Goal: Transaction & Acquisition: Book appointment/travel/reservation

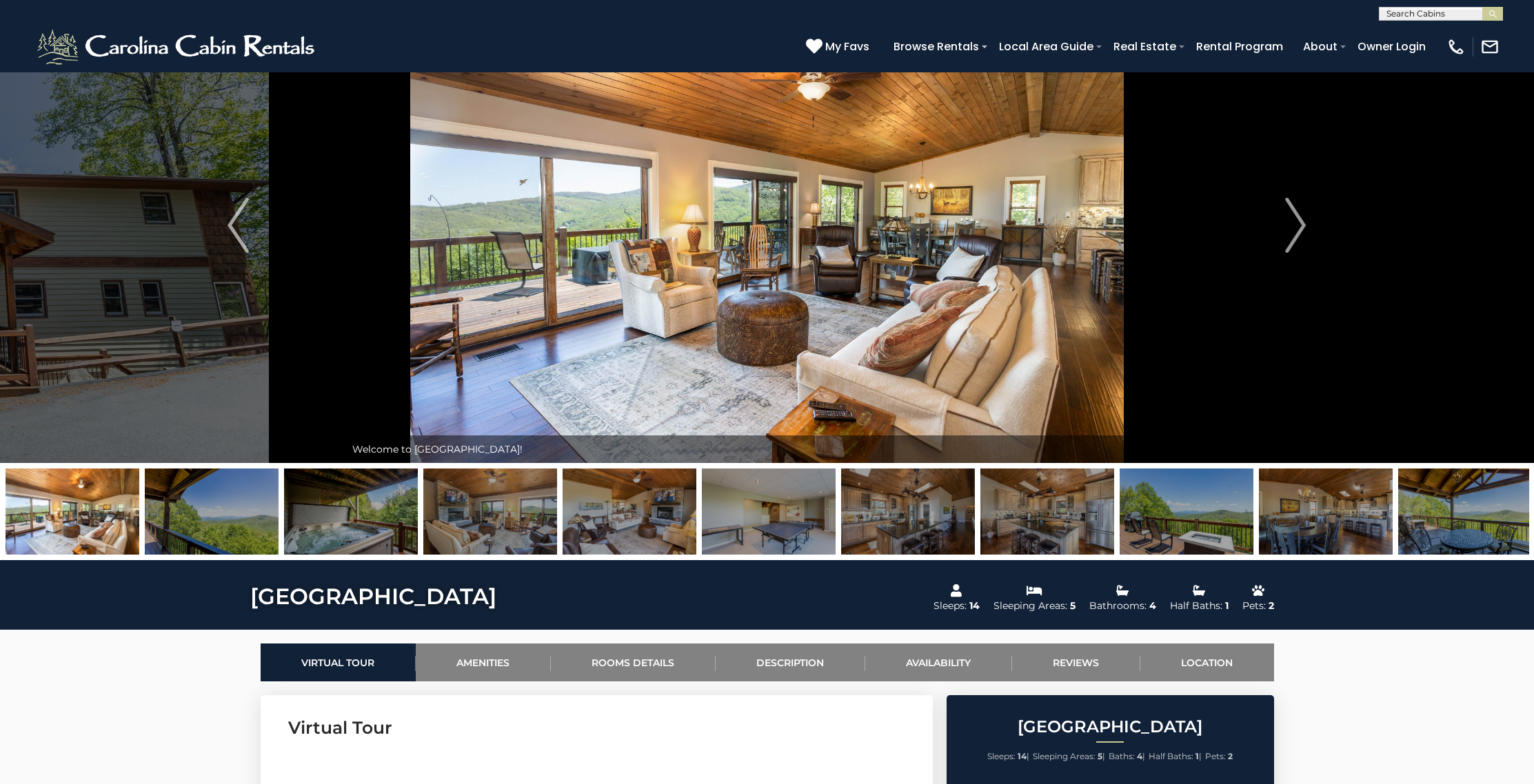
scroll to position [83, 0]
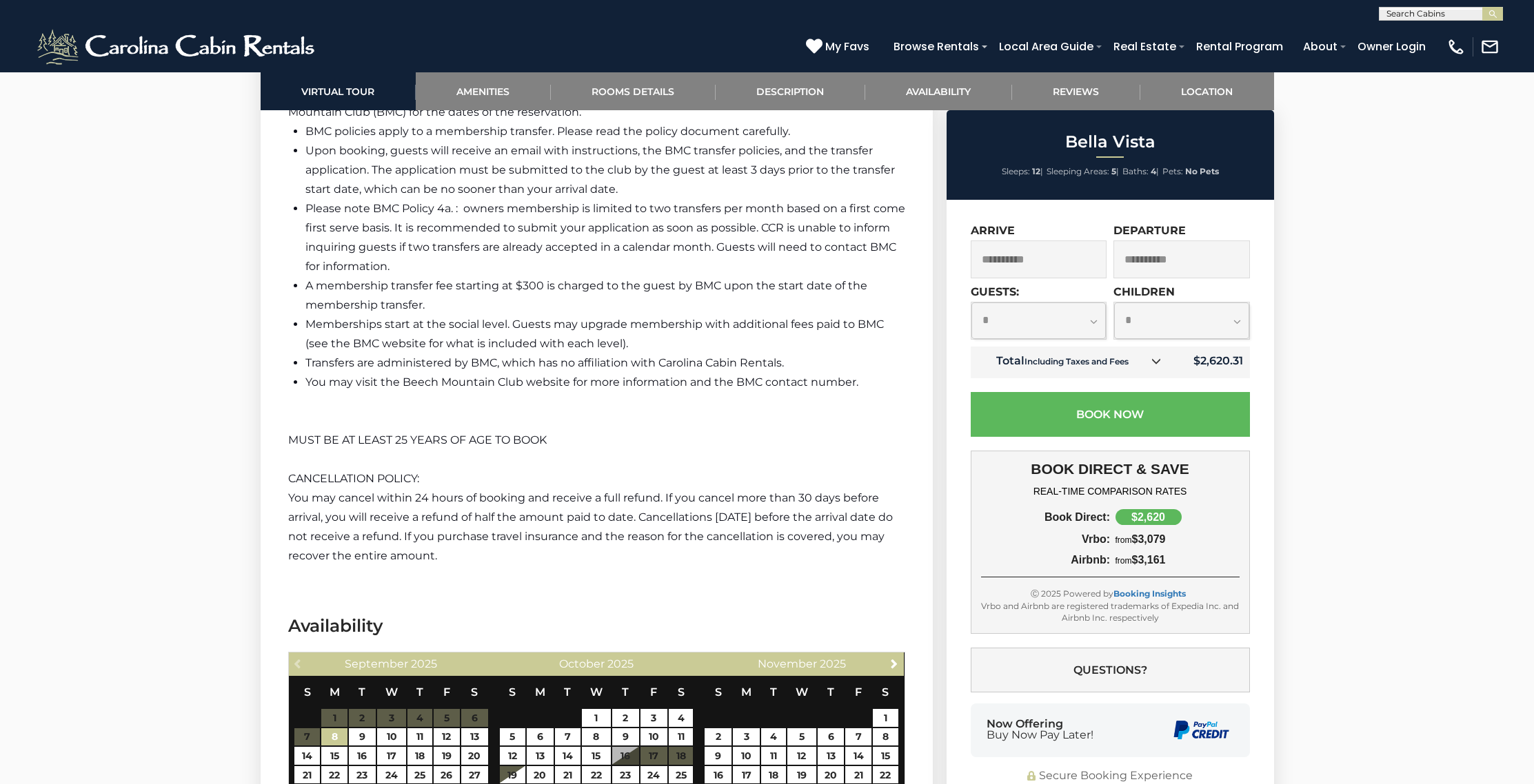
scroll to position [3325, 0]
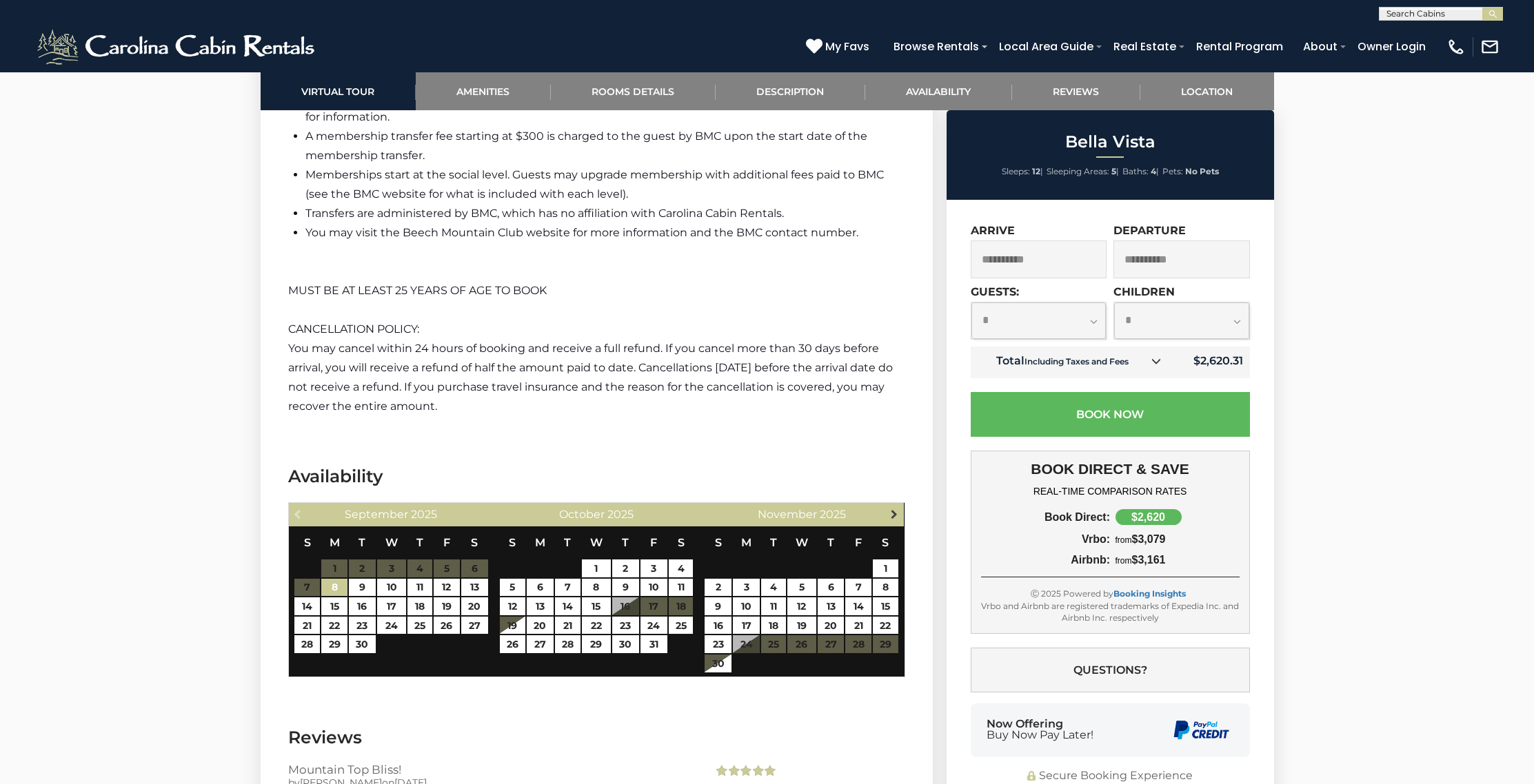
click at [894, 508] on span "Next" at bounding box center [894, 514] width 11 height 11
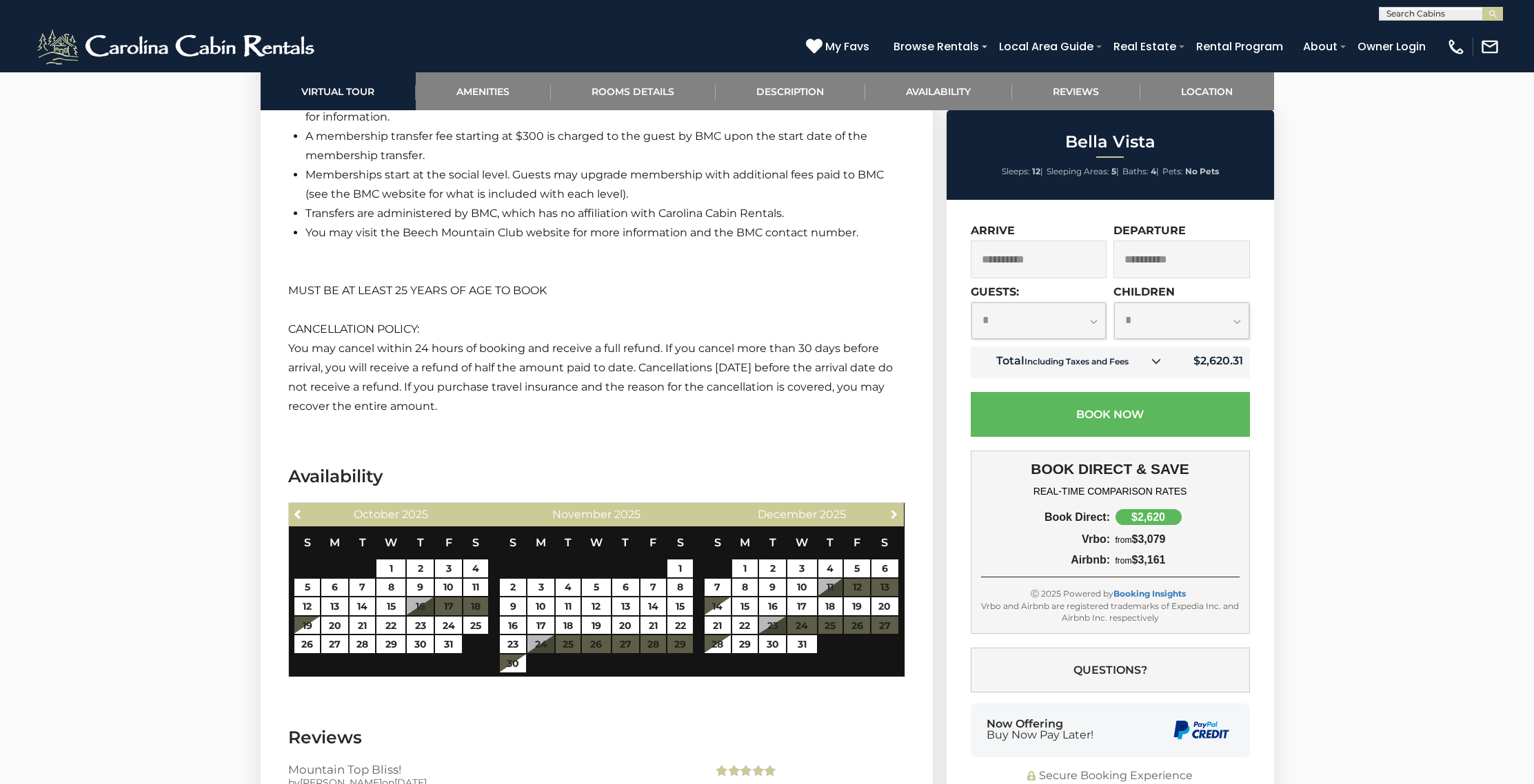
click at [894, 508] on span "Next" at bounding box center [894, 514] width 11 height 11
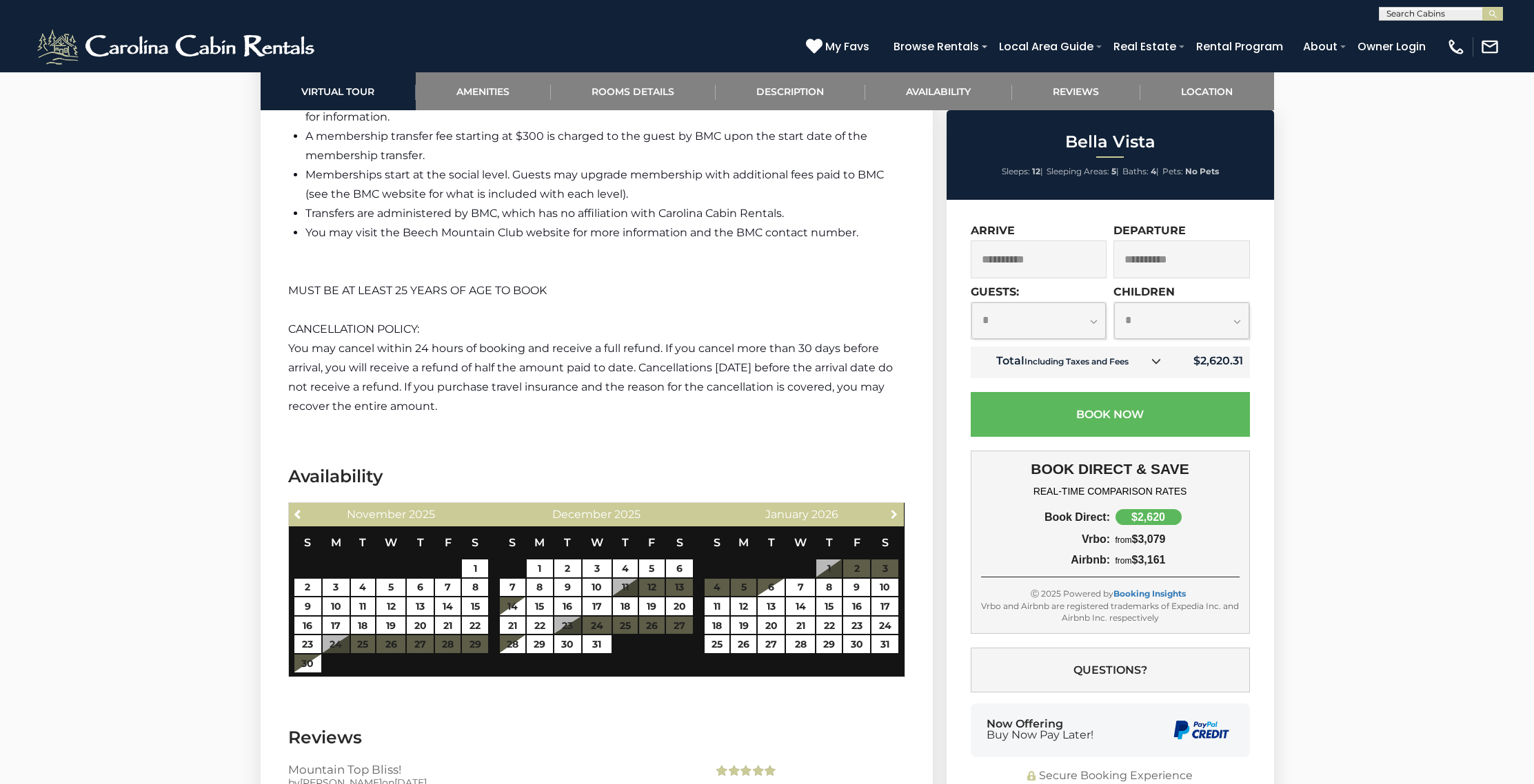
click at [894, 508] on span "Next" at bounding box center [894, 514] width 11 height 11
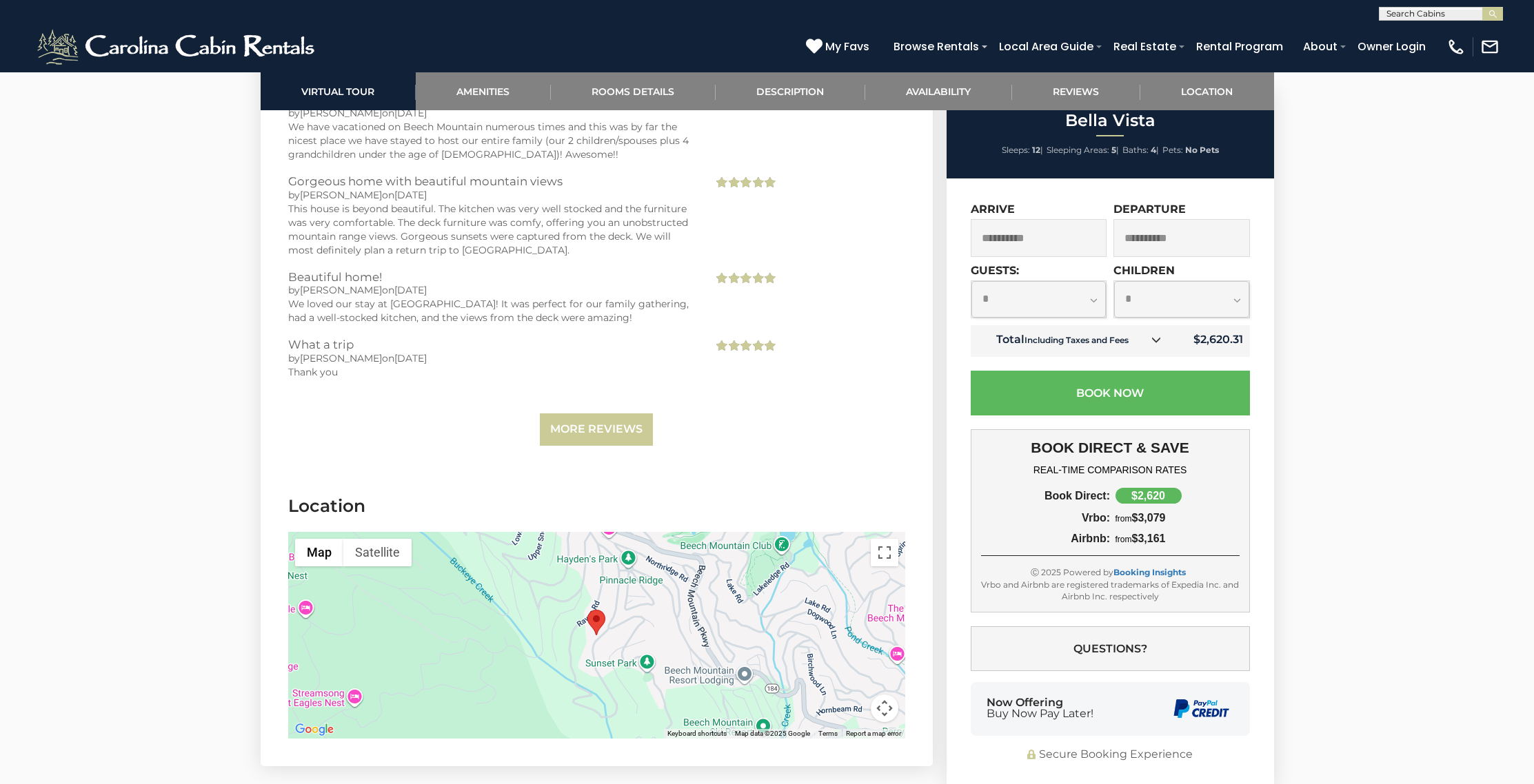
scroll to position [4067, 0]
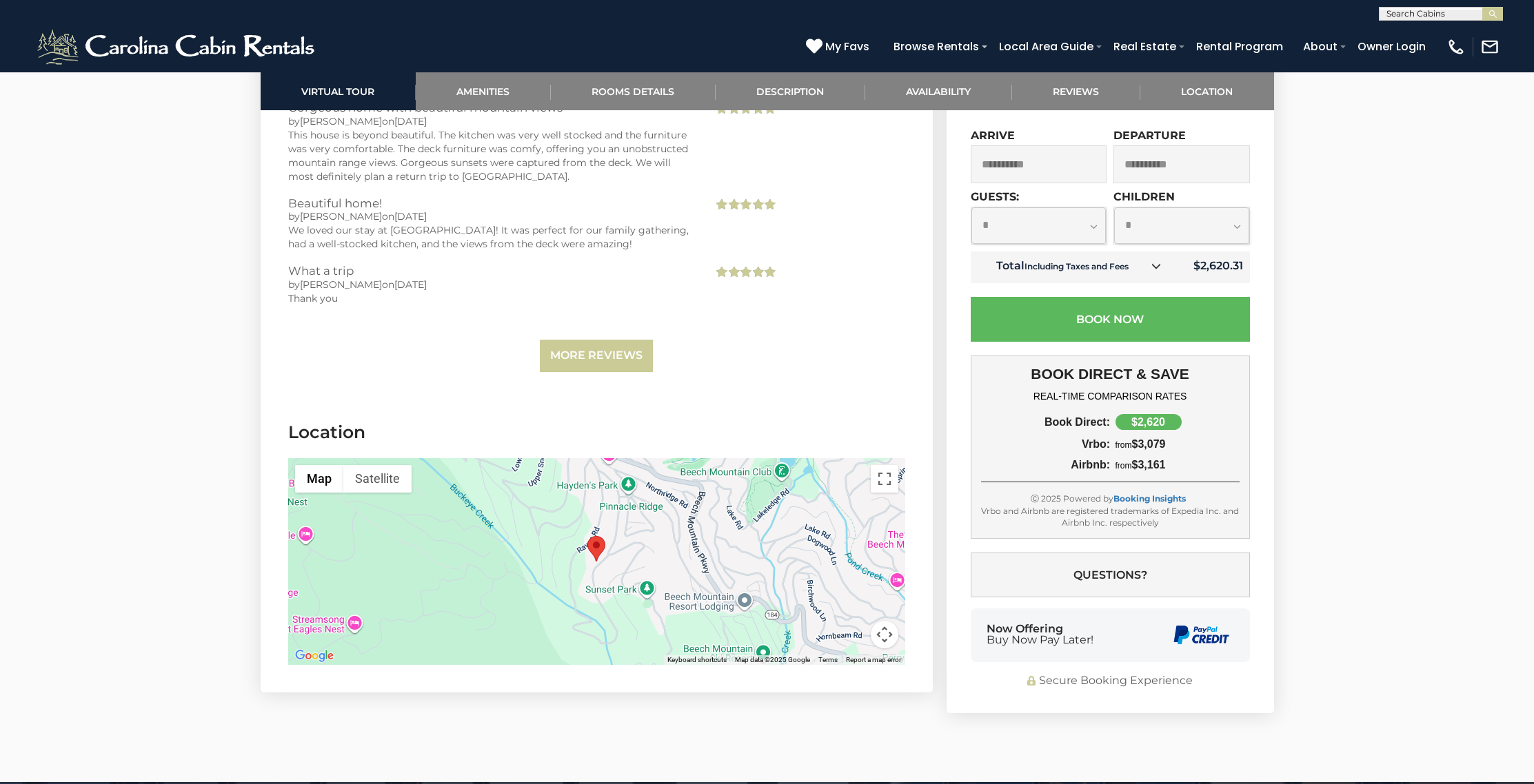
click at [686, 493] on div at bounding box center [596, 561] width 617 height 207
click at [581, 340] on link "More Reviews" at bounding box center [596, 356] width 113 height 33
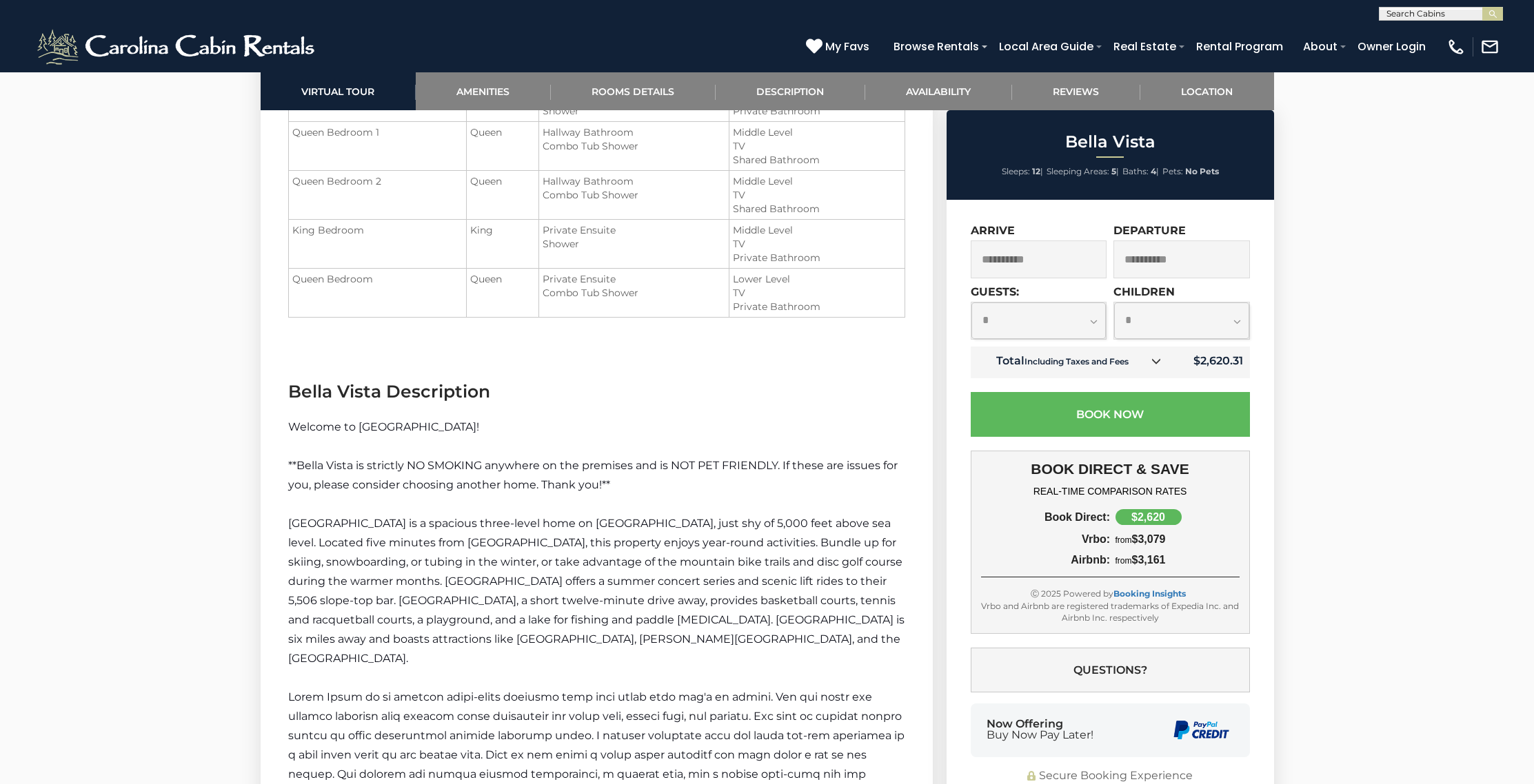
scroll to position [1779, 0]
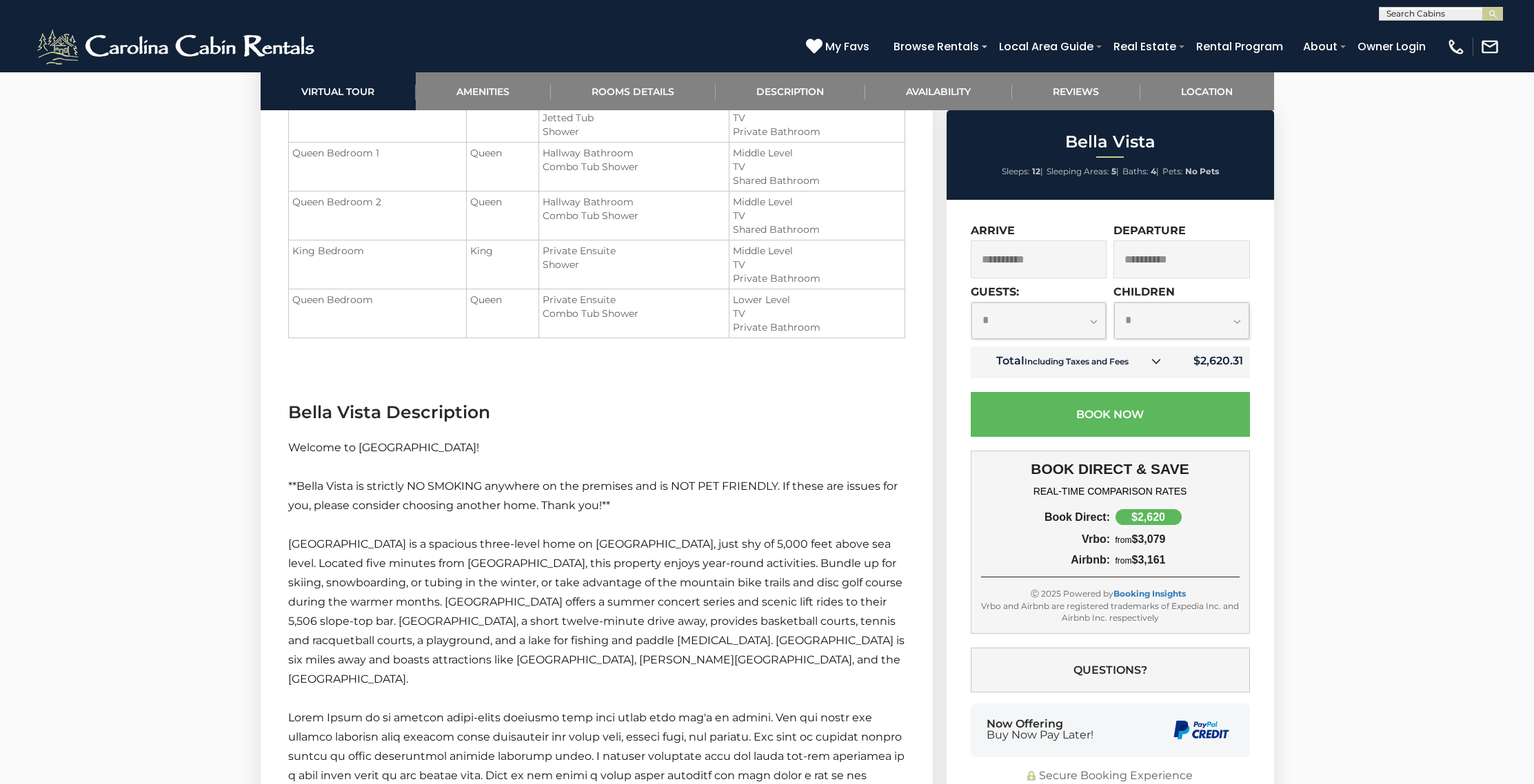
click at [1092, 319] on select "**********" at bounding box center [1038, 321] width 135 height 37
select select "*"
click at [971, 303] on select "**********" at bounding box center [1038, 321] width 135 height 37
click at [1235, 320] on select "**********" at bounding box center [1182, 321] width 135 height 37
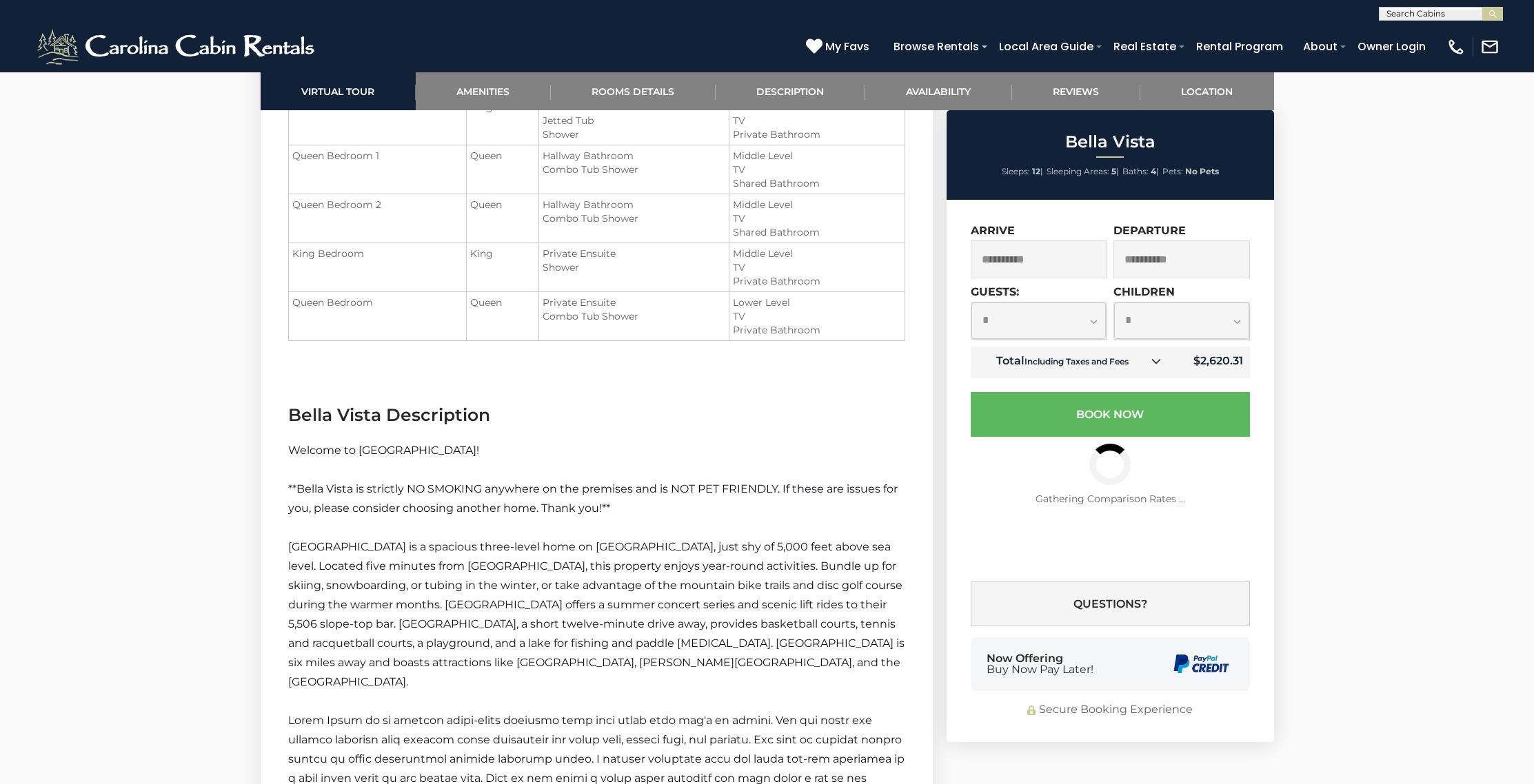
select select "*"
click at [1114, 303] on select "**********" at bounding box center [1182, 321] width 135 height 37
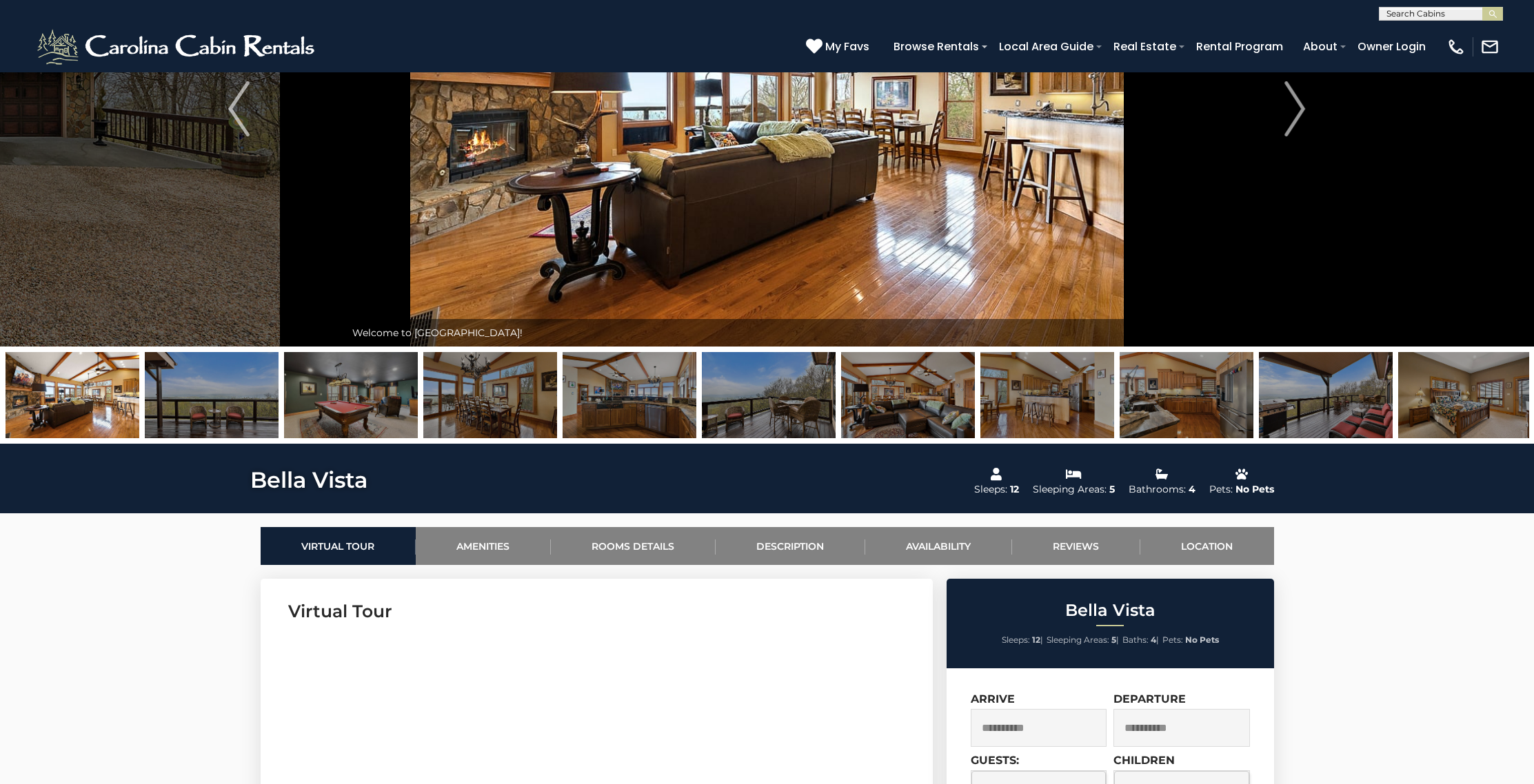
scroll to position [0, 0]
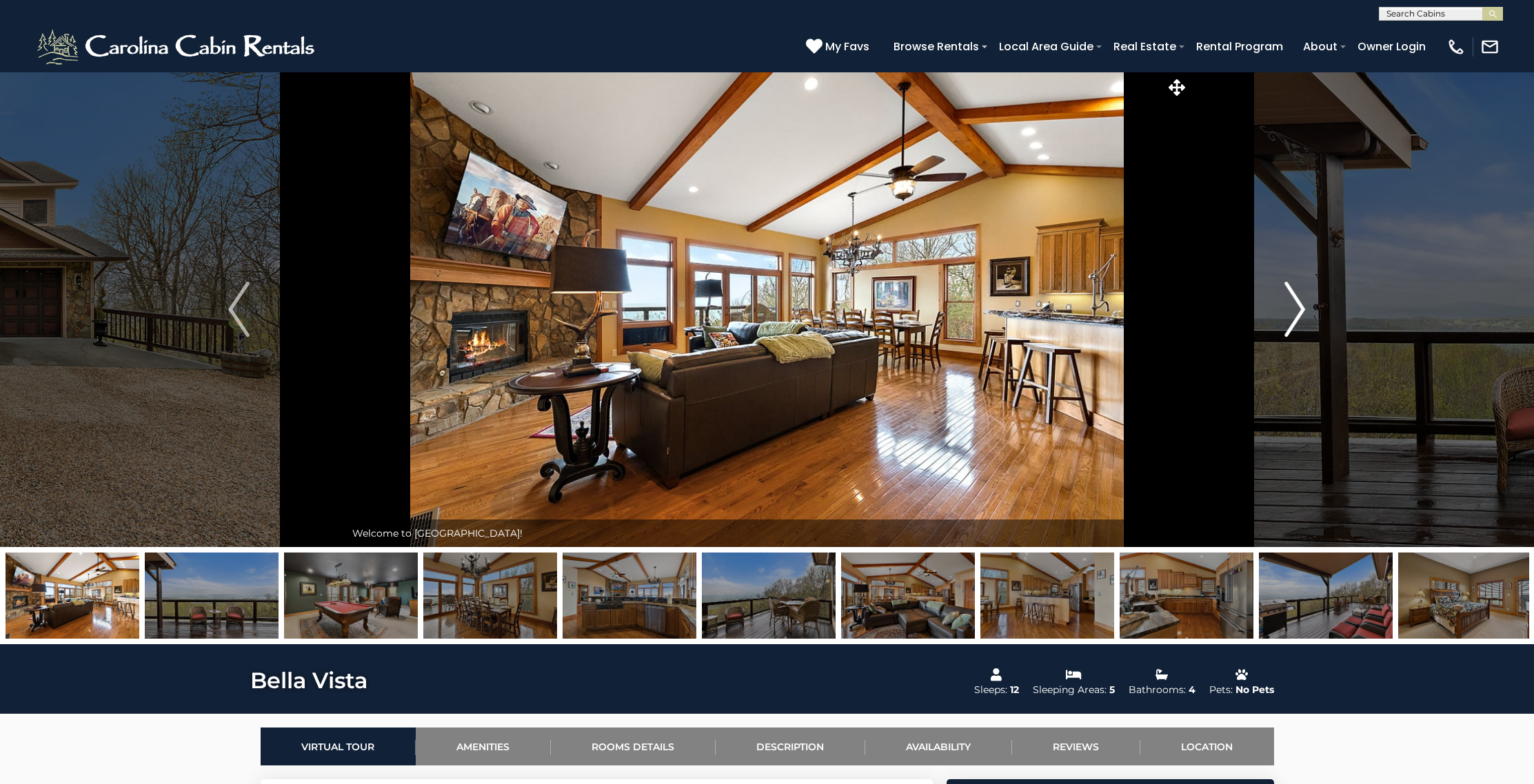
click at [1299, 311] on img "Next" at bounding box center [1294, 310] width 21 height 55
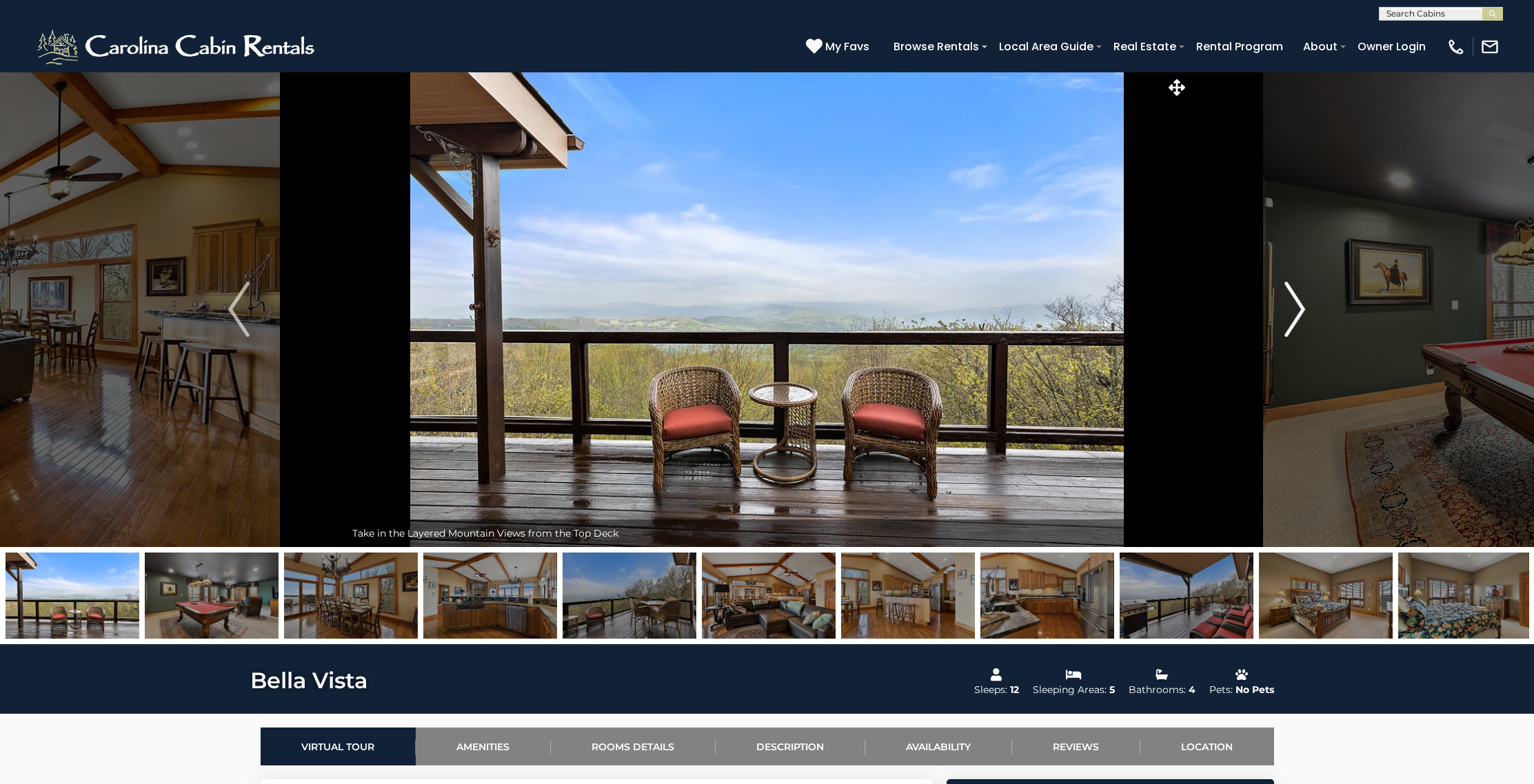
click at [1299, 311] on img "Next" at bounding box center [1294, 310] width 21 height 55
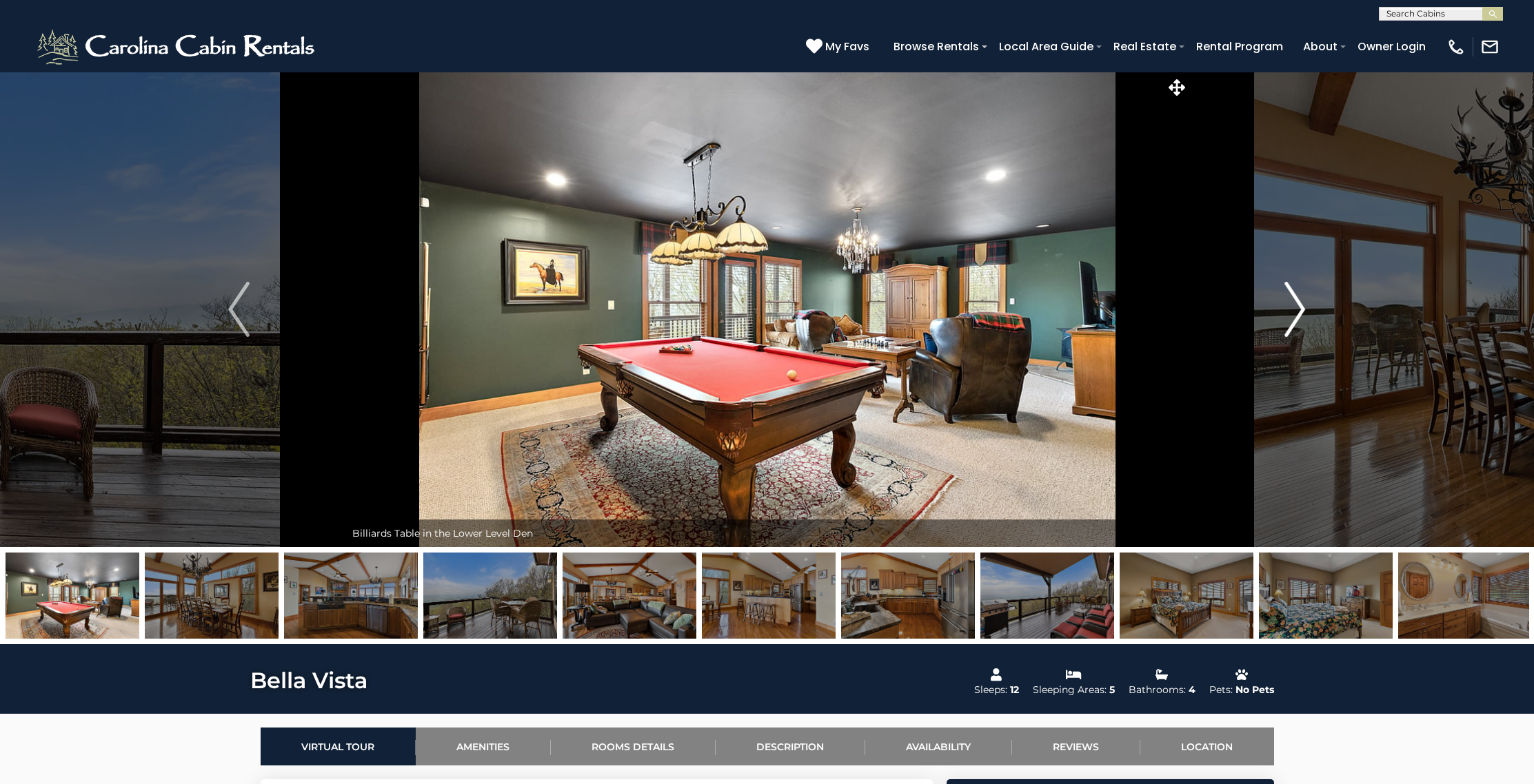
click at [1299, 311] on img "Next" at bounding box center [1294, 310] width 21 height 55
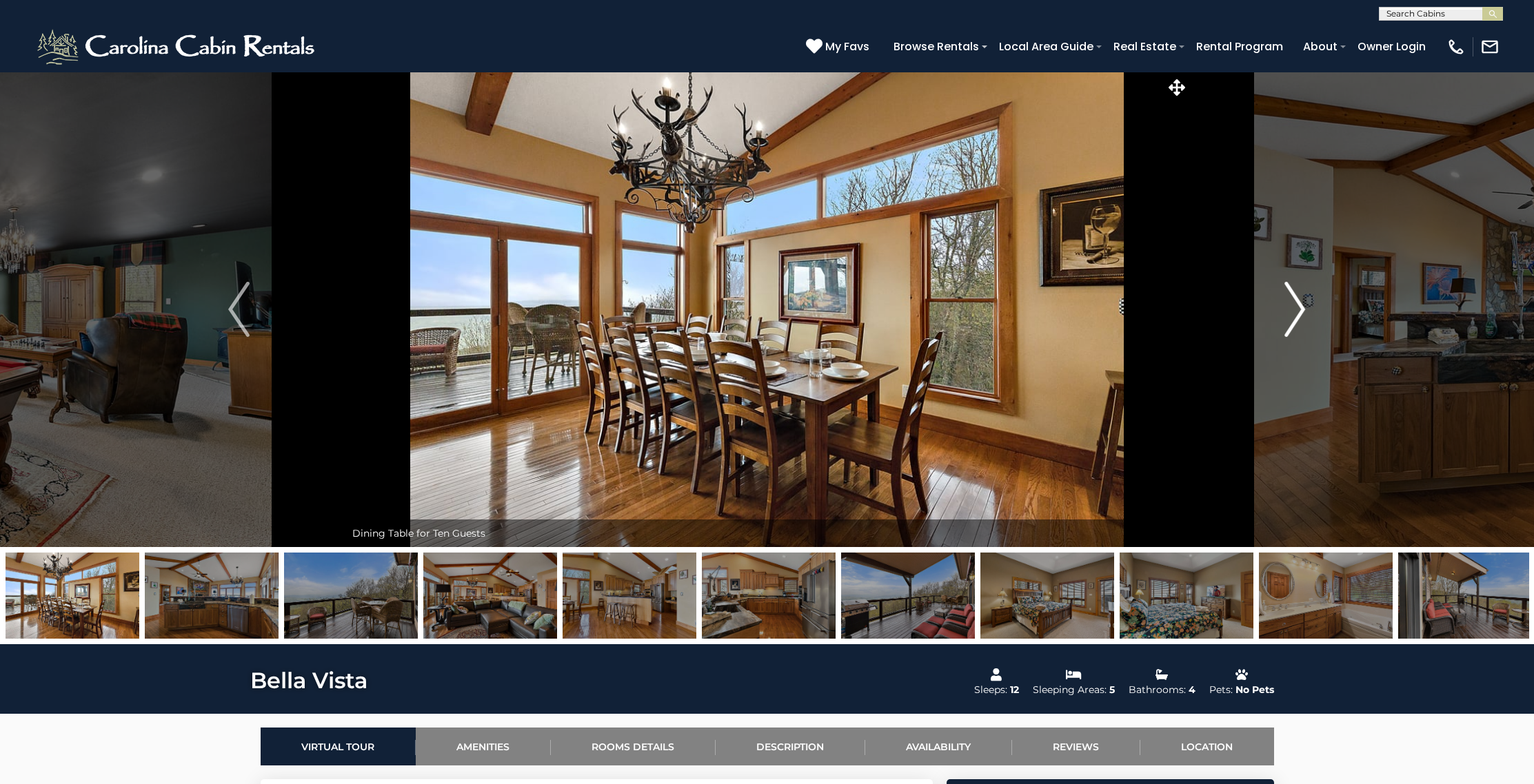
click at [1299, 311] on img "Next" at bounding box center [1294, 310] width 21 height 55
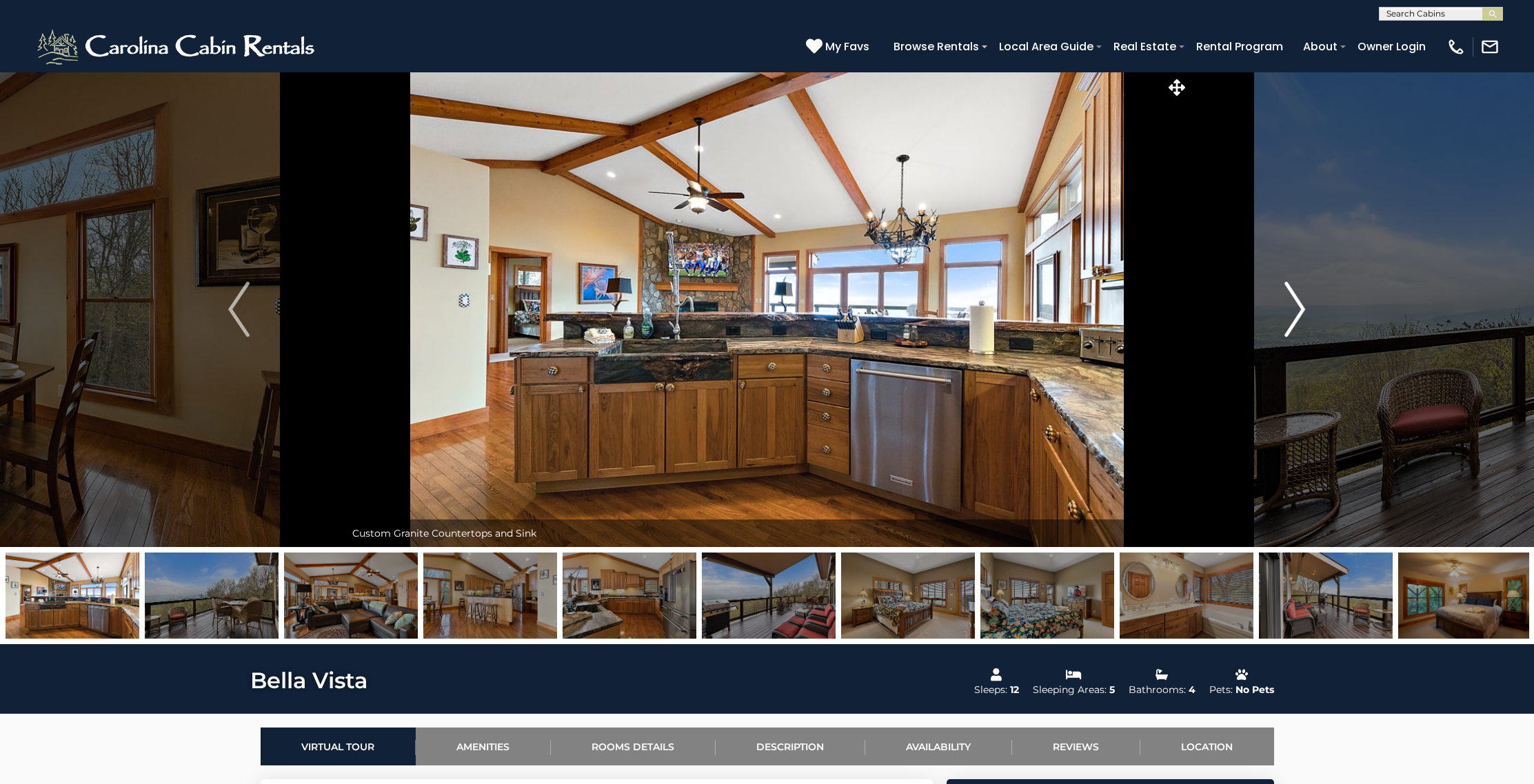
click at [1299, 311] on img "Next" at bounding box center [1294, 310] width 21 height 55
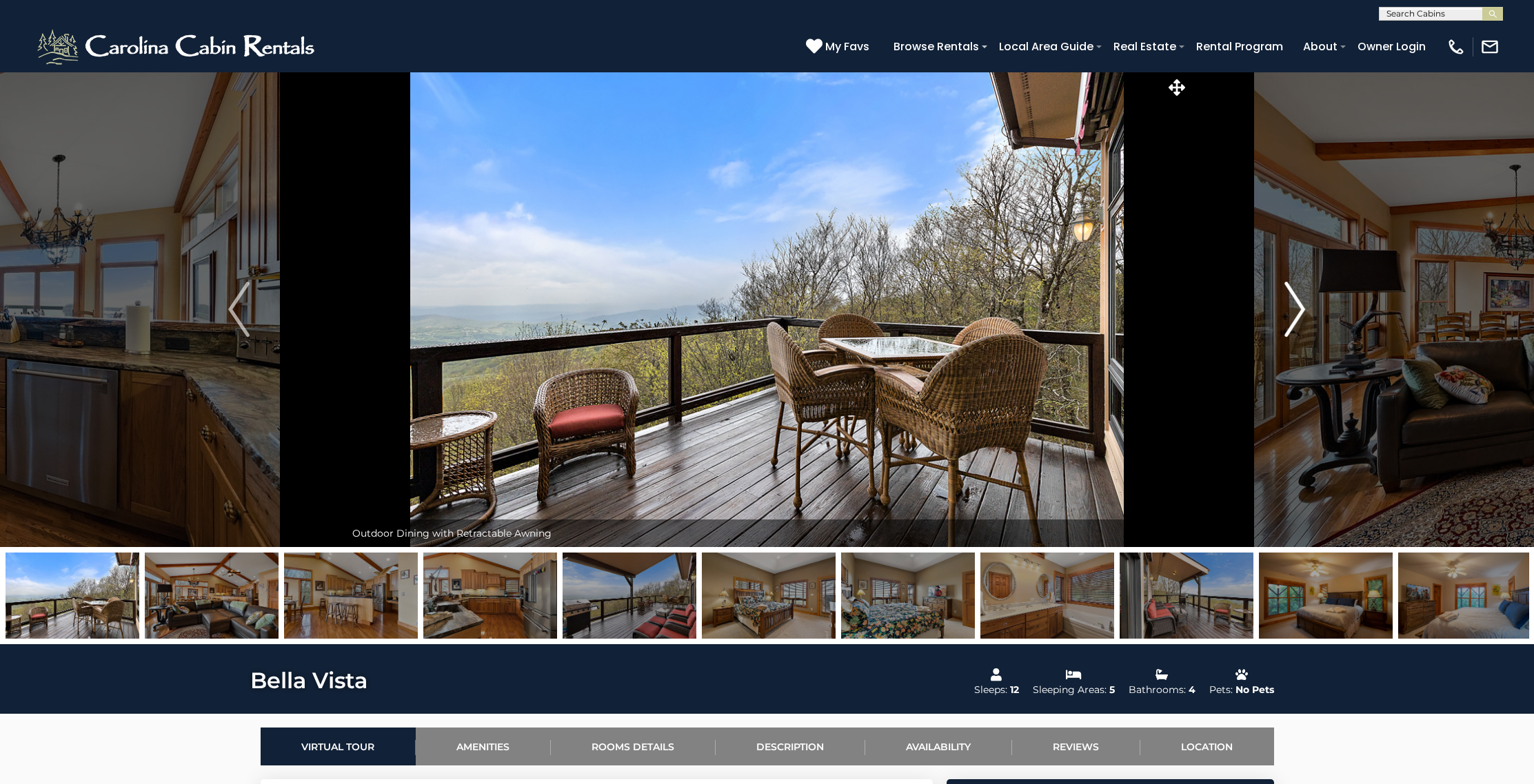
click at [1299, 311] on img "Next" at bounding box center [1294, 310] width 21 height 55
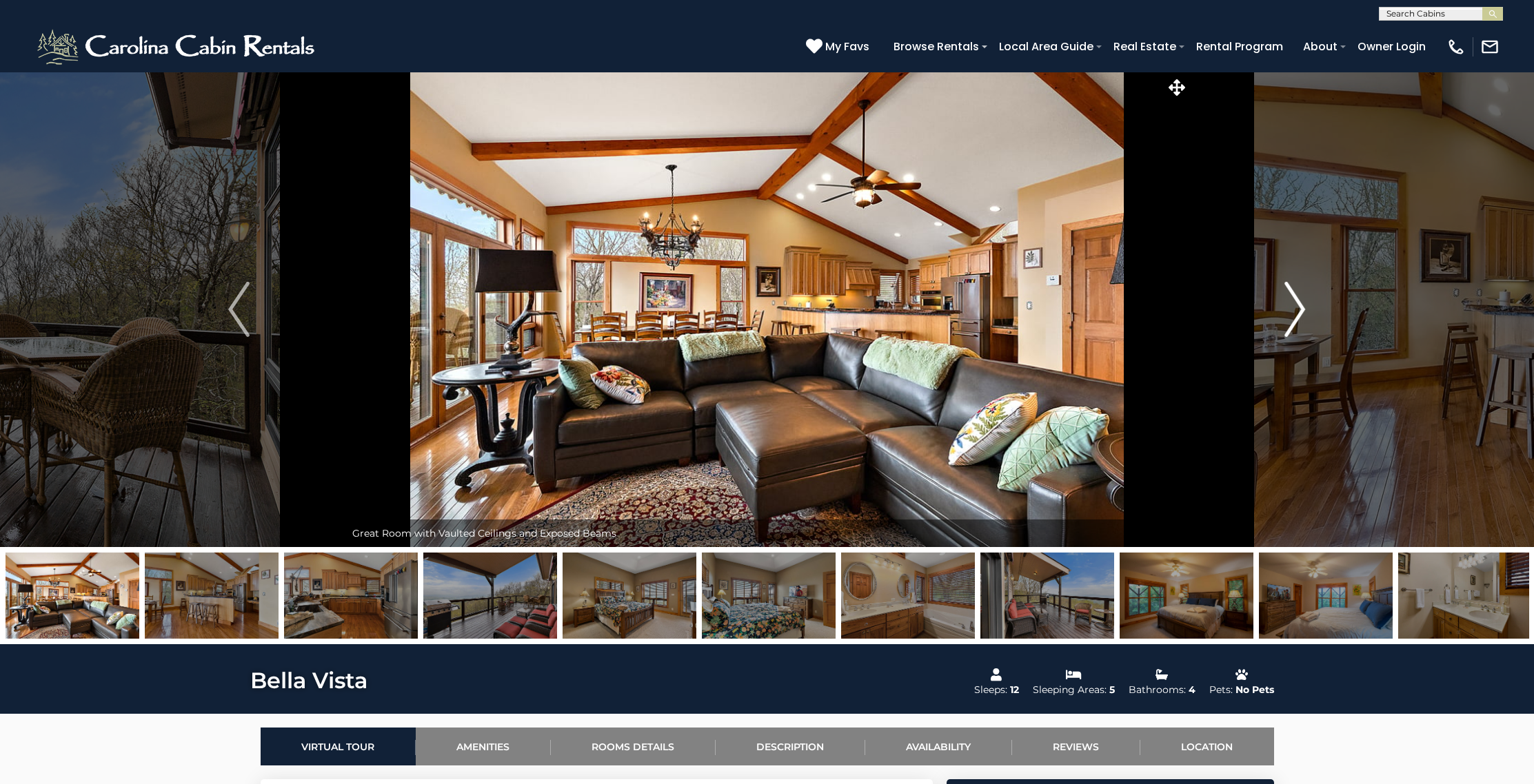
click at [1299, 311] on img "Next" at bounding box center [1294, 310] width 21 height 55
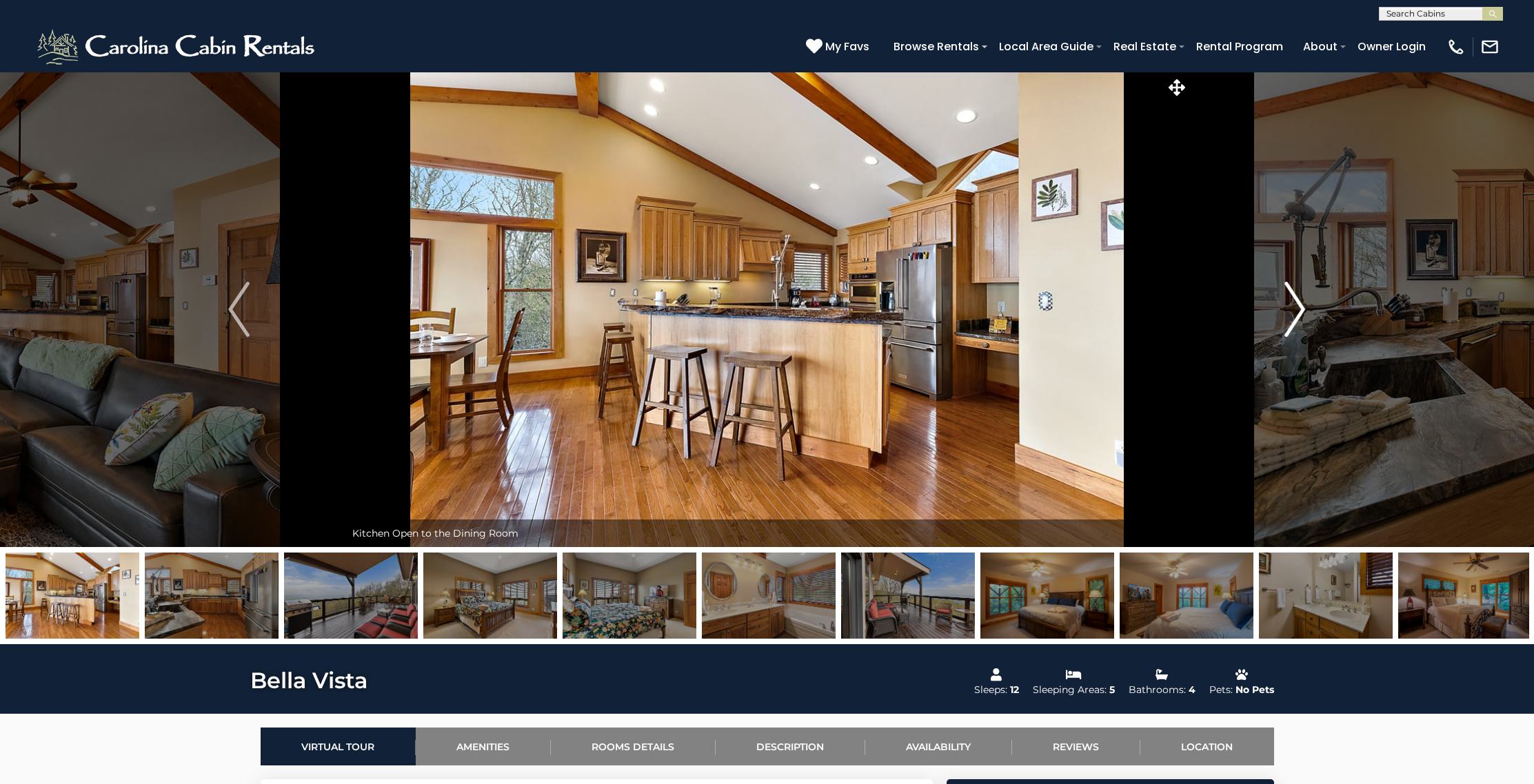
click at [1299, 311] on img "Next" at bounding box center [1294, 310] width 21 height 55
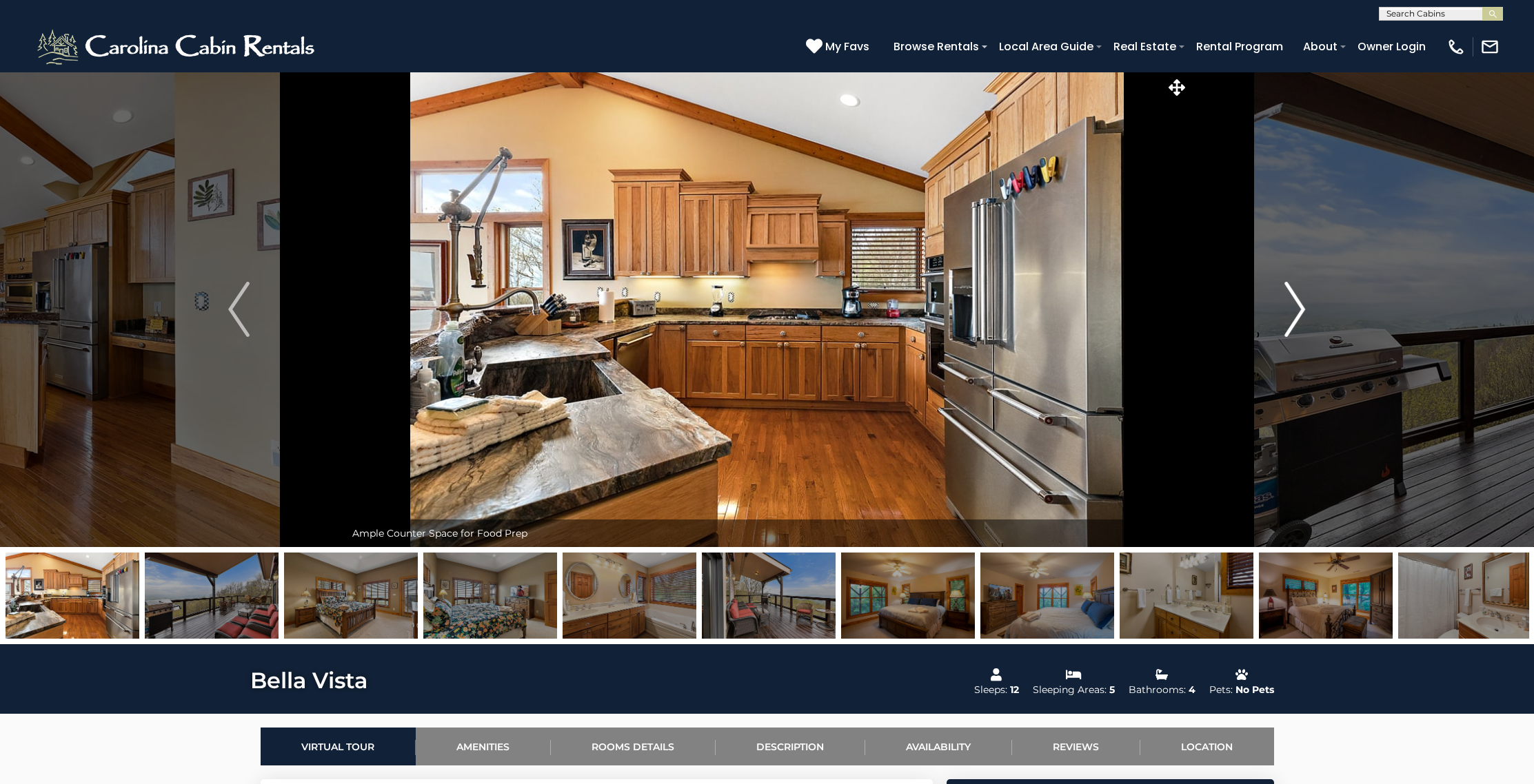
click at [1299, 311] on img "Next" at bounding box center [1294, 310] width 21 height 55
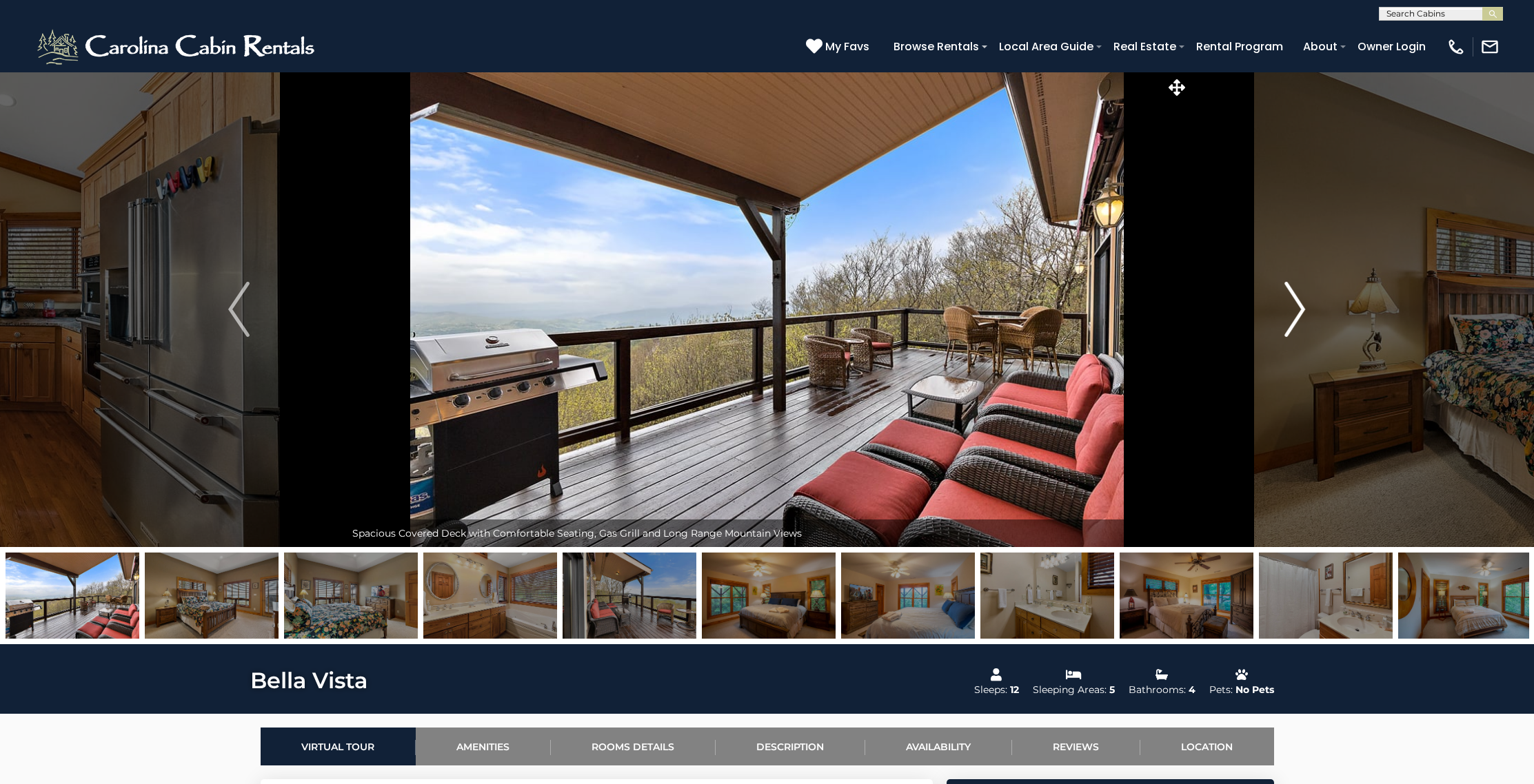
click at [1299, 311] on img "Next" at bounding box center [1294, 310] width 21 height 55
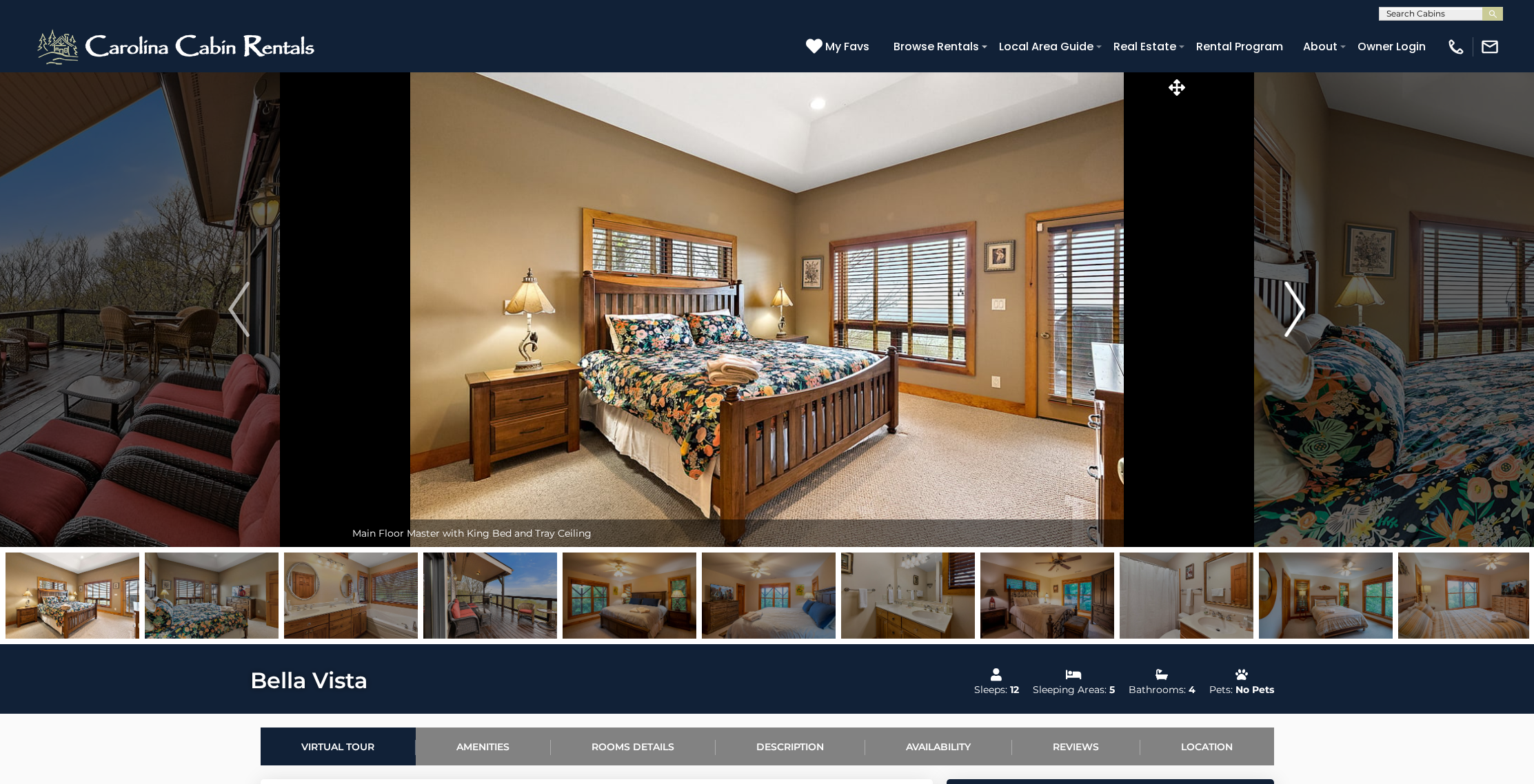
click at [1299, 311] on img "Next" at bounding box center [1294, 310] width 21 height 55
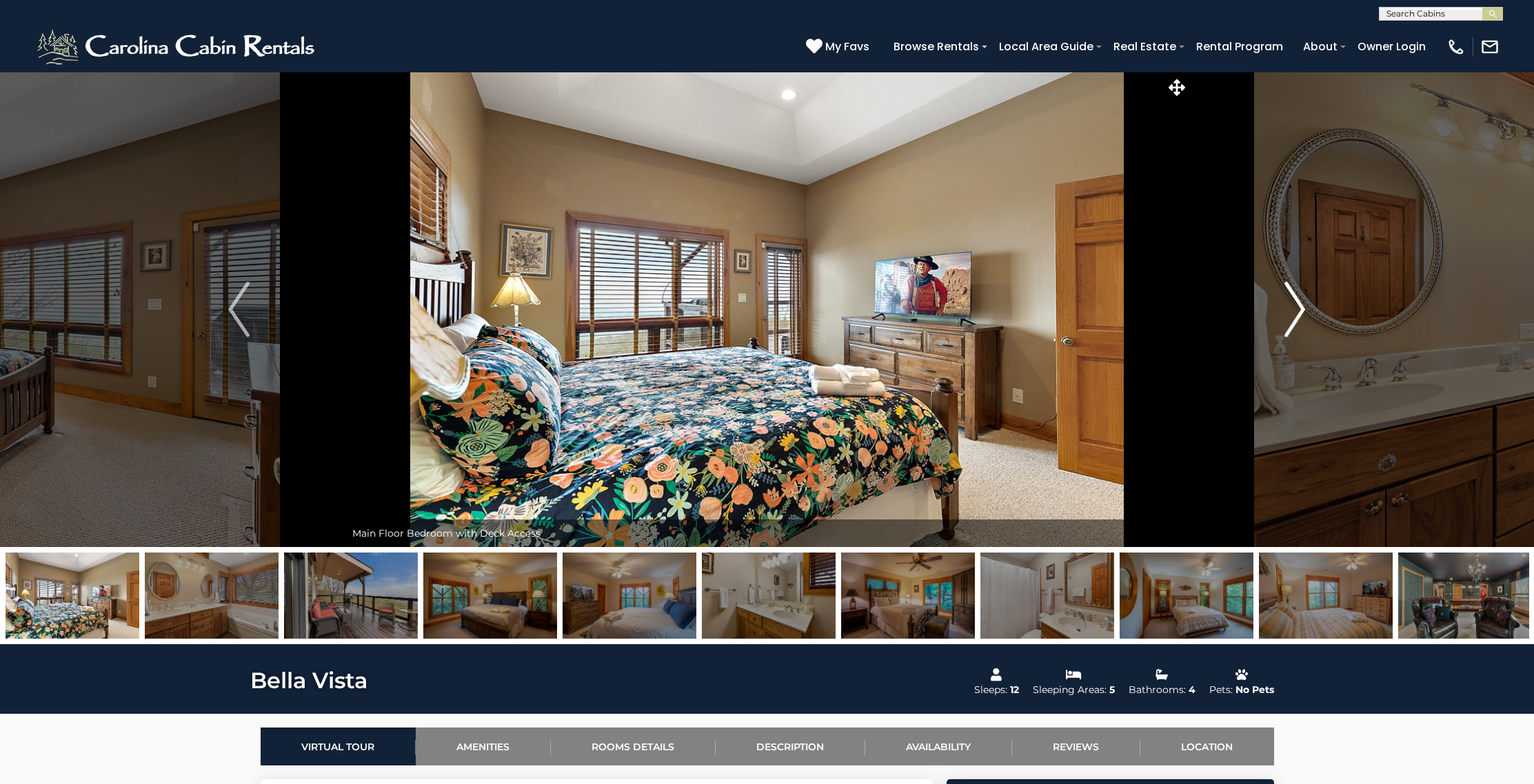
click at [1299, 311] on img "Next" at bounding box center [1294, 310] width 21 height 55
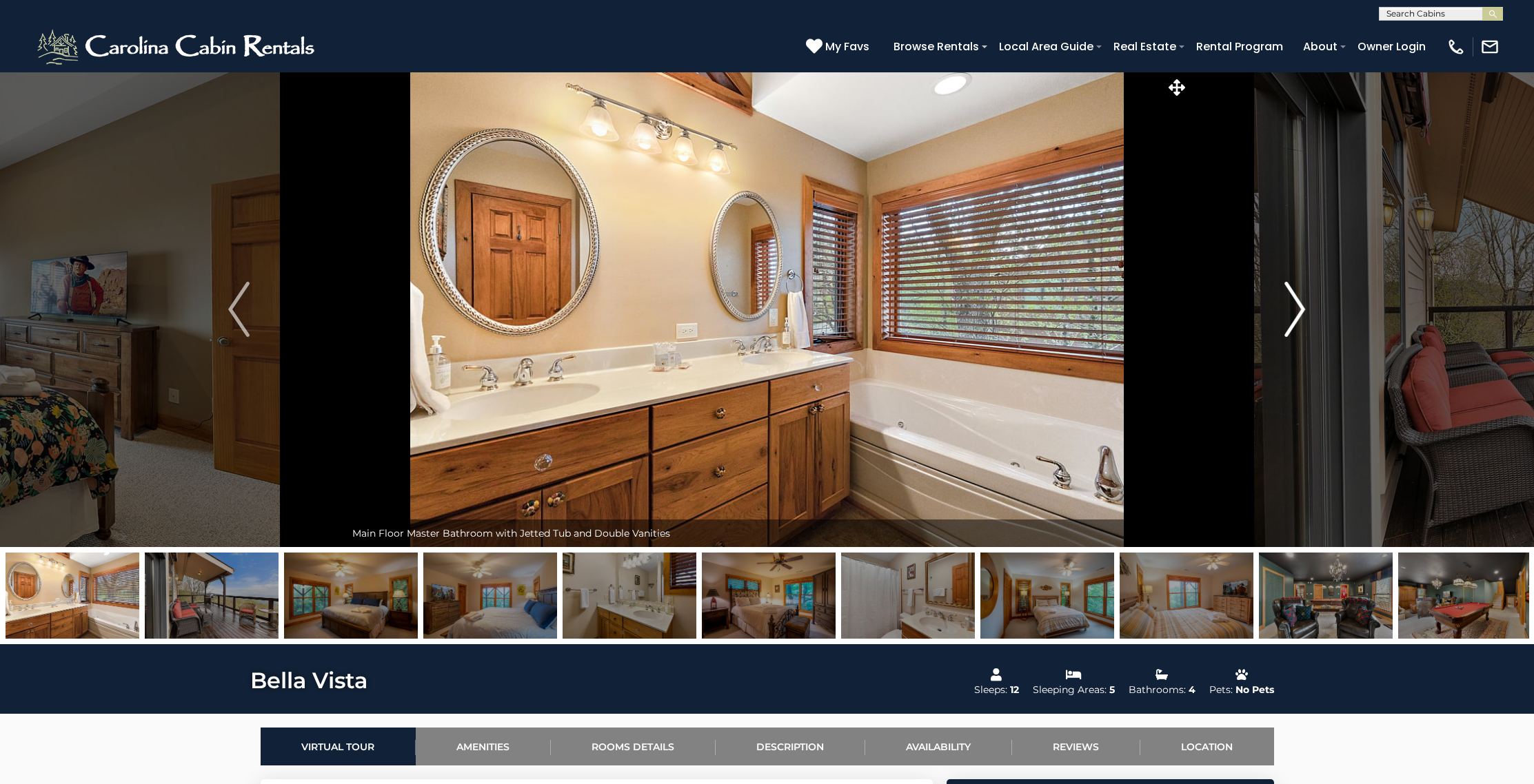
click at [1299, 311] on img "Next" at bounding box center [1294, 310] width 21 height 55
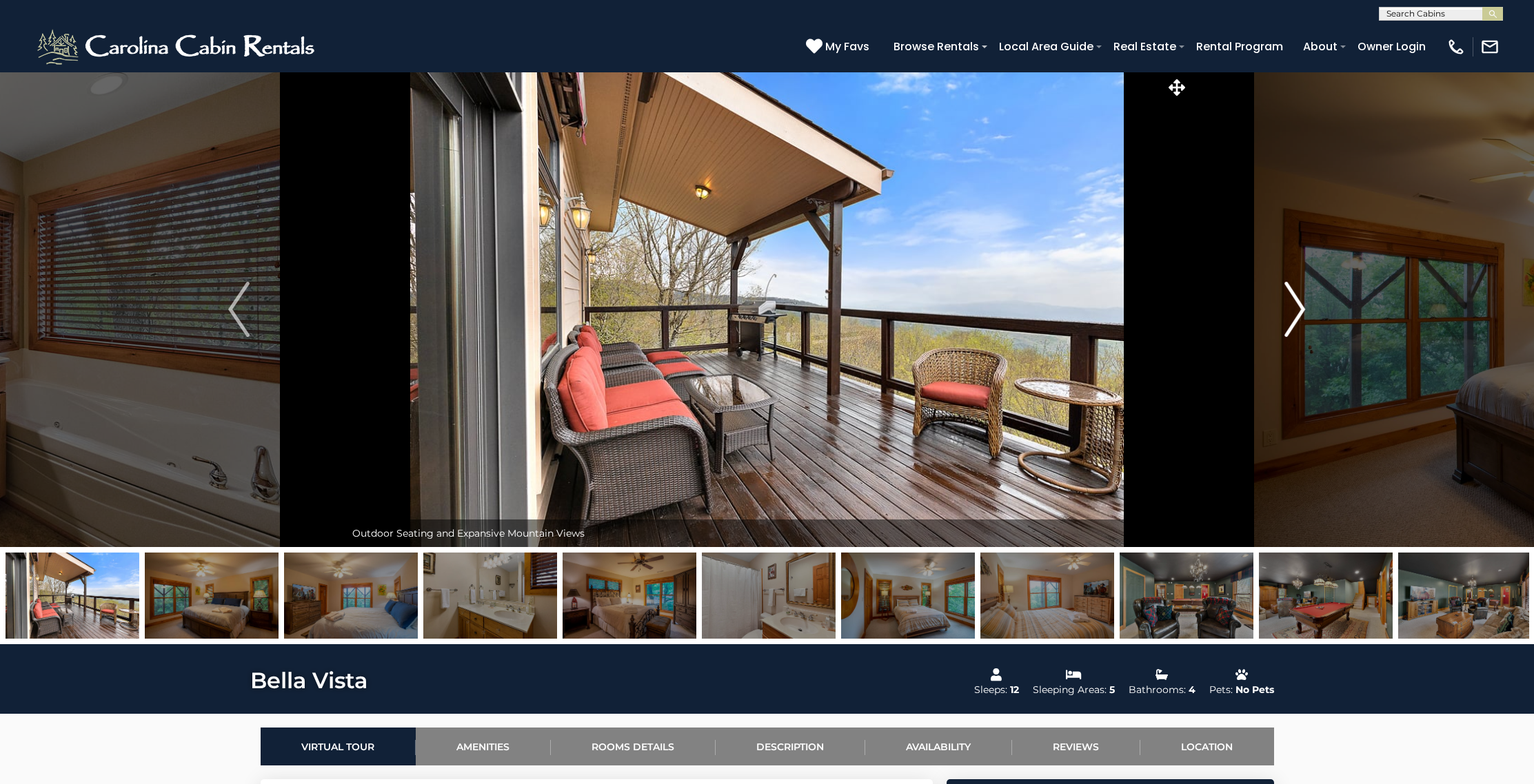
click at [1299, 311] on img "Next" at bounding box center [1294, 310] width 21 height 55
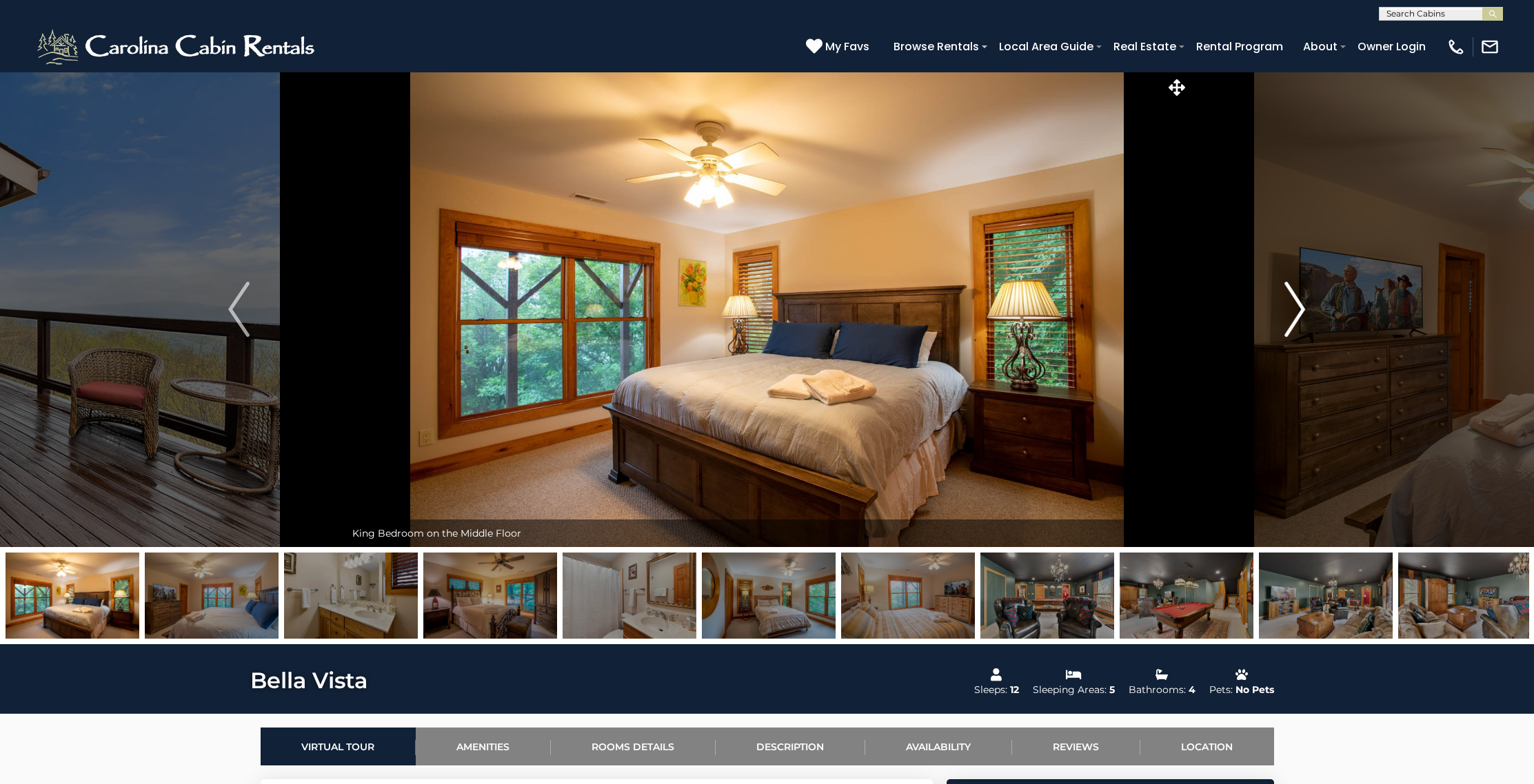
click at [1299, 311] on img "Next" at bounding box center [1294, 310] width 21 height 55
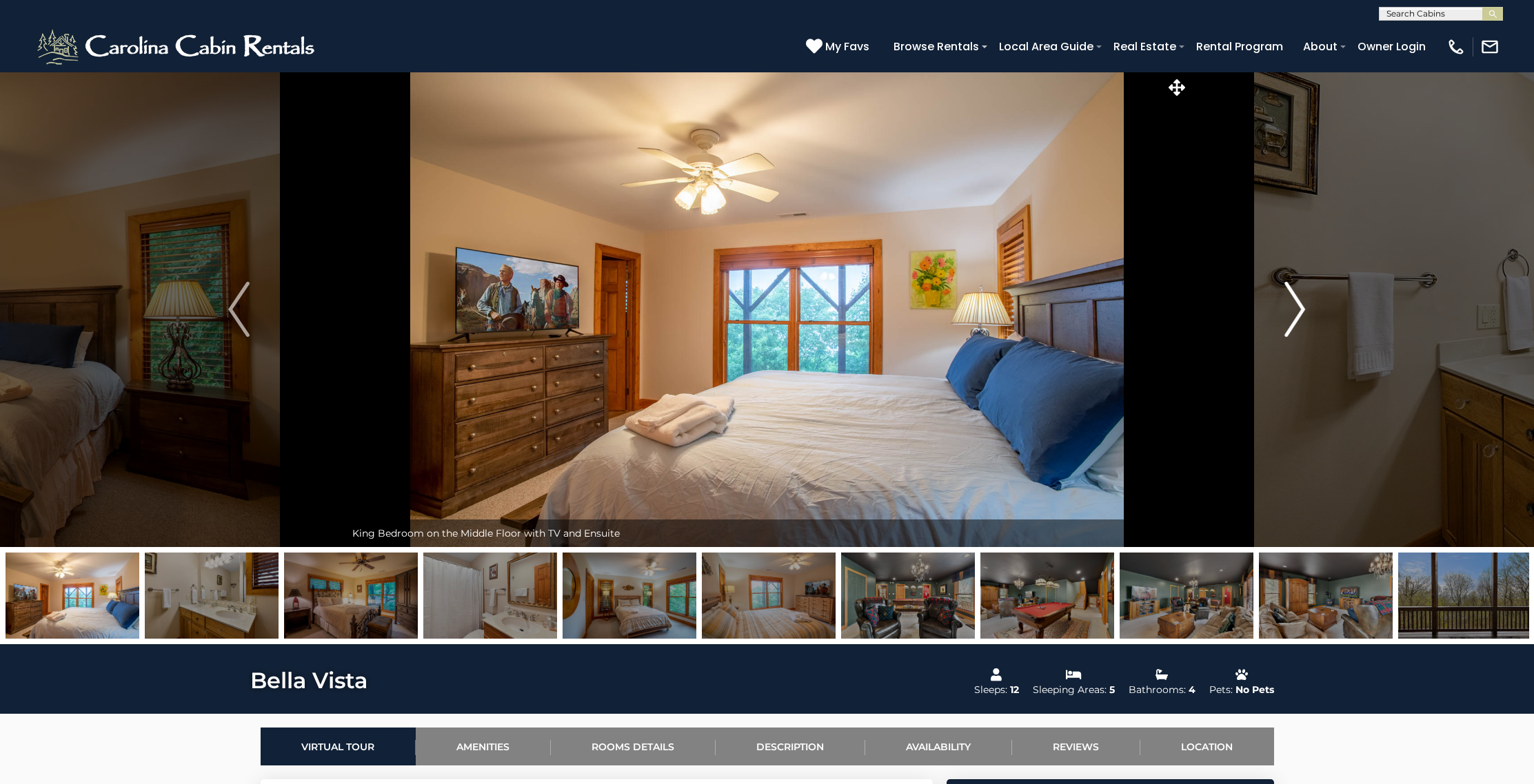
click at [1299, 311] on img "Next" at bounding box center [1294, 310] width 21 height 55
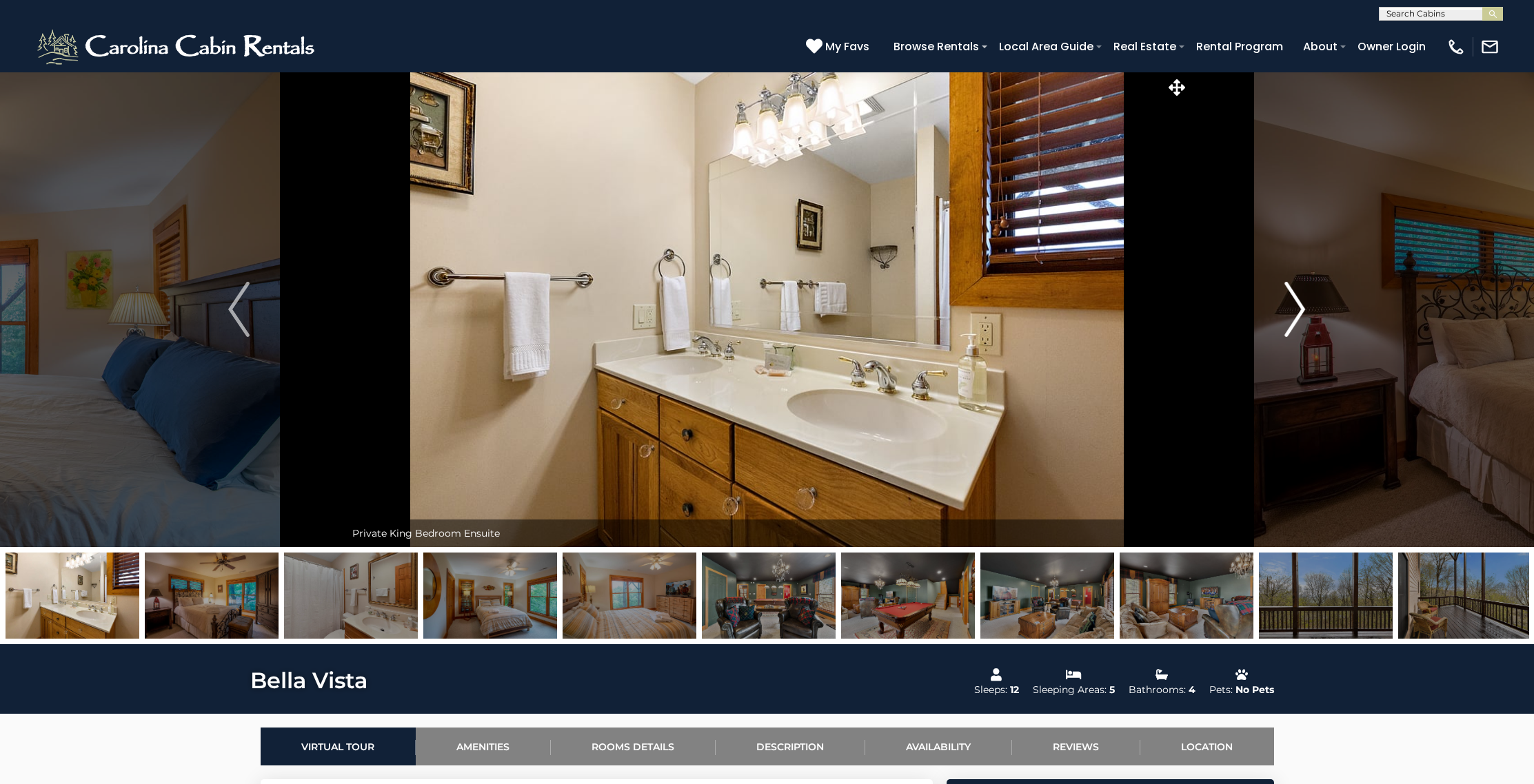
click at [1299, 311] on img "Next" at bounding box center [1294, 310] width 21 height 55
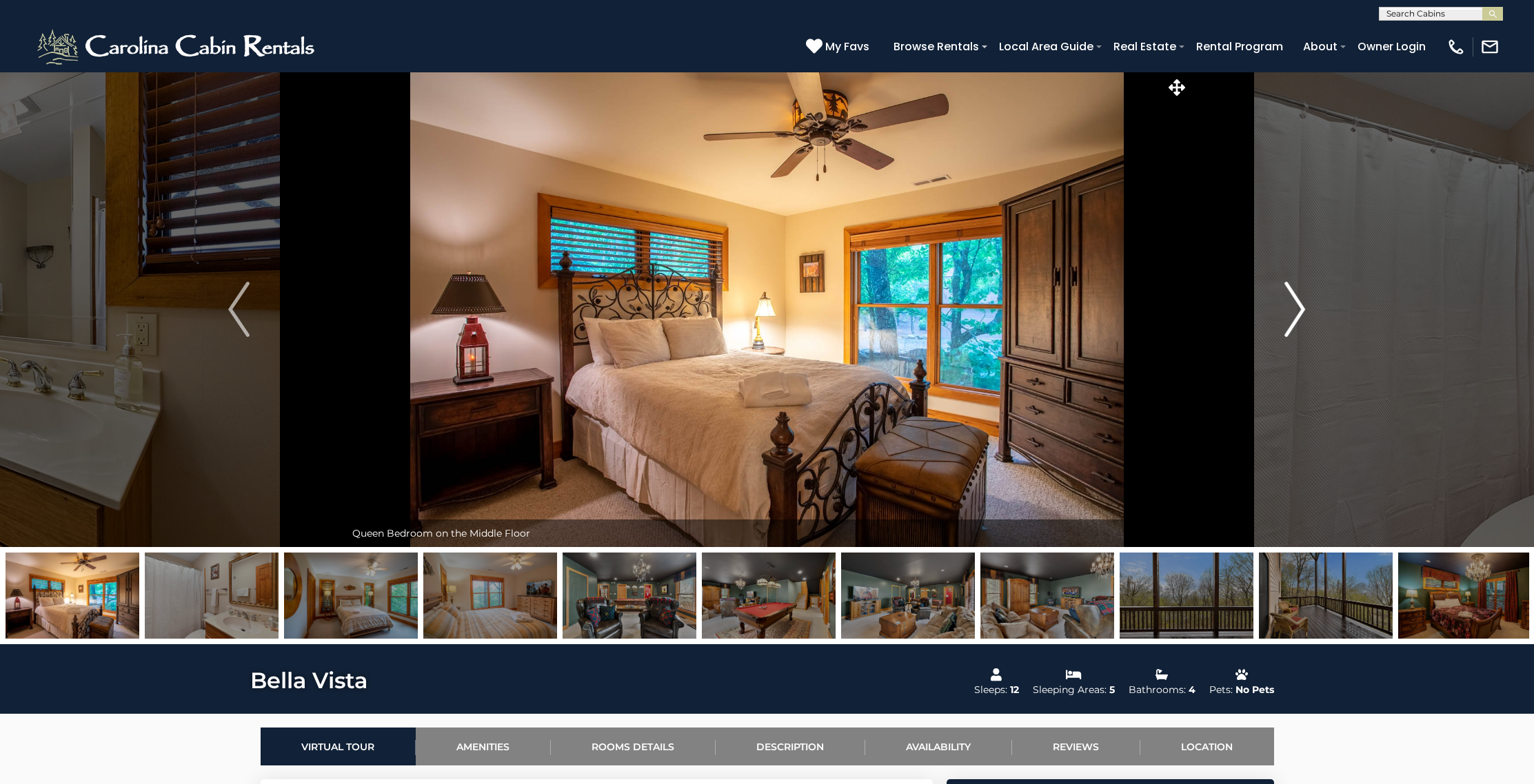
click at [1299, 311] on img "Next" at bounding box center [1294, 310] width 21 height 55
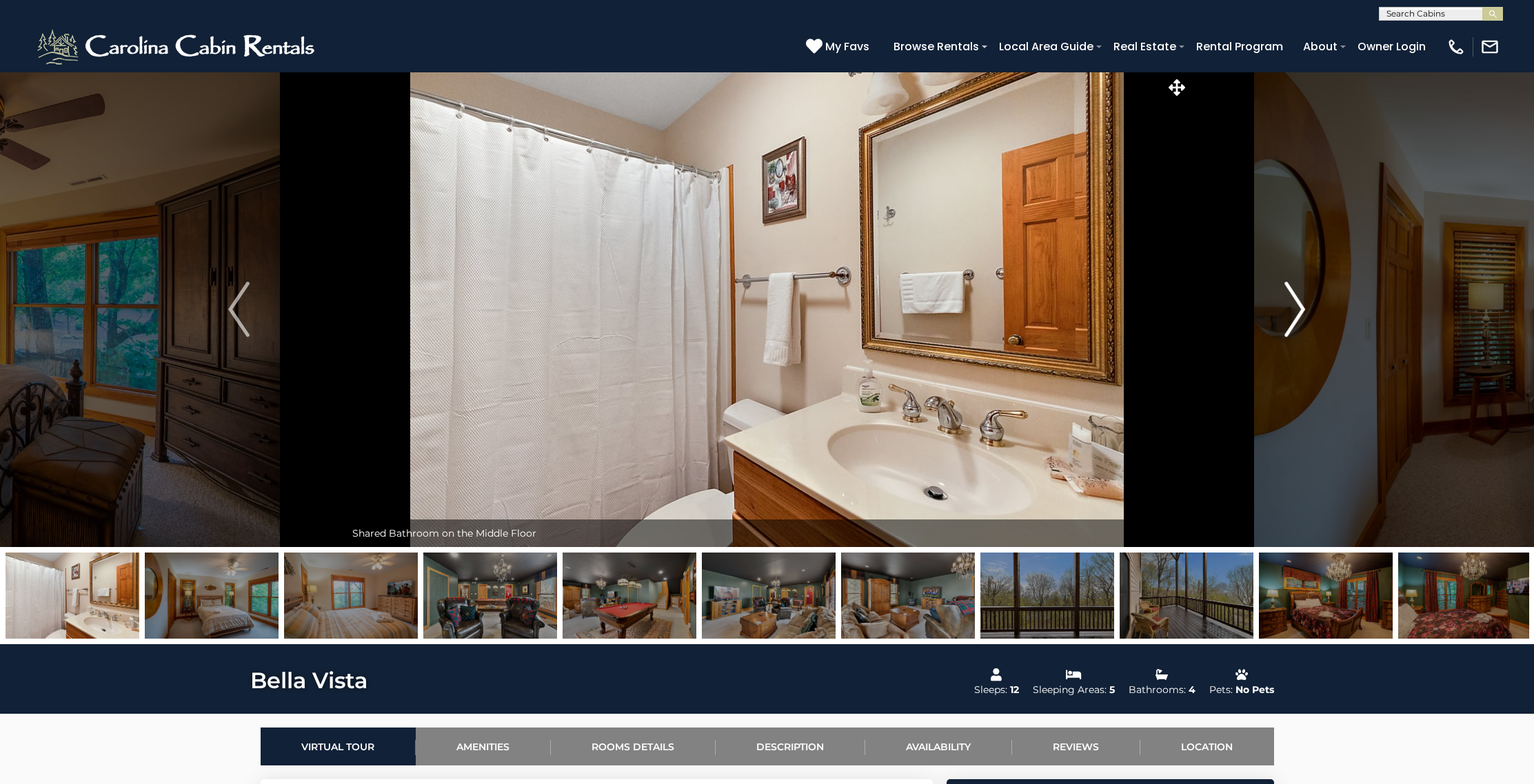
click at [1299, 311] on img "Next" at bounding box center [1294, 310] width 21 height 55
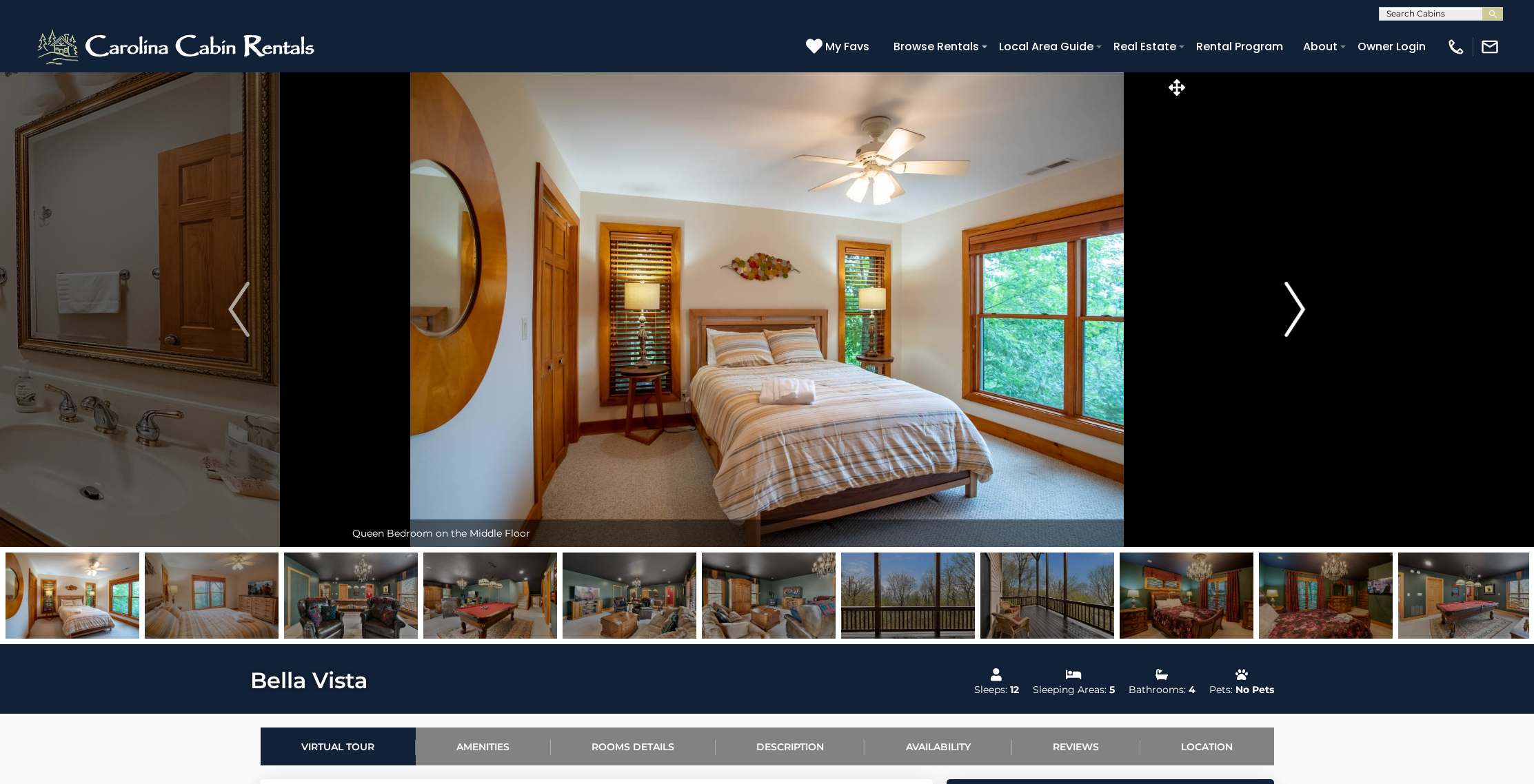
click at [1299, 311] on img "Next" at bounding box center [1294, 310] width 21 height 55
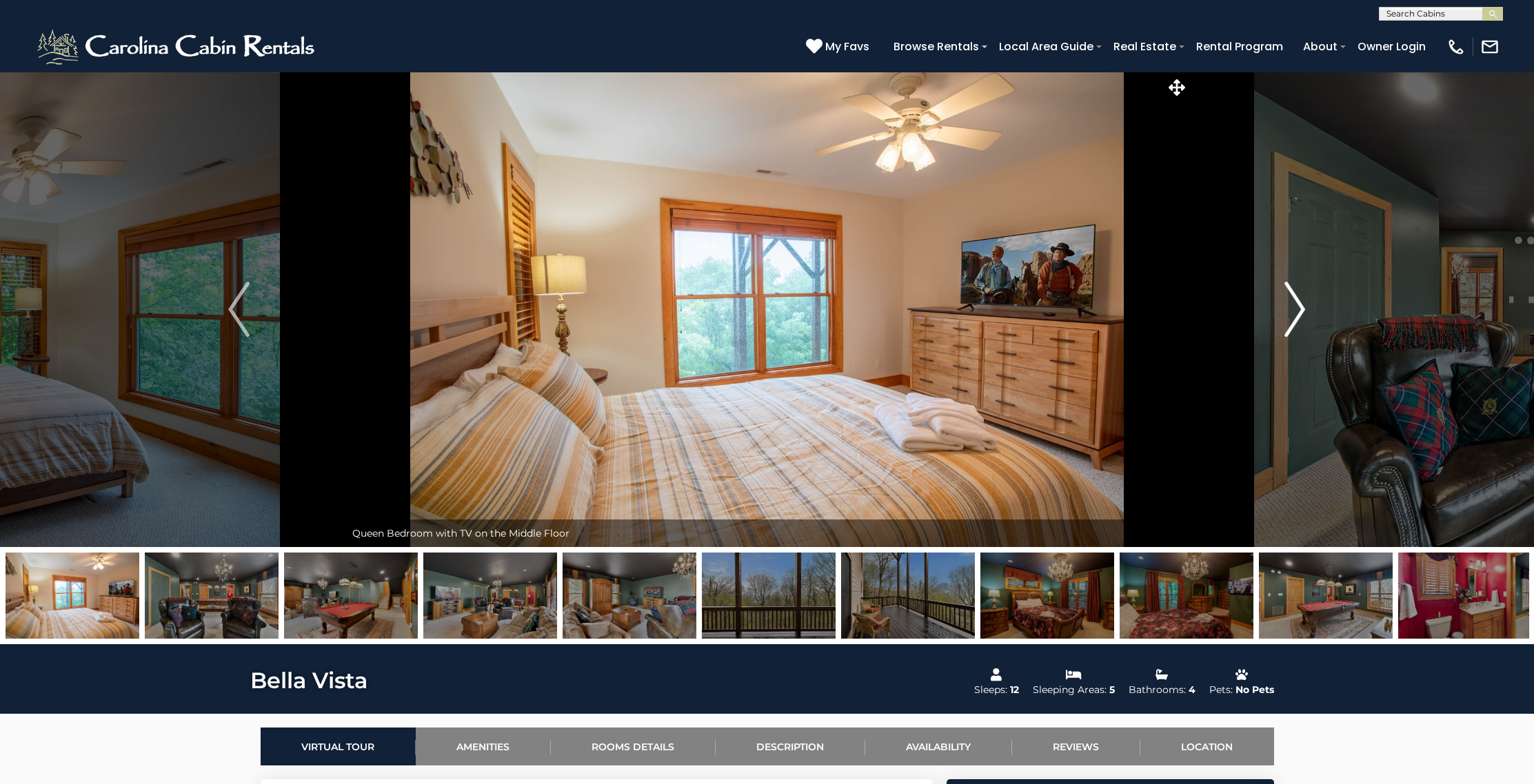
click at [1299, 311] on img "Next" at bounding box center [1294, 310] width 21 height 55
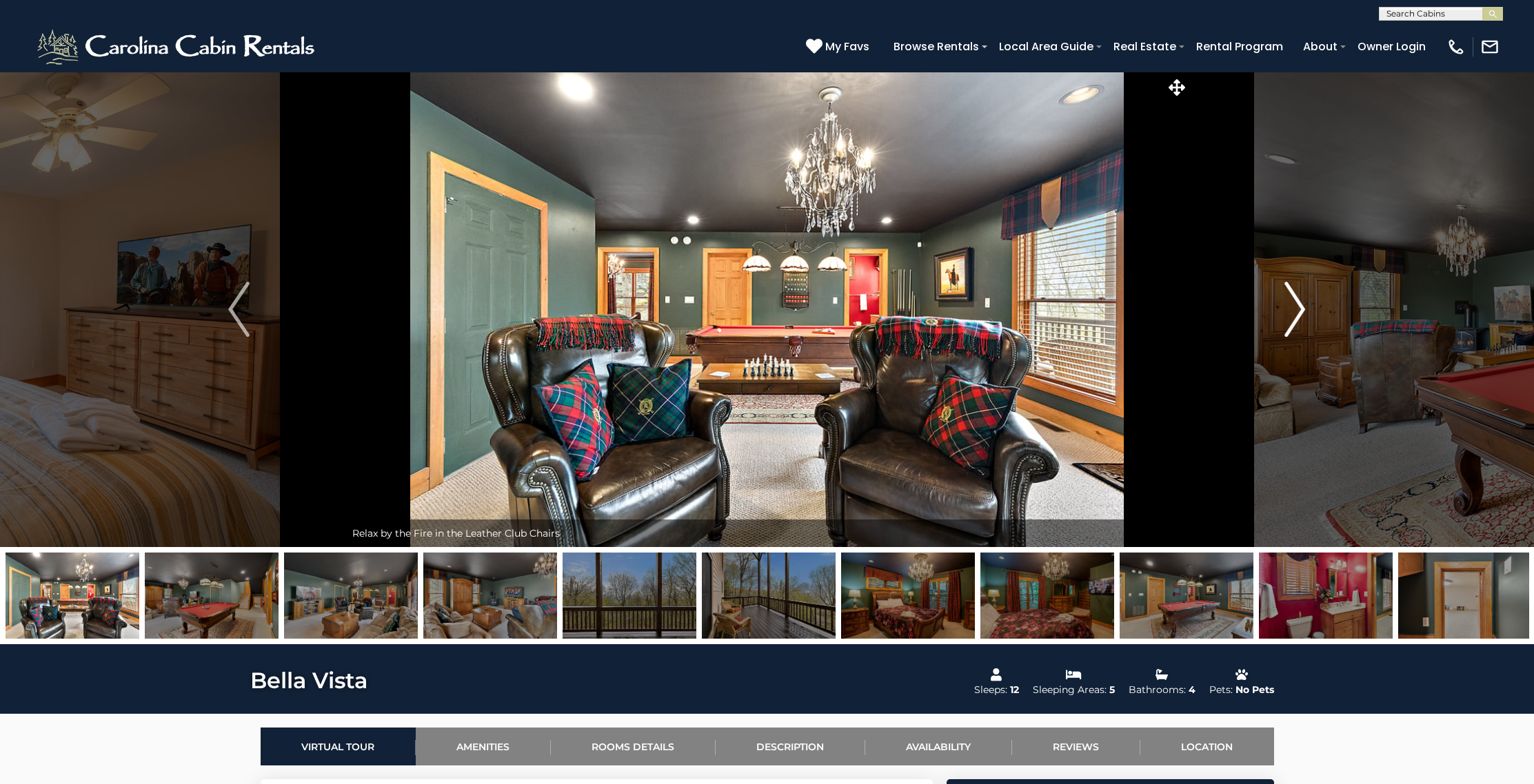
click at [1299, 311] on img "Next" at bounding box center [1294, 310] width 21 height 55
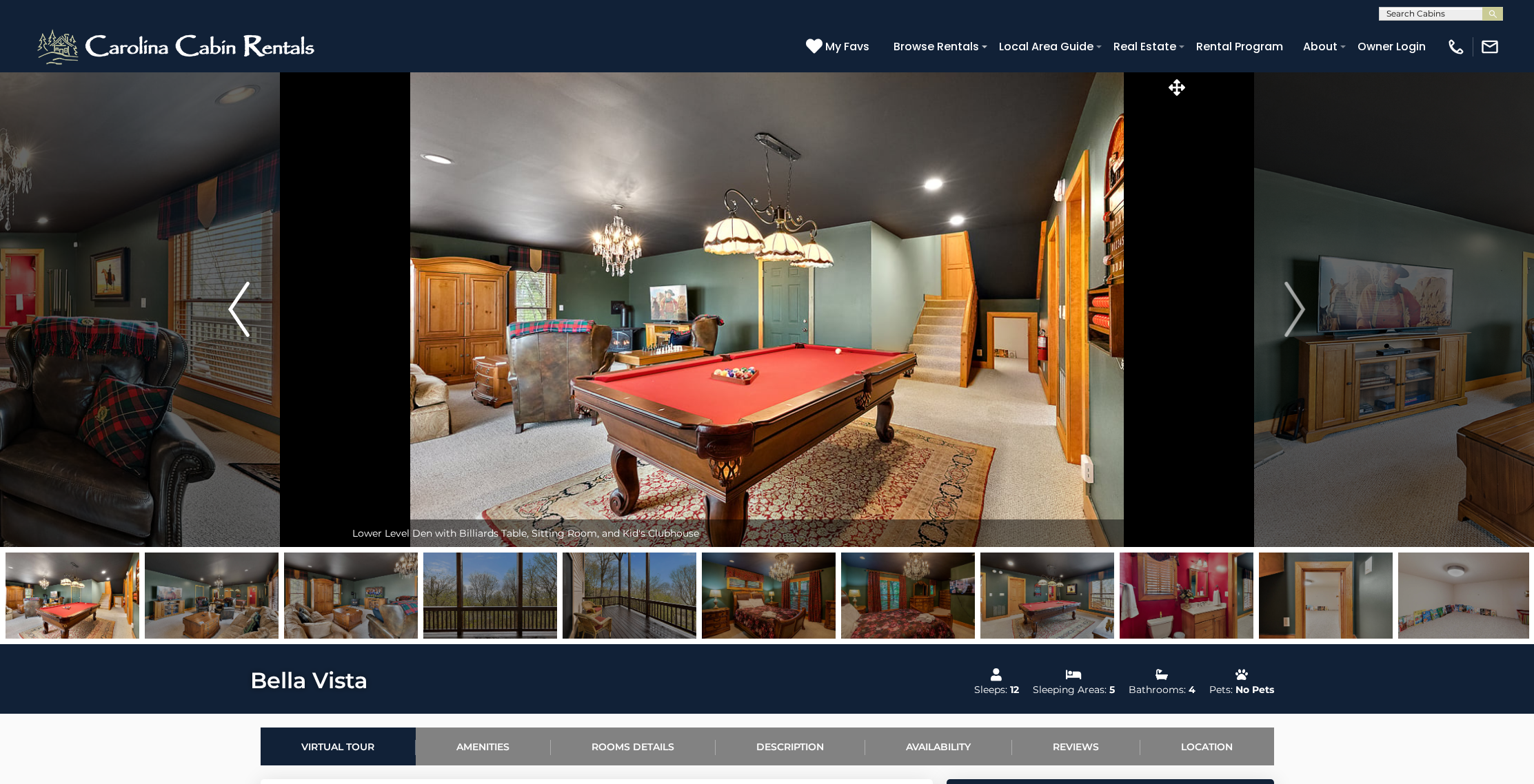
click at [233, 309] on img "Previous" at bounding box center [238, 310] width 21 height 55
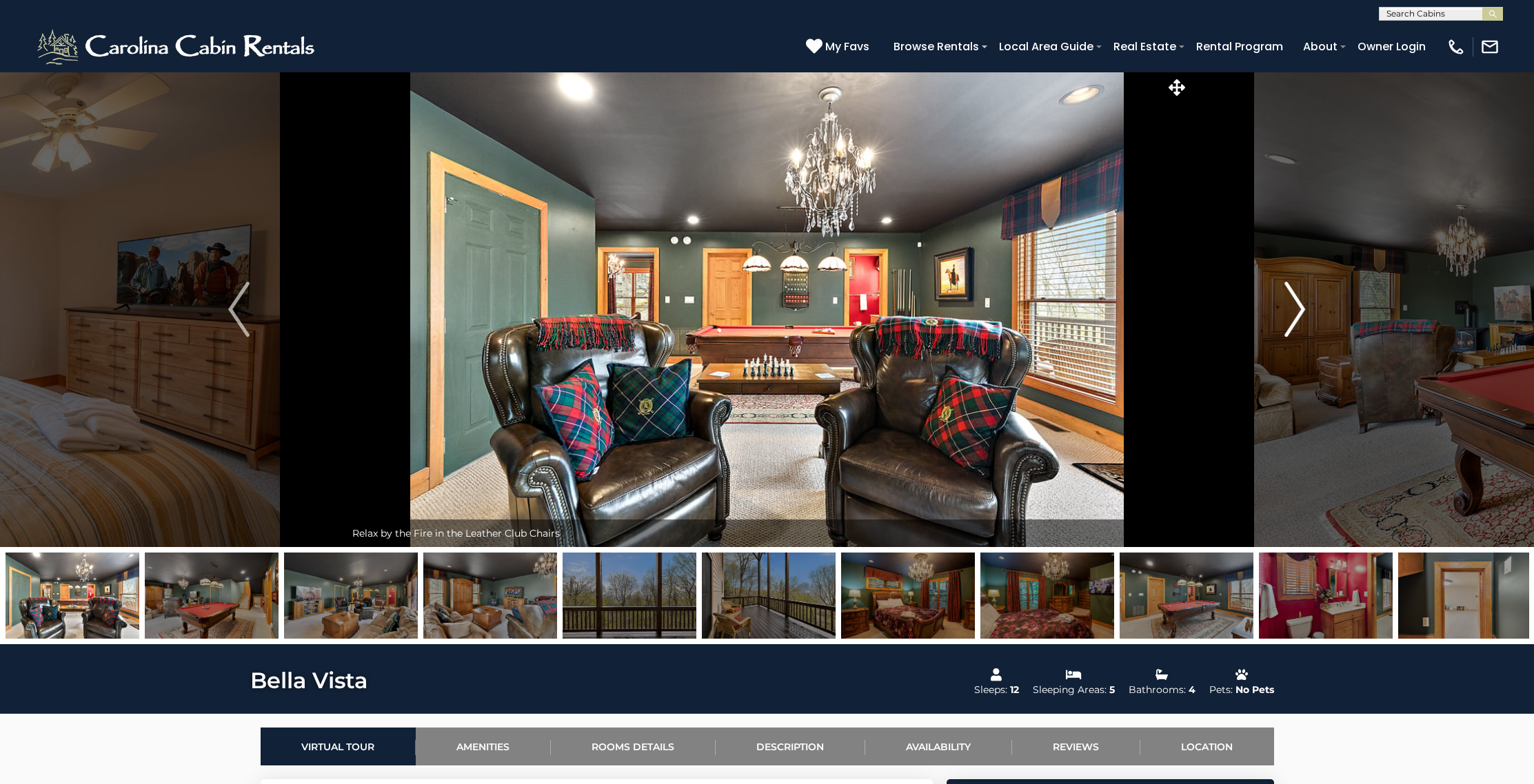
click at [1293, 318] on img "Next" at bounding box center [1294, 310] width 21 height 55
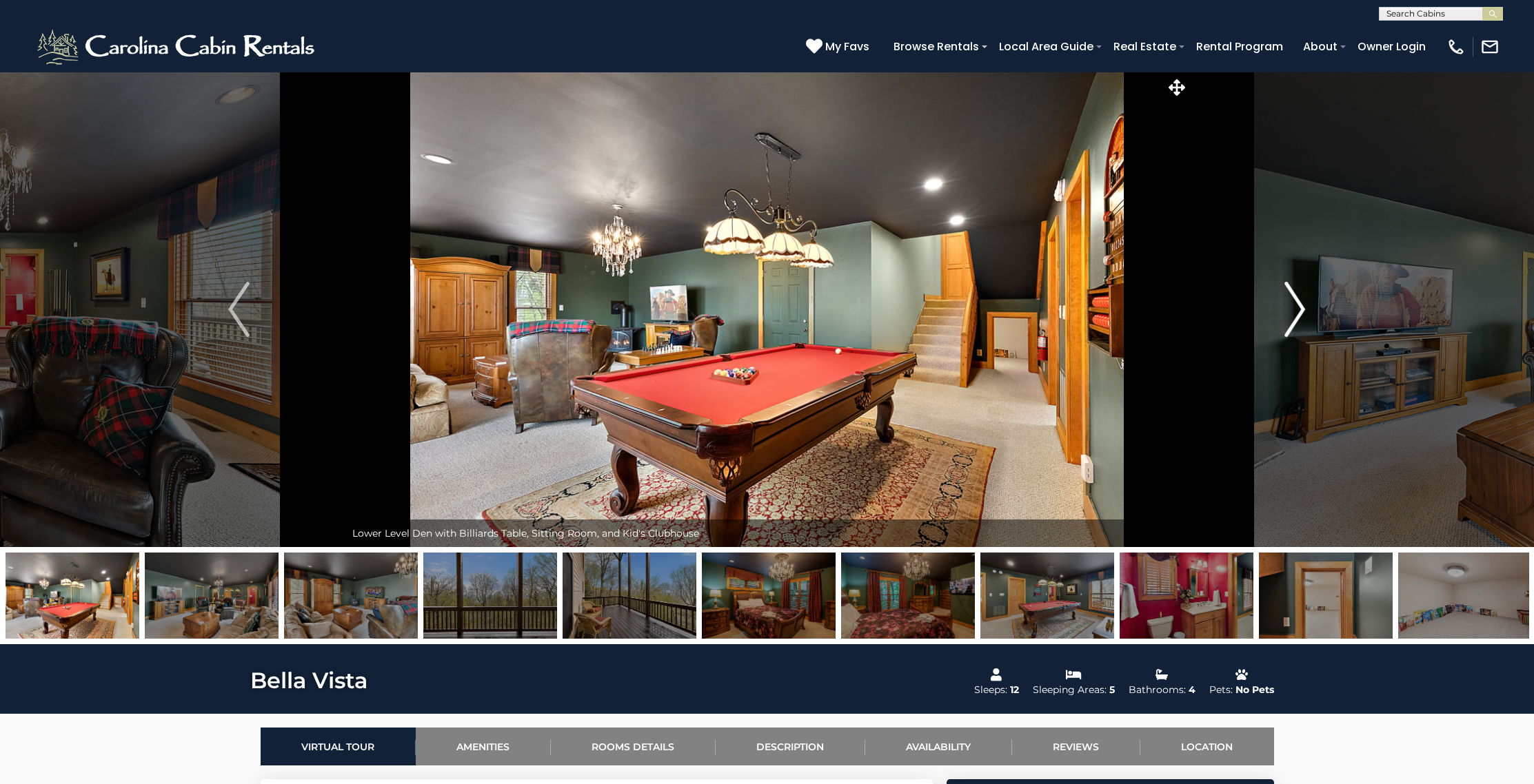
click at [1293, 318] on img "Next" at bounding box center [1294, 310] width 21 height 55
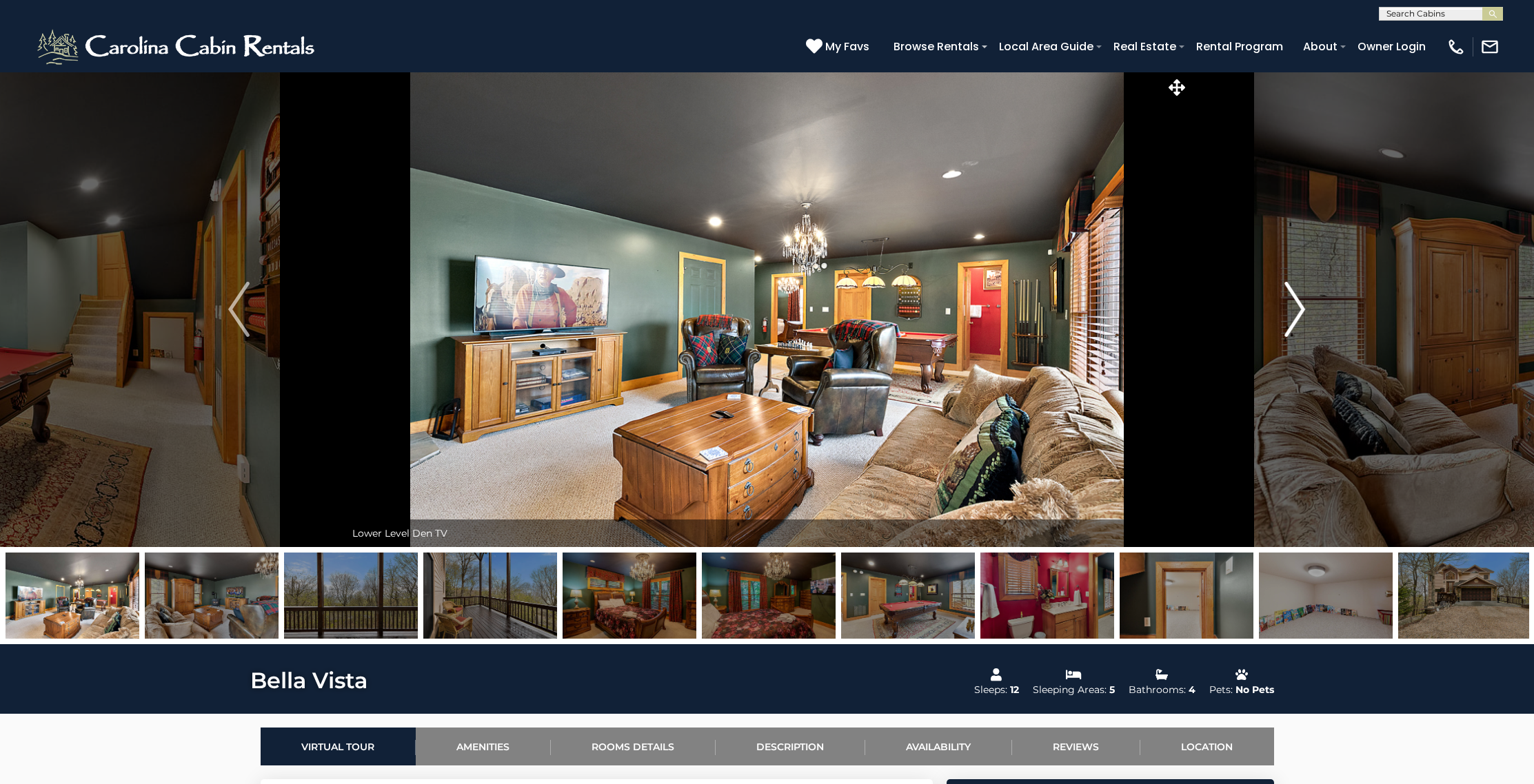
click at [1293, 318] on img "Next" at bounding box center [1294, 310] width 21 height 55
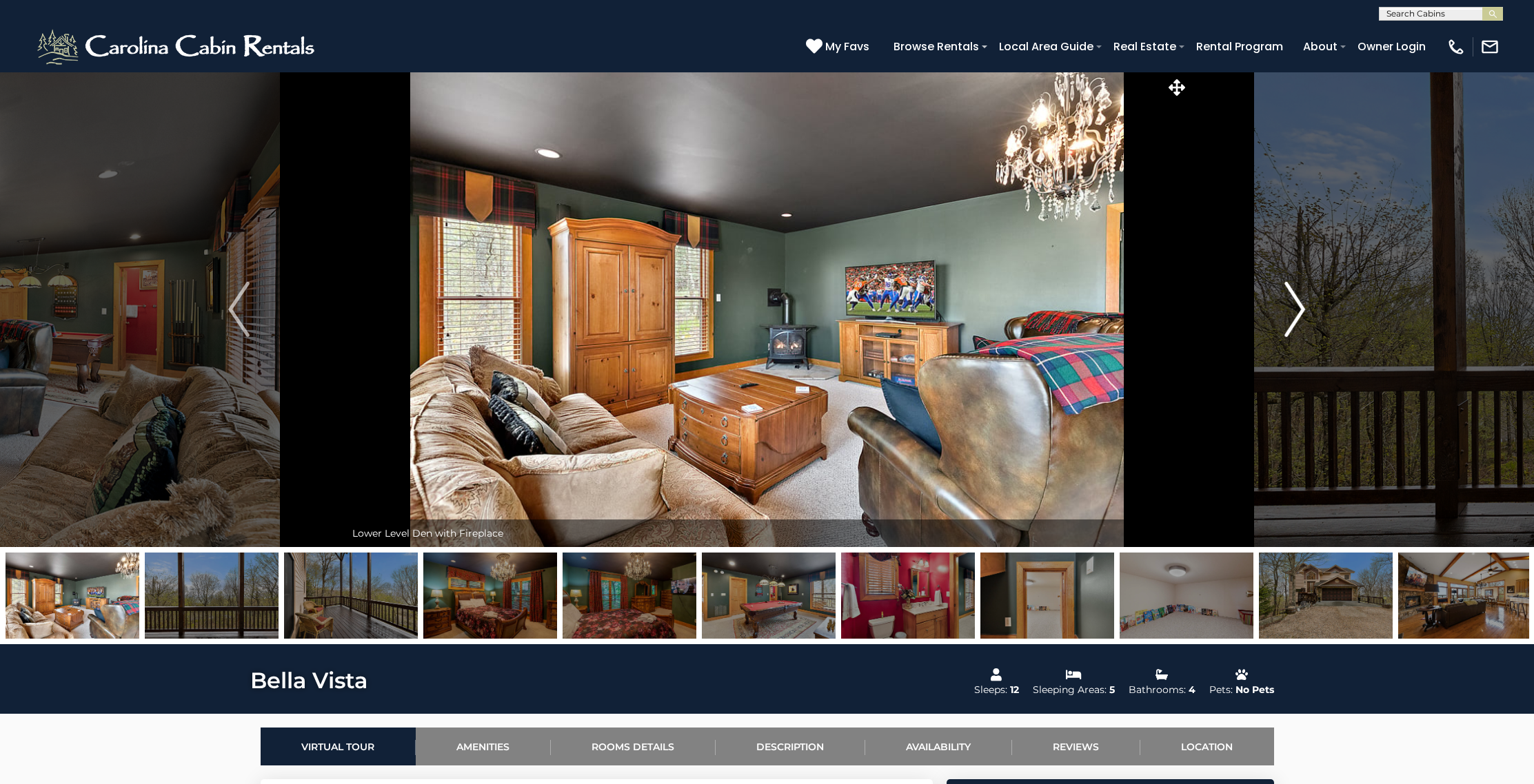
click at [1293, 318] on img "Next" at bounding box center [1294, 310] width 21 height 55
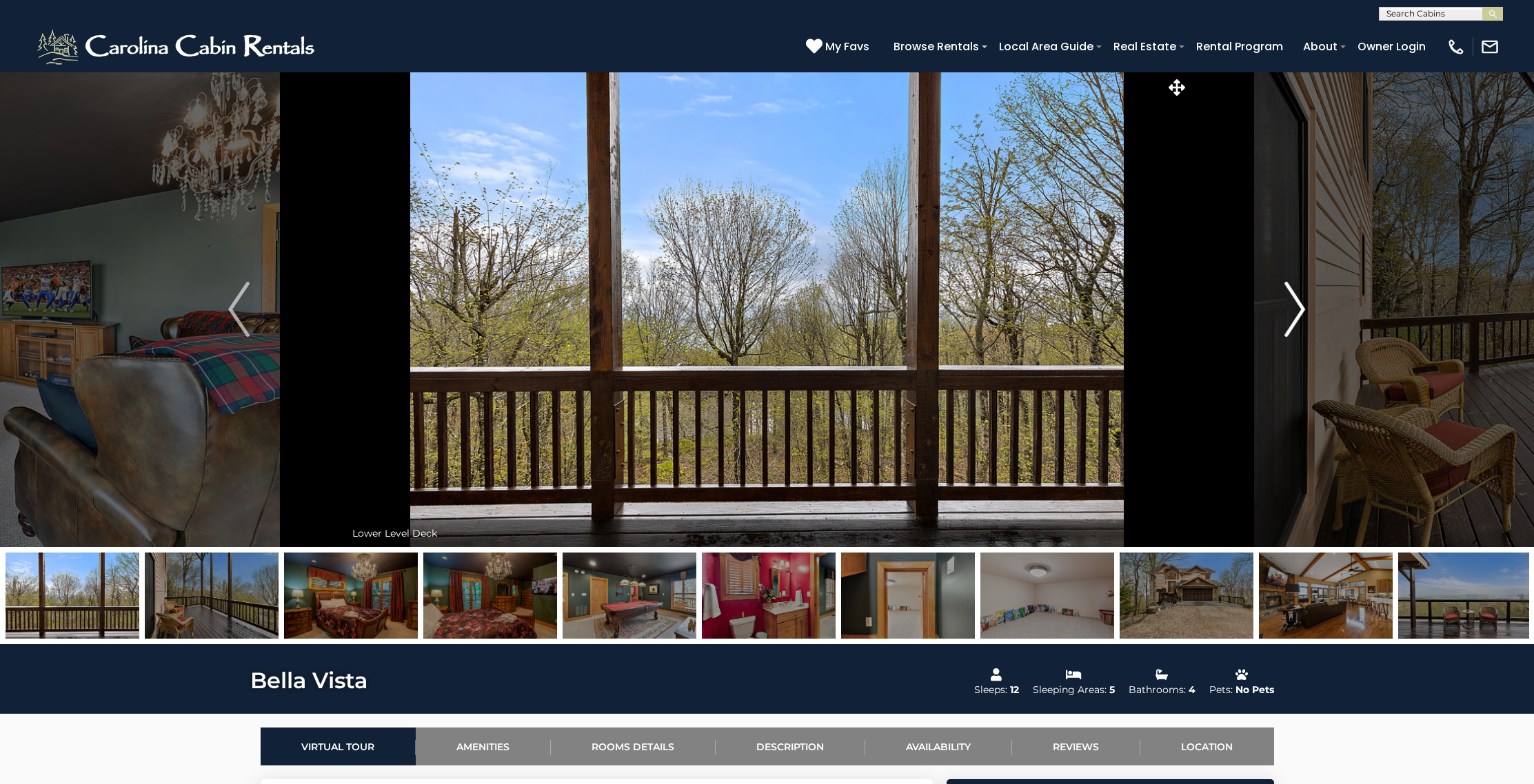
click at [1293, 318] on img "Next" at bounding box center [1294, 310] width 21 height 55
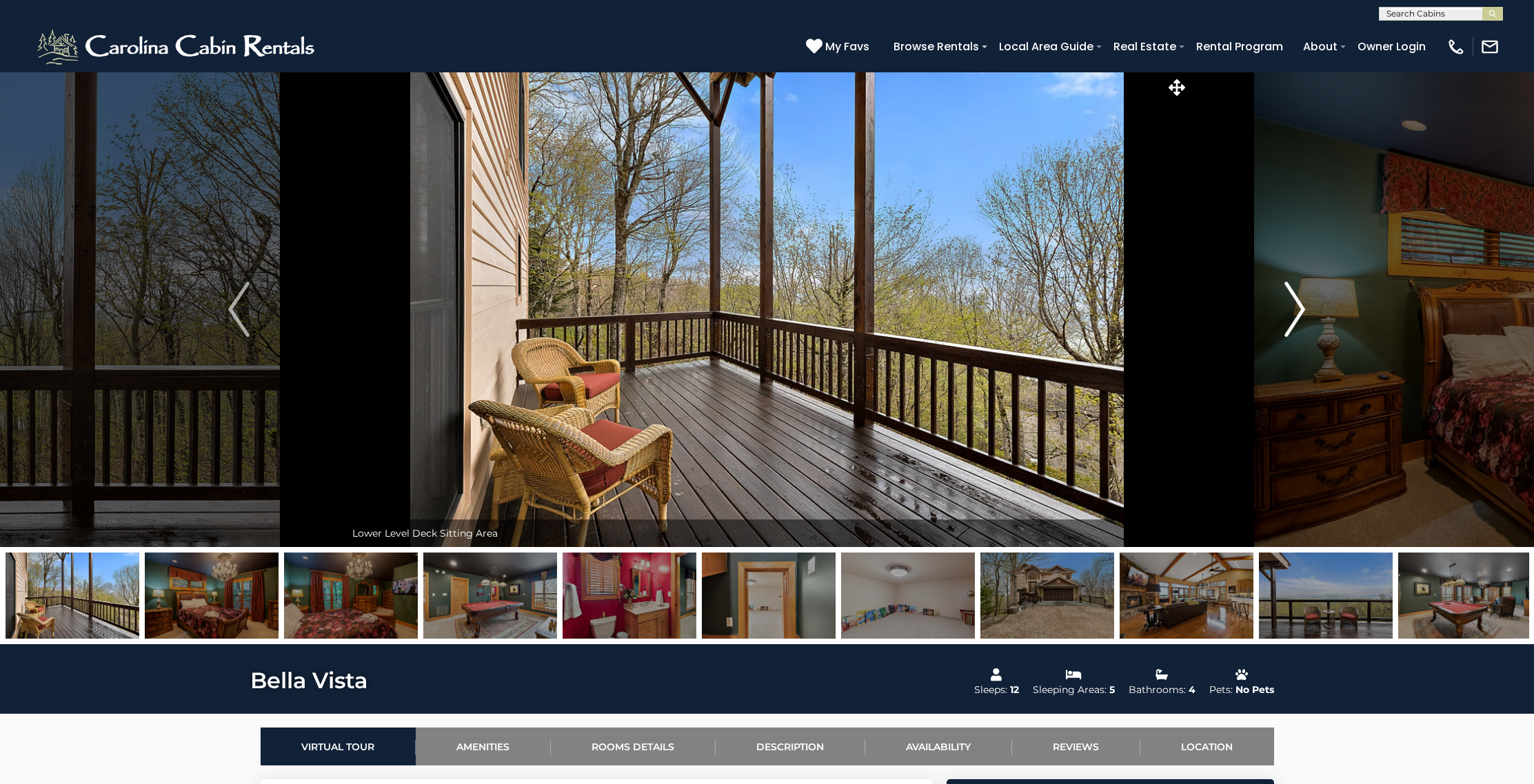
click at [1293, 318] on img "Next" at bounding box center [1294, 310] width 21 height 55
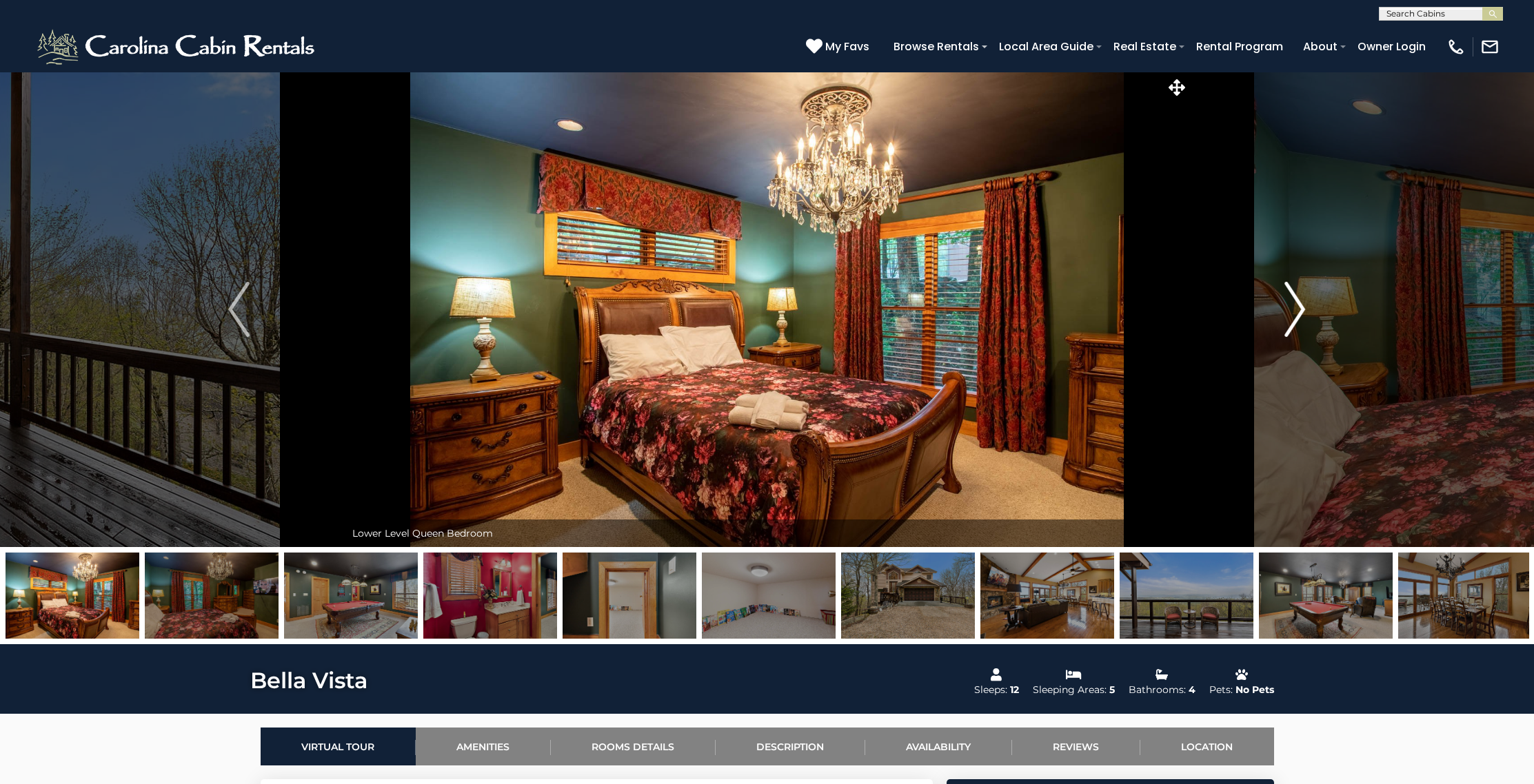
click at [1293, 318] on img "Next" at bounding box center [1294, 310] width 21 height 55
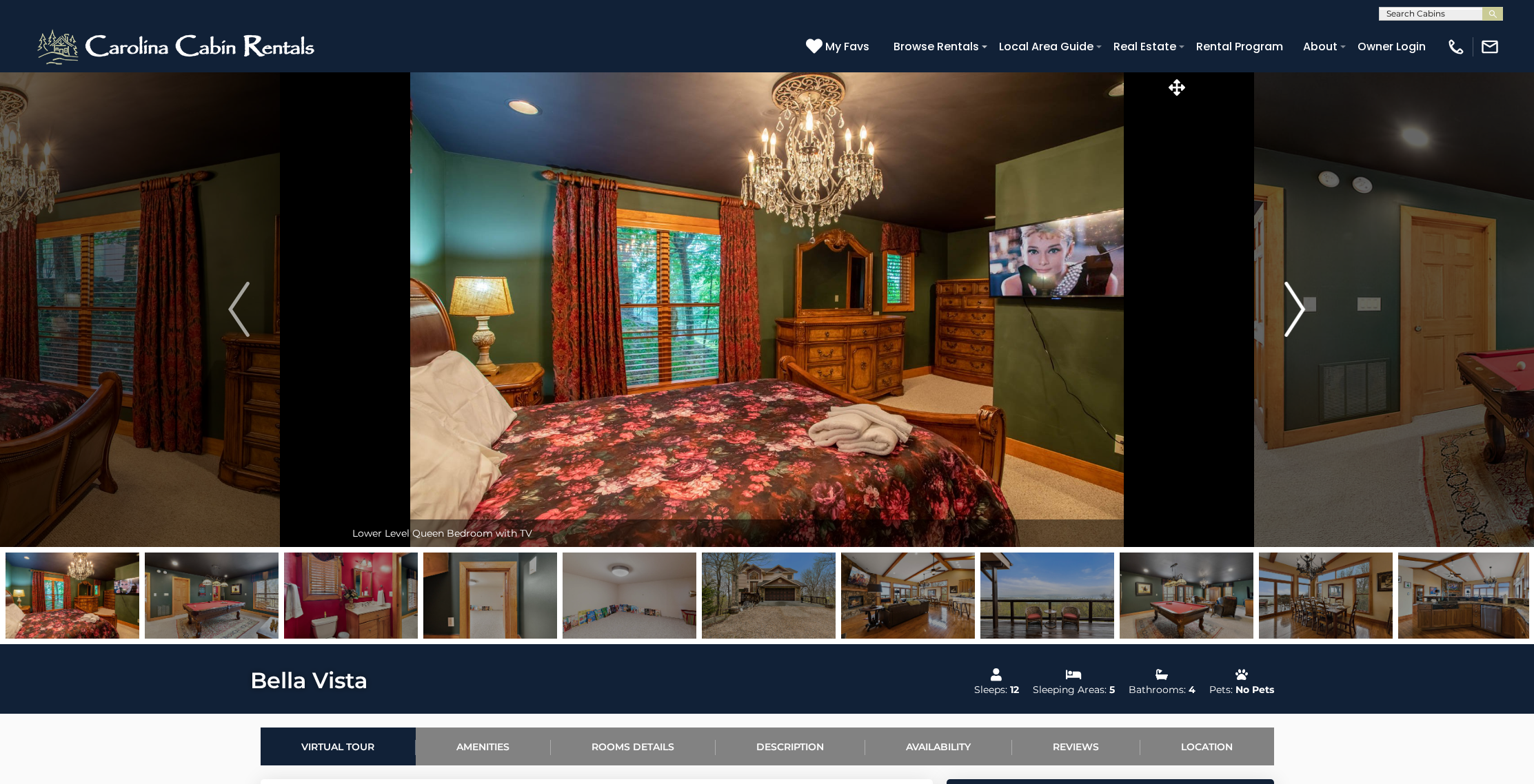
click at [1293, 318] on img "Next" at bounding box center [1294, 310] width 21 height 55
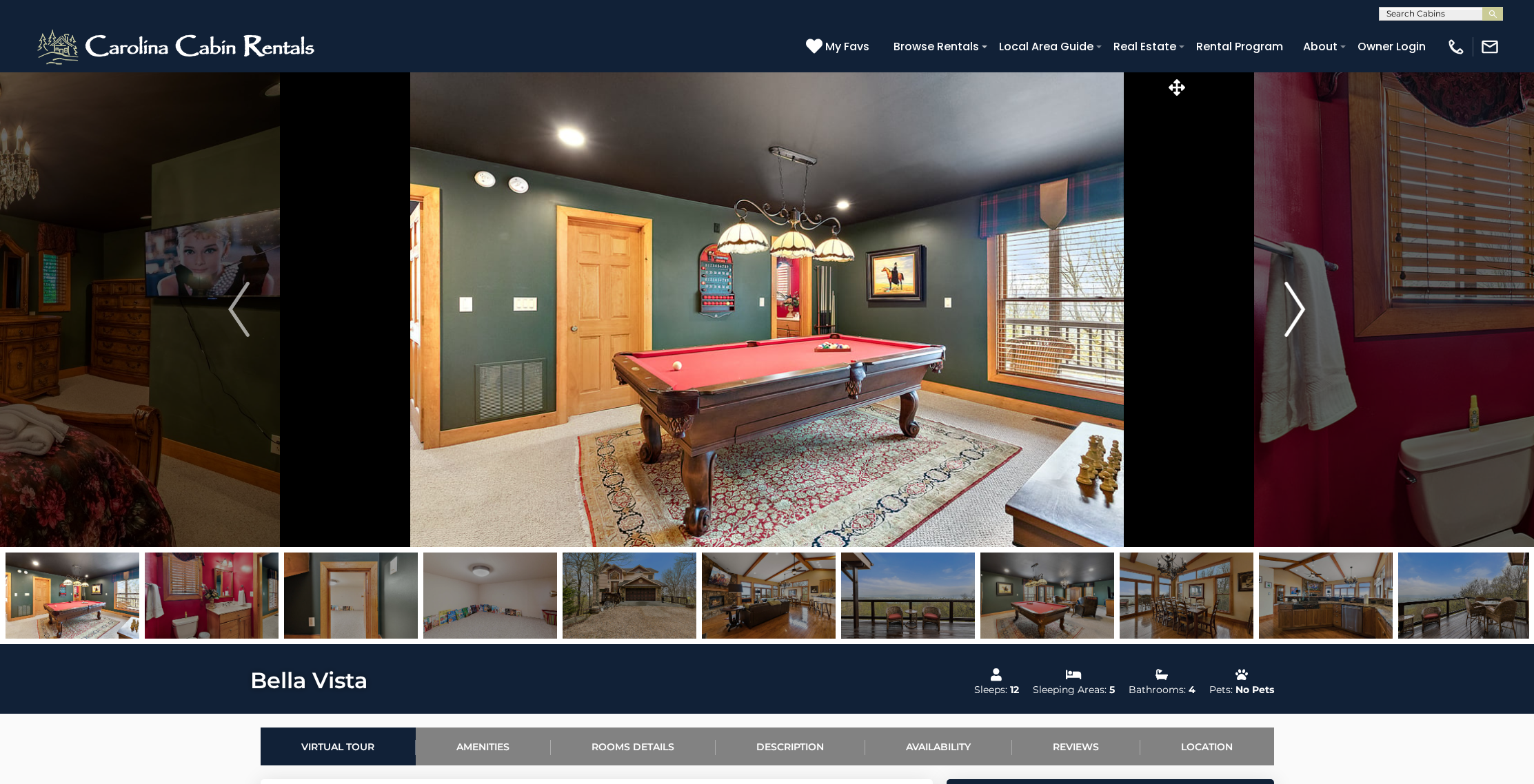
click at [1293, 318] on img "Next" at bounding box center [1294, 310] width 21 height 55
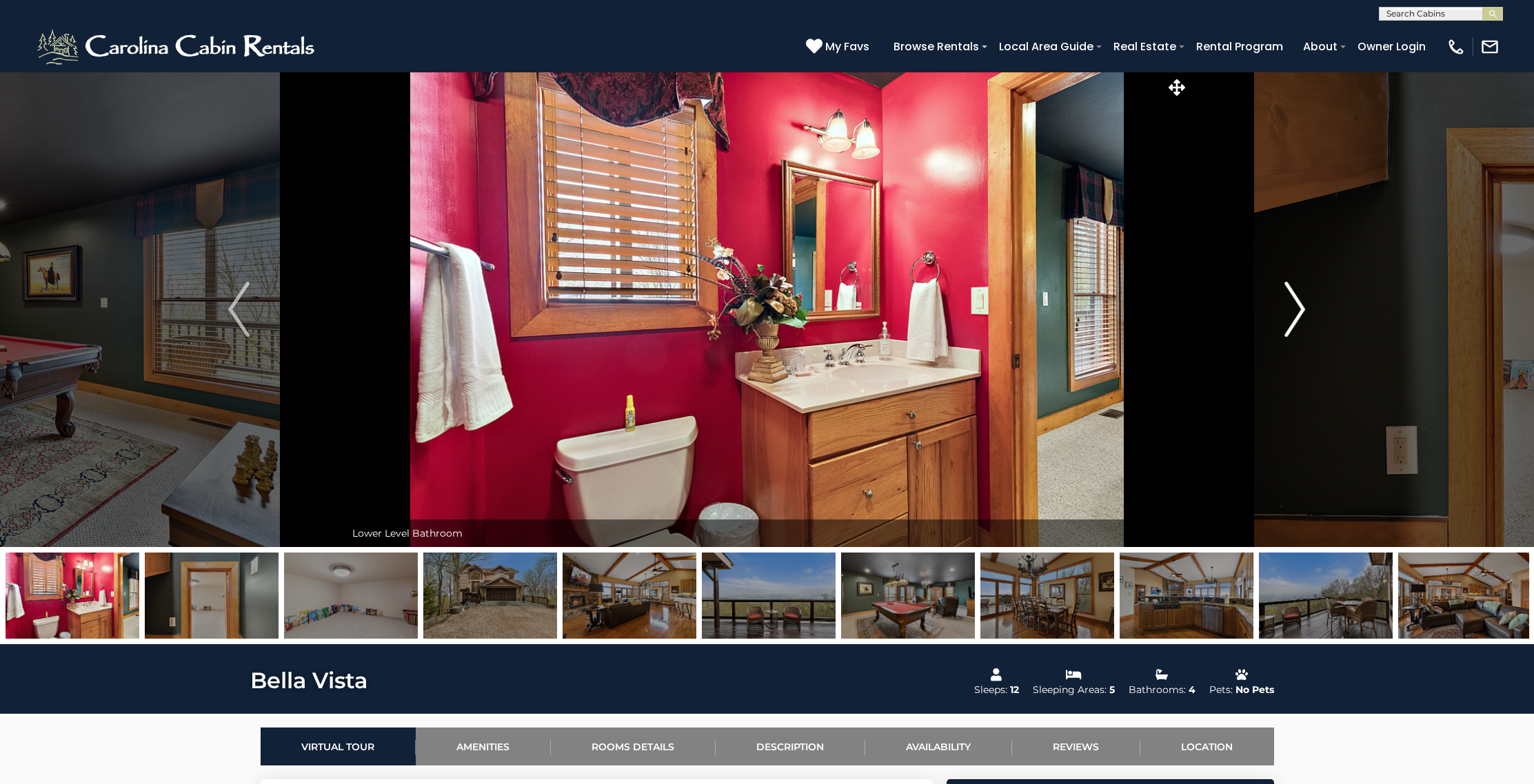
click at [1293, 318] on img "Next" at bounding box center [1294, 310] width 21 height 55
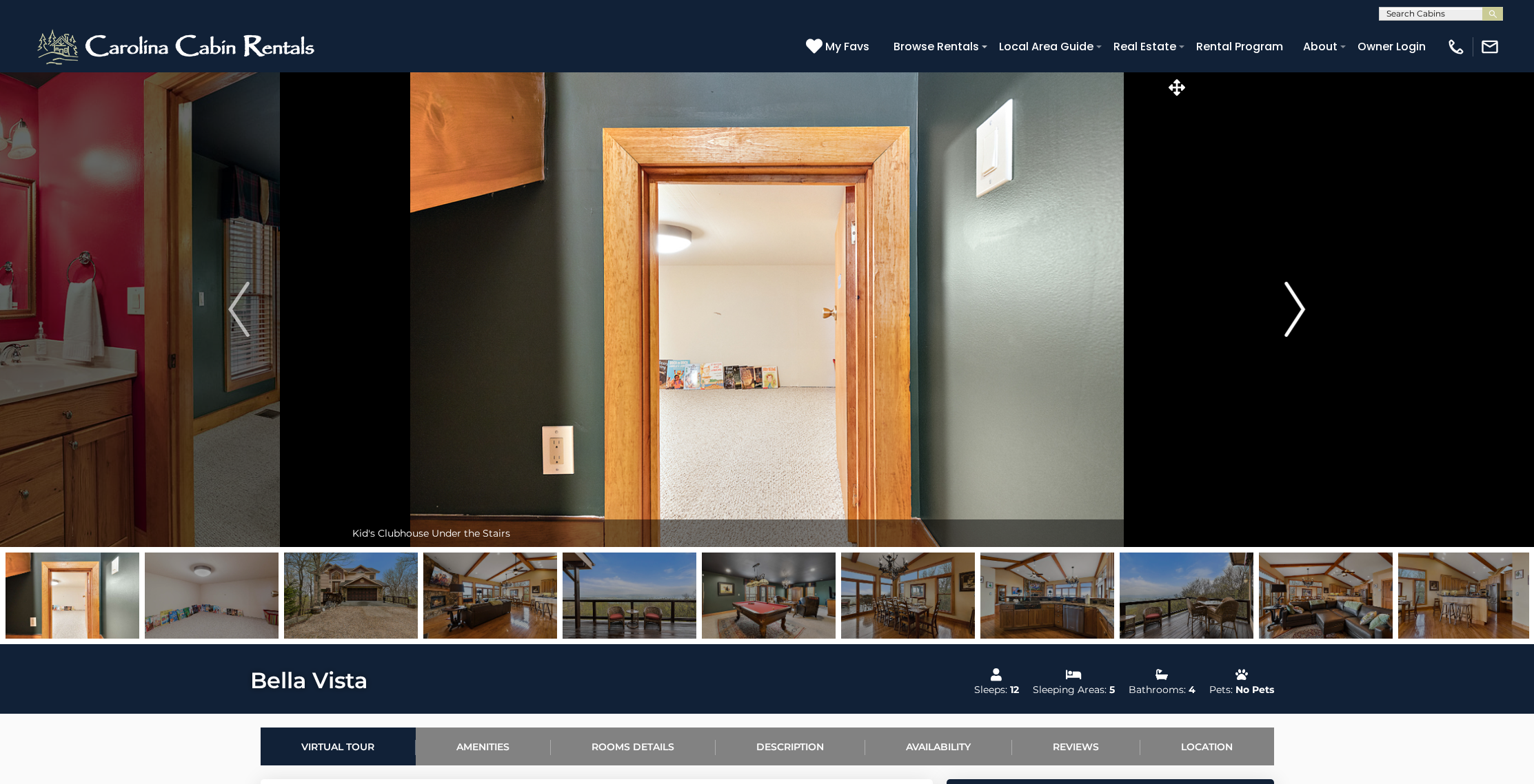
click at [1293, 318] on img "Next" at bounding box center [1294, 310] width 21 height 55
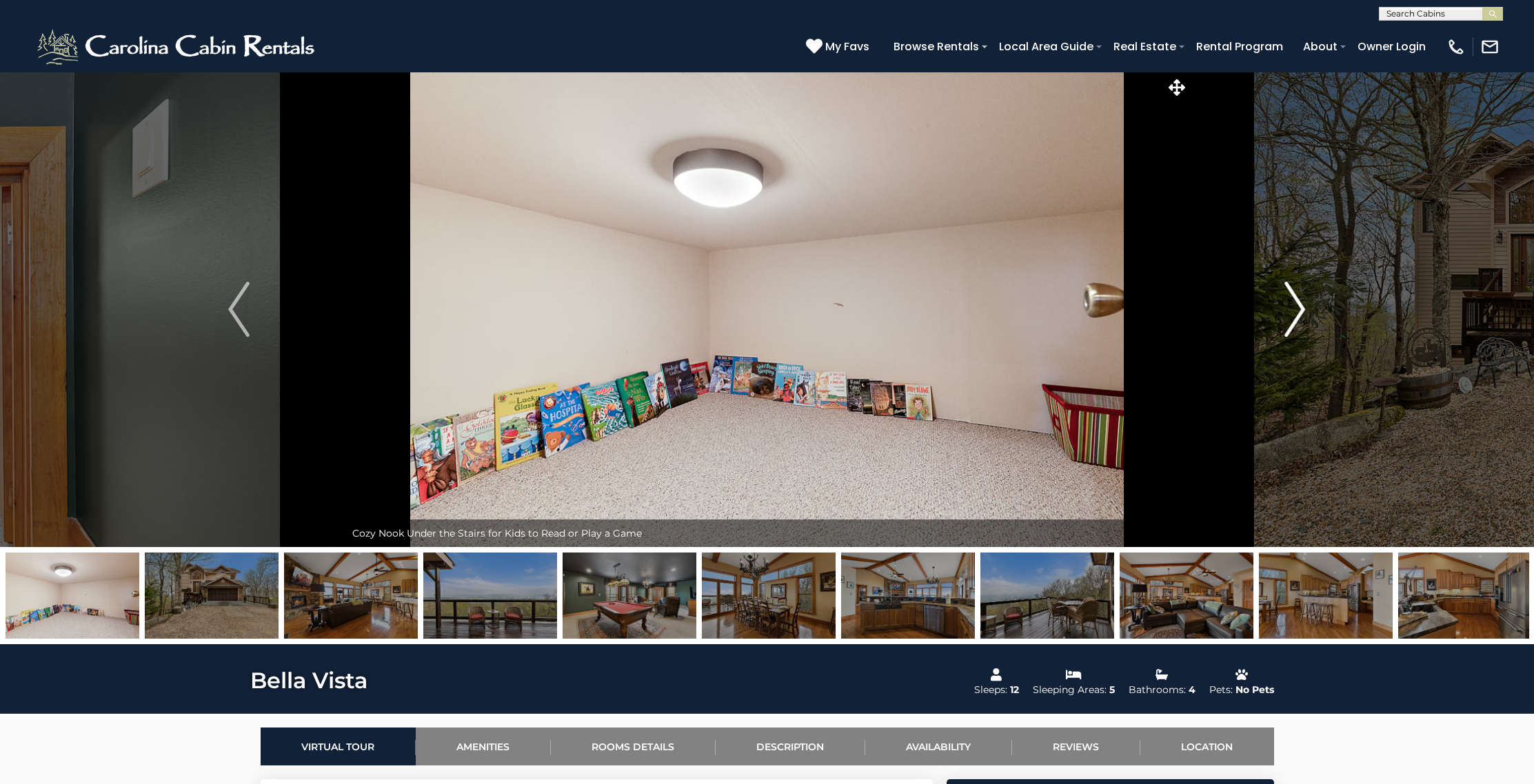
click at [1293, 318] on img "Next" at bounding box center [1294, 310] width 21 height 55
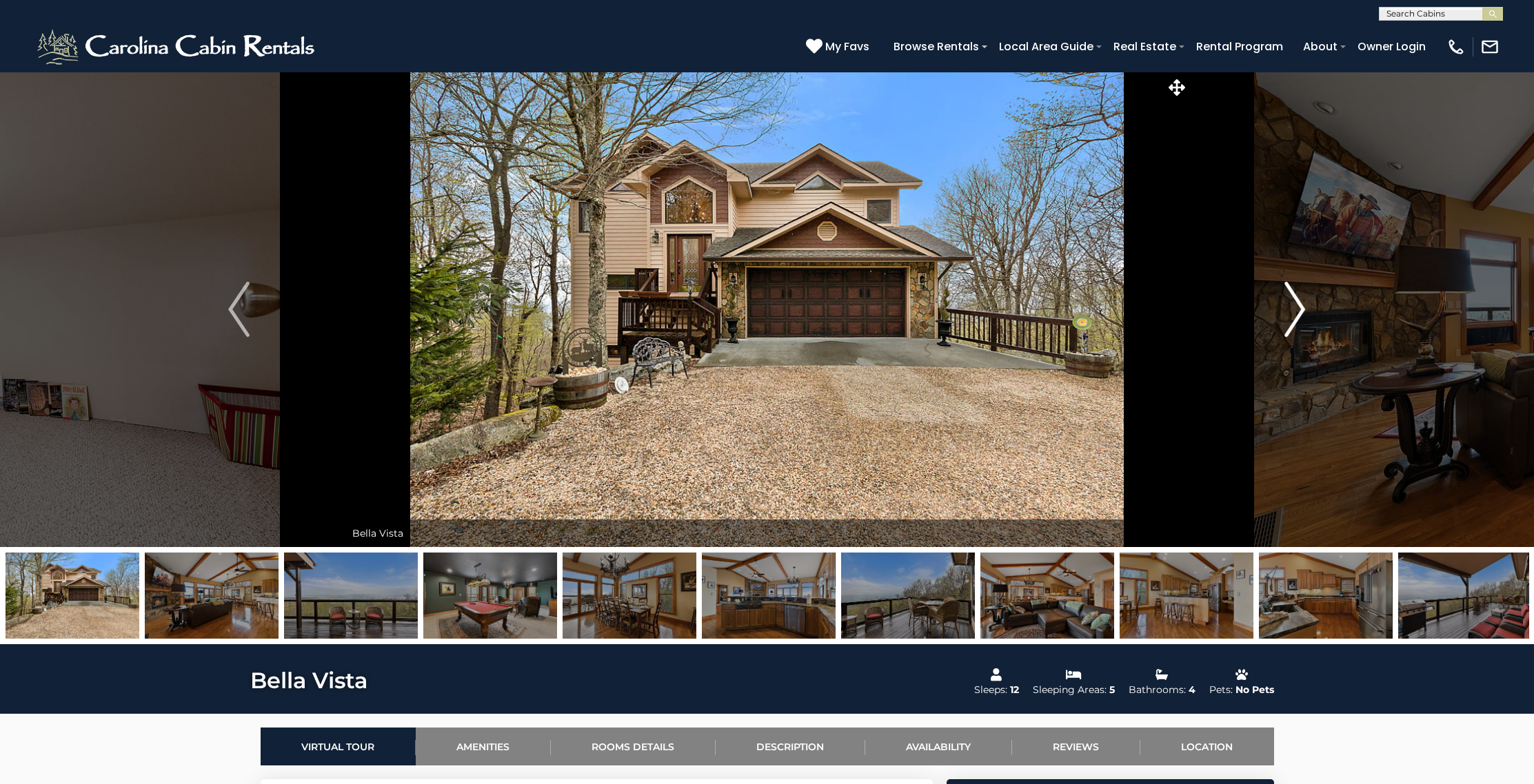
click at [1293, 318] on img "Next" at bounding box center [1294, 310] width 21 height 55
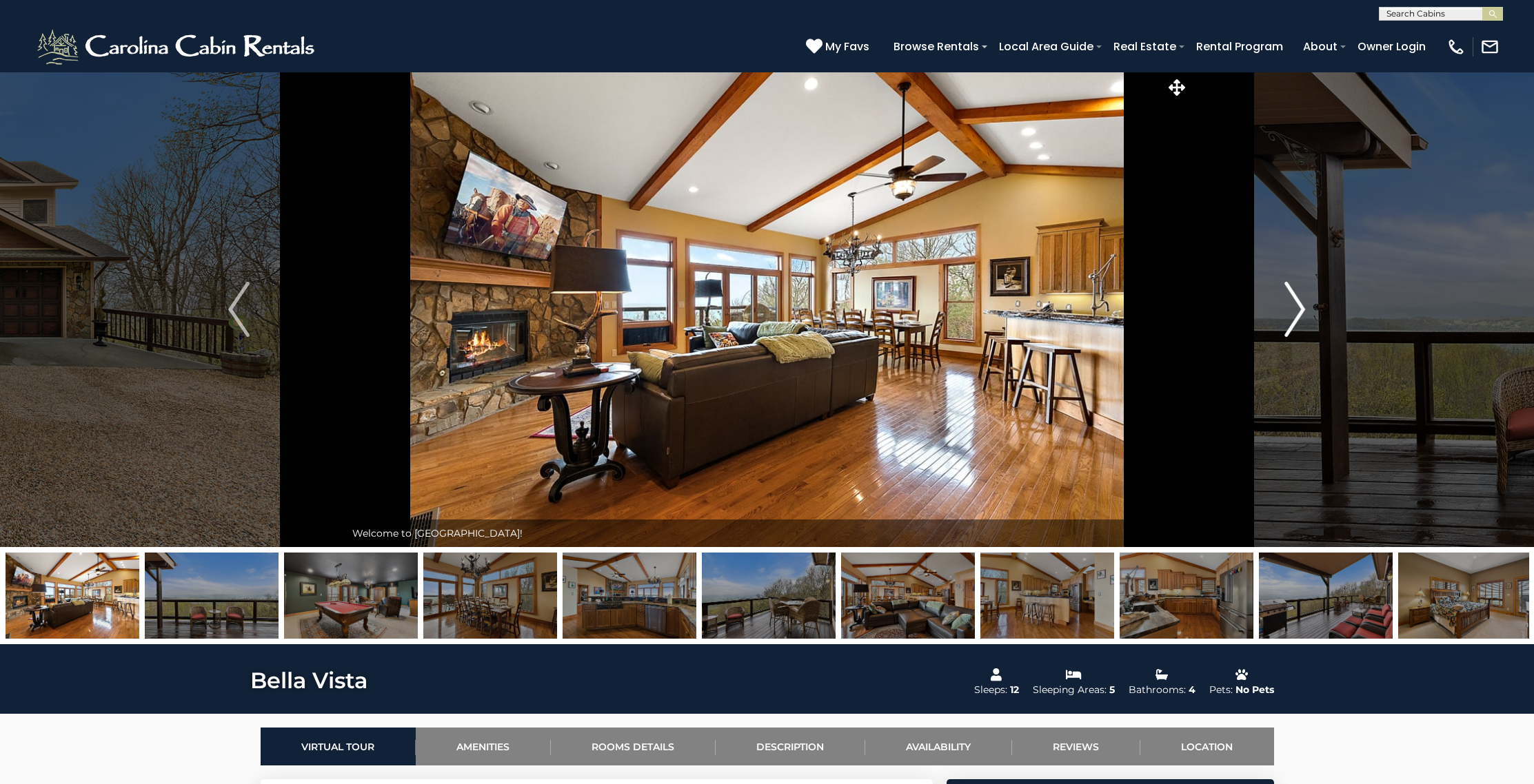
click at [1293, 318] on img "Next" at bounding box center [1294, 310] width 21 height 55
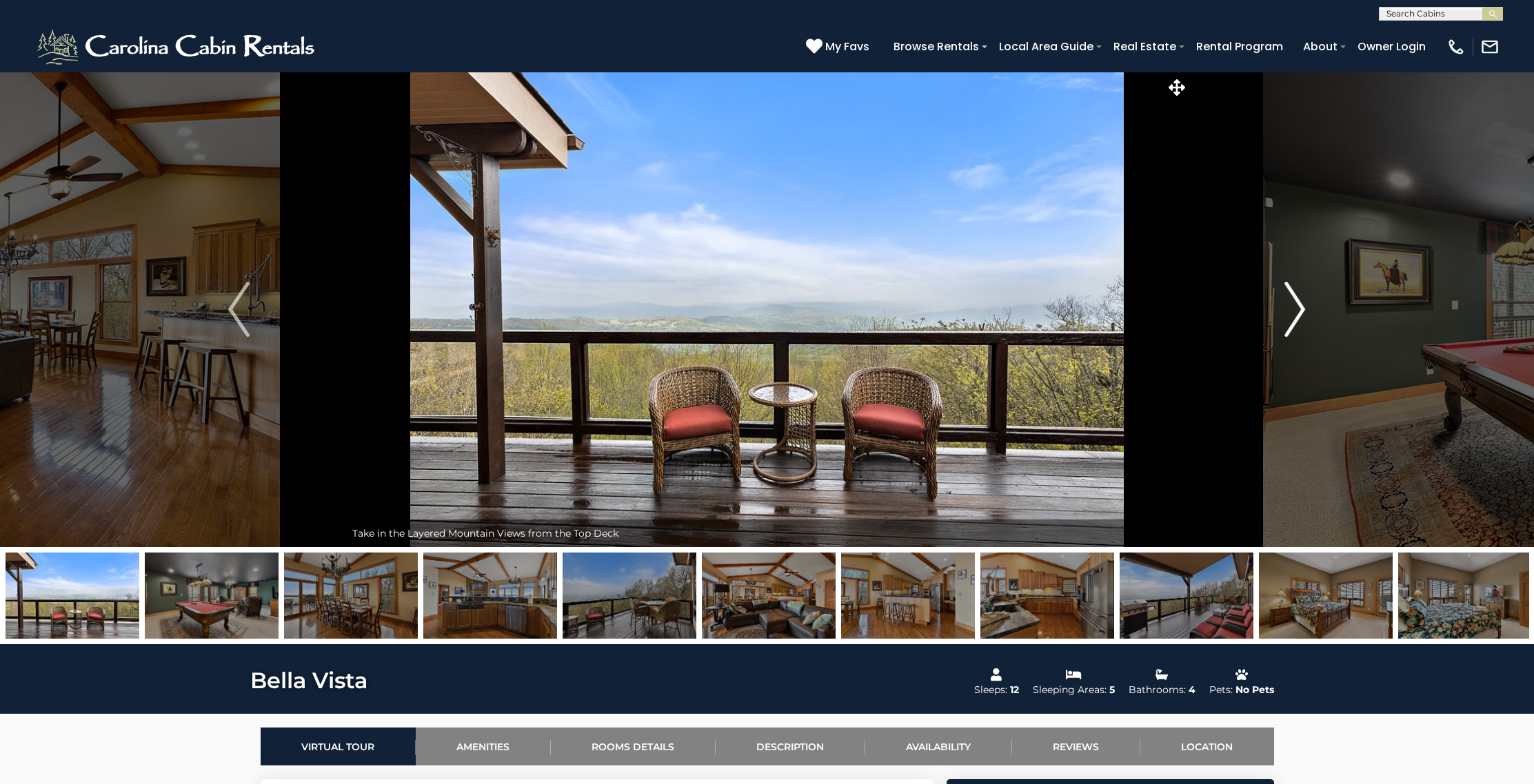
click at [1293, 318] on img "Next" at bounding box center [1294, 310] width 21 height 55
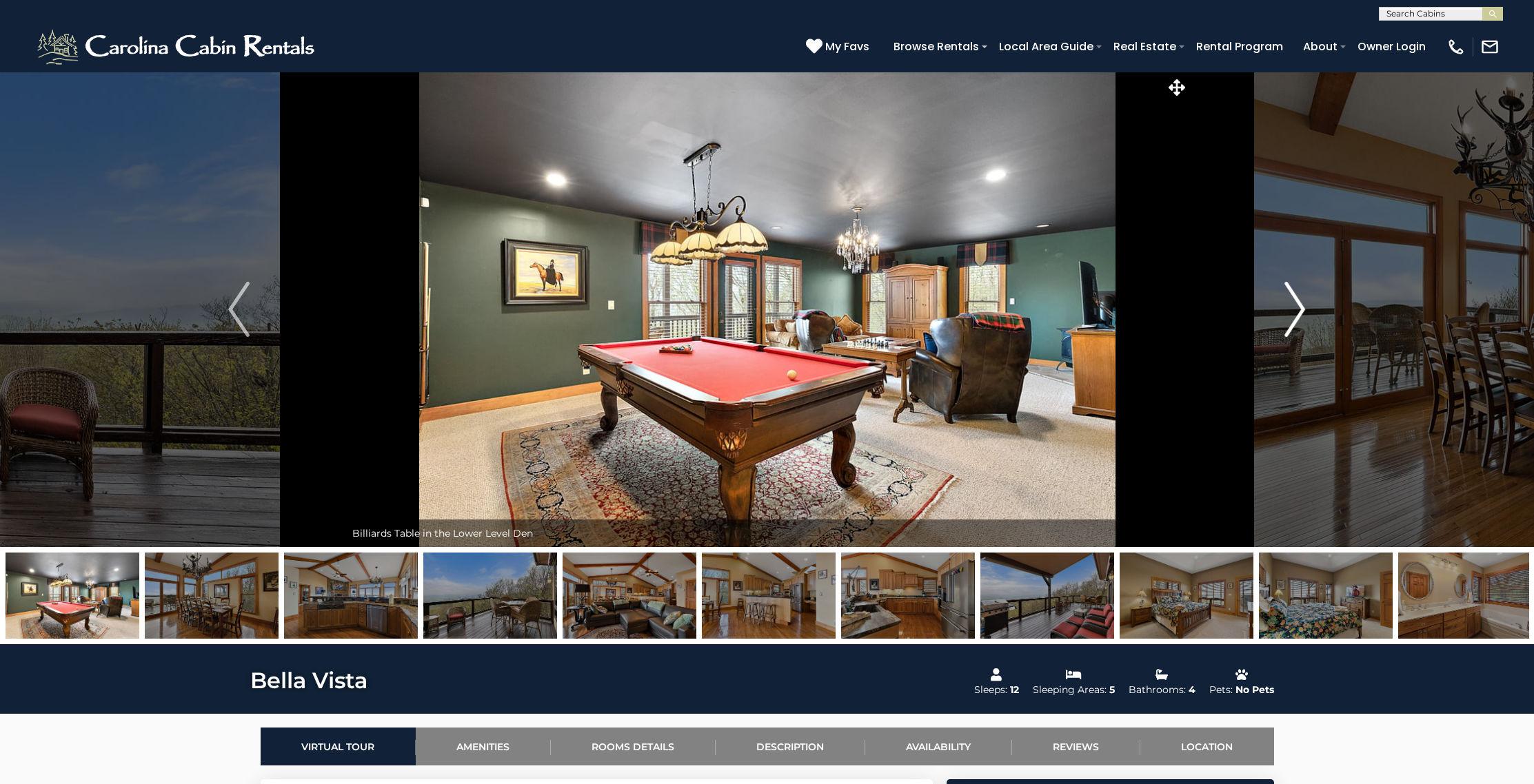
click at [1293, 318] on img "Next" at bounding box center [1294, 310] width 21 height 55
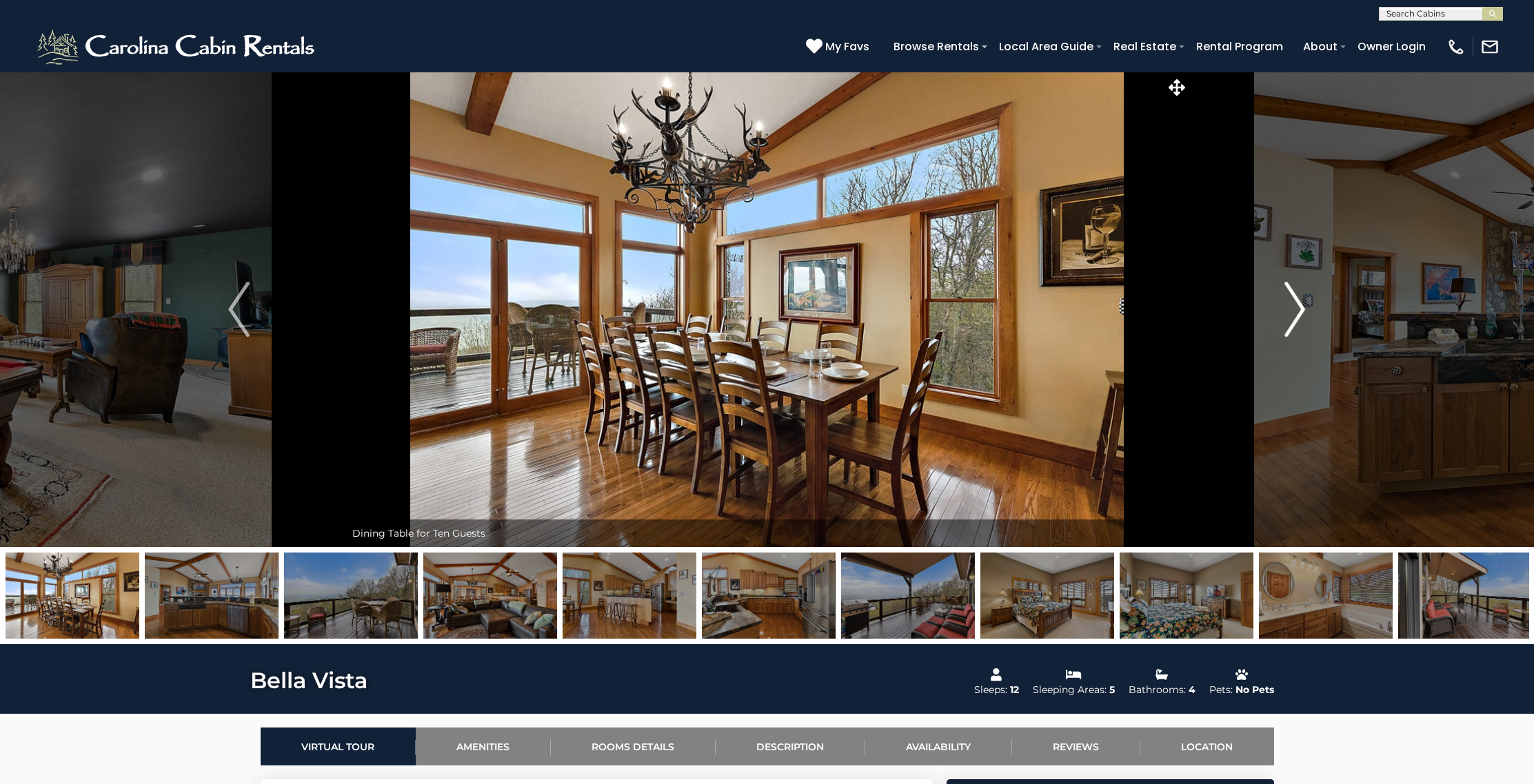
click at [1293, 318] on img "Next" at bounding box center [1294, 310] width 21 height 55
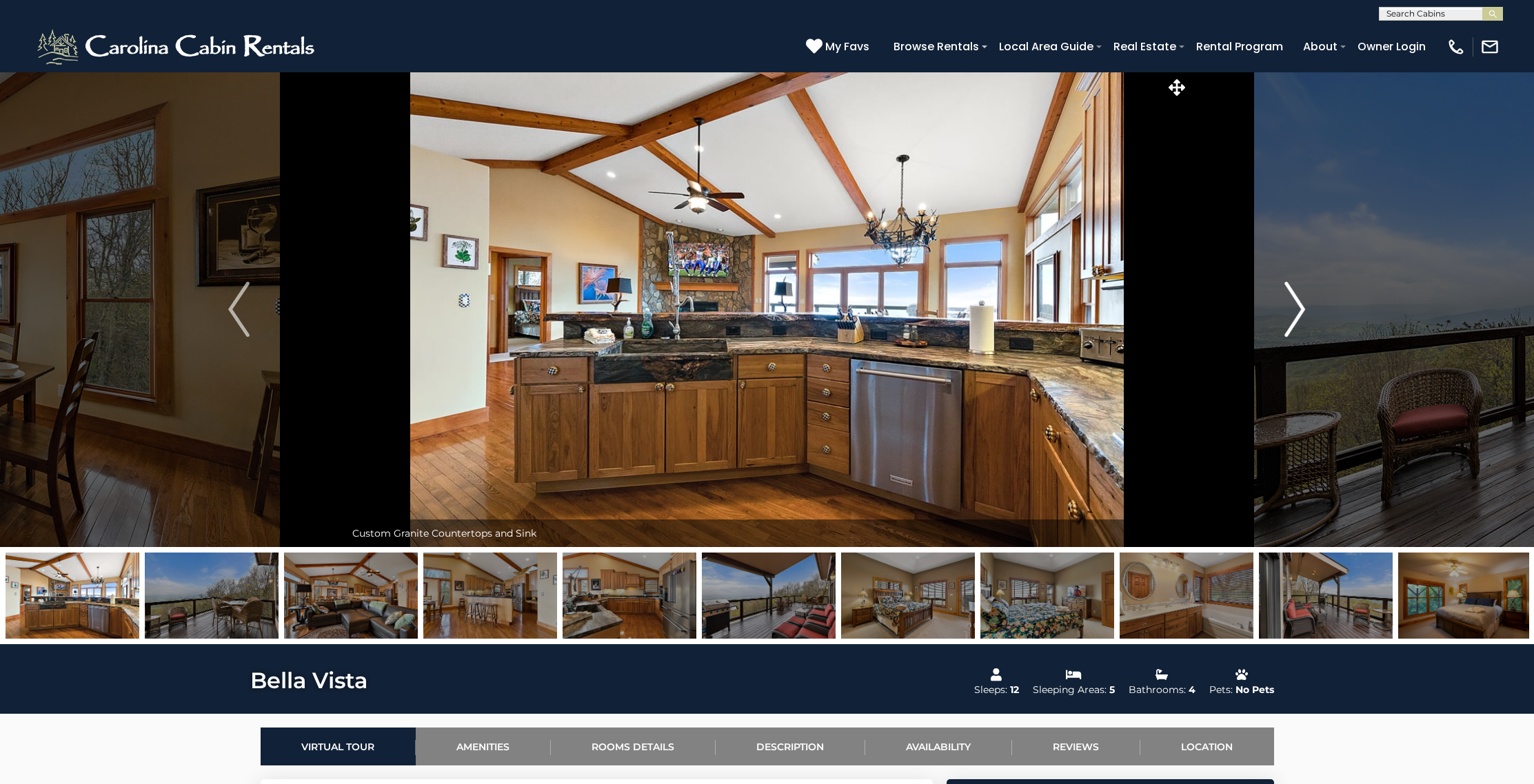
click at [1293, 318] on img "Next" at bounding box center [1294, 310] width 21 height 55
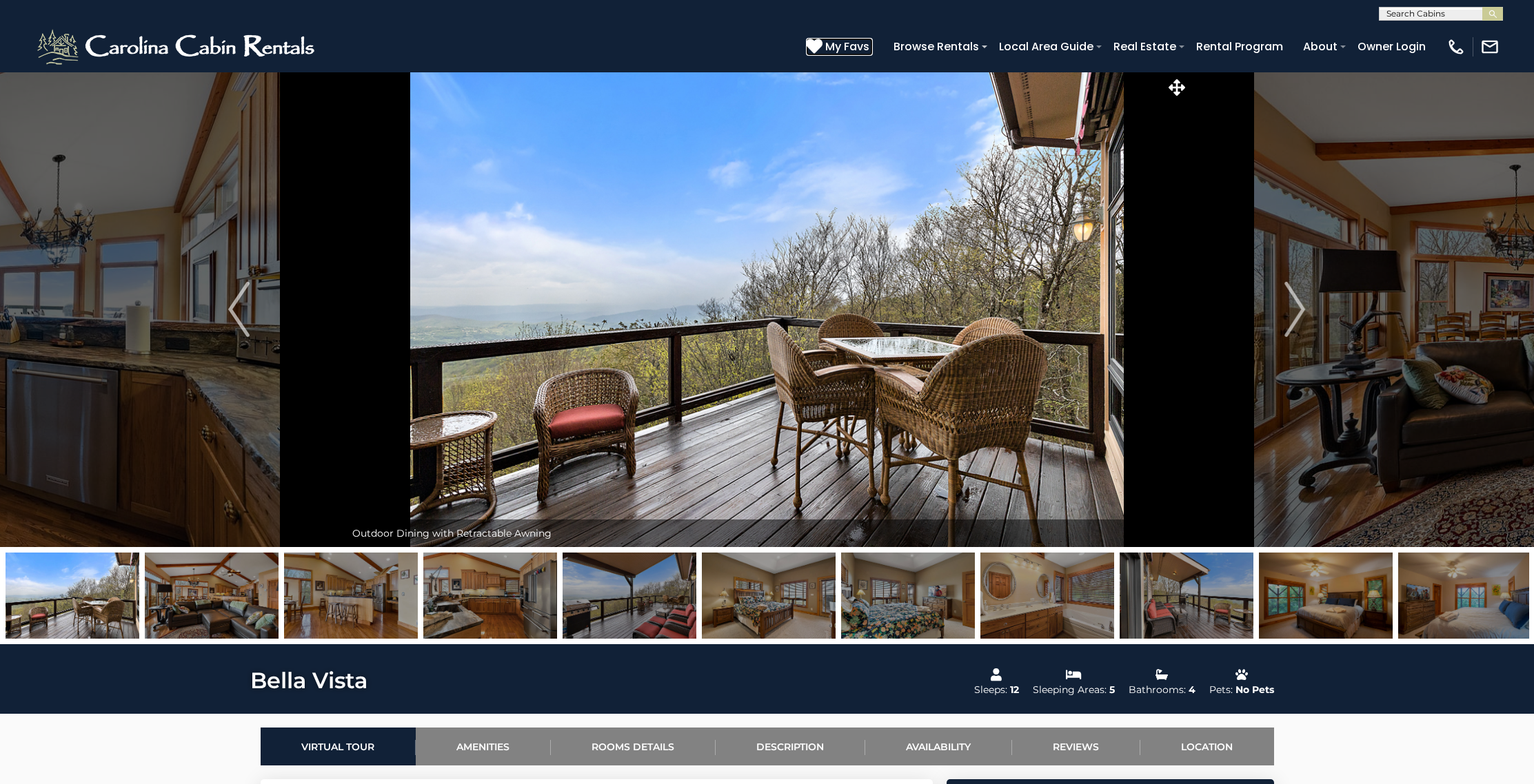
click at [833, 44] on span "My Favs" at bounding box center [847, 46] width 44 height 17
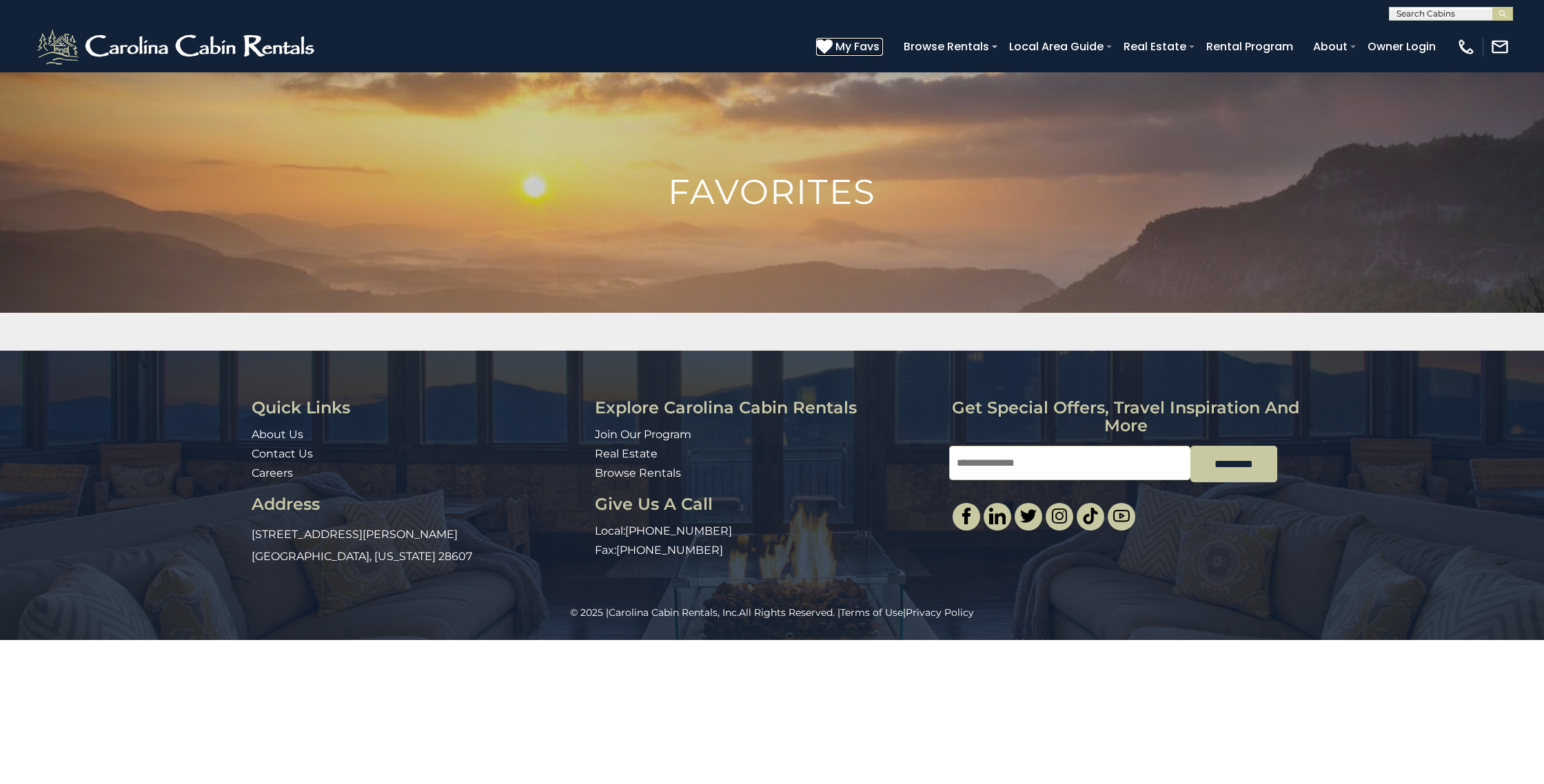
click at [825, 43] on icon at bounding box center [824, 45] width 16 height 16
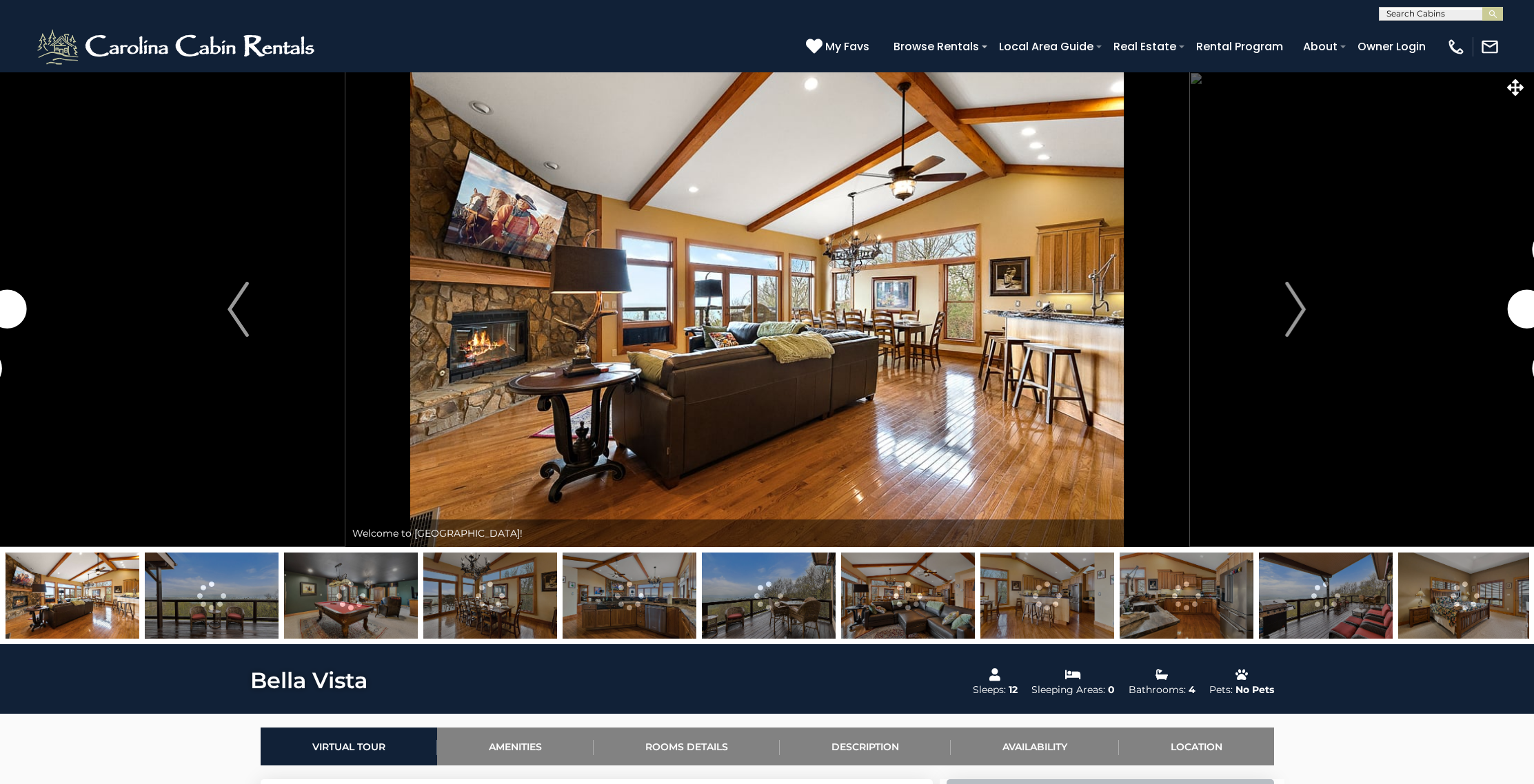
select select "*"
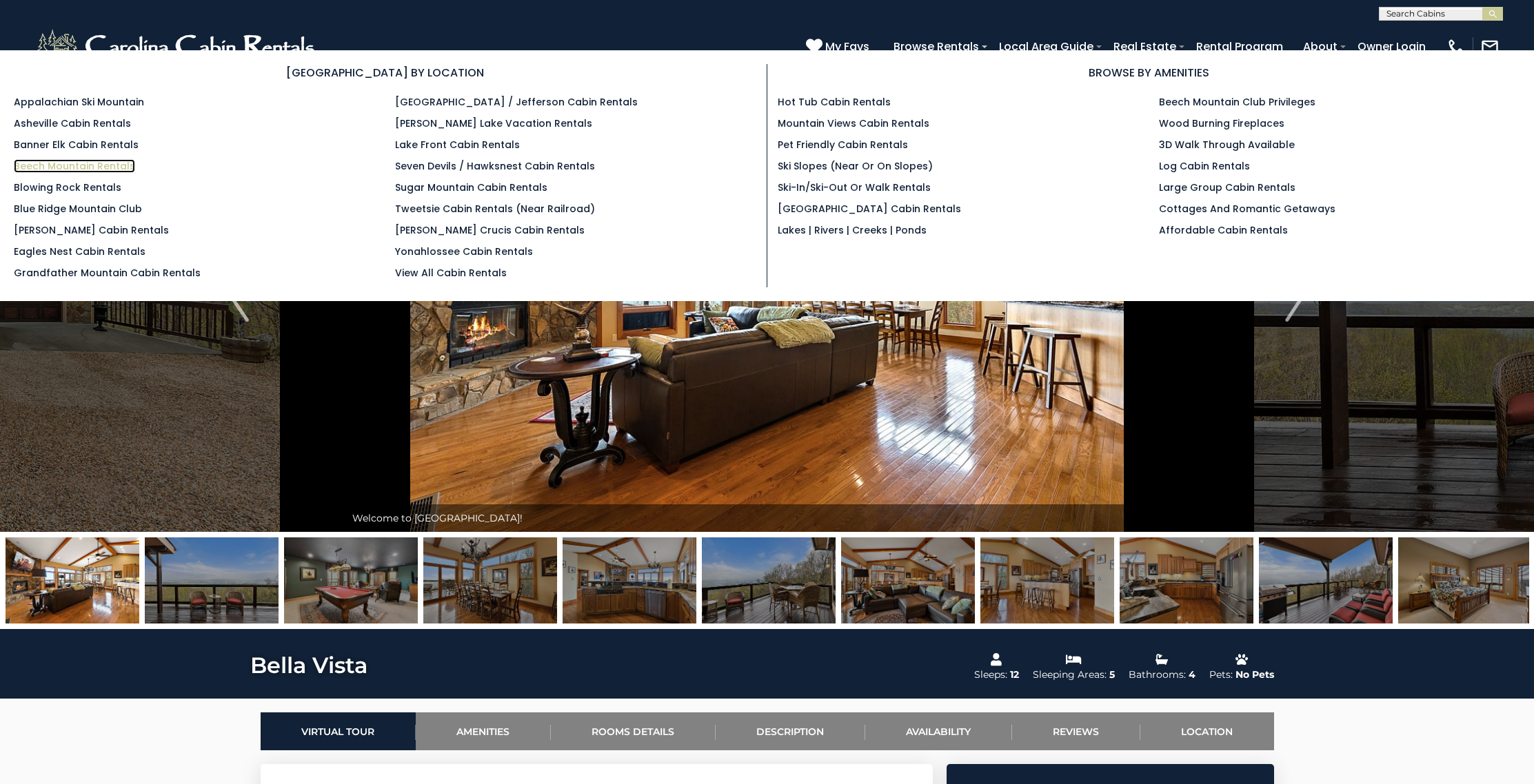
scroll to position [12, 0]
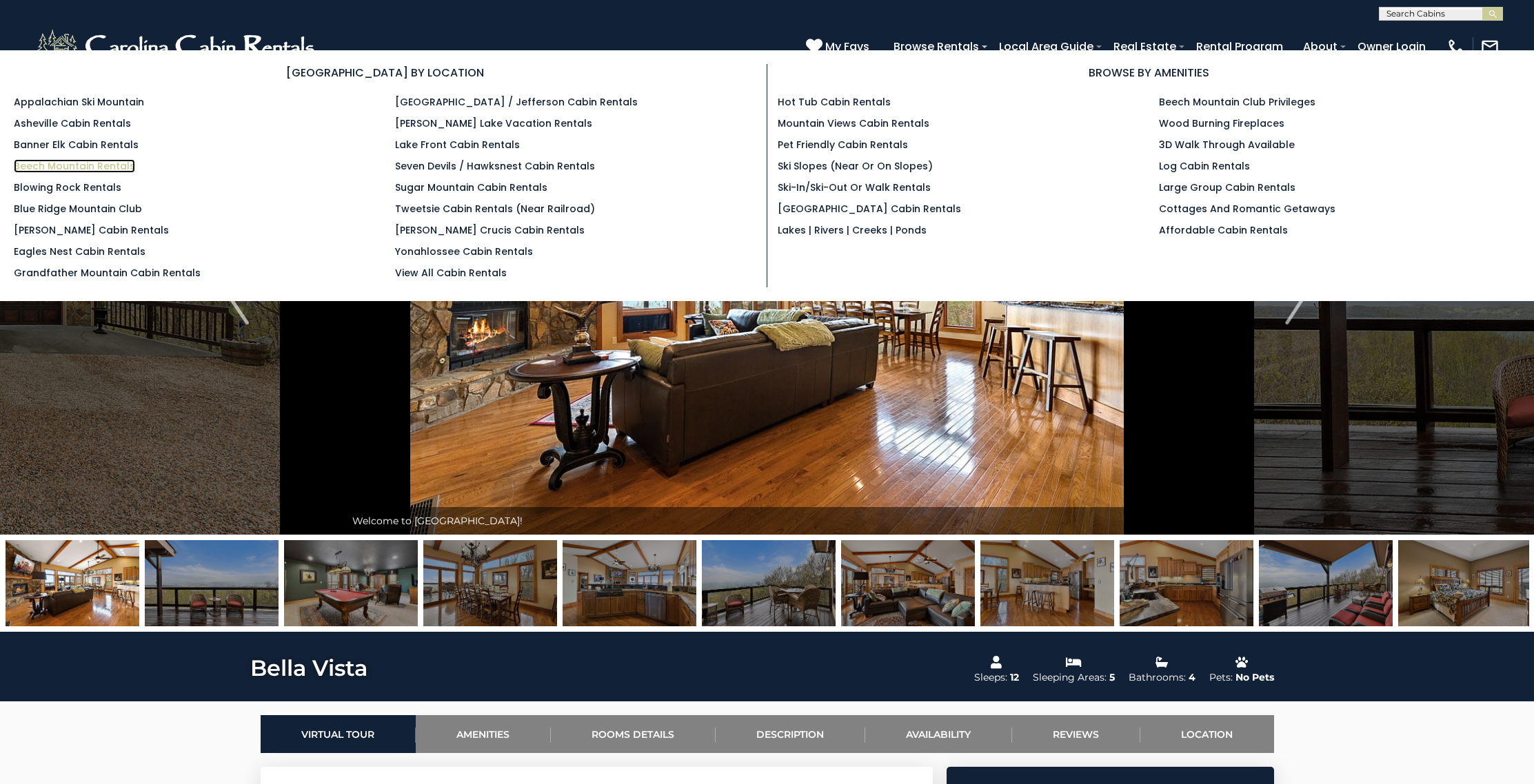
click at [117, 165] on link "Beech Mountain Rentals" at bounding box center [74, 166] width 121 height 13
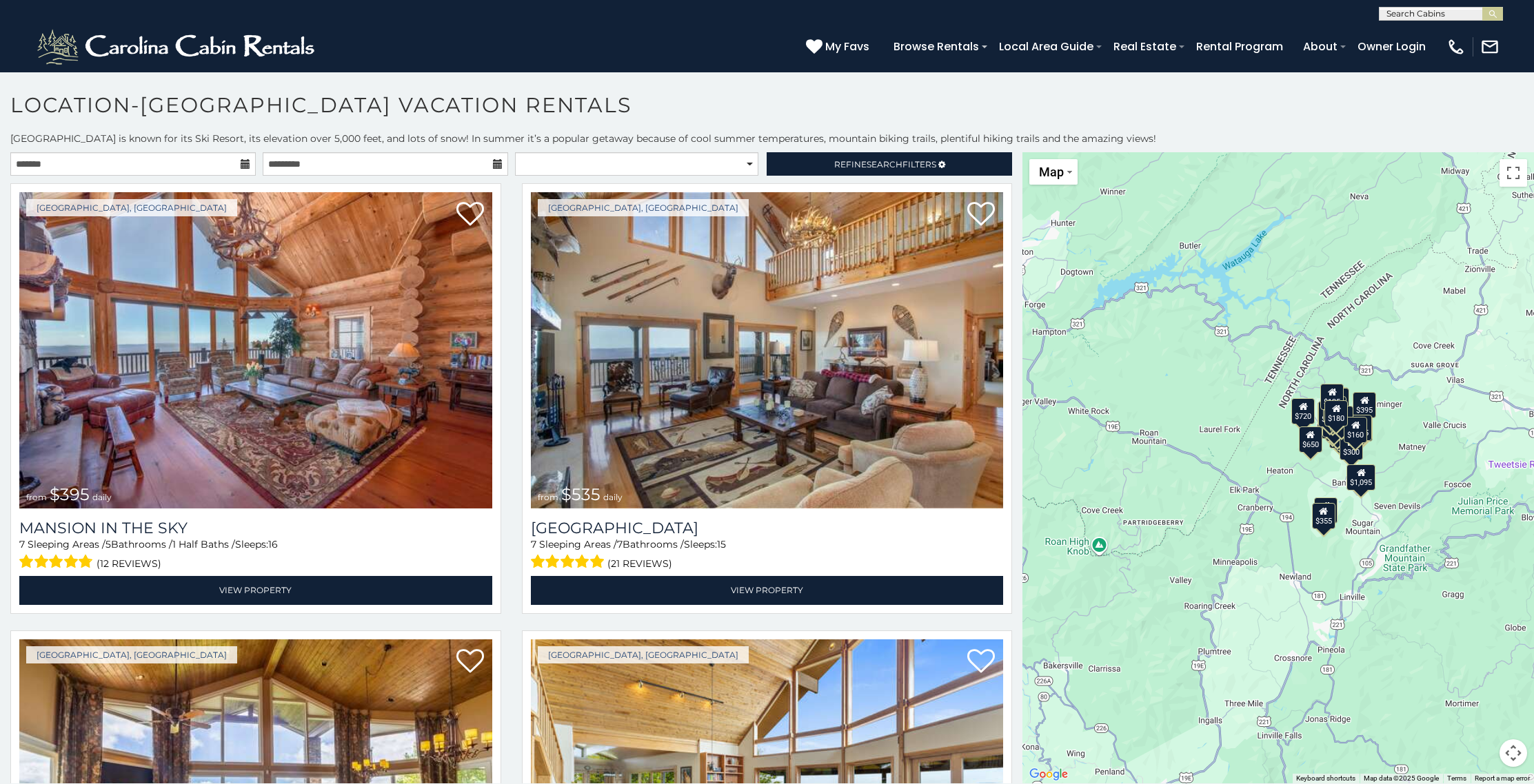
click at [240, 161] on icon at bounding box center [245, 164] width 10 height 10
click at [187, 159] on input "text" at bounding box center [133, 164] width 245 height 23
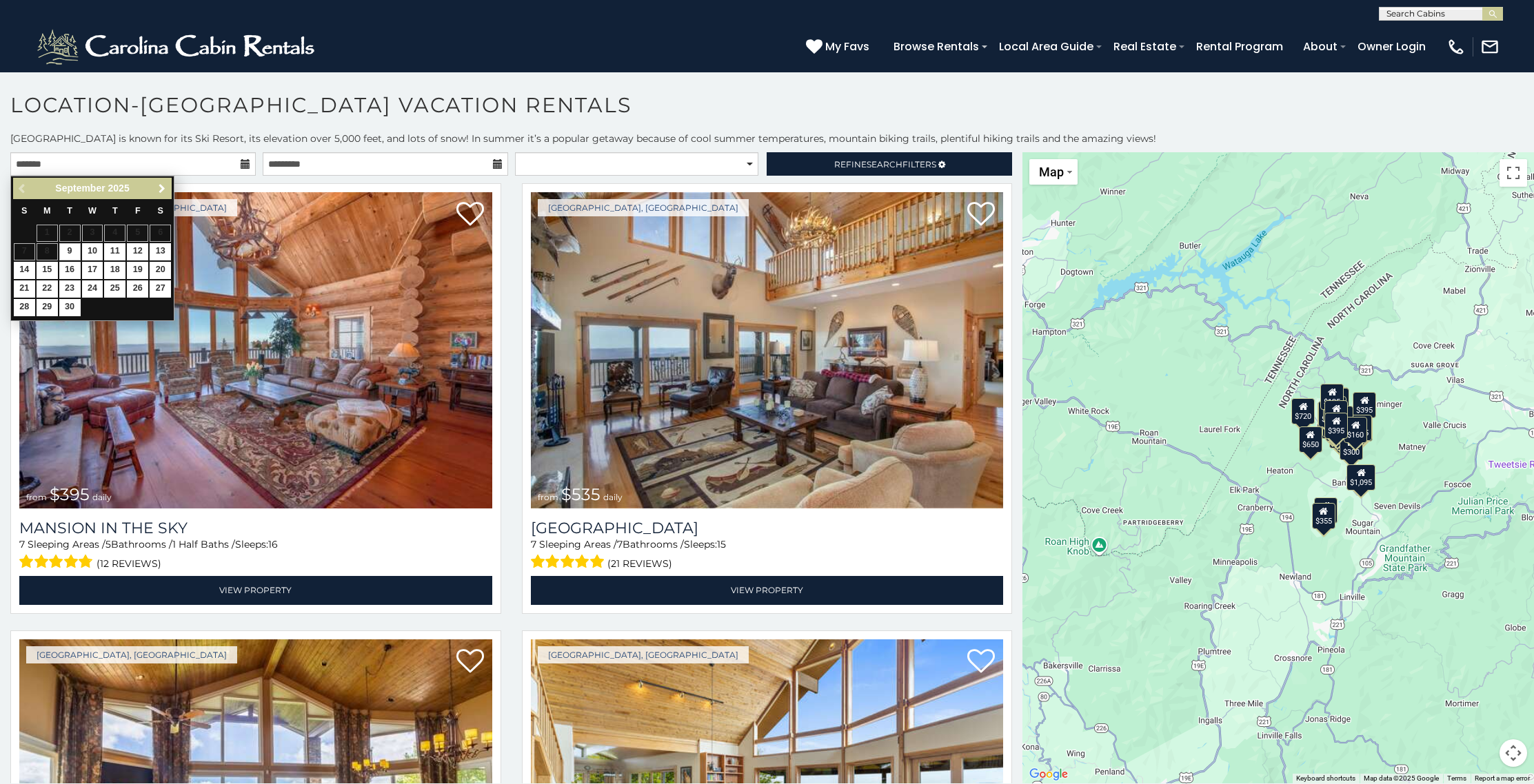
click at [163, 189] on span "Next" at bounding box center [162, 189] width 11 height 11
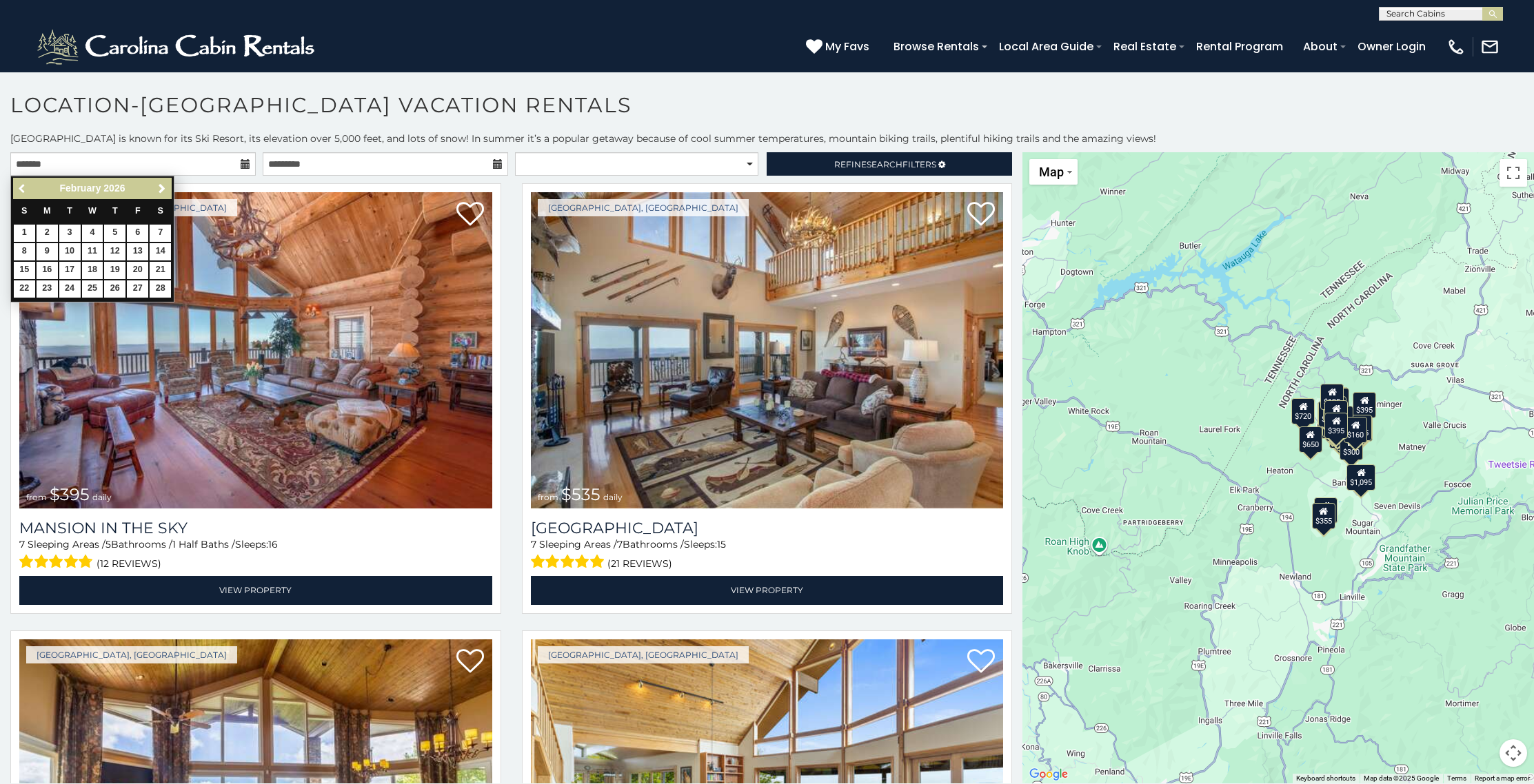
click at [19, 189] on span "Previous" at bounding box center [23, 189] width 11 height 11
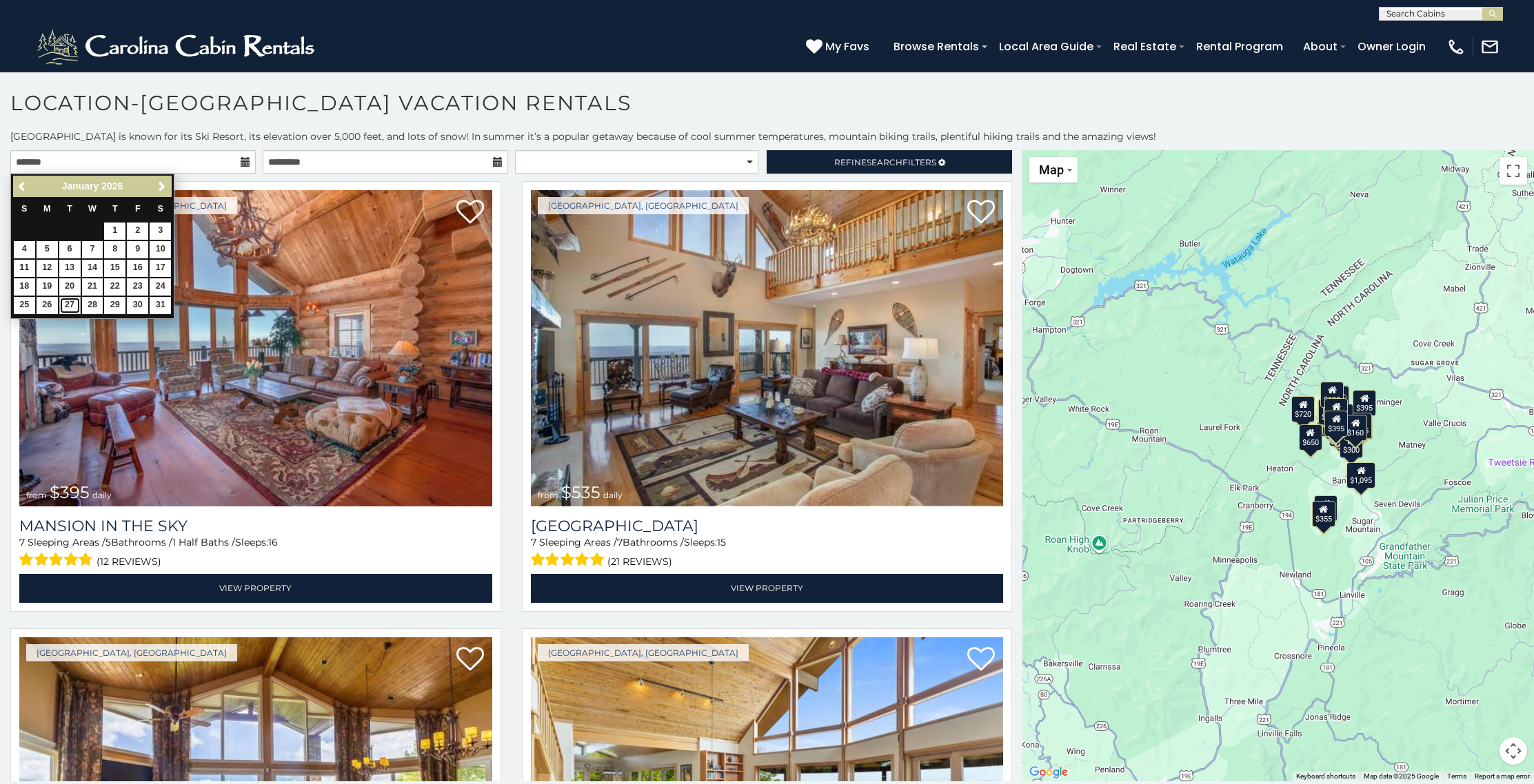
click at [64, 306] on link "27" at bounding box center [70, 306] width 21 height 17
type input "**********"
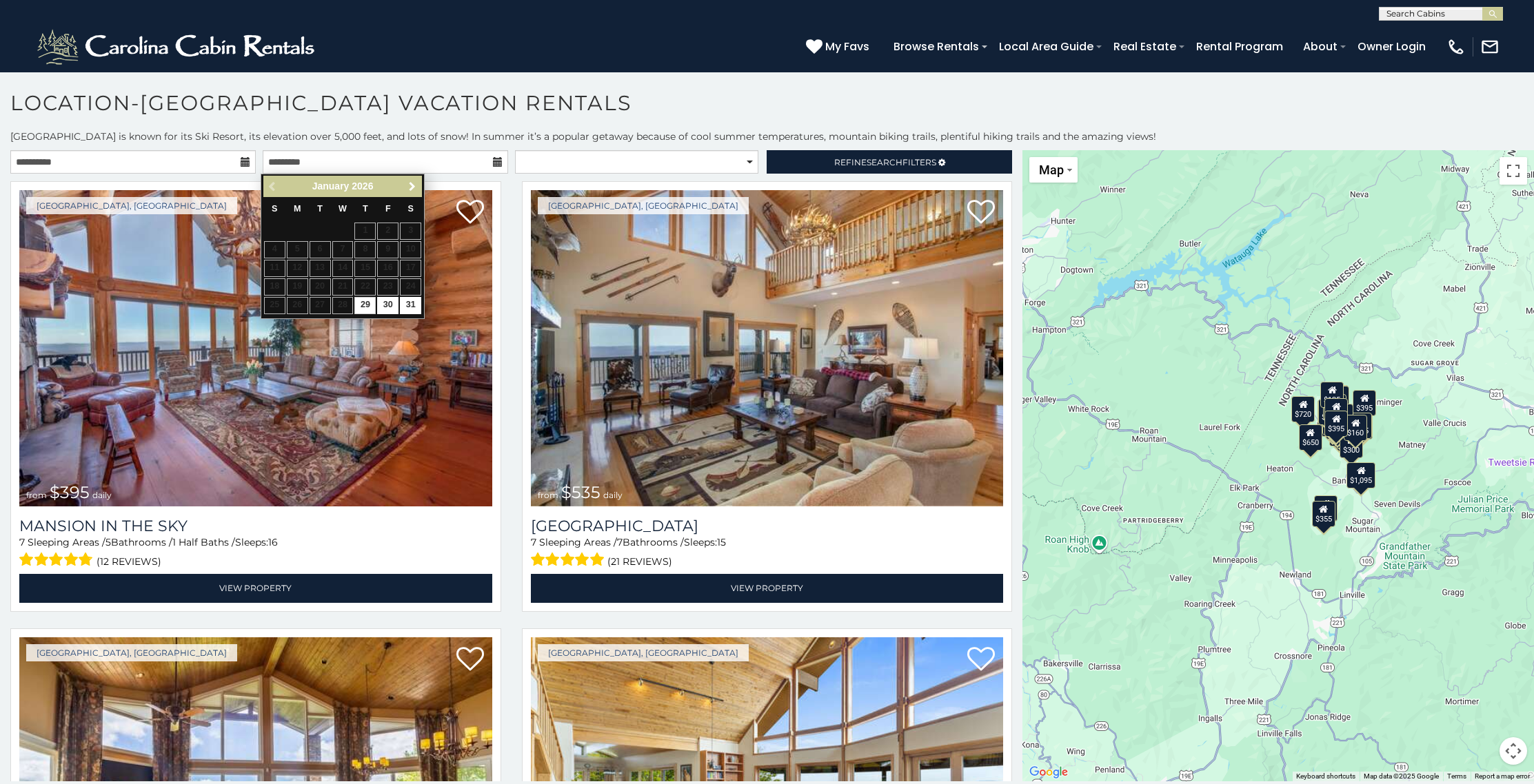
click at [407, 190] on span "Next" at bounding box center [412, 187] width 11 height 11
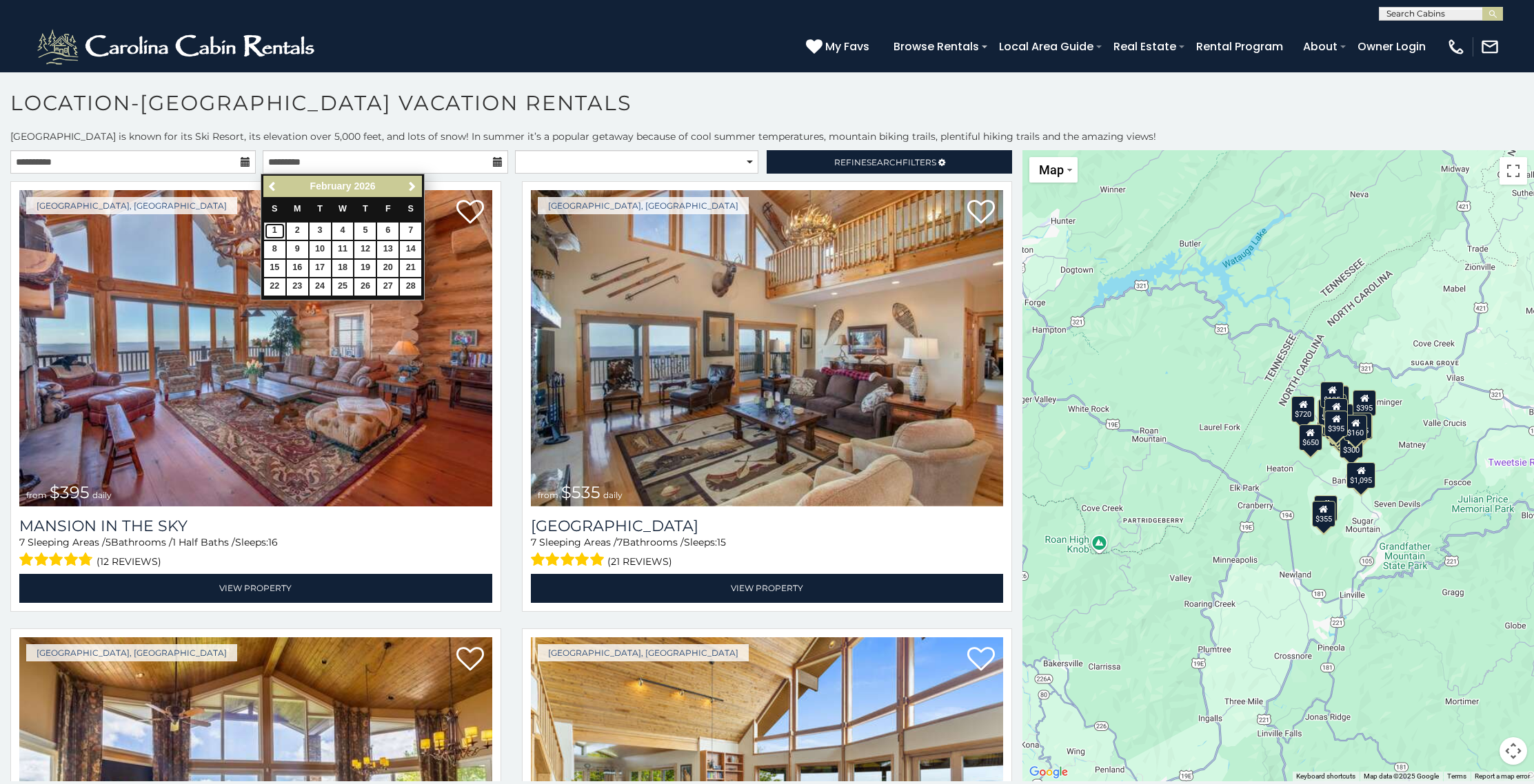
click at [274, 231] on link "1" at bounding box center [274, 231] width 21 height 17
type input "**********"
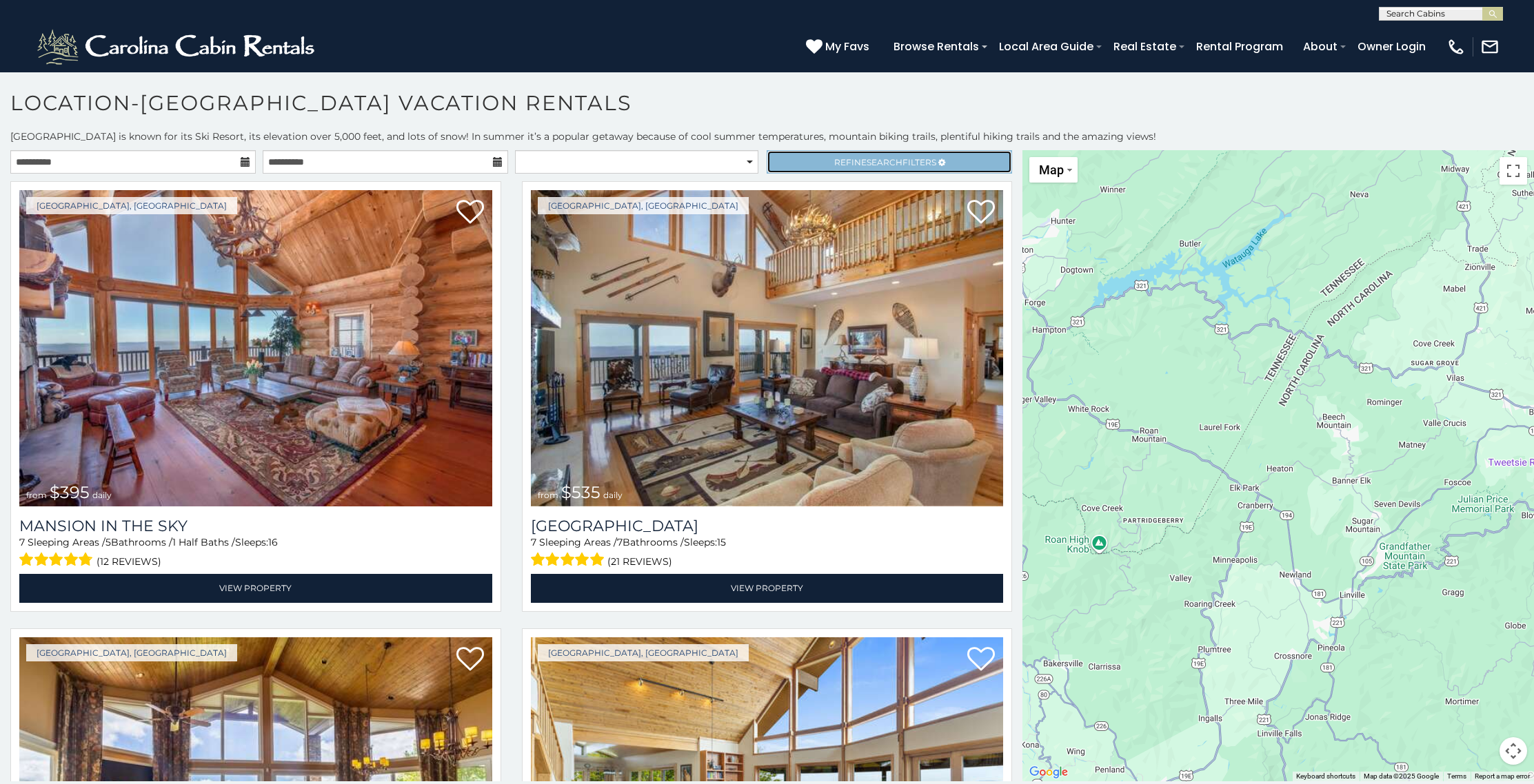
click at [816, 165] on link "Refine Search Filters" at bounding box center [889, 162] width 245 height 23
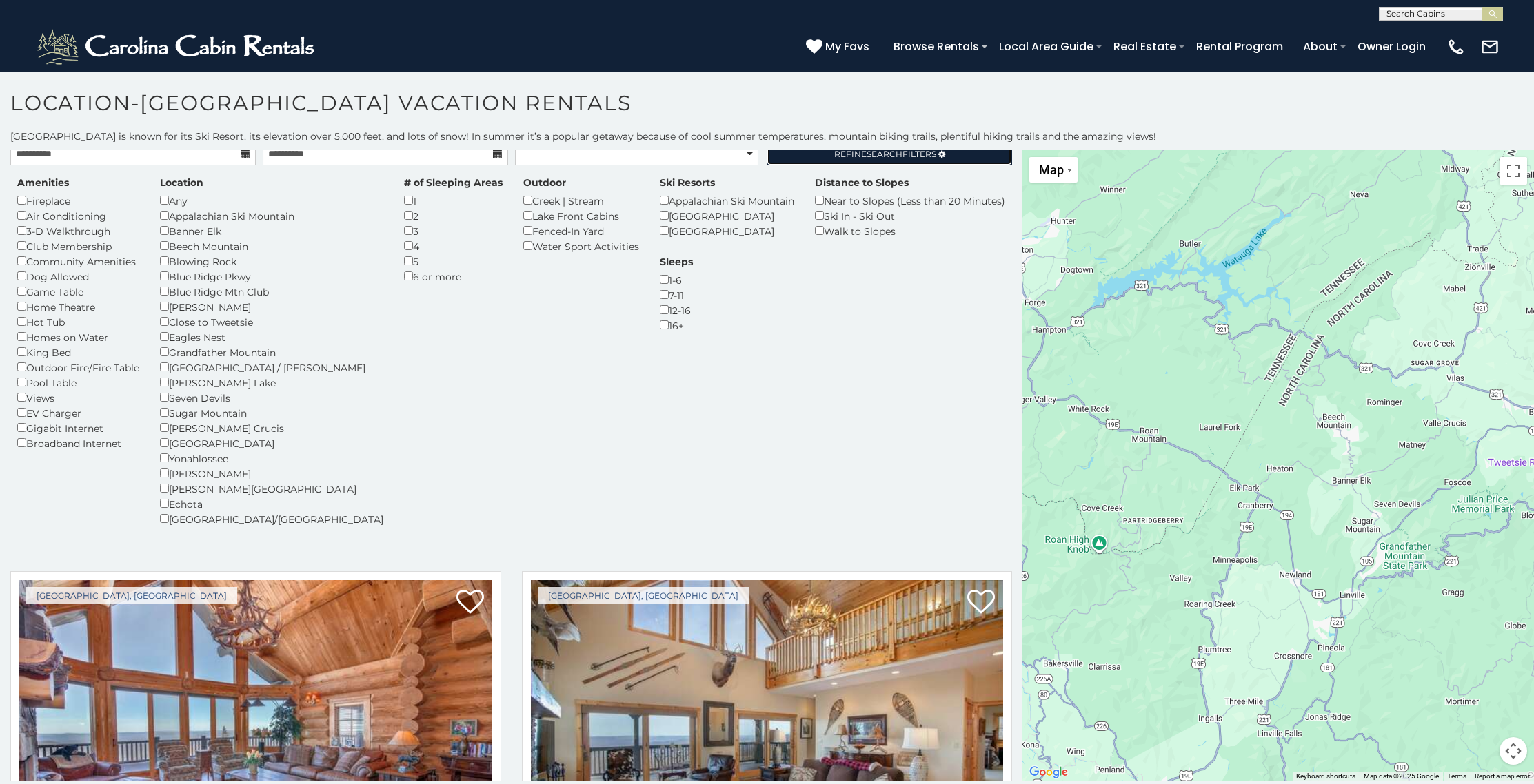
scroll to position [7, 0]
click at [404, 257] on div "5" at bounding box center [453, 262] width 99 height 15
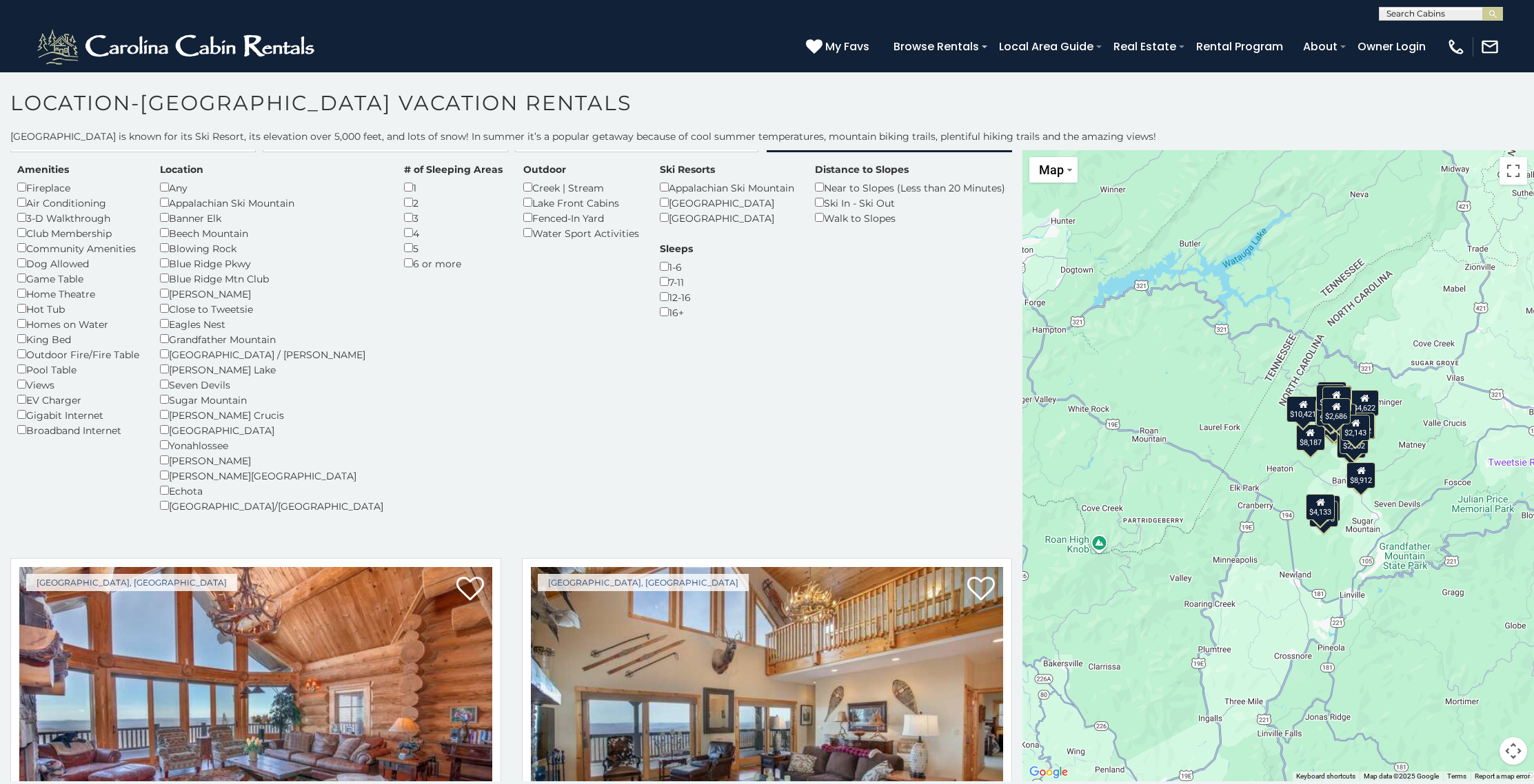
scroll to position [19, 0]
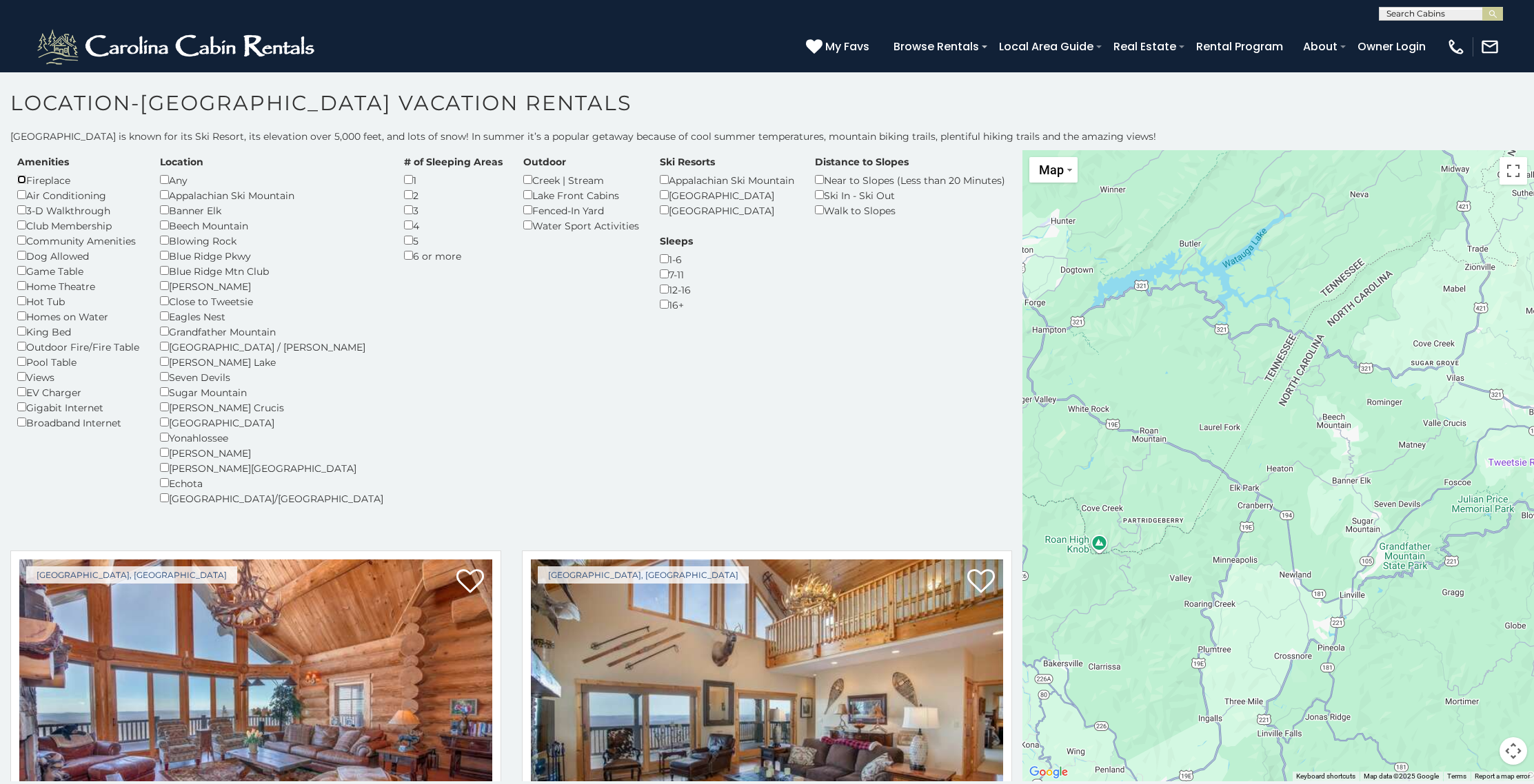
scroll to position [30, 0]
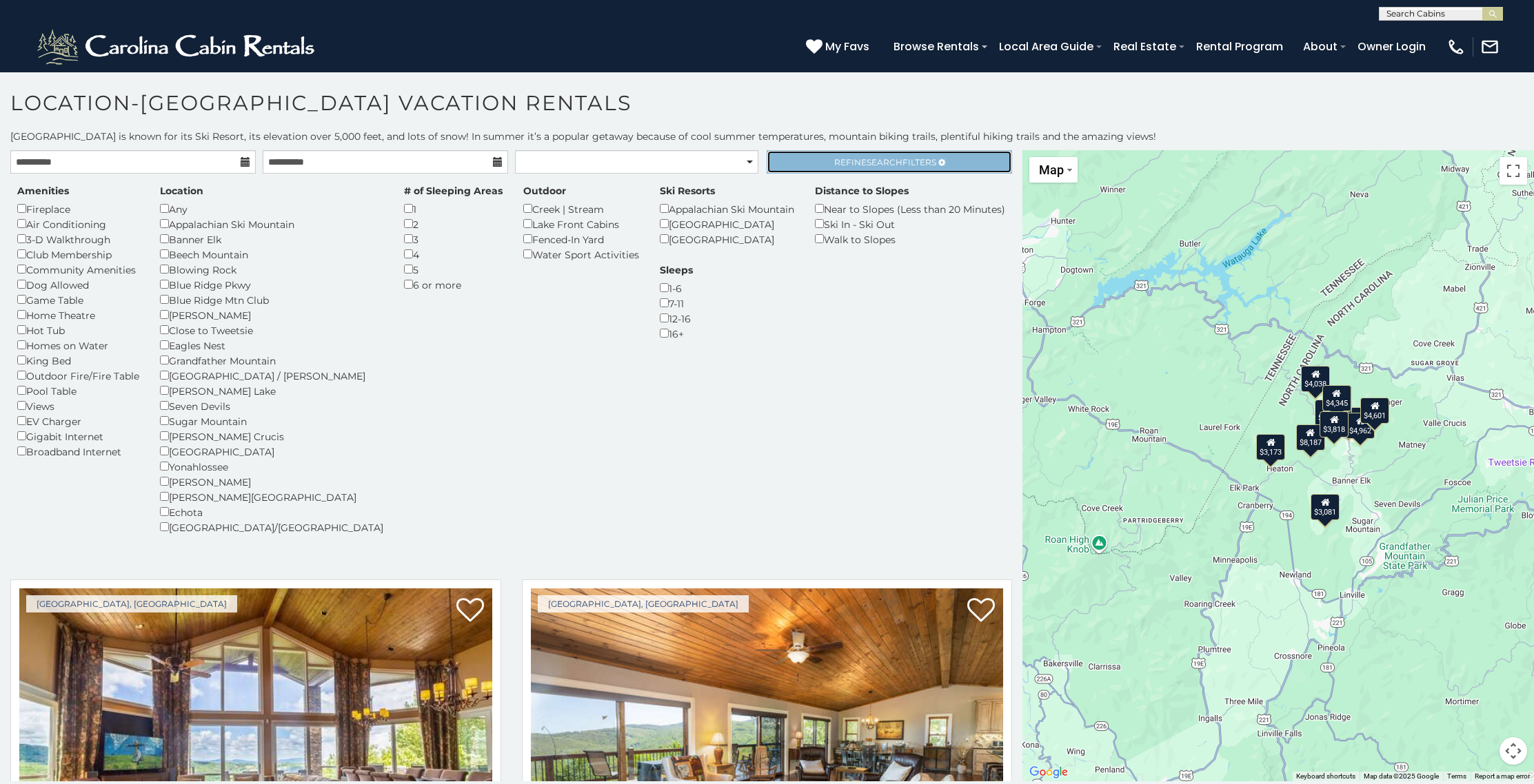
click at [899, 156] on link "Refine Search Filters" at bounding box center [889, 162] width 245 height 23
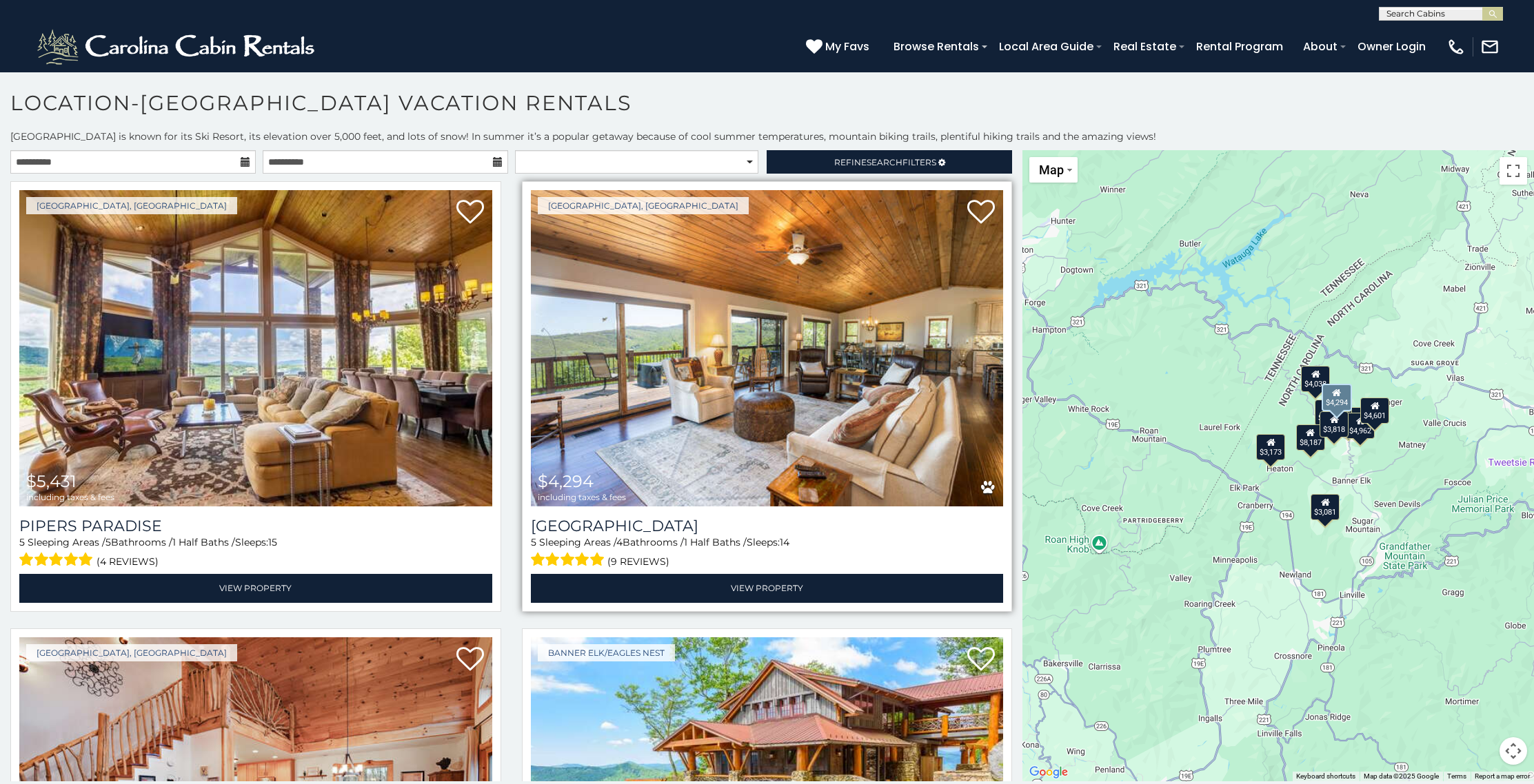
click at [675, 209] on img at bounding box center [767, 348] width 473 height 316
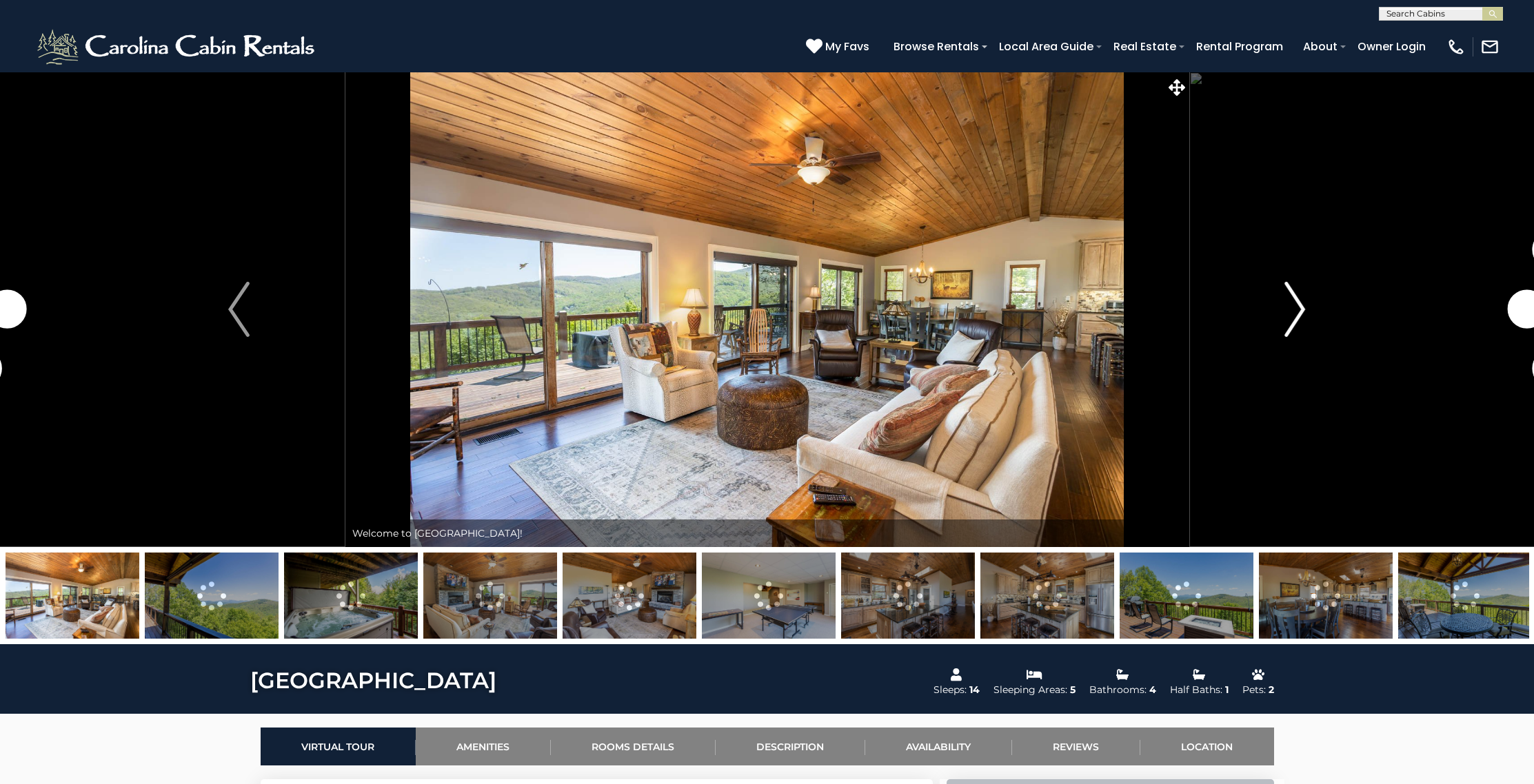
click at [1299, 319] on img "Next" at bounding box center [1294, 310] width 21 height 55
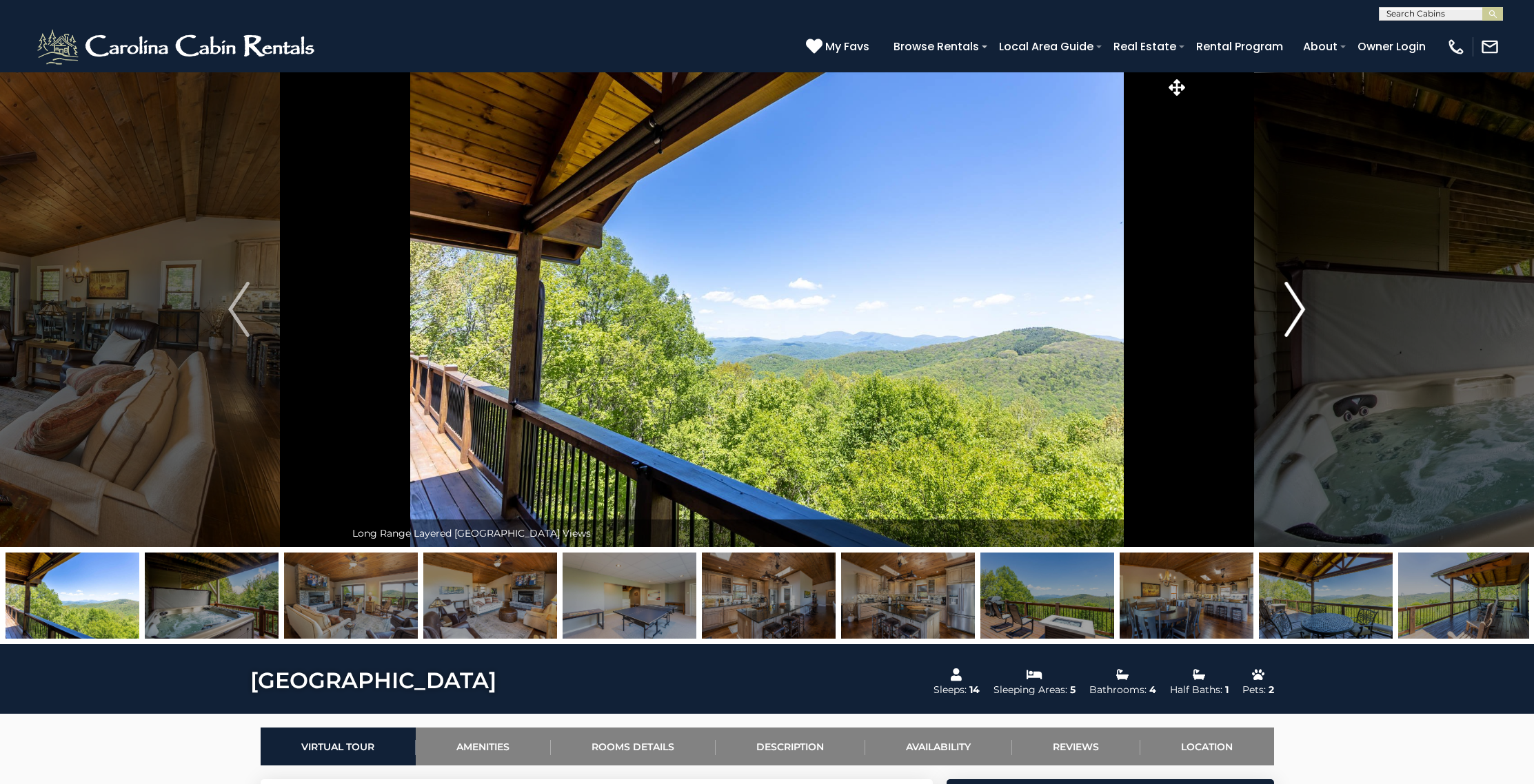
click at [1299, 319] on img "Next" at bounding box center [1294, 310] width 21 height 55
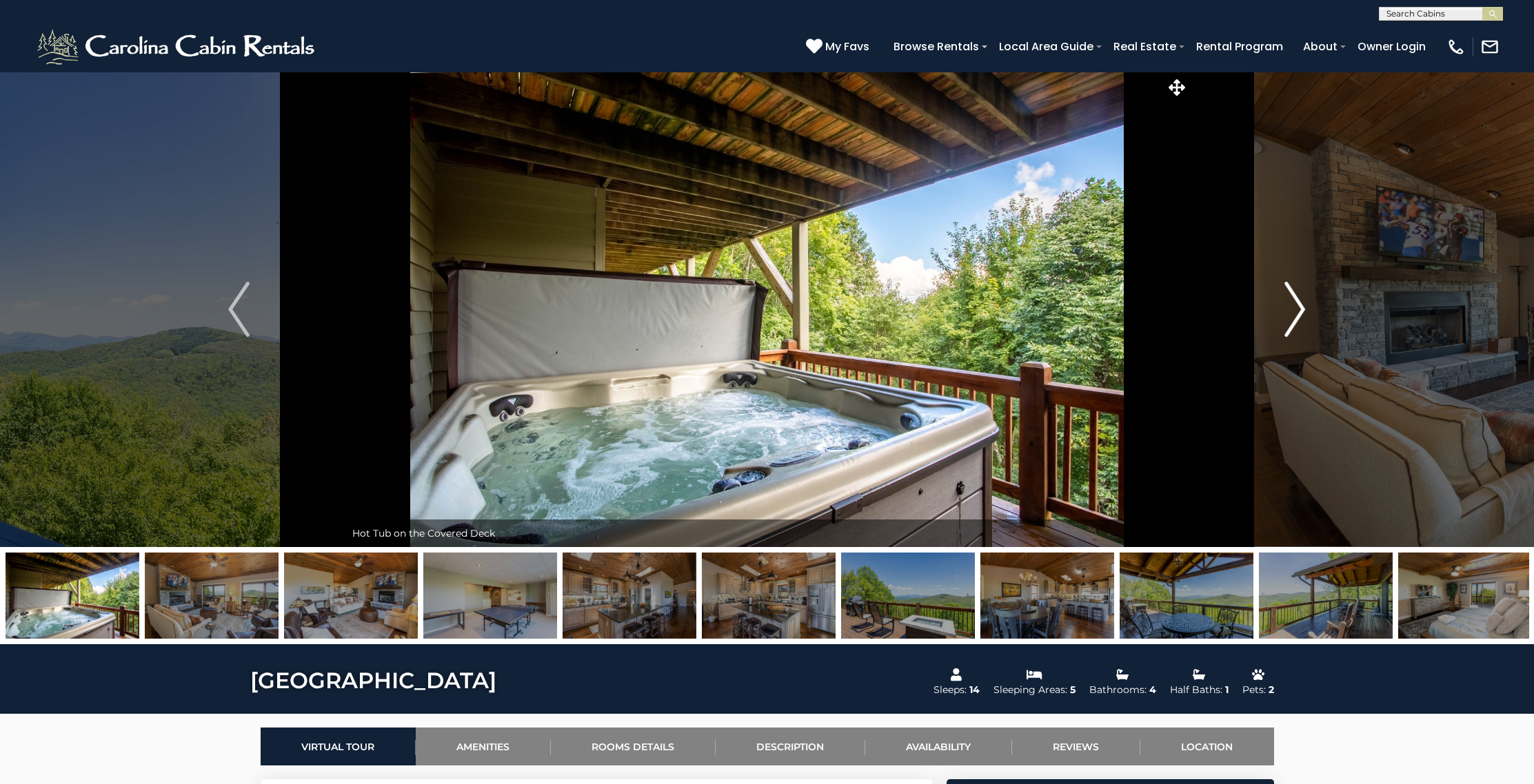
click at [1299, 319] on img "Next" at bounding box center [1294, 310] width 21 height 55
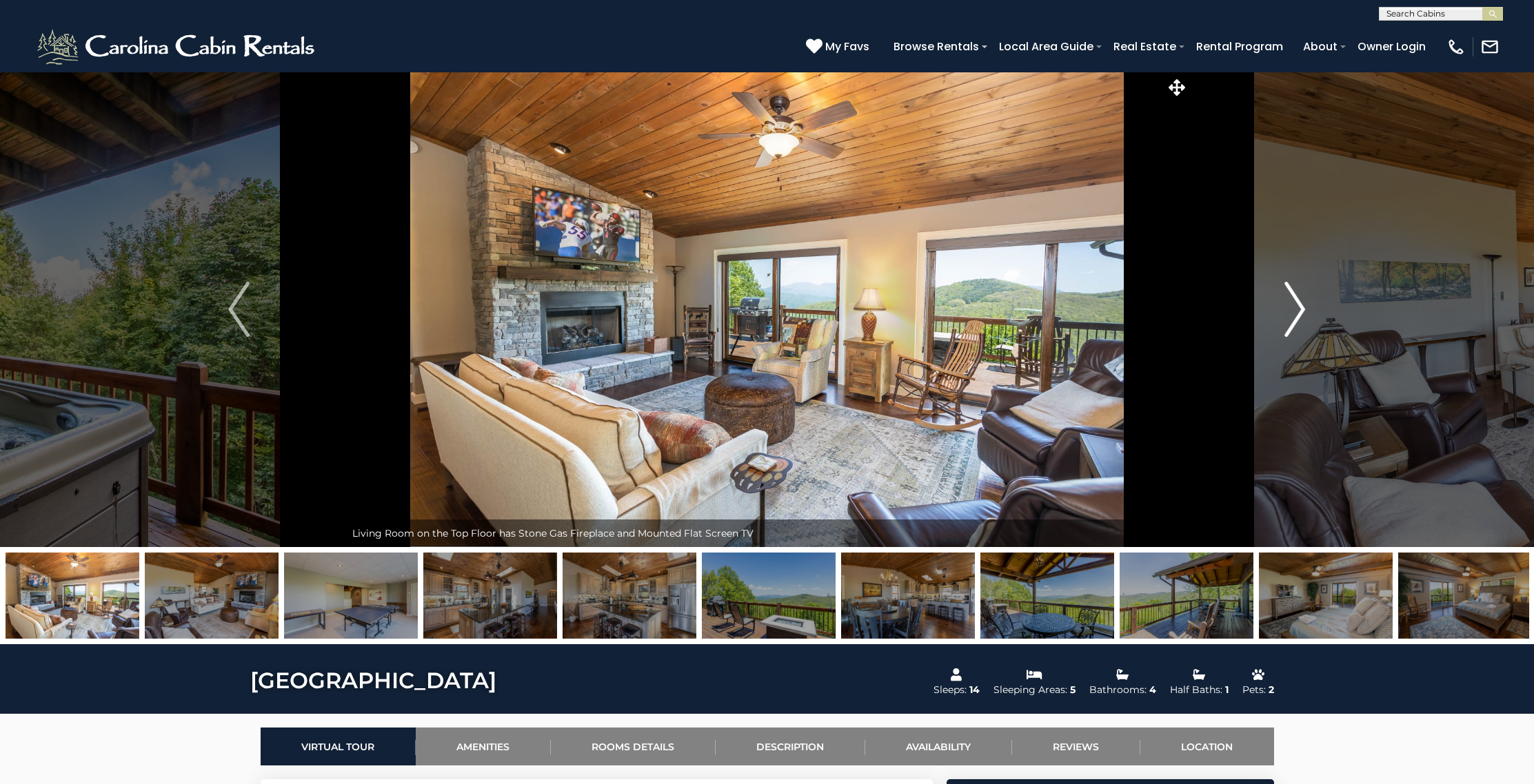
click at [1299, 319] on img "Next" at bounding box center [1294, 310] width 21 height 55
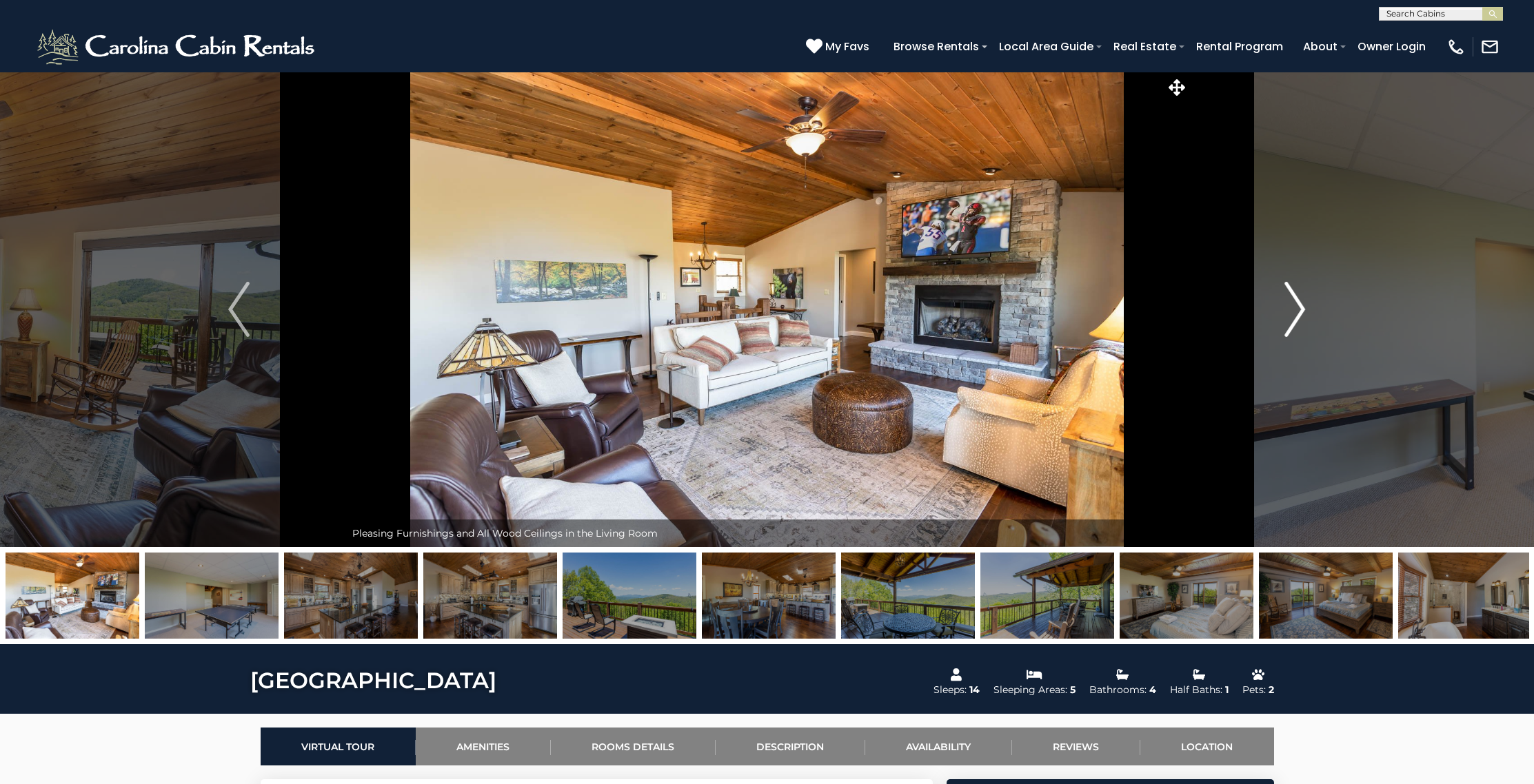
click at [1299, 319] on img "Next" at bounding box center [1294, 310] width 21 height 55
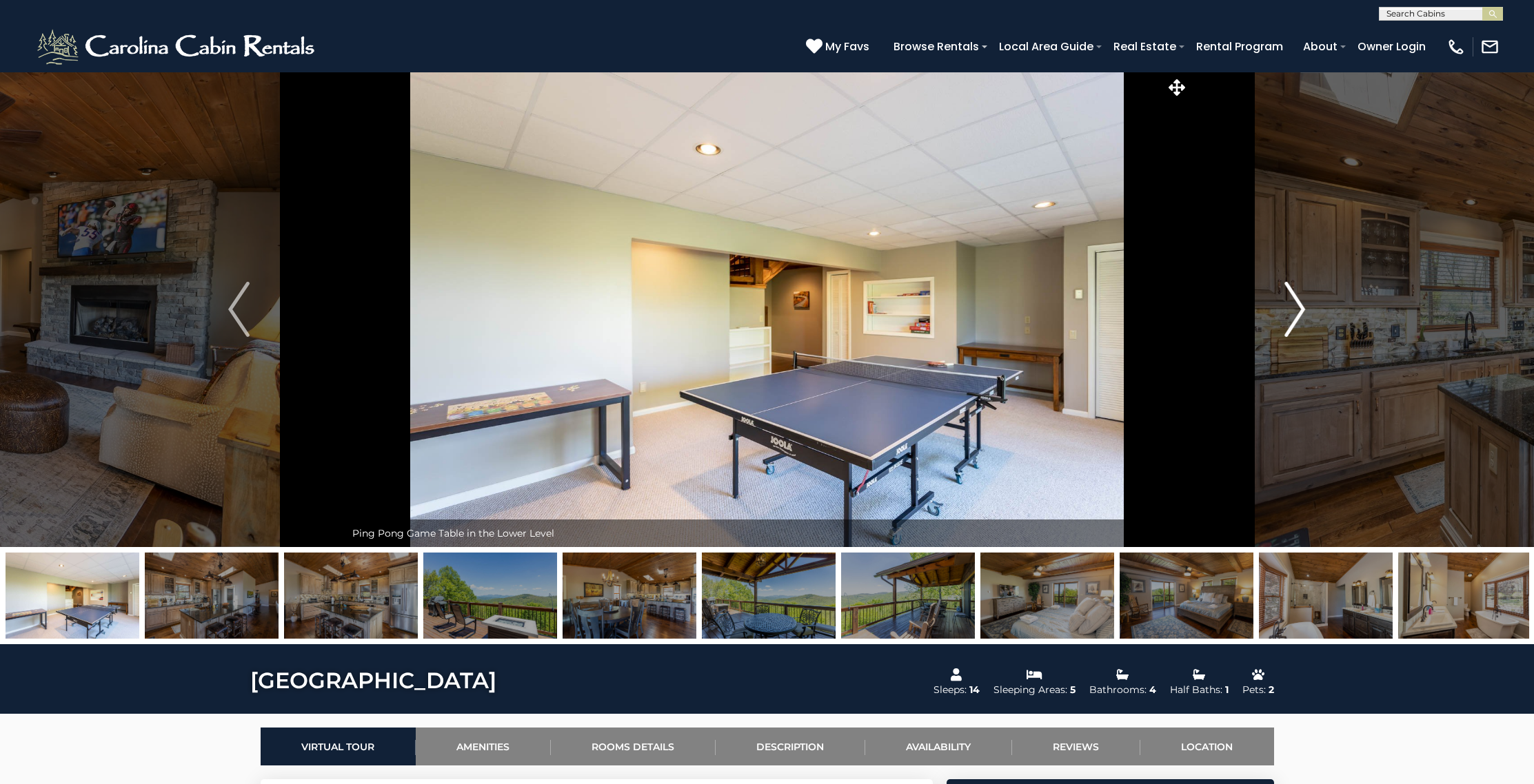
click at [1299, 319] on img "Next" at bounding box center [1294, 310] width 21 height 55
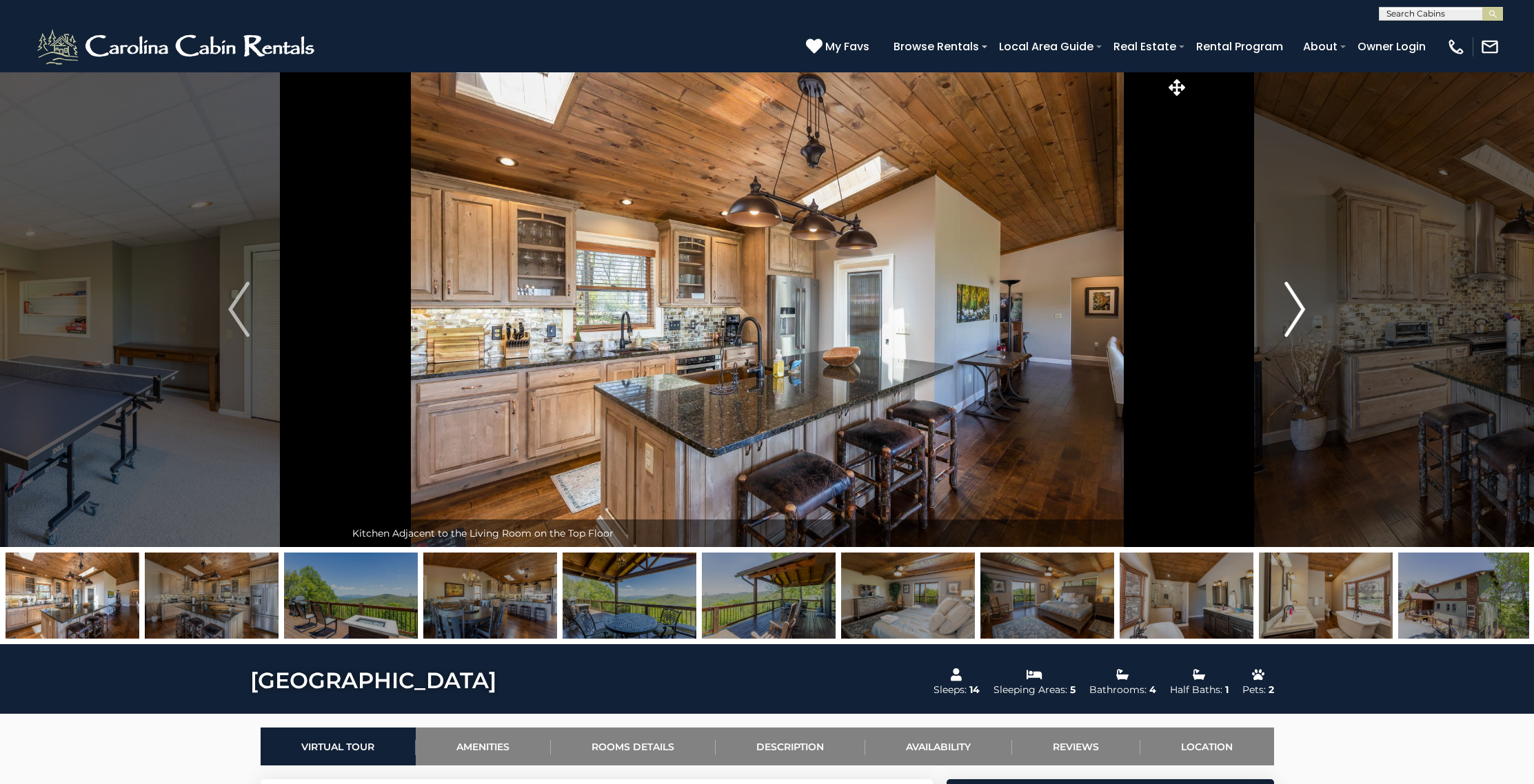
click at [1299, 319] on img "Next" at bounding box center [1294, 310] width 21 height 55
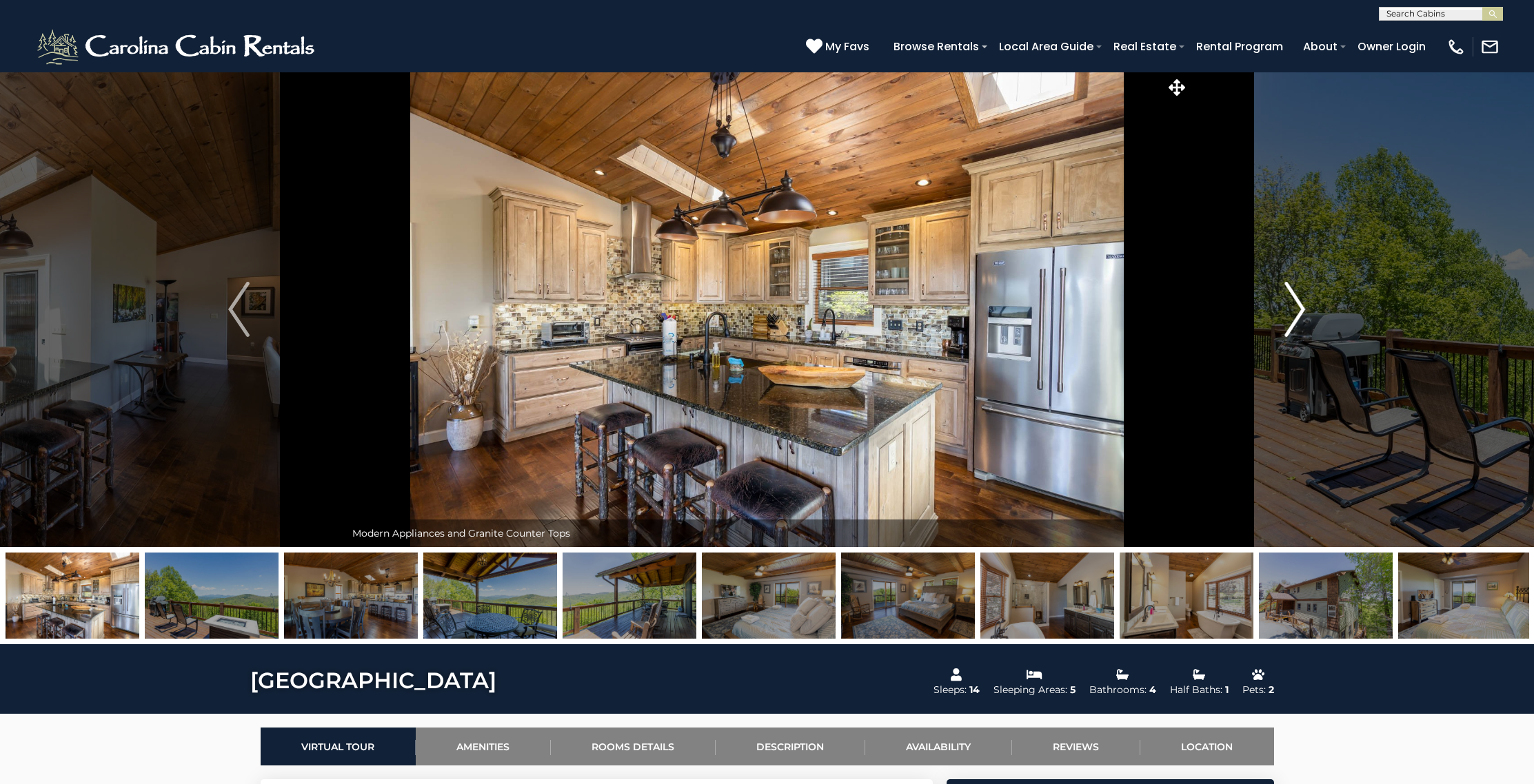
click at [1299, 319] on img "Next" at bounding box center [1294, 310] width 21 height 55
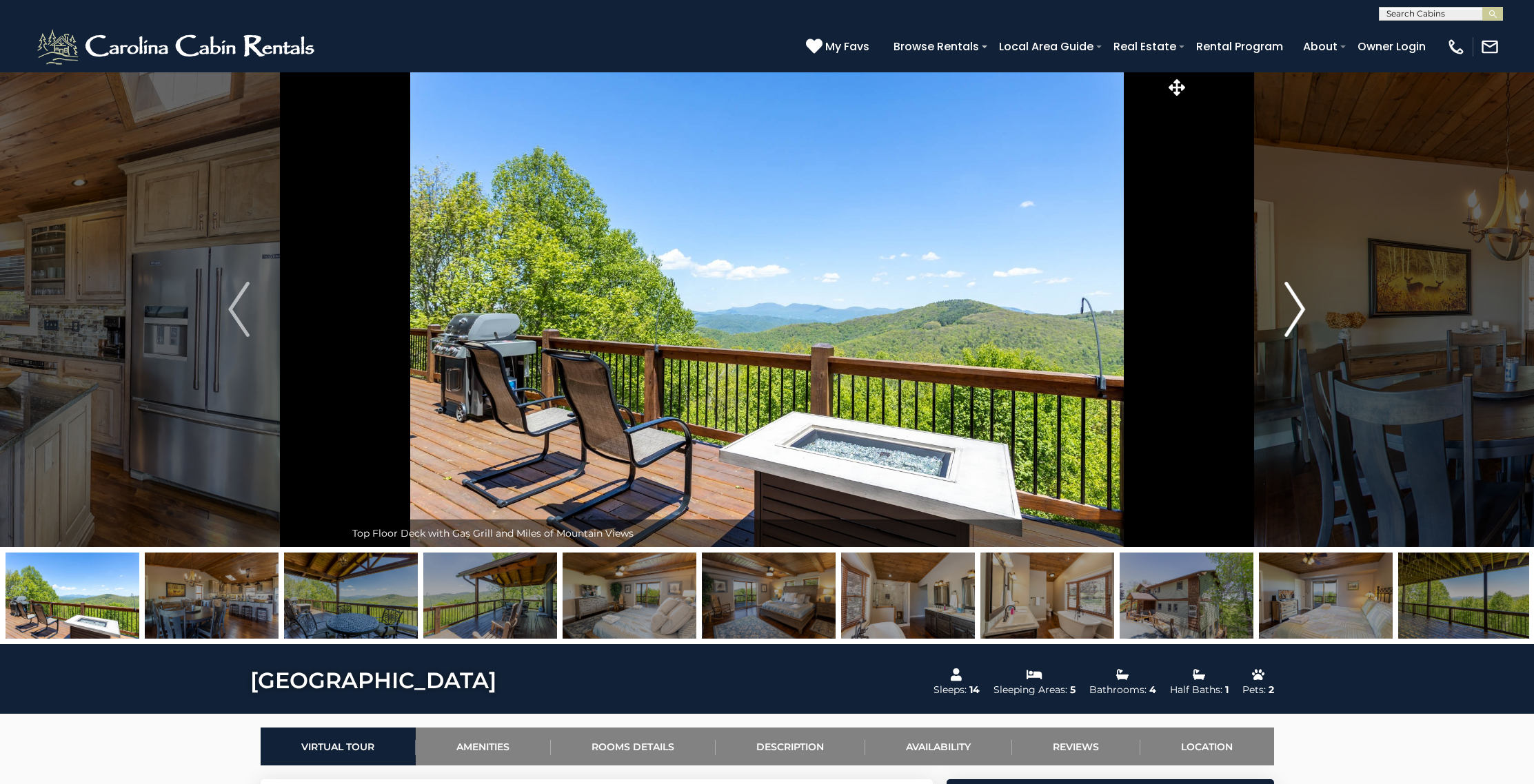
click at [1299, 319] on img "Next" at bounding box center [1294, 310] width 21 height 55
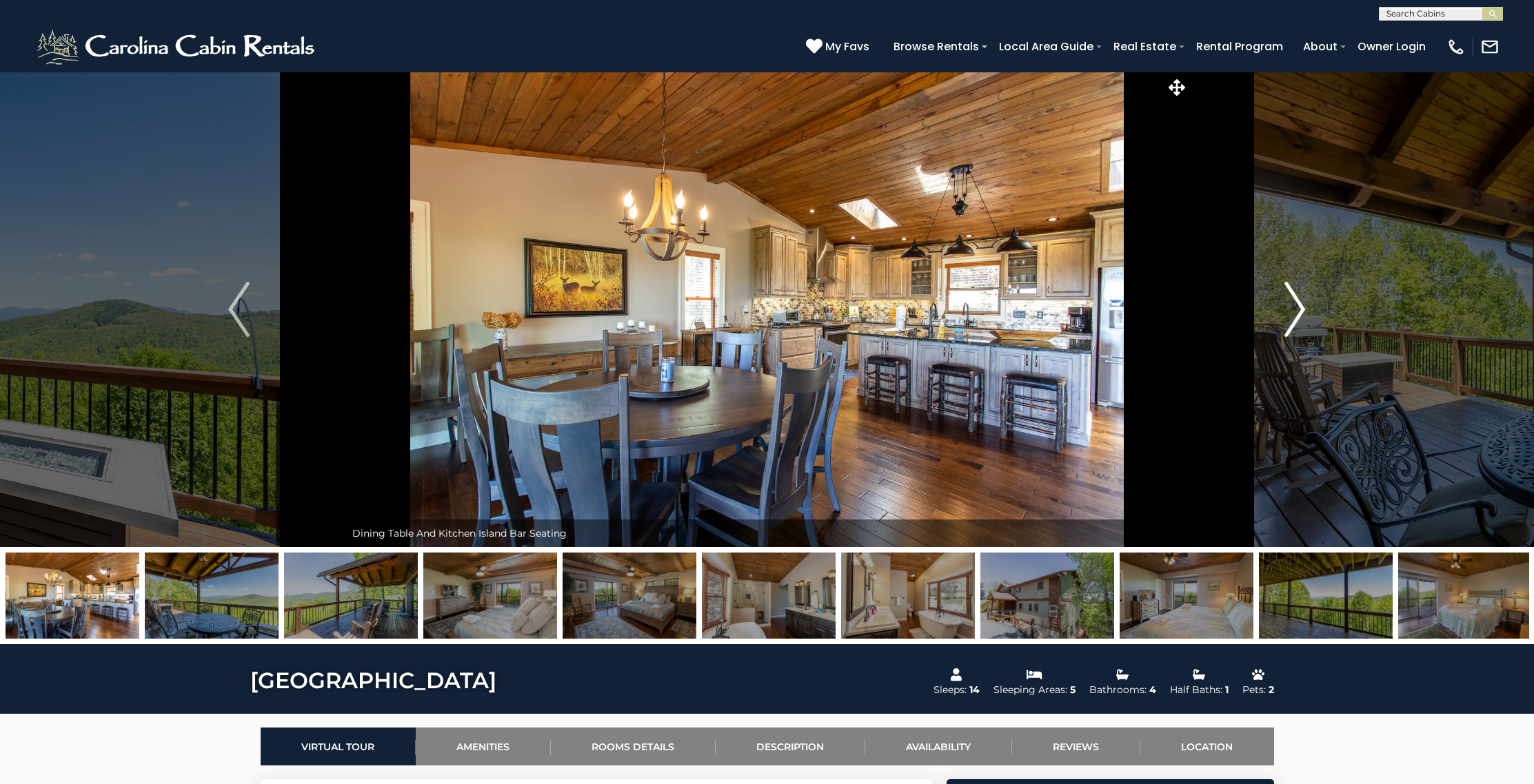
click at [1299, 319] on img "Next" at bounding box center [1294, 310] width 21 height 55
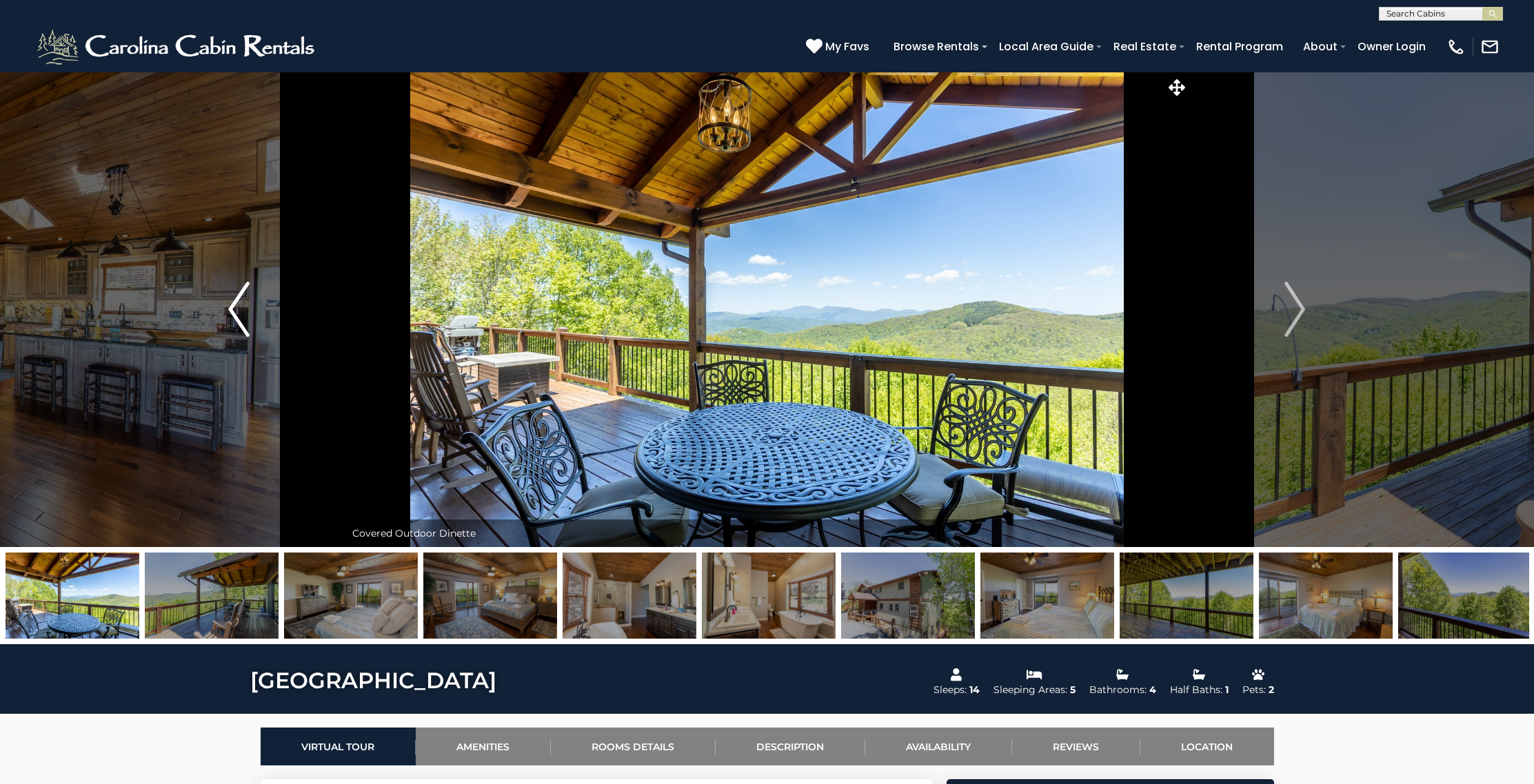
click at [233, 306] on img "Previous" at bounding box center [238, 310] width 21 height 55
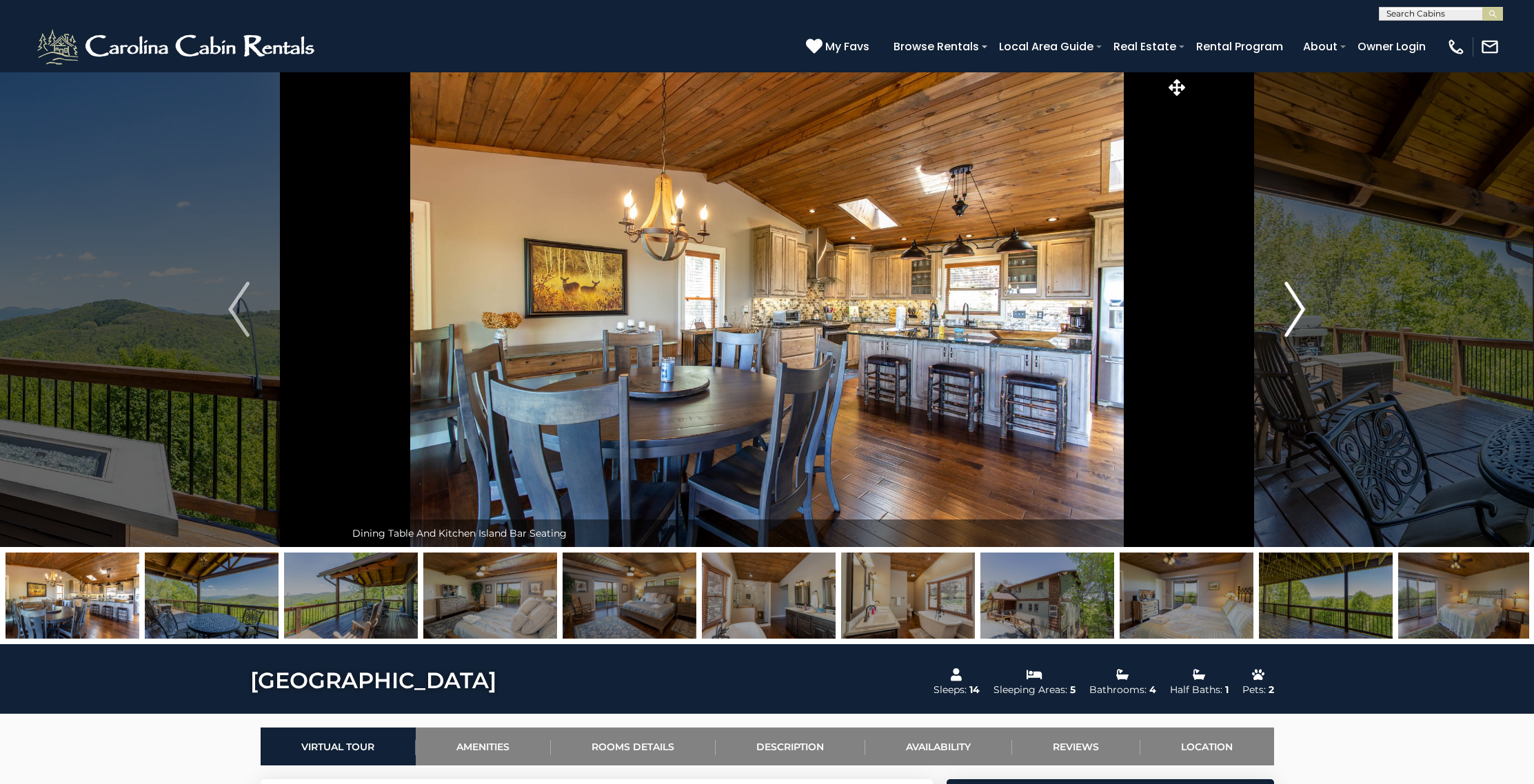
click at [1289, 304] on img "Next" at bounding box center [1294, 310] width 21 height 55
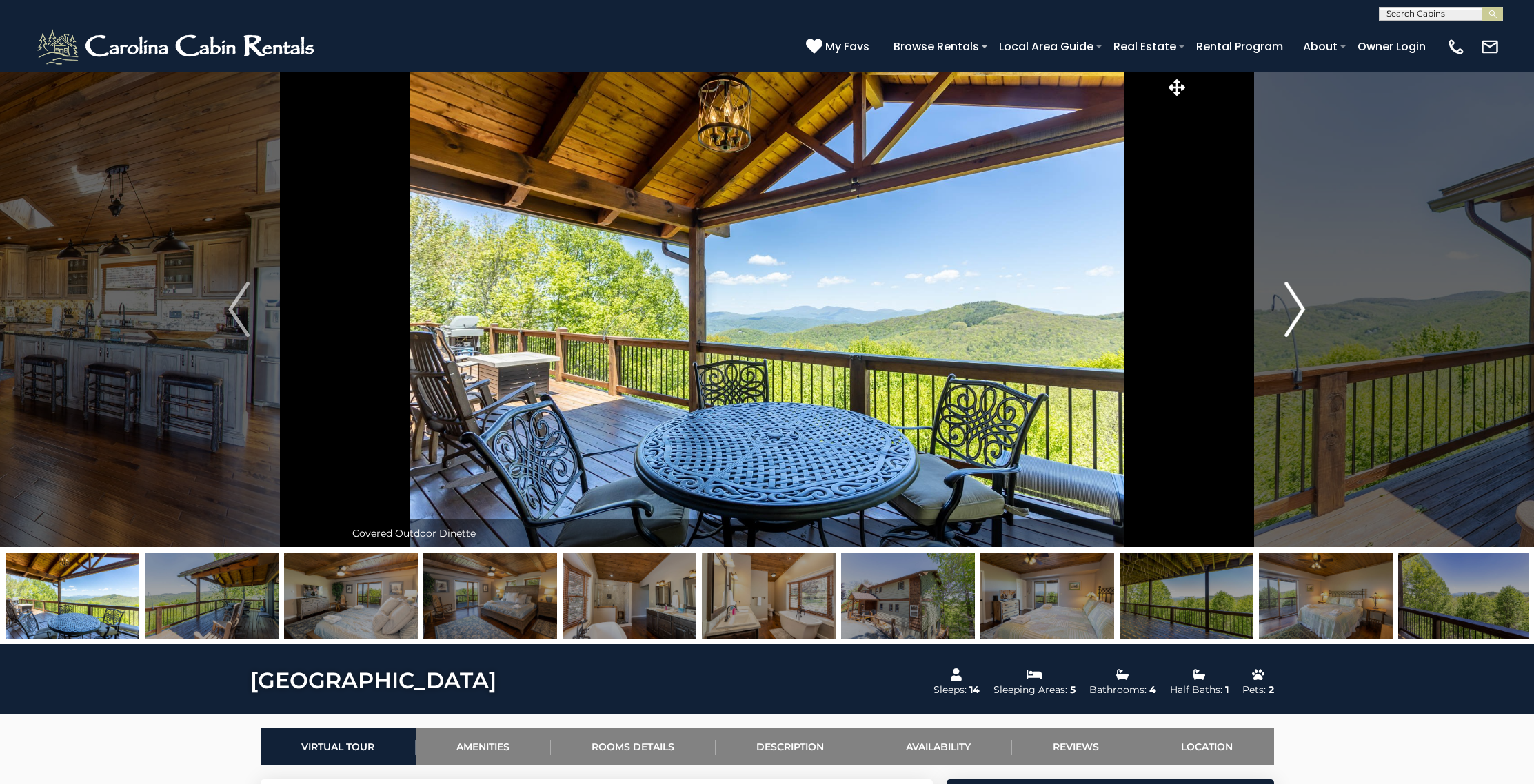
click at [1289, 304] on img "Next" at bounding box center [1294, 310] width 21 height 55
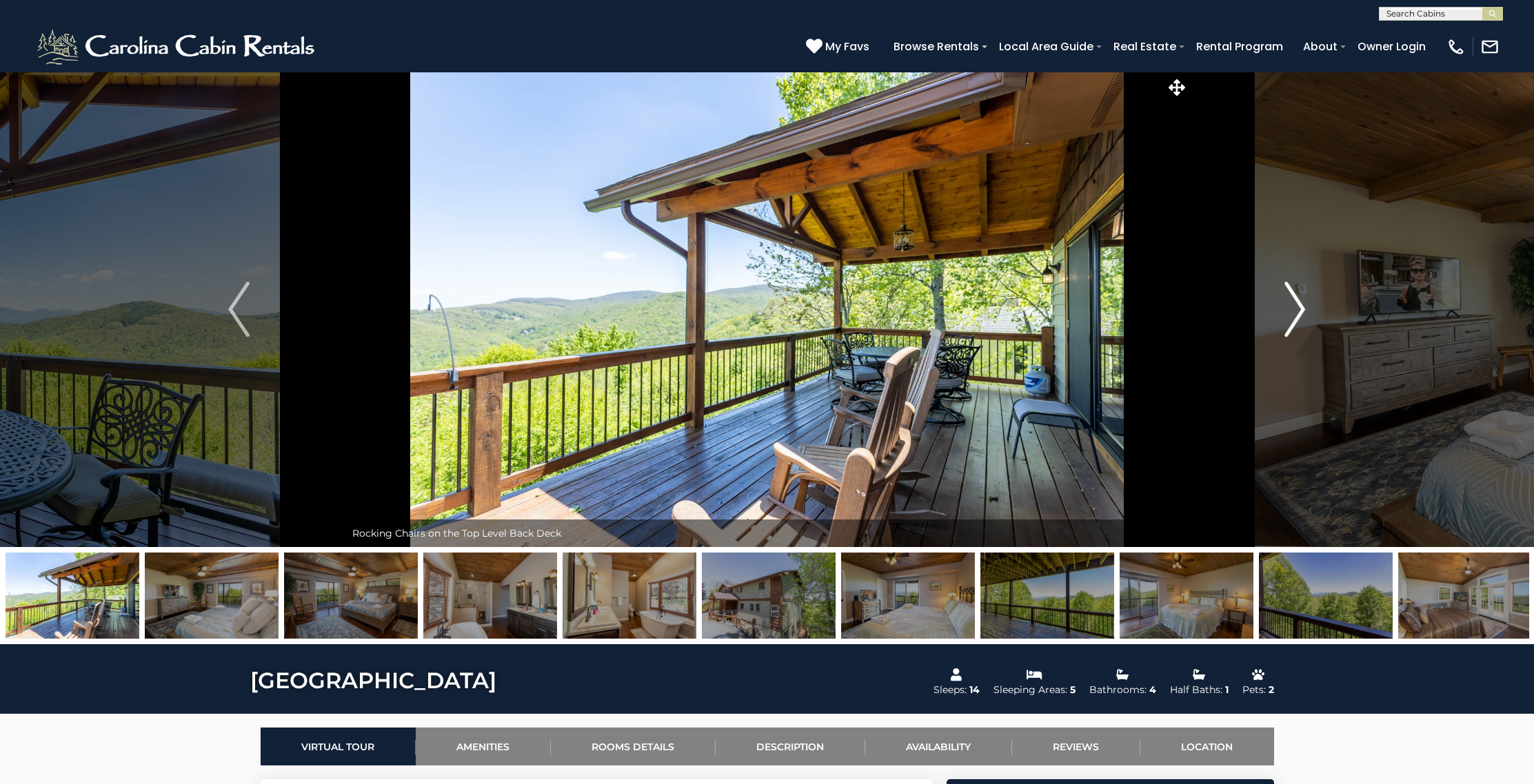
click at [1289, 304] on img "Next" at bounding box center [1294, 310] width 21 height 55
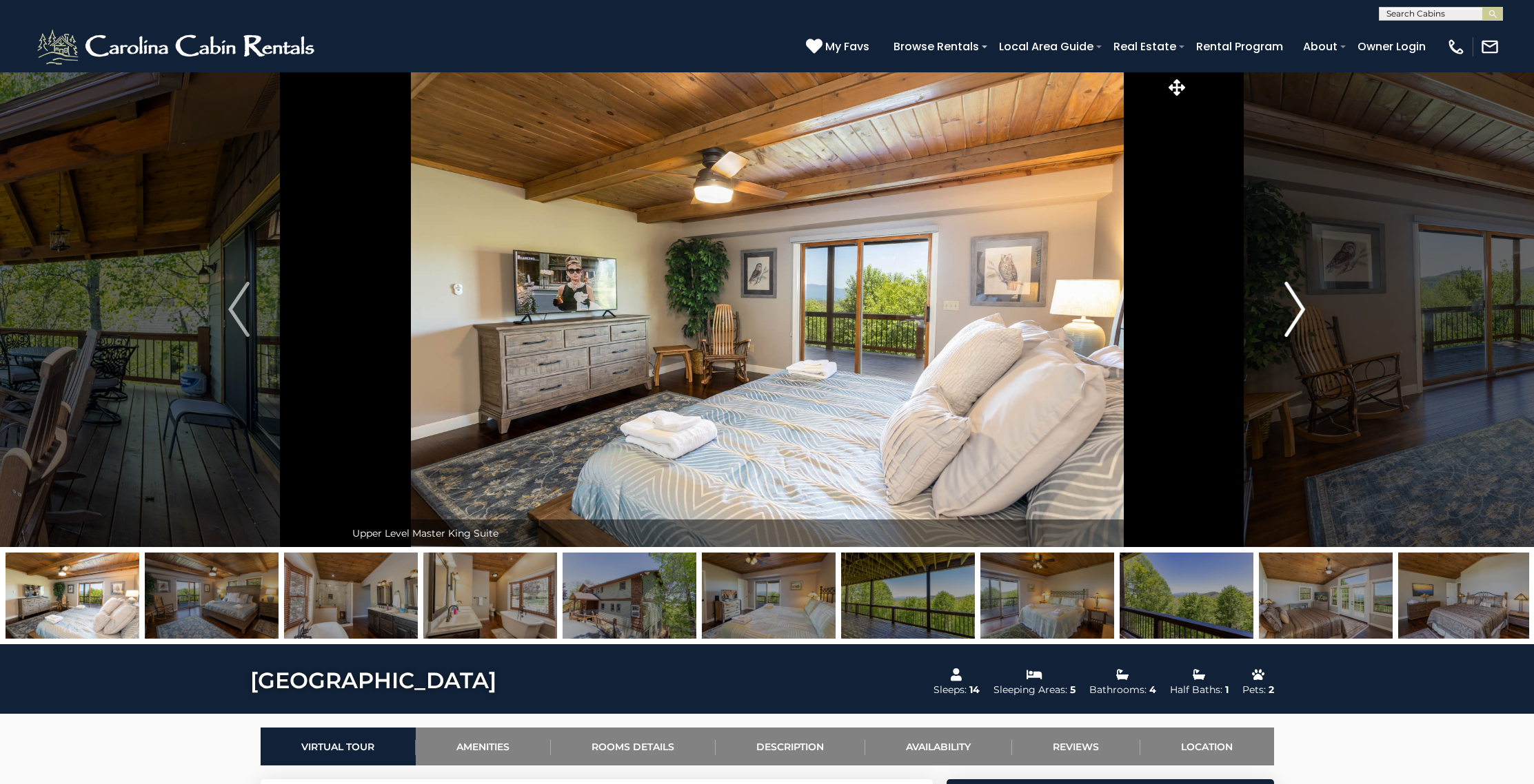
click at [1289, 304] on img "Next" at bounding box center [1294, 310] width 21 height 55
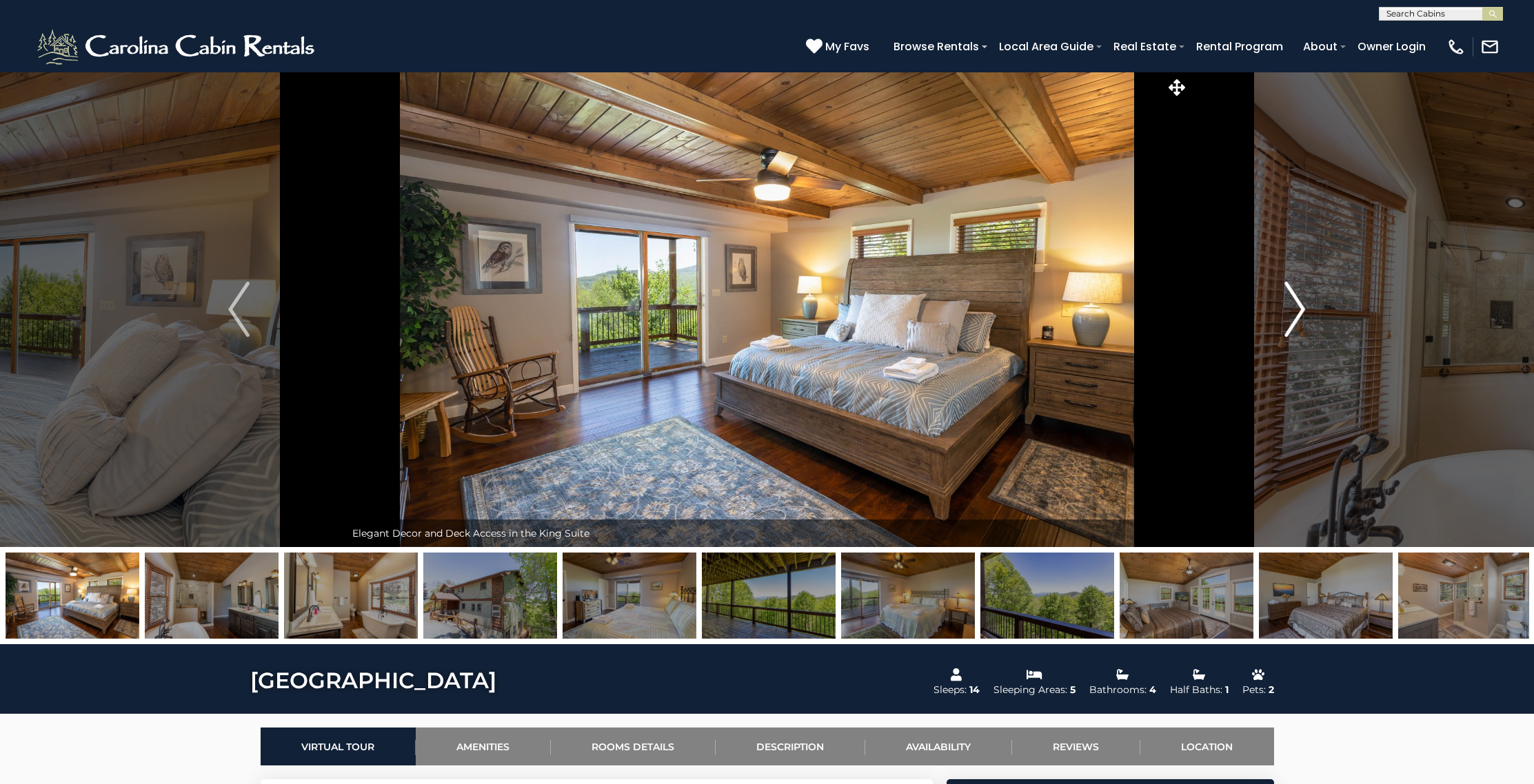
click at [1289, 304] on img "Next" at bounding box center [1294, 310] width 21 height 55
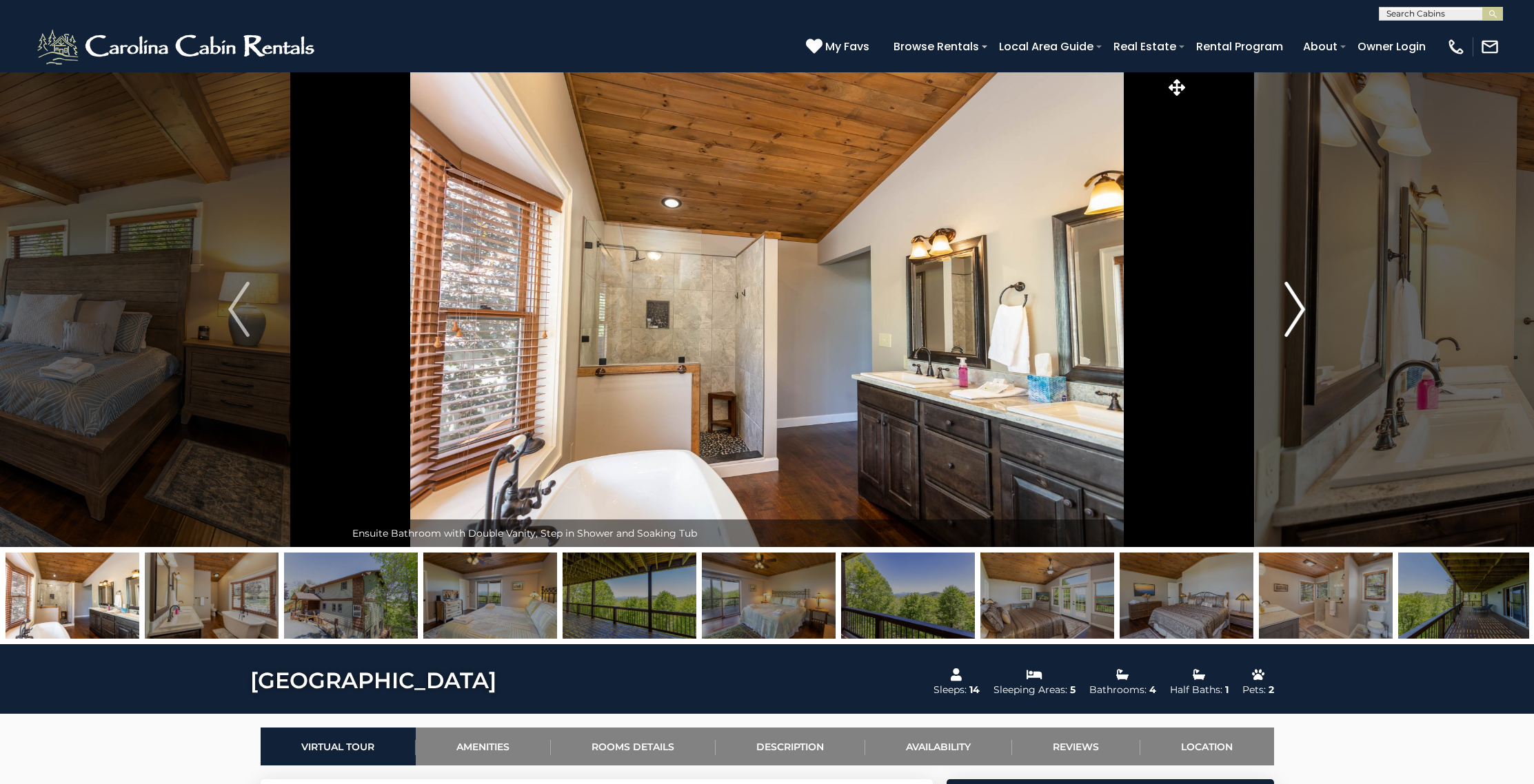
click at [1289, 304] on img "Next" at bounding box center [1294, 310] width 21 height 55
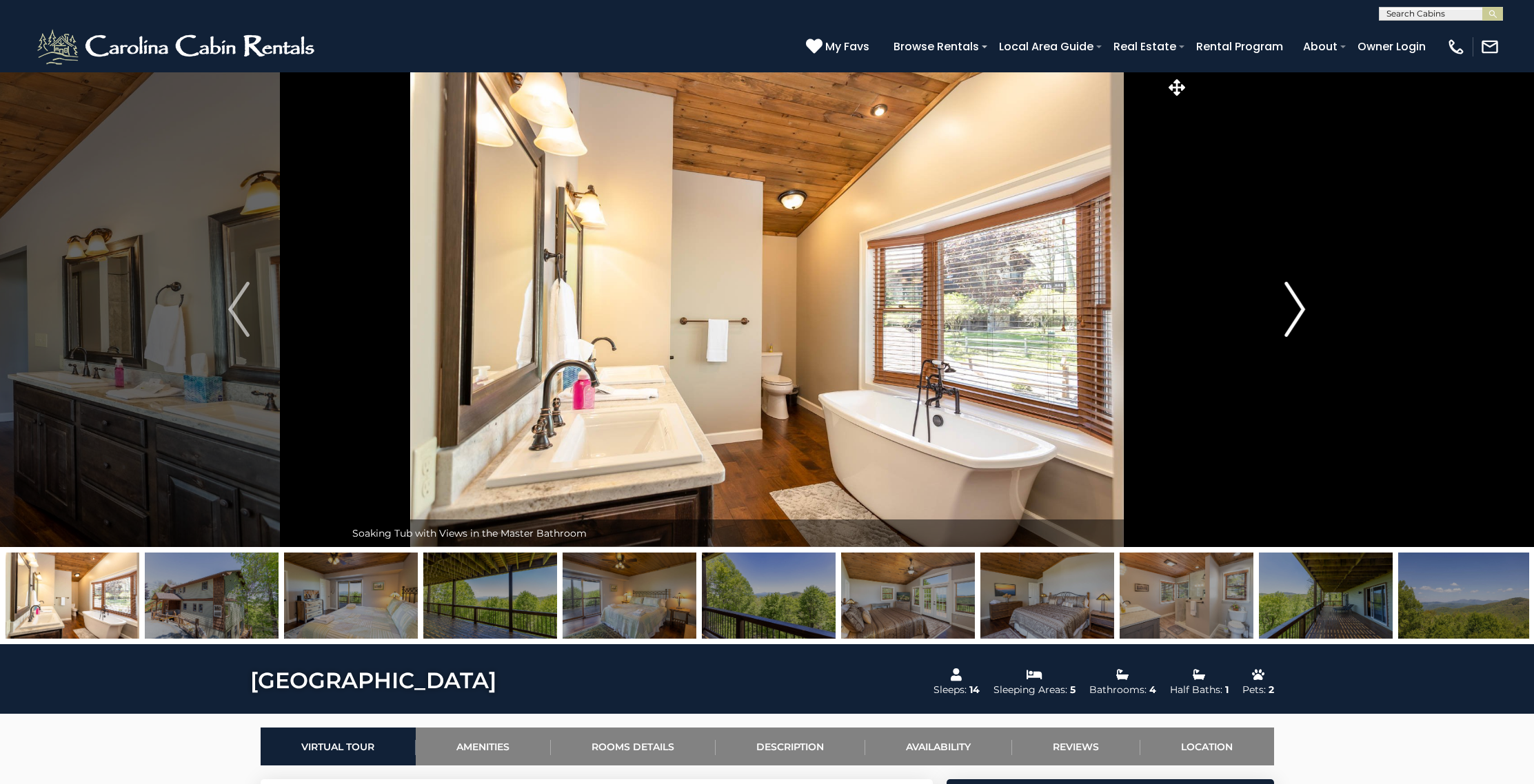
click at [1289, 304] on img "Next" at bounding box center [1294, 310] width 21 height 55
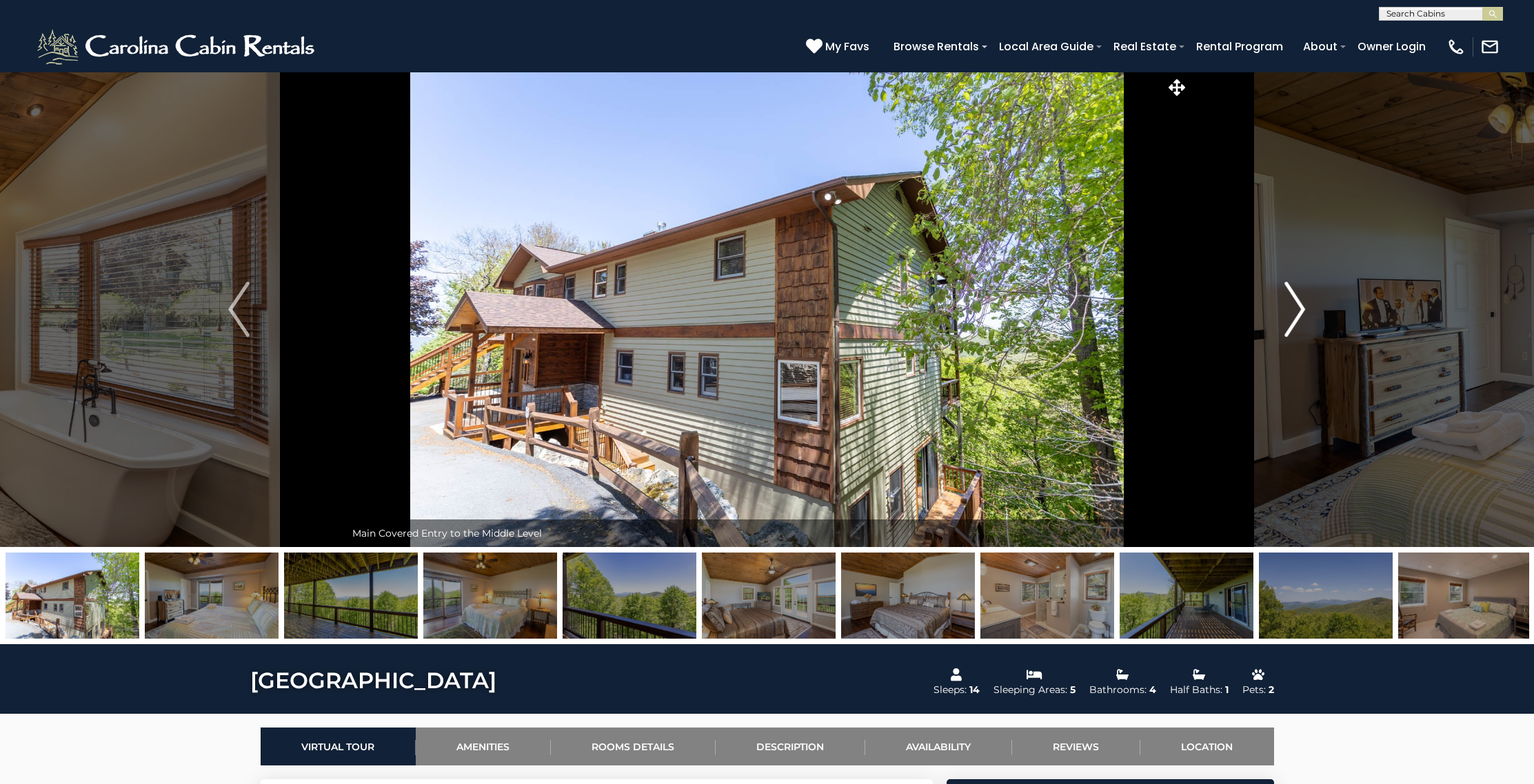
click at [1289, 304] on img "Next" at bounding box center [1294, 310] width 21 height 55
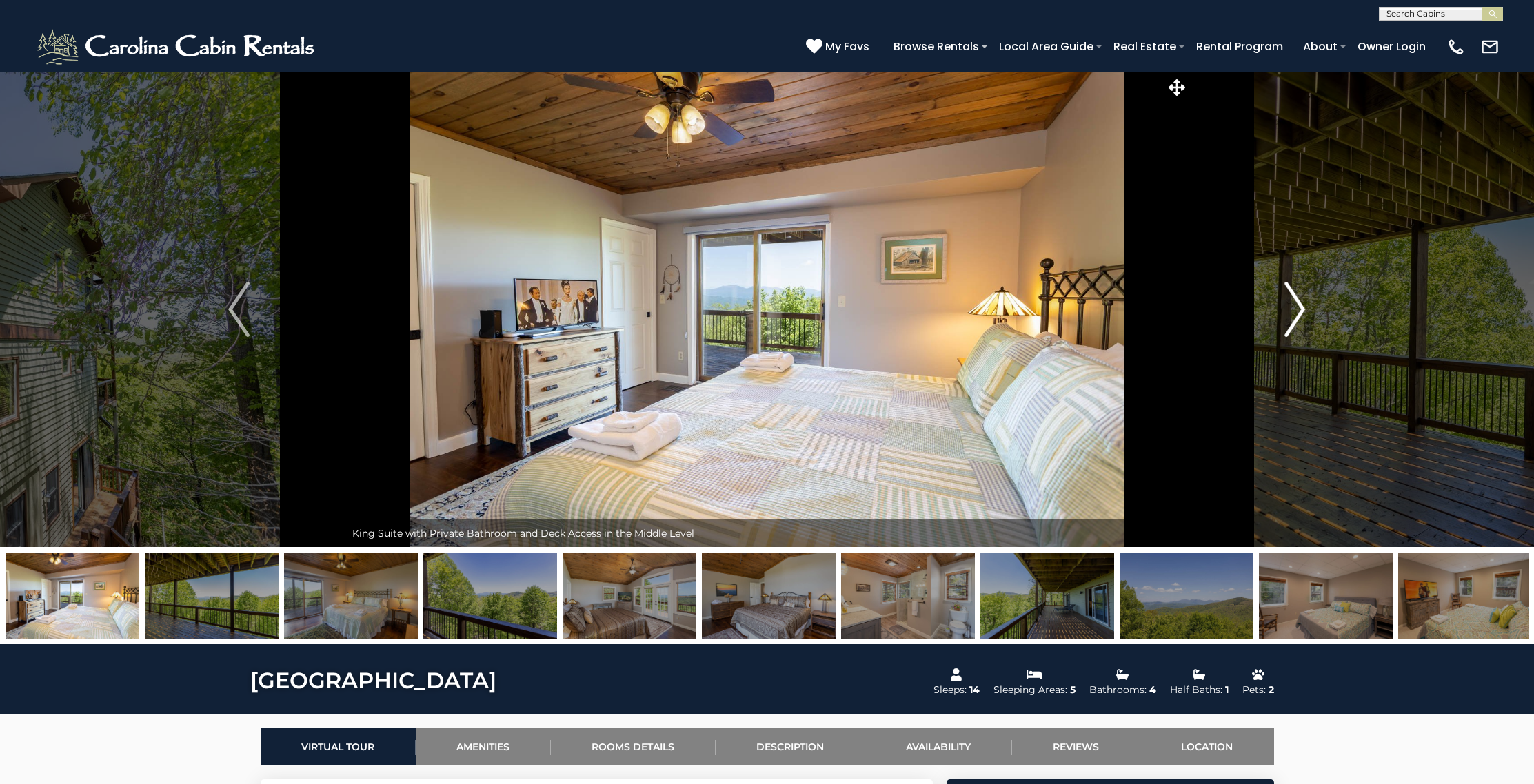
click at [1289, 304] on img "Next" at bounding box center [1294, 310] width 21 height 55
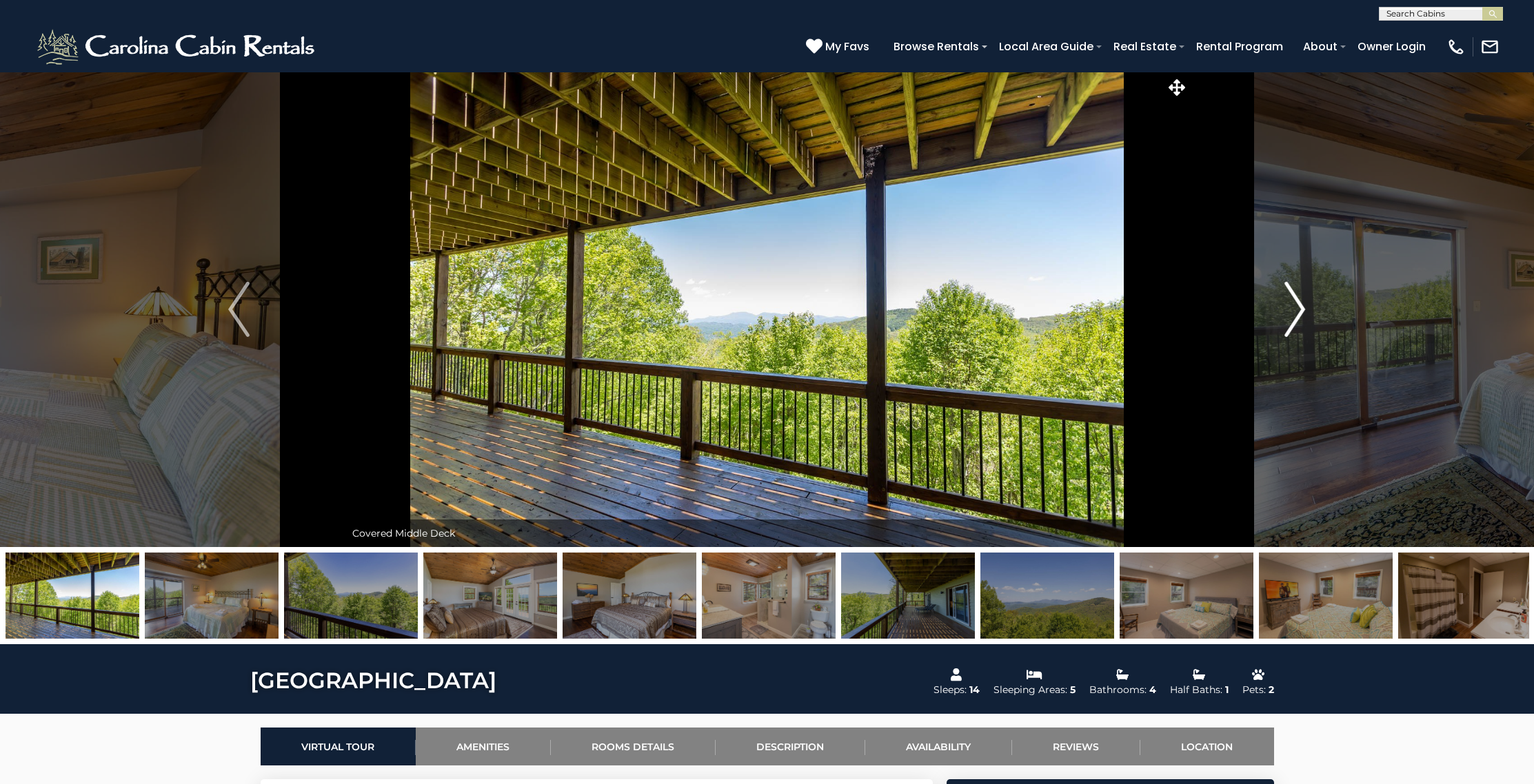
click at [1289, 304] on img "Next" at bounding box center [1294, 310] width 21 height 55
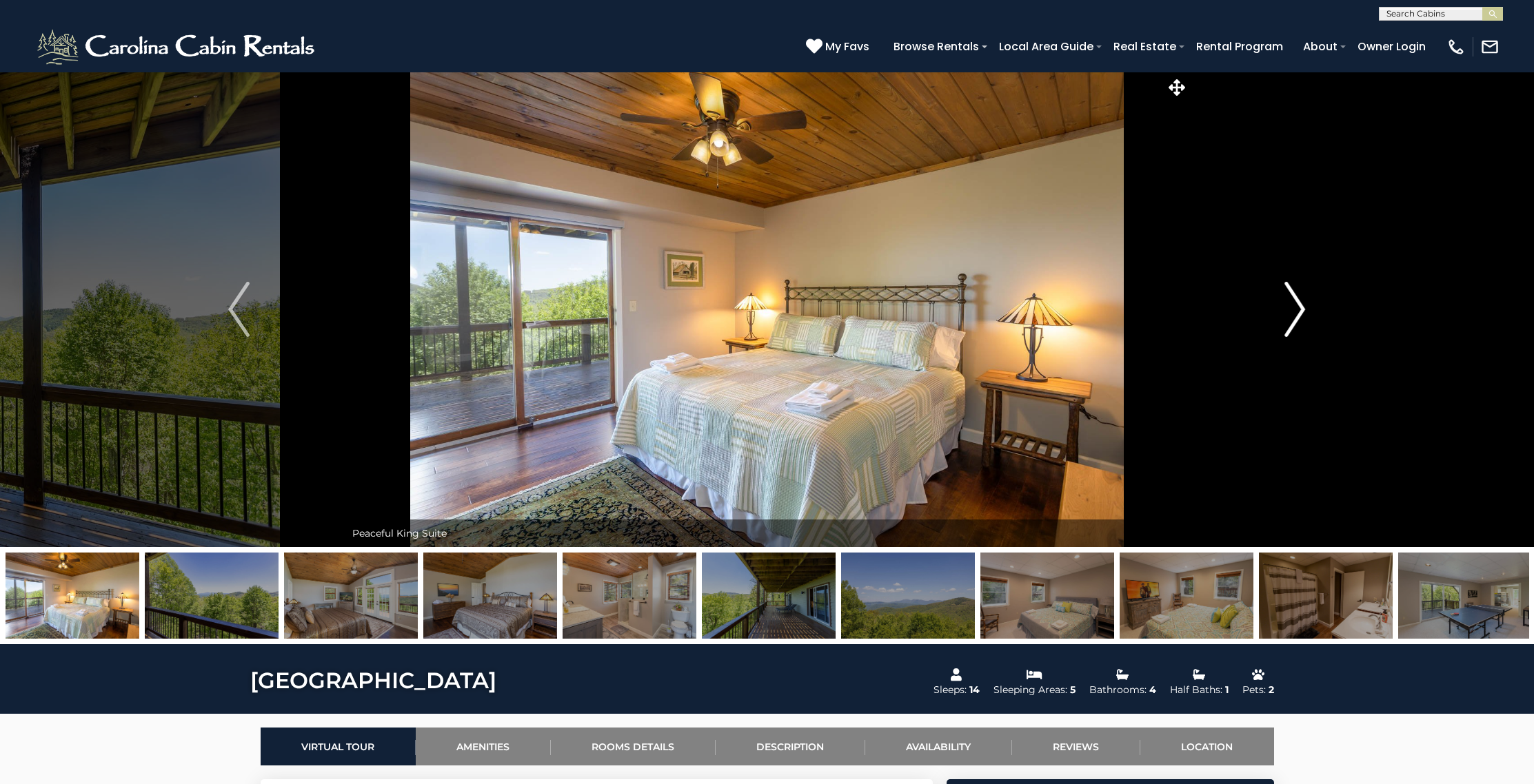
click at [1289, 304] on img "Next" at bounding box center [1294, 310] width 21 height 55
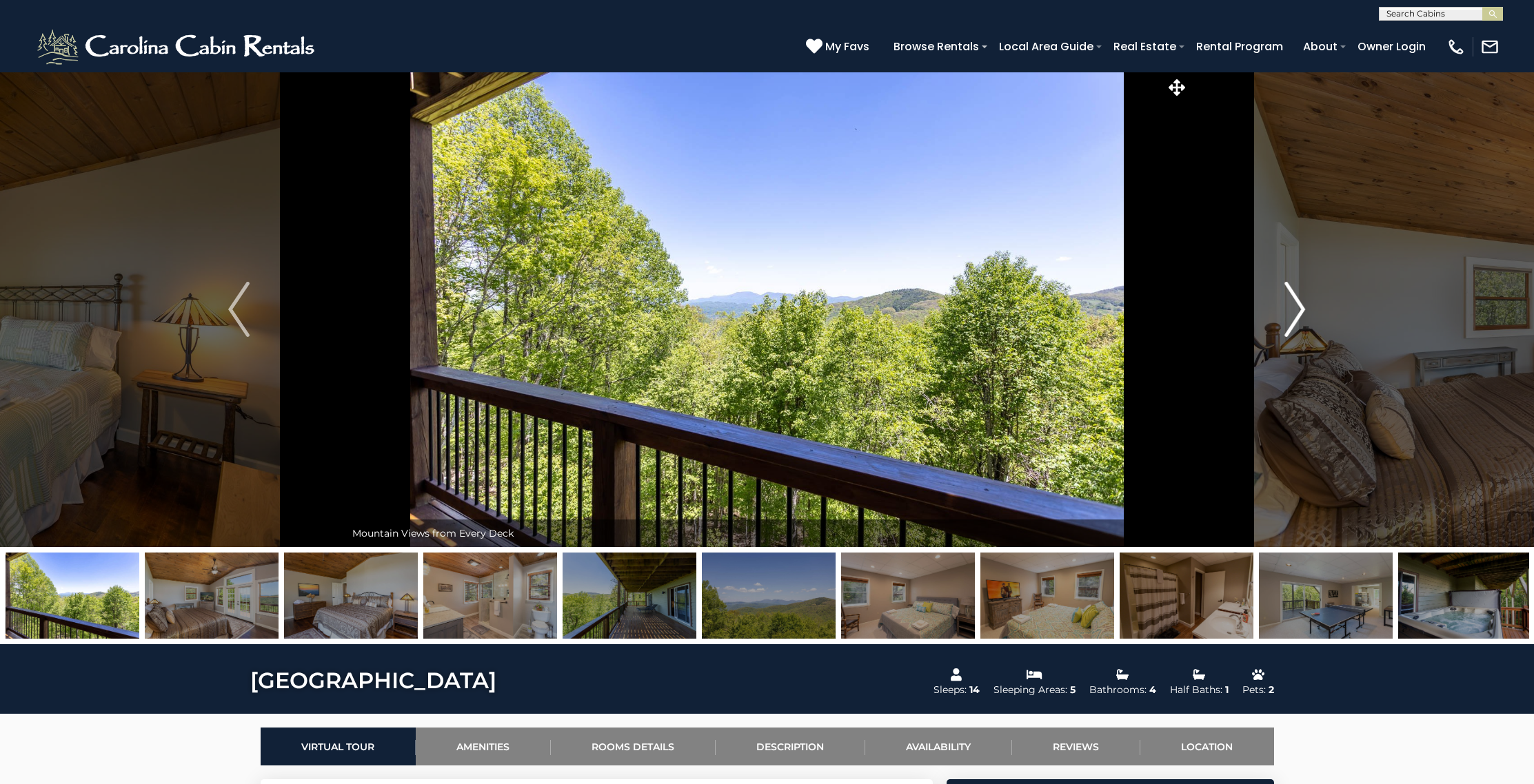
click at [1289, 304] on img "Next" at bounding box center [1294, 310] width 21 height 55
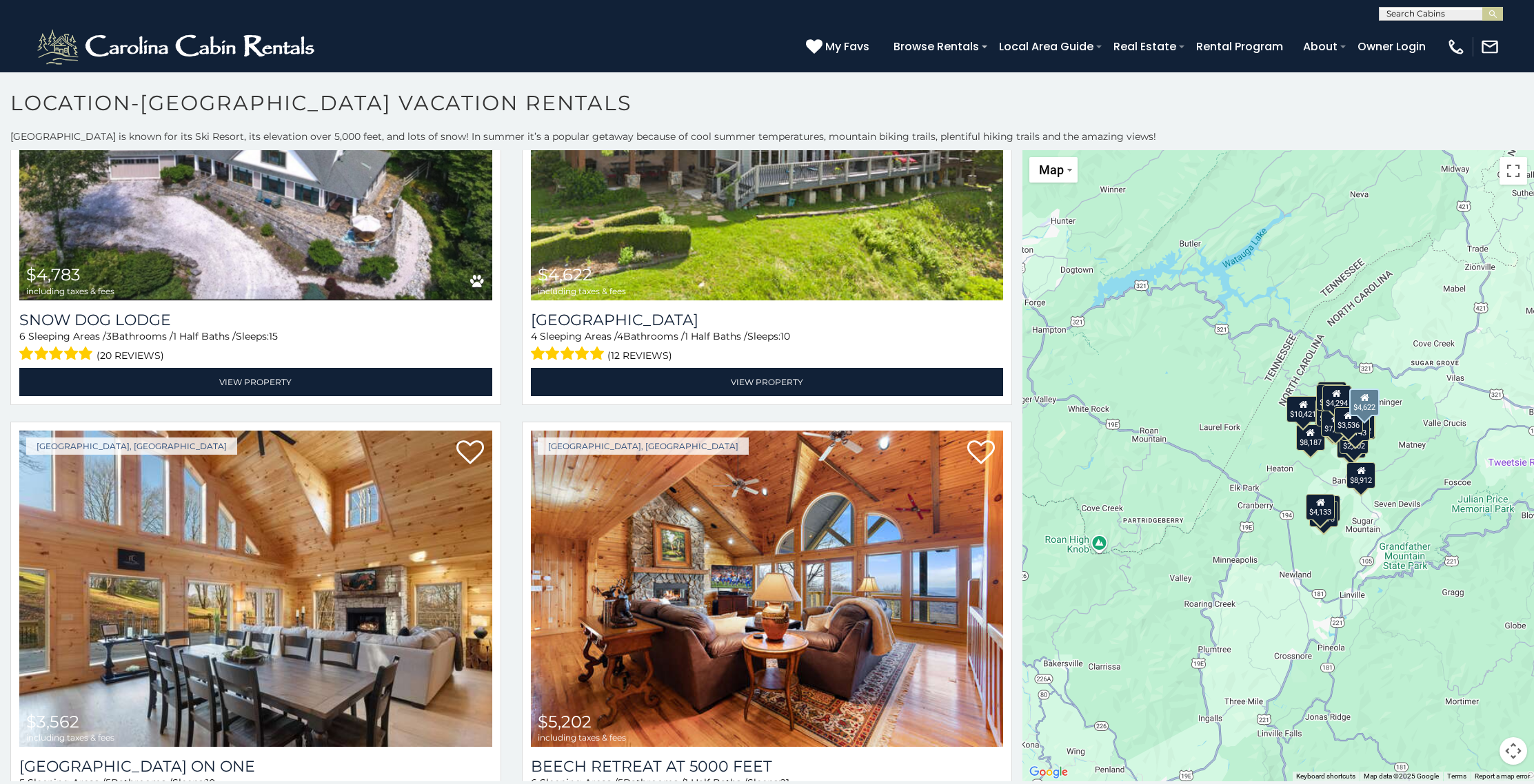
scroll to position [1604, 0]
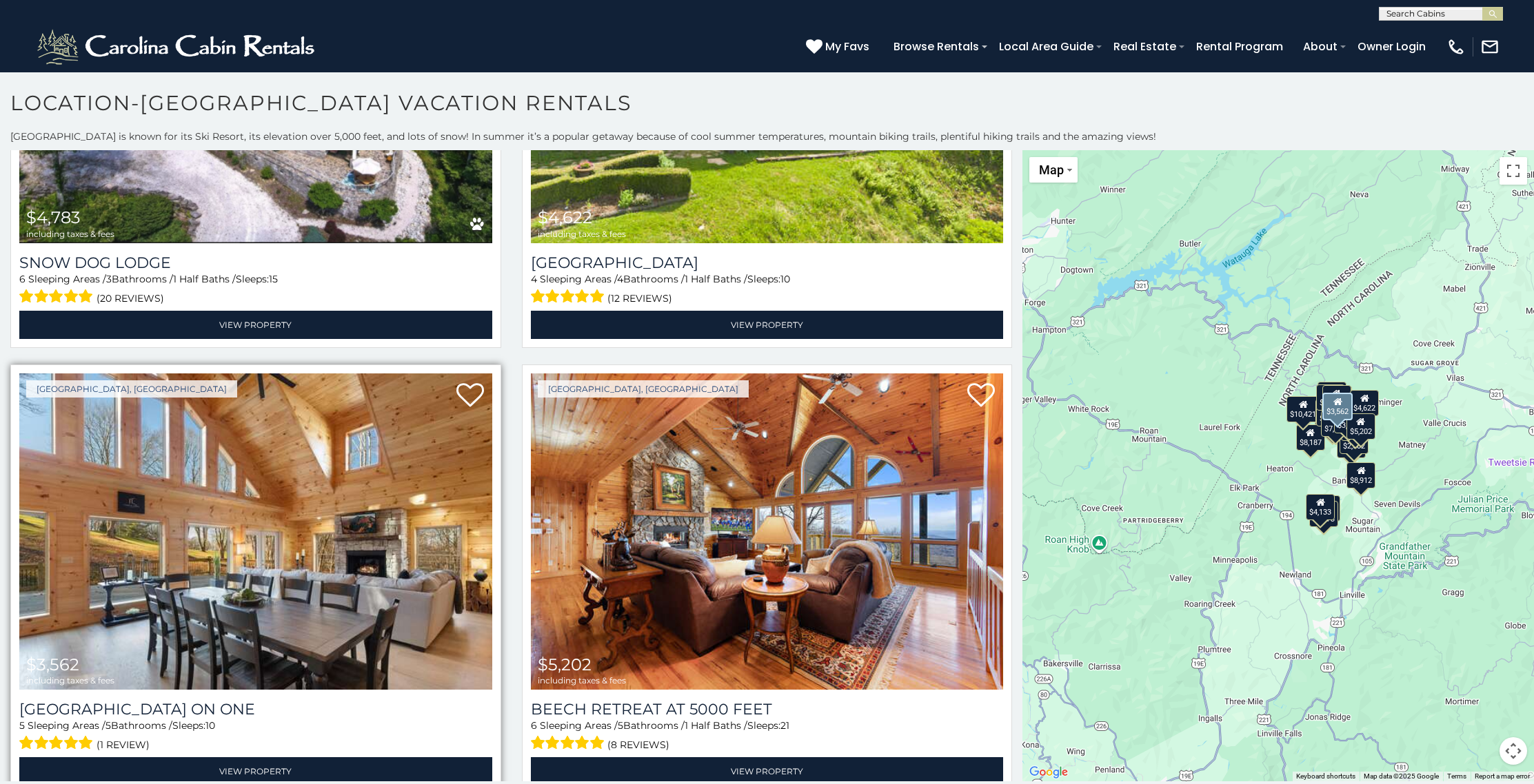
click at [246, 474] on img at bounding box center [255, 532] width 473 height 316
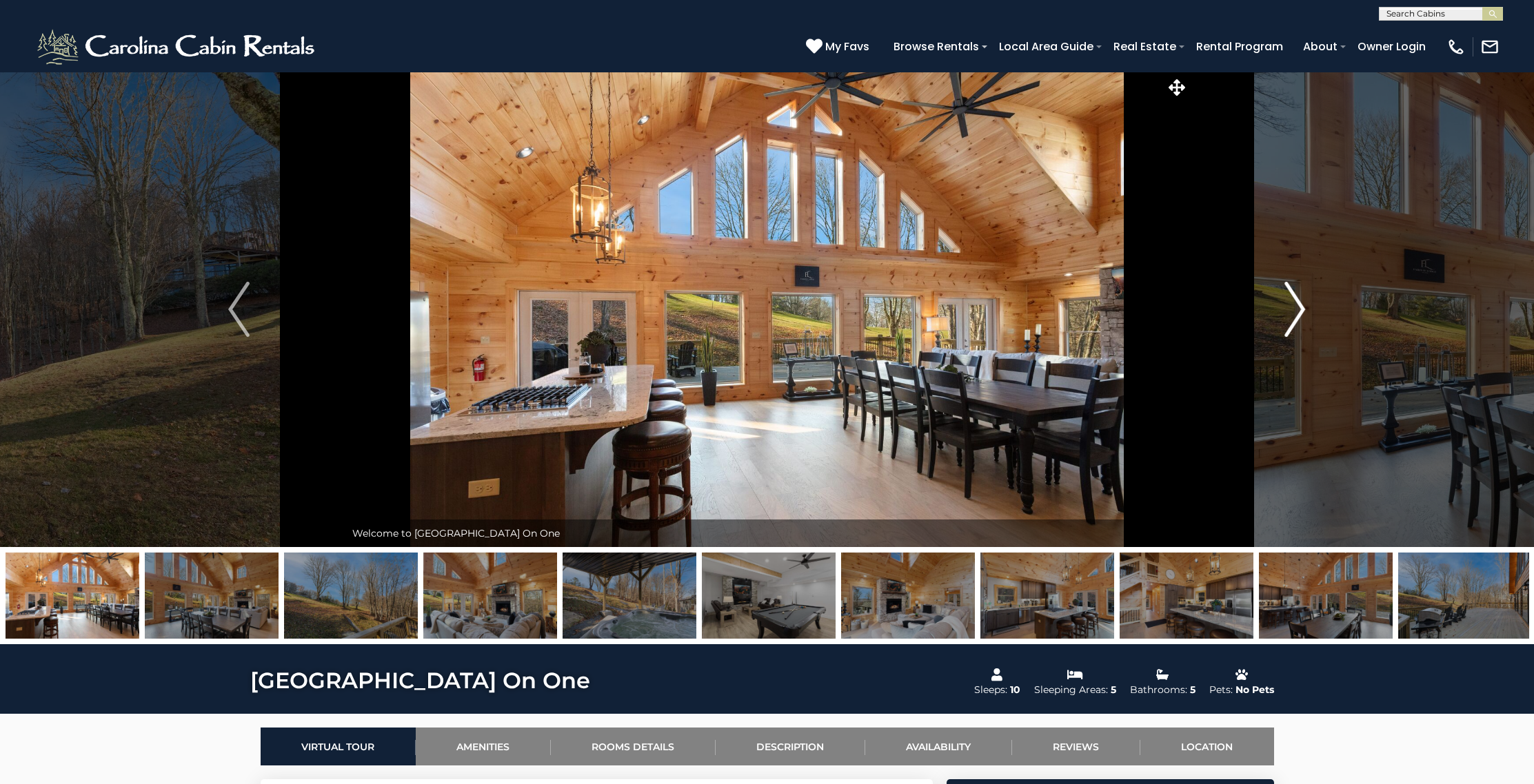
click at [1296, 301] on img "Next" at bounding box center [1294, 310] width 21 height 55
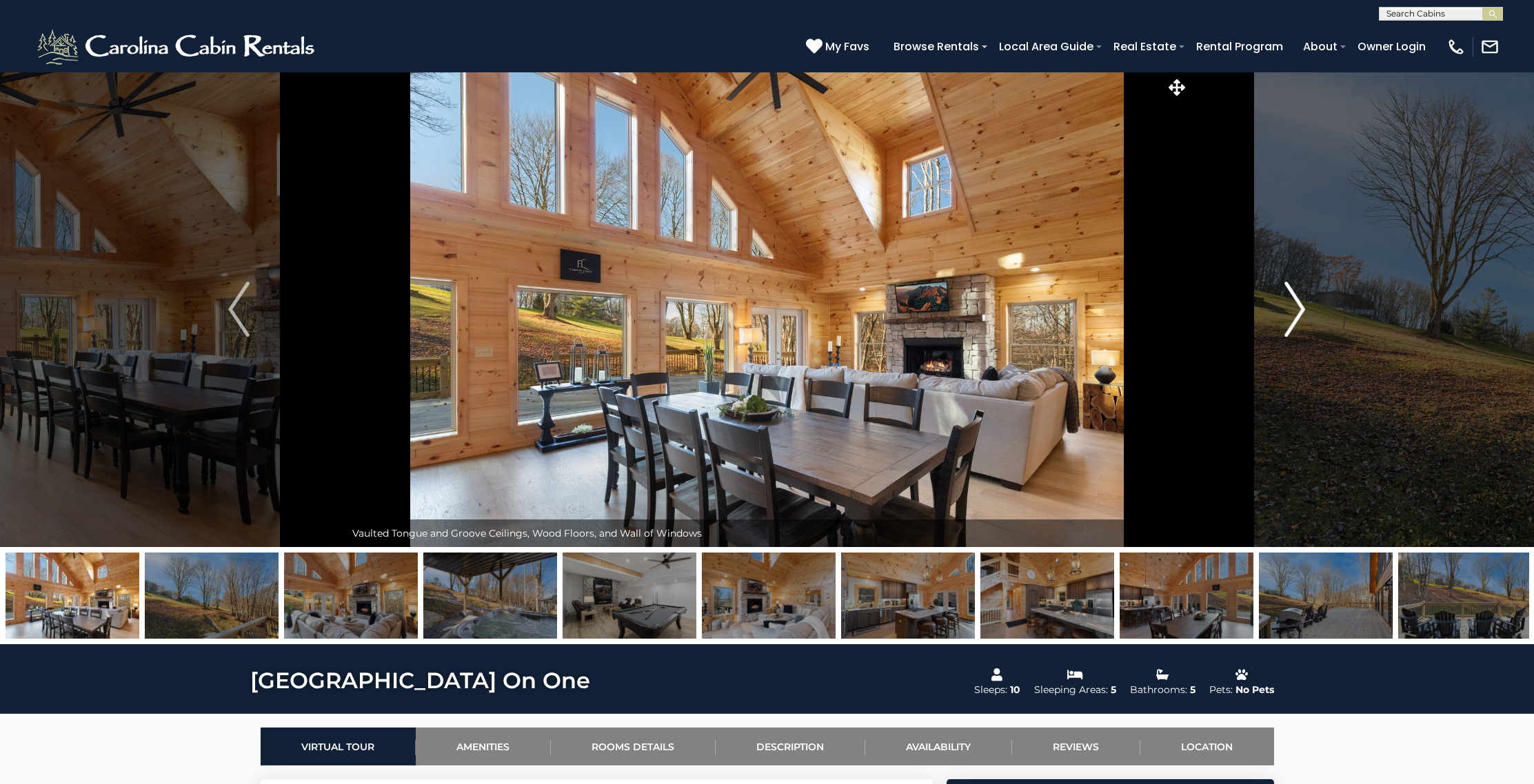
click at [1296, 301] on img "Next" at bounding box center [1294, 310] width 21 height 55
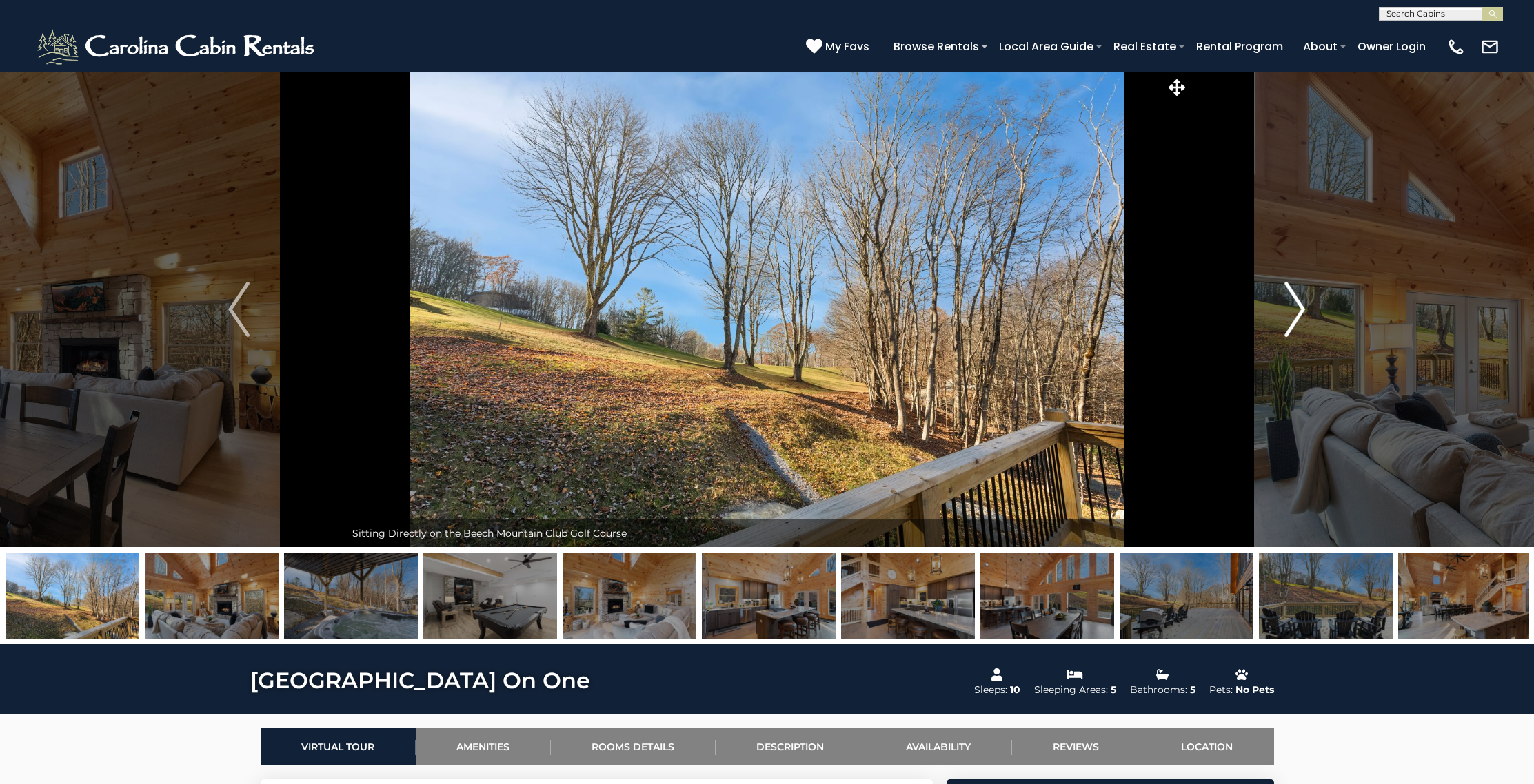
click at [1296, 301] on img "Next" at bounding box center [1294, 310] width 21 height 55
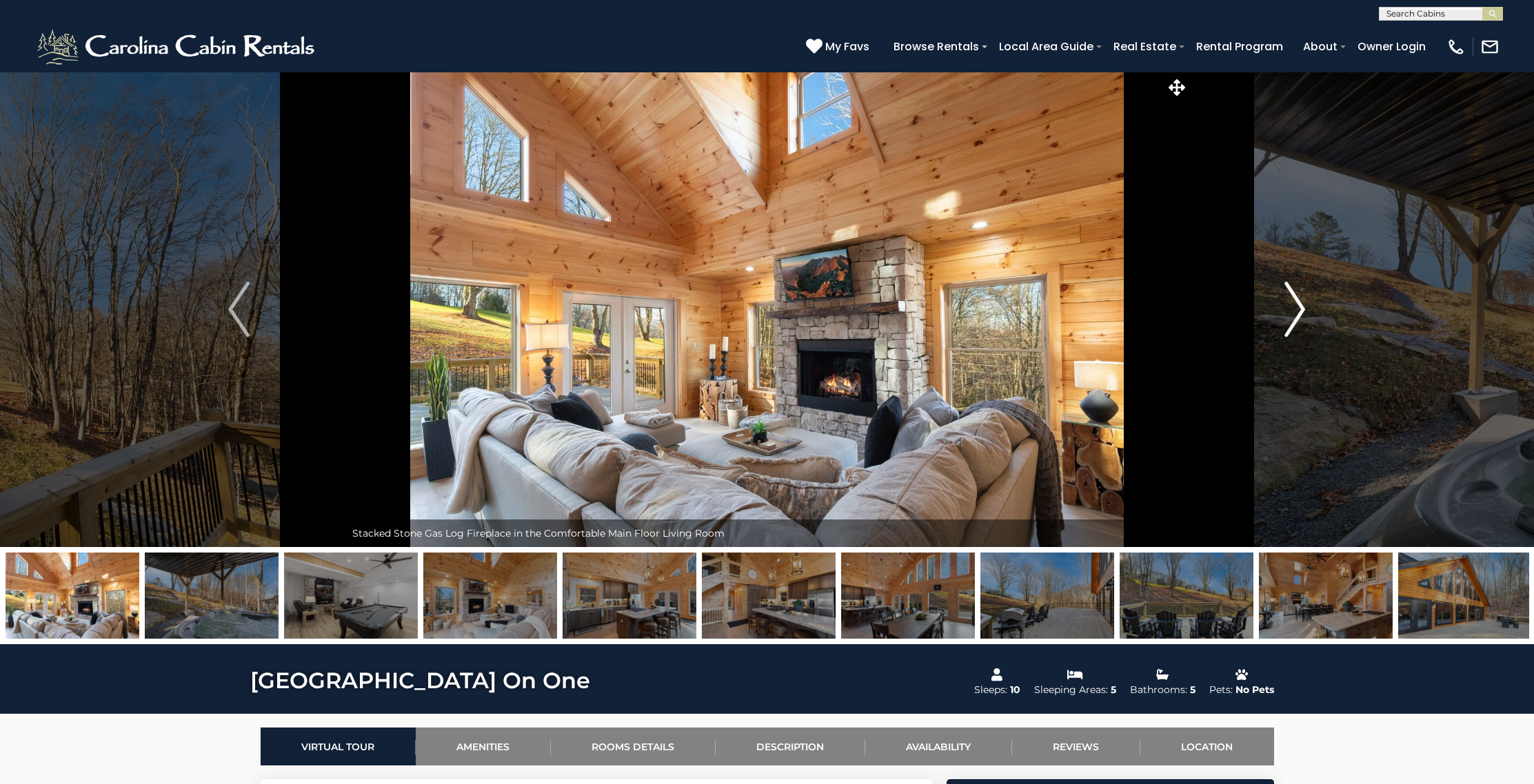
click at [1296, 294] on img "Next" at bounding box center [1294, 310] width 21 height 55
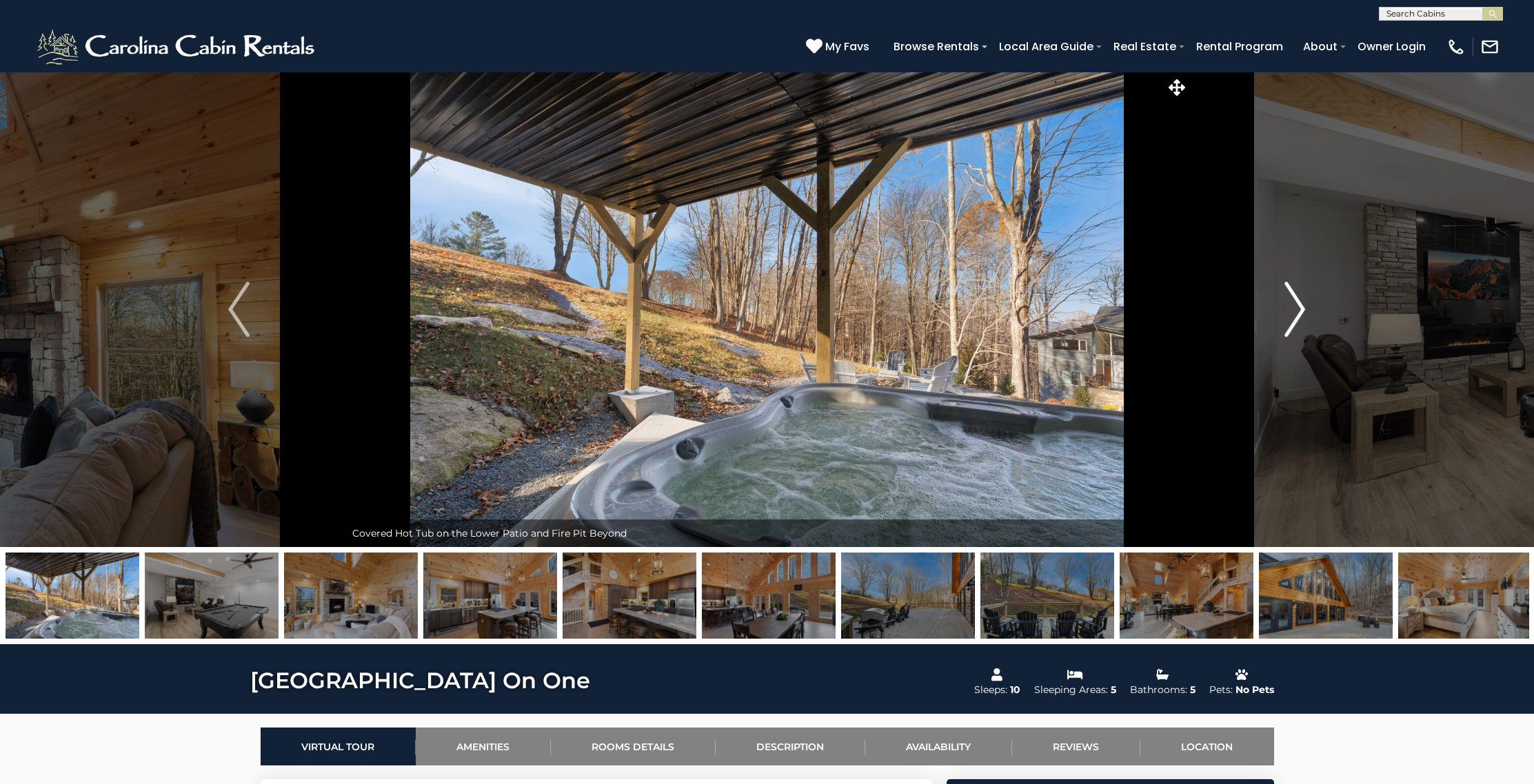
click at [1296, 294] on img "Next" at bounding box center [1294, 310] width 21 height 55
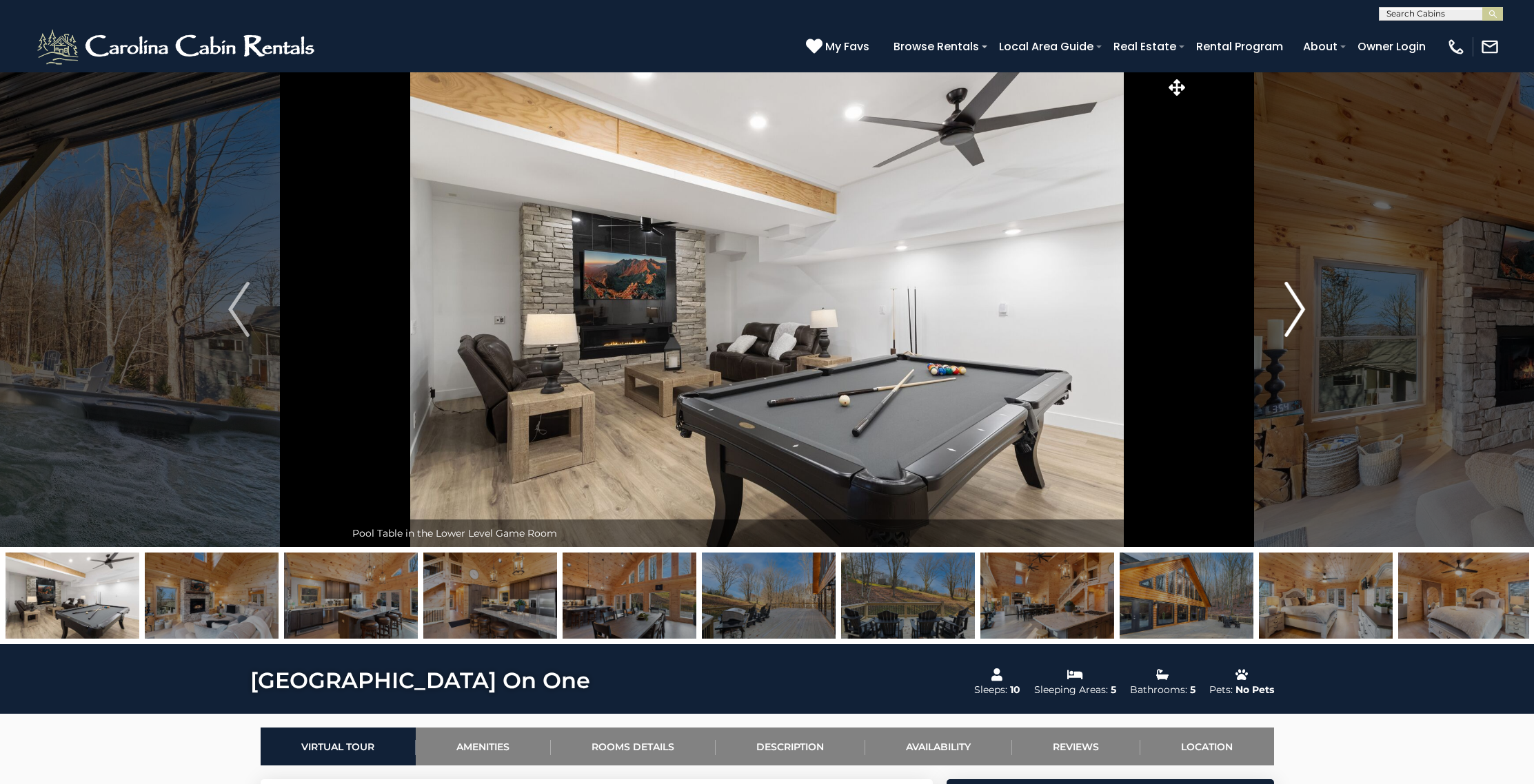
click at [1296, 294] on img "Next" at bounding box center [1294, 310] width 21 height 55
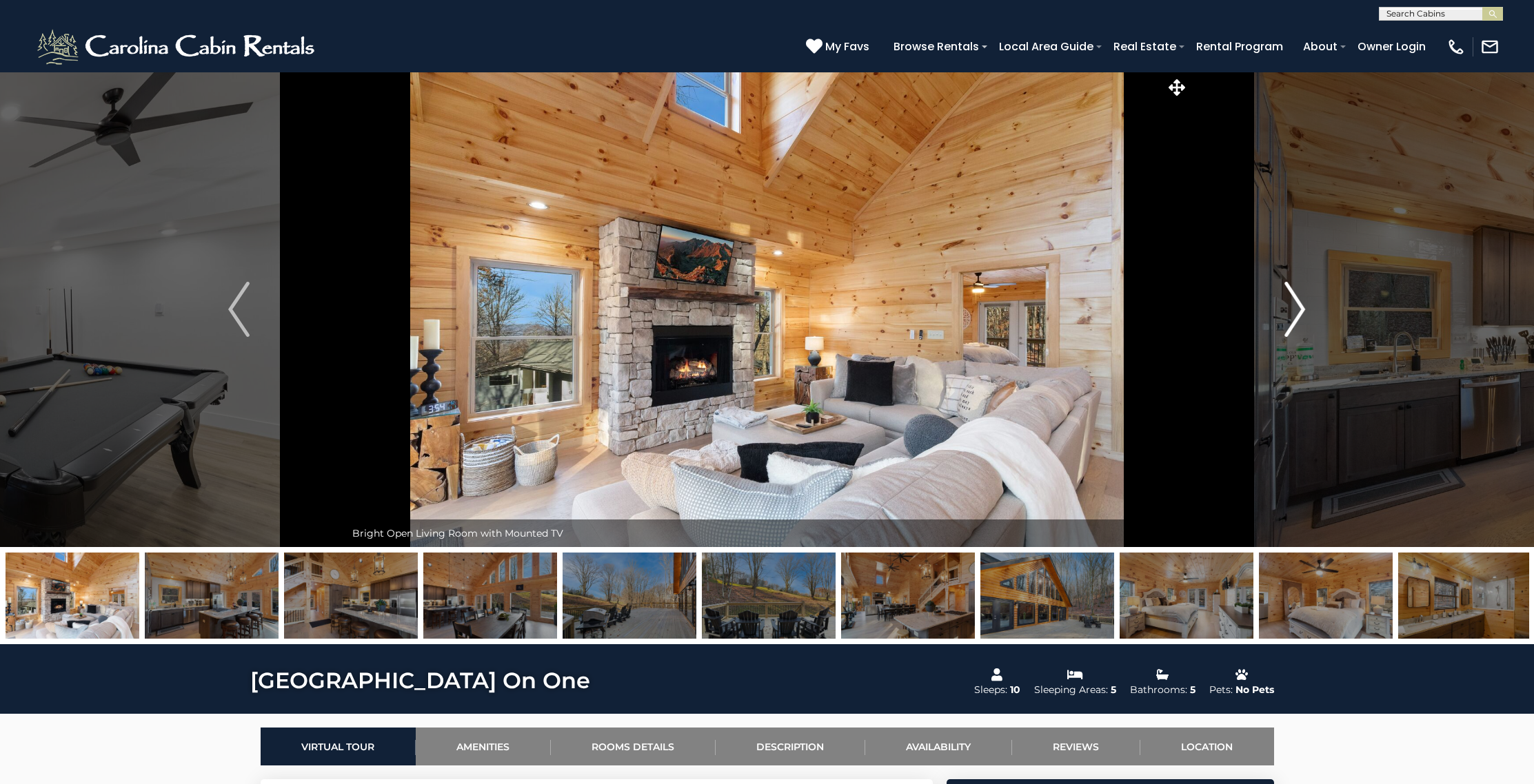
click at [1296, 294] on img "Next" at bounding box center [1294, 310] width 21 height 55
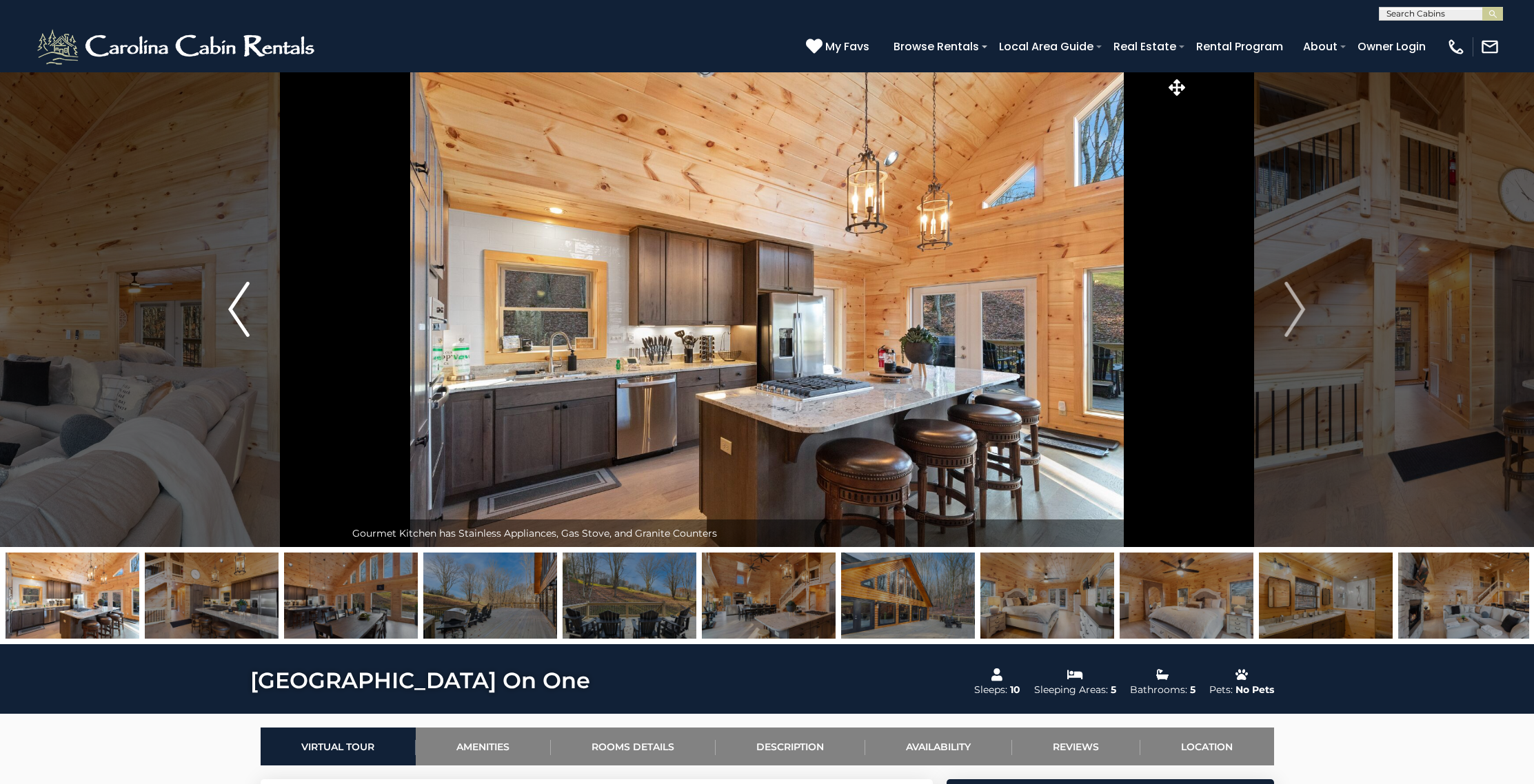
click at [232, 288] on img "Previous" at bounding box center [238, 310] width 21 height 55
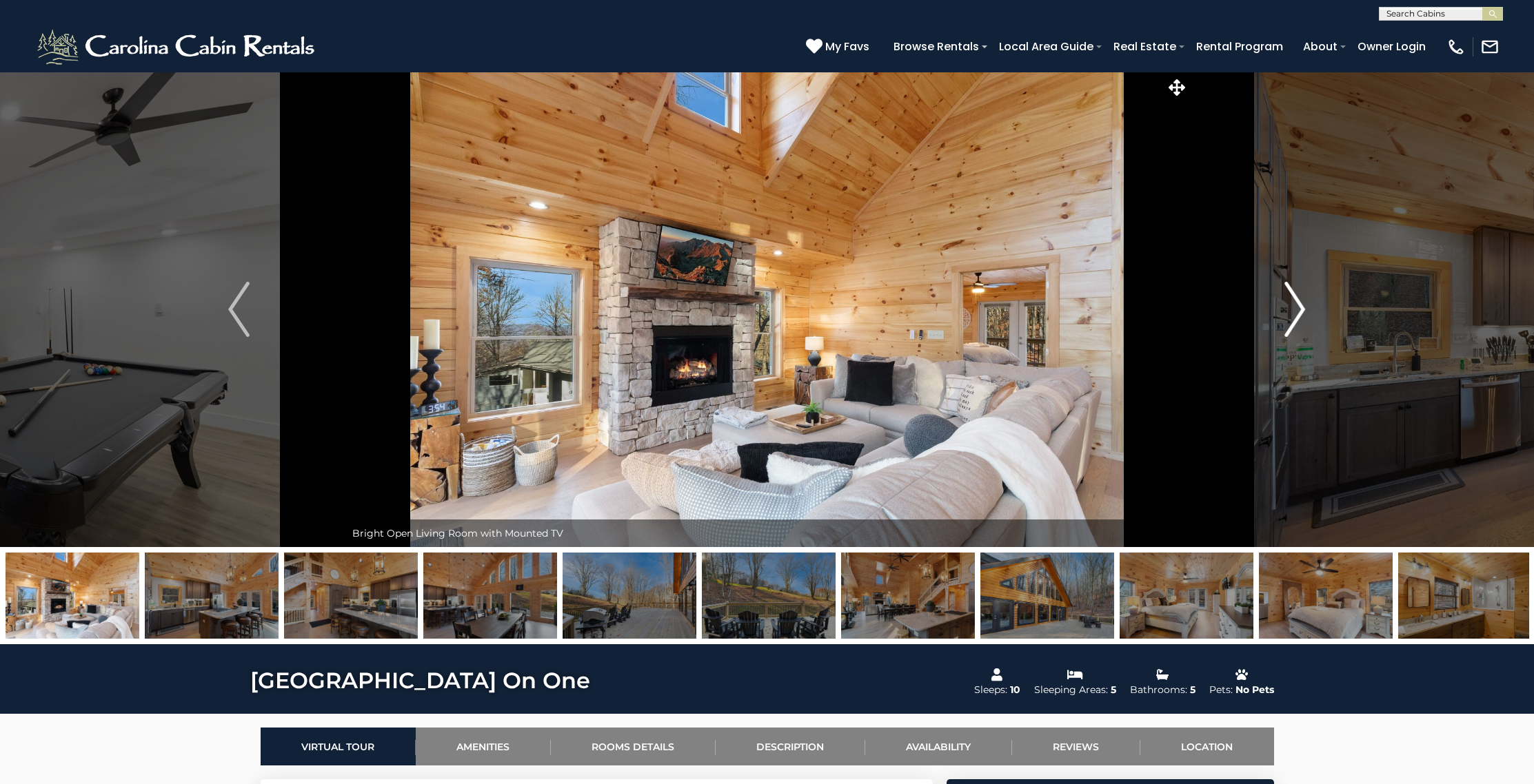
click at [1299, 298] on img "Next" at bounding box center [1294, 310] width 21 height 55
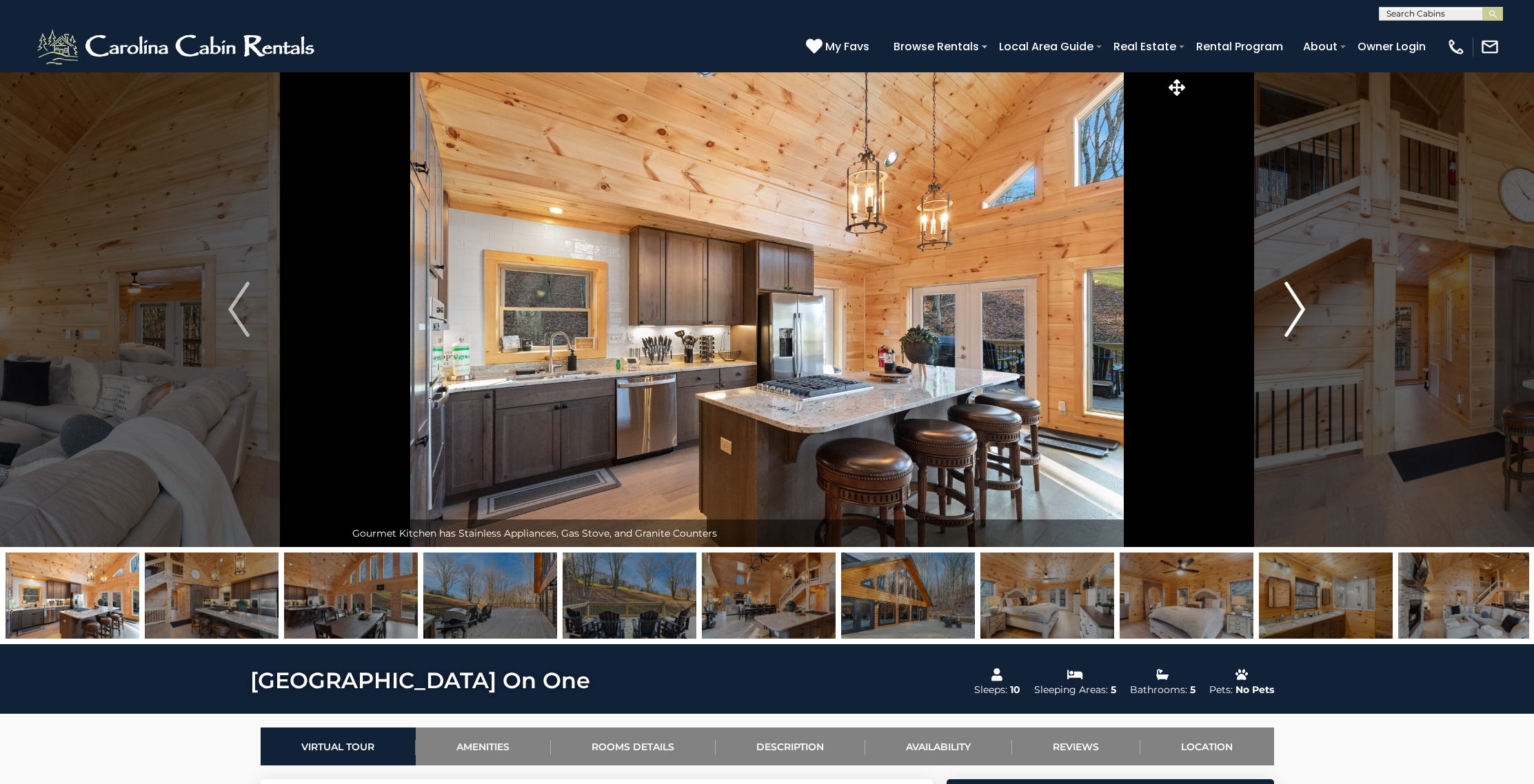
click at [1299, 298] on img "Next" at bounding box center [1294, 310] width 21 height 55
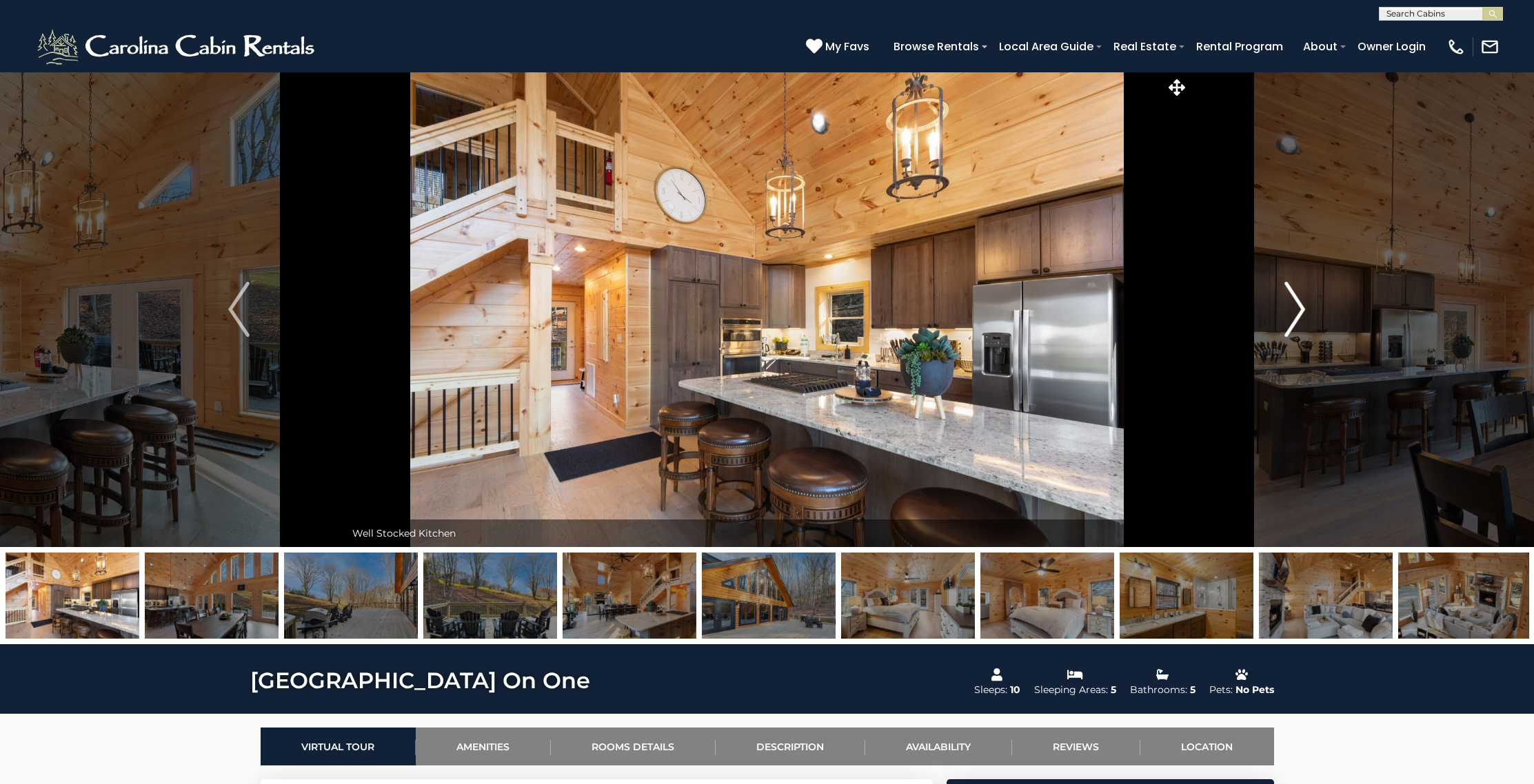
click at [1299, 298] on img "Next" at bounding box center [1294, 310] width 21 height 55
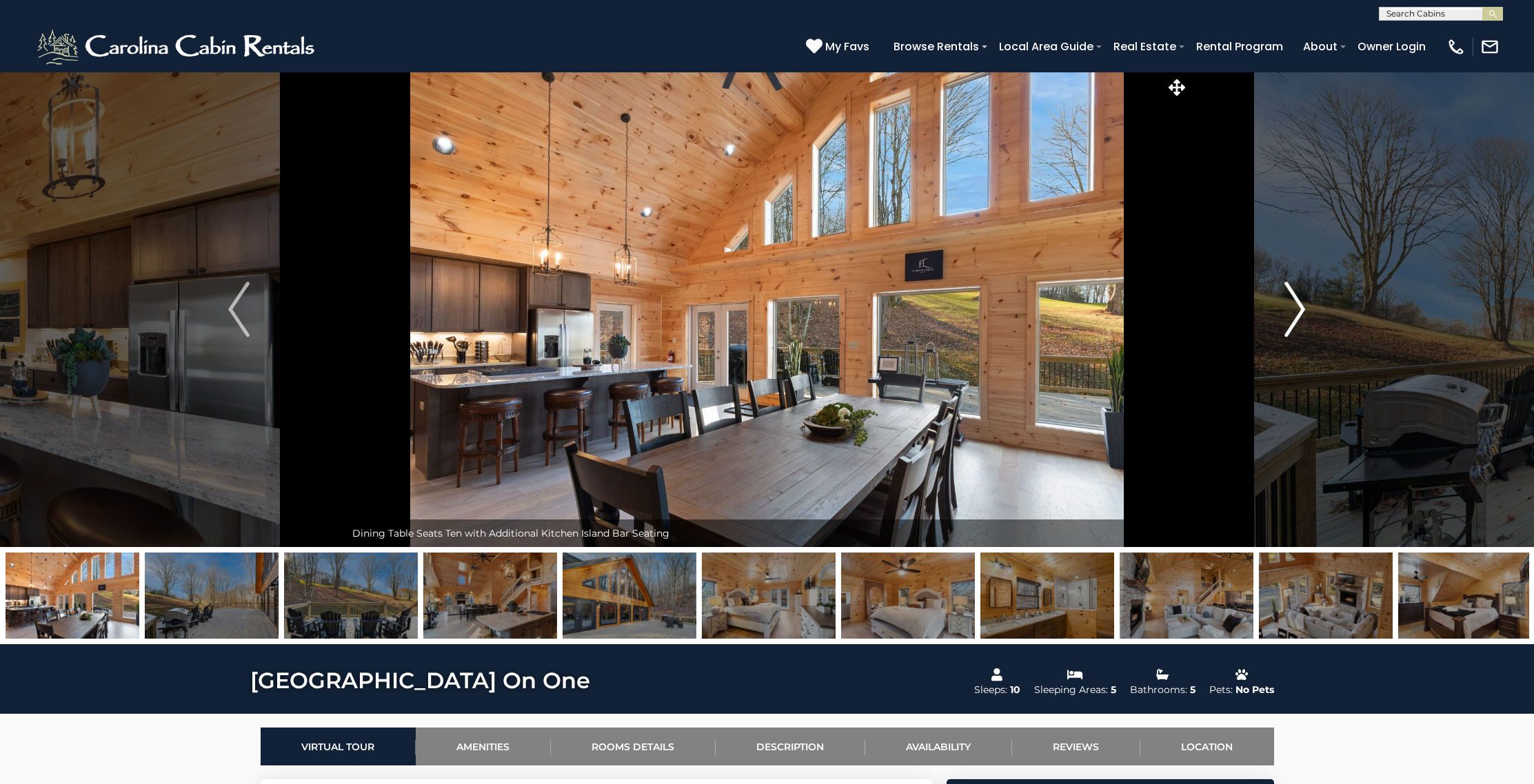
click at [1299, 298] on img "Next" at bounding box center [1294, 310] width 21 height 55
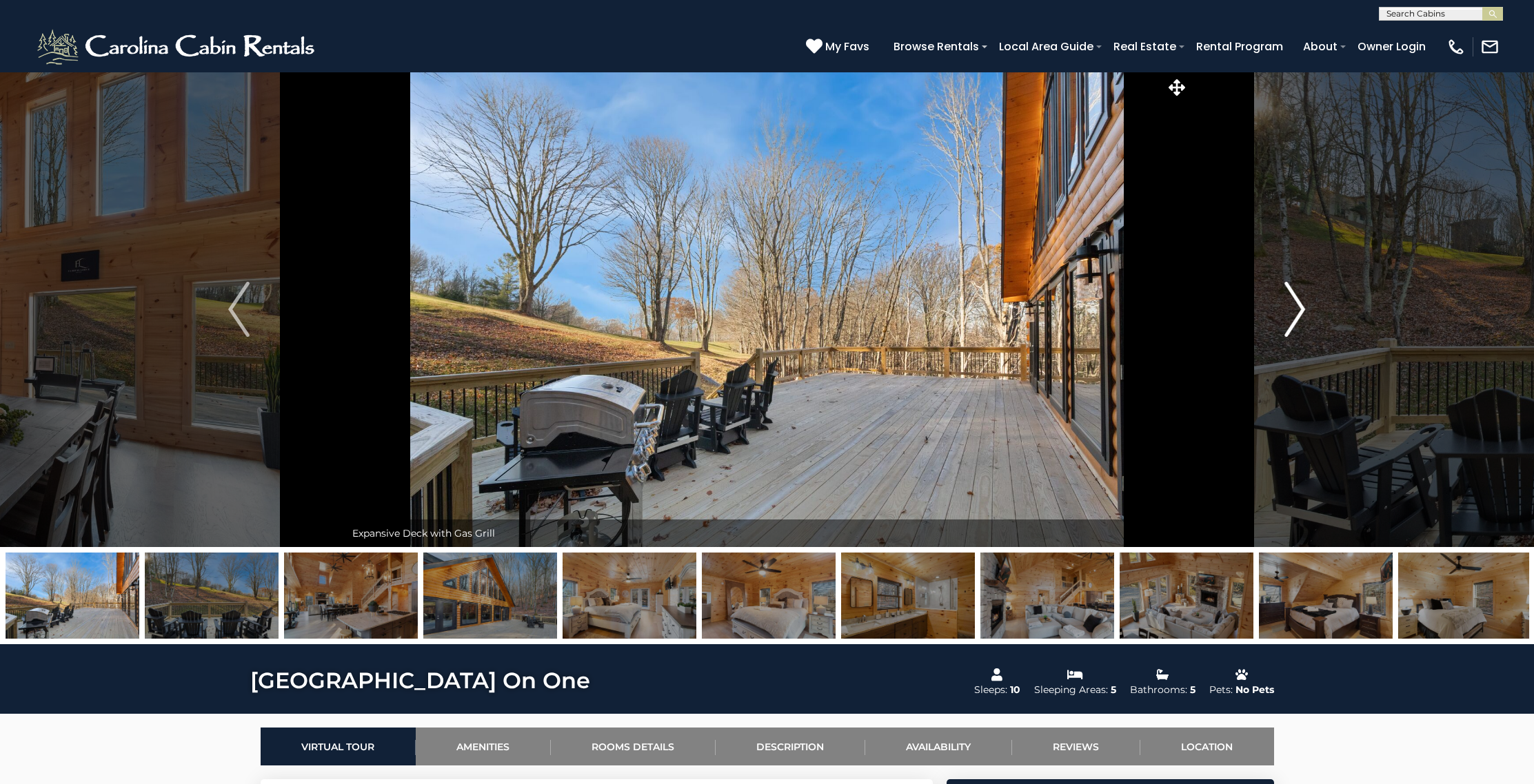
click at [1299, 298] on img "Next" at bounding box center [1294, 310] width 21 height 55
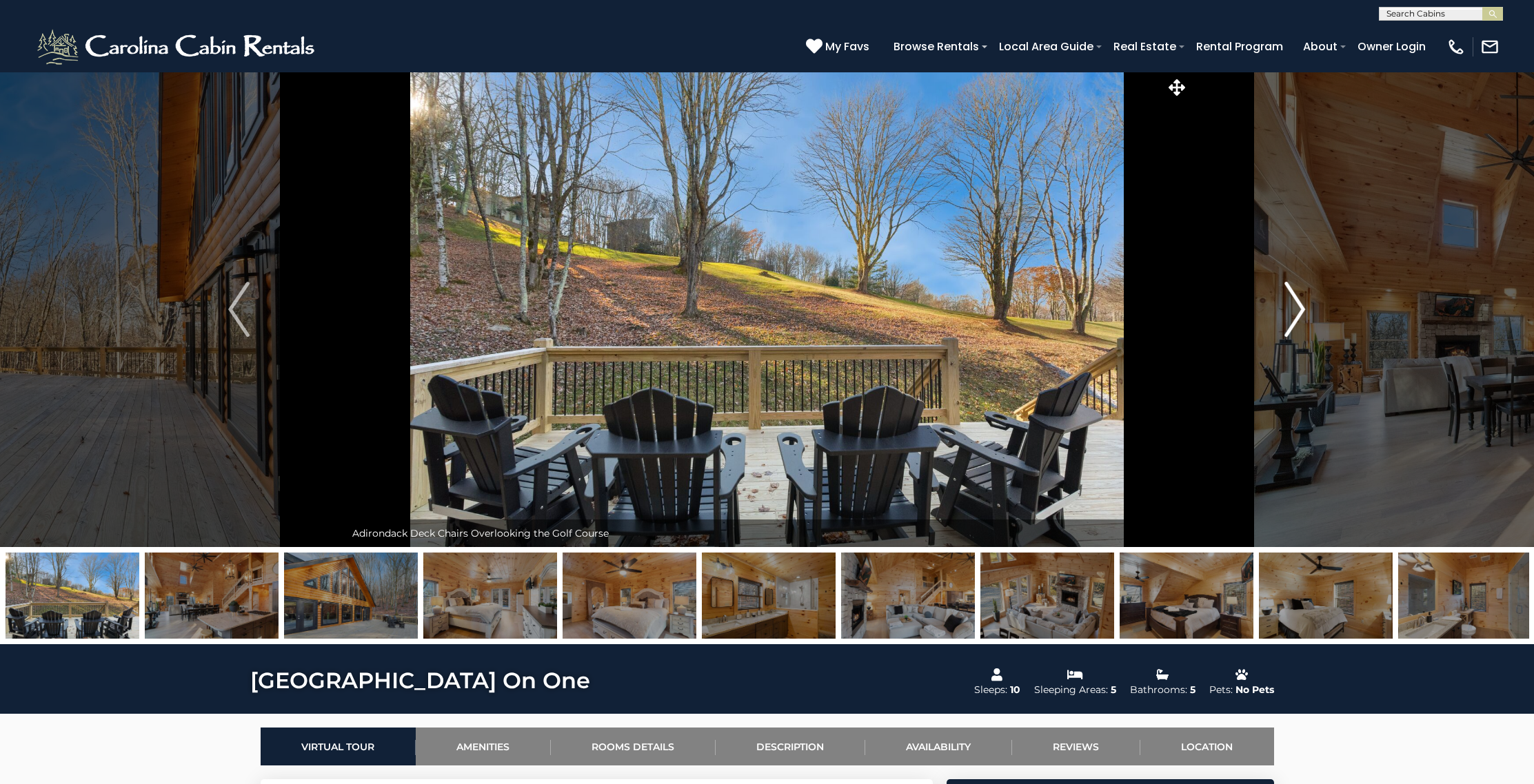
click at [1299, 298] on img "Next" at bounding box center [1294, 310] width 21 height 55
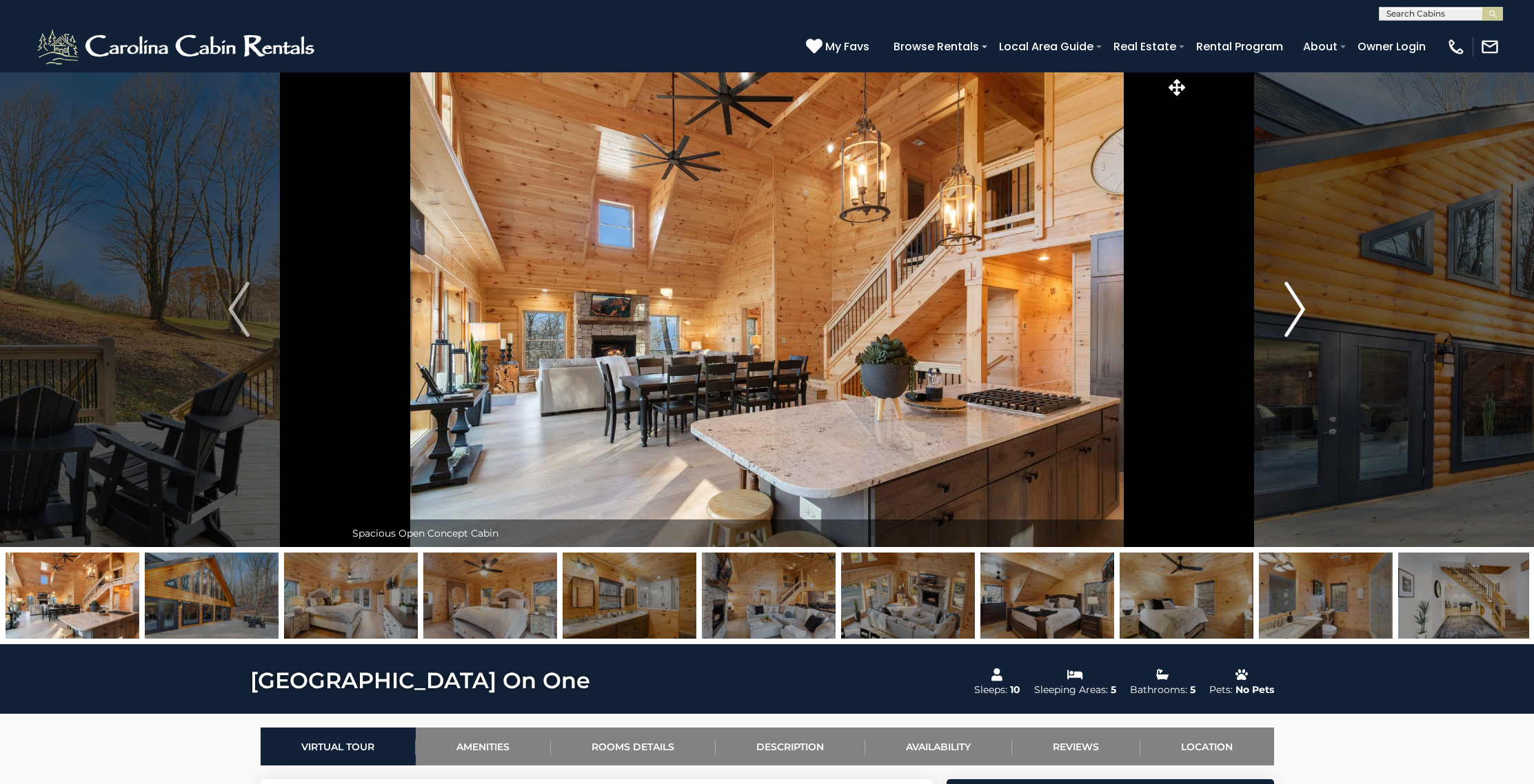
scroll to position [2, 0]
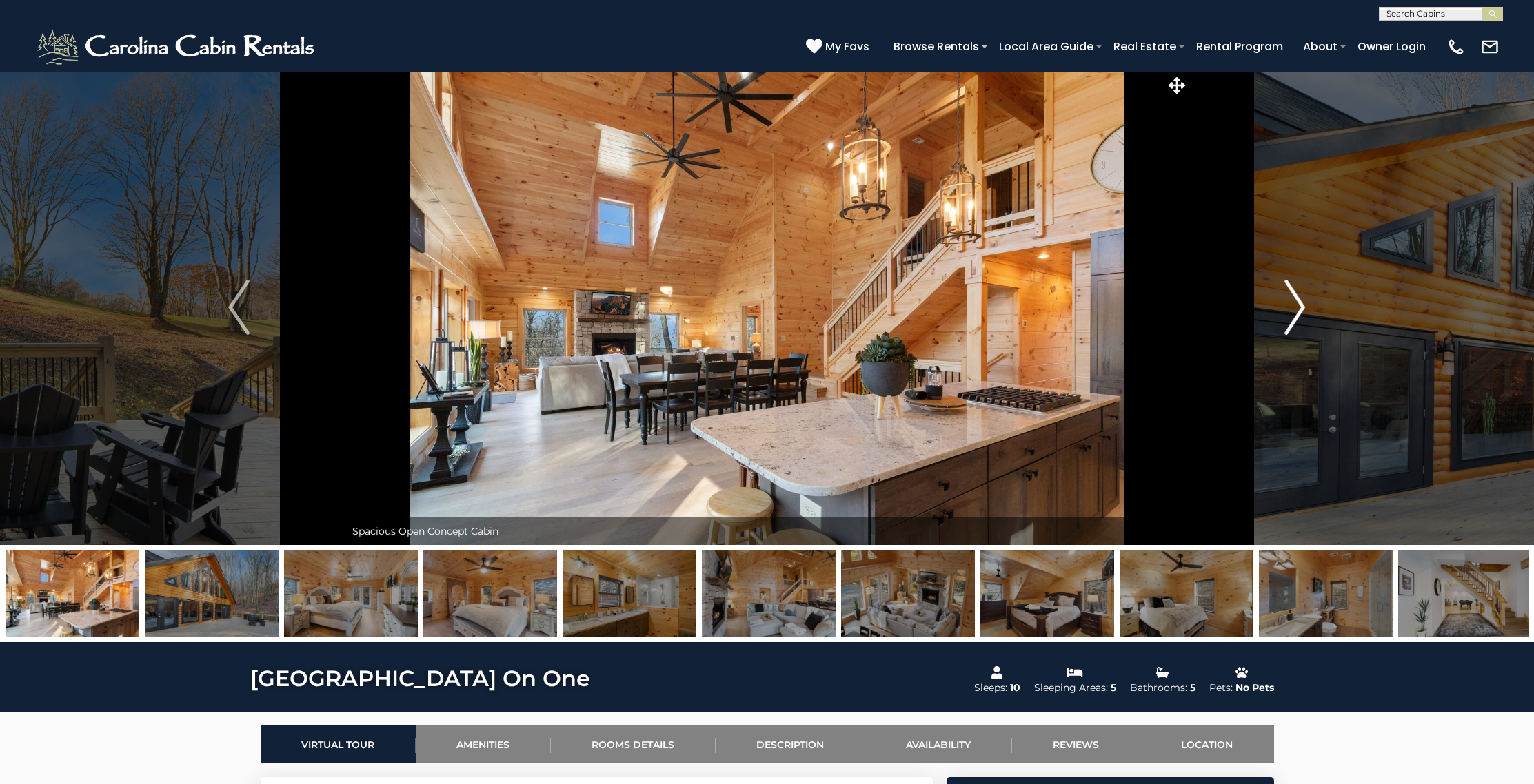
click at [1293, 297] on img "Next" at bounding box center [1294, 308] width 21 height 55
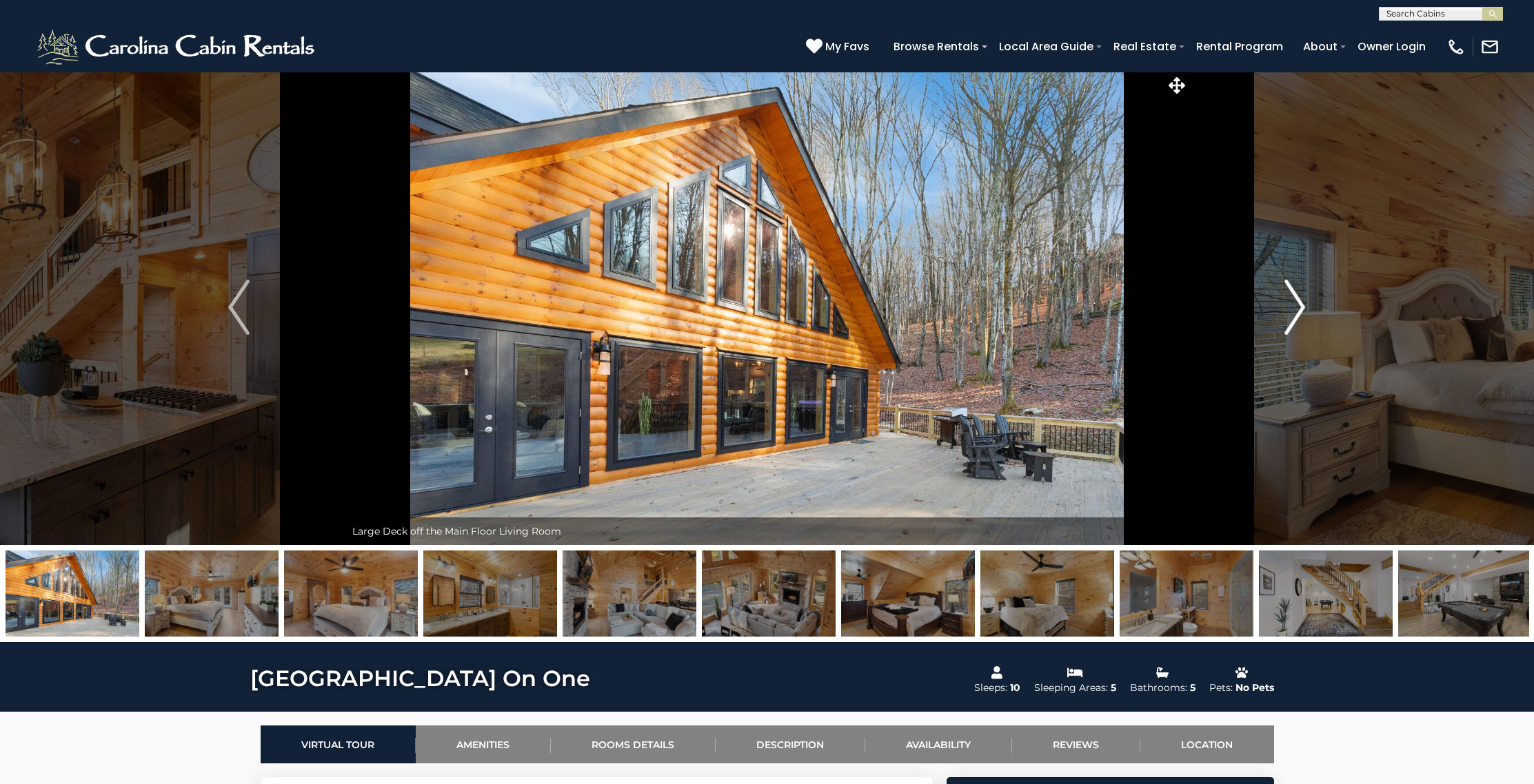
click at [1293, 297] on img "Next" at bounding box center [1294, 308] width 21 height 55
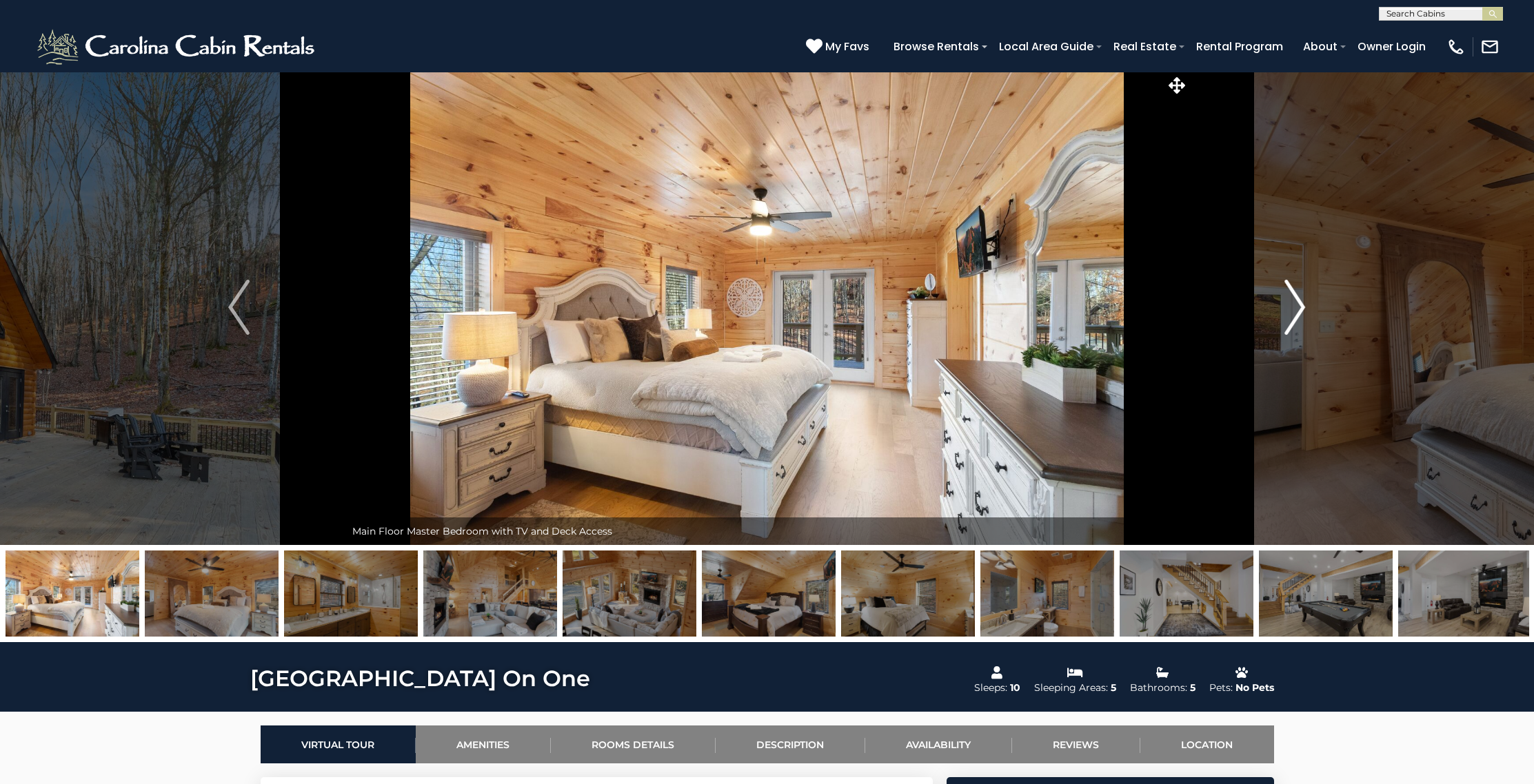
click at [1297, 308] on img "Next" at bounding box center [1294, 308] width 21 height 55
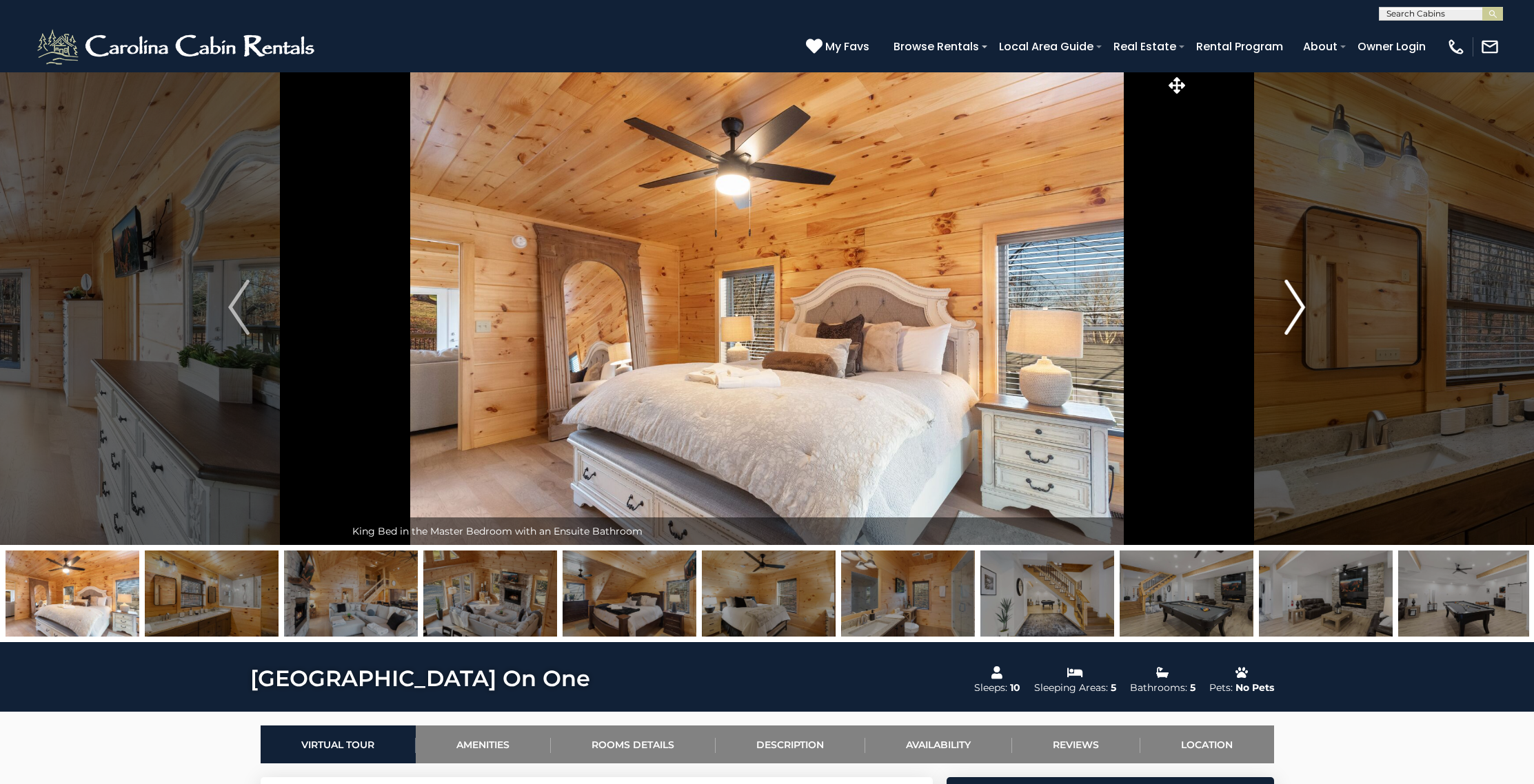
click at [1286, 295] on img "Next" at bounding box center [1294, 308] width 21 height 55
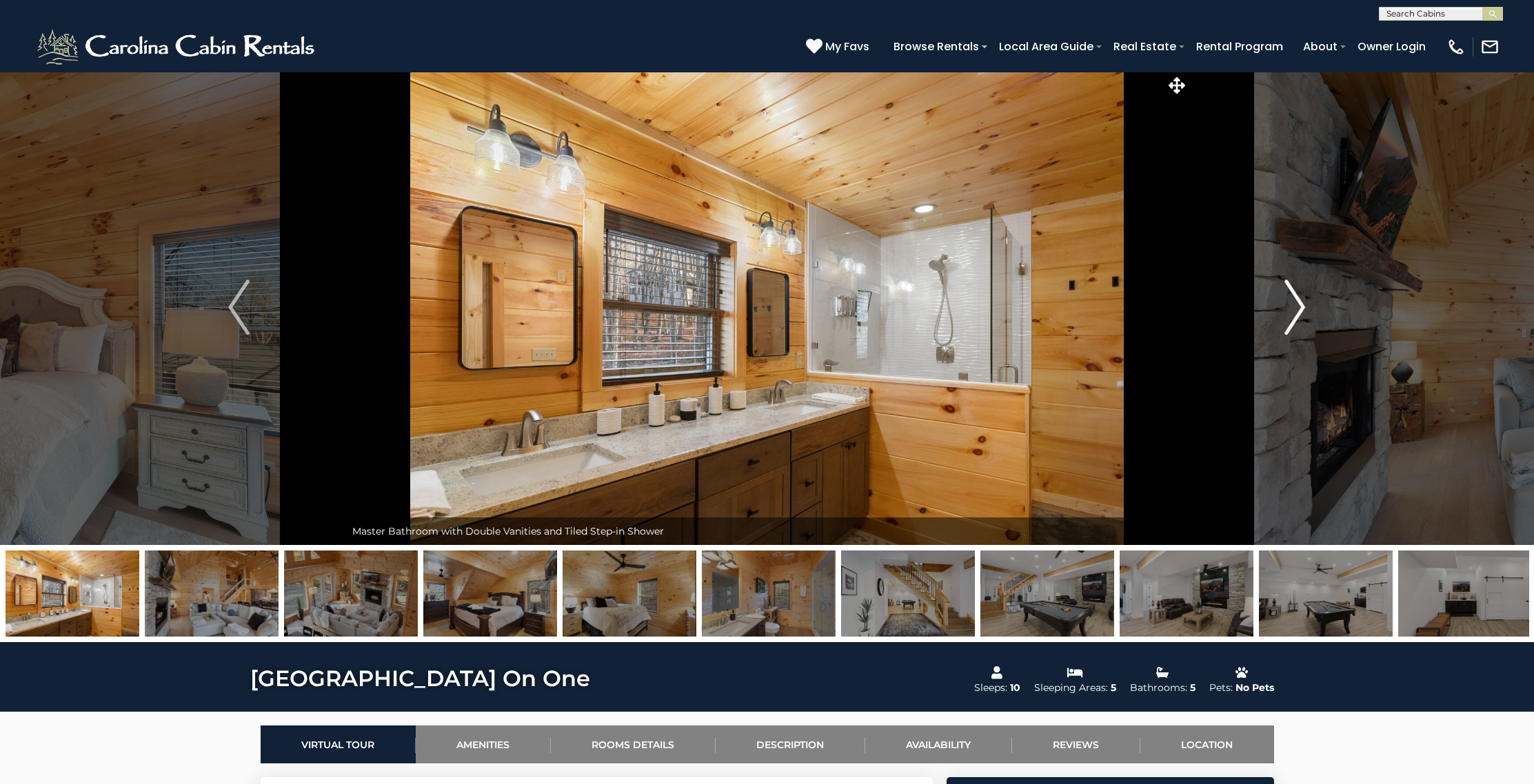
click at [1286, 295] on img "Next" at bounding box center [1294, 308] width 21 height 55
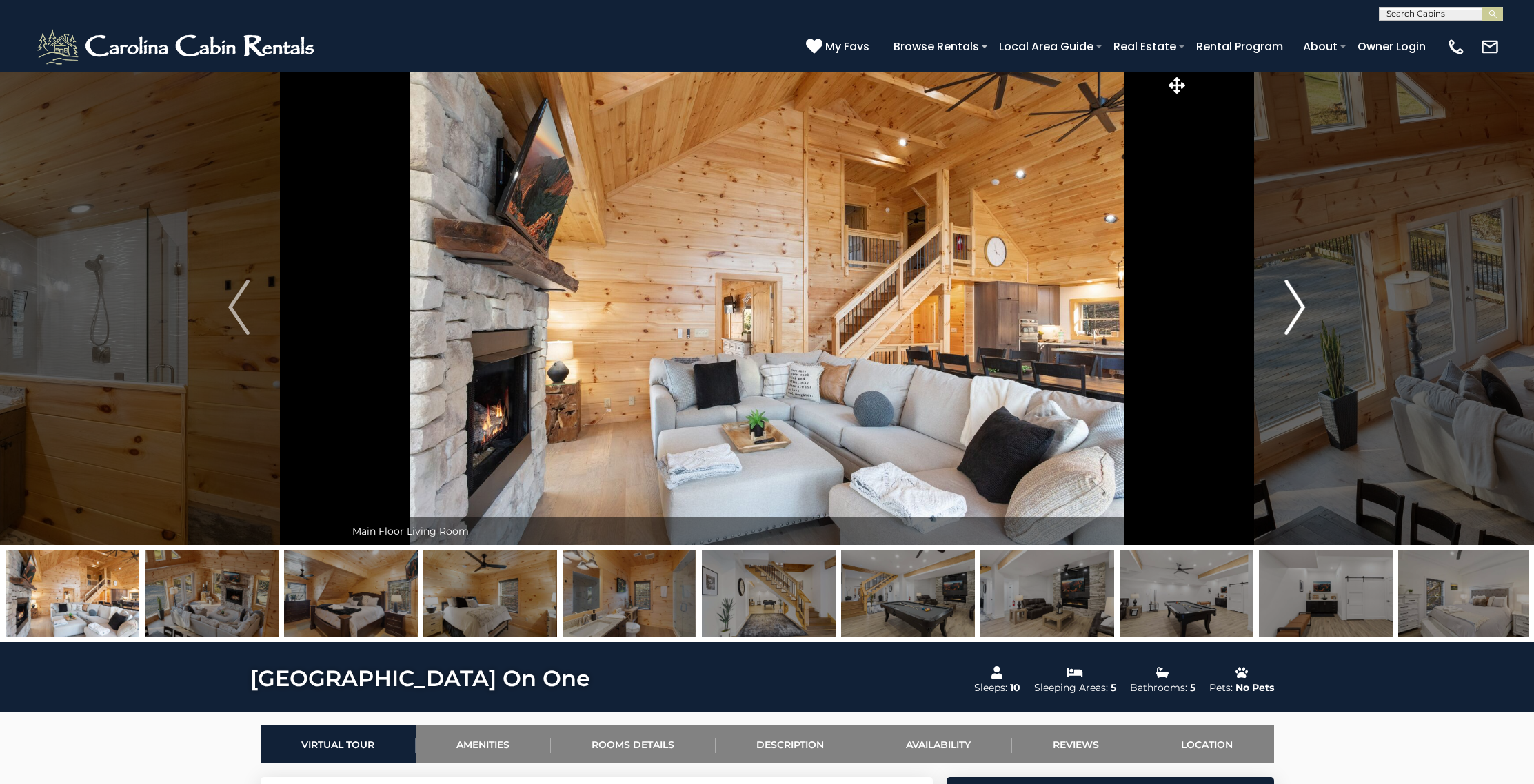
click at [1286, 295] on img "Next" at bounding box center [1294, 308] width 21 height 55
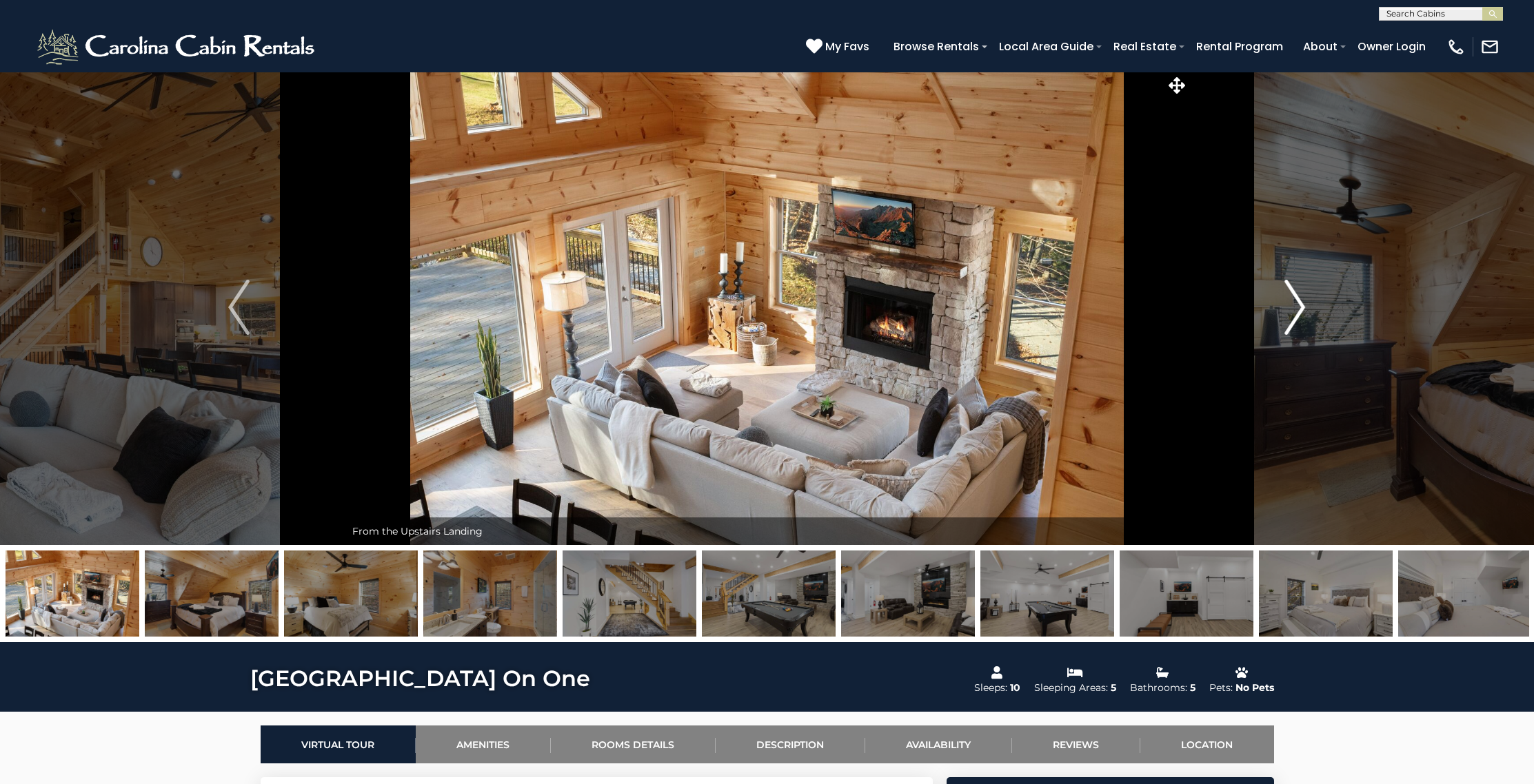
click at [1286, 295] on img "Next" at bounding box center [1294, 308] width 21 height 55
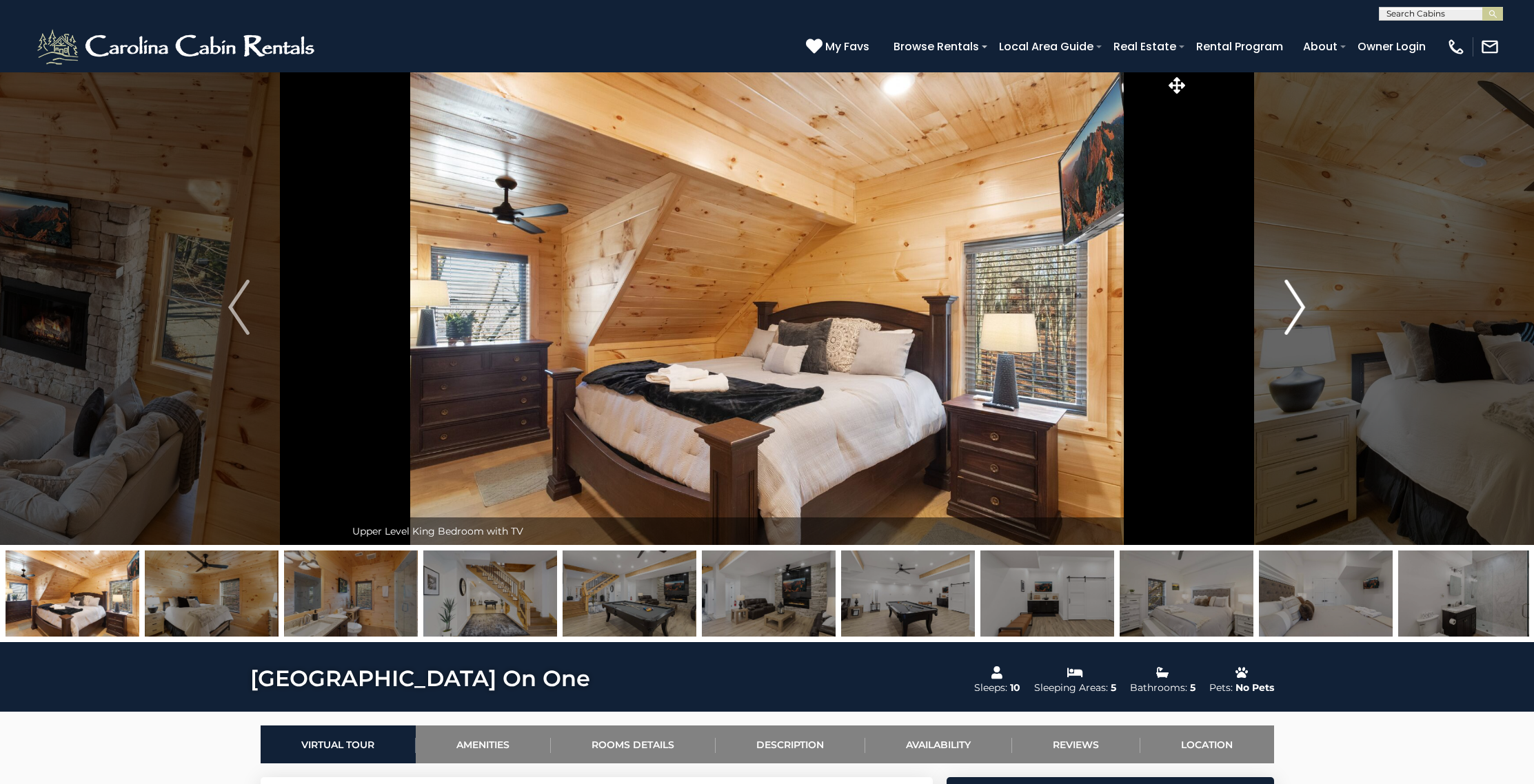
click at [1287, 295] on img "Next" at bounding box center [1294, 308] width 21 height 55
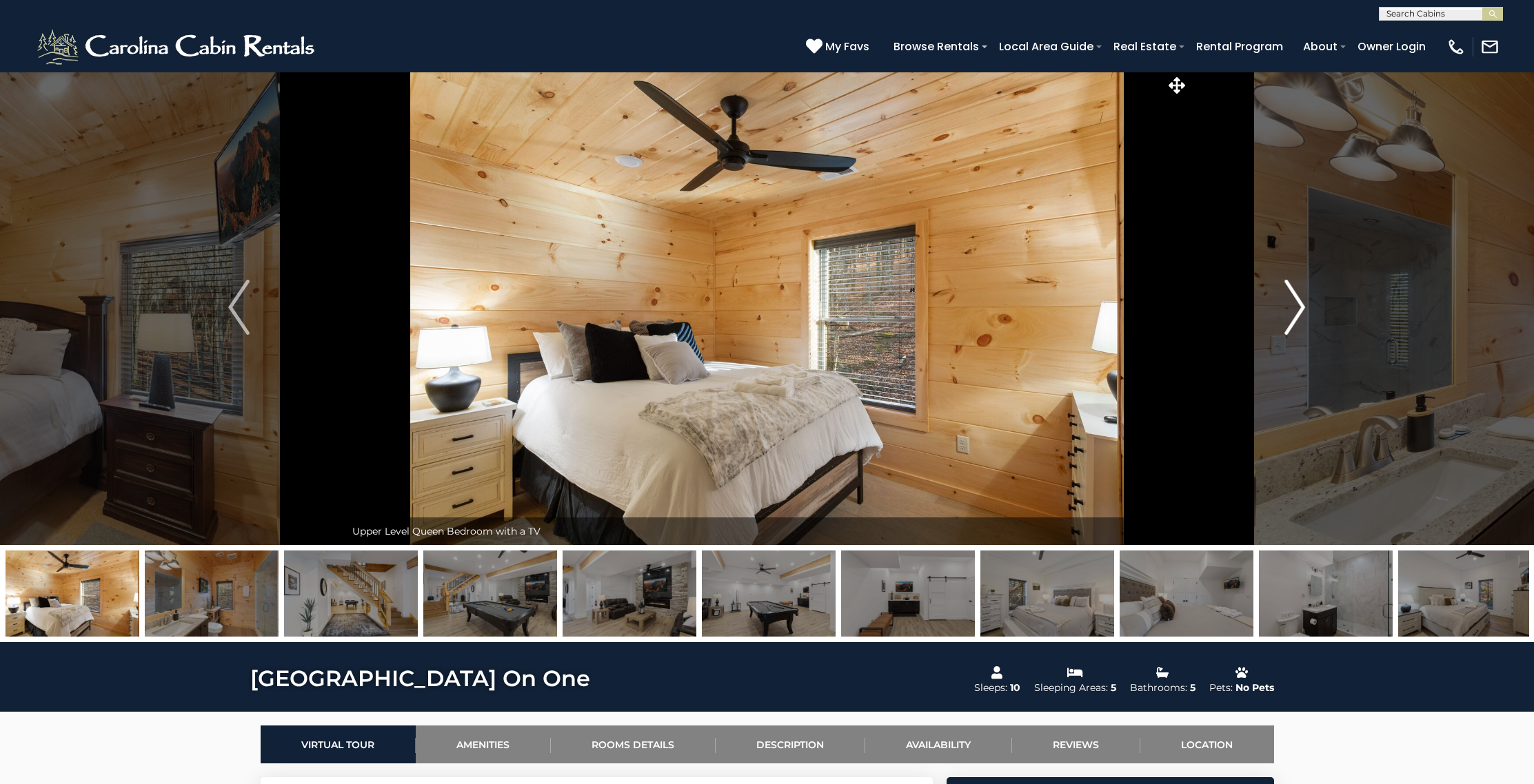
click at [1287, 295] on img "Next" at bounding box center [1294, 308] width 21 height 55
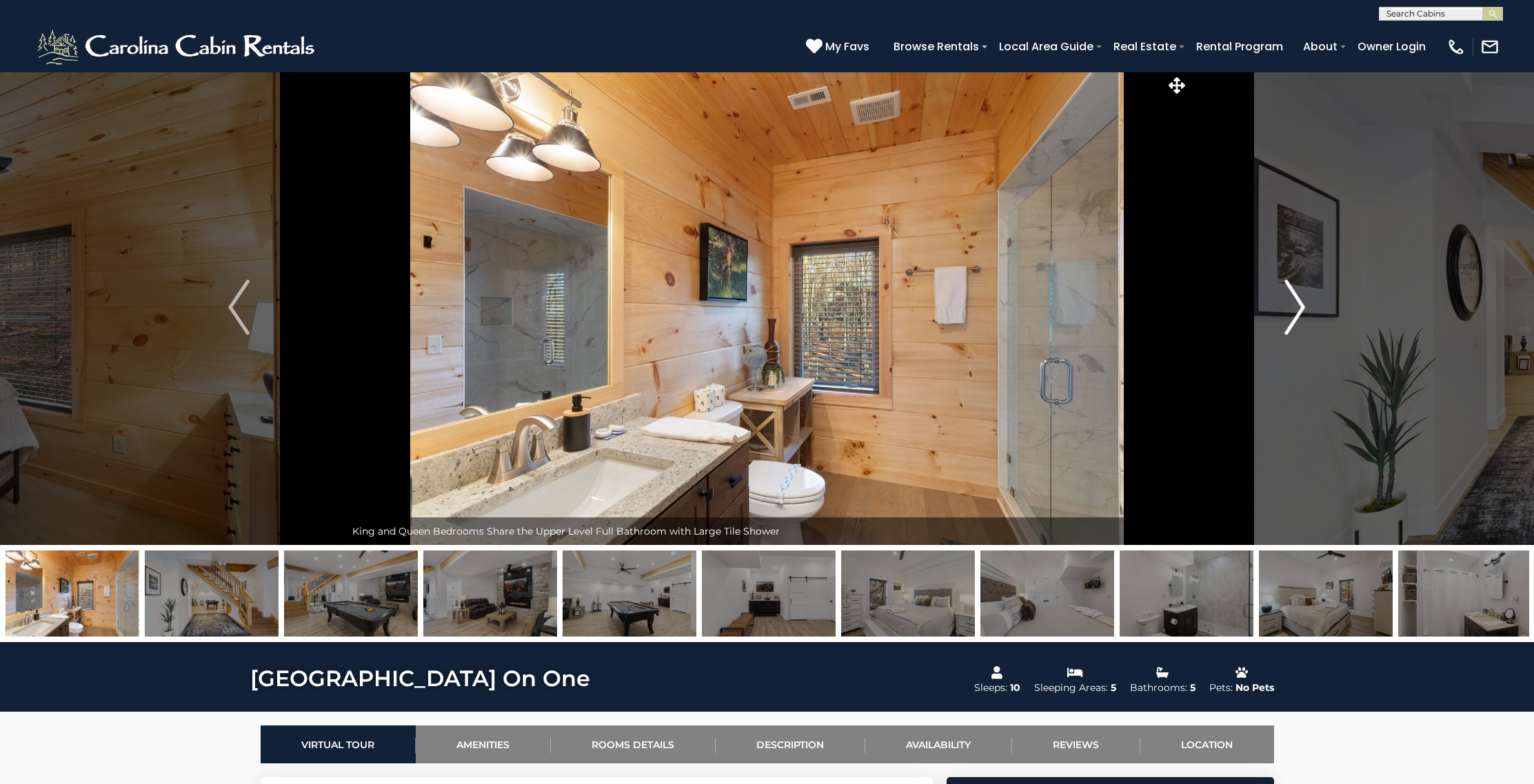
click at [1287, 295] on img "Next" at bounding box center [1294, 308] width 21 height 55
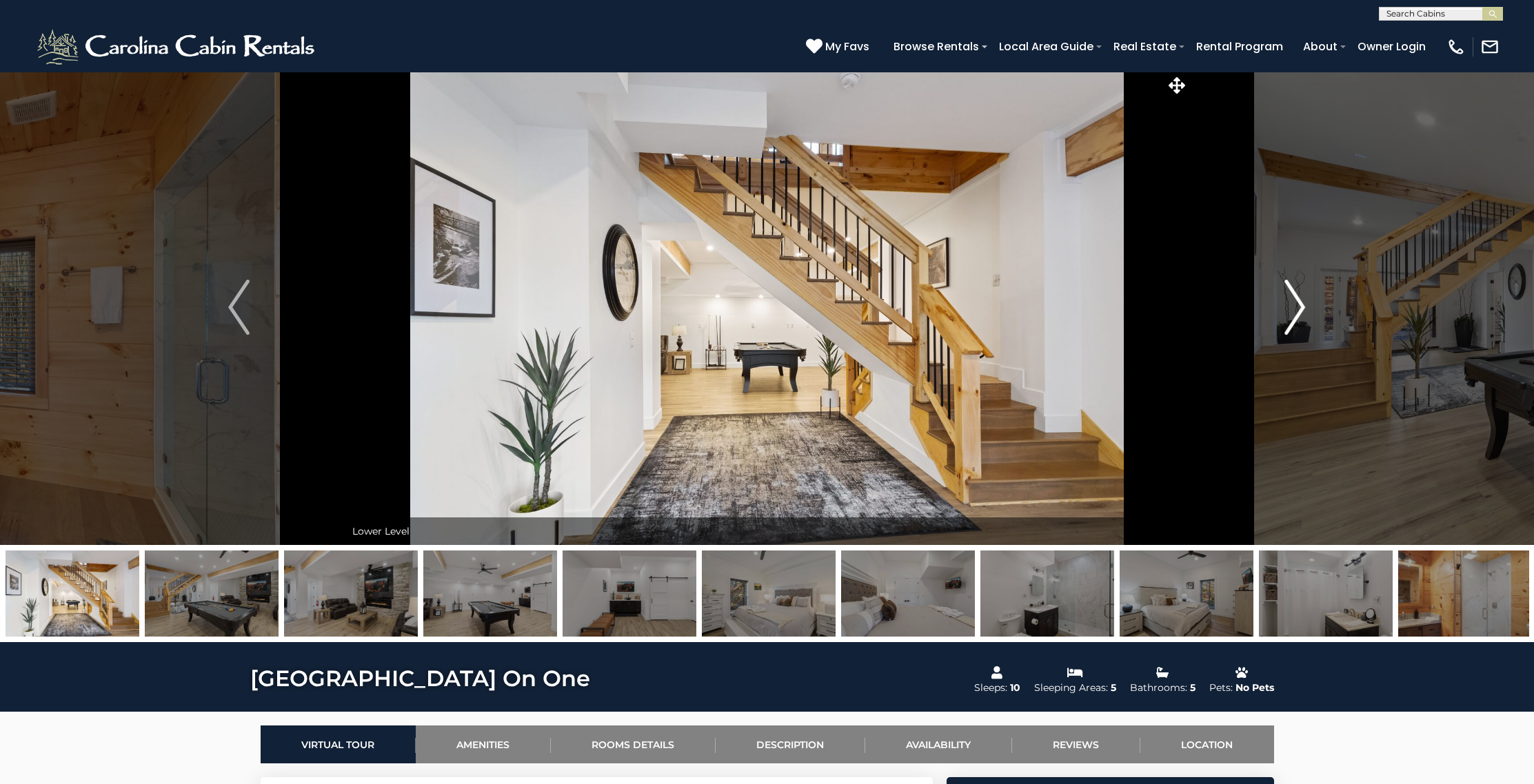
click at [1287, 295] on img "Next" at bounding box center [1294, 308] width 21 height 55
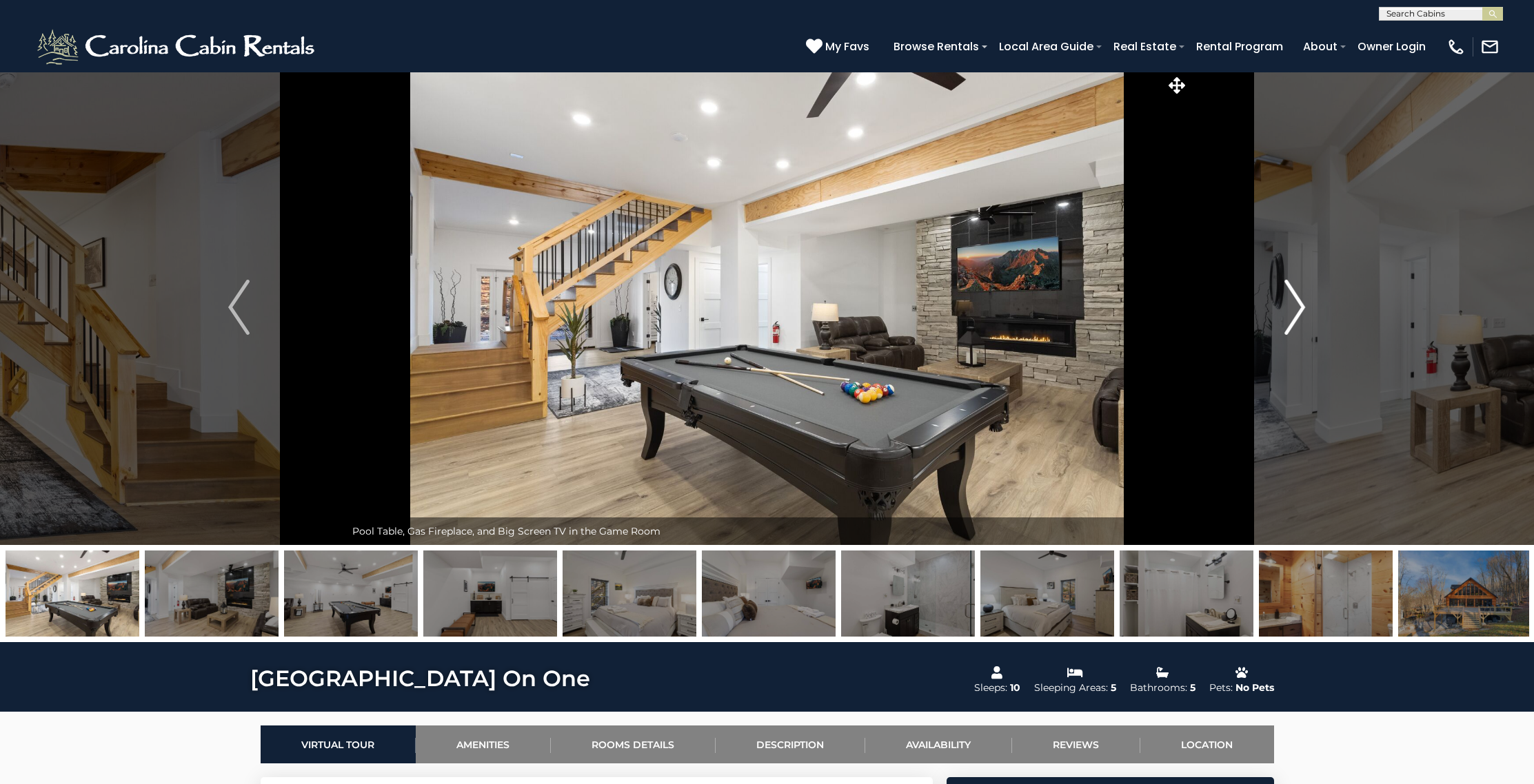
click at [1287, 295] on img "Next" at bounding box center [1294, 308] width 21 height 55
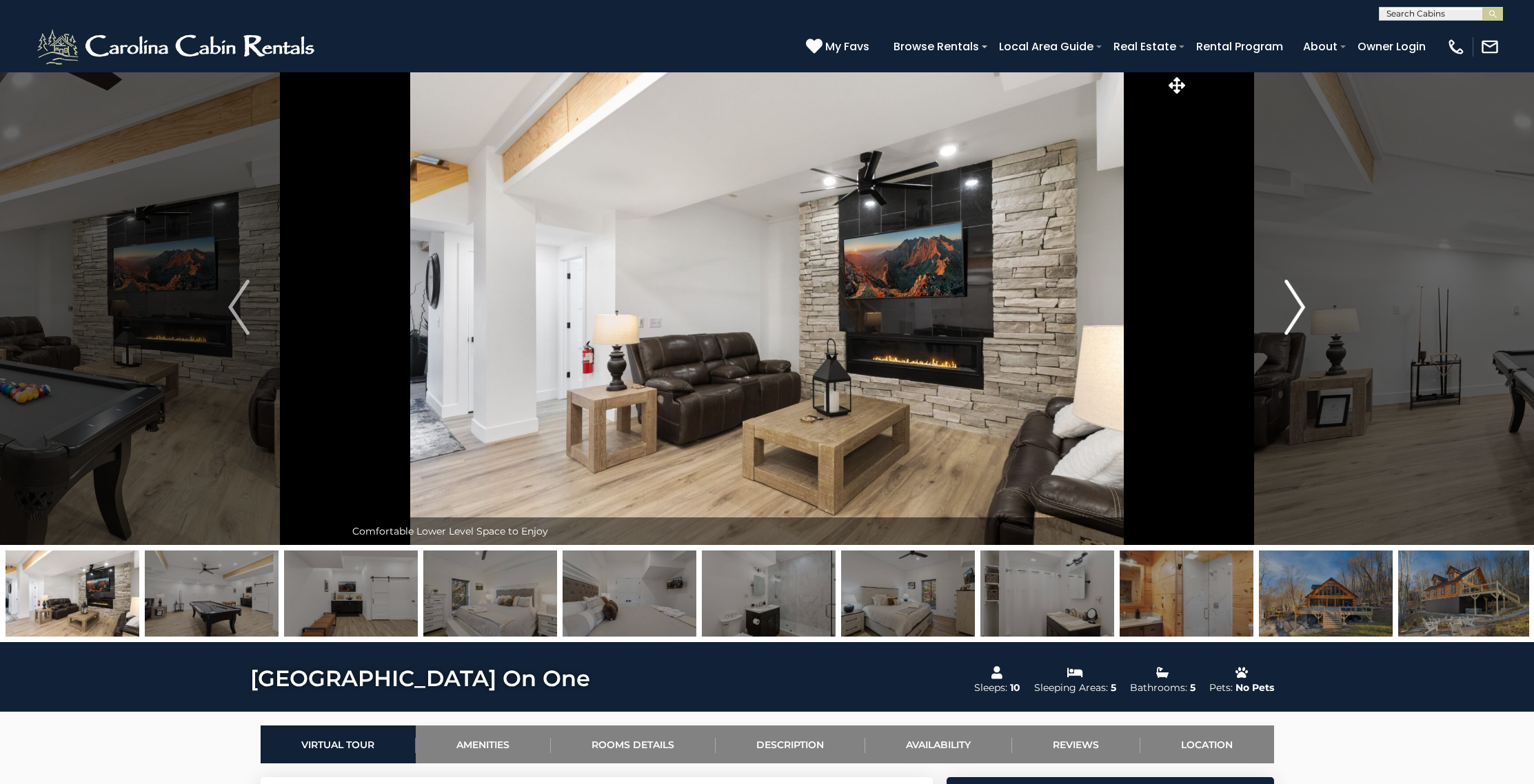
scroll to position [1, 0]
click at [1286, 295] on img "Next" at bounding box center [1294, 308] width 21 height 55
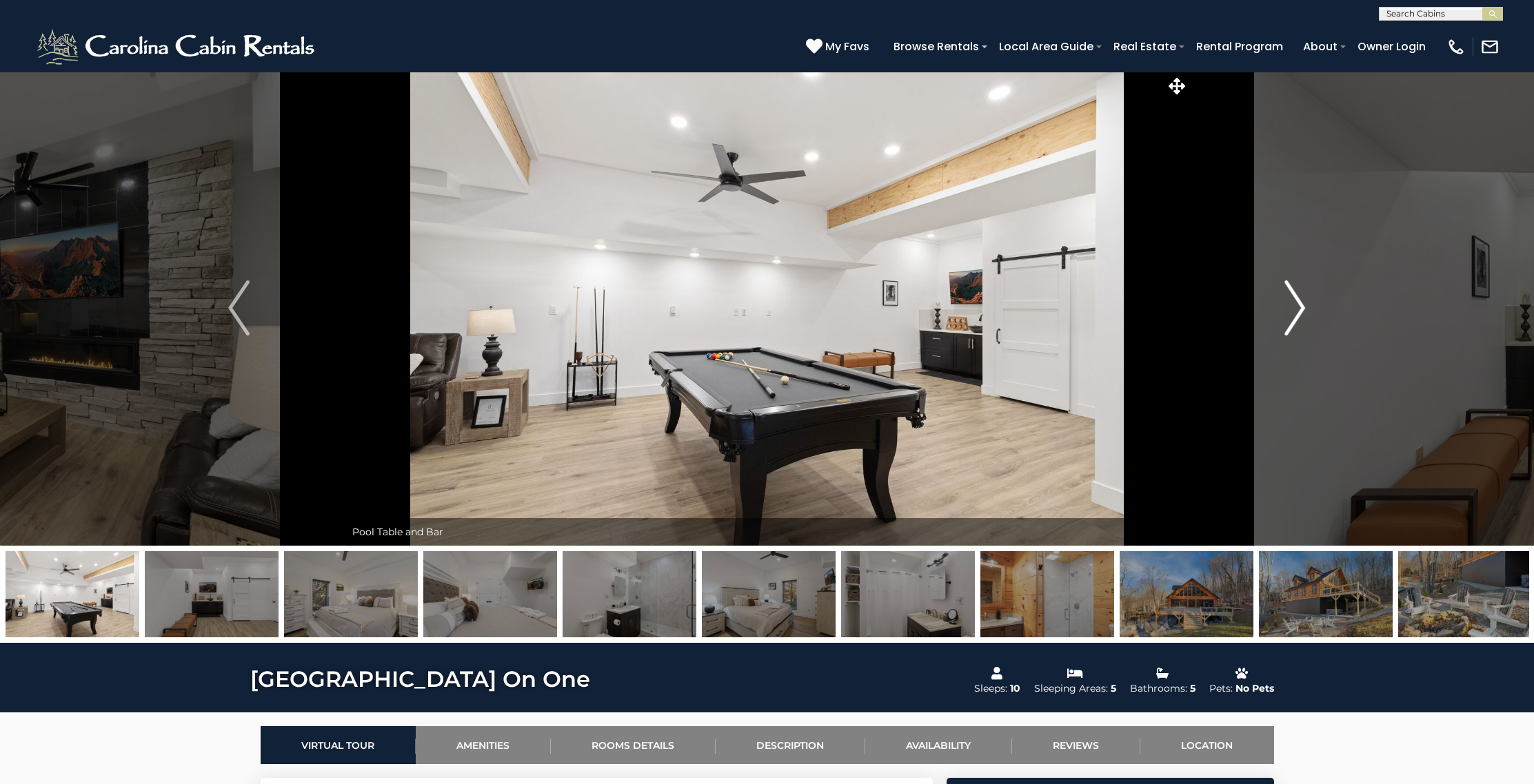
scroll to position [0, 0]
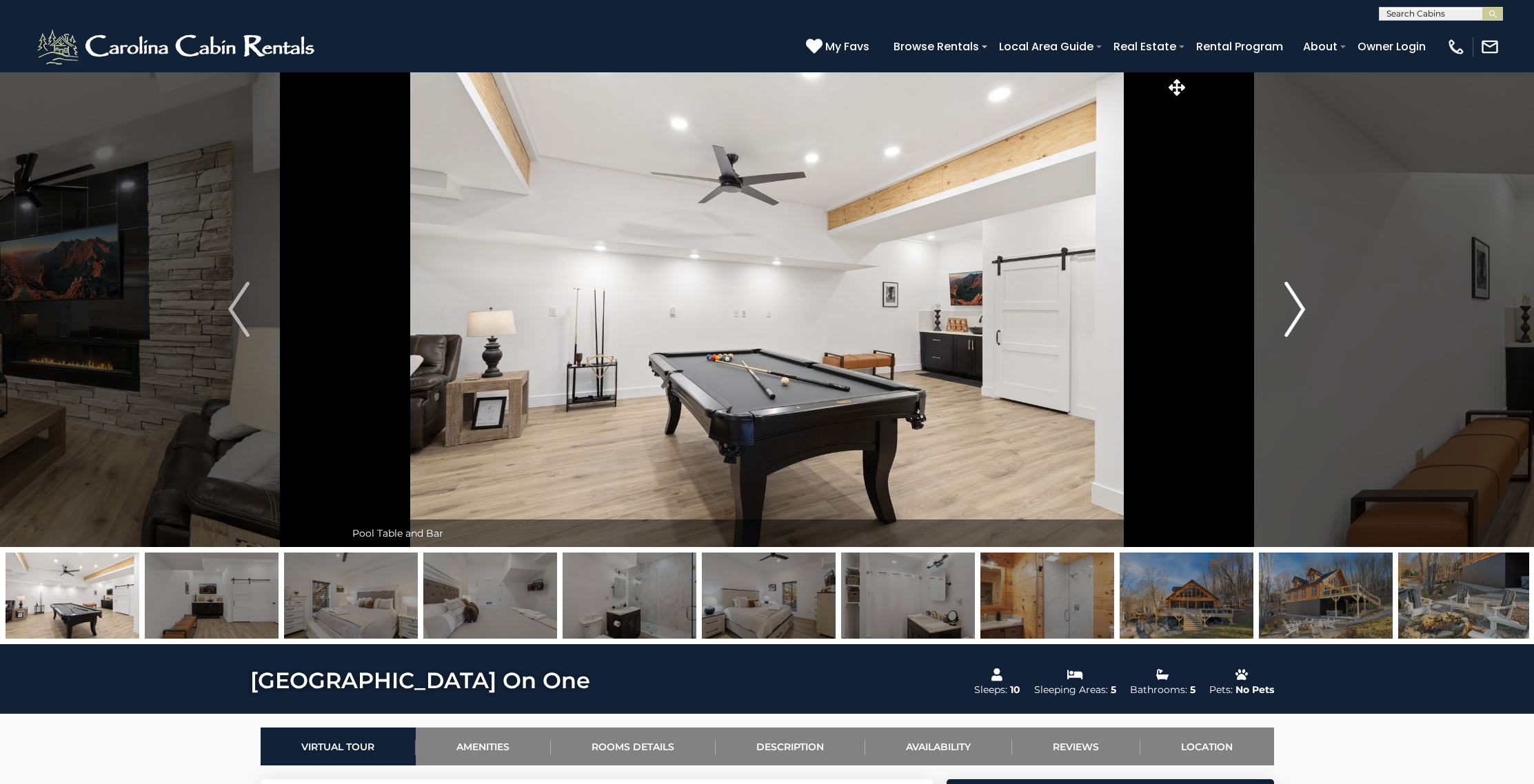
click at [1286, 295] on img "Next" at bounding box center [1294, 310] width 21 height 55
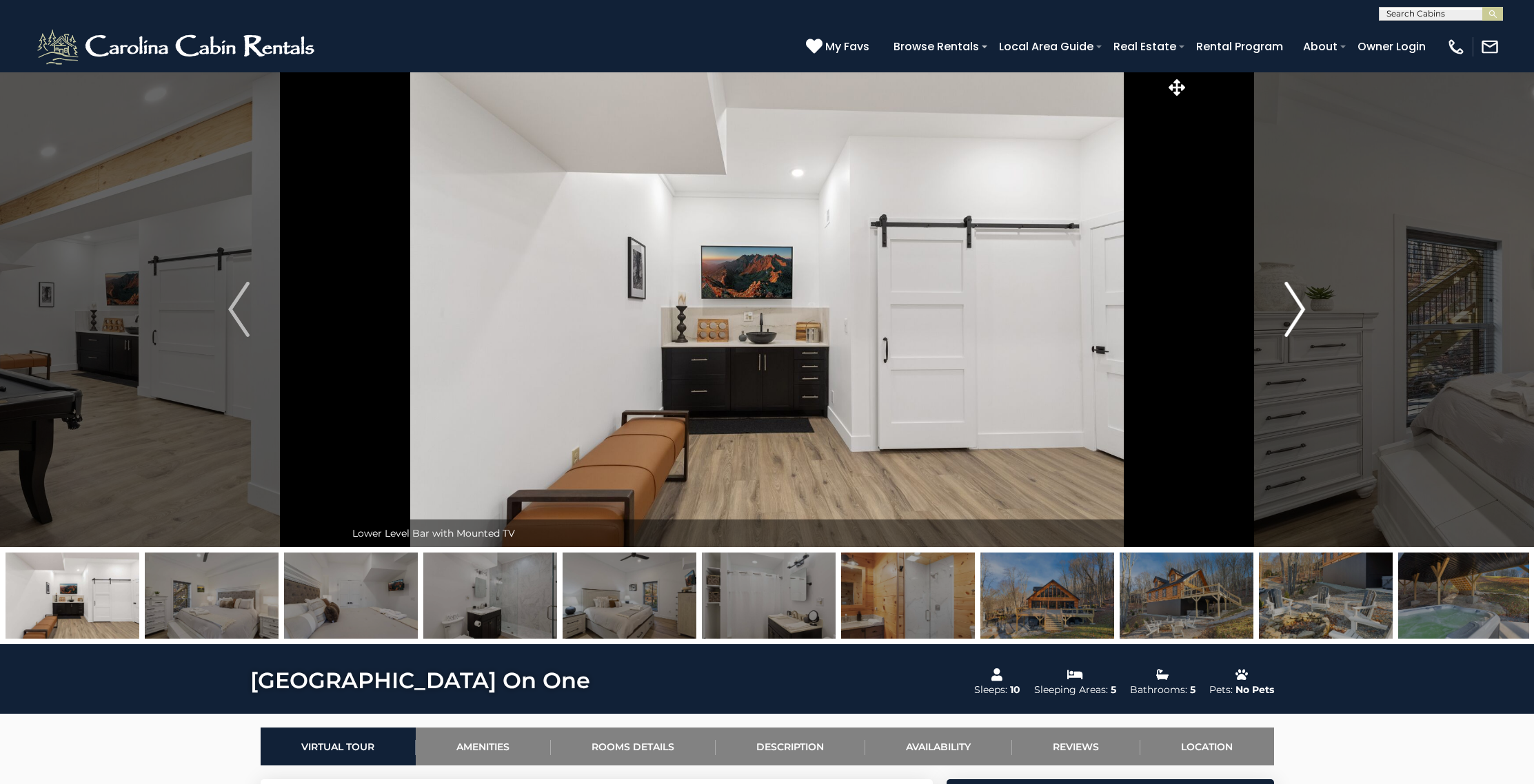
click at [1286, 294] on img "Next" at bounding box center [1294, 310] width 21 height 55
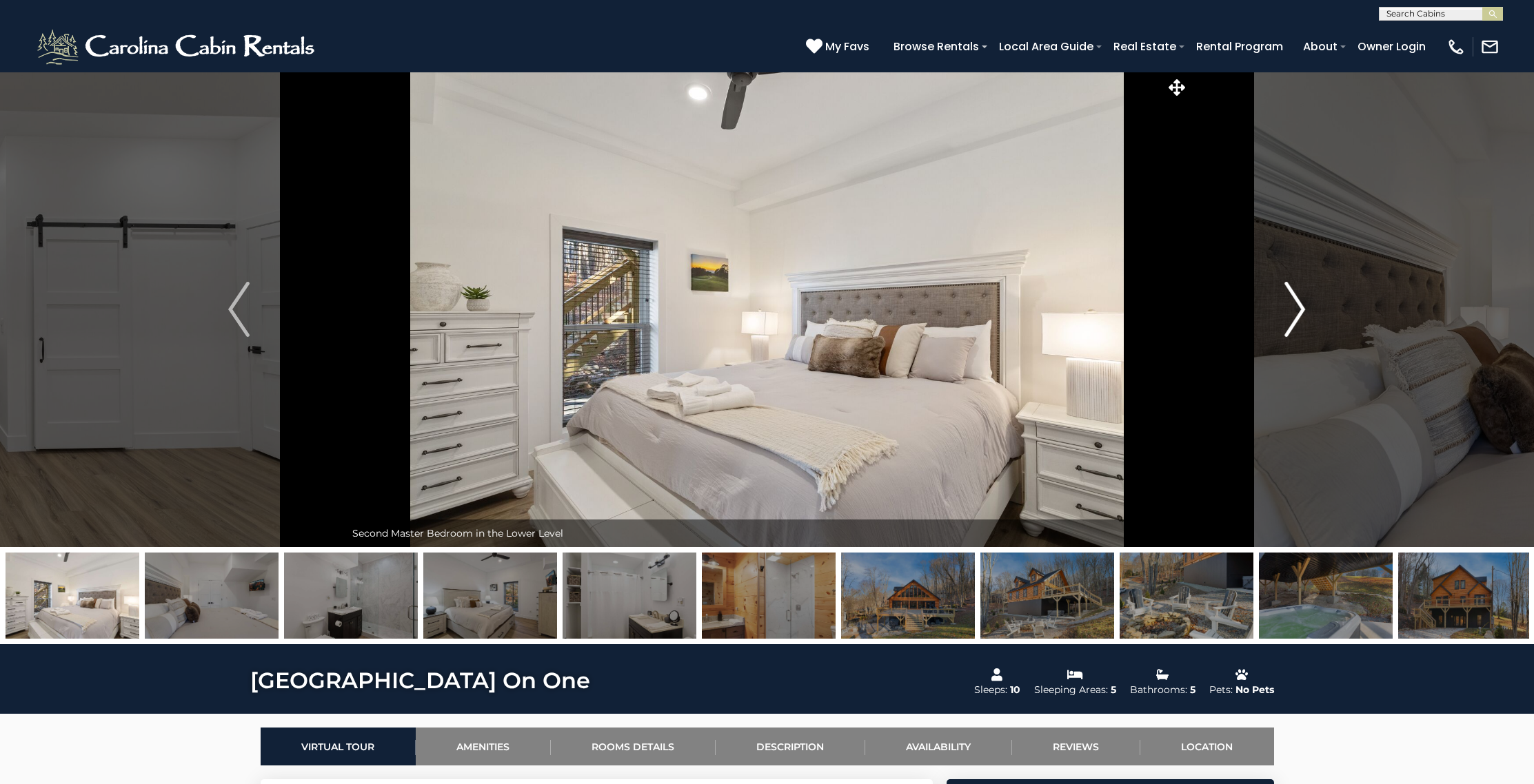
scroll to position [4, 0]
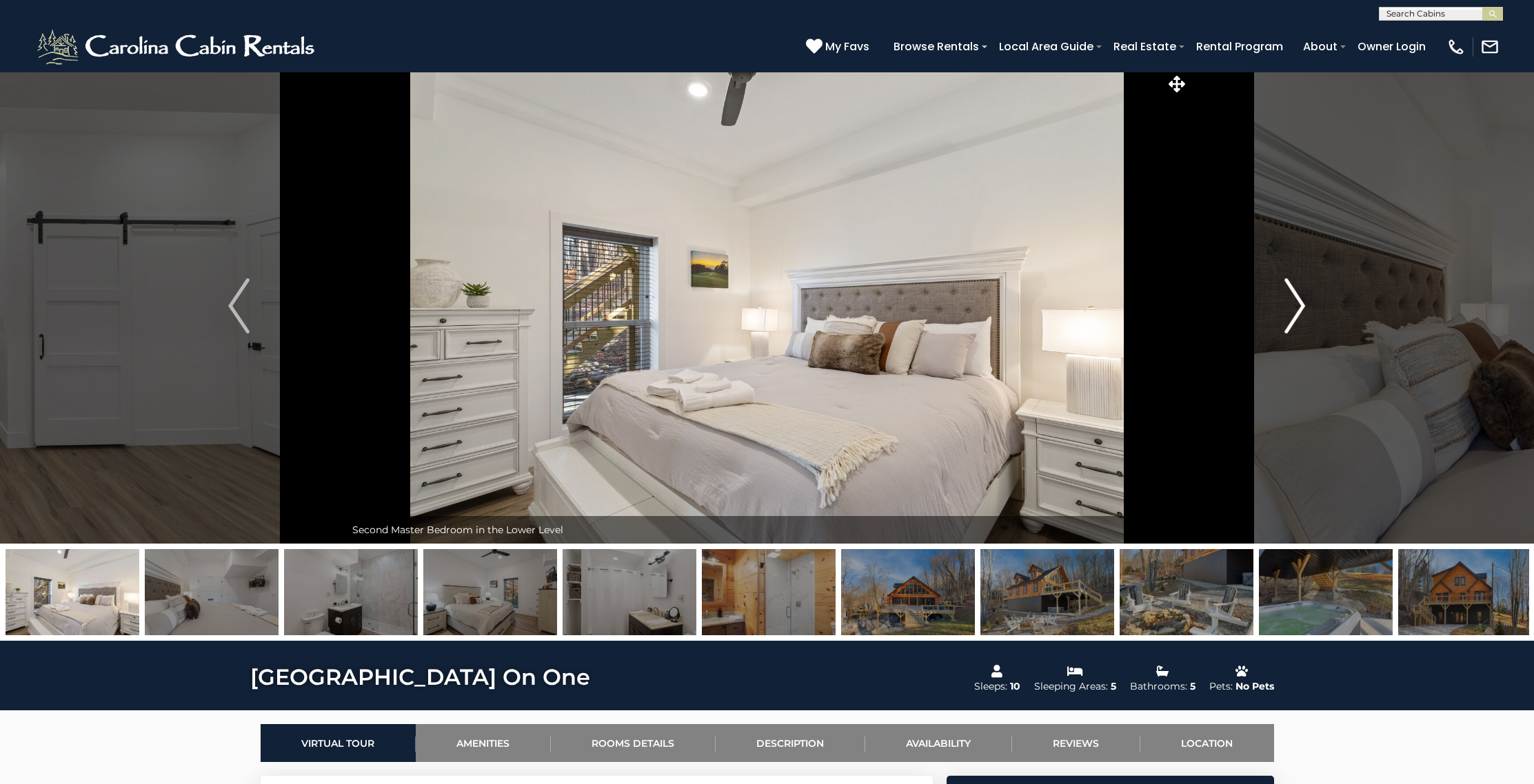
click at [1285, 295] on img "Next" at bounding box center [1294, 306] width 21 height 55
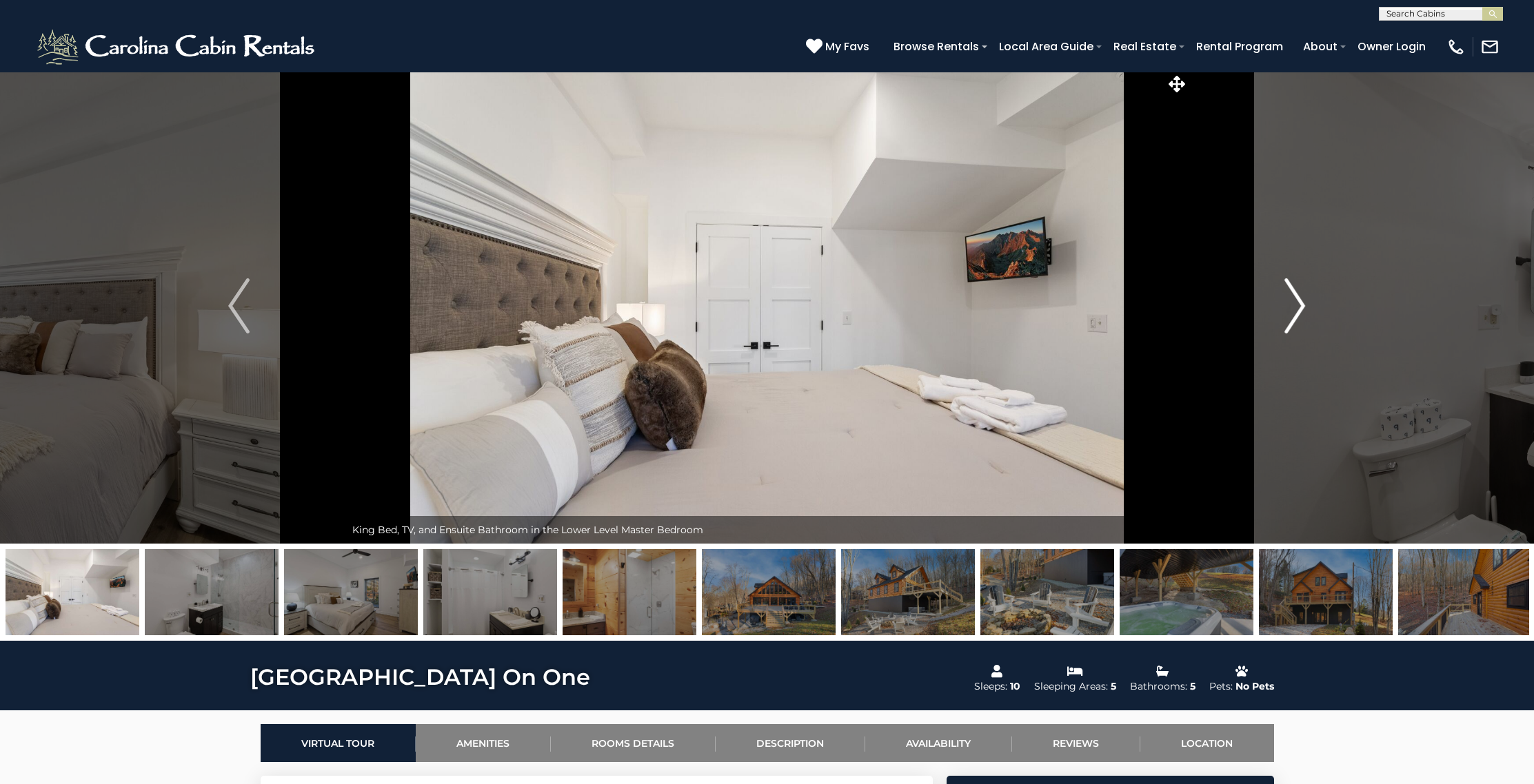
click at [1285, 295] on img "Next" at bounding box center [1294, 306] width 21 height 55
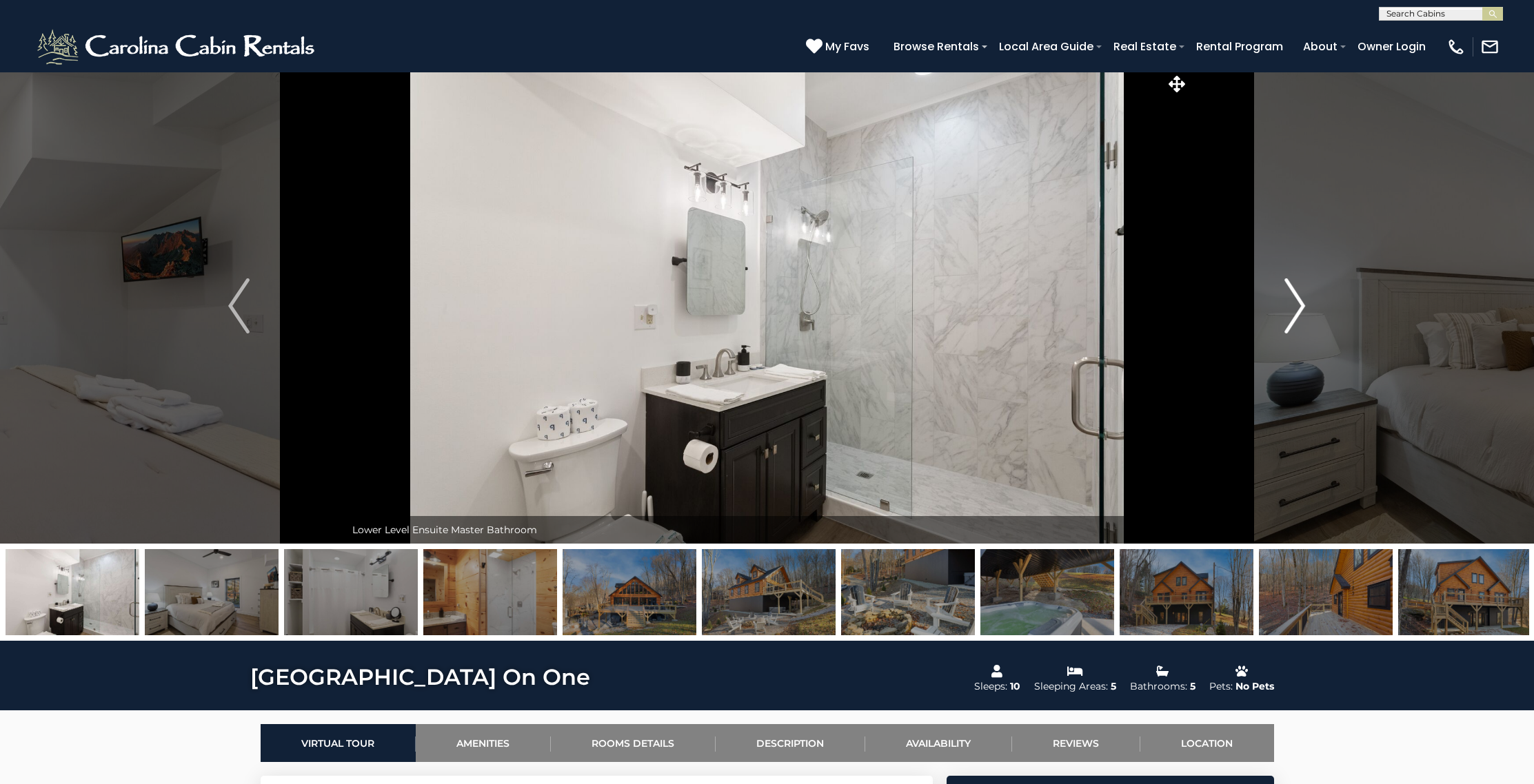
click at [1285, 295] on img "Next" at bounding box center [1294, 306] width 21 height 55
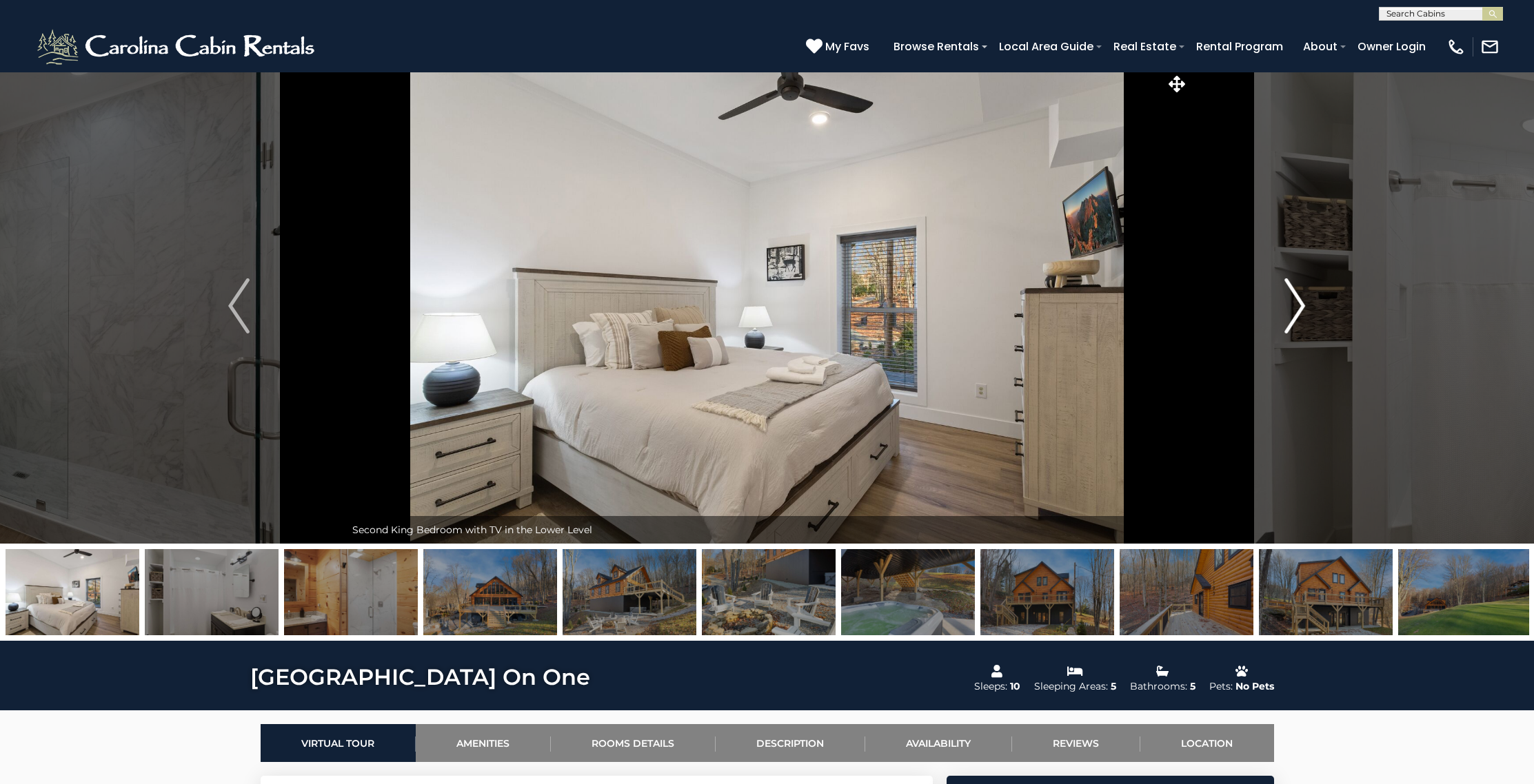
click at [1286, 298] on img "Next" at bounding box center [1294, 306] width 21 height 55
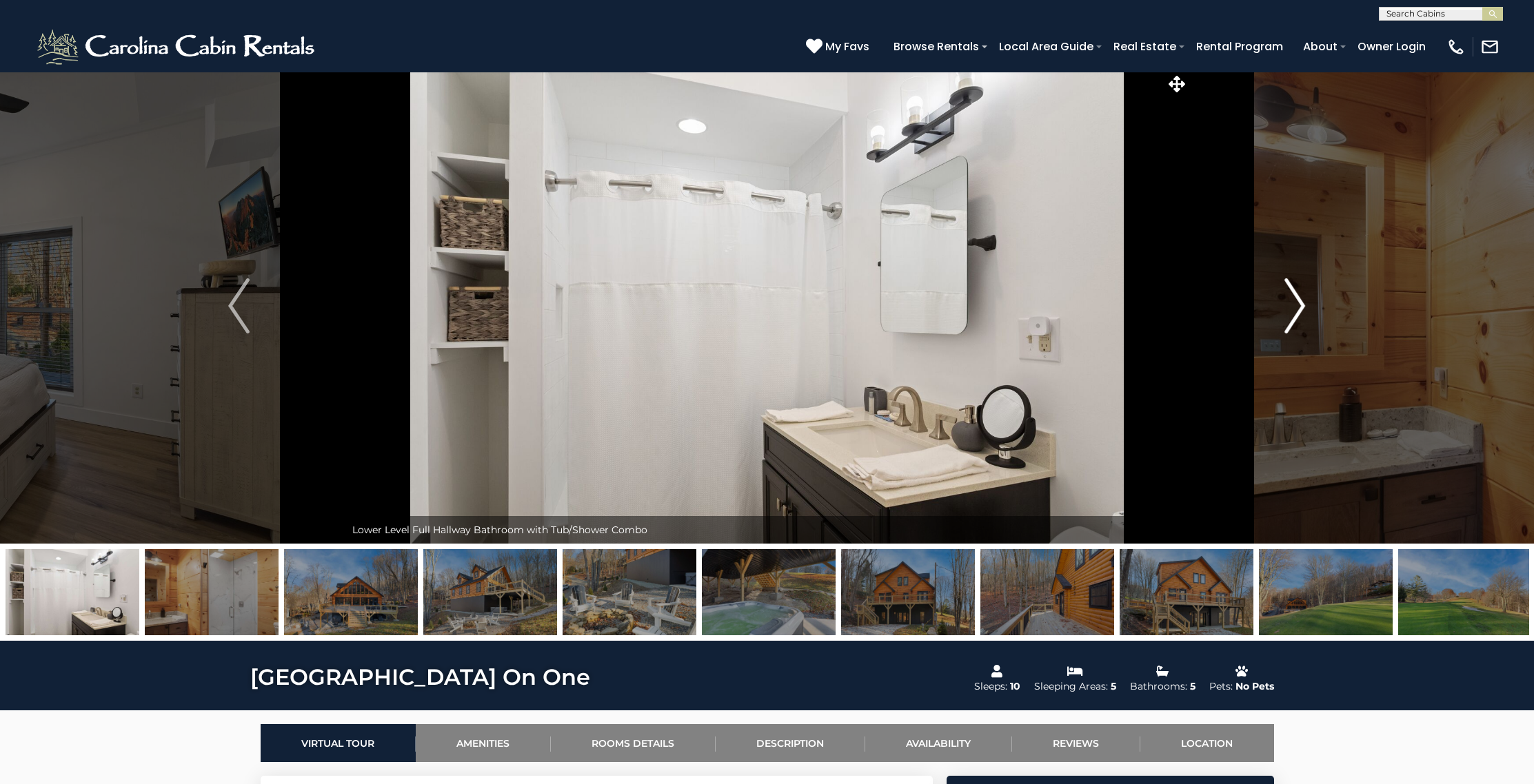
click at [1286, 298] on img "Next" at bounding box center [1294, 306] width 21 height 55
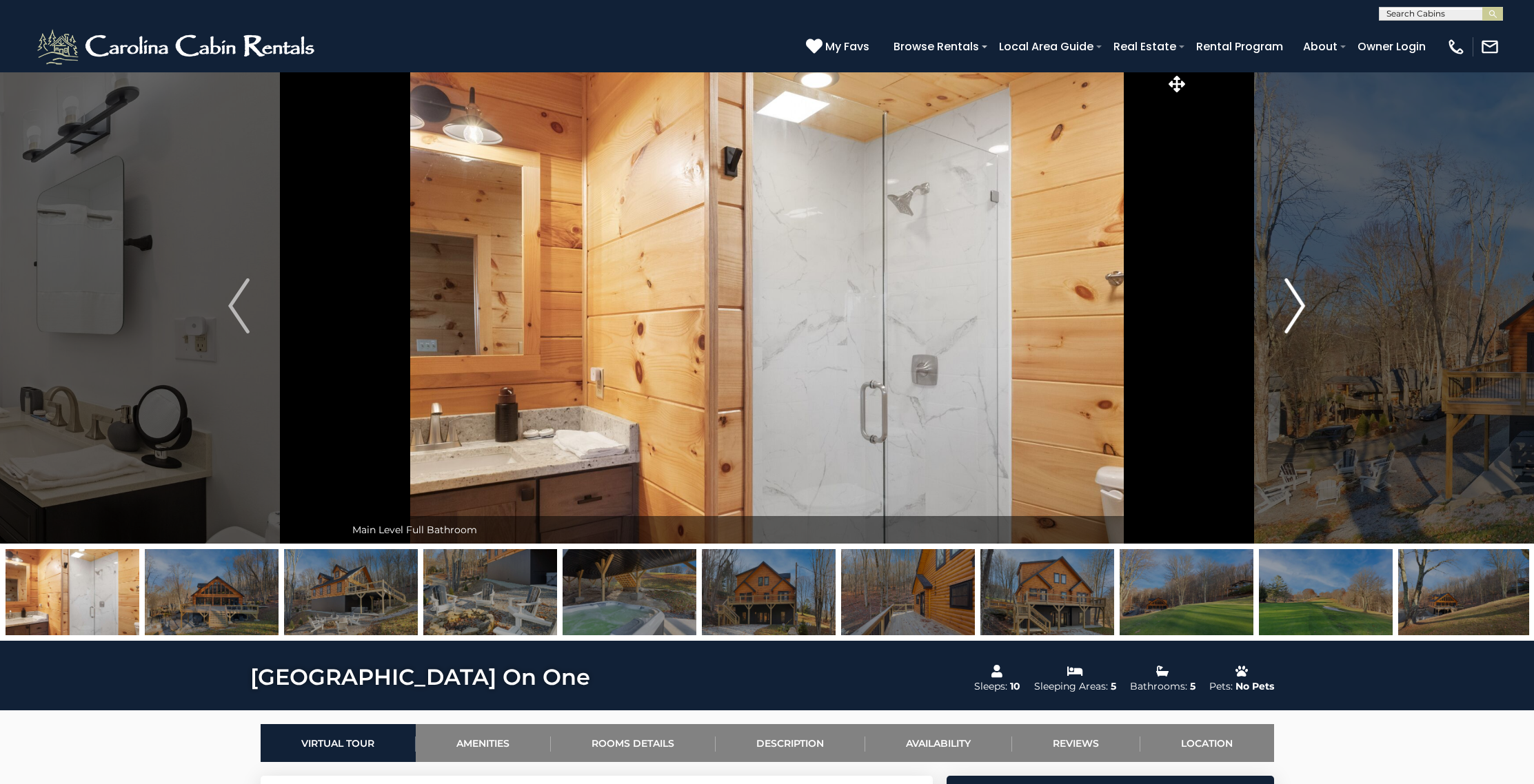
click at [1306, 293] on button "Next" at bounding box center [1294, 306] width 212 height 476
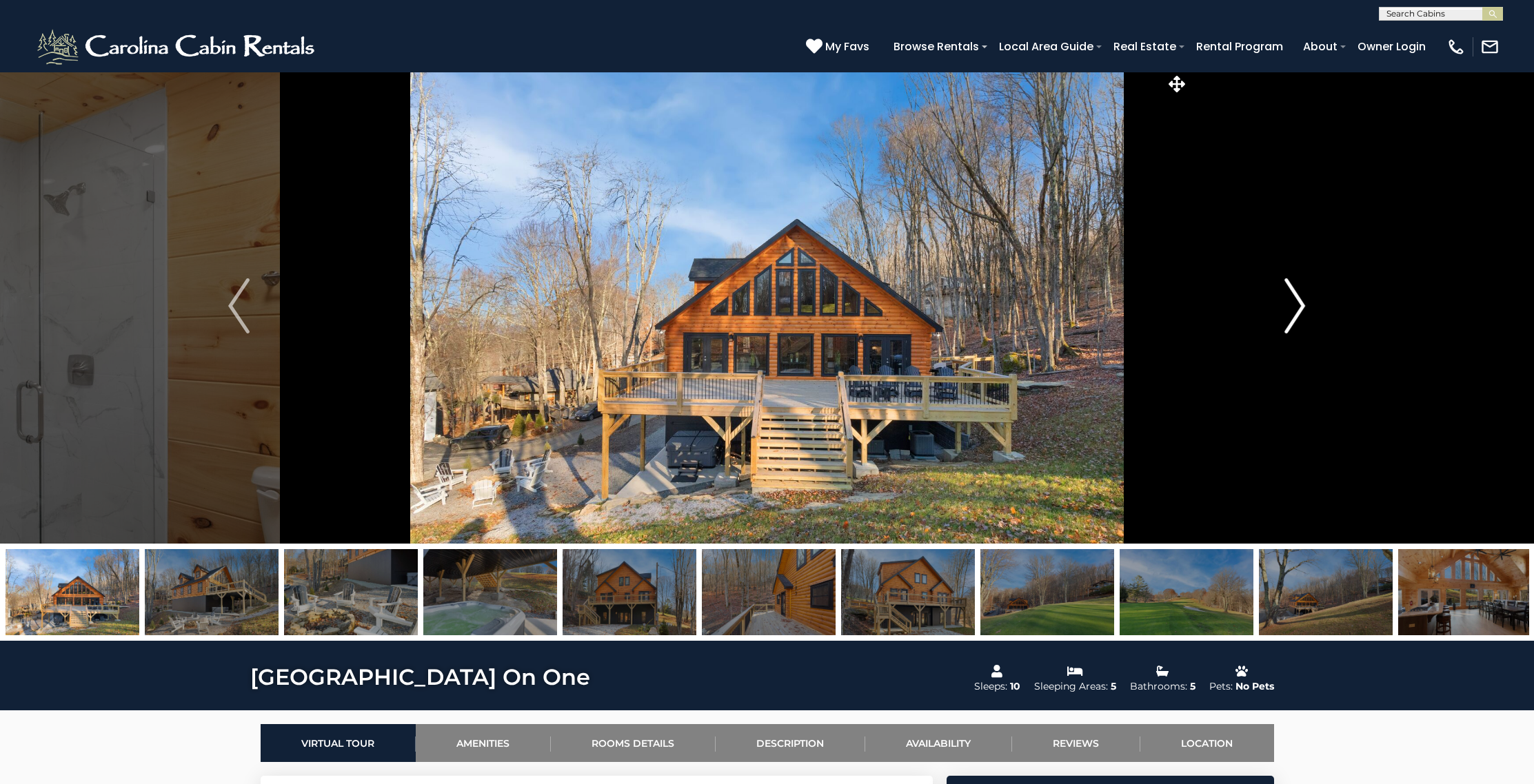
click at [1295, 301] on img "Next" at bounding box center [1294, 306] width 21 height 55
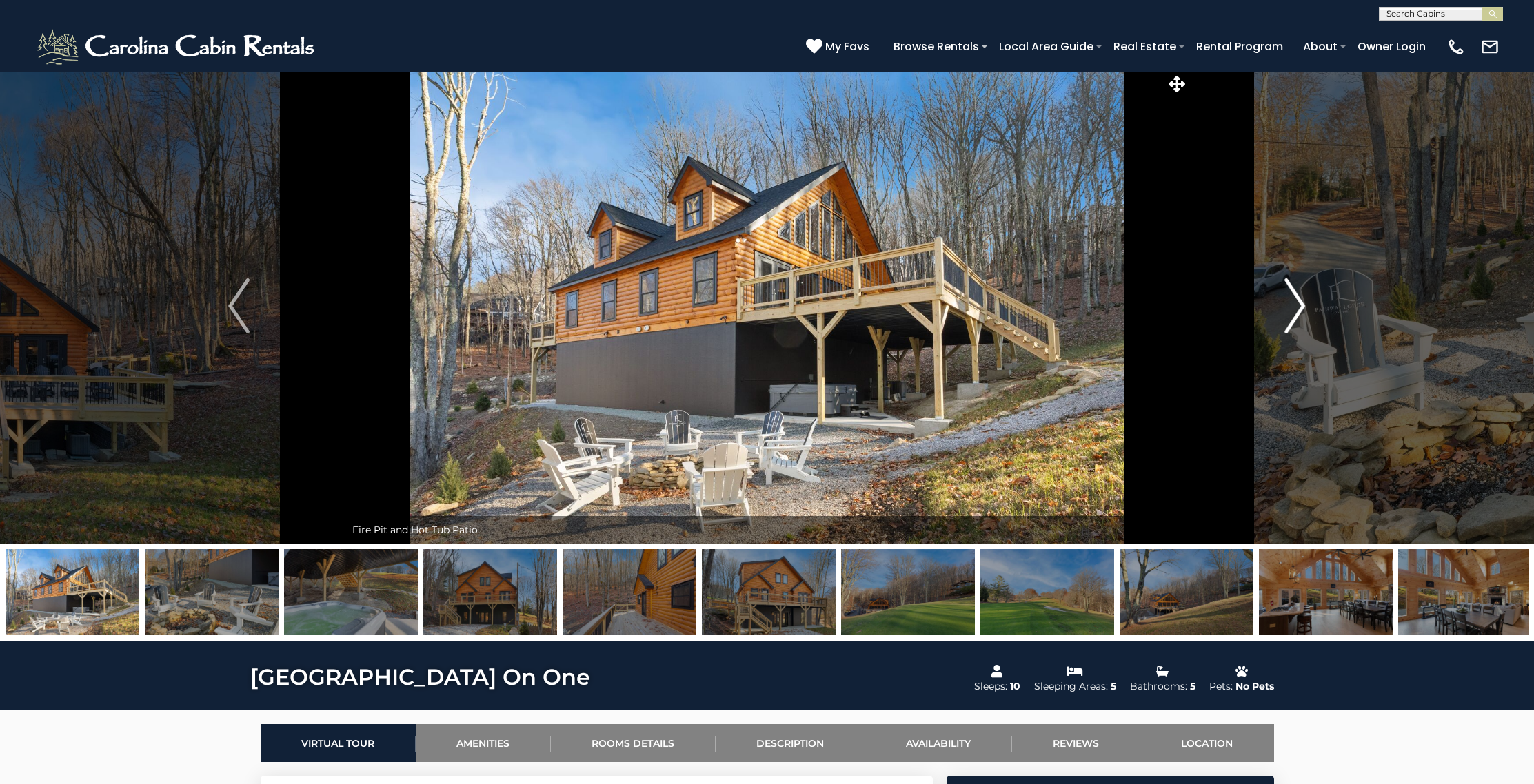
click at [1293, 294] on img "Next" at bounding box center [1294, 306] width 21 height 55
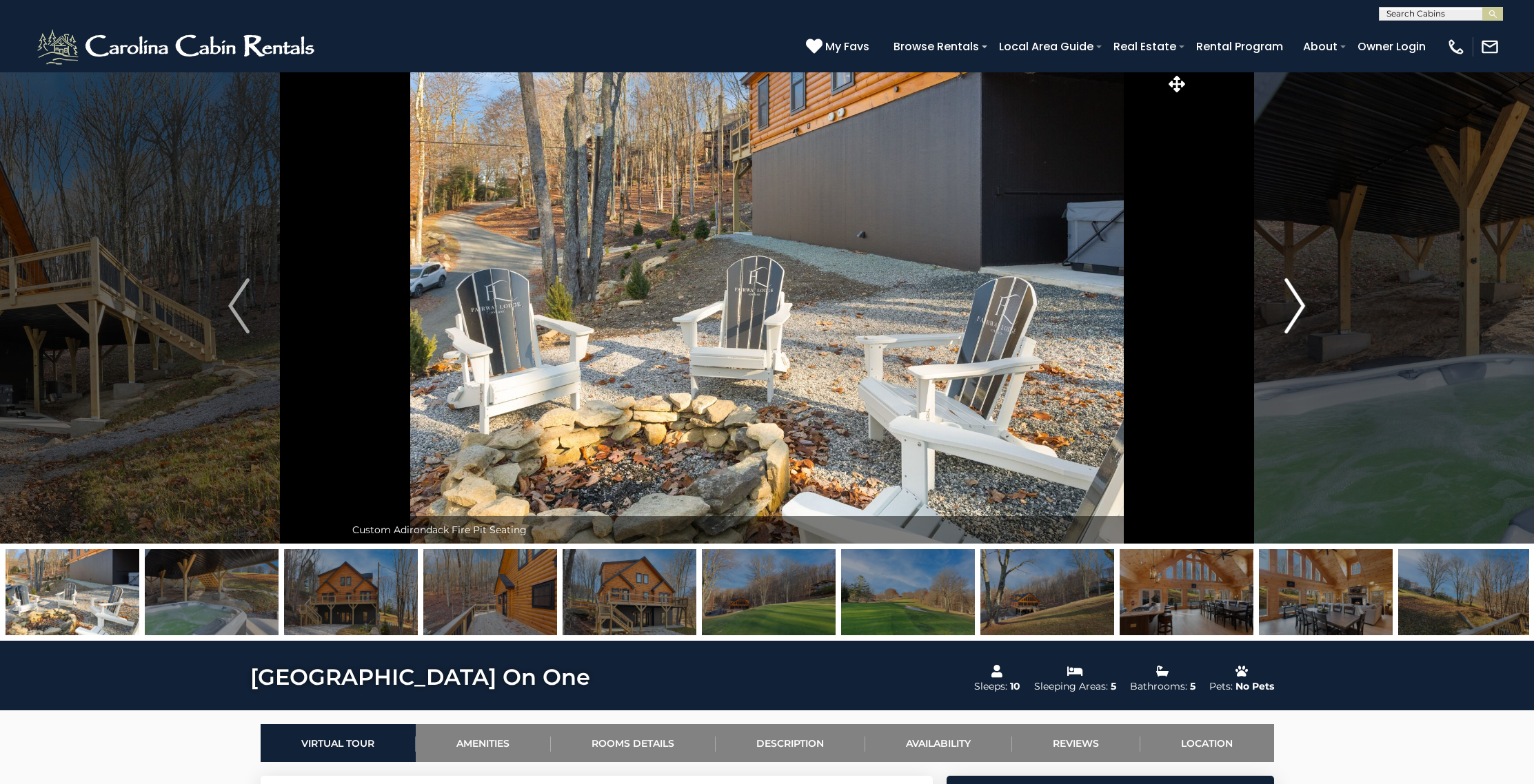
click at [1293, 294] on img "Next" at bounding box center [1294, 306] width 21 height 55
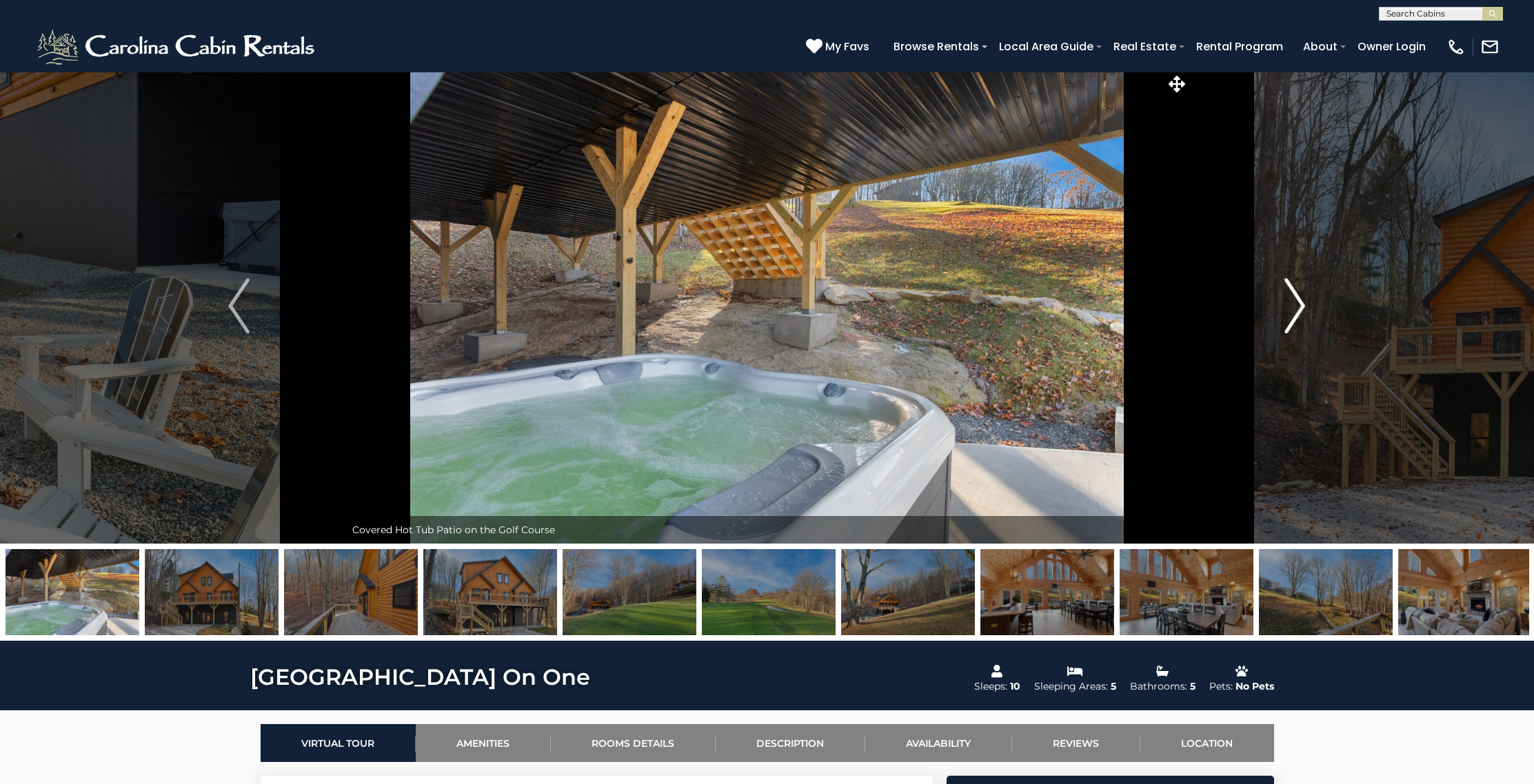
click at [1293, 294] on img "Next" at bounding box center [1294, 306] width 21 height 55
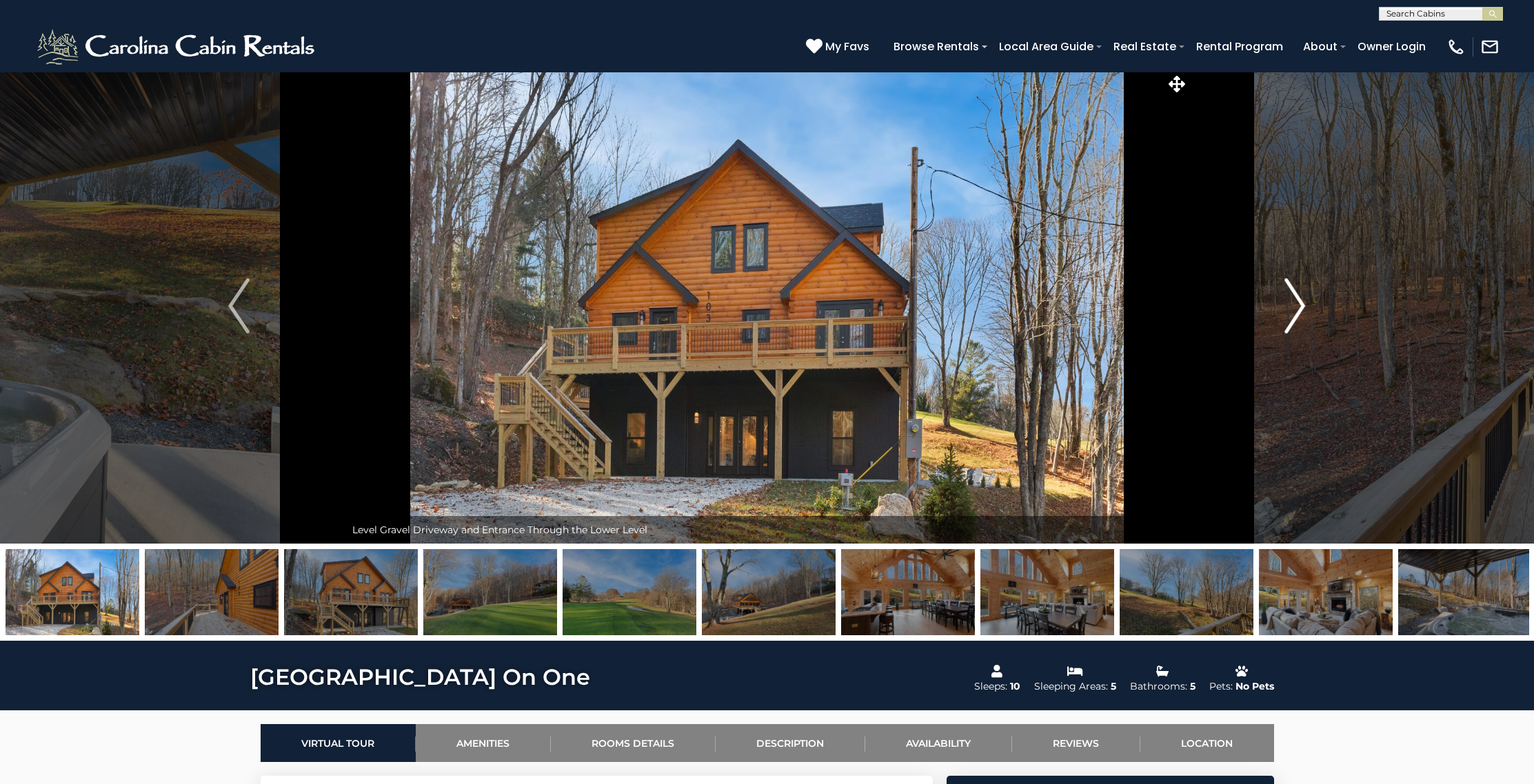
click at [1293, 294] on img "Next" at bounding box center [1294, 306] width 21 height 55
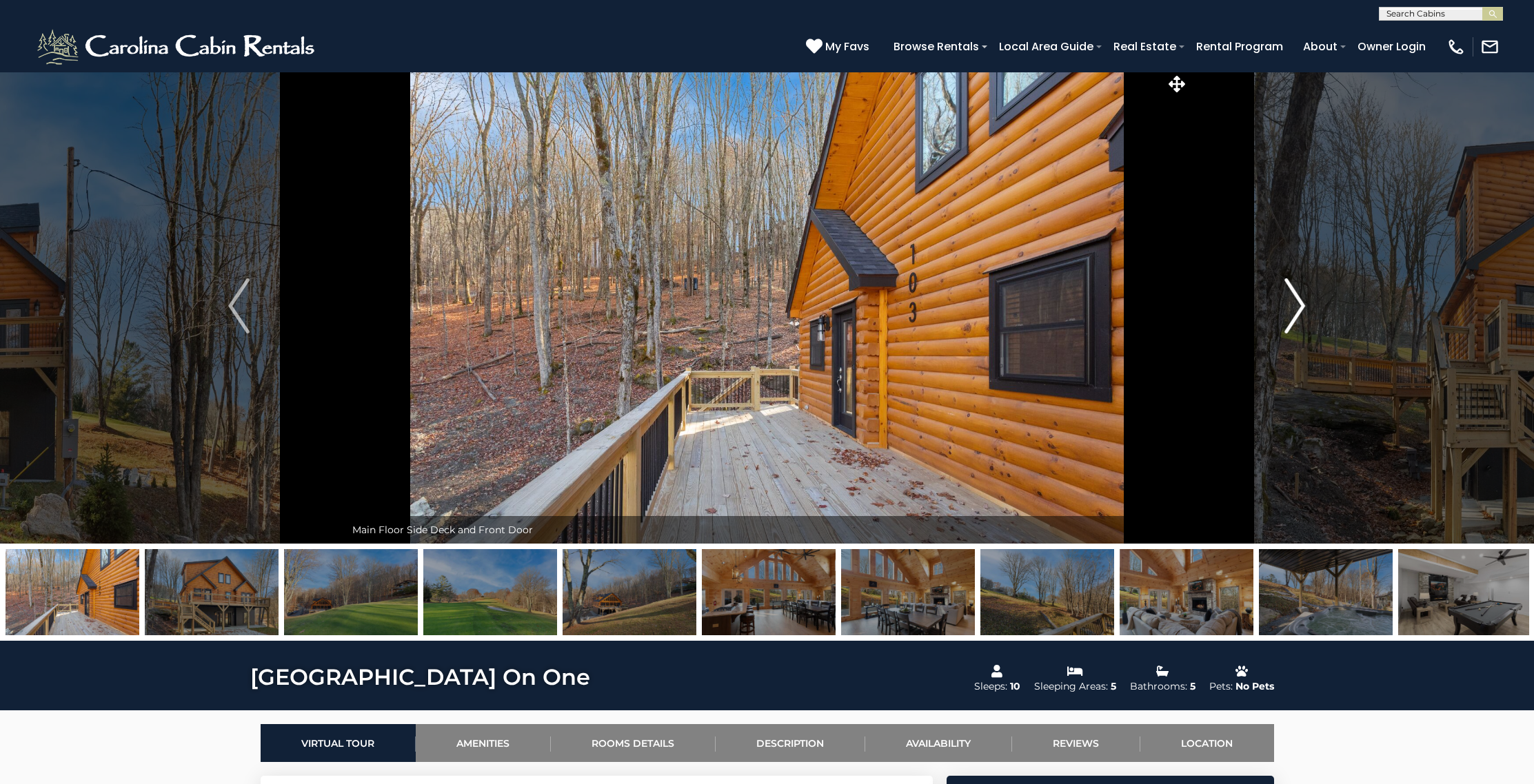
click at [1293, 294] on img "Next" at bounding box center [1294, 306] width 21 height 55
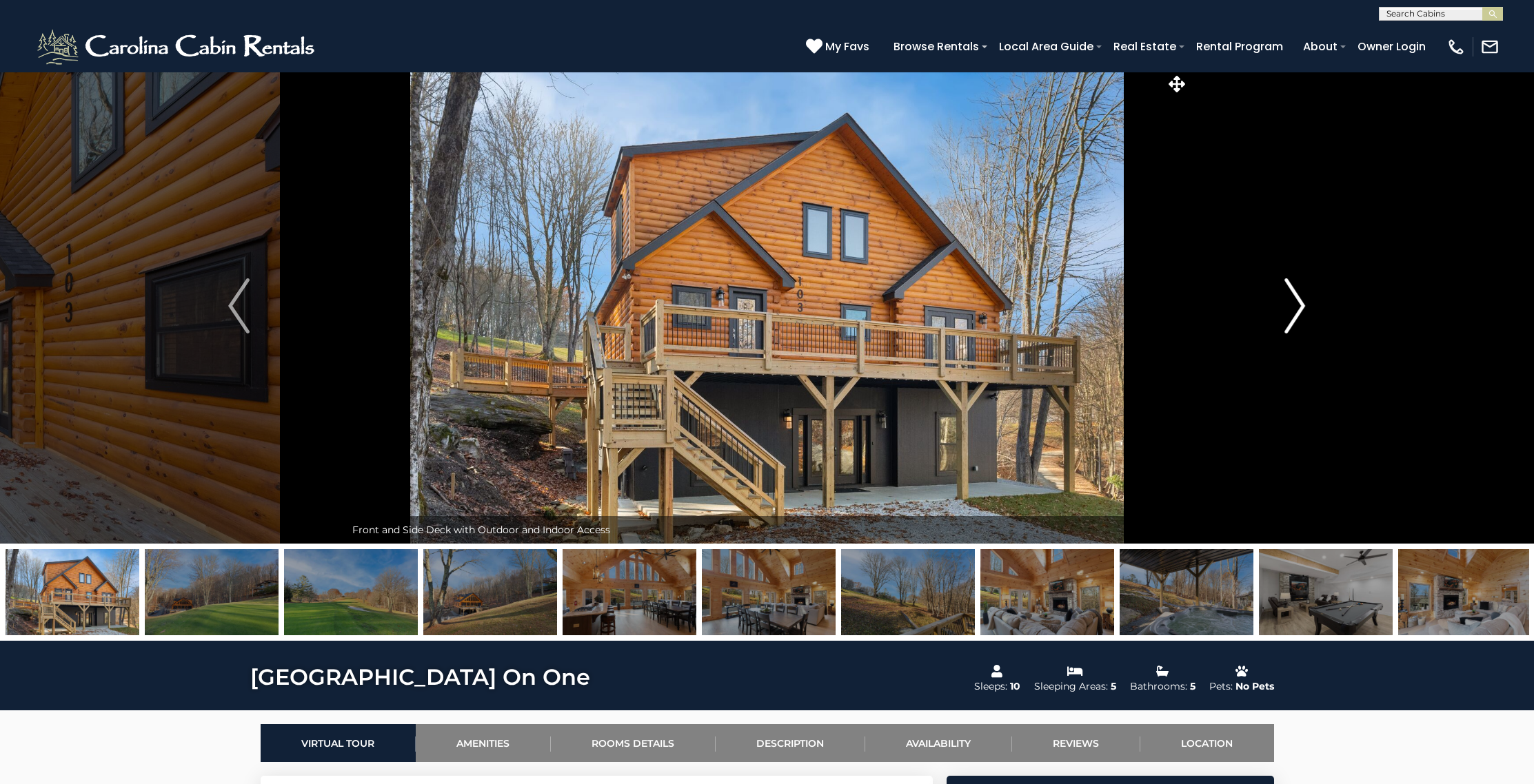
click at [1293, 294] on img "Next" at bounding box center [1294, 306] width 21 height 55
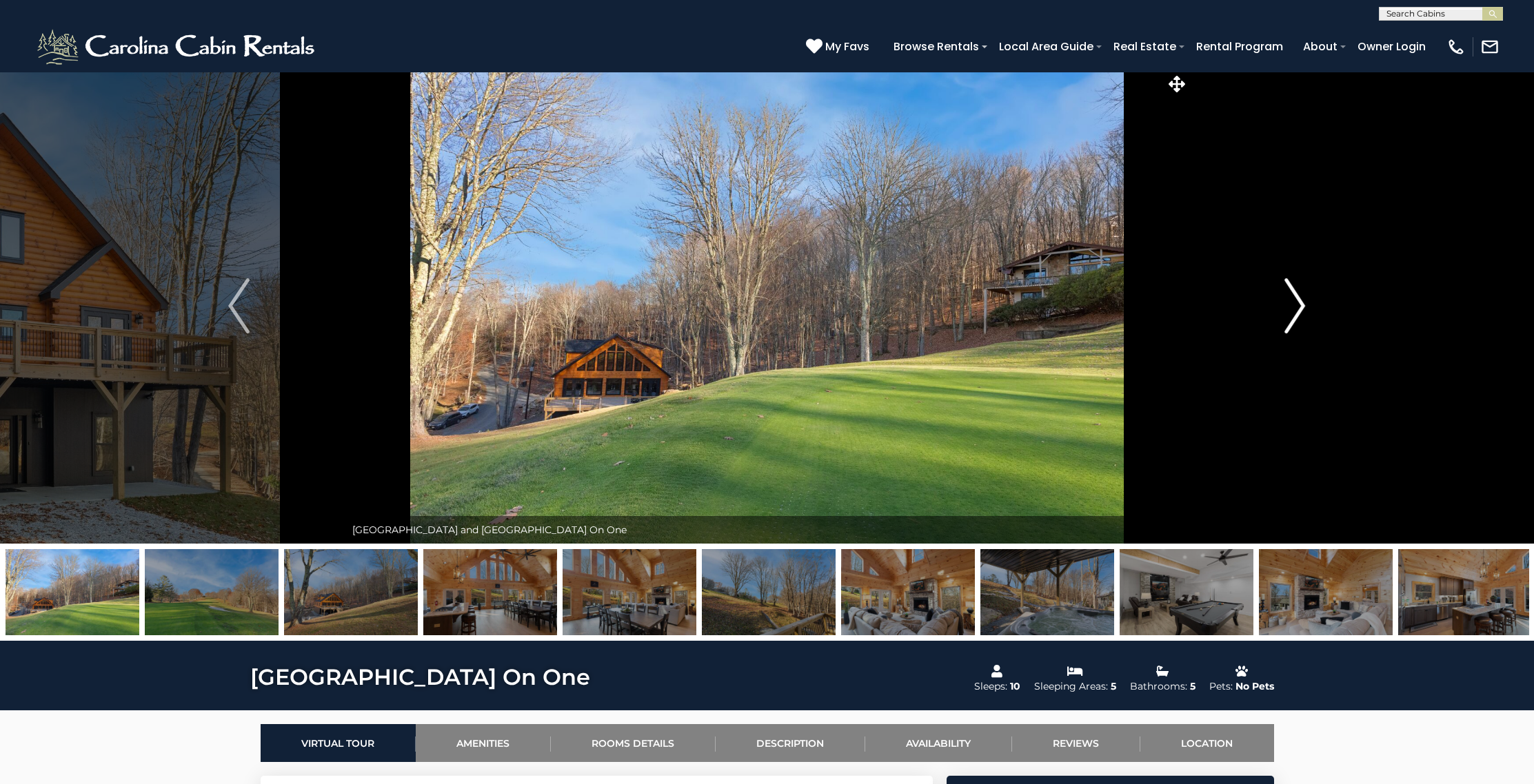
click at [1293, 294] on img "Next" at bounding box center [1294, 306] width 21 height 55
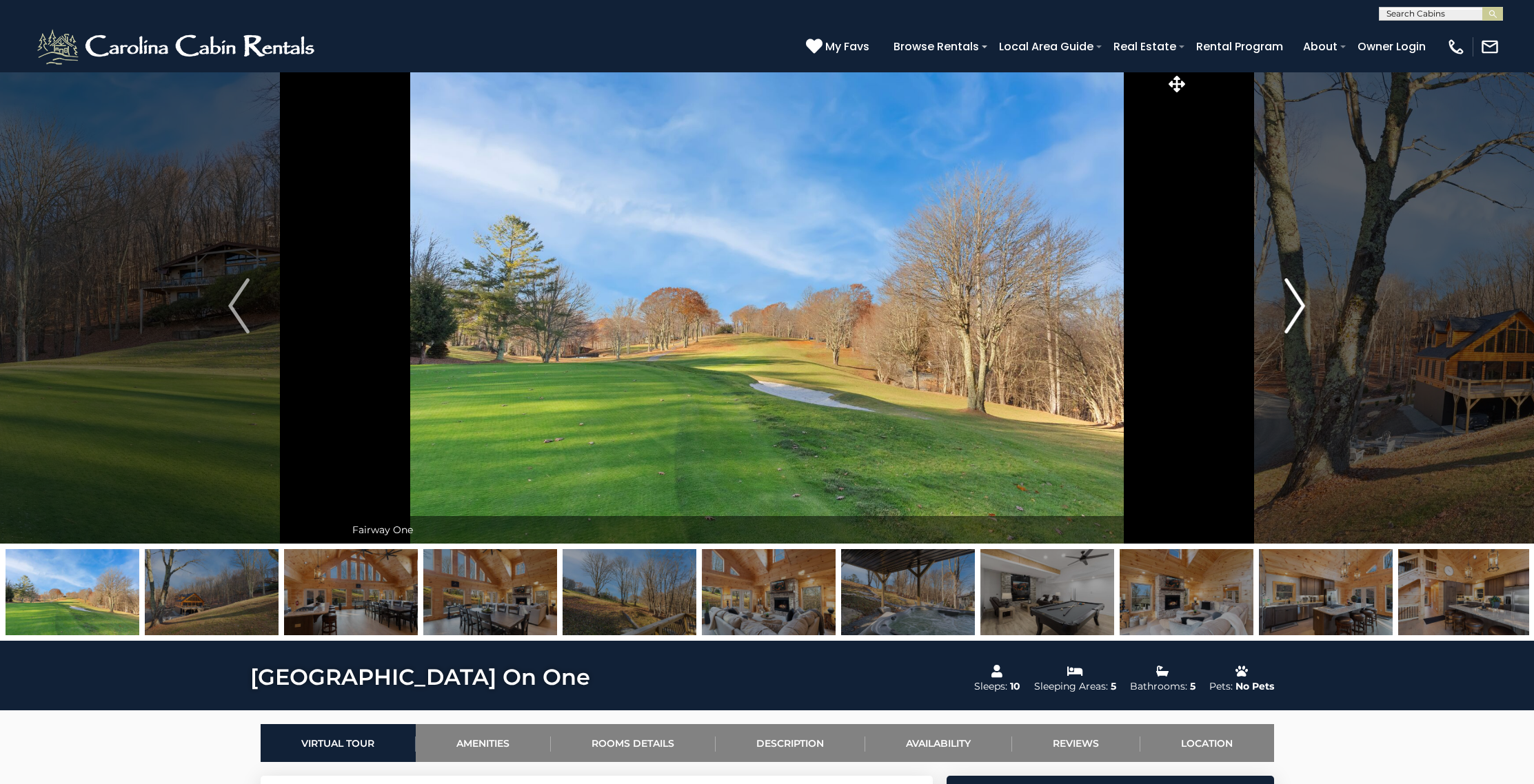
click at [1293, 294] on img "Next" at bounding box center [1294, 306] width 21 height 55
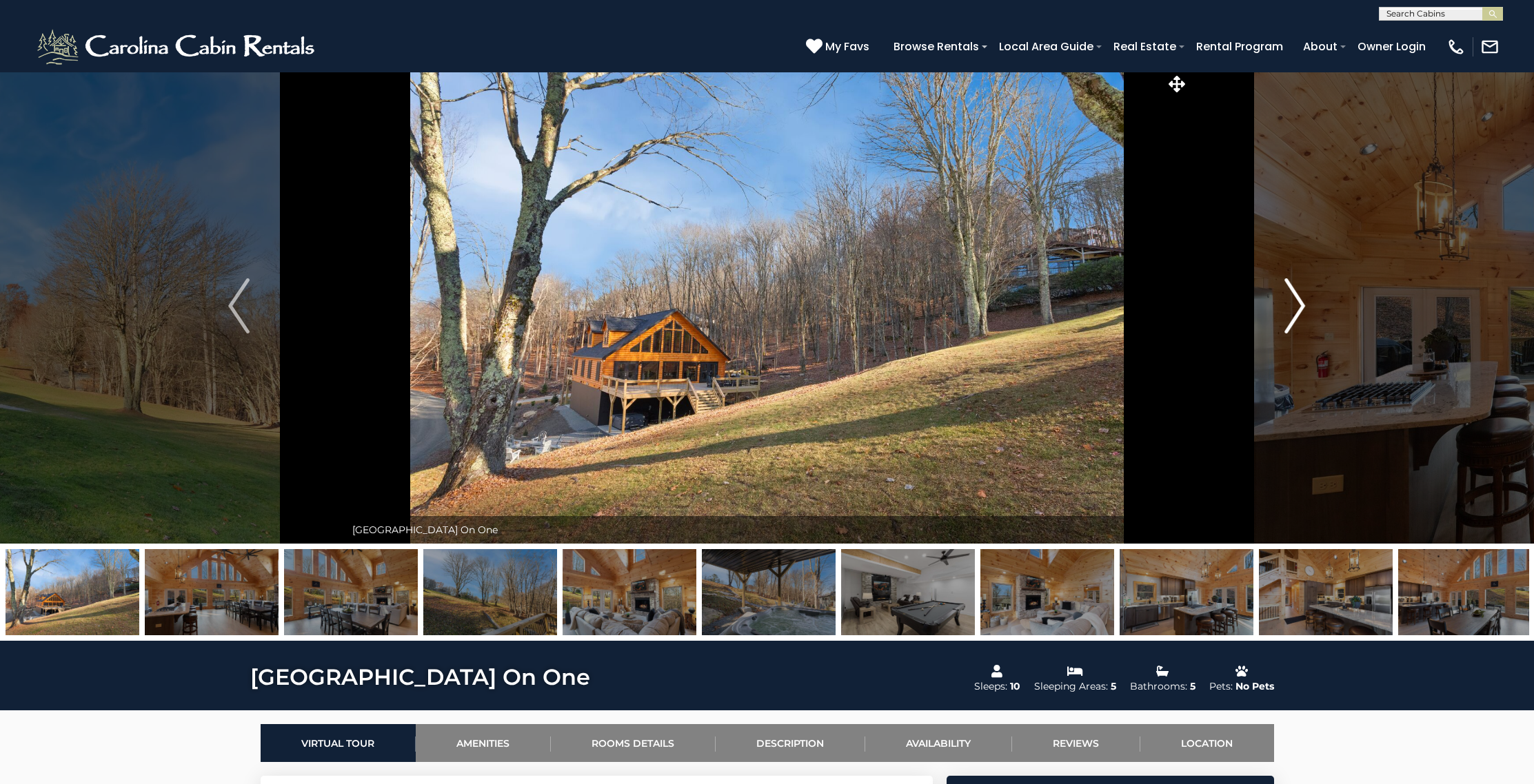
click at [1293, 294] on img "Next" at bounding box center [1294, 306] width 21 height 55
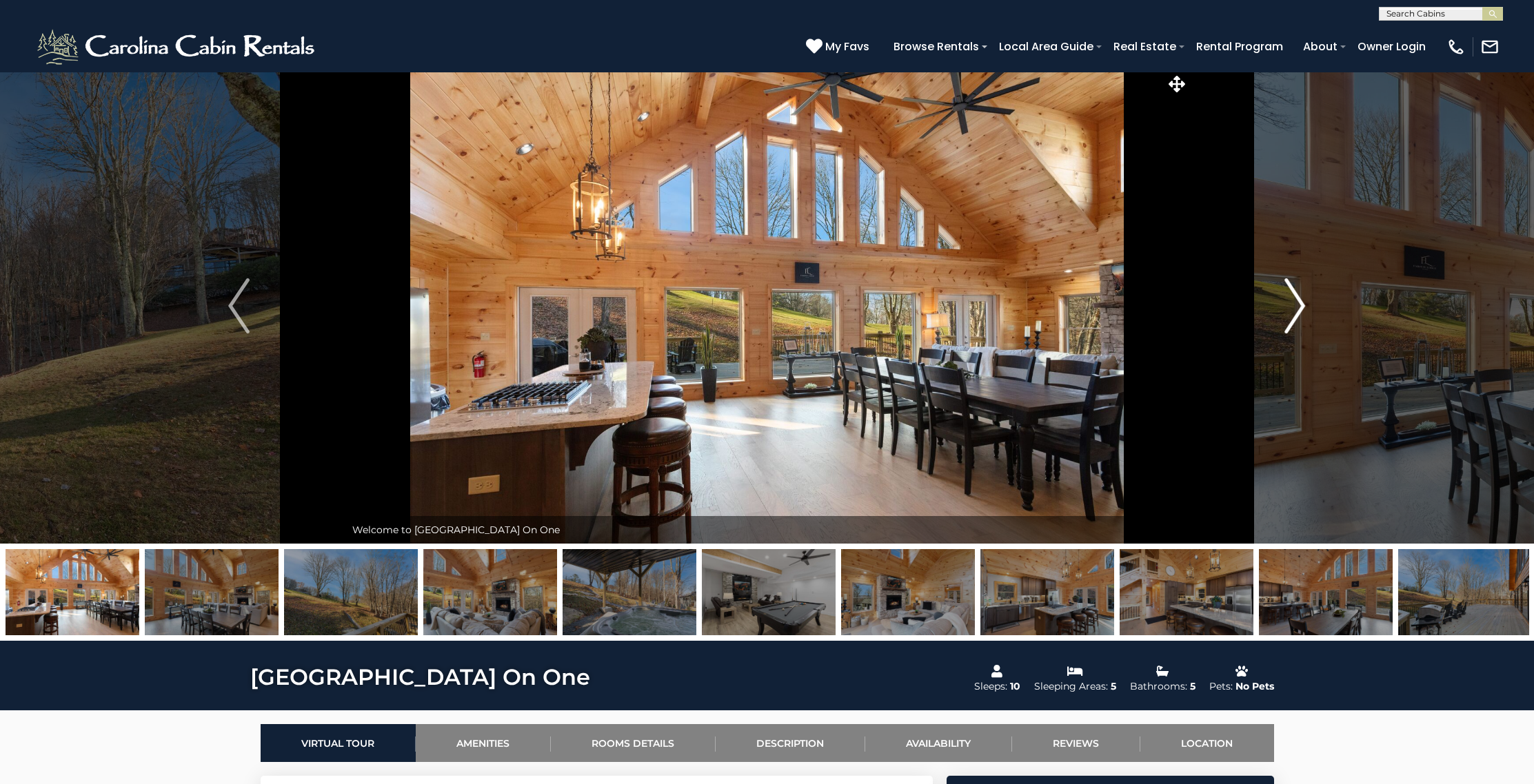
click at [1293, 294] on img "Next" at bounding box center [1294, 306] width 21 height 55
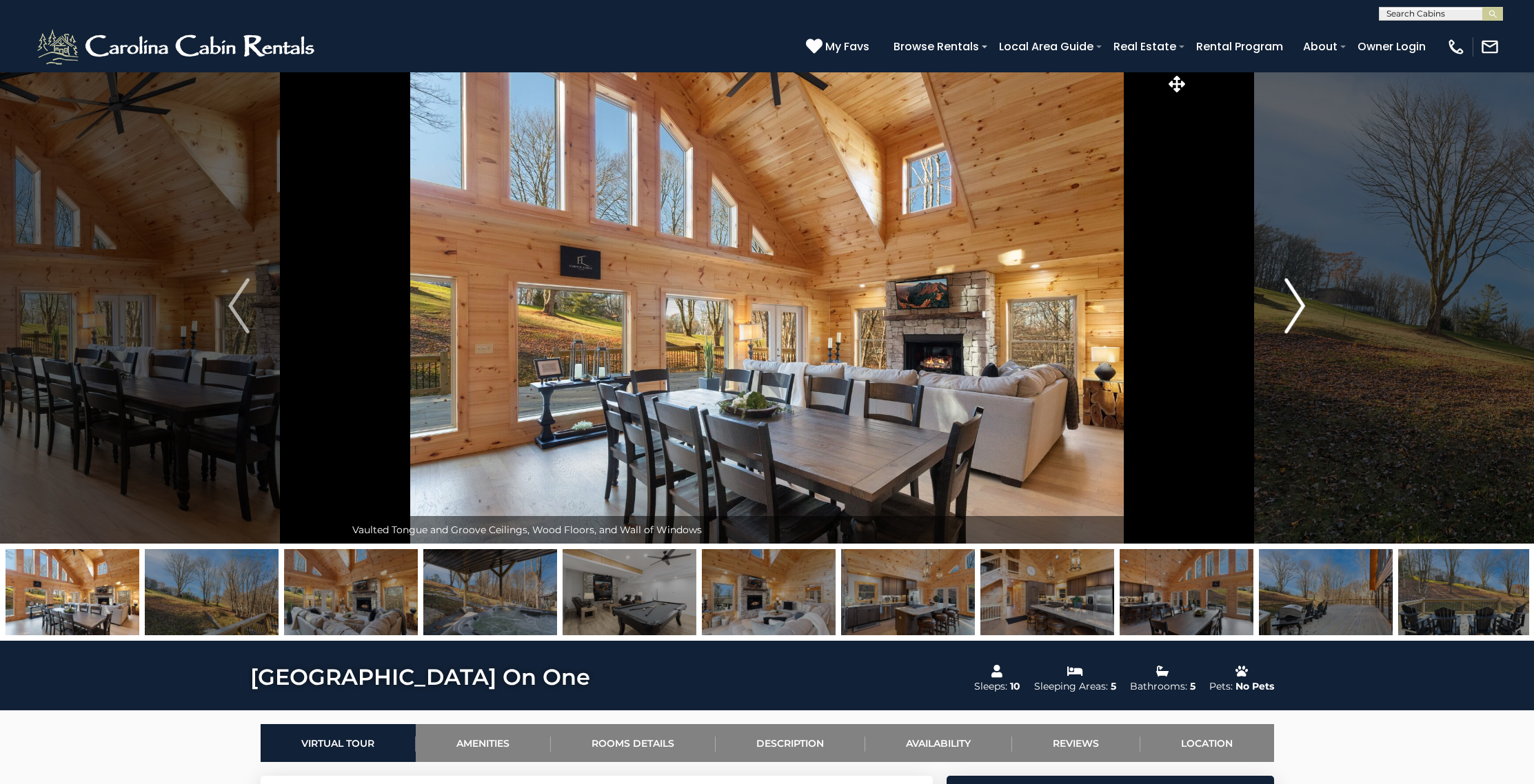
click at [1293, 294] on img "Next" at bounding box center [1294, 306] width 21 height 55
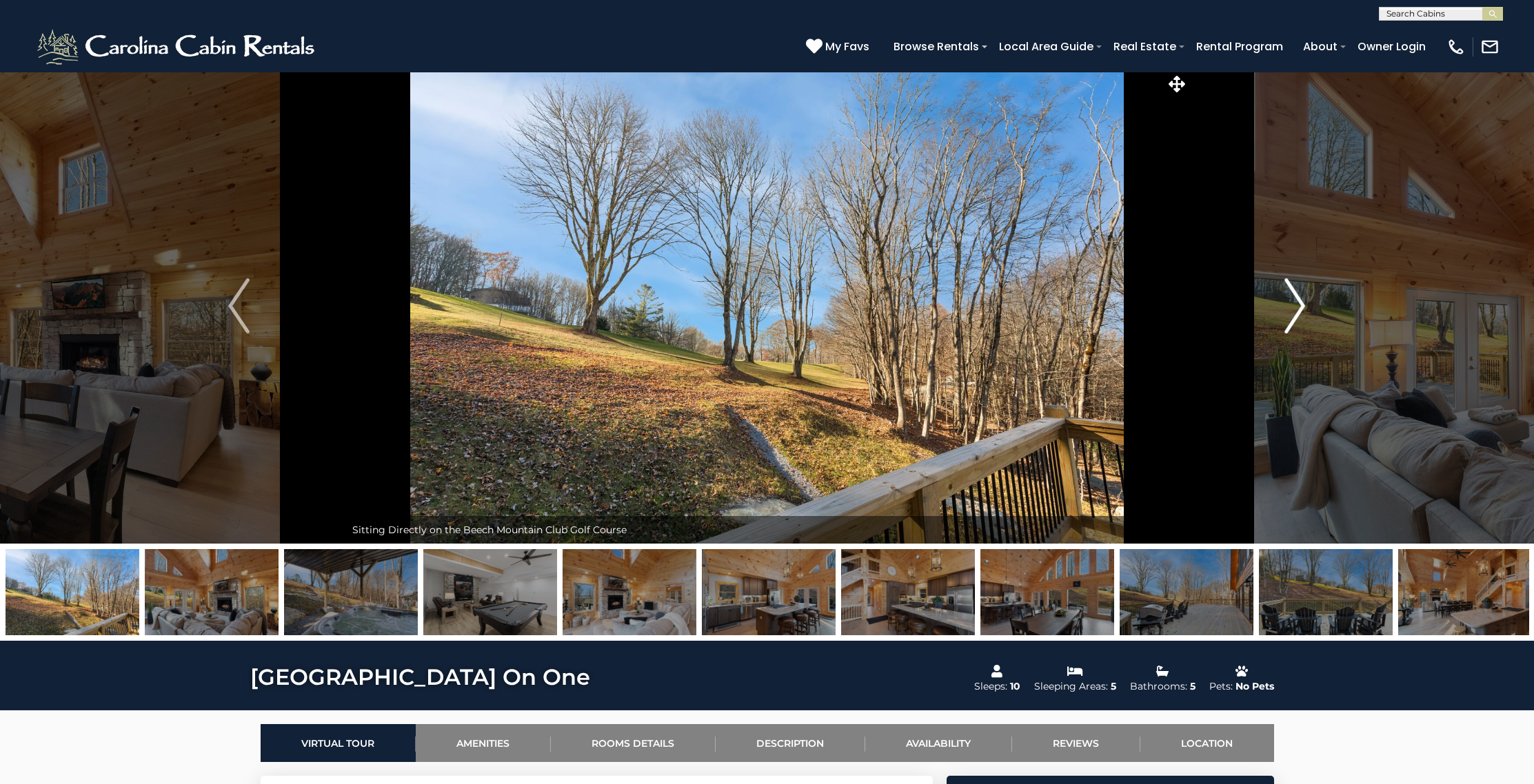
click at [1293, 294] on img "Next" at bounding box center [1294, 306] width 21 height 55
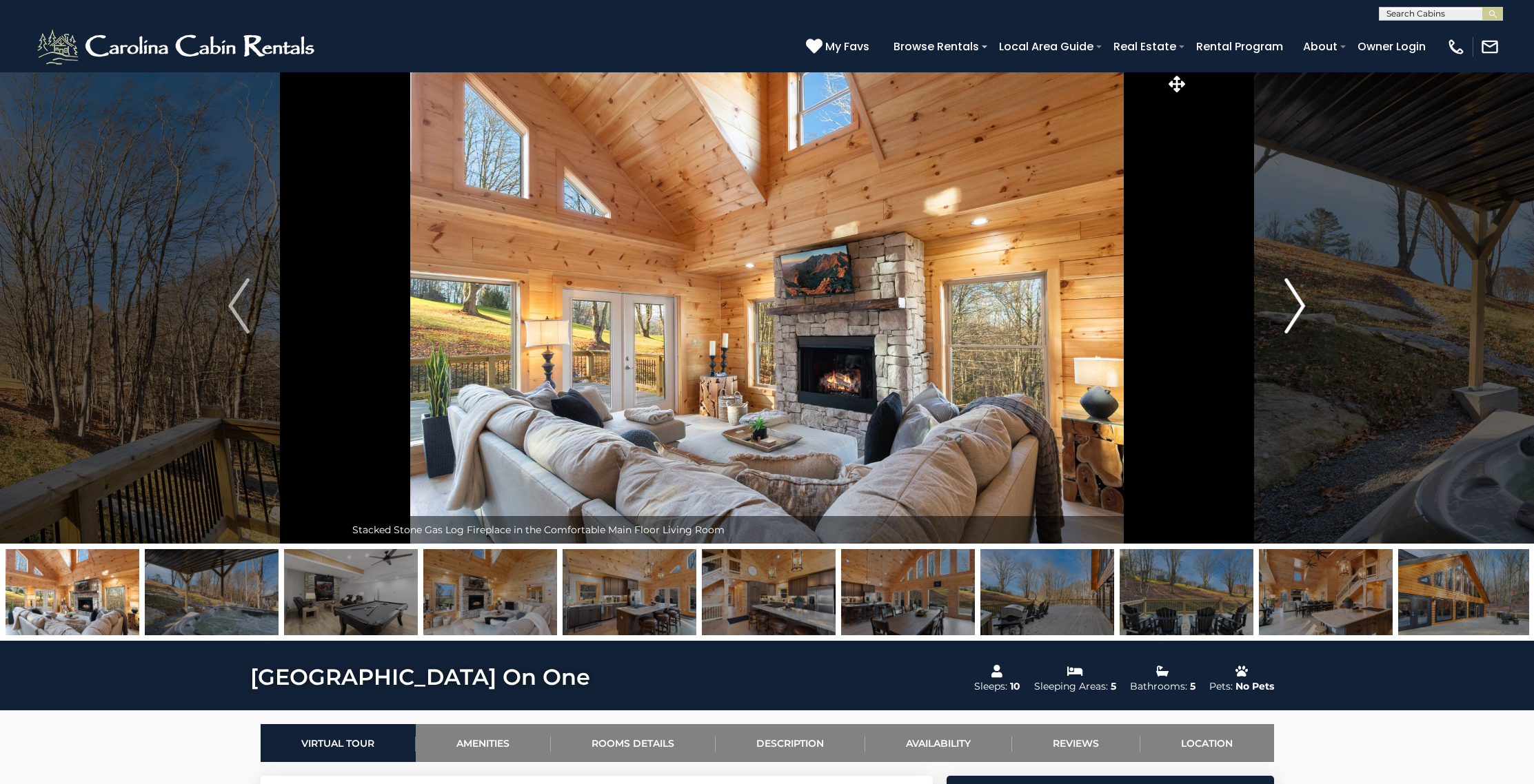
click at [1293, 294] on img "Next" at bounding box center [1294, 306] width 21 height 55
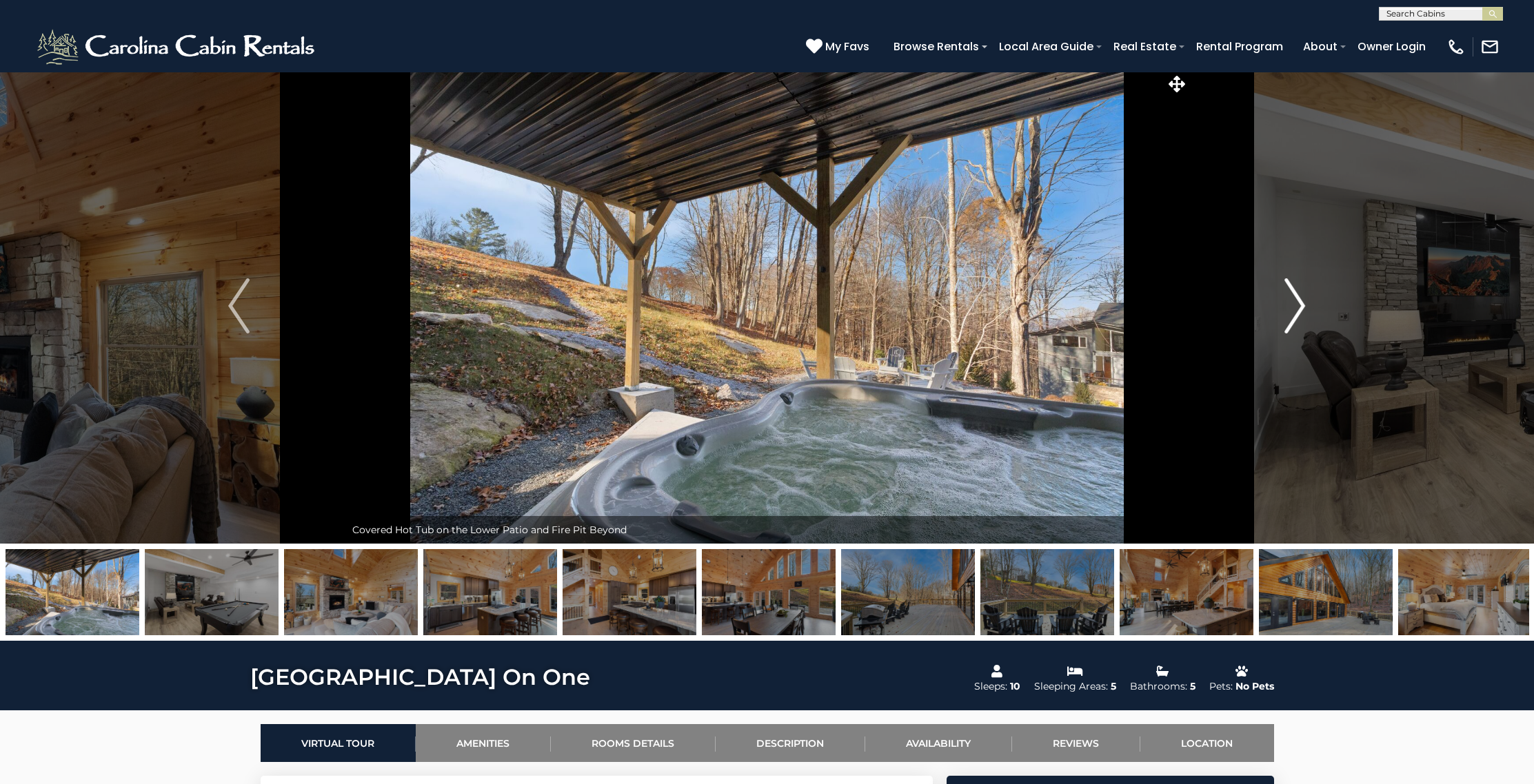
click at [1293, 294] on img "Next" at bounding box center [1294, 306] width 21 height 55
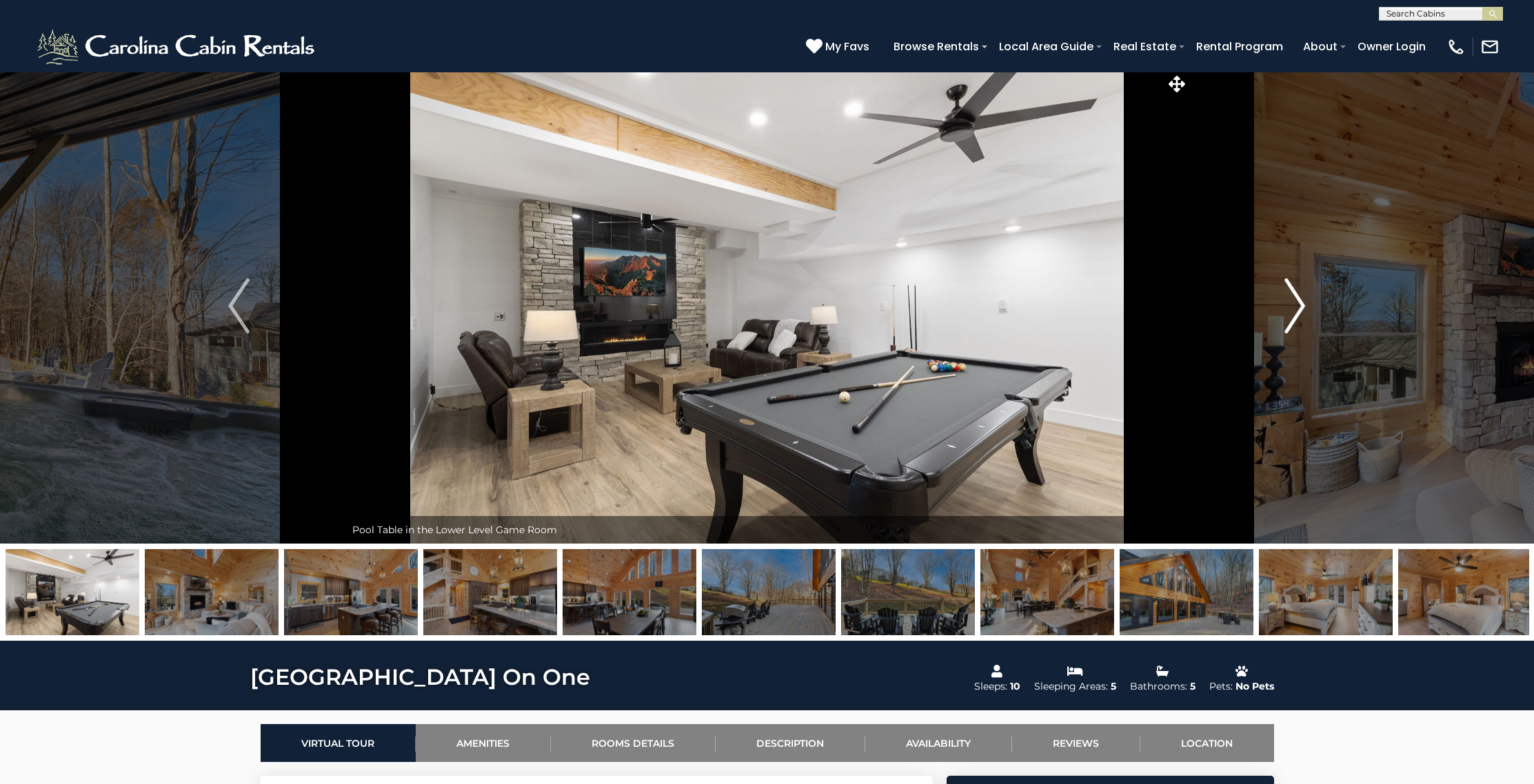
click at [1293, 294] on img "Next" at bounding box center [1294, 306] width 21 height 55
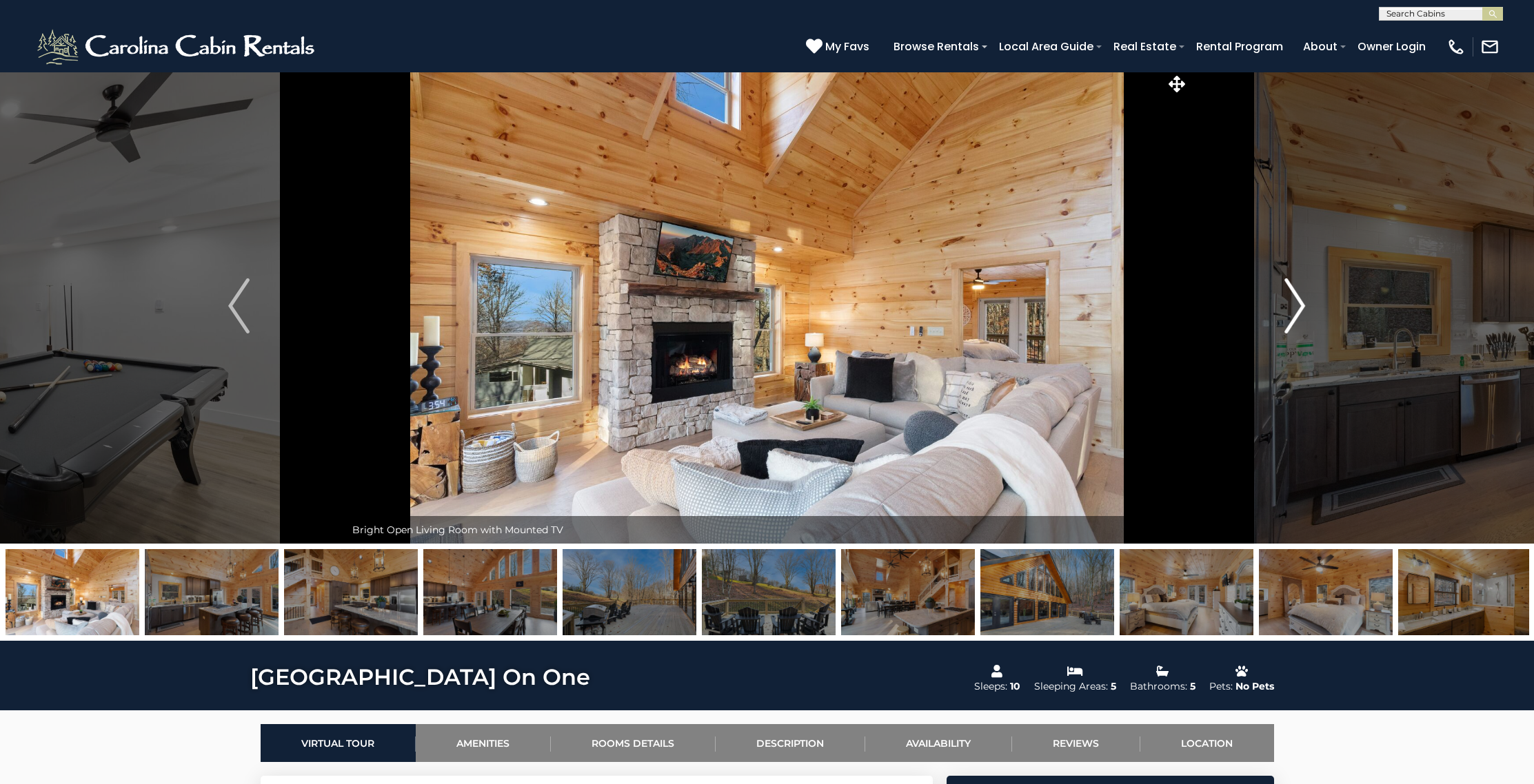
click at [1293, 294] on img "Next" at bounding box center [1294, 306] width 21 height 55
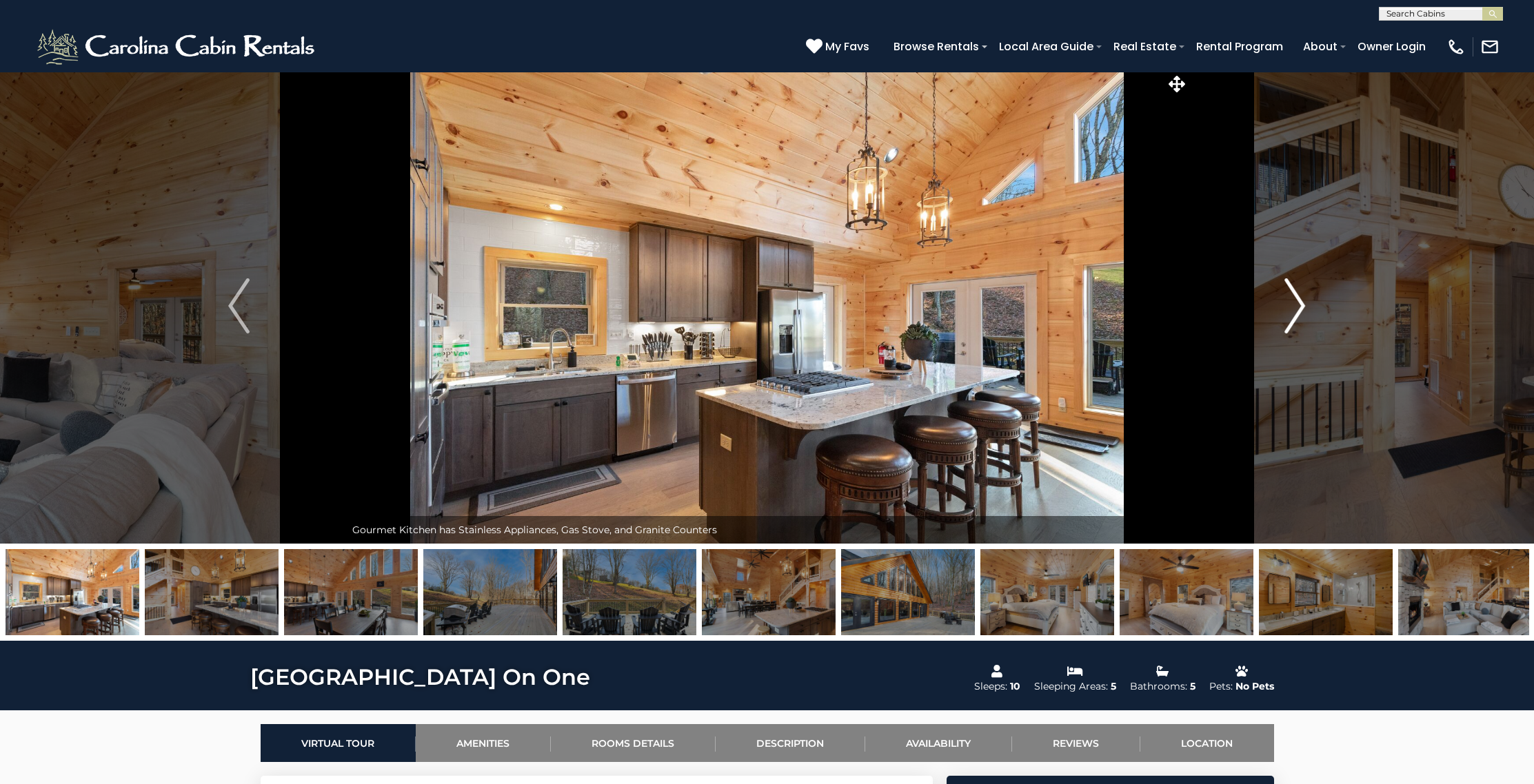
click at [1293, 294] on img "Next" at bounding box center [1294, 306] width 21 height 55
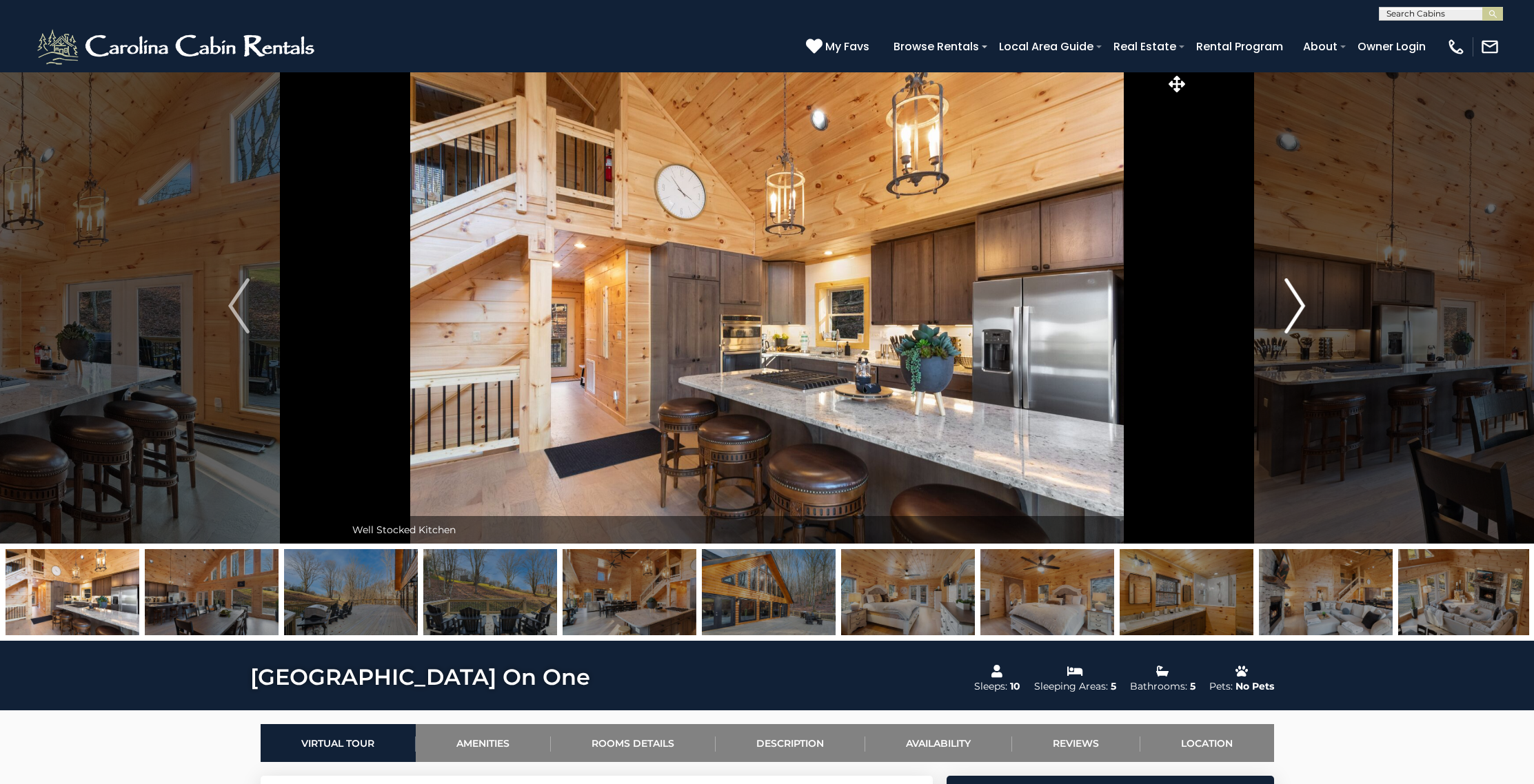
click at [1293, 294] on img "Next" at bounding box center [1294, 306] width 21 height 55
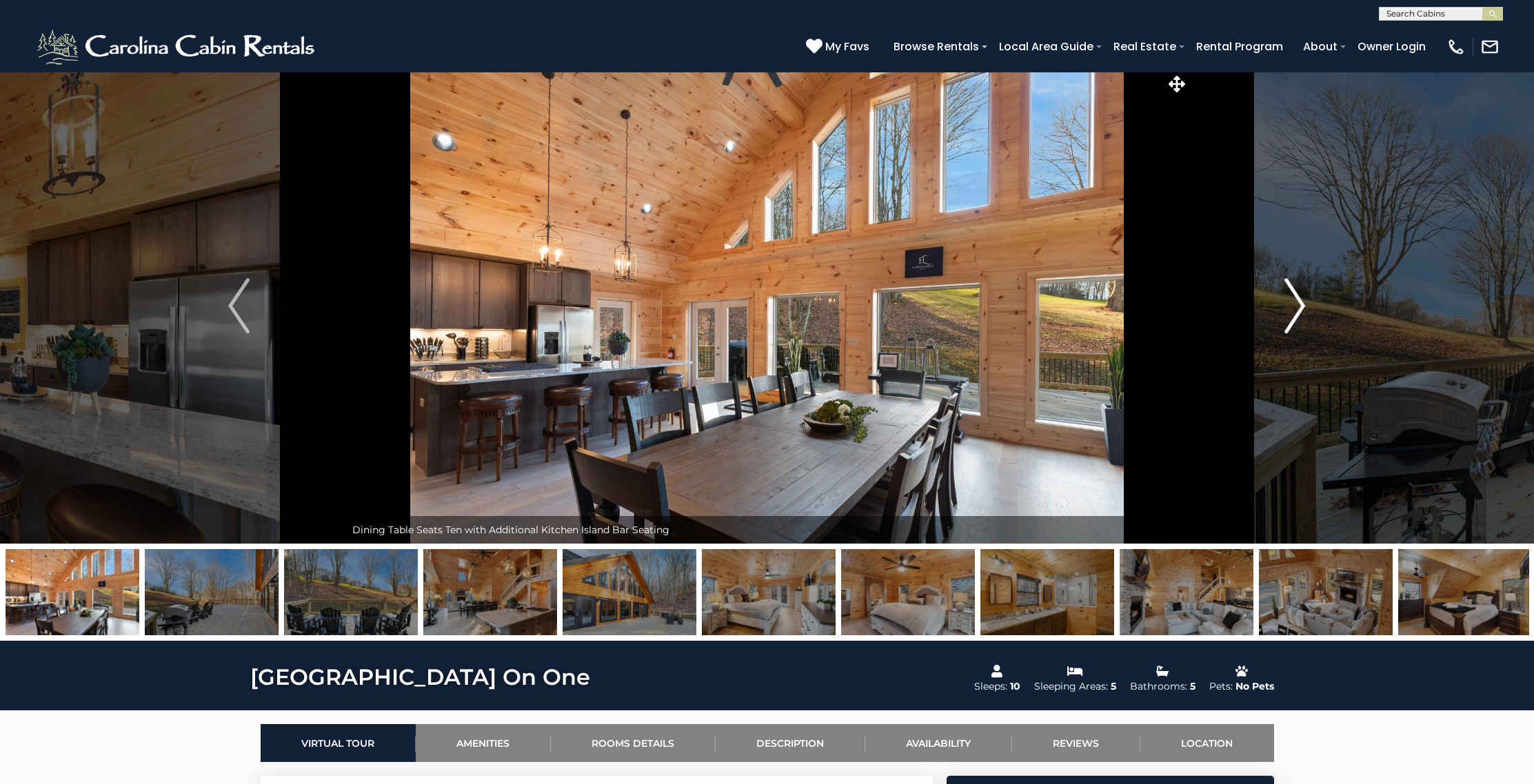
click at [1293, 294] on img "Next" at bounding box center [1294, 306] width 21 height 55
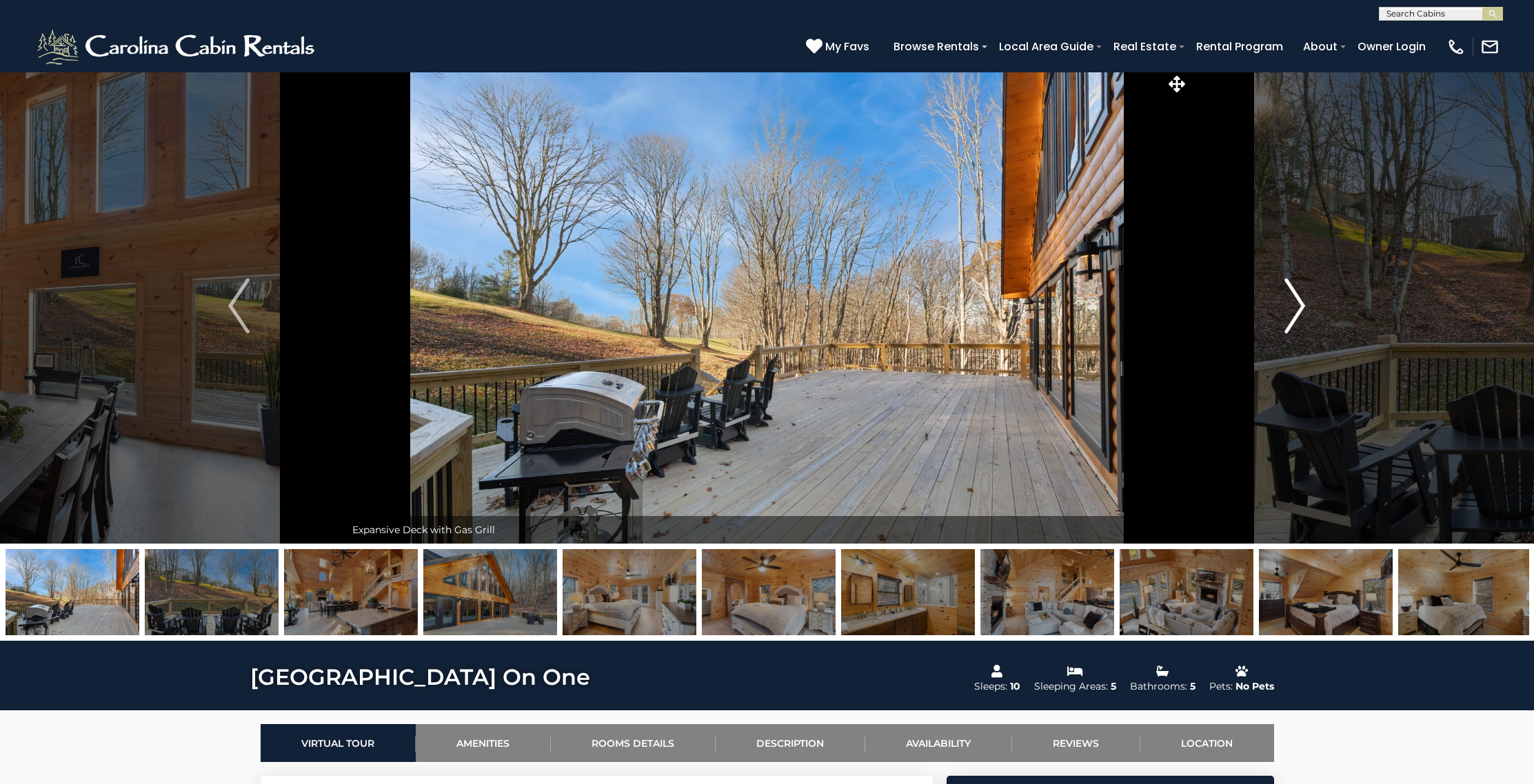
click at [1293, 294] on img "Next" at bounding box center [1294, 306] width 21 height 55
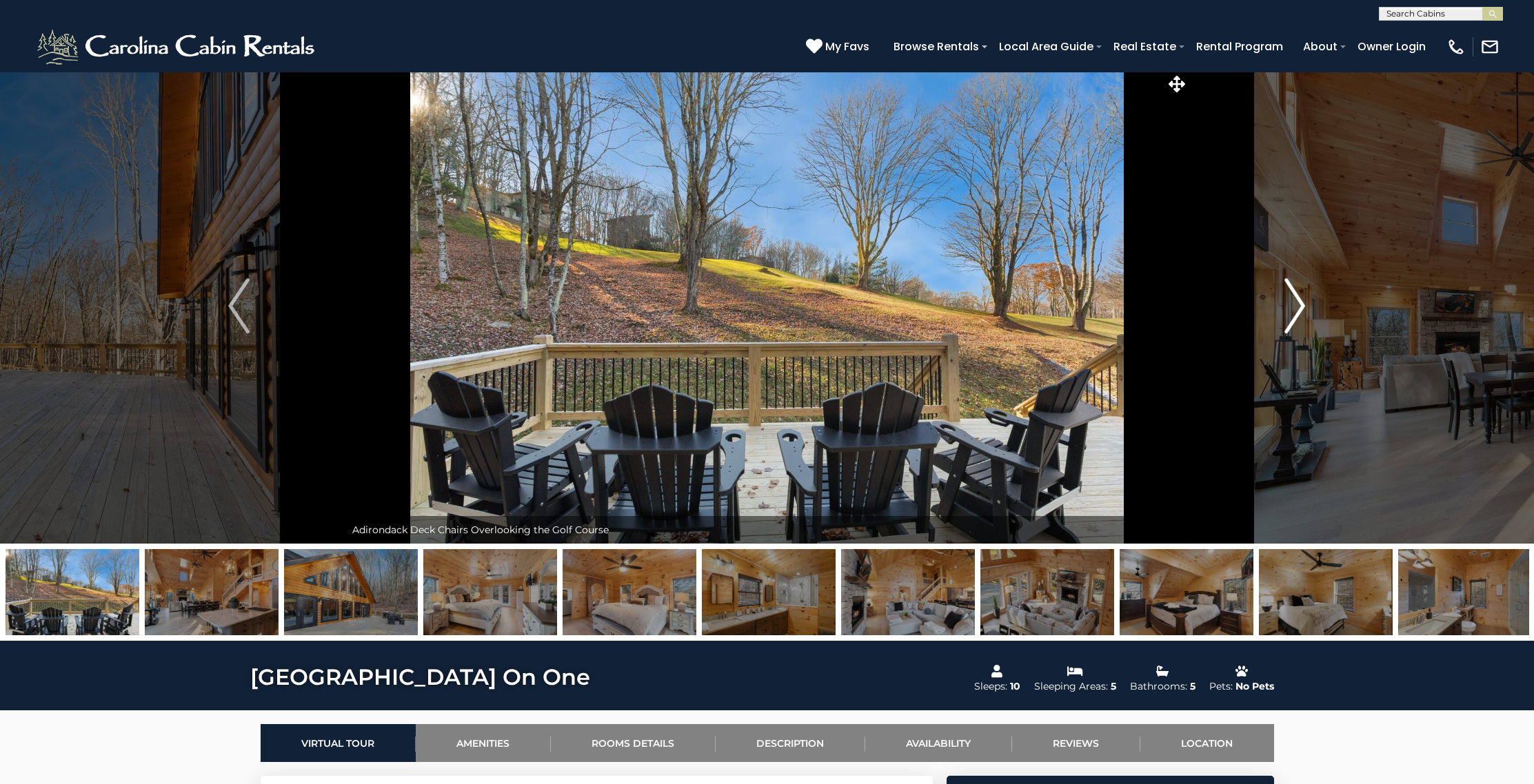
click at [1293, 294] on img "Next" at bounding box center [1294, 306] width 21 height 55
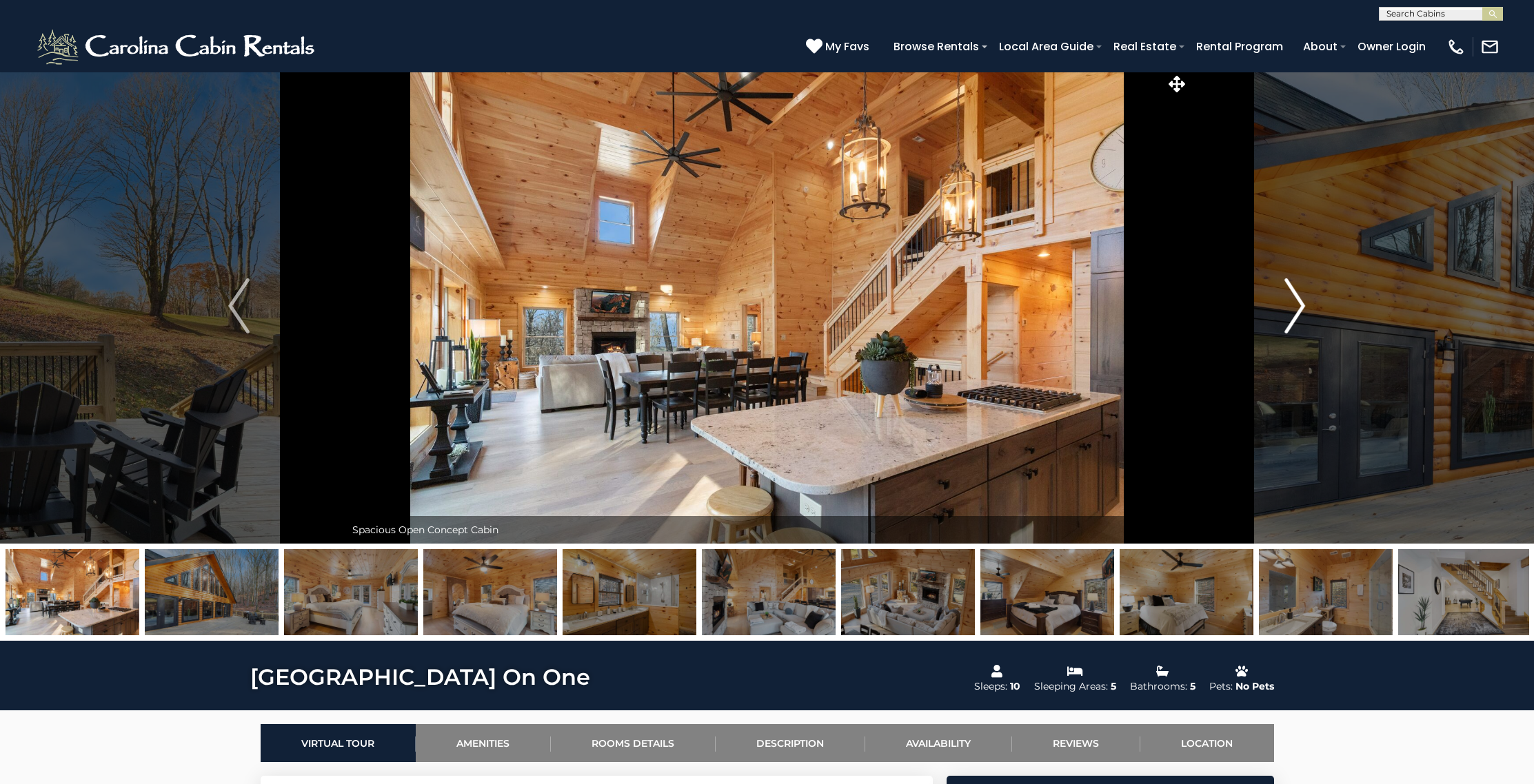
click at [1293, 294] on img "Next" at bounding box center [1294, 306] width 21 height 55
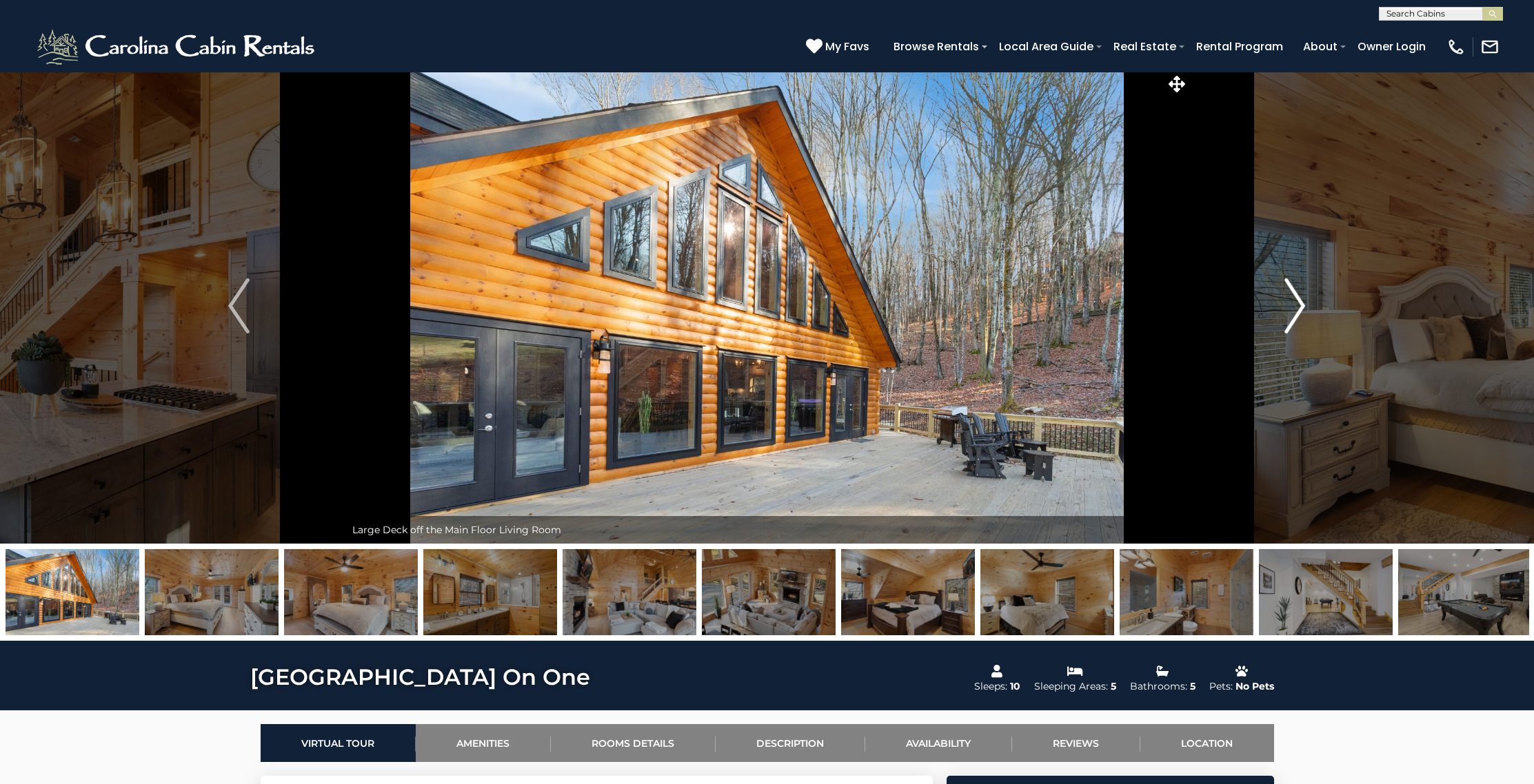
click at [1293, 294] on img "Next" at bounding box center [1294, 306] width 21 height 55
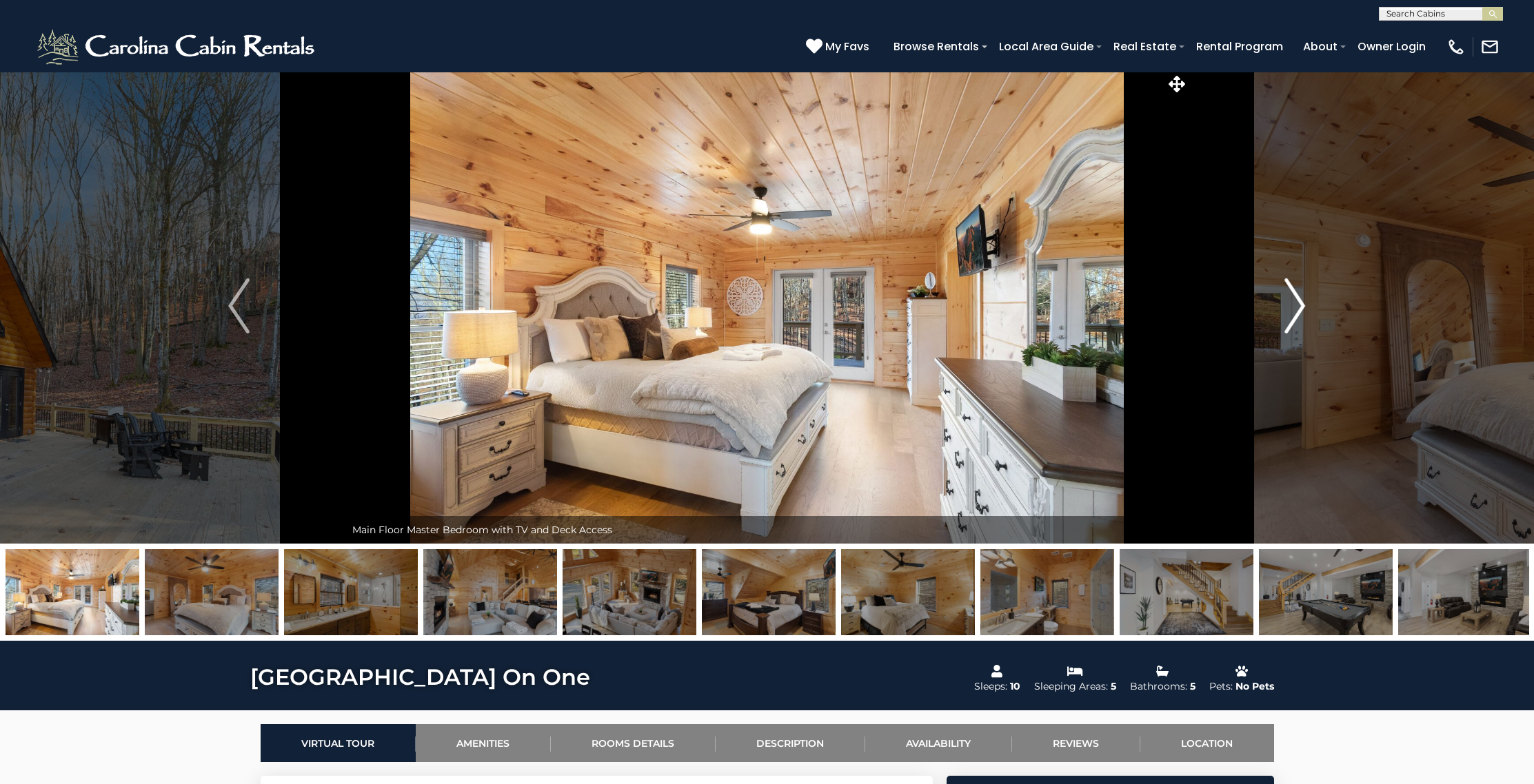
click at [1293, 294] on img "Next" at bounding box center [1294, 306] width 21 height 55
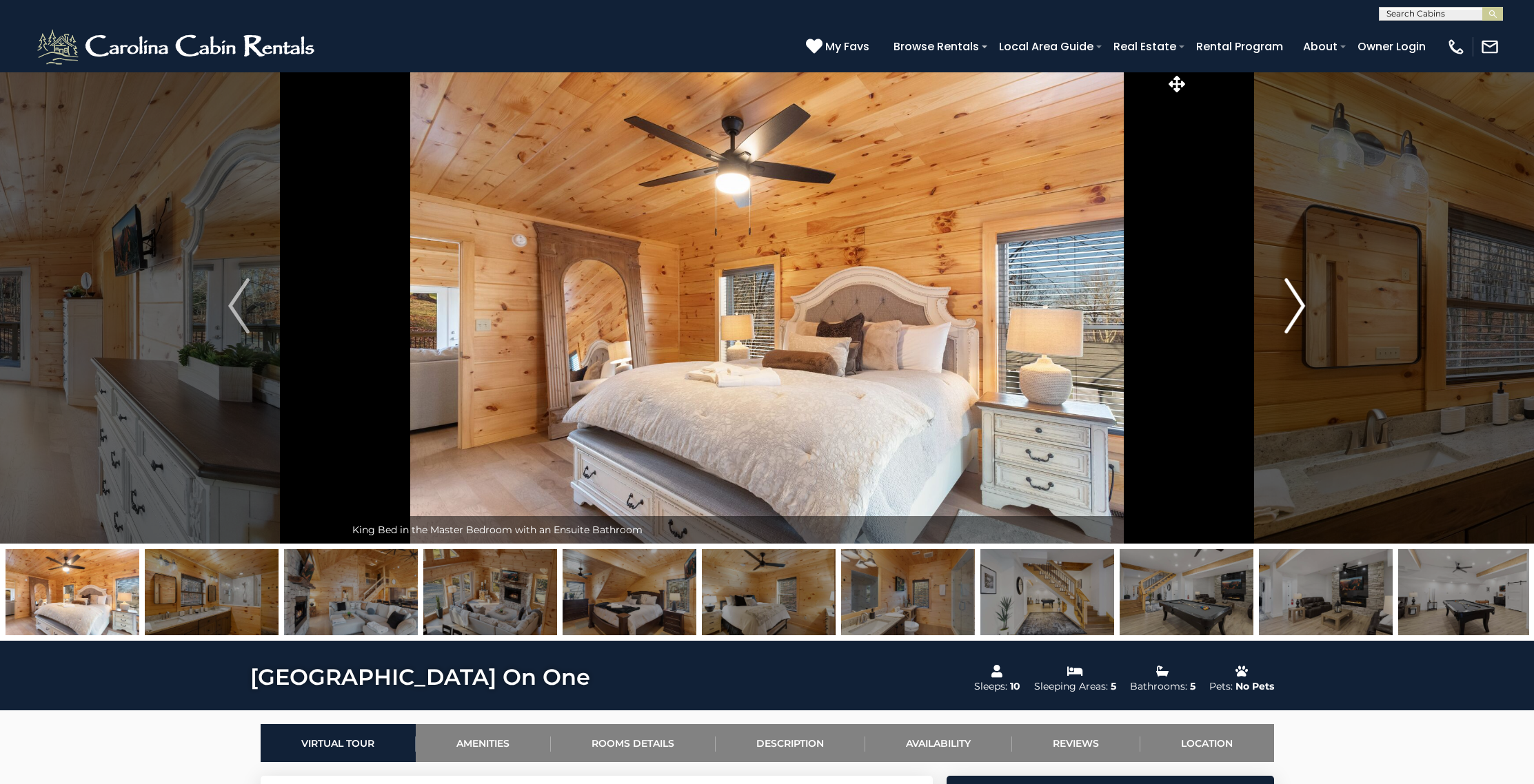
click at [1293, 294] on img "Next" at bounding box center [1294, 306] width 21 height 55
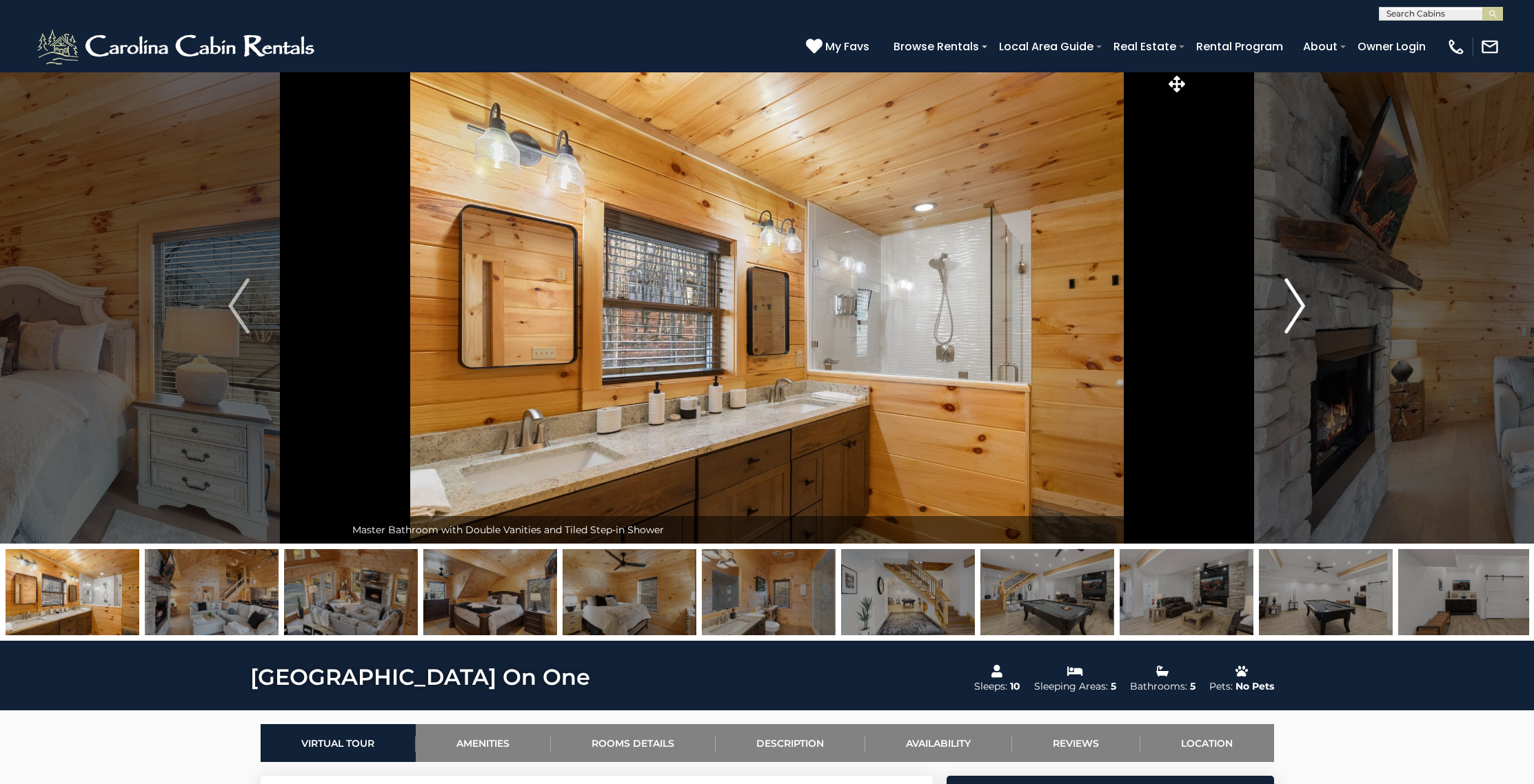
click at [1293, 294] on img "Next" at bounding box center [1294, 306] width 21 height 55
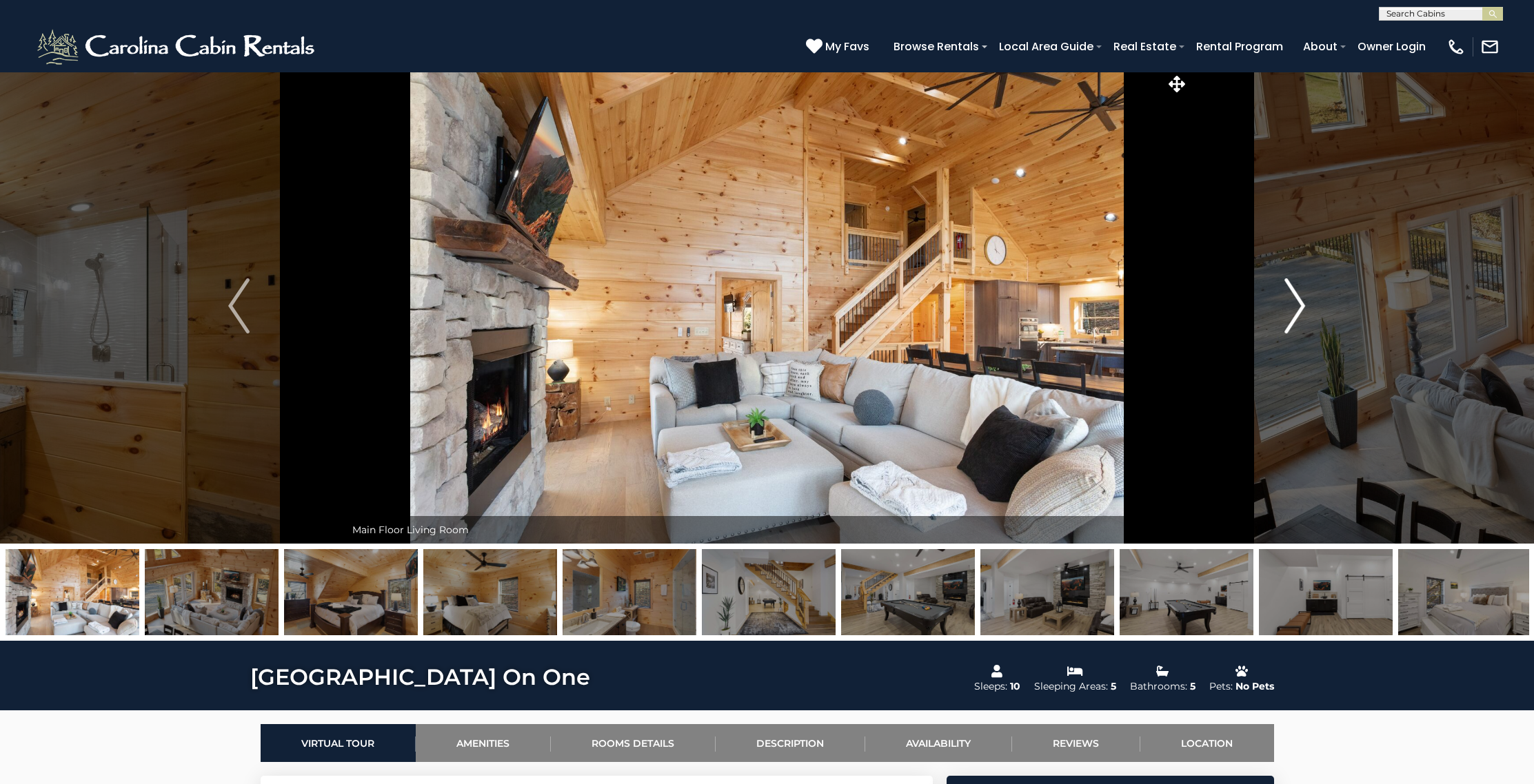
click at [1293, 294] on img "Next" at bounding box center [1294, 306] width 21 height 55
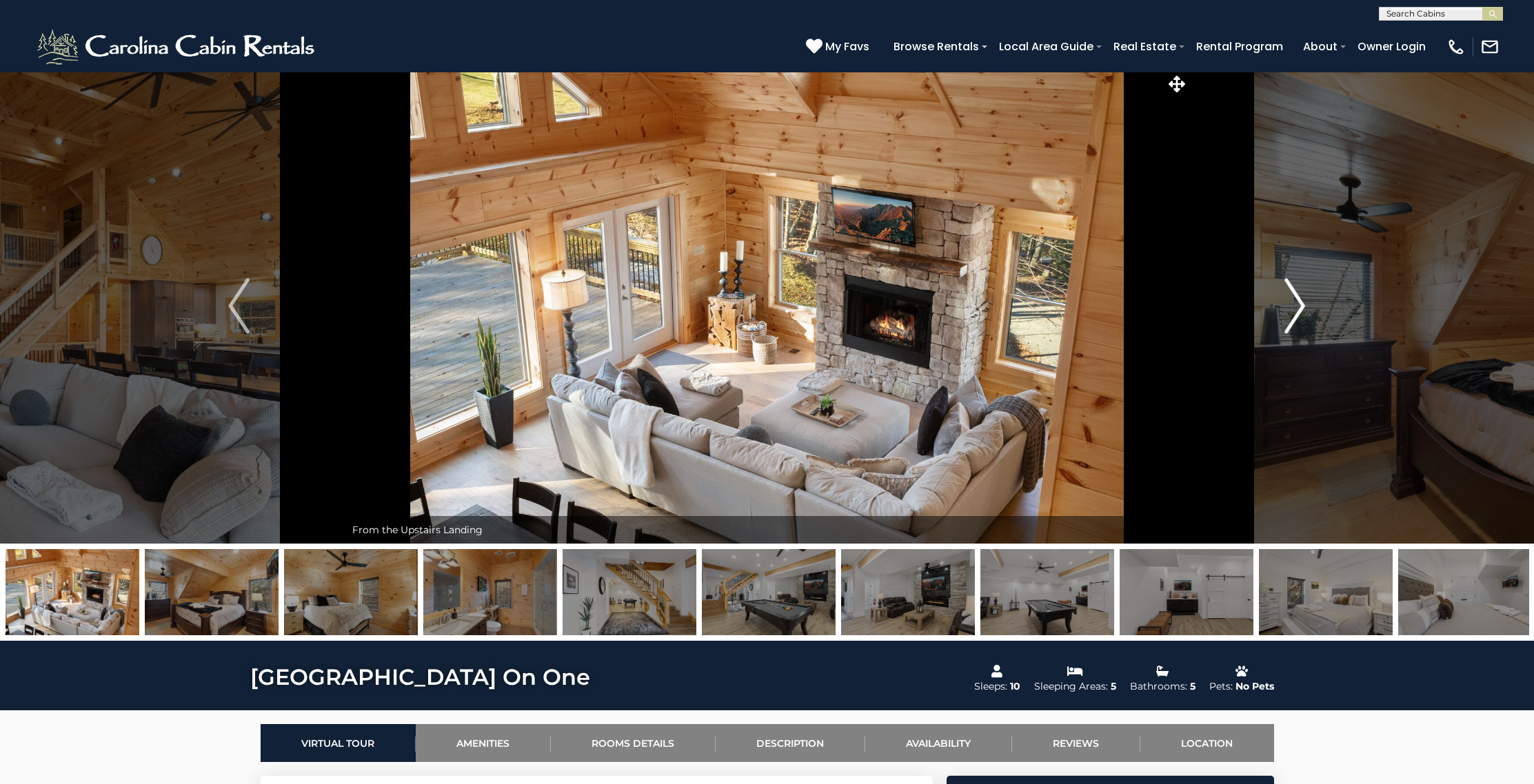
click at [1293, 294] on img "Next" at bounding box center [1294, 306] width 21 height 55
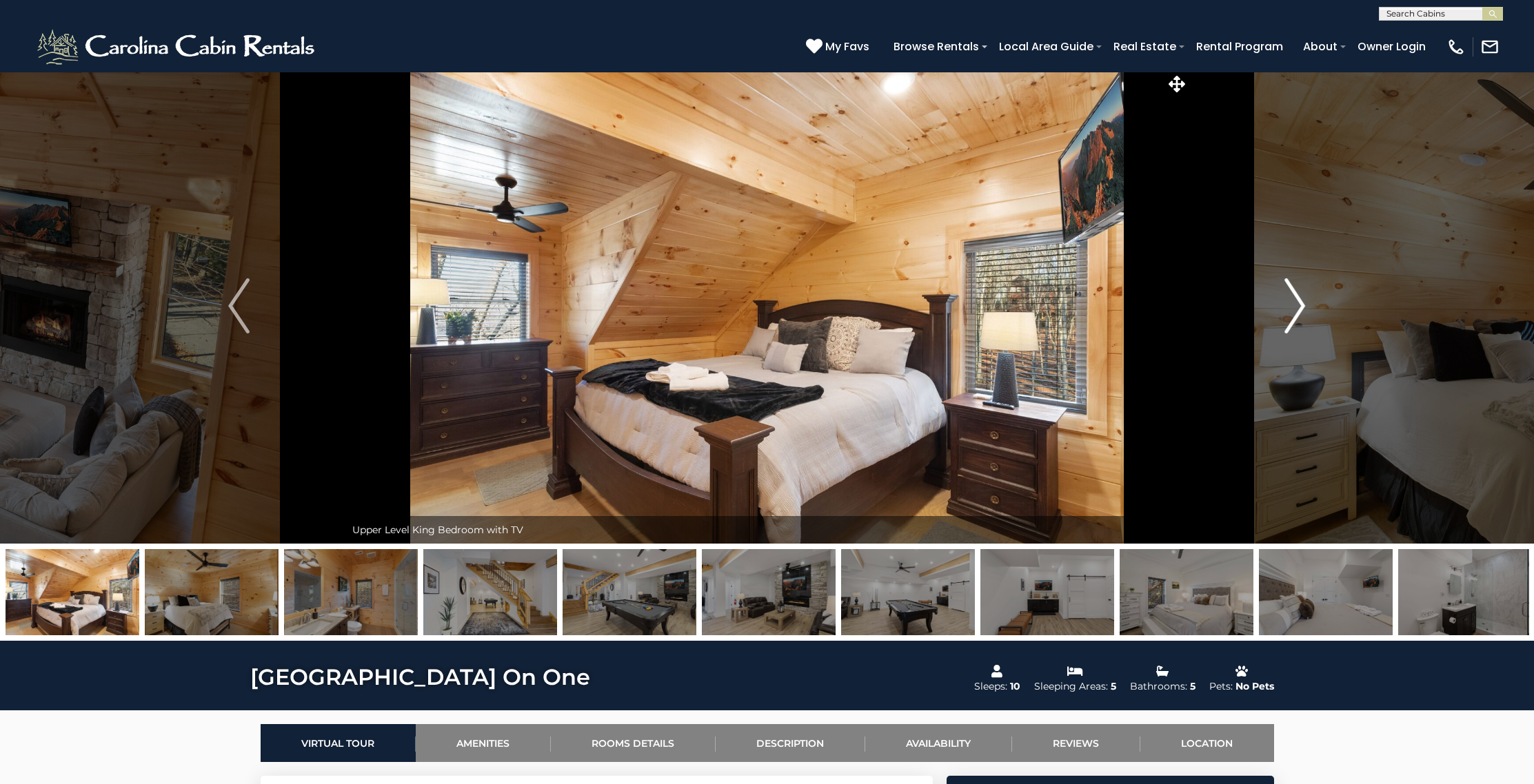
click at [1293, 294] on img "Next" at bounding box center [1294, 306] width 21 height 55
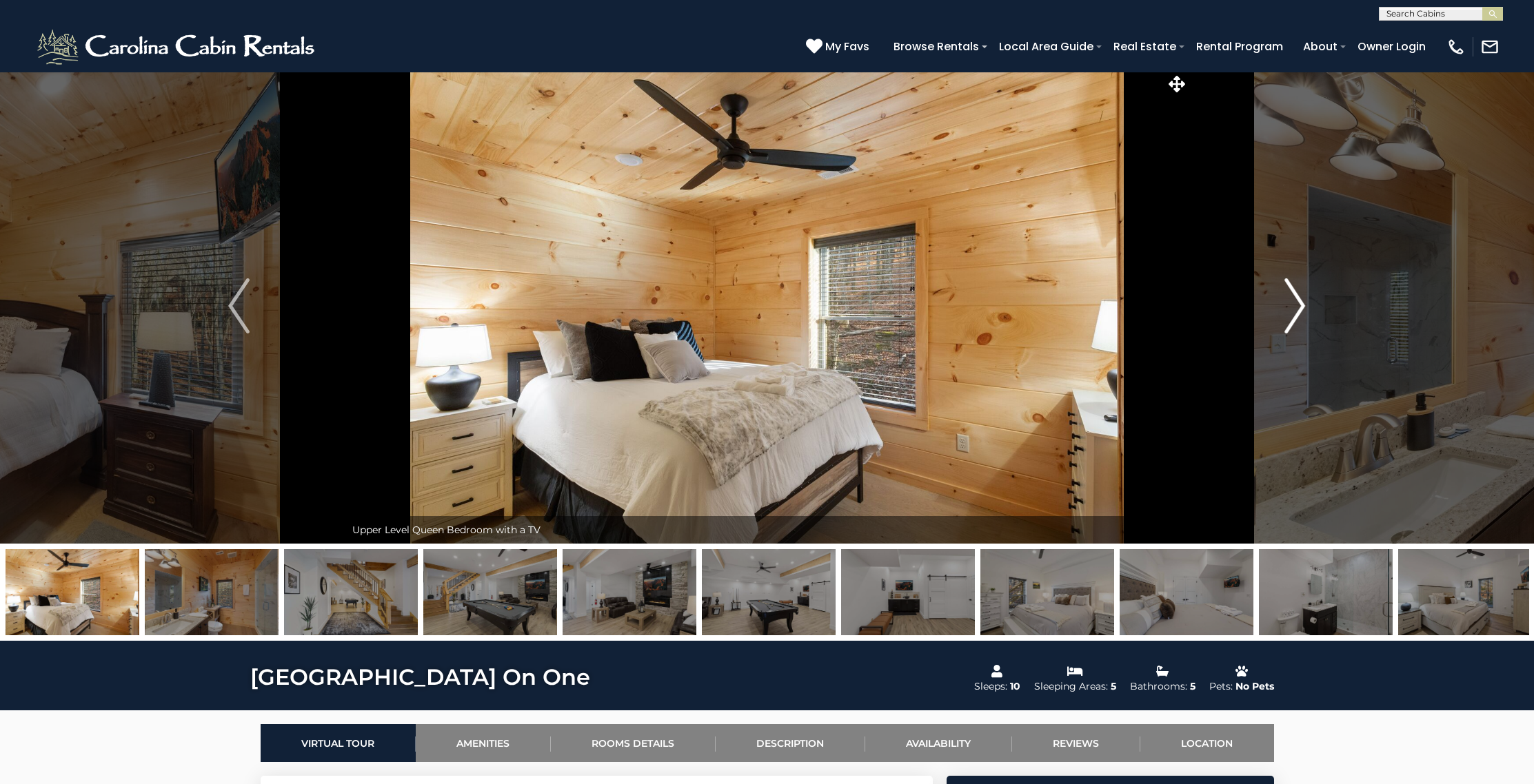
click at [1293, 294] on img "Next" at bounding box center [1294, 306] width 21 height 55
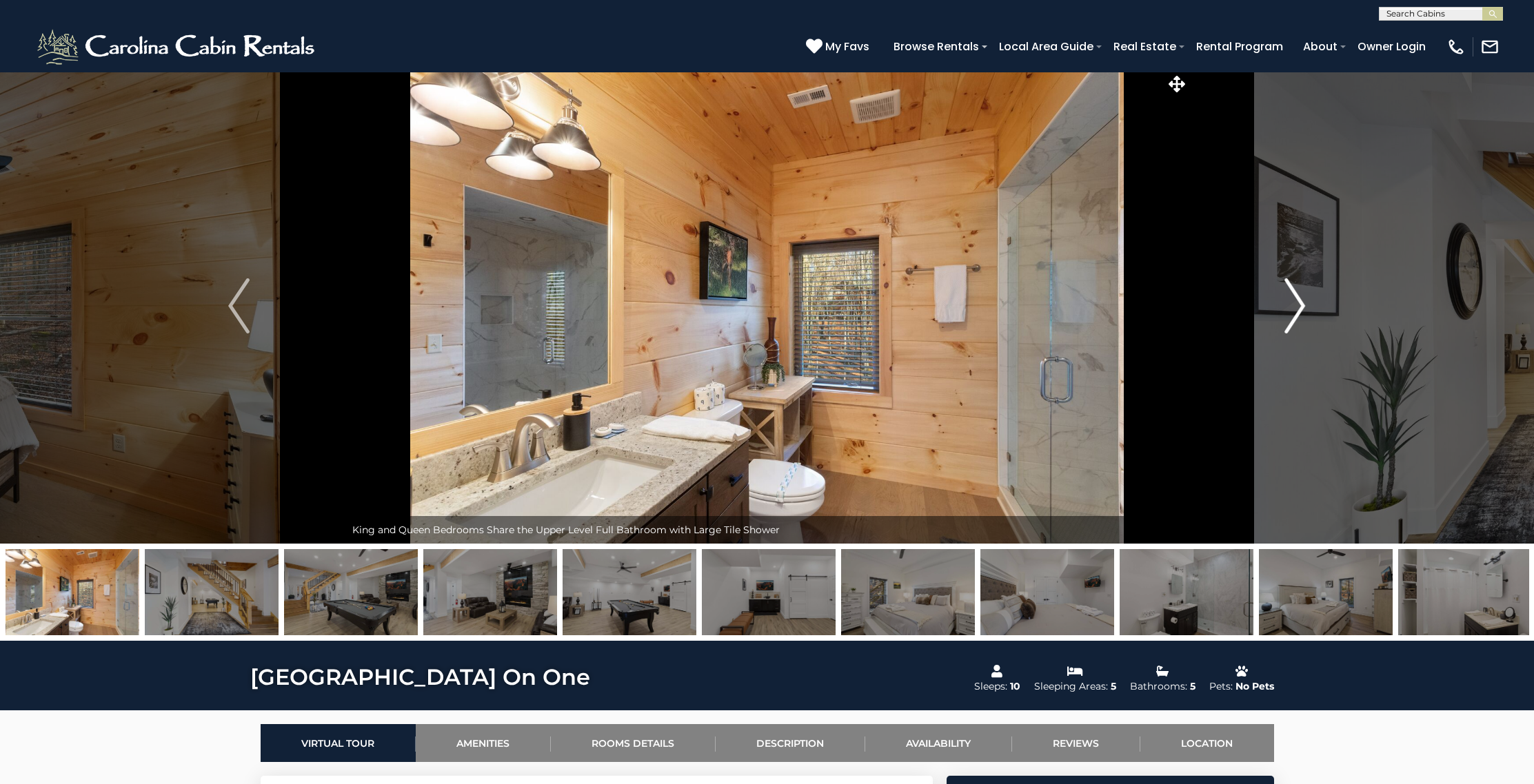
click at [1293, 294] on img "Next" at bounding box center [1294, 306] width 21 height 55
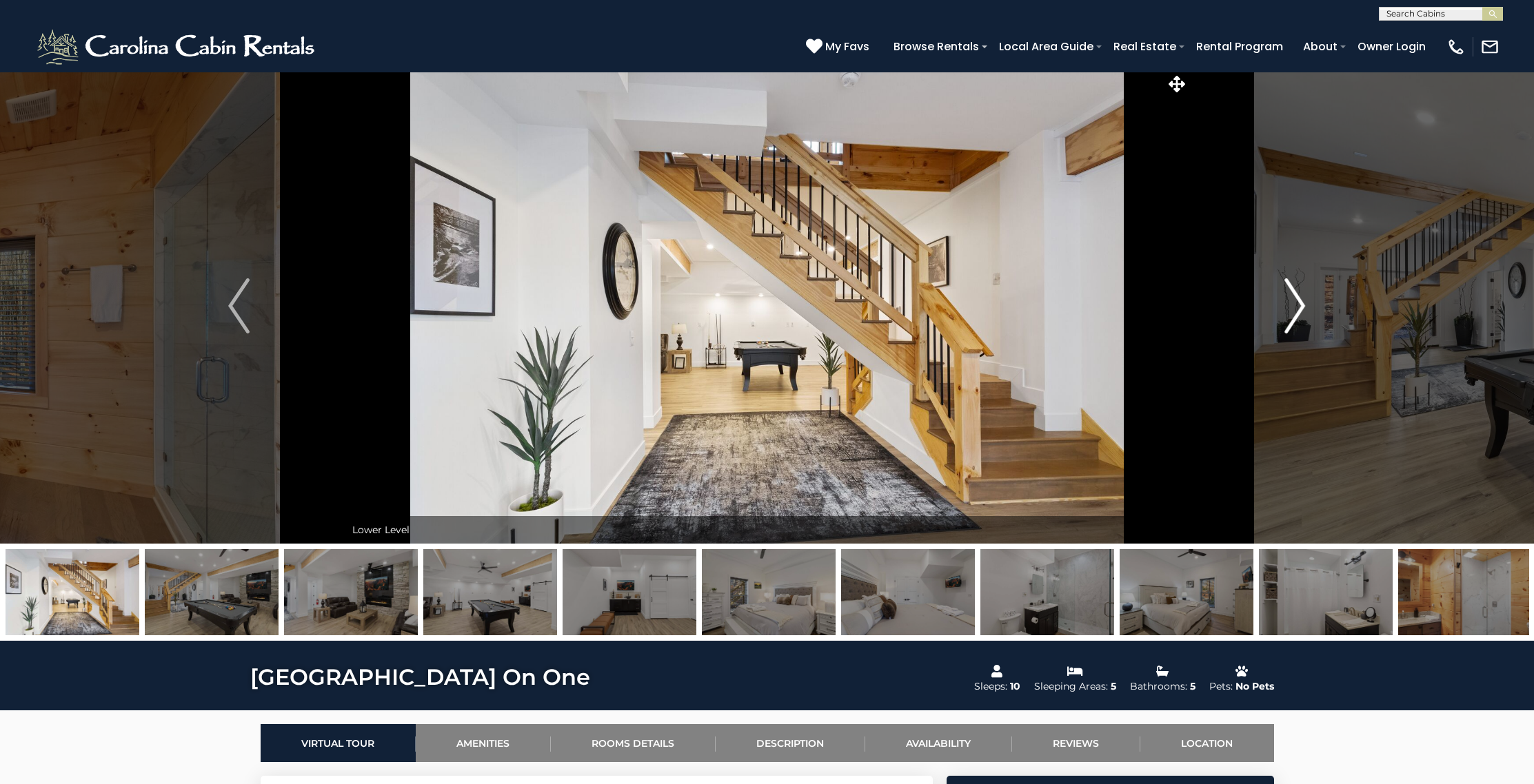
click at [1293, 294] on img "Next" at bounding box center [1294, 306] width 21 height 55
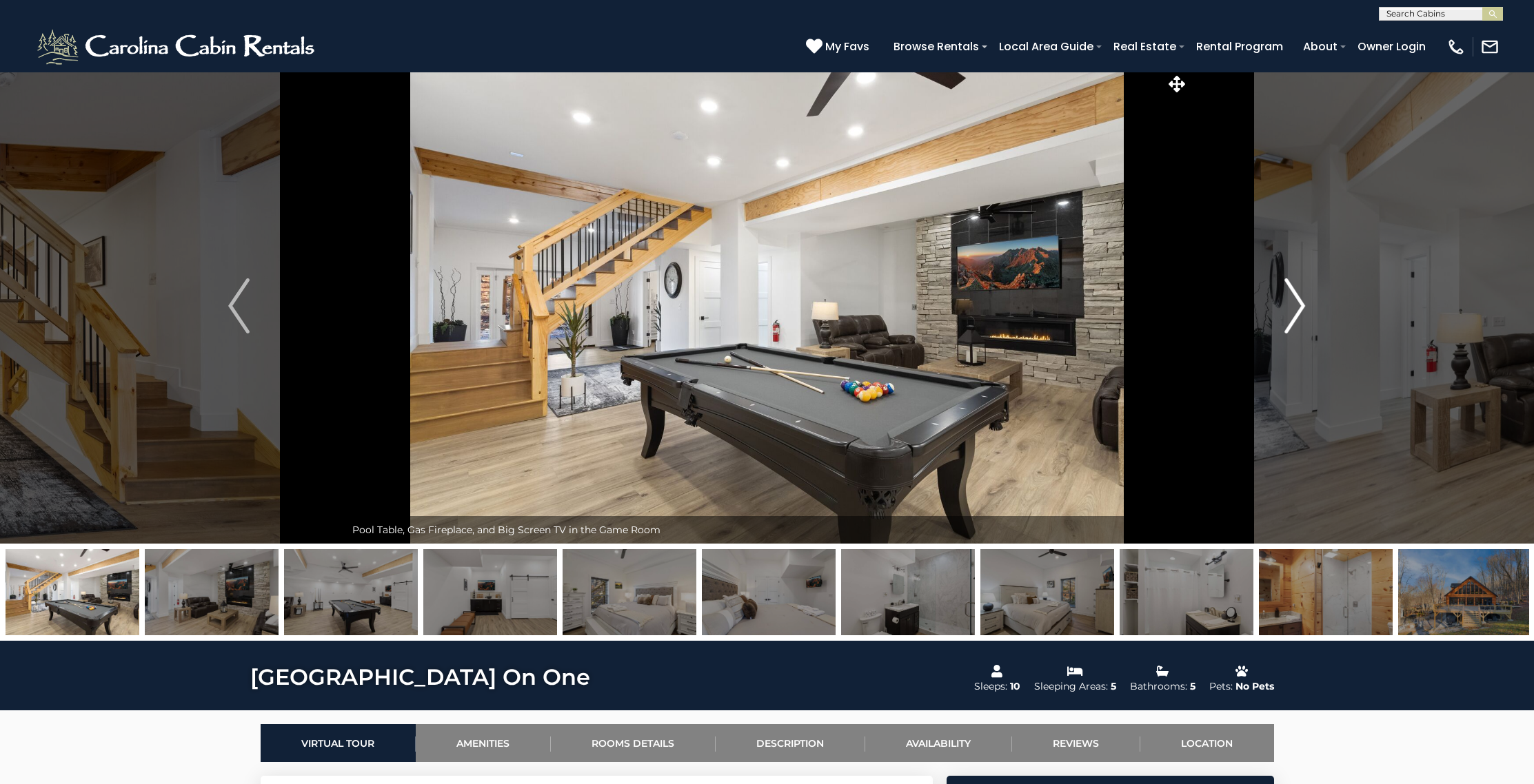
click at [1293, 294] on img "Next" at bounding box center [1294, 306] width 21 height 55
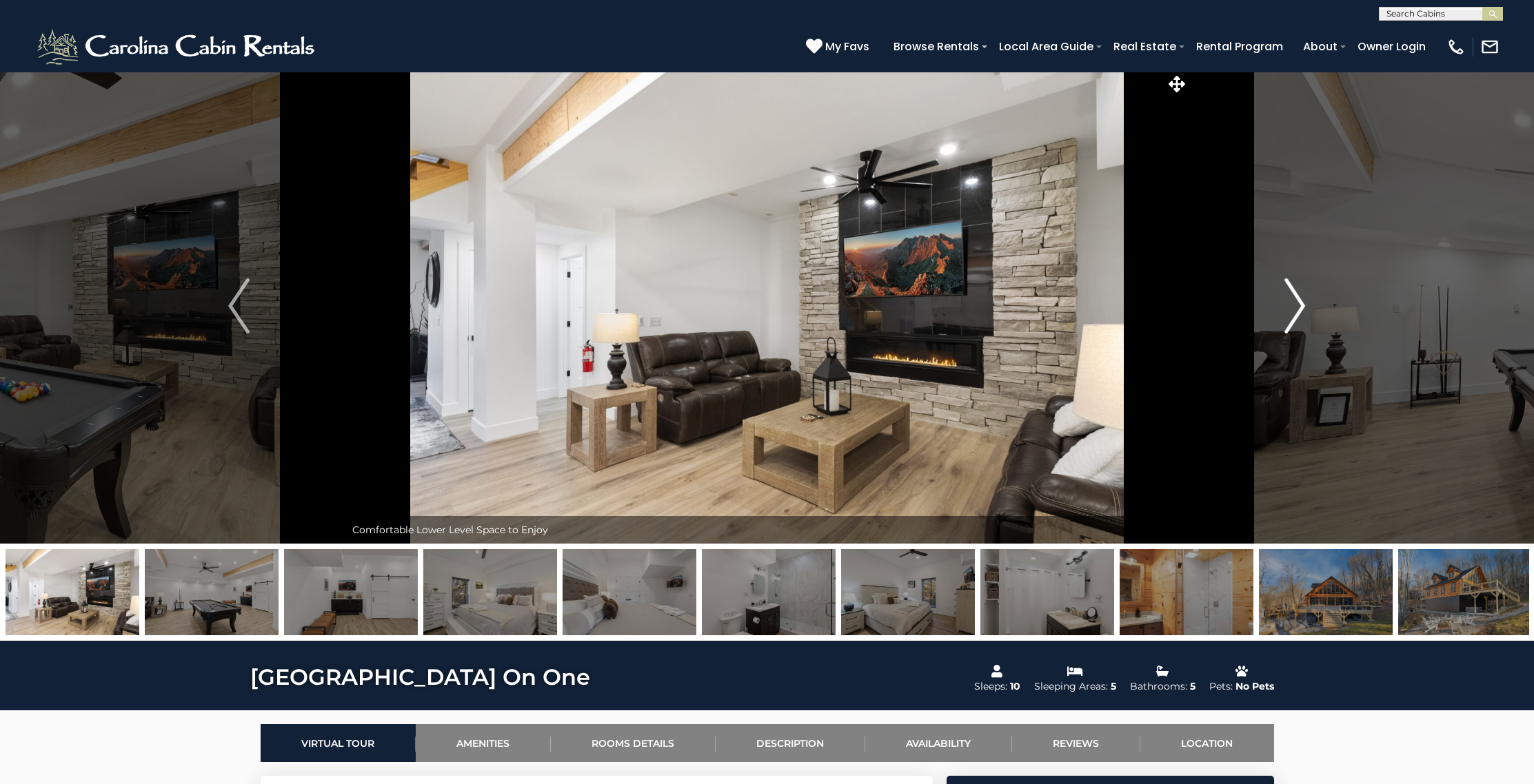
click at [1293, 294] on img "Next" at bounding box center [1294, 306] width 21 height 55
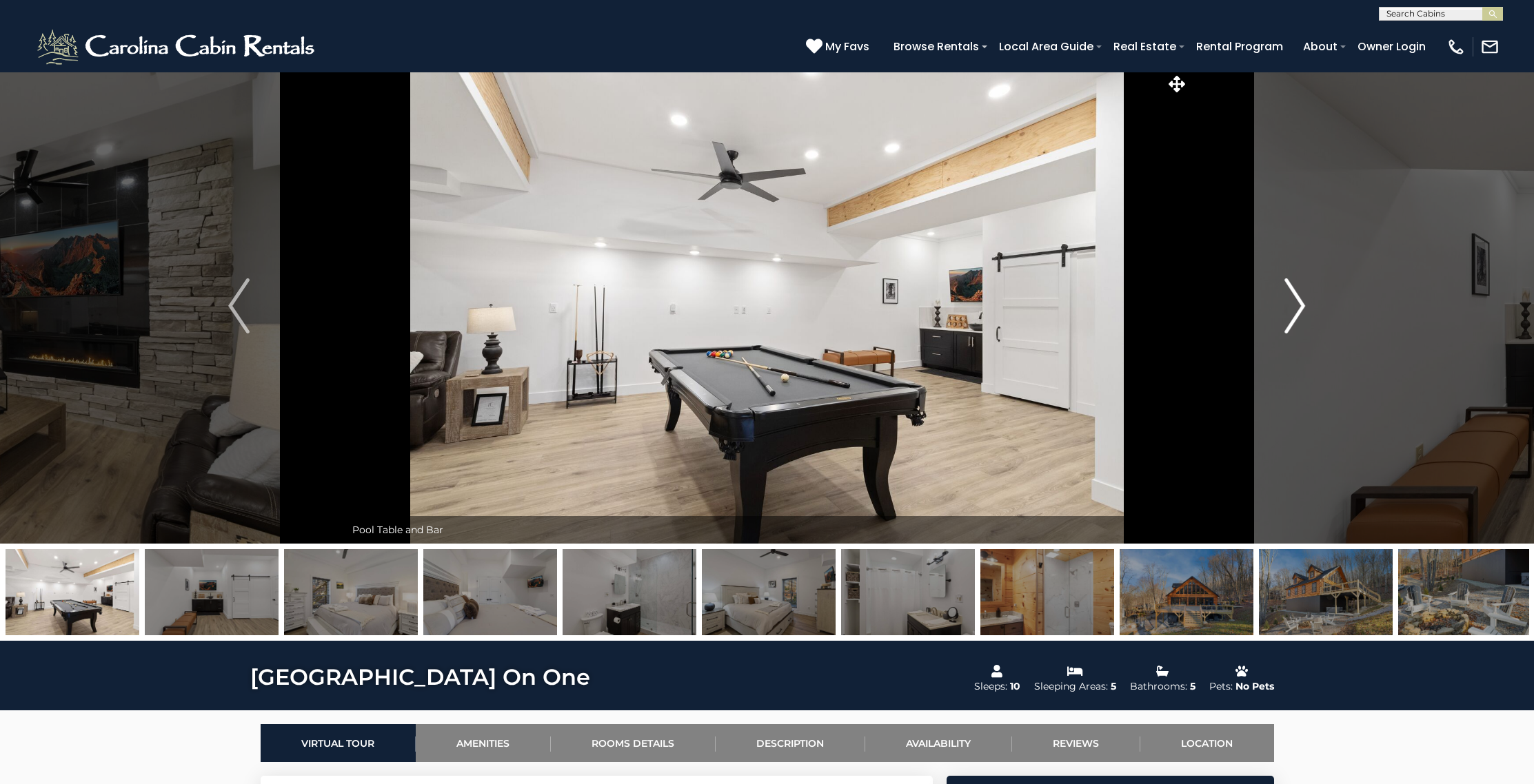
click at [1293, 294] on img "Next" at bounding box center [1294, 306] width 21 height 55
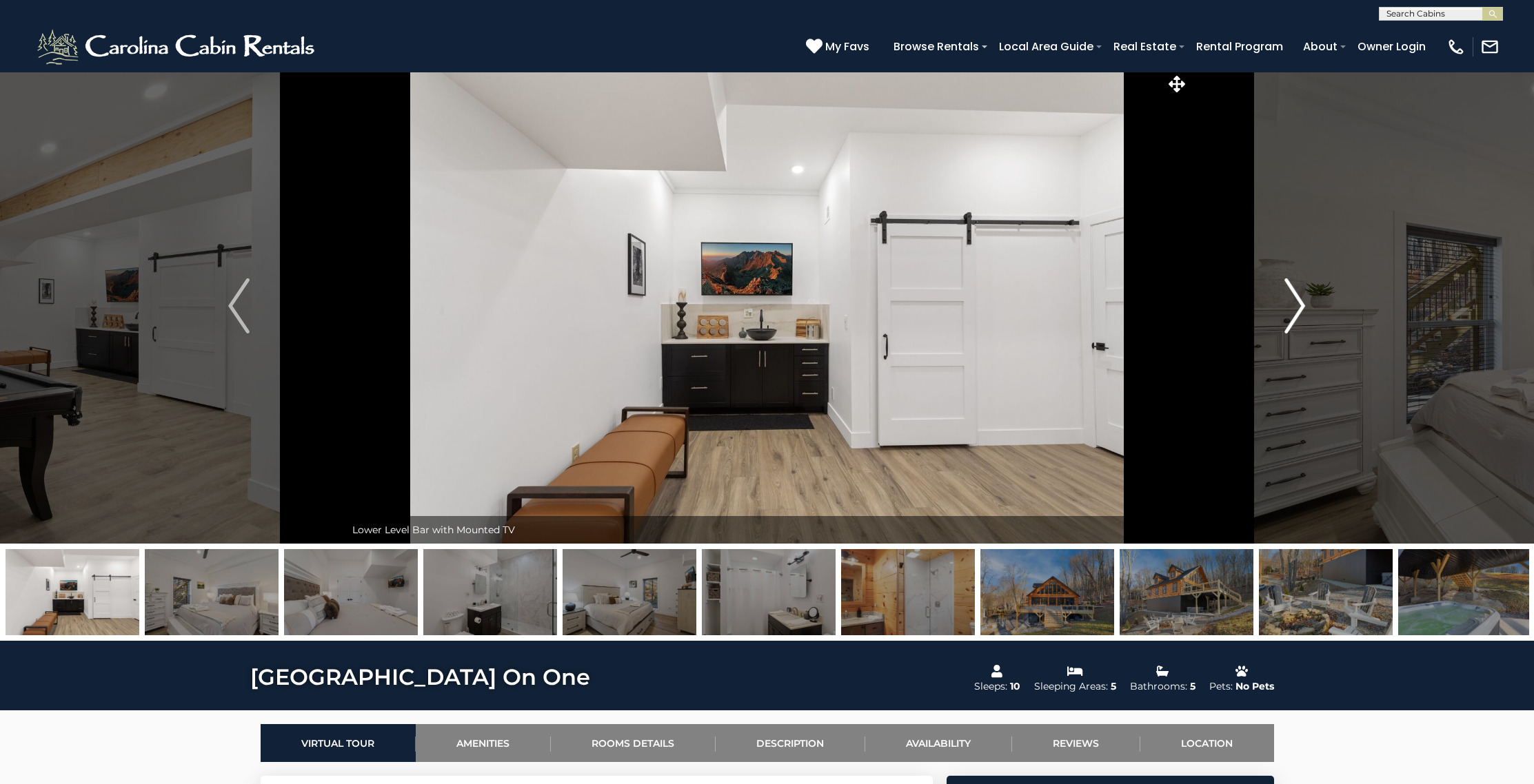
click at [1293, 294] on img "Next" at bounding box center [1294, 306] width 21 height 55
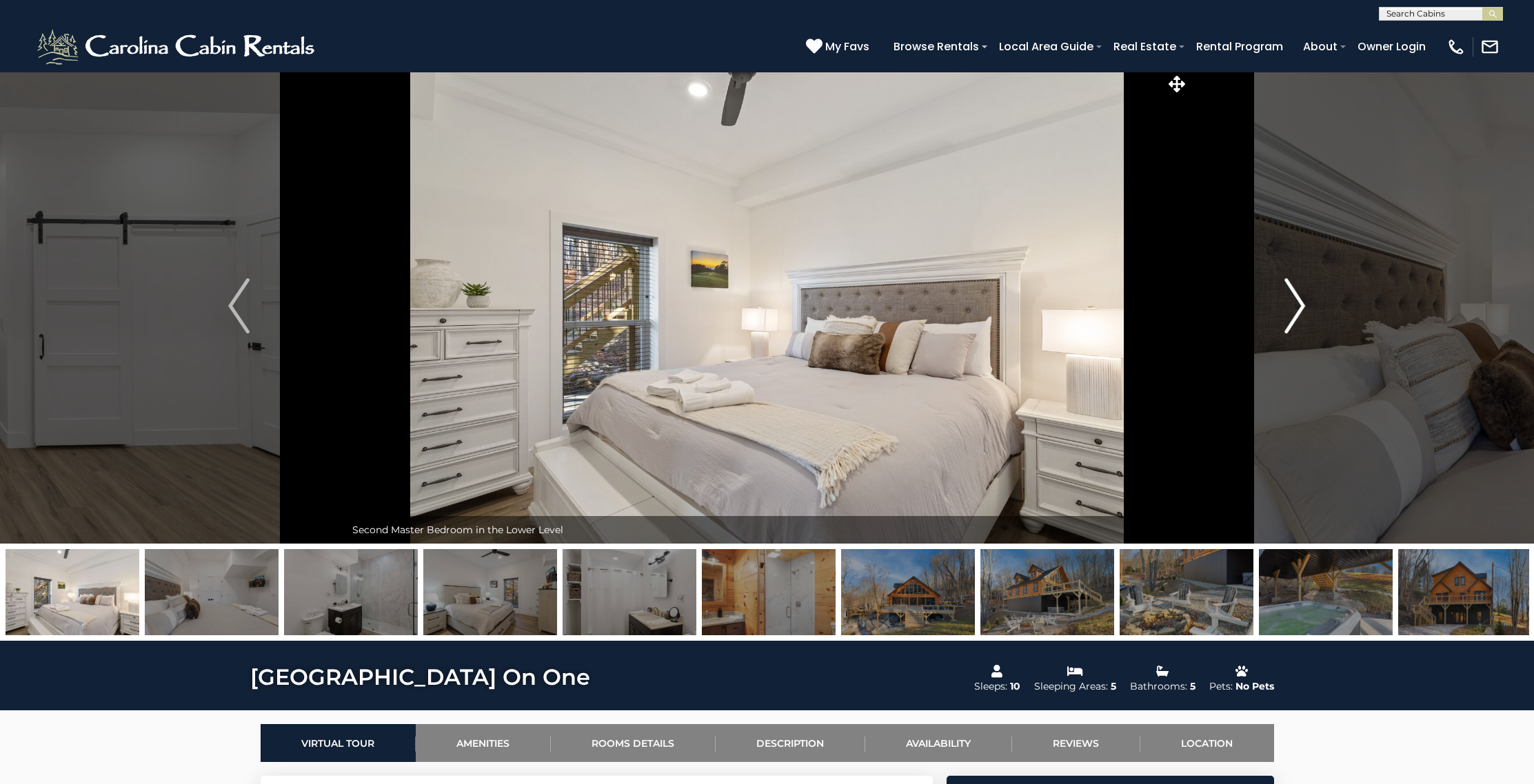
click at [1293, 294] on img "Next" at bounding box center [1294, 306] width 21 height 55
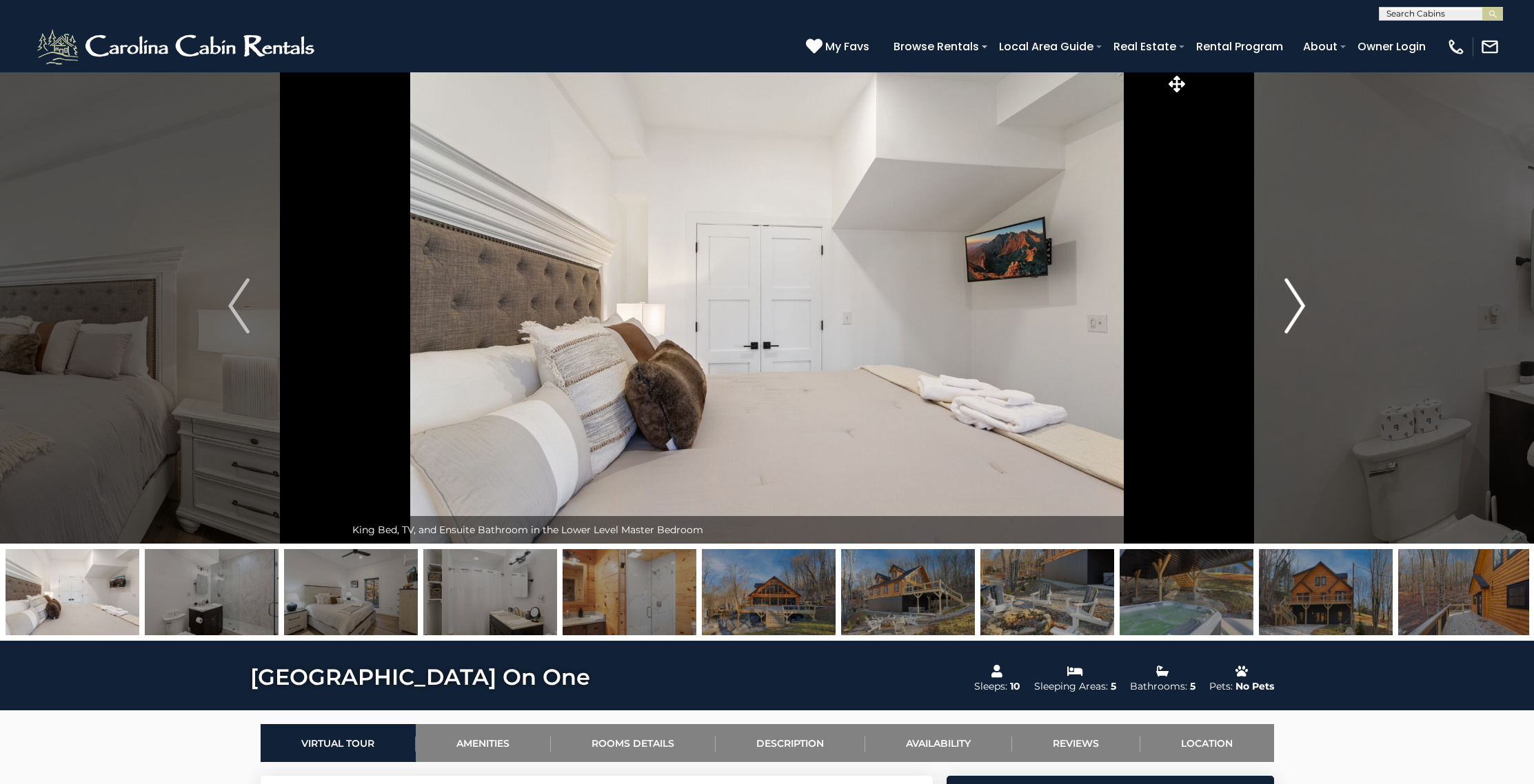
click at [1293, 294] on img "Next" at bounding box center [1294, 306] width 21 height 55
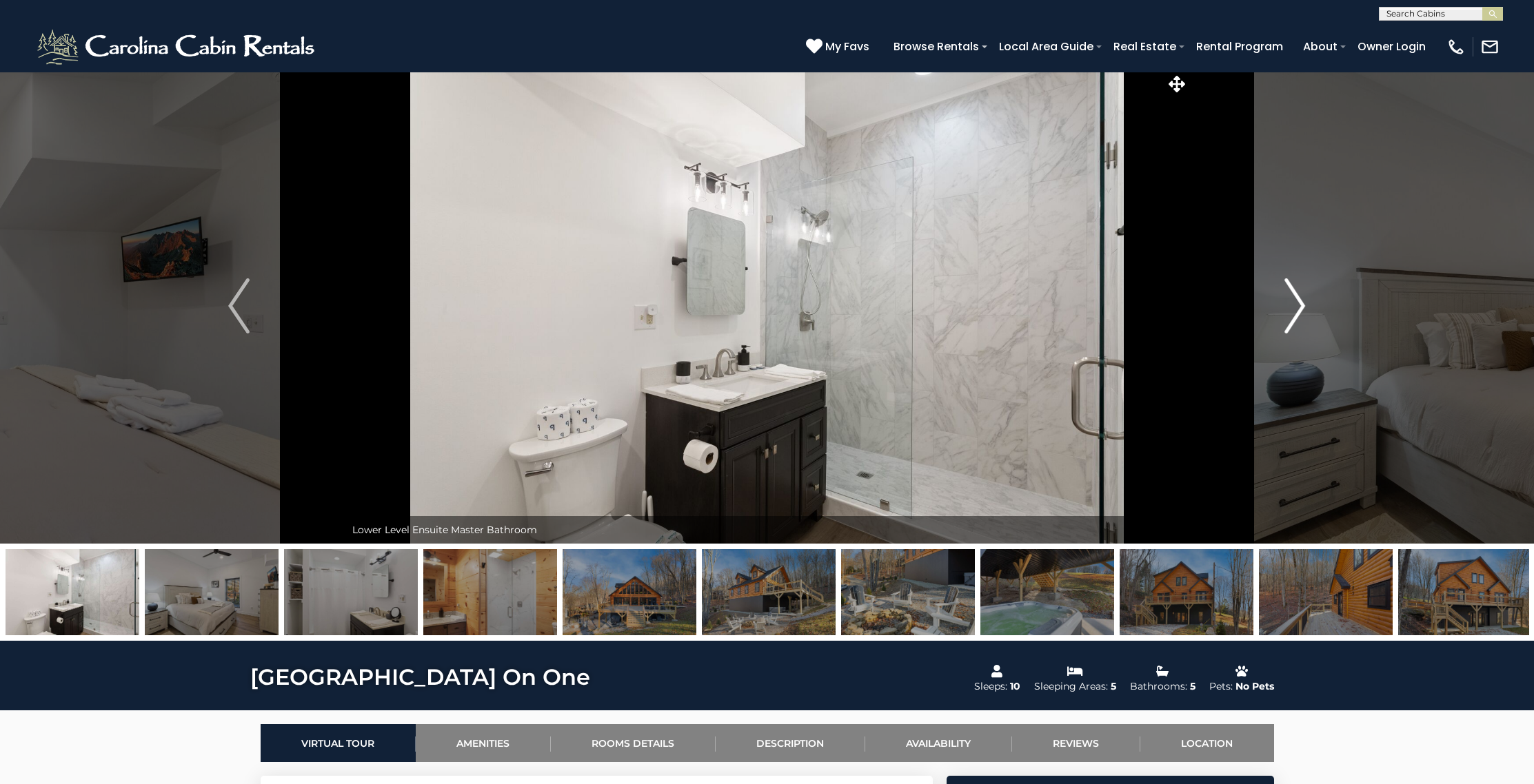
click at [1293, 294] on img "Next" at bounding box center [1294, 306] width 21 height 55
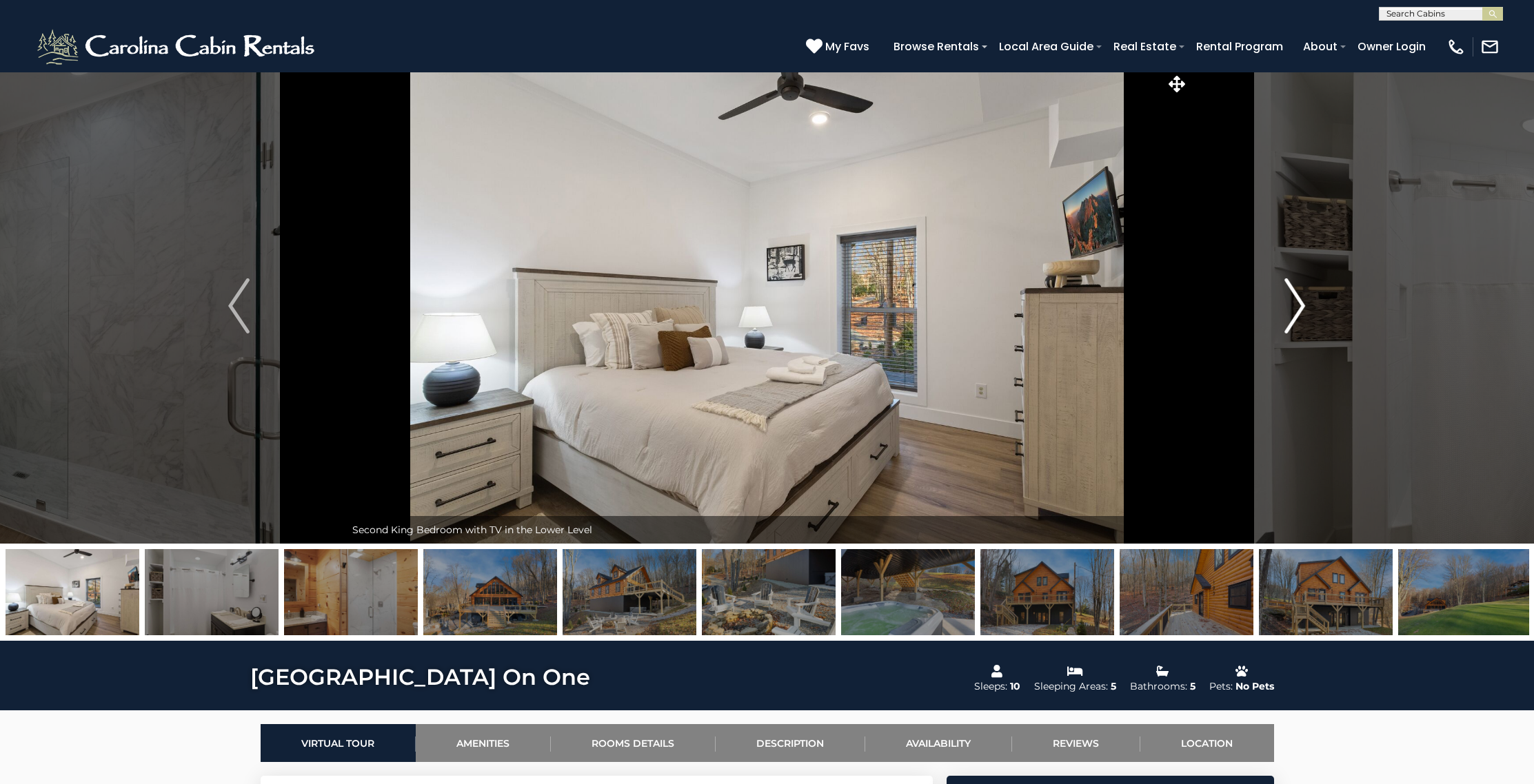
click at [1293, 294] on img "Next" at bounding box center [1294, 306] width 21 height 55
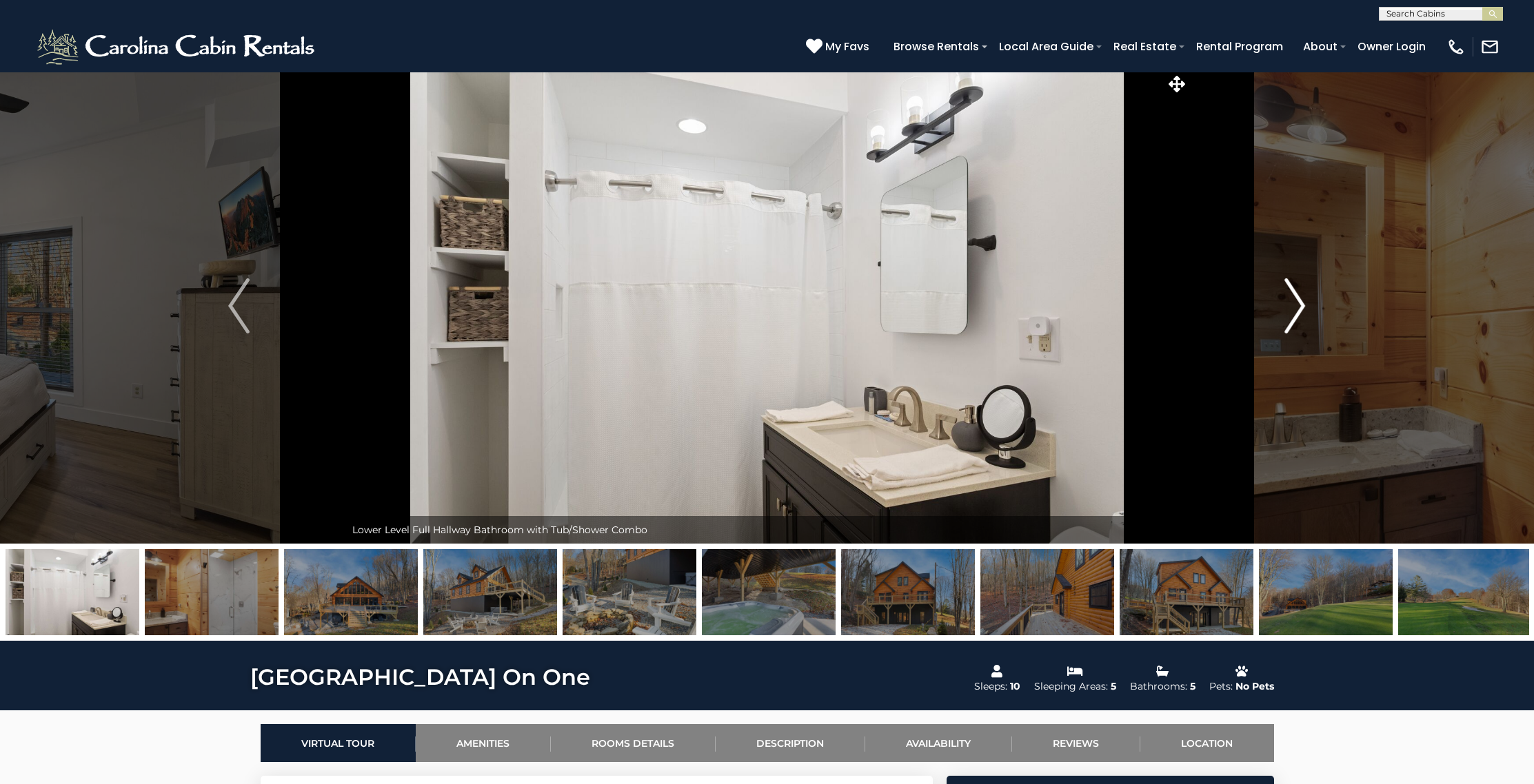
click at [1293, 294] on img "Next" at bounding box center [1294, 306] width 21 height 55
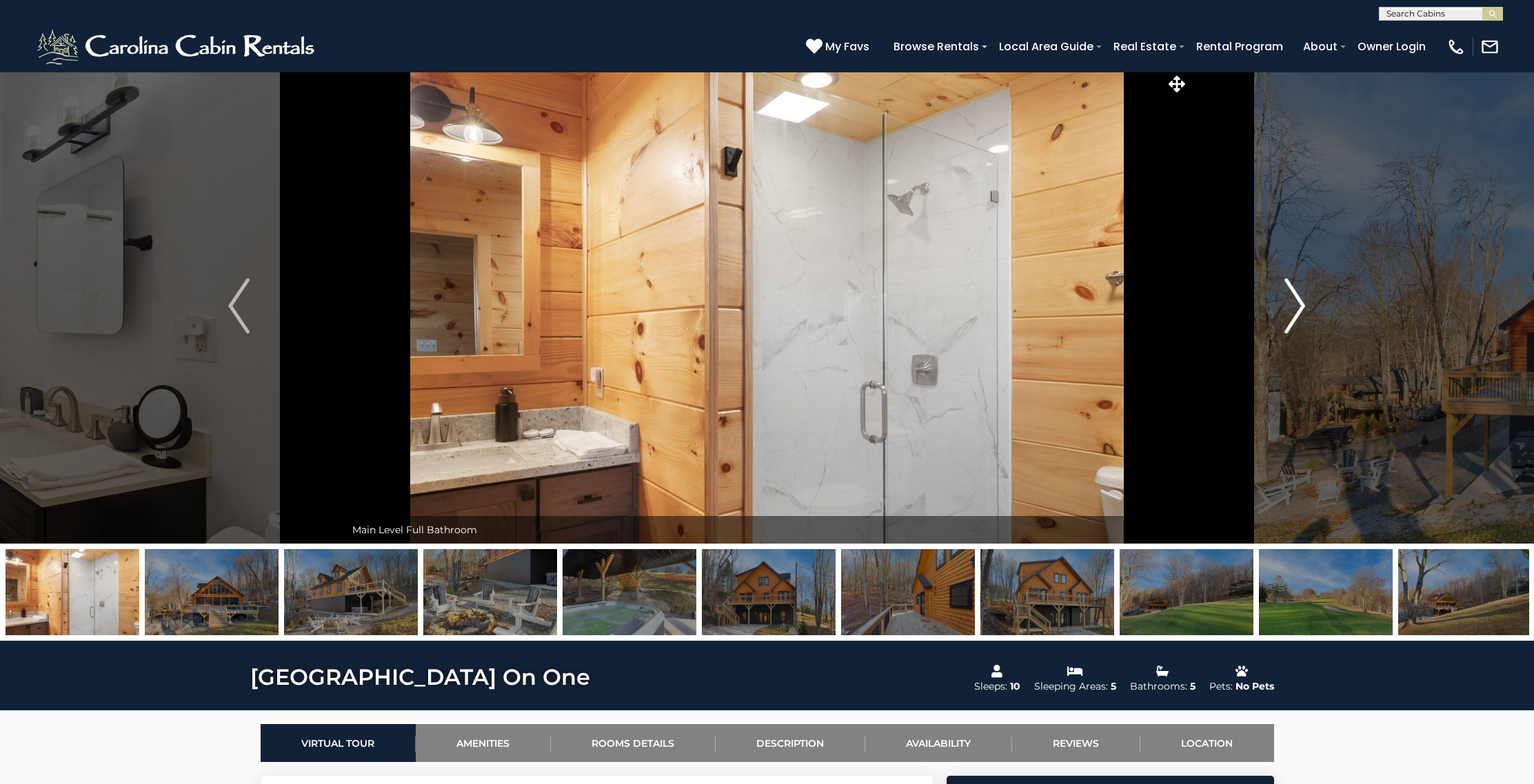
click at [1293, 294] on img "Next" at bounding box center [1294, 306] width 21 height 55
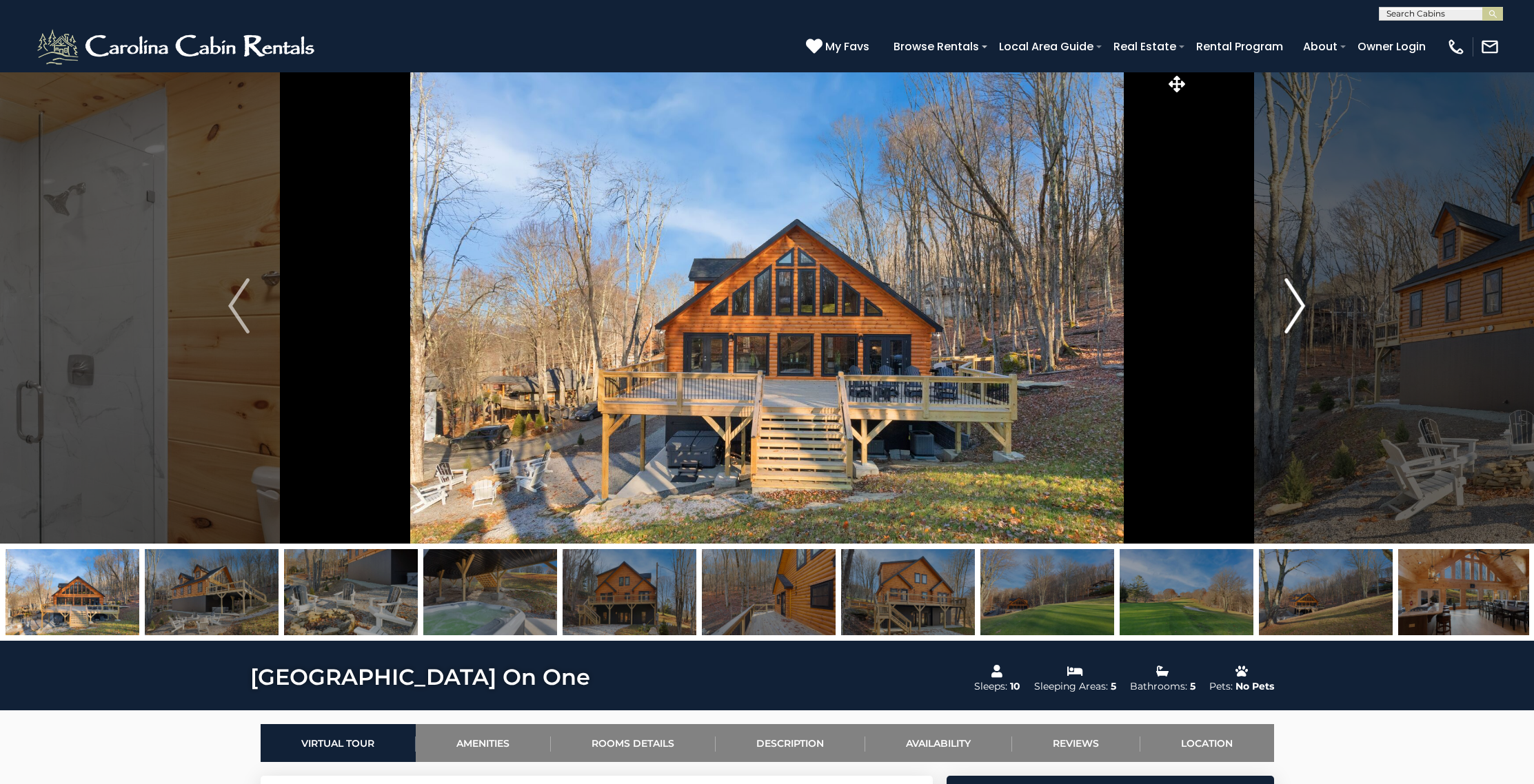
click at [1293, 294] on img "Next" at bounding box center [1294, 306] width 21 height 55
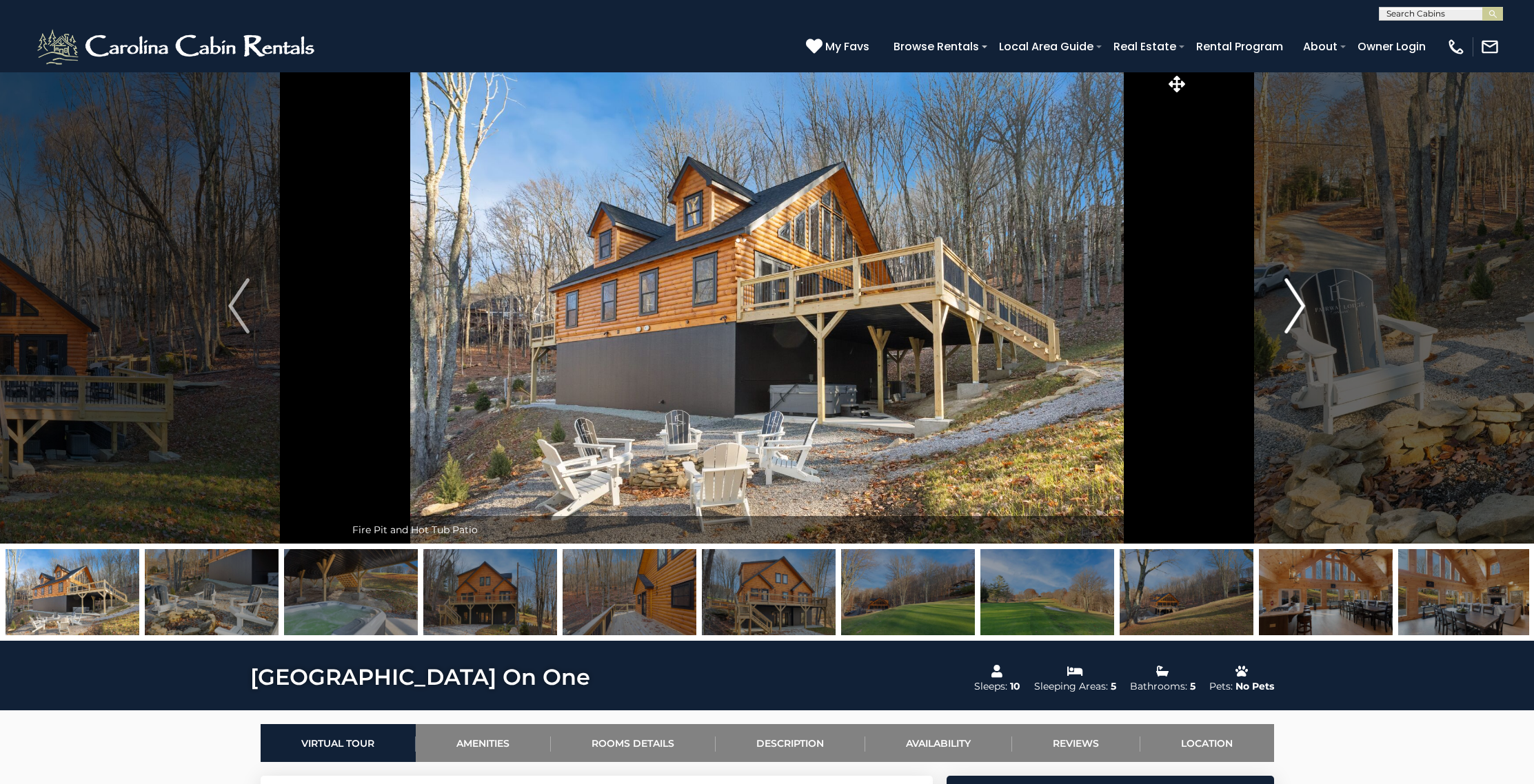
click at [1293, 294] on img "Next" at bounding box center [1294, 306] width 21 height 55
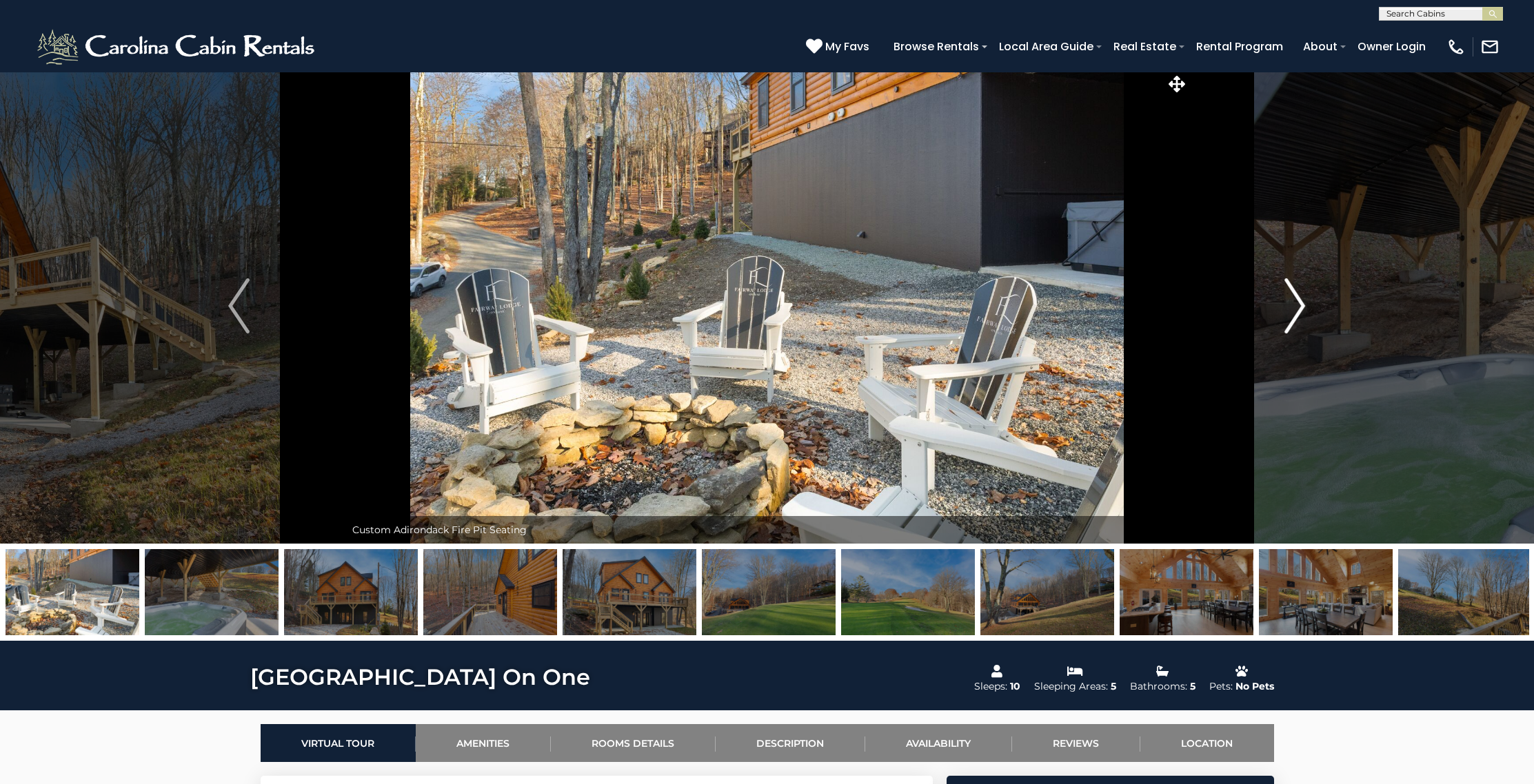
click at [1293, 294] on img "Next" at bounding box center [1294, 306] width 21 height 55
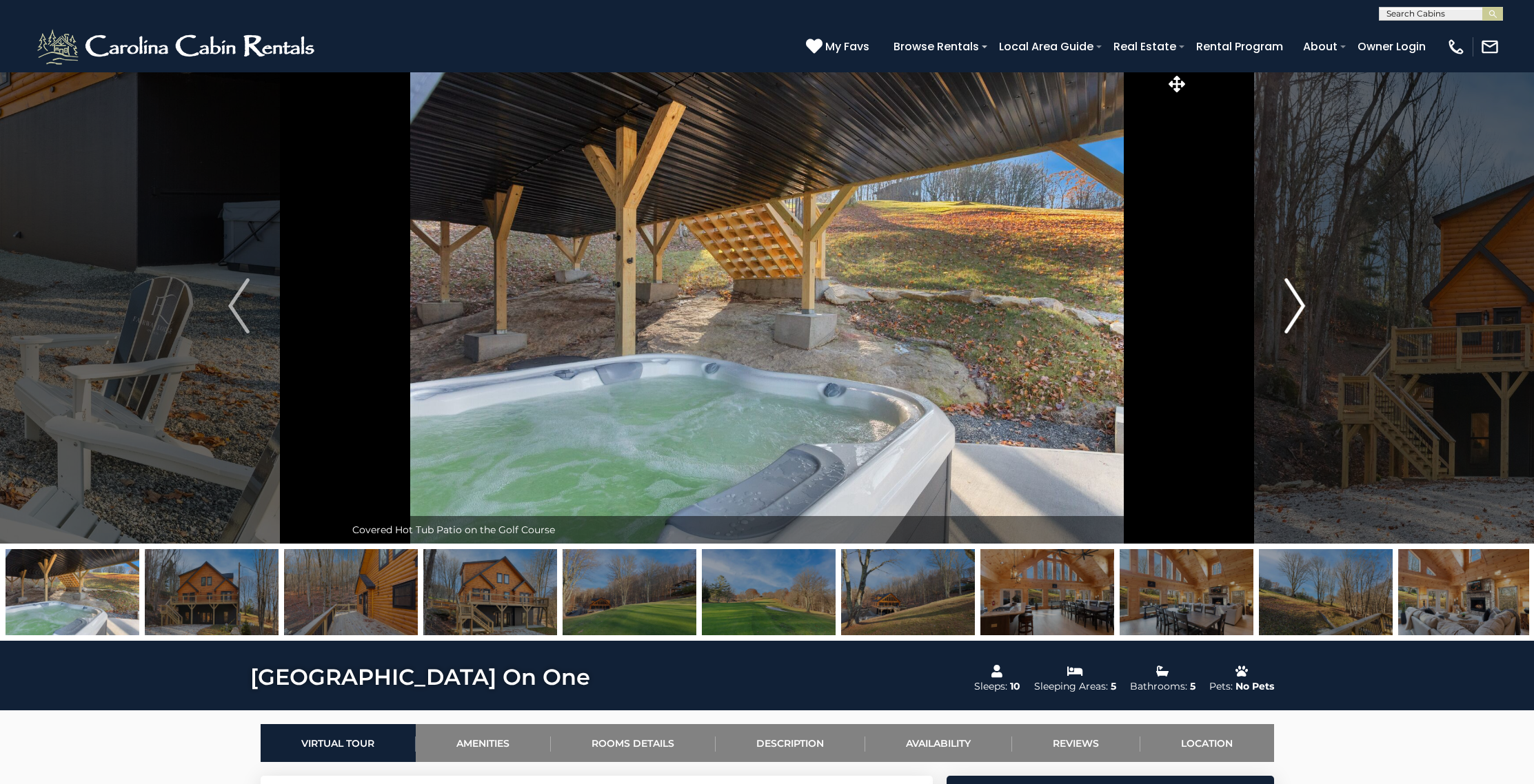
click at [1293, 294] on img "Next" at bounding box center [1294, 306] width 21 height 55
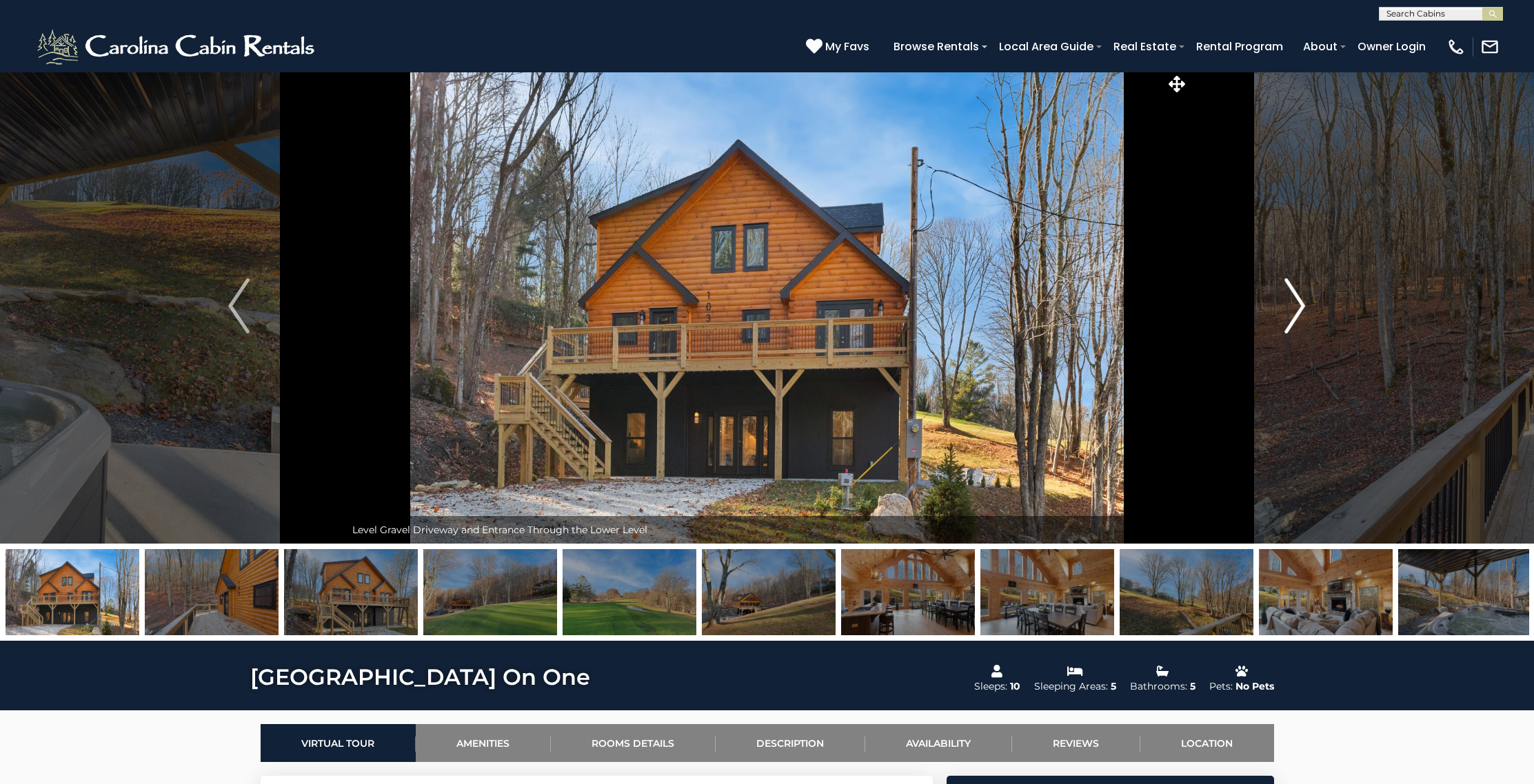
click at [1293, 294] on img "Next" at bounding box center [1294, 306] width 21 height 55
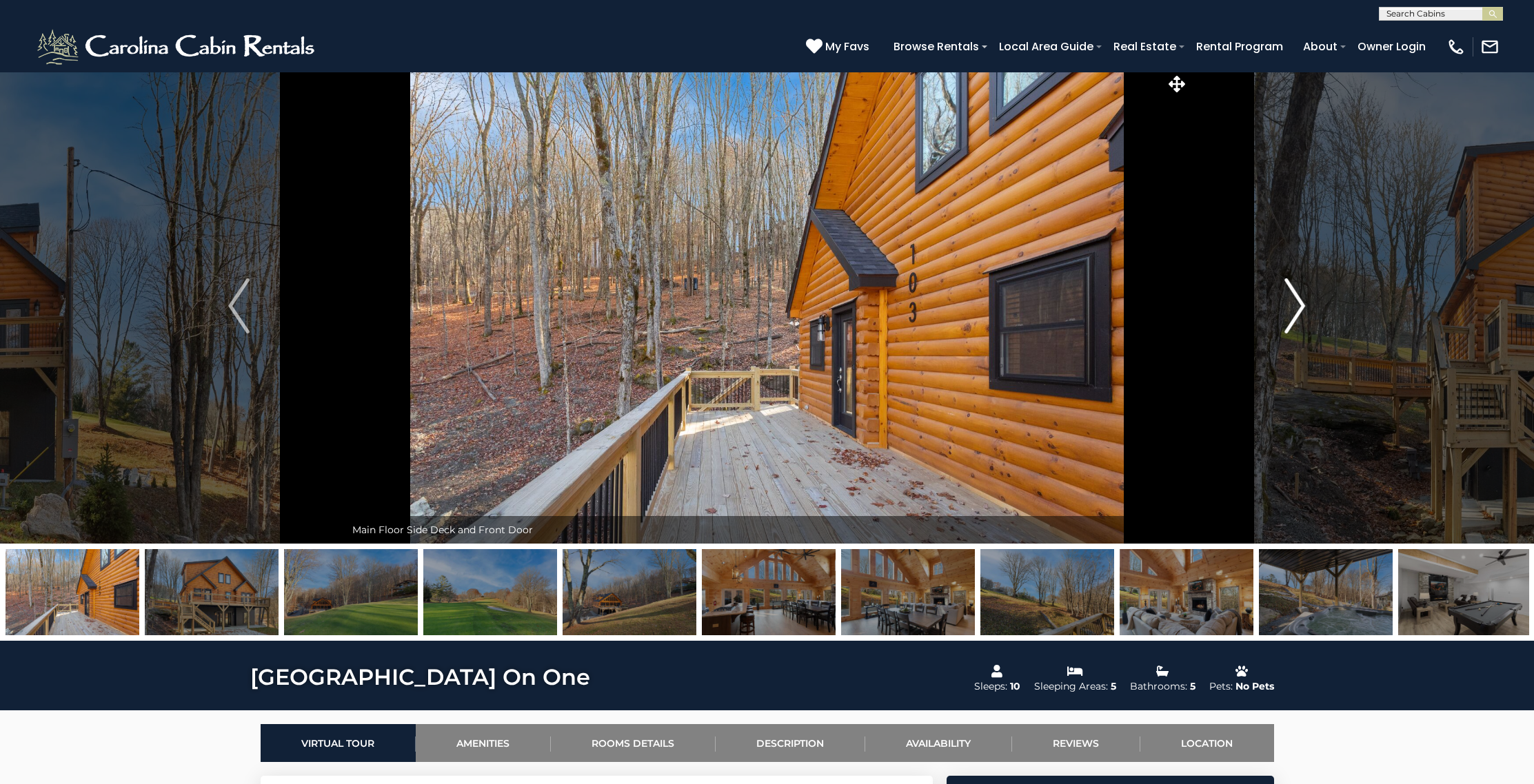
click at [1293, 294] on img "Next" at bounding box center [1294, 306] width 21 height 55
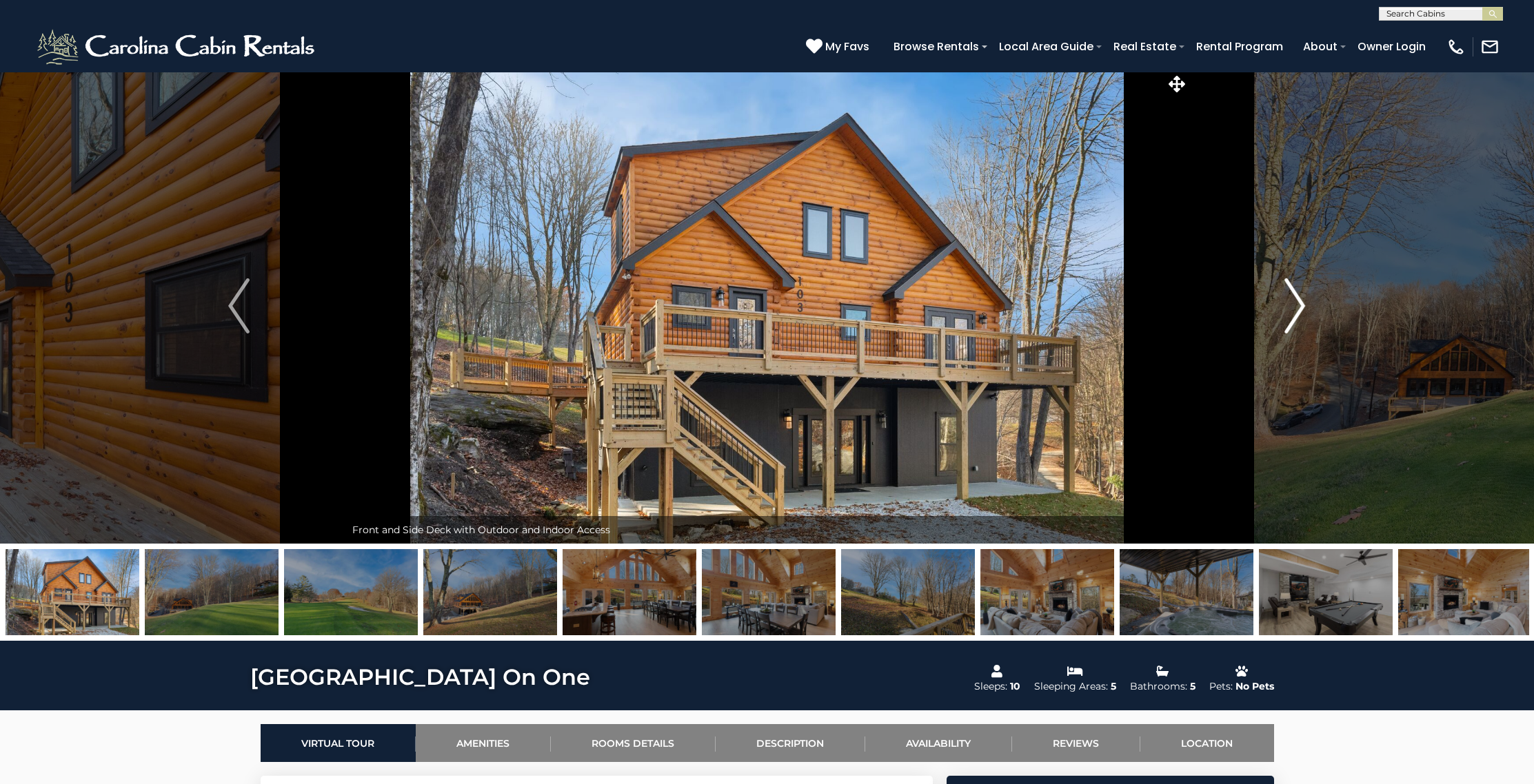
click at [1293, 294] on img "Next" at bounding box center [1294, 306] width 21 height 55
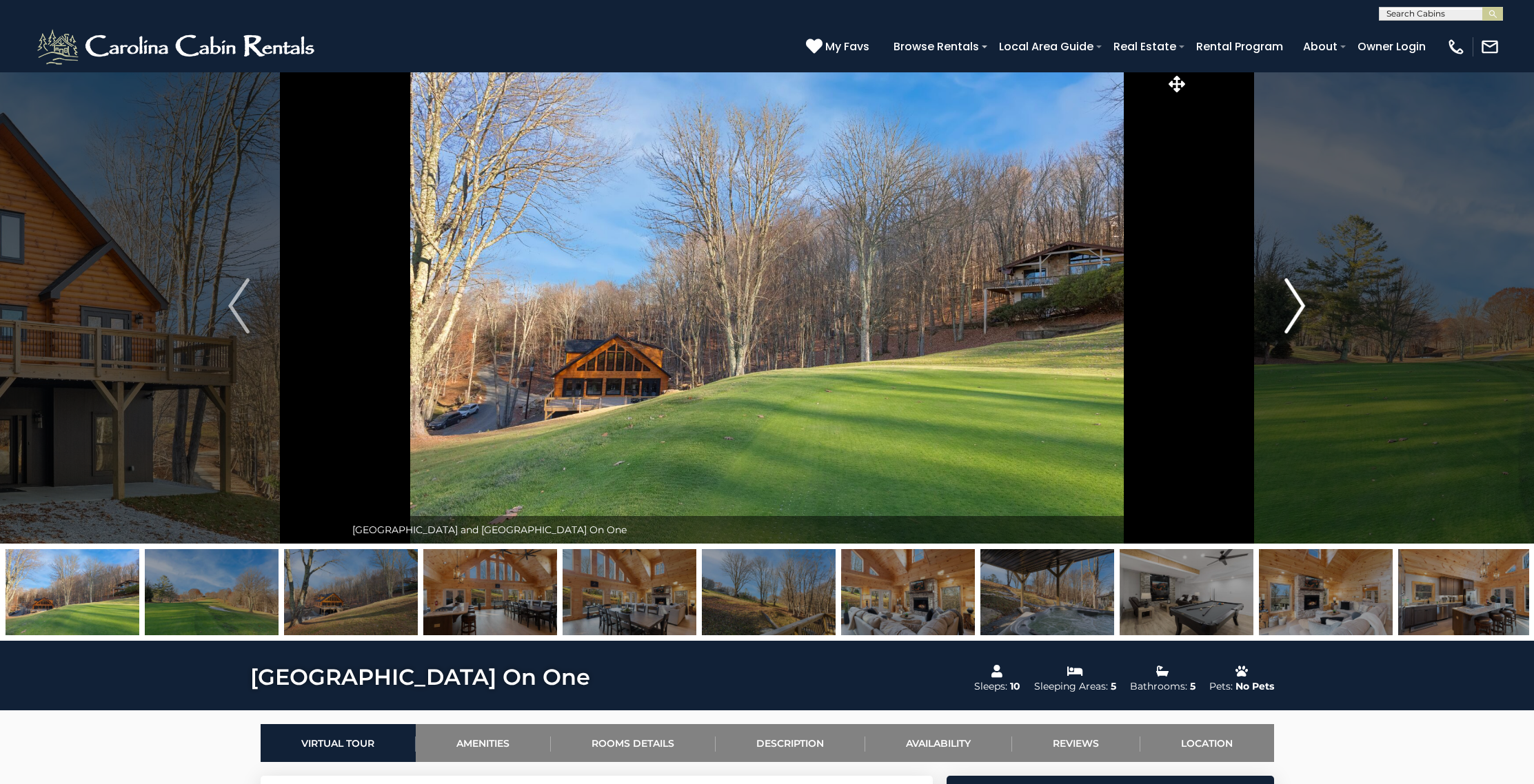
click at [1293, 294] on img "Next" at bounding box center [1294, 306] width 21 height 55
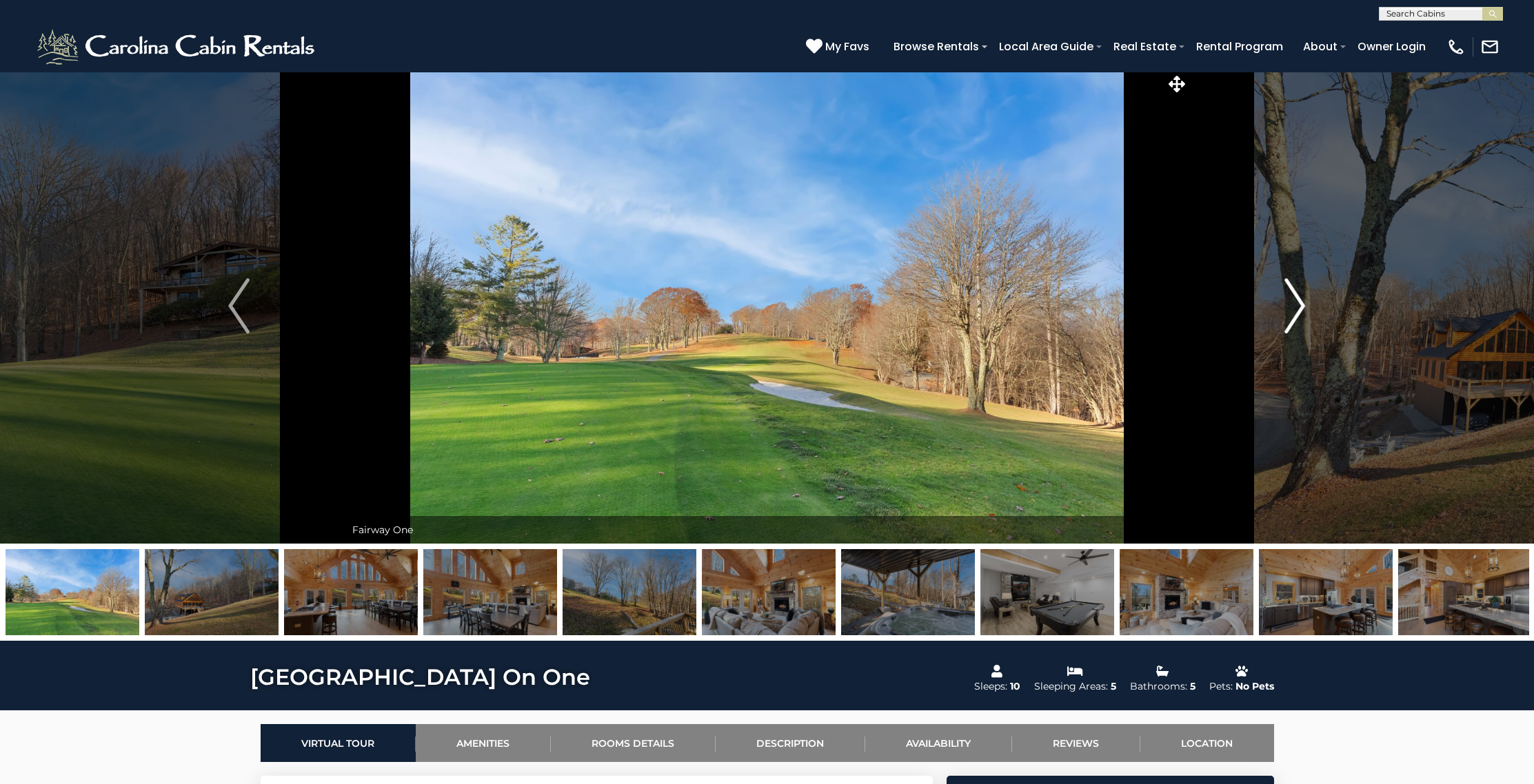
click at [1293, 294] on img "Next" at bounding box center [1294, 306] width 21 height 55
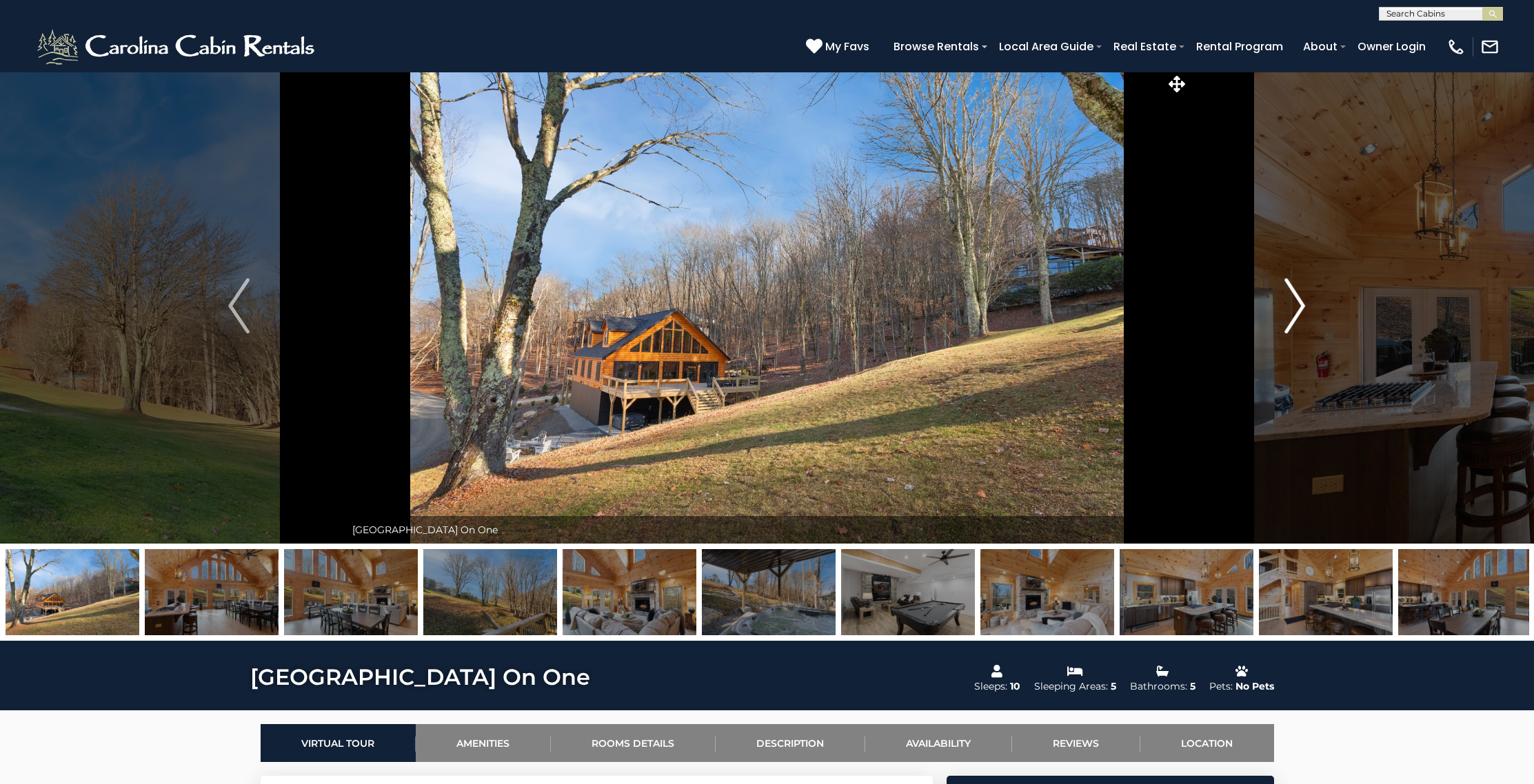
click at [1293, 294] on img "Next" at bounding box center [1294, 306] width 21 height 55
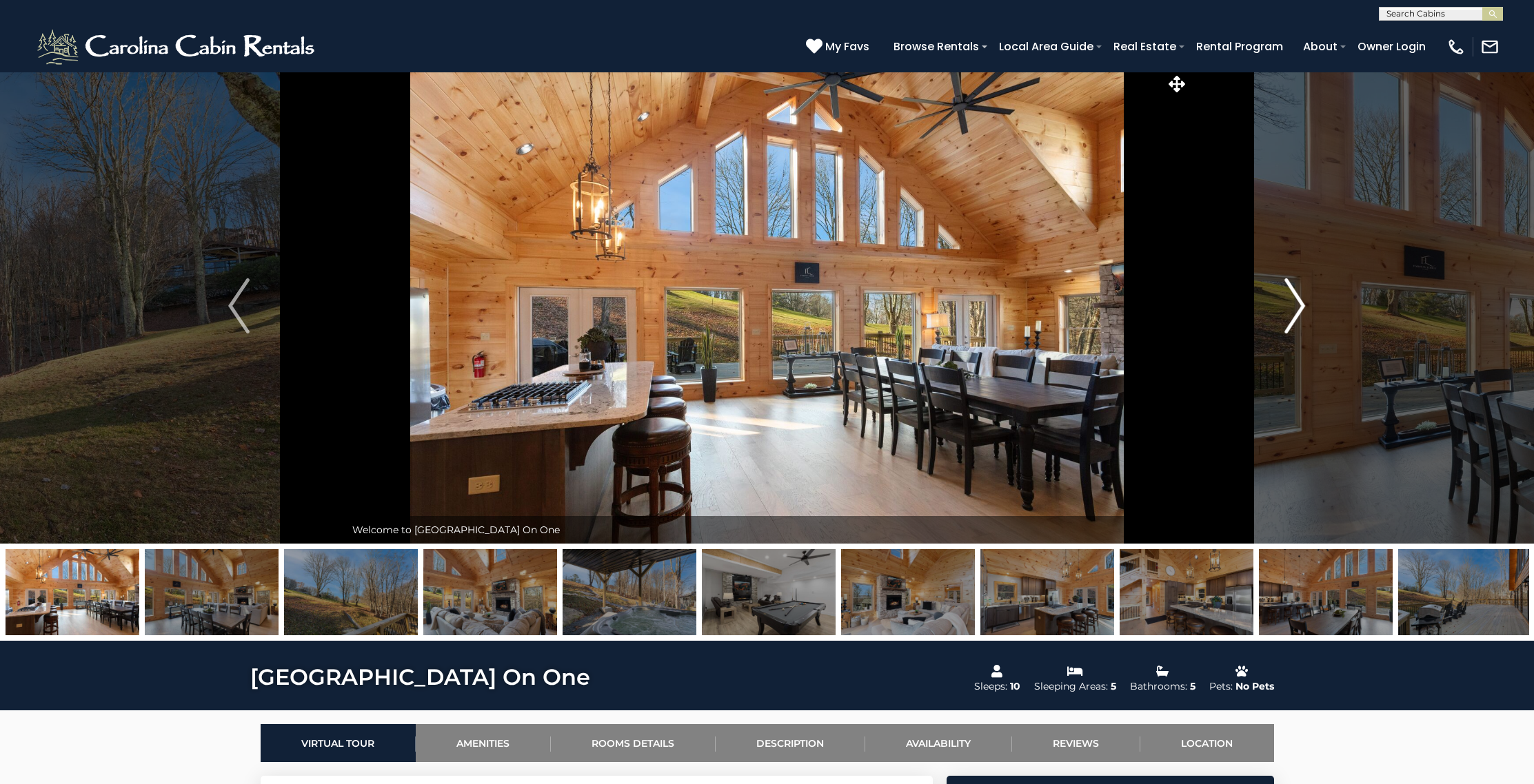
click at [1293, 294] on img "Next" at bounding box center [1294, 306] width 21 height 55
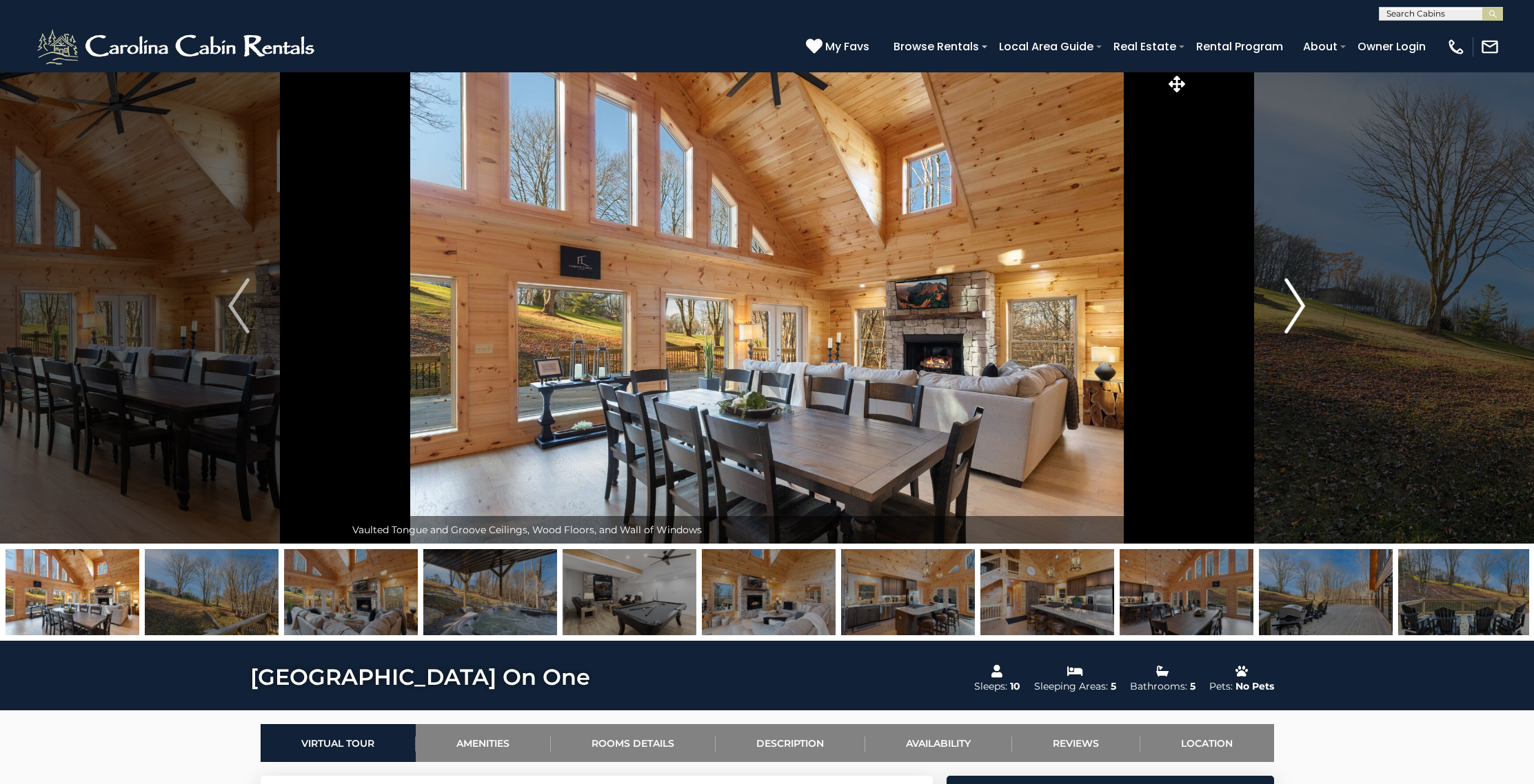
click at [1293, 294] on img "Next" at bounding box center [1294, 306] width 21 height 55
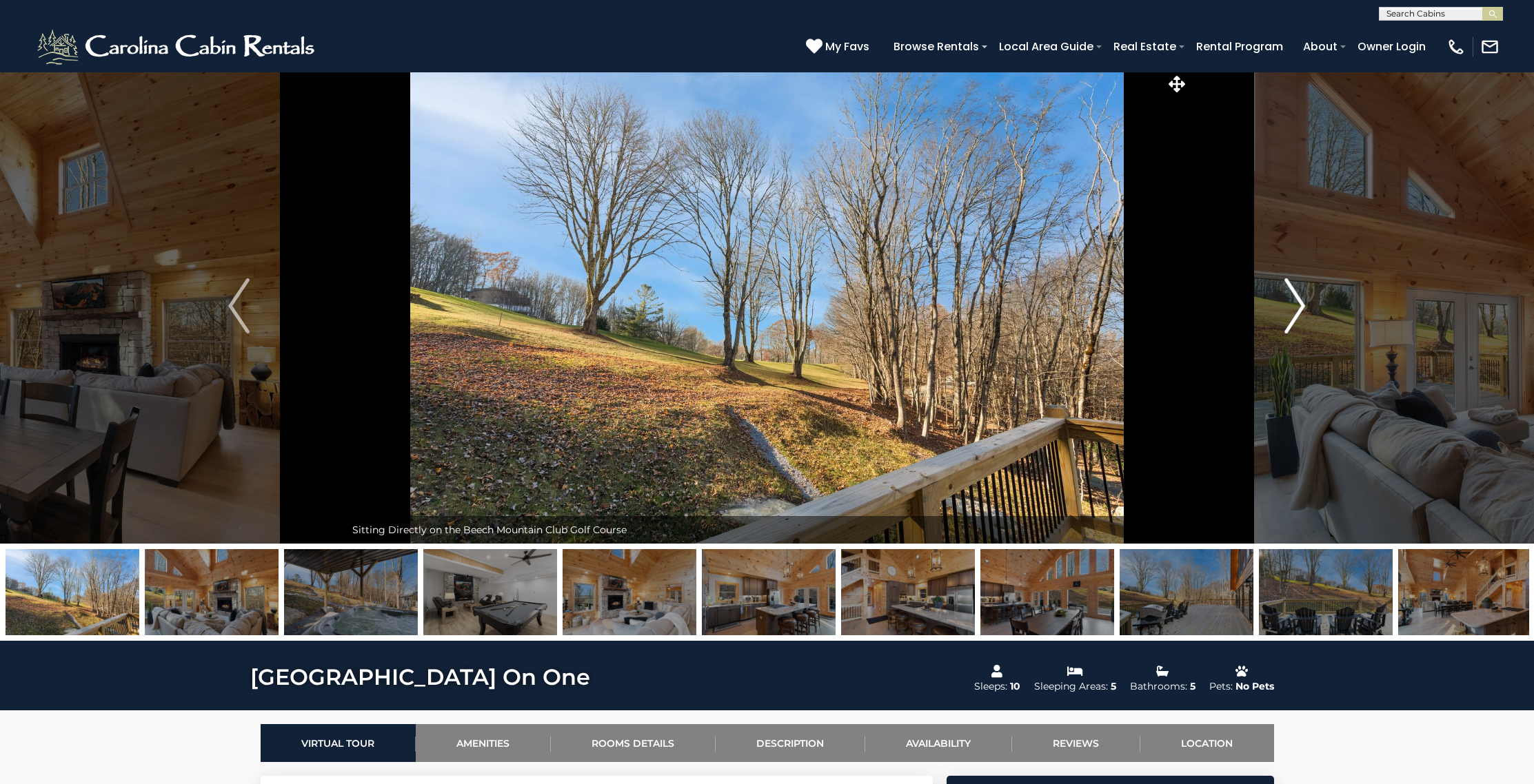
click at [1293, 294] on img "Next" at bounding box center [1294, 306] width 21 height 55
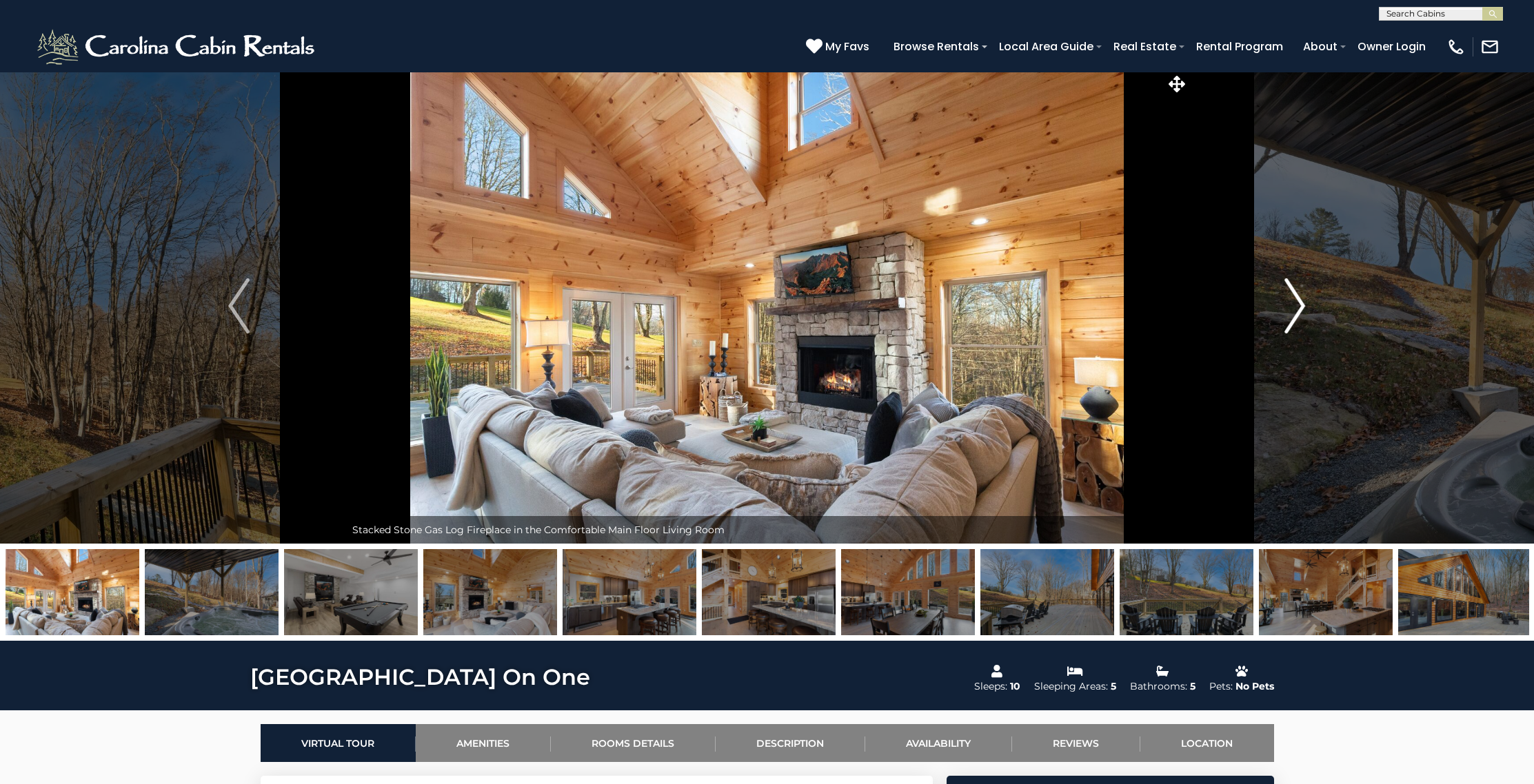
click at [1293, 294] on img "Next" at bounding box center [1294, 306] width 21 height 55
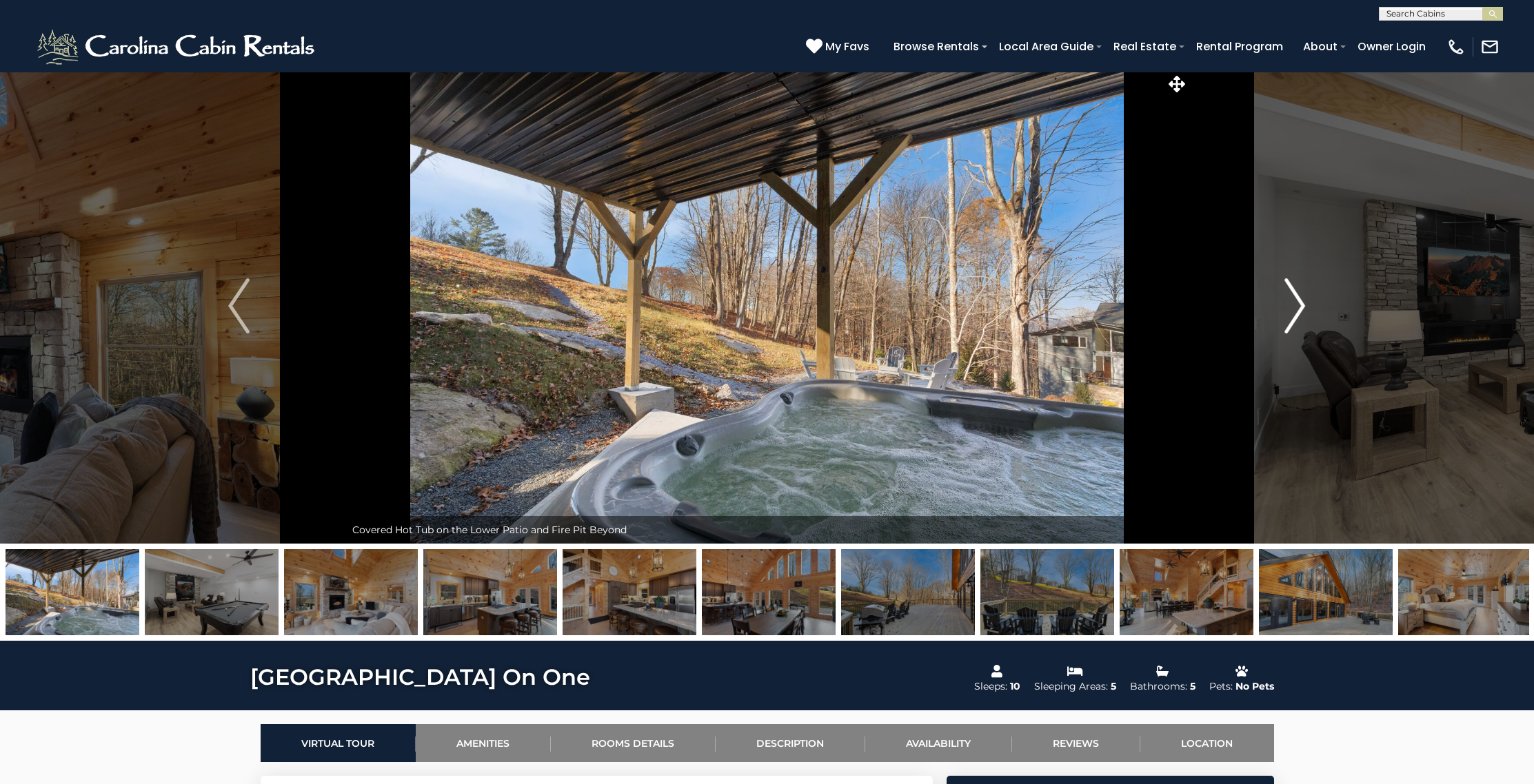
click at [1293, 294] on img "Next" at bounding box center [1294, 306] width 21 height 55
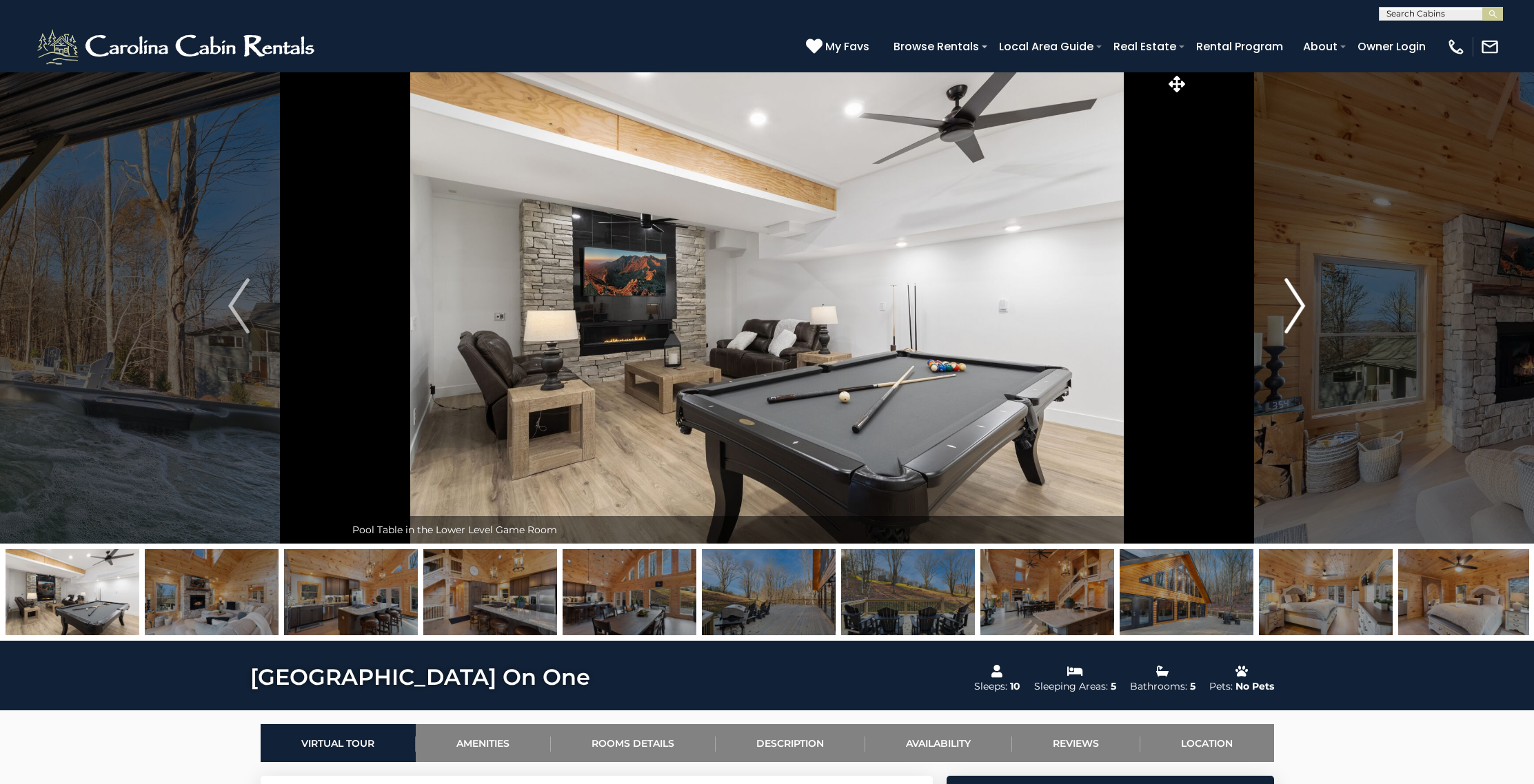
click at [1293, 294] on img "Next" at bounding box center [1294, 306] width 21 height 55
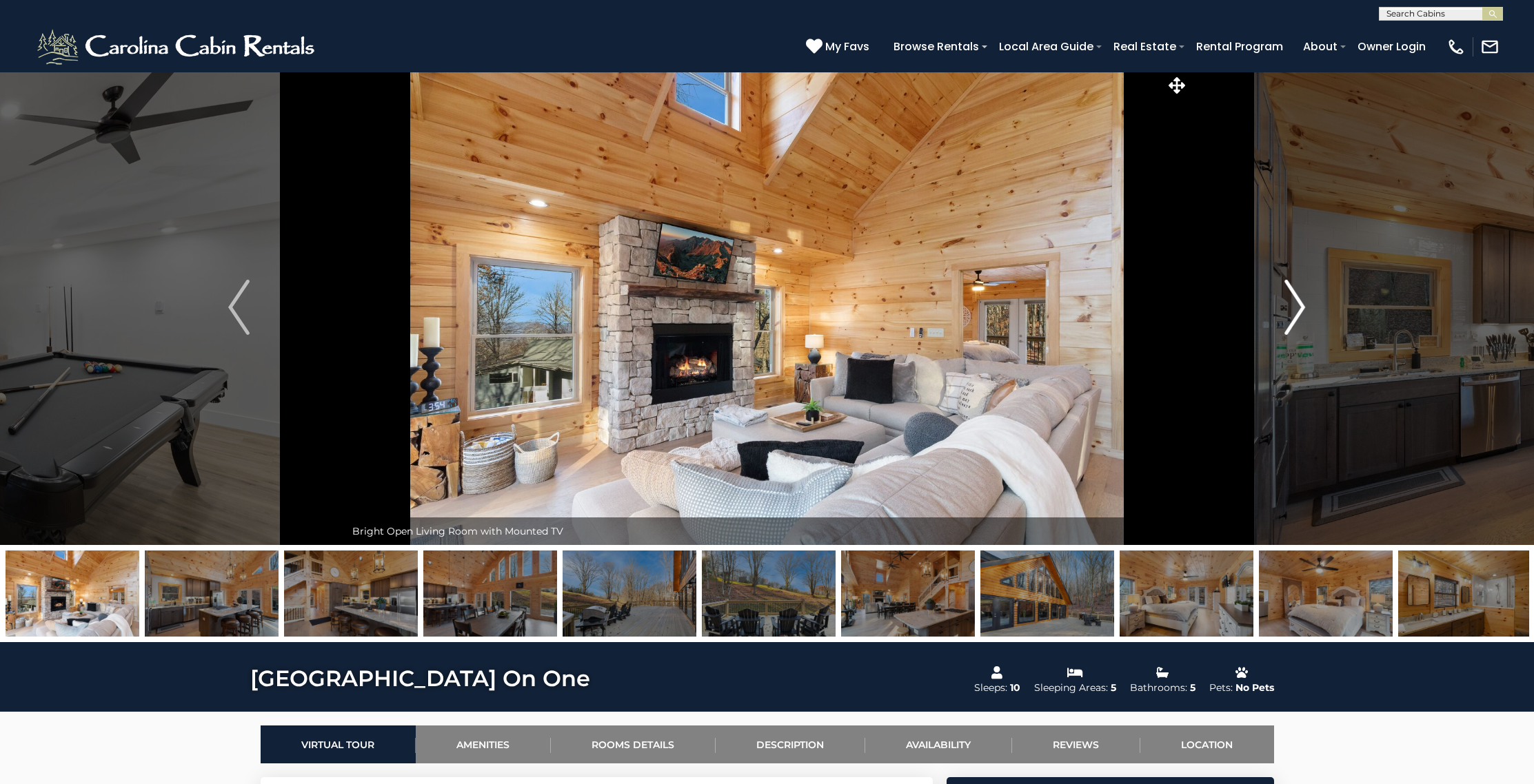
scroll to position [0, 0]
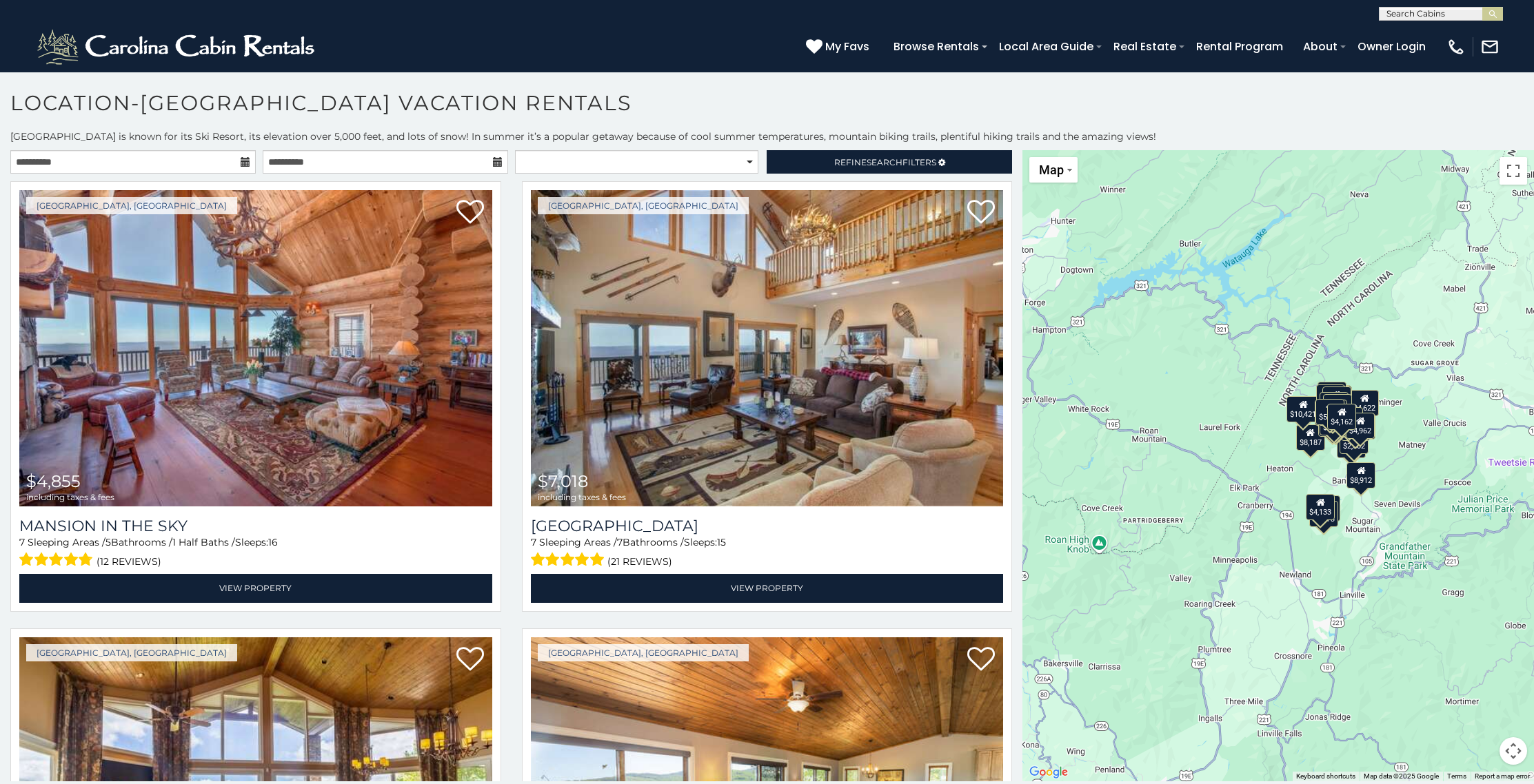
scroll to position [1, 0]
click at [1427, 10] on input "text" at bounding box center [1440, 16] width 121 height 13
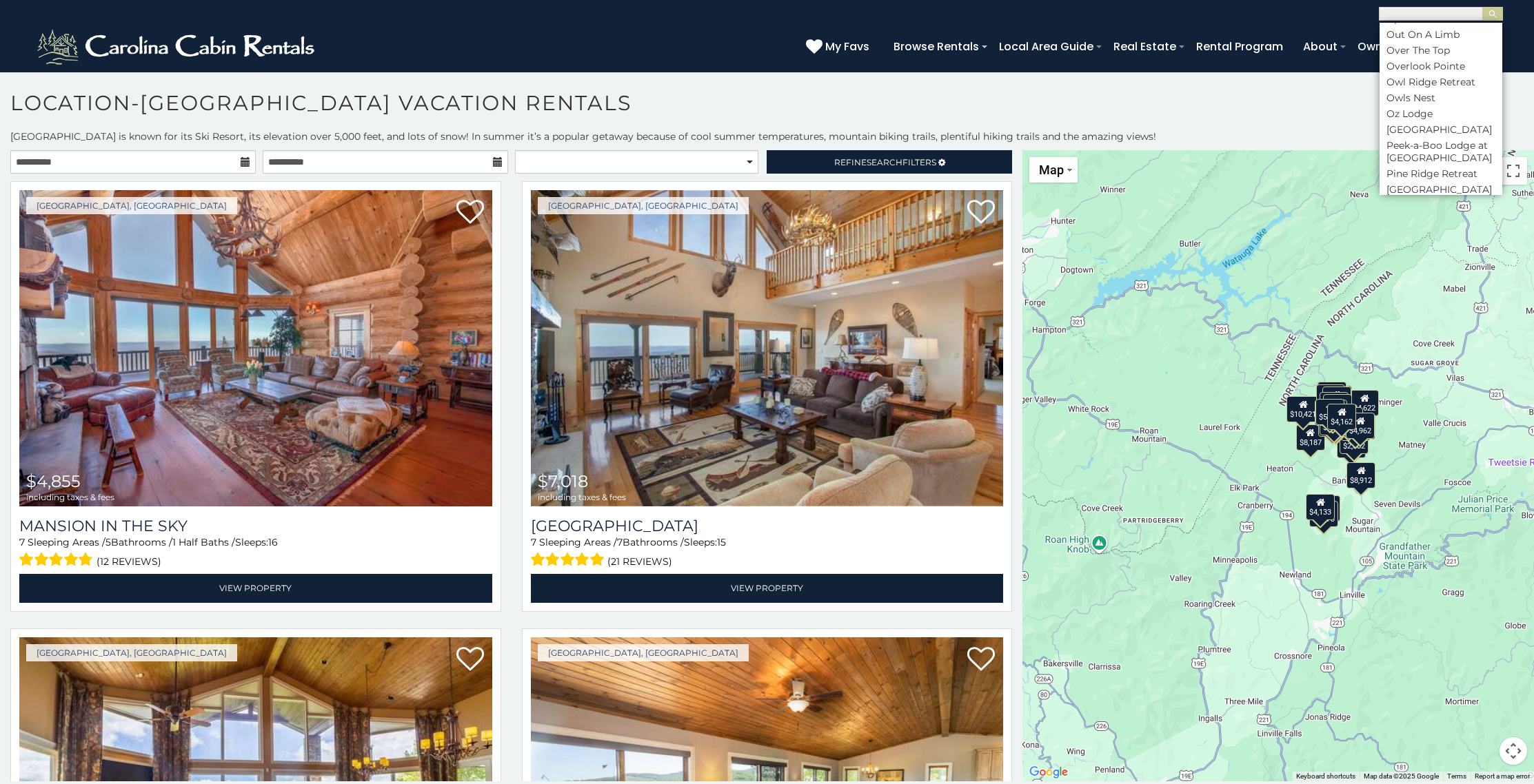
scroll to position [4896, 0]
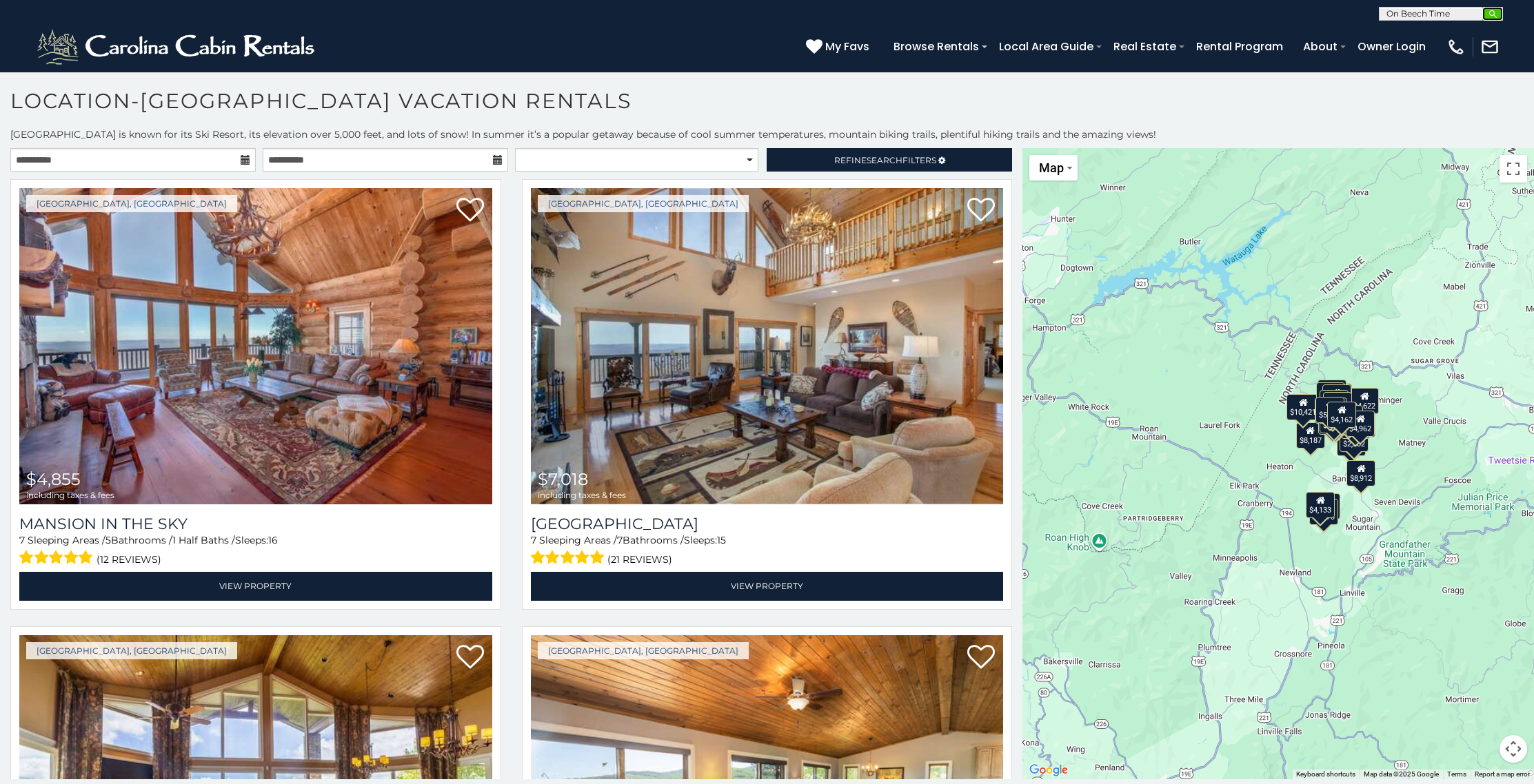
click at [1494, 16] on img "submit" at bounding box center [1492, 14] width 11 height 11
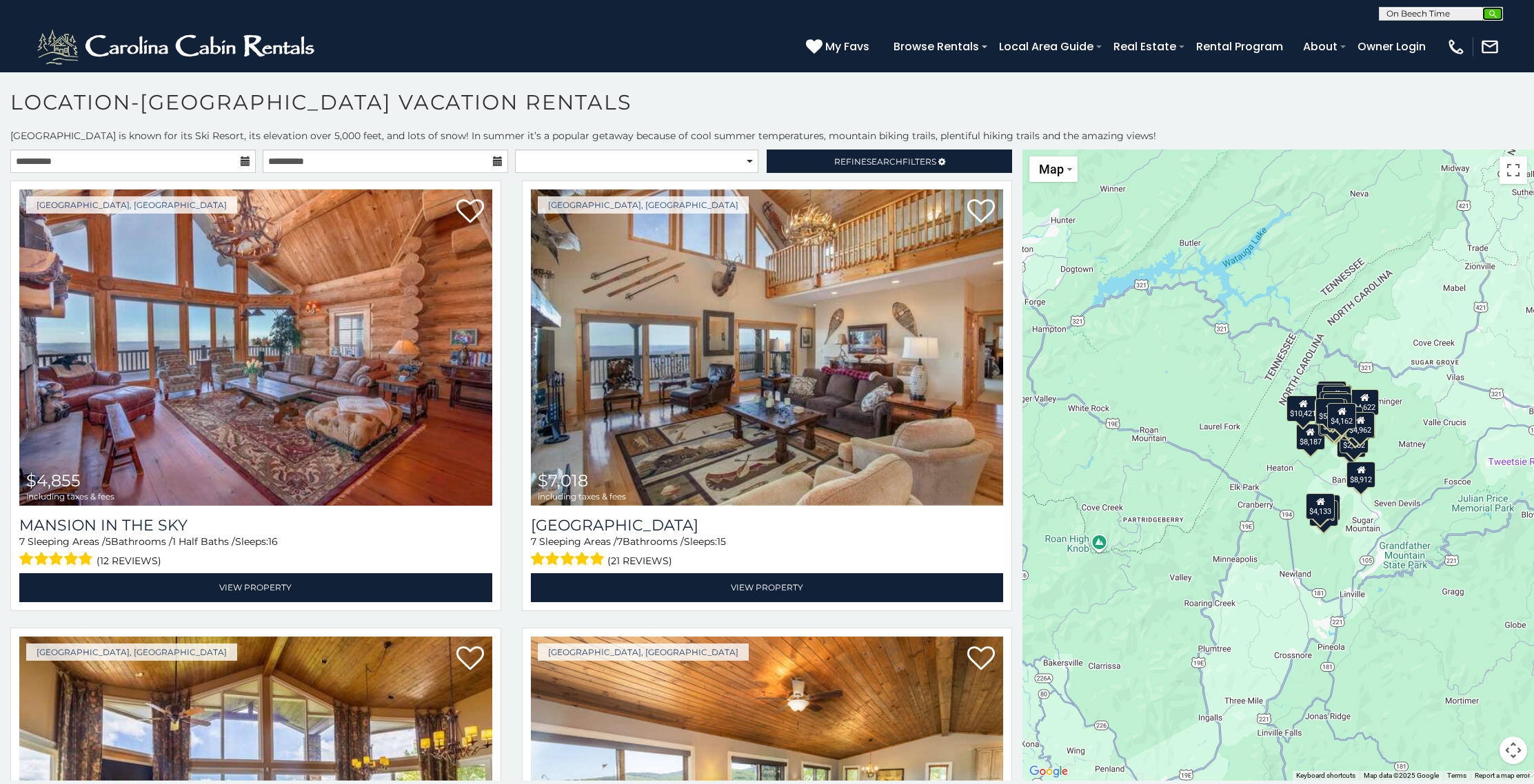
scroll to position [0, 0]
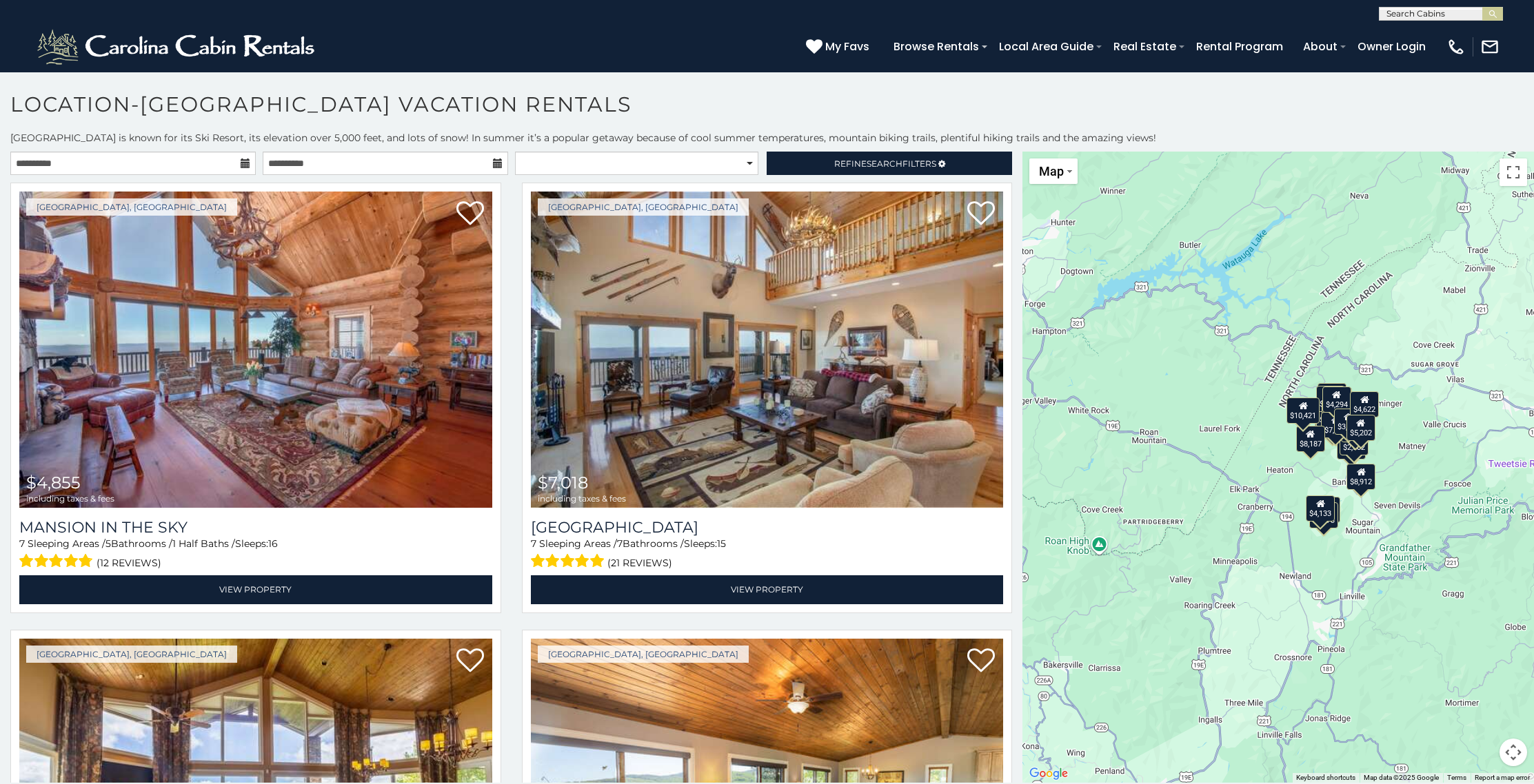
scroll to position [2, 0]
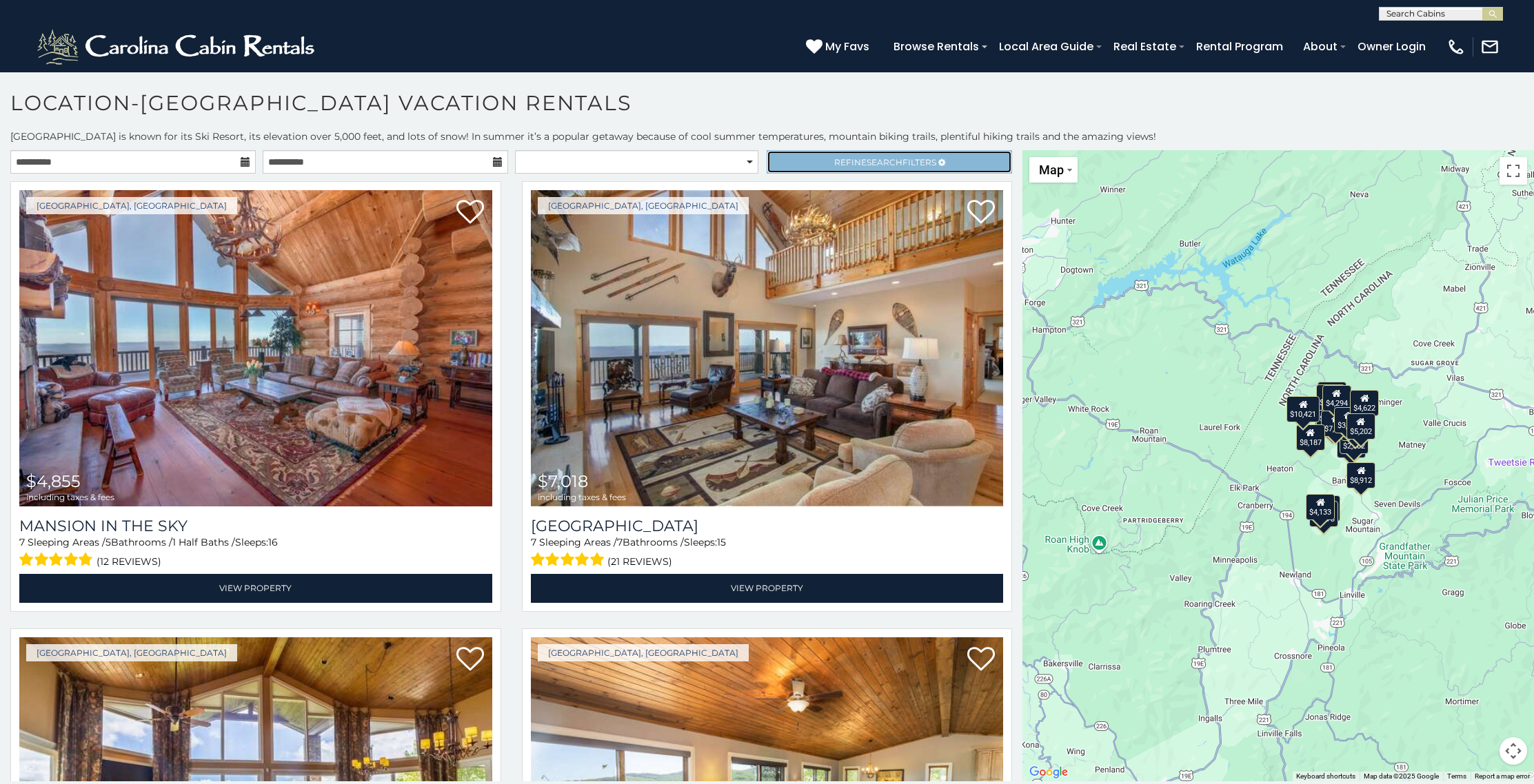
click at [799, 155] on link "Refine Search Filters" at bounding box center [889, 162] width 245 height 23
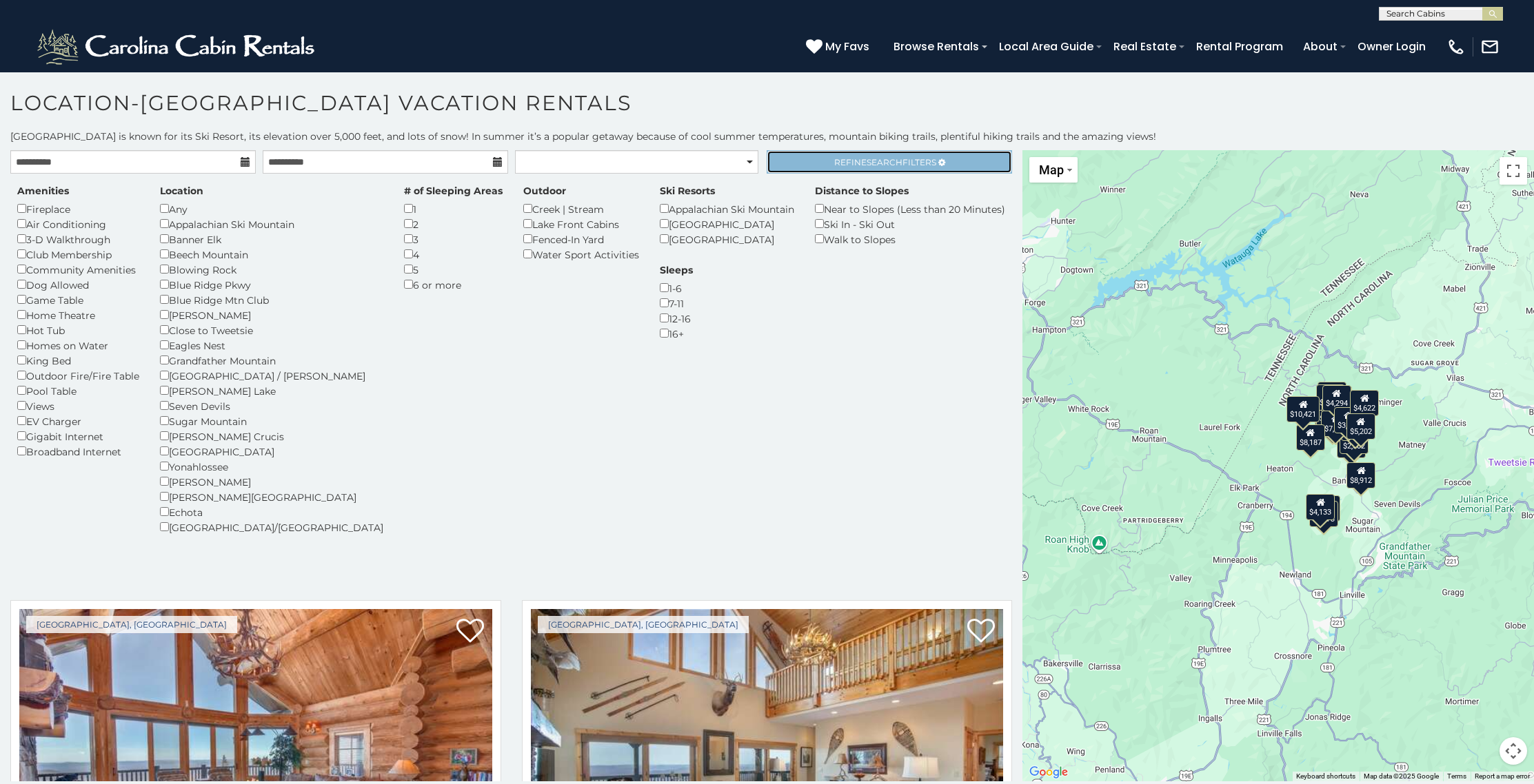
scroll to position [0, 0]
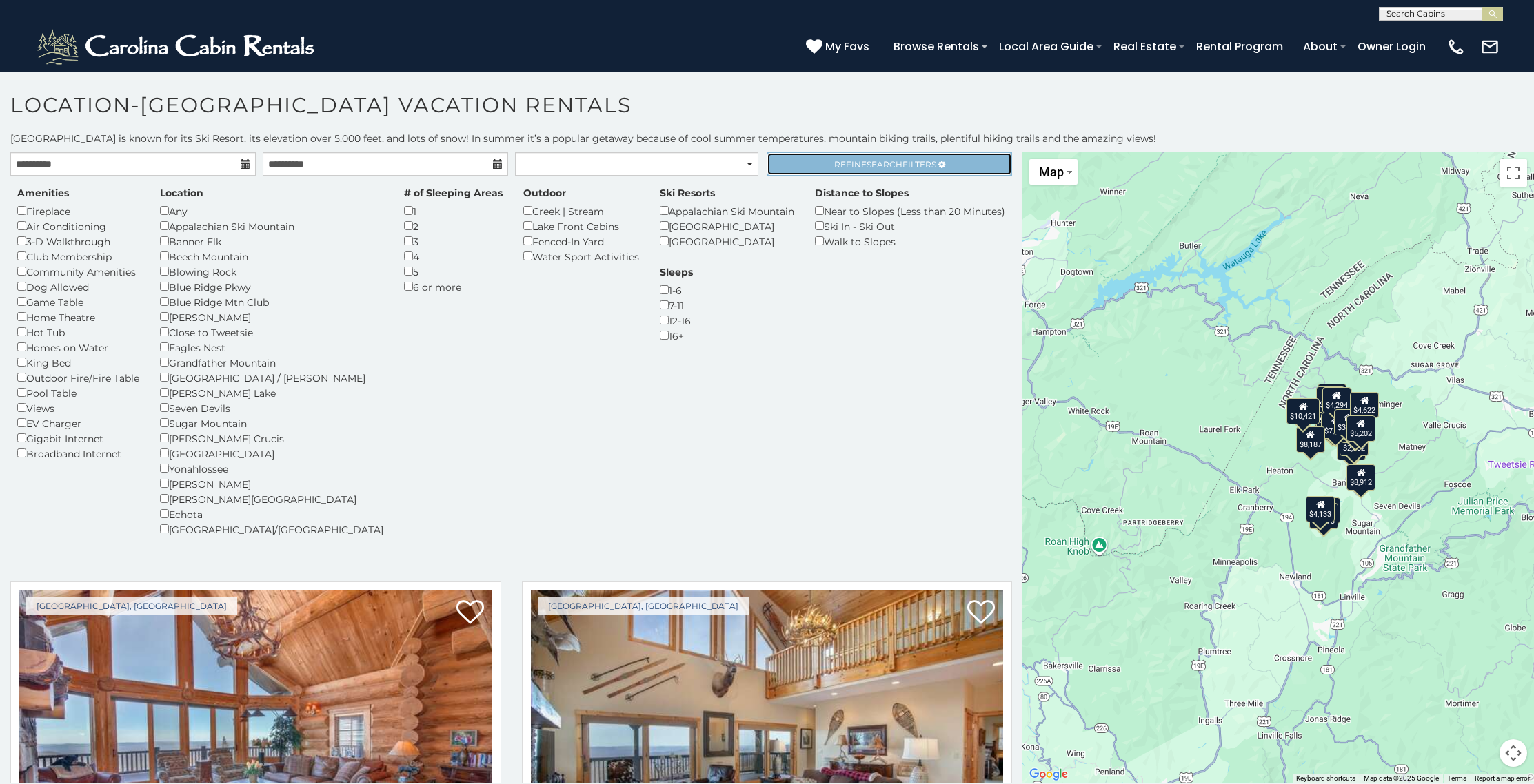
click at [818, 164] on link "Refine Search Filters" at bounding box center [889, 164] width 245 height 23
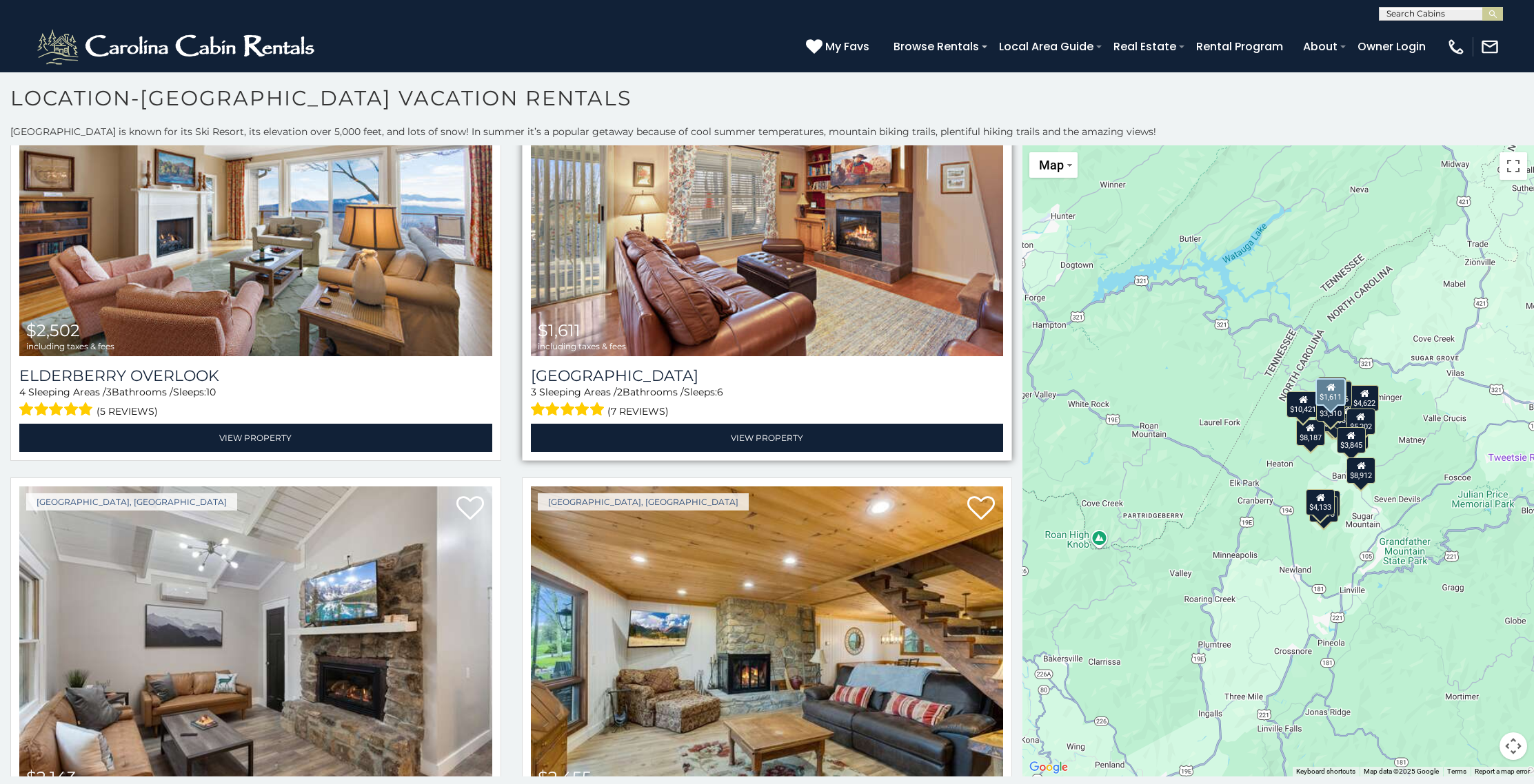
scroll to position [5646, 0]
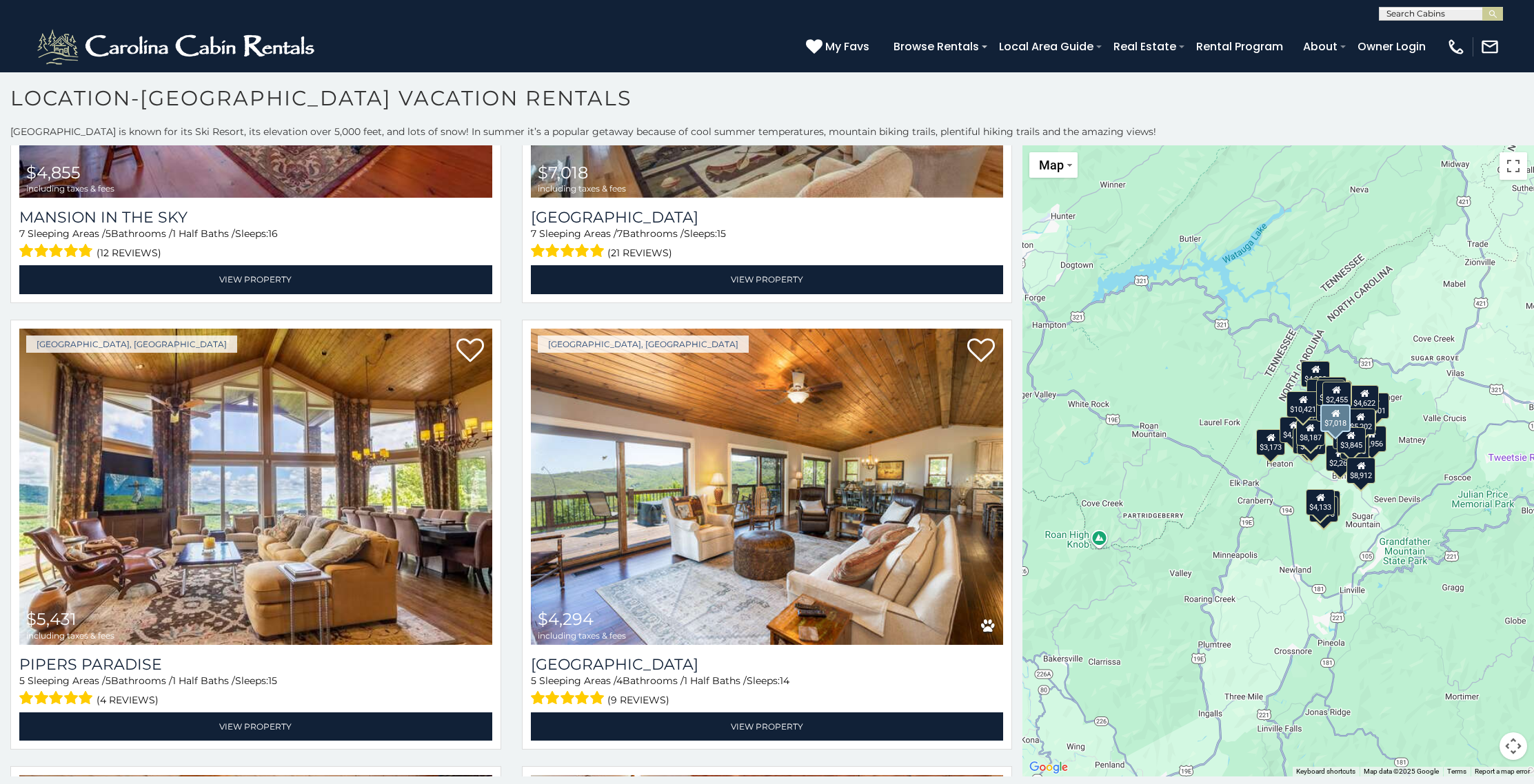
scroll to position [421, 0]
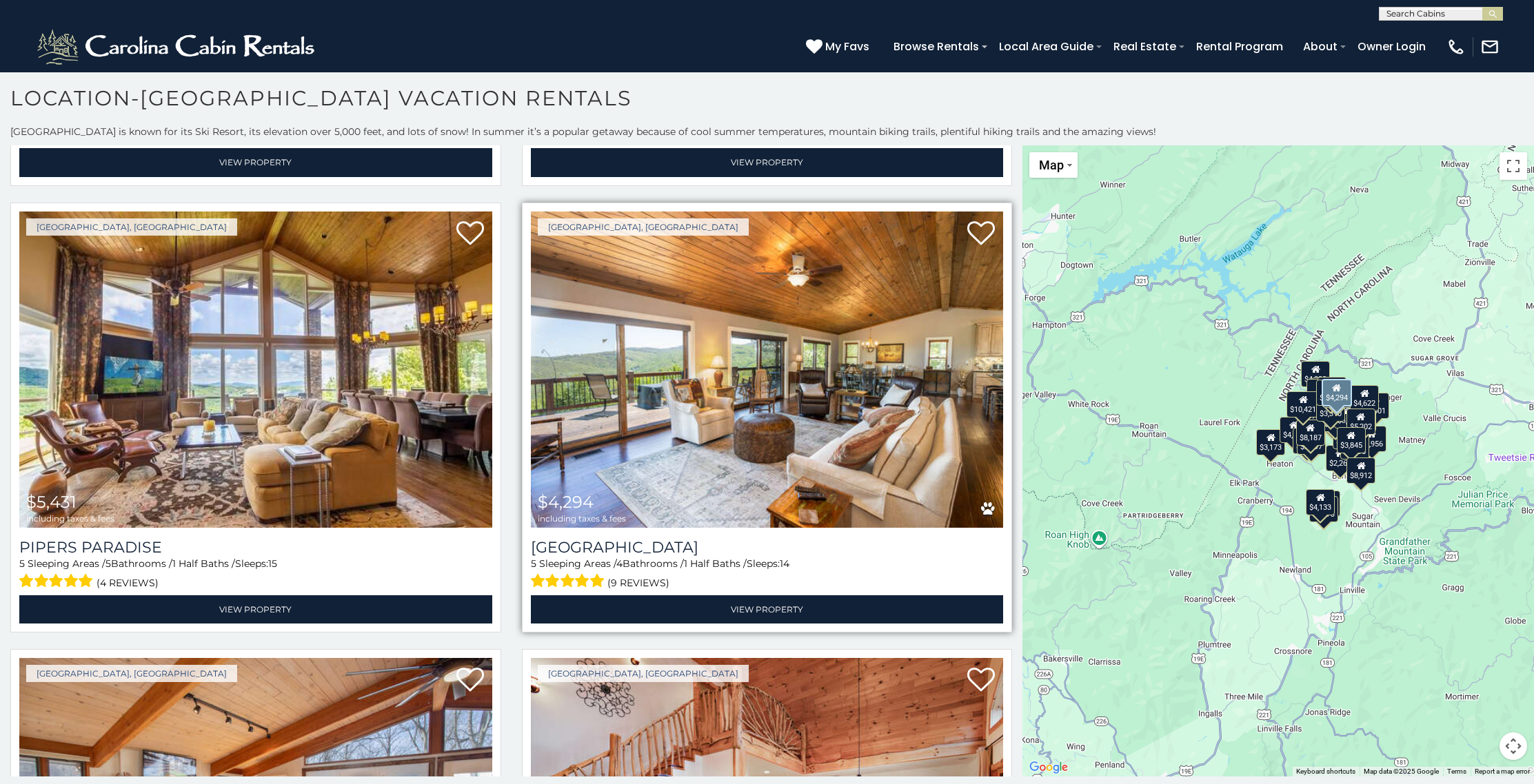
click at [730, 310] on img at bounding box center [767, 369] width 473 height 316
click at [715, 374] on img at bounding box center [767, 369] width 473 height 316
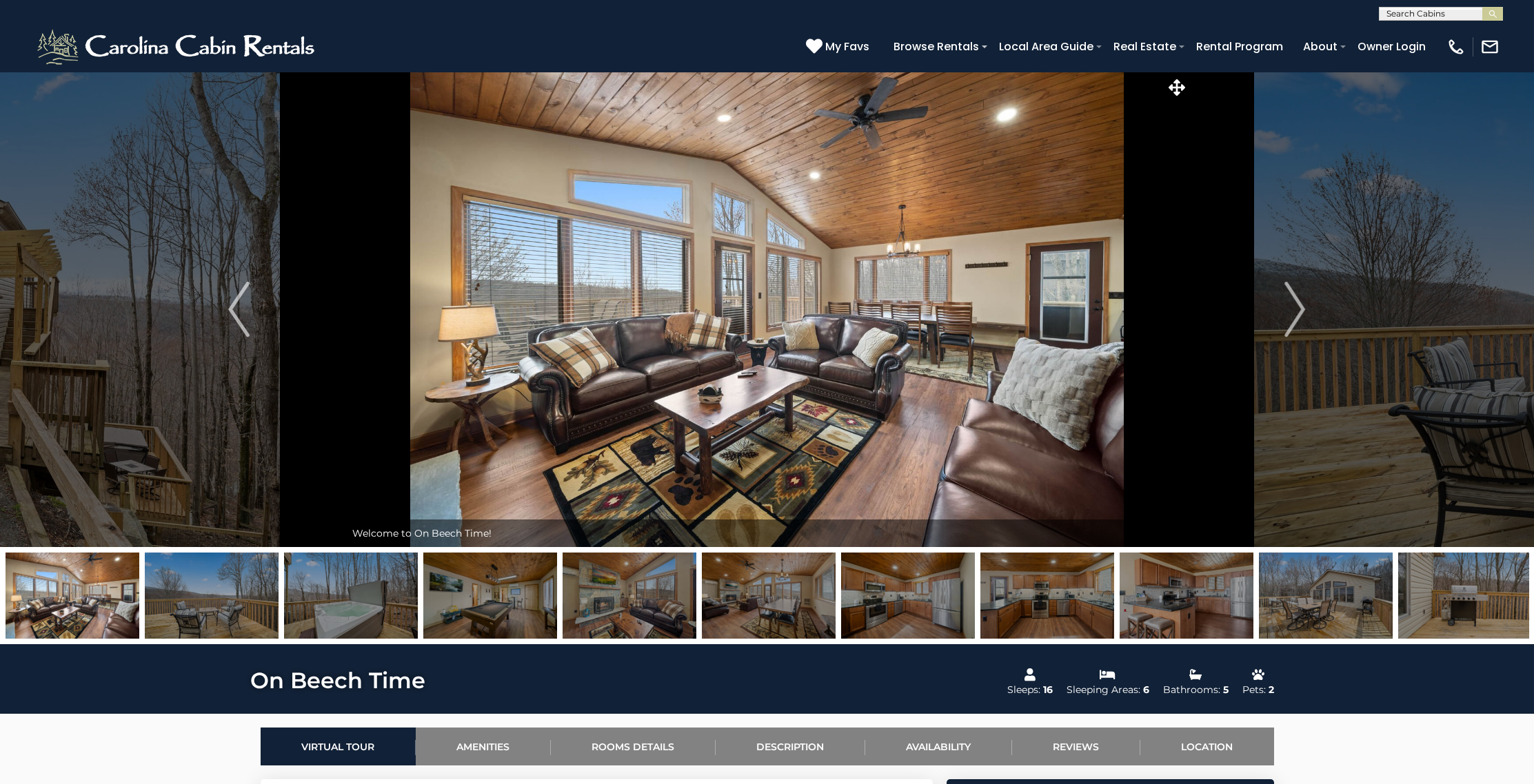
scroll to position [13, 0]
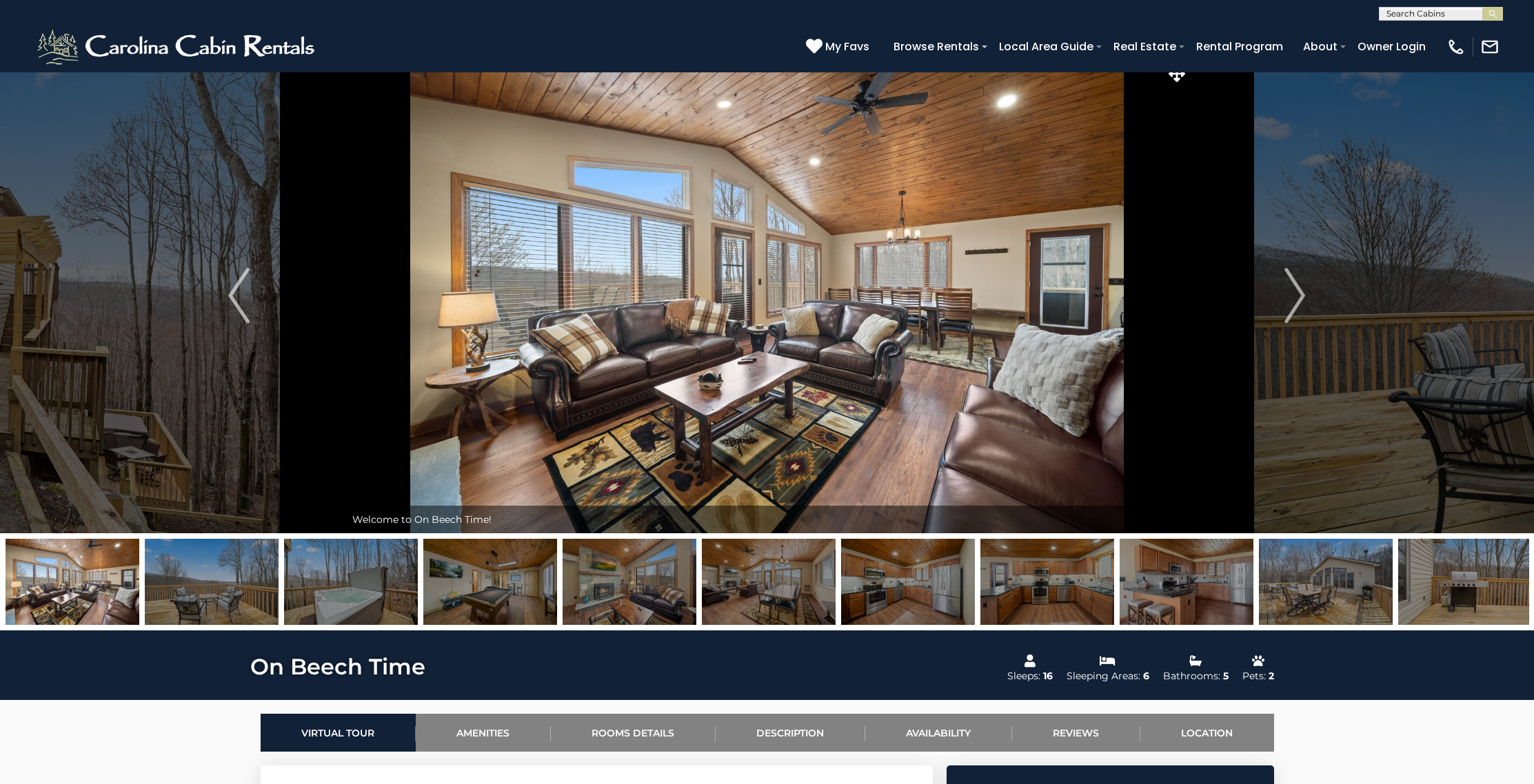
click at [182, 567] on img at bounding box center [211, 581] width 134 height 86
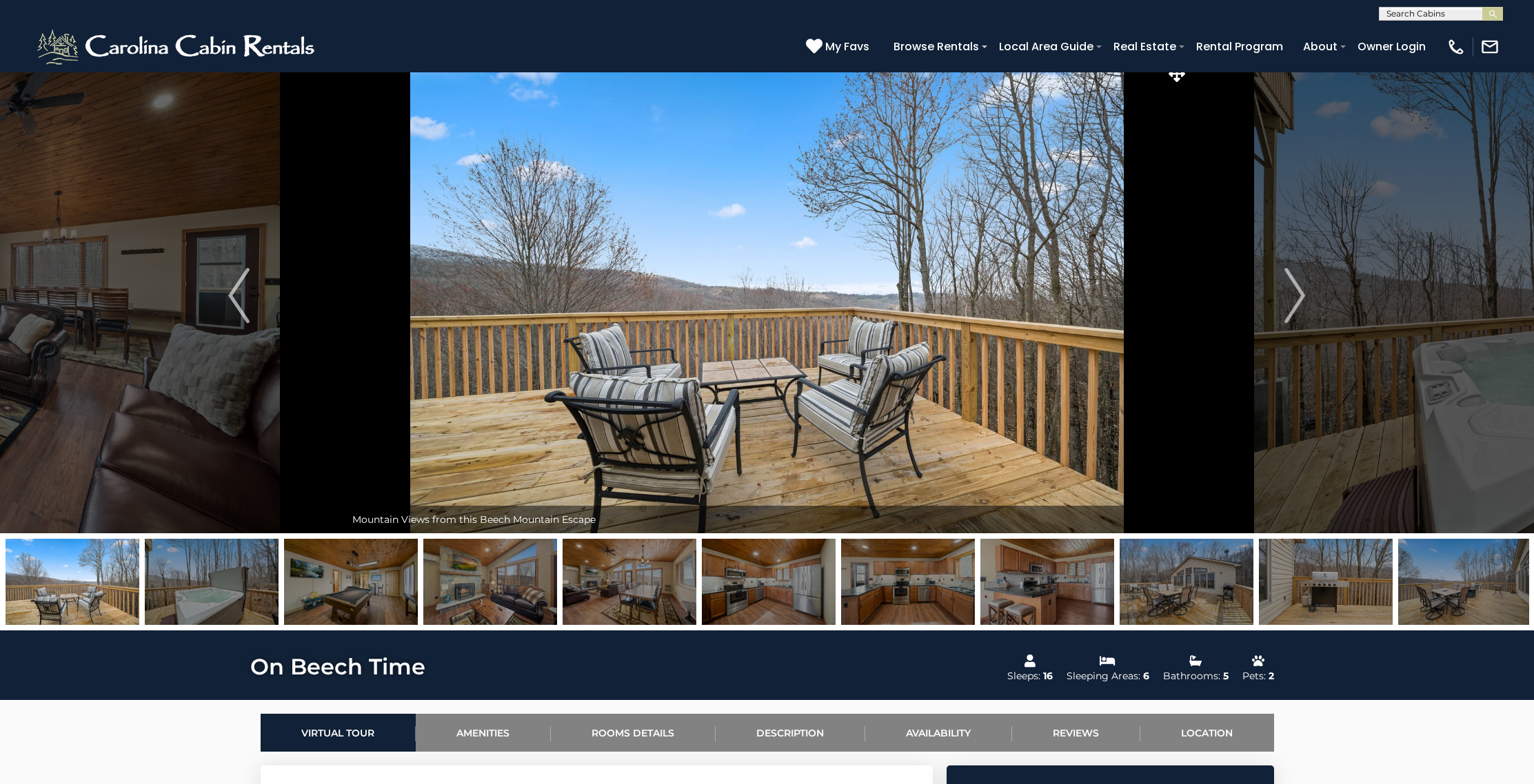
click at [84, 582] on img at bounding box center [72, 581] width 134 height 86
click at [211, 580] on img at bounding box center [211, 581] width 134 height 86
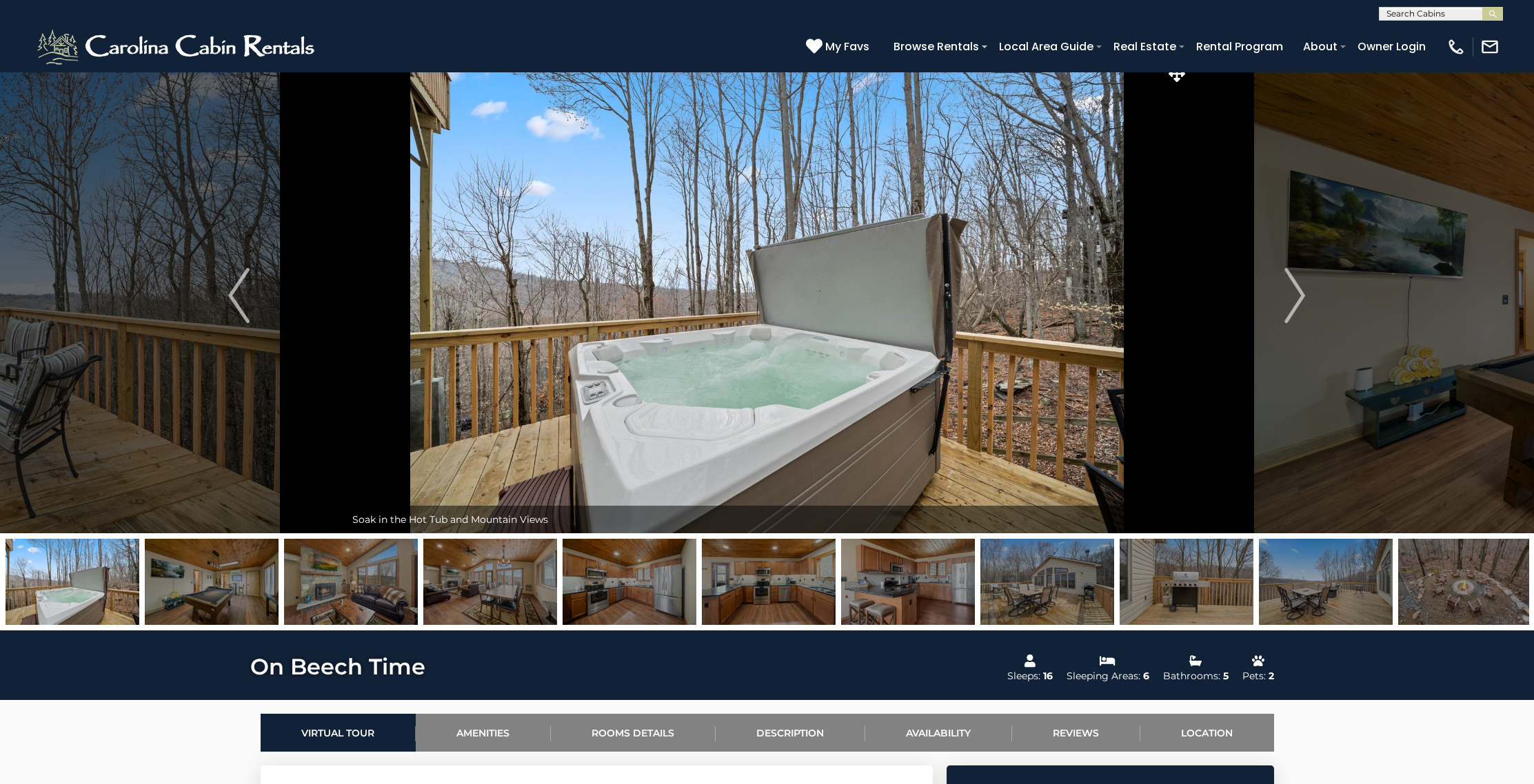
click at [357, 588] on img at bounding box center [350, 581] width 134 height 86
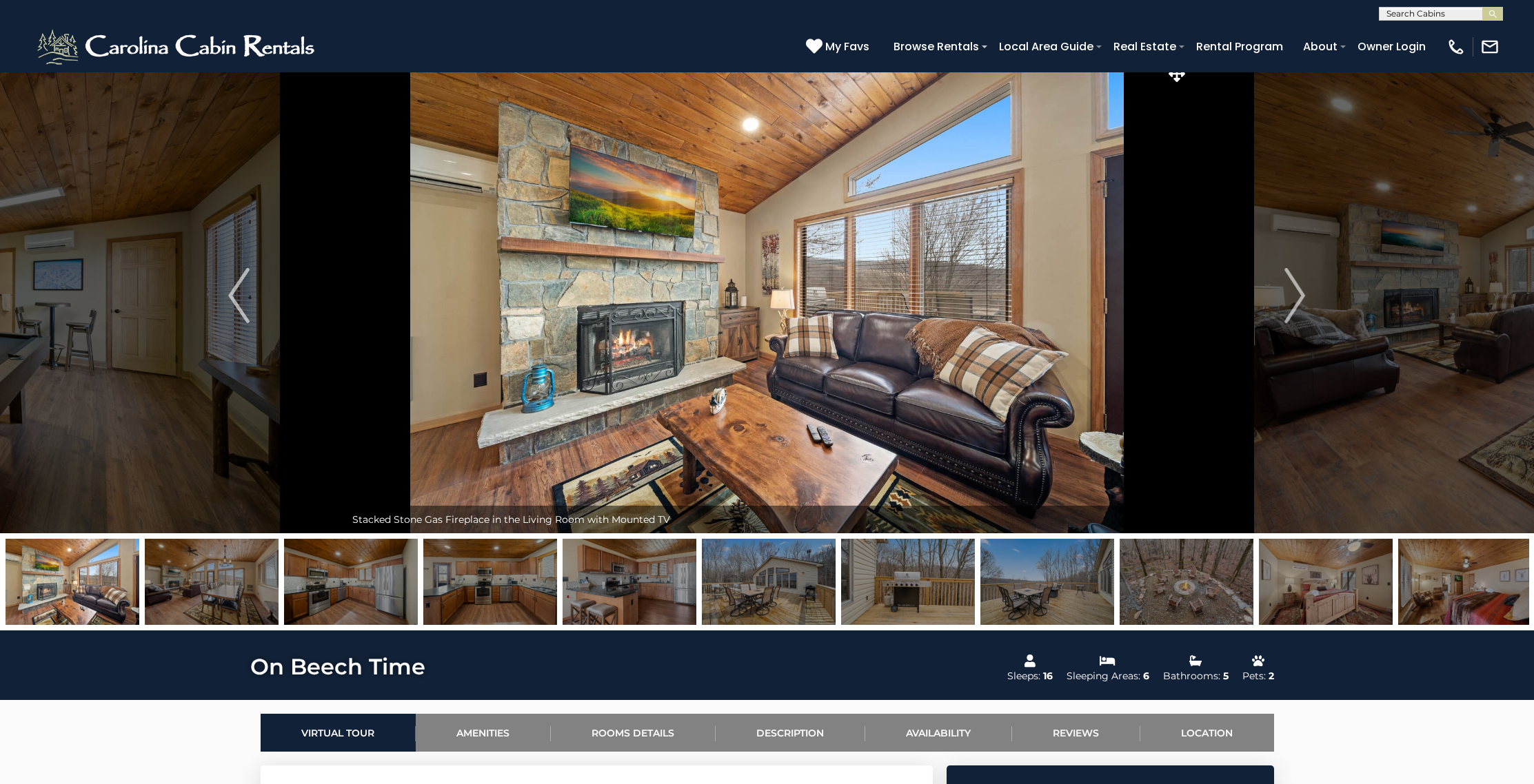
click at [402, 577] on img at bounding box center [350, 581] width 134 height 86
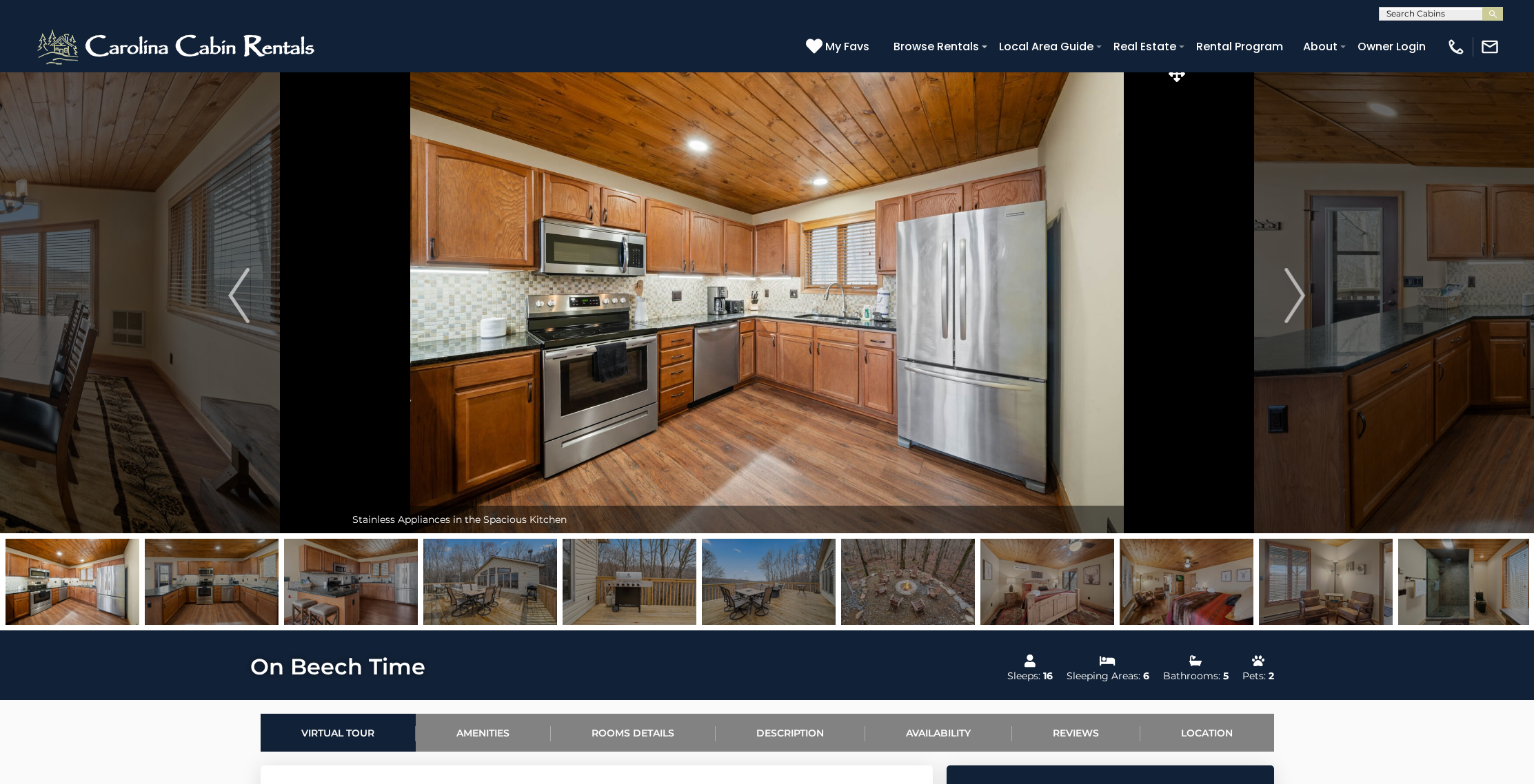
click at [469, 577] on img at bounding box center [490, 581] width 134 height 86
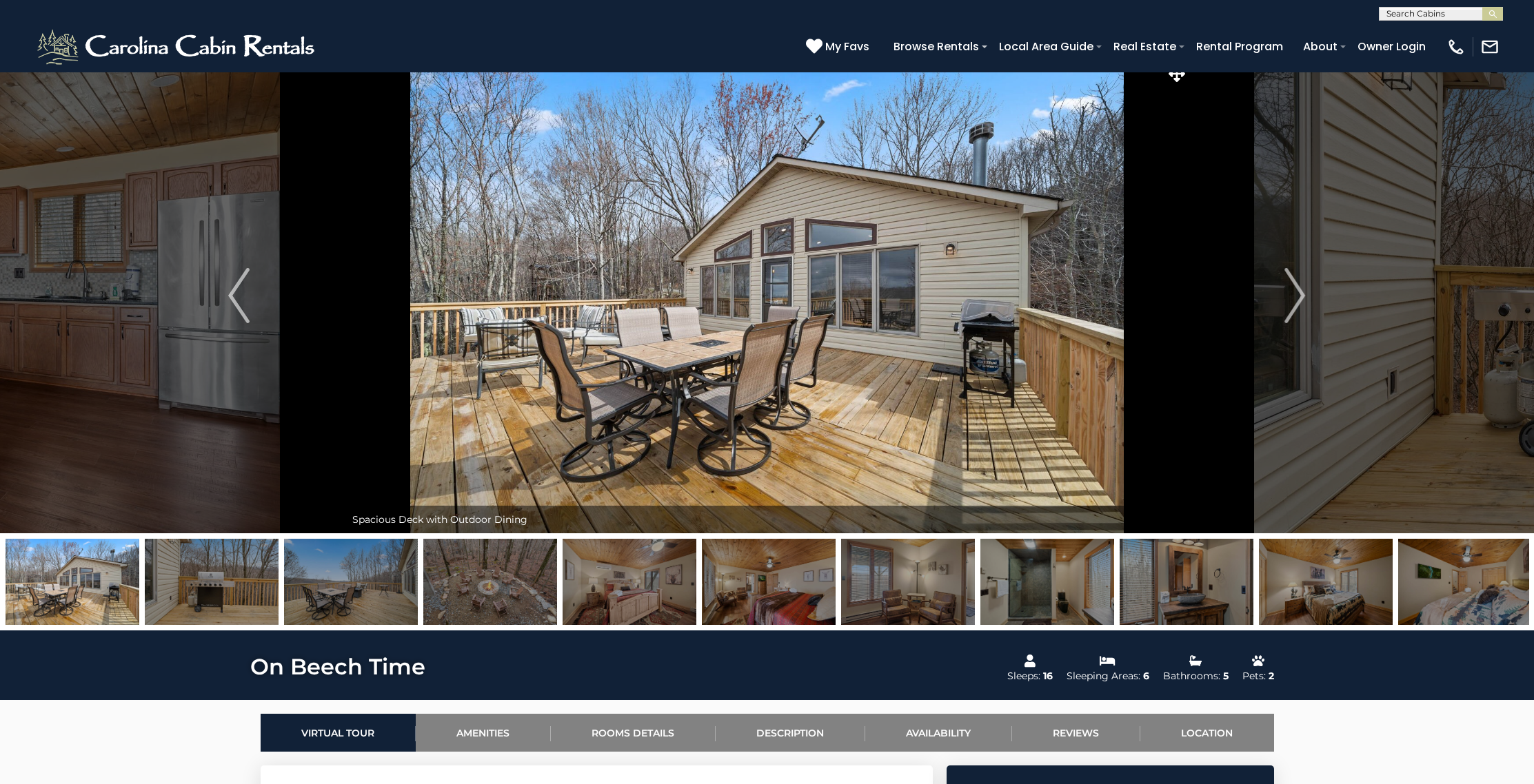
click at [539, 575] on img at bounding box center [490, 581] width 134 height 86
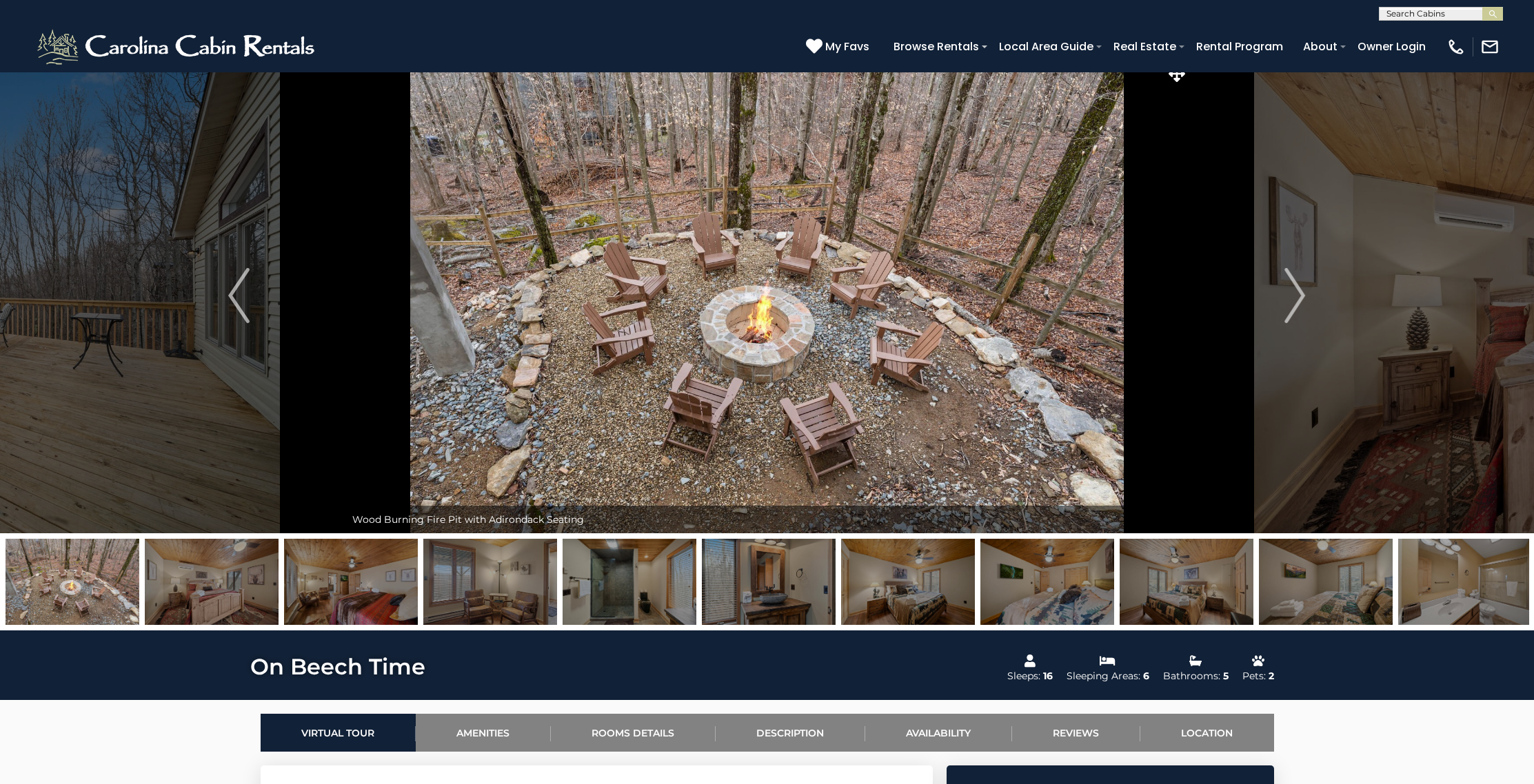
click at [593, 566] on img at bounding box center [629, 581] width 134 height 86
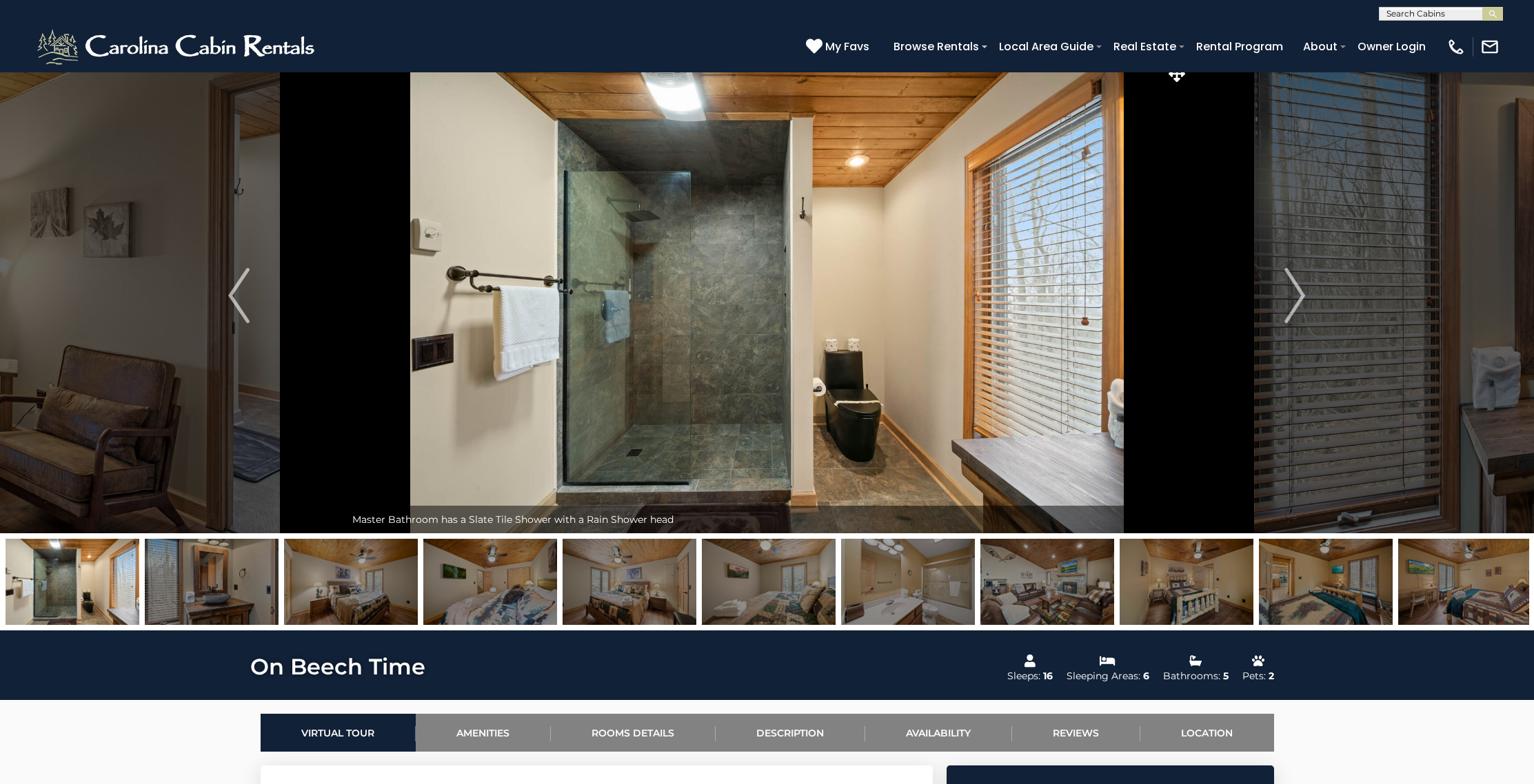
click at [646, 565] on img at bounding box center [629, 581] width 134 height 86
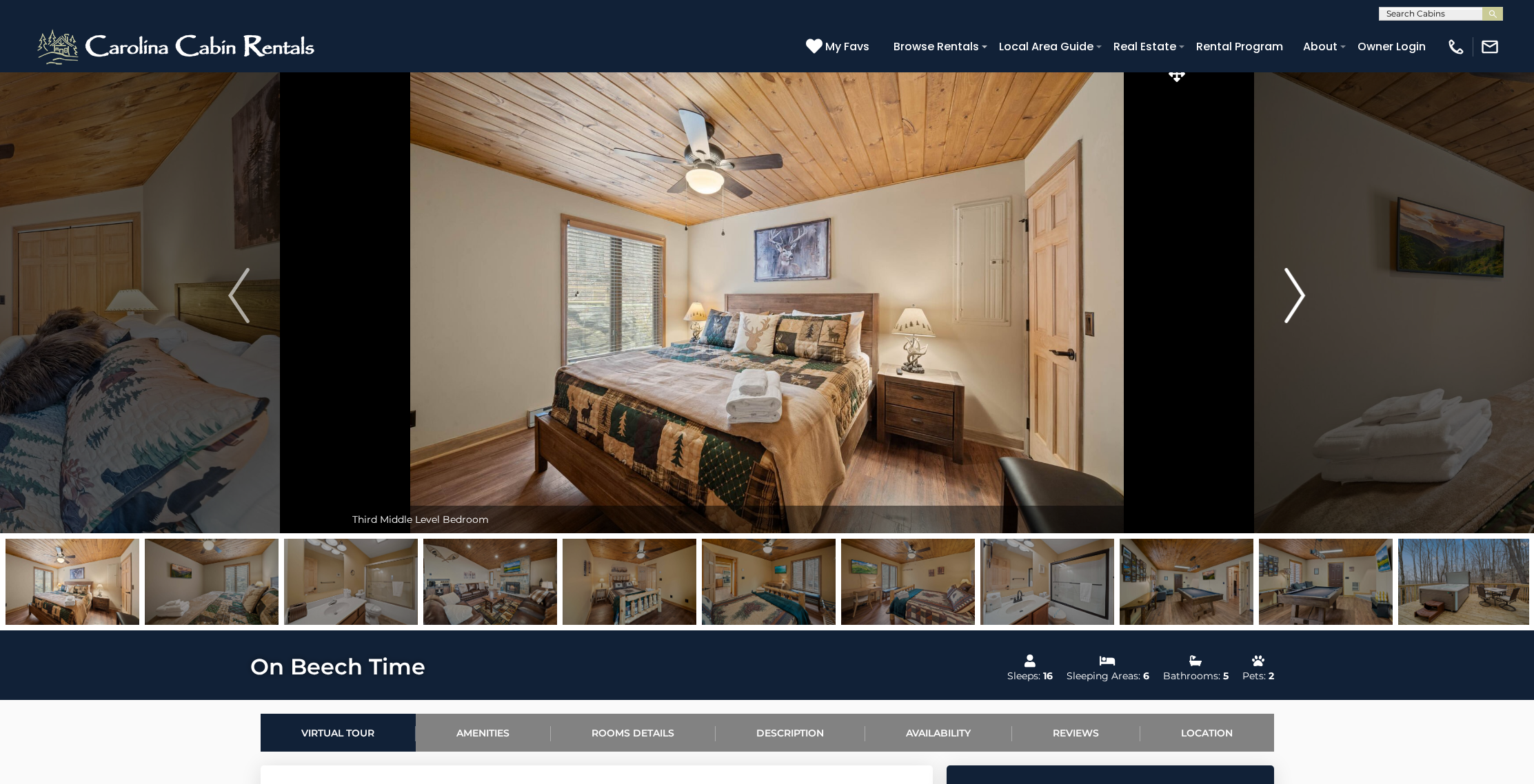
click at [1303, 287] on img "Next" at bounding box center [1294, 296] width 21 height 55
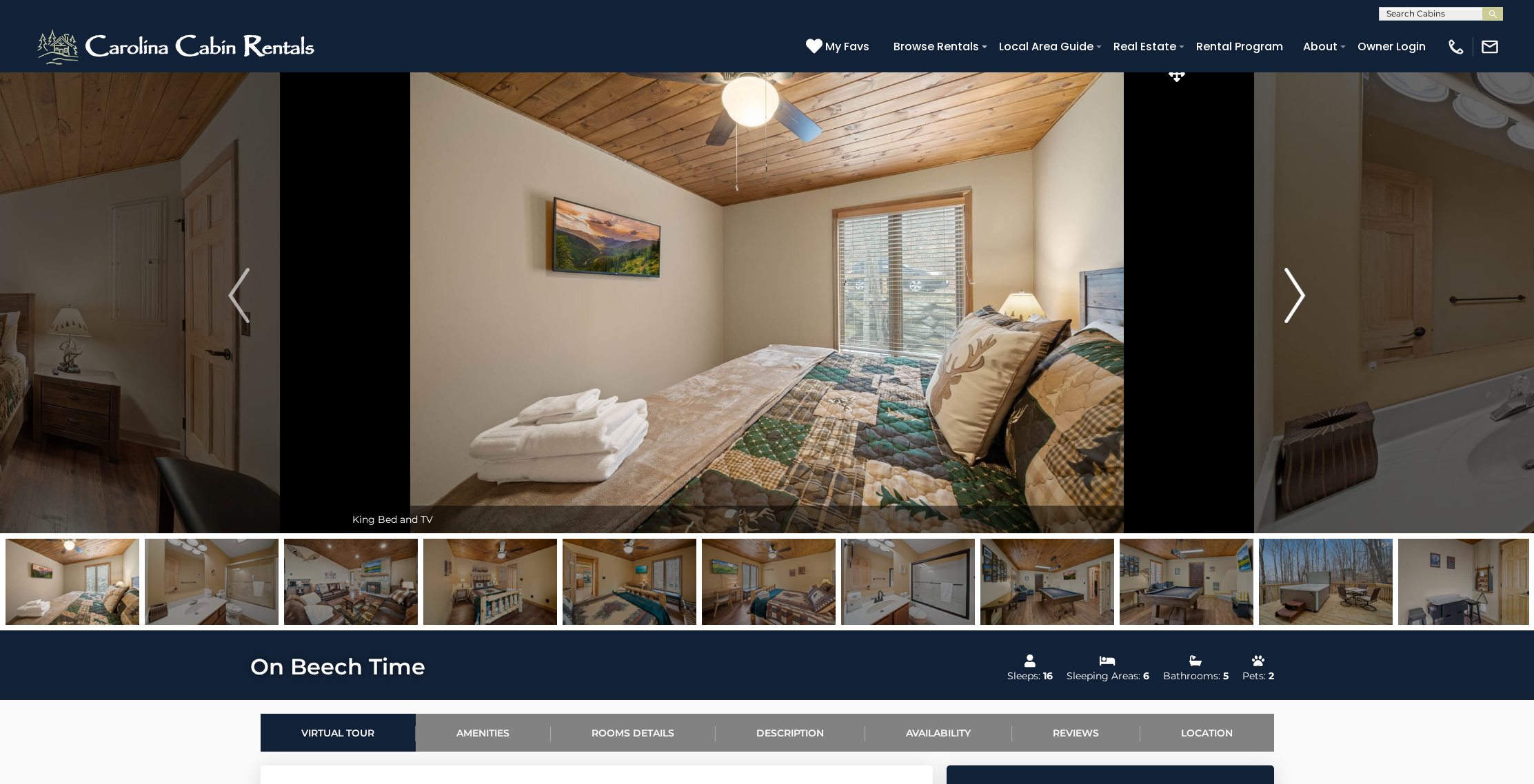
click at [1303, 287] on img "Next" at bounding box center [1294, 296] width 21 height 55
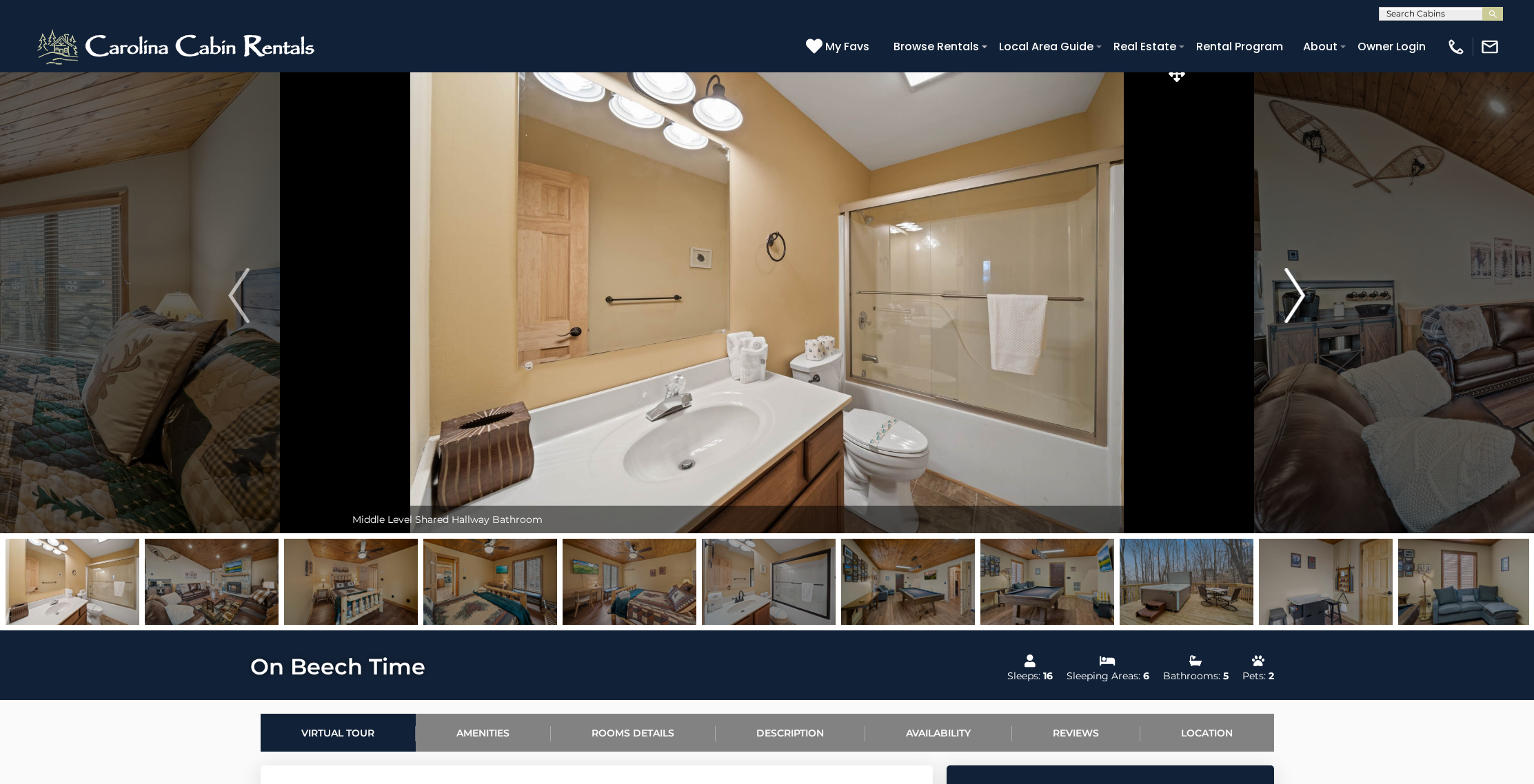
click at [1303, 287] on img "Next" at bounding box center [1294, 296] width 21 height 55
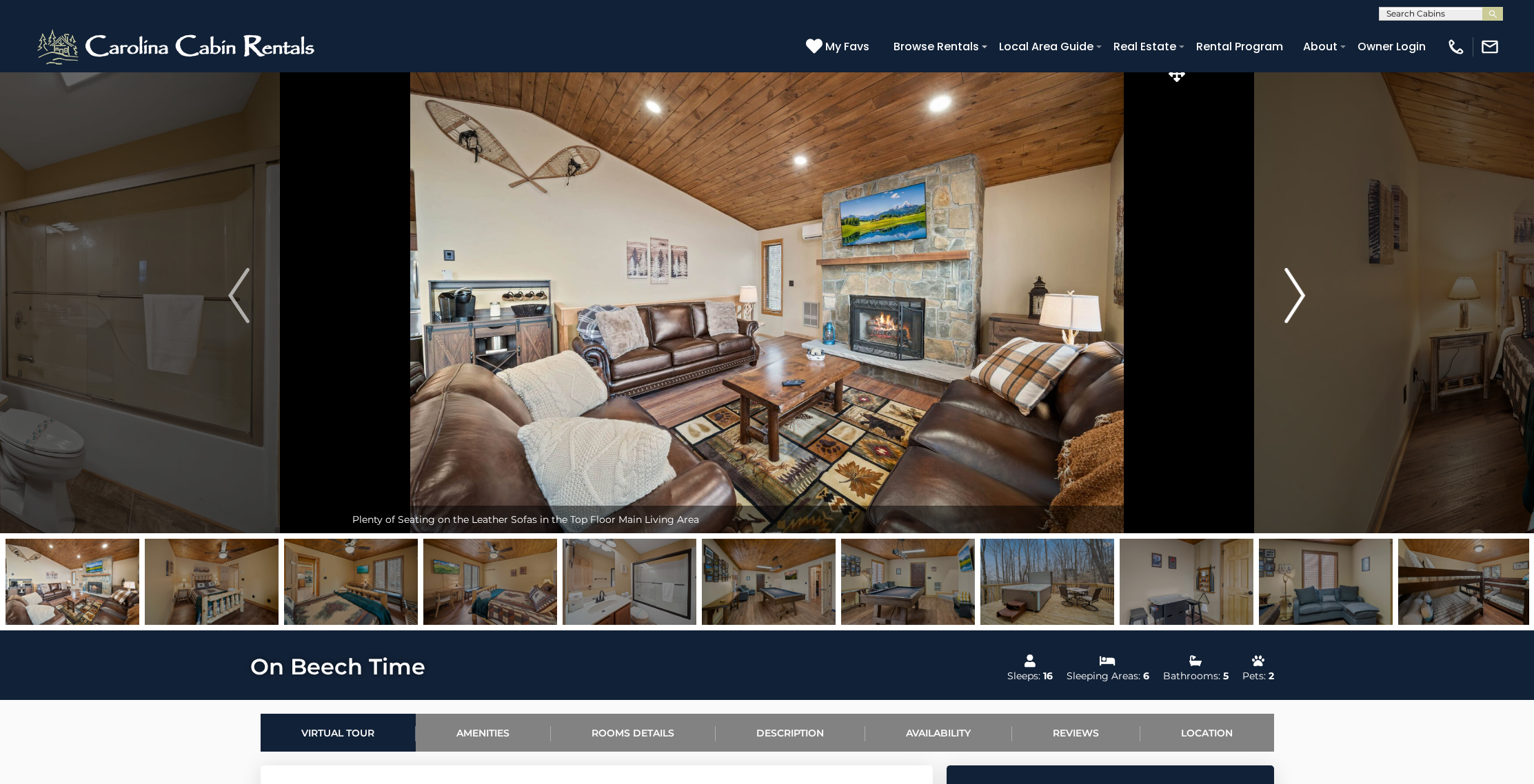
click at [1303, 287] on img "Next" at bounding box center [1294, 296] width 21 height 55
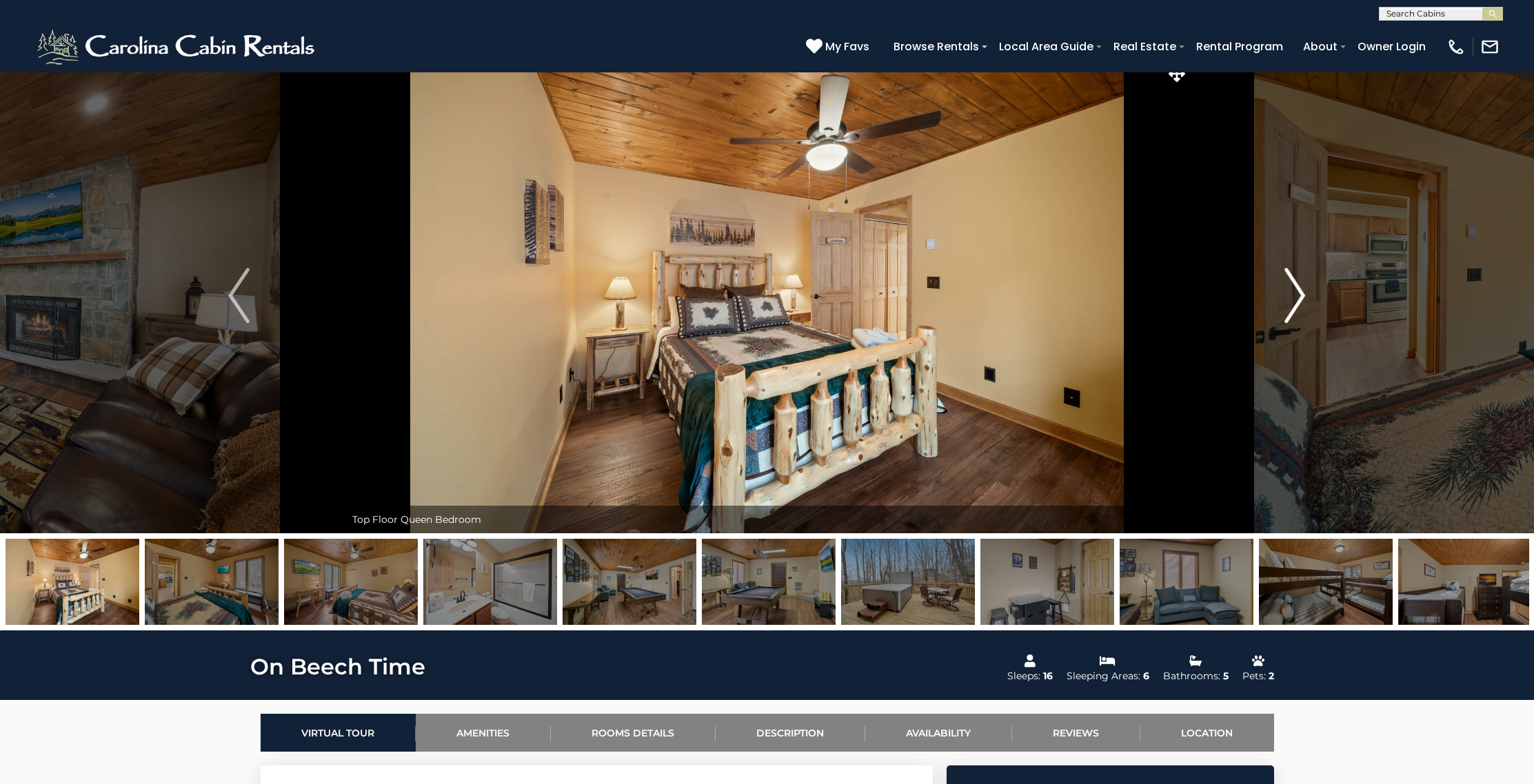
click at [1303, 287] on img "Next" at bounding box center [1294, 296] width 21 height 55
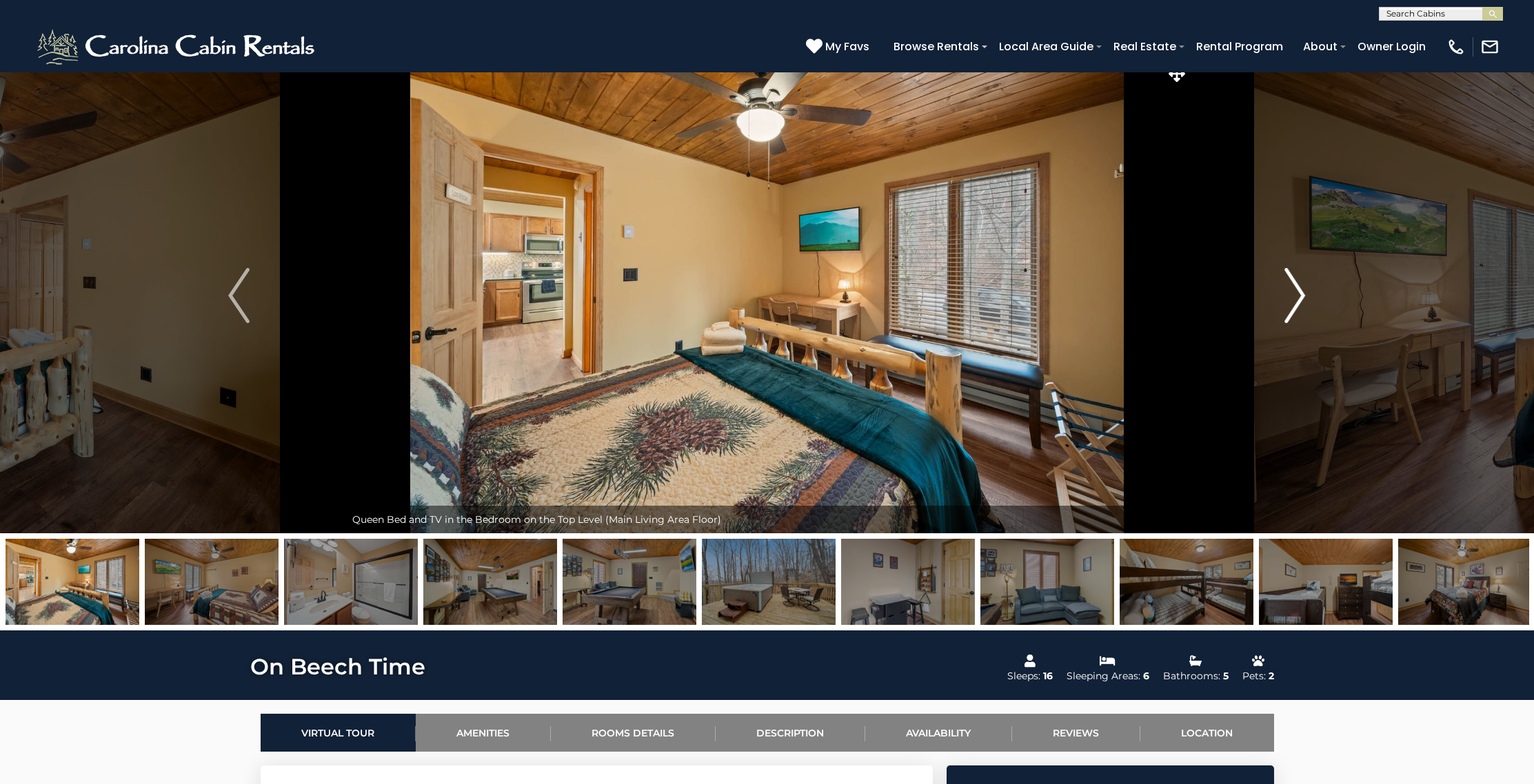
click at [1303, 287] on img "Next" at bounding box center [1294, 296] width 21 height 55
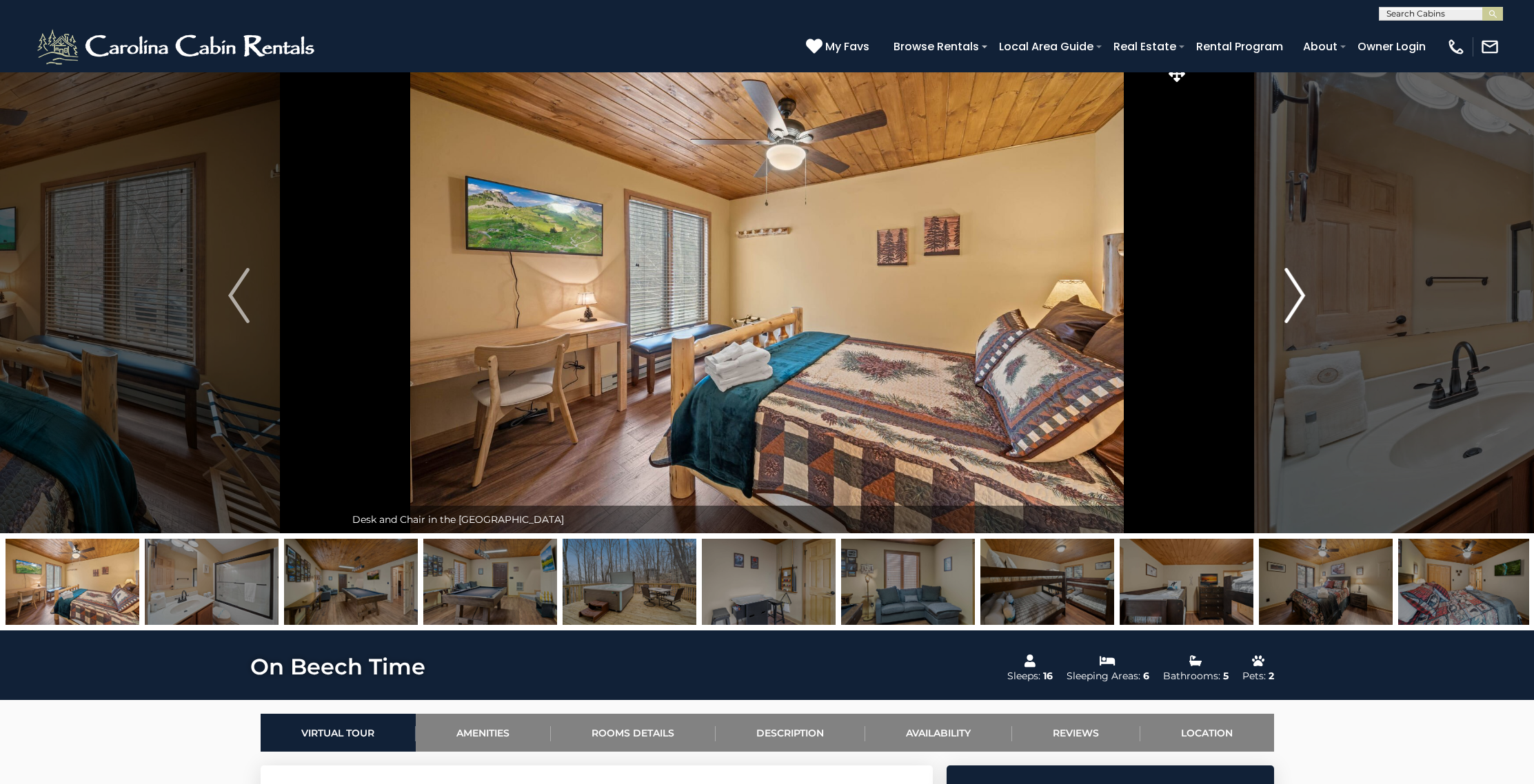
click at [1303, 287] on img "Next" at bounding box center [1294, 296] width 21 height 55
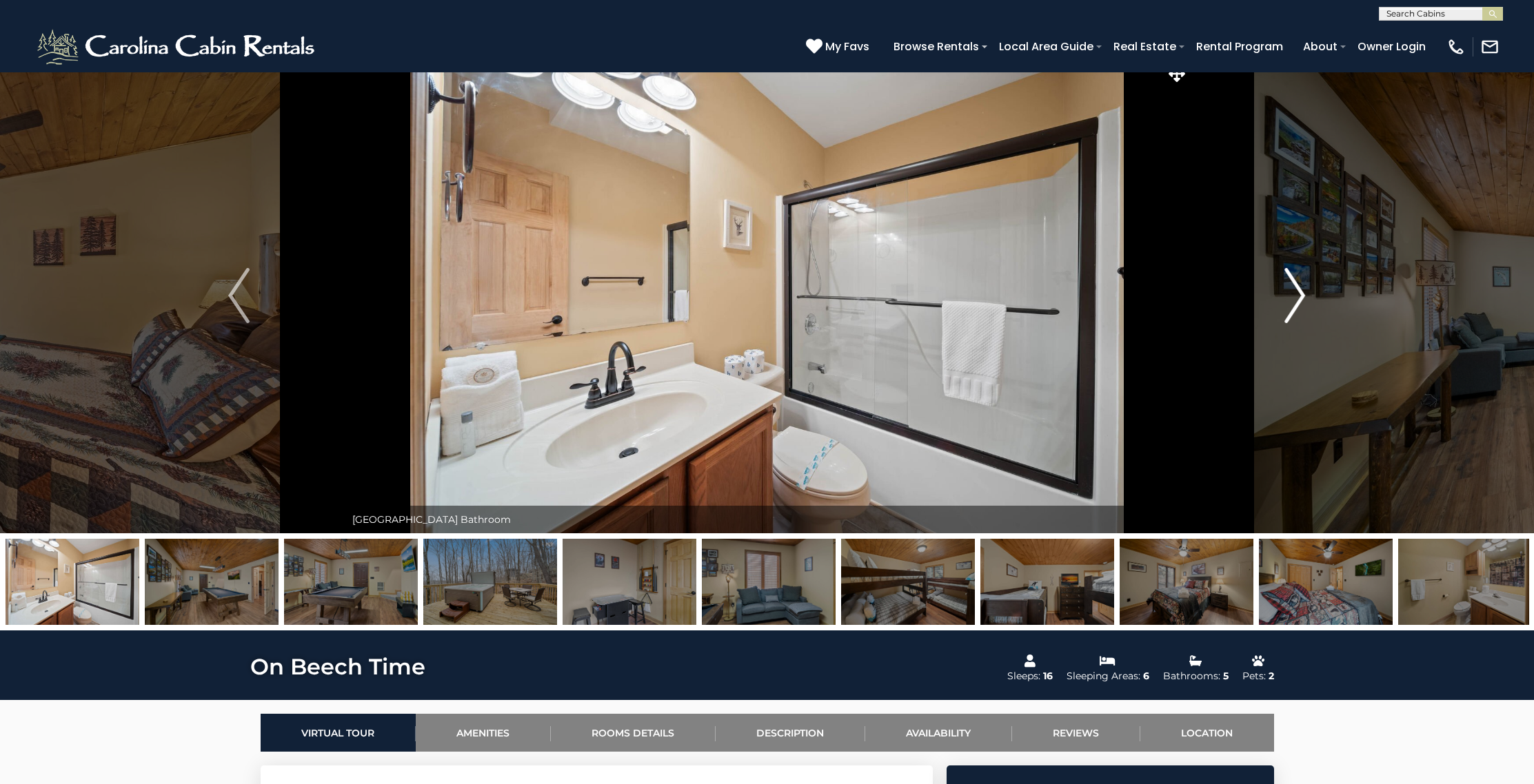
click at [1303, 287] on img "Next" at bounding box center [1294, 296] width 21 height 55
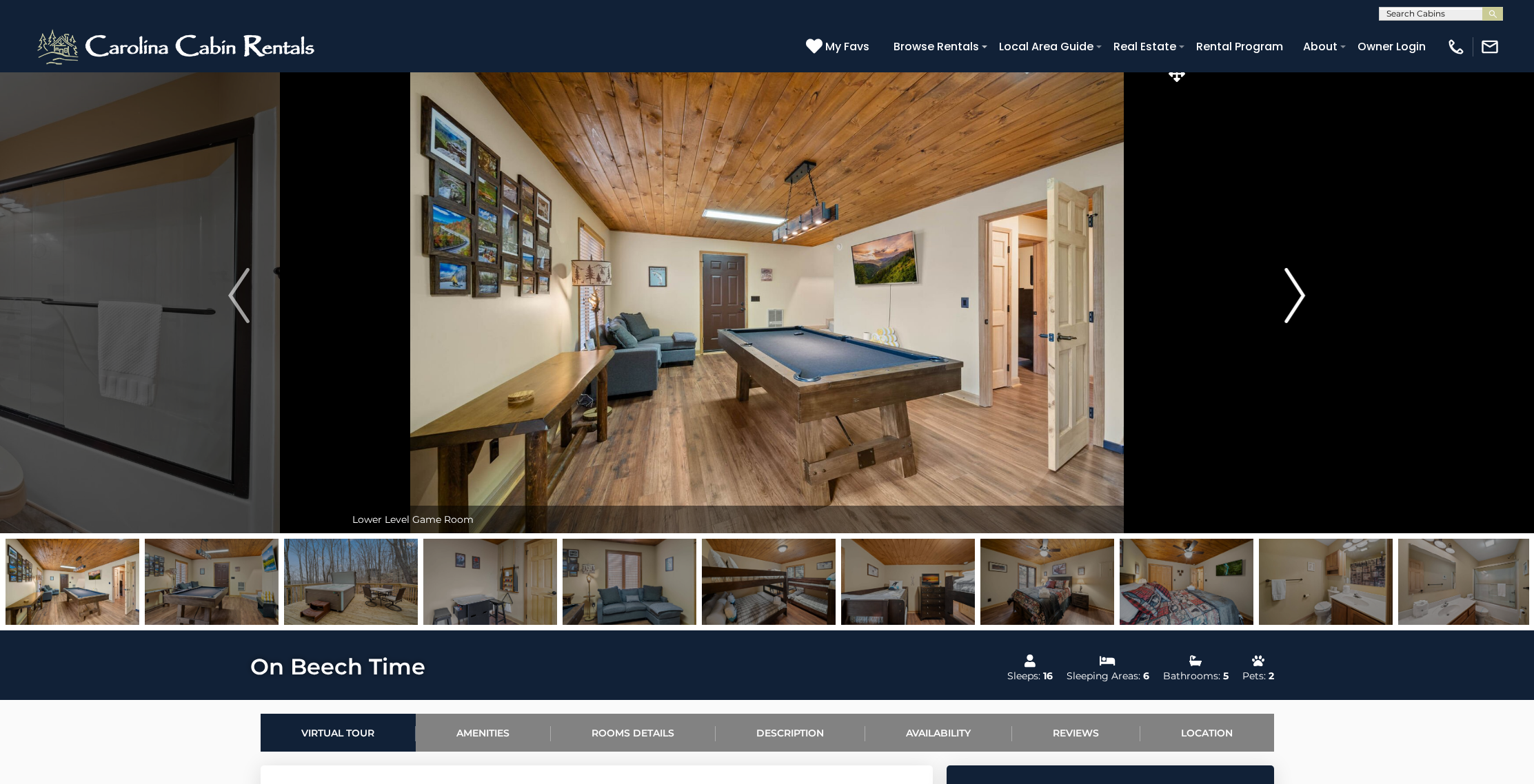
click at [1303, 287] on img "Next" at bounding box center [1294, 296] width 21 height 55
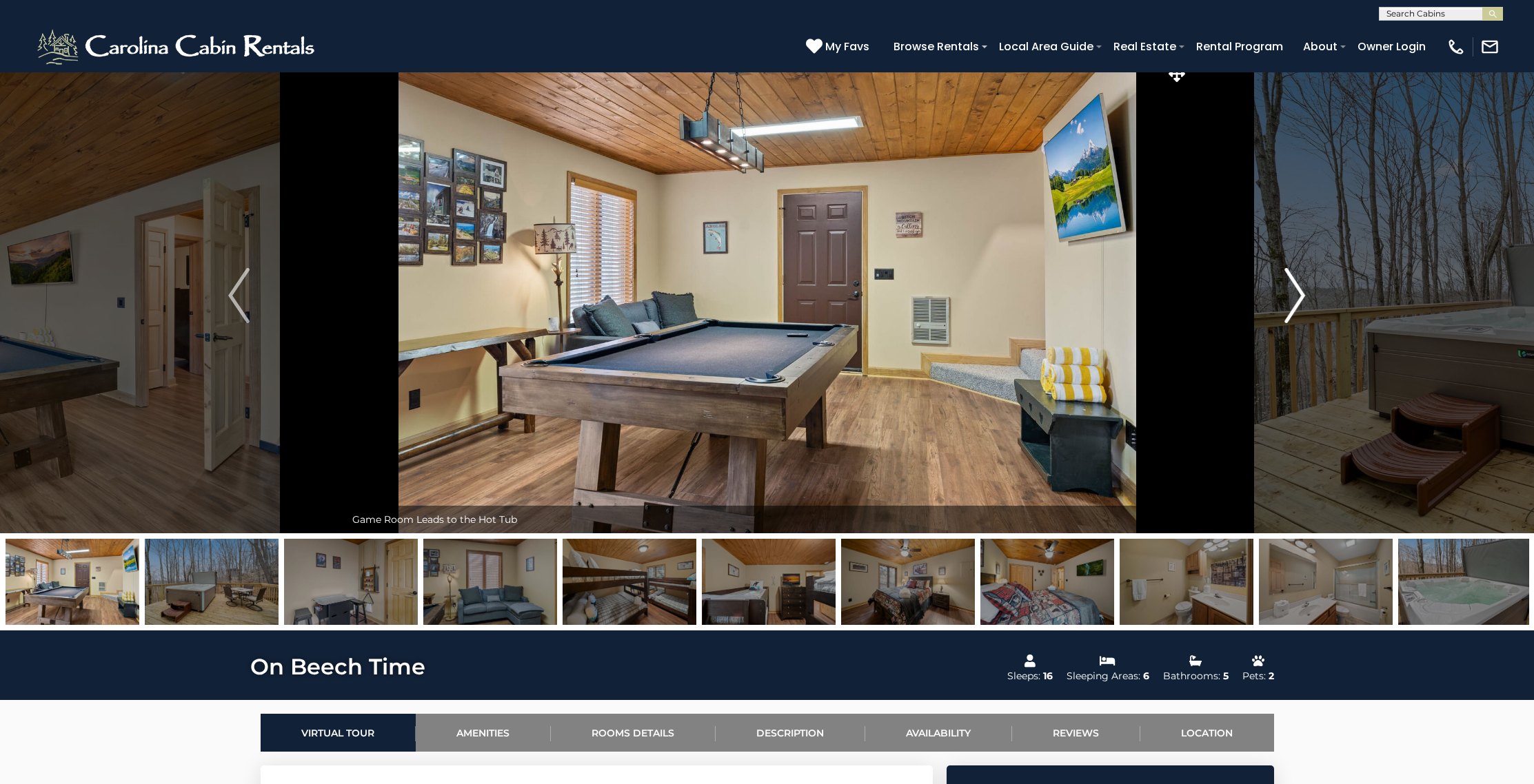
click at [1303, 287] on img "Next" at bounding box center [1294, 296] width 21 height 55
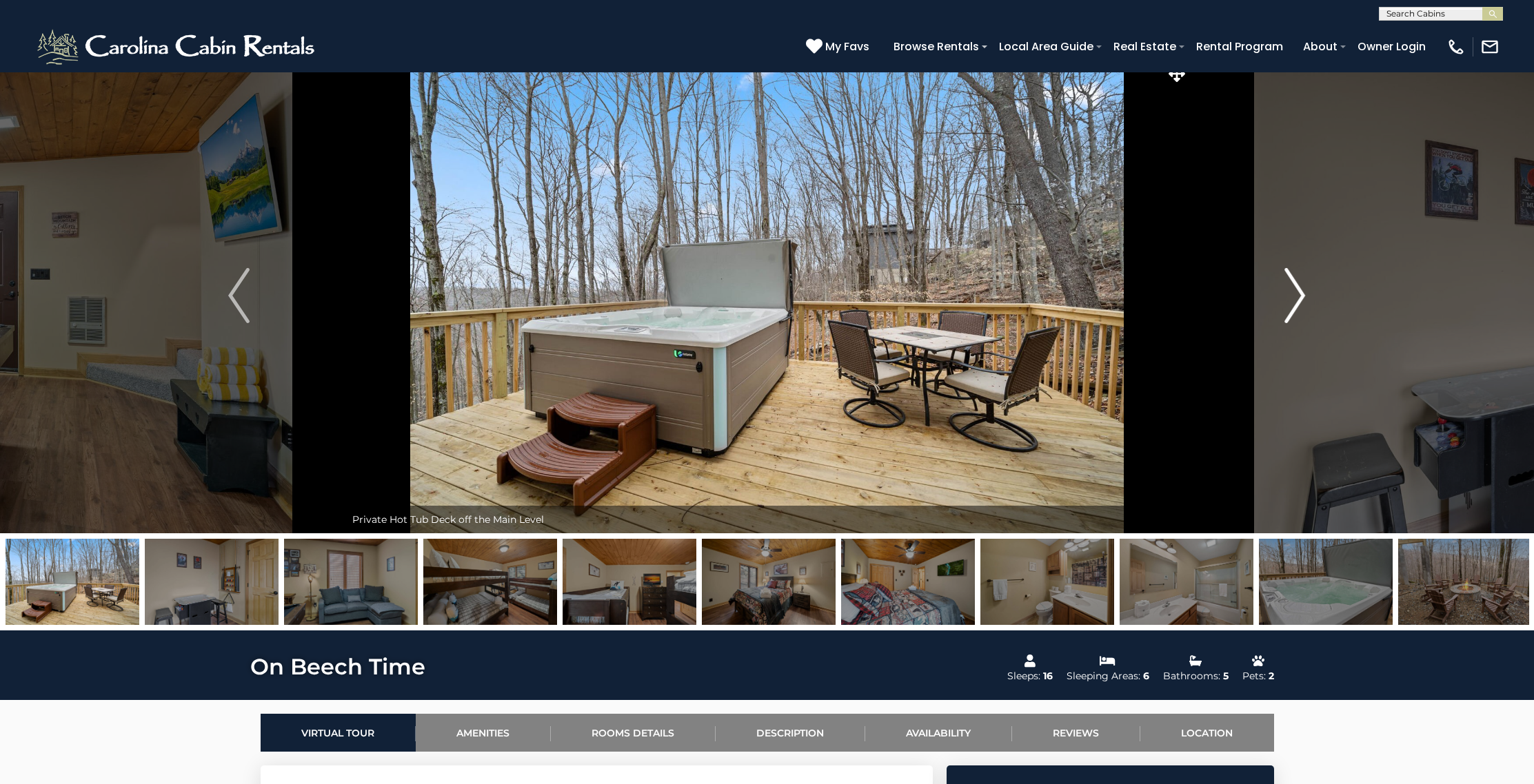
click at [1303, 287] on img "Next" at bounding box center [1294, 296] width 21 height 55
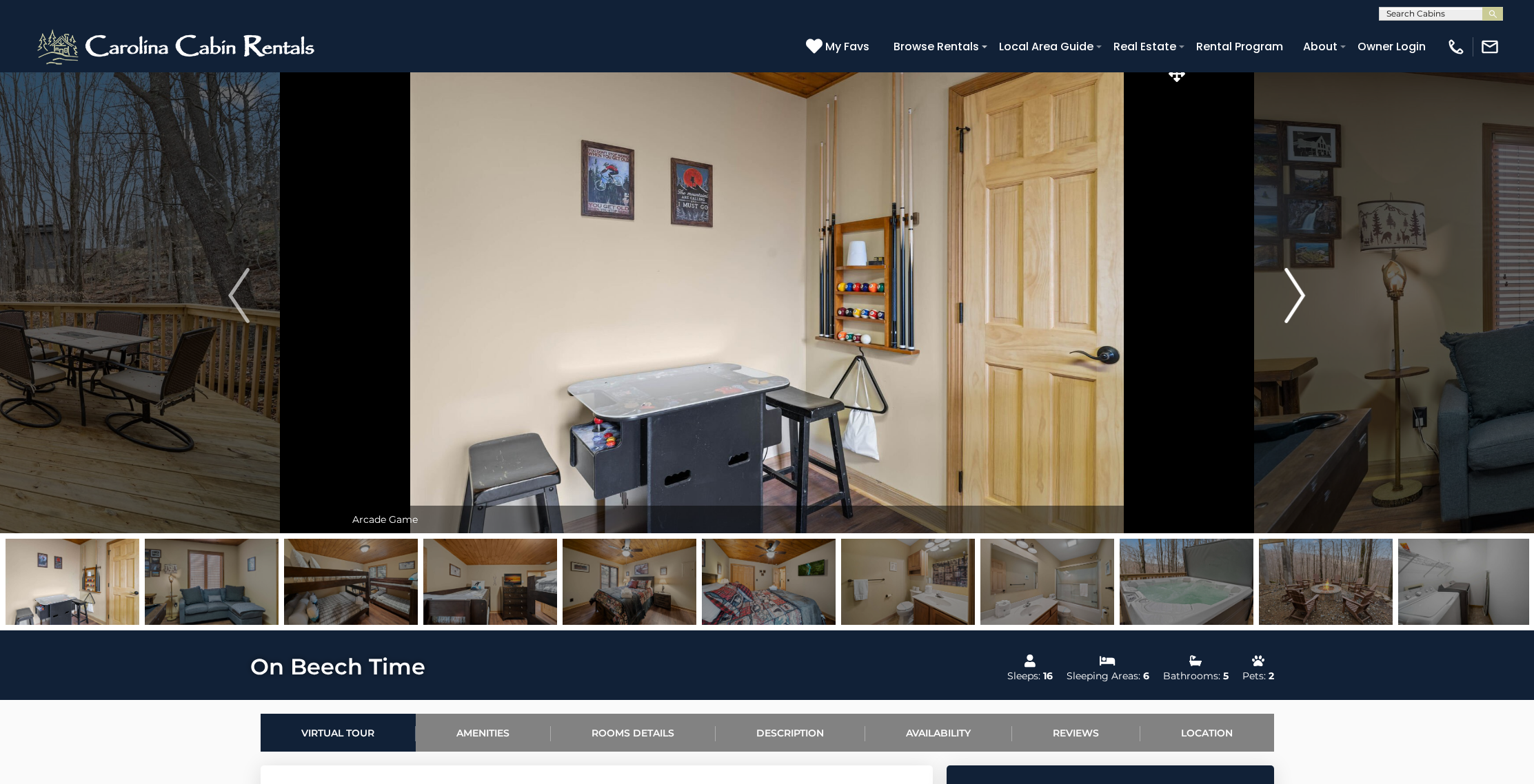
click at [1303, 287] on img "Next" at bounding box center [1294, 296] width 21 height 55
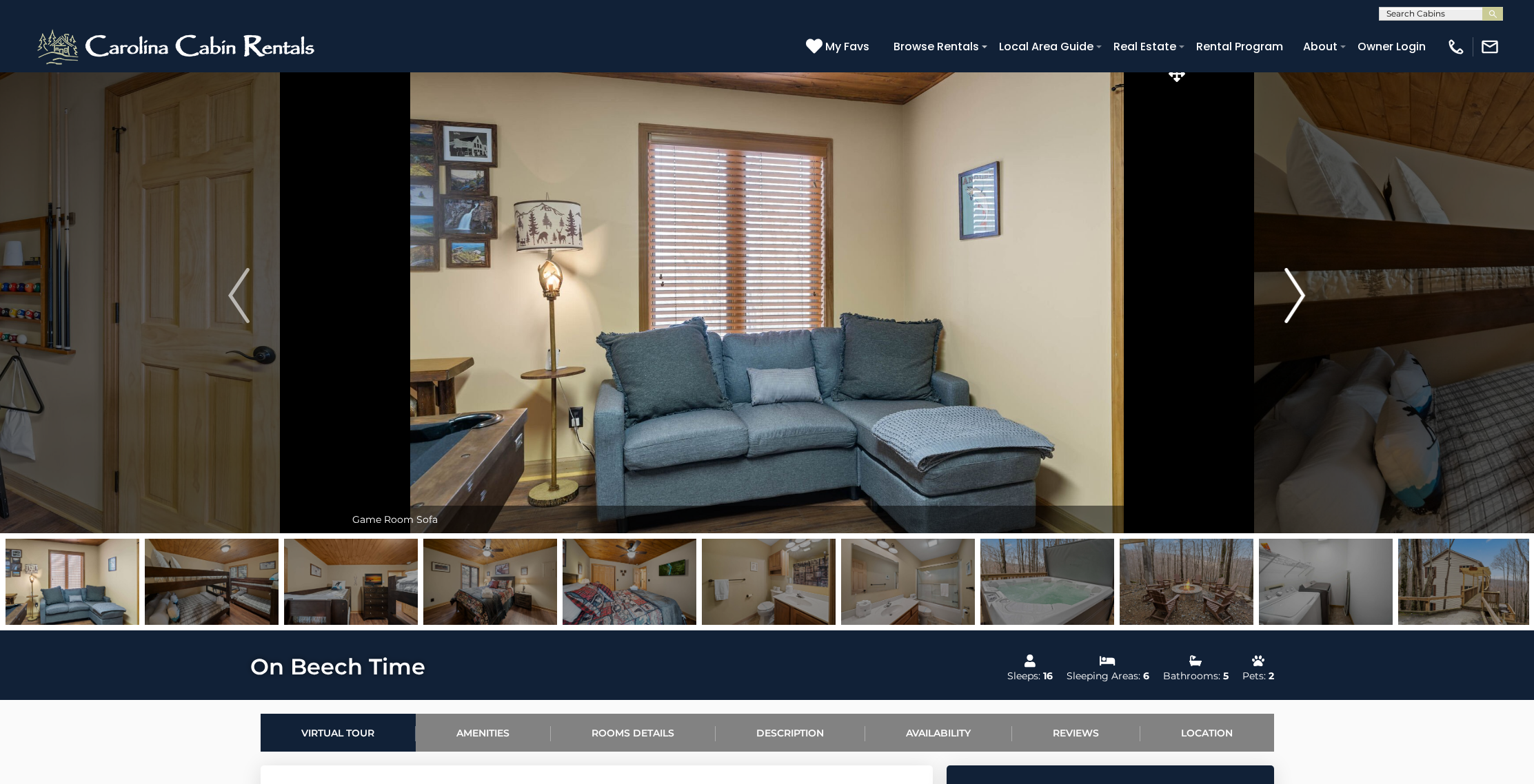
click at [1303, 287] on img "Next" at bounding box center [1294, 296] width 21 height 55
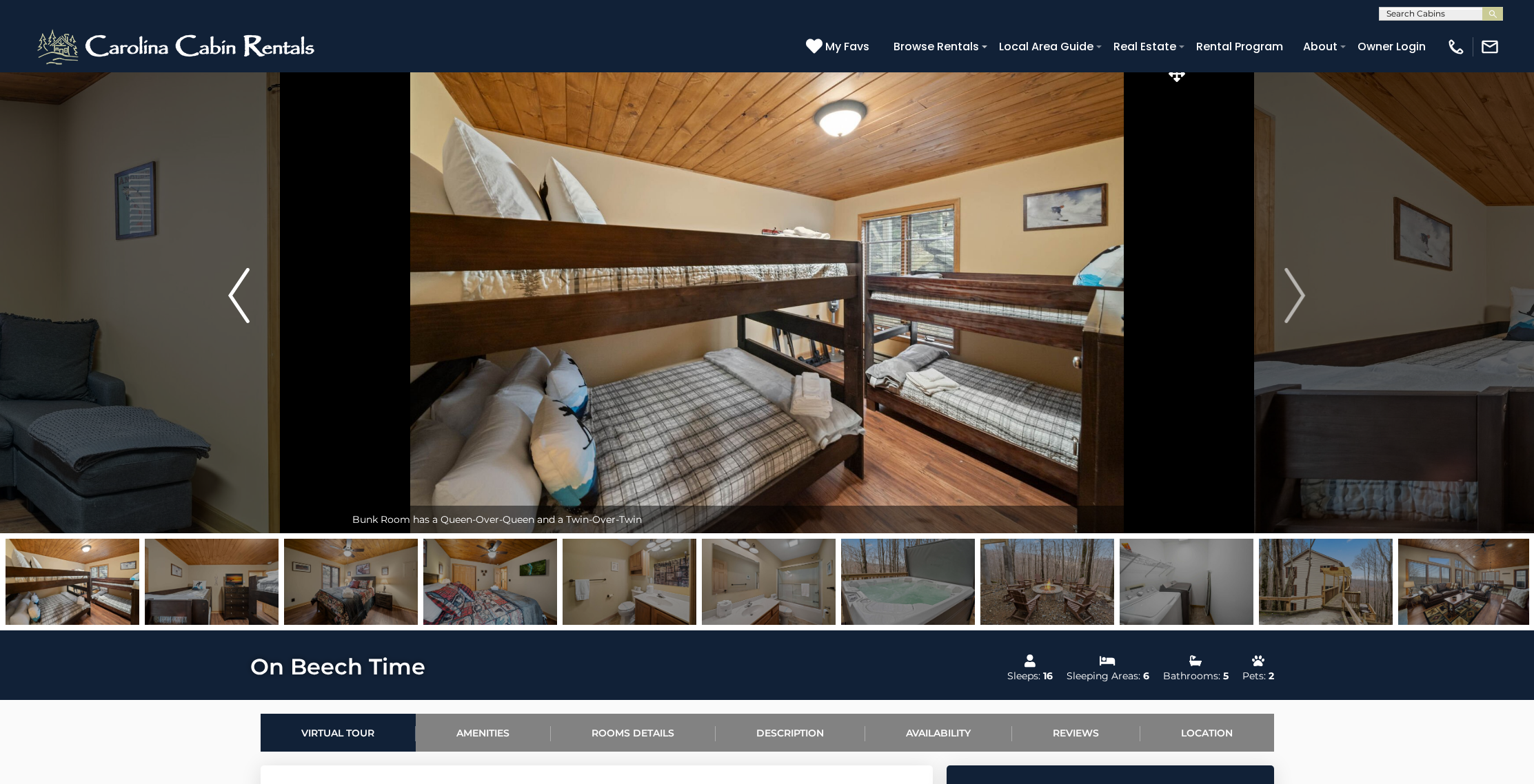
click at [241, 298] on img "Previous" at bounding box center [238, 296] width 21 height 55
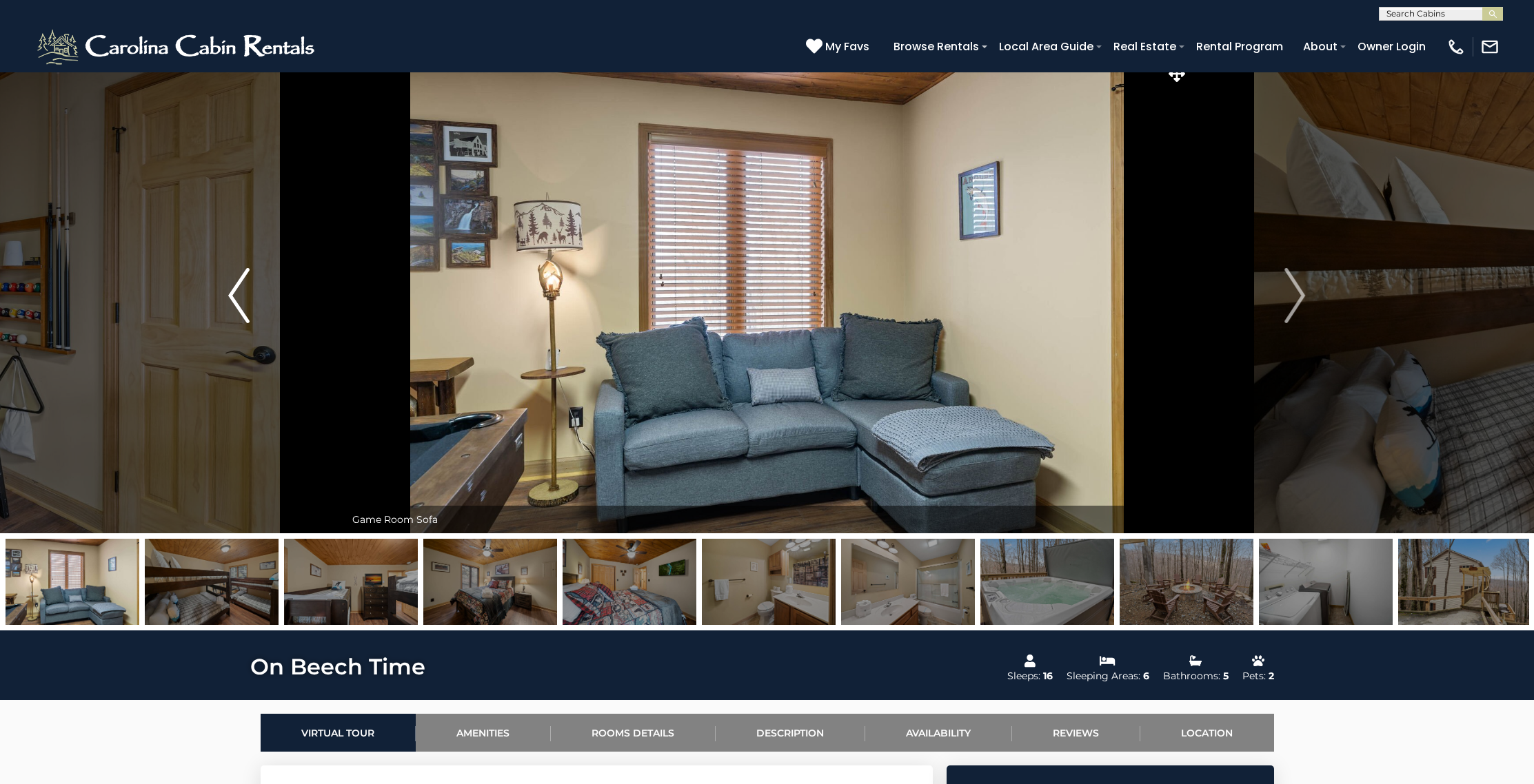
click at [241, 298] on img "Previous" at bounding box center [238, 296] width 21 height 55
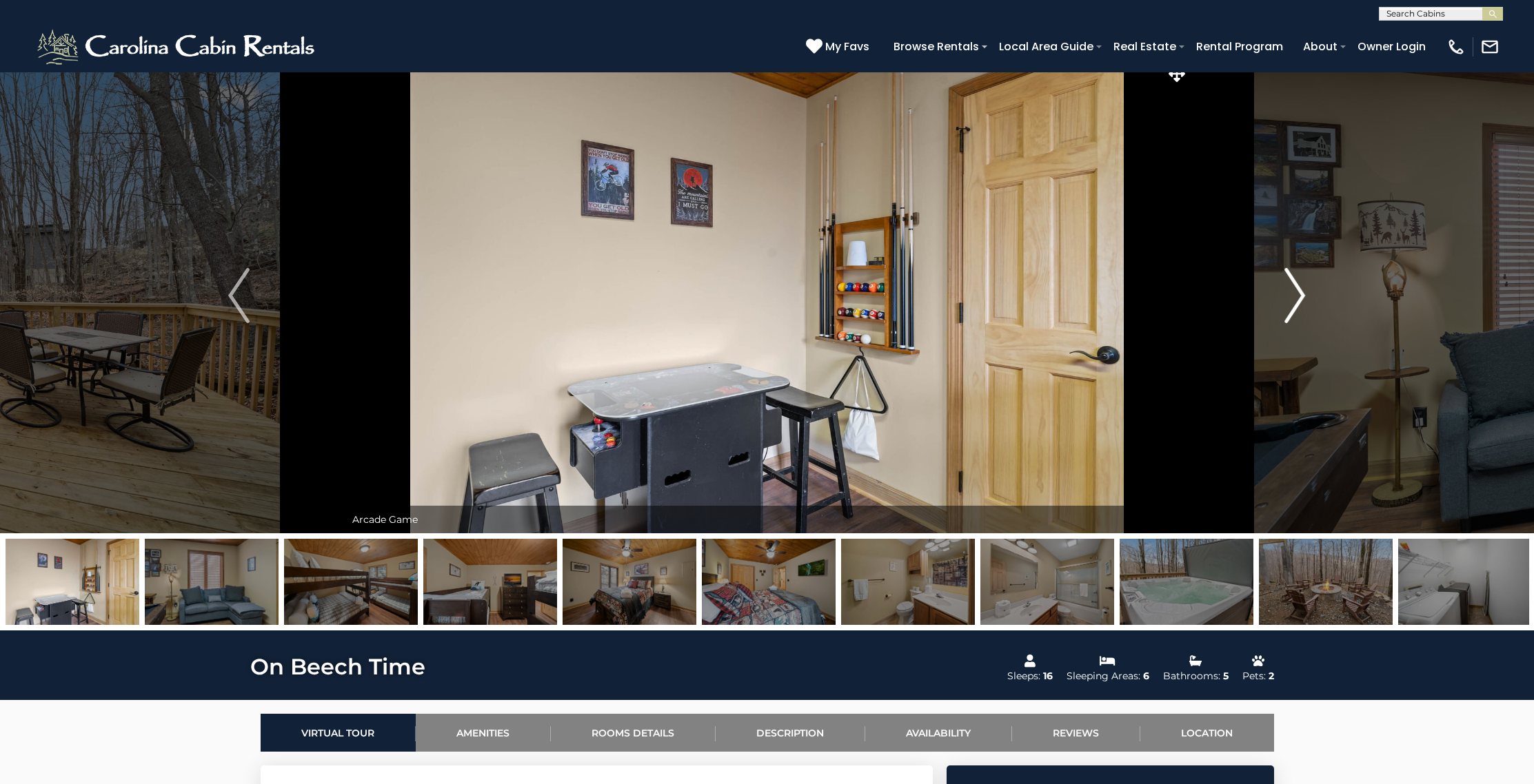
click at [1304, 300] on img "Next" at bounding box center [1294, 296] width 21 height 55
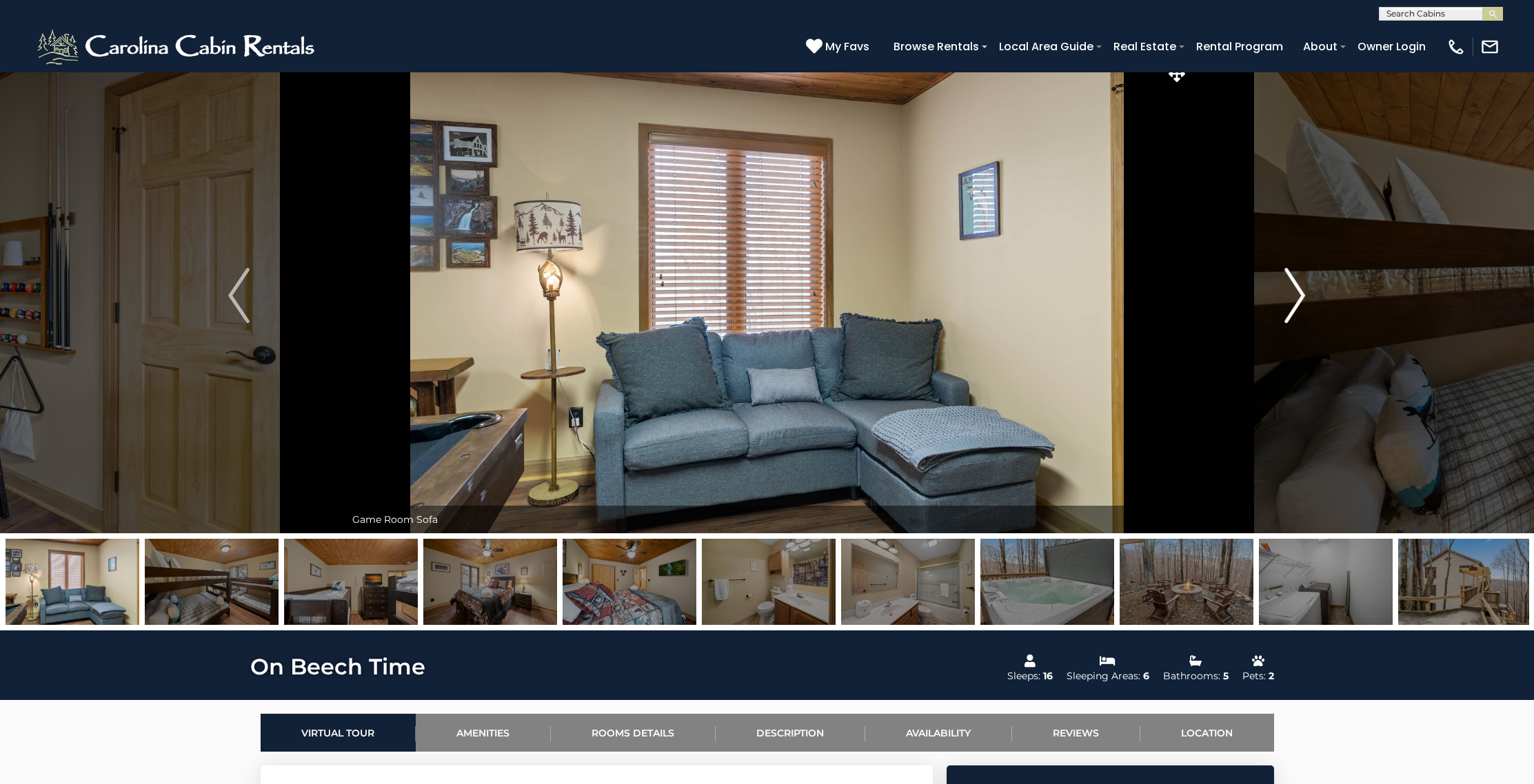
click at [1304, 300] on img "Next" at bounding box center [1294, 296] width 21 height 55
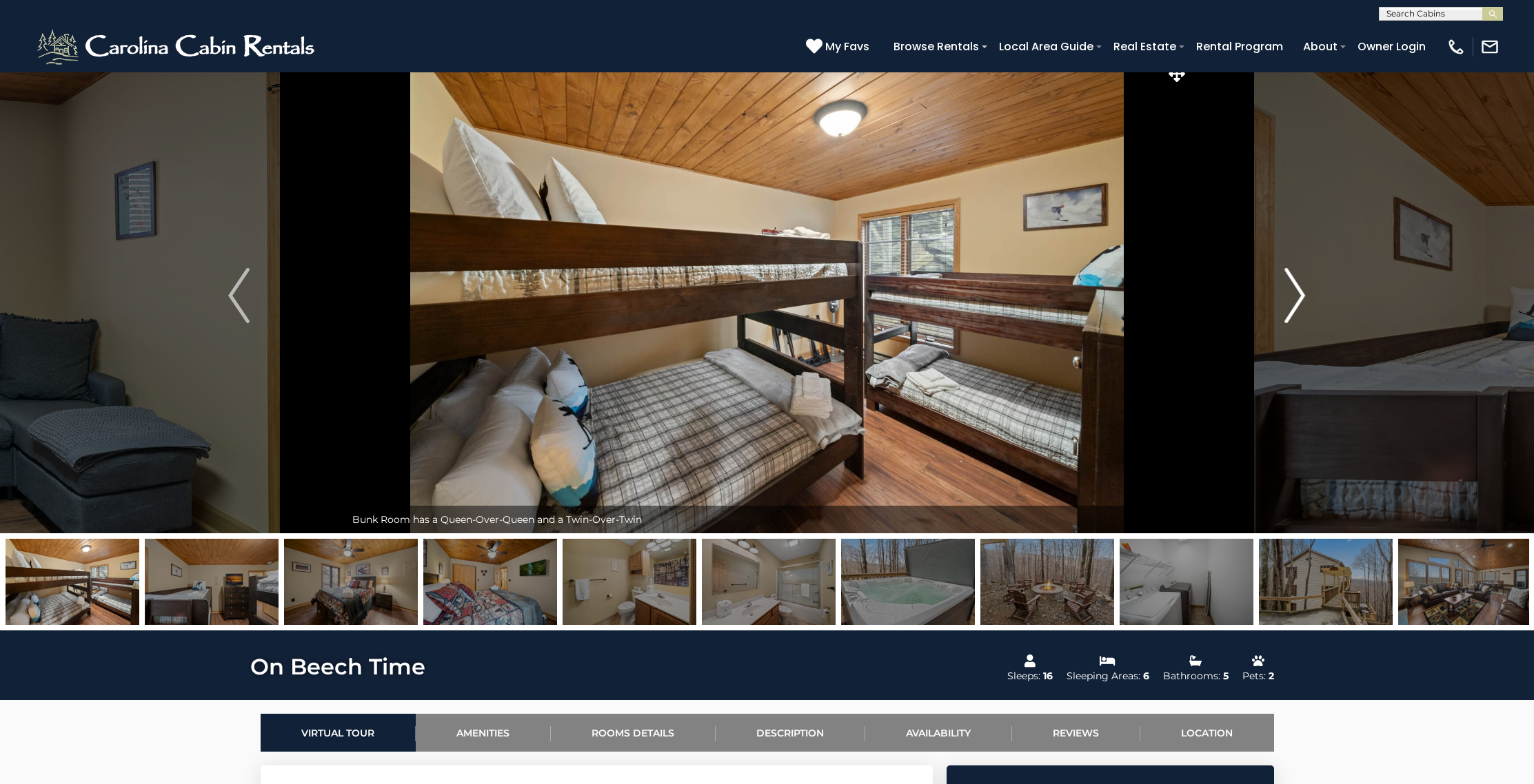
click at [1304, 300] on img "Next" at bounding box center [1294, 296] width 21 height 55
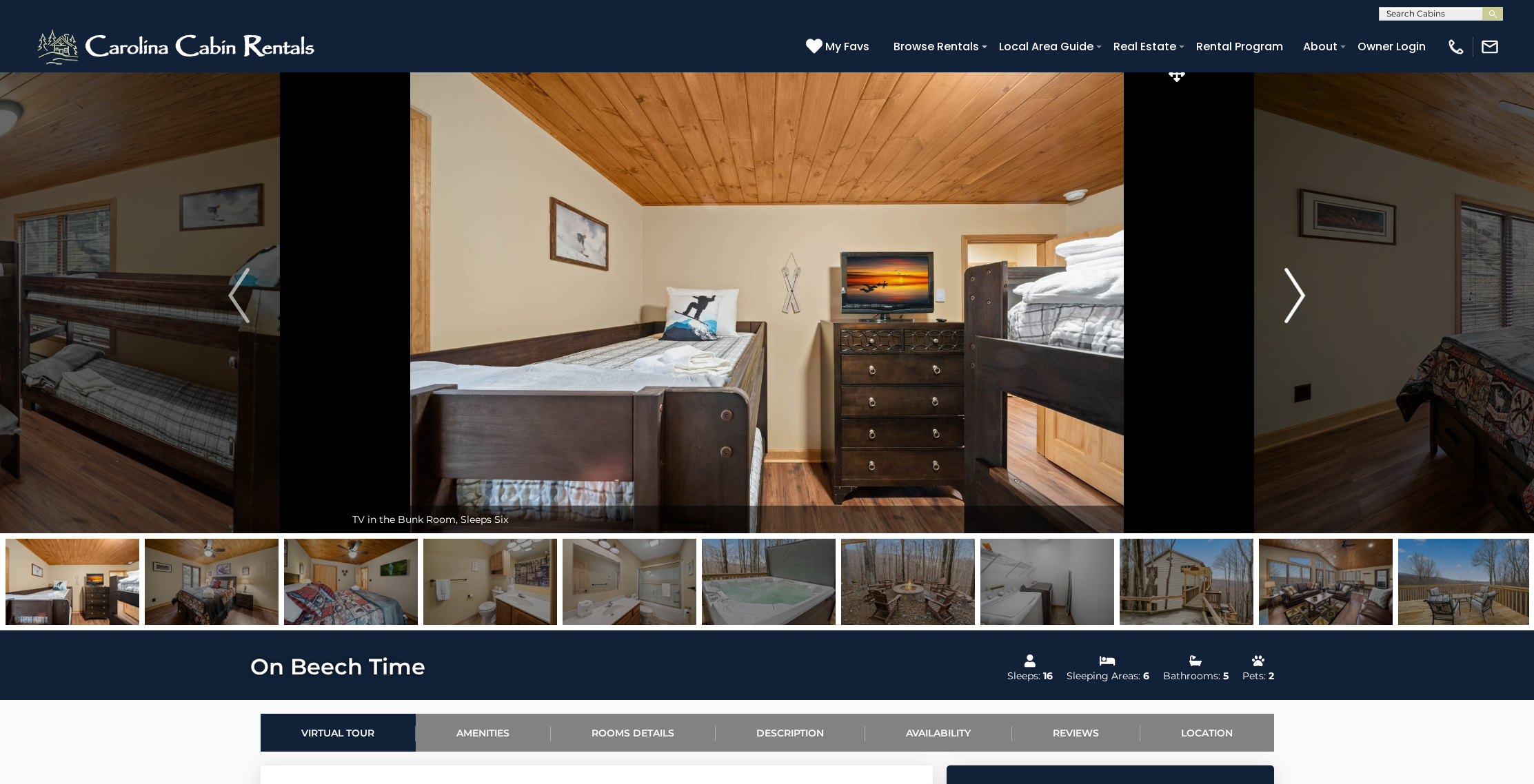
click at [1304, 300] on img "Next" at bounding box center [1294, 296] width 21 height 55
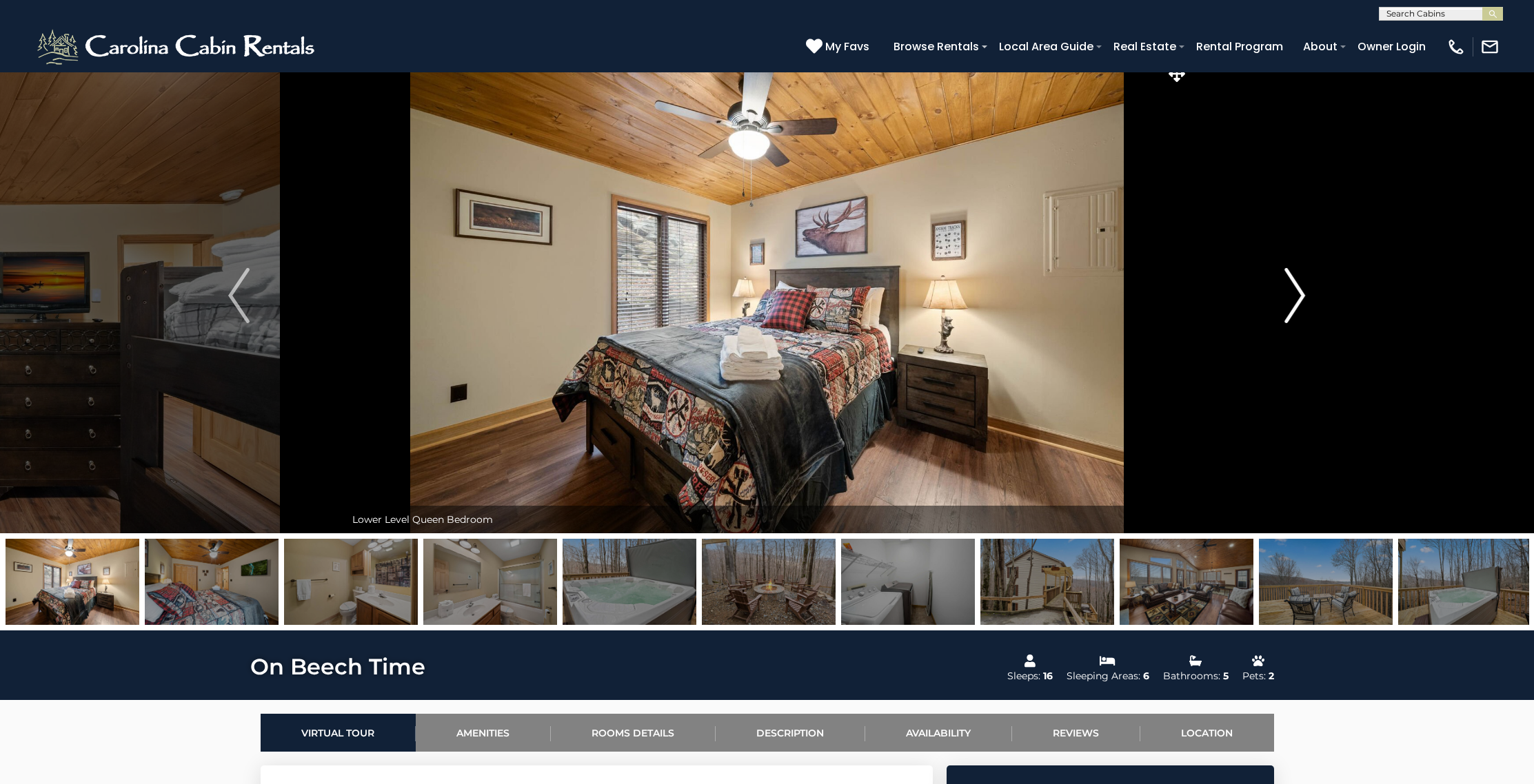
click at [1304, 300] on img "Next" at bounding box center [1294, 296] width 21 height 55
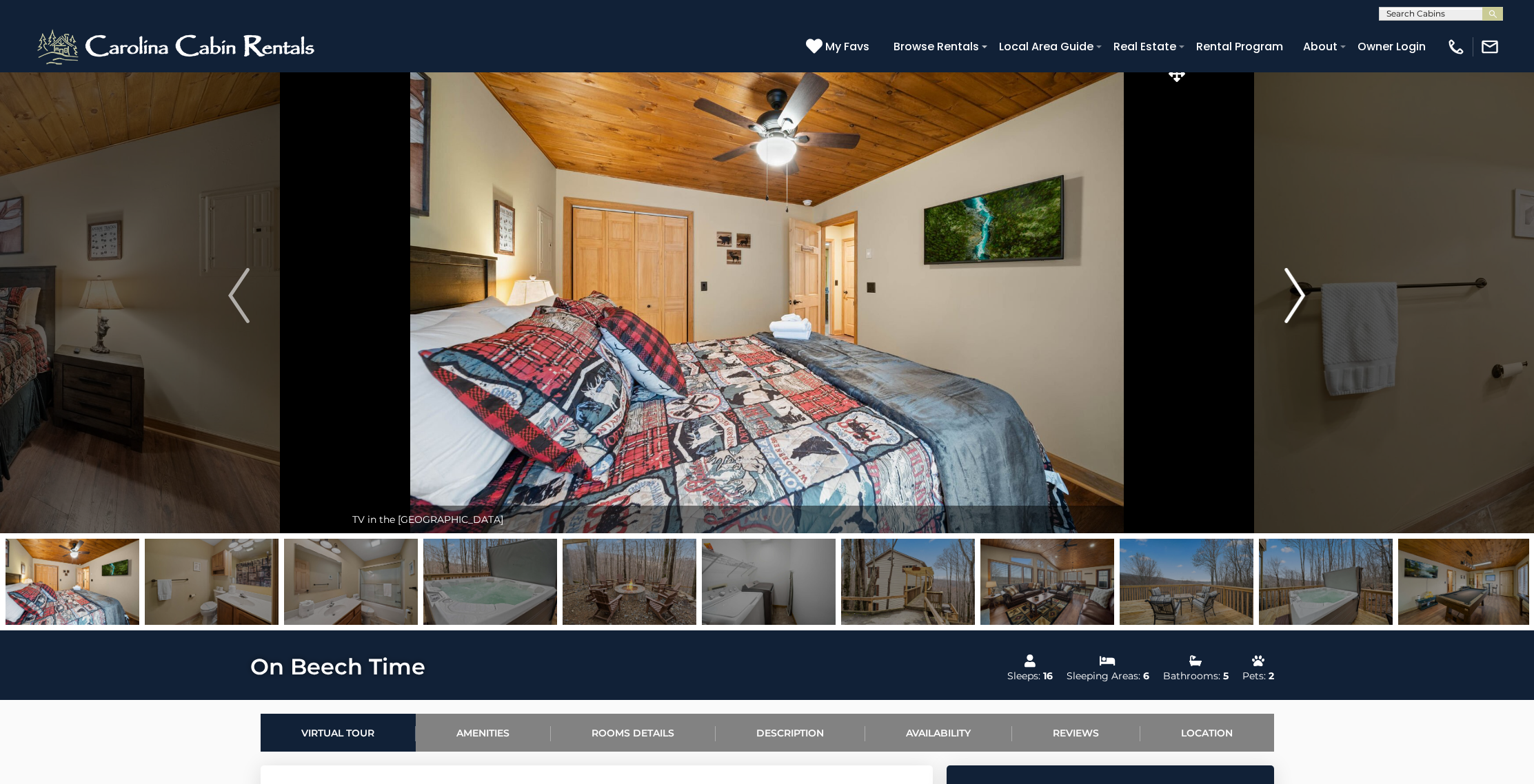
click at [1304, 300] on img "Next" at bounding box center [1294, 296] width 21 height 55
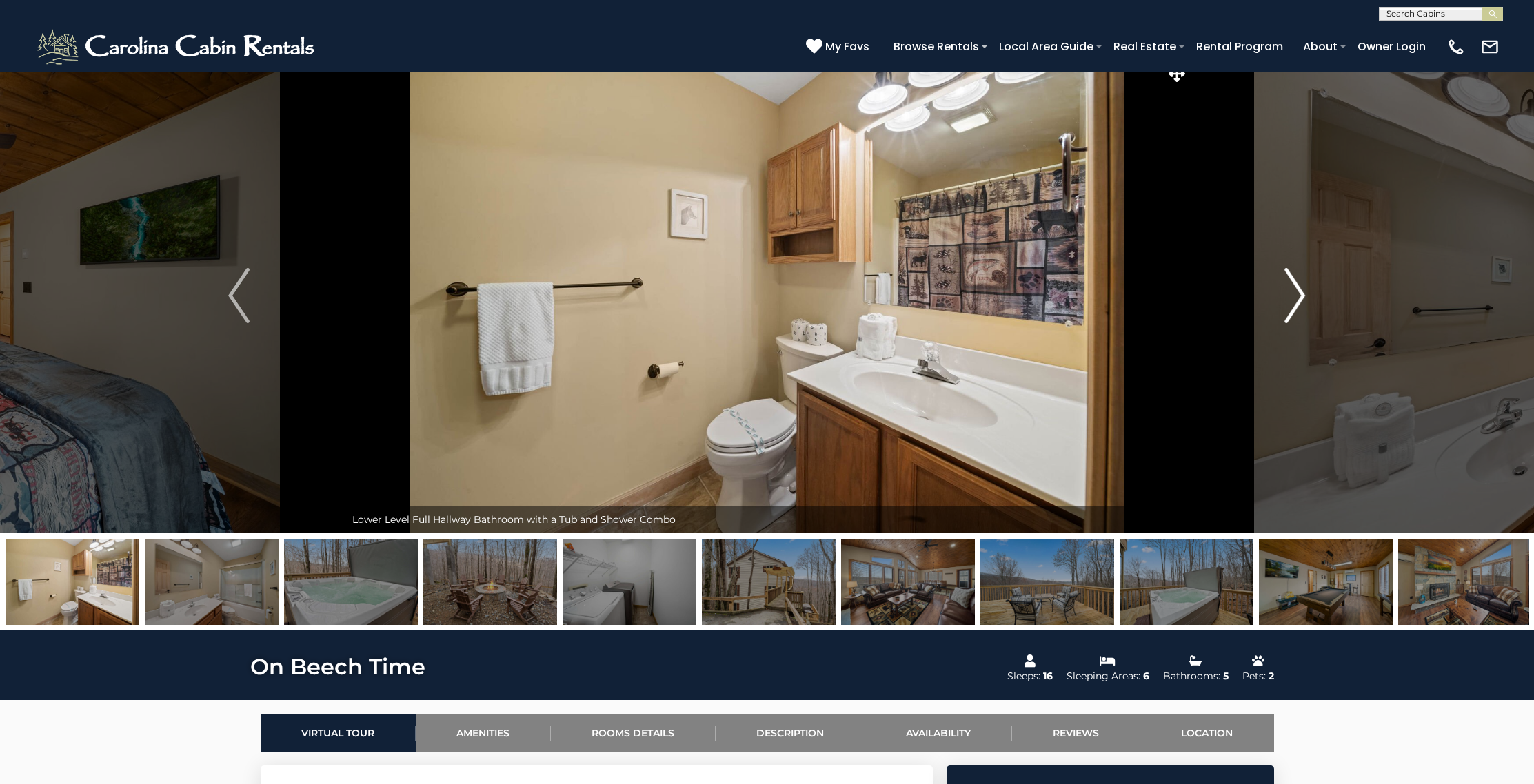
click at [1304, 300] on img "Next" at bounding box center [1294, 296] width 21 height 55
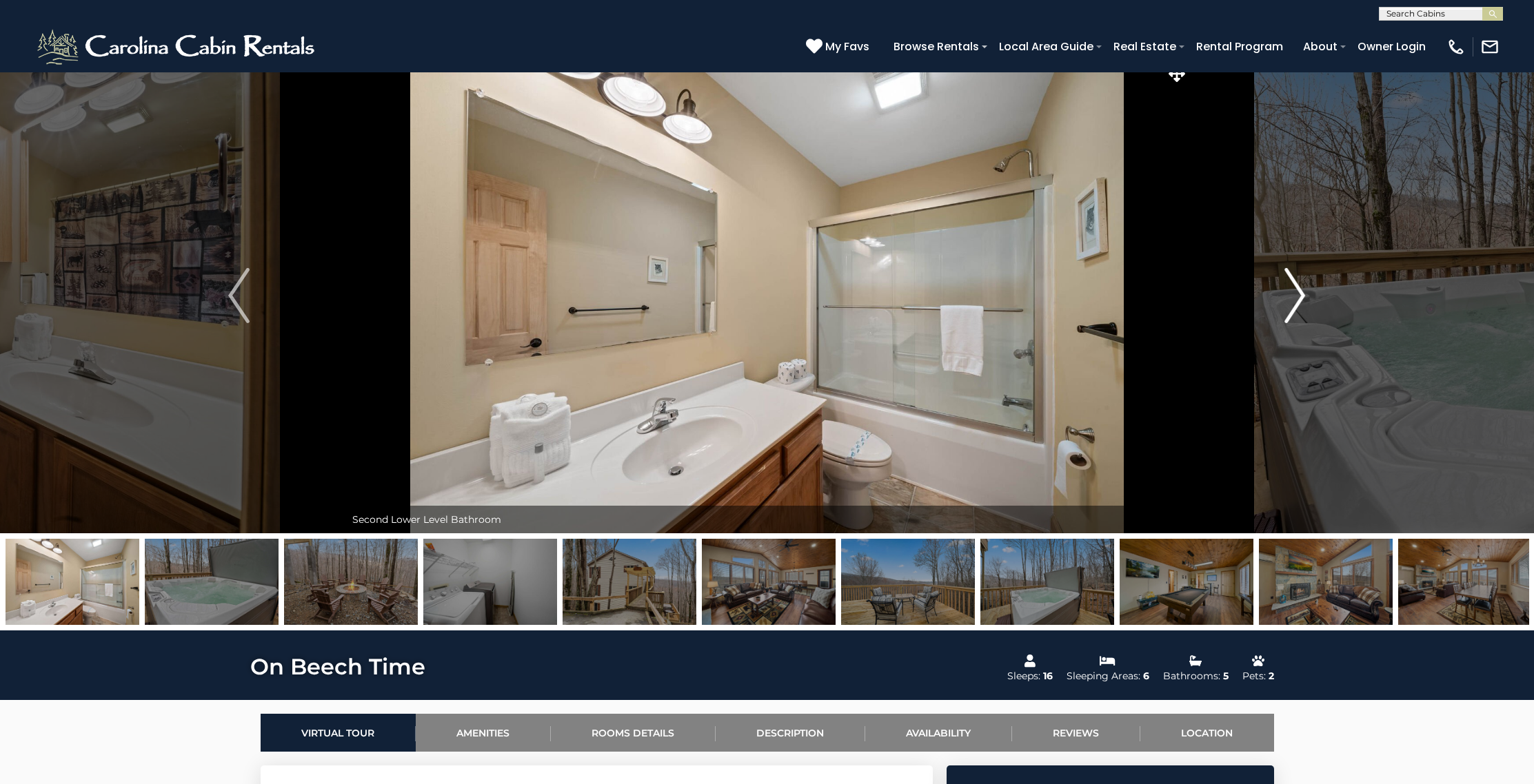
click at [1304, 300] on img "Next" at bounding box center [1294, 296] width 21 height 55
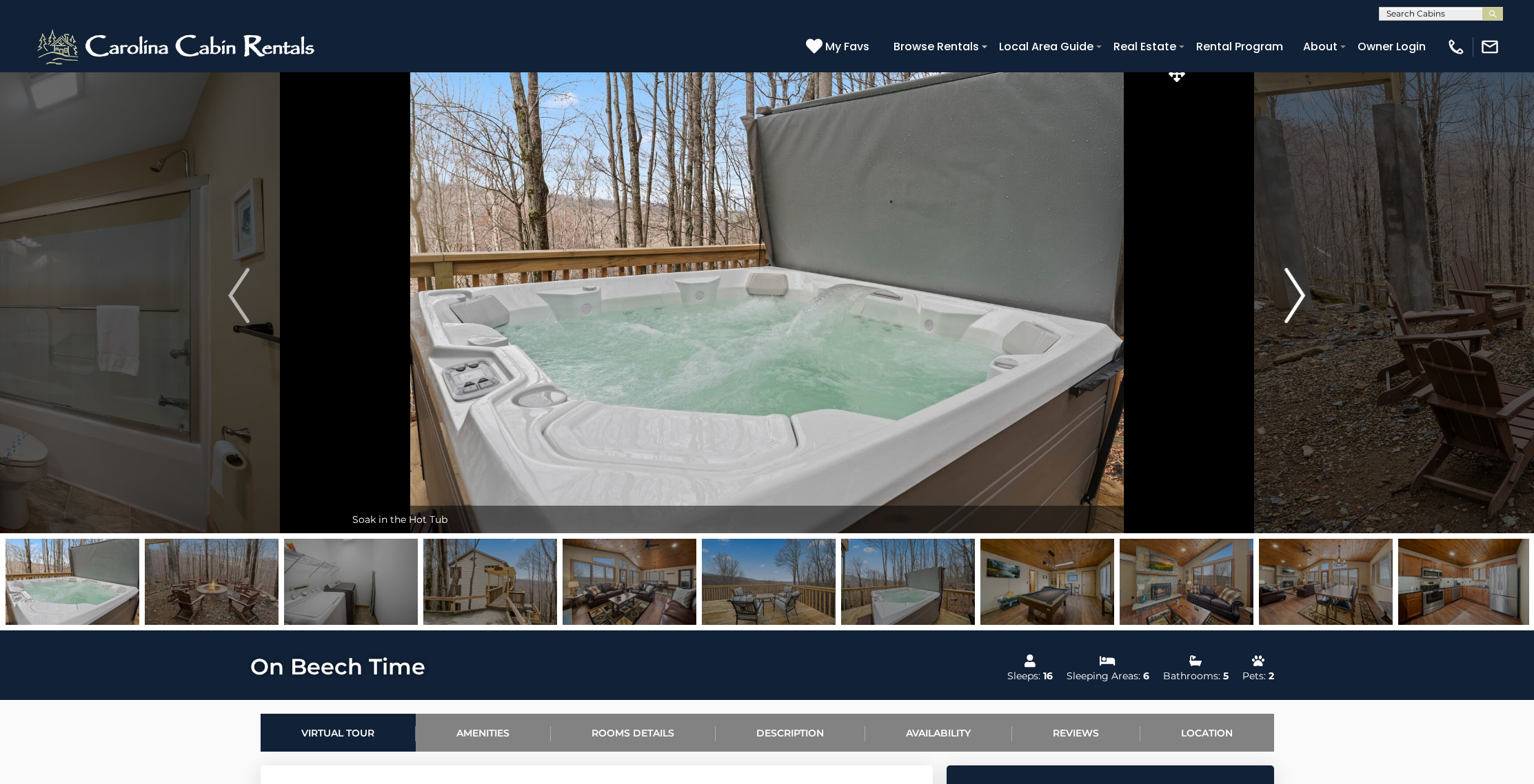
click at [1304, 300] on img "Next" at bounding box center [1294, 296] width 21 height 55
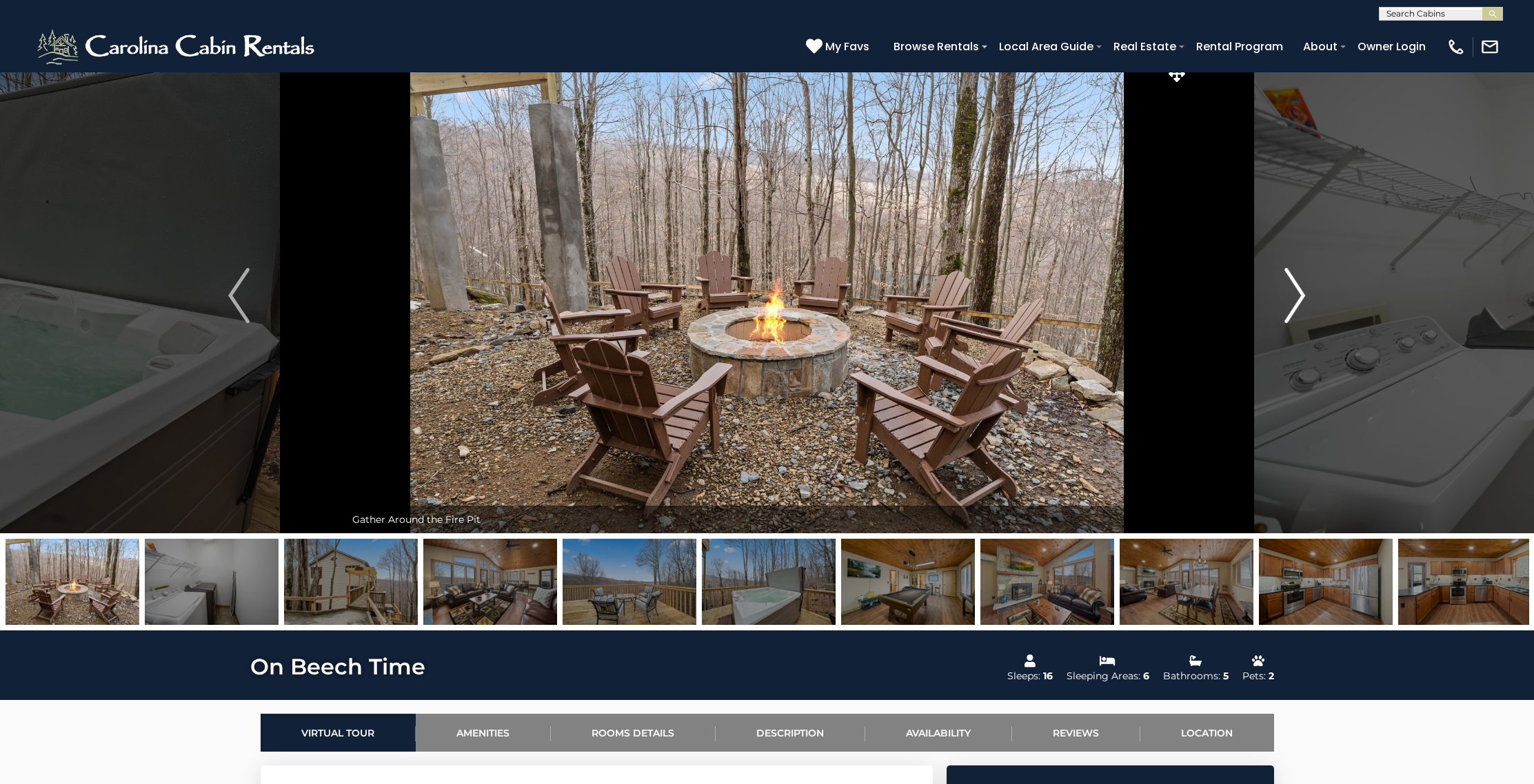
click at [1304, 300] on img "Next" at bounding box center [1294, 296] width 21 height 55
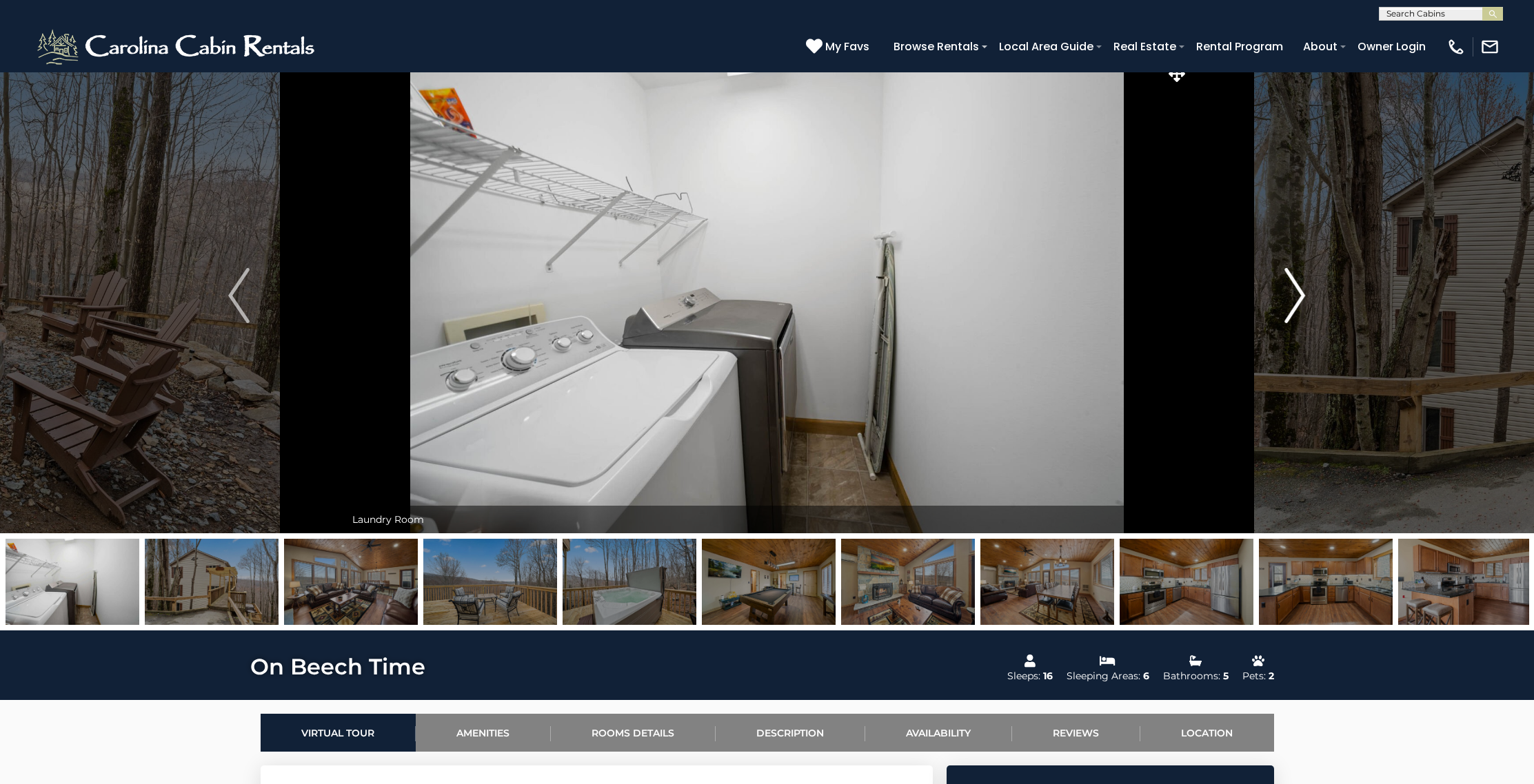
click at [1304, 300] on img "Next" at bounding box center [1294, 296] width 21 height 55
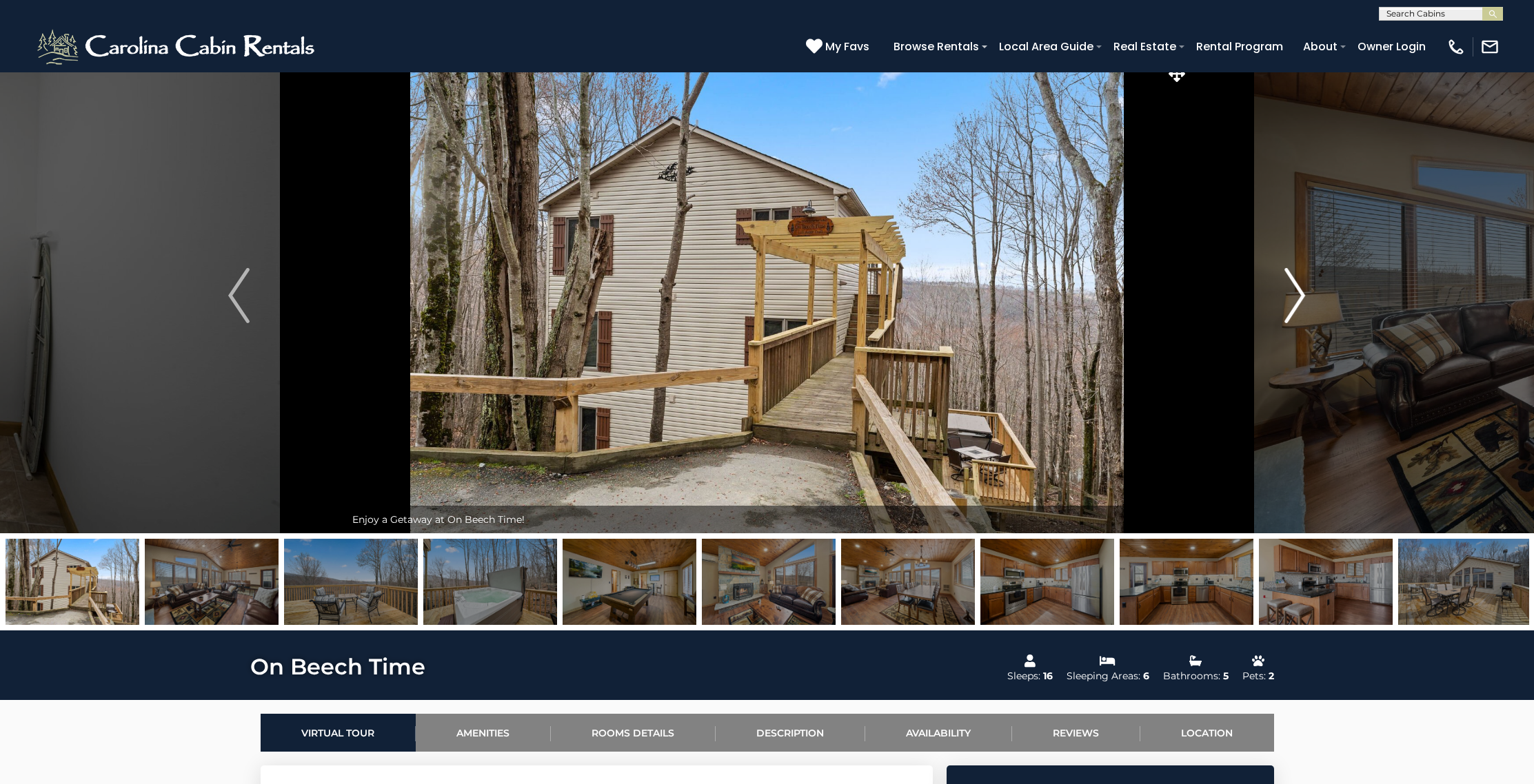
click at [1304, 300] on img "Next" at bounding box center [1294, 296] width 21 height 55
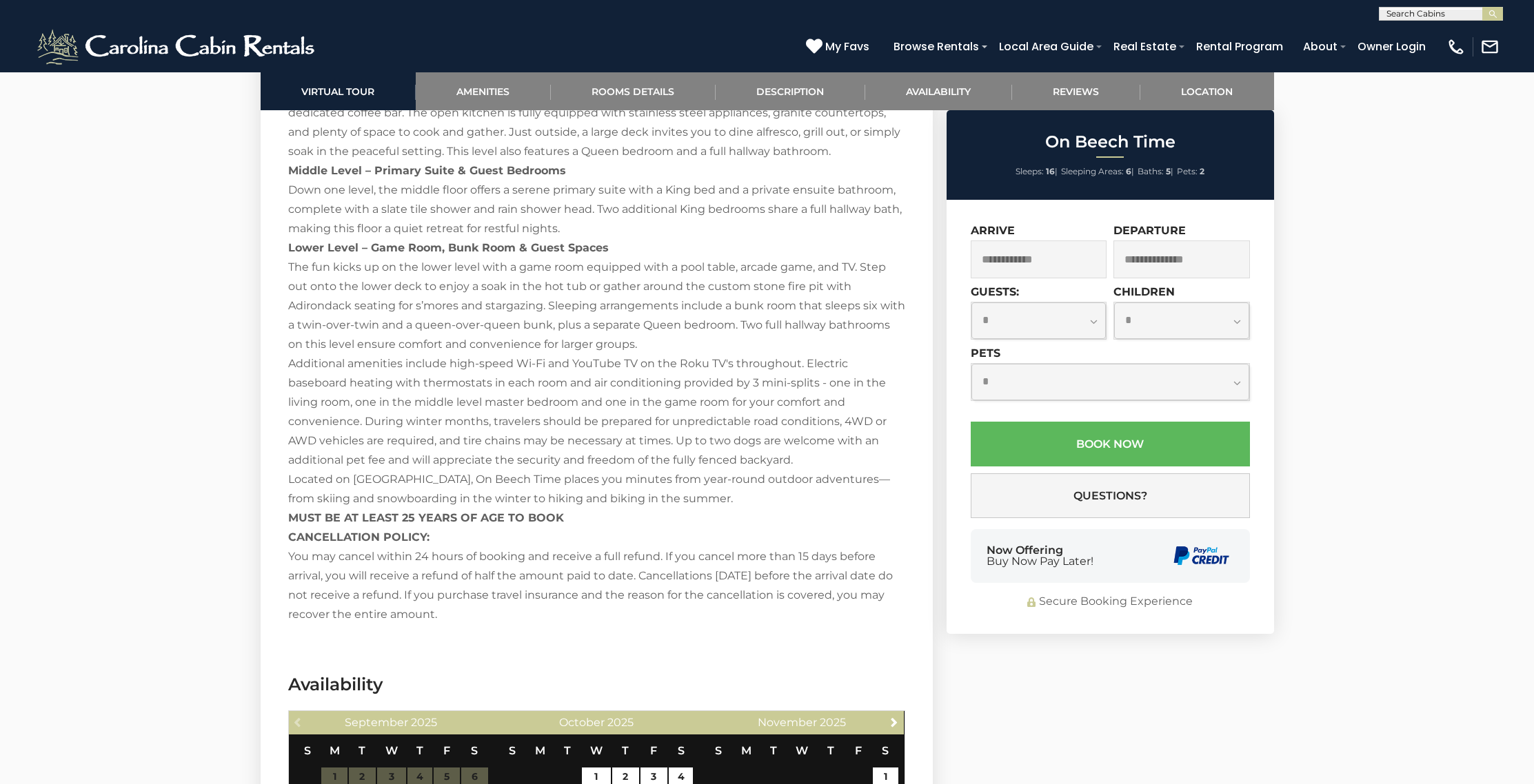
scroll to position [2311, 0]
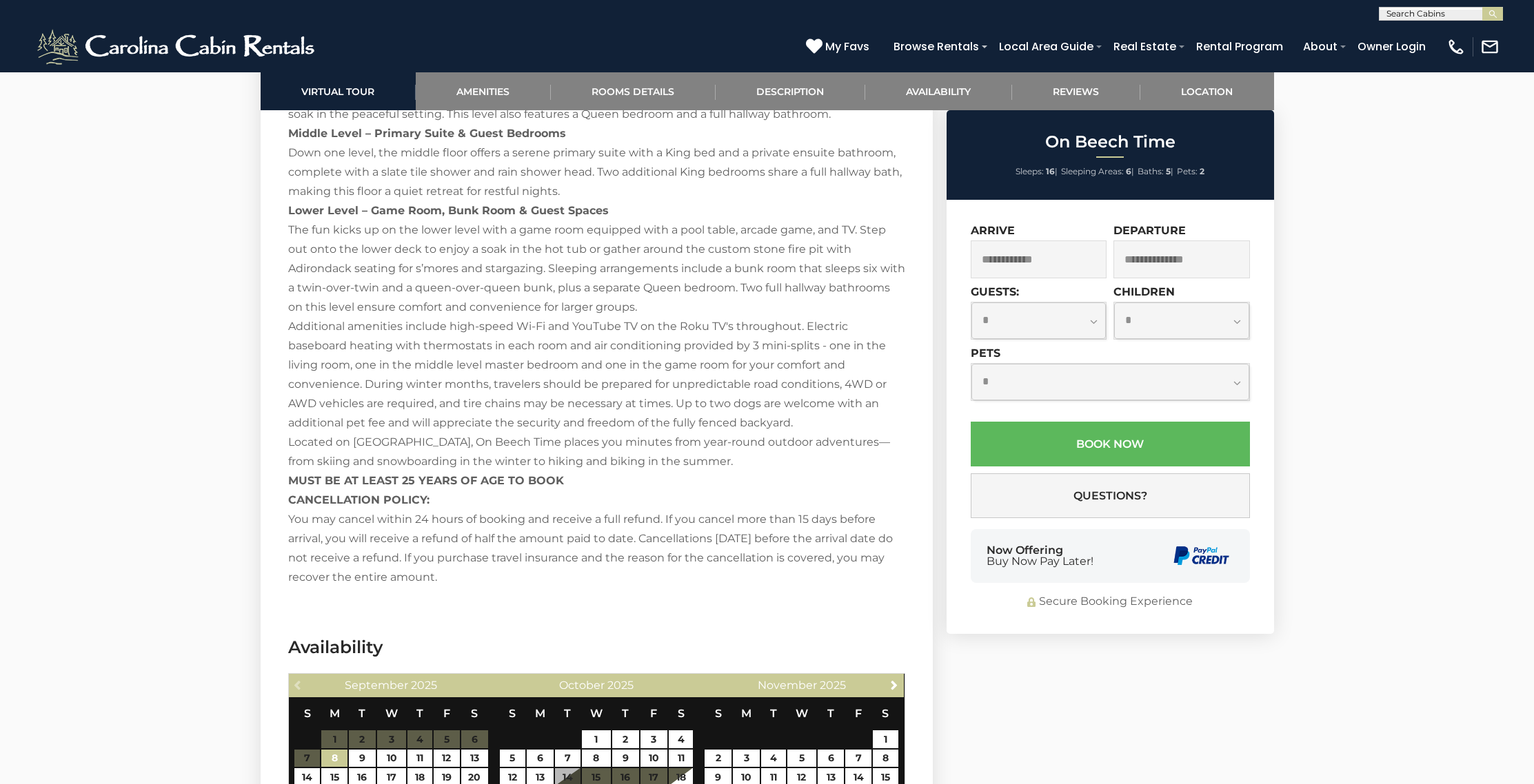
click at [1039, 266] on input "text" at bounding box center [1038, 259] width 136 height 38
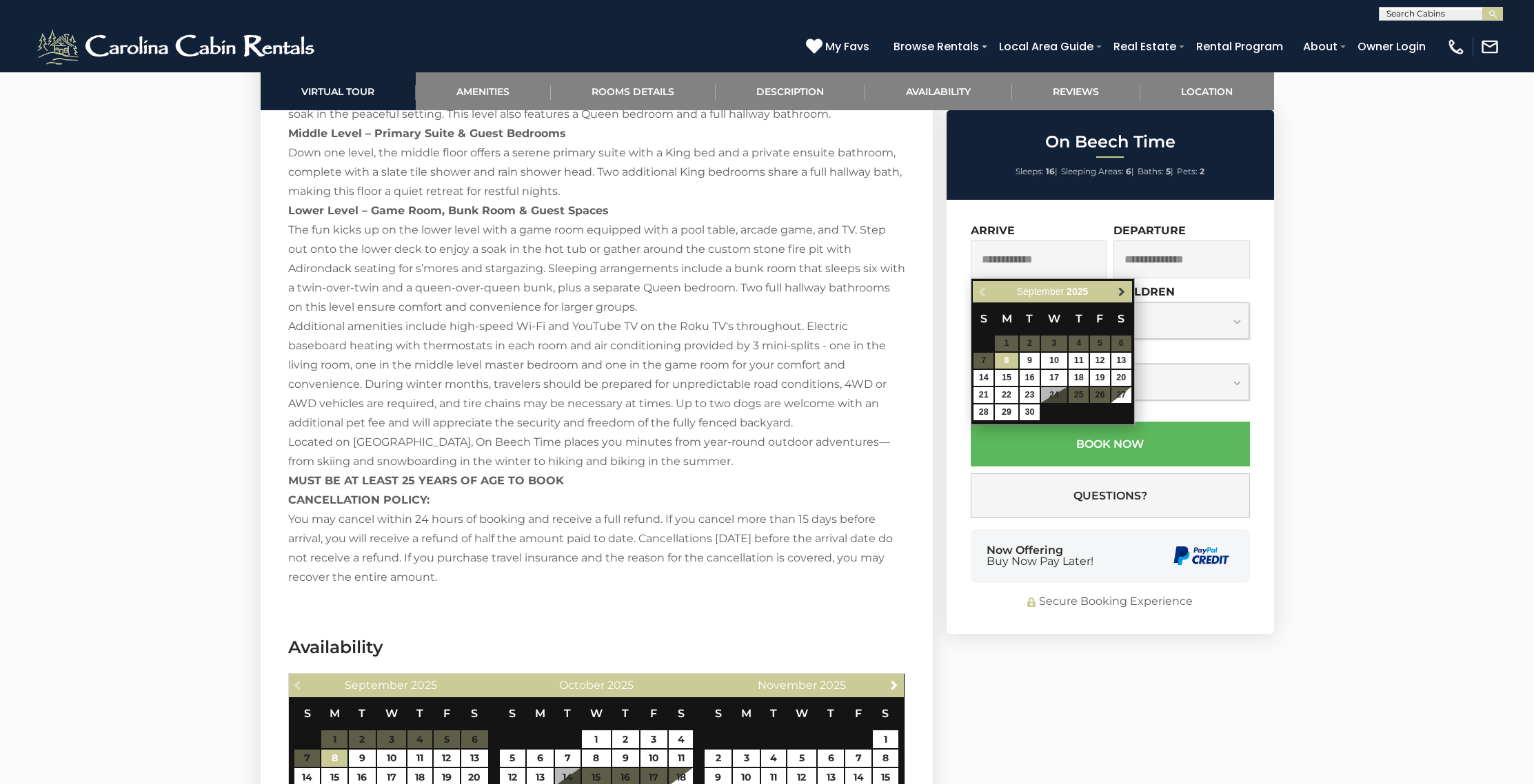
click at [1116, 293] on span "Next" at bounding box center [1122, 292] width 11 height 11
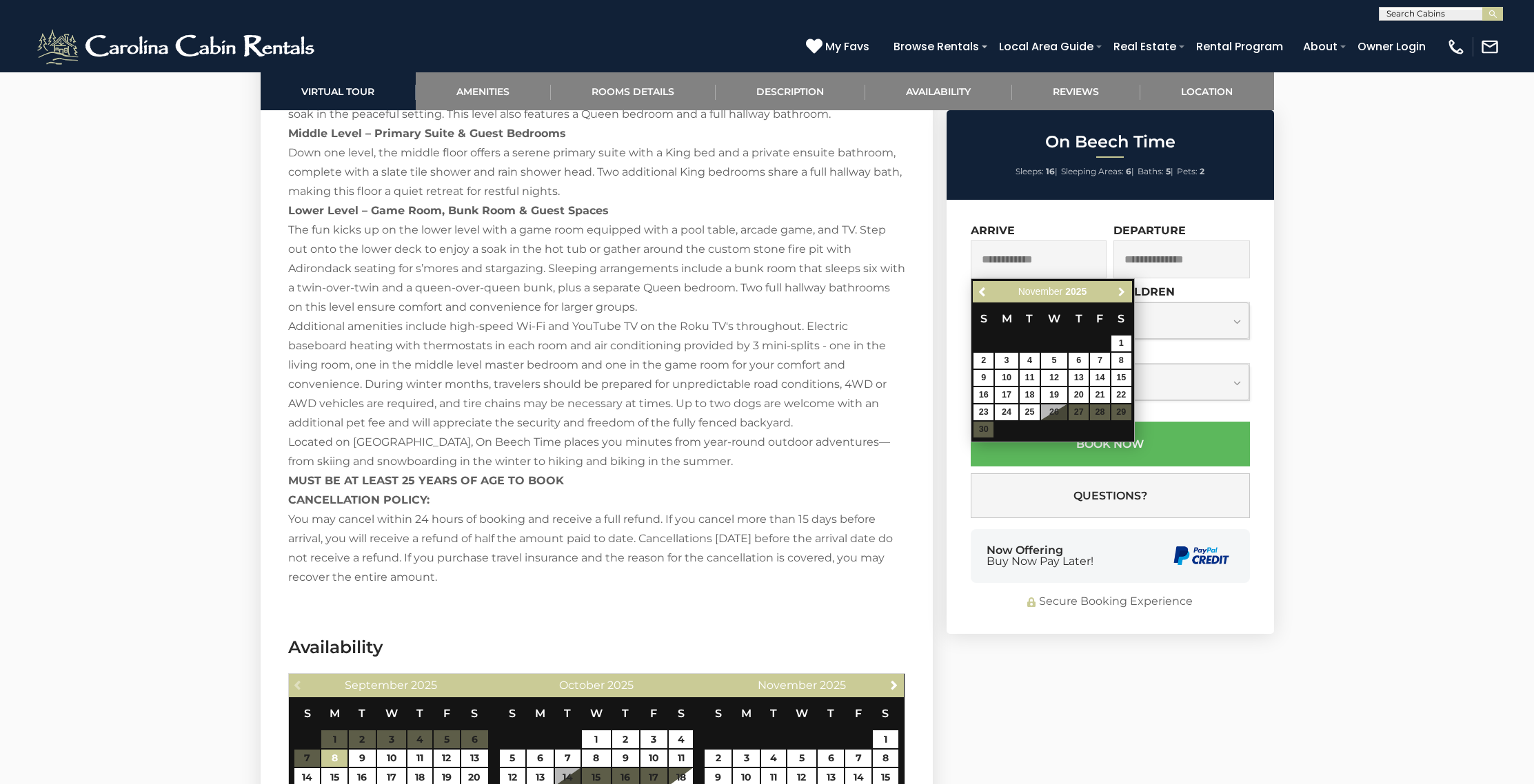
click at [1116, 293] on span "Next" at bounding box center [1122, 292] width 11 height 11
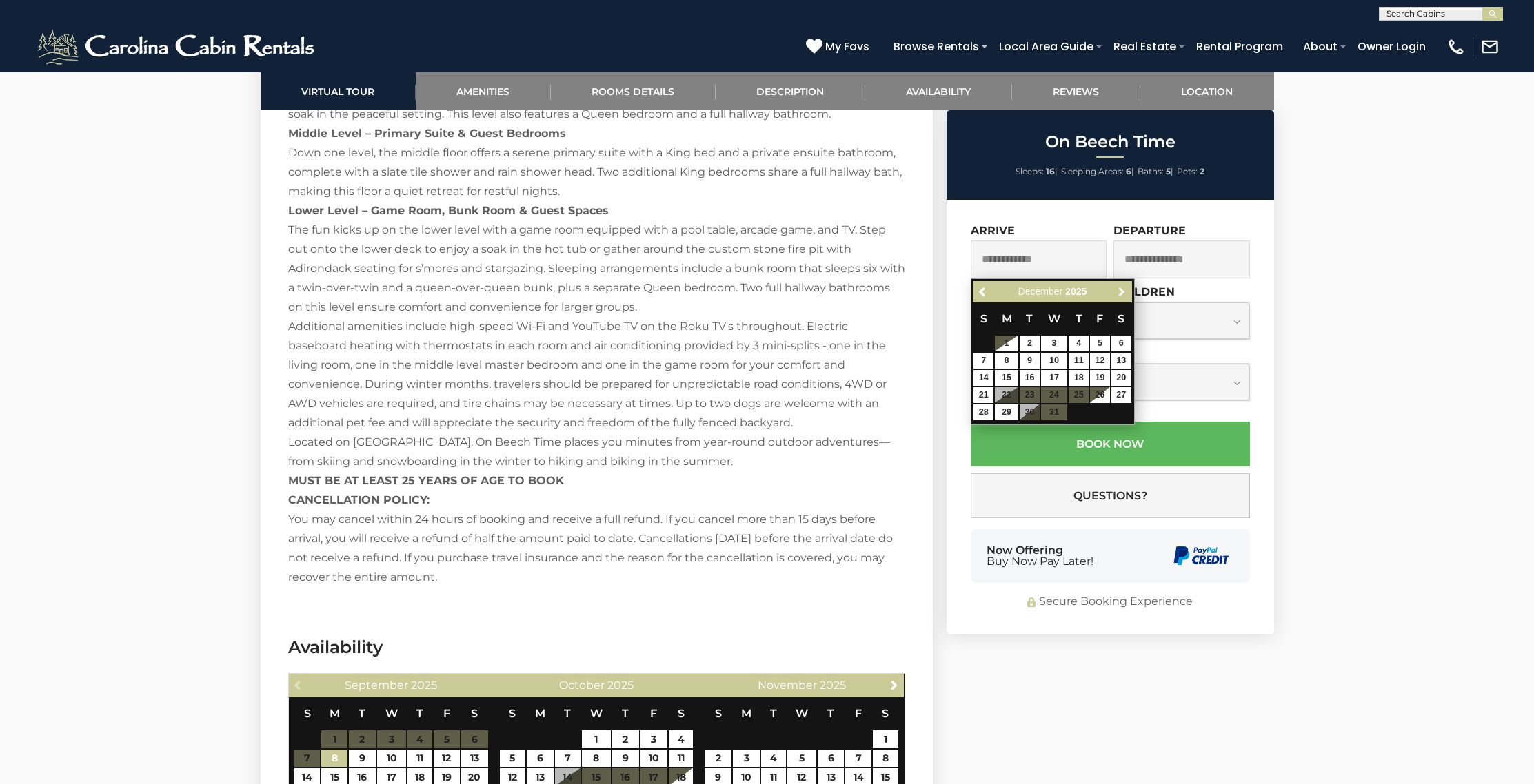
click at [1116, 293] on span "Next" at bounding box center [1122, 292] width 11 height 11
click at [1023, 410] on link "27" at bounding box center [1029, 413] width 20 height 16
type input "**********"
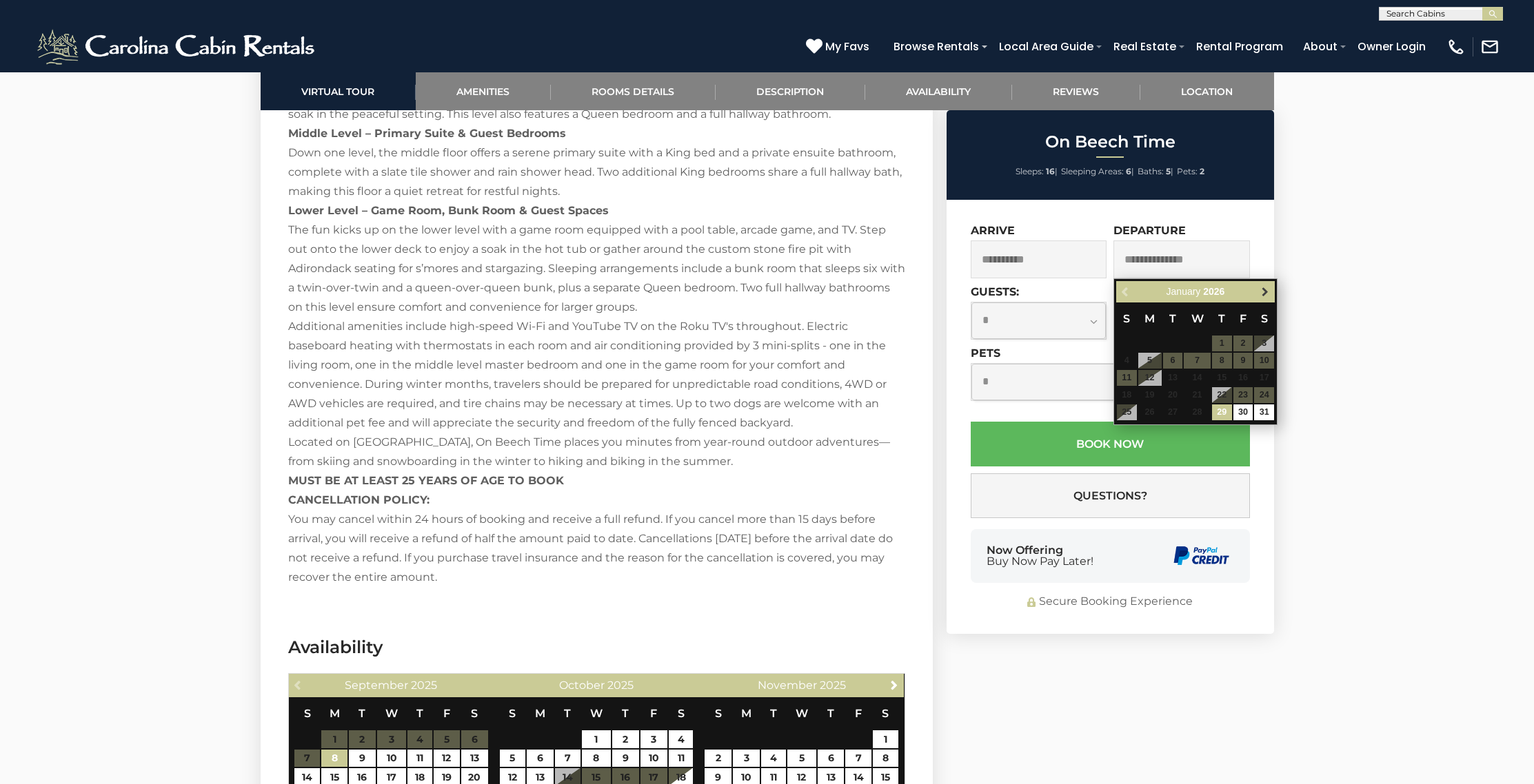
click at [1265, 295] on span "Next" at bounding box center [1265, 292] width 11 height 11
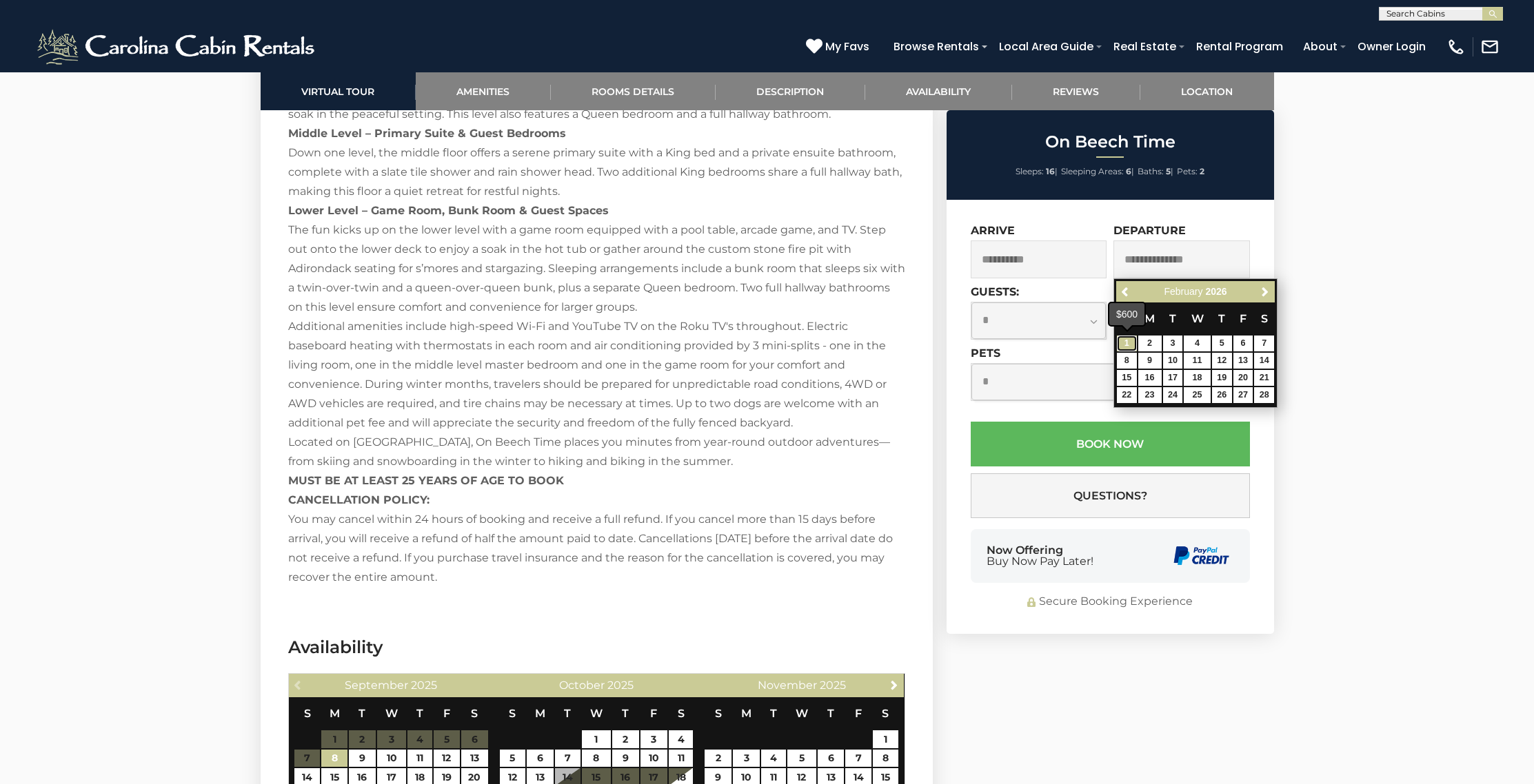
click at [1128, 342] on link "1" at bounding box center [1127, 343] width 20 height 16
type input "**********"
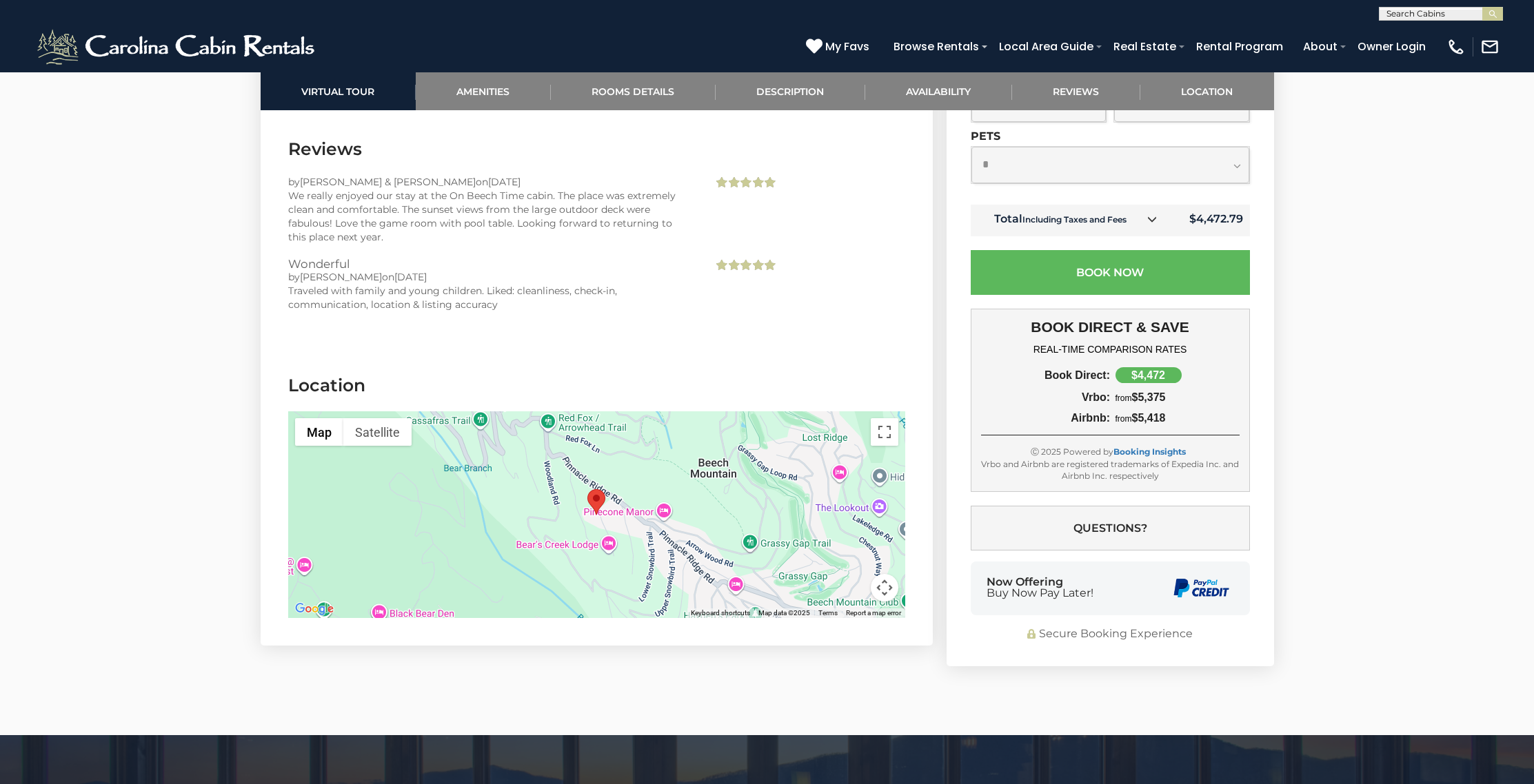
scroll to position [3139, 0]
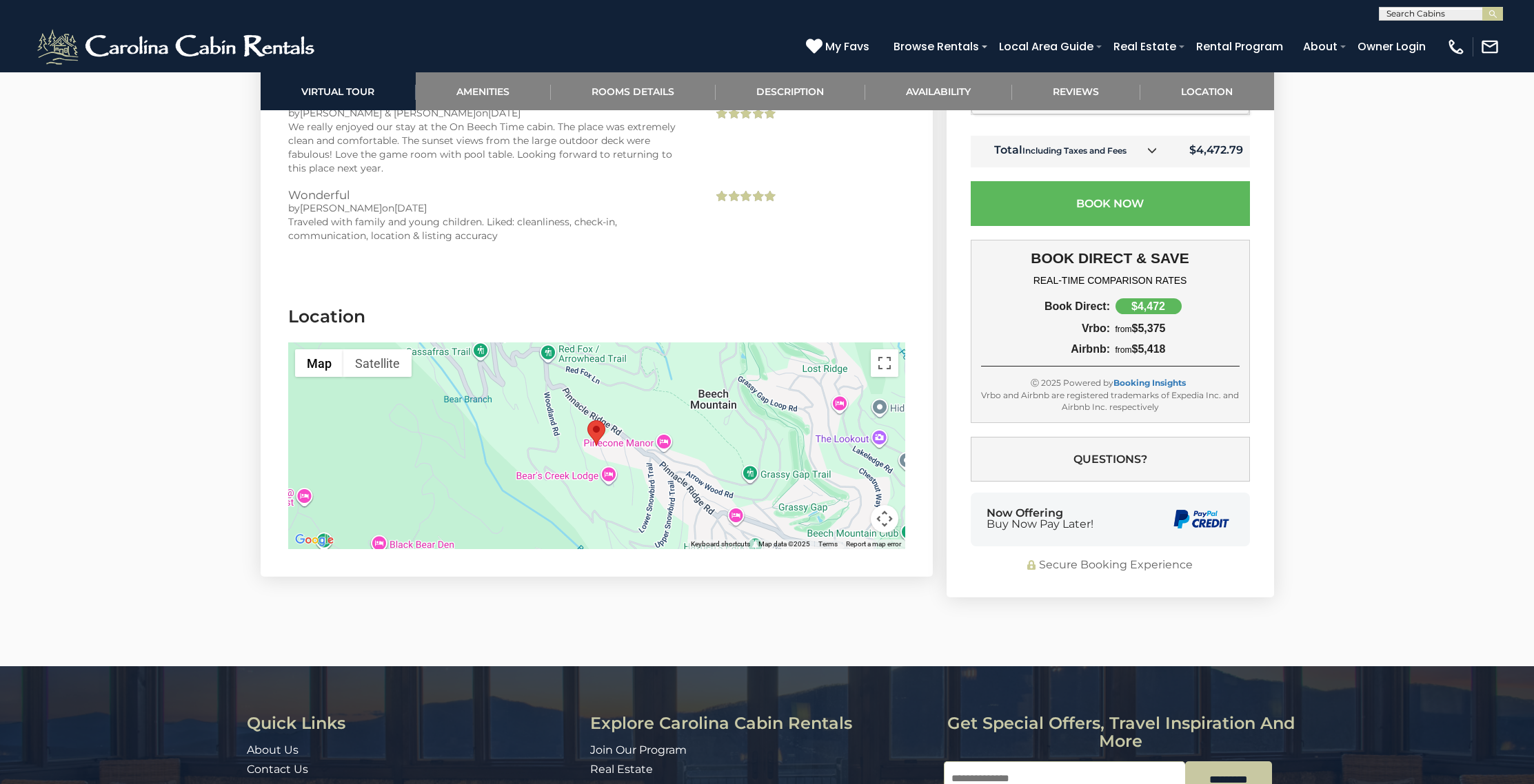
click at [541, 445] on div at bounding box center [596, 446] width 617 height 207
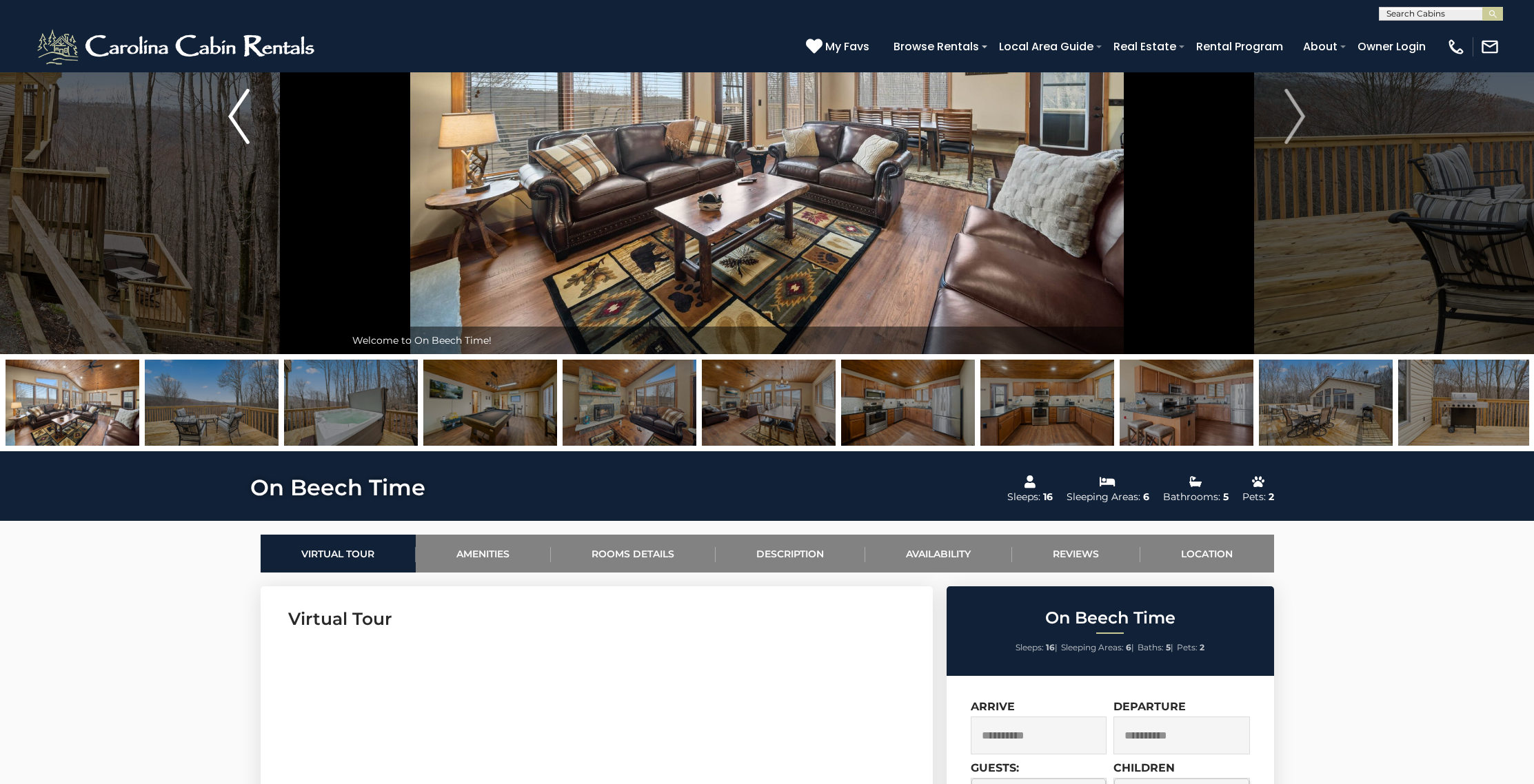
scroll to position [0, 0]
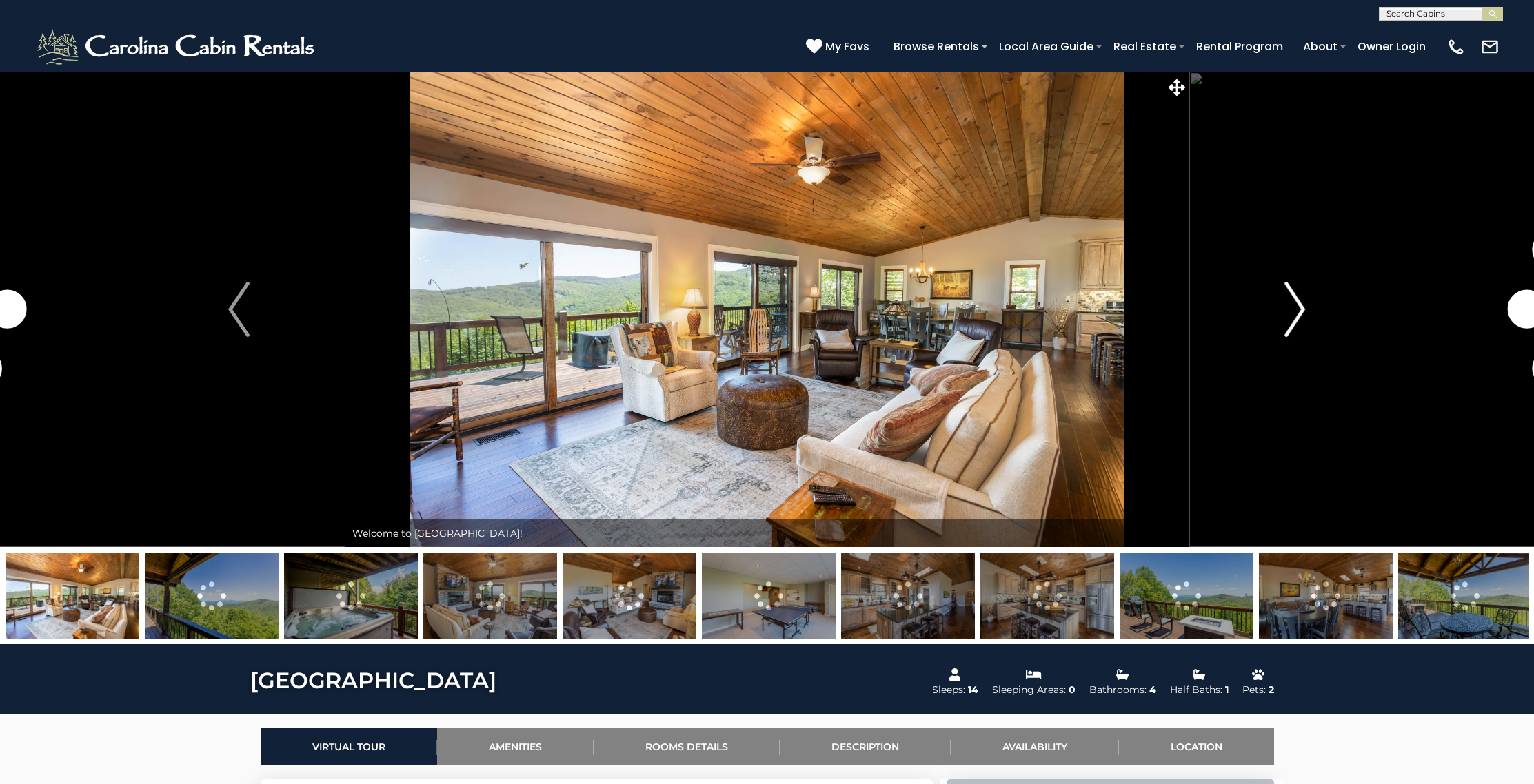
click at [1286, 296] on img "Next" at bounding box center [1294, 310] width 21 height 55
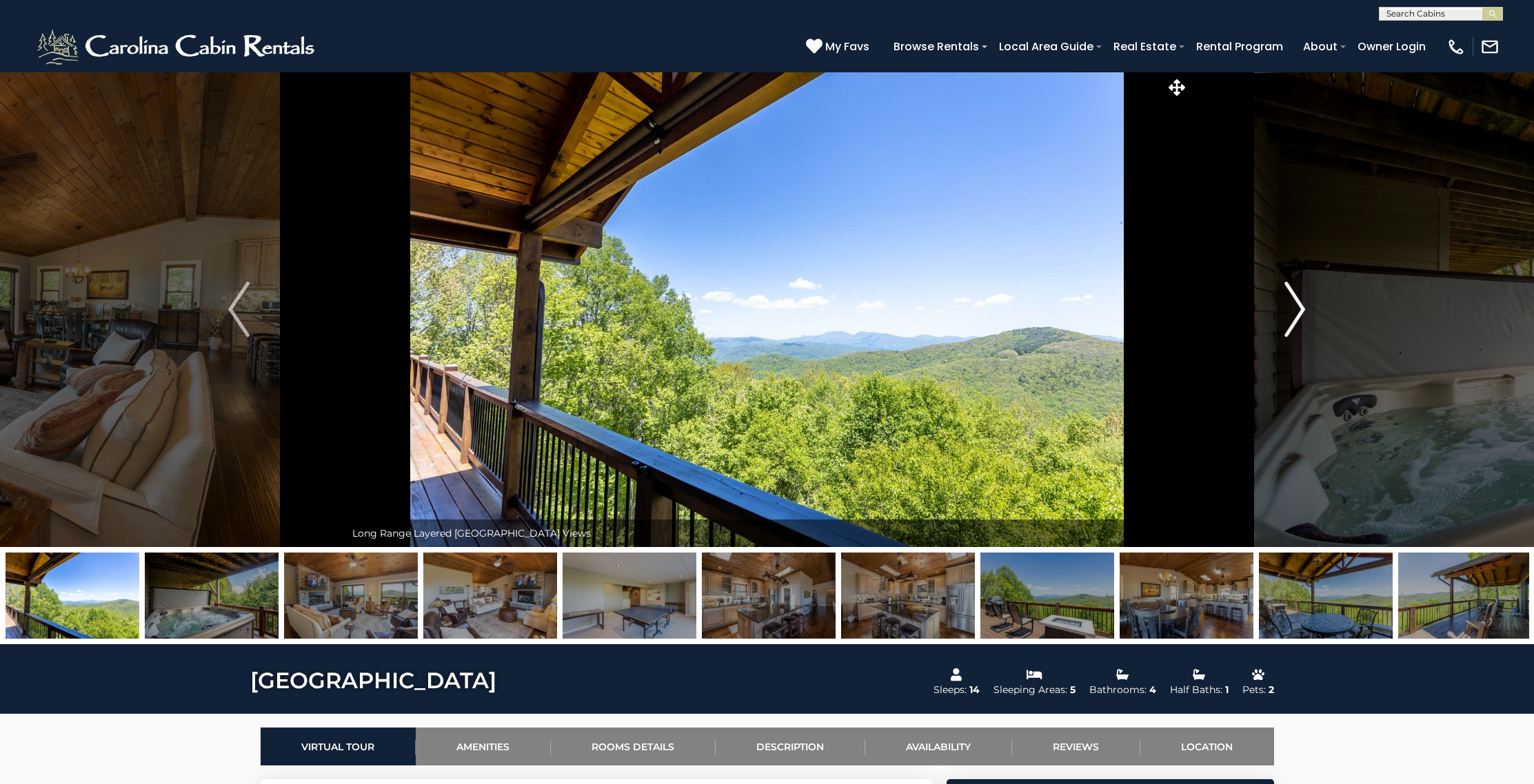
click at [1286, 296] on img "Next" at bounding box center [1294, 310] width 21 height 55
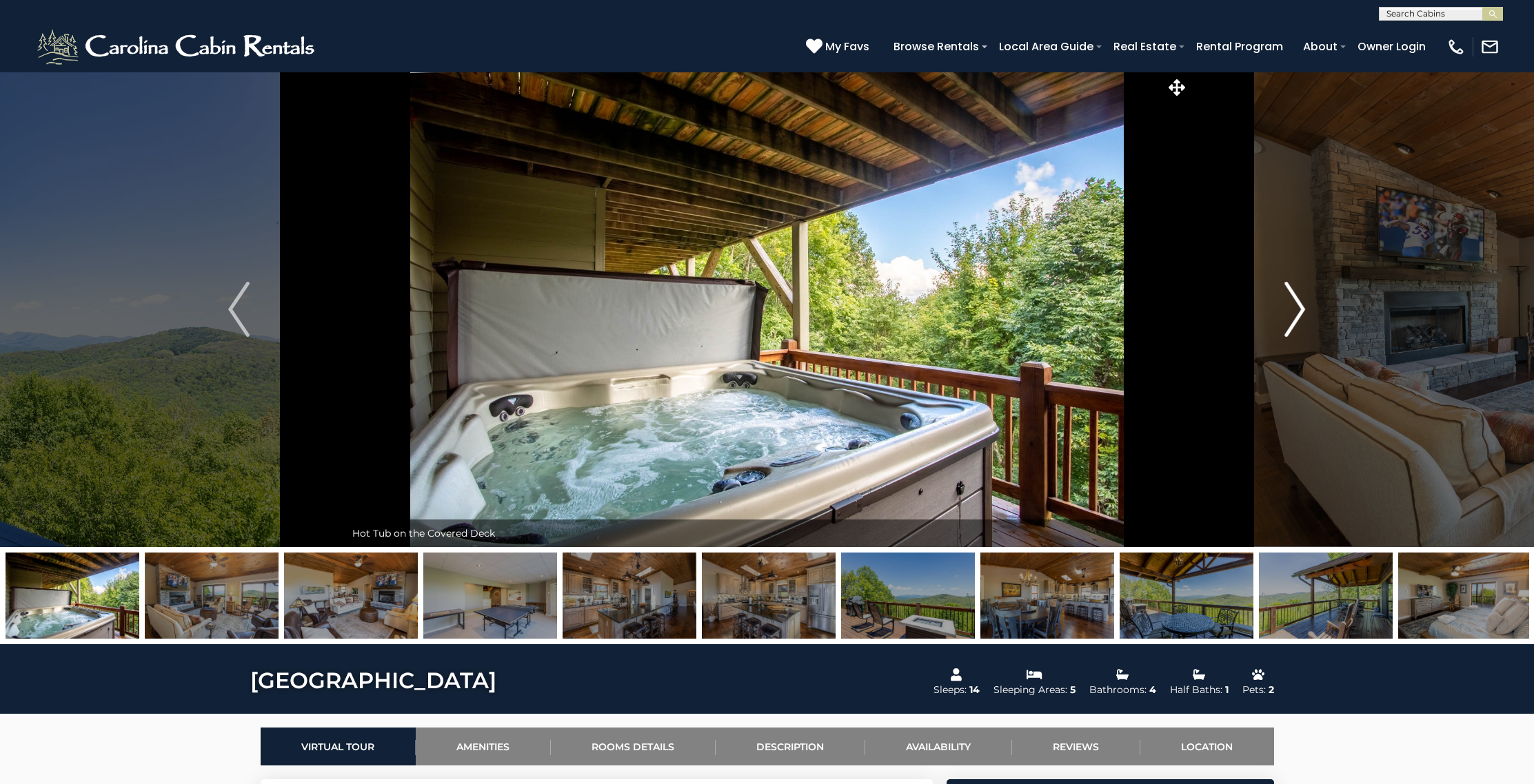
click at [1286, 296] on img "Next" at bounding box center [1294, 310] width 21 height 55
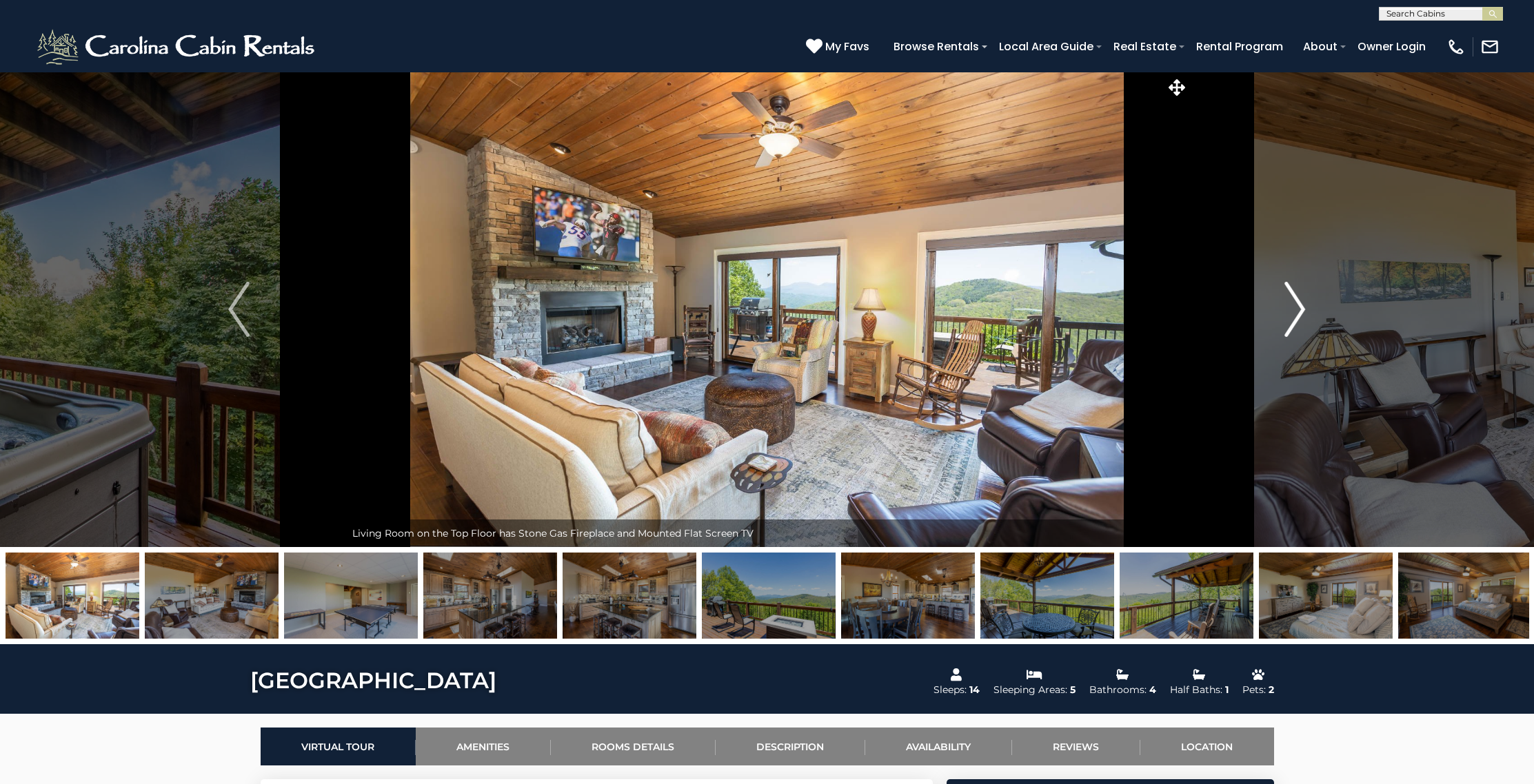
click at [1286, 296] on img "Next" at bounding box center [1294, 310] width 21 height 55
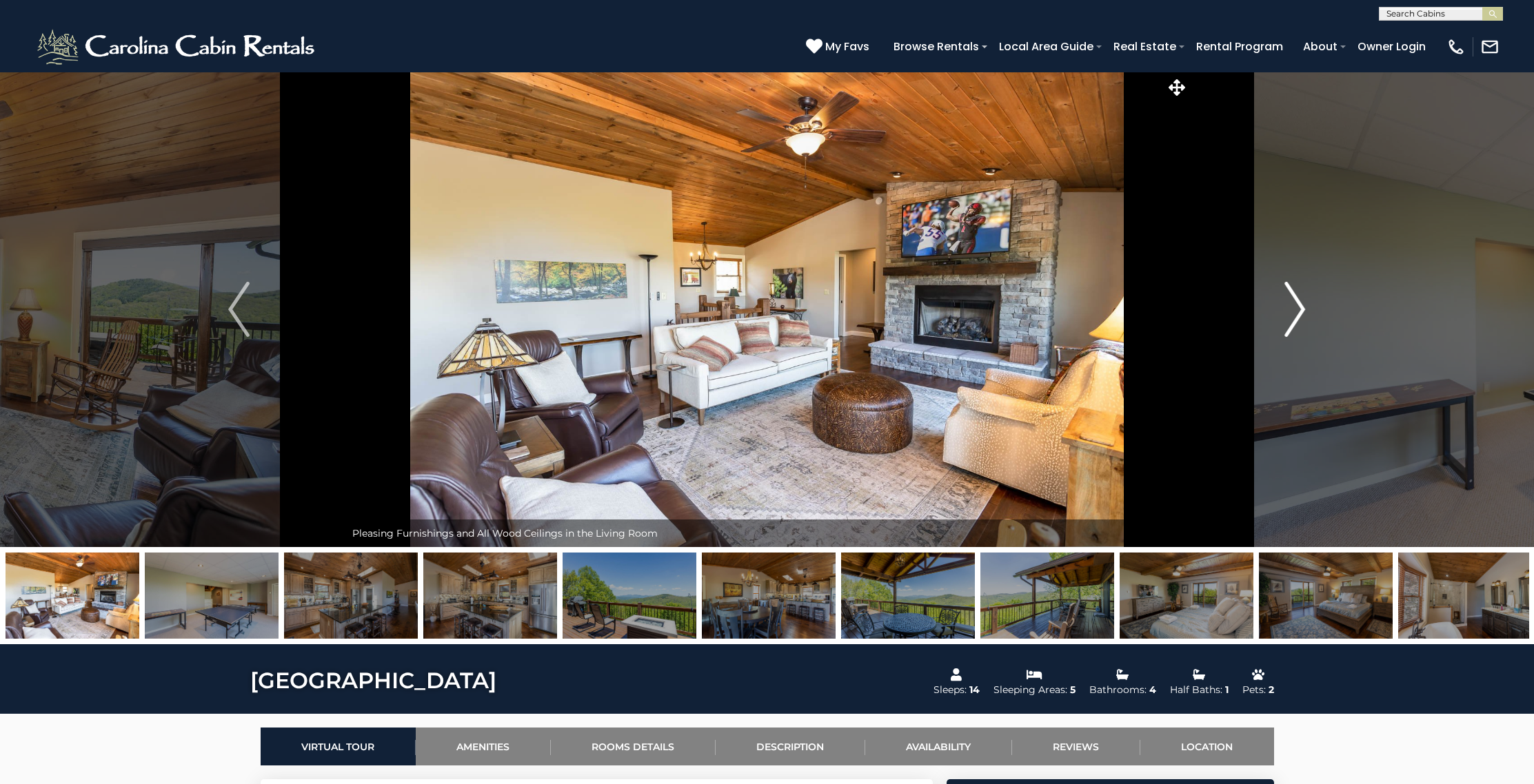
click at [1286, 296] on img "Next" at bounding box center [1294, 310] width 21 height 55
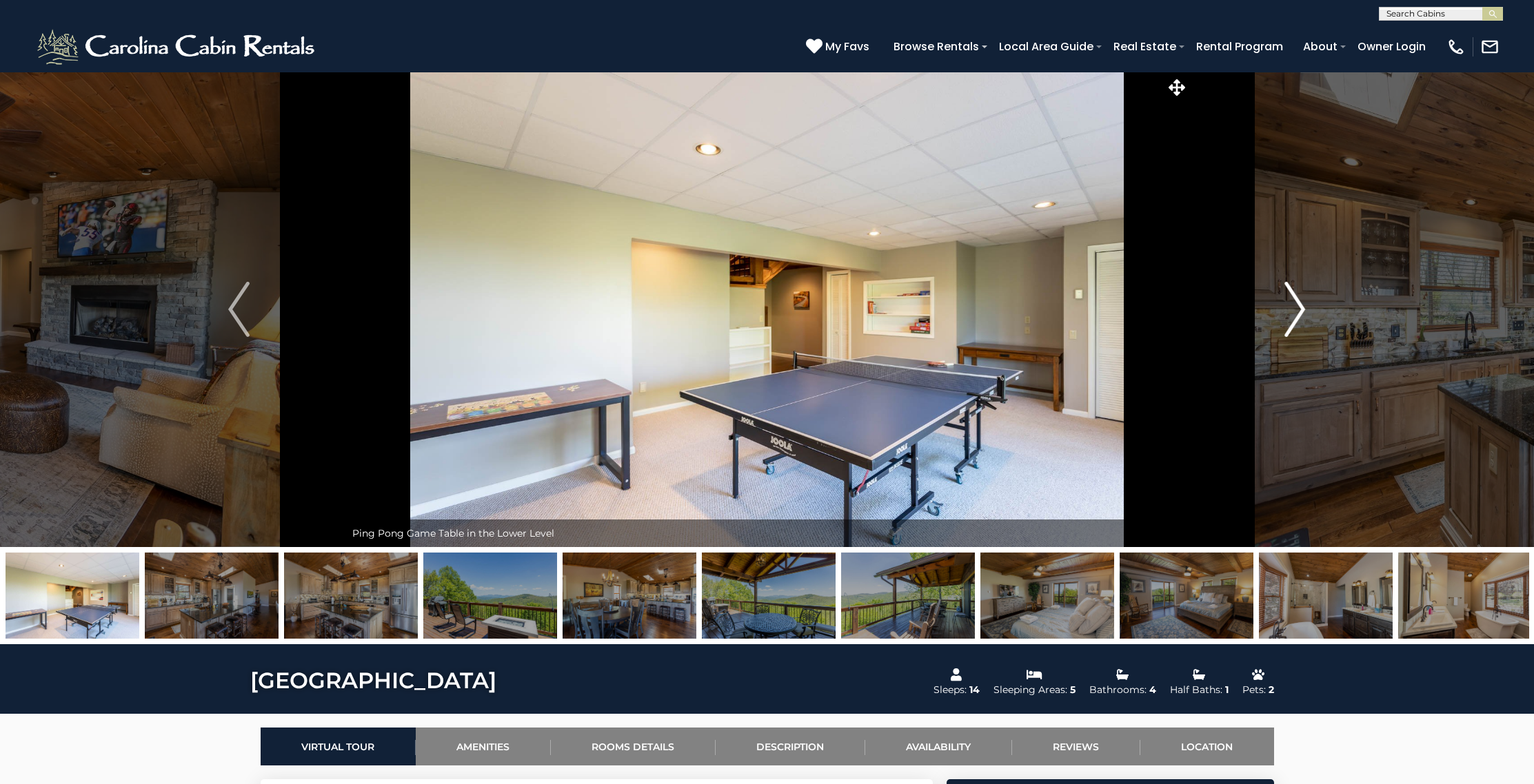
click at [1286, 296] on img "Next" at bounding box center [1294, 310] width 21 height 55
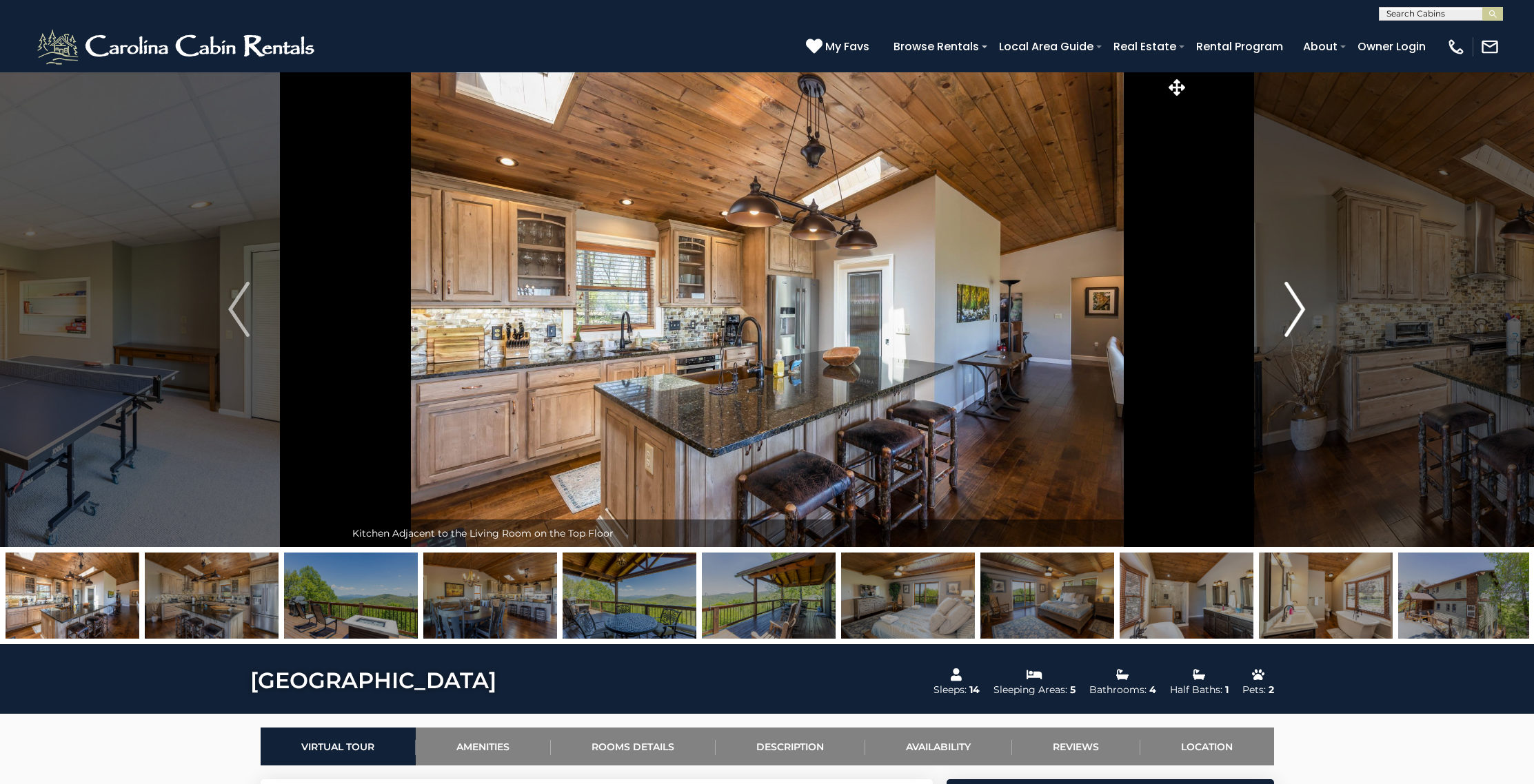
click at [1286, 296] on img "Next" at bounding box center [1294, 310] width 21 height 55
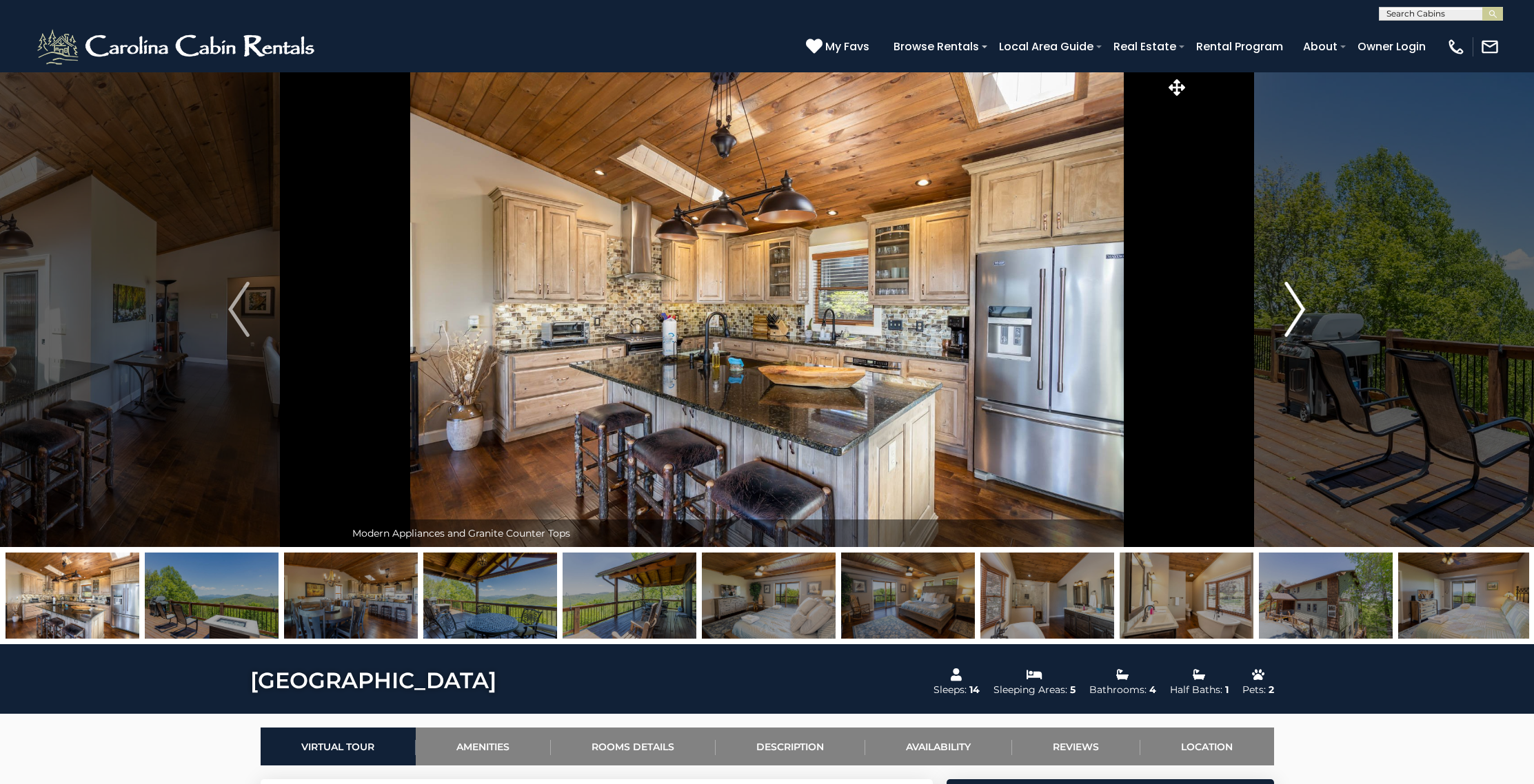
click at [1286, 296] on img "Next" at bounding box center [1294, 310] width 21 height 55
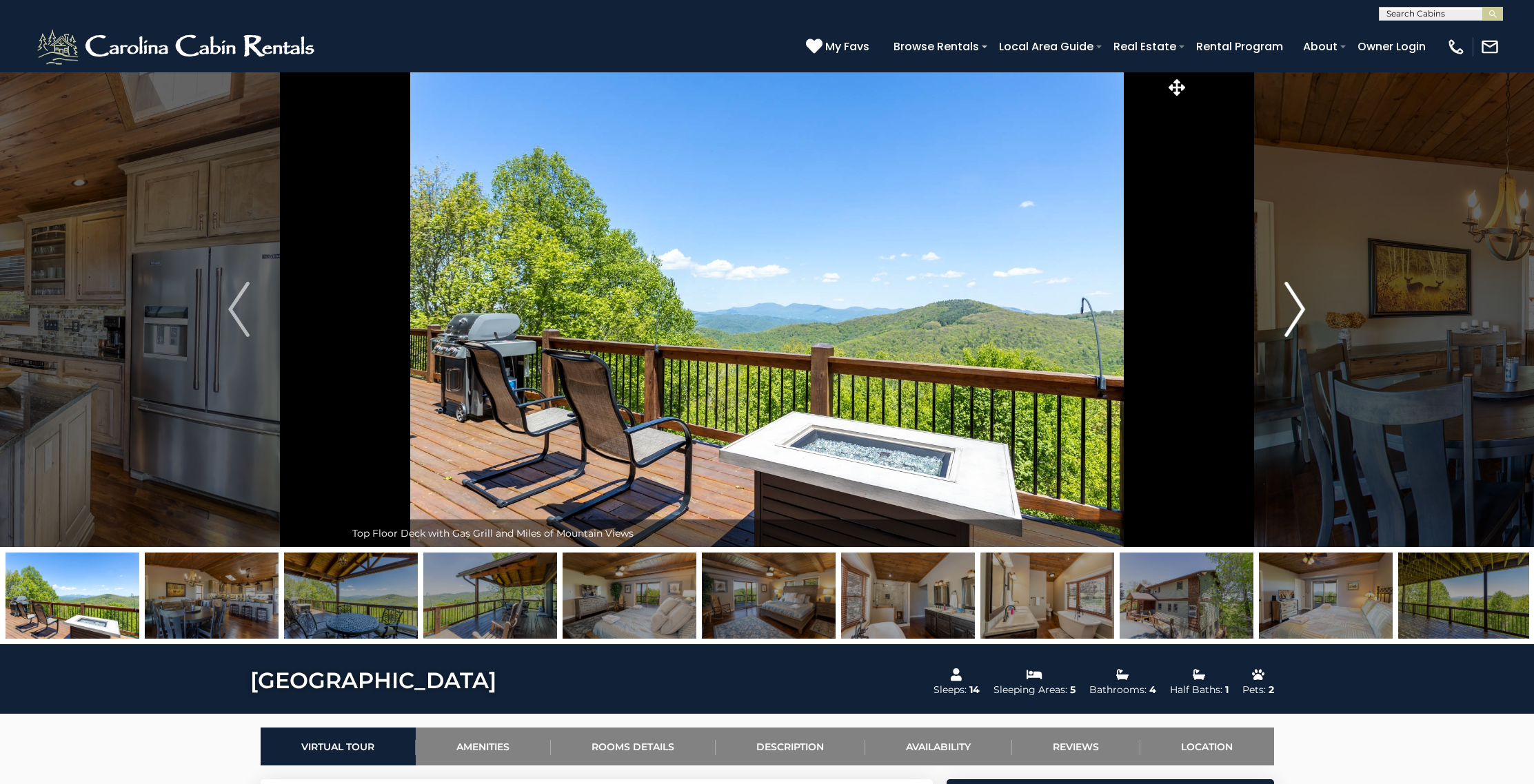
click at [1286, 296] on img "Next" at bounding box center [1294, 310] width 21 height 55
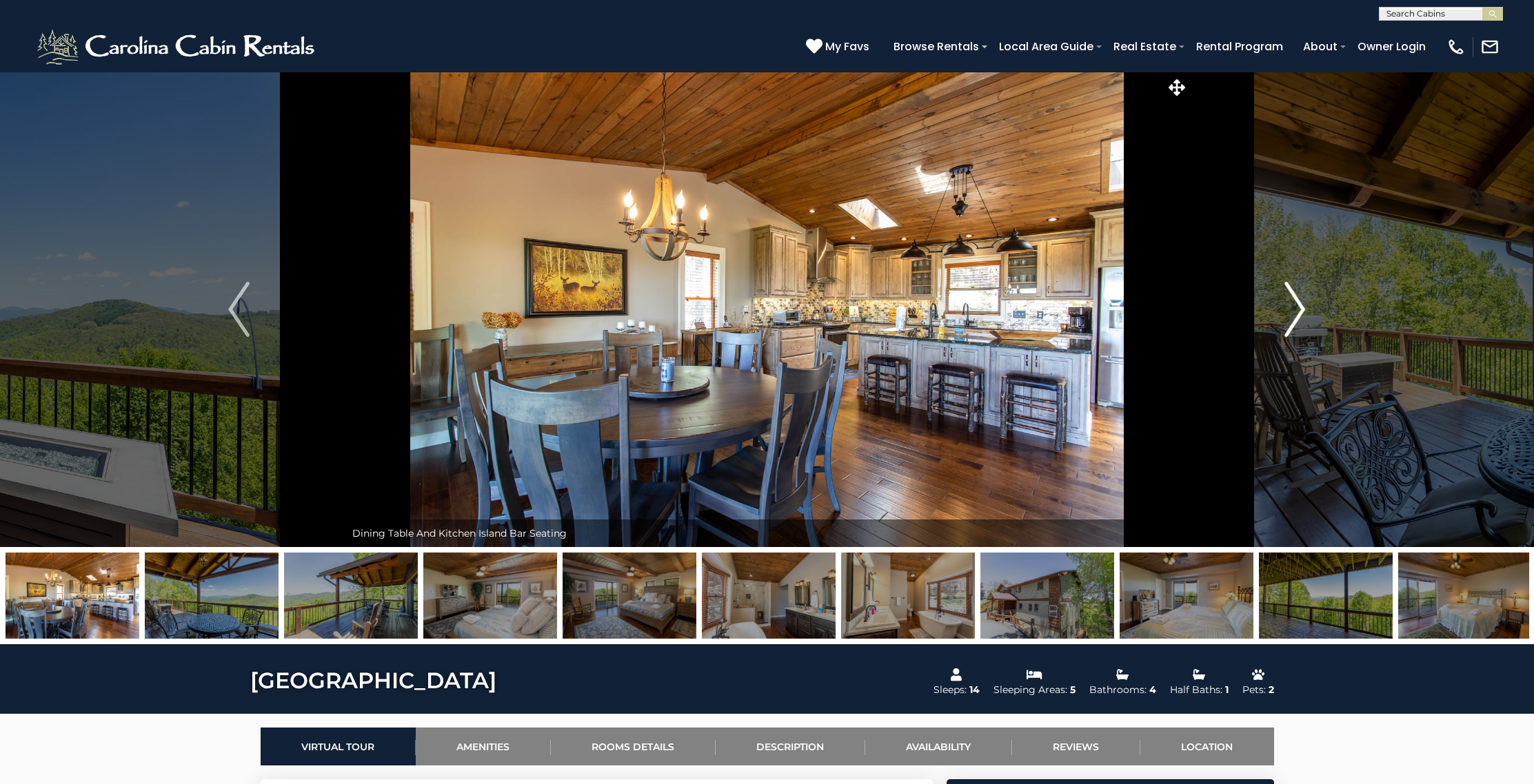
click at [1286, 296] on img "Next" at bounding box center [1294, 310] width 21 height 55
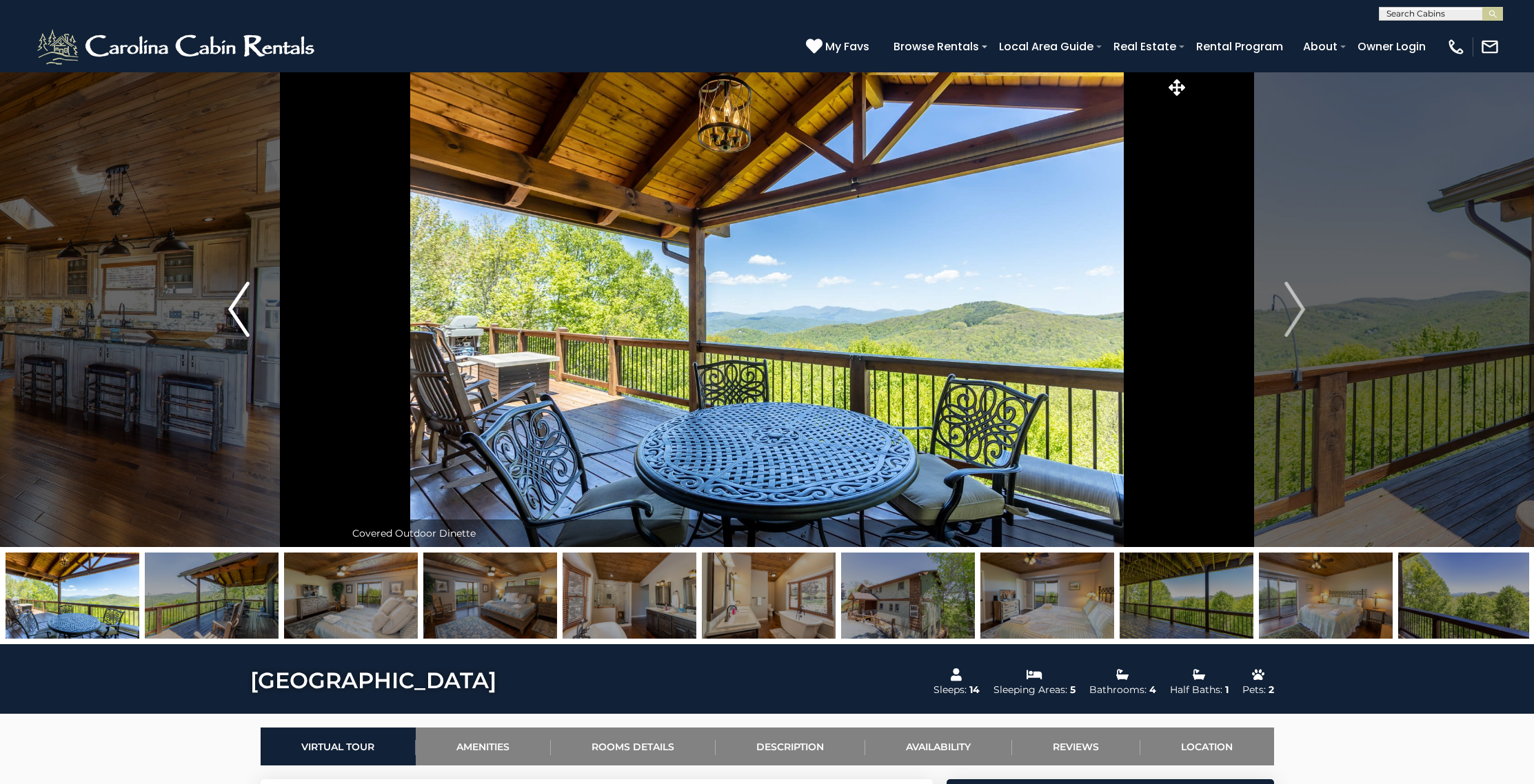
click at [230, 302] on img "Previous" at bounding box center [238, 310] width 21 height 55
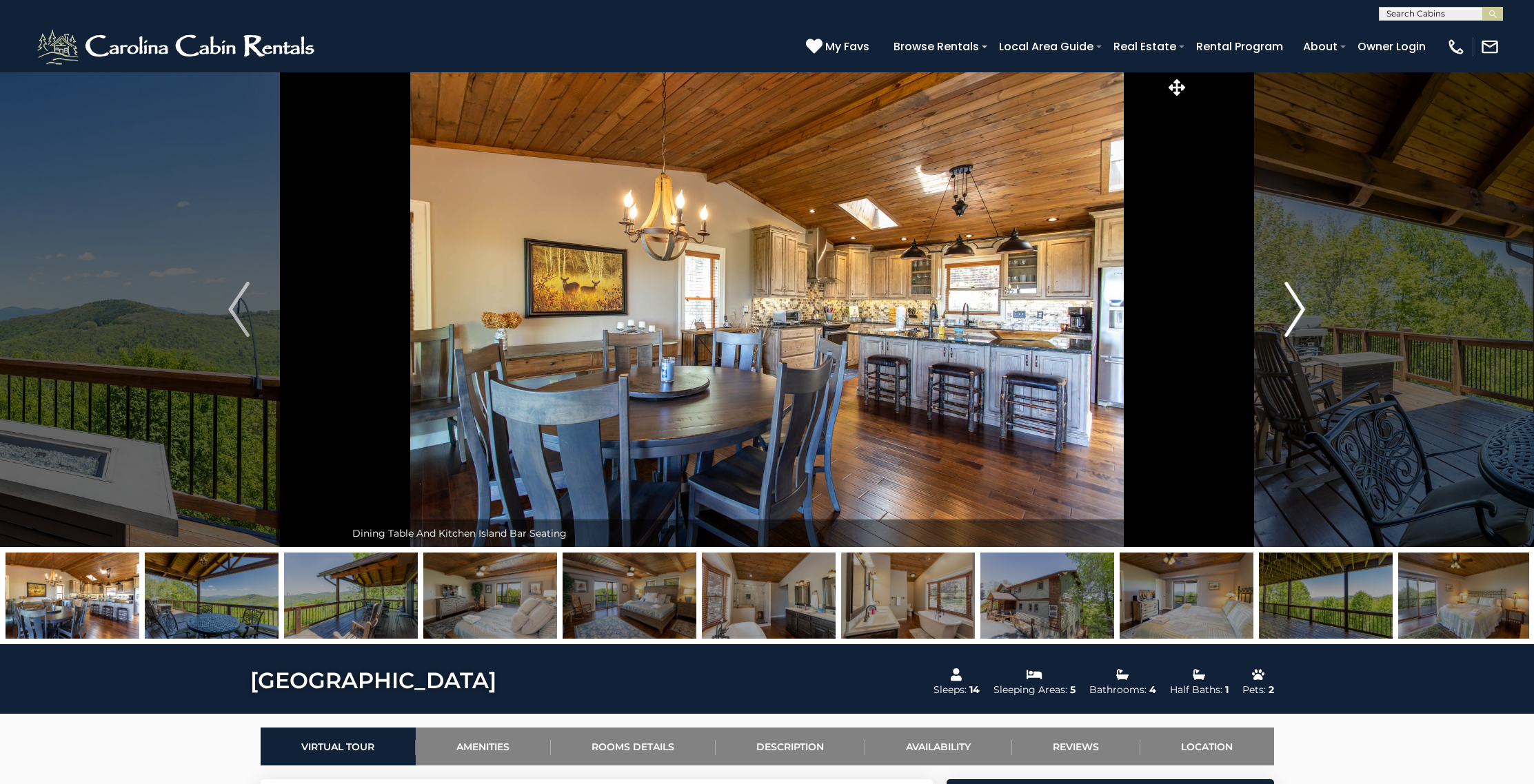
click at [1289, 300] on img "Next" at bounding box center [1294, 310] width 21 height 55
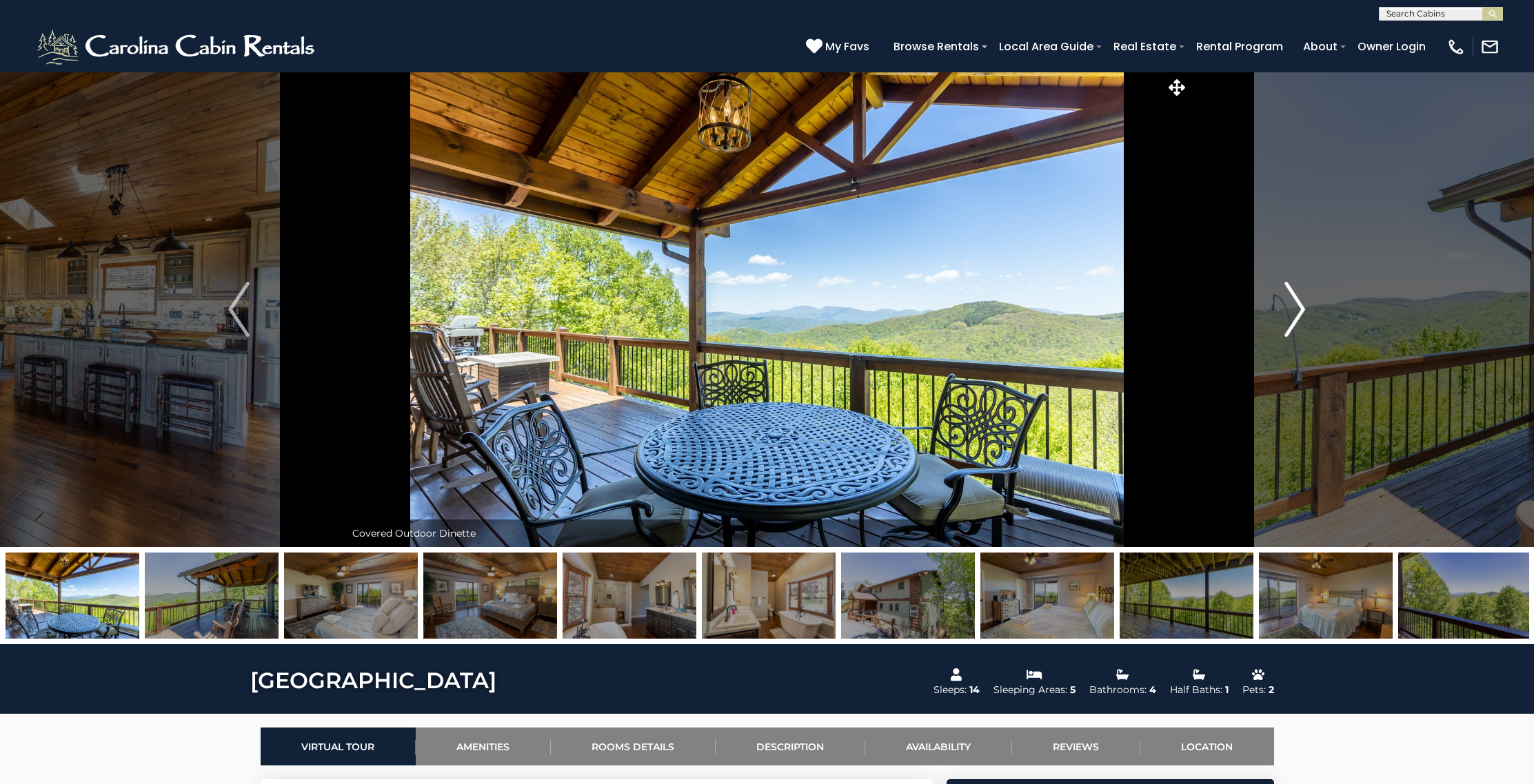
click at [1289, 300] on img "Next" at bounding box center [1294, 310] width 21 height 55
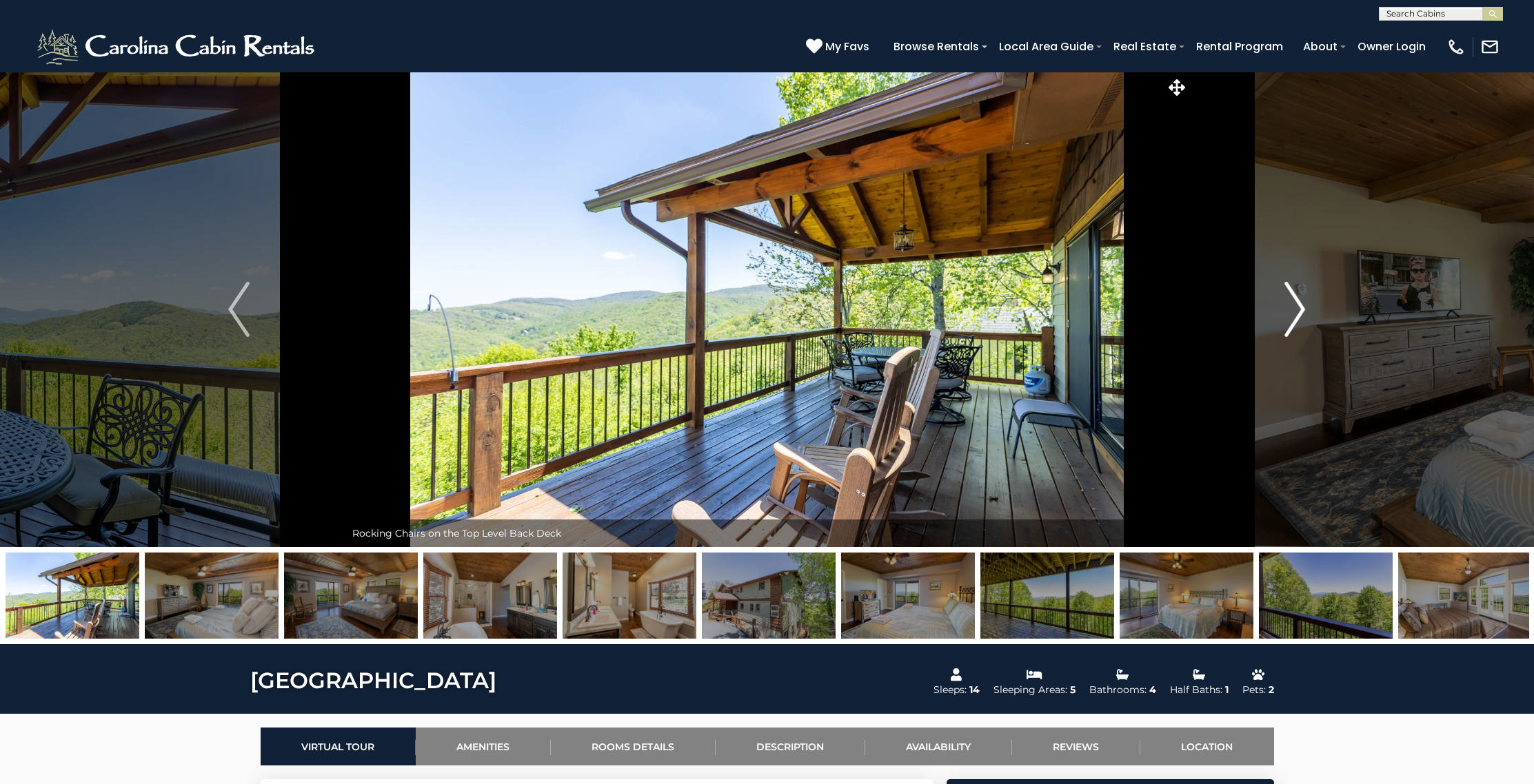
click at [1289, 300] on img "Next" at bounding box center [1294, 310] width 21 height 55
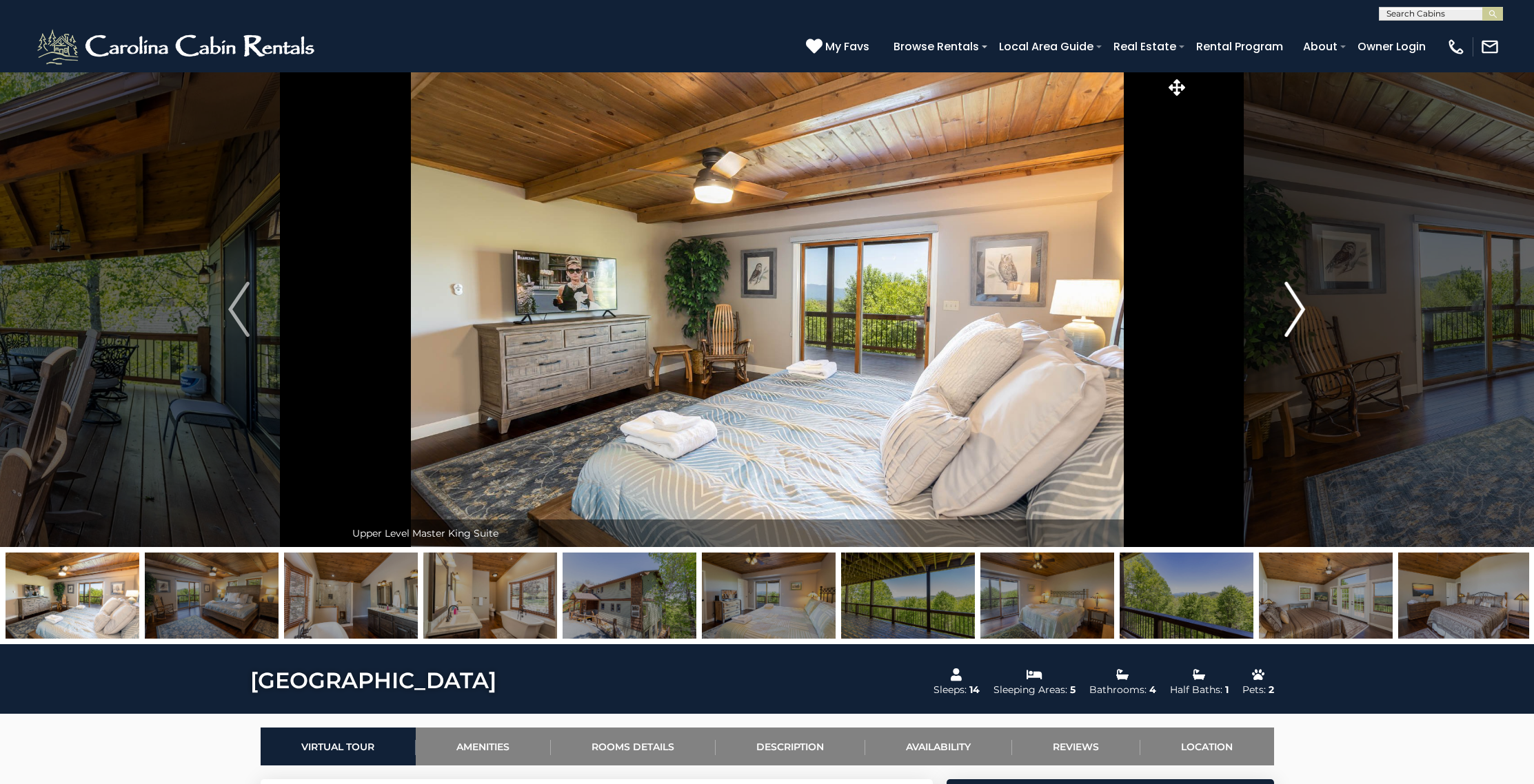
click at [1289, 300] on img "Next" at bounding box center [1294, 310] width 21 height 55
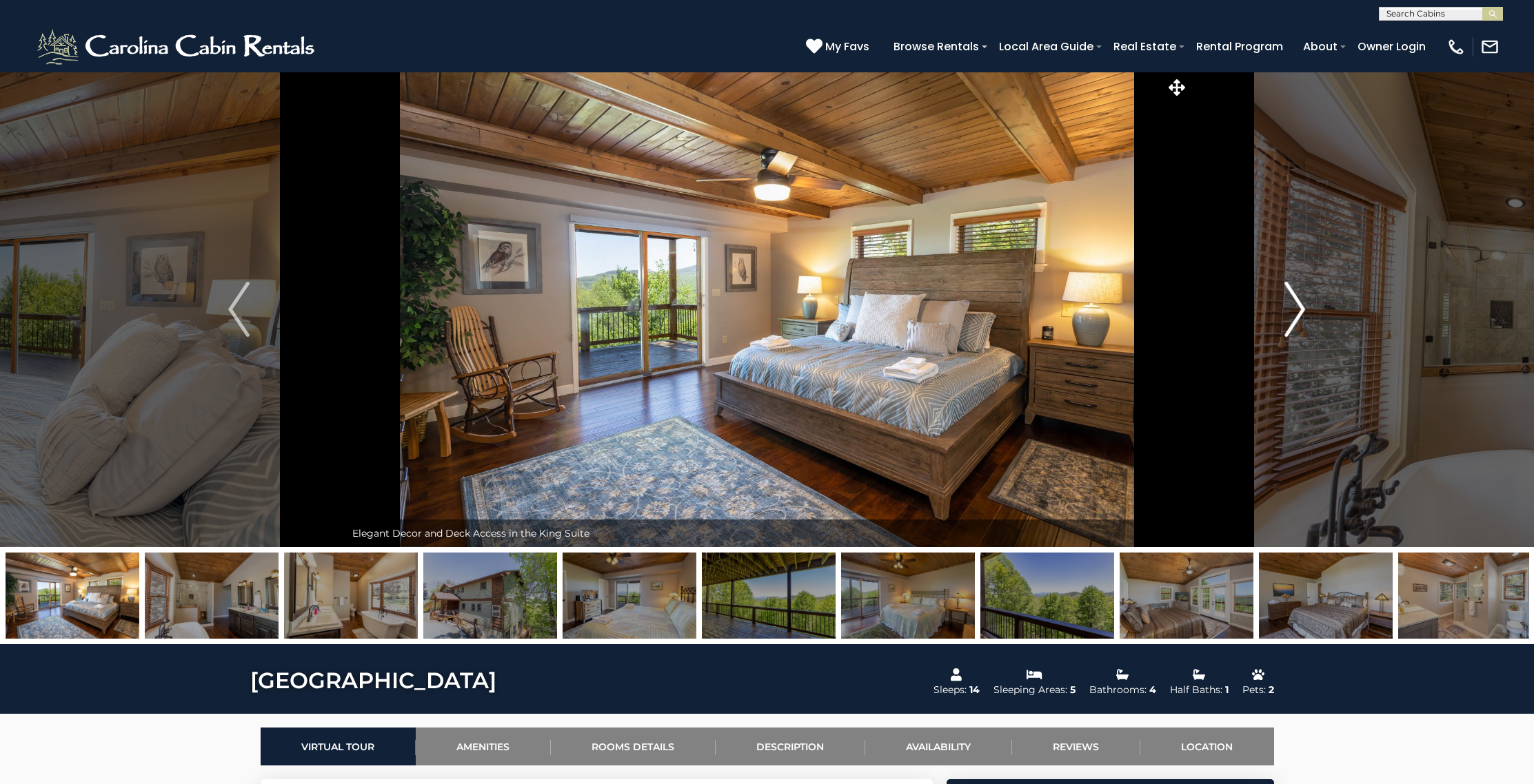
click at [1289, 300] on img "Next" at bounding box center [1294, 310] width 21 height 55
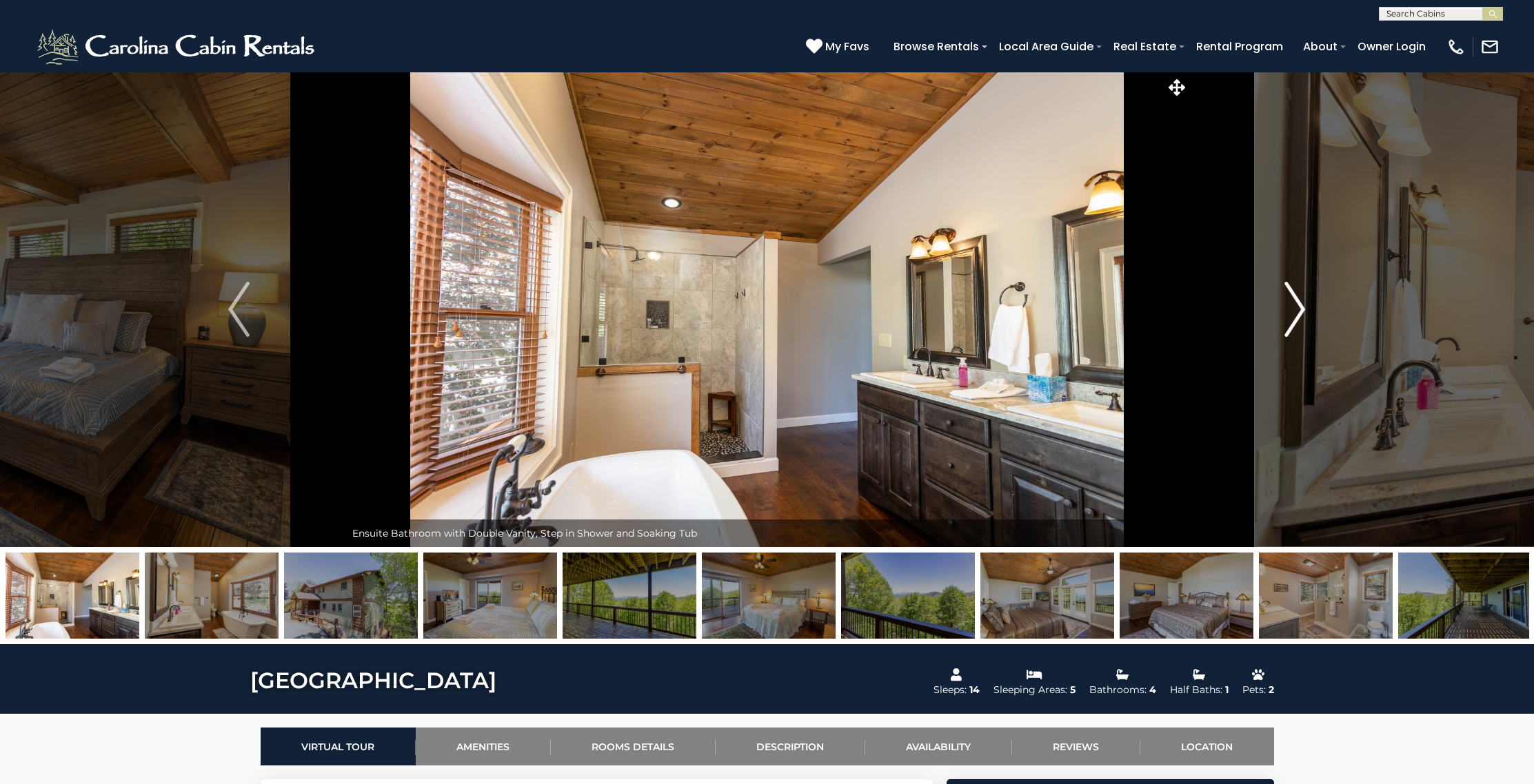
click at [1289, 300] on img "Next" at bounding box center [1294, 310] width 21 height 55
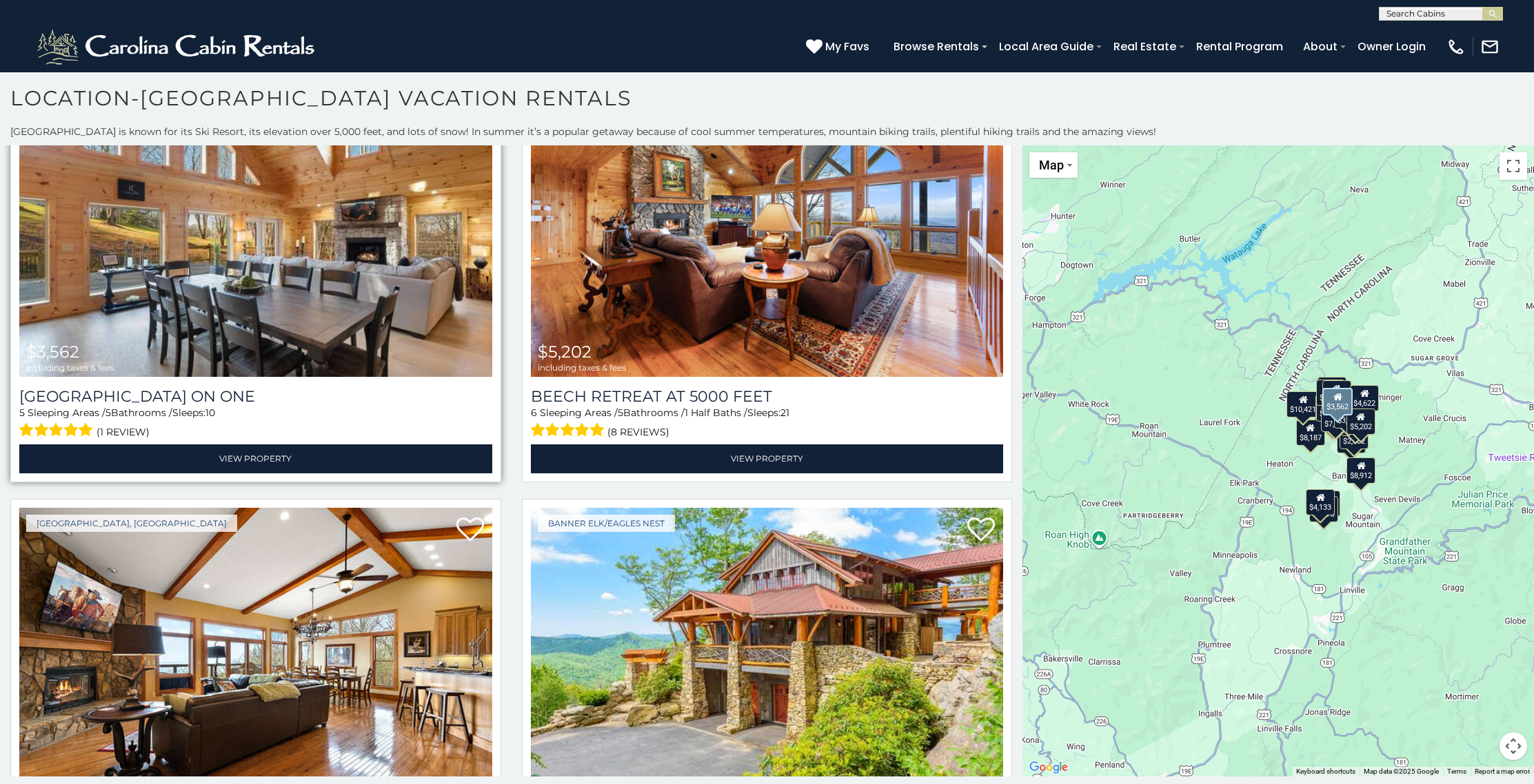
scroll to position [1839, 0]
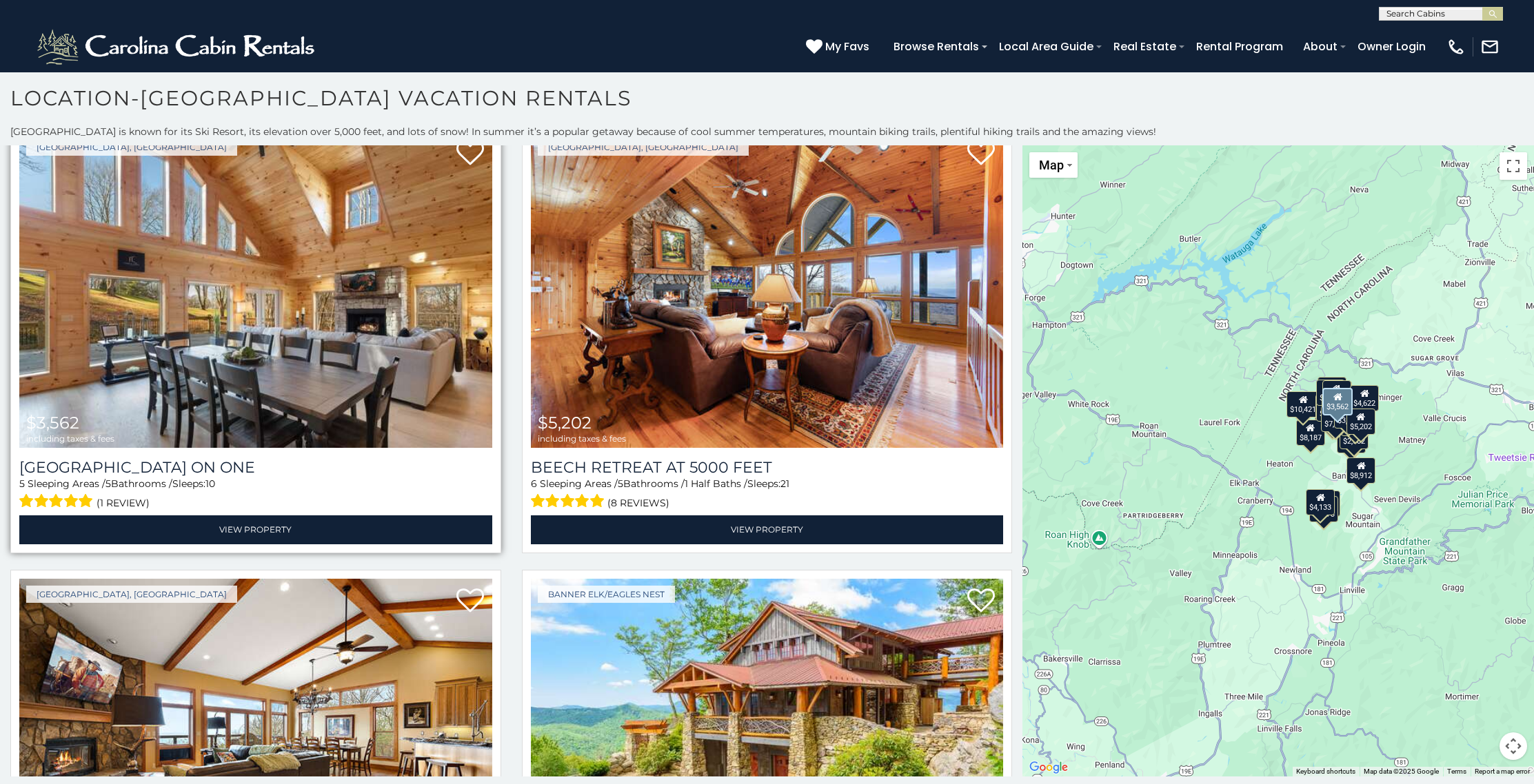
click at [297, 338] on img at bounding box center [255, 290] width 473 height 316
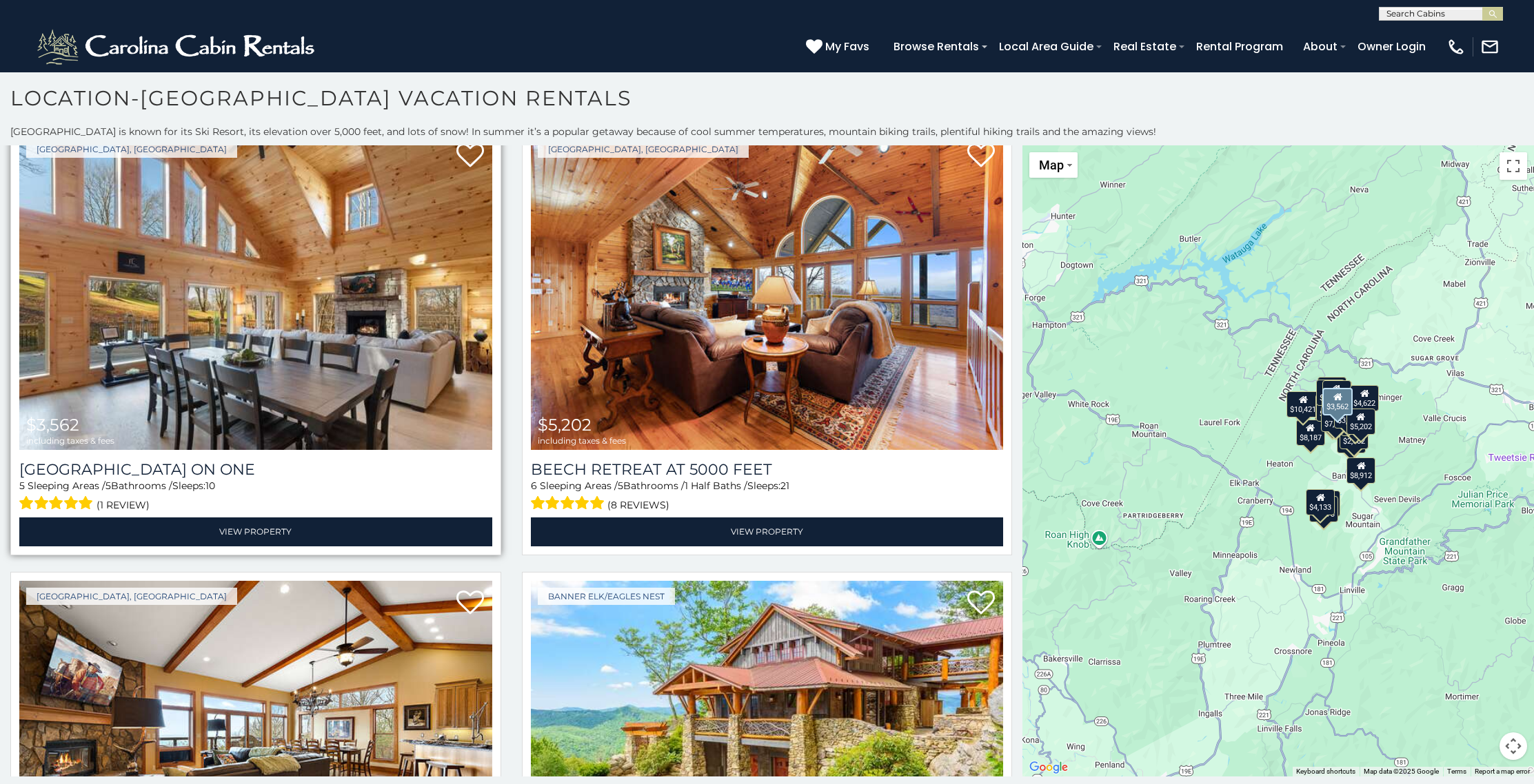
scroll to position [1835, 0]
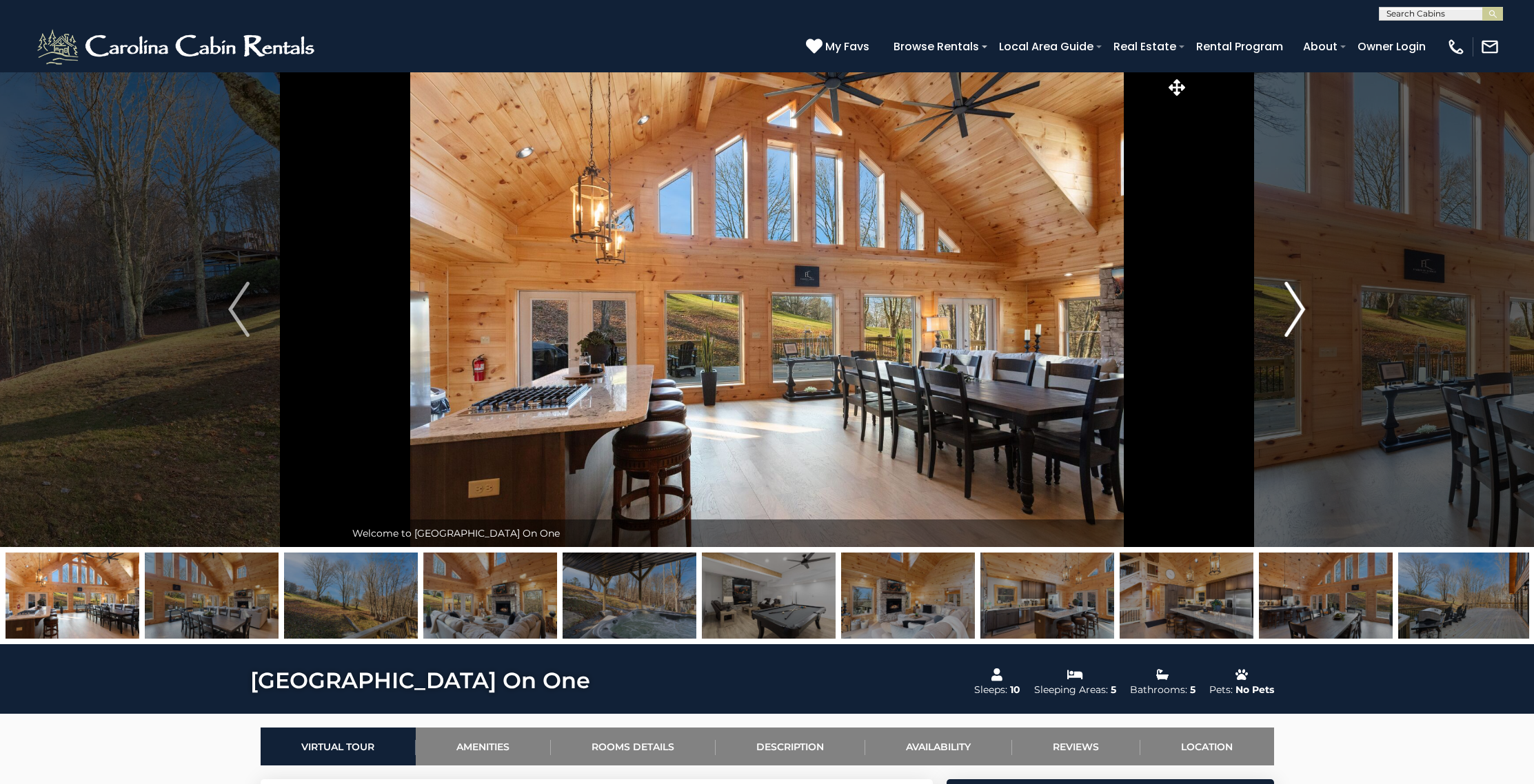
click at [1294, 308] on img "Next" at bounding box center [1294, 310] width 21 height 55
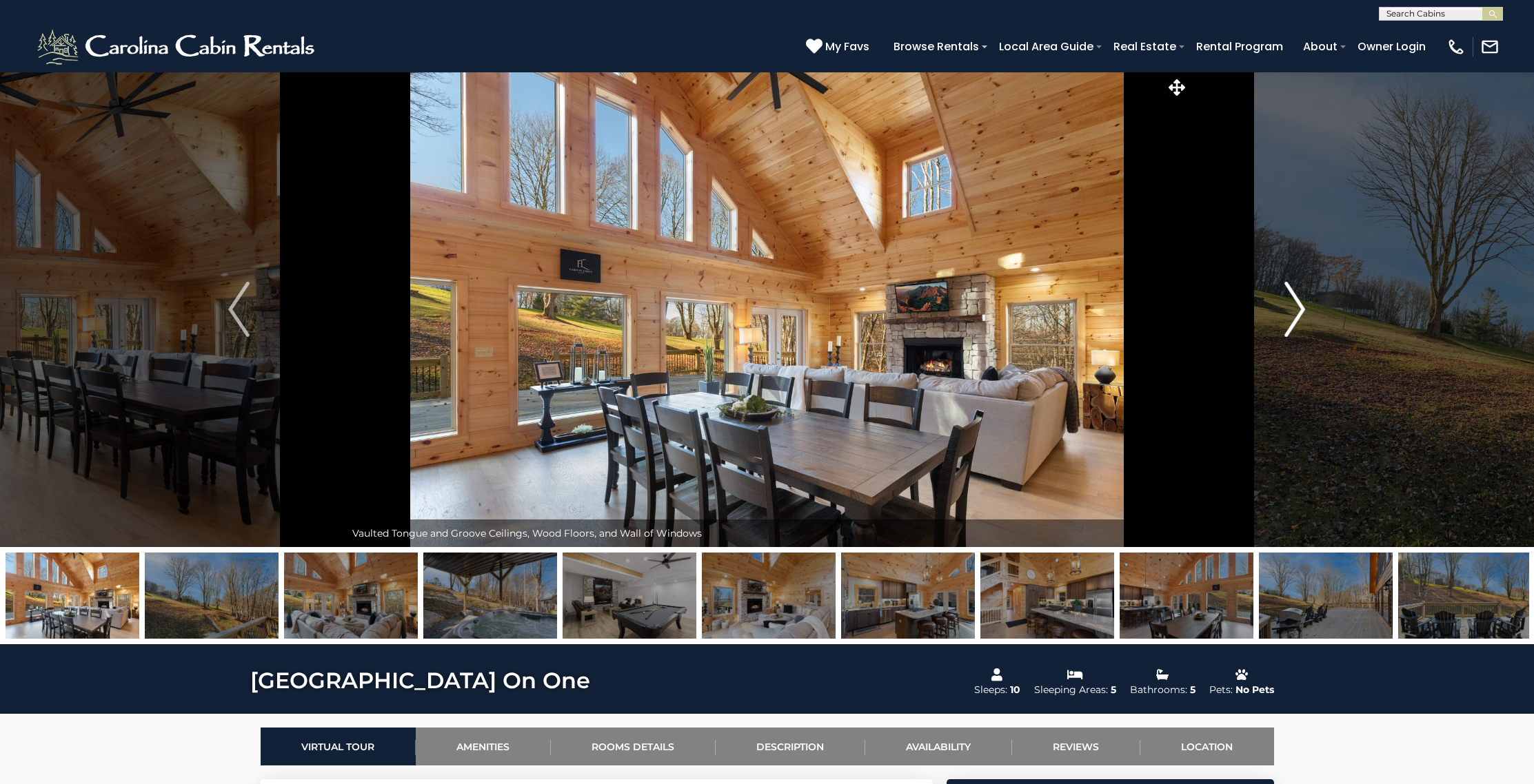
click at [1294, 308] on img "Next" at bounding box center [1294, 310] width 21 height 55
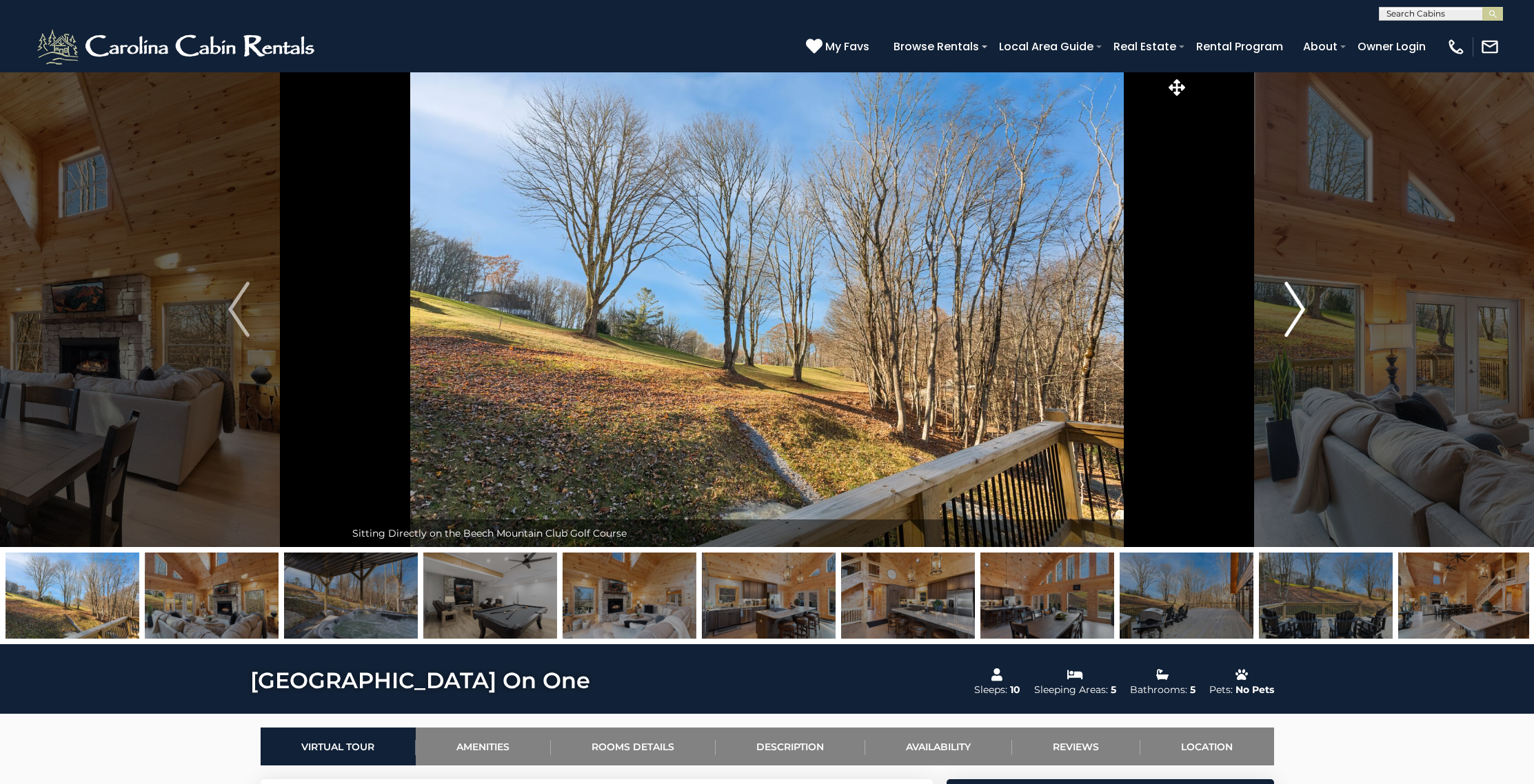
click at [1294, 308] on img "Next" at bounding box center [1294, 310] width 21 height 55
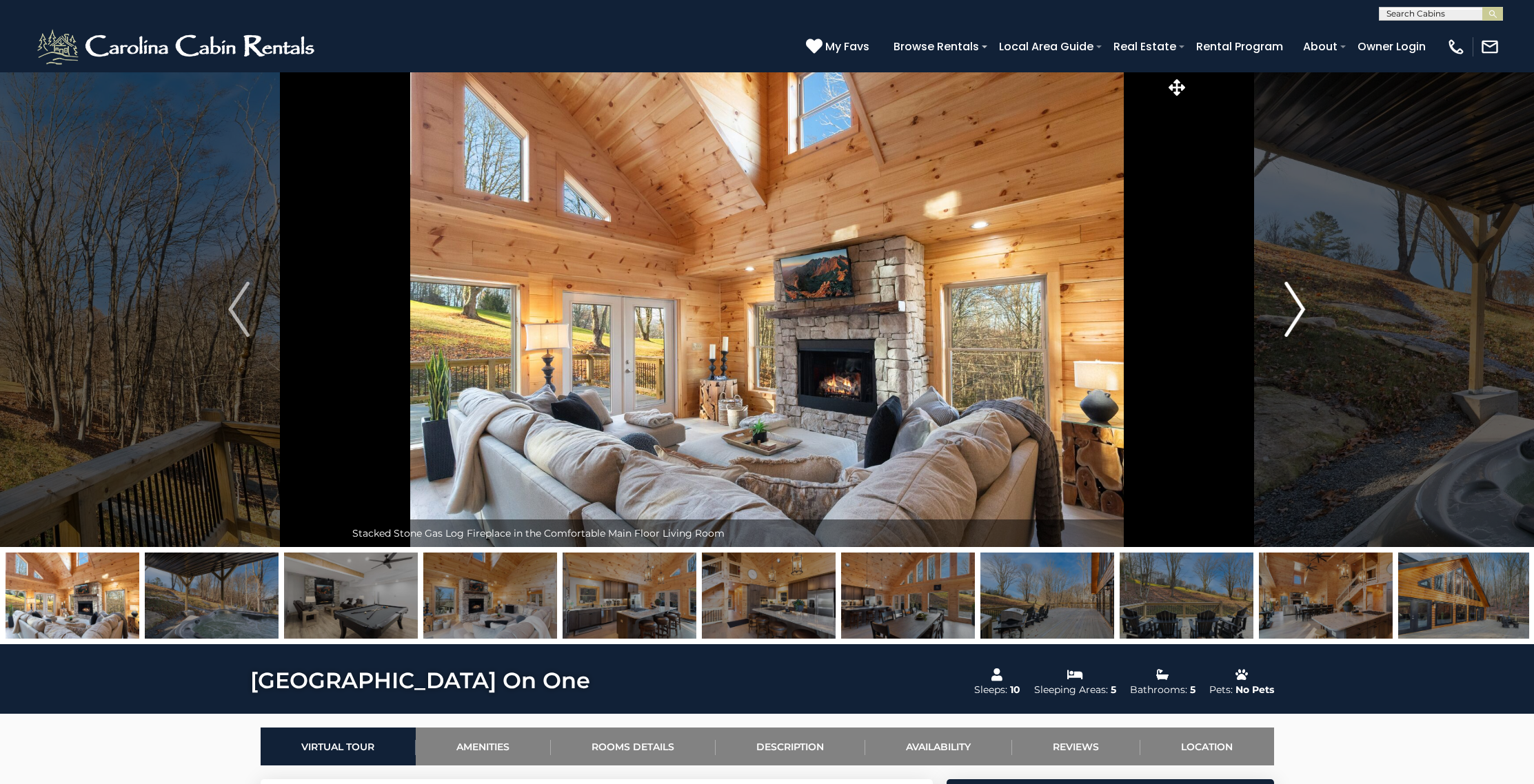
click at [1294, 311] on img "Next" at bounding box center [1294, 310] width 21 height 55
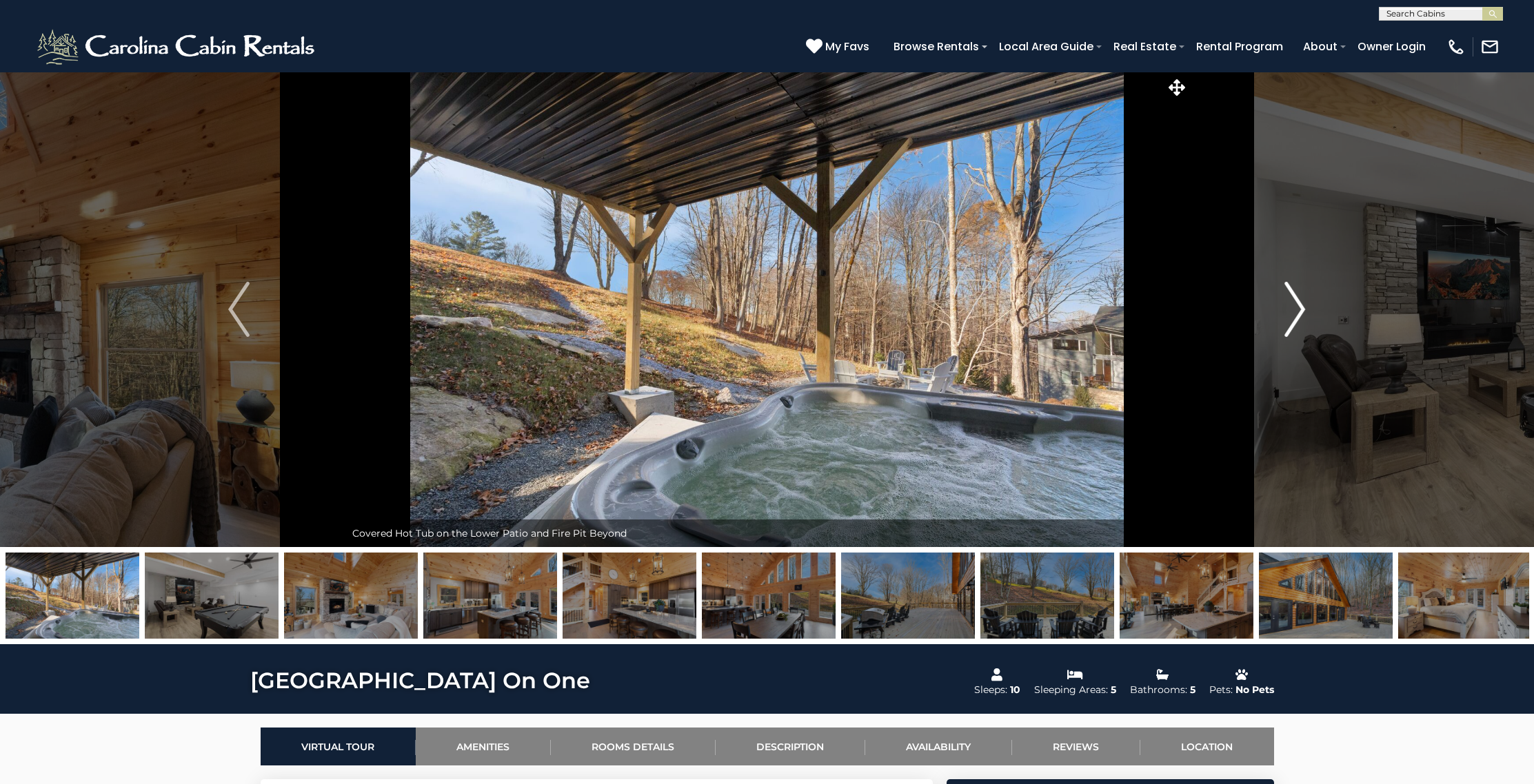
click at [1293, 311] on img "Next" at bounding box center [1294, 310] width 21 height 55
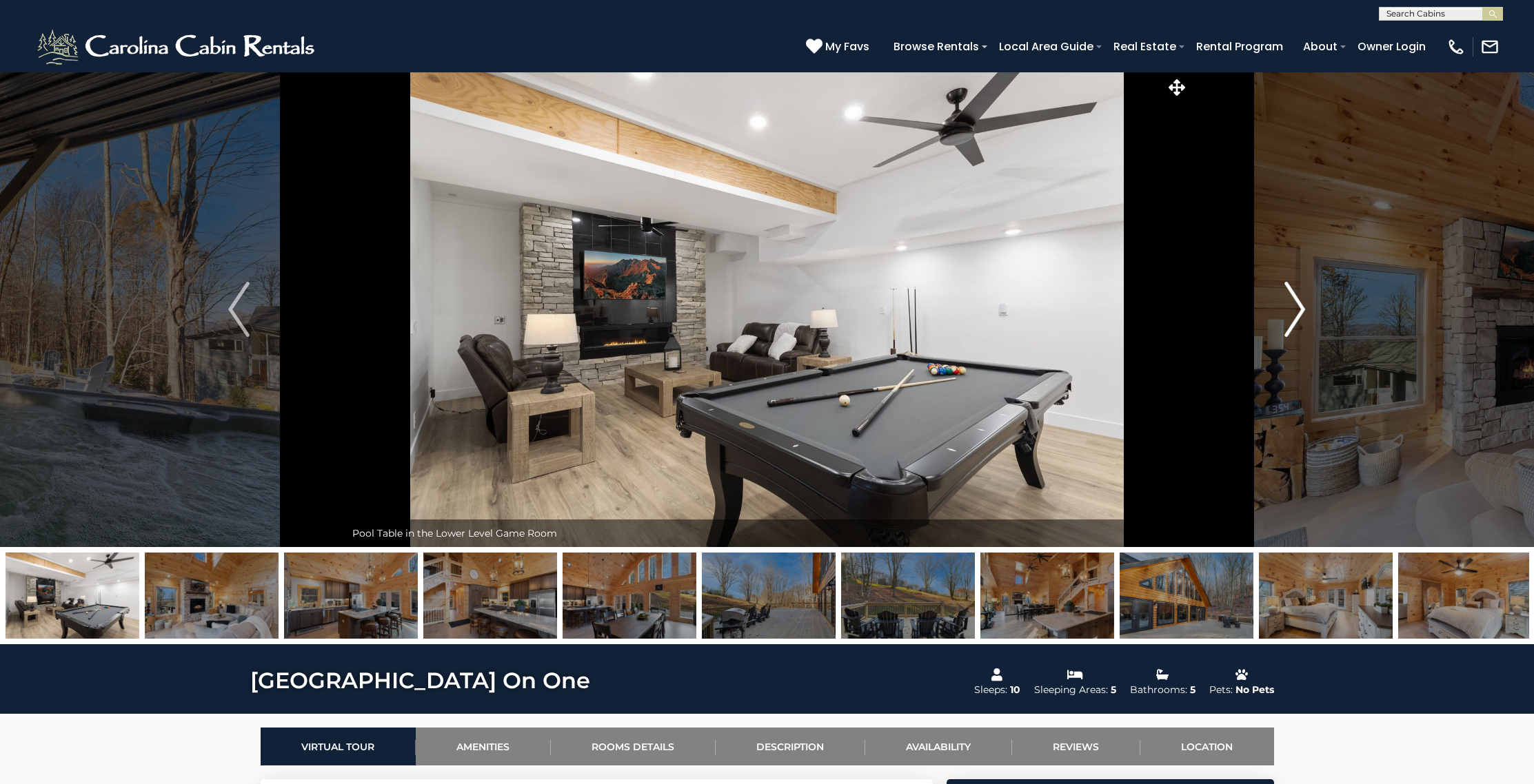
click at [1293, 311] on img "Next" at bounding box center [1294, 310] width 21 height 55
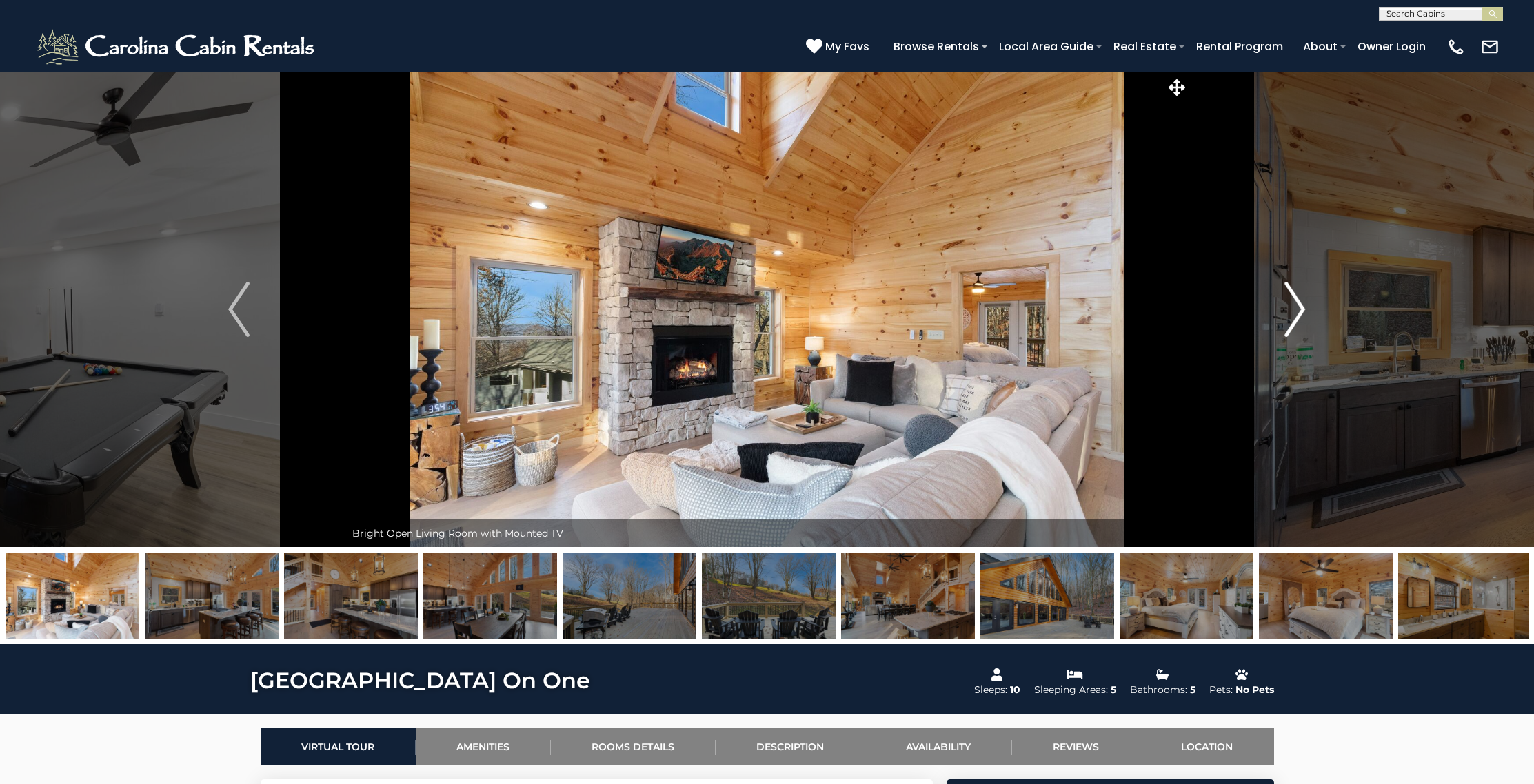
click at [1293, 311] on img "Next" at bounding box center [1294, 310] width 21 height 55
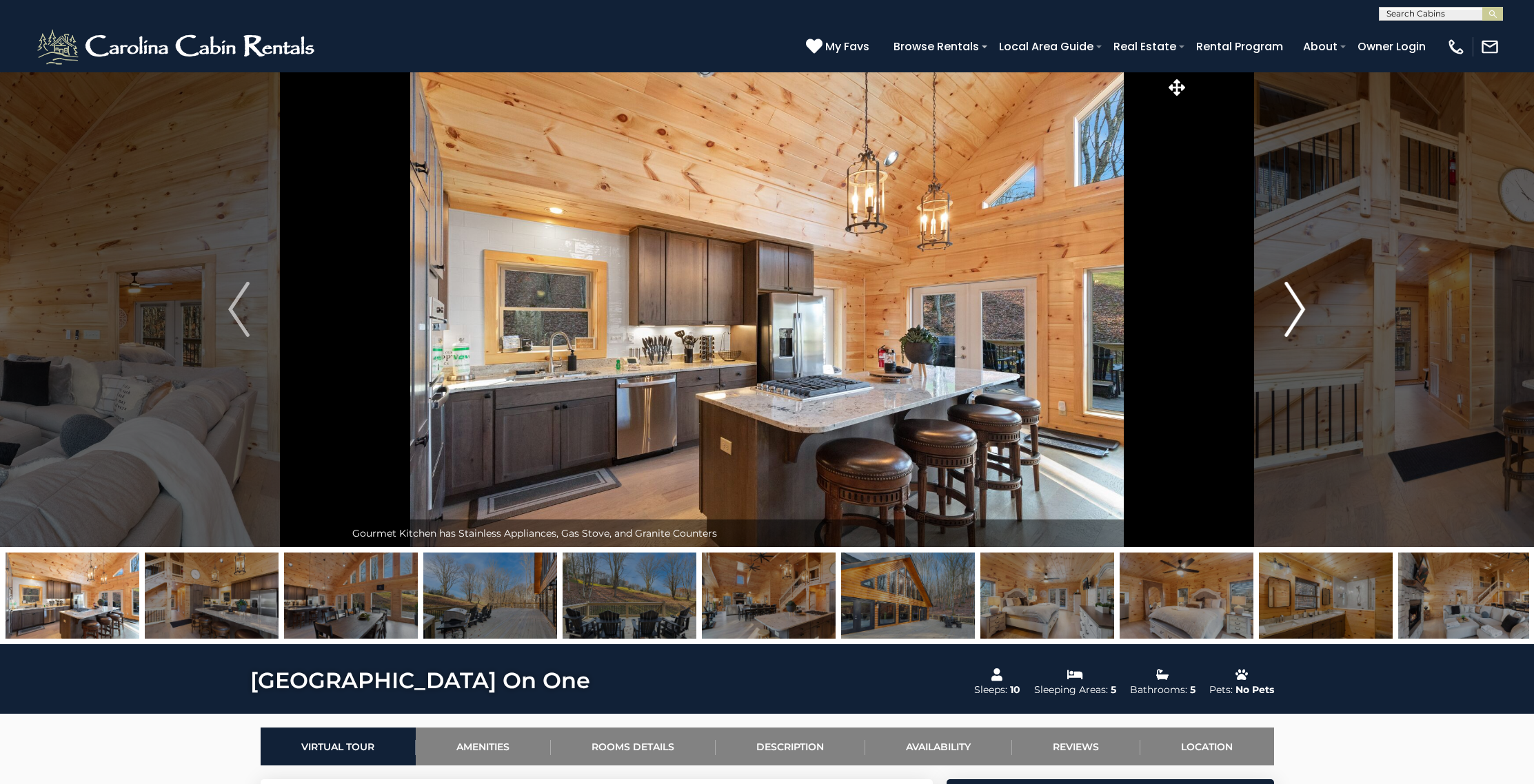
click at [1293, 311] on img "Next" at bounding box center [1294, 310] width 21 height 55
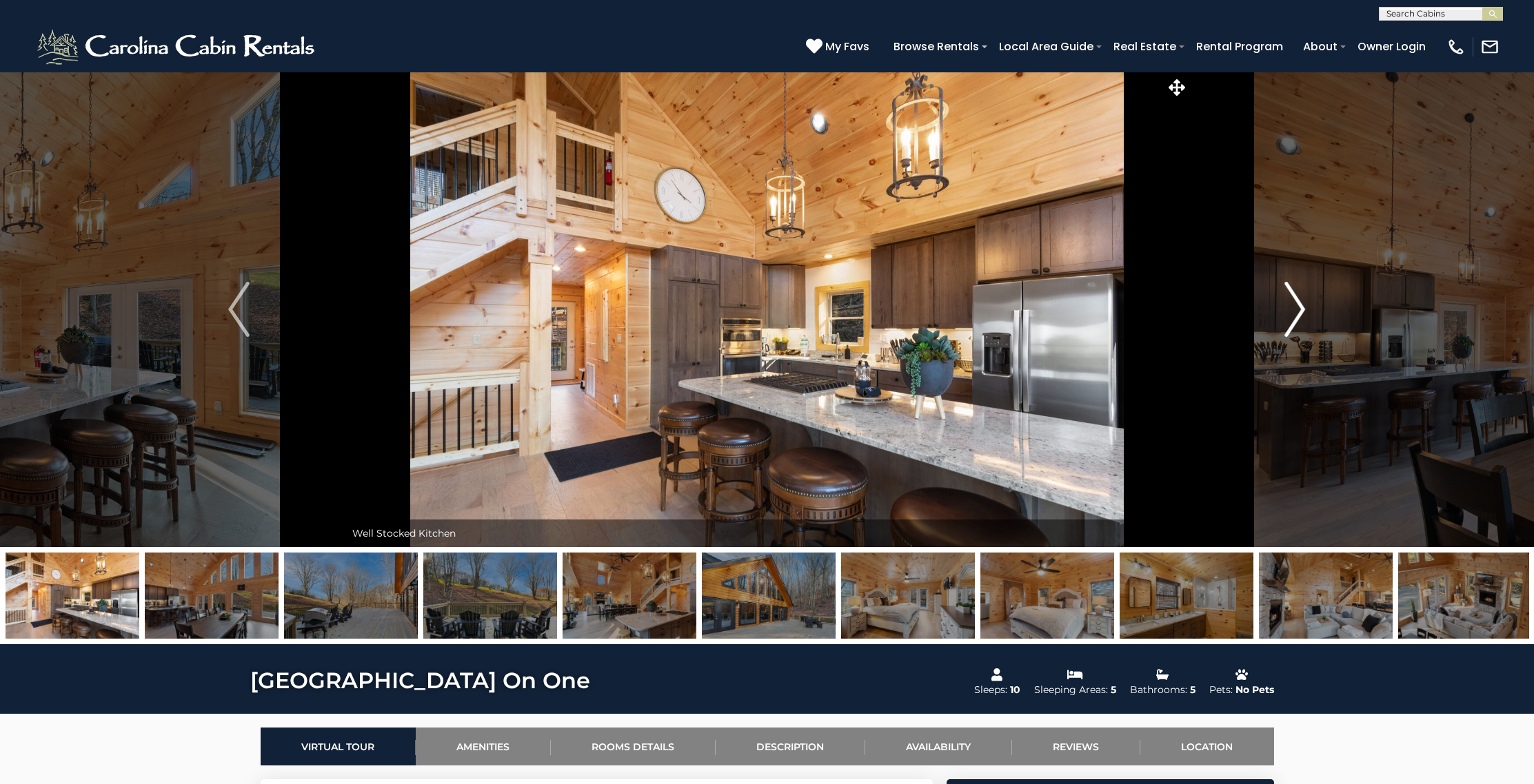
click at [1293, 311] on img "Next" at bounding box center [1294, 310] width 21 height 55
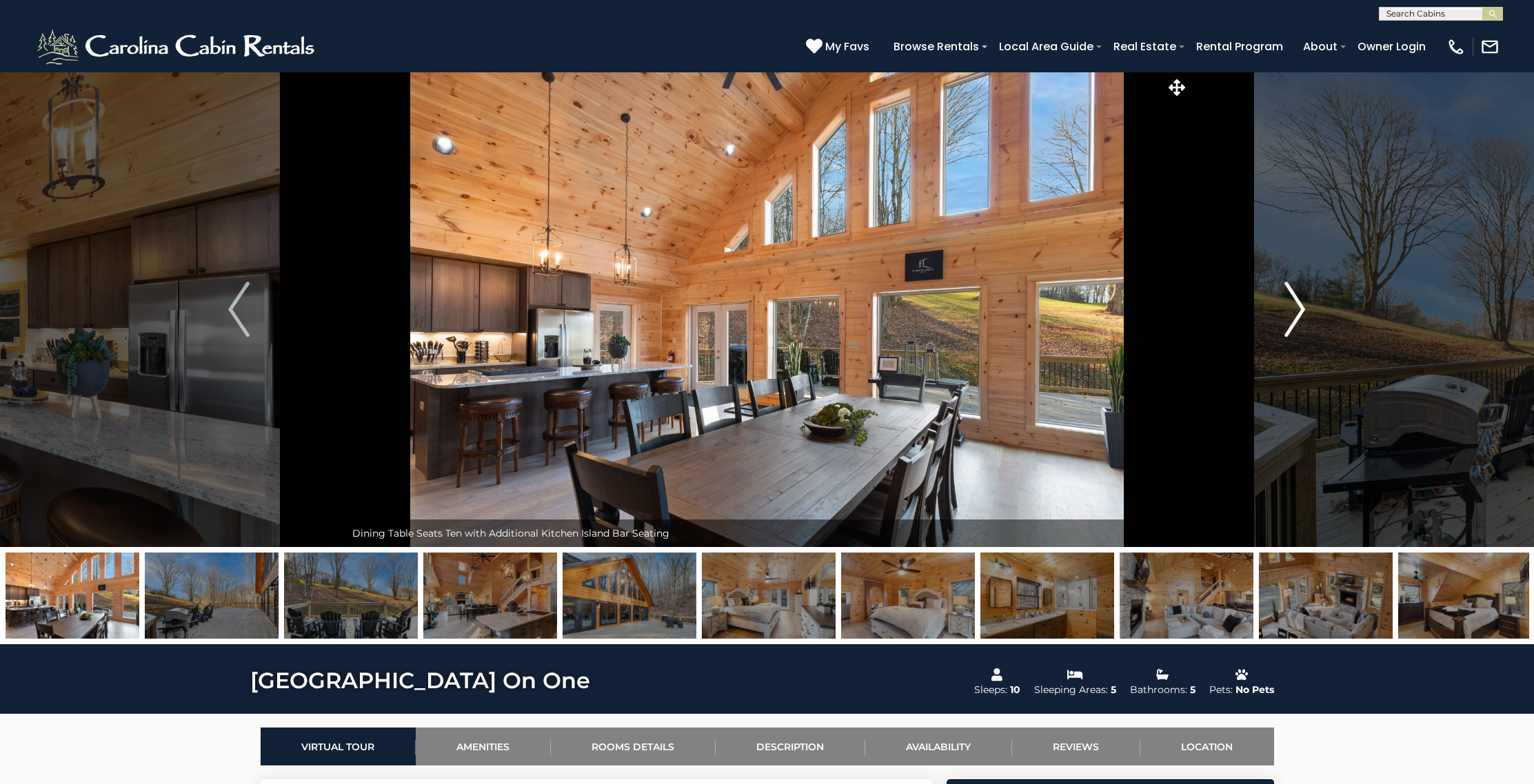
click at [1293, 311] on img "Next" at bounding box center [1294, 310] width 21 height 55
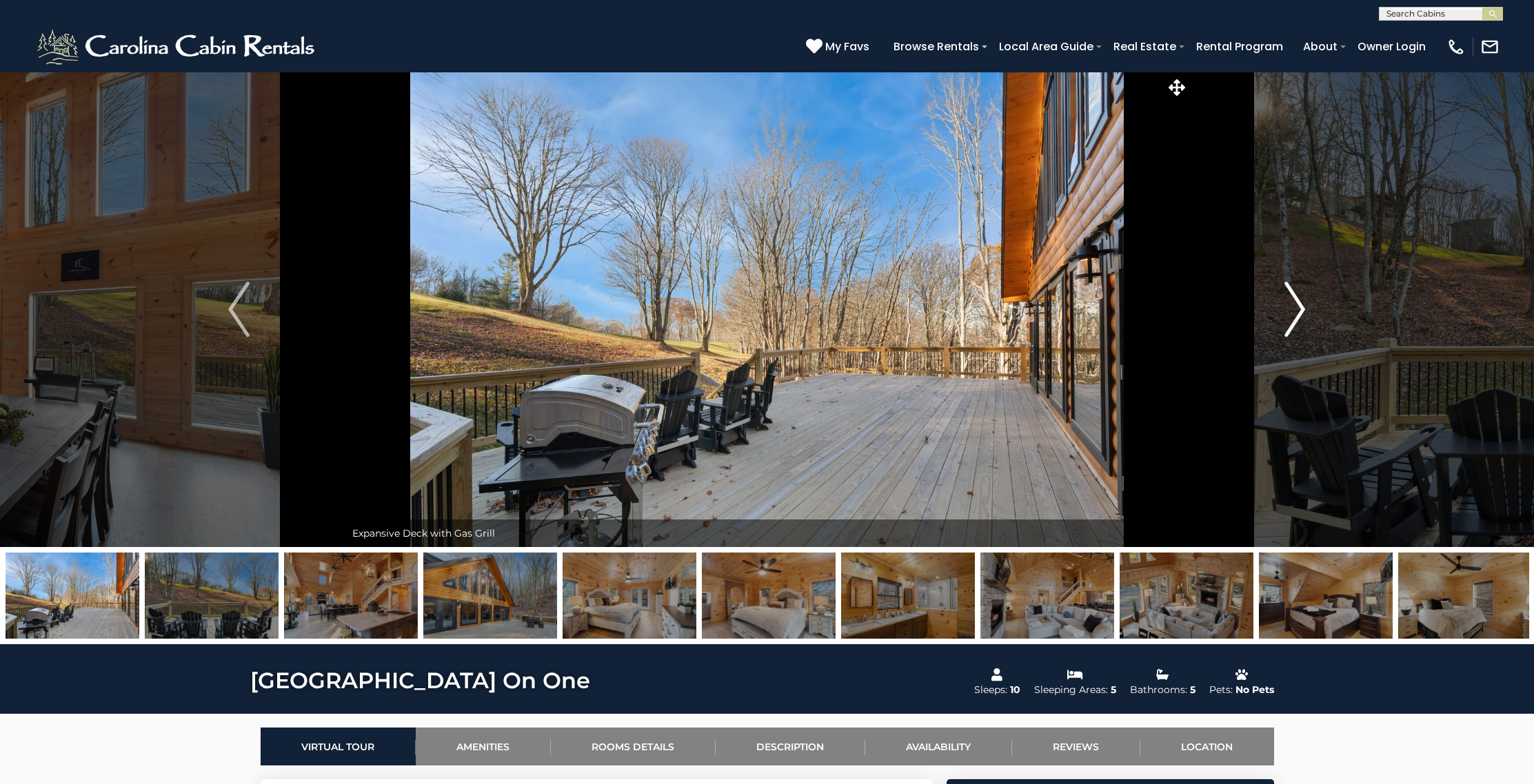
click at [1293, 311] on img "Next" at bounding box center [1294, 310] width 21 height 55
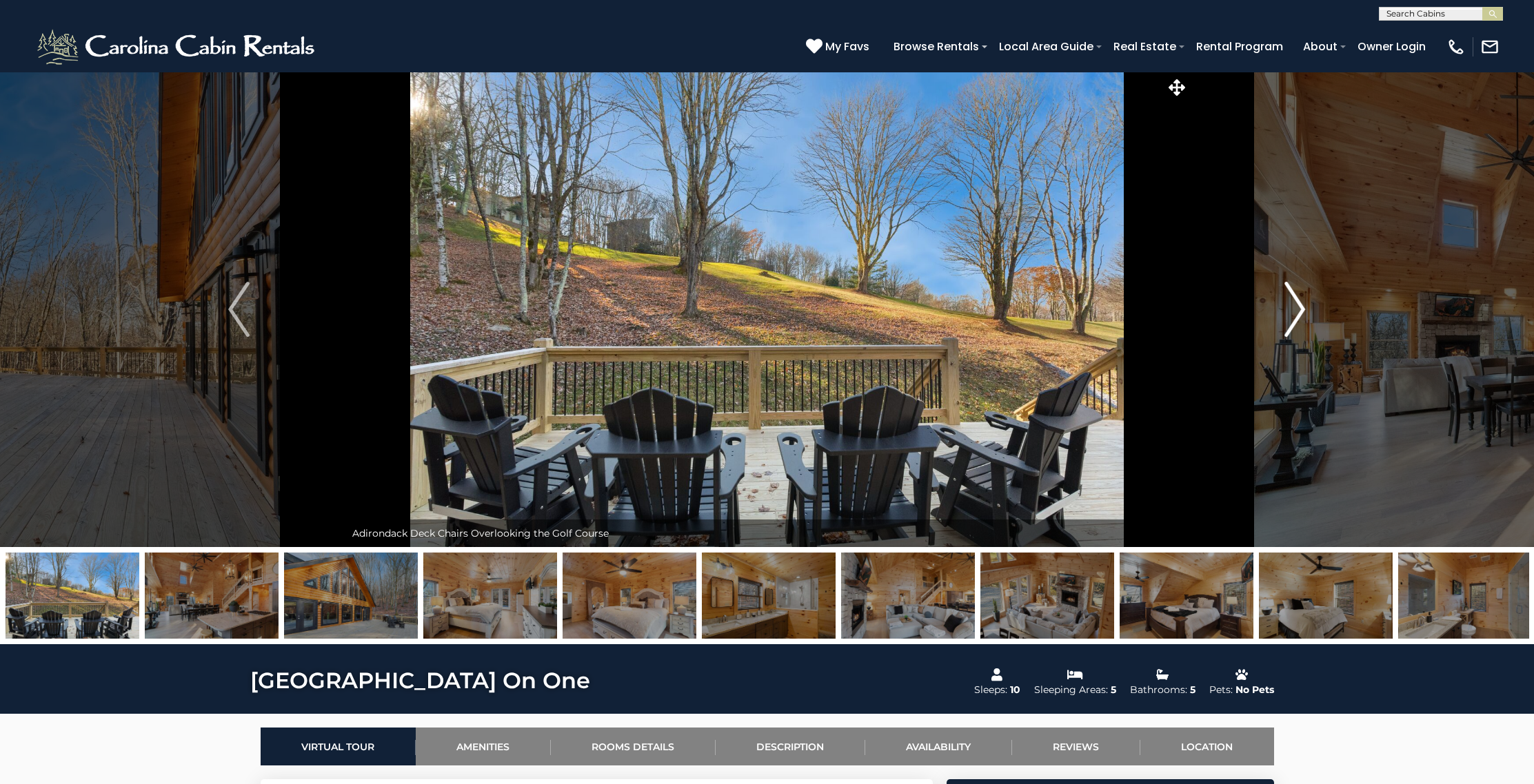
click at [1293, 311] on img "Next" at bounding box center [1294, 310] width 21 height 55
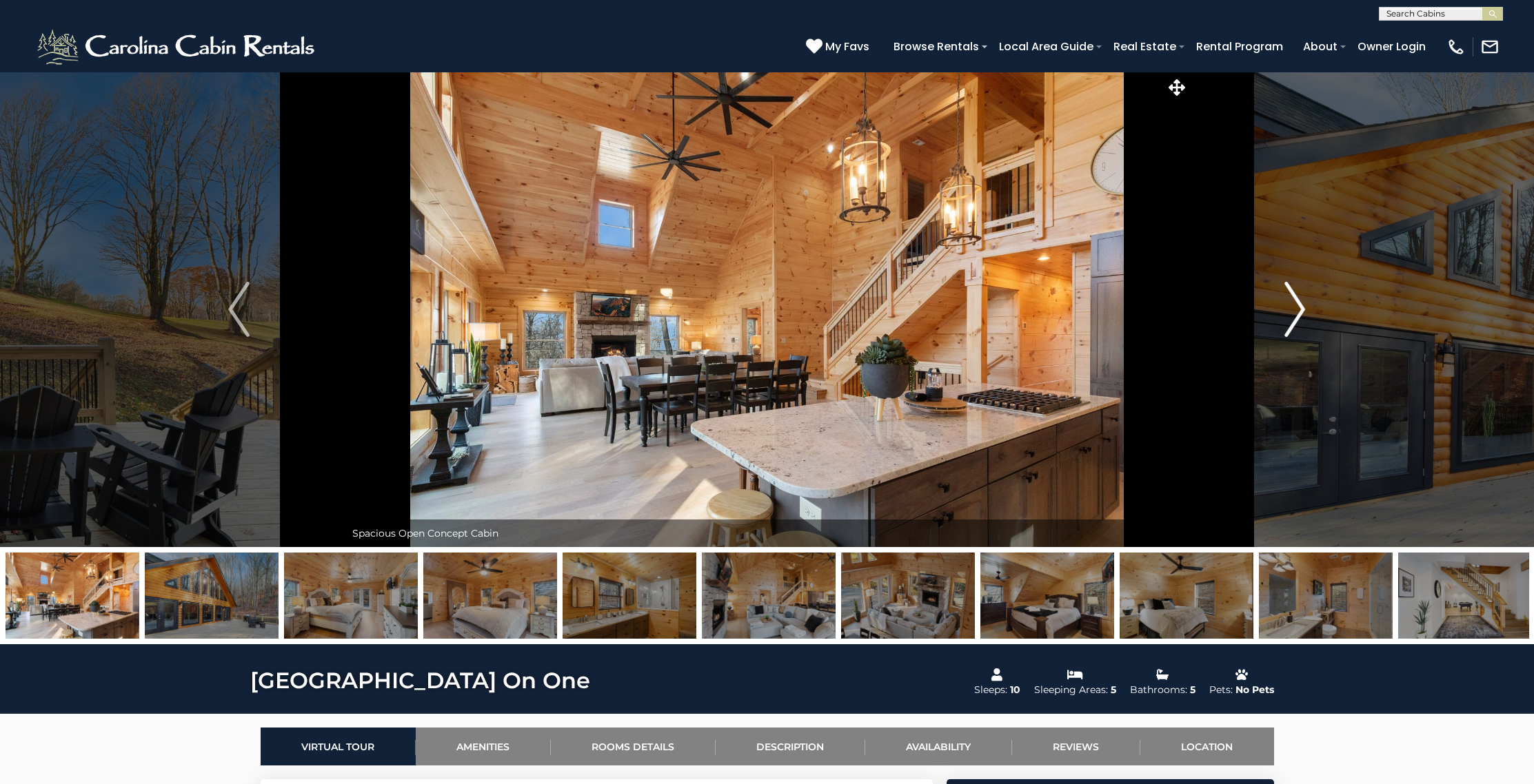
click at [1293, 309] on img "Next" at bounding box center [1294, 310] width 21 height 55
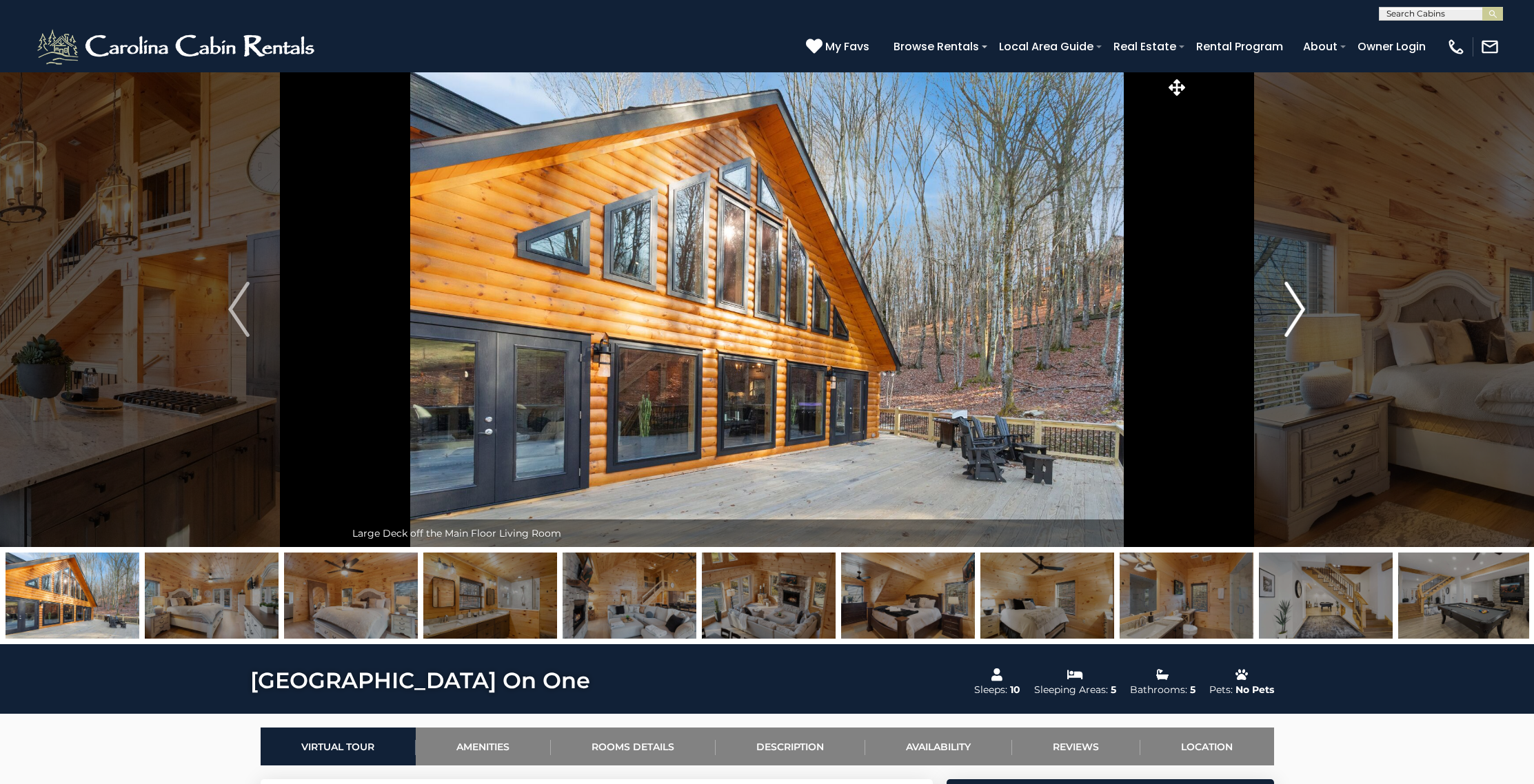
click at [1293, 309] on img "Next" at bounding box center [1294, 310] width 21 height 55
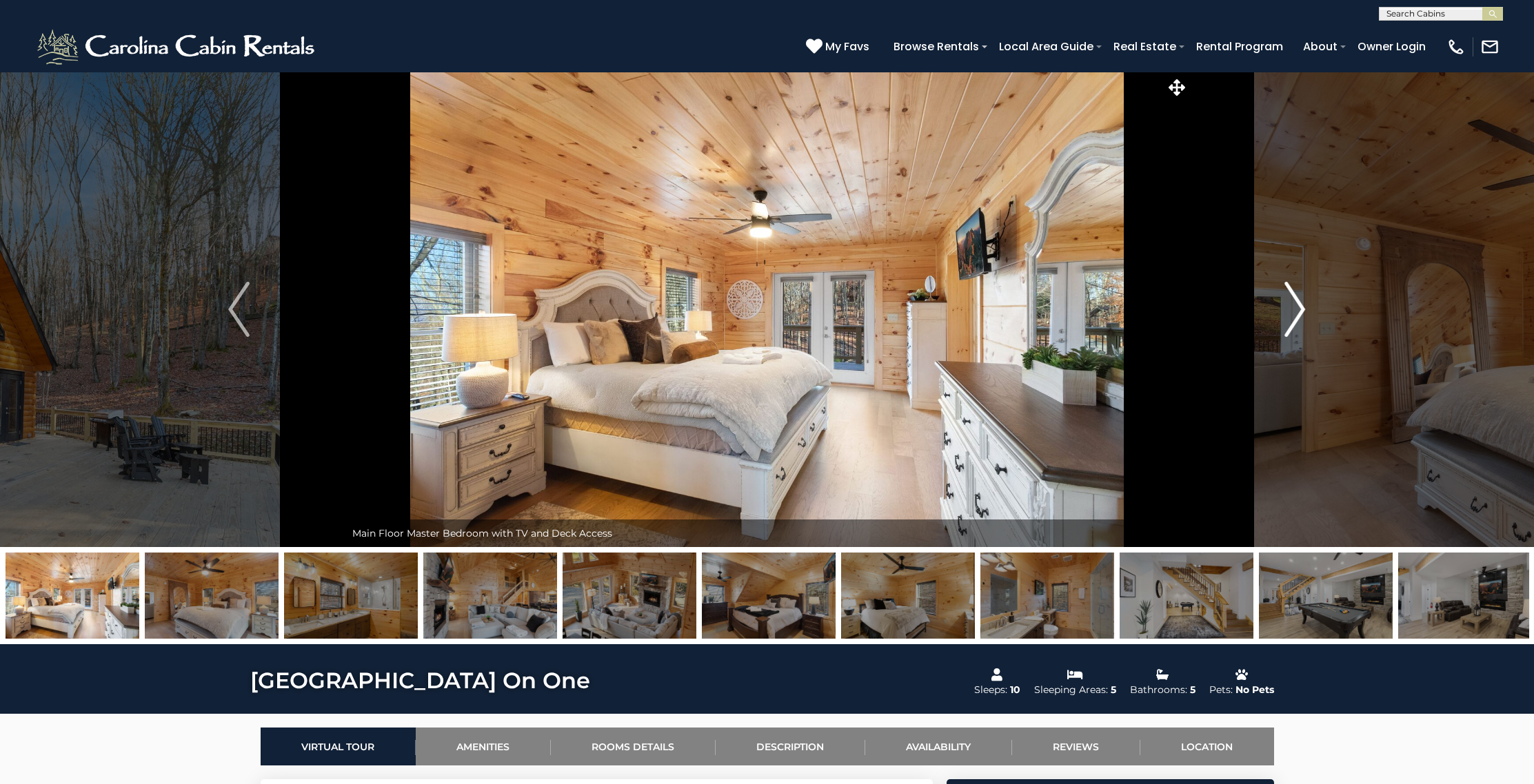
click at [1293, 309] on img "Next" at bounding box center [1294, 310] width 21 height 55
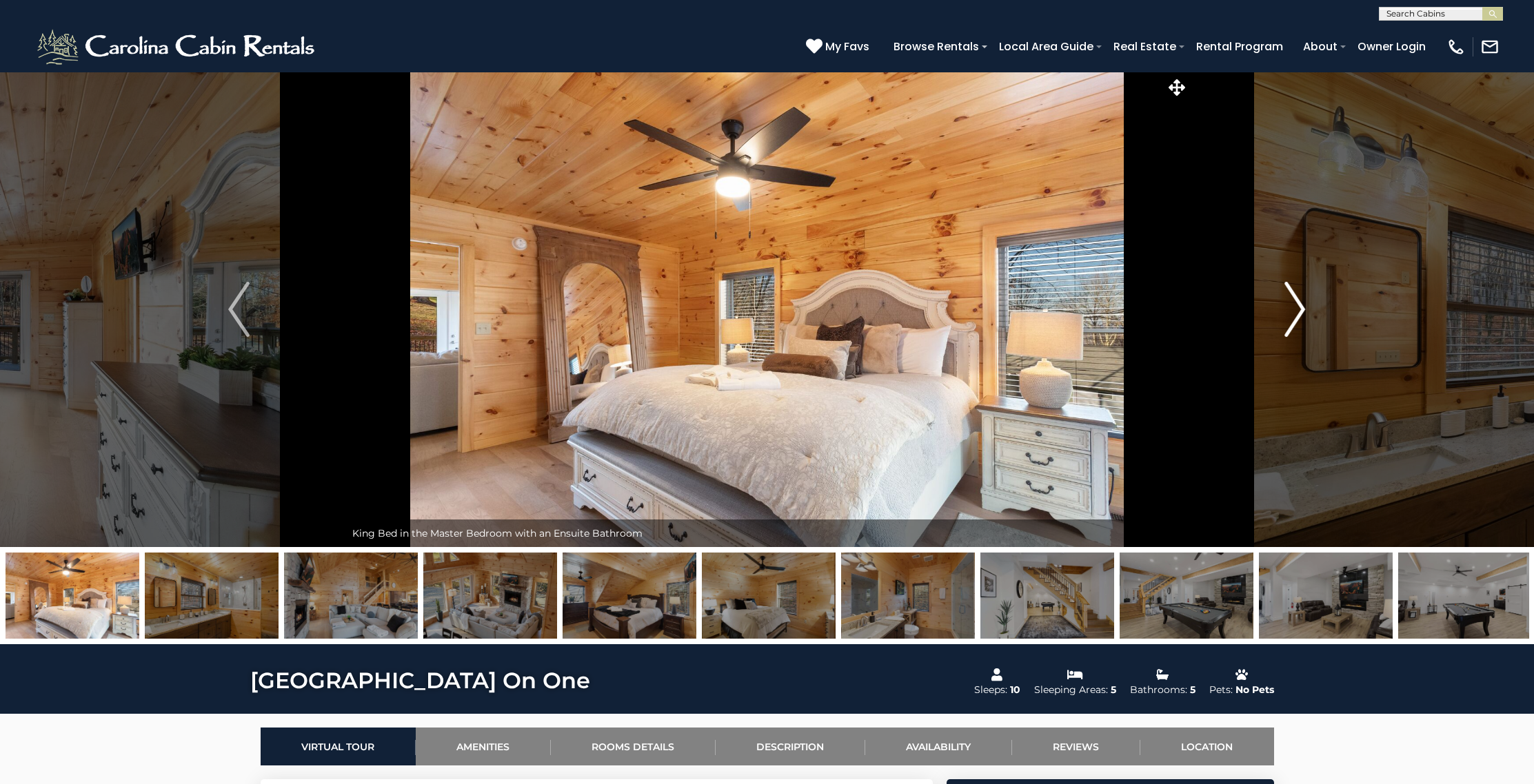
click at [1293, 309] on img "Next" at bounding box center [1294, 310] width 21 height 55
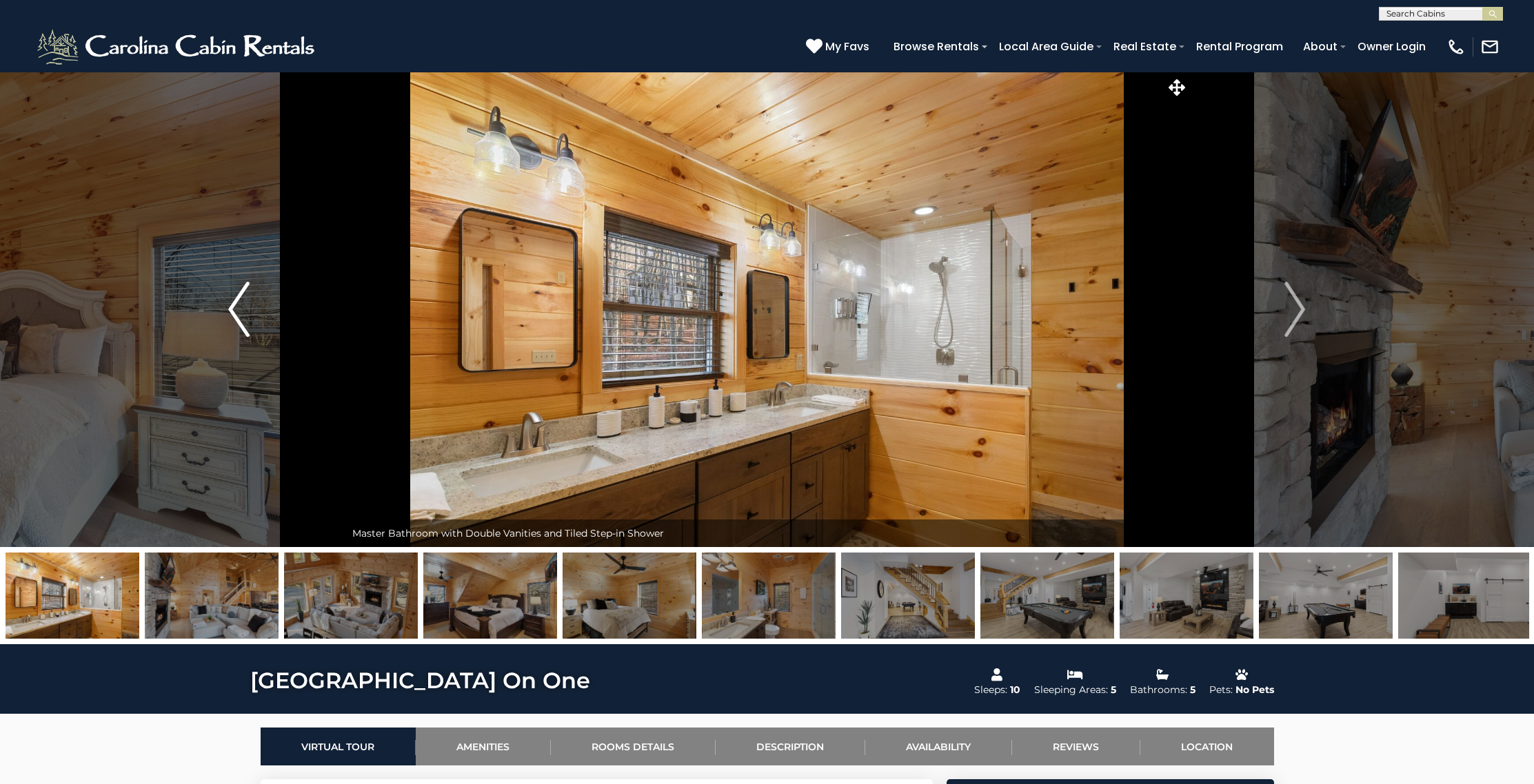
click at [231, 313] on img "Previous" at bounding box center [238, 310] width 21 height 55
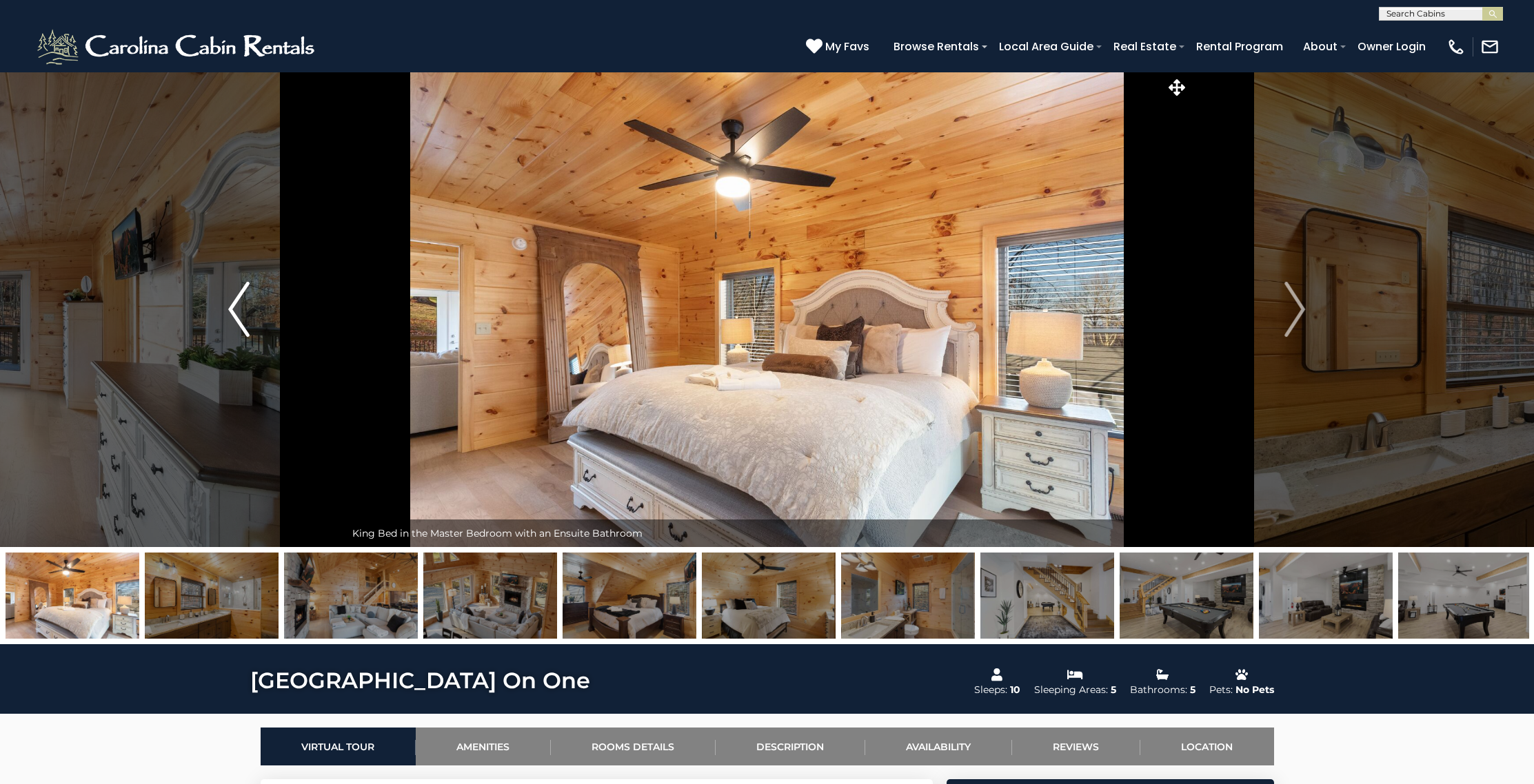
click at [230, 313] on img "Previous" at bounding box center [238, 310] width 21 height 55
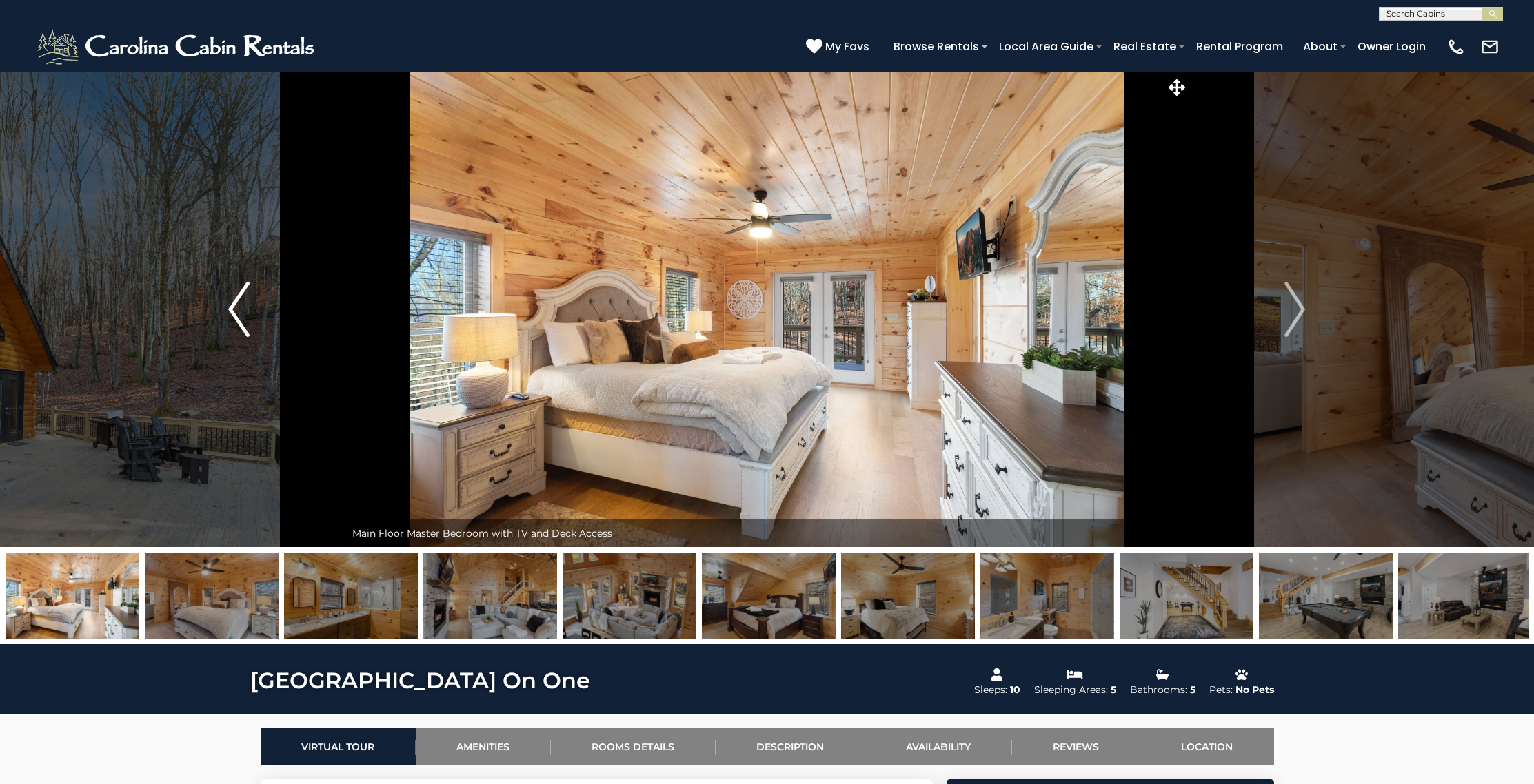
click at [230, 313] on img "Previous" at bounding box center [238, 310] width 21 height 55
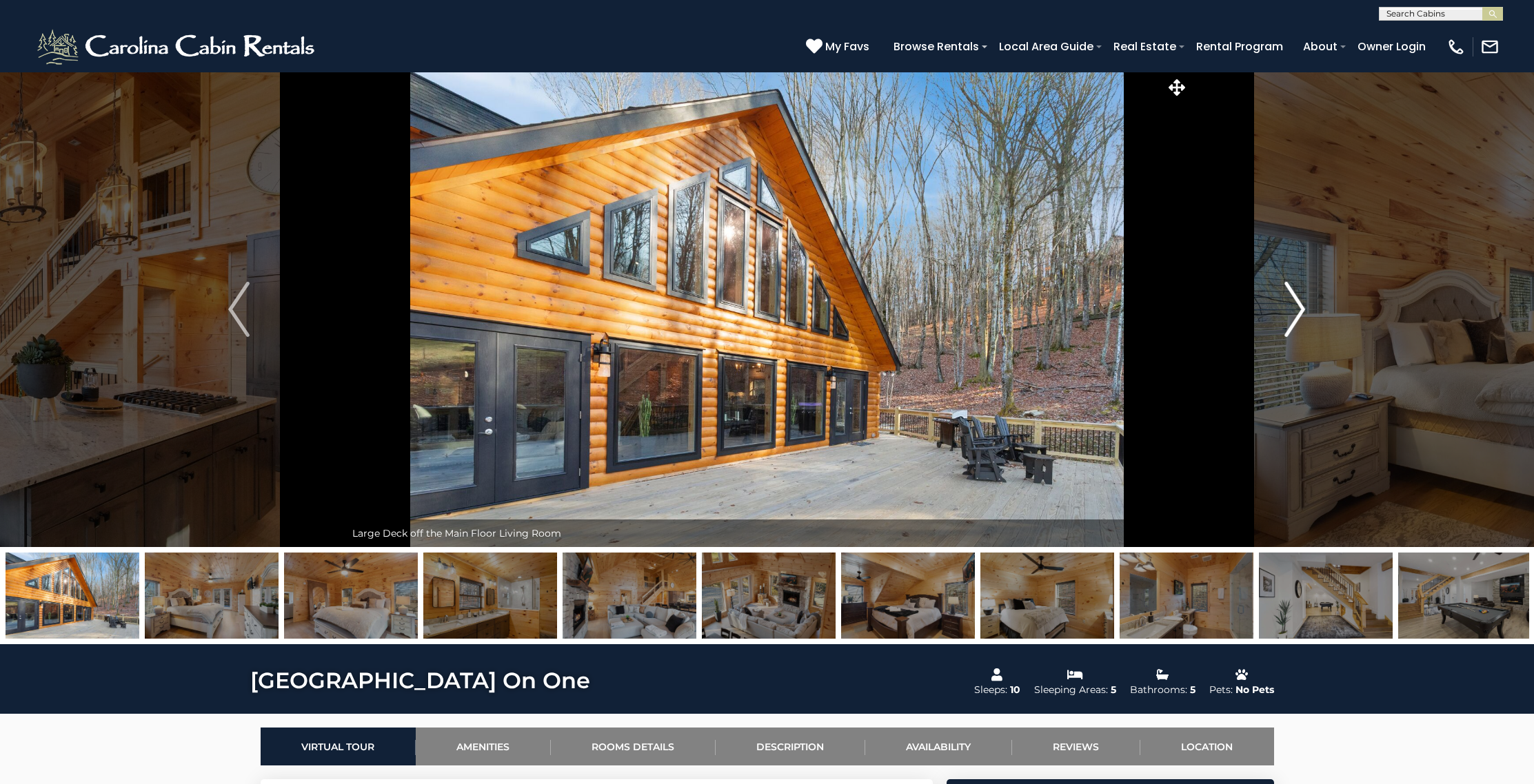
click at [1301, 302] on img "Next" at bounding box center [1294, 310] width 21 height 55
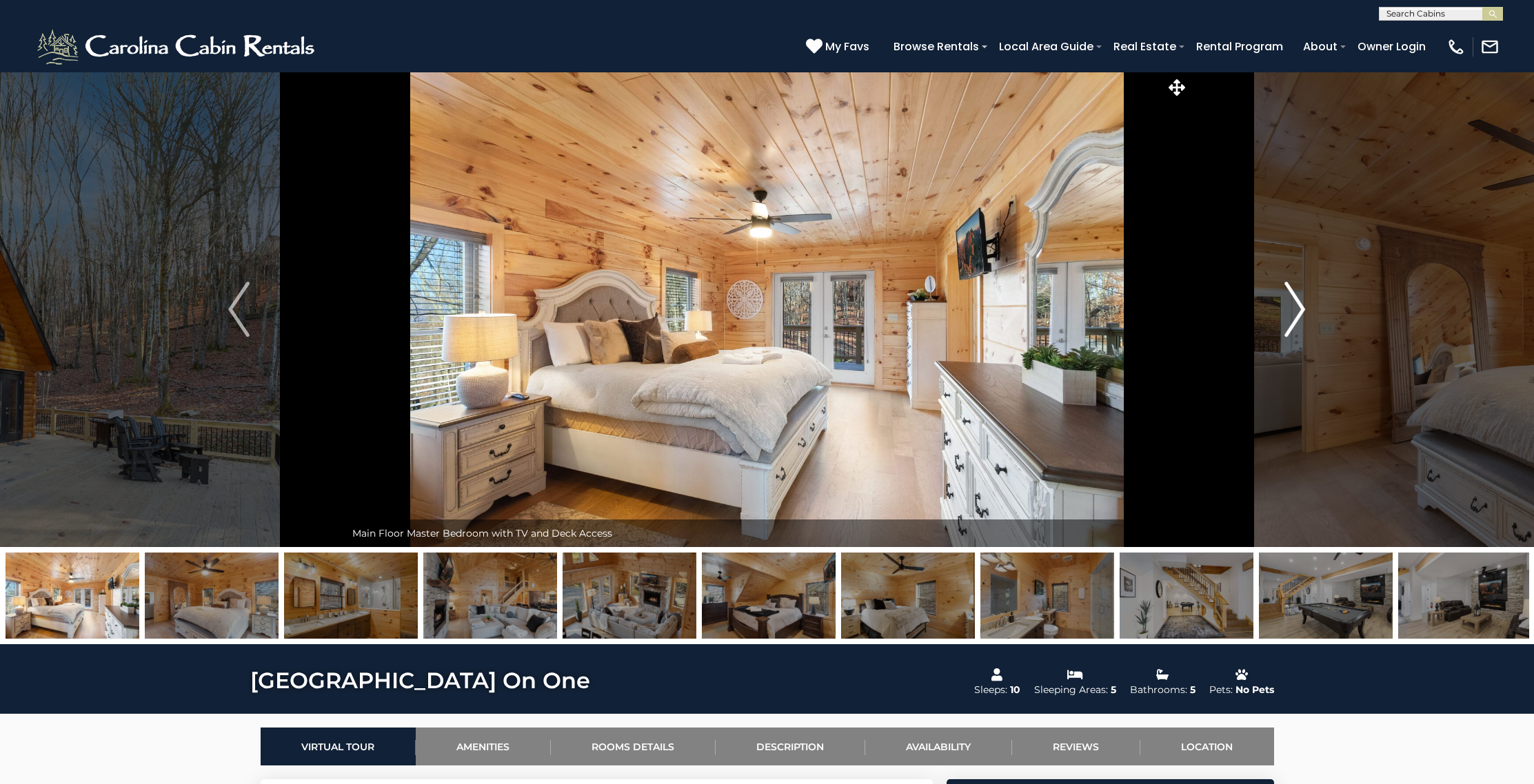
click at [1301, 302] on img "Next" at bounding box center [1294, 310] width 21 height 55
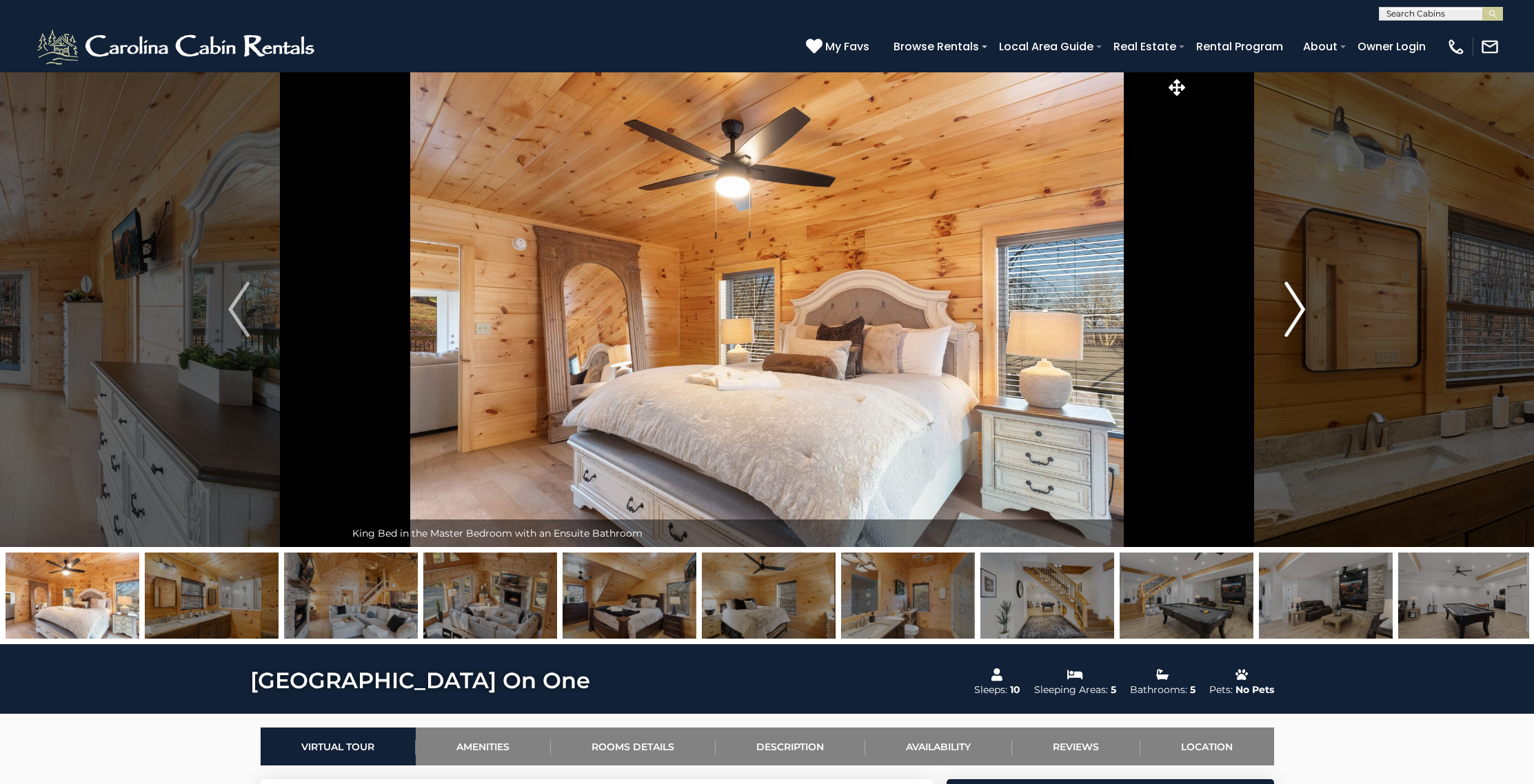
click at [1301, 302] on img "Next" at bounding box center [1294, 310] width 21 height 55
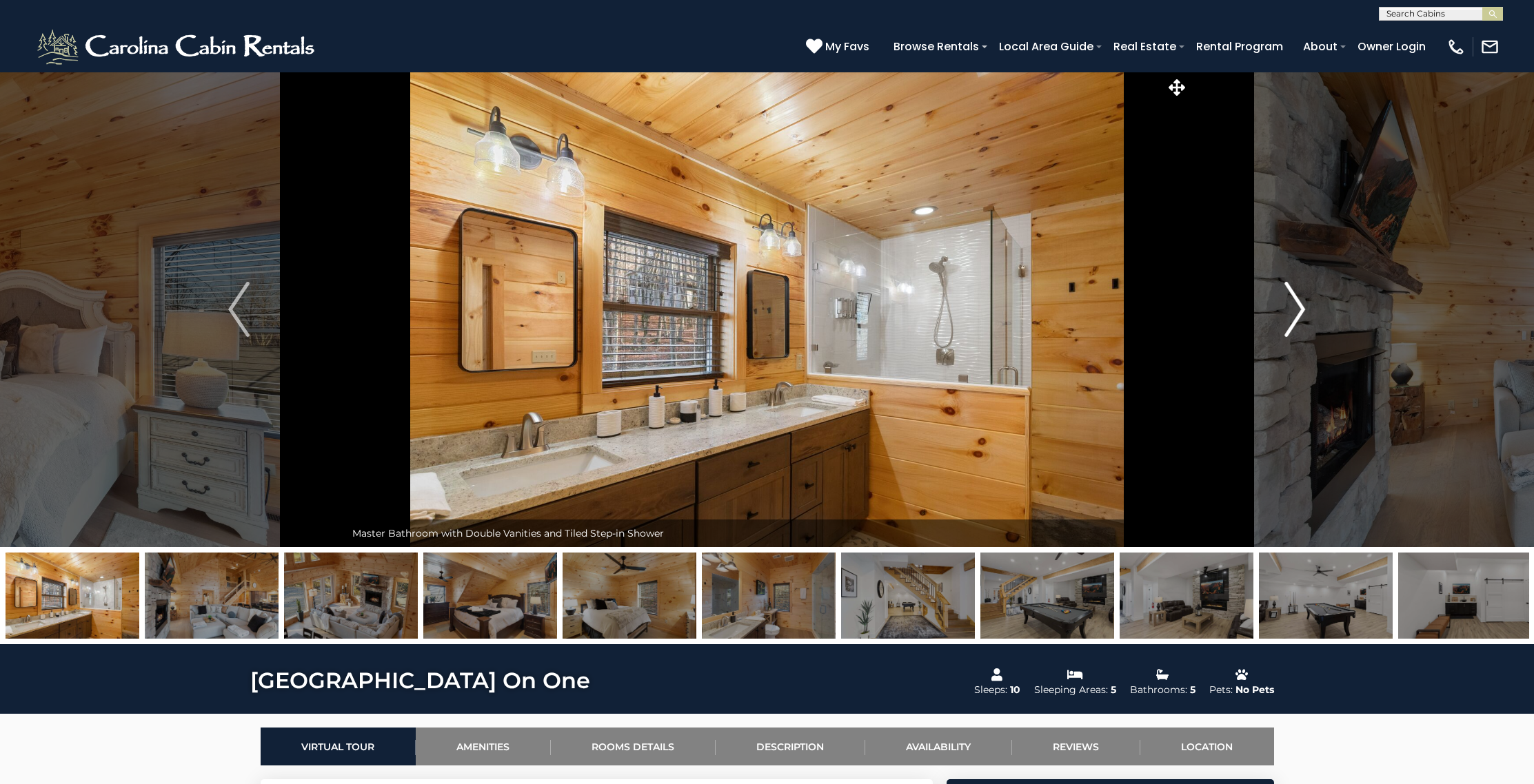
click at [1301, 302] on img "Next" at bounding box center [1294, 310] width 21 height 55
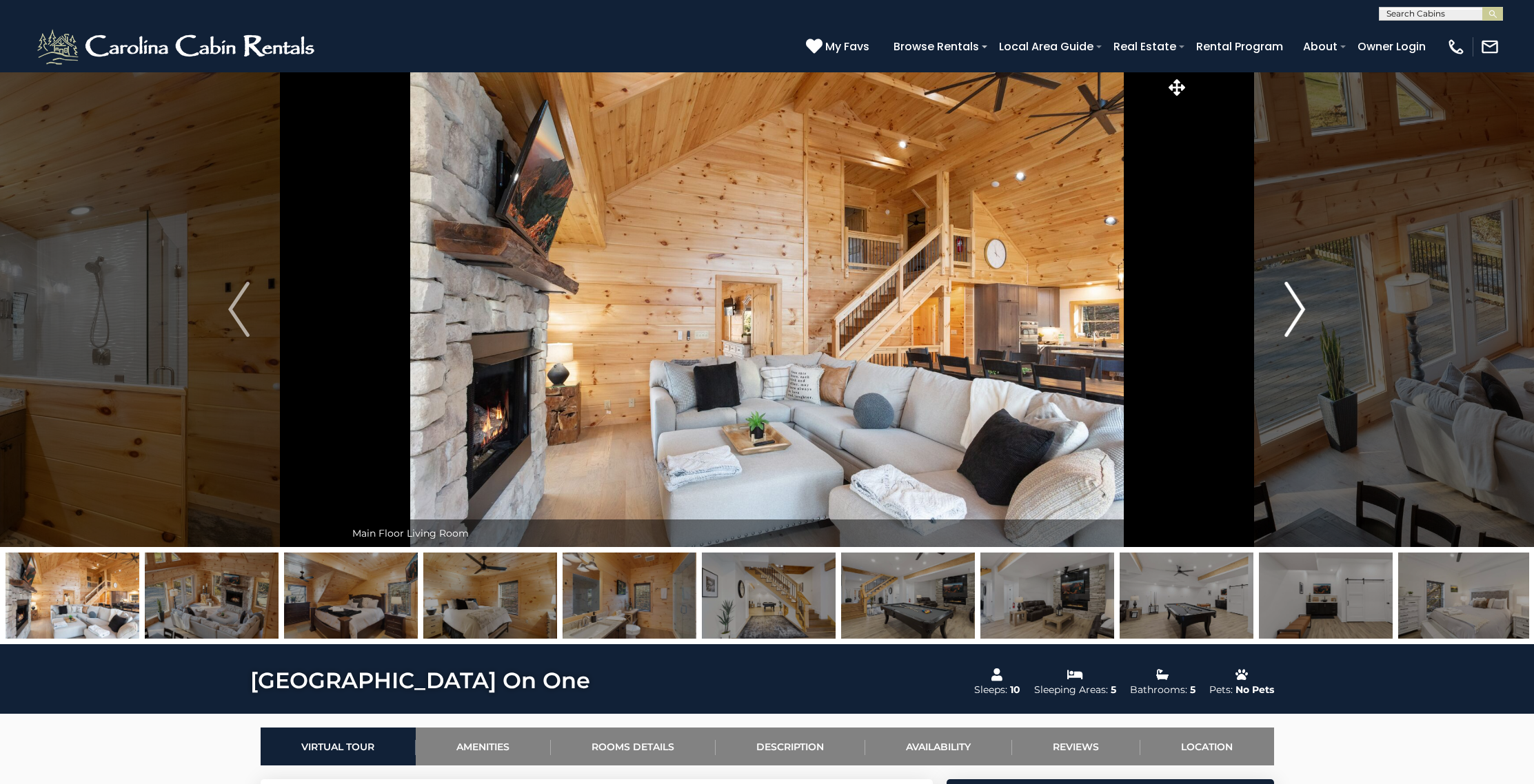
click at [1301, 302] on img "Next" at bounding box center [1294, 310] width 21 height 55
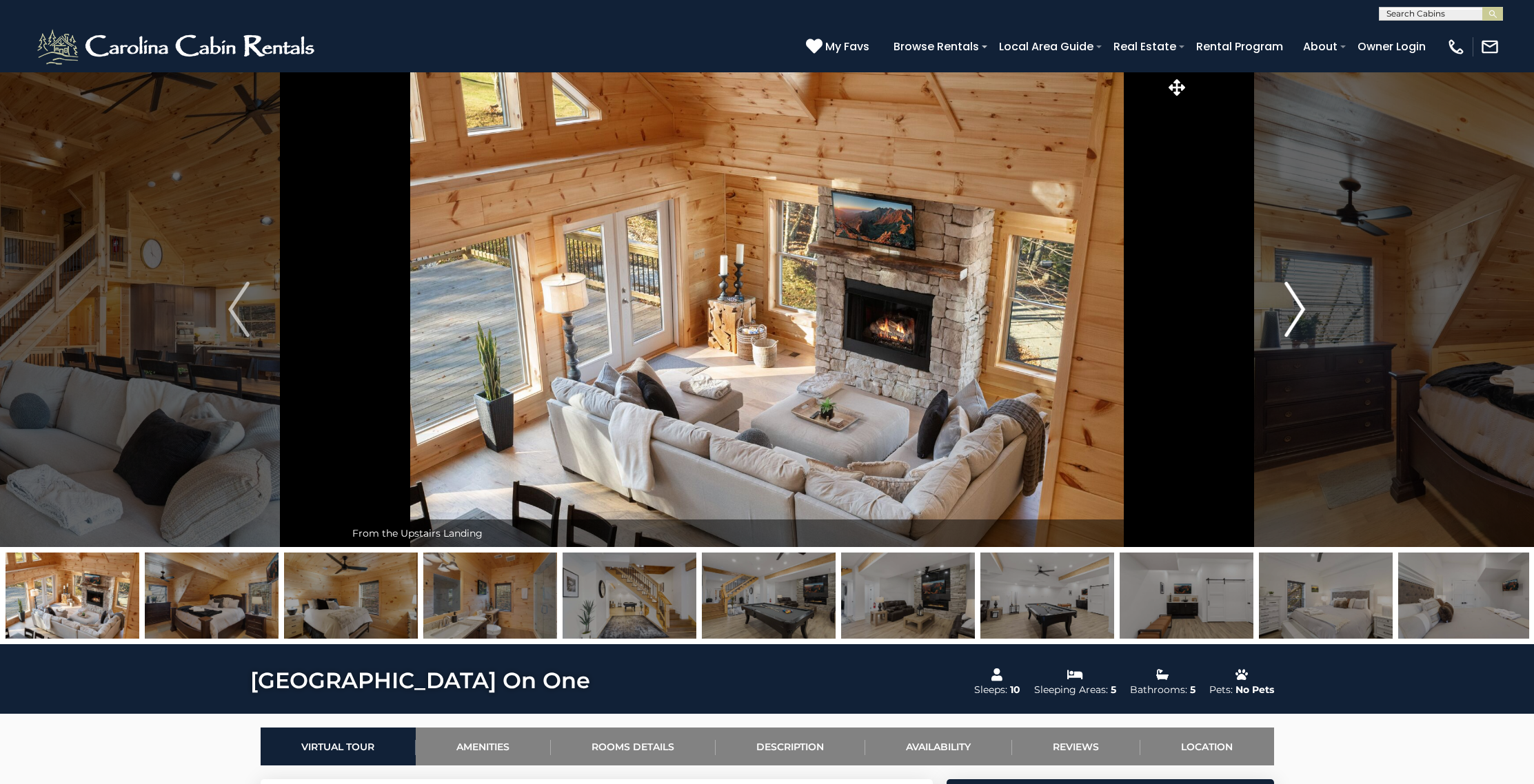
click at [1301, 302] on img "Next" at bounding box center [1294, 310] width 21 height 55
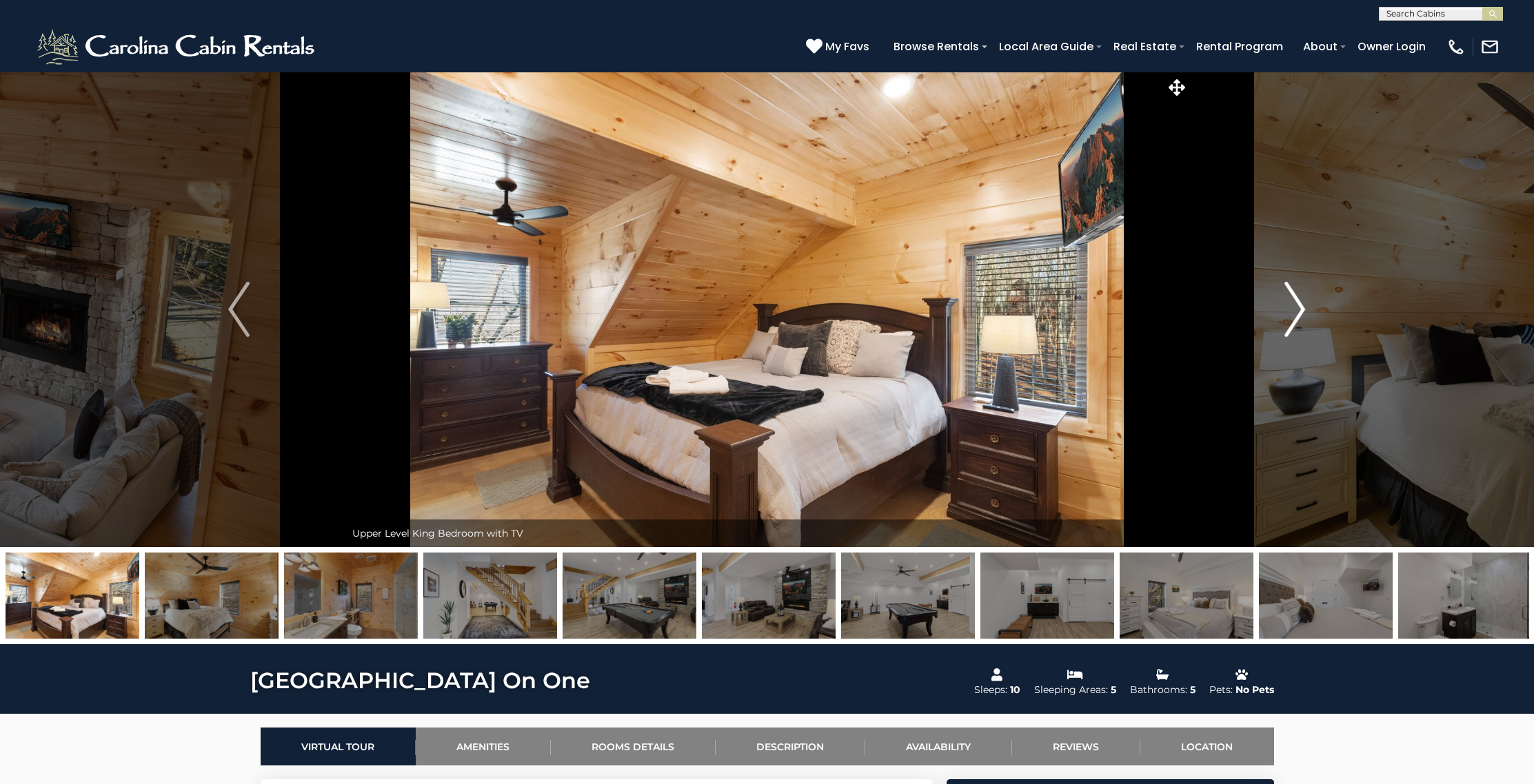
click at [1301, 302] on img "Next" at bounding box center [1294, 310] width 21 height 55
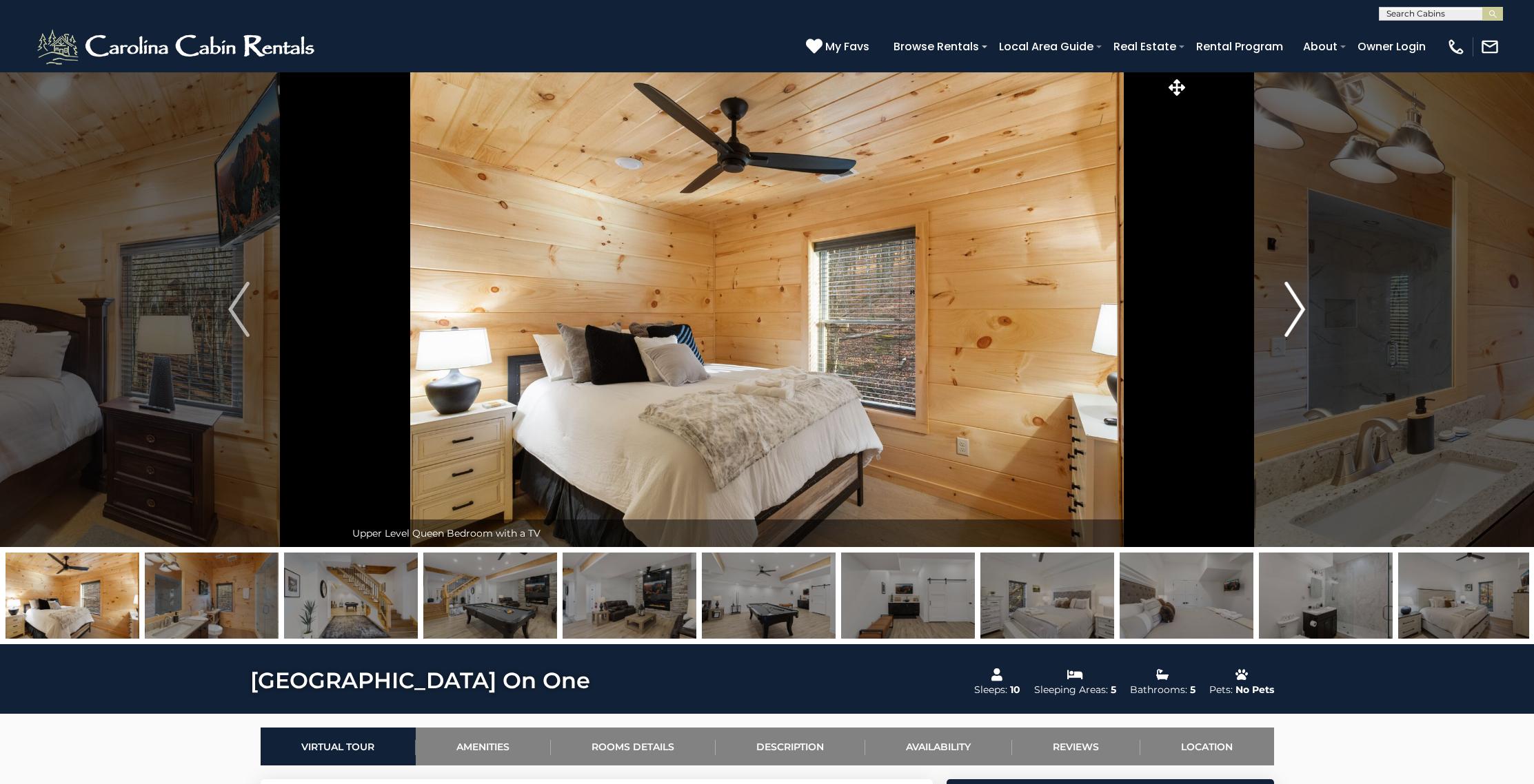
click at [1301, 302] on img "Next" at bounding box center [1294, 310] width 21 height 55
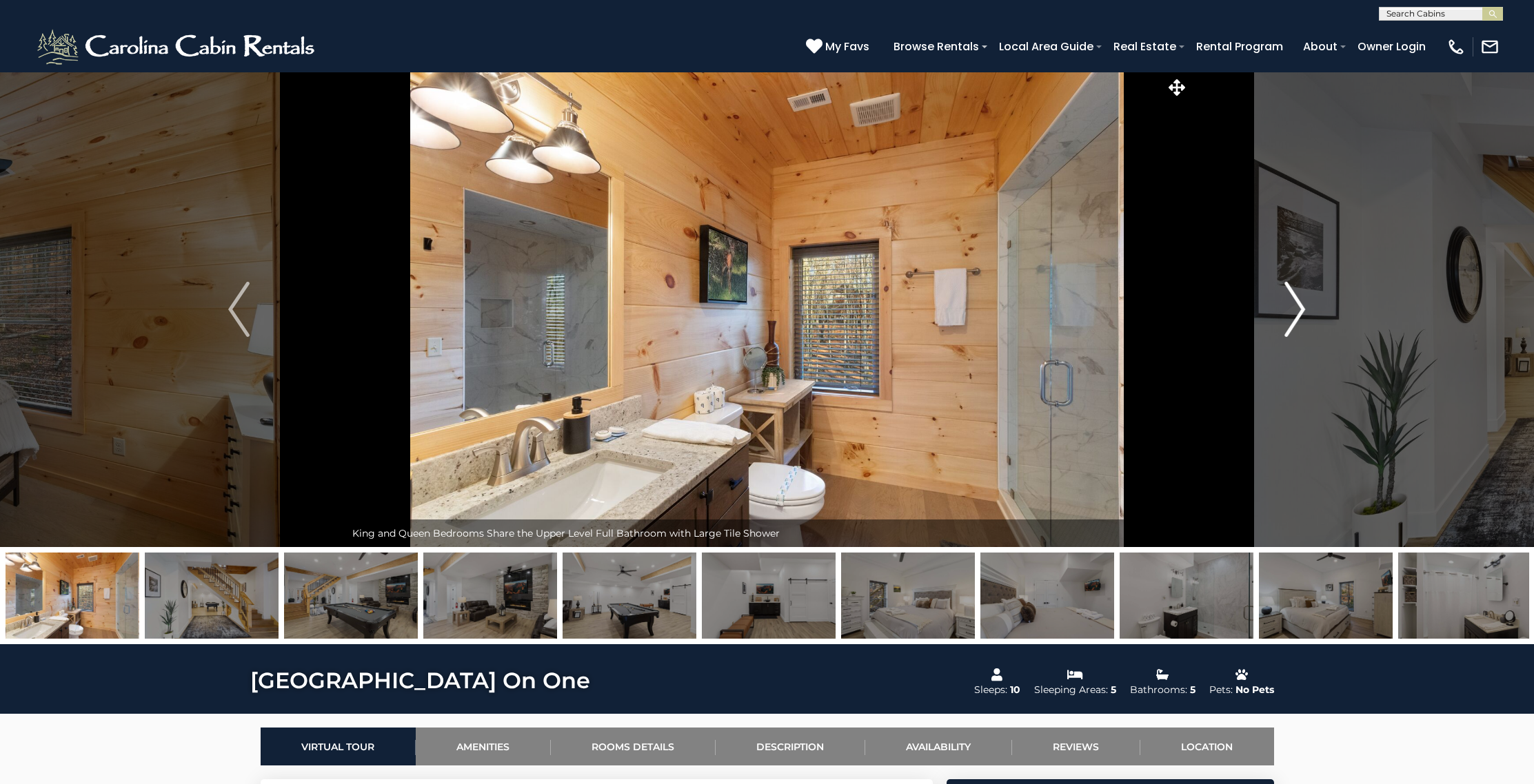
click at [1301, 302] on img "Next" at bounding box center [1294, 310] width 21 height 55
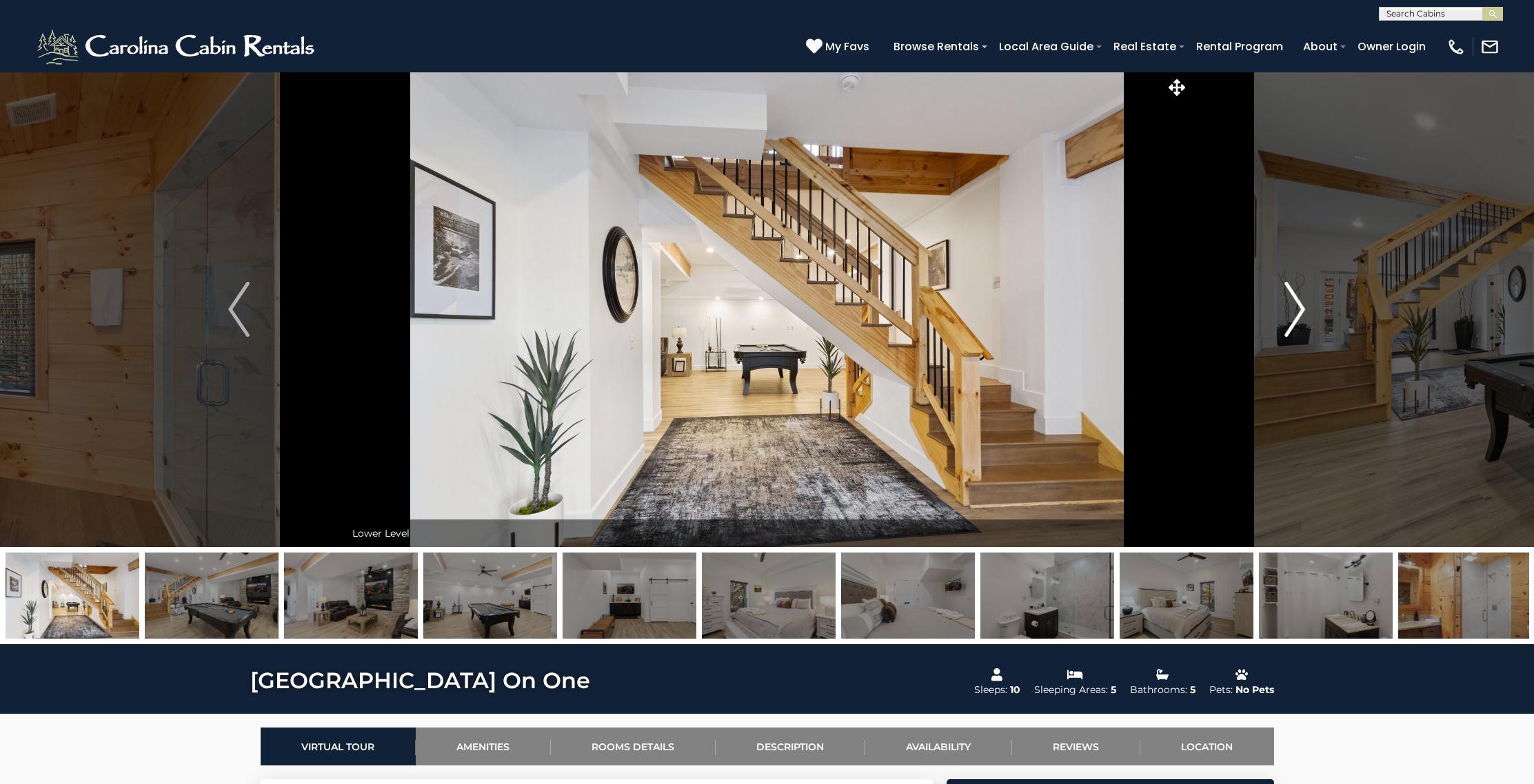
click at [1301, 302] on img "Next" at bounding box center [1294, 310] width 21 height 55
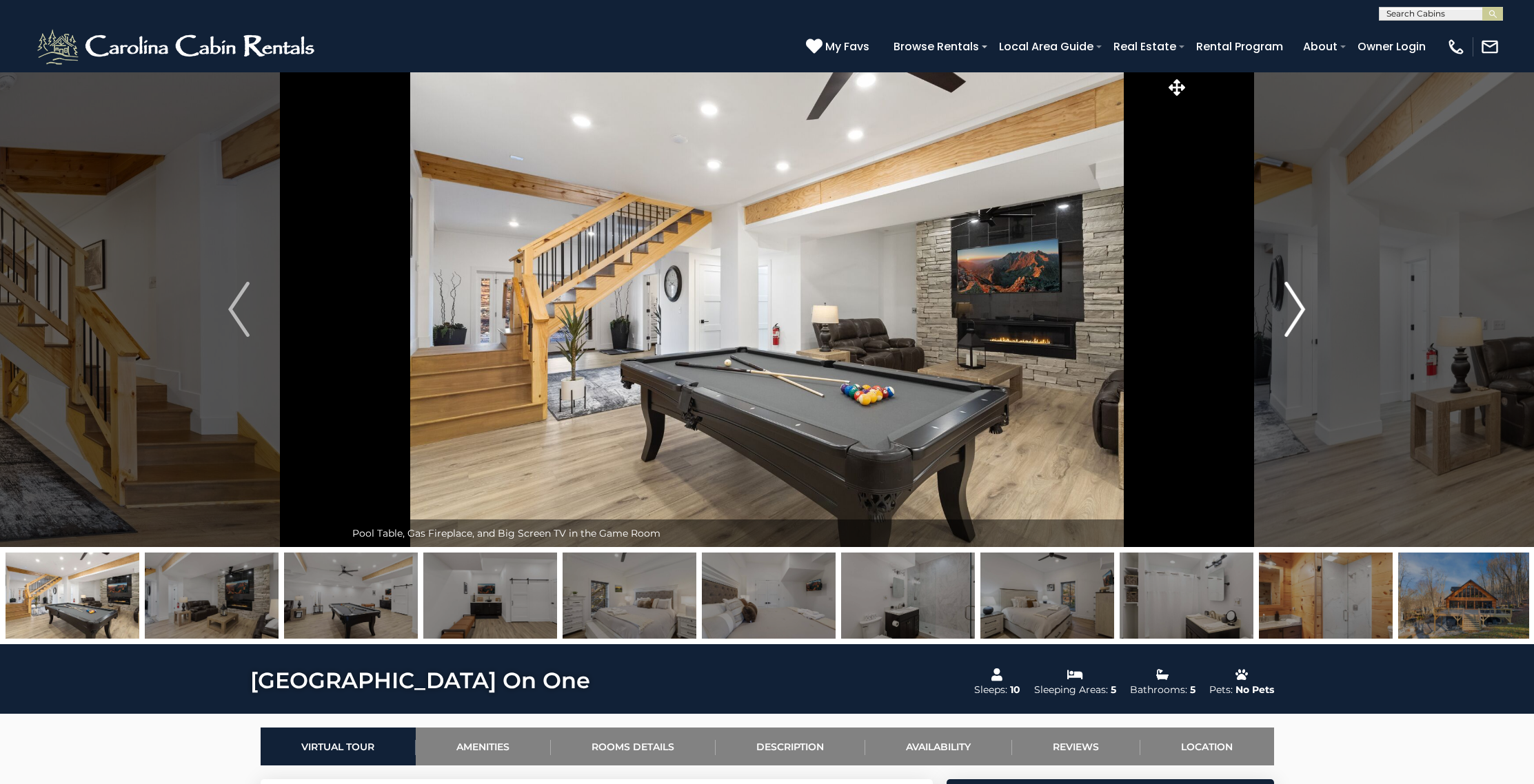
click at [1301, 302] on img "Next" at bounding box center [1294, 310] width 21 height 55
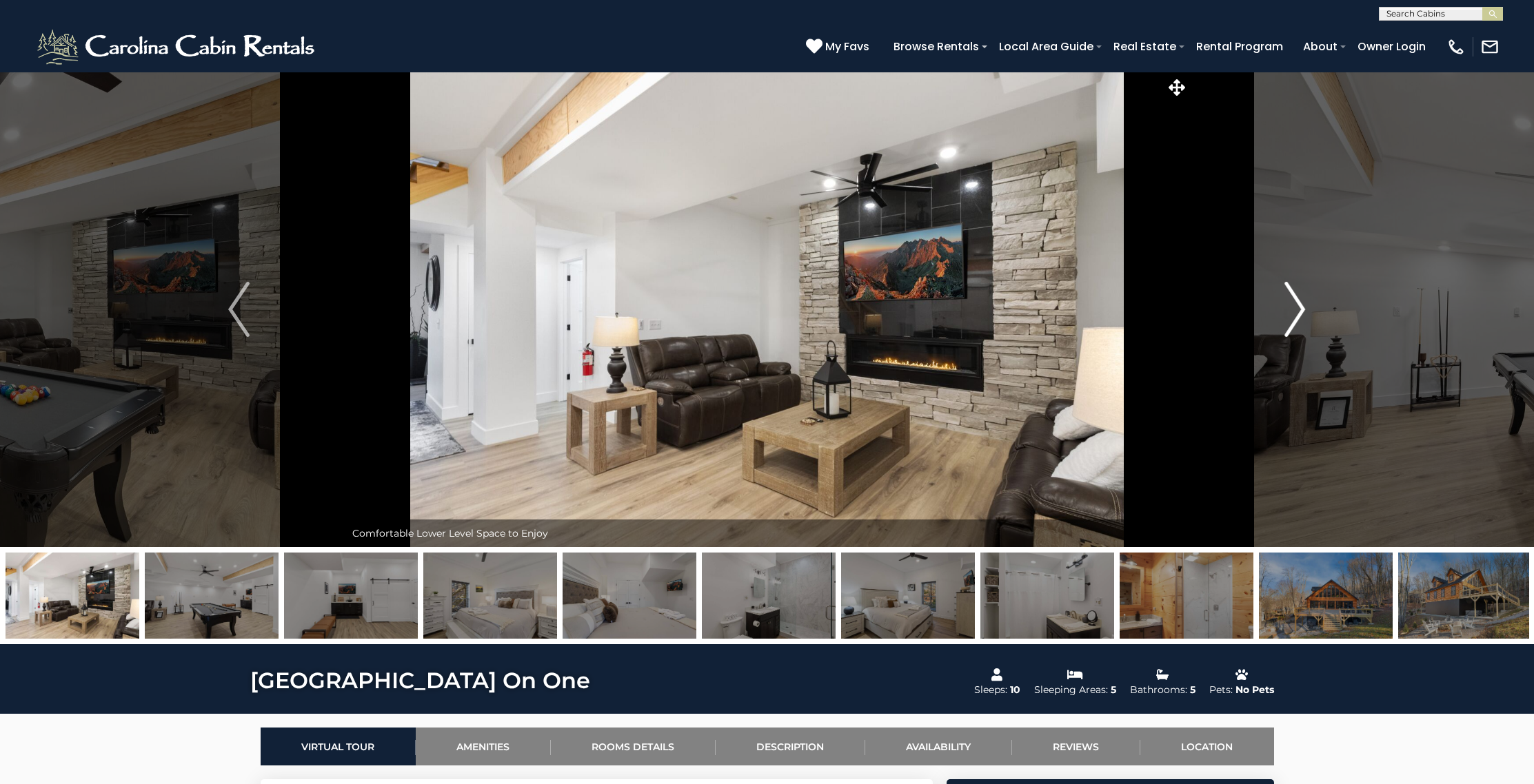
click at [1301, 302] on img "Next" at bounding box center [1294, 310] width 21 height 55
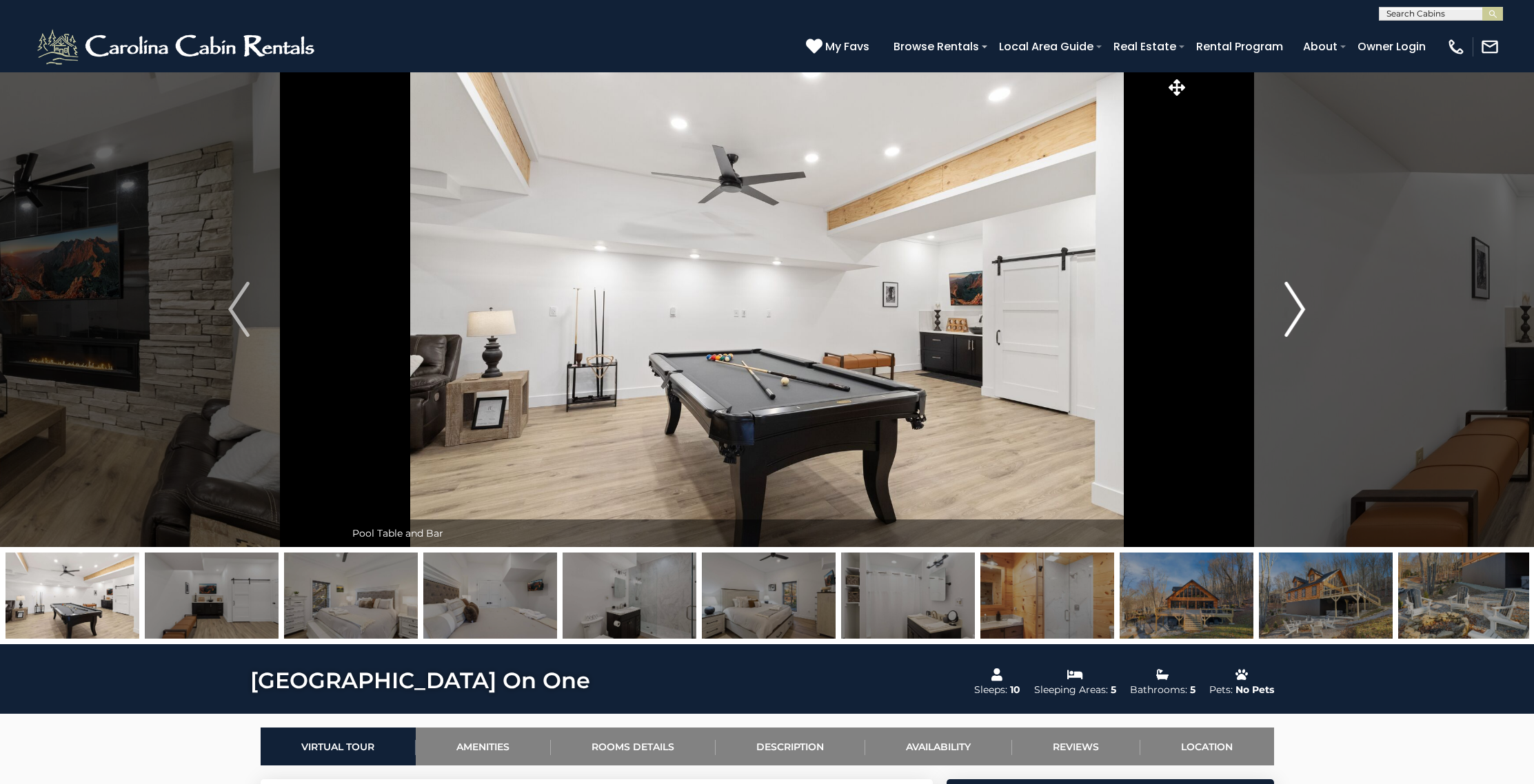
click at [1301, 302] on img "Next" at bounding box center [1294, 310] width 21 height 55
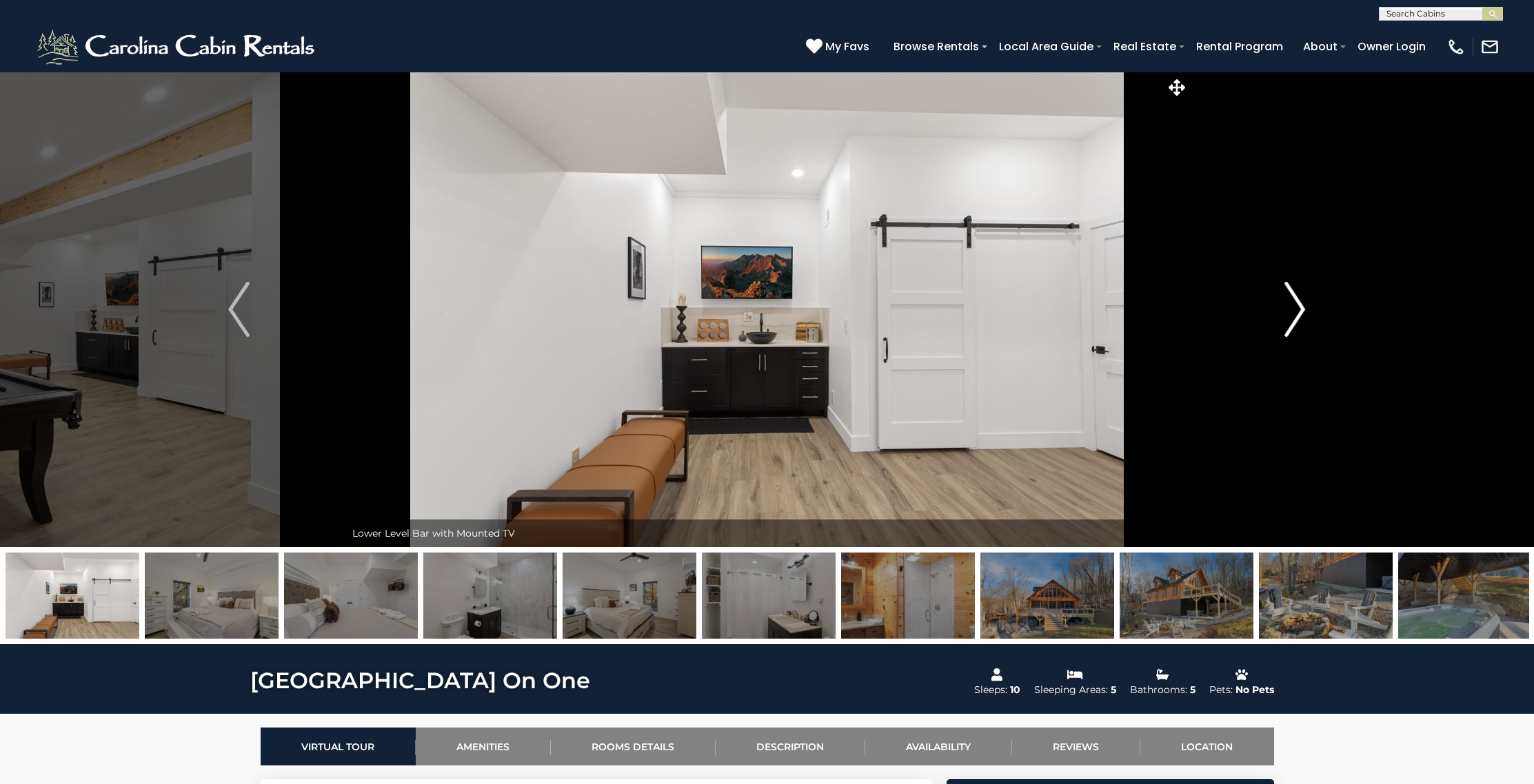
click at [1301, 302] on img "Next" at bounding box center [1294, 310] width 21 height 55
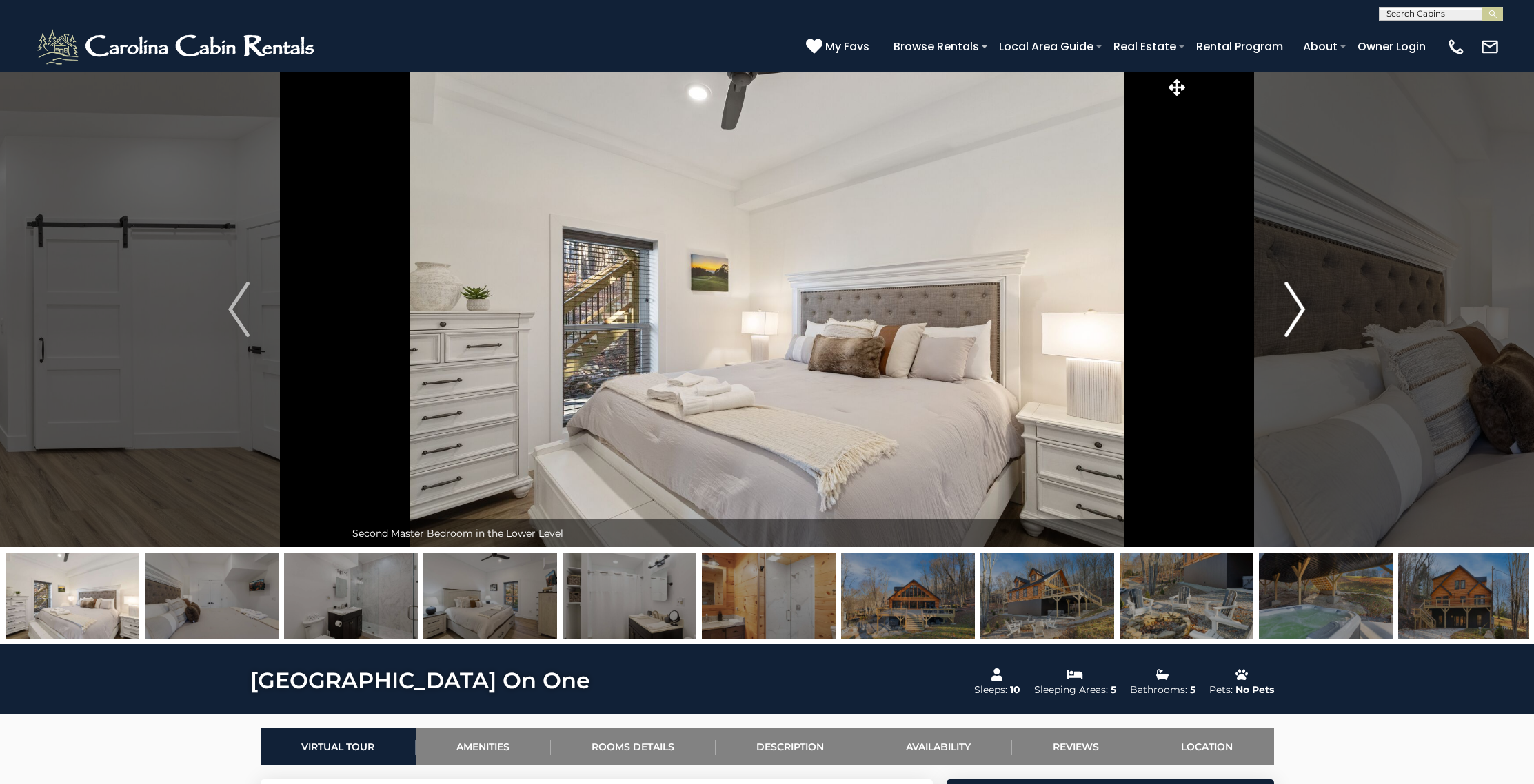
click at [1301, 302] on img "Next" at bounding box center [1294, 310] width 21 height 55
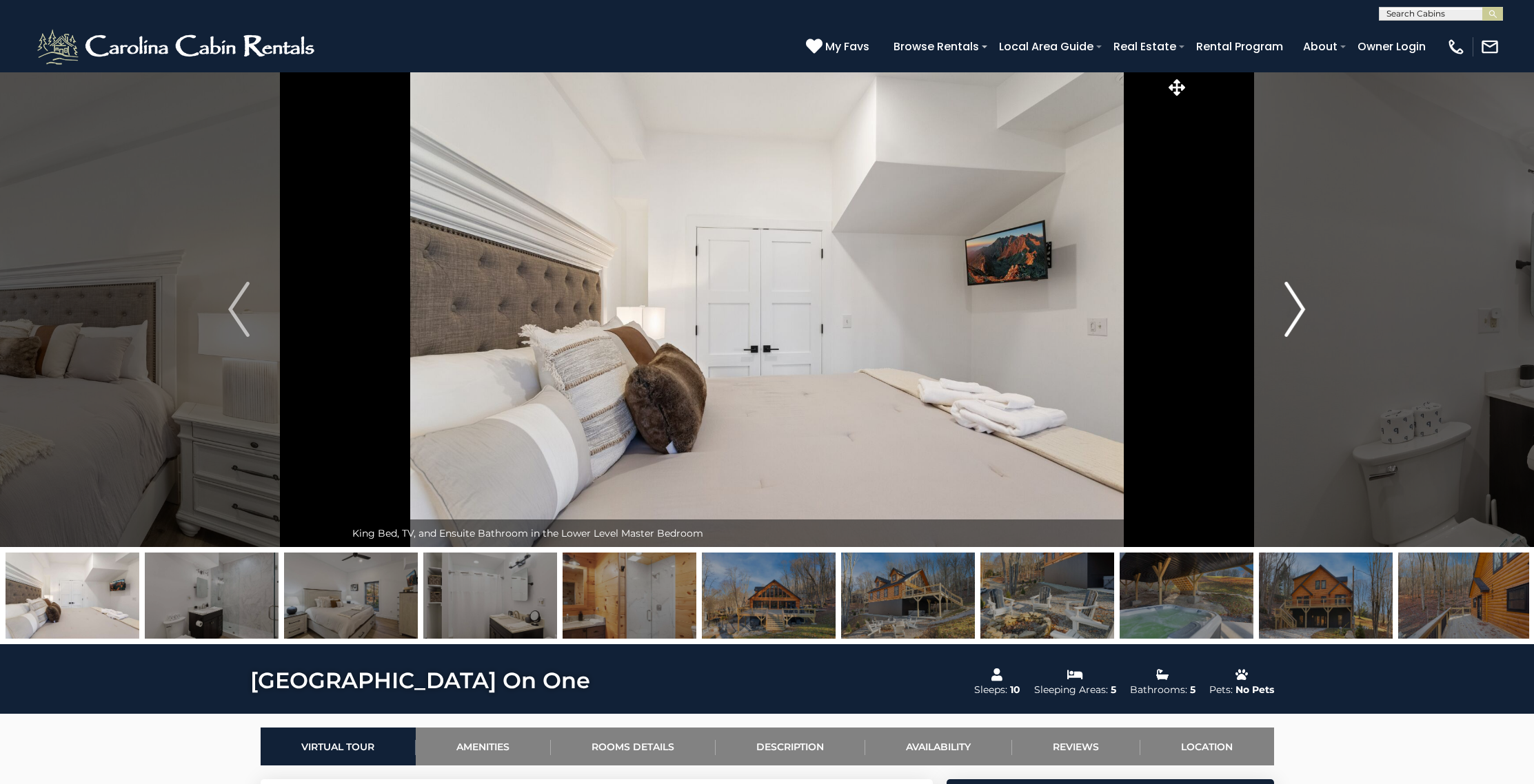
click at [1301, 302] on img "Next" at bounding box center [1294, 310] width 21 height 55
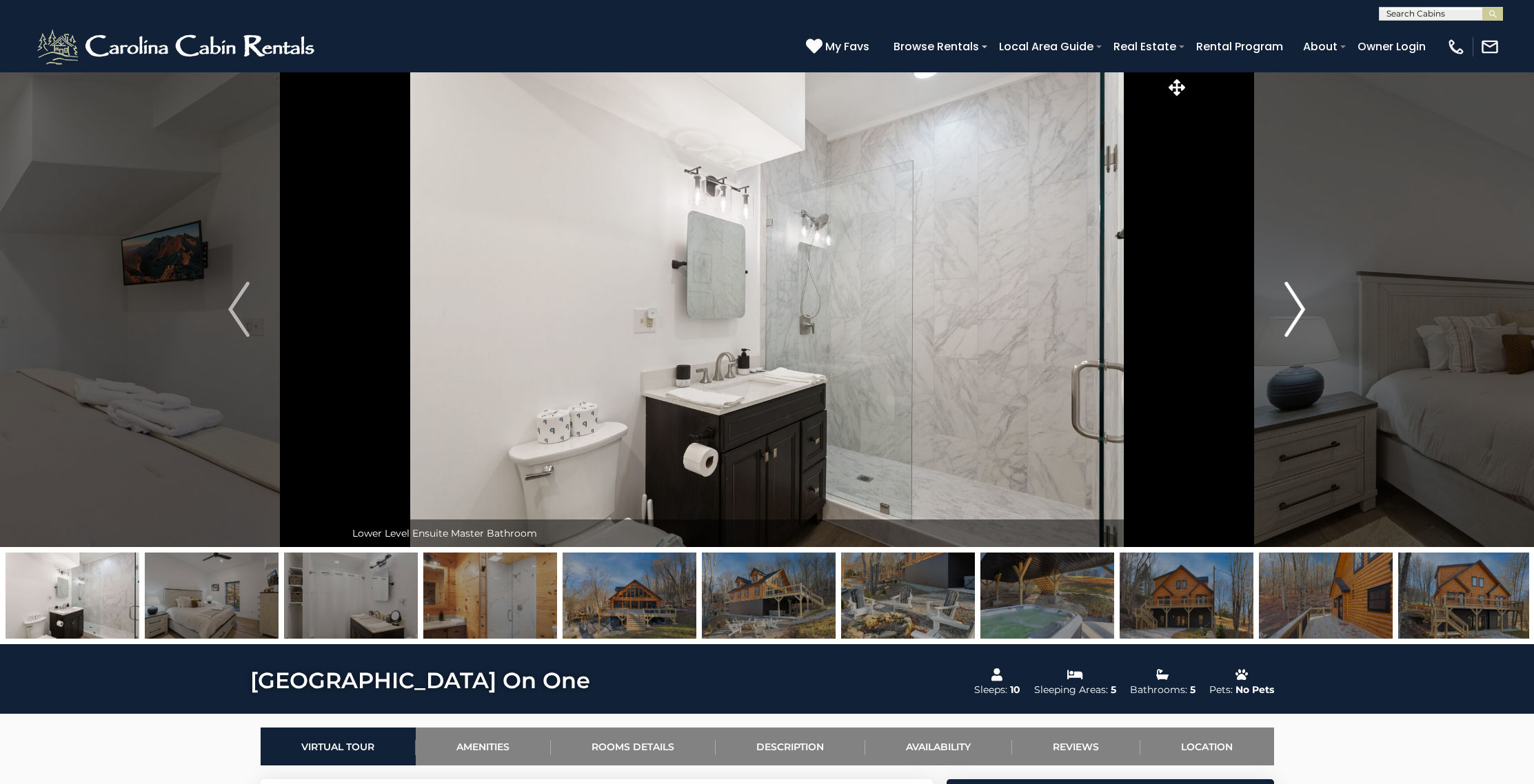
click at [1301, 302] on img "Next" at bounding box center [1294, 310] width 21 height 55
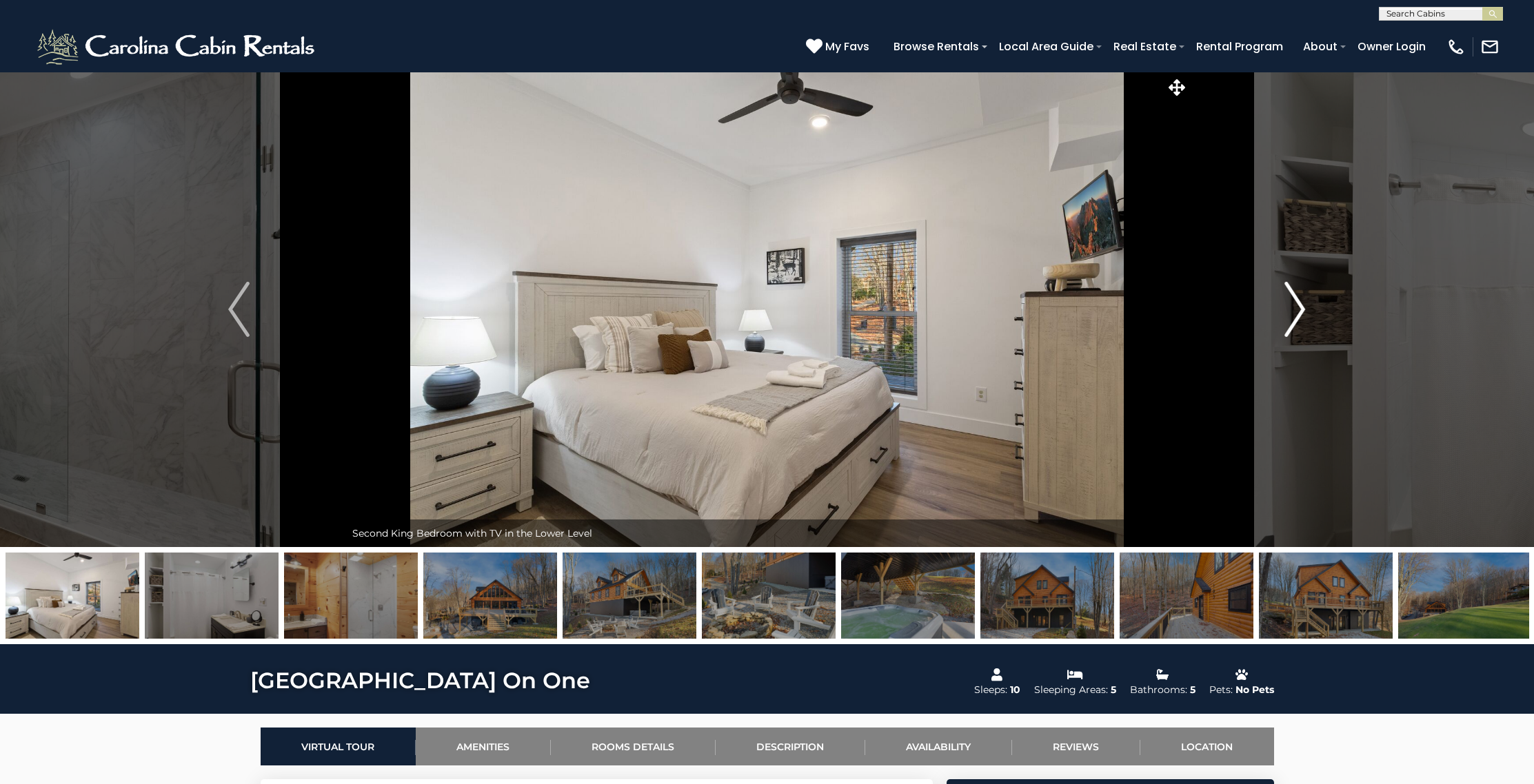
click at [1291, 301] on img "Next" at bounding box center [1294, 310] width 21 height 55
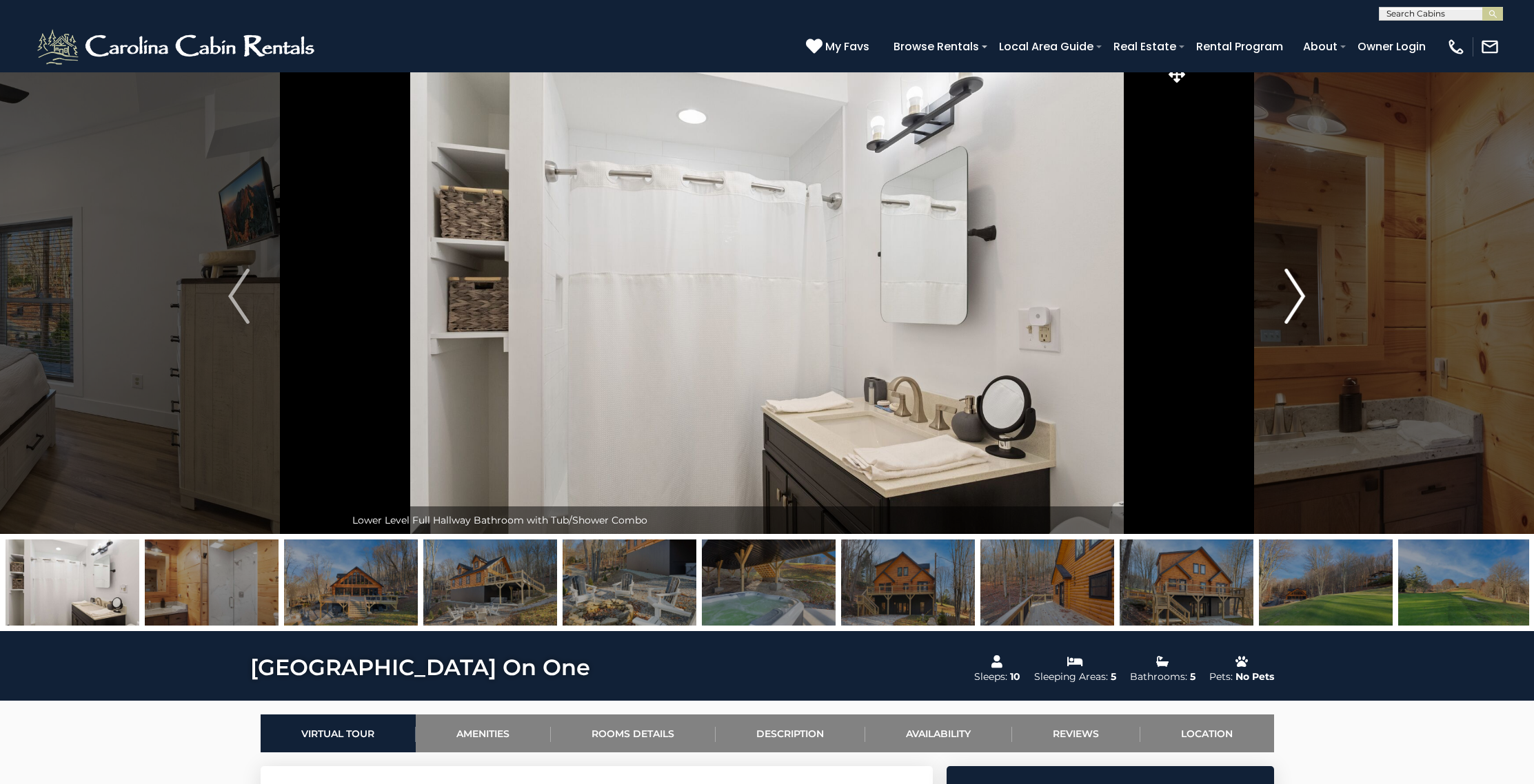
click at [1291, 302] on img "Next" at bounding box center [1294, 296] width 21 height 55
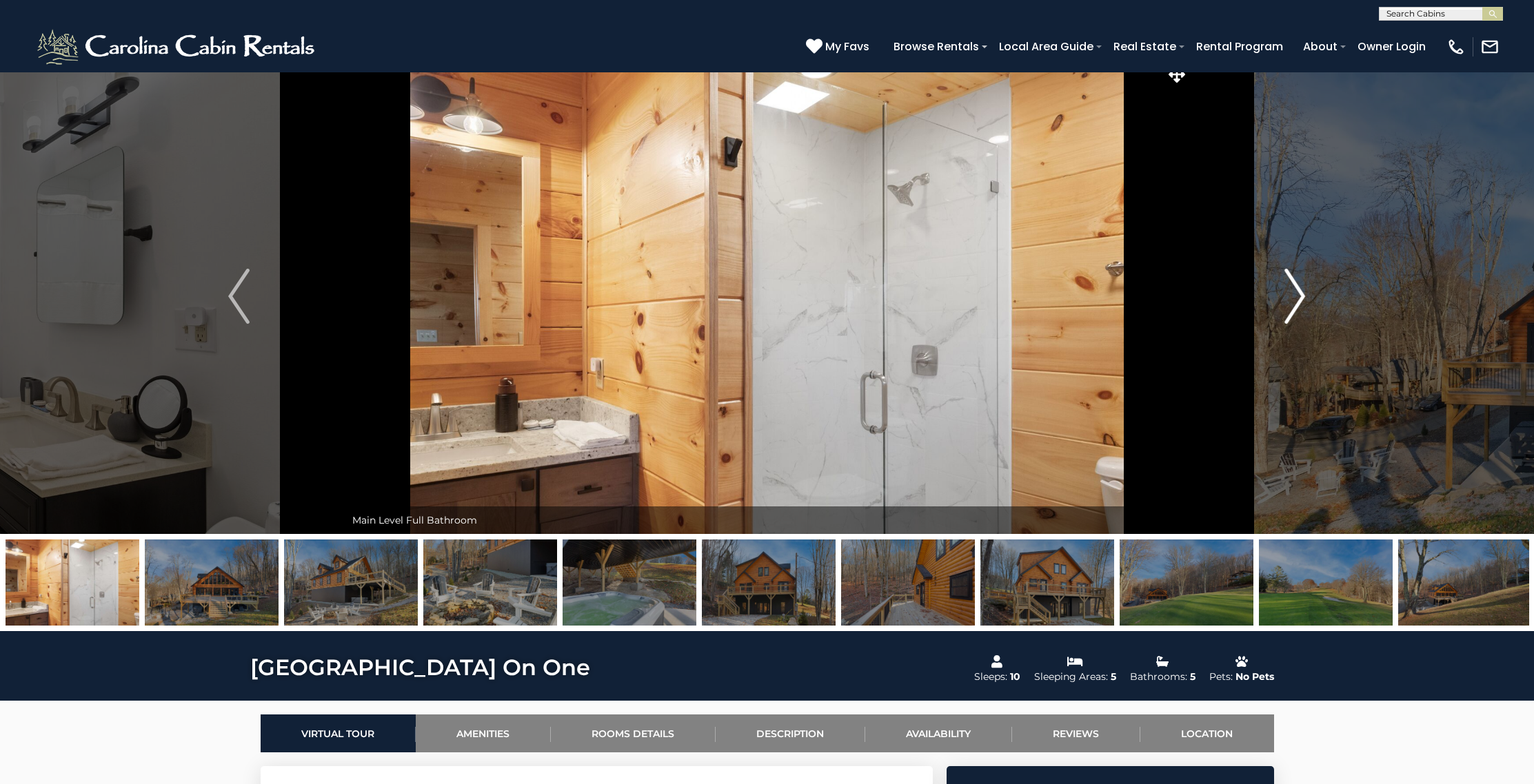
scroll to position [12, 0]
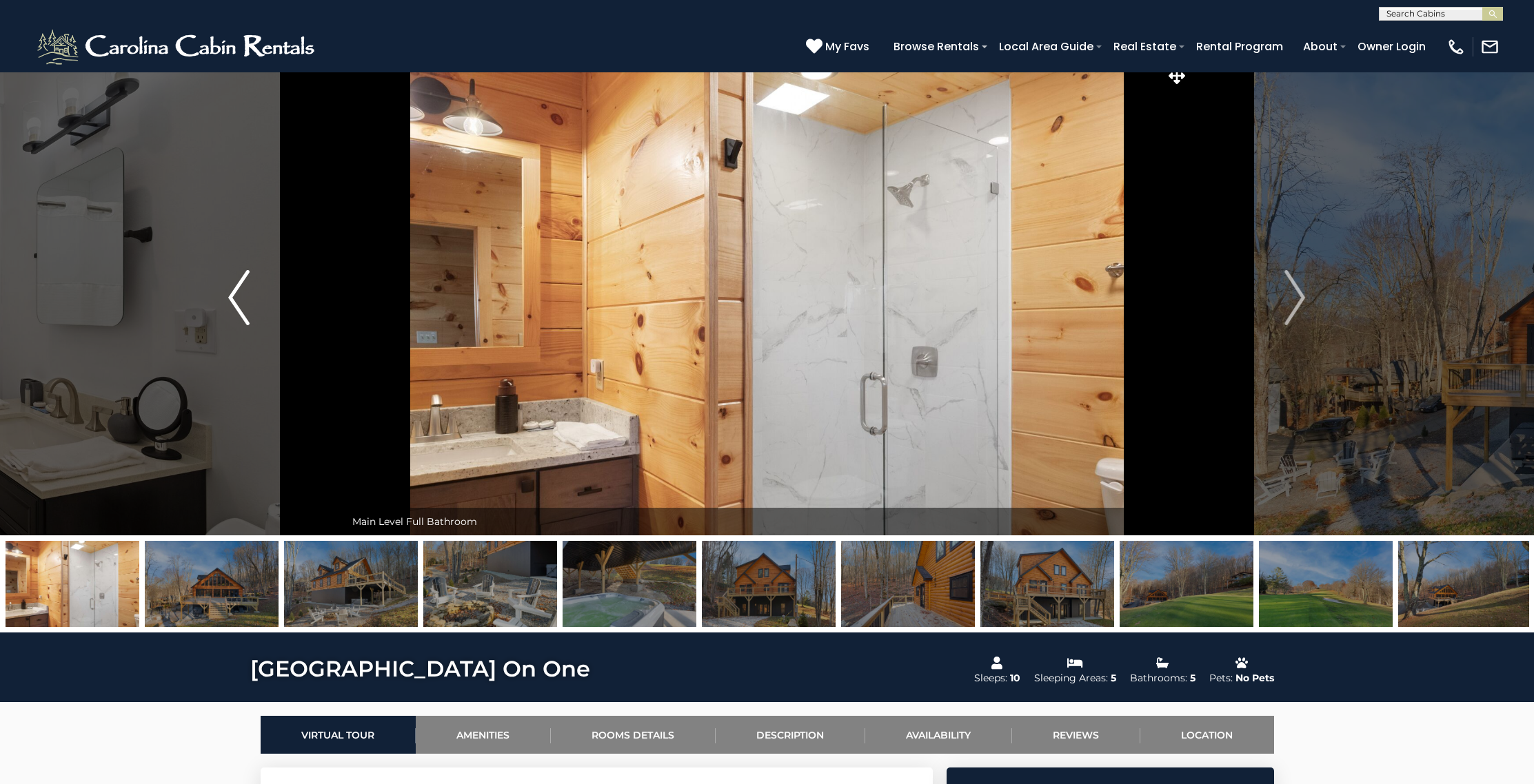
click at [238, 303] on img "Previous" at bounding box center [238, 298] width 21 height 55
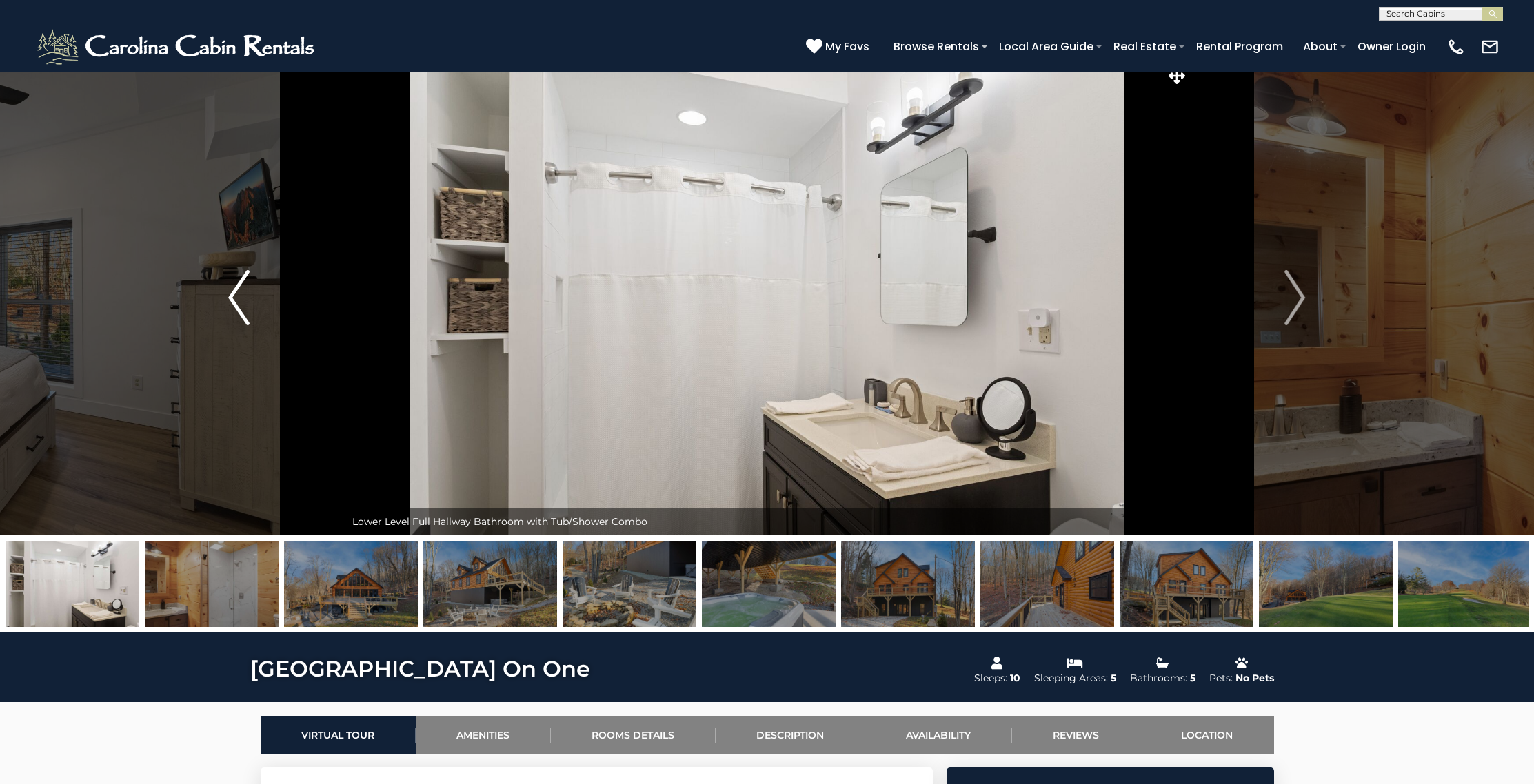
click at [238, 303] on img "Previous" at bounding box center [238, 298] width 21 height 55
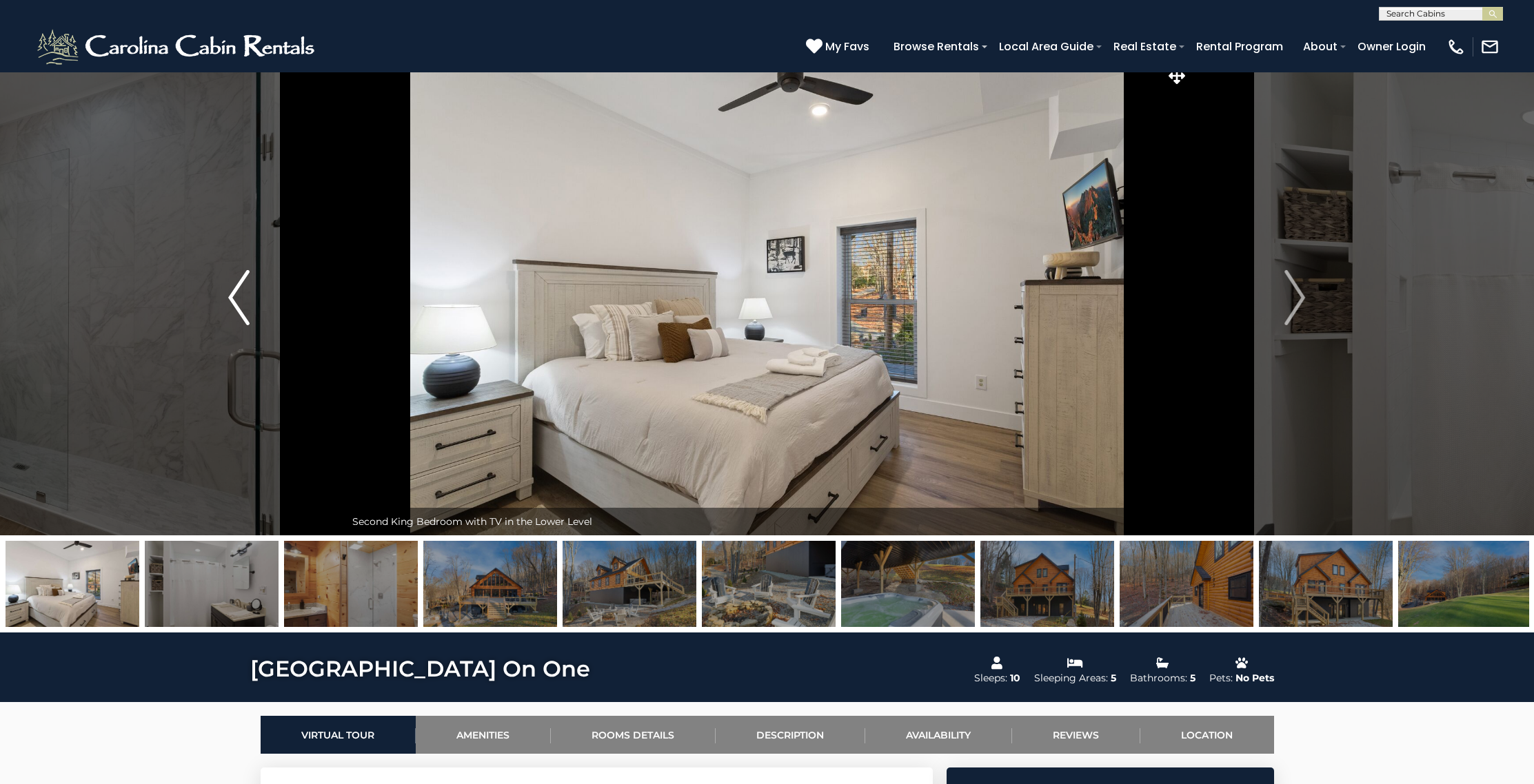
click at [238, 303] on img "Previous" at bounding box center [238, 298] width 21 height 55
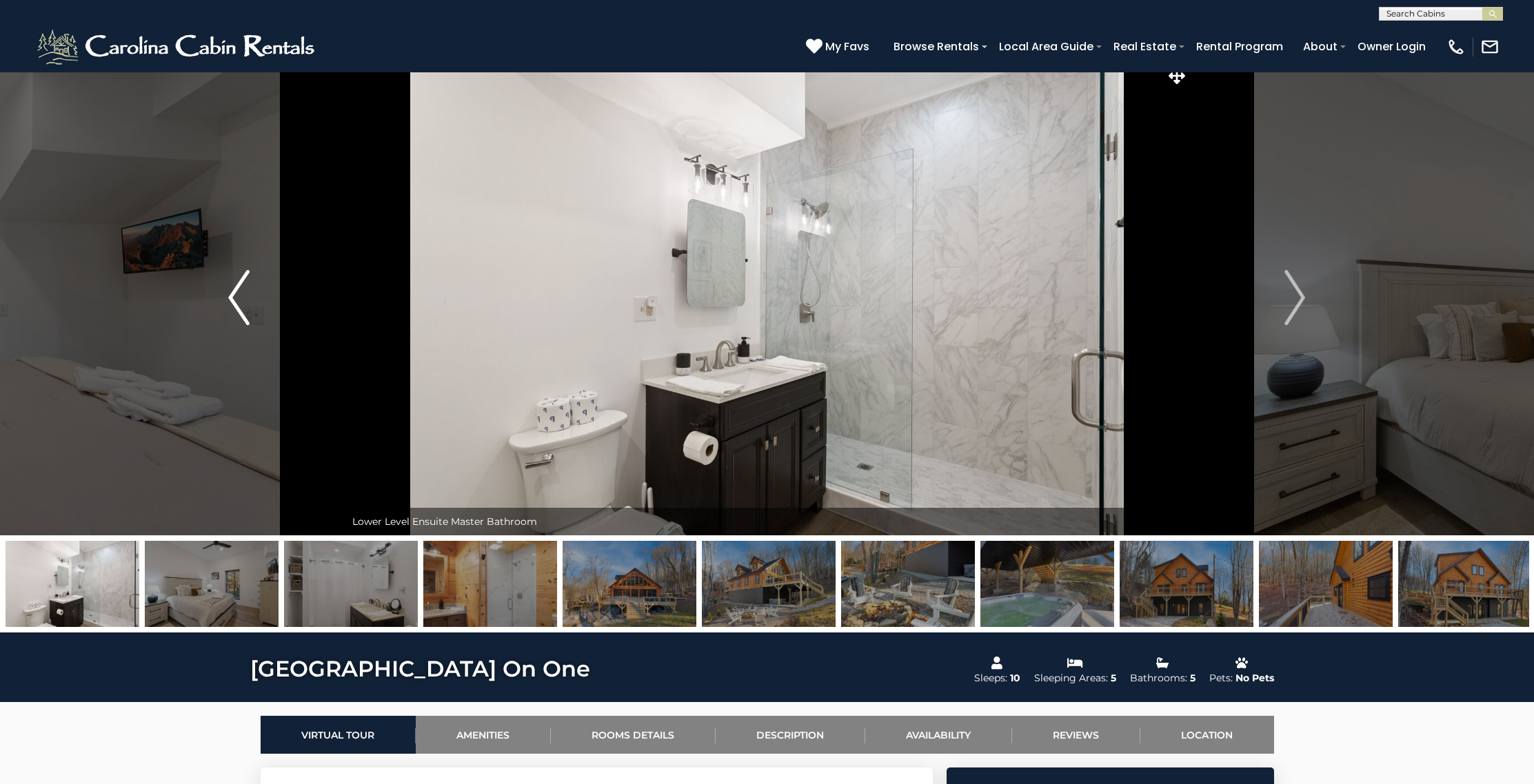
click at [238, 303] on img "Previous" at bounding box center [238, 298] width 21 height 55
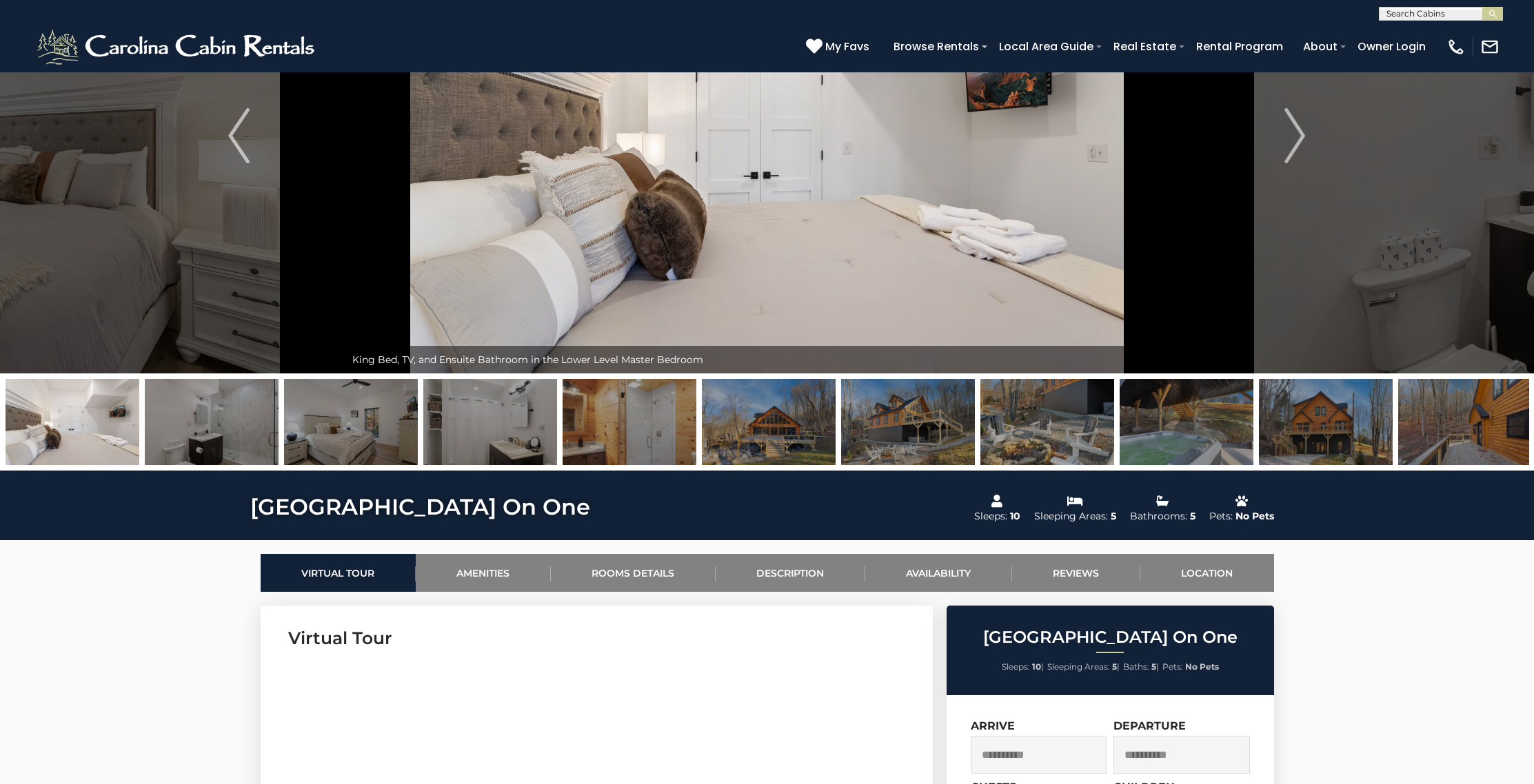
scroll to position [0, 0]
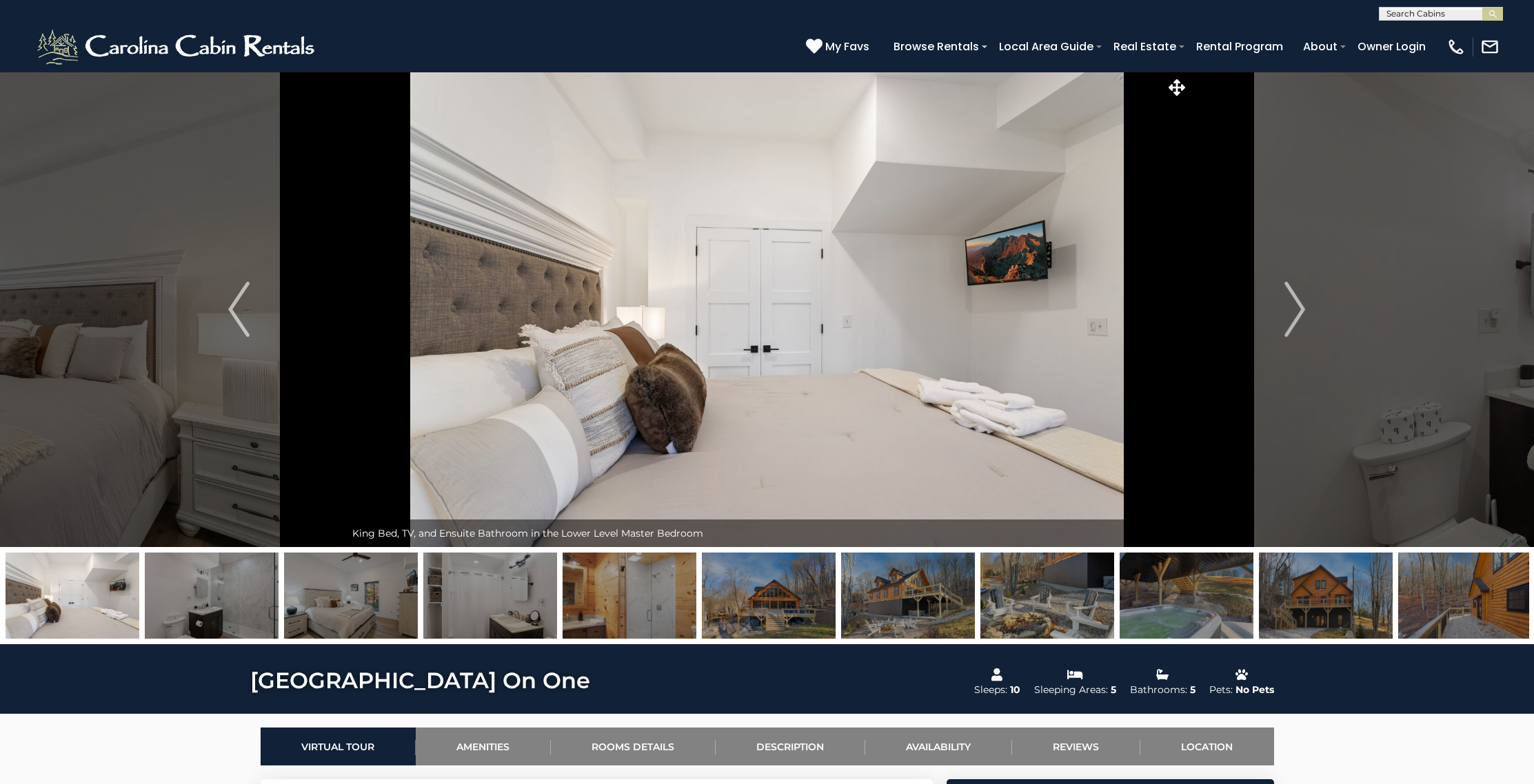
click at [1180, 605] on img at bounding box center [1186, 595] width 134 height 86
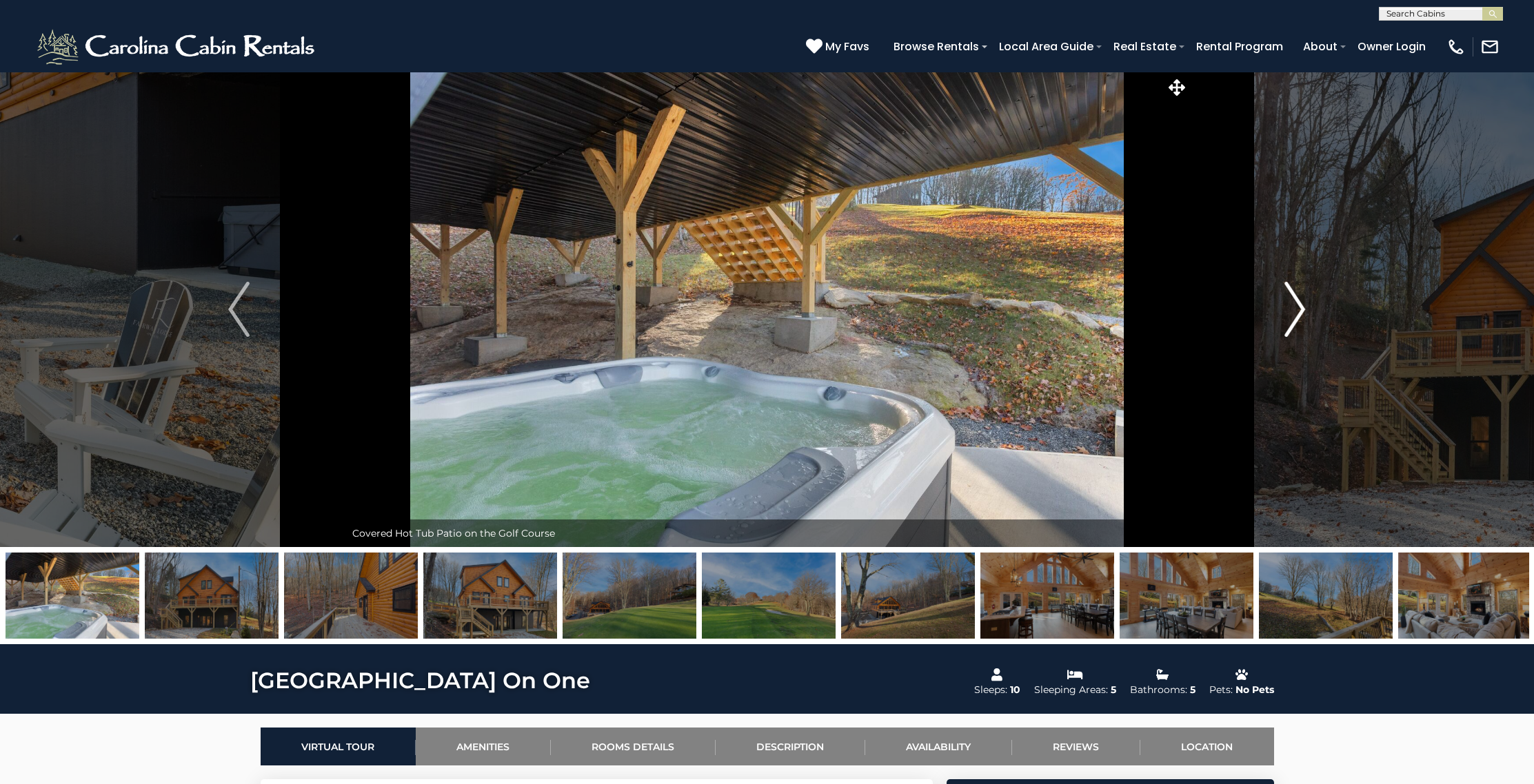
click at [1293, 301] on img "Next" at bounding box center [1294, 310] width 21 height 55
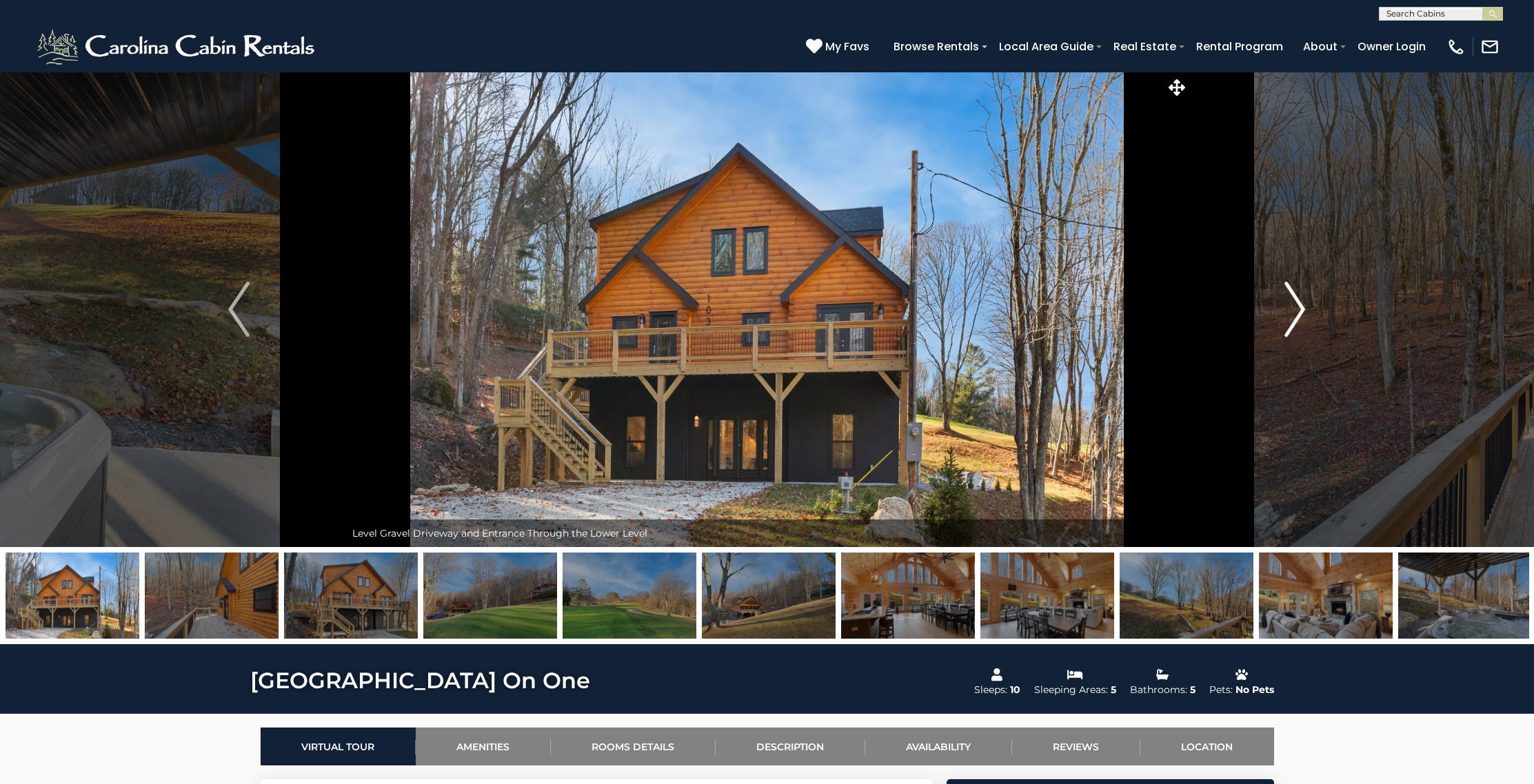
click at [1292, 301] on img "Next" at bounding box center [1294, 310] width 21 height 55
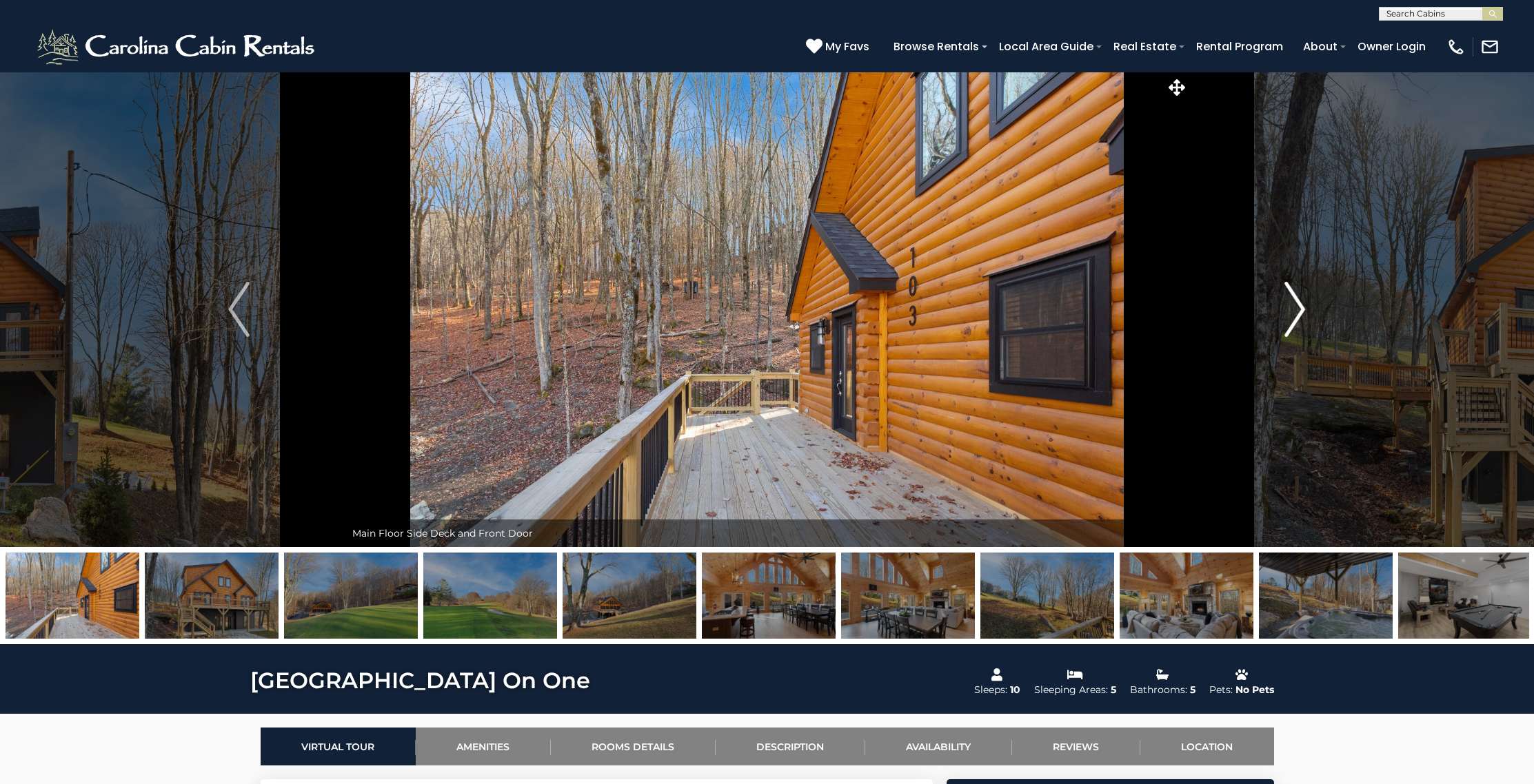
click at [1293, 301] on img "Next" at bounding box center [1294, 310] width 21 height 55
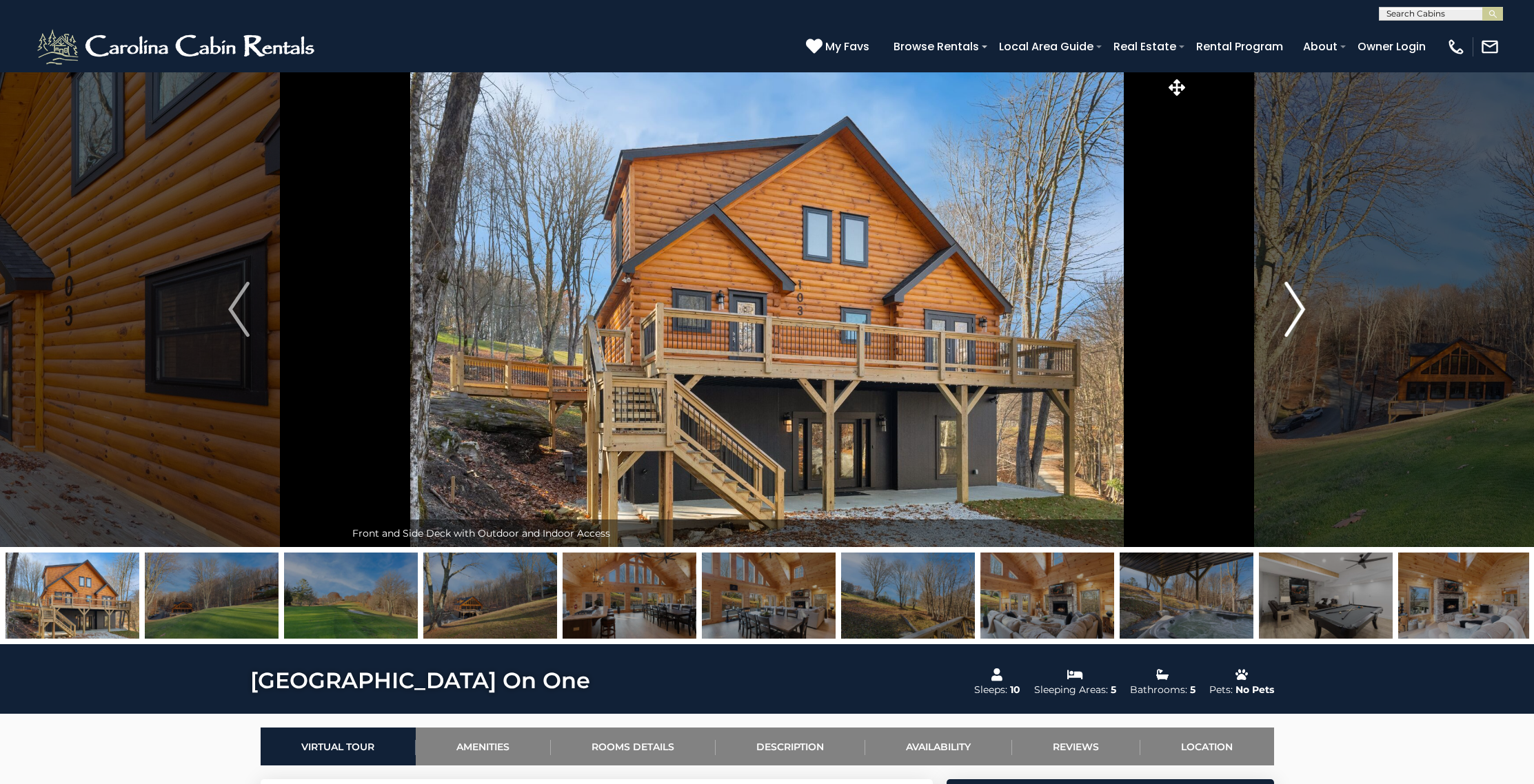
click at [1293, 301] on img "Next" at bounding box center [1294, 310] width 21 height 55
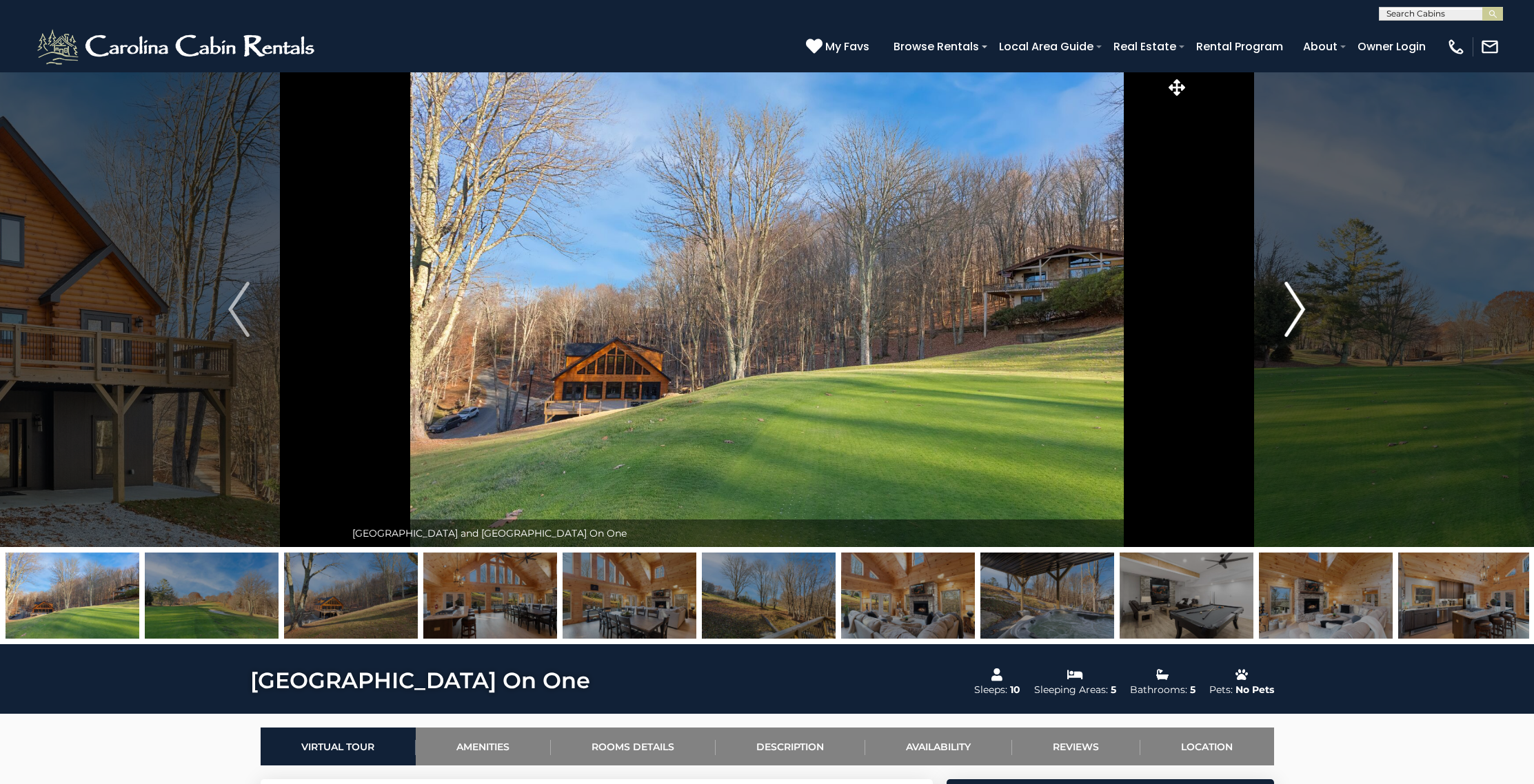
click at [1293, 301] on img "Next" at bounding box center [1294, 310] width 21 height 55
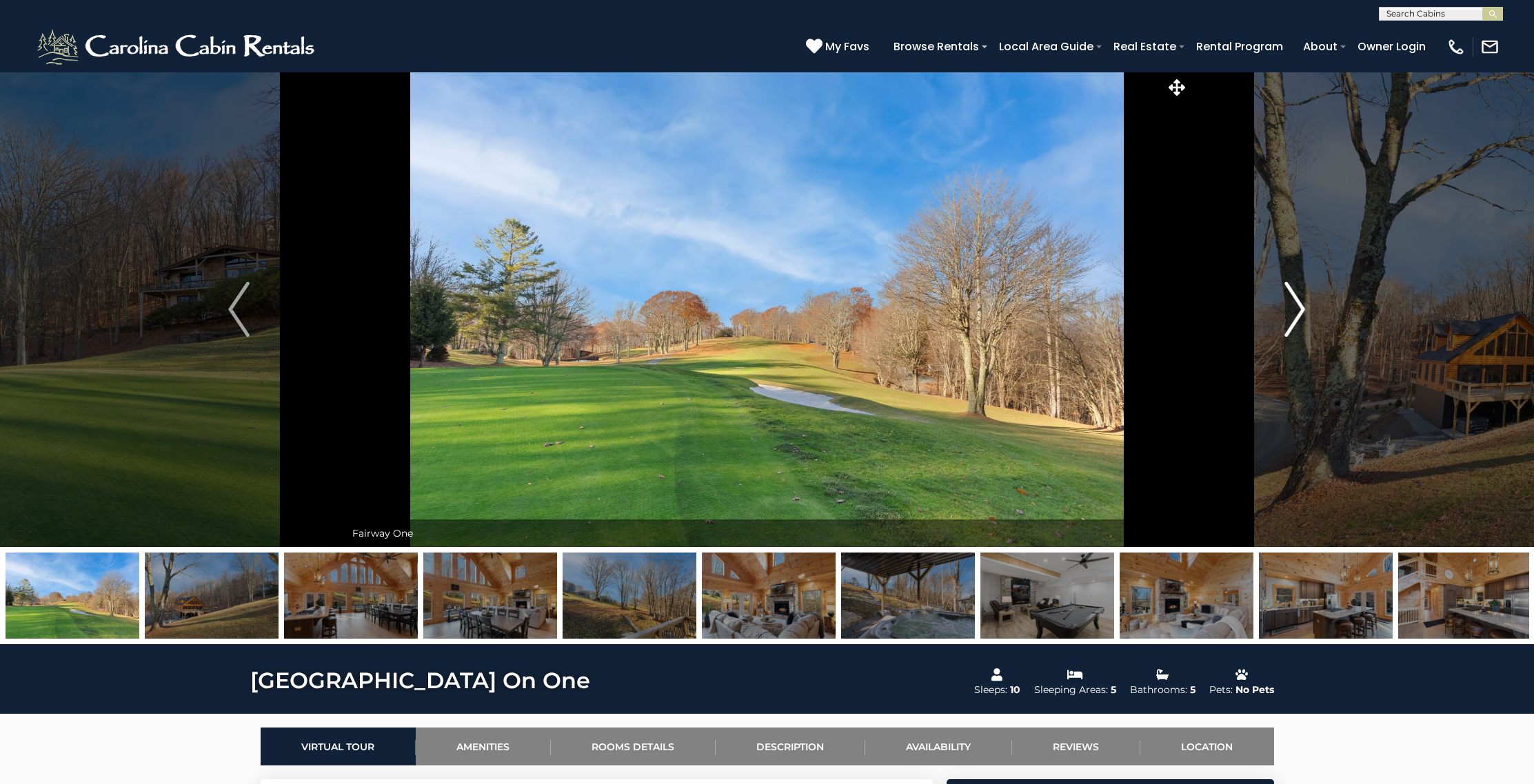
click at [1291, 301] on img "Next" at bounding box center [1294, 310] width 21 height 55
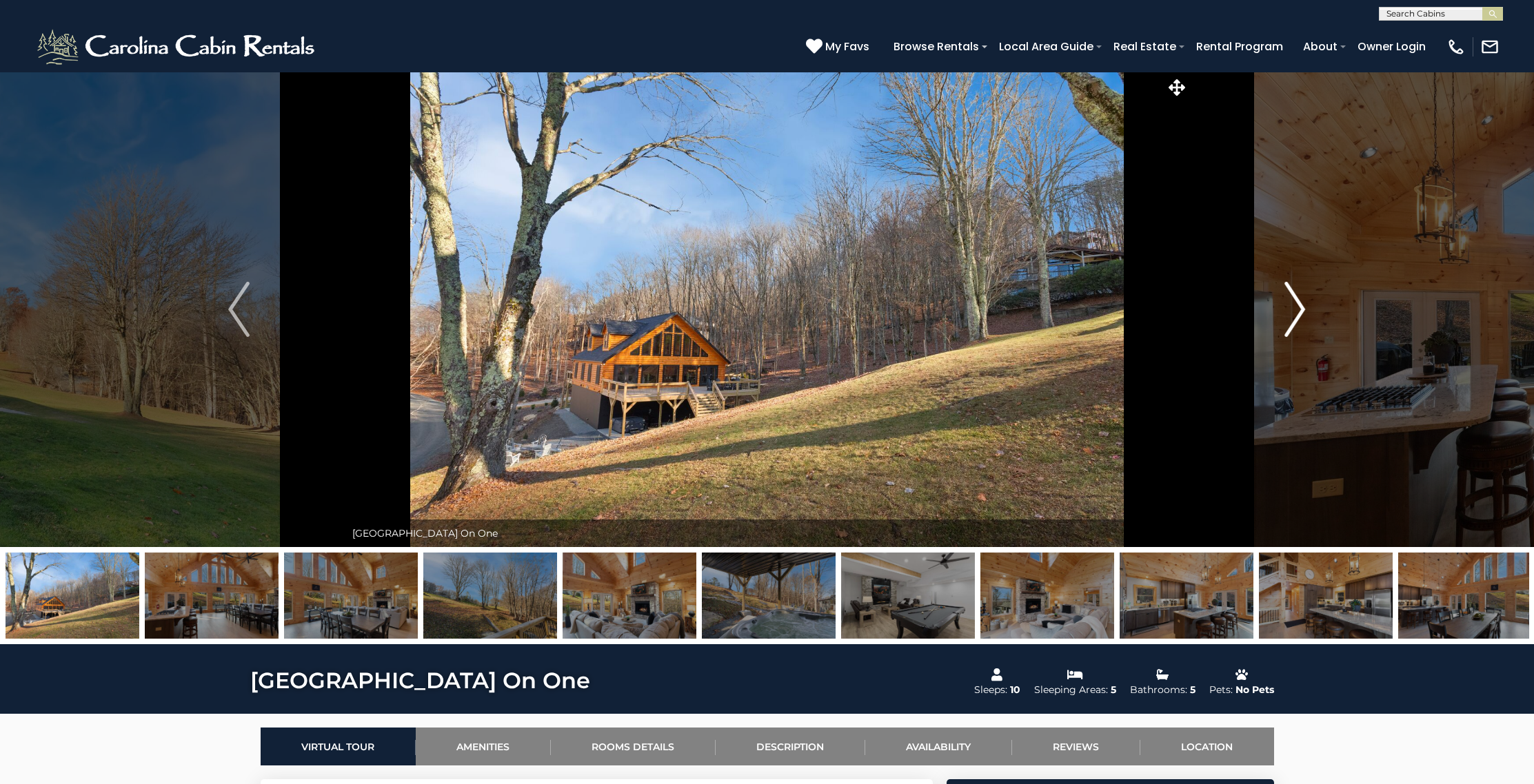
click at [1291, 300] on img "Next" at bounding box center [1294, 310] width 21 height 55
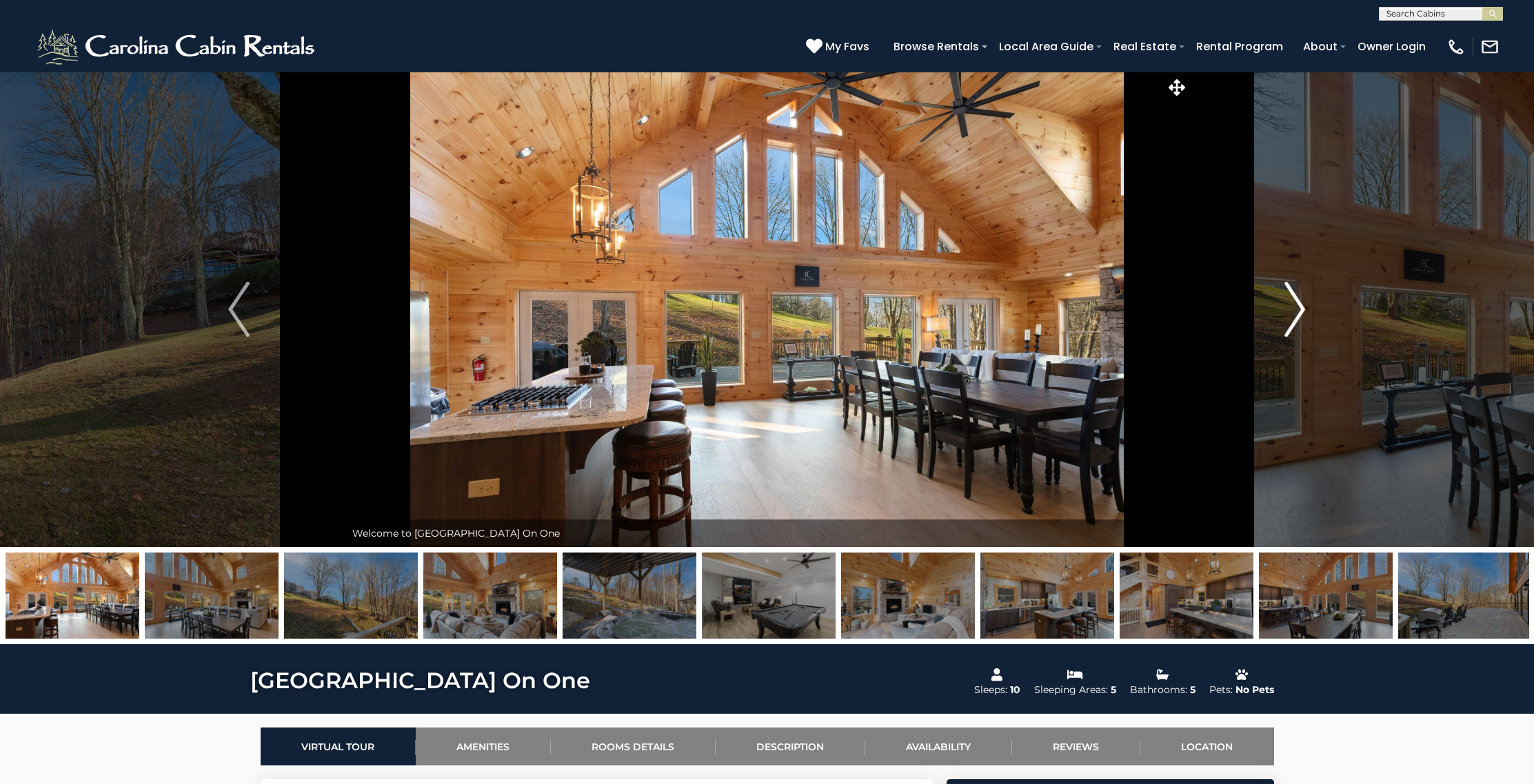
scroll to position [4, 0]
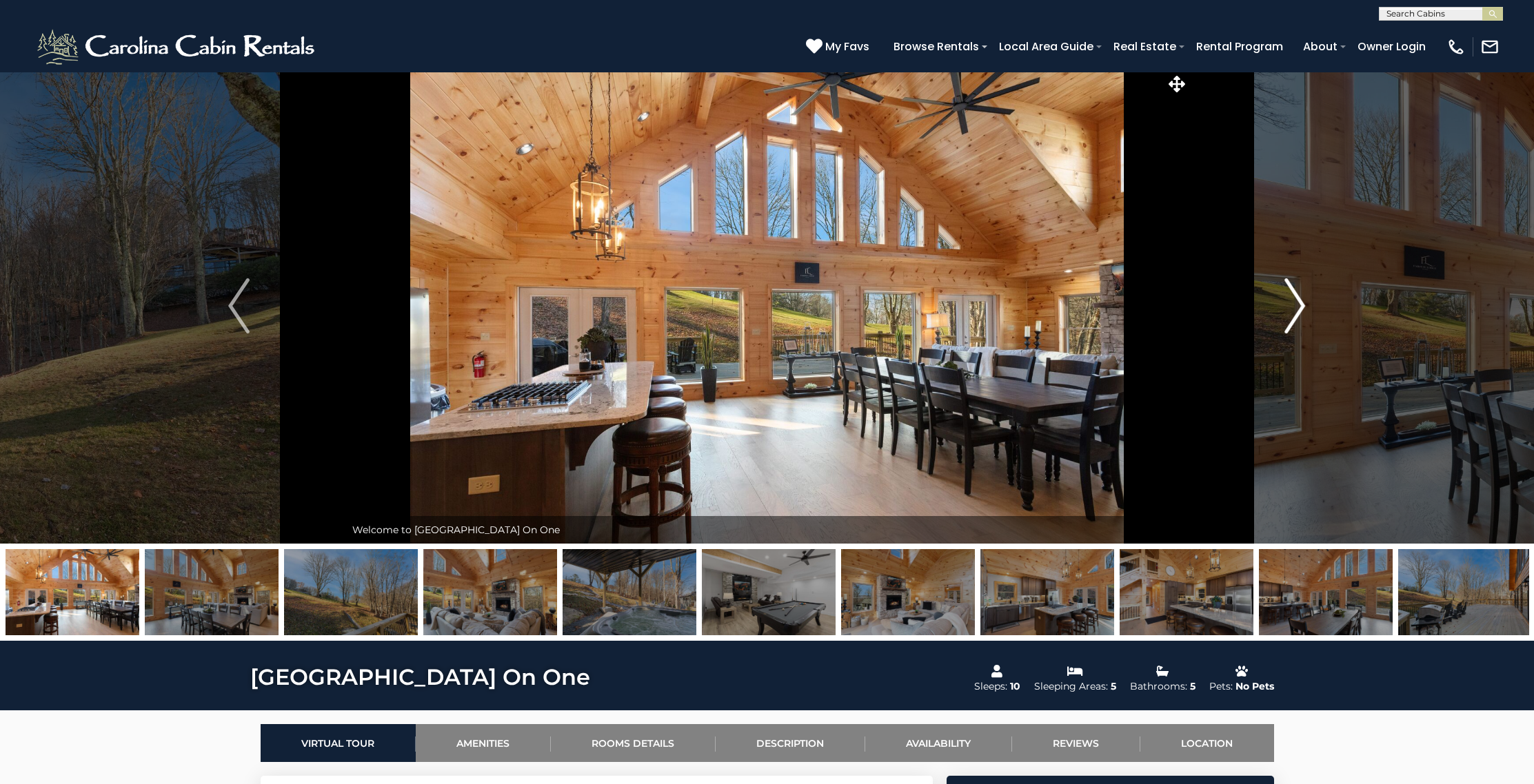
click at [1291, 300] on img "Next" at bounding box center [1294, 306] width 21 height 55
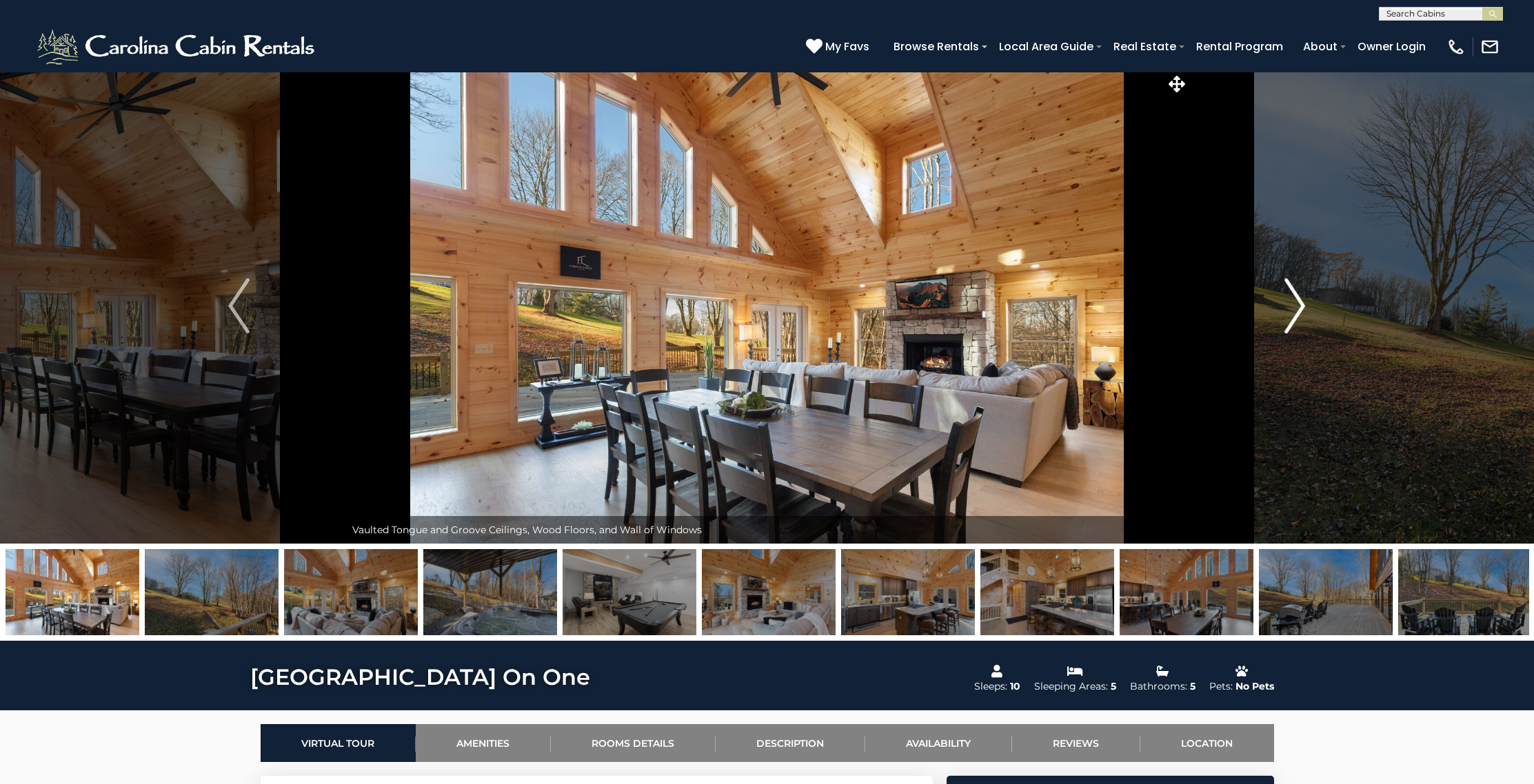
click at [1291, 301] on img "Next" at bounding box center [1294, 306] width 21 height 55
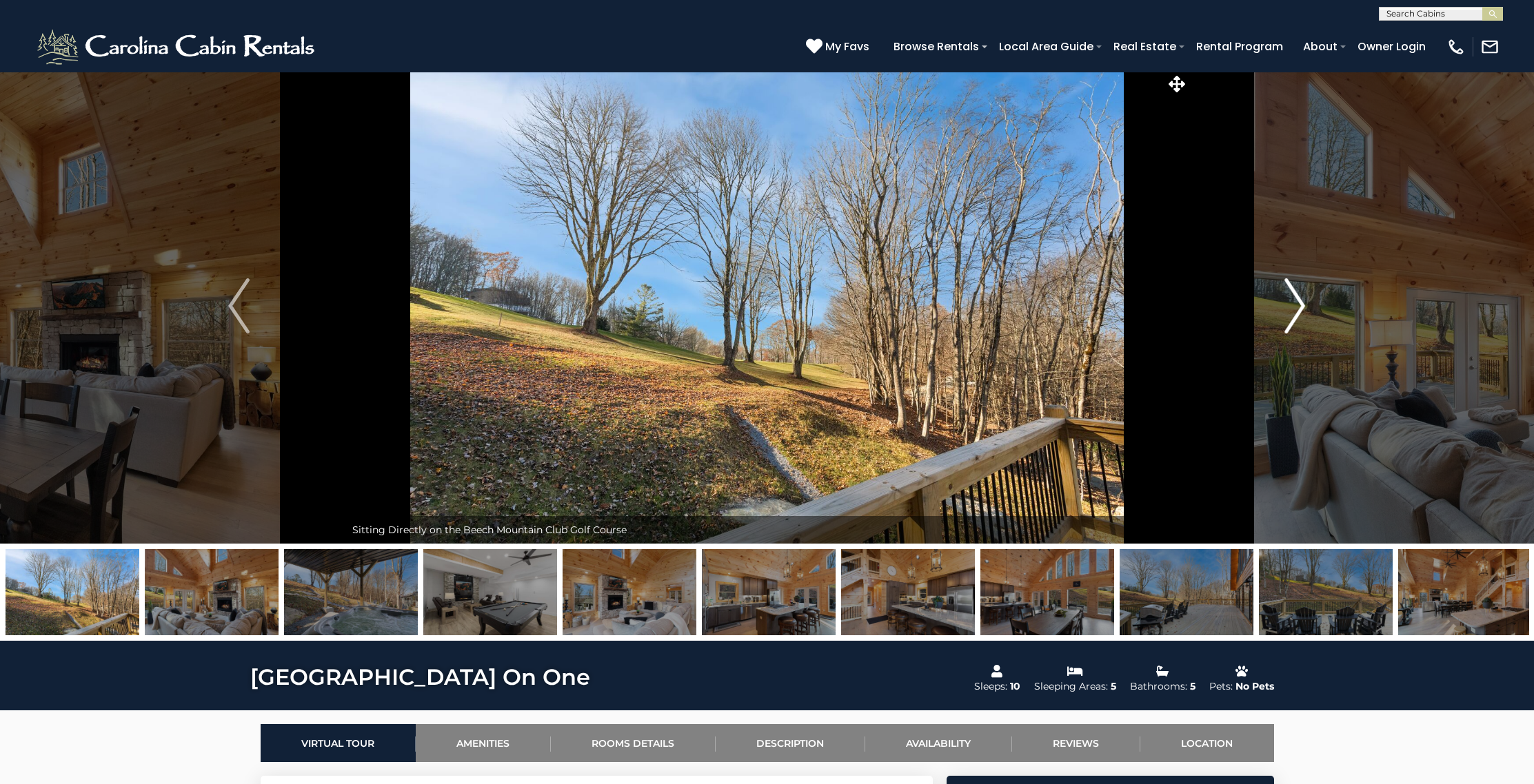
scroll to position [5, 0]
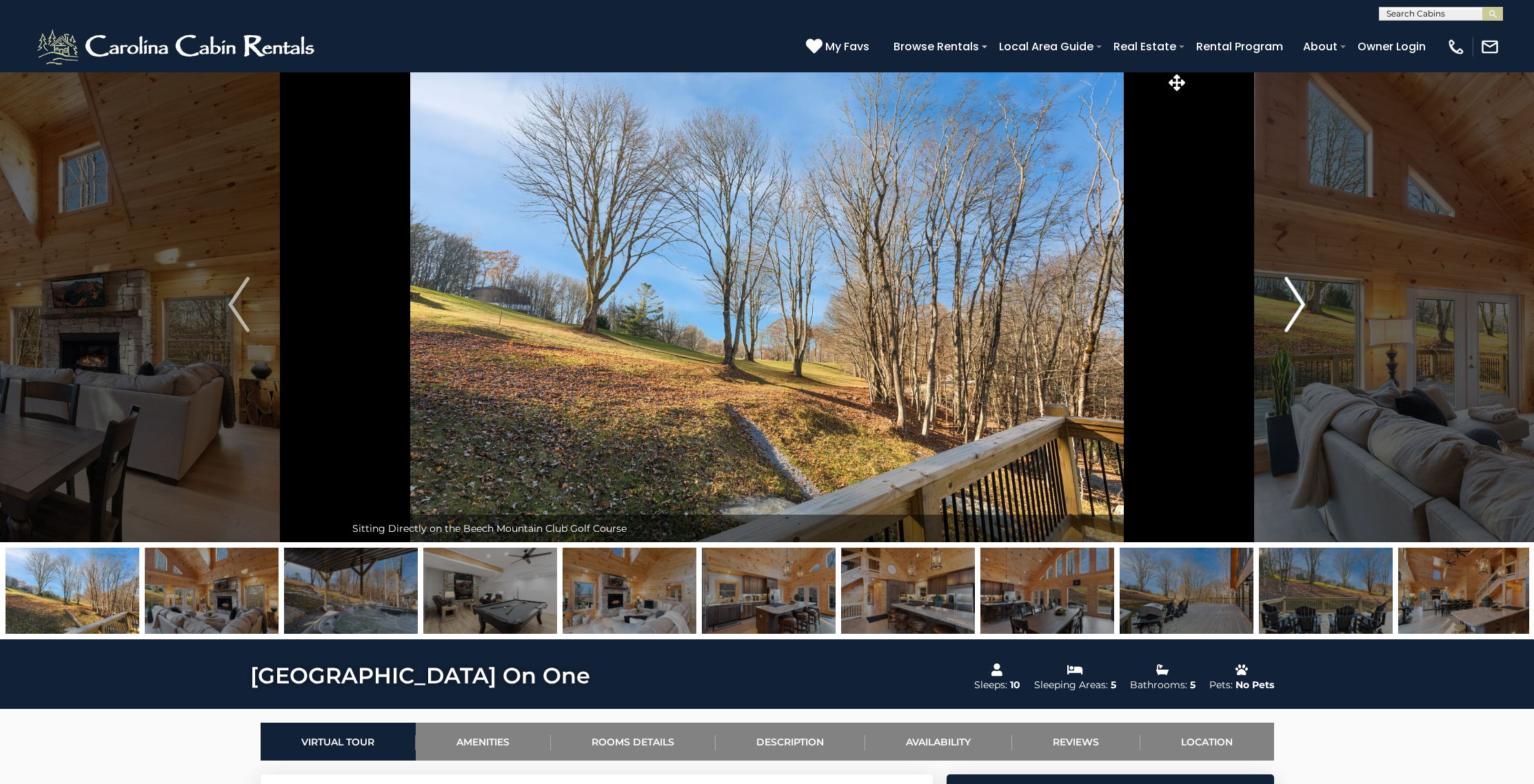
click at [1291, 301] on img "Next" at bounding box center [1294, 305] width 21 height 55
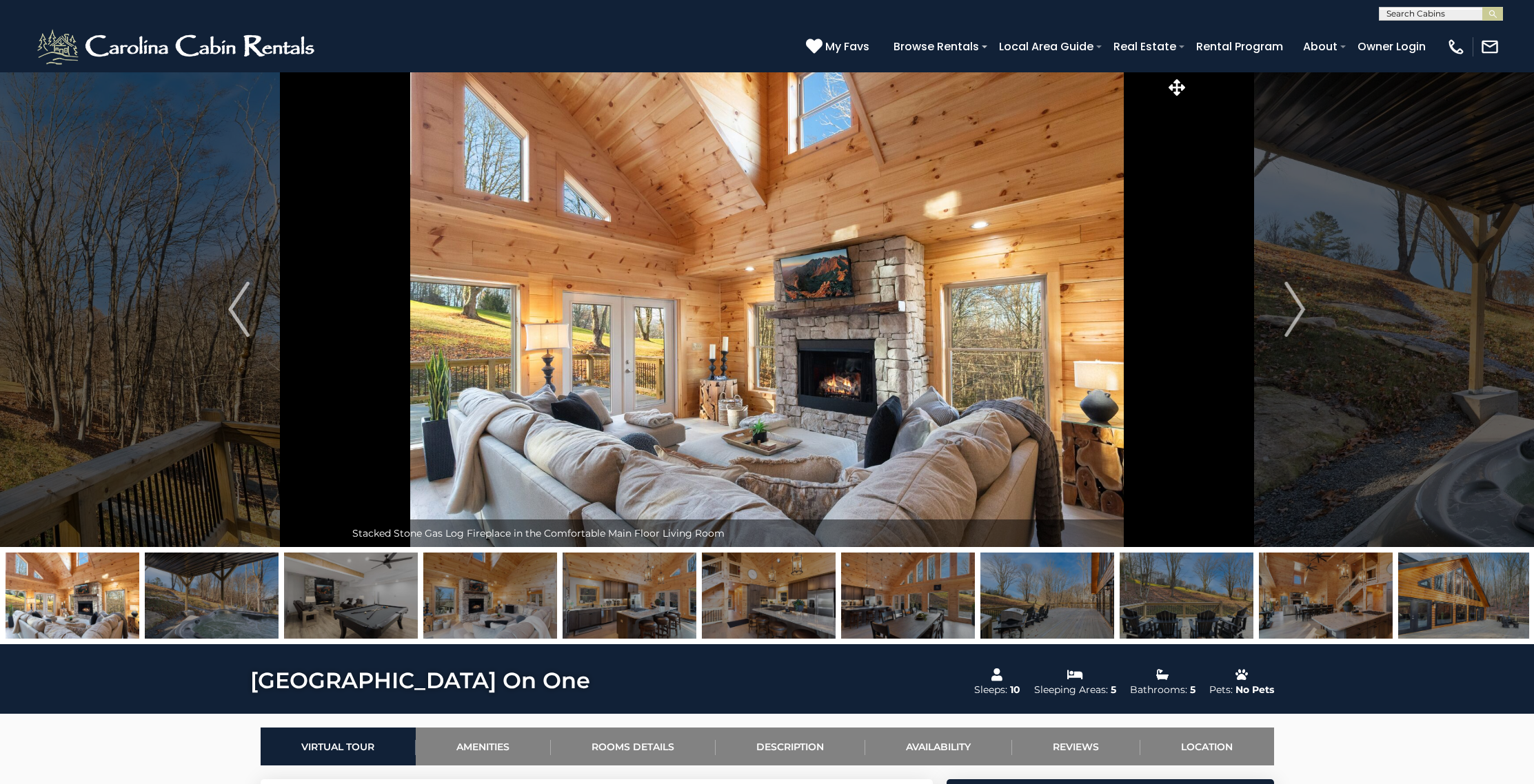
scroll to position [1, 0]
click at [1438, 15] on input "text" at bounding box center [1440, 16] width 121 height 13
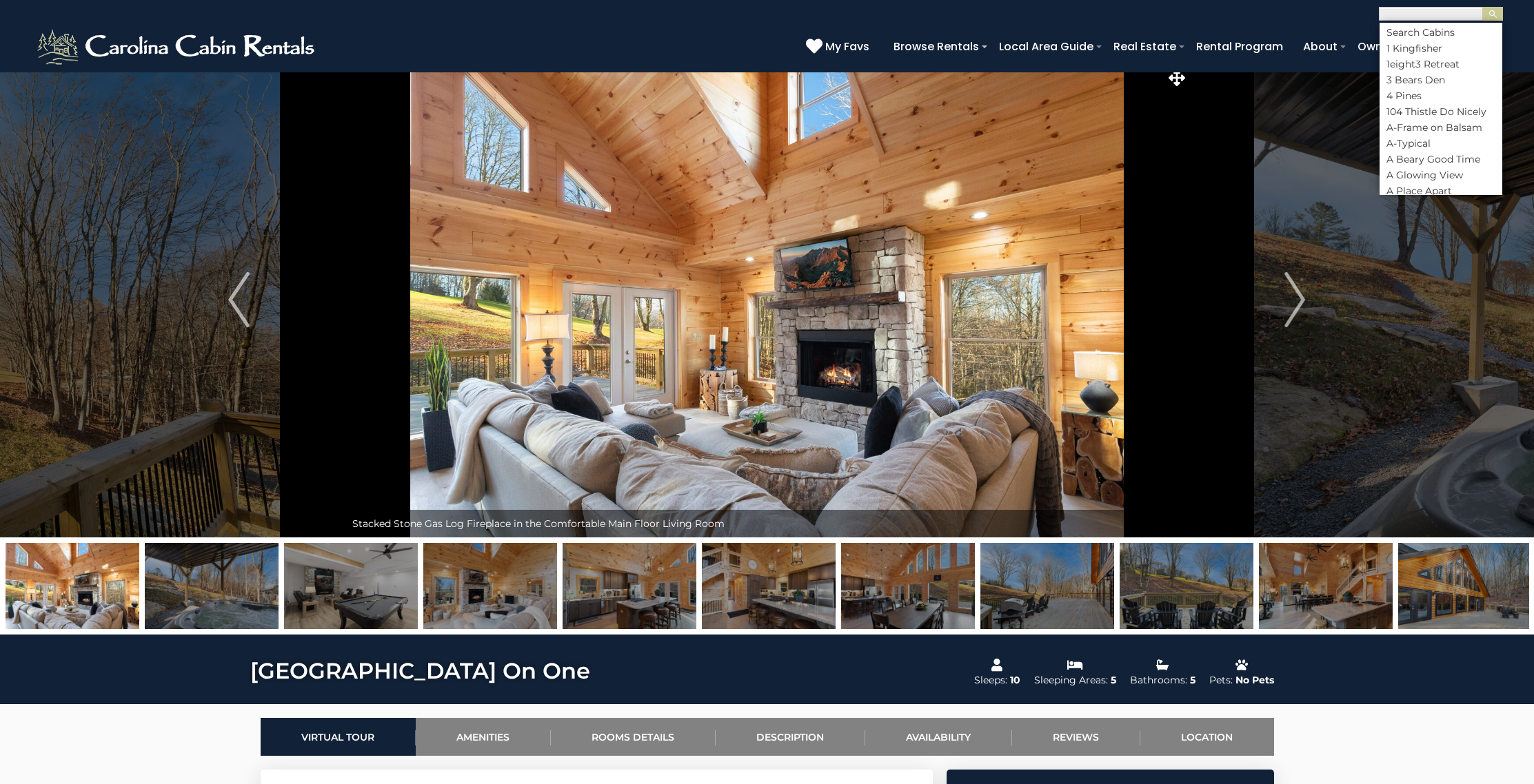
scroll to position [5, 0]
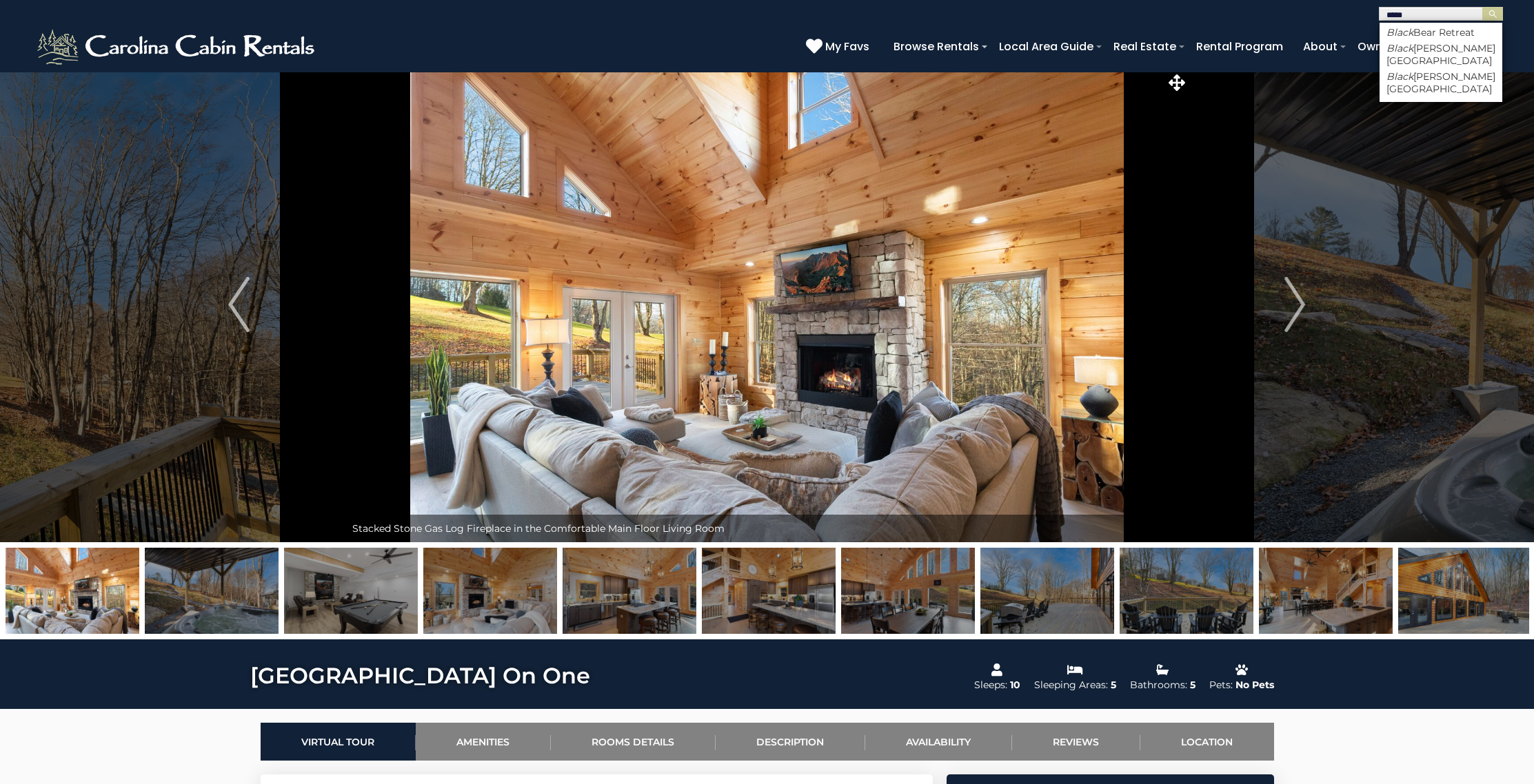
type input "*****"
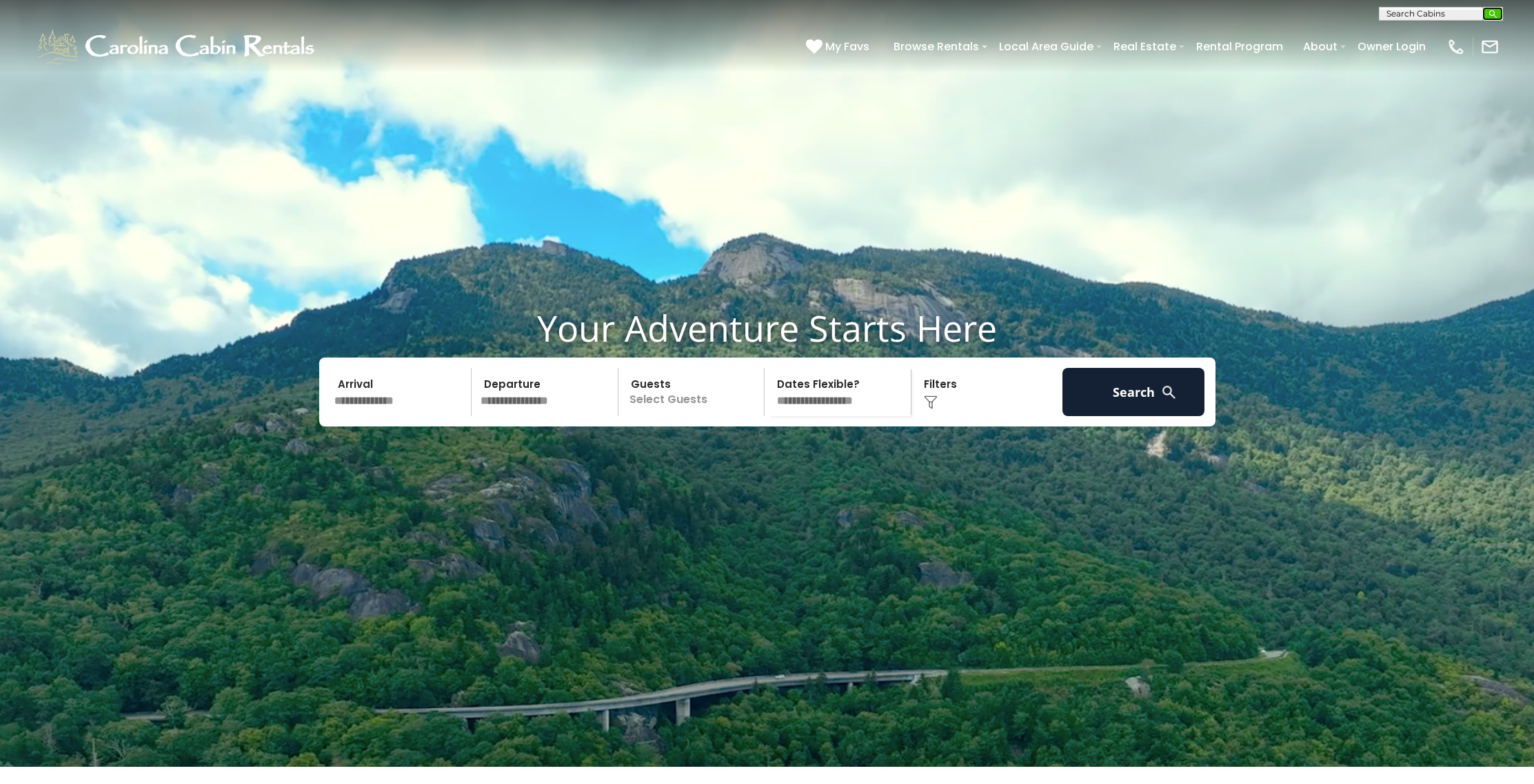
click at [1491, 11] on img "submit" at bounding box center [1492, 14] width 11 height 11
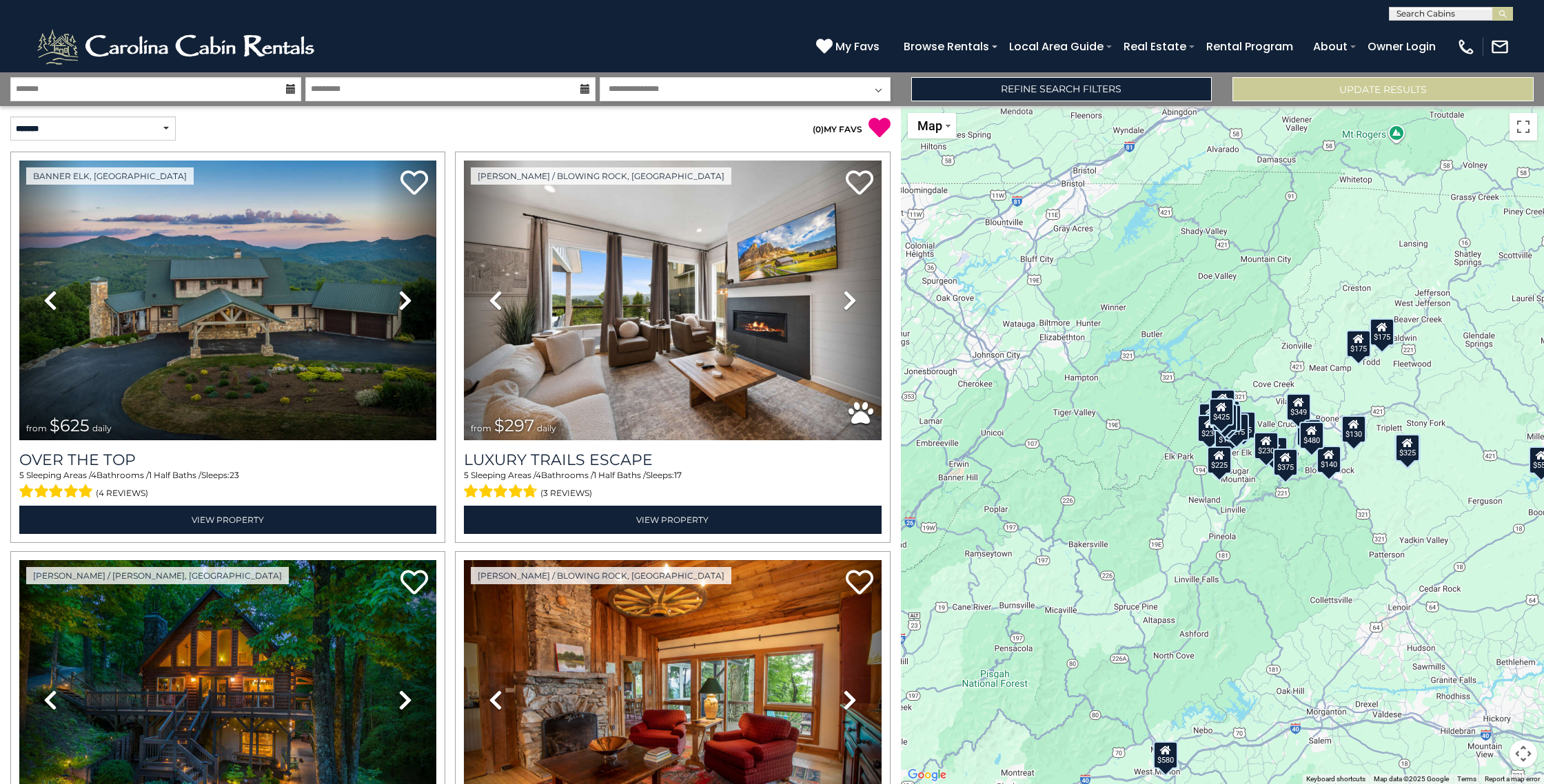
click at [1428, 16] on input "text" at bounding box center [1450, 16] width 121 height 13
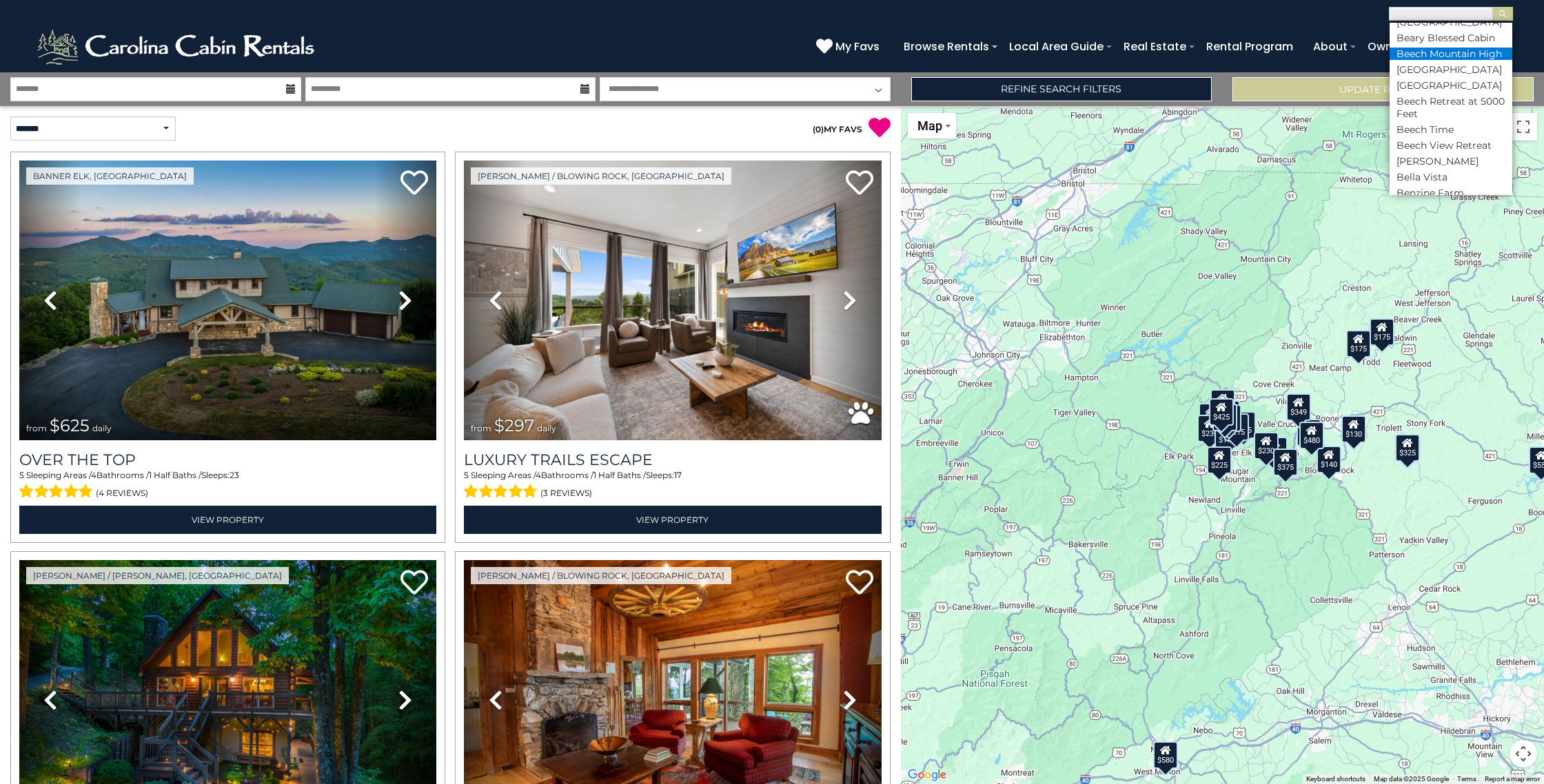
scroll to position [853, 0]
click at [1422, 118] on li "Beech Retreat at 5000 Feet" at bounding box center [1450, 105] width 123 height 25
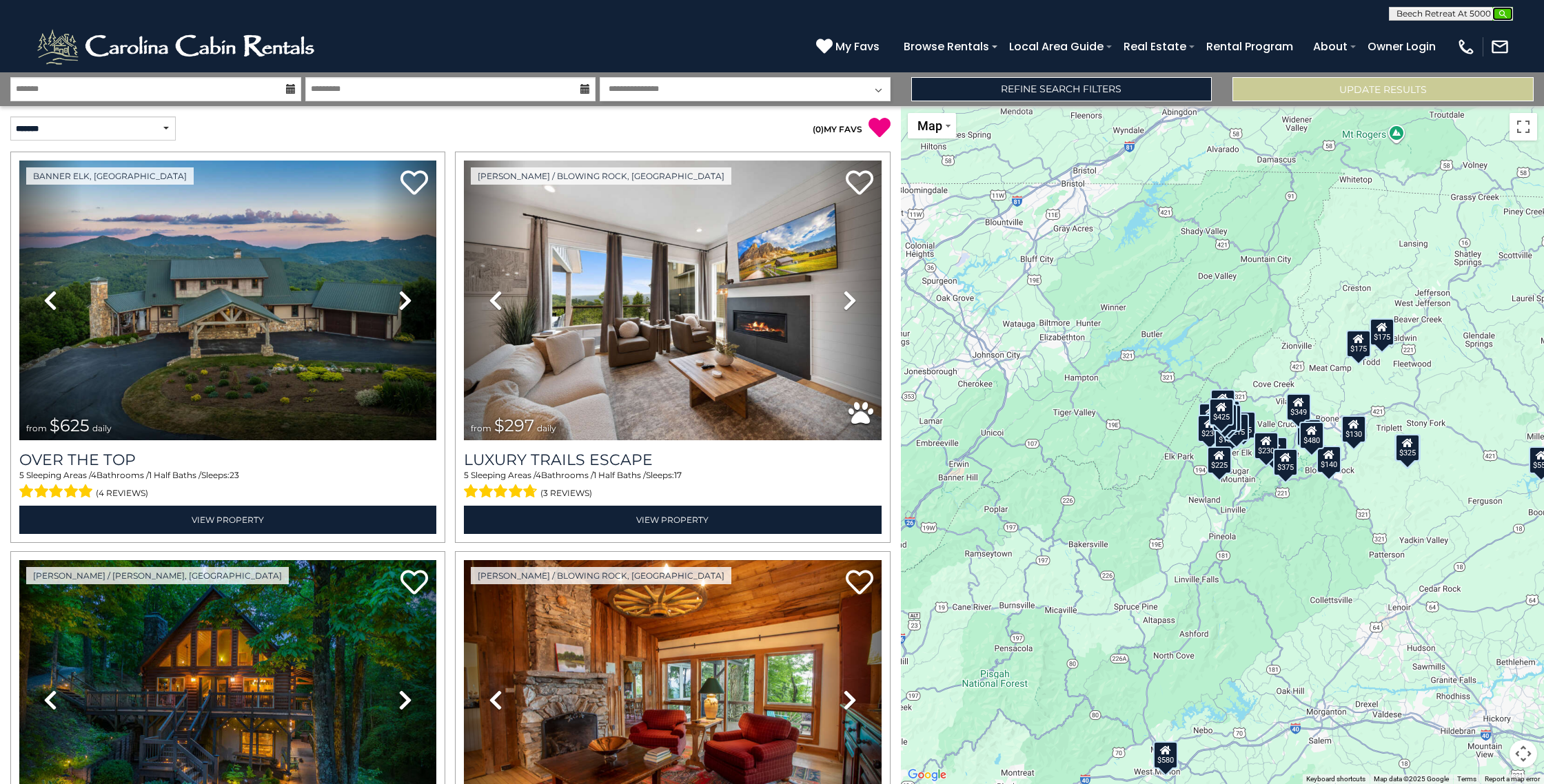
click at [1498, 13] on img "submit" at bounding box center [1503, 14] width 11 height 11
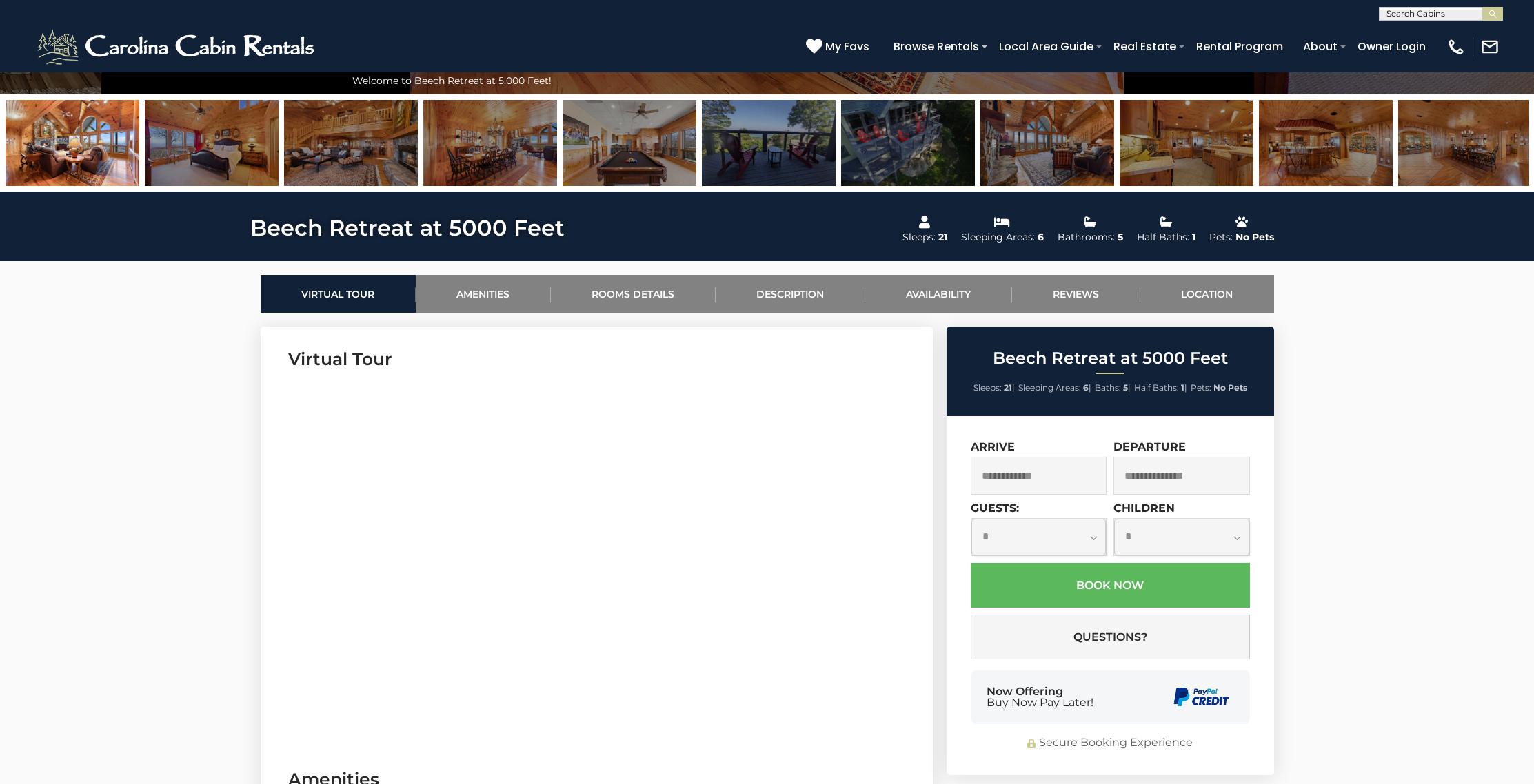
scroll to position [477, 0]
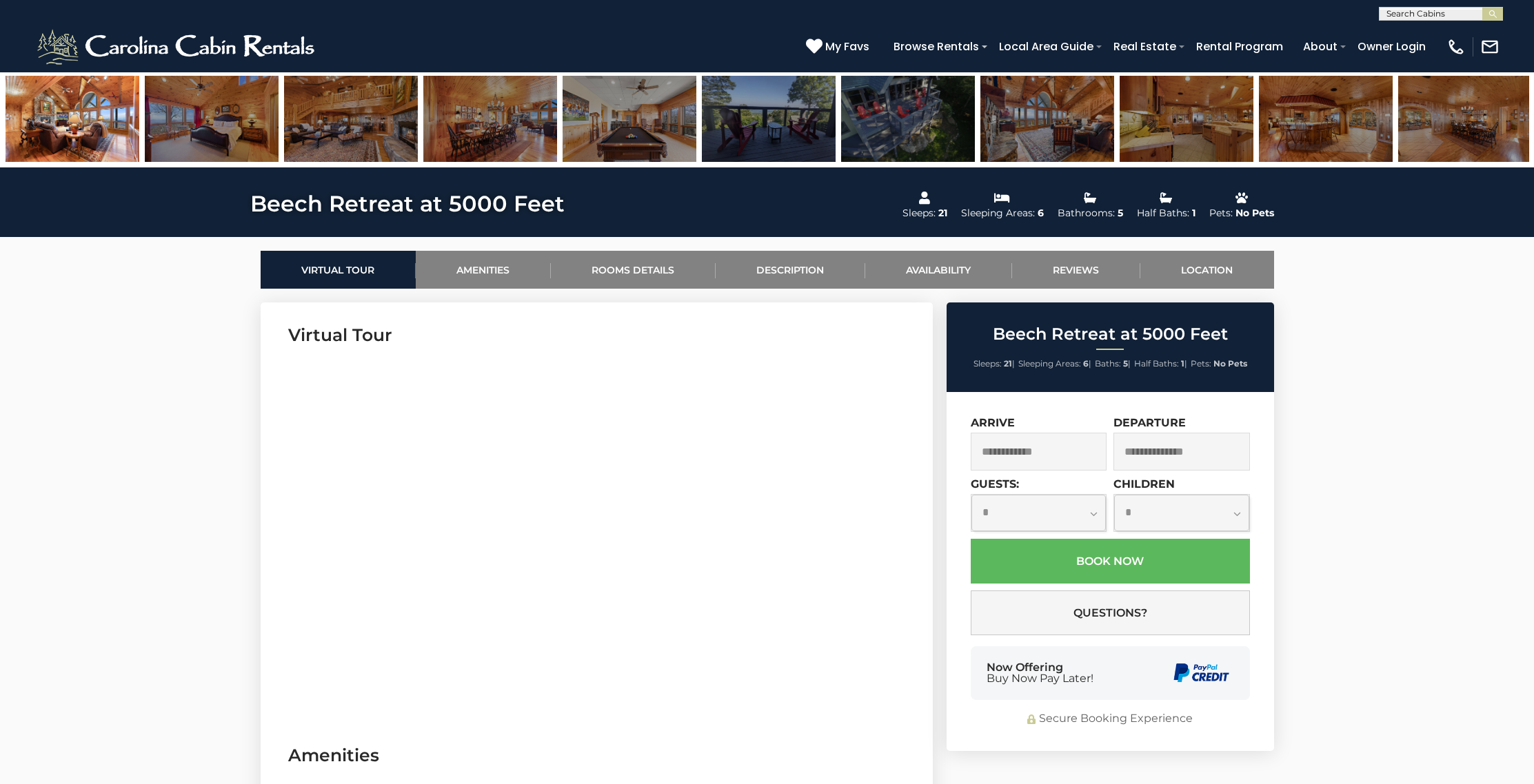
click at [1067, 444] on input "text" at bounding box center [1038, 451] width 136 height 38
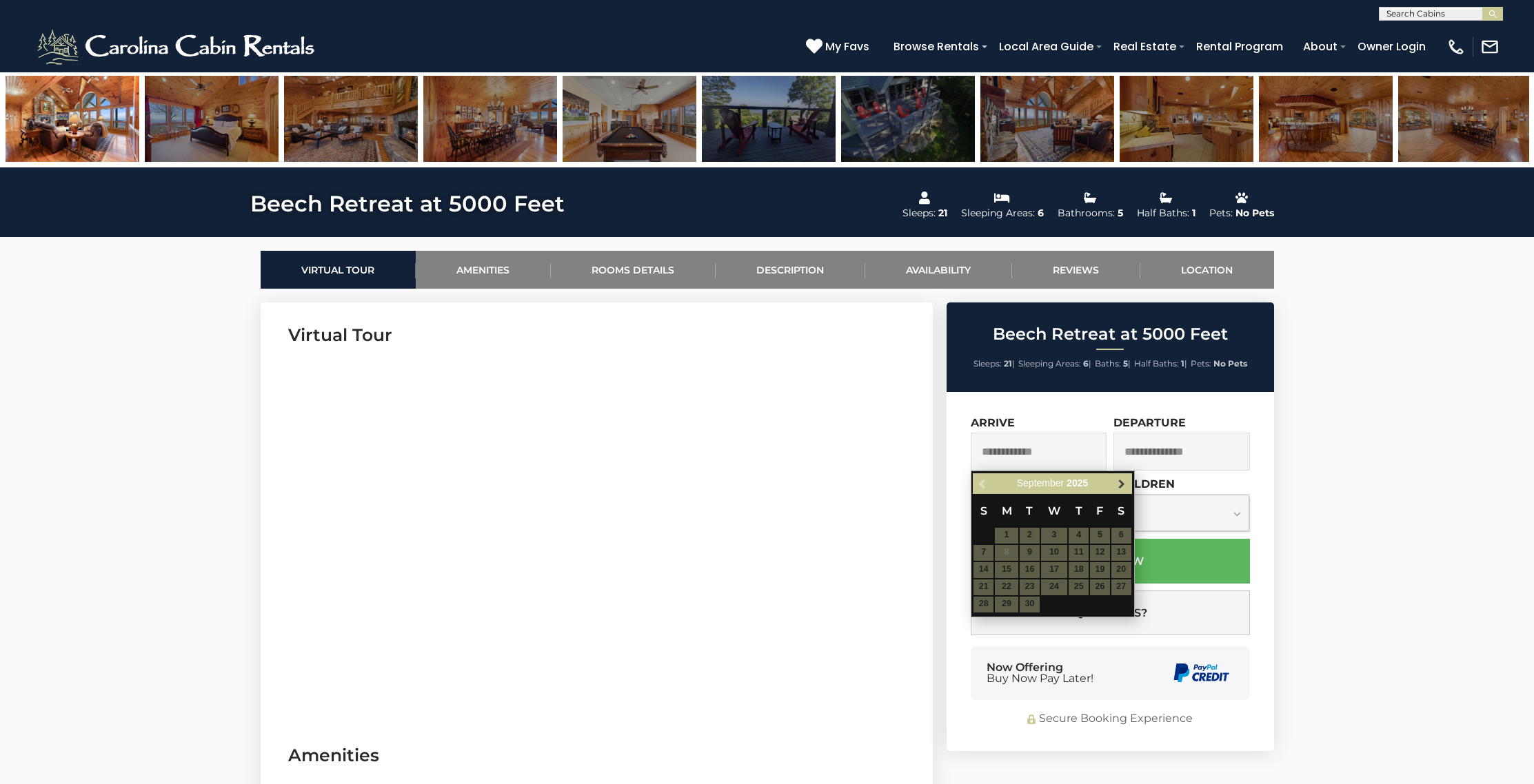
click at [1121, 481] on span "Next" at bounding box center [1122, 484] width 11 height 11
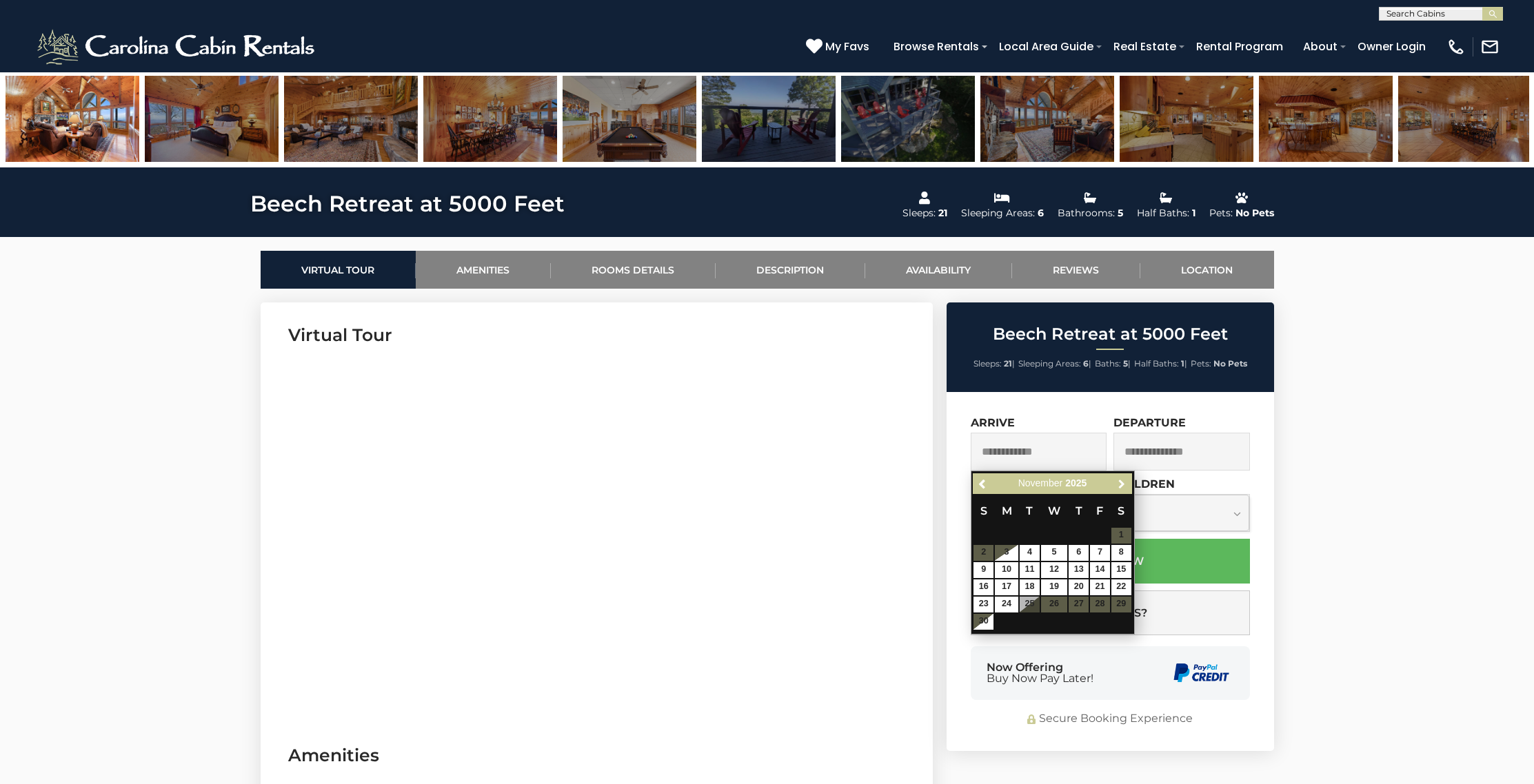
click at [1121, 481] on span "Next" at bounding box center [1122, 484] width 11 height 11
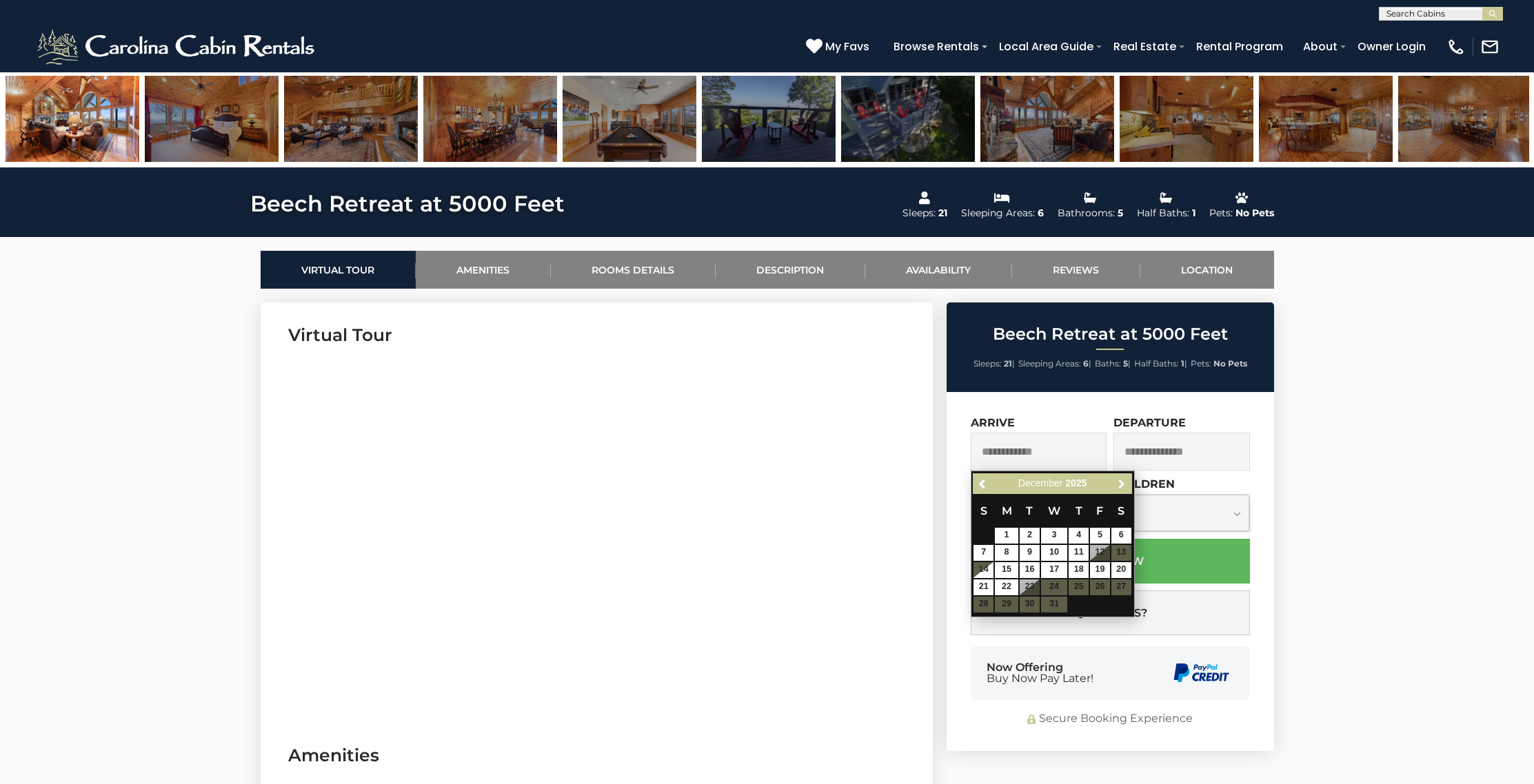
click at [1121, 481] on span "Next" at bounding box center [1122, 484] width 11 height 11
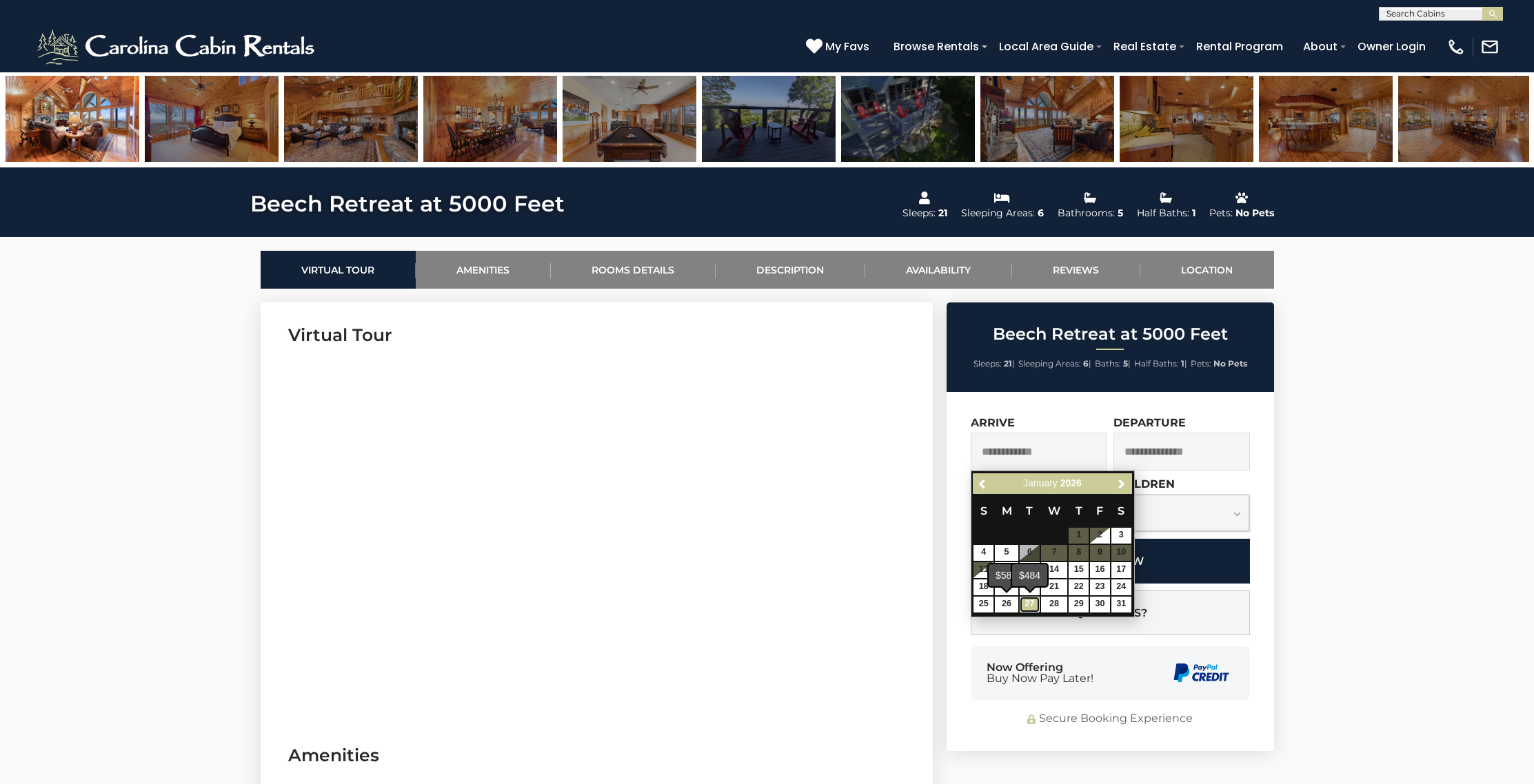
drag, startPoint x: 1025, startPoint y: 603, endPoint x: 1072, endPoint y: 571, distance: 56.9
click at [1025, 602] on link "27" at bounding box center [1029, 605] width 20 height 16
type input "**********"
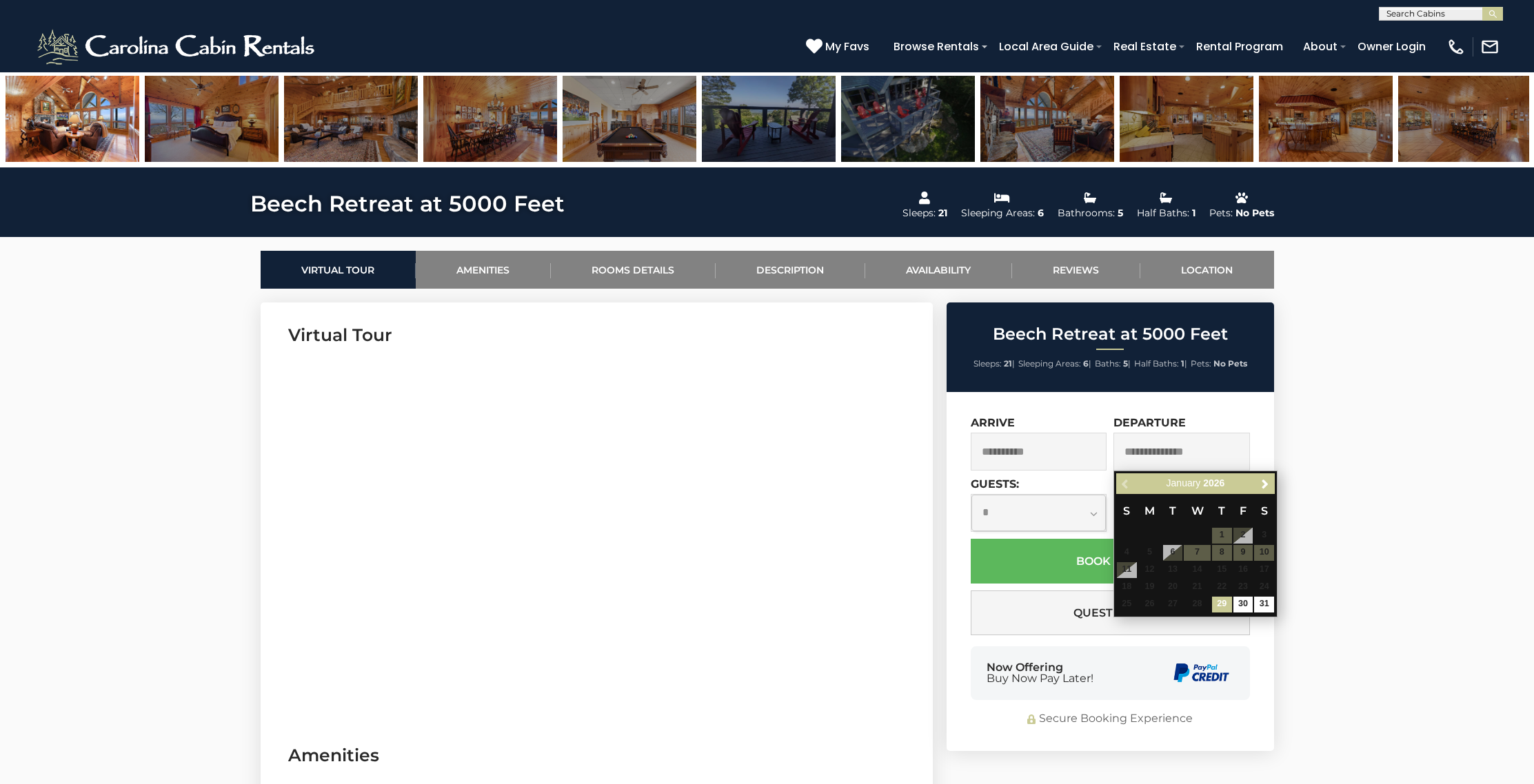
click at [1183, 443] on input "text" at bounding box center [1182, 451] width 136 height 38
click at [1264, 485] on span "Next" at bounding box center [1265, 484] width 11 height 11
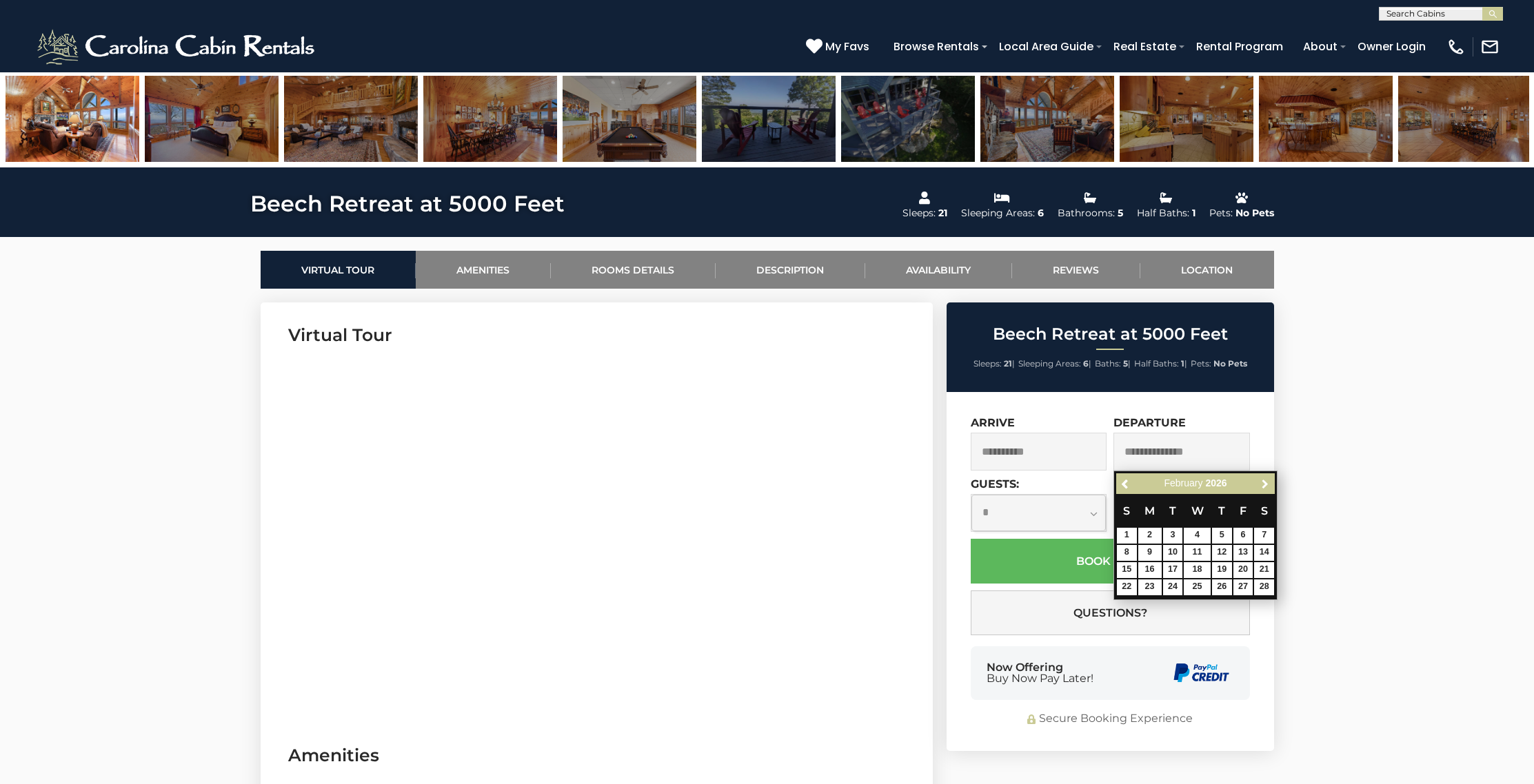
click at [1264, 485] on span "Next" at bounding box center [1265, 484] width 11 height 11
click at [1126, 485] on span "Previous" at bounding box center [1126, 484] width 11 height 11
click at [1124, 534] on link "1" at bounding box center [1127, 535] width 20 height 16
type input "**********"
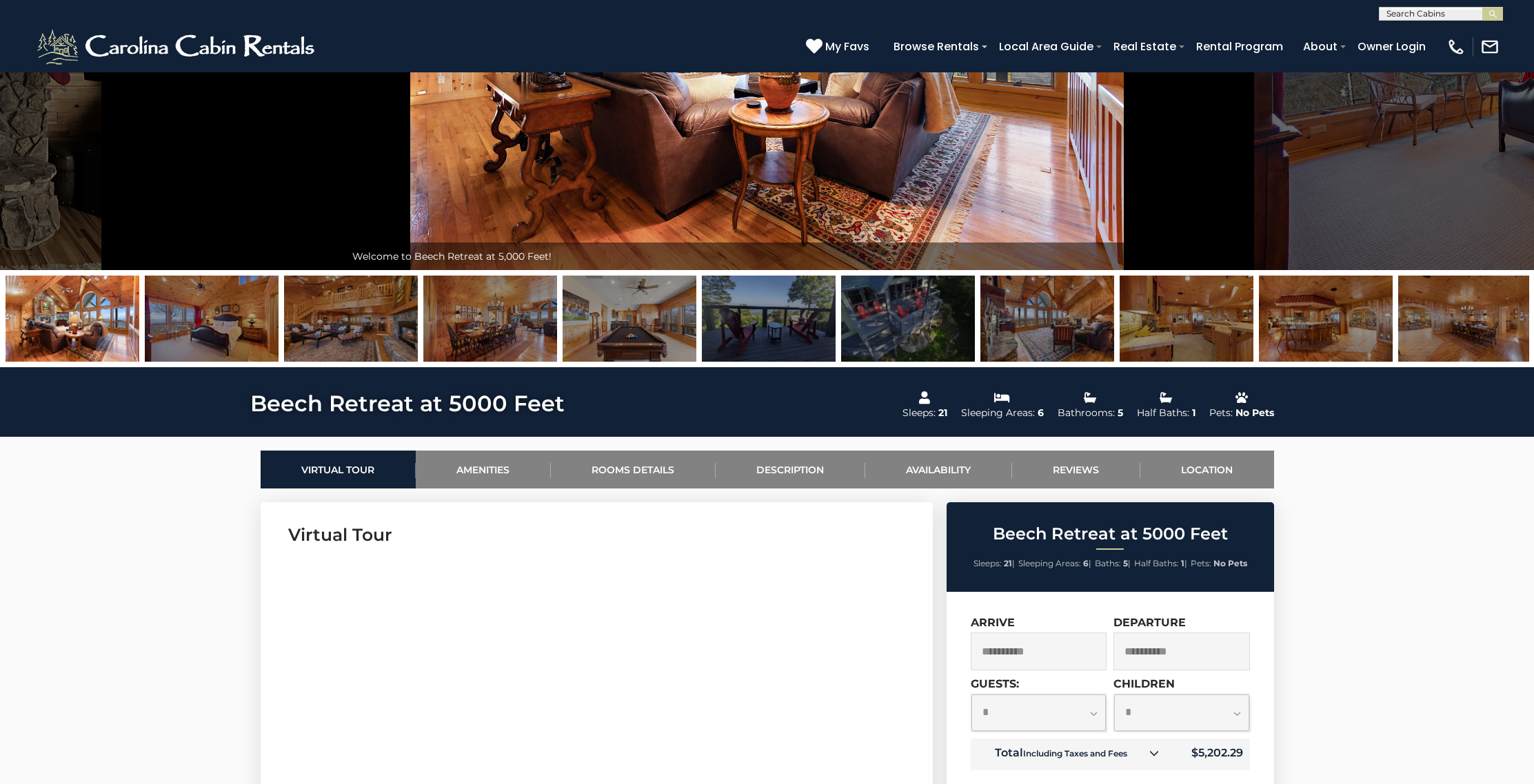
scroll to position [6, 0]
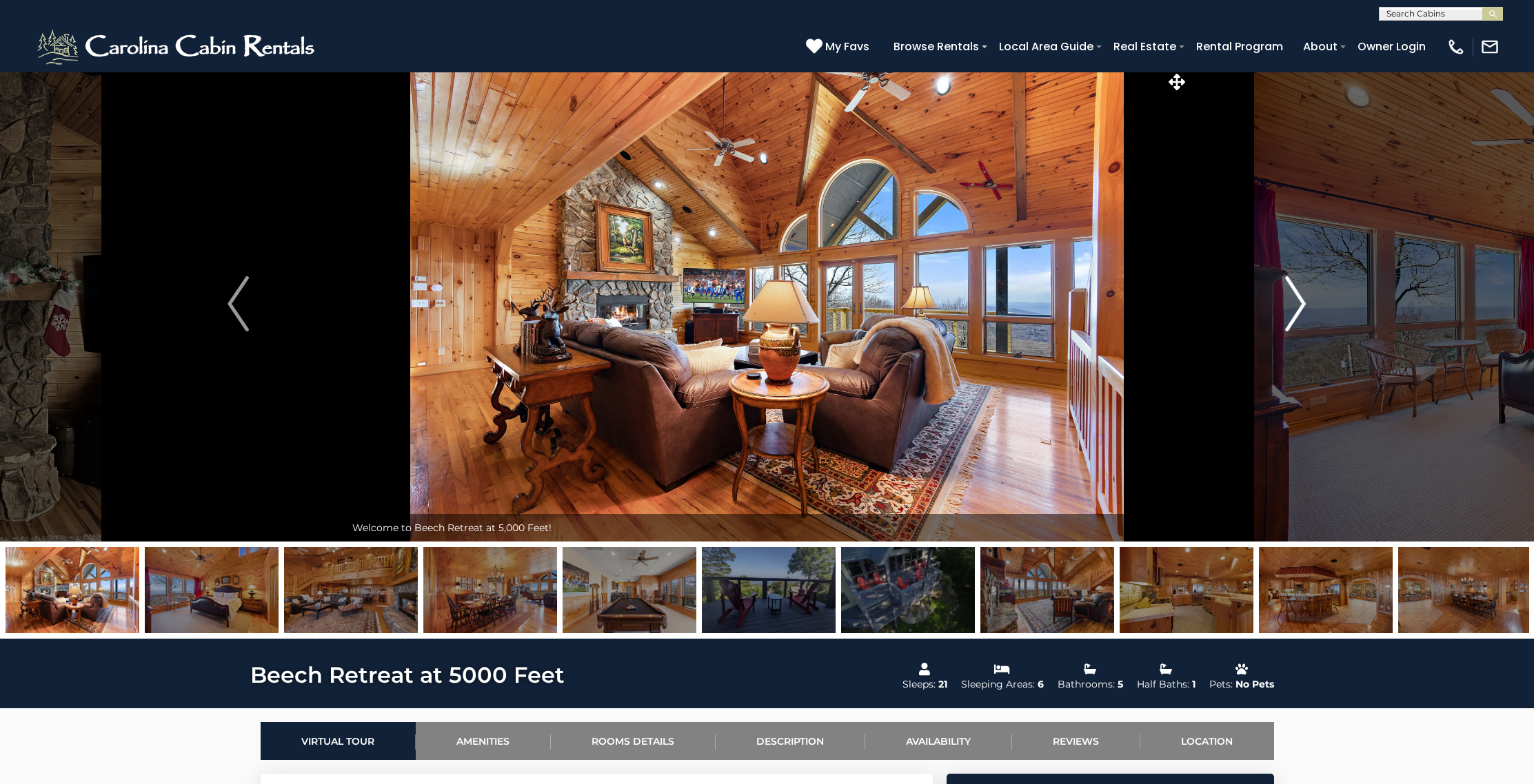
click at [1293, 302] on img "Next" at bounding box center [1295, 304] width 21 height 55
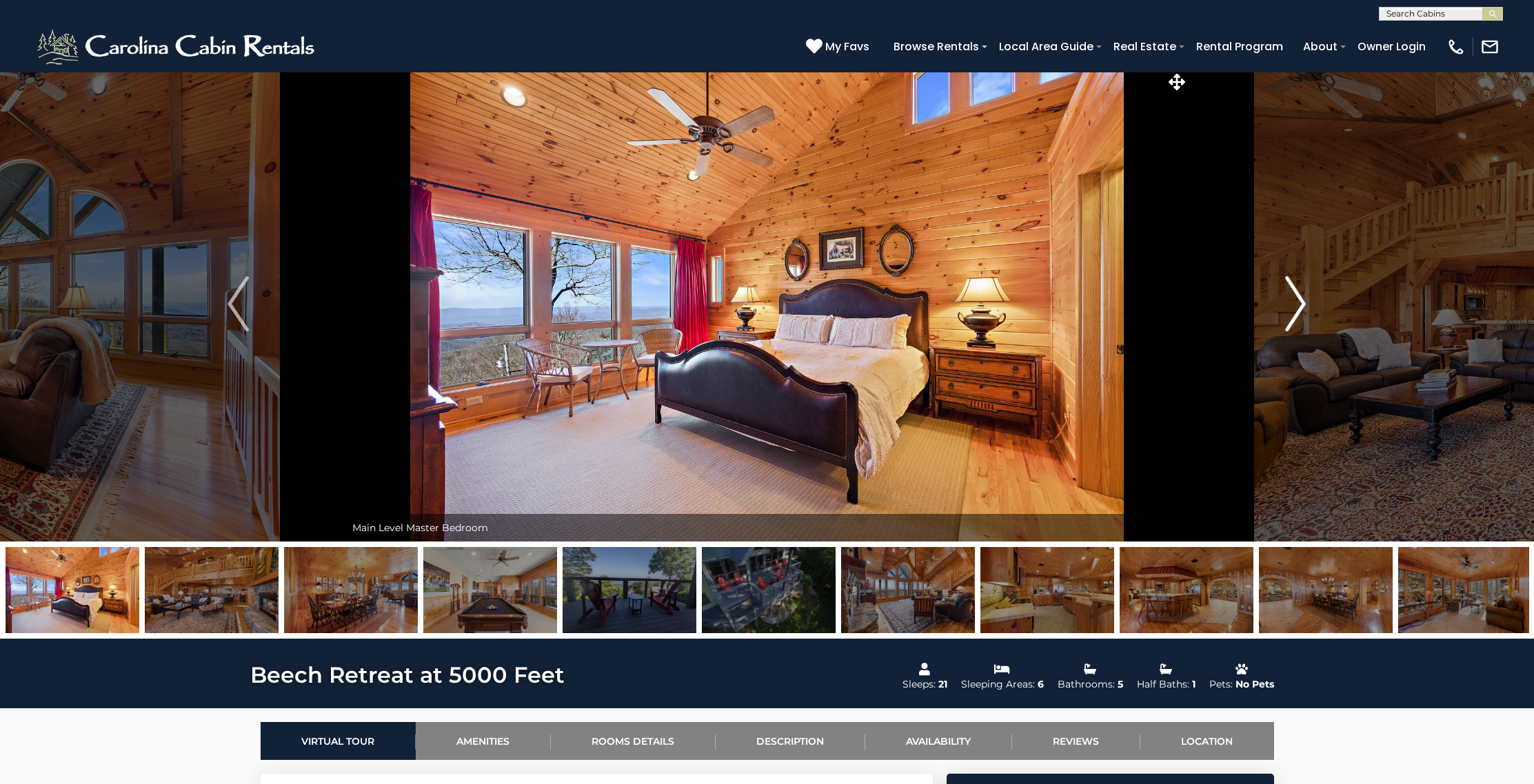
click at [1293, 302] on img "Next" at bounding box center [1295, 304] width 21 height 55
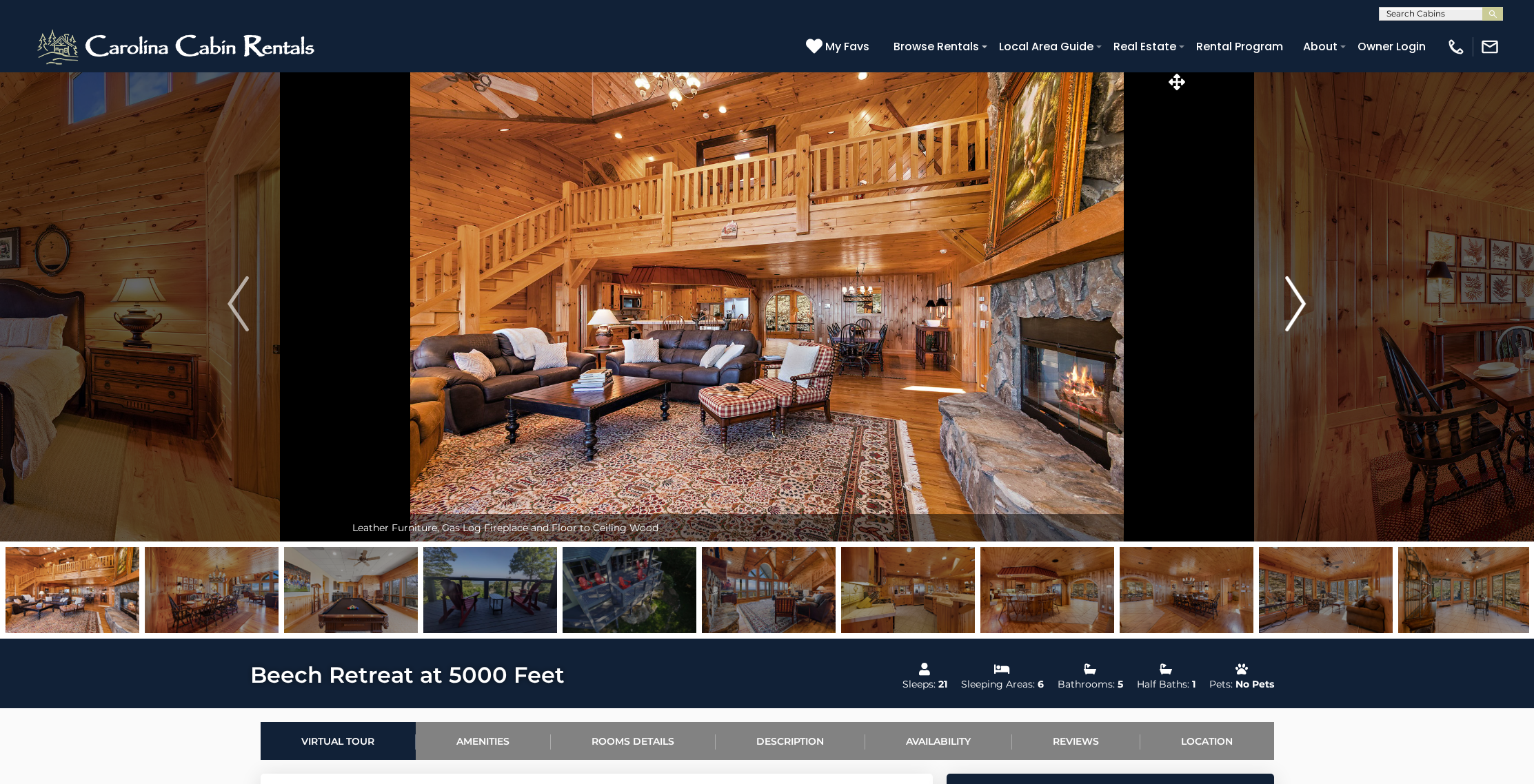
click at [1293, 302] on img "Next" at bounding box center [1295, 304] width 21 height 55
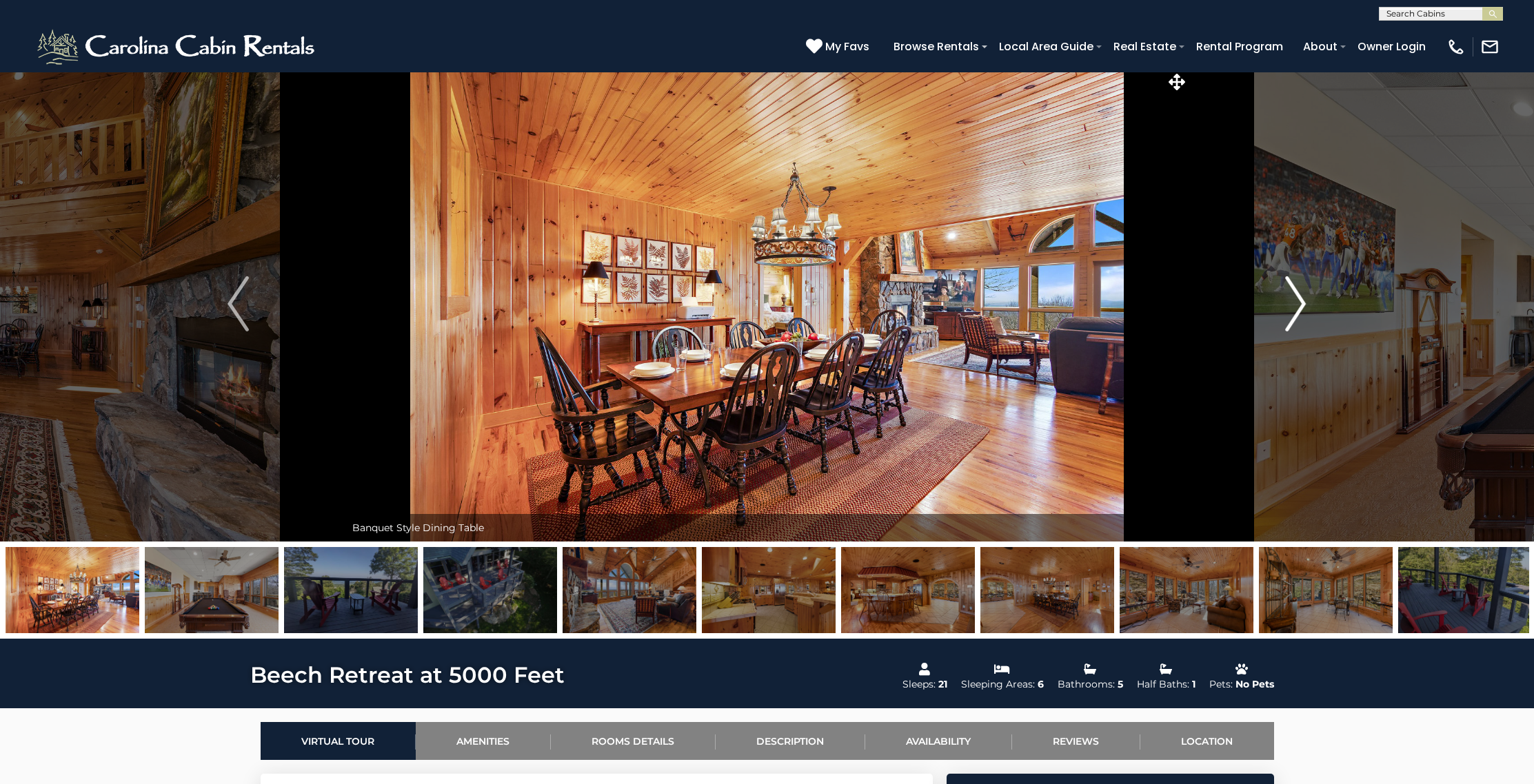
click at [1293, 302] on img "Next" at bounding box center [1295, 304] width 21 height 55
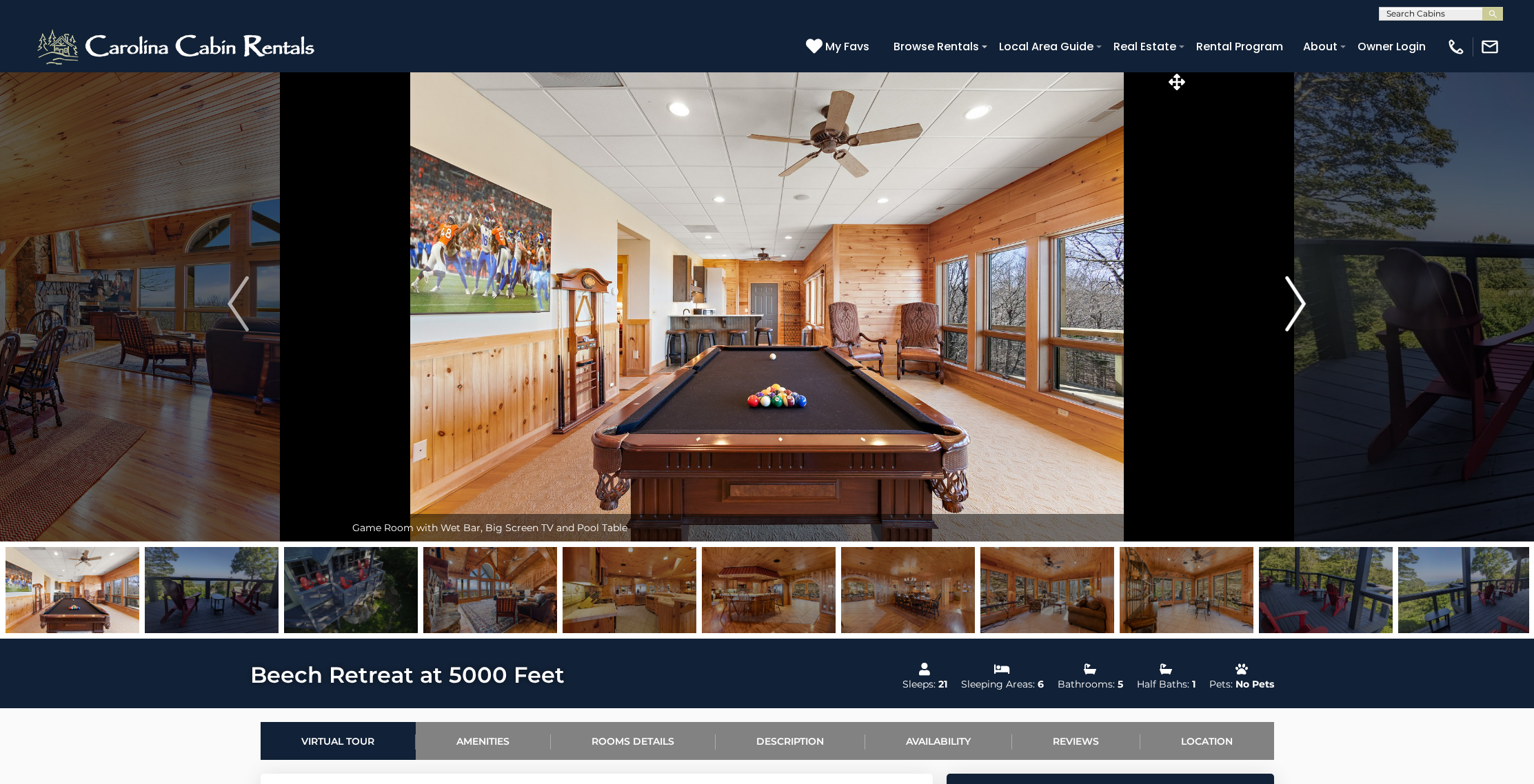
click at [1293, 302] on img "Next" at bounding box center [1295, 304] width 21 height 55
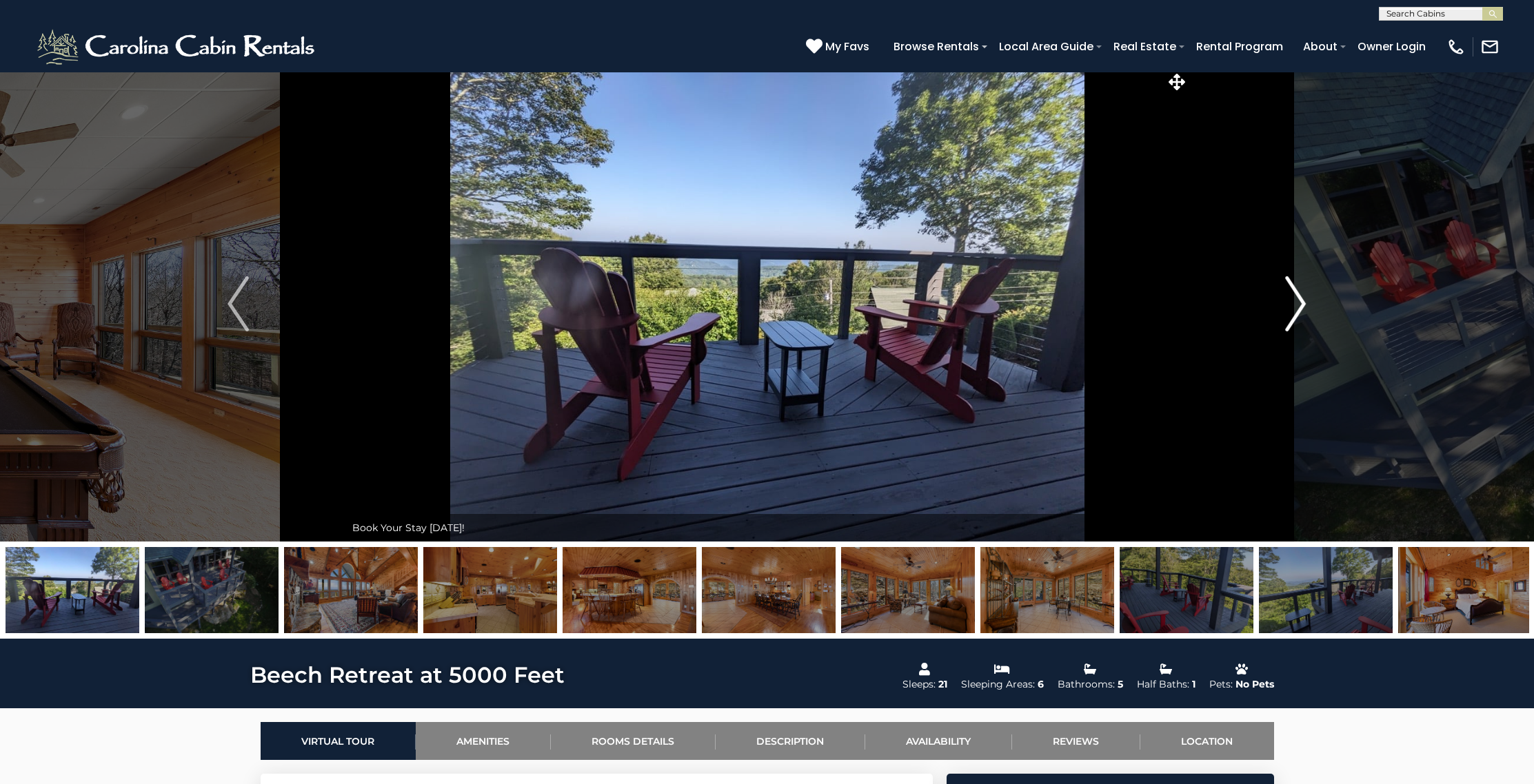
click at [1293, 302] on img "Next" at bounding box center [1295, 304] width 21 height 55
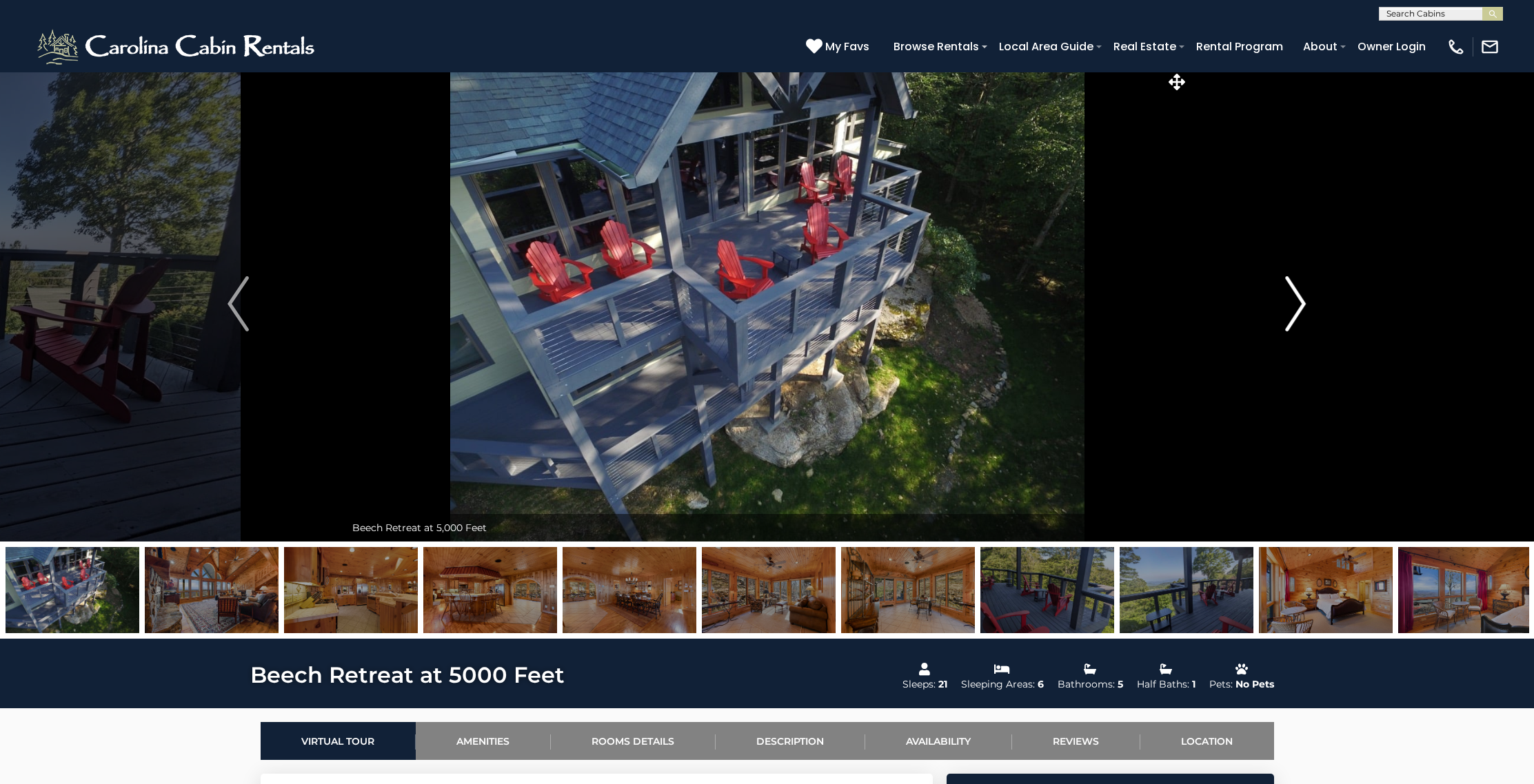
click at [1293, 302] on img "Next" at bounding box center [1295, 304] width 21 height 55
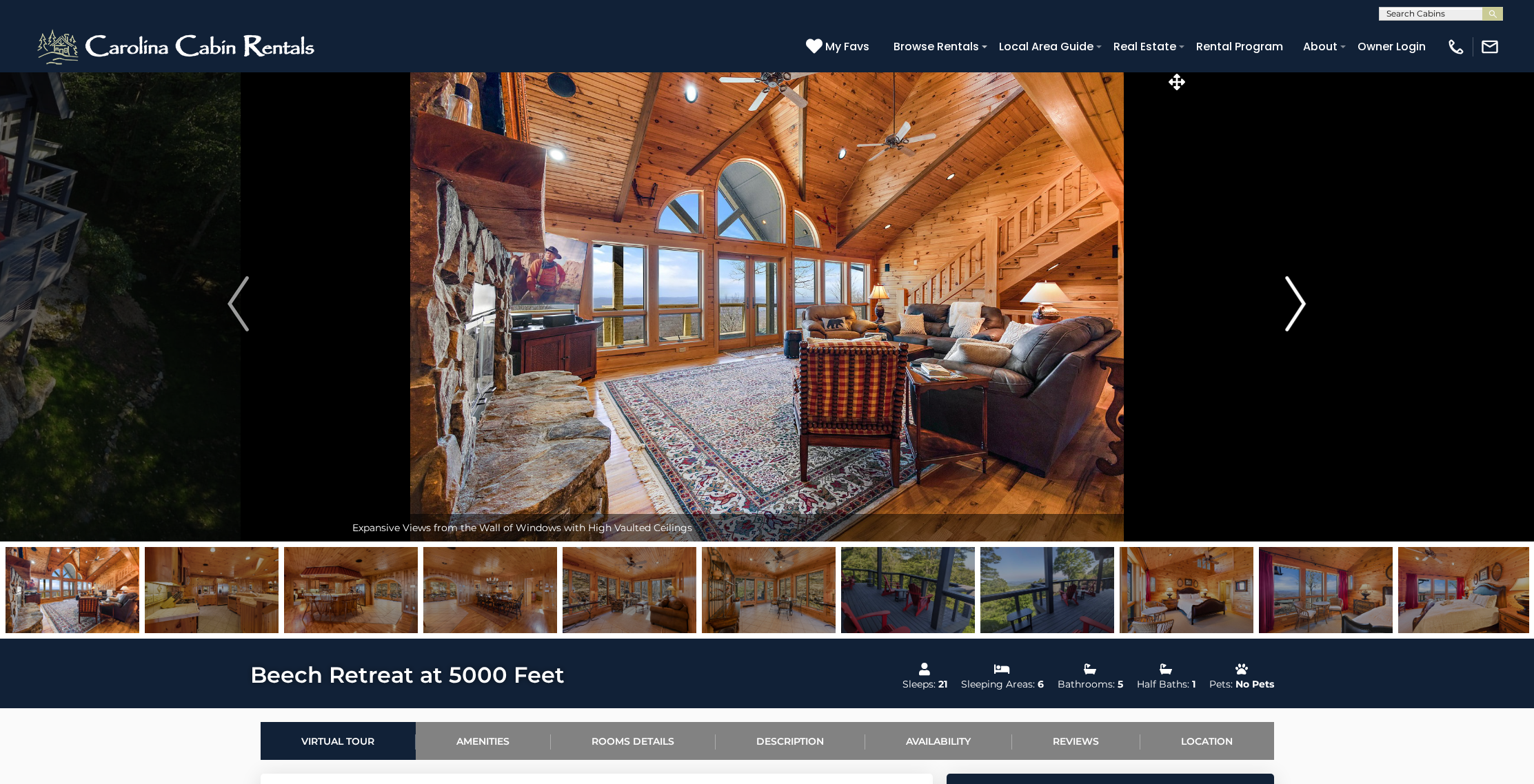
click at [1293, 302] on img "Next" at bounding box center [1295, 304] width 21 height 55
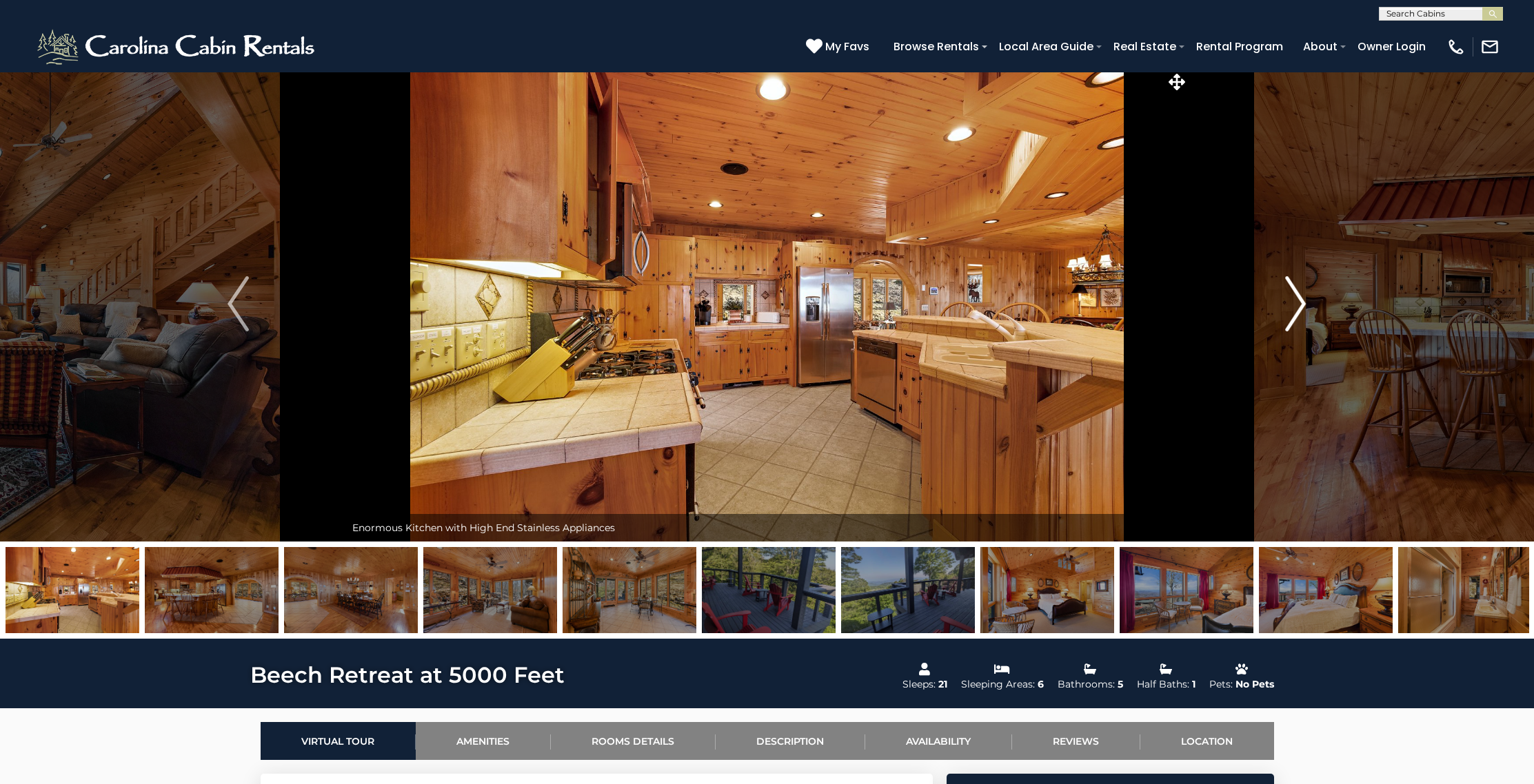
click at [1293, 302] on img "Next" at bounding box center [1295, 304] width 21 height 55
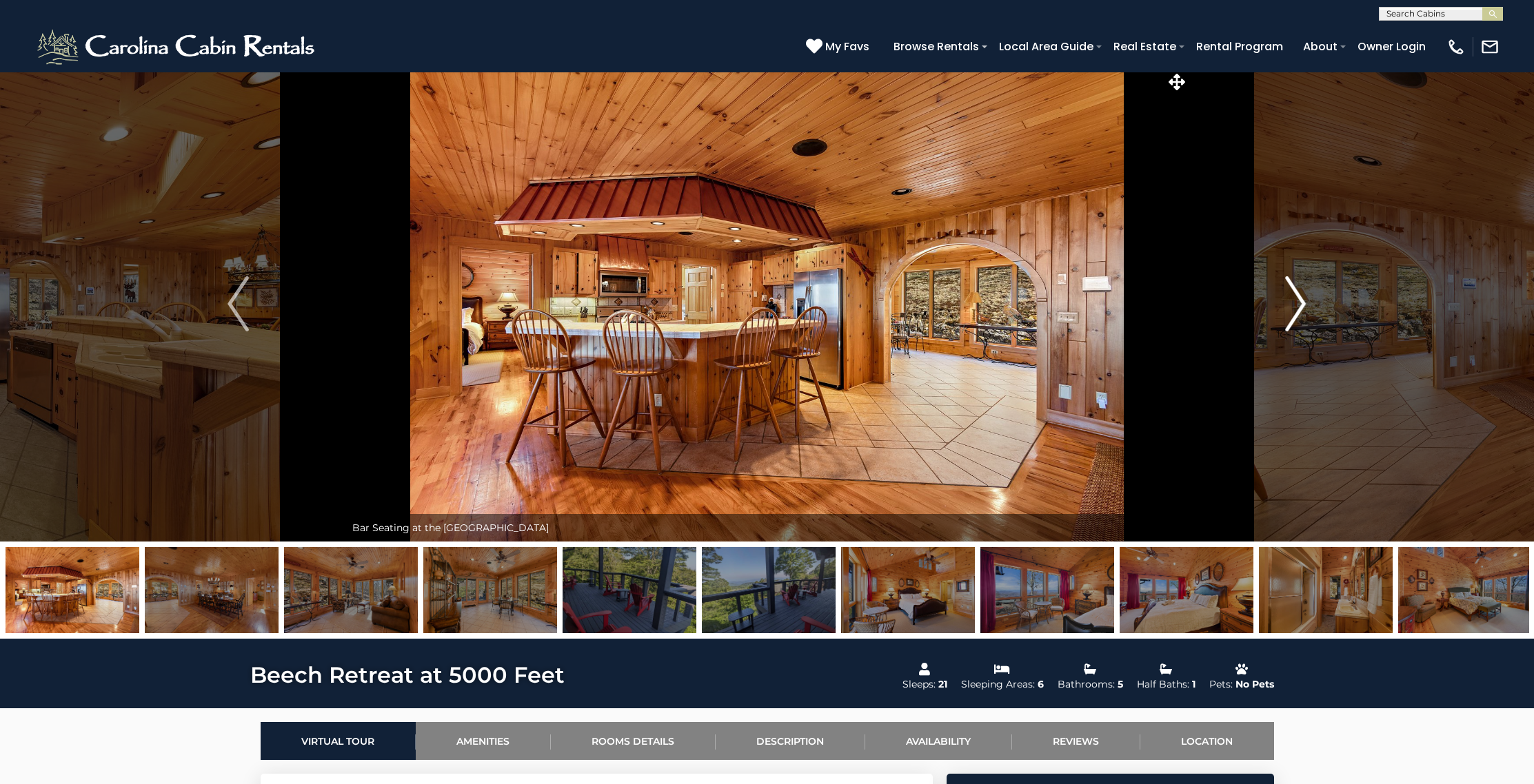
click at [1293, 302] on img "Next" at bounding box center [1295, 304] width 21 height 55
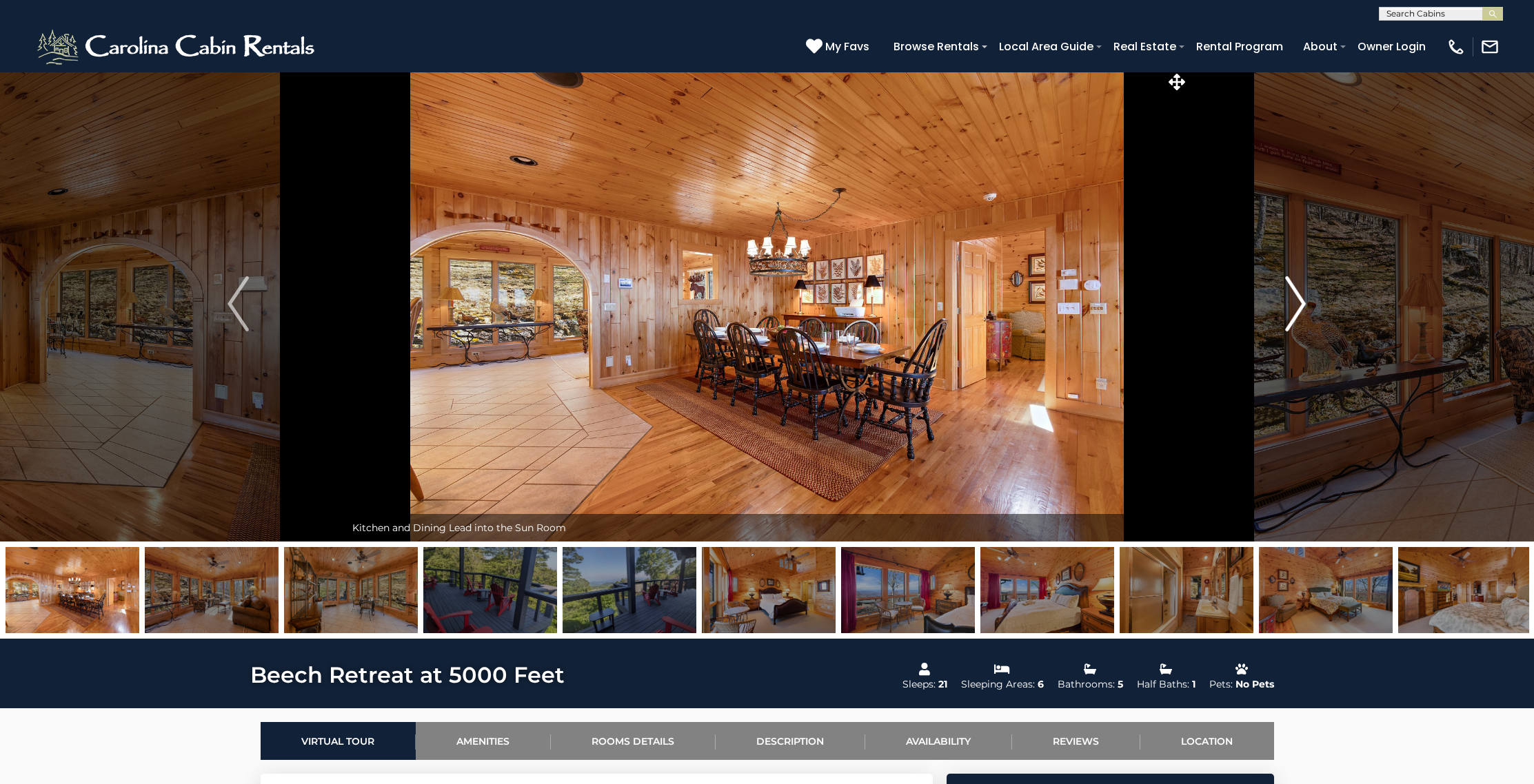
click at [1293, 302] on img "Next" at bounding box center [1295, 304] width 21 height 55
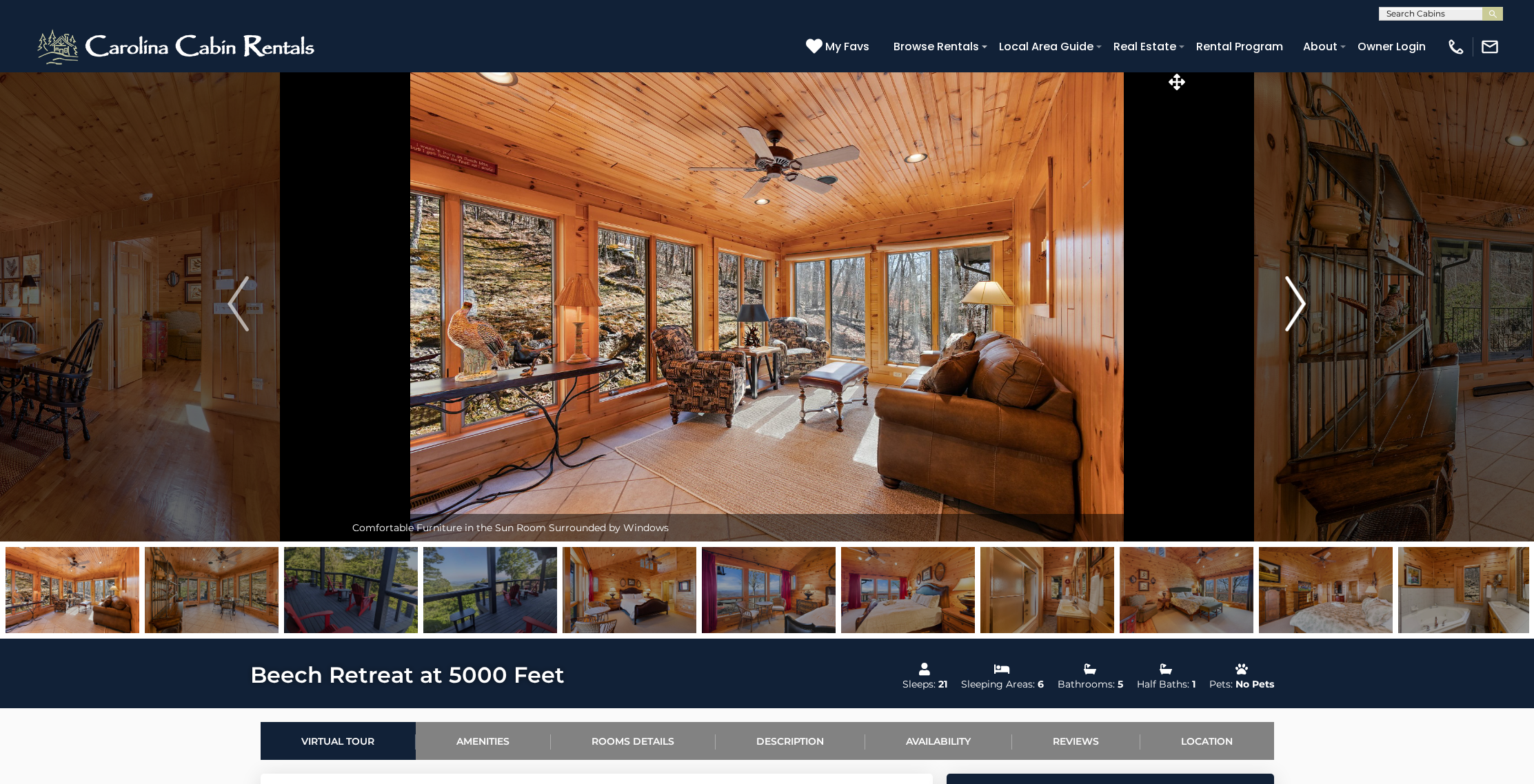
click at [1293, 302] on img "Next" at bounding box center [1295, 304] width 21 height 55
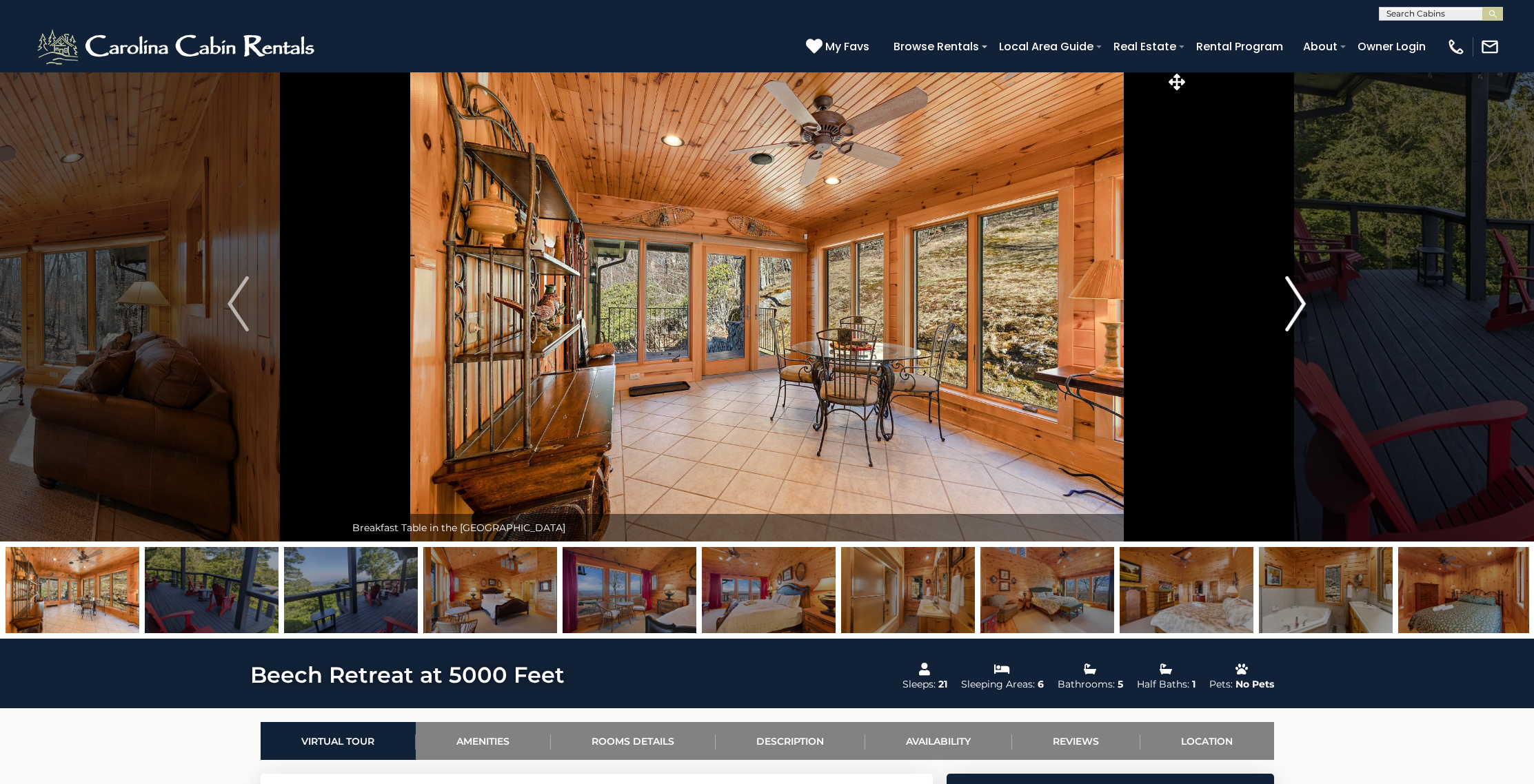
click at [1293, 302] on img "Next" at bounding box center [1295, 304] width 21 height 55
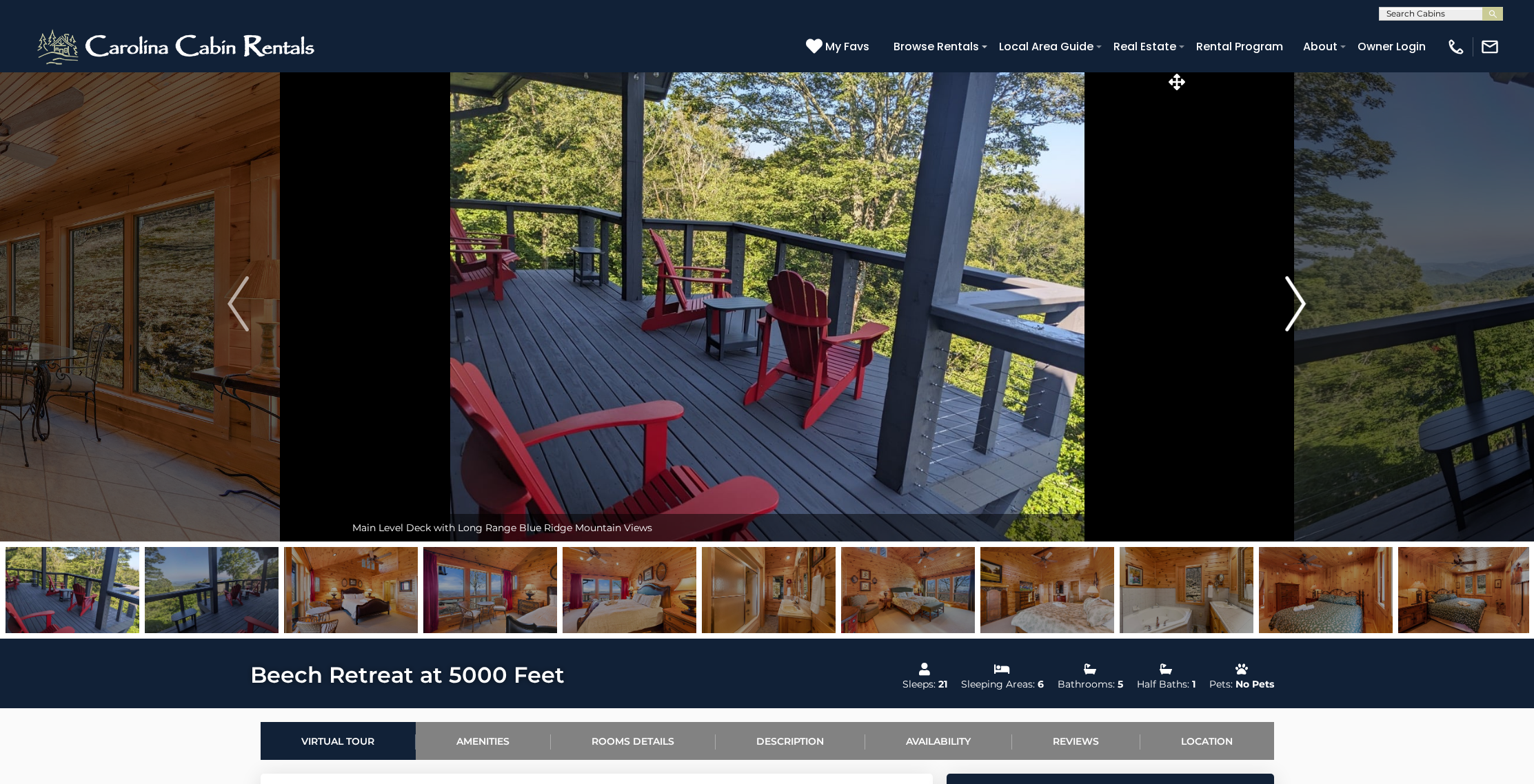
click at [1293, 302] on img "Next" at bounding box center [1295, 304] width 21 height 55
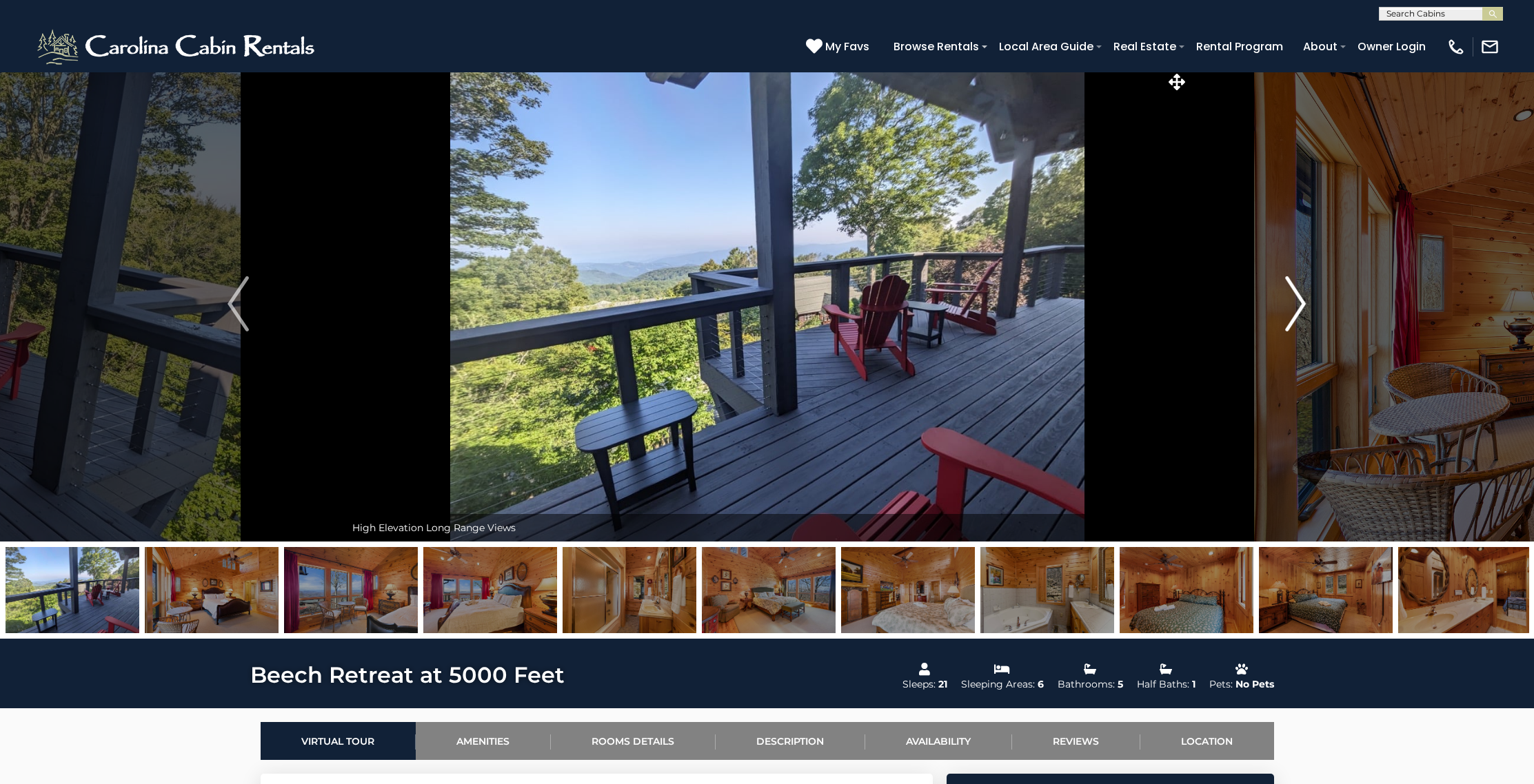
click at [1293, 302] on img "Next" at bounding box center [1295, 304] width 21 height 55
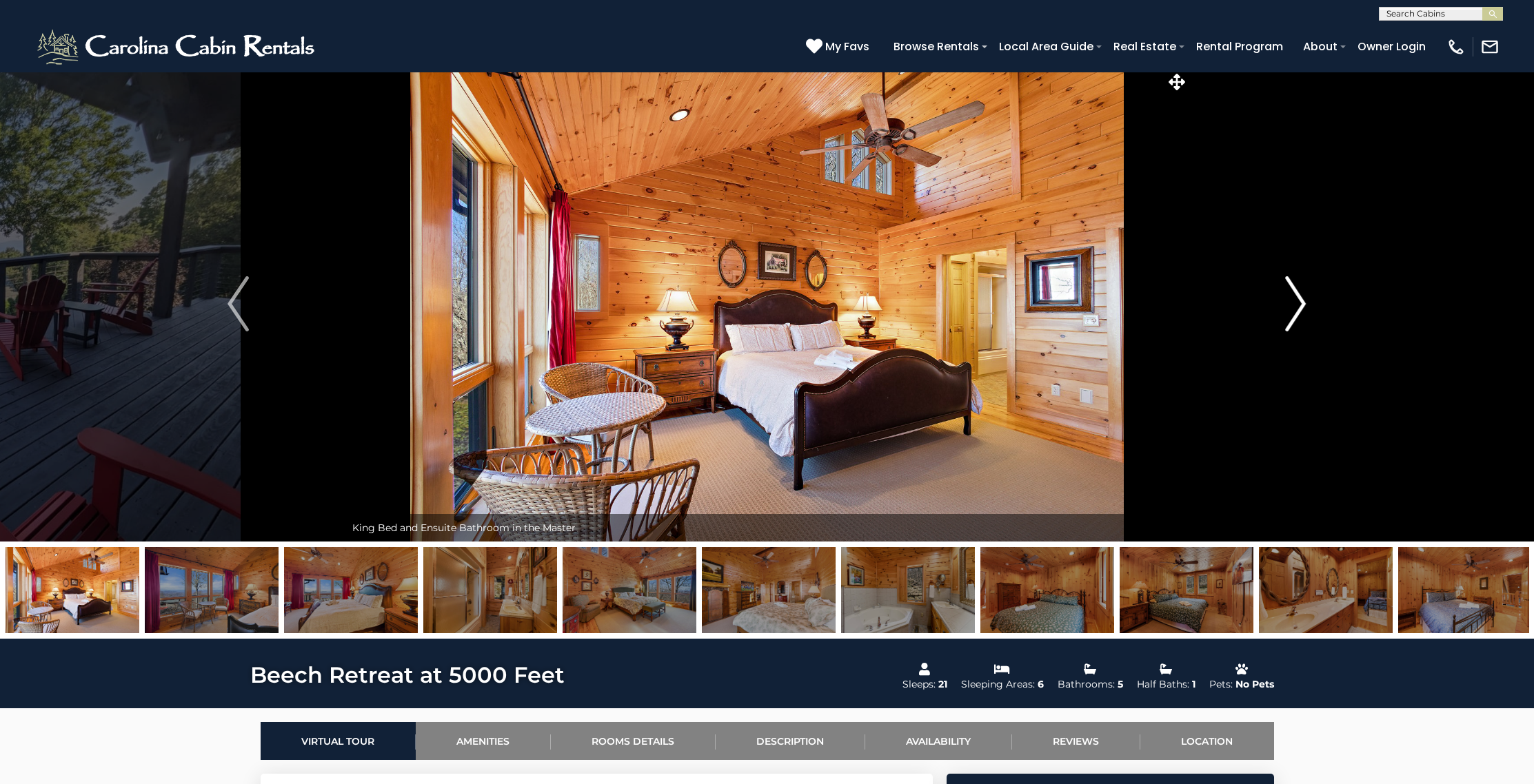
click at [1293, 302] on img "Next" at bounding box center [1295, 304] width 21 height 55
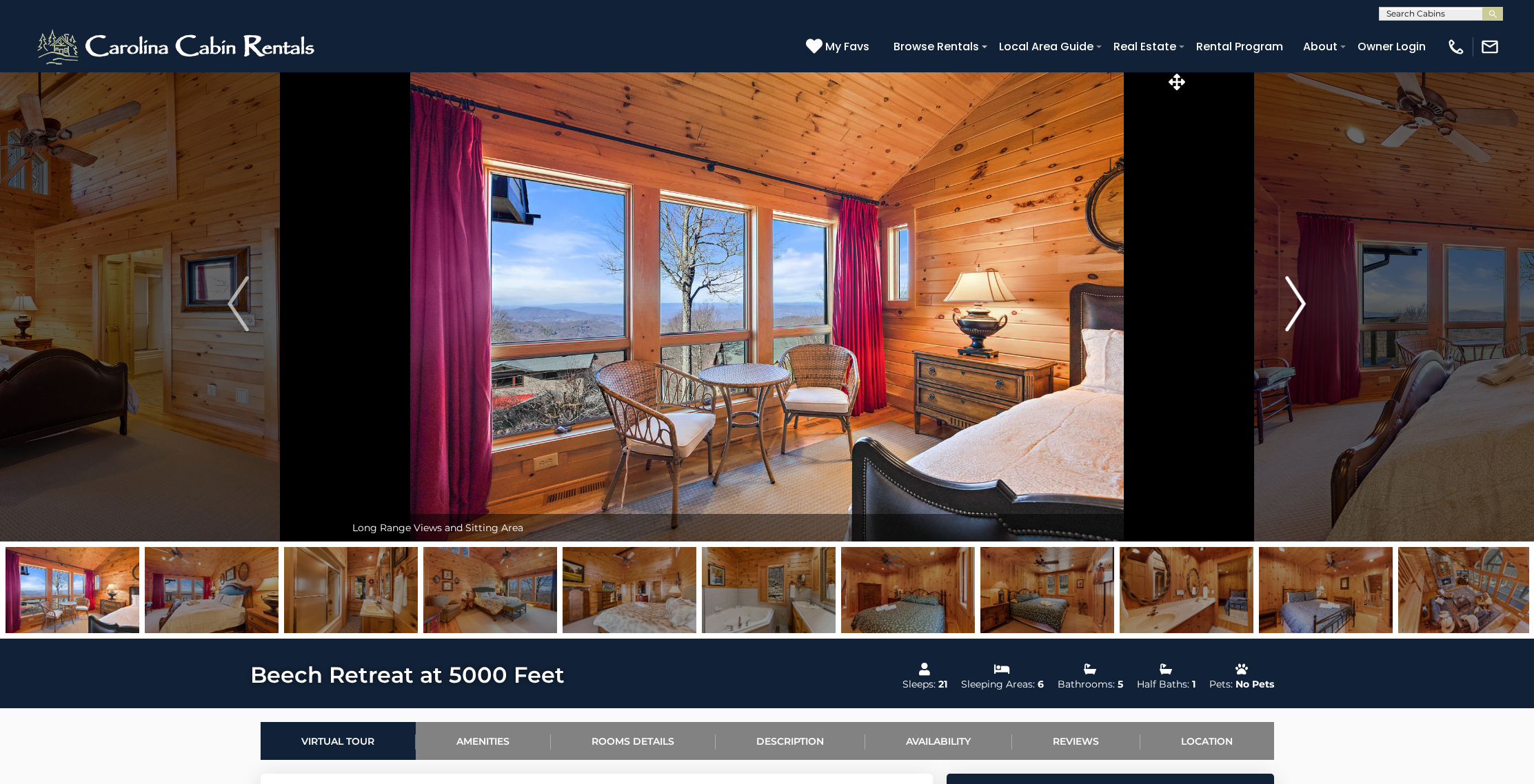
click at [1293, 302] on img "Next" at bounding box center [1295, 304] width 21 height 55
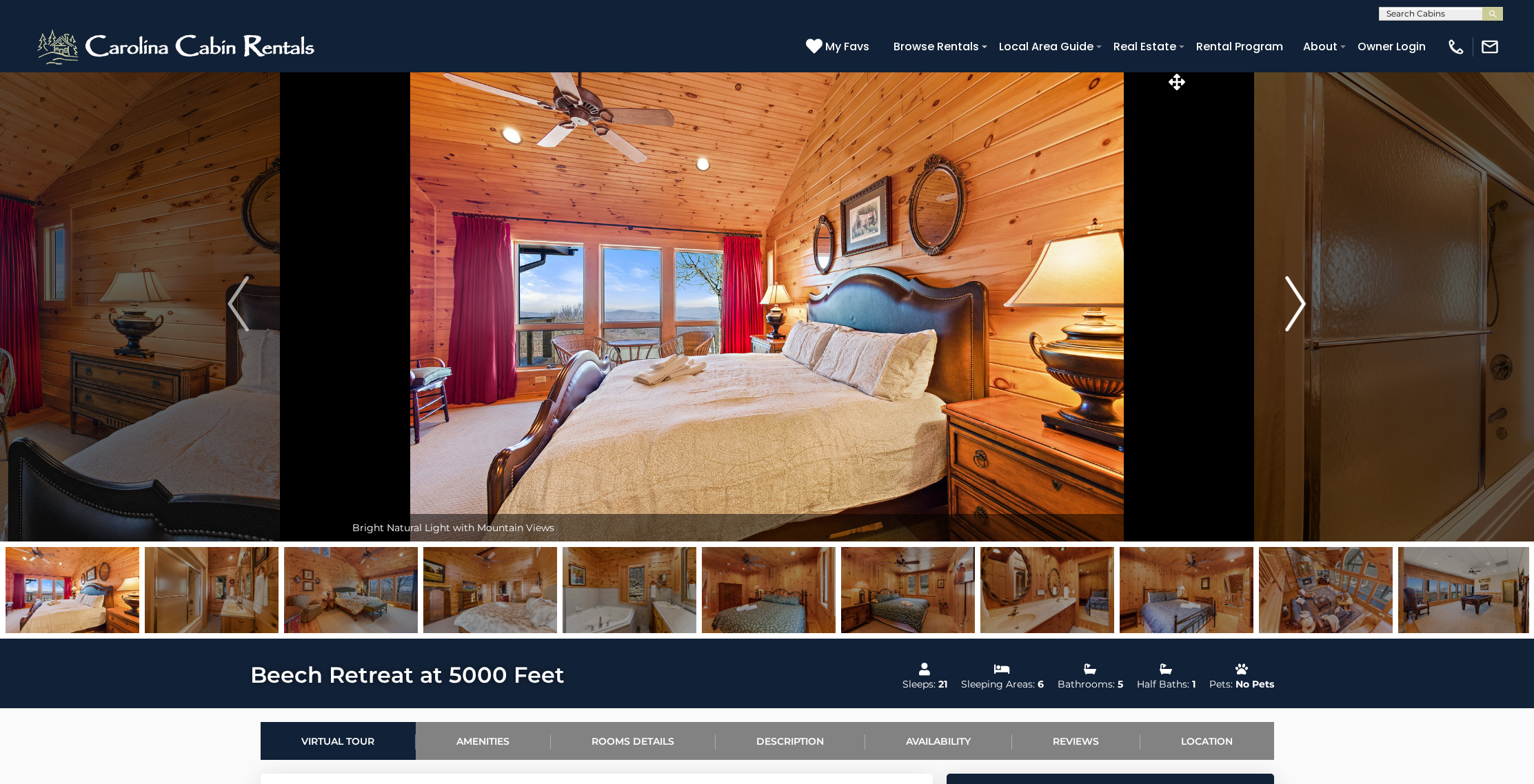
click at [1293, 302] on img "Next" at bounding box center [1295, 304] width 21 height 55
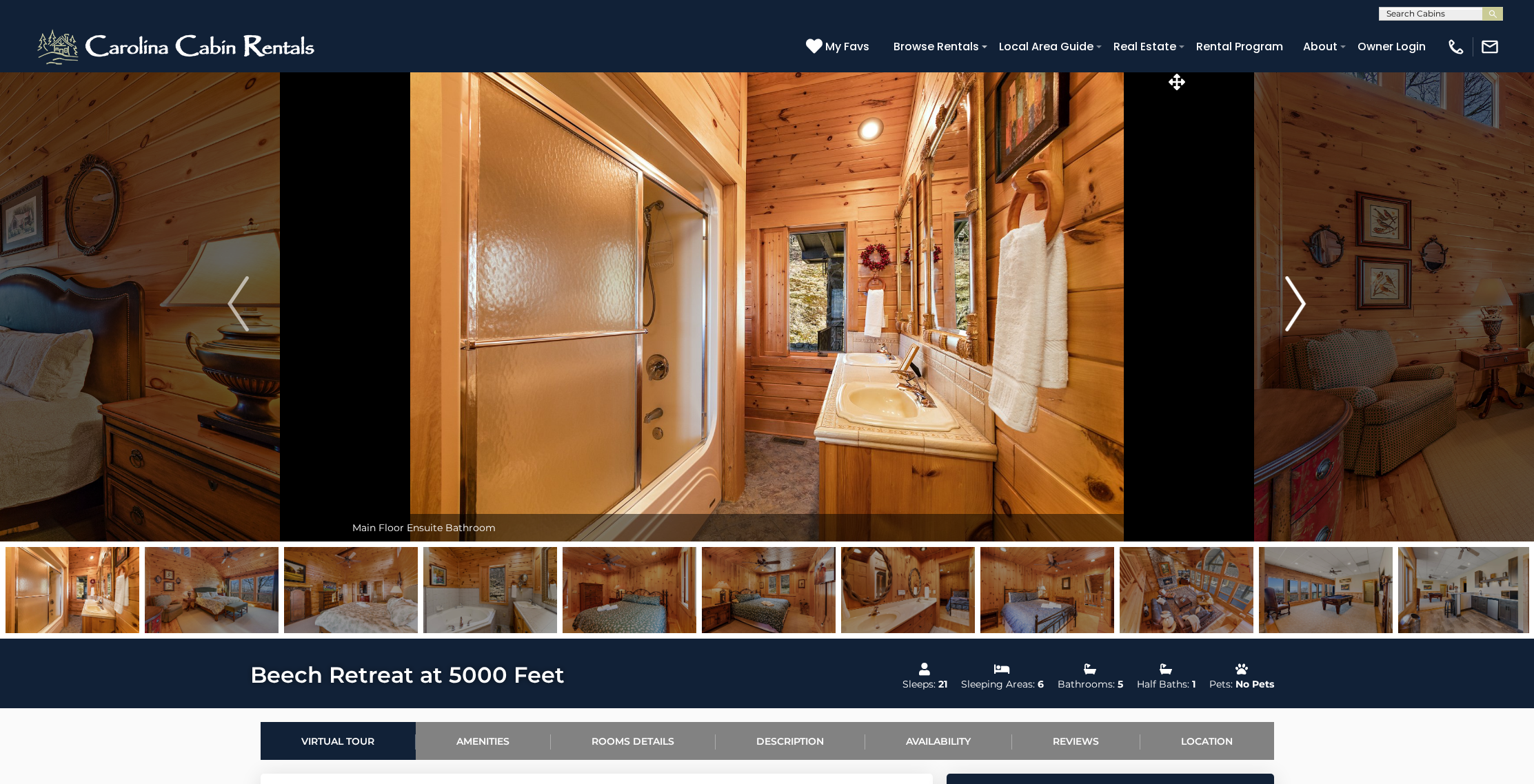
click at [1293, 302] on img "Next" at bounding box center [1295, 304] width 21 height 55
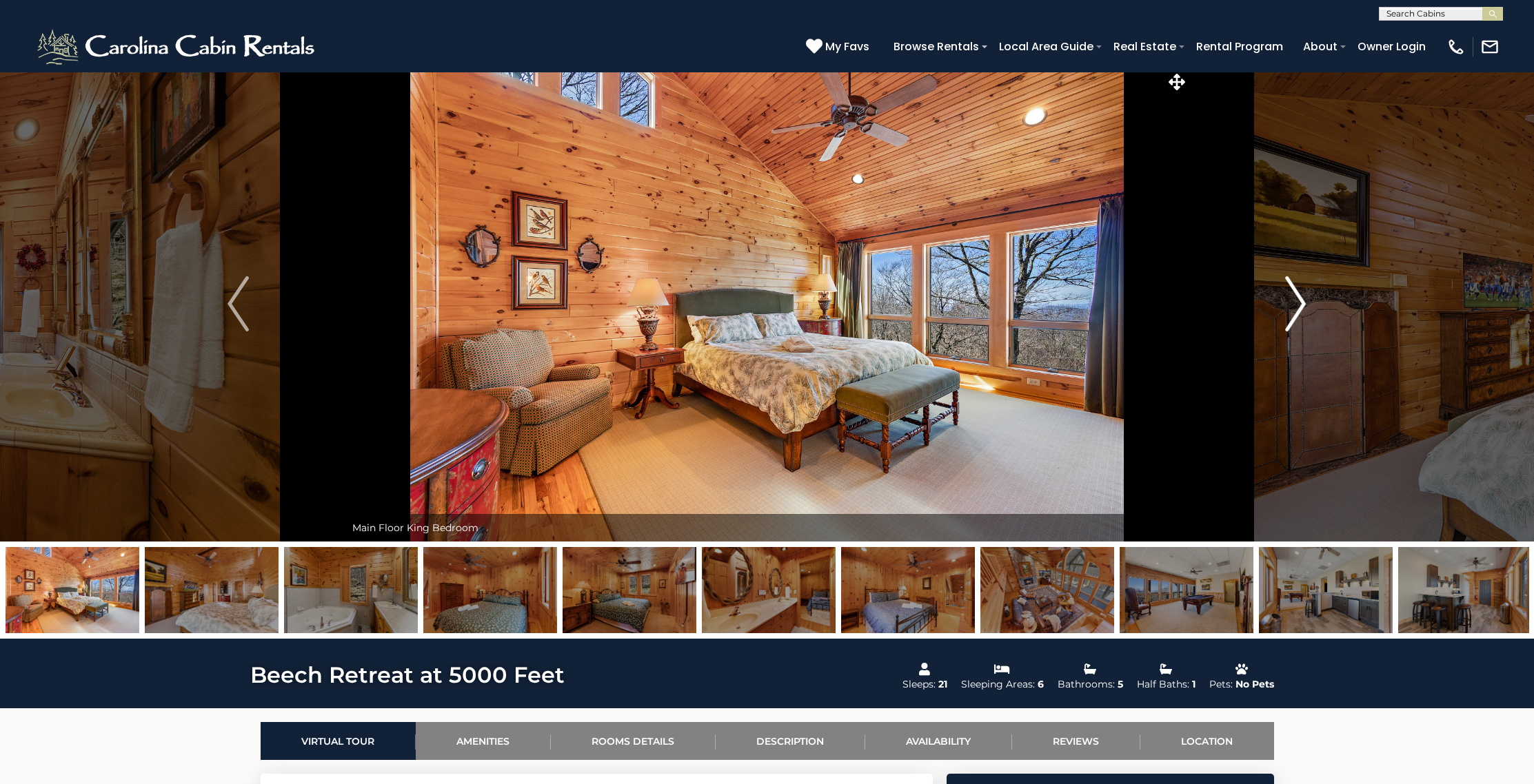
click at [1293, 302] on img "Next" at bounding box center [1295, 304] width 21 height 55
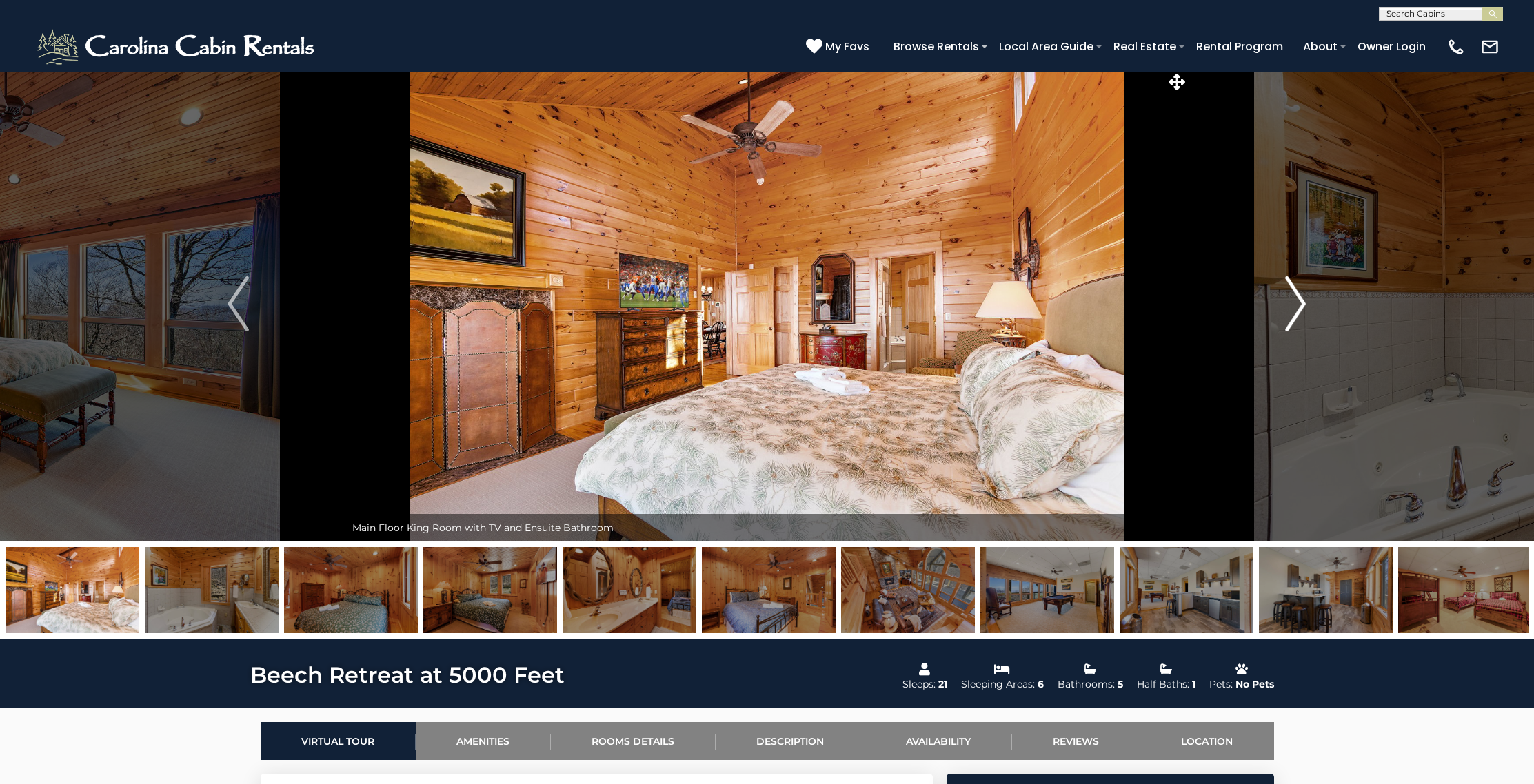
click at [1293, 302] on img "Next" at bounding box center [1295, 304] width 21 height 55
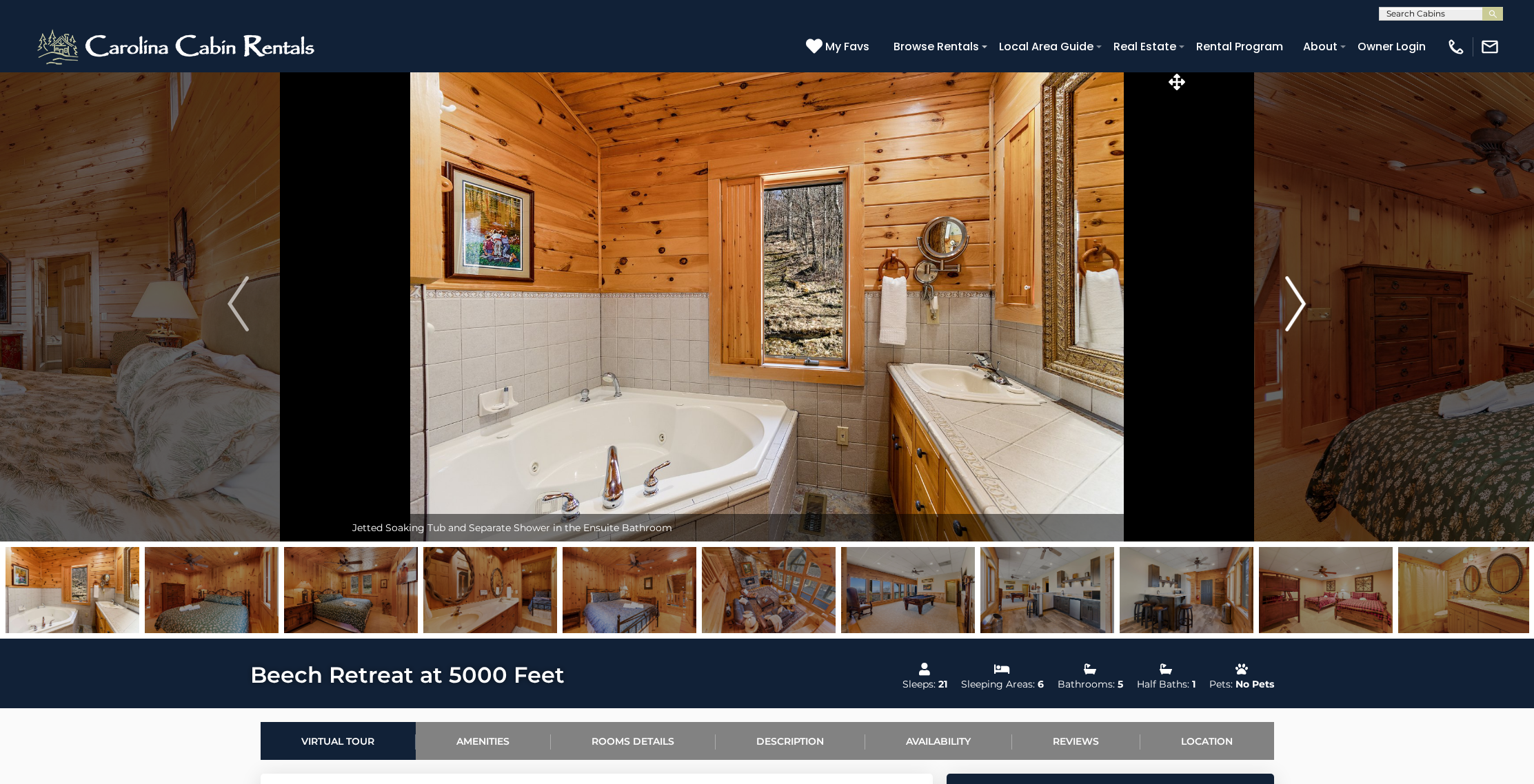
click at [1293, 302] on img "Next" at bounding box center [1295, 304] width 21 height 55
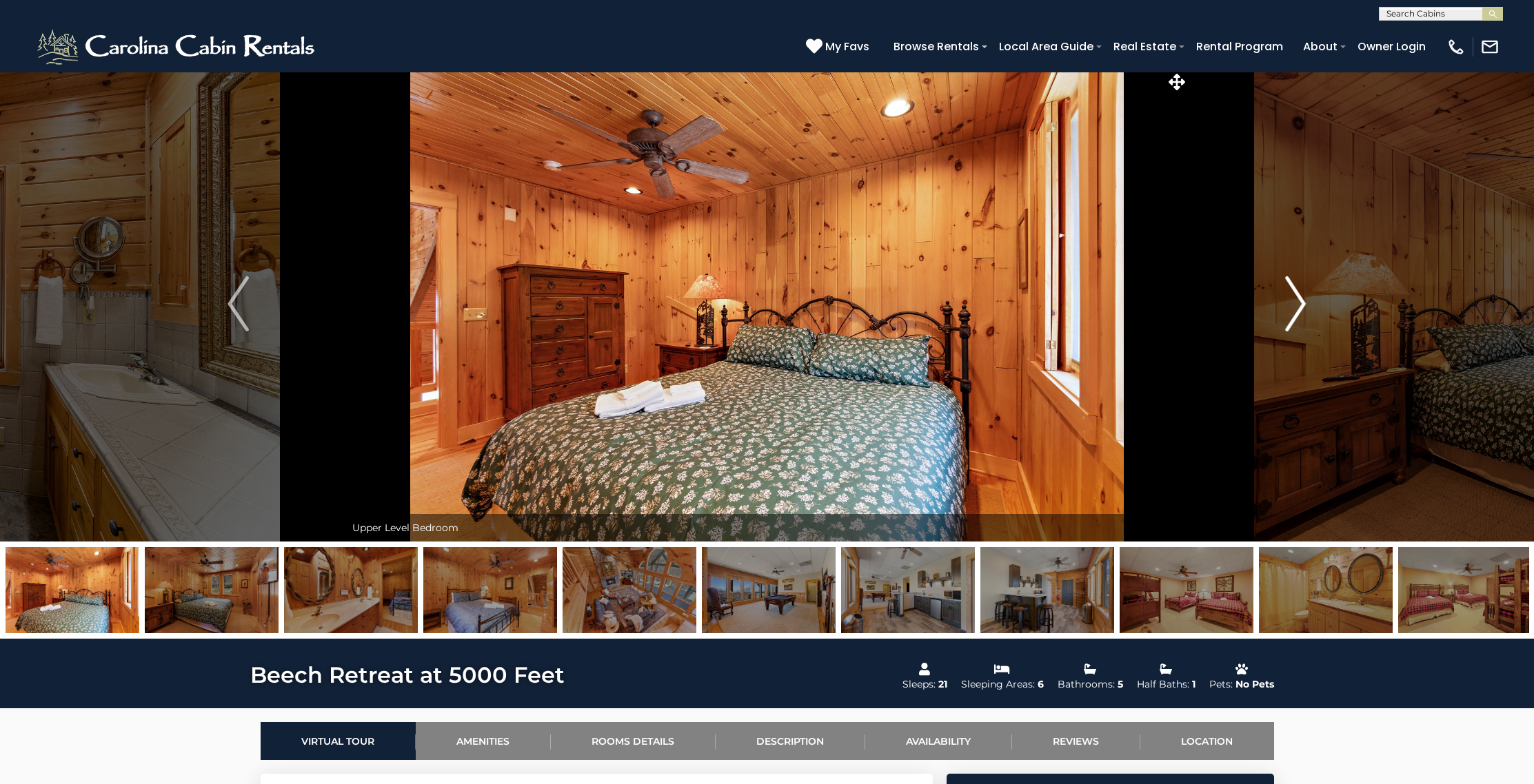
click at [1293, 302] on img "Next" at bounding box center [1295, 304] width 21 height 55
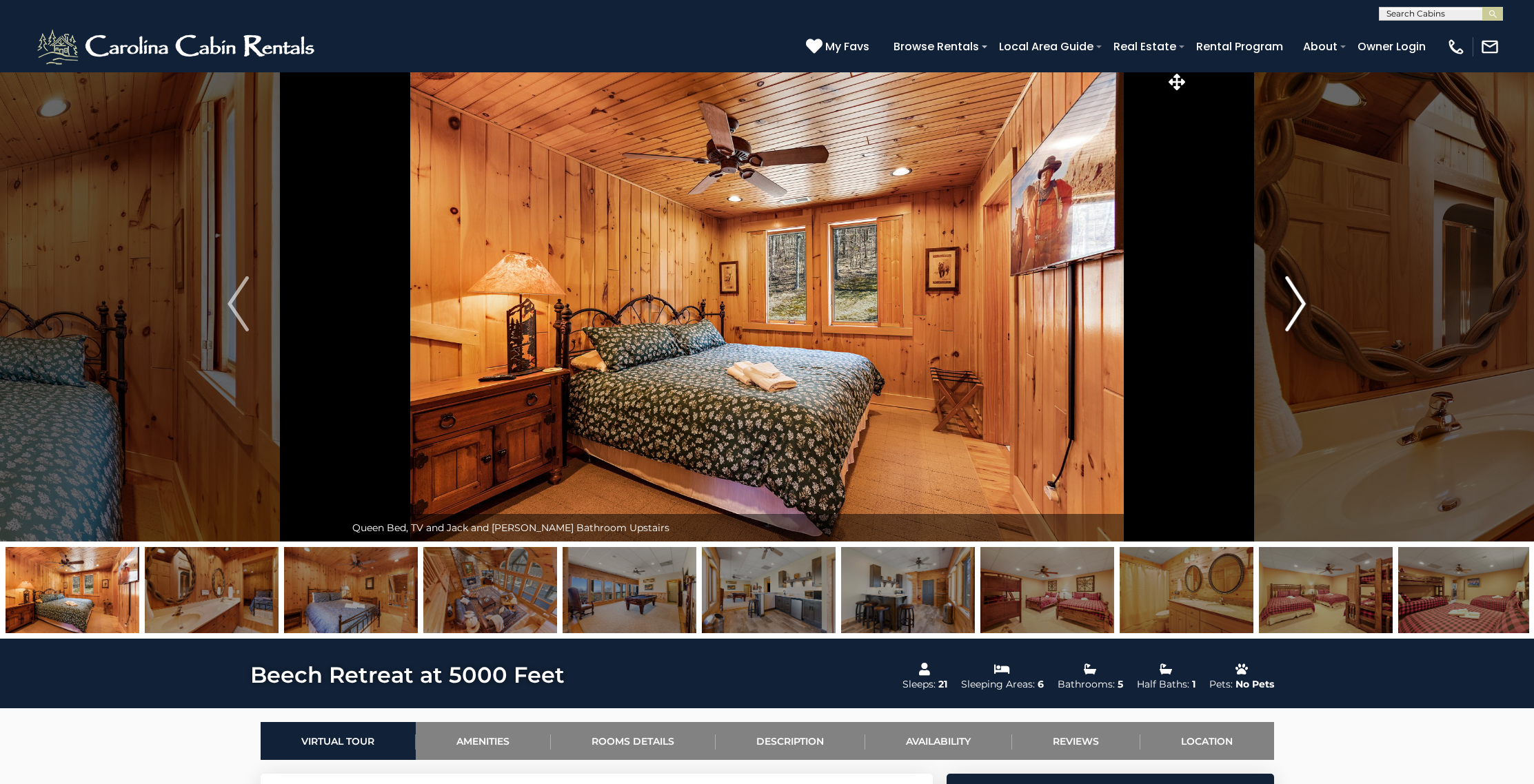
click at [1293, 302] on img "Next" at bounding box center [1295, 304] width 21 height 55
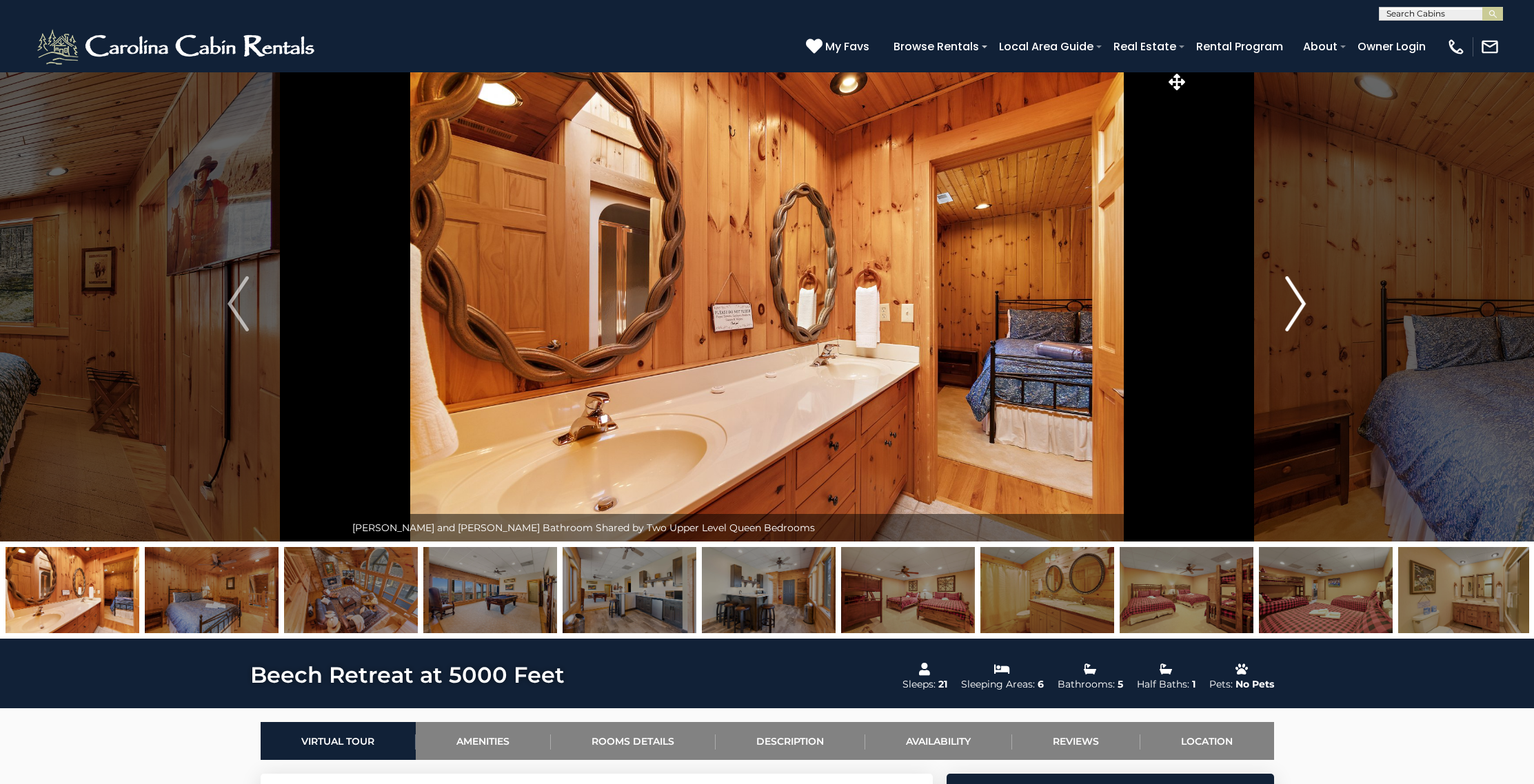
click at [1293, 302] on img "Next" at bounding box center [1295, 304] width 21 height 55
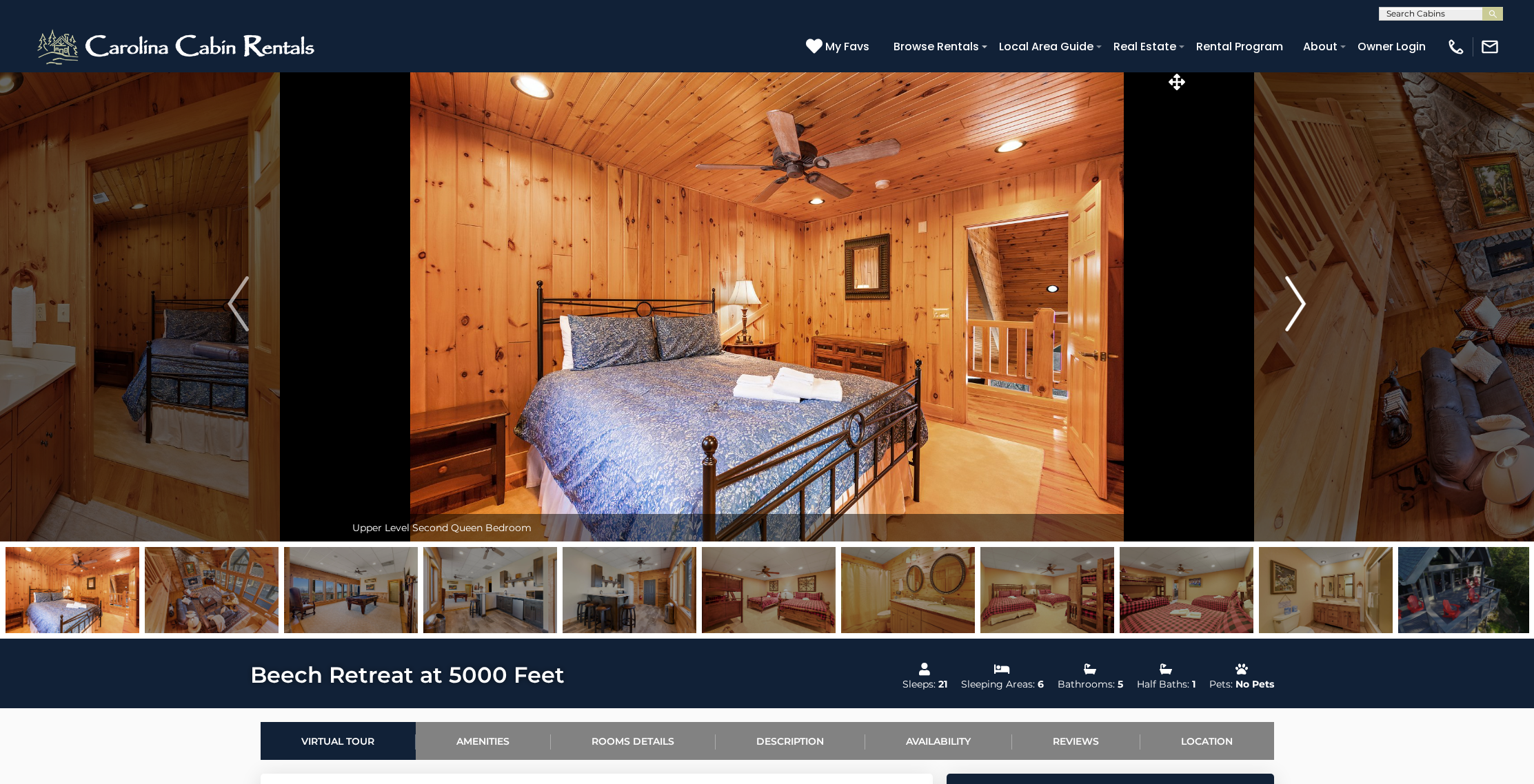
click at [1293, 302] on img "Next" at bounding box center [1295, 304] width 21 height 55
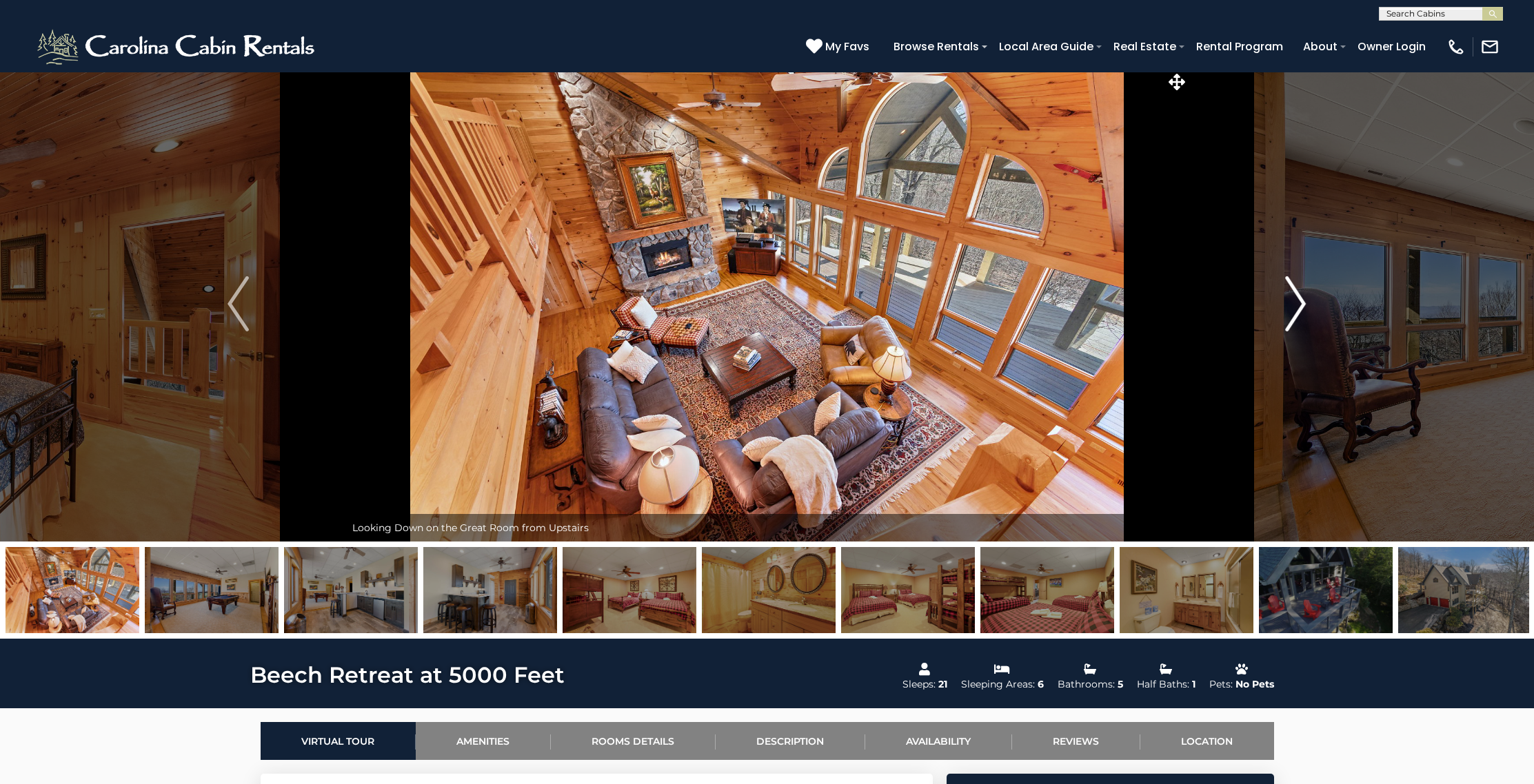
click at [1293, 302] on img "Next" at bounding box center [1295, 304] width 21 height 55
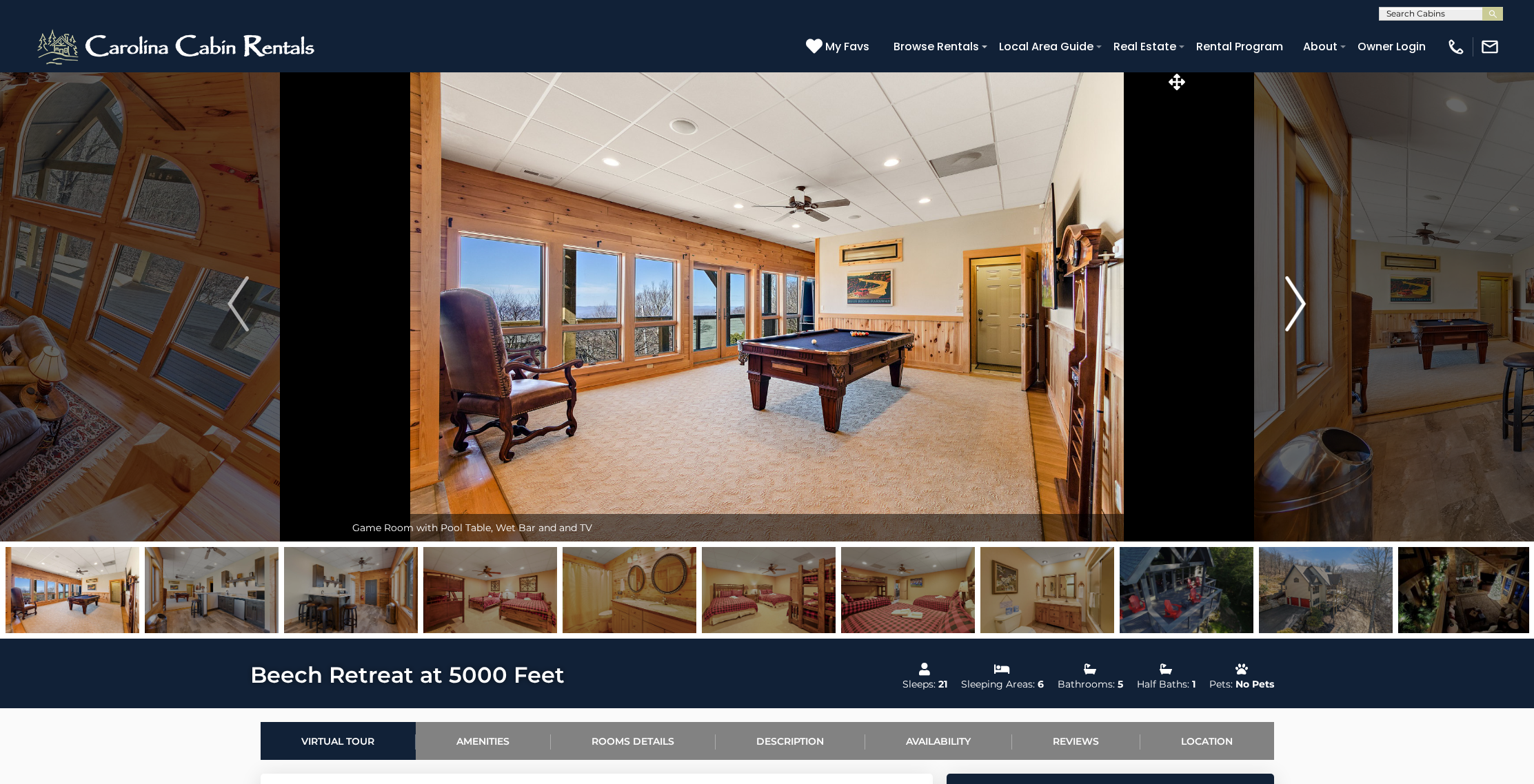
click at [1293, 302] on img "Next" at bounding box center [1295, 304] width 21 height 55
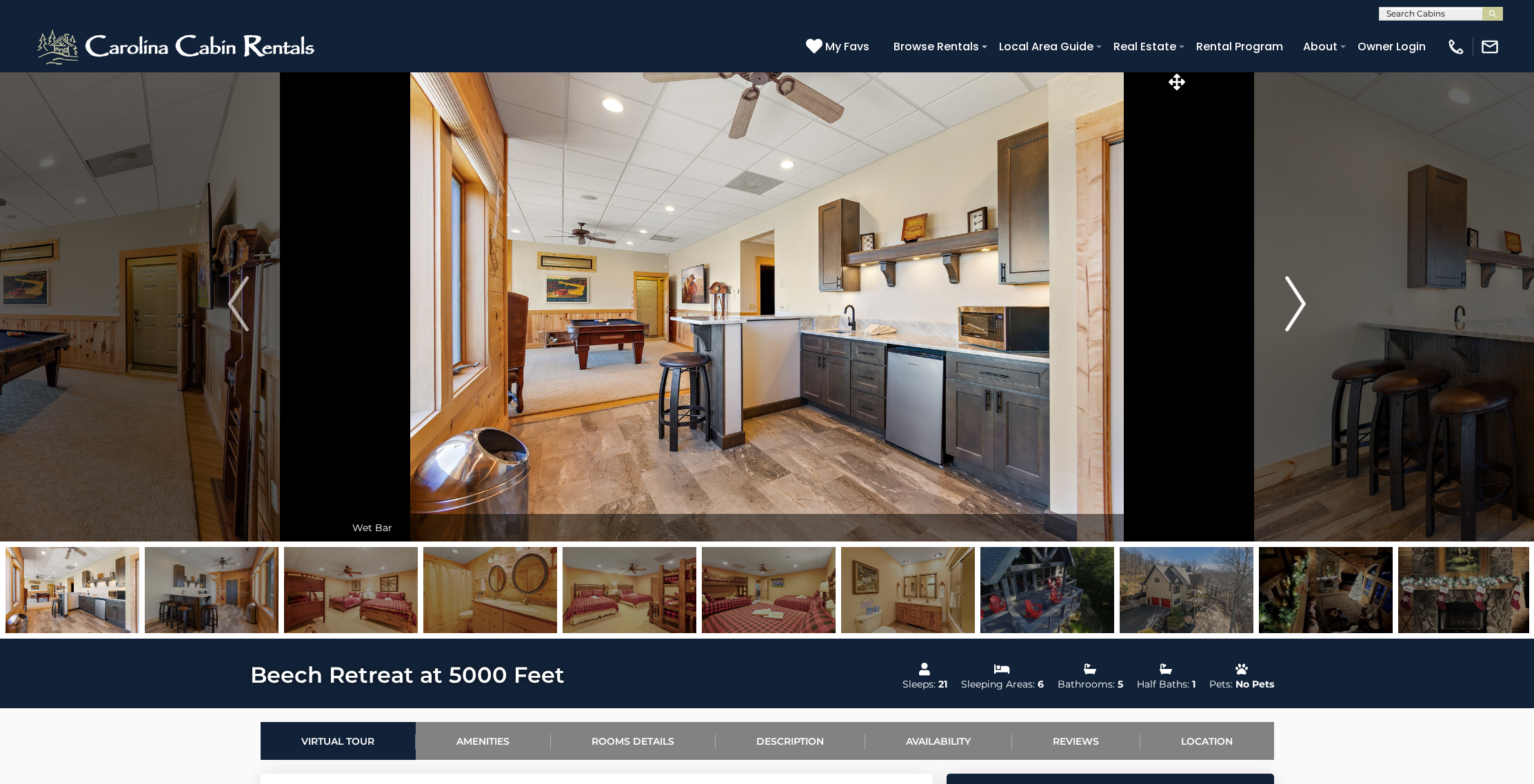
click at [1293, 302] on img "Next" at bounding box center [1295, 304] width 21 height 55
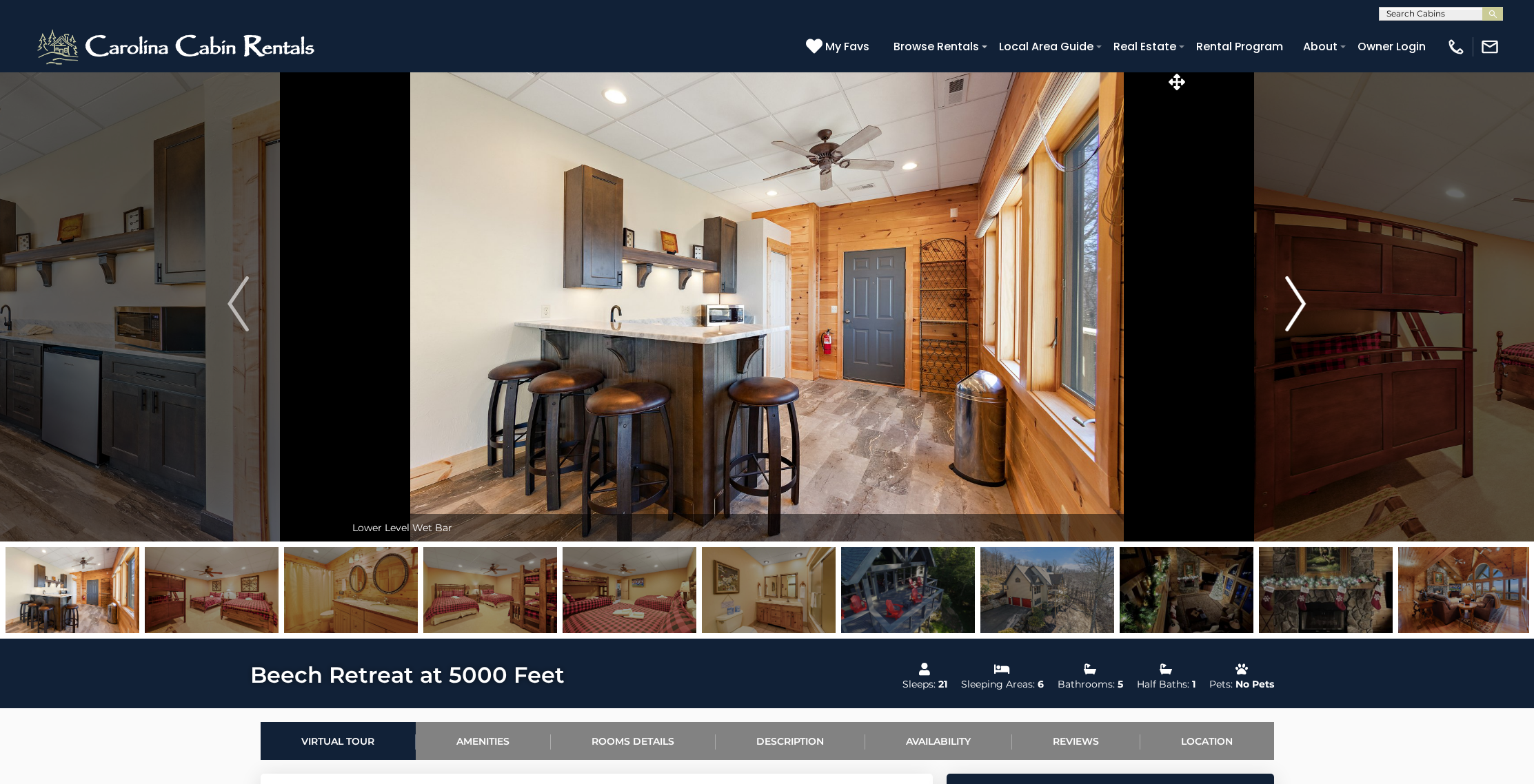
click at [1293, 302] on img "Next" at bounding box center [1295, 304] width 21 height 55
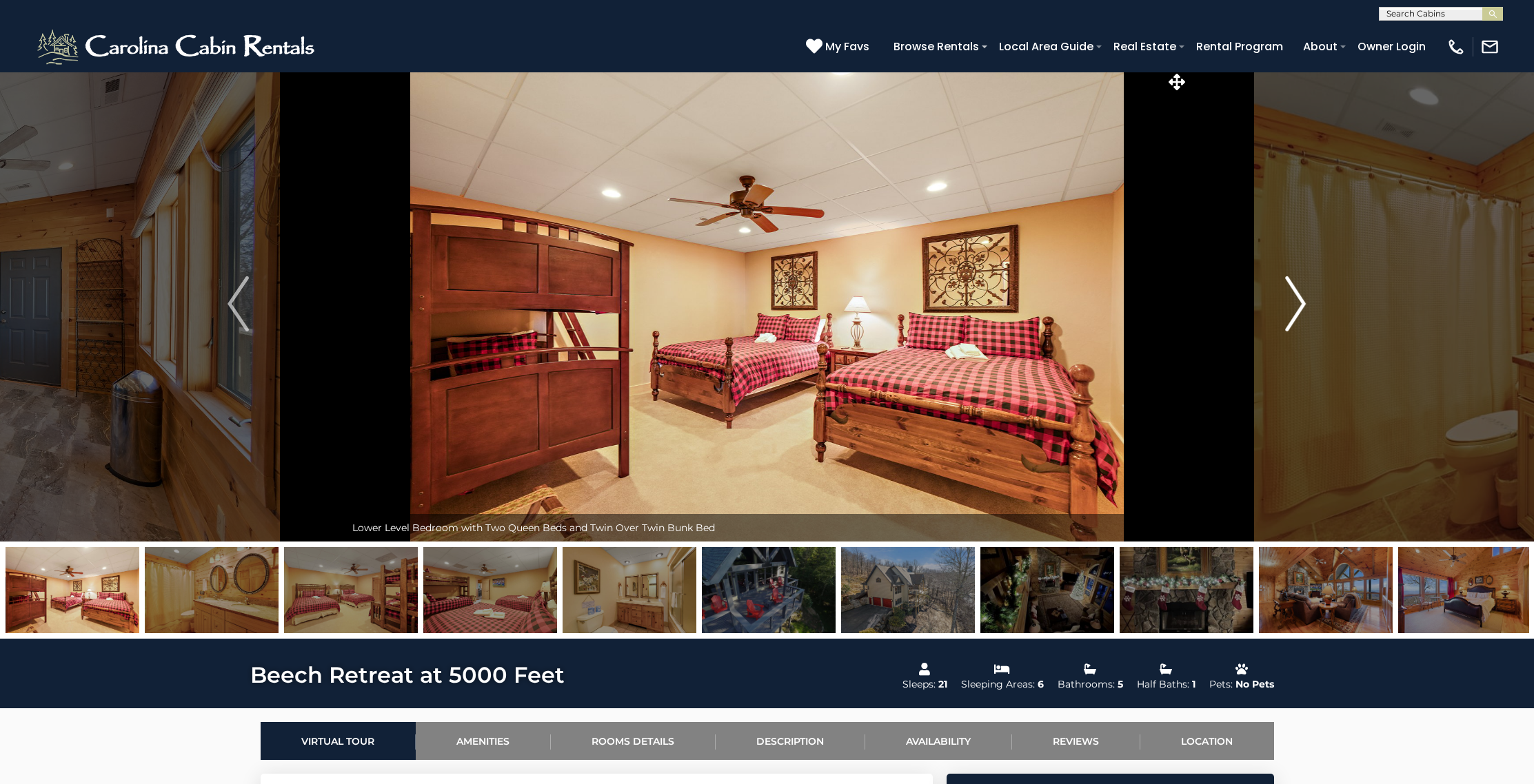
click at [1293, 302] on img "Next" at bounding box center [1295, 304] width 21 height 55
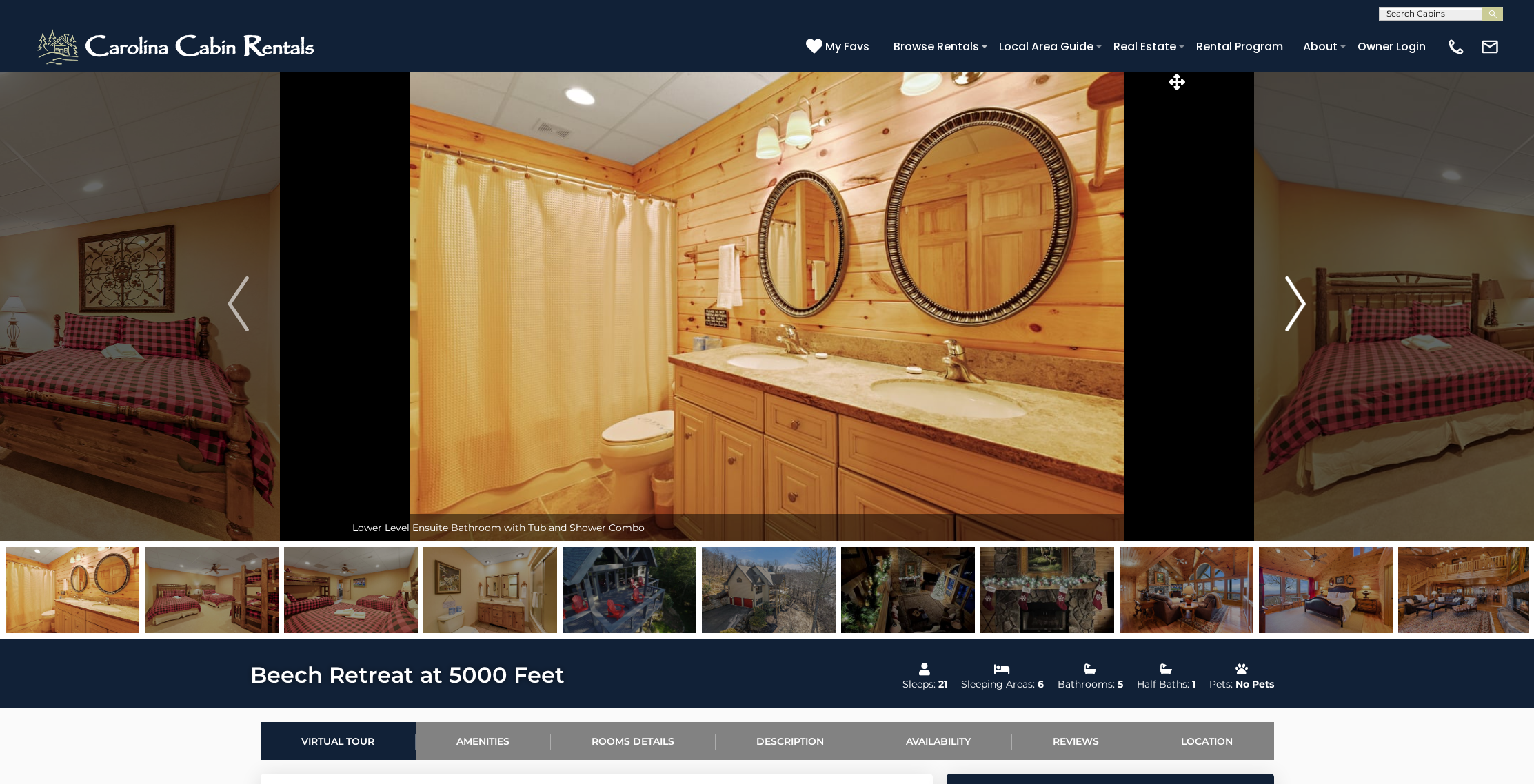
click at [1293, 302] on img "Next" at bounding box center [1295, 304] width 21 height 55
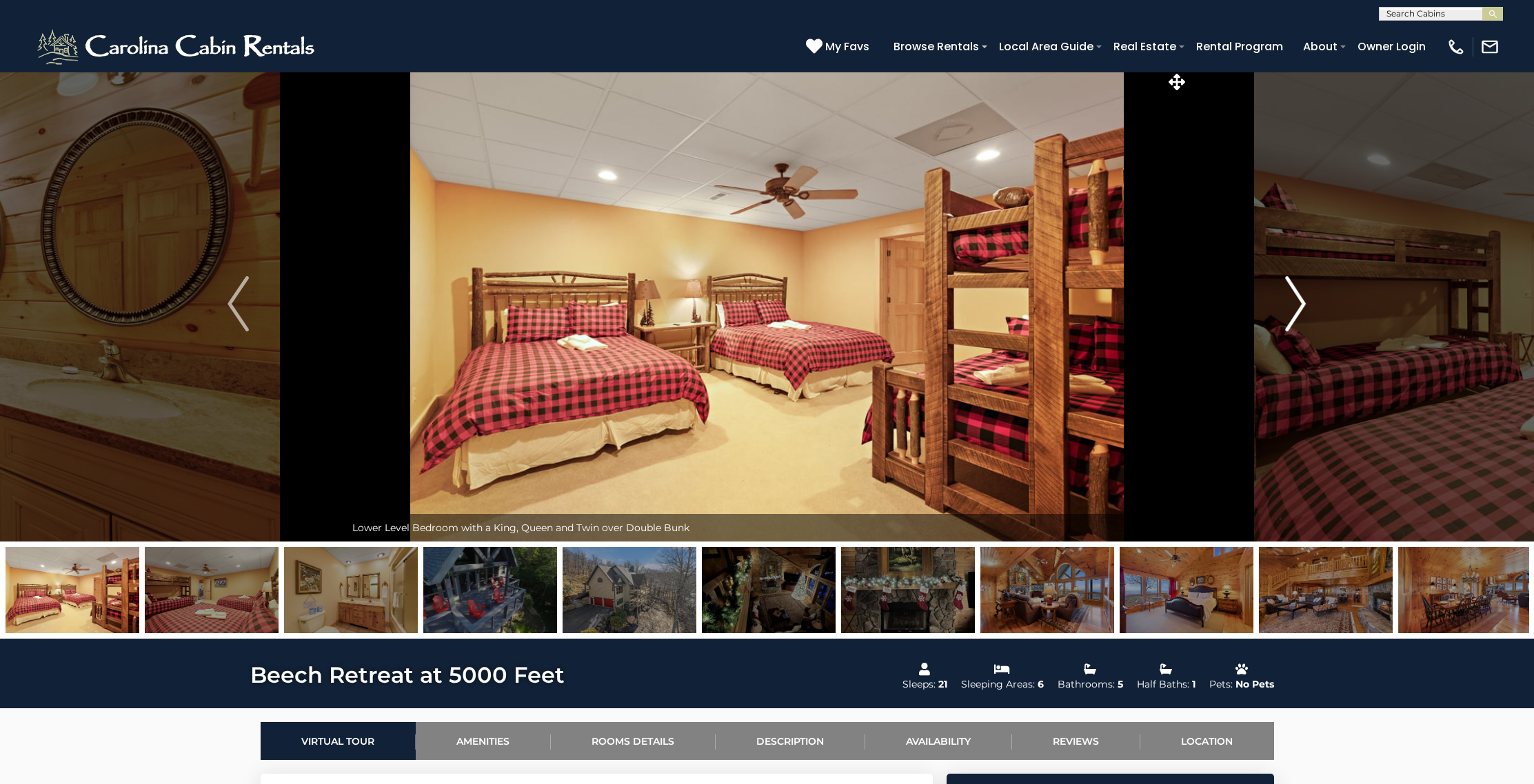
click at [1293, 302] on img "Next" at bounding box center [1295, 304] width 21 height 55
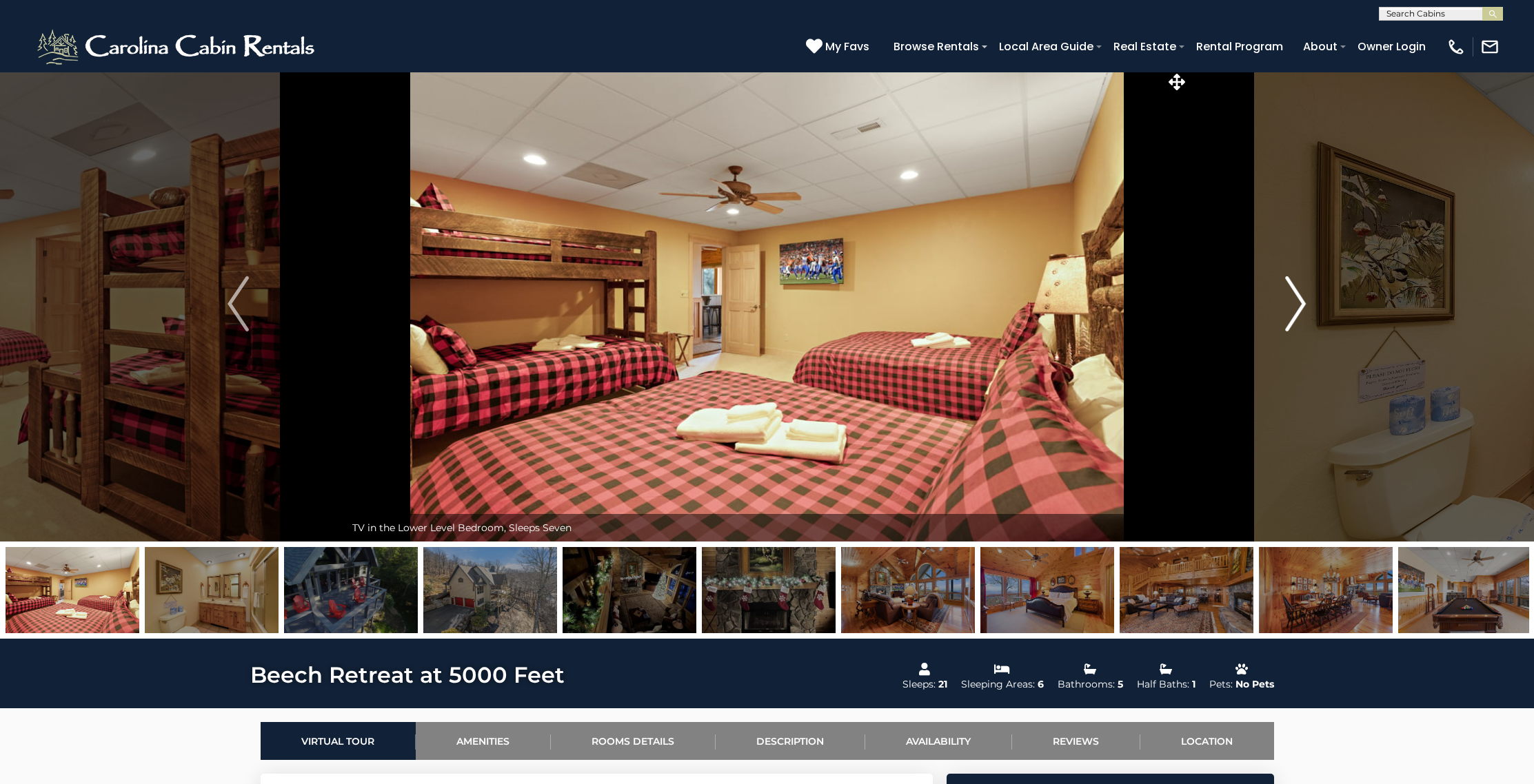
click at [1293, 302] on img "Next" at bounding box center [1295, 304] width 21 height 55
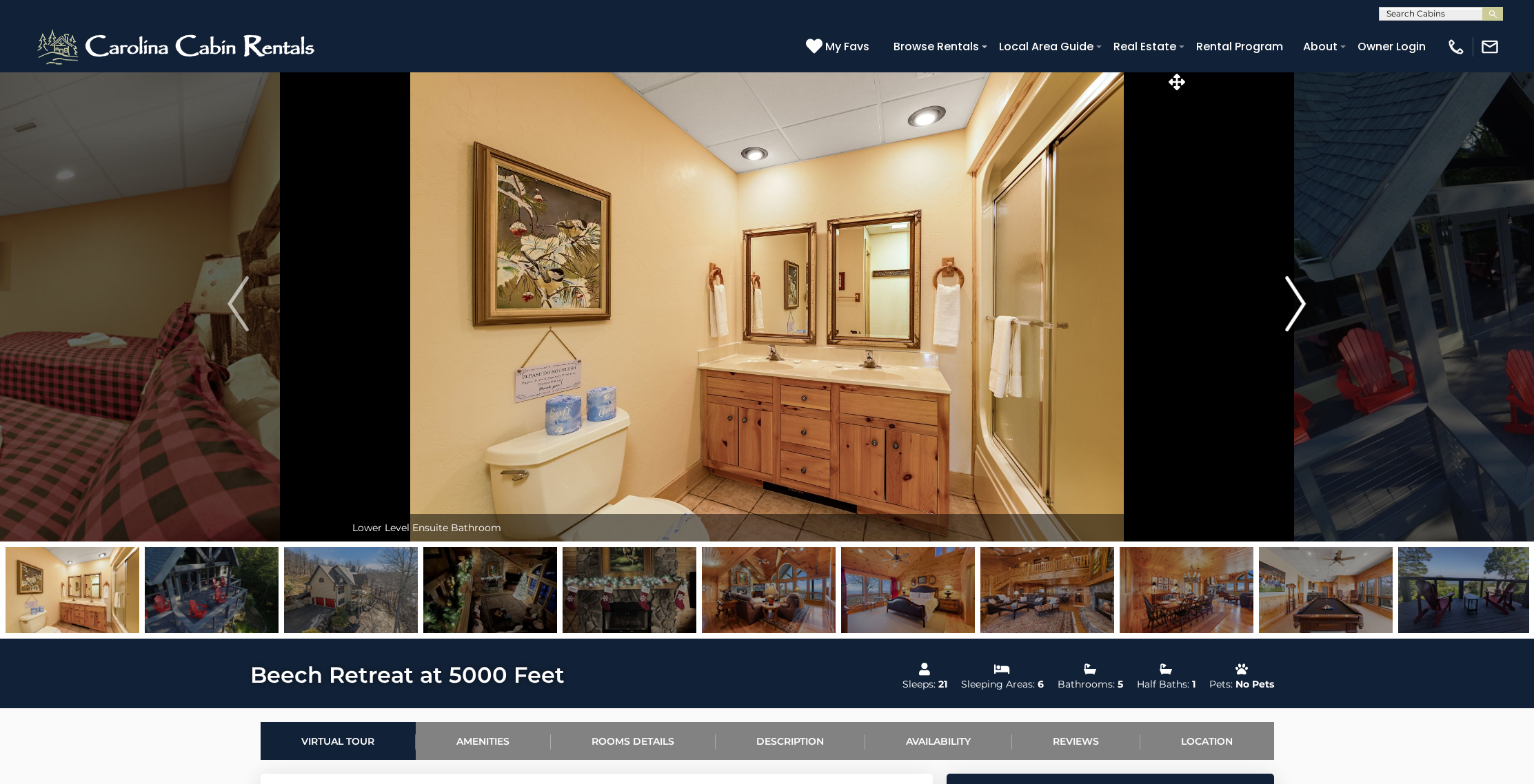
click at [1293, 302] on img "Next" at bounding box center [1295, 304] width 21 height 55
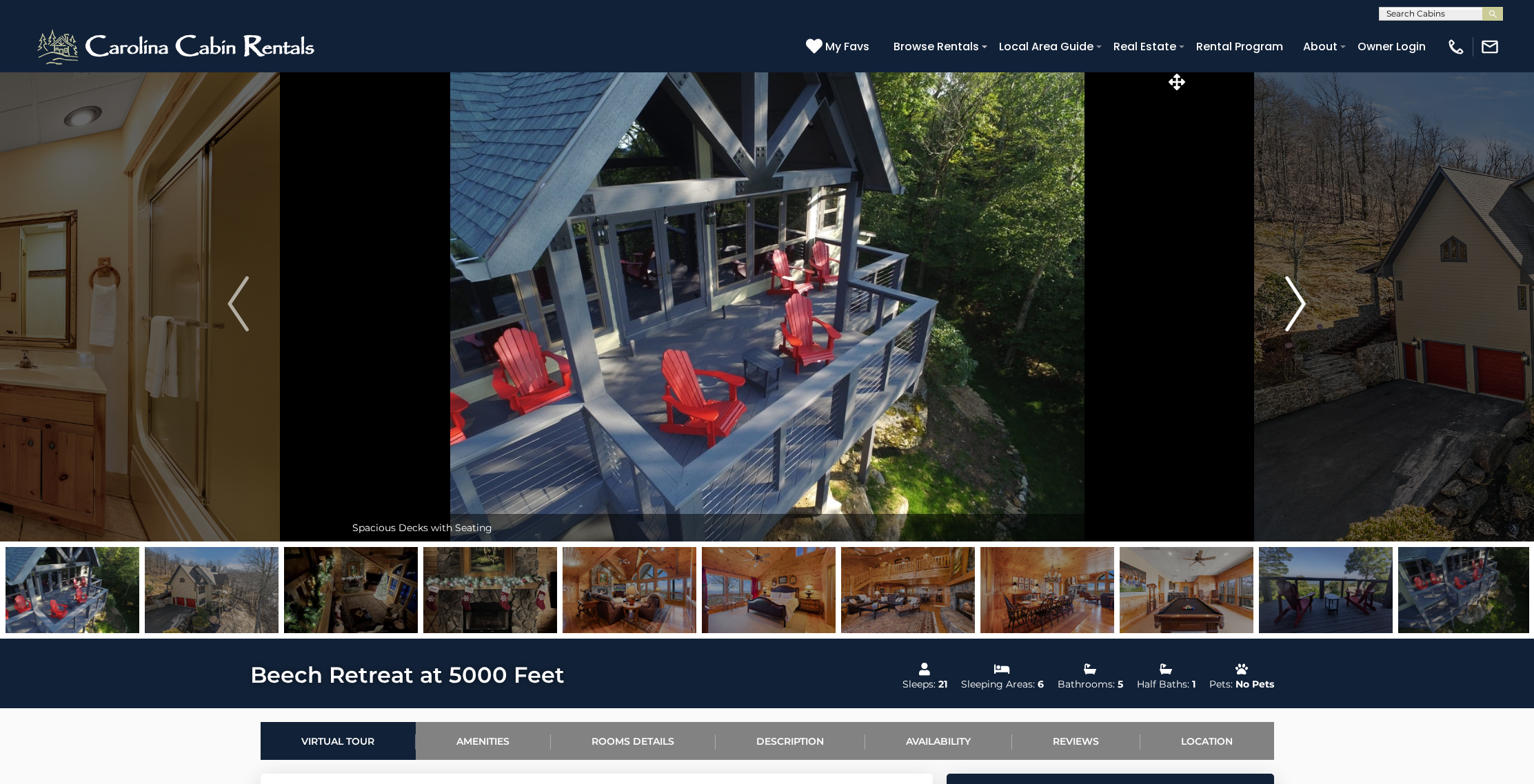
click at [1293, 302] on img "Next" at bounding box center [1295, 304] width 21 height 55
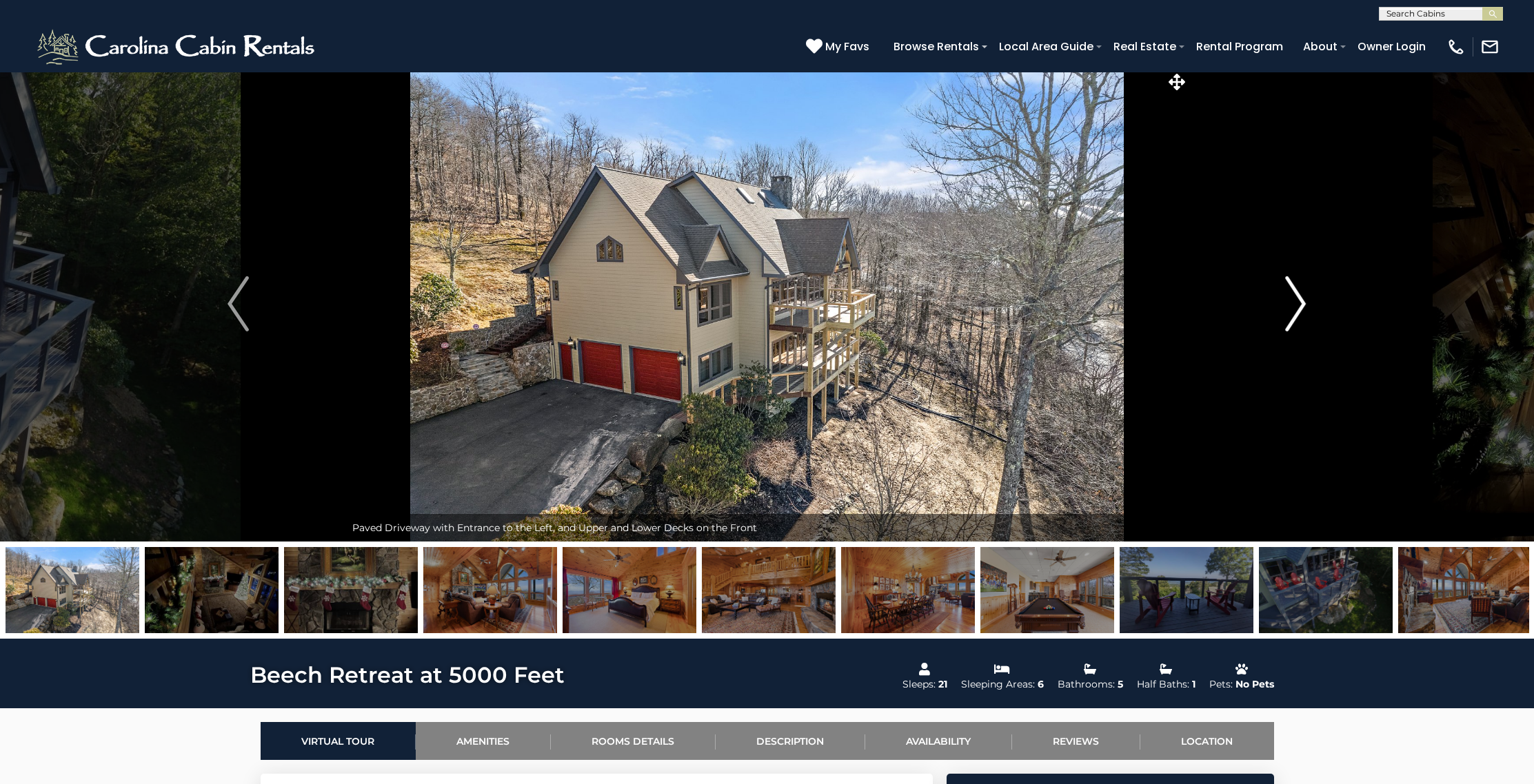
click at [1293, 302] on img "Next" at bounding box center [1295, 304] width 21 height 55
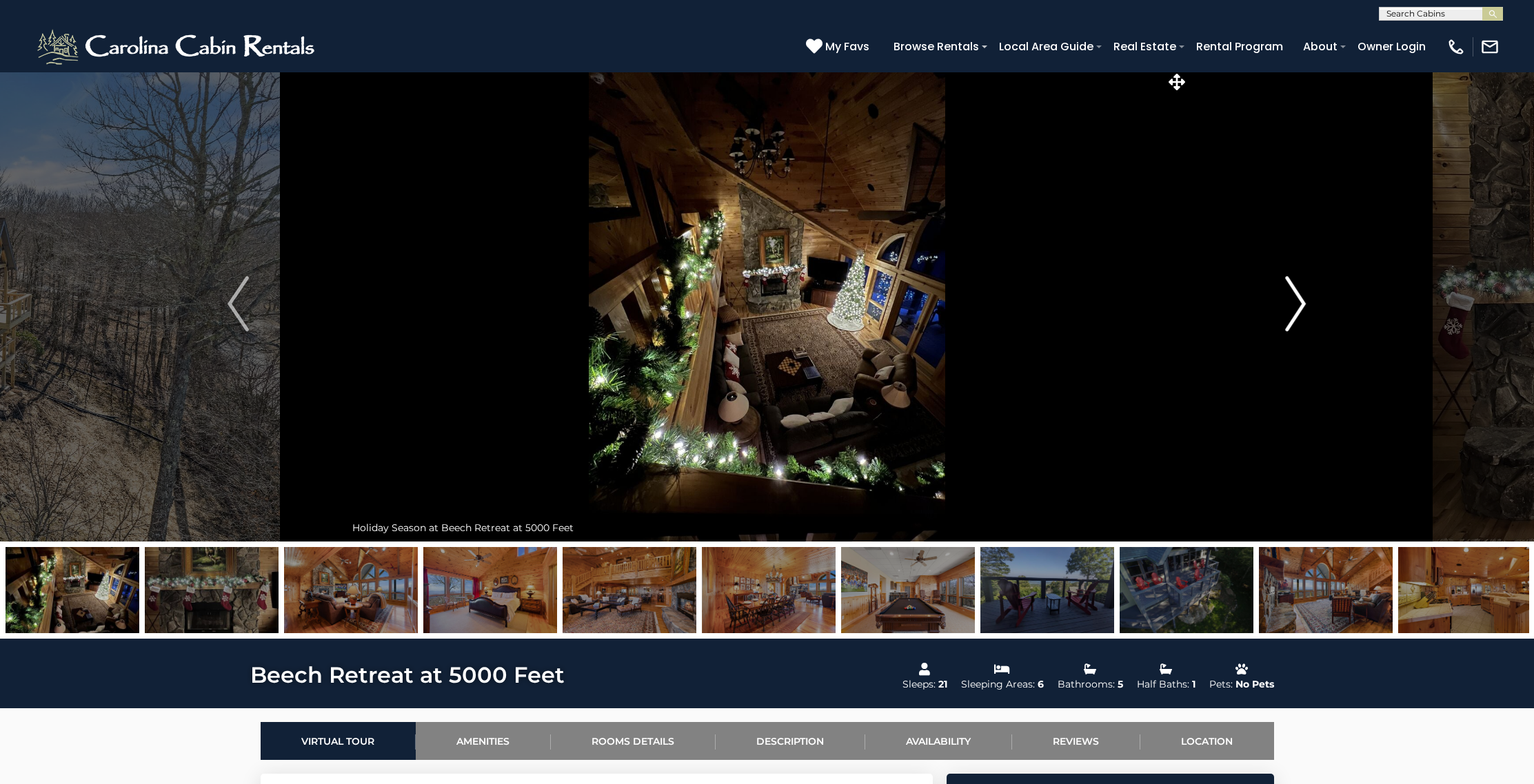
click at [1293, 302] on img "Next" at bounding box center [1295, 304] width 21 height 55
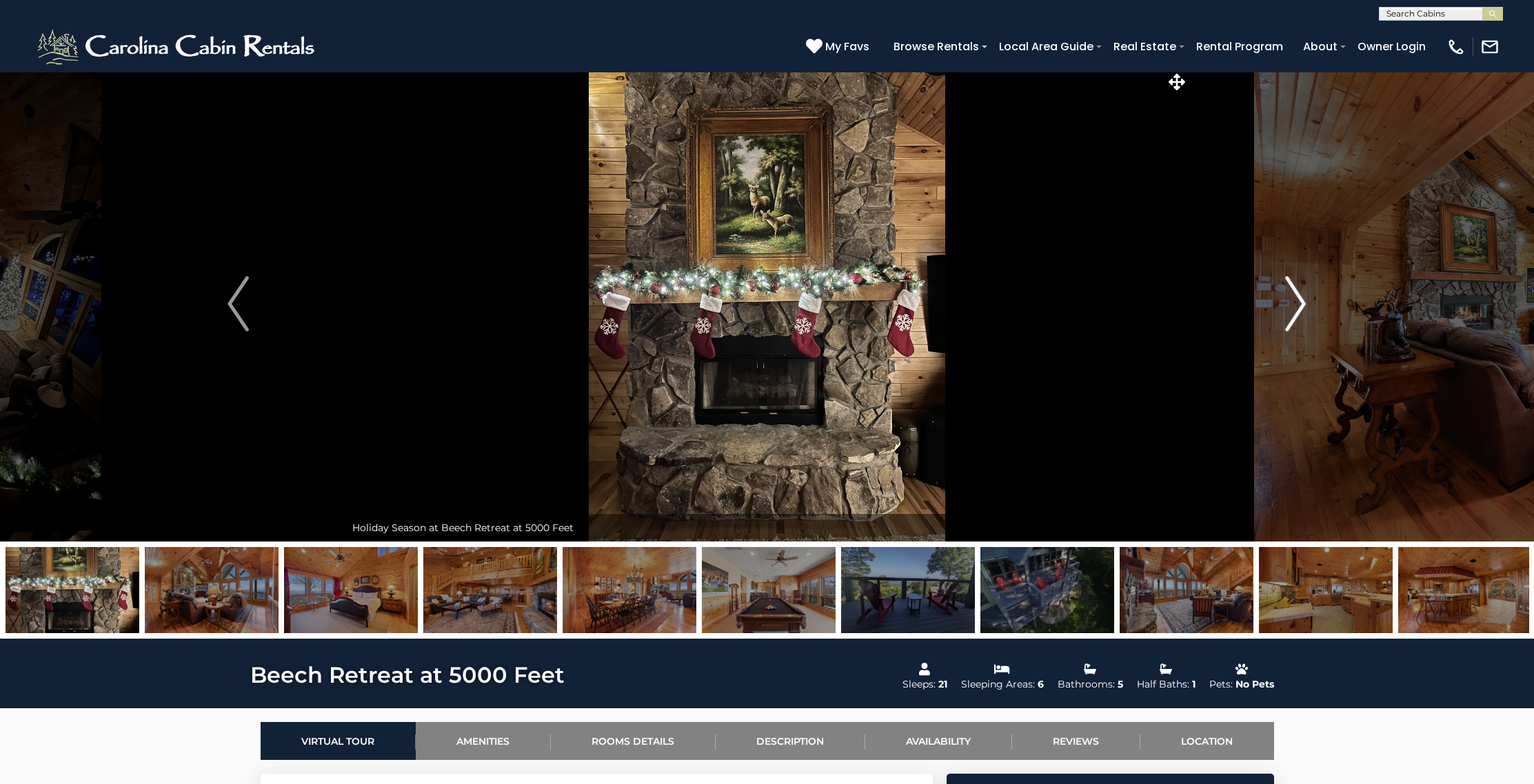
click at [1294, 301] on img "Next" at bounding box center [1295, 304] width 21 height 55
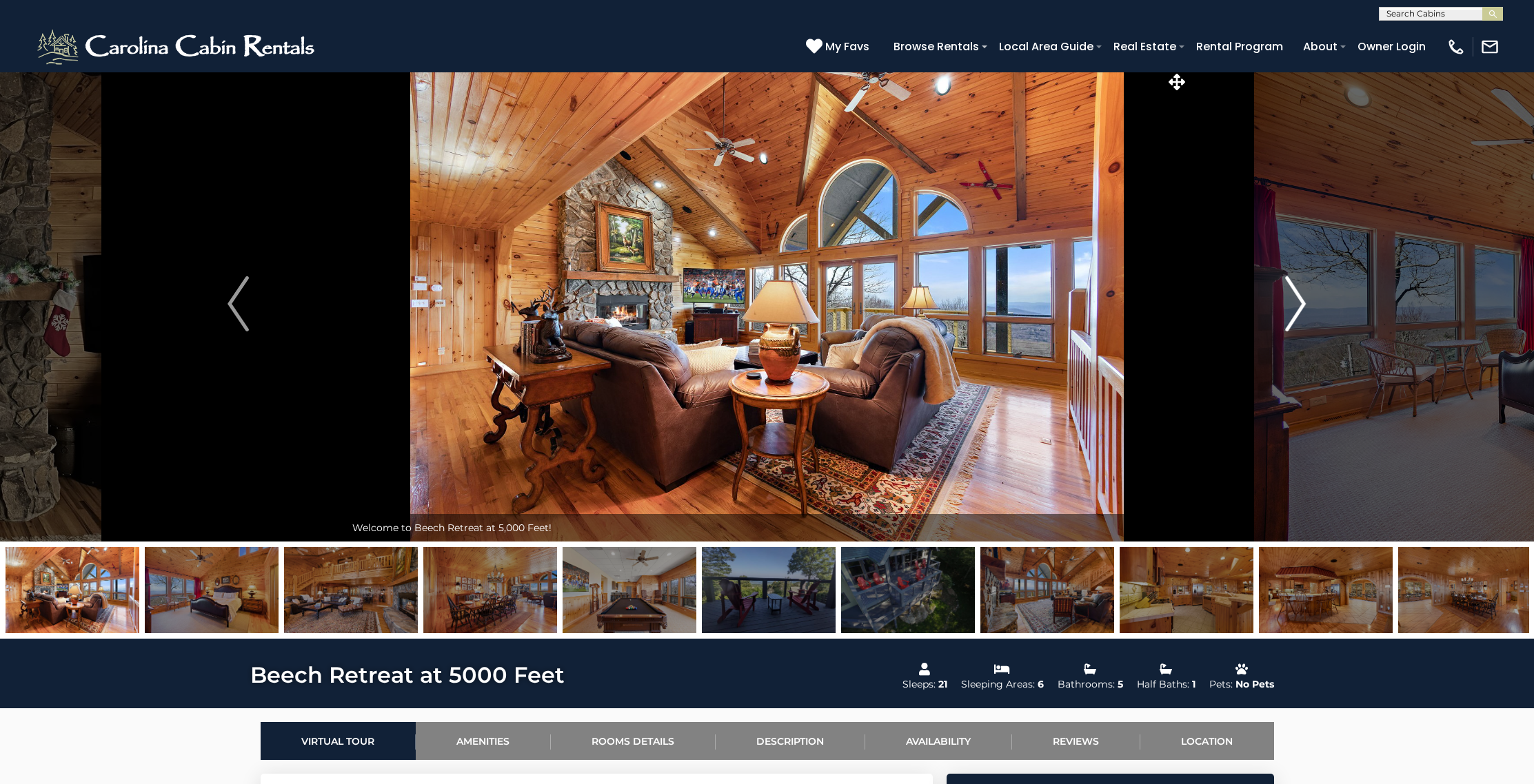
click at [1294, 301] on img "Next" at bounding box center [1295, 304] width 21 height 55
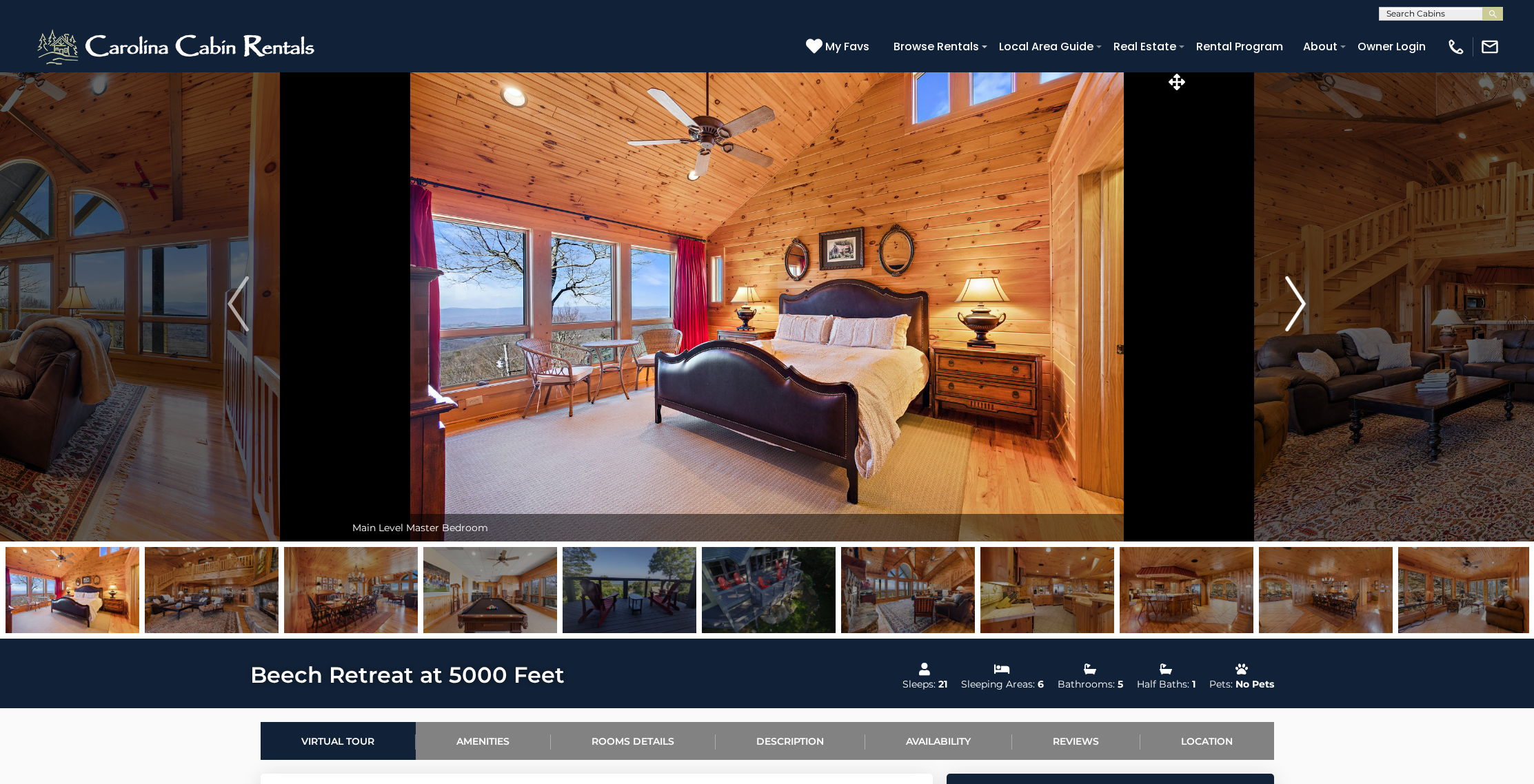
click at [1294, 301] on img "Next" at bounding box center [1295, 304] width 21 height 55
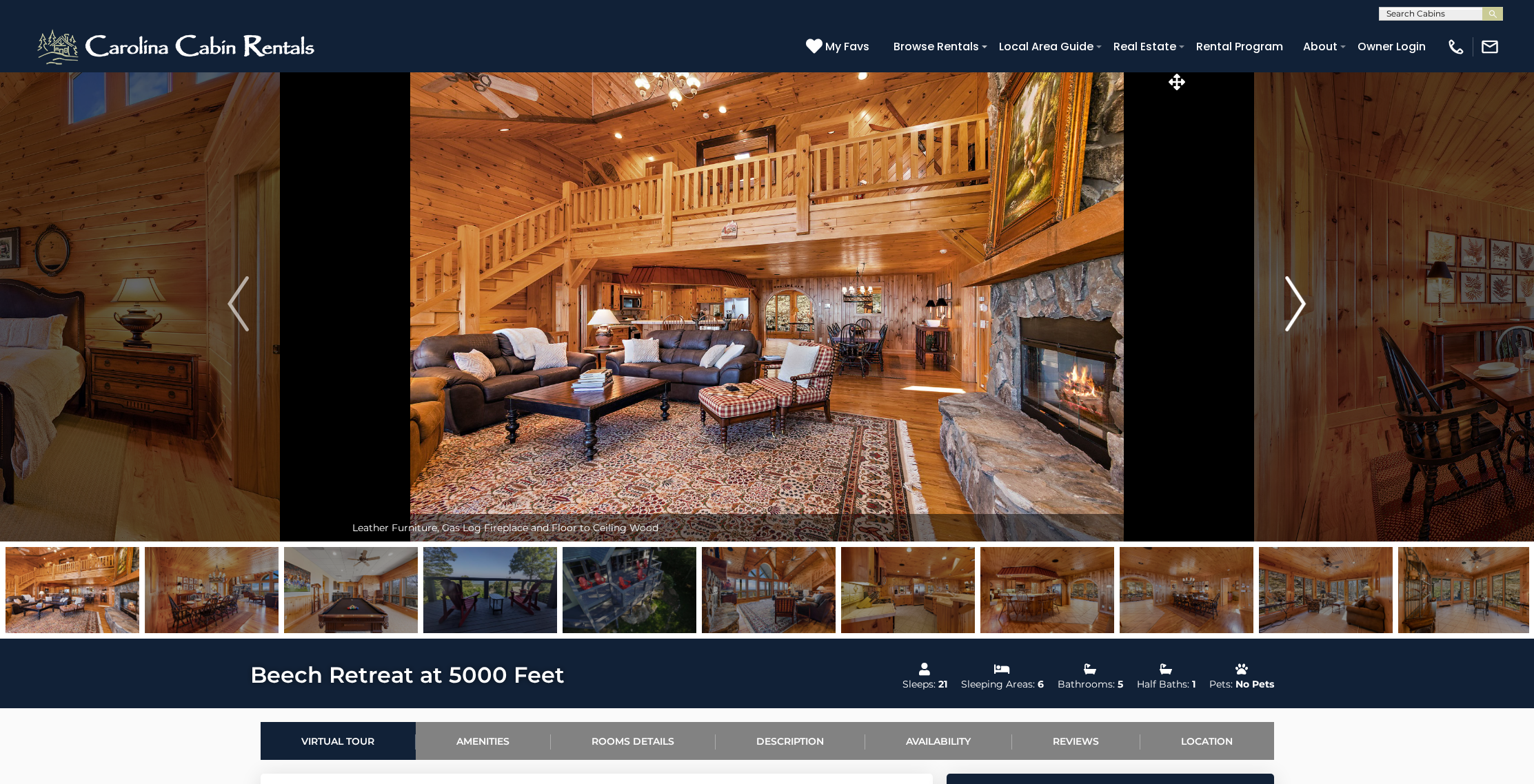
click at [1295, 301] on img "Next" at bounding box center [1295, 304] width 21 height 55
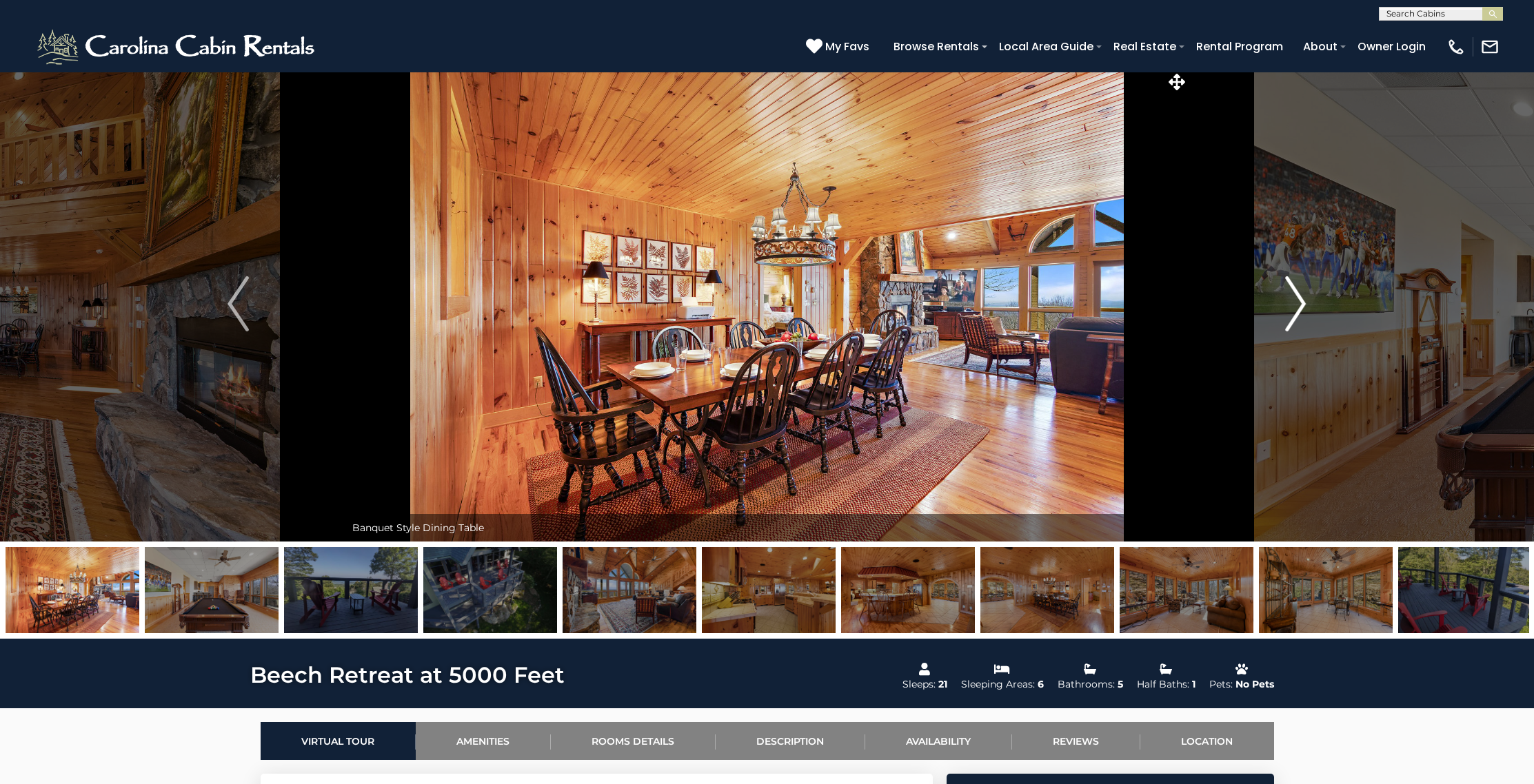
click at [1297, 296] on img "Next" at bounding box center [1295, 304] width 21 height 55
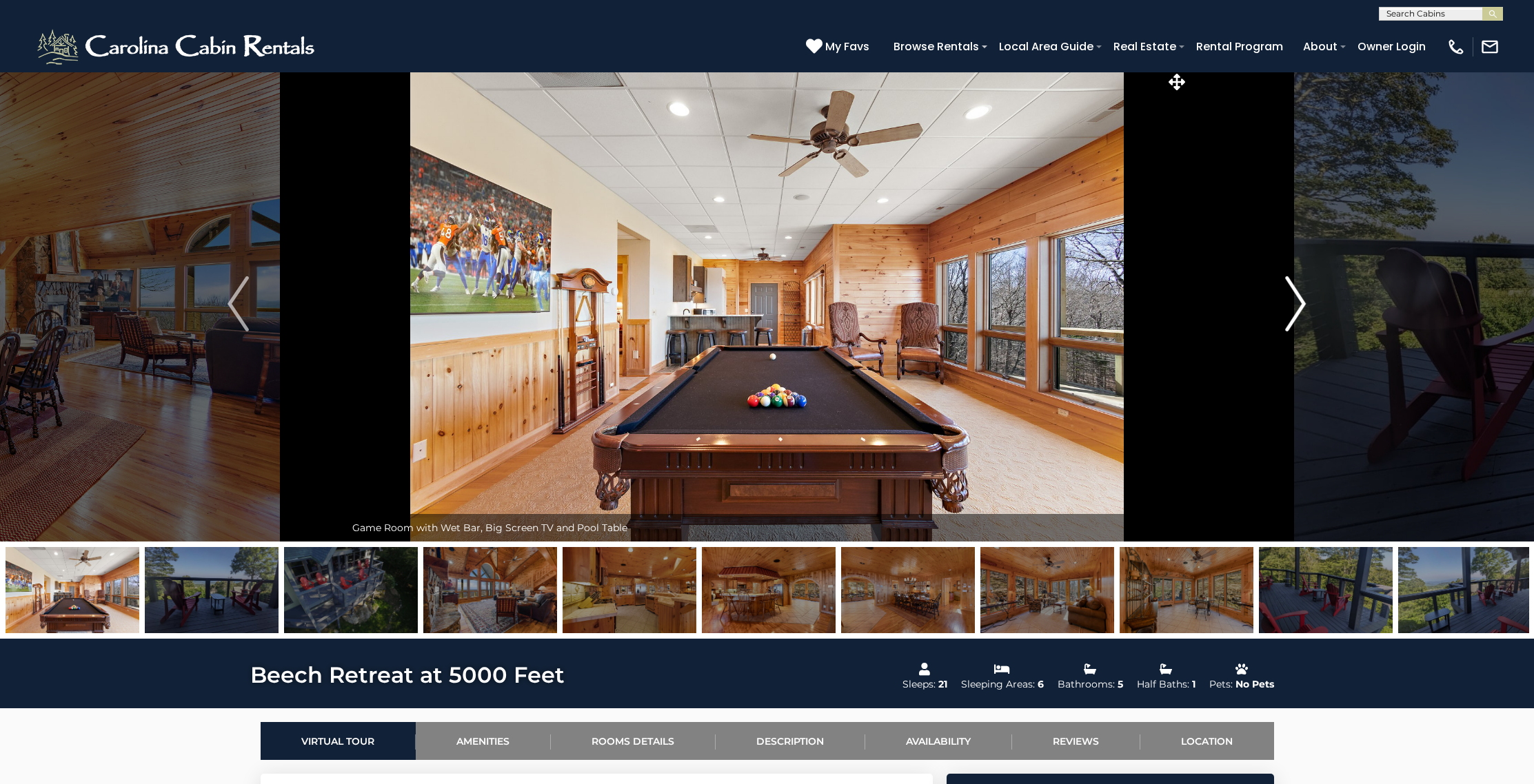
click at [1297, 296] on img "Next" at bounding box center [1295, 304] width 21 height 55
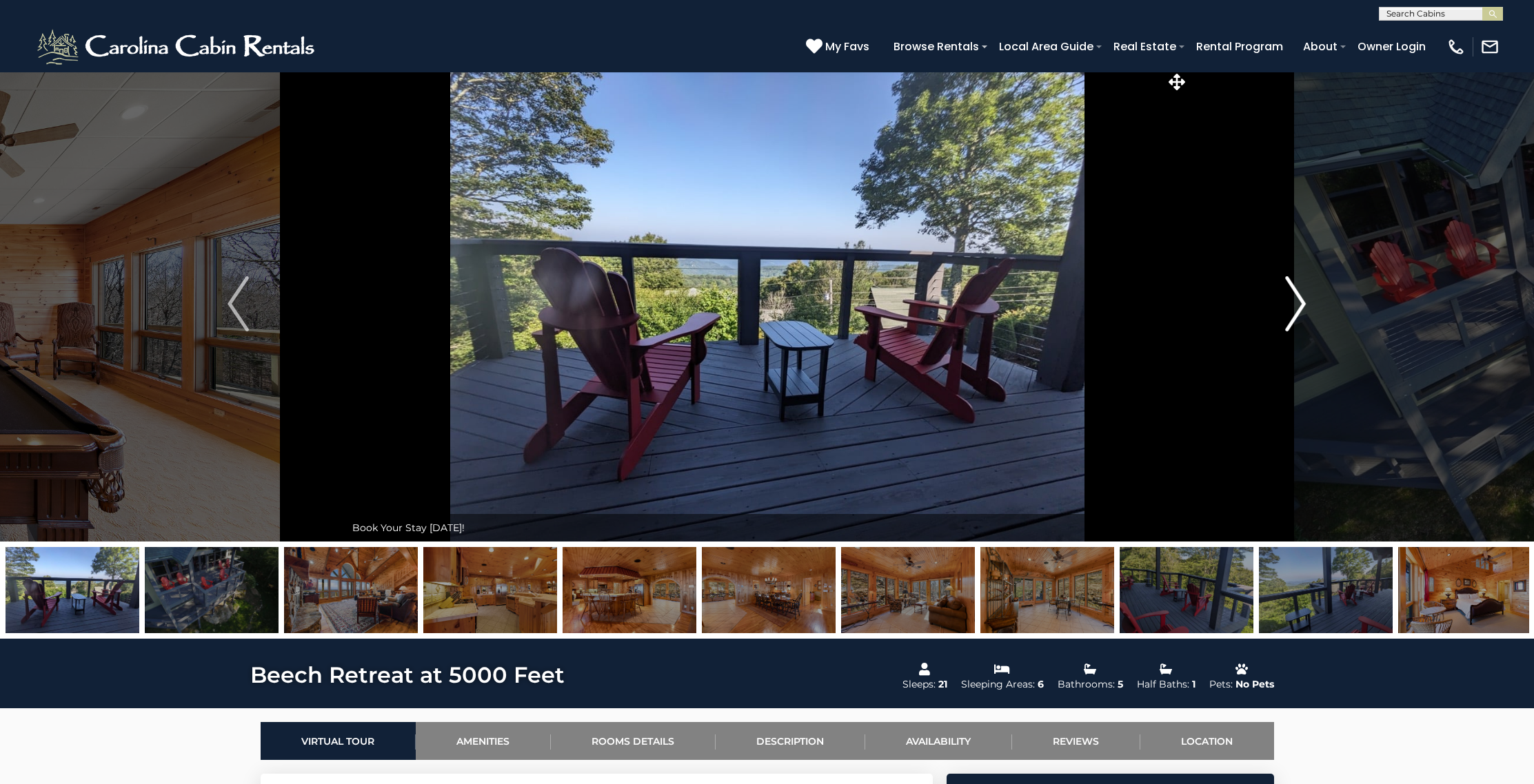
click at [1297, 296] on img "Next" at bounding box center [1295, 304] width 21 height 55
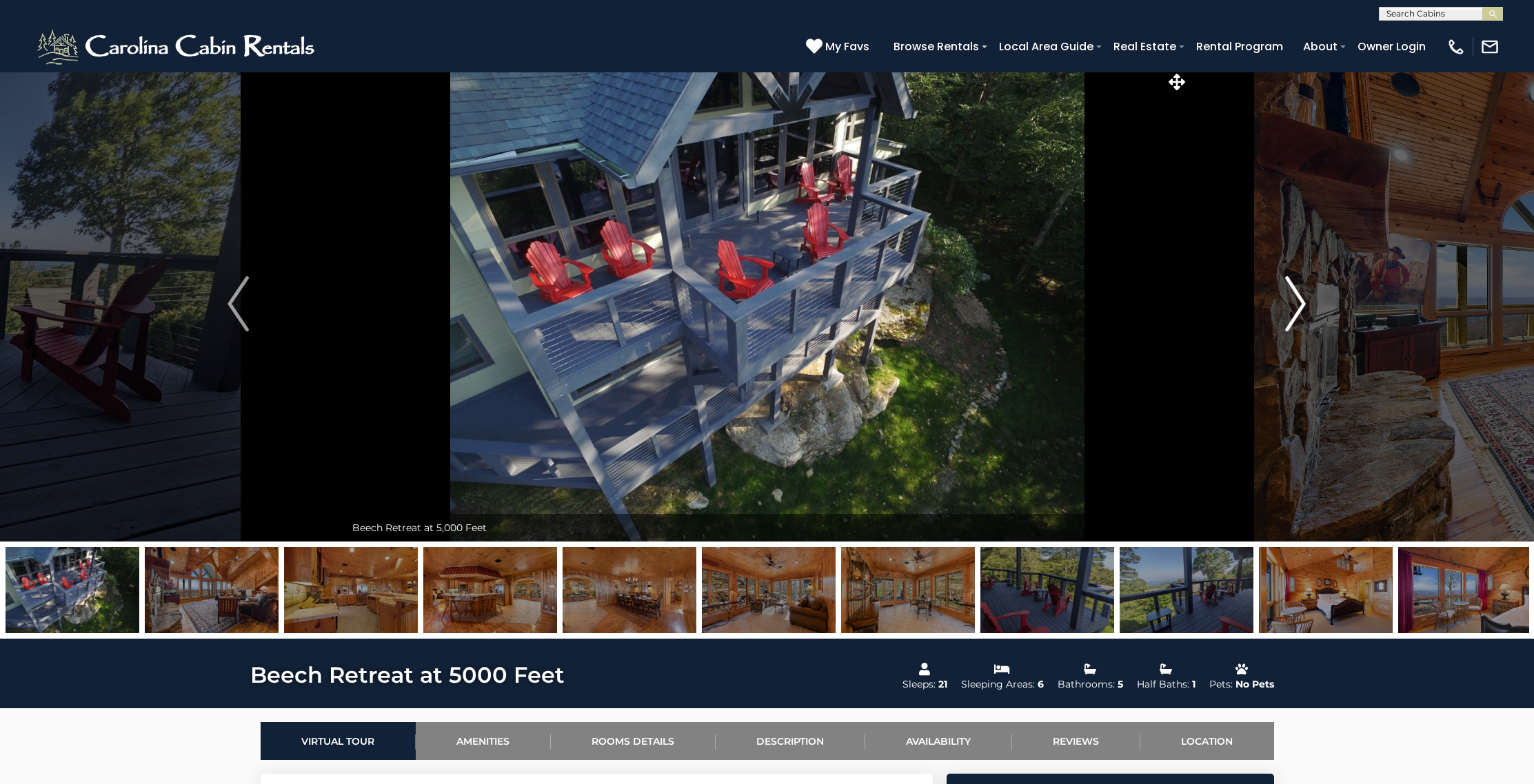
click at [1297, 296] on img "Next" at bounding box center [1295, 304] width 21 height 55
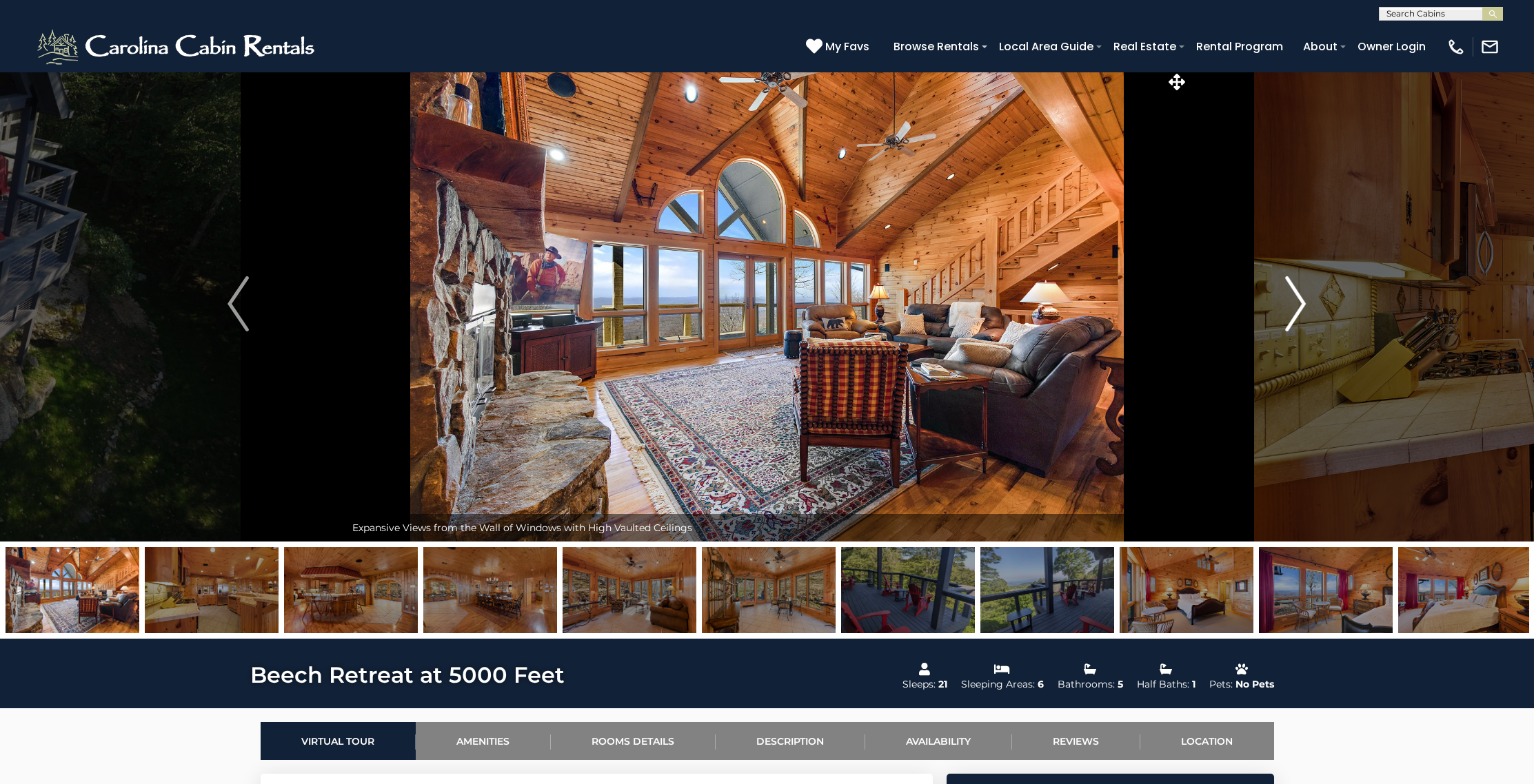
click at [1297, 296] on img "Next" at bounding box center [1295, 304] width 21 height 55
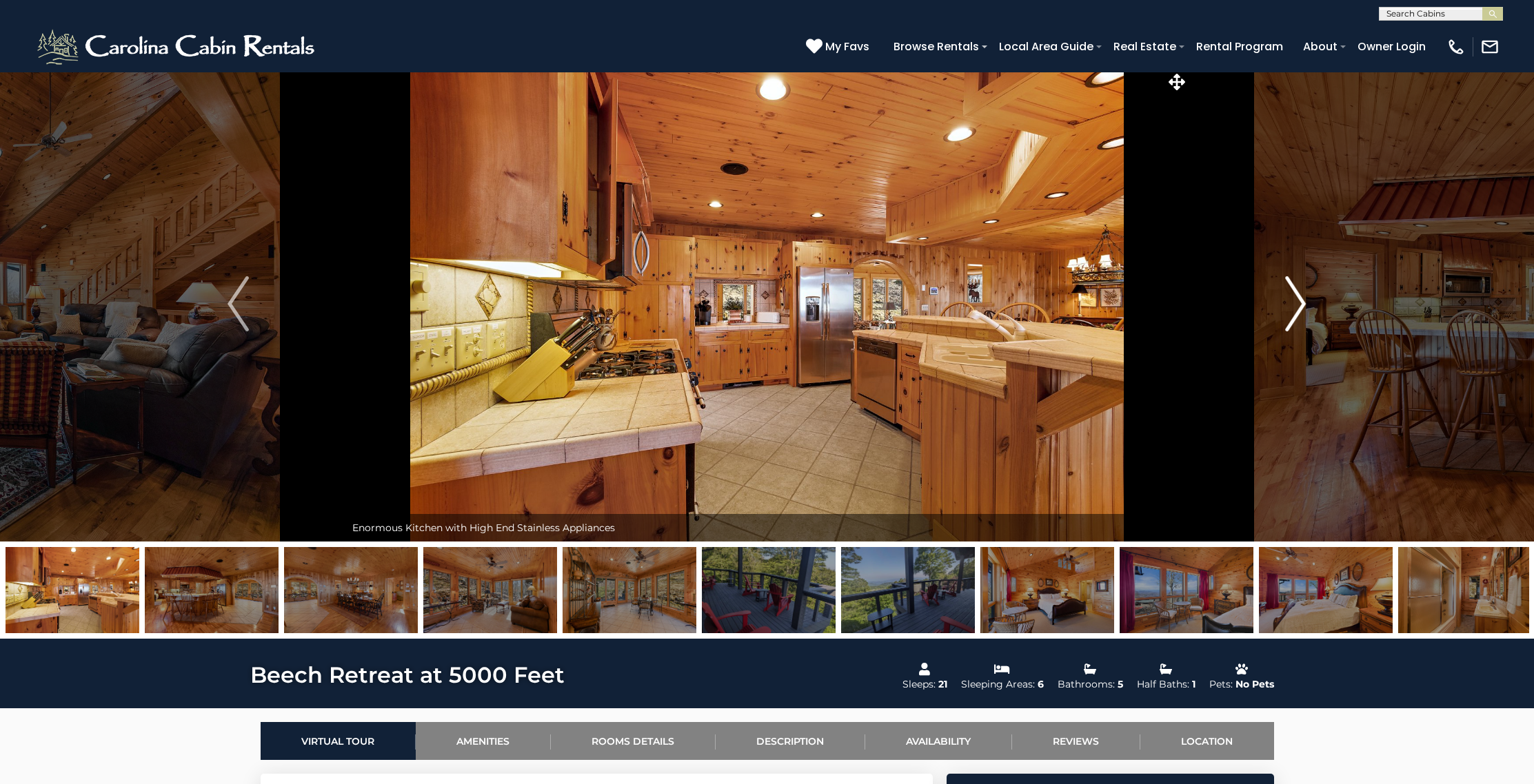
click at [1297, 296] on img "Next" at bounding box center [1295, 304] width 21 height 55
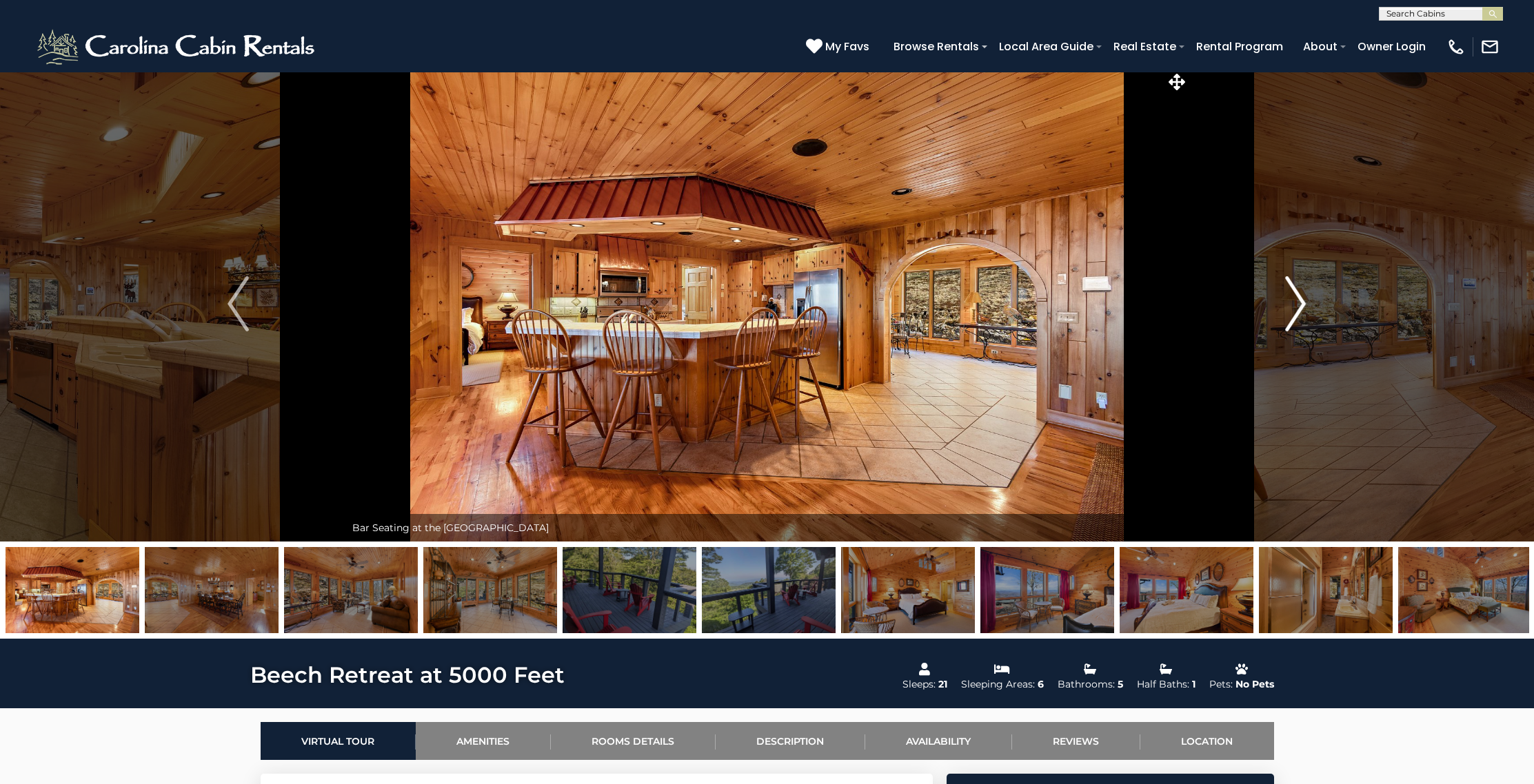
click at [1297, 296] on img "Next" at bounding box center [1295, 304] width 21 height 55
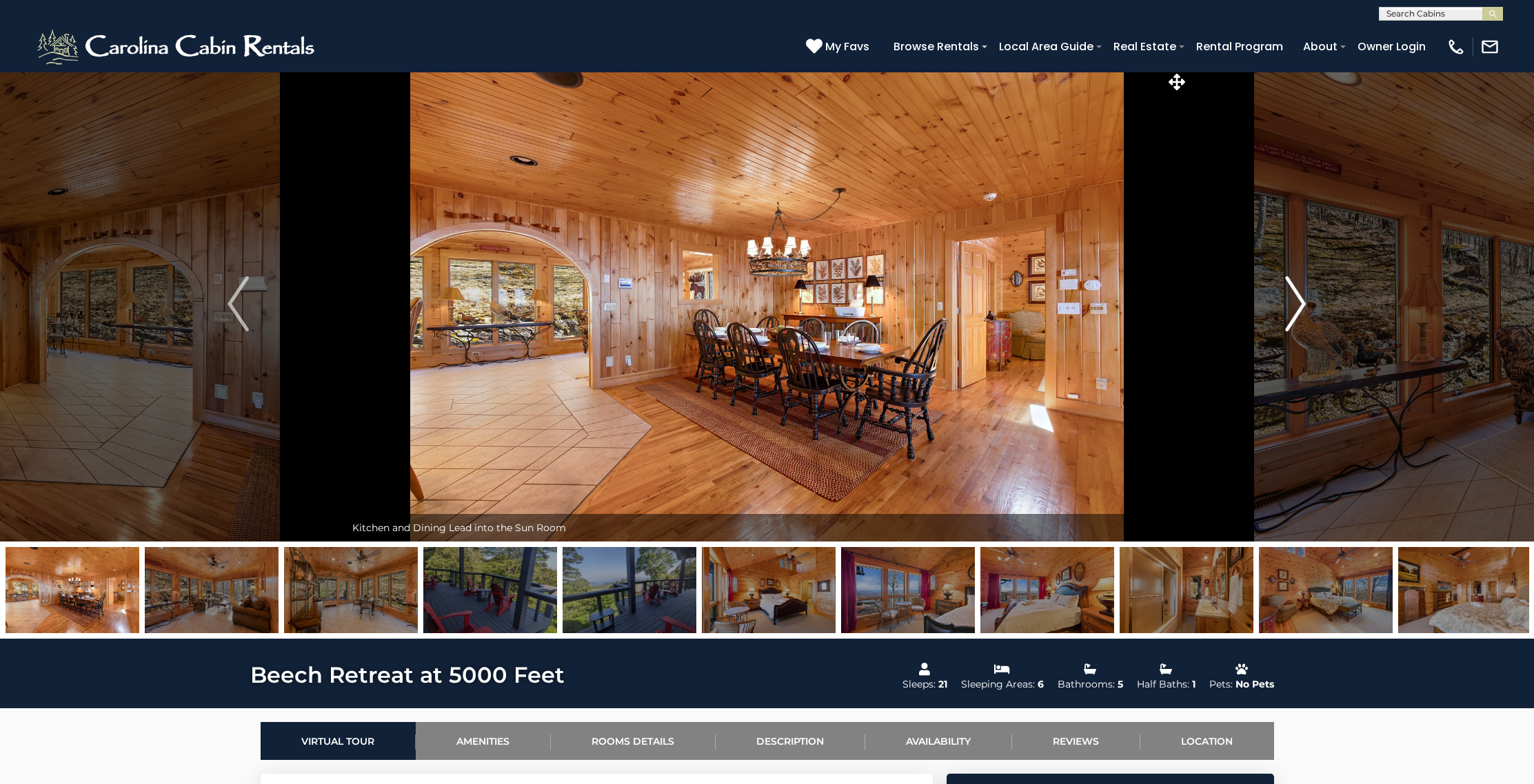
click at [1297, 296] on img "Next" at bounding box center [1295, 304] width 21 height 55
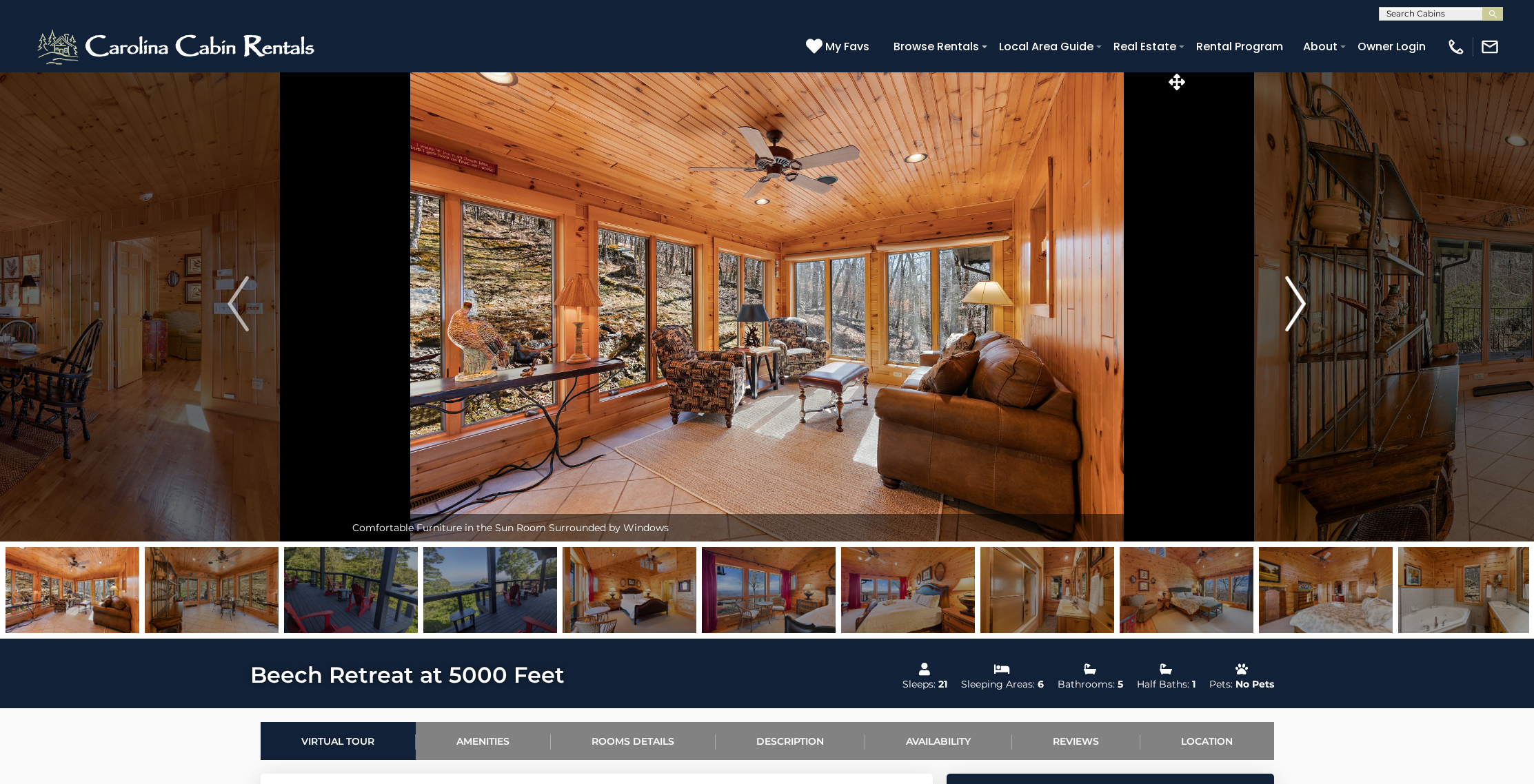
click at [1297, 296] on img "Next" at bounding box center [1295, 304] width 21 height 55
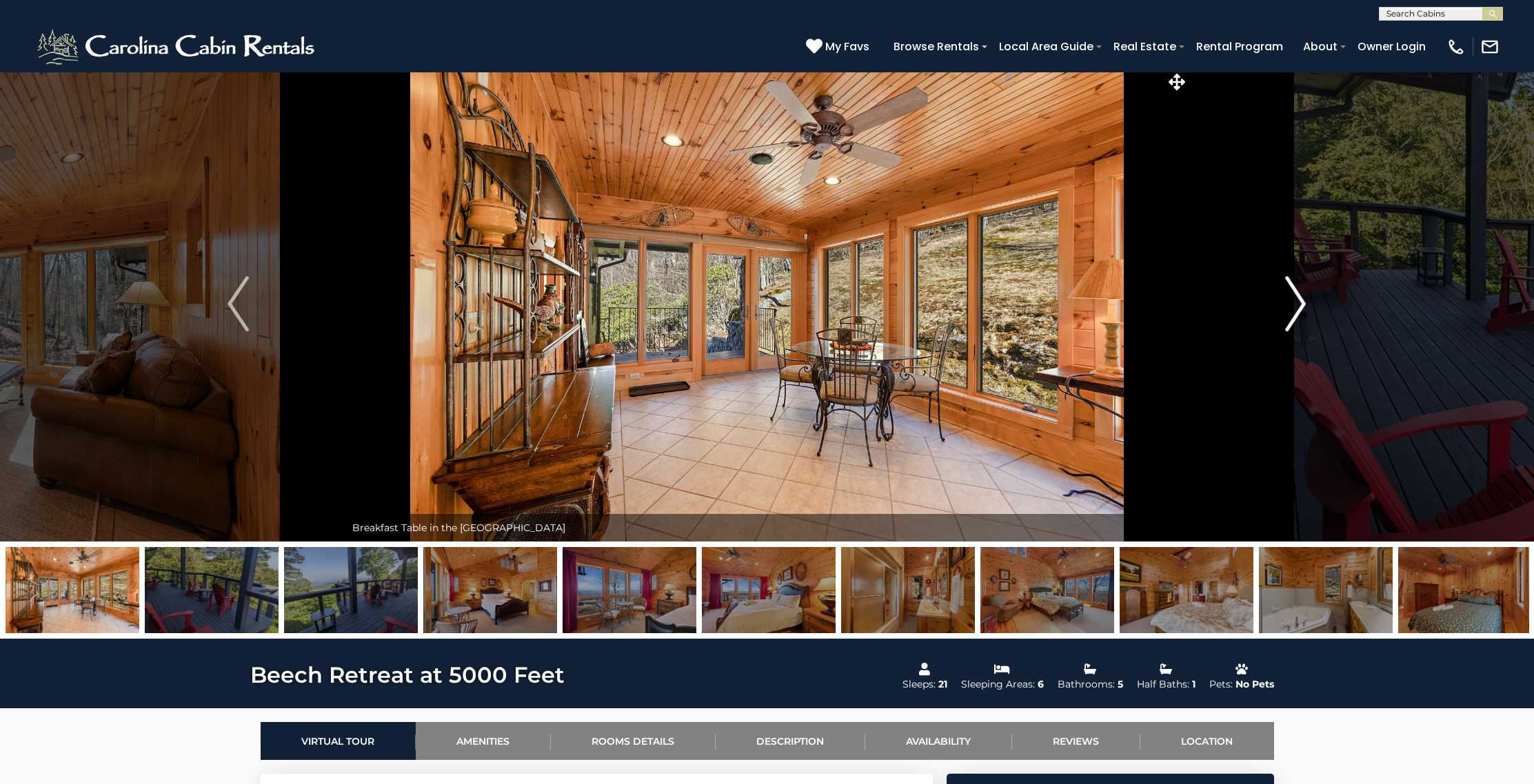
click at [1297, 296] on img "Next" at bounding box center [1295, 304] width 21 height 55
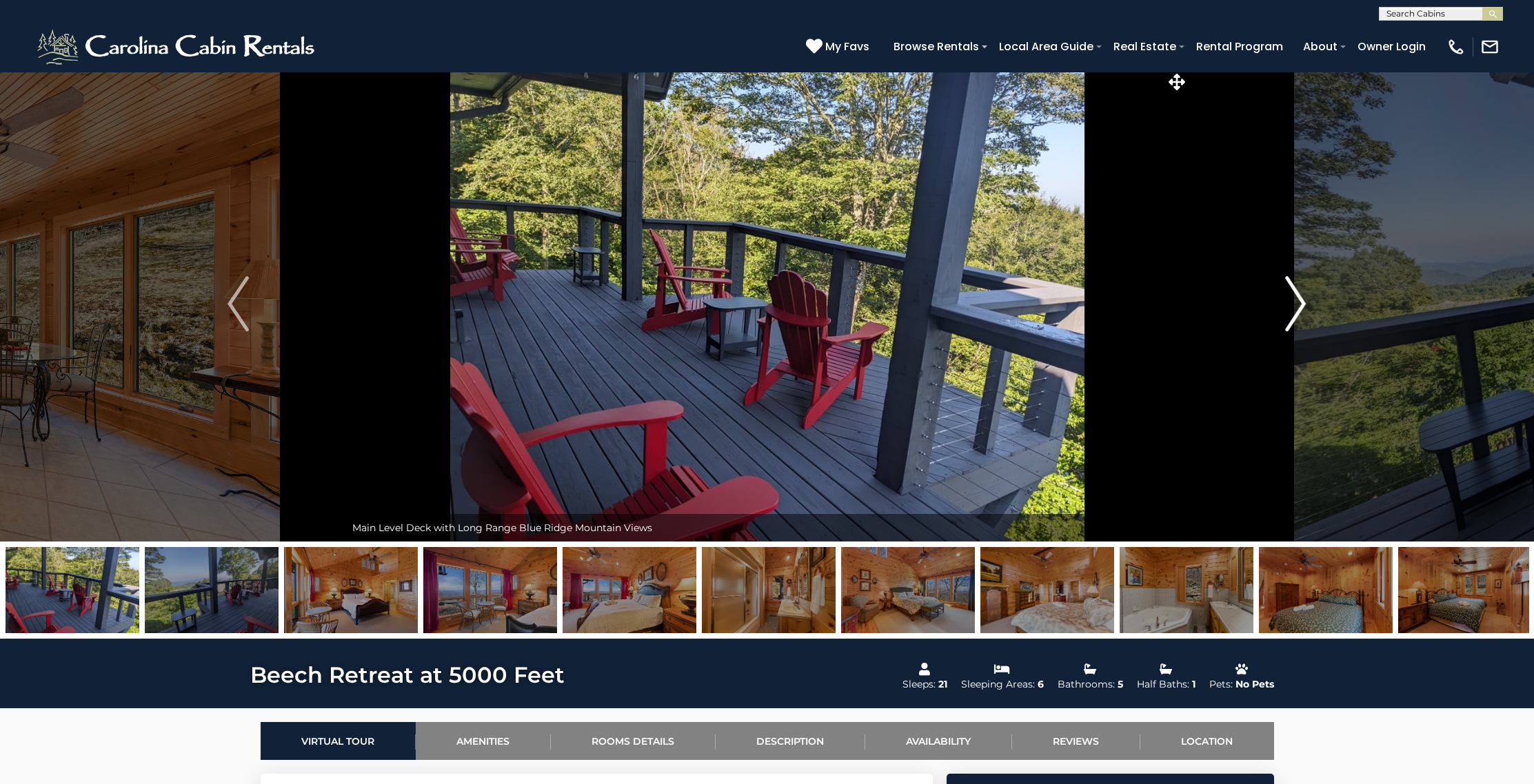
click at [1297, 296] on img "Next" at bounding box center [1295, 304] width 21 height 55
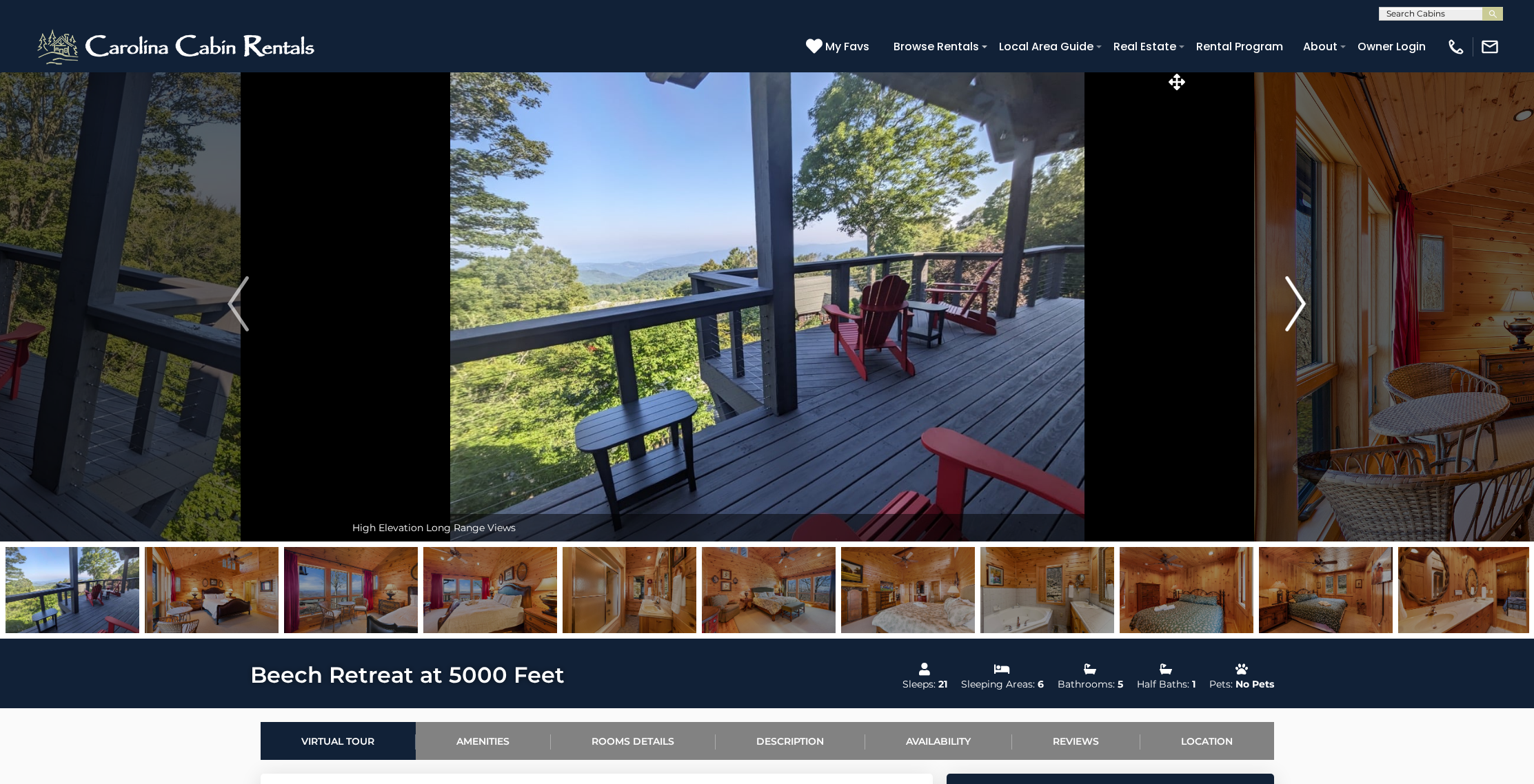
click at [1297, 296] on img "Next" at bounding box center [1295, 304] width 21 height 55
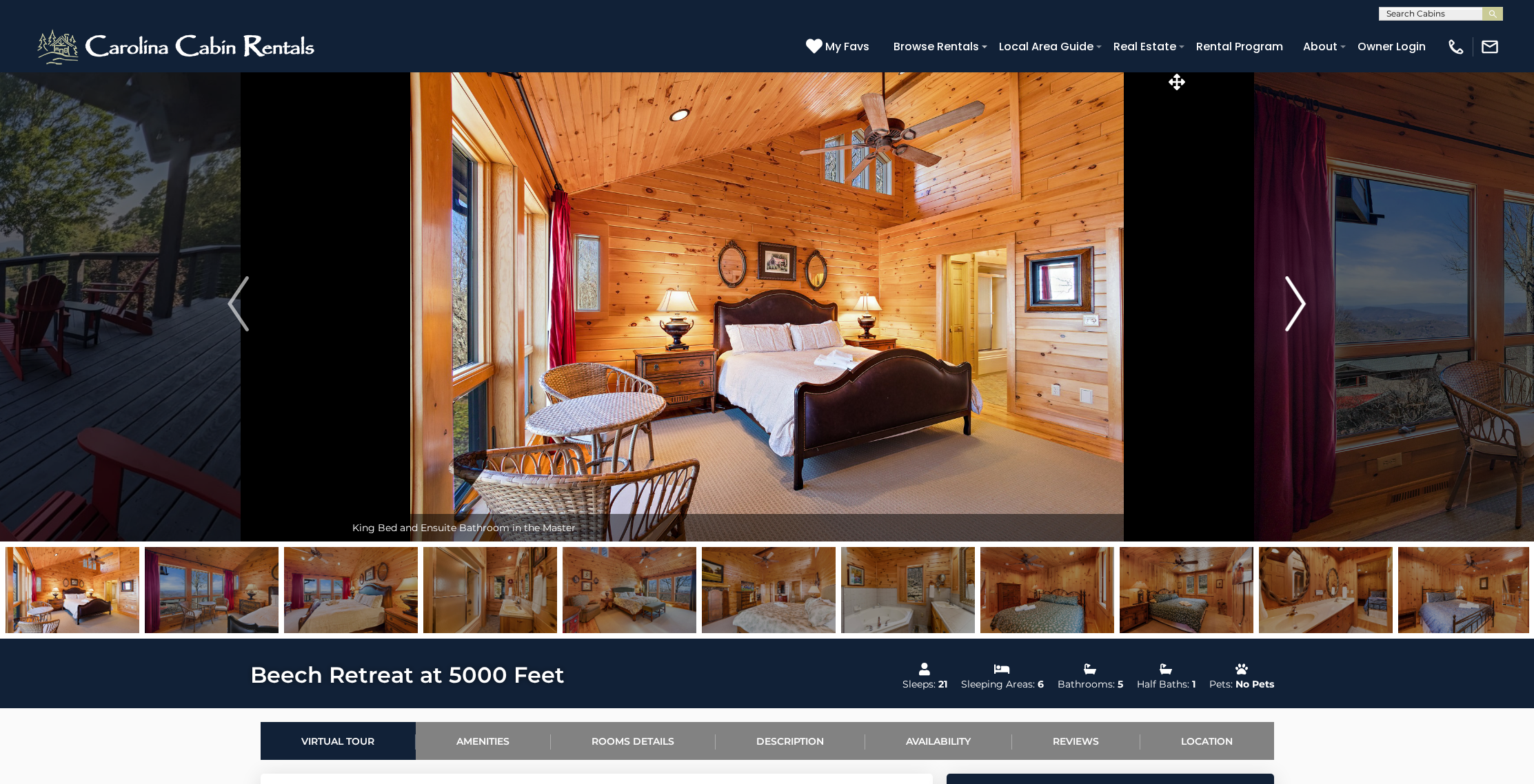
click at [1297, 296] on img "Next" at bounding box center [1295, 304] width 21 height 55
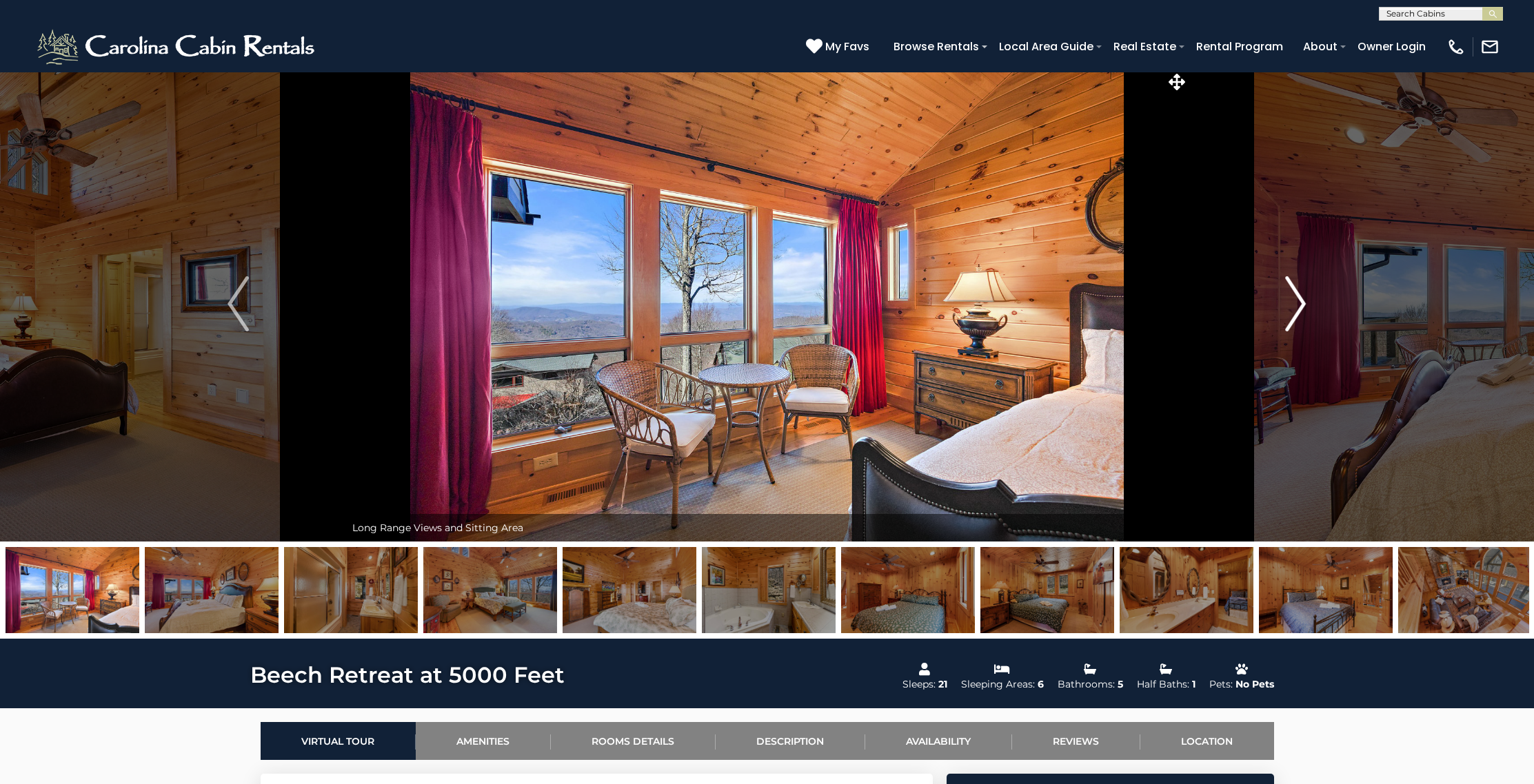
click at [1297, 296] on img "Next" at bounding box center [1295, 304] width 21 height 55
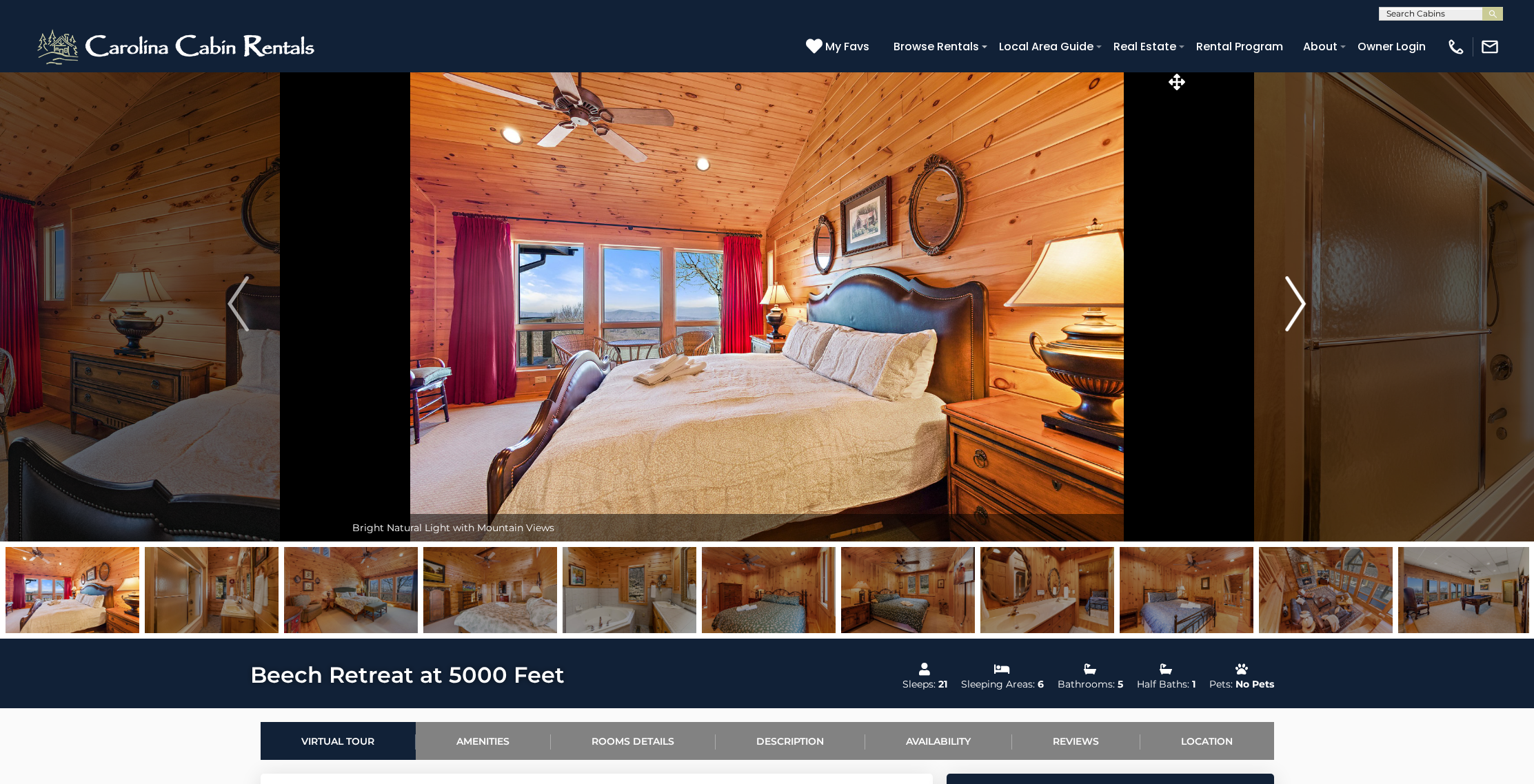
click at [1297, 296] on img "Next" at bounding box center [1295, 304] width 21 height 55
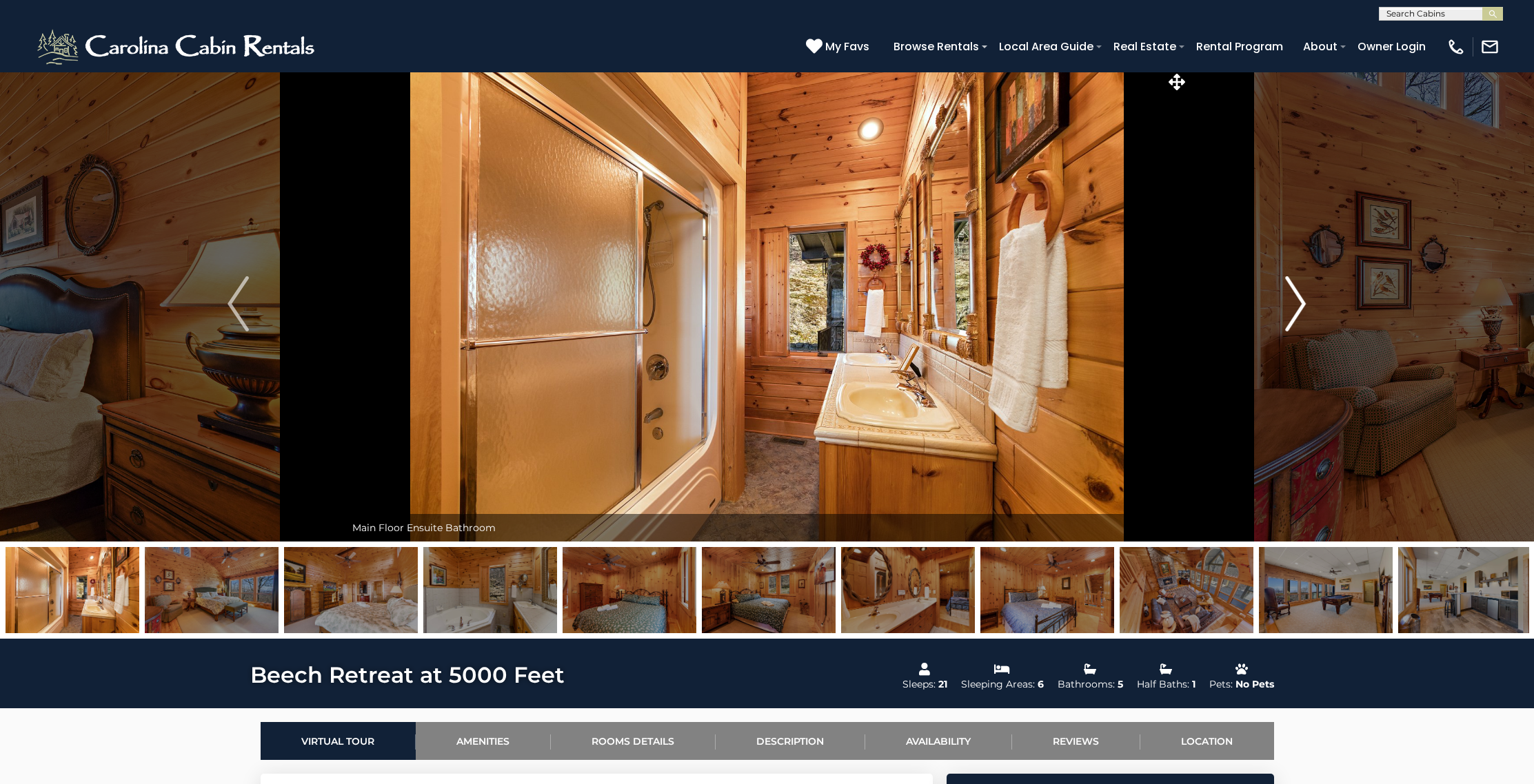
click at [1297, 296] on img "Next" at bounding box center [1295, 304] width 21 height 55
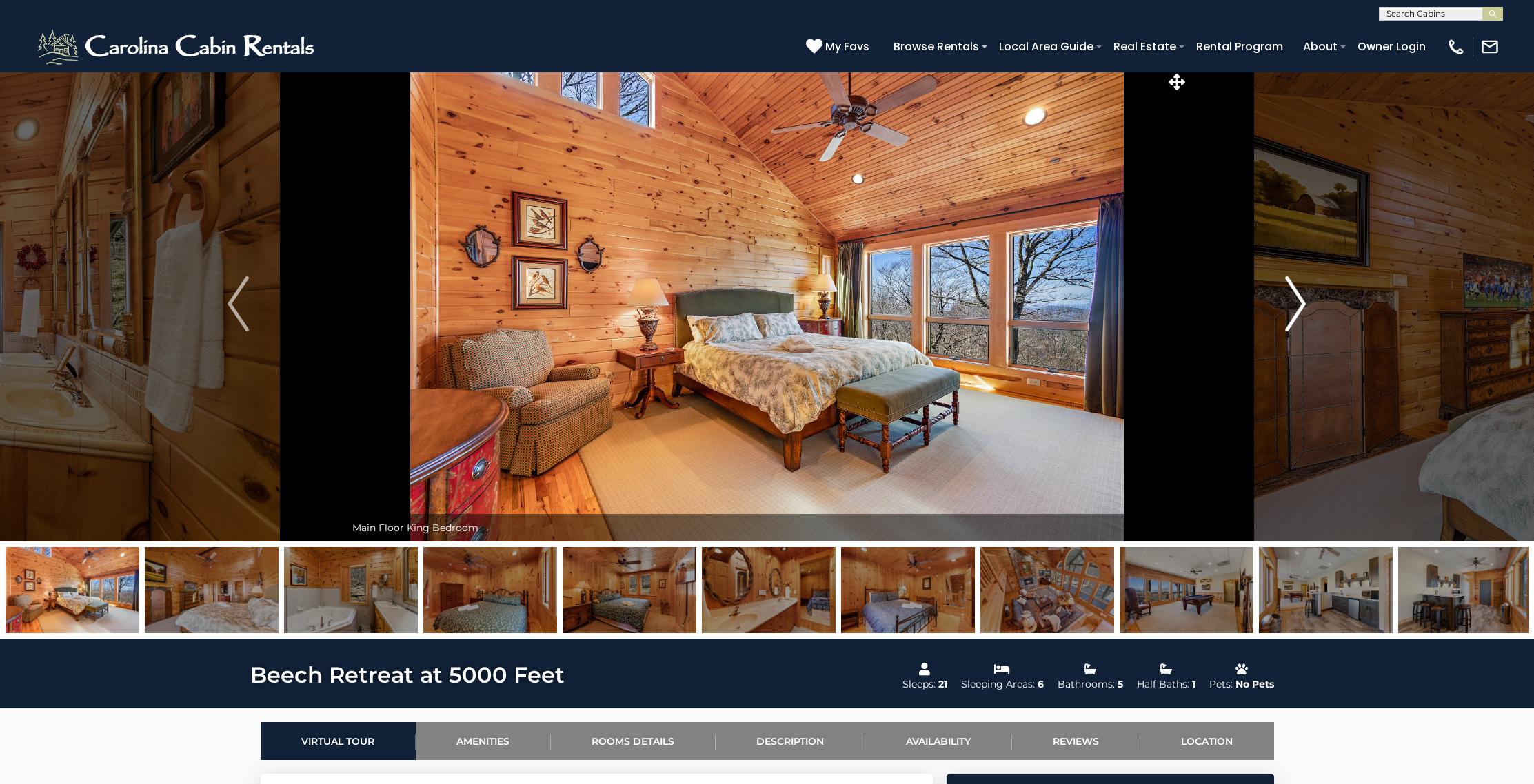
click at [1297, 296] on img "Next" at bounding box center [1295, 304] width 21 height 55
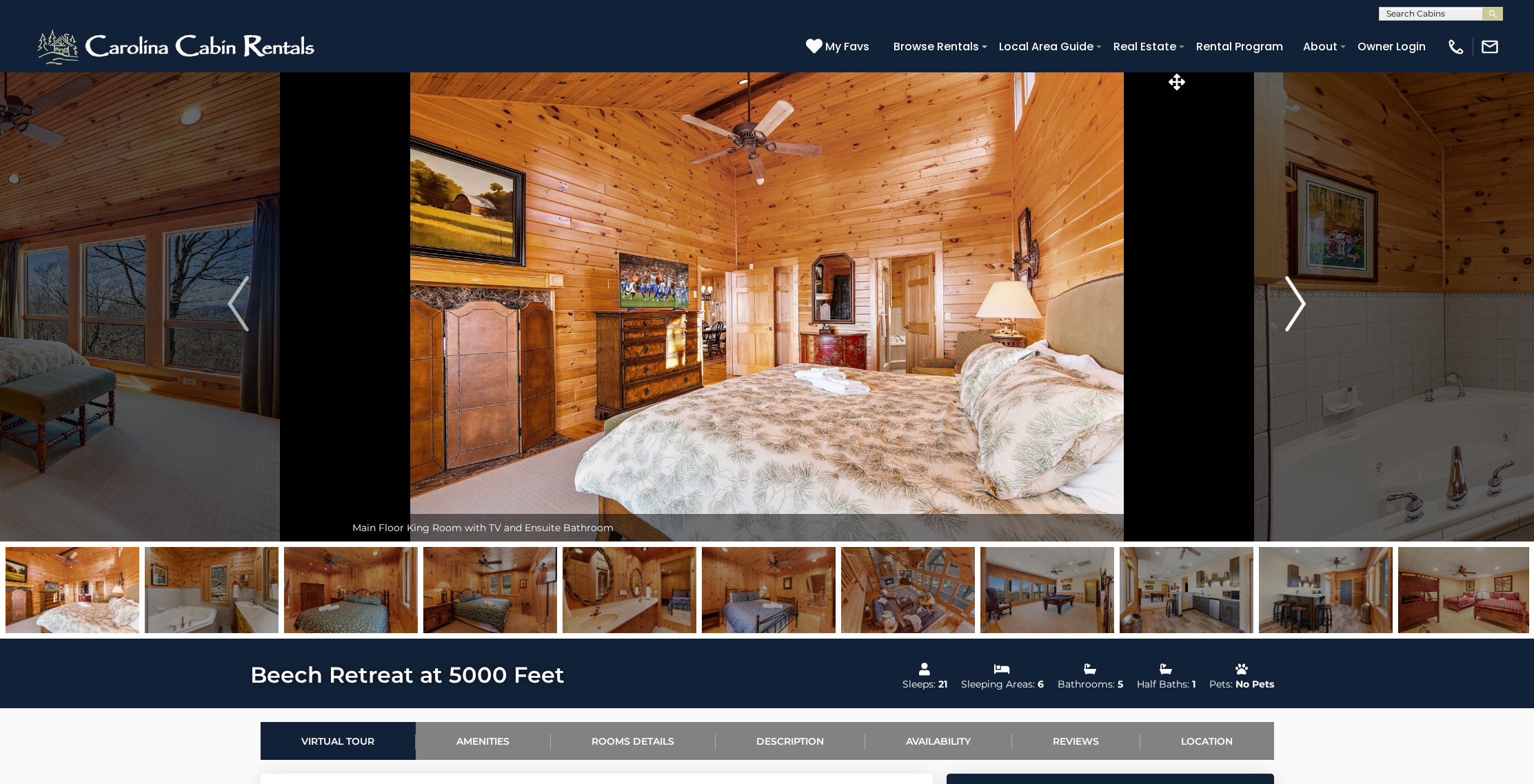
click at [1297, 296] on img "Next" at bounding box center [1295, 304] width 21 height 55
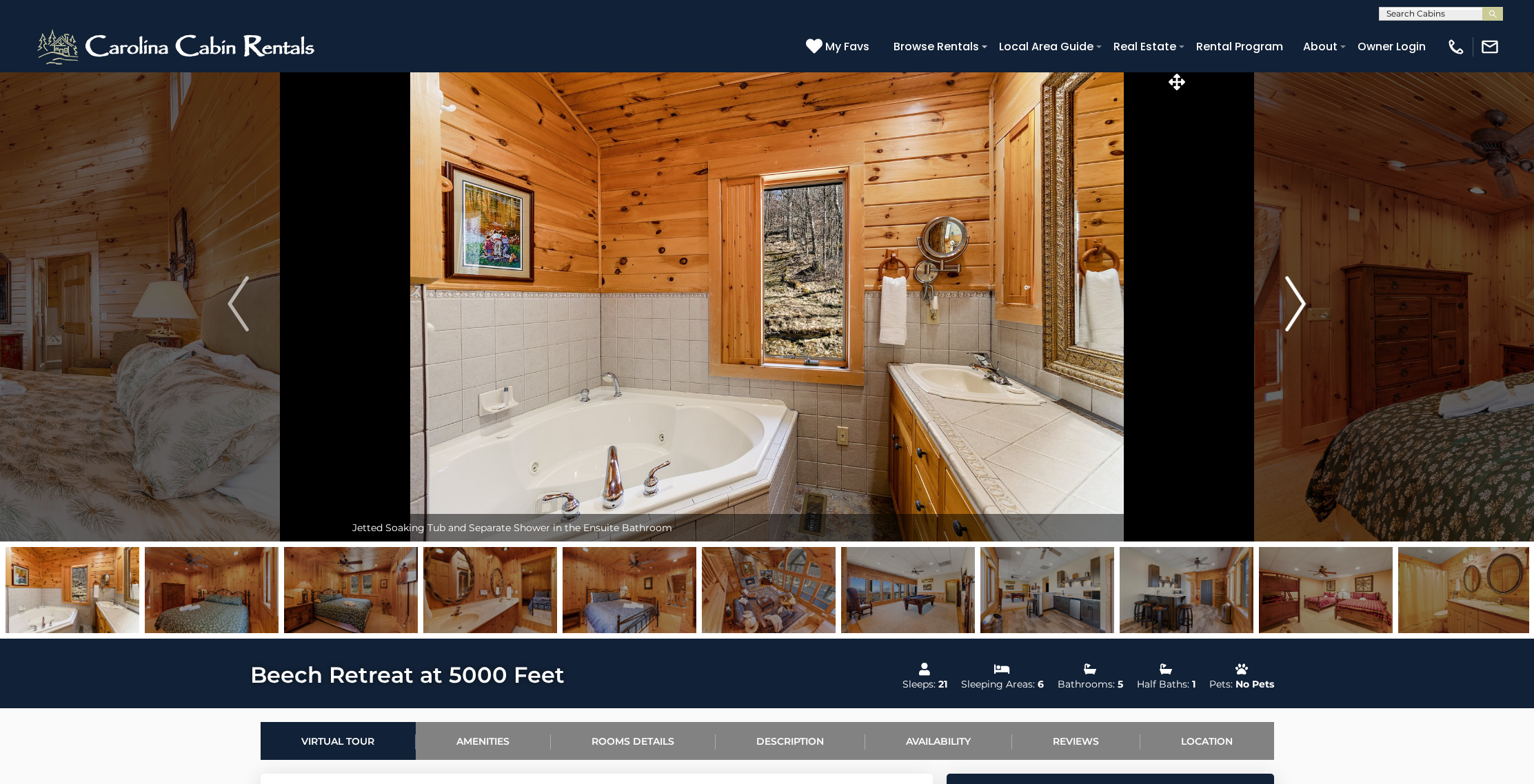
click at [1297, 296] on img "Next" at bounding box center [1295, 304] width 21 height 55
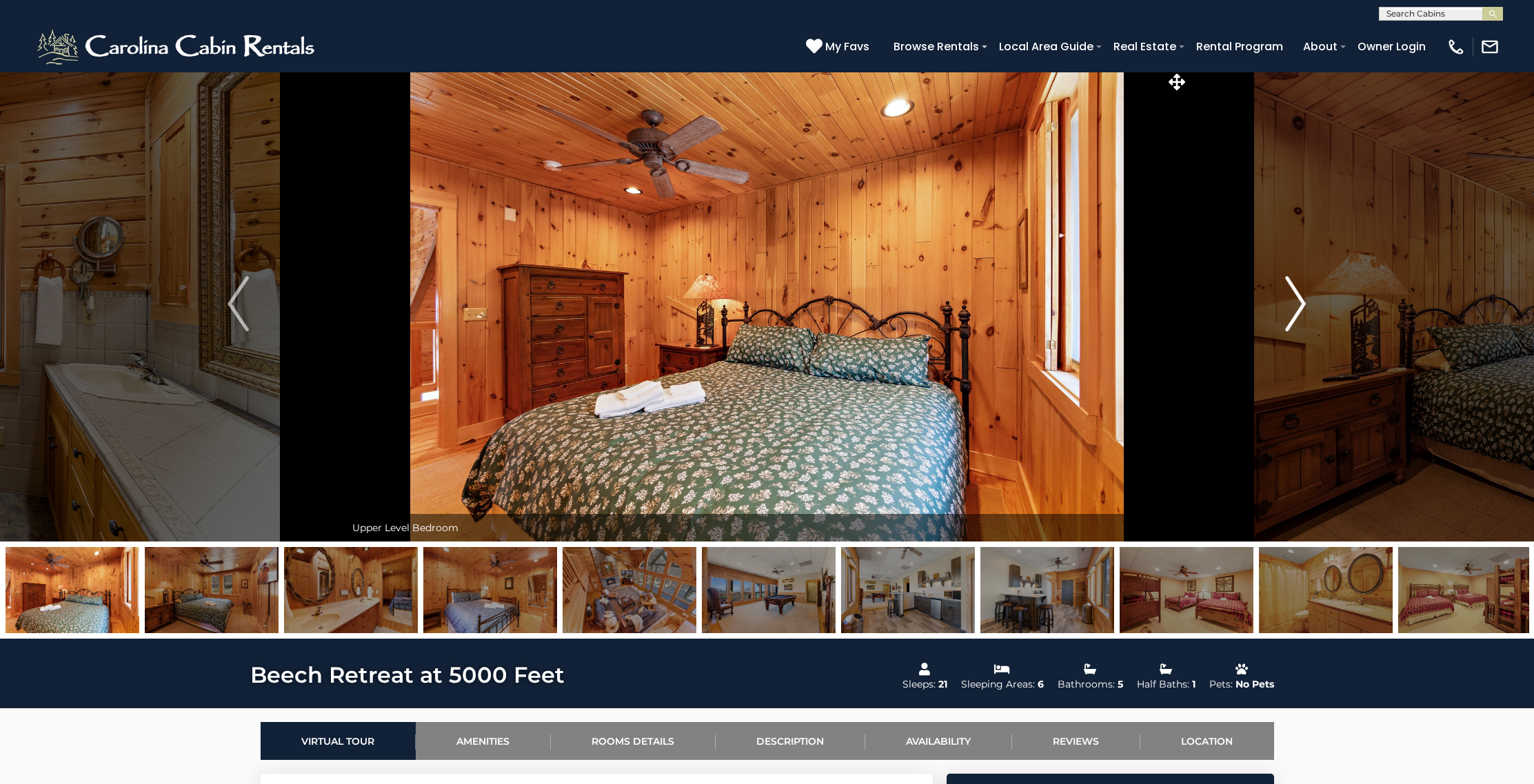
click at [1297, 296] on img "Next" at bounding box center [1295, 304] width 21 height 55
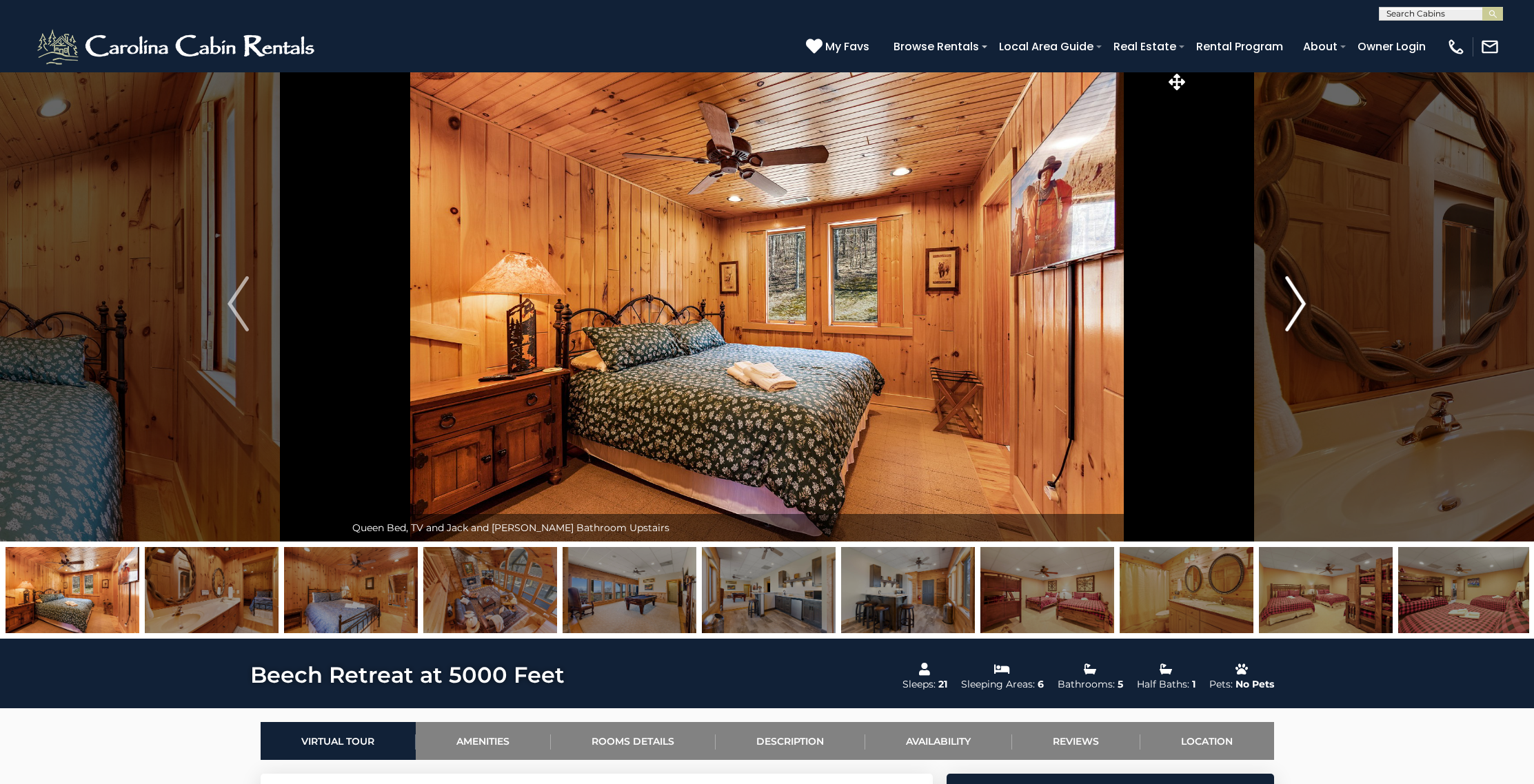
click at [1297, 296] on img "Next" at bounding box center [1295, 304] width 21 height 55
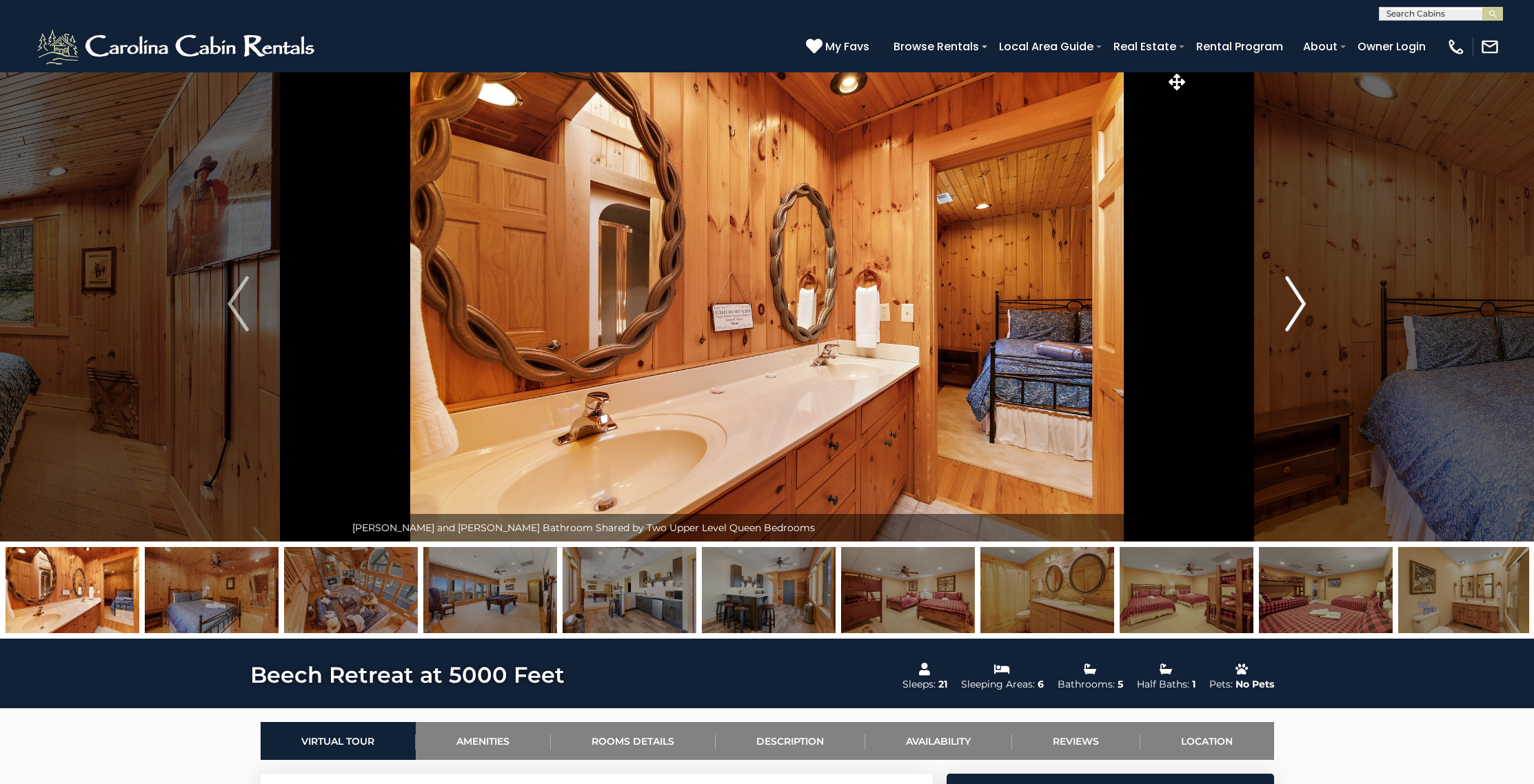
click at [1297, 296] on img "Next" at bounding box center [1295, 304] width 21 height 55
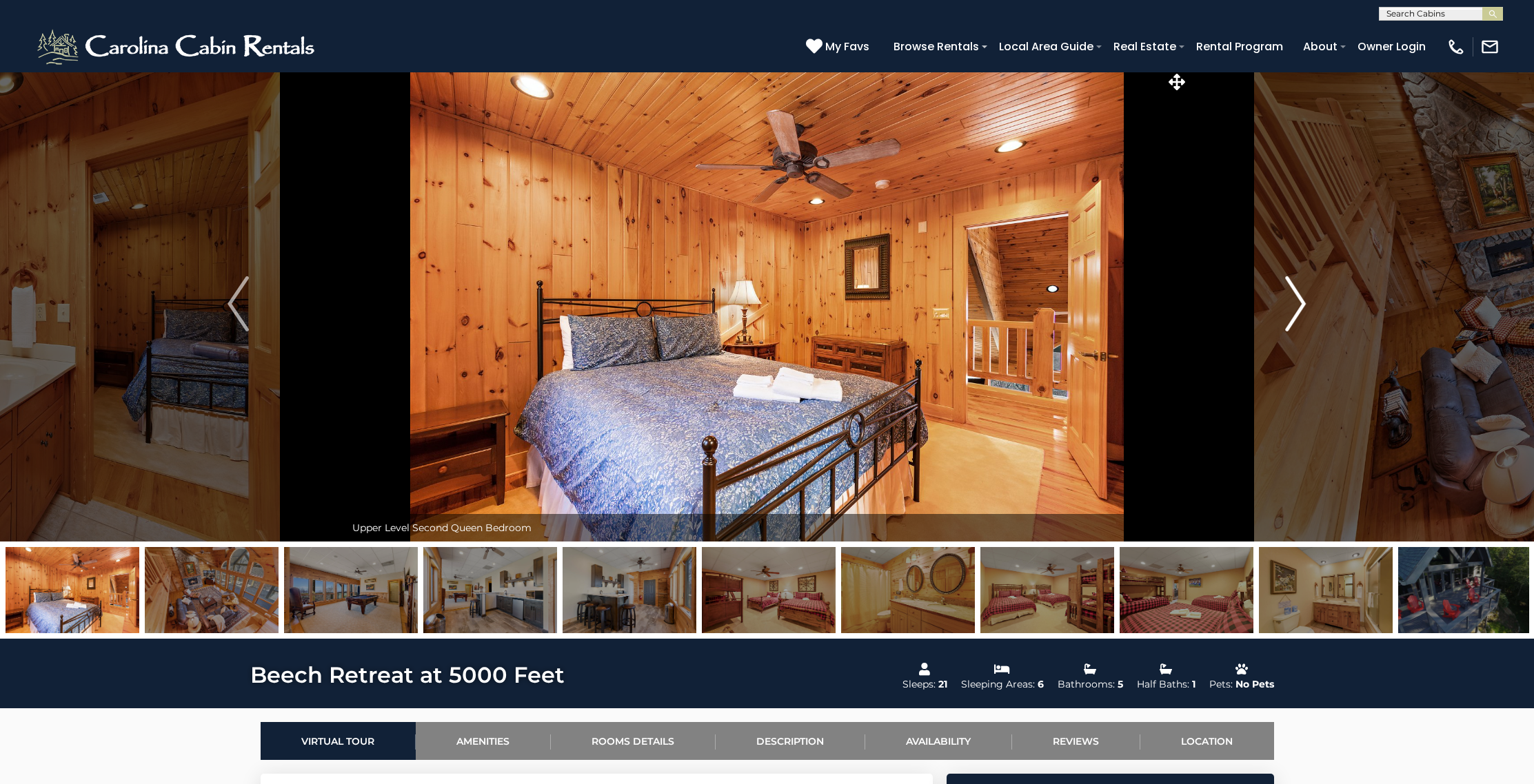
click at [1297, 296] on img "Next" at bounding box center [1295, 304] width 21 height 55
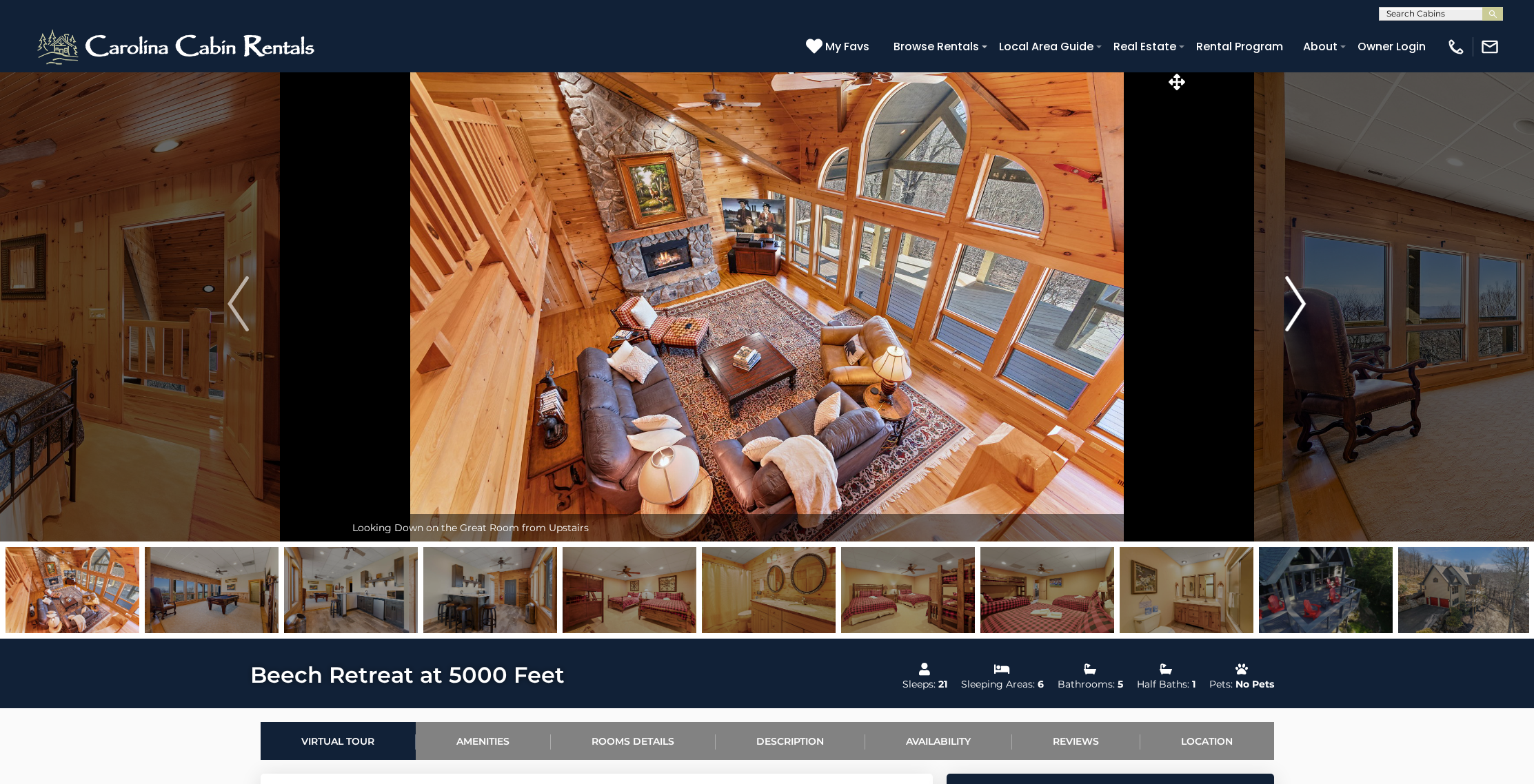
click at [1297, 295] on img "Next" at bounding box center [1295, 304] width 21 height 55
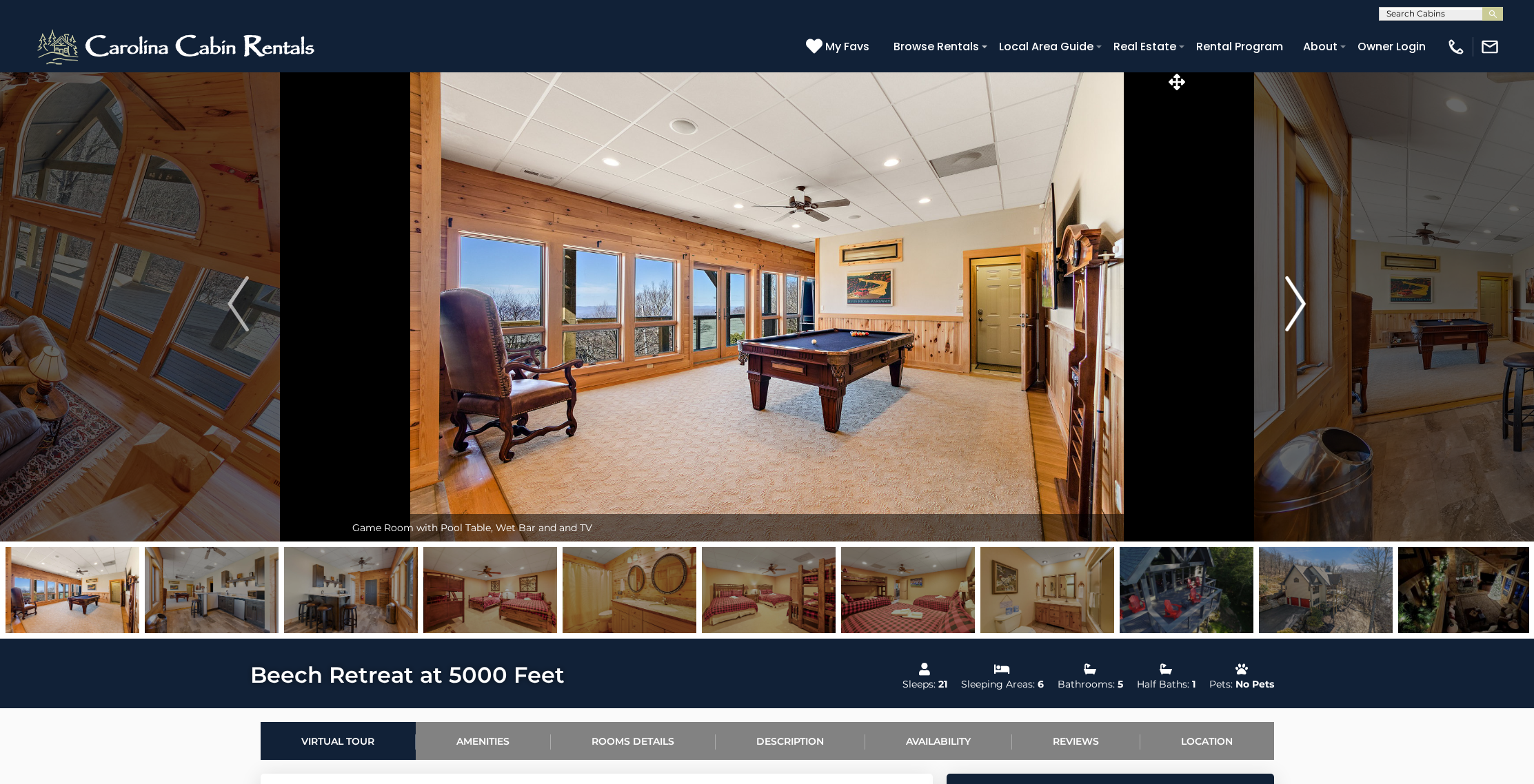
click at [1297, 295] on img "Next" at bounding box center [1295, 304] width 21 height 55
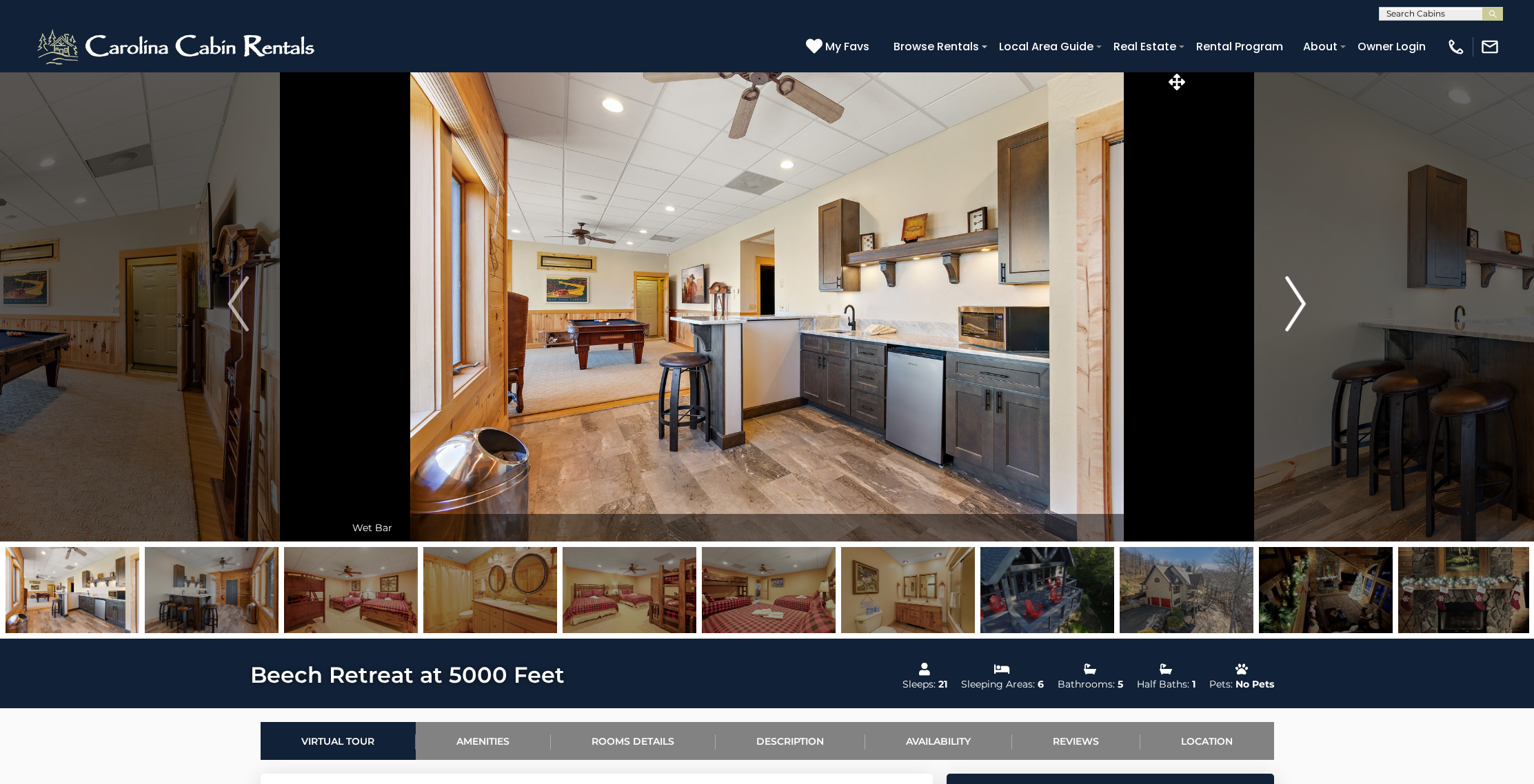
click at [1296, 292] on img "Next" at bounding box center [1295, 304] width 21 height 55
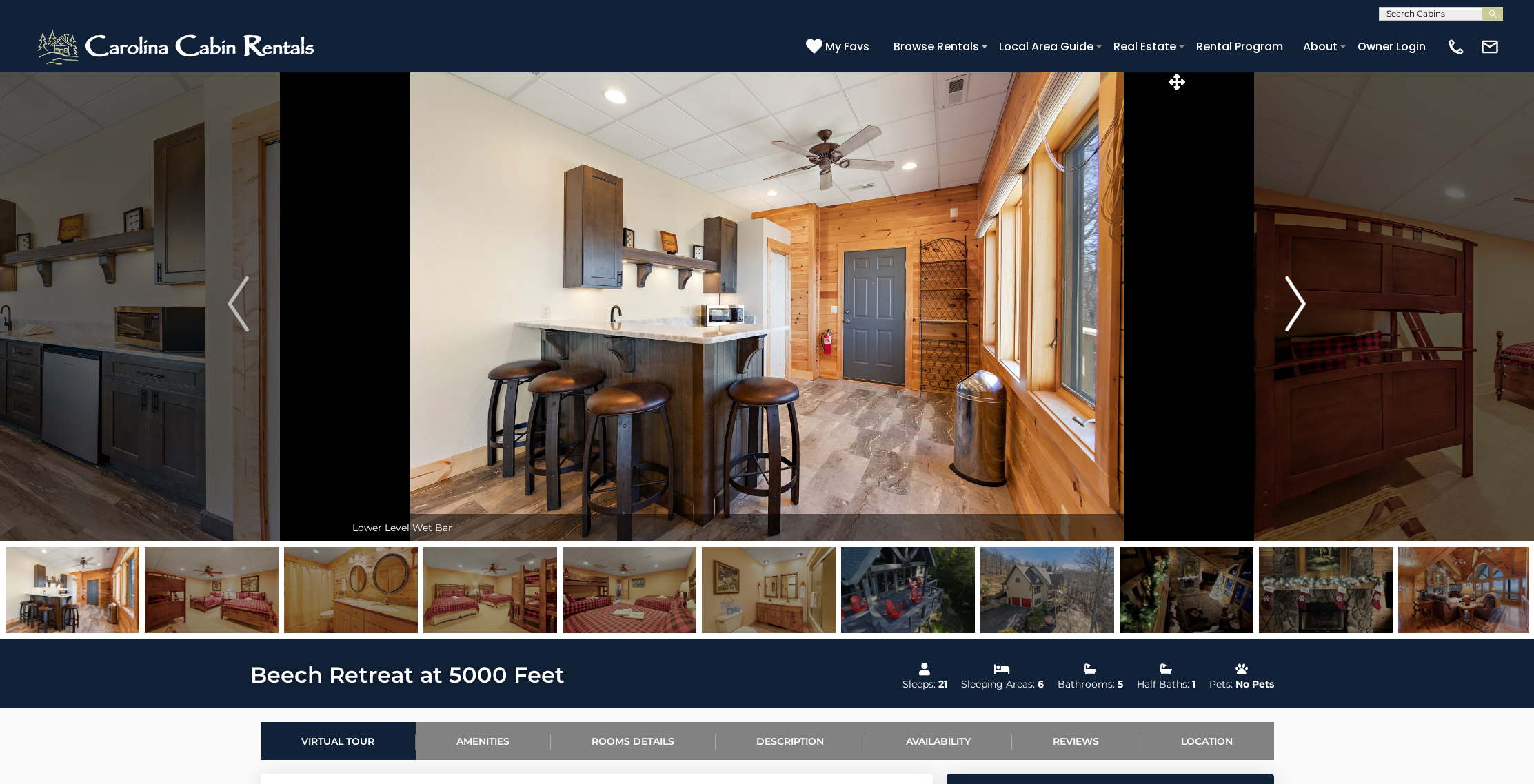
click at [1296, 292] on img "Next" at bounding box center [1295, 304] width 21 height 55
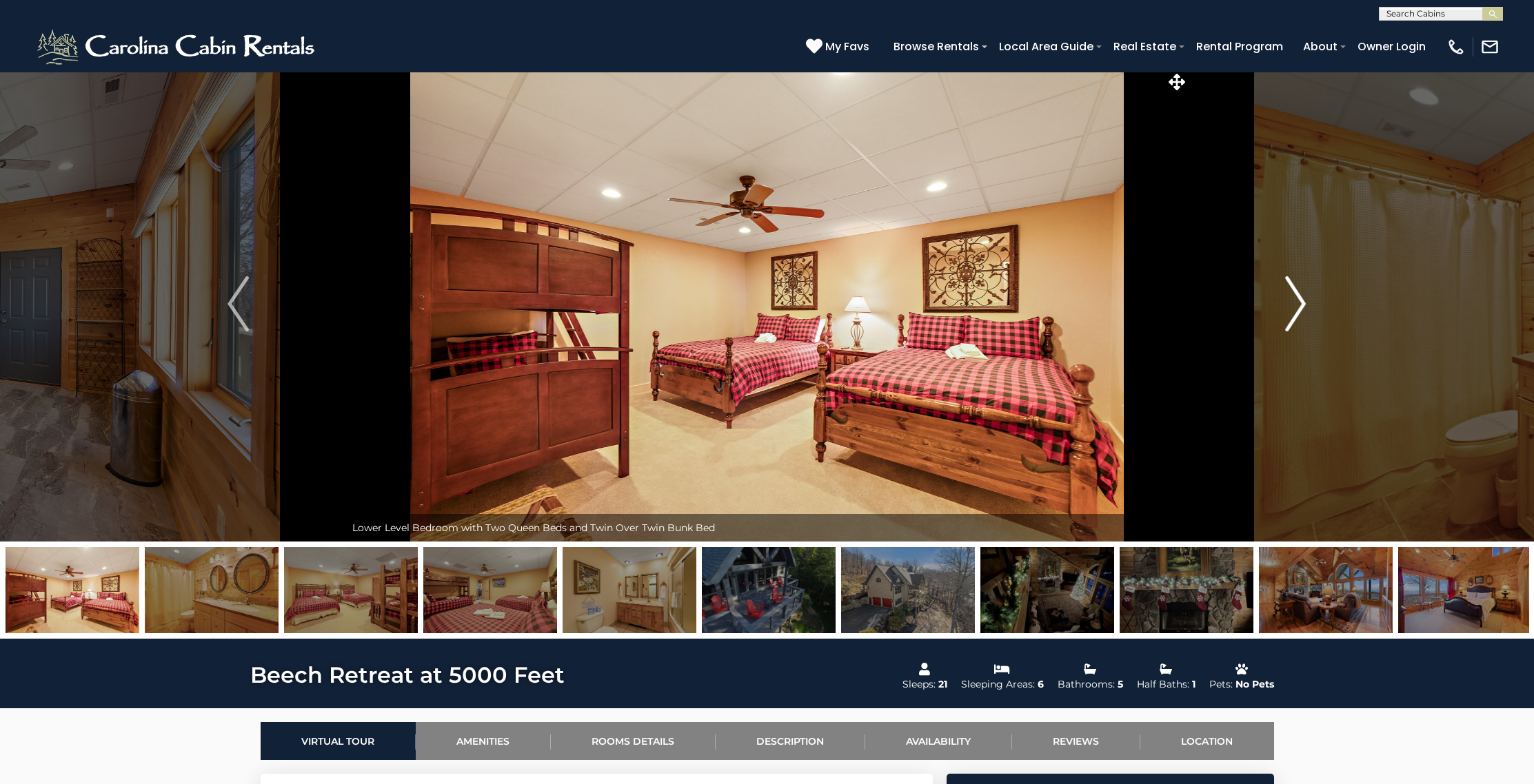
click at [1296, 292] on img "Next" at bounding box center [1295, 304] width 21 height 55
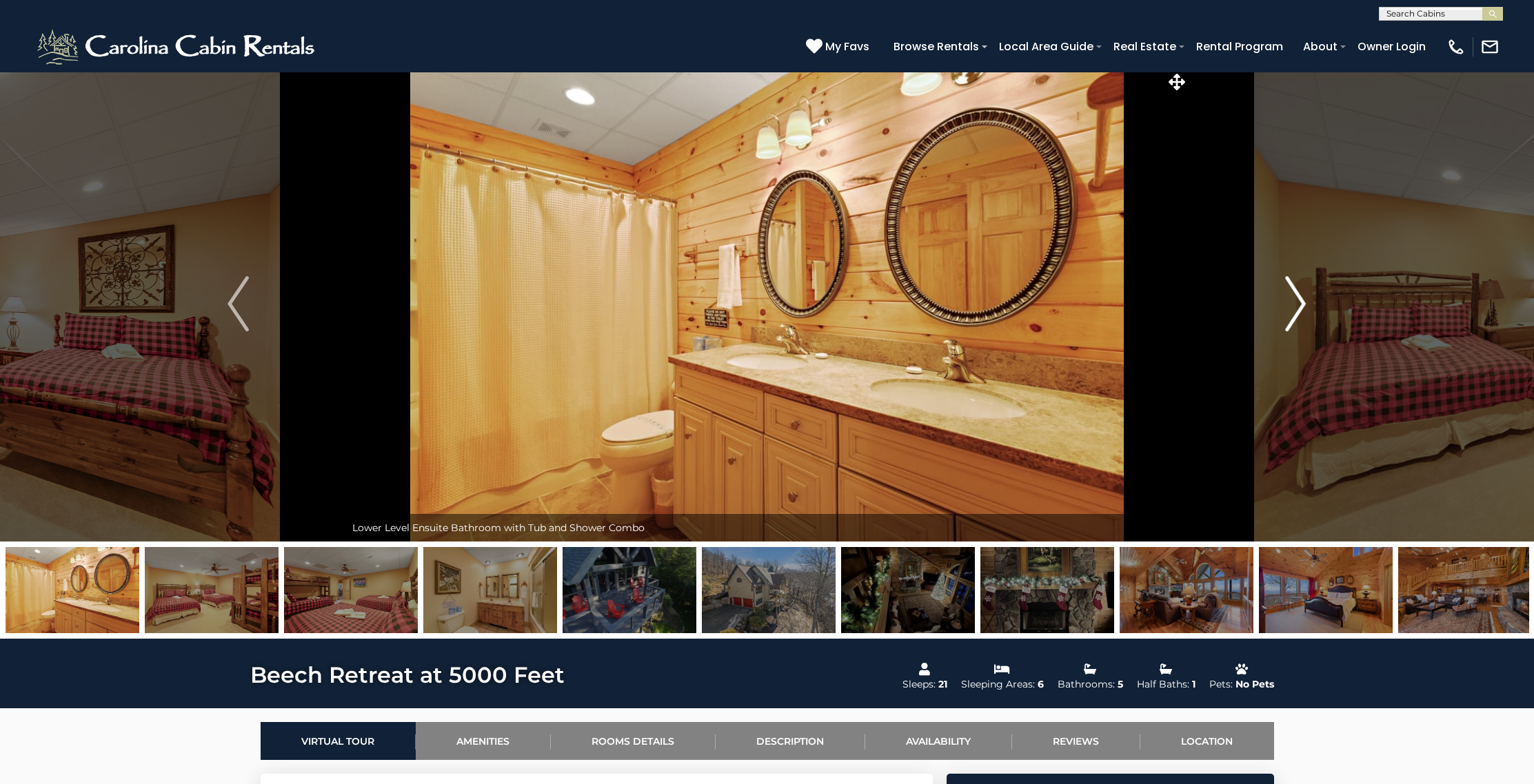
click at [1296, 292] on img "Next" at bounding box center [1295, 304] width 21 height 55
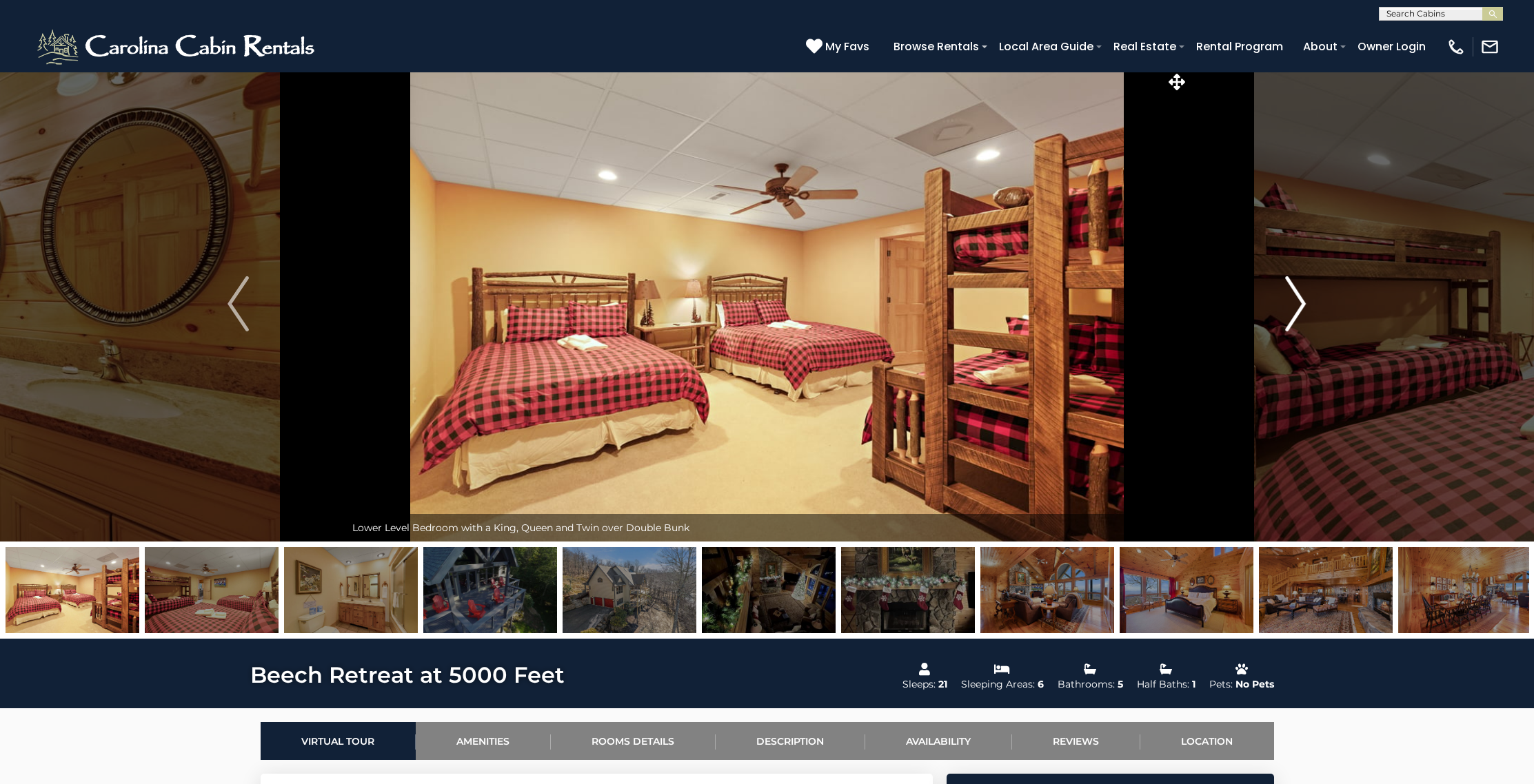
click at [1296, 292] on img "Next" at bounding box center [1295, 304] width 21 height 55
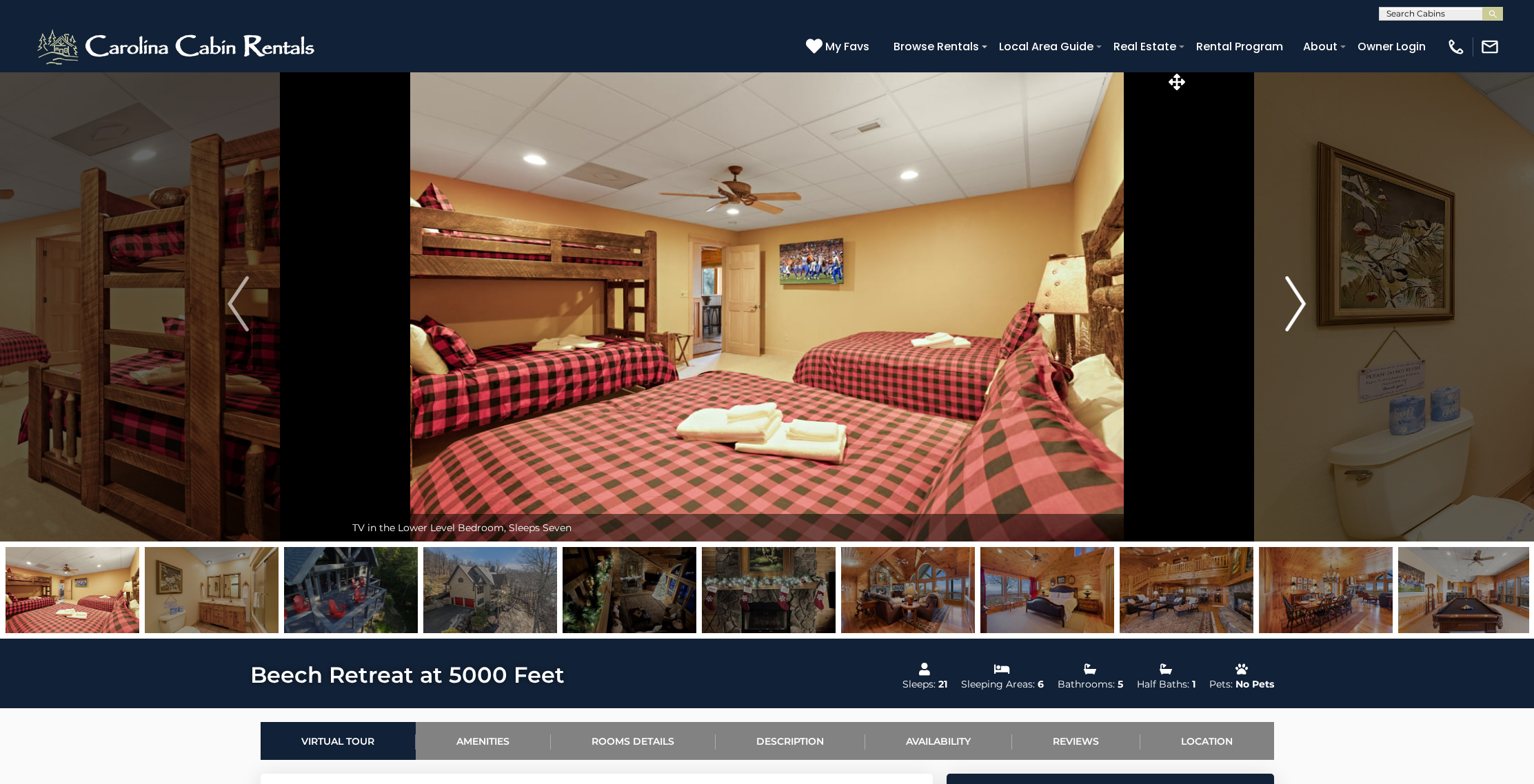
click at [1296, 292] on img "Next" at bounding box center [1295, 304] width 21 height 55
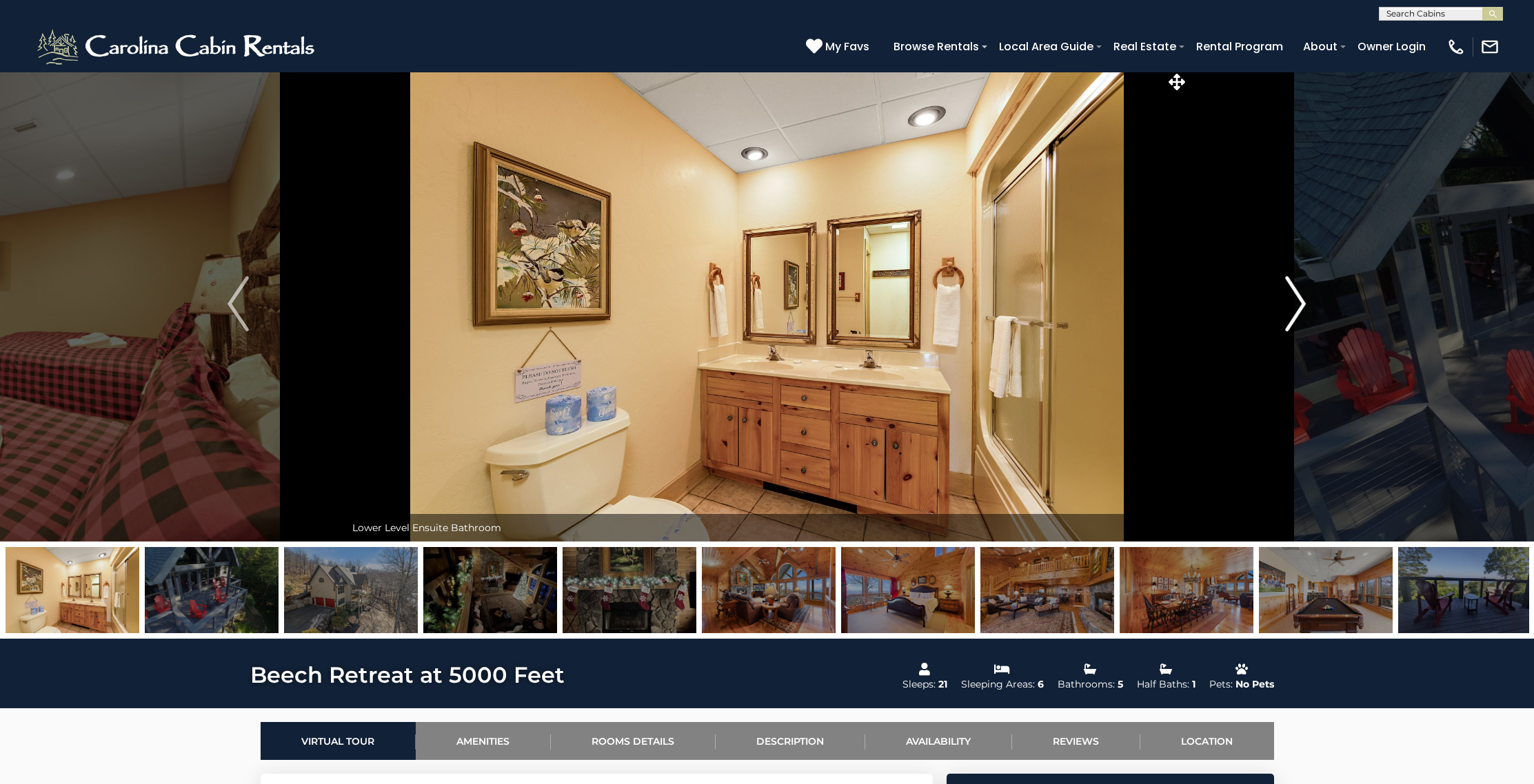
click at [1296, 292] on img "Next" at bounding box center [1295, 304] width 21 height 55
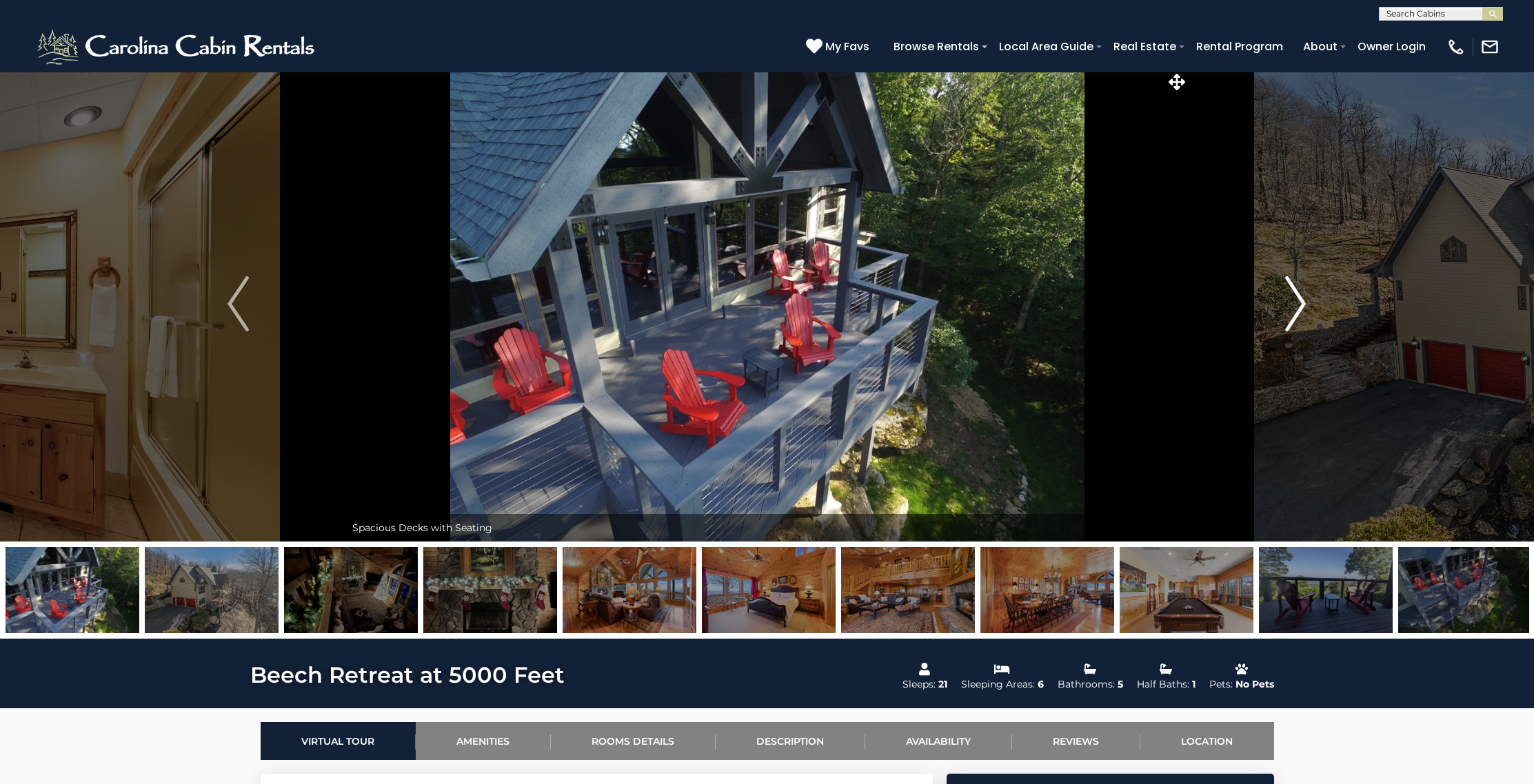
click at [1296, 292] on img "Next" at bounding box center [1295, 304] width 21 height 55
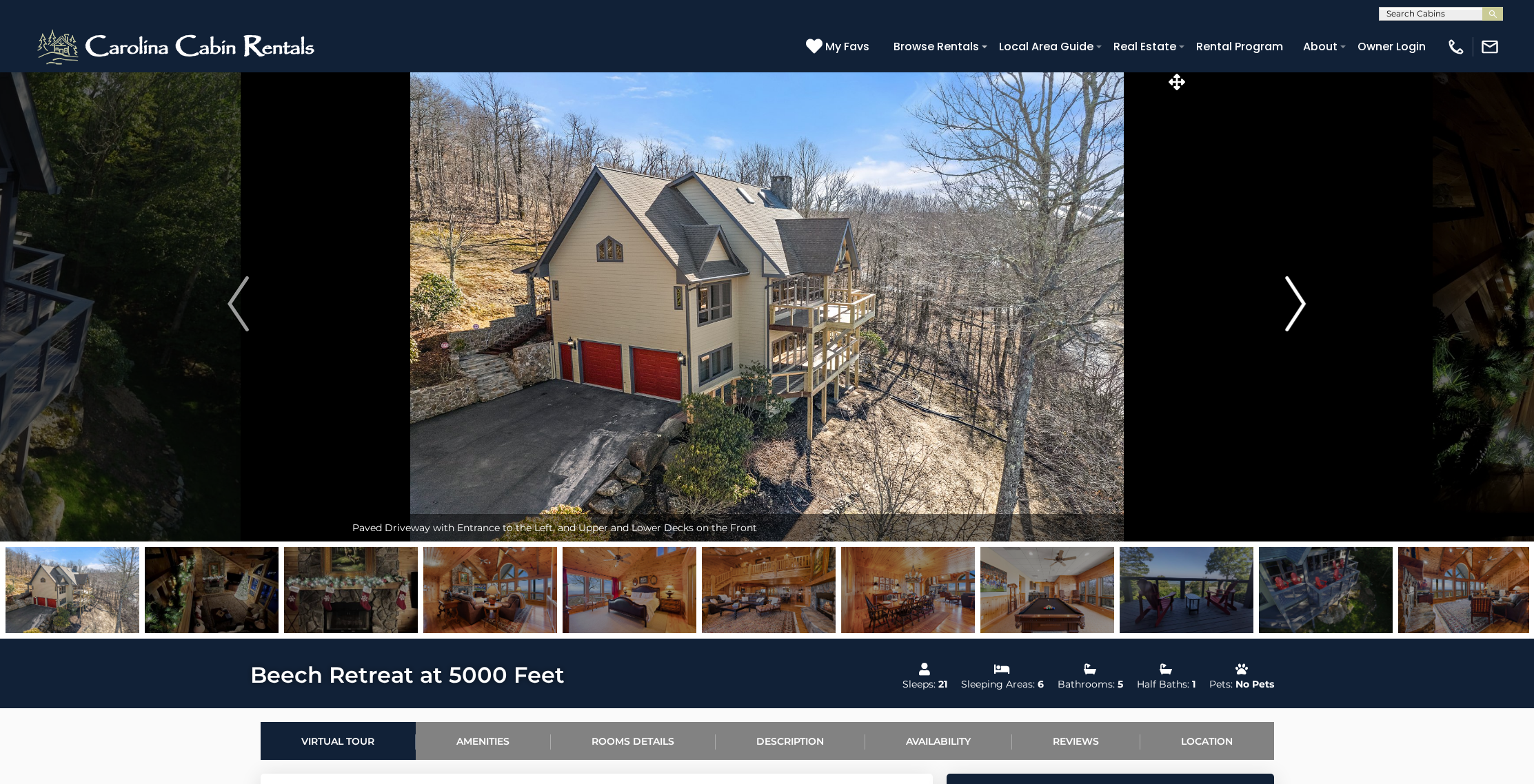
click at [1296, 292] on img "Next" at bounding box center [1295, 304] width 21 height 55
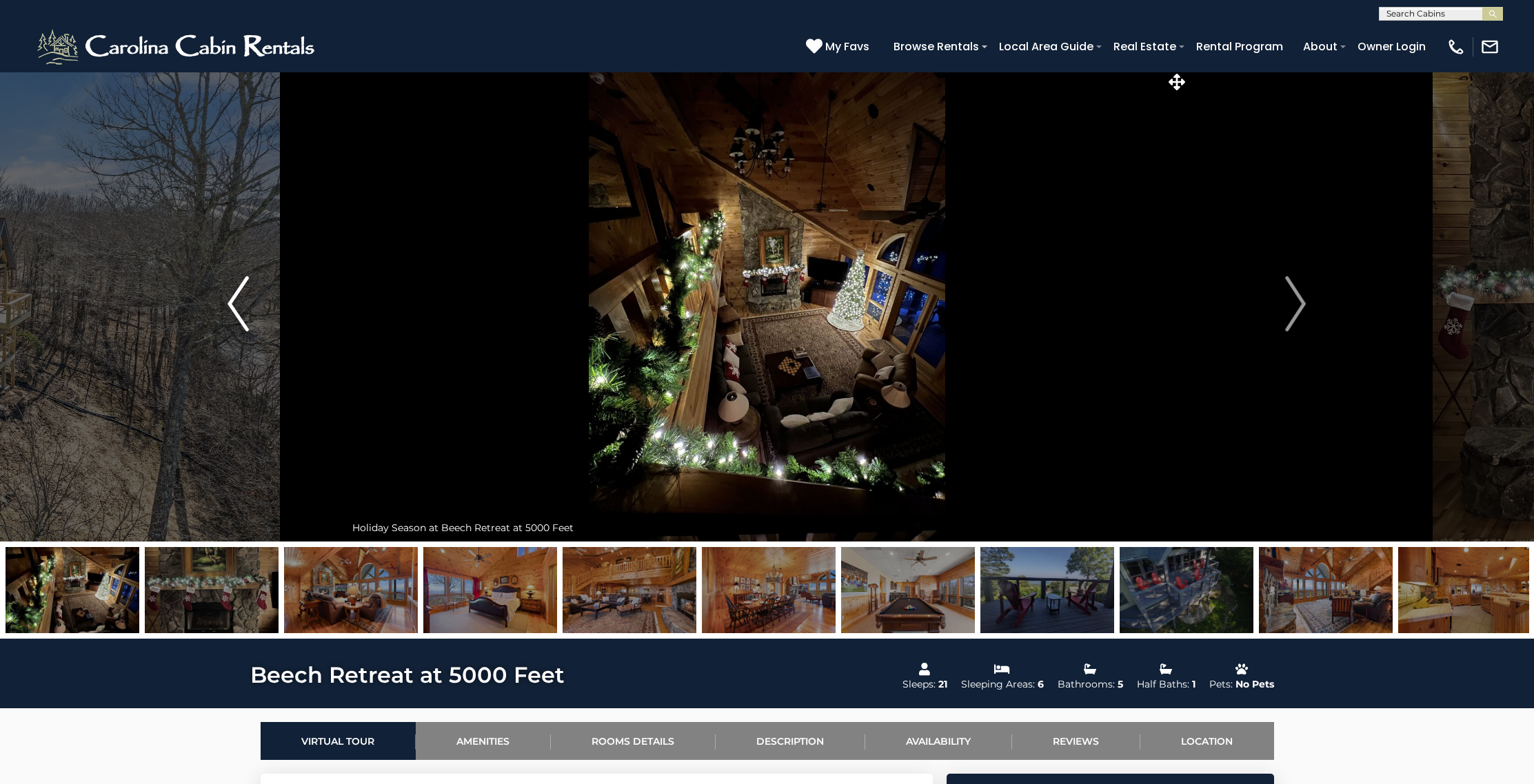
click at [233, 305] on img "Previous" at bounding box center [238, 304] width 21 height 55
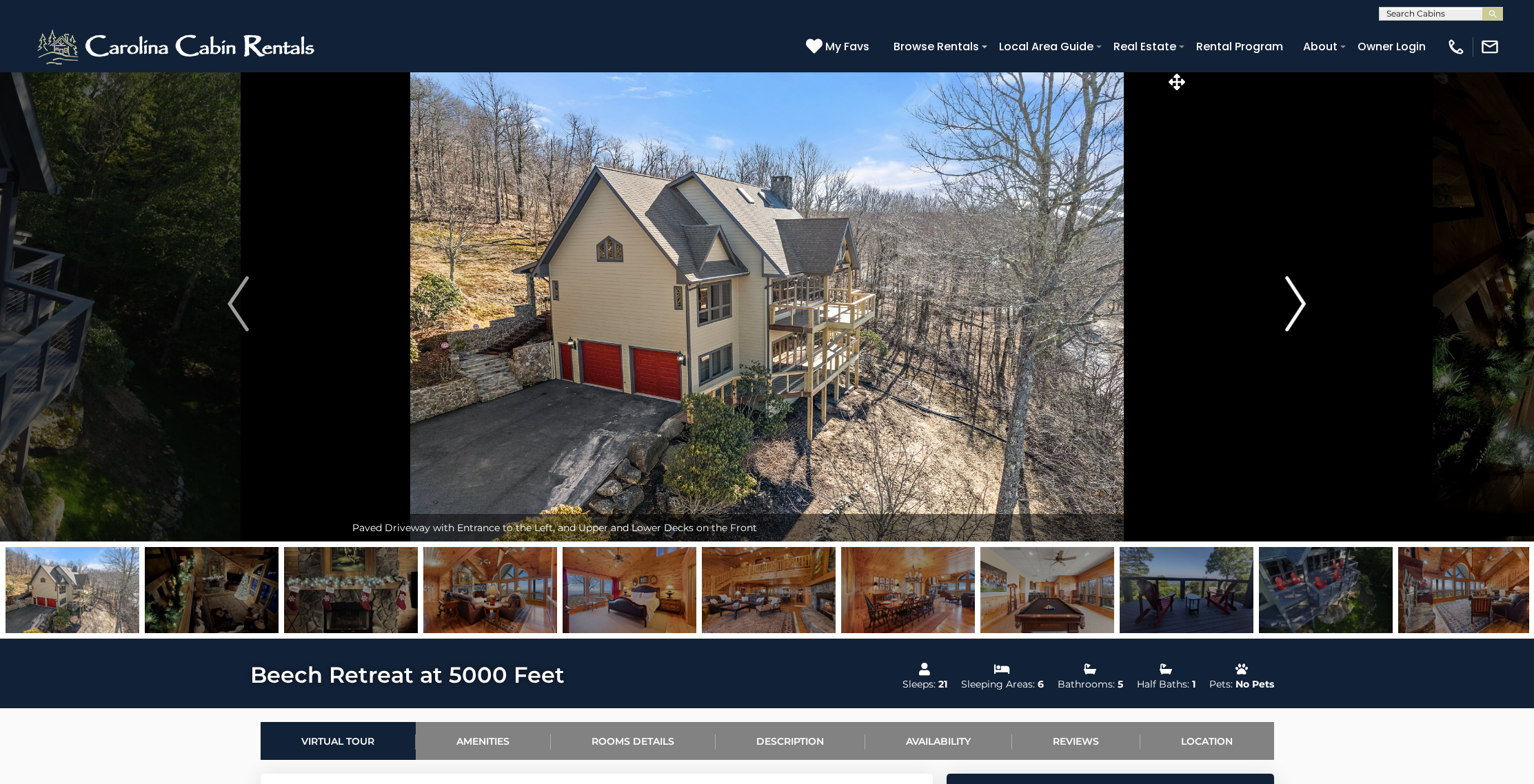
click at [1301, 308] on img "Next" at bounding box center [1295, 304] width 21 height 55
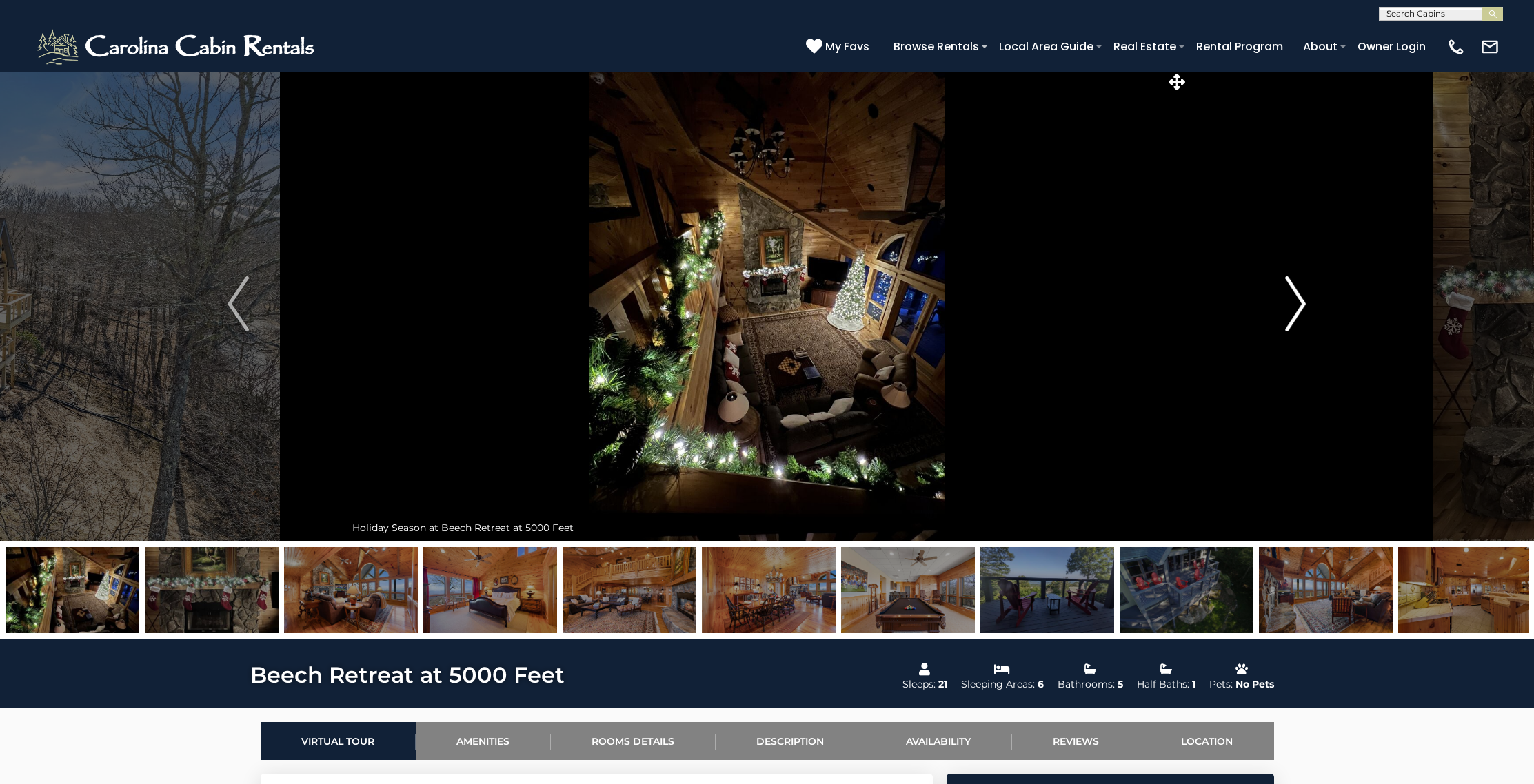
click at [1301, 308] on img "Next" at bounding box center [1295, 304] width 21 height 55
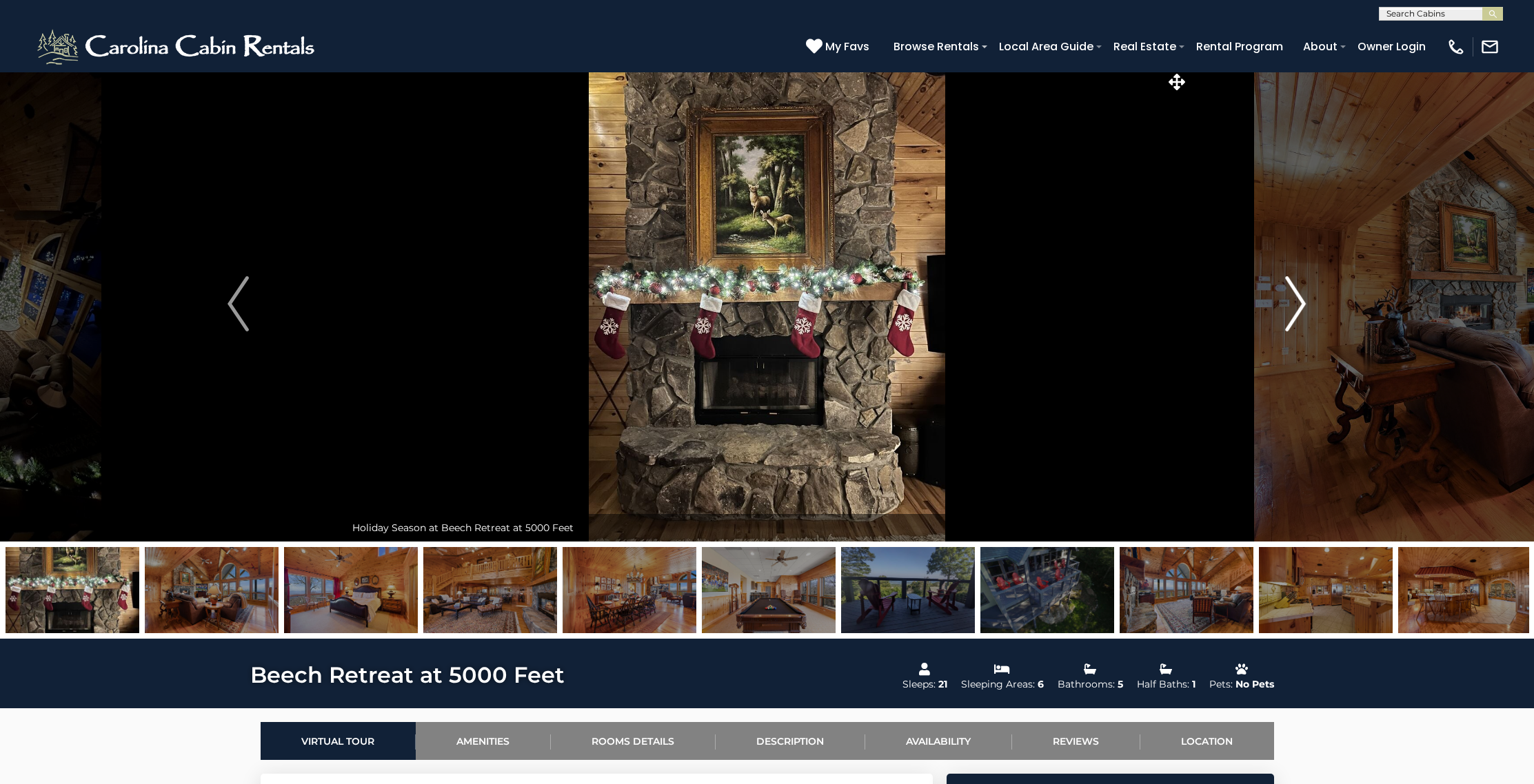
click at [1301, 308] on img "Next" at bounding box center [1295, 304] width 21 height 55
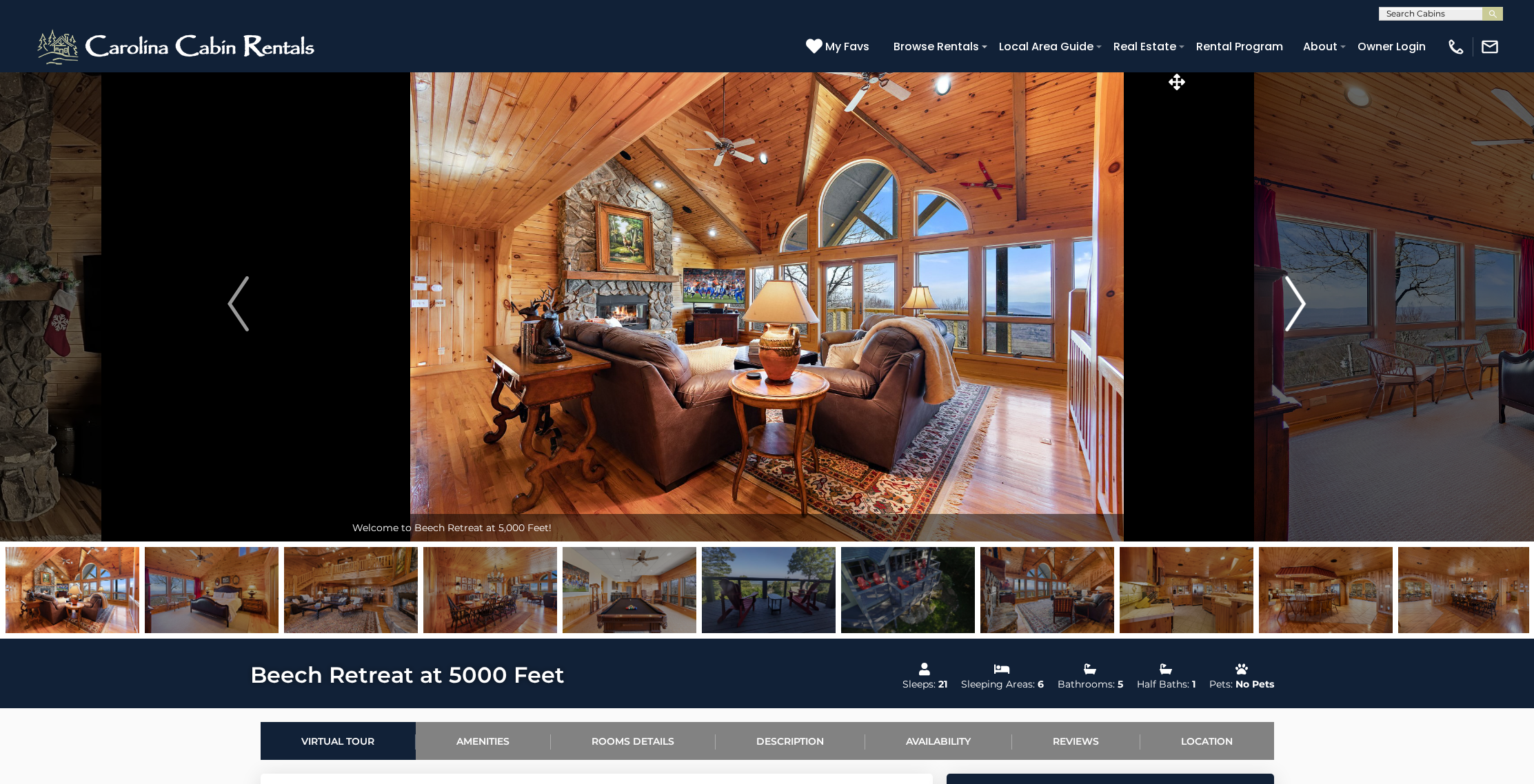
click at [1301, 308] on img "Next" at bounding box center [1295, 304] width 21 height 55
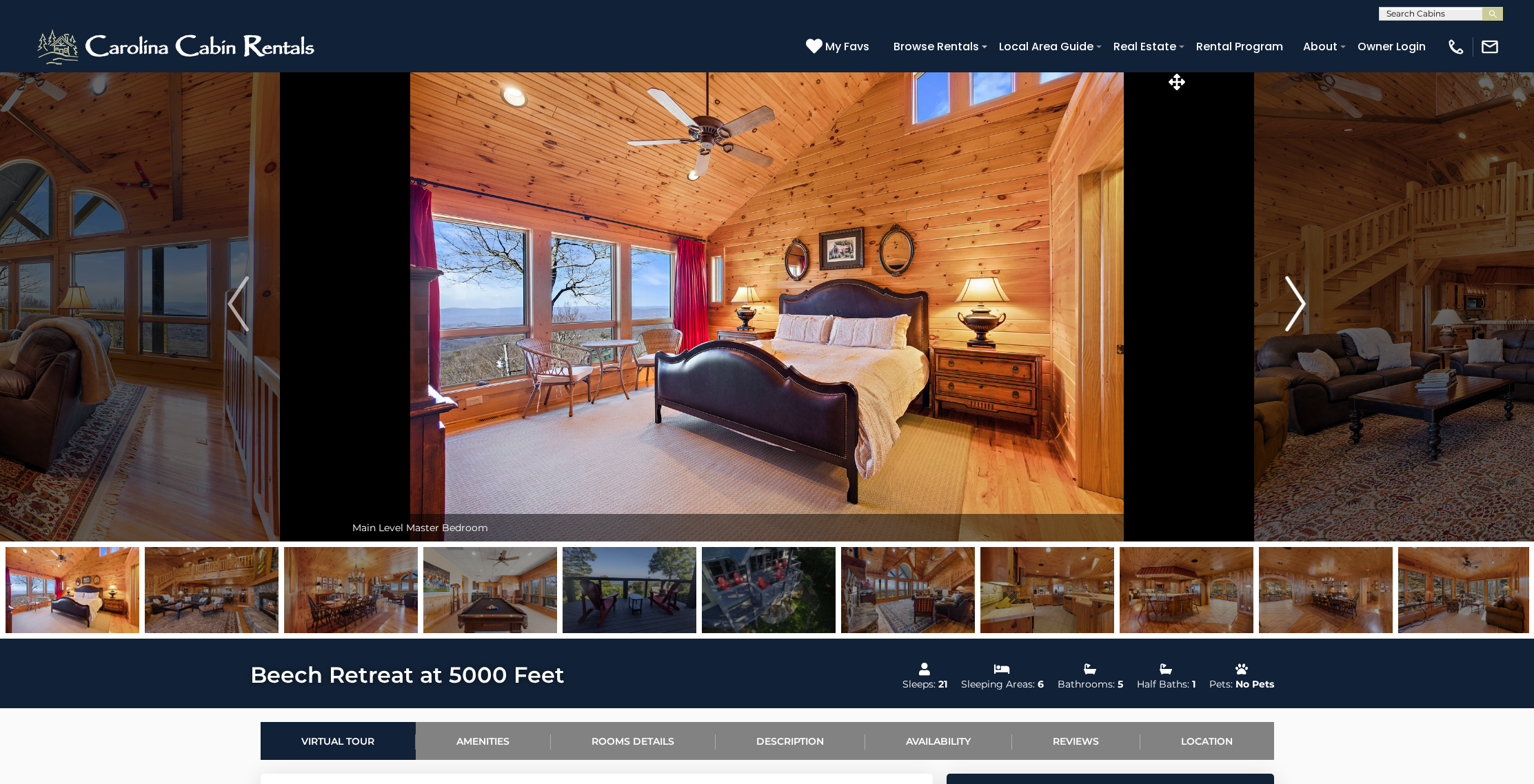
click at [1301, 308] on img "Next" at bounding box center [1295, 304] width 21 height 55
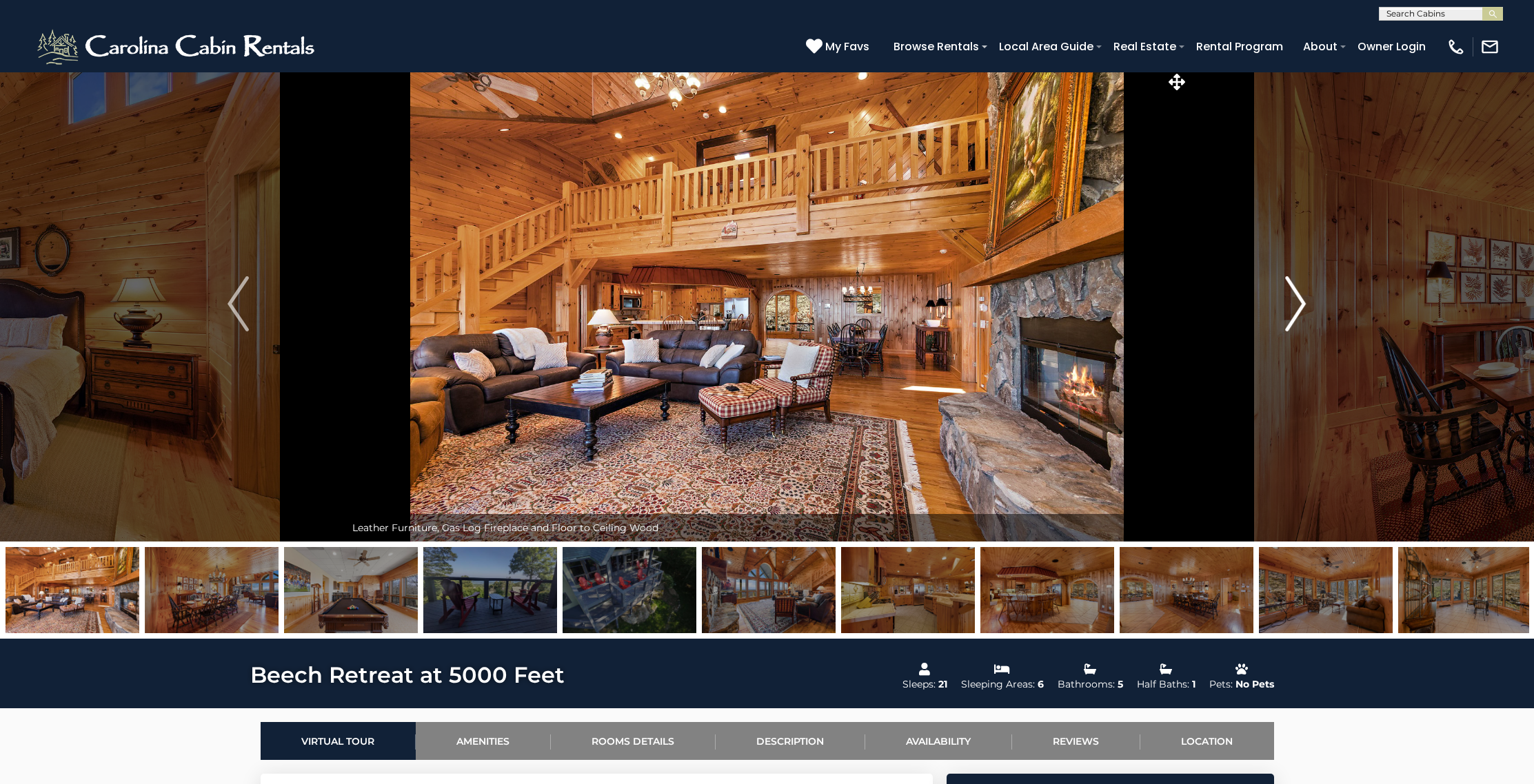
click at [1301, 308] on img "Next" at bounding box center [1295, 304] width 21 height 55
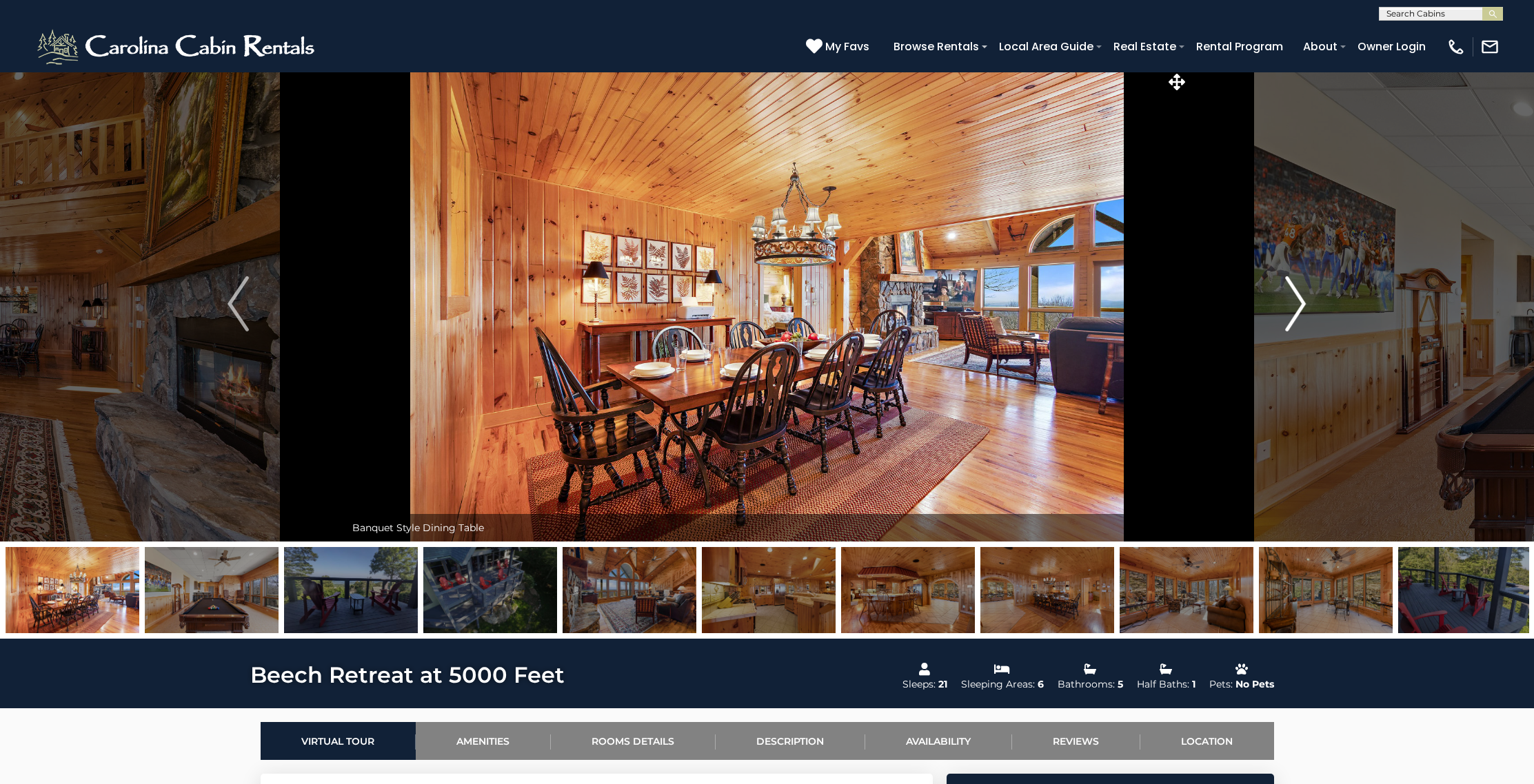
click at [1301, 308] on img "Next" at bounding box center [1295, 304] width 21 height 55
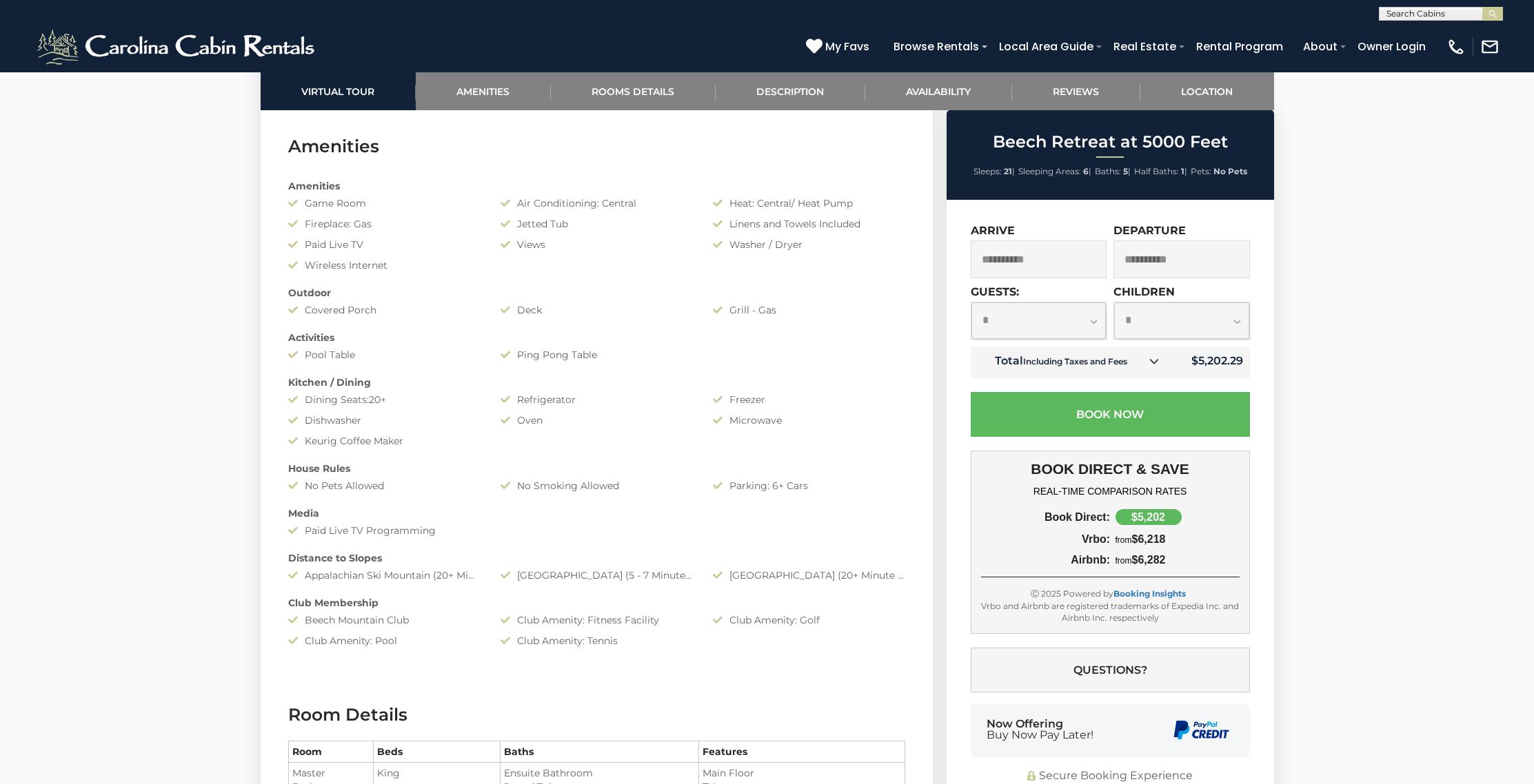
scroll to position [1, 0]
click at [1428, 11] on input "text" at bounding box center [1440, 16] width 121 height 13
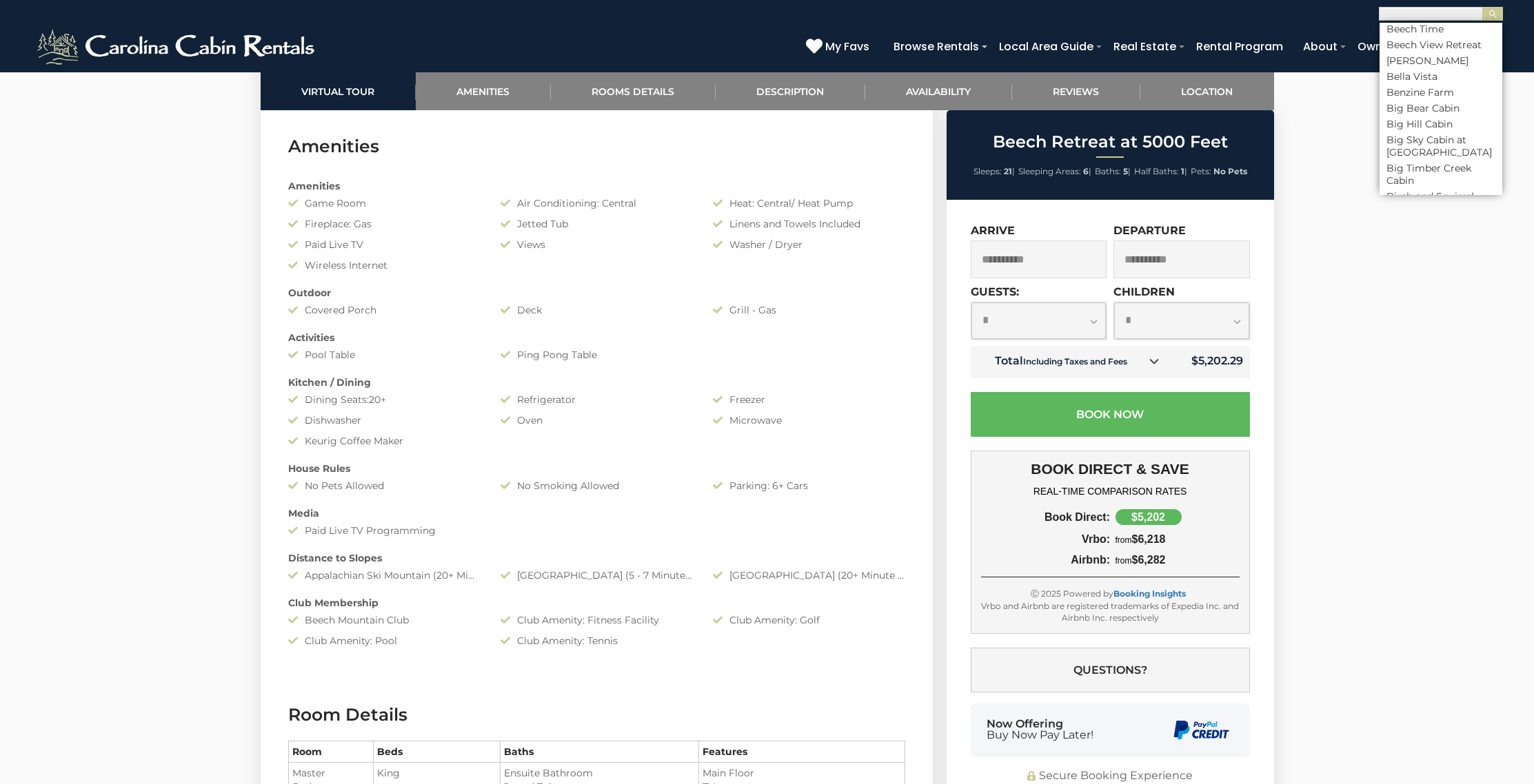
scroll to position [976, 0]
click at [1424, 59] on li "Bella Vista" at bounding box center [1440, 52] width 123 height 12
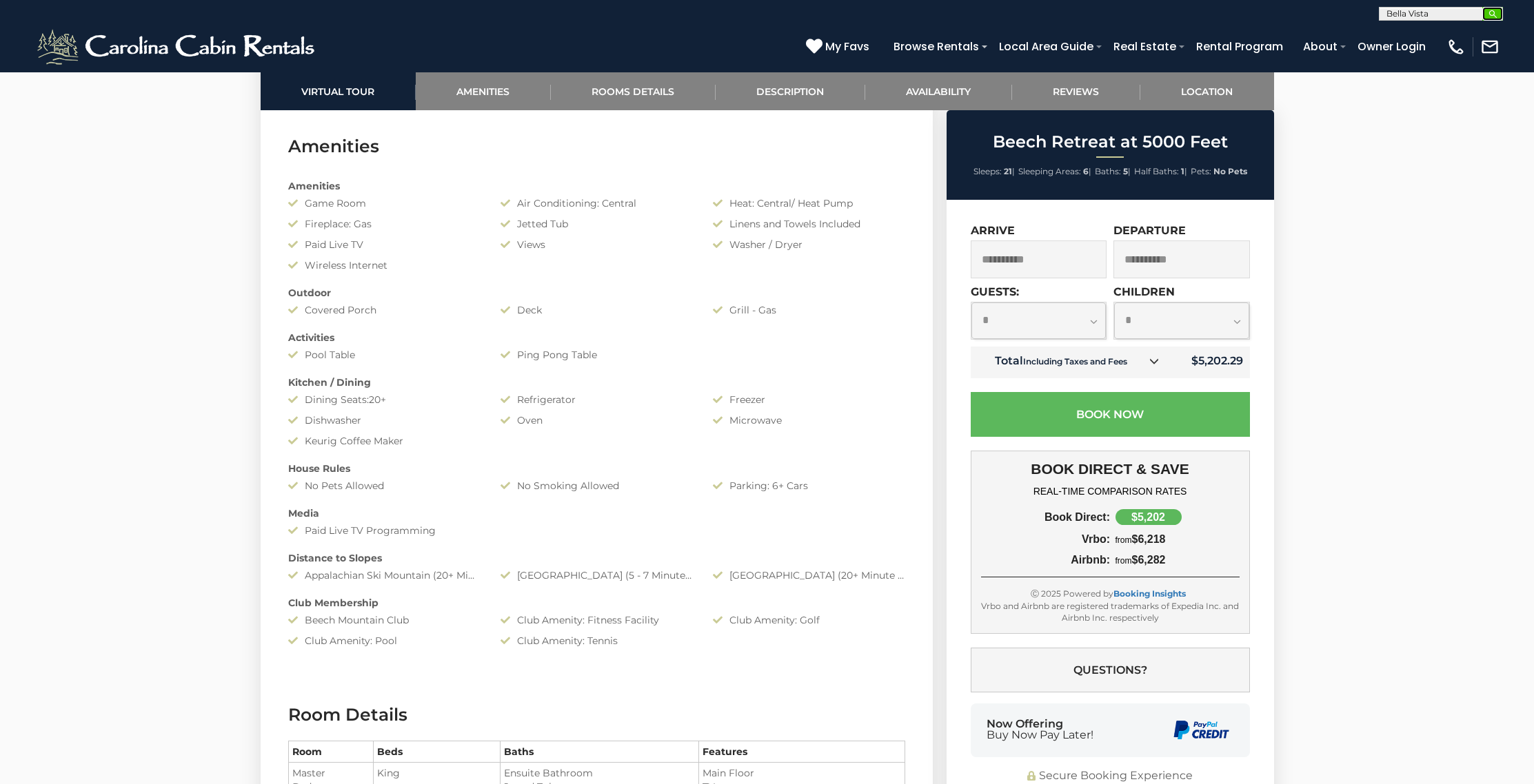
click at [1501, 15] on button "submit" at bounding box center [1492, 13] width 21 height 13
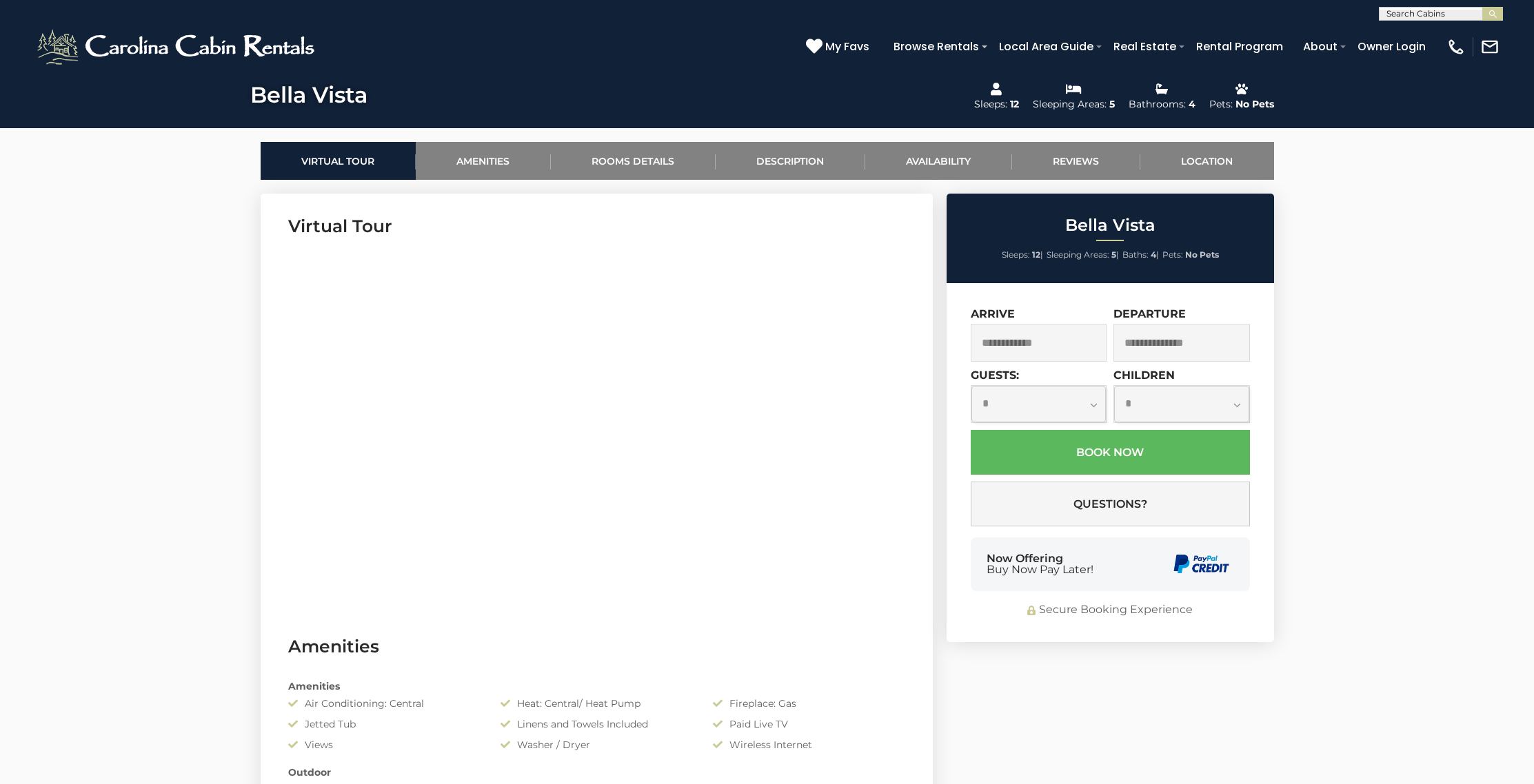
scroll to position [625, 0]
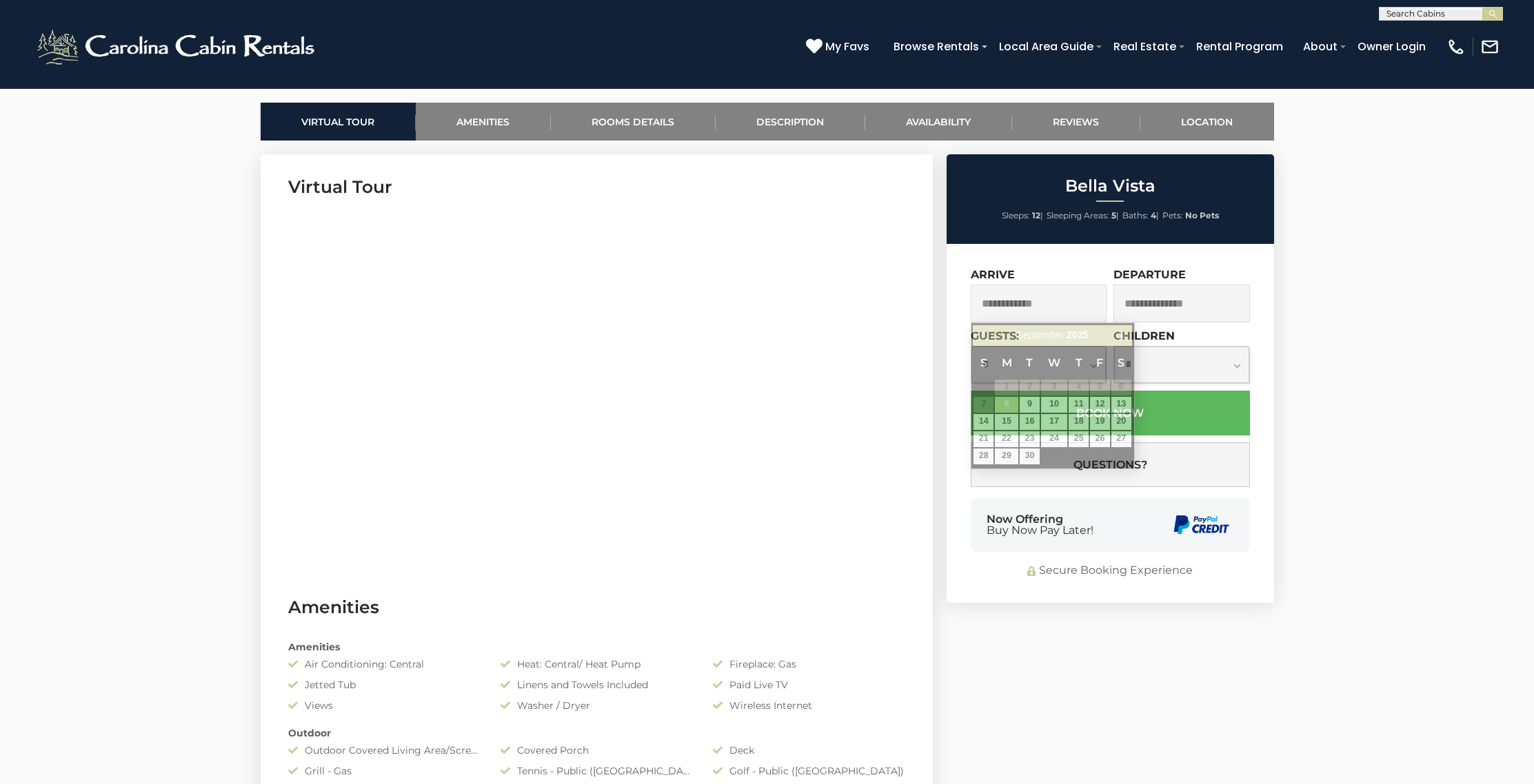
click at [1043, 296] on input "text" at bounding box center [1038, 303] width 136 height 38
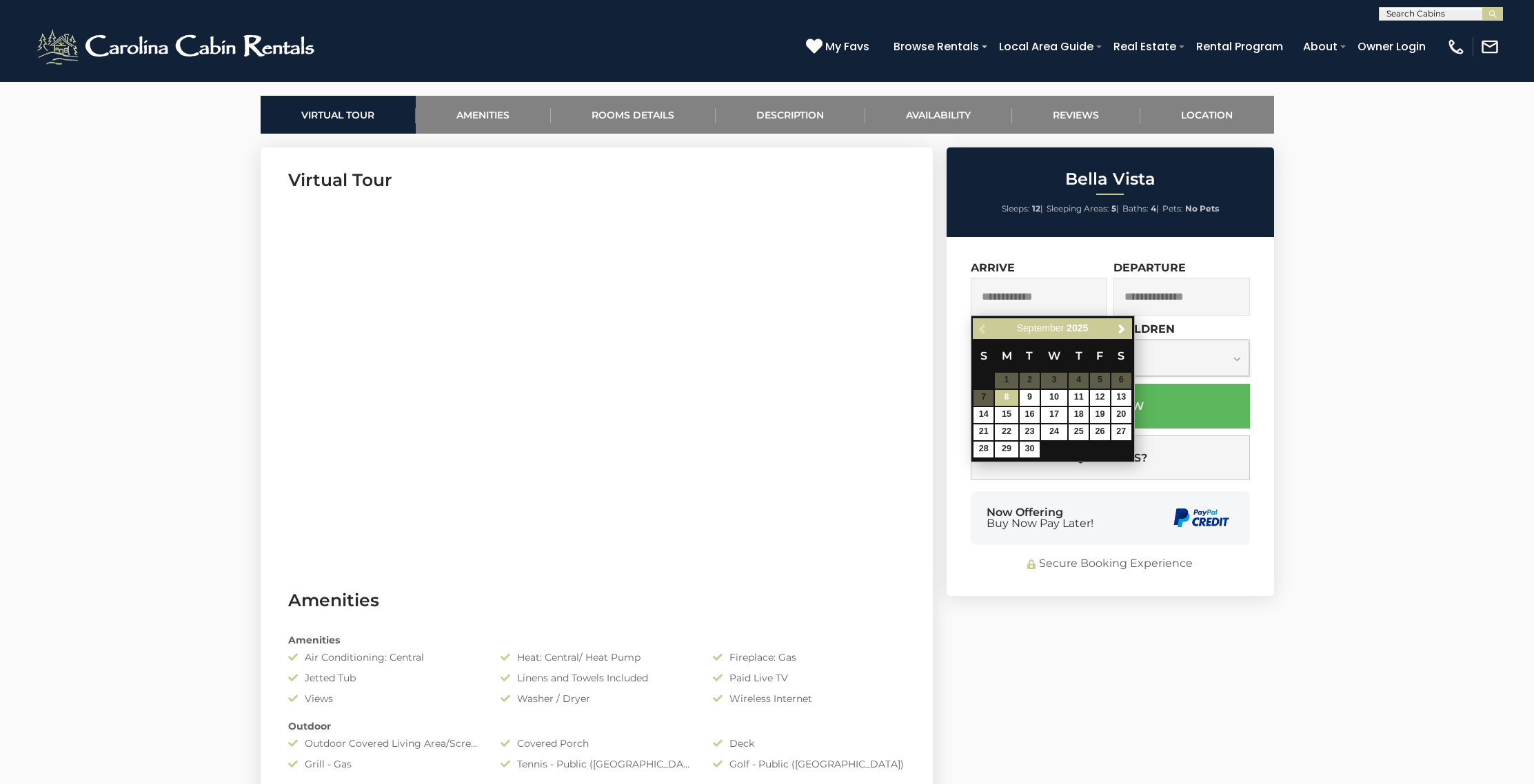
scroll to position [635, 0]
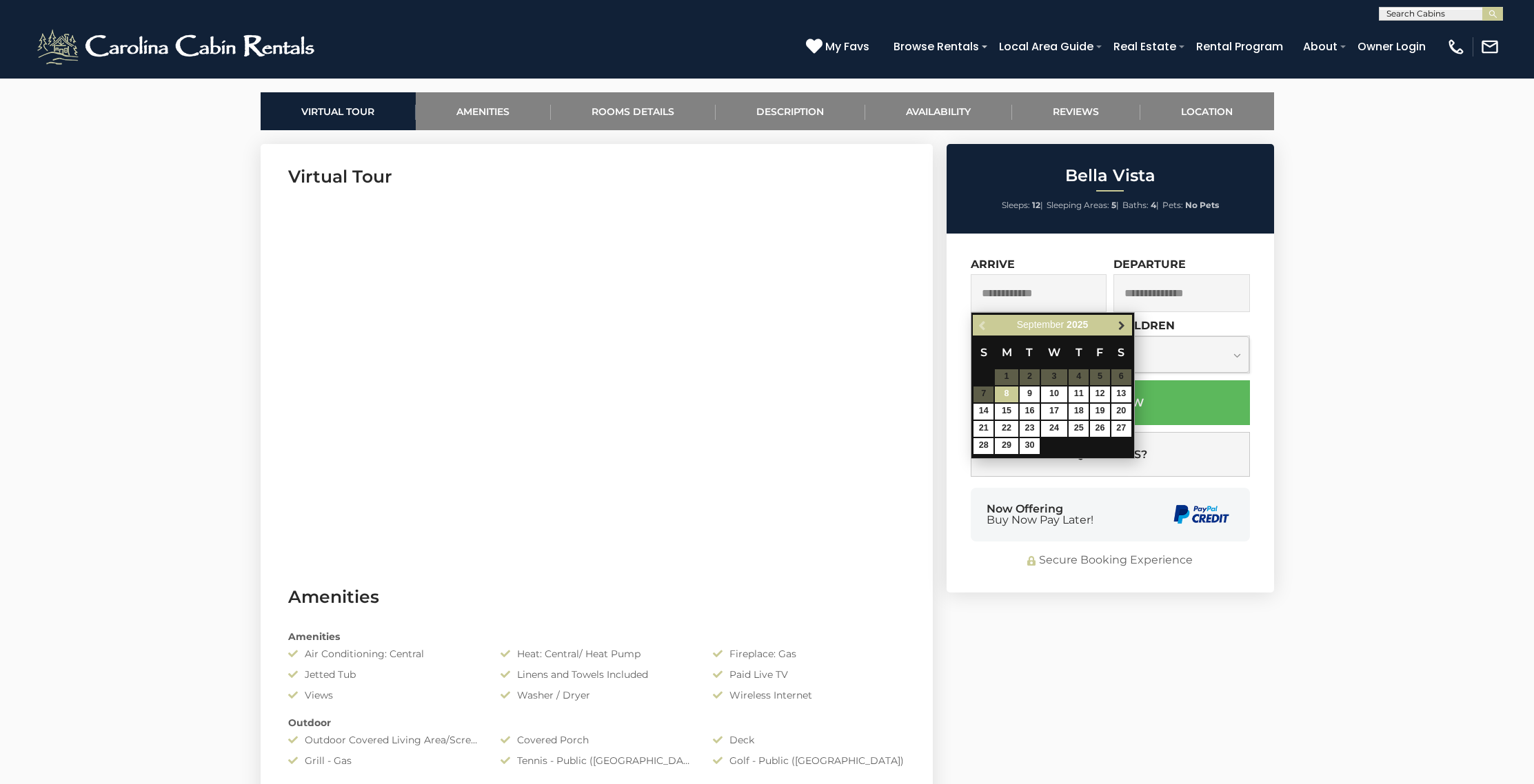
click at [1120, 320] on span "Next" at bounding box center [1122, 325] width 11 height 11
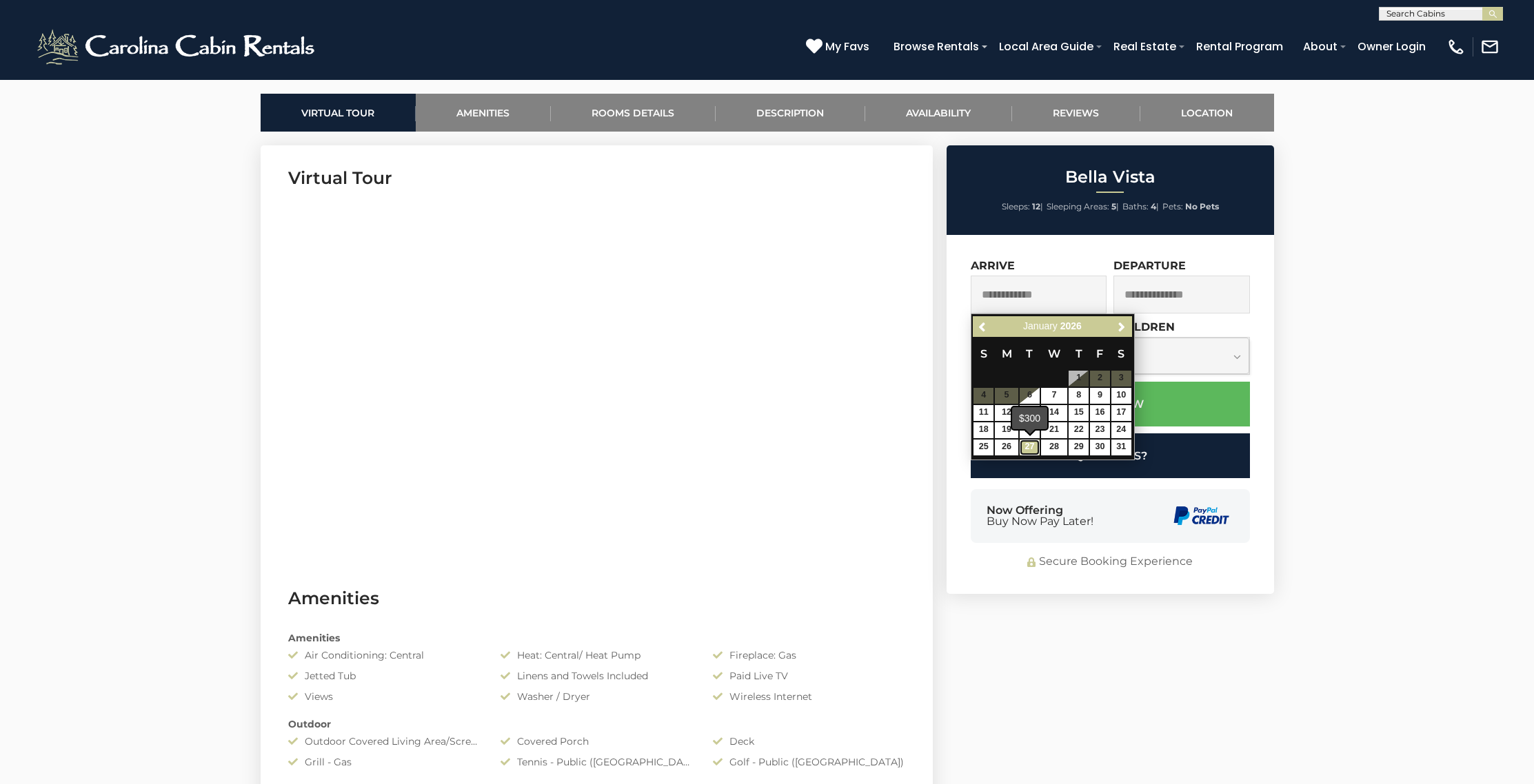
click at [1032, 446] on link "27" at bounding box center [1029, 447] width 20 height 16
type input "**********"
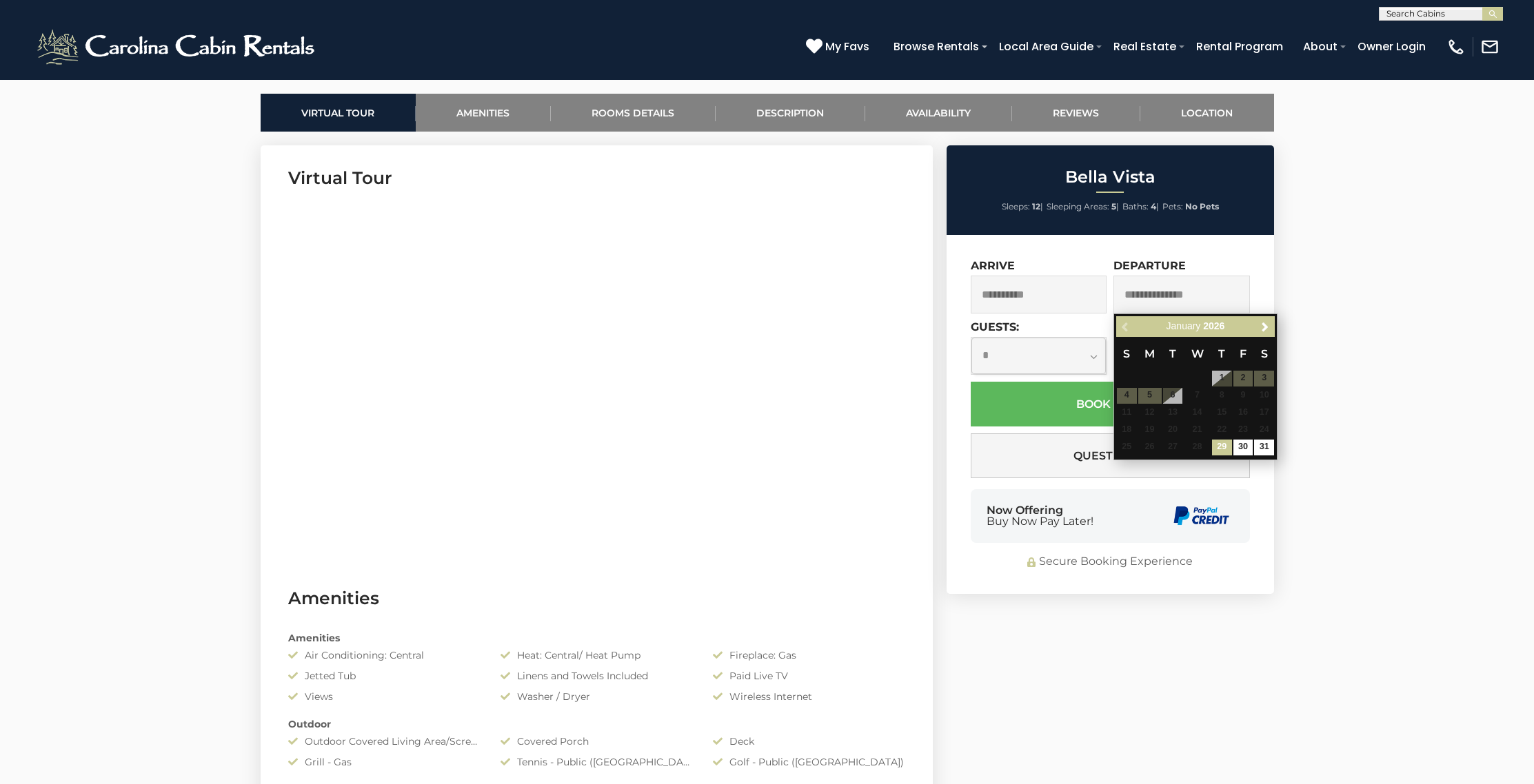
click at [1215, 295] on input "text" at bounding box center [1182, 294] width 136 height 38
click at [1263, 323] on span "Next" at bounding box center [1265, 327] width 11 height 11
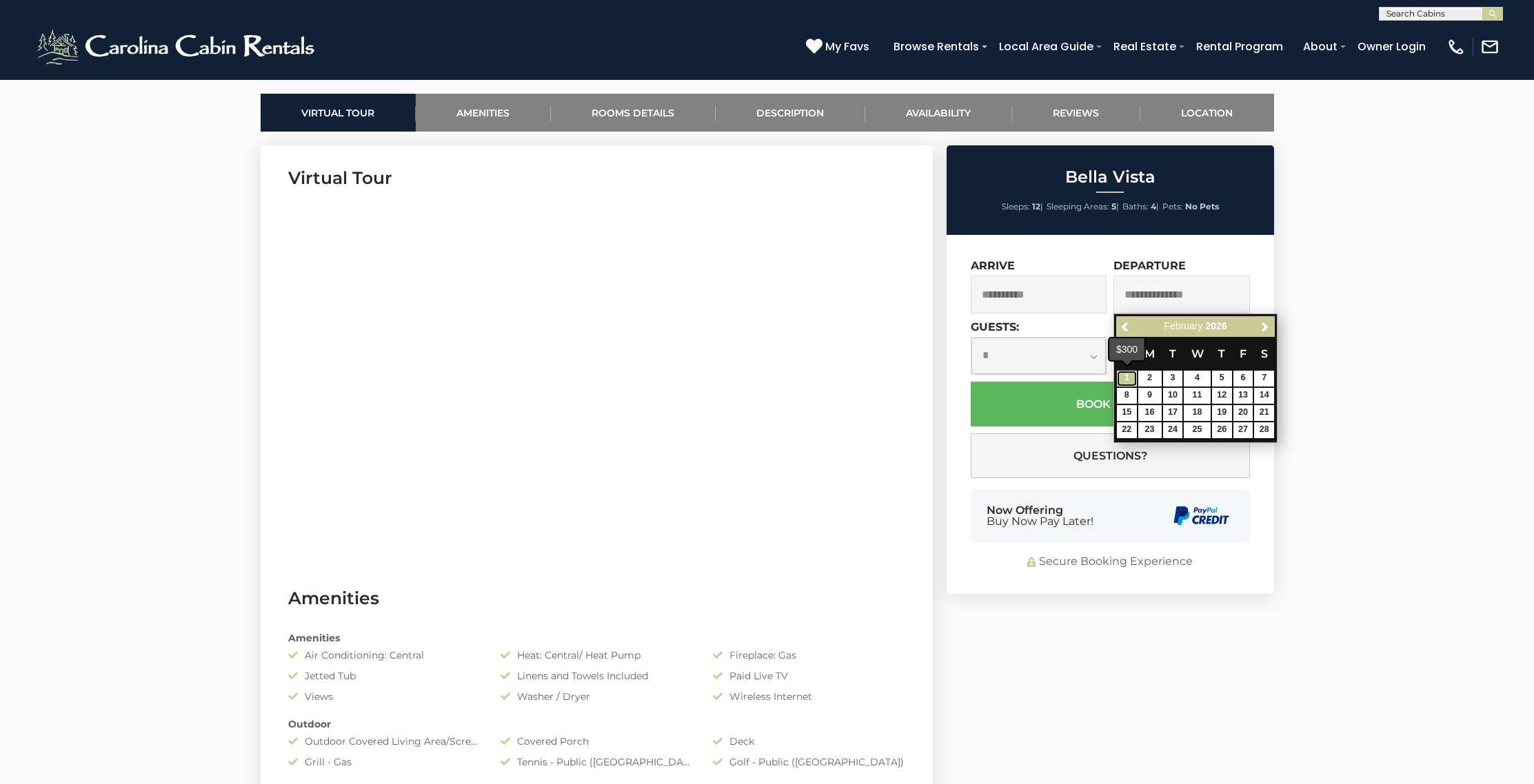
click at [1126, 377] on link "1" at bounding box center [1127, 379] width 20 height 16
type input "**********"
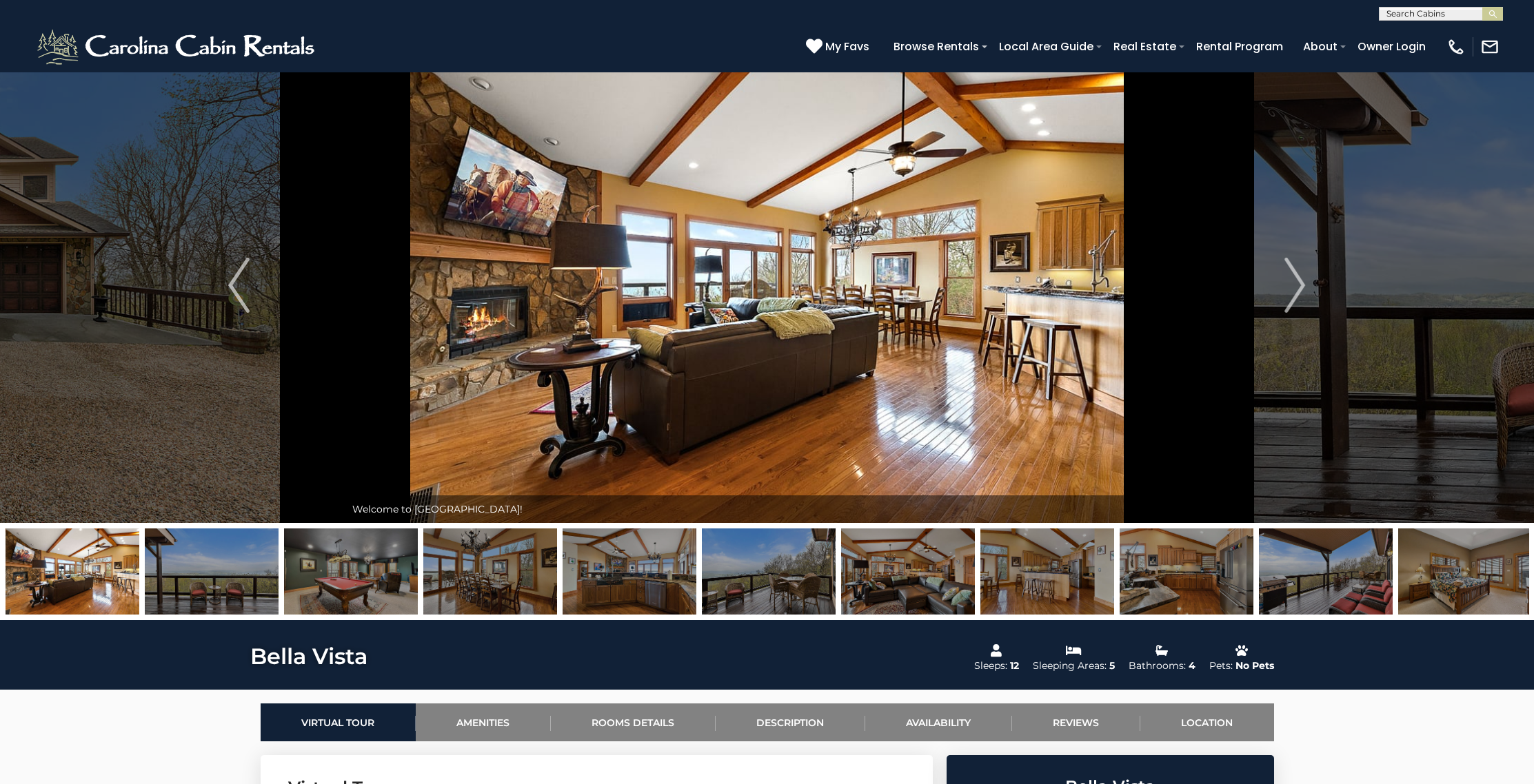
scroll to position [18, 0]
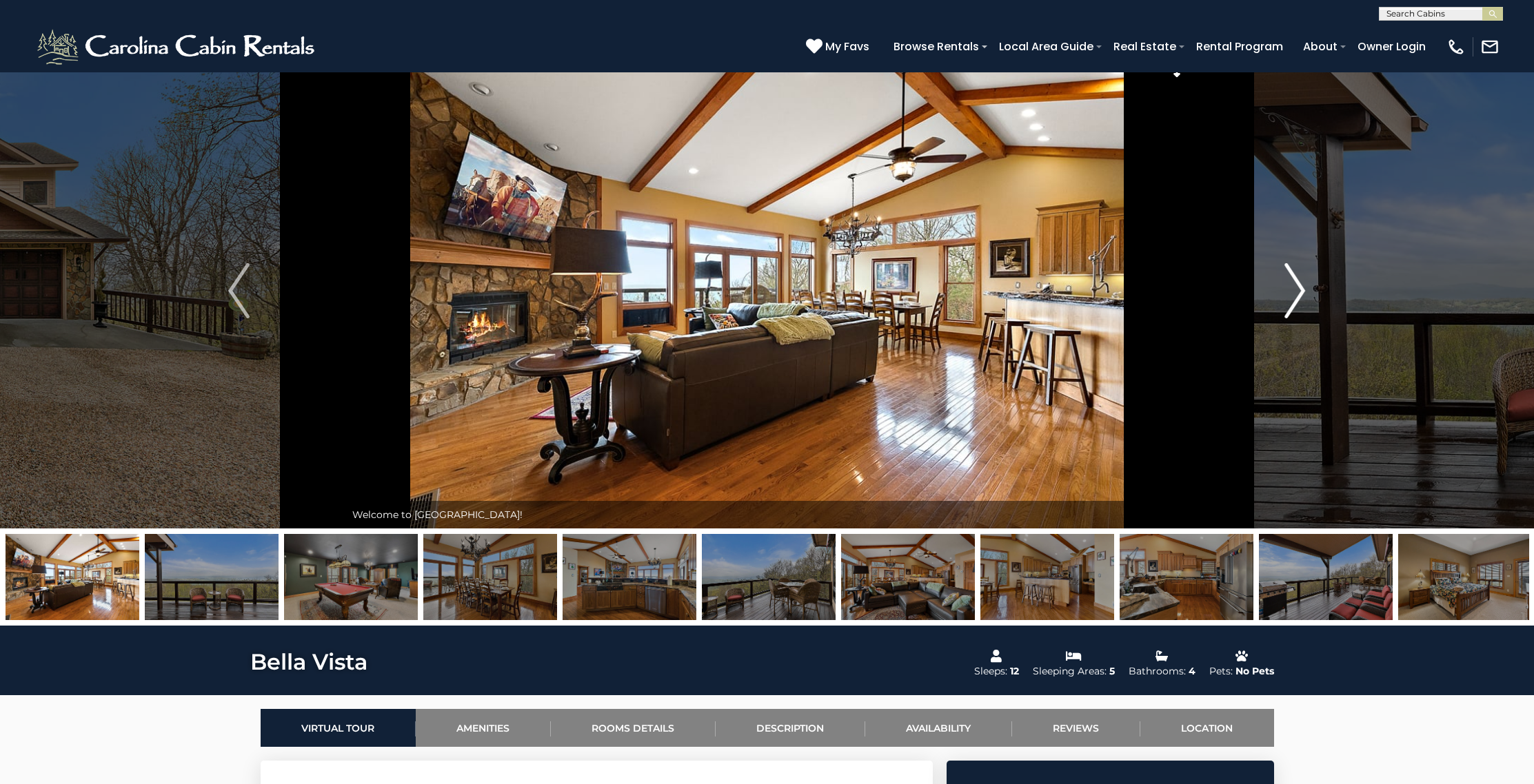
click at [1301, 287] on img "Next" at bounding box center [1294, 291] width 21 height 55
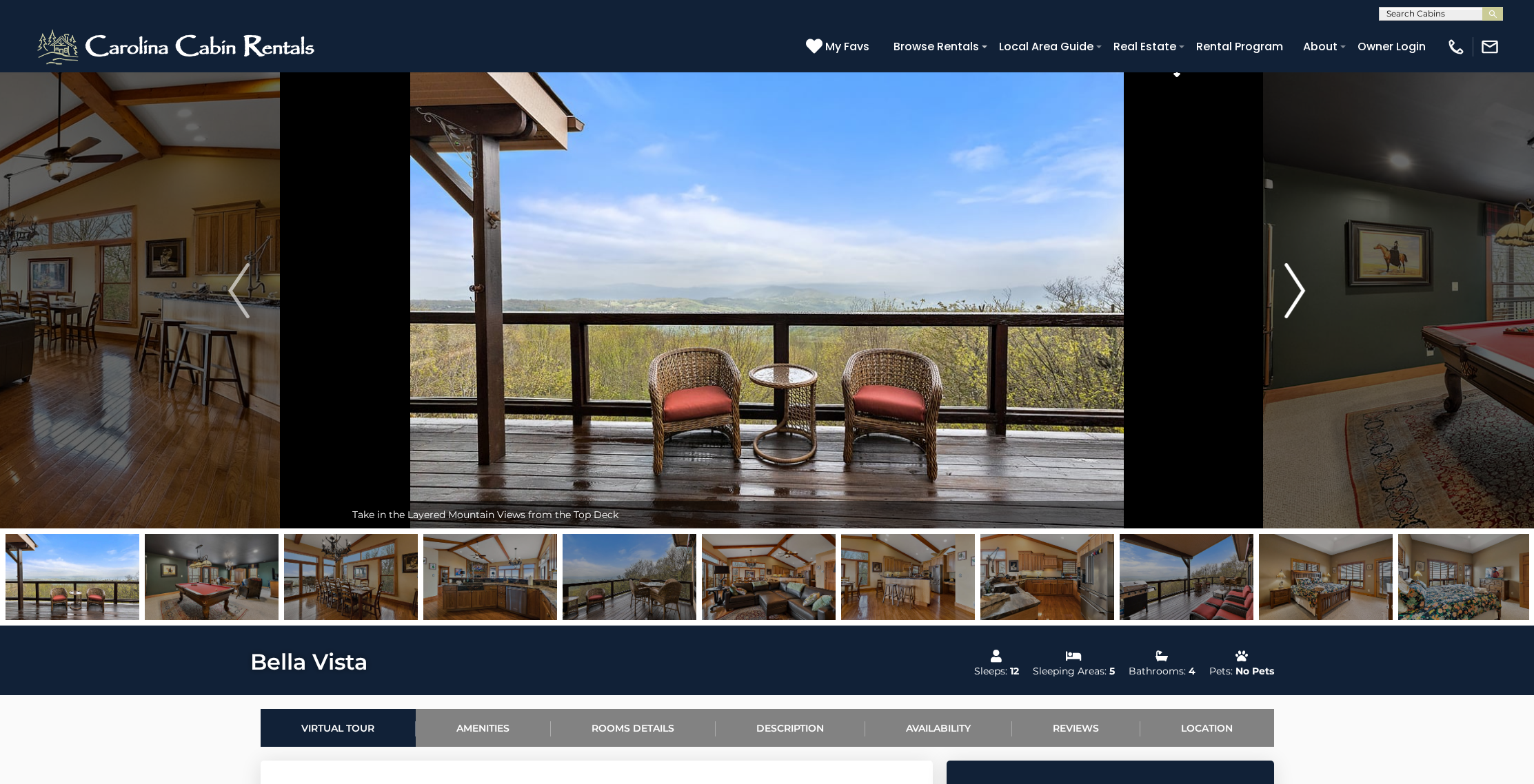
click at [1301, 287] on img "Next" at bounding box center [1294, 291] width 21 height 55
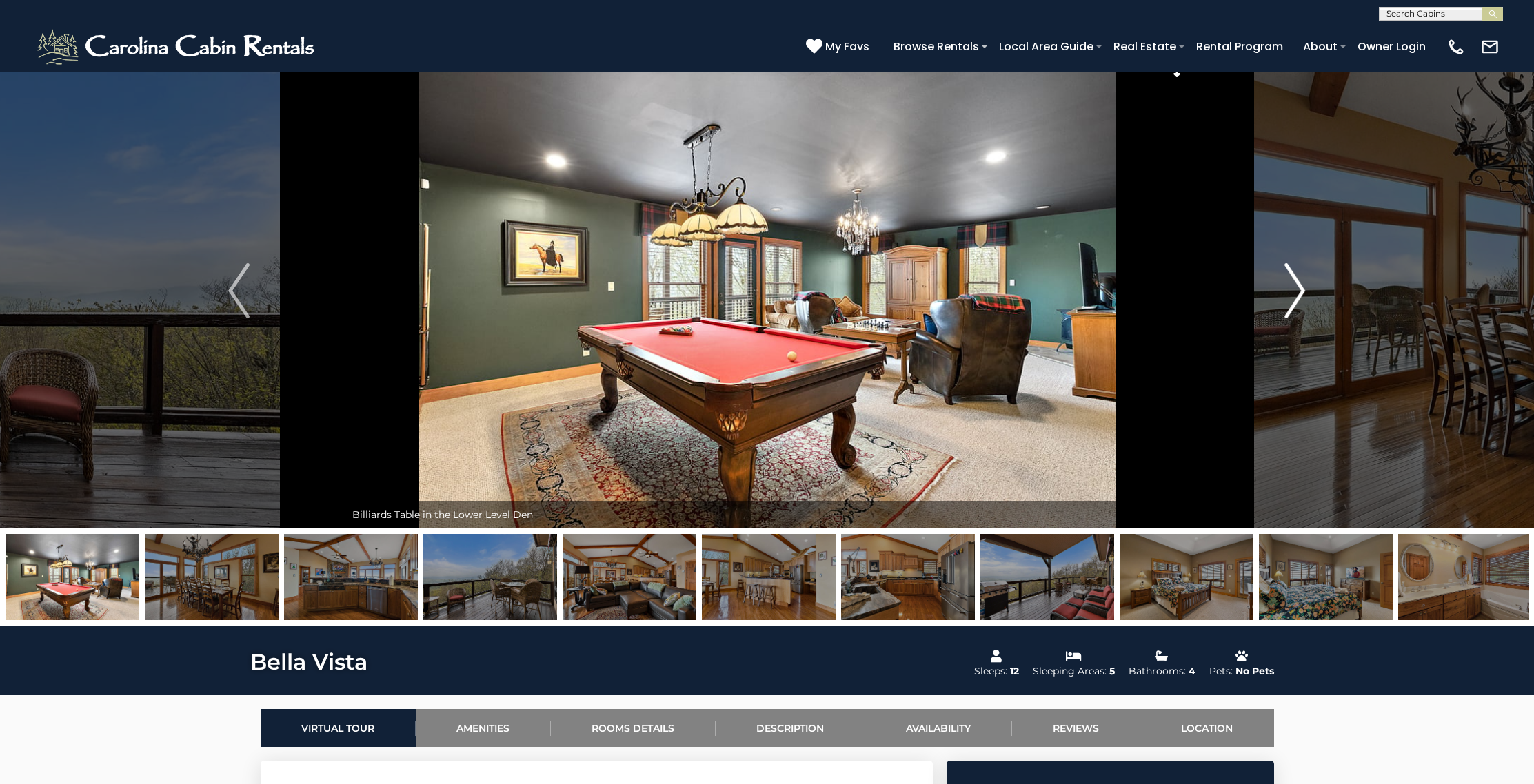
click at [1301, 287] on img "Next" at bounding box center [1294, 291] width 21 height 55
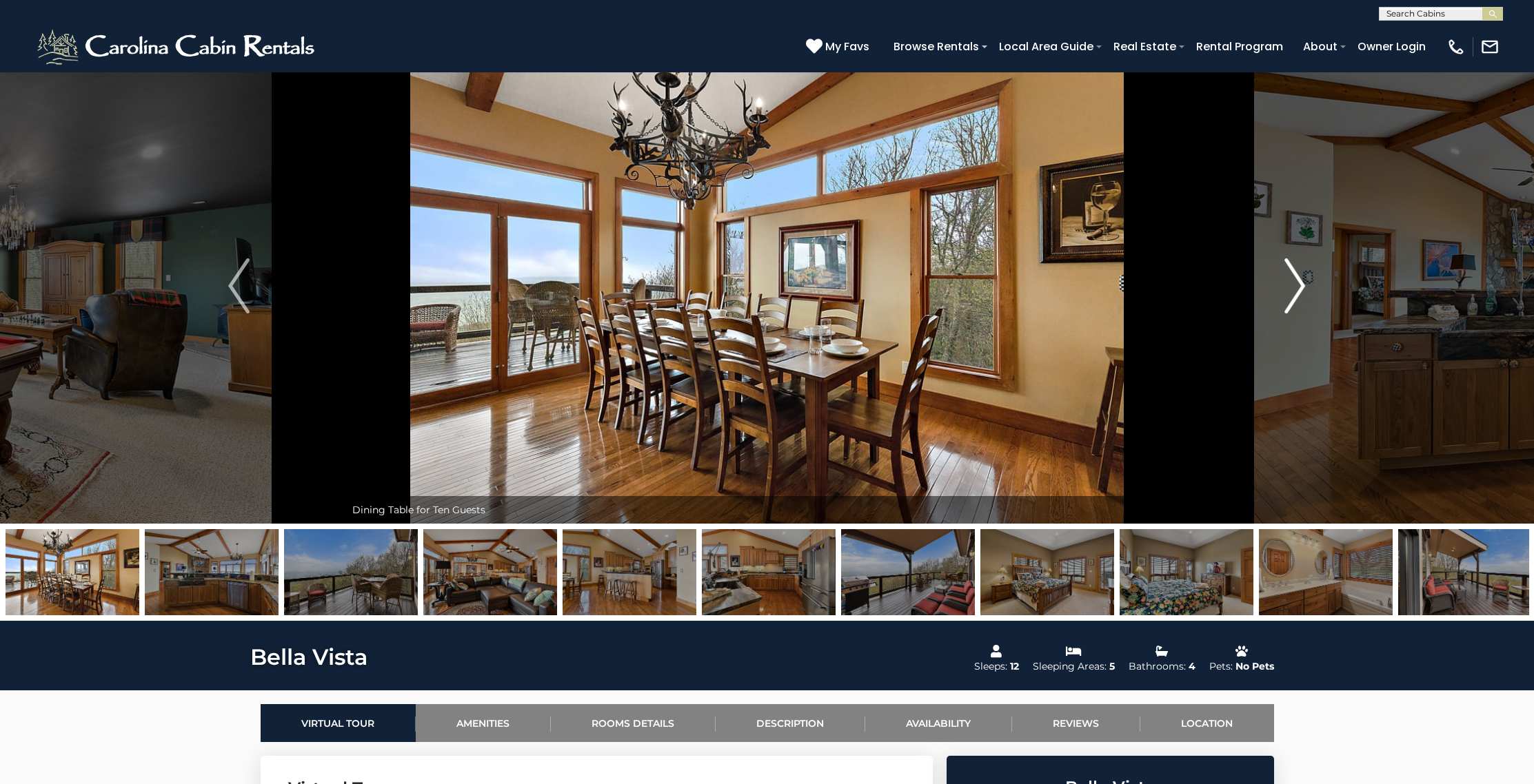
scroll to position [33, 0]
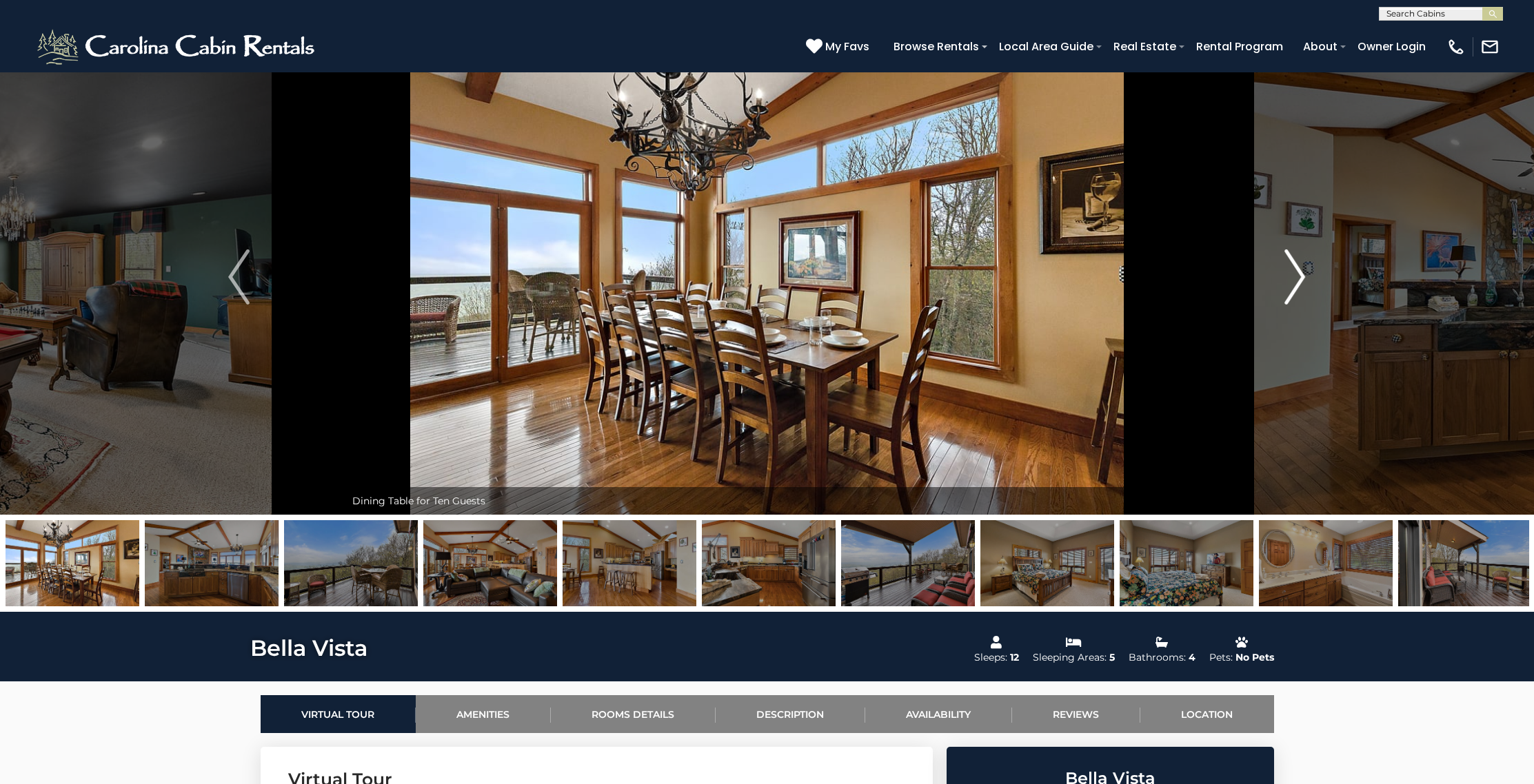
click at [1299, 282] on img "Next" at bounding box center [1294, 277] width 21 height 55
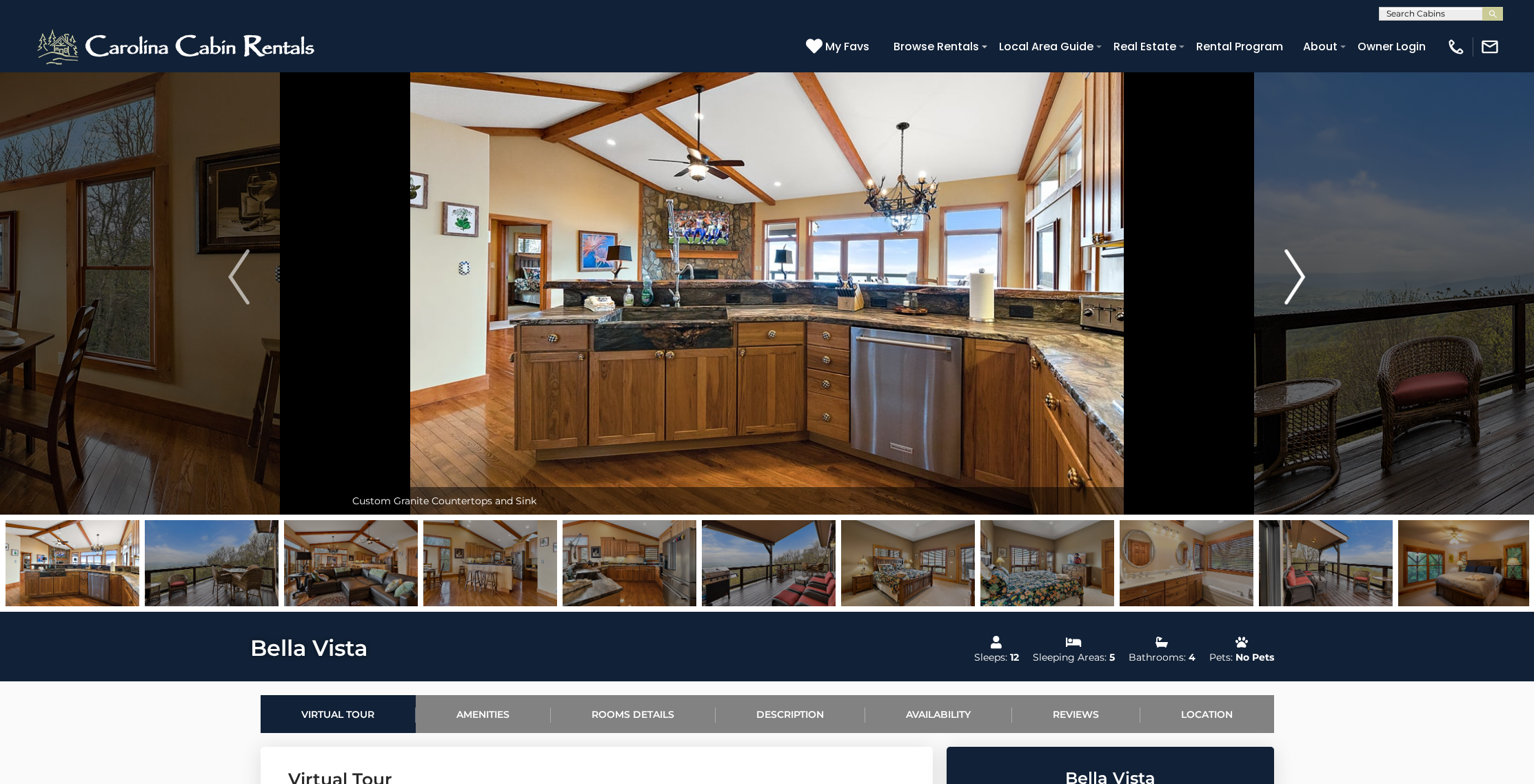
click at [1299, 282] on img "Next" at bounding box center [1294, 277] width 21 height 55
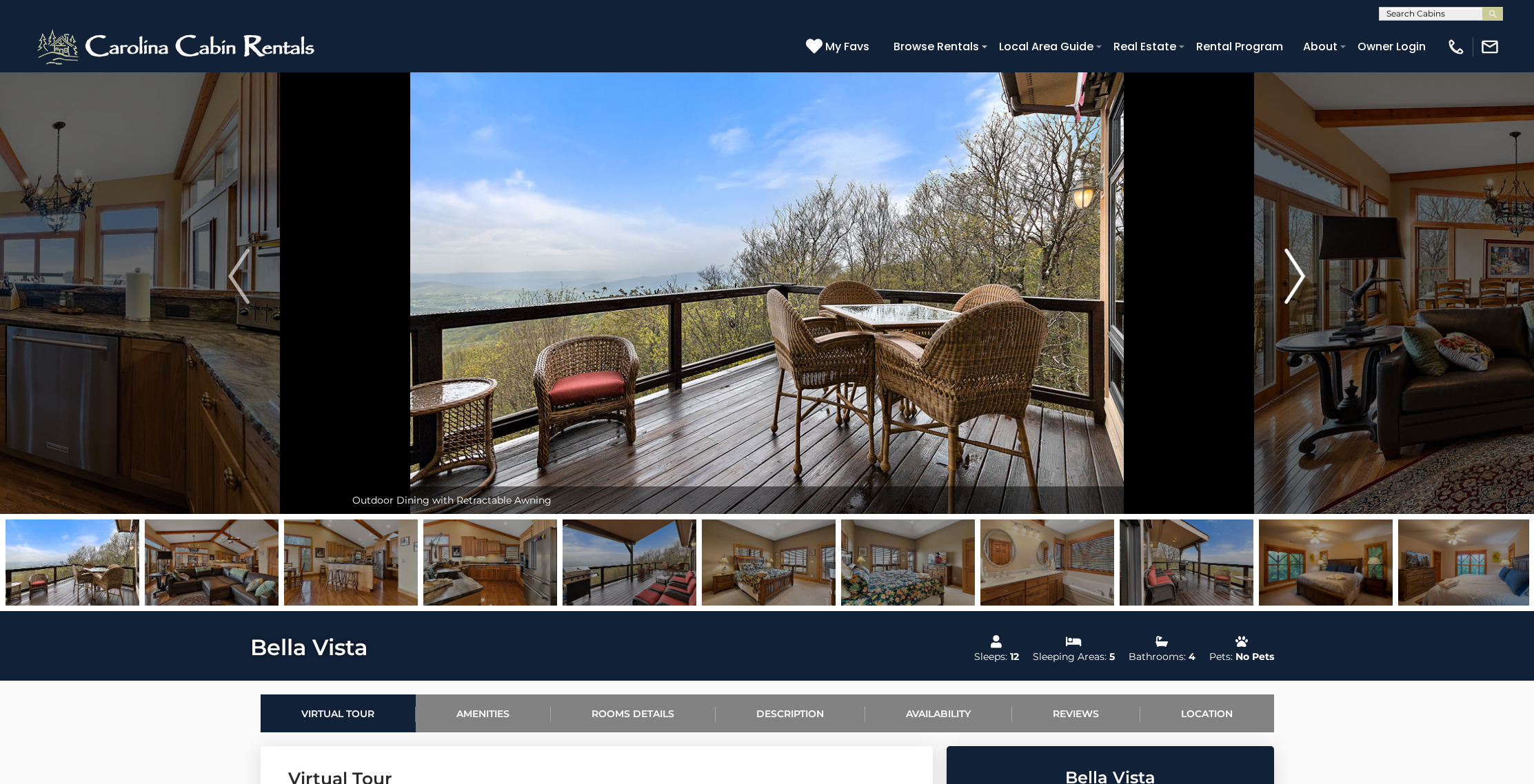
scroll to position [34, 0]
click at [1299, 282] on img "Next" at bounding box center [1294, 276] width 21 height 55
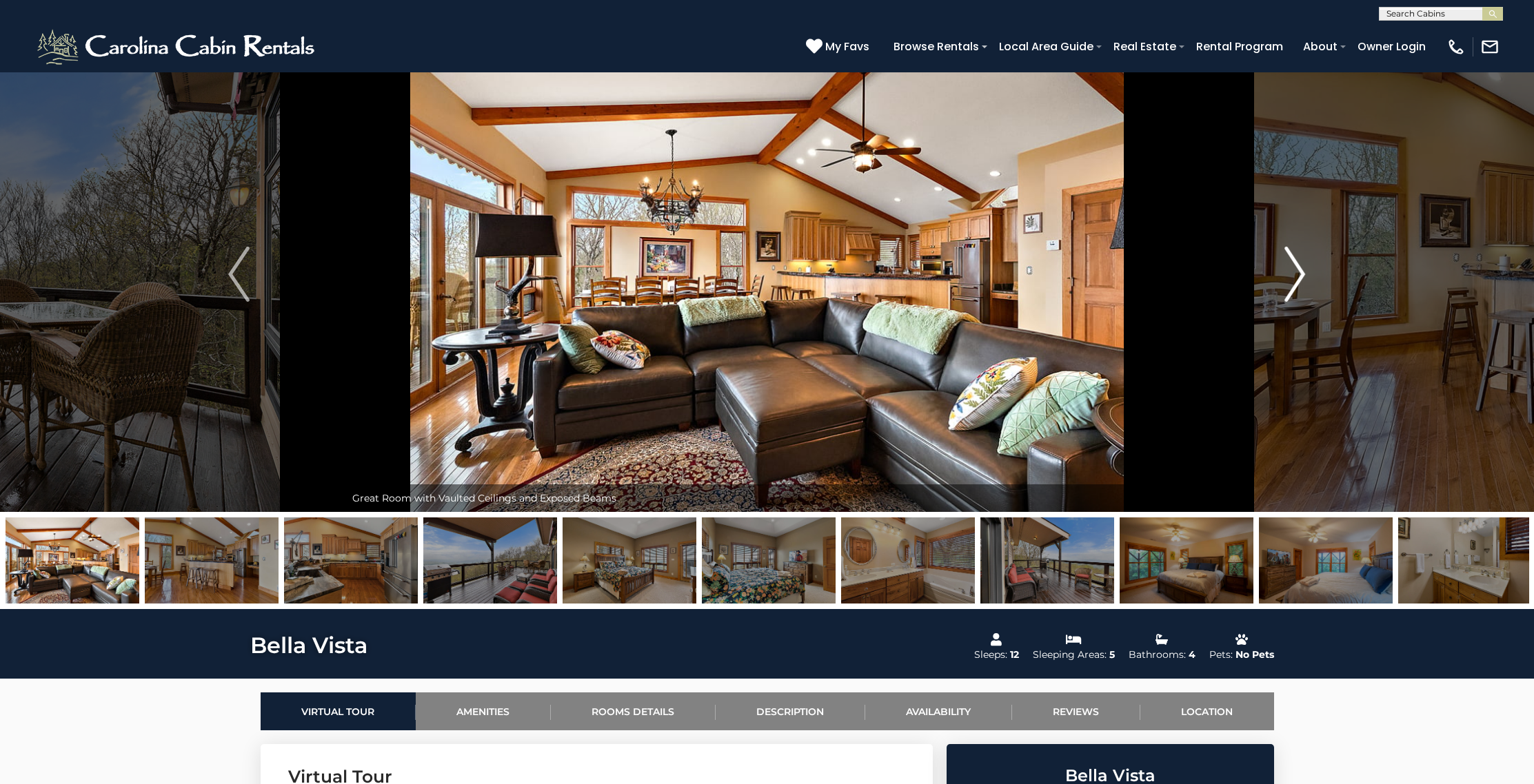
click at [1299, 282] on img "Next" at bounding box center [1294, 274] width 21 height 55
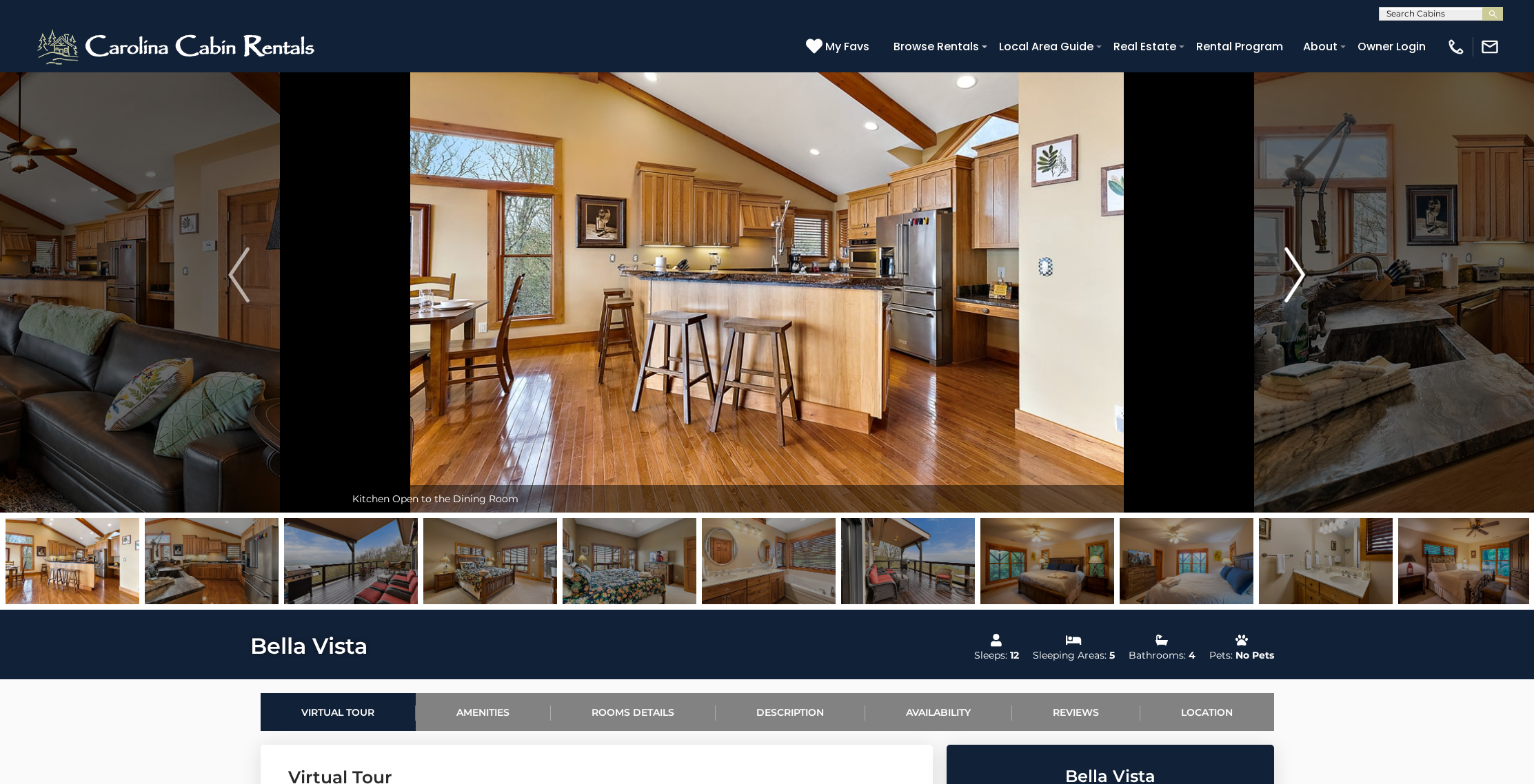
click at [1299, 282] on img "Next" at bounding box center [1294, 275] width 21 height 55
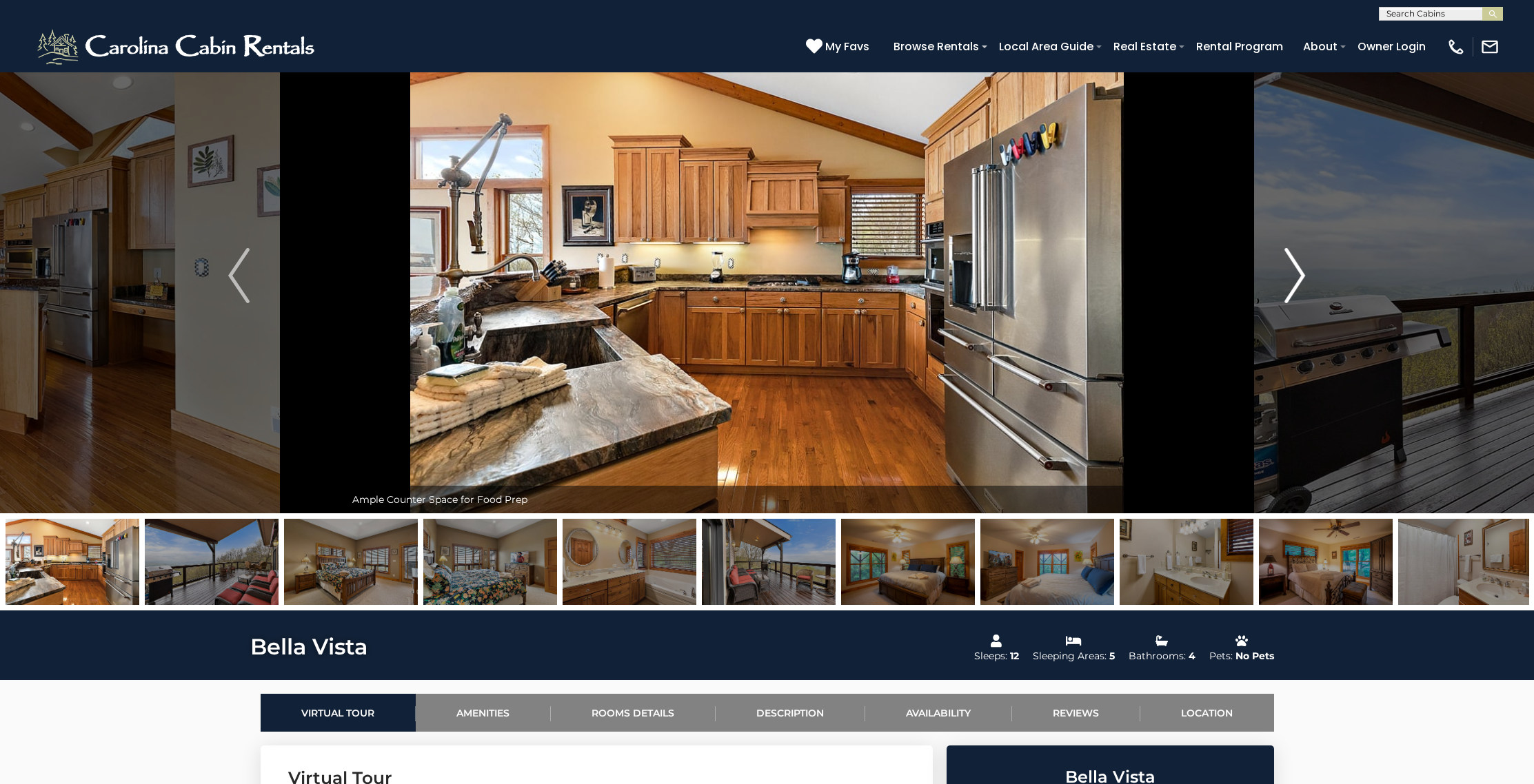
click at [1299, 282] on img "Next" at bounding box center [1294, 276] width 21 height 55
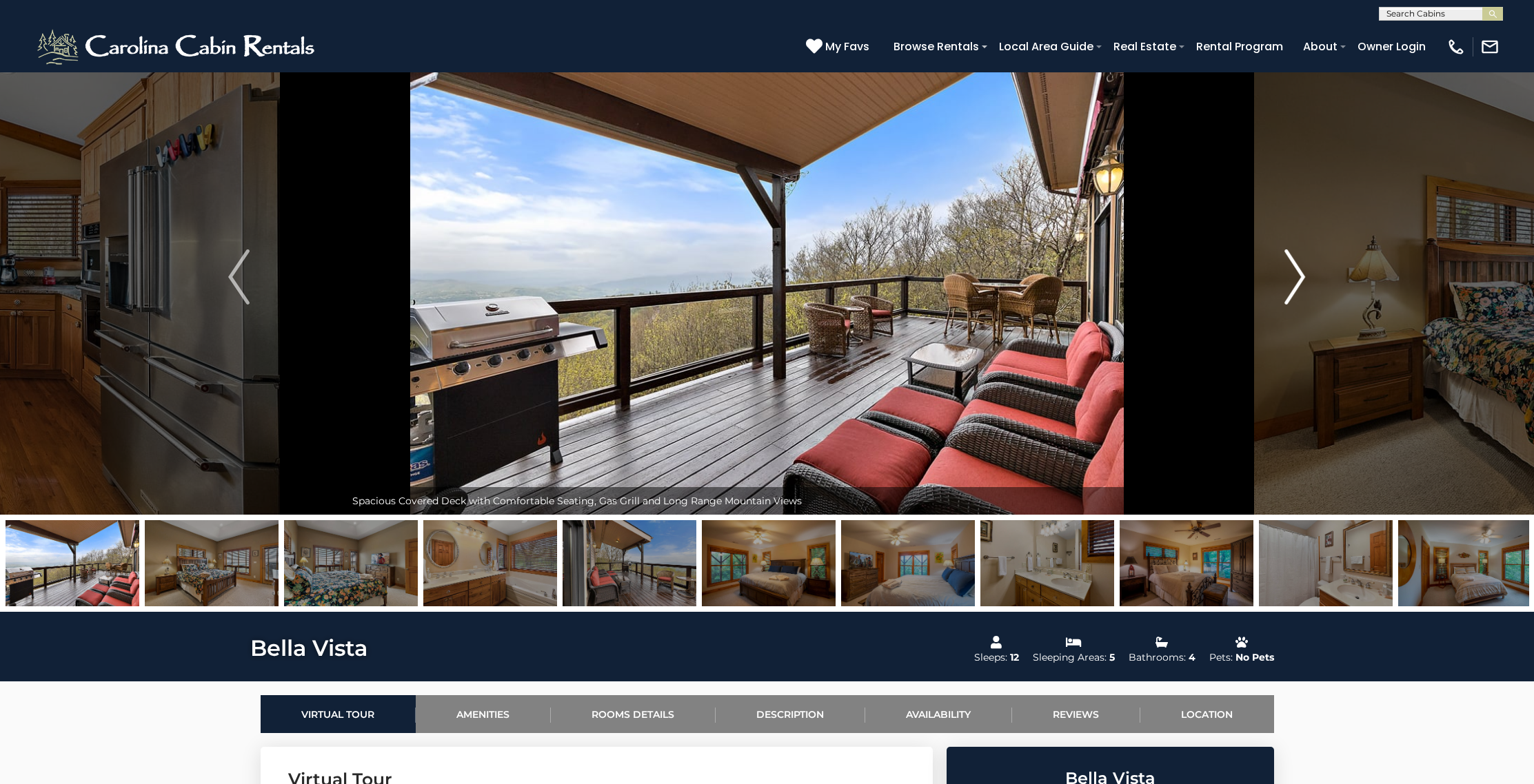
click at [1299, 282] on img "Next" at bounding box center [1294, 277] width 21 height 55
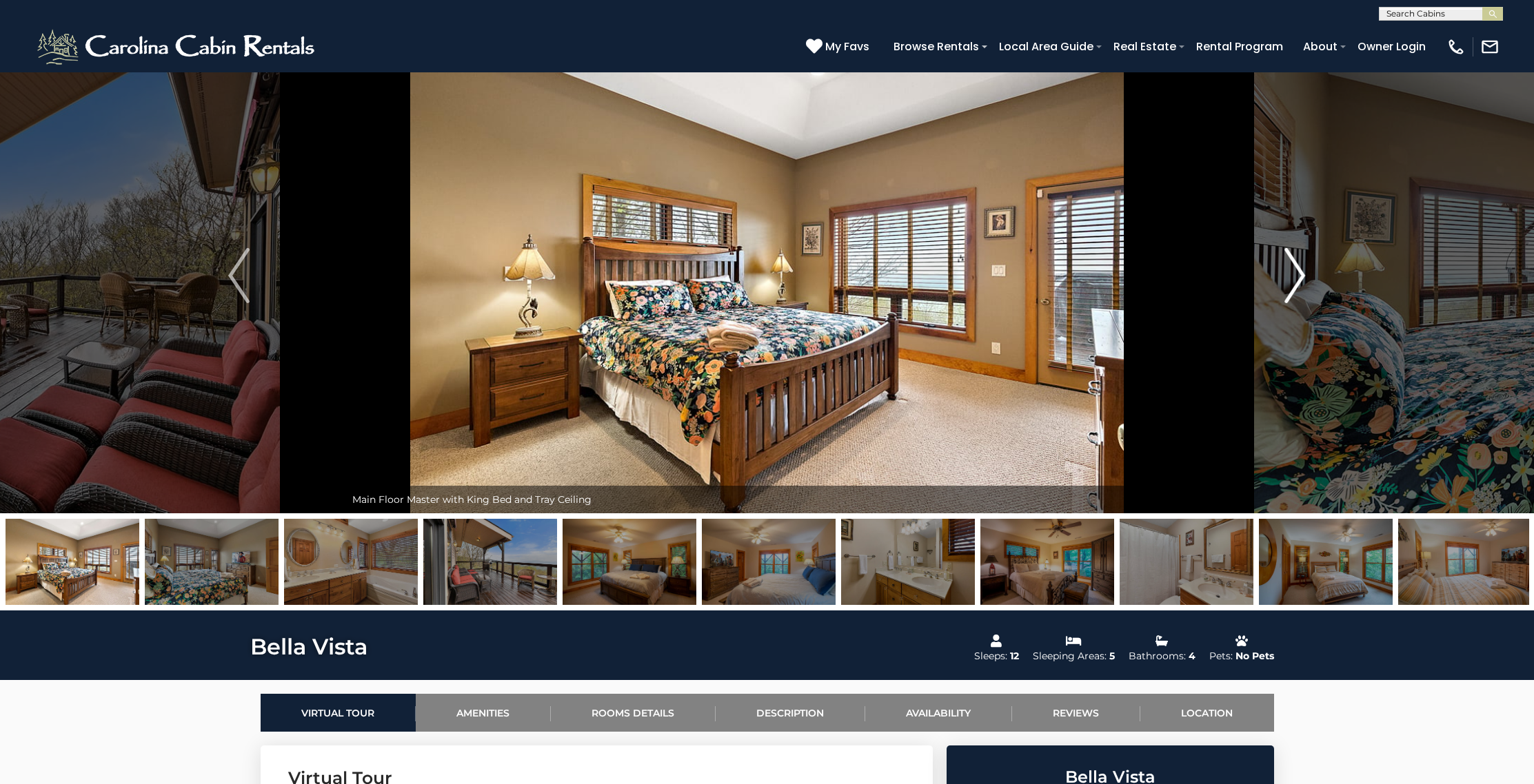
scroll to position [32, 0]
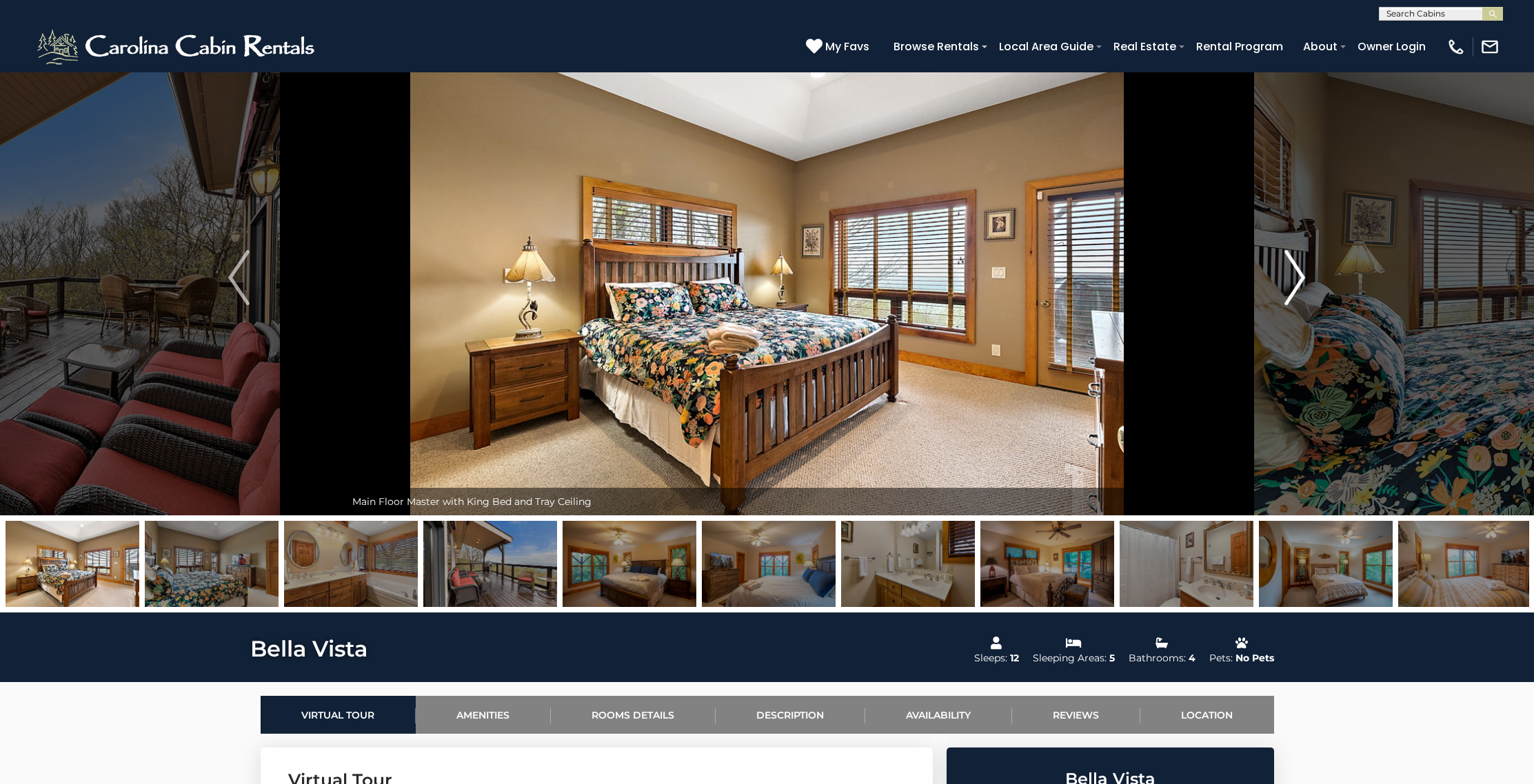
click at [1299, 282] on img "Next" at bounding box center [1294, 278] width 21 height 55
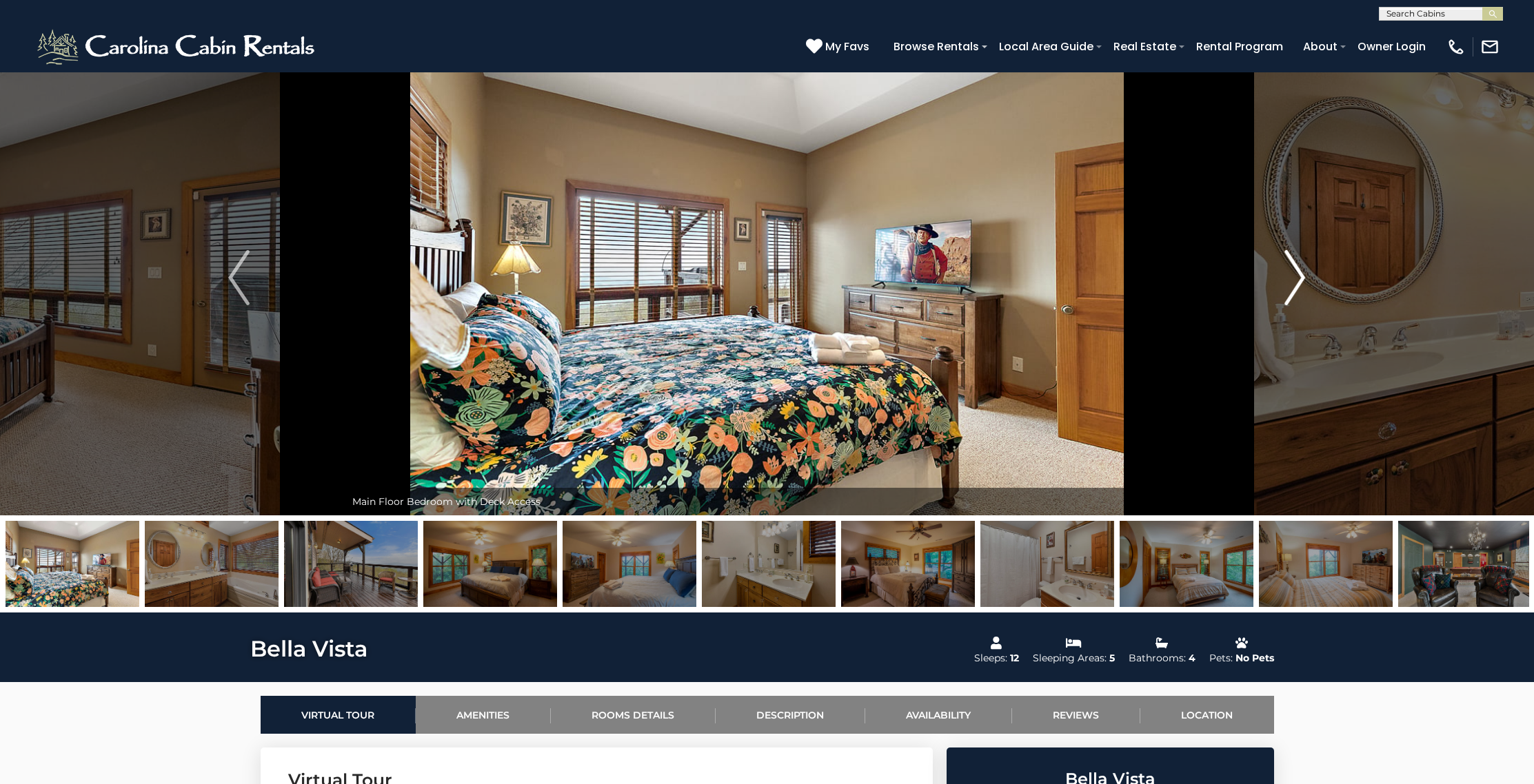
click at [1299, 282] on img "Next" at bounding box center [1294, 278] width 21 height 55
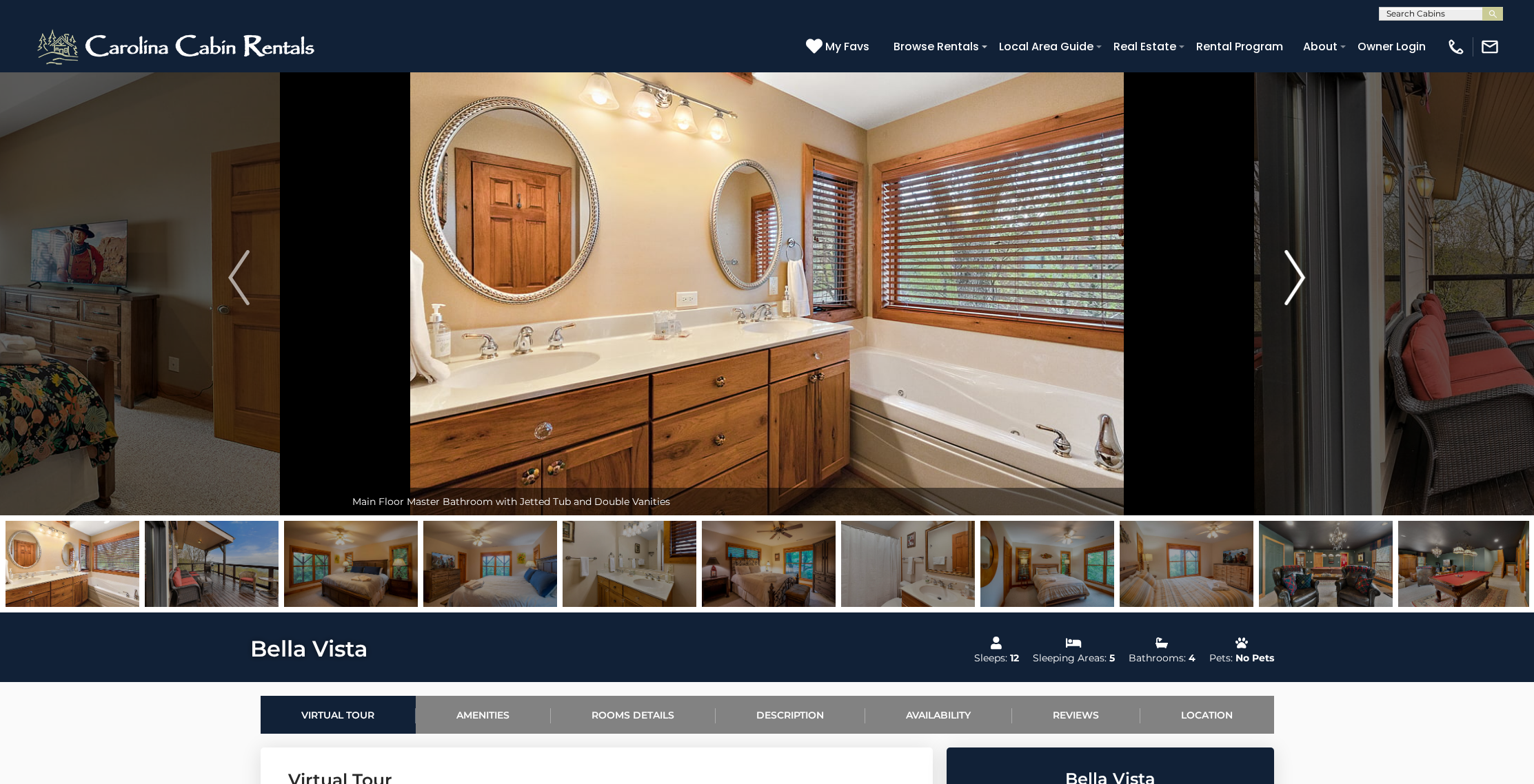
click at [1299, 282] on img "Next" at bounding box center [1294, 278] width 21 height 55
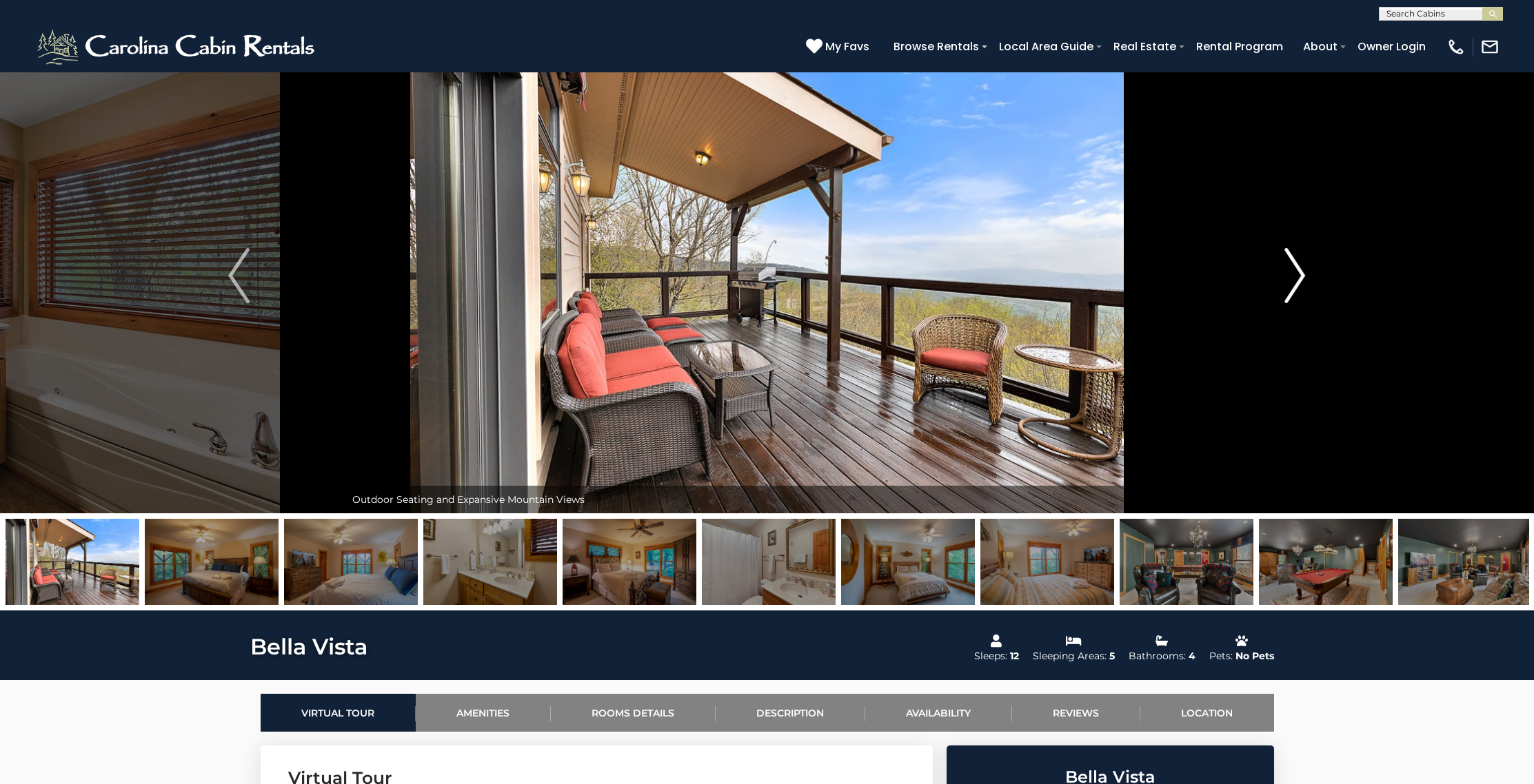
scroll to position [30, 0]
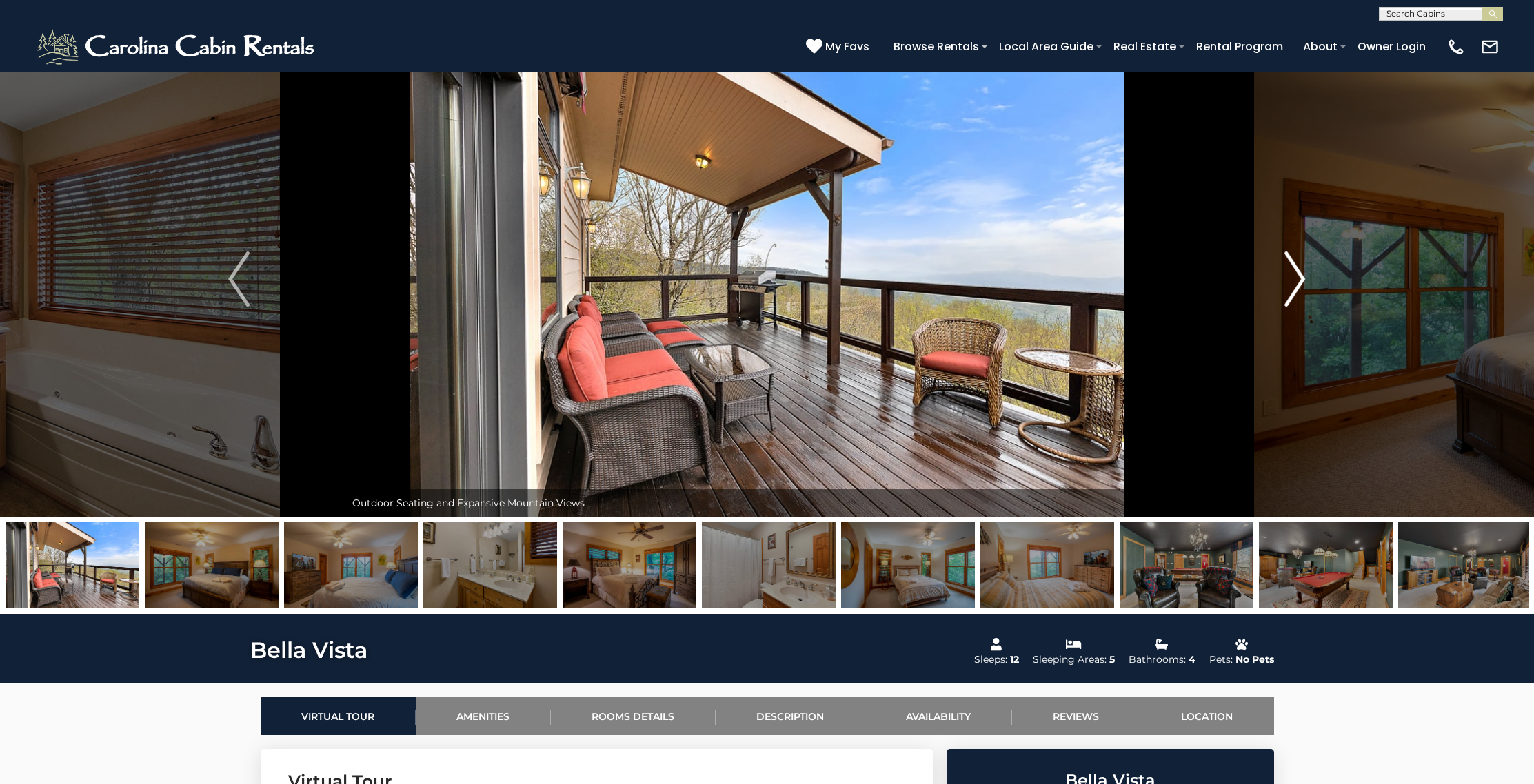
click at [1299, 282] on img "Next" at bounding box center [1294, 279] width 21 height 55
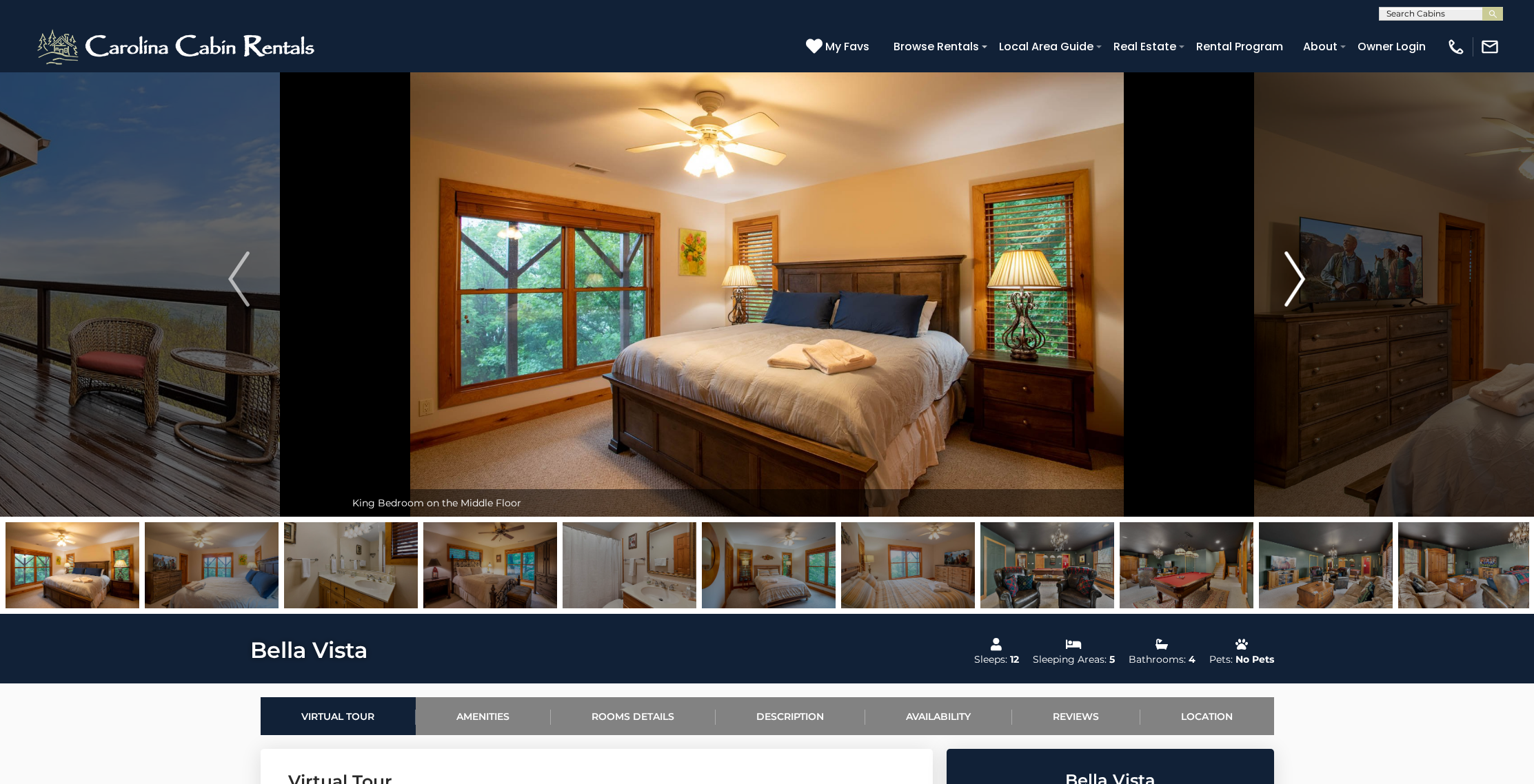
click at [1299, 282] on img "Next" at bounding box center [1294, 279] width 21 height 55
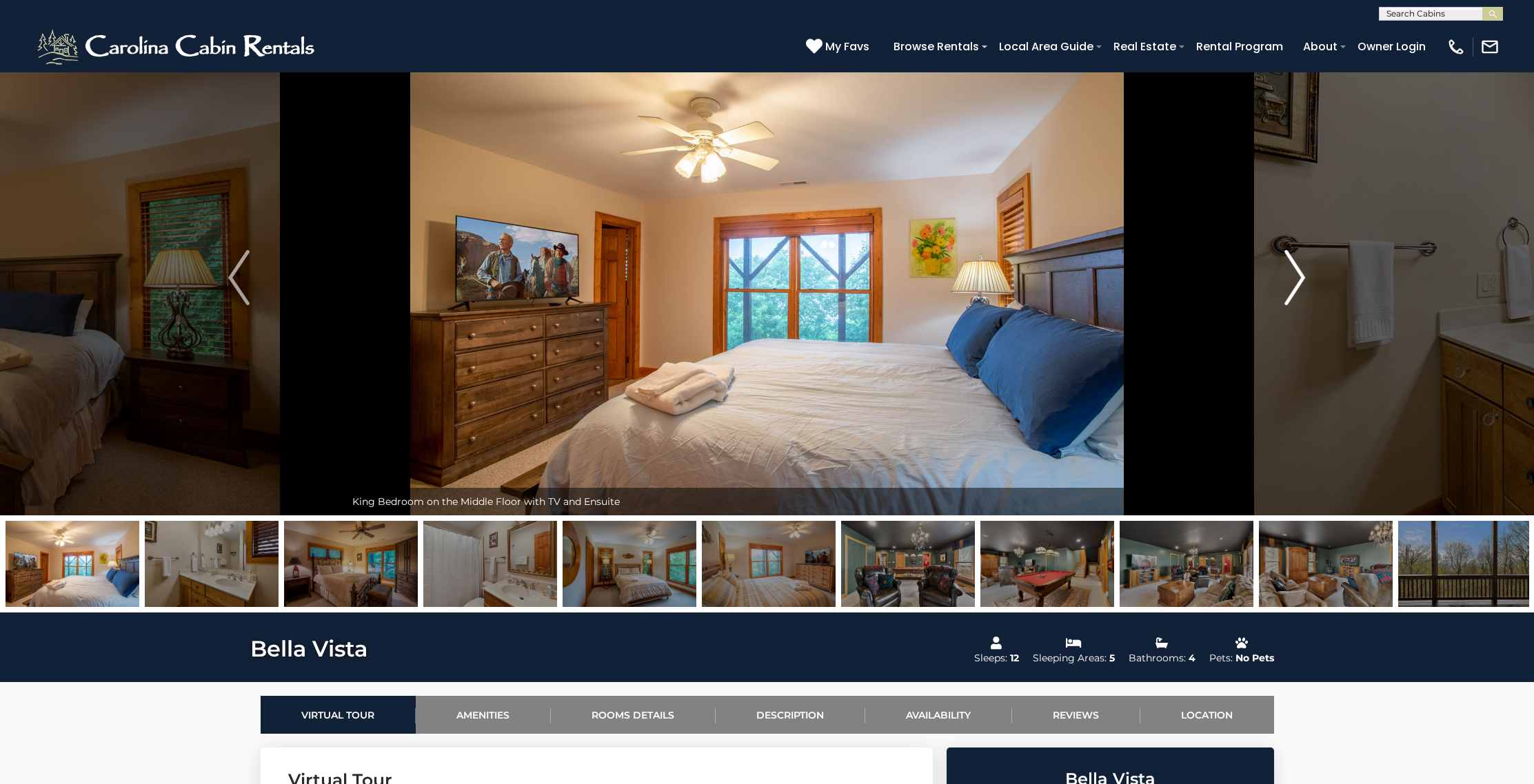
click at [1299, 282] on img "Next" at bounding box center [1294, 278] width 21 height 55
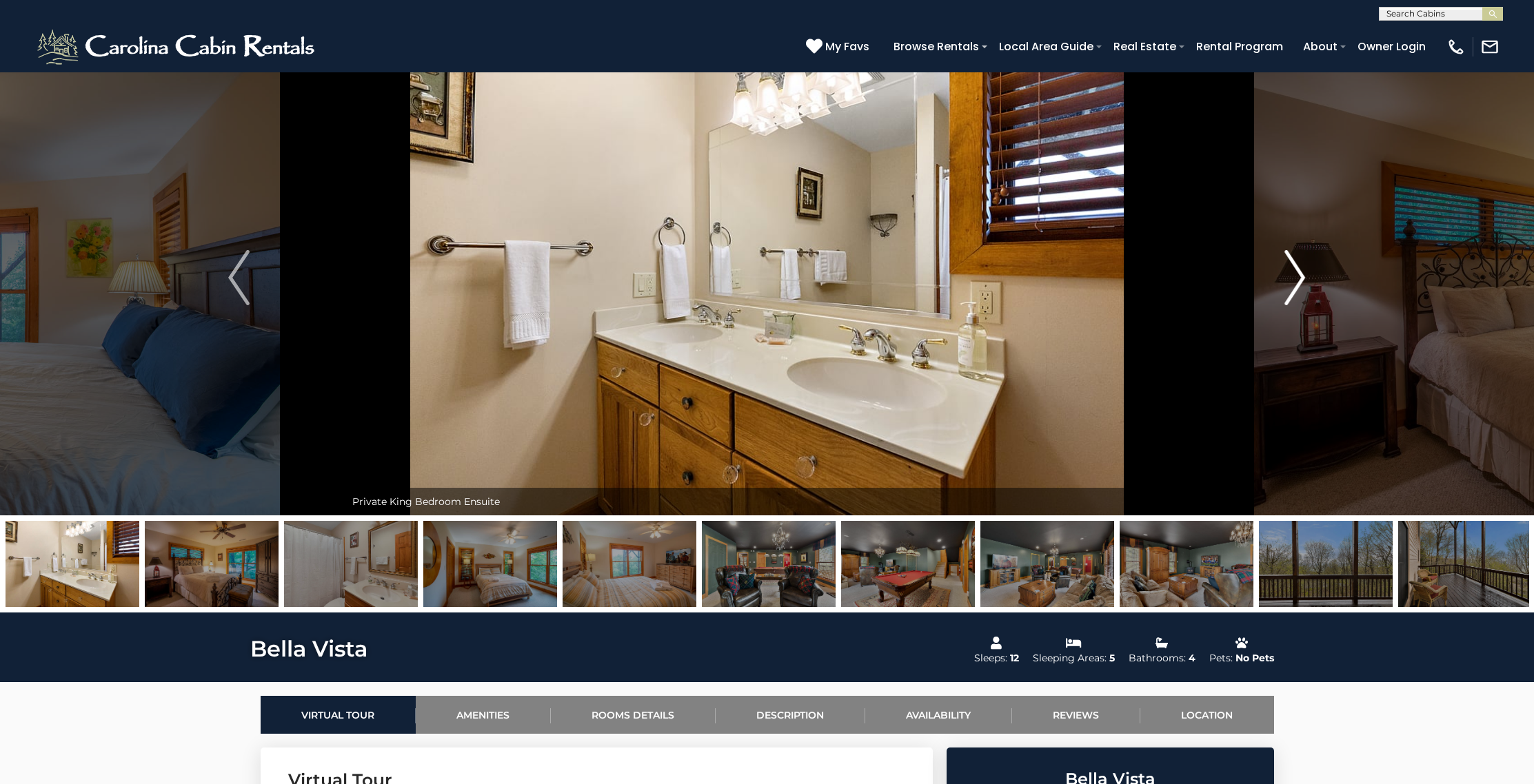
click at [1299, 282] on img "Next" at bounding box center [1294, 278] width 21 height 55
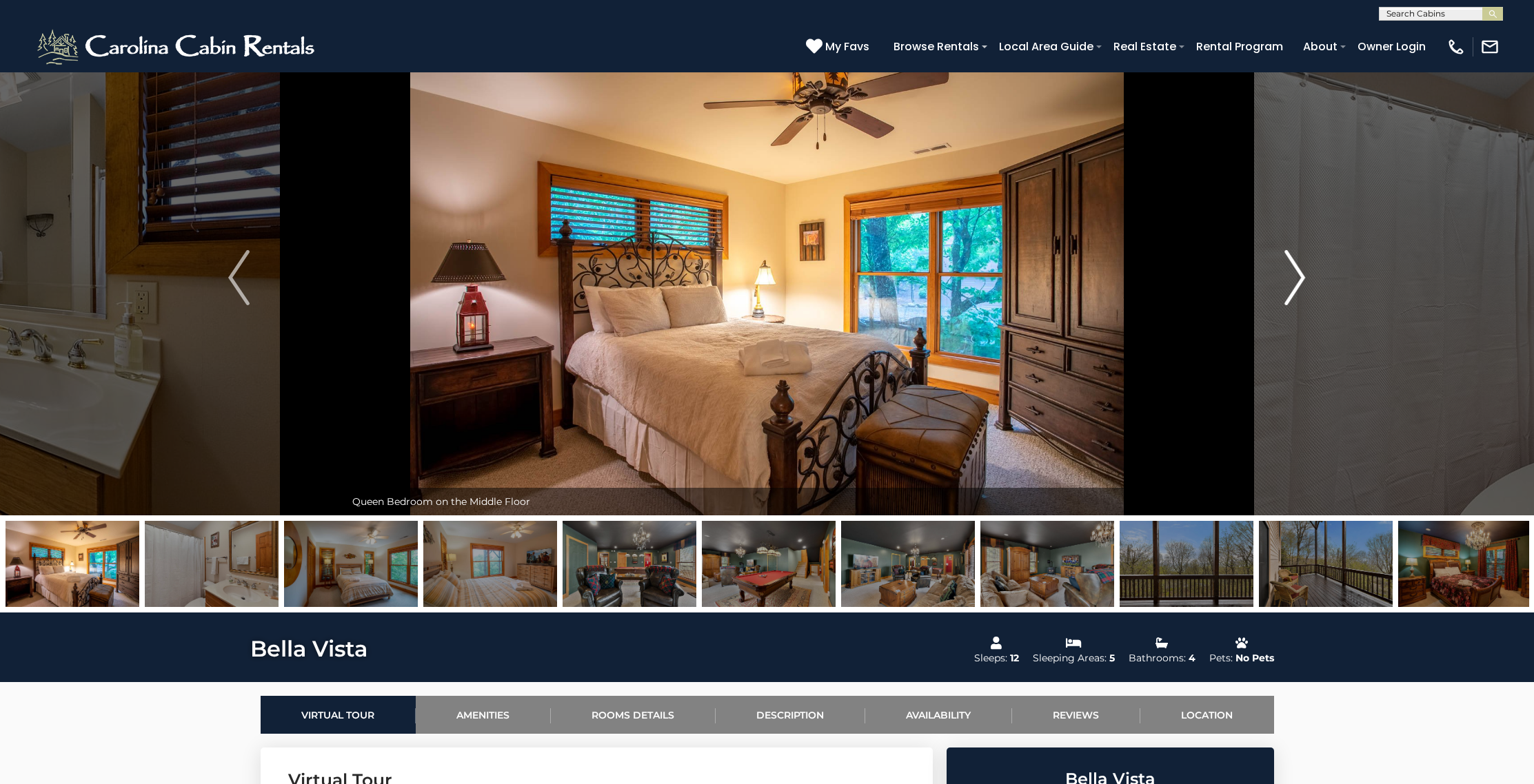
click at [1299, 282] on img "Next" at bounding box center [1294, 278] width 21 height 55
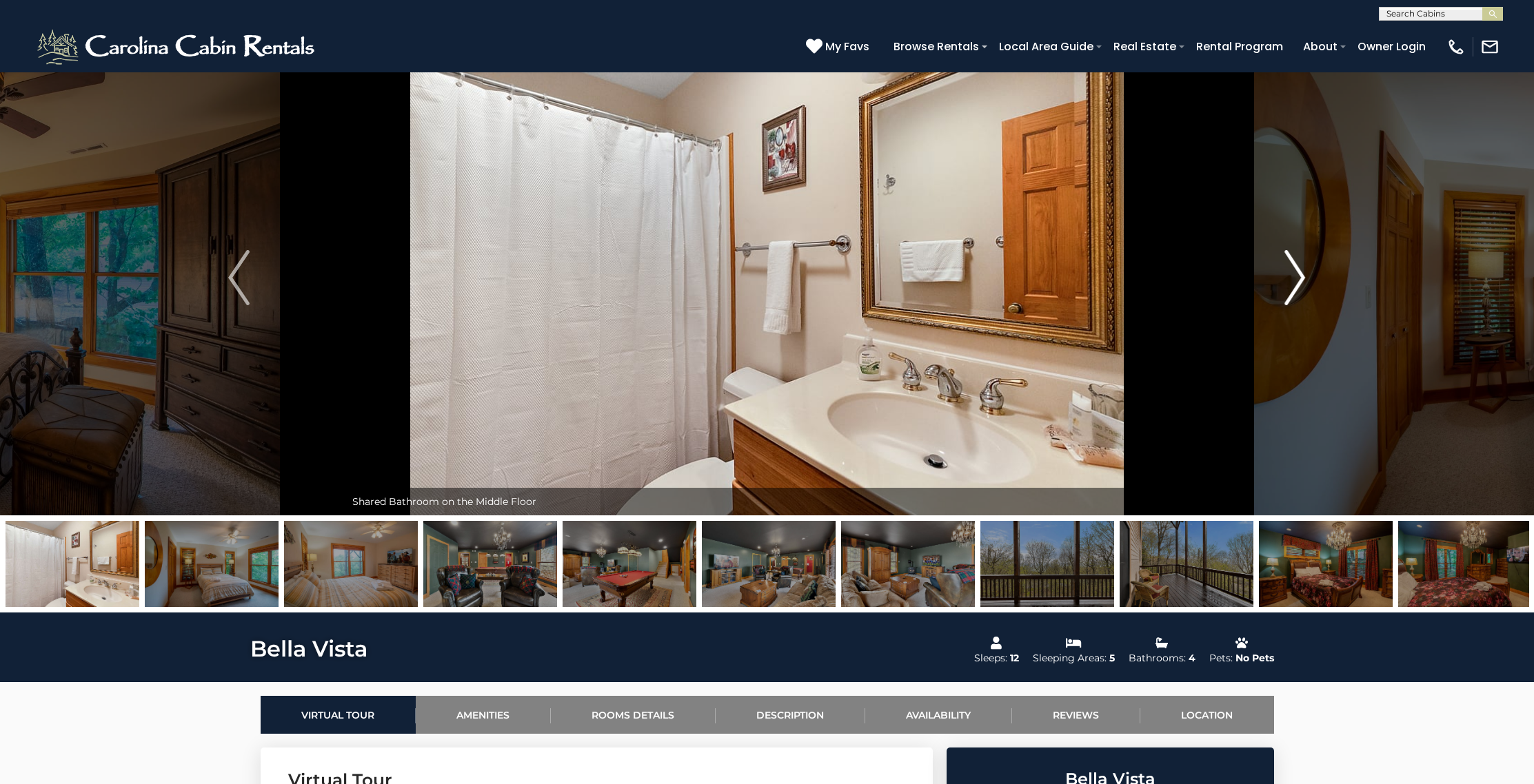
click at [1299, 282] on img "Next" at bounding box center [1294, 278] width 21 height 55
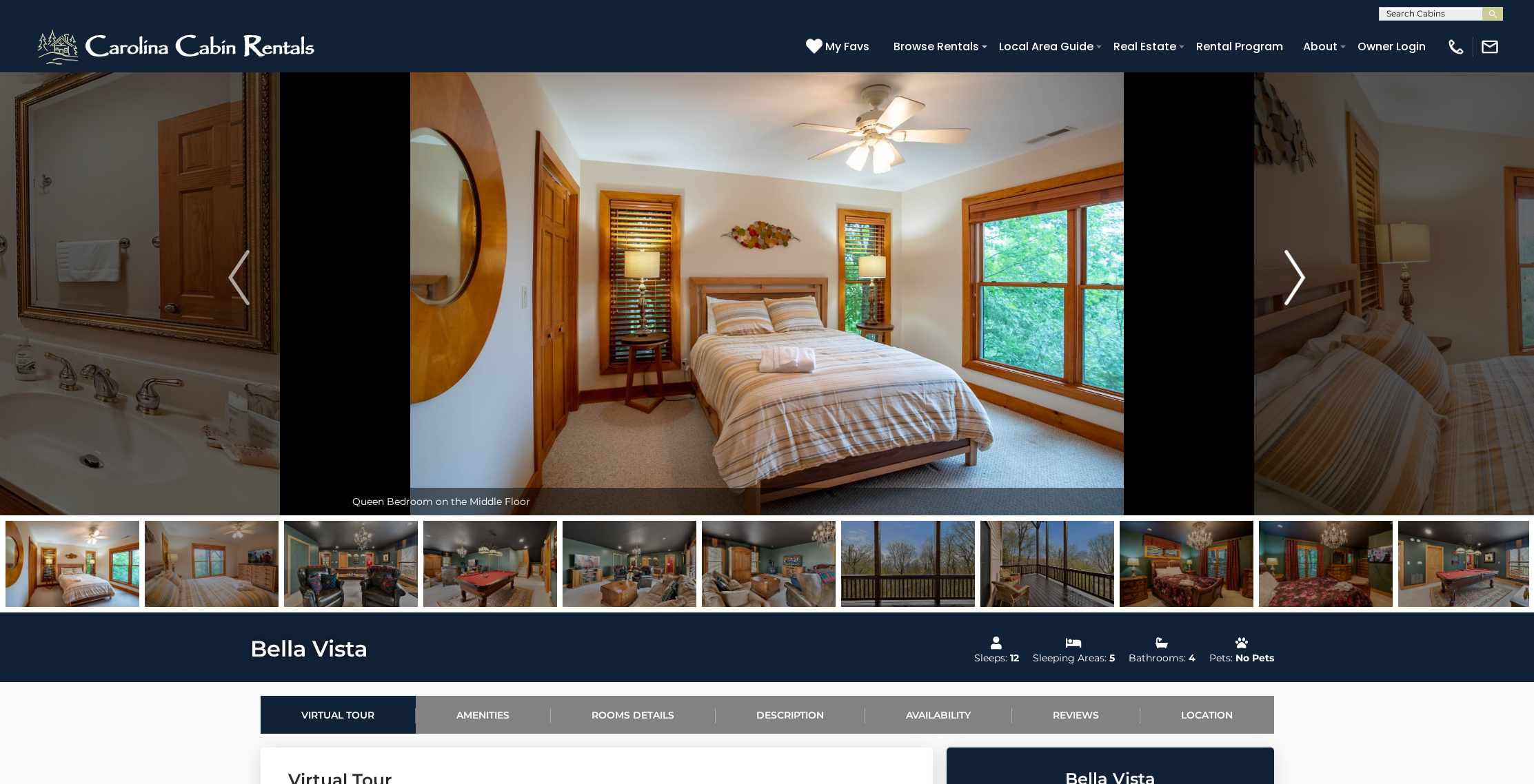
click at [1300, 282] on img "Next" at bounding box center [1294, 278] width 21 height 55
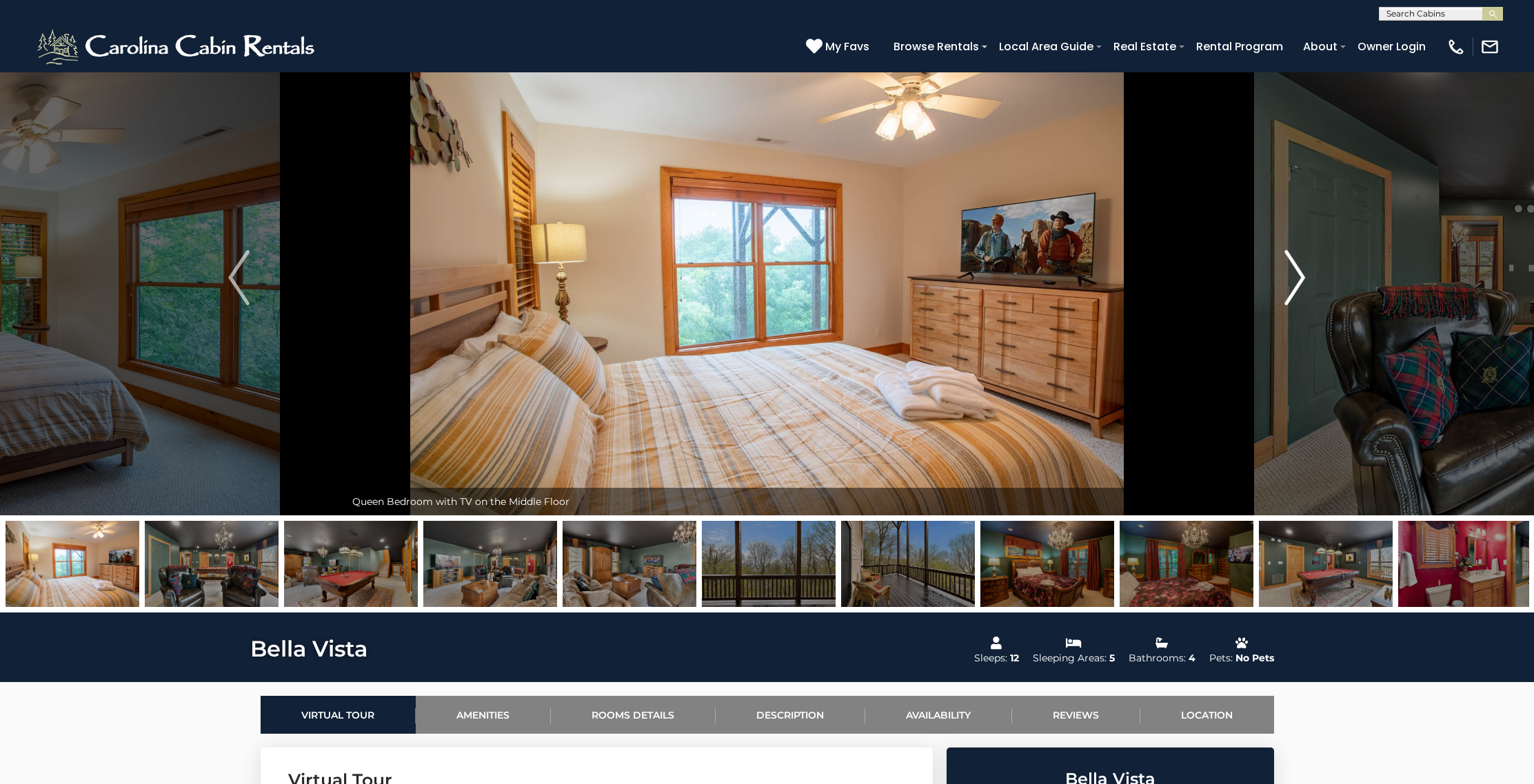
click at [1299, 282] on img "Next" at bounding box center [1294, 278] width 21 height 55
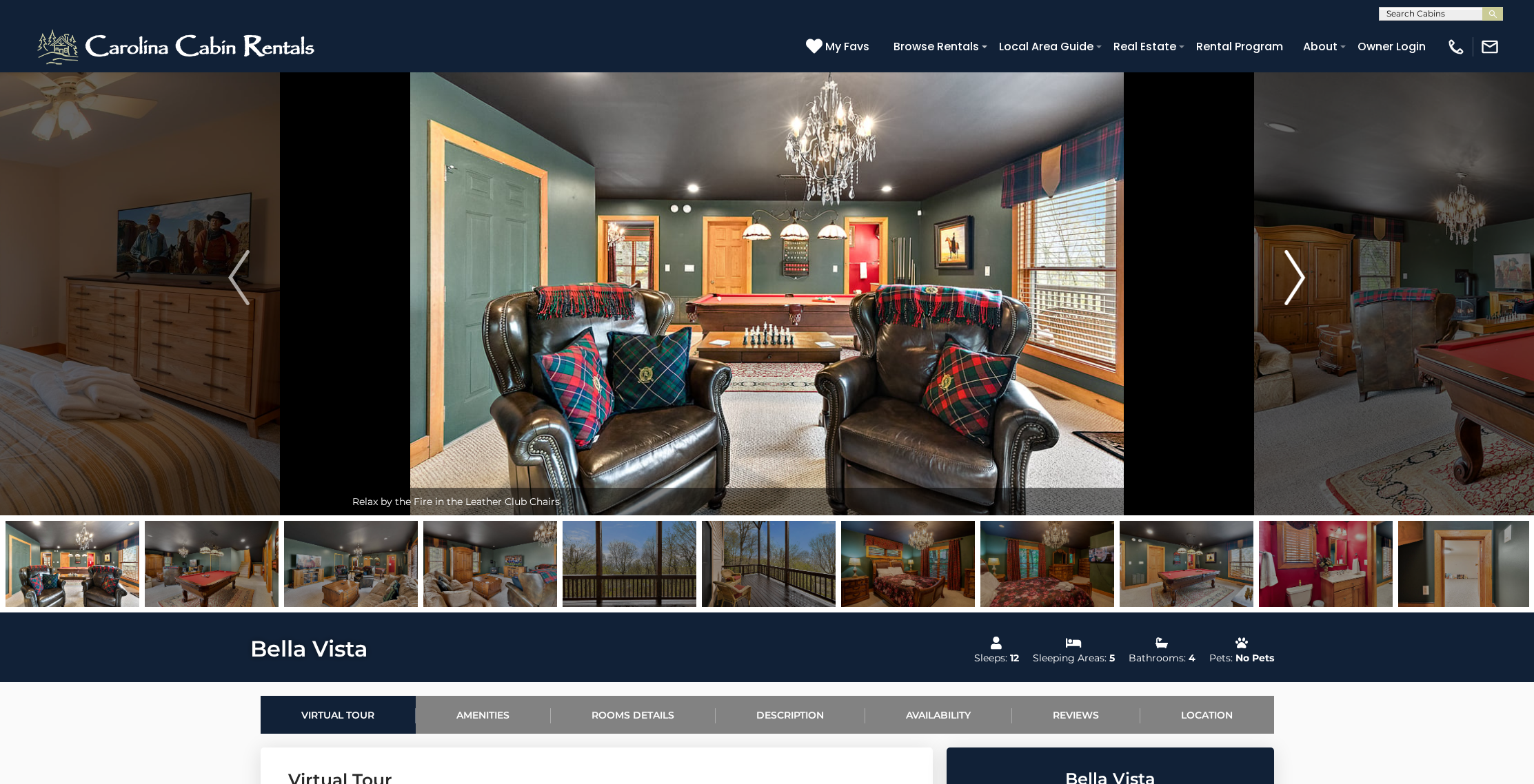
click at [1299, 282] on img "Next" at bounding box center [1294, 278] width 21 height 55
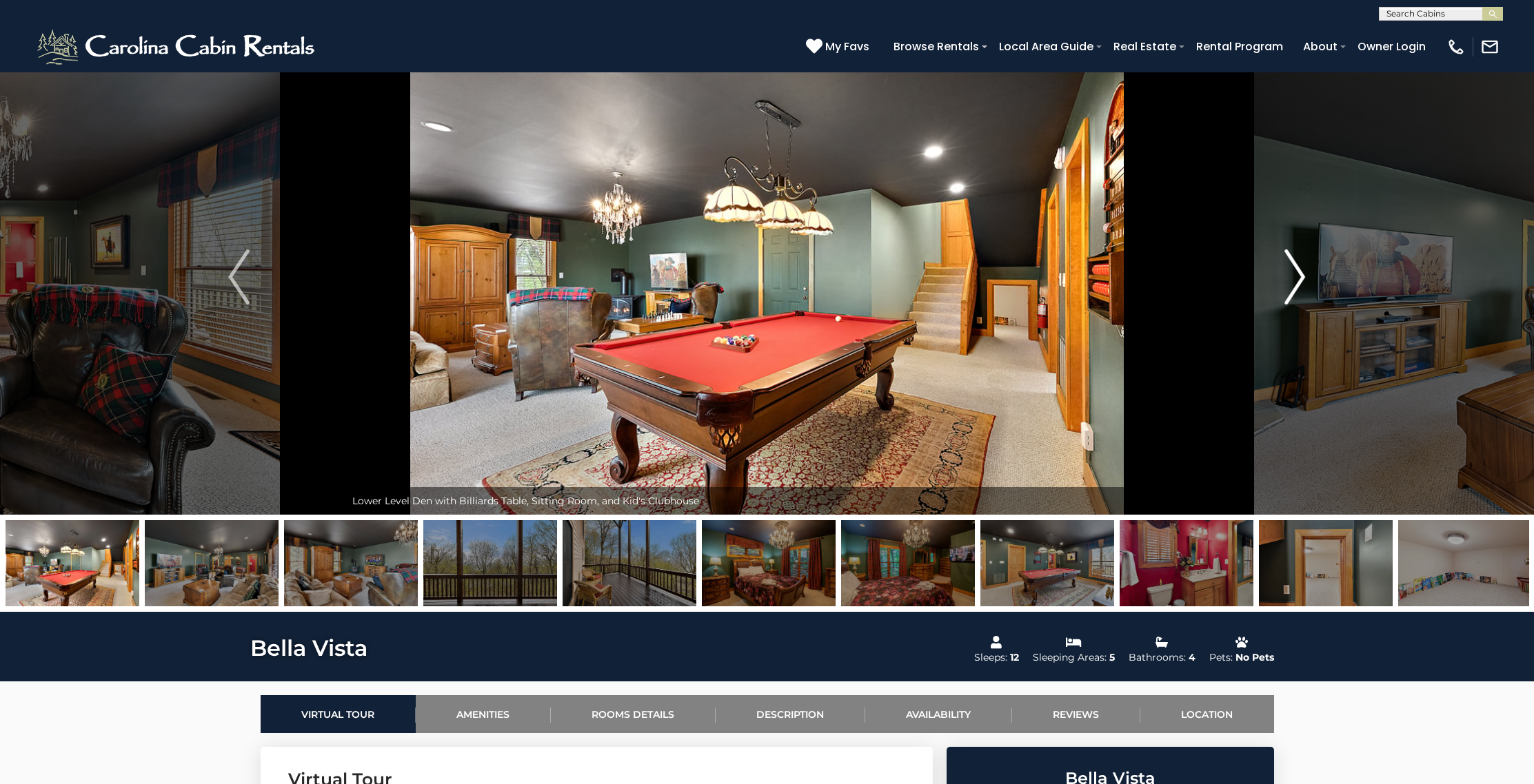
click at [1299, 282] on img "Next" at bounding box center [1294, 277] width 21 height 55
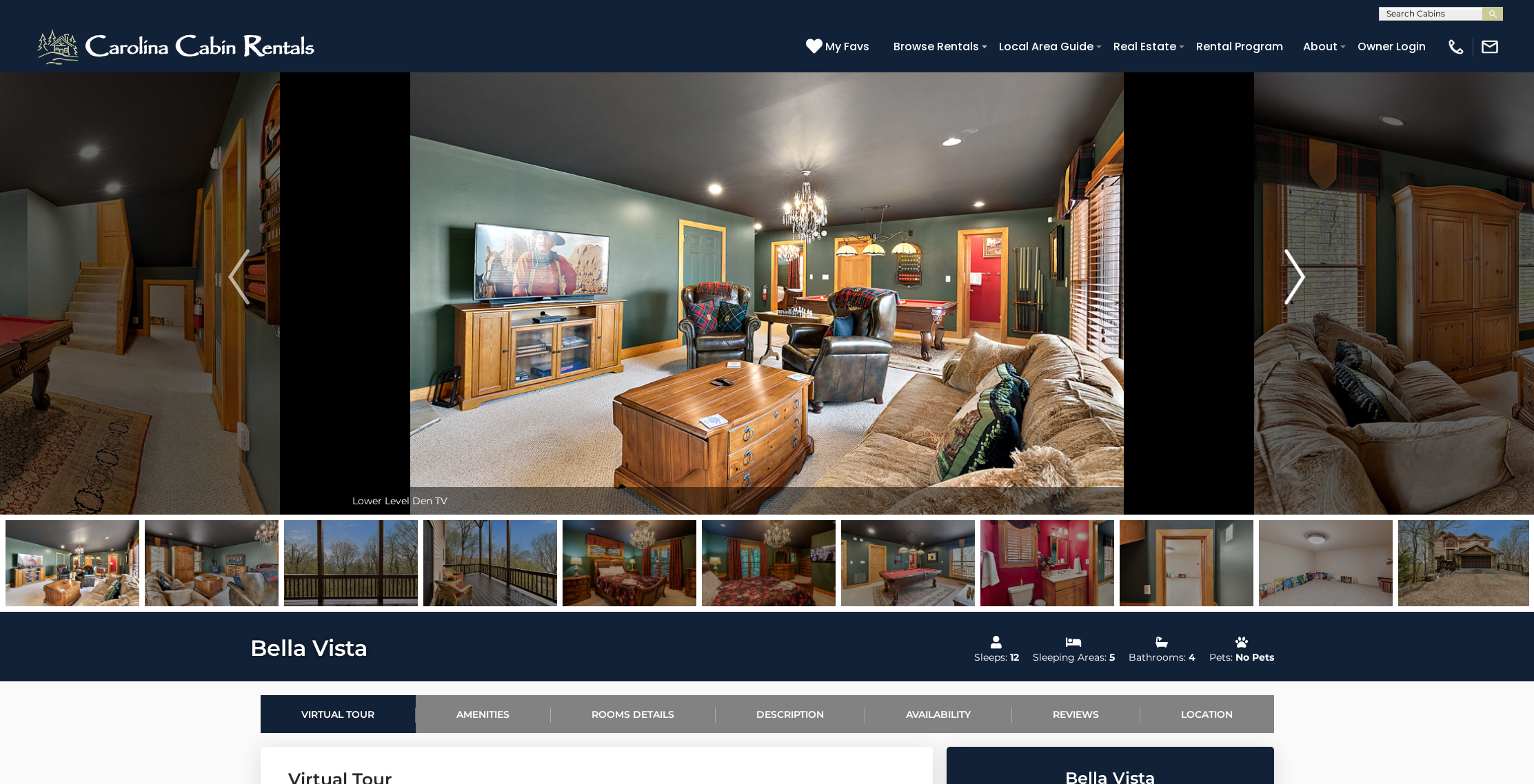
click at [1299, 282] on img "Next" at bounding box center [1294, 277] width 21 height 55
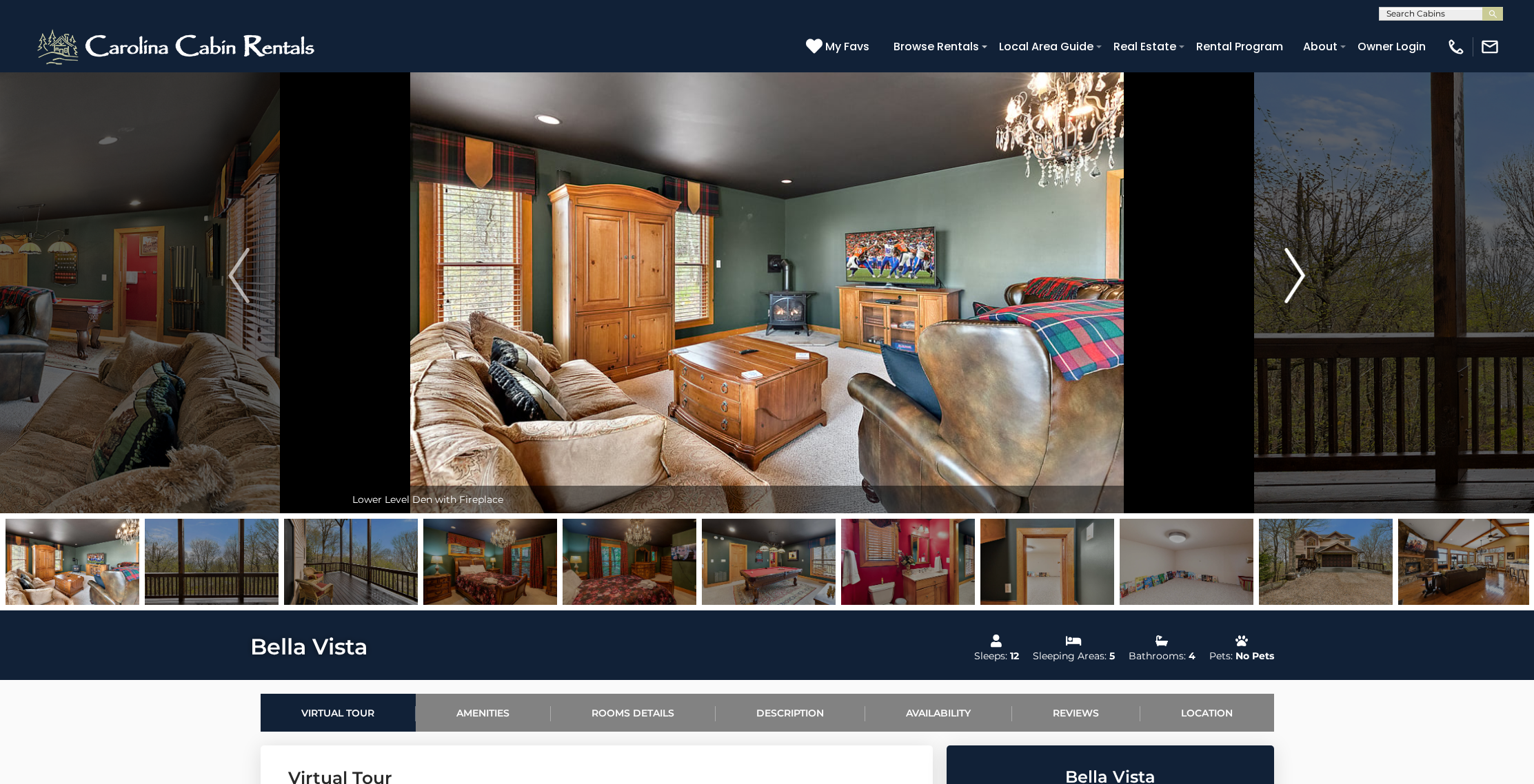
click at [1299, 282] on img "Next" at bounding box center [1294, 276] width 21 height 55
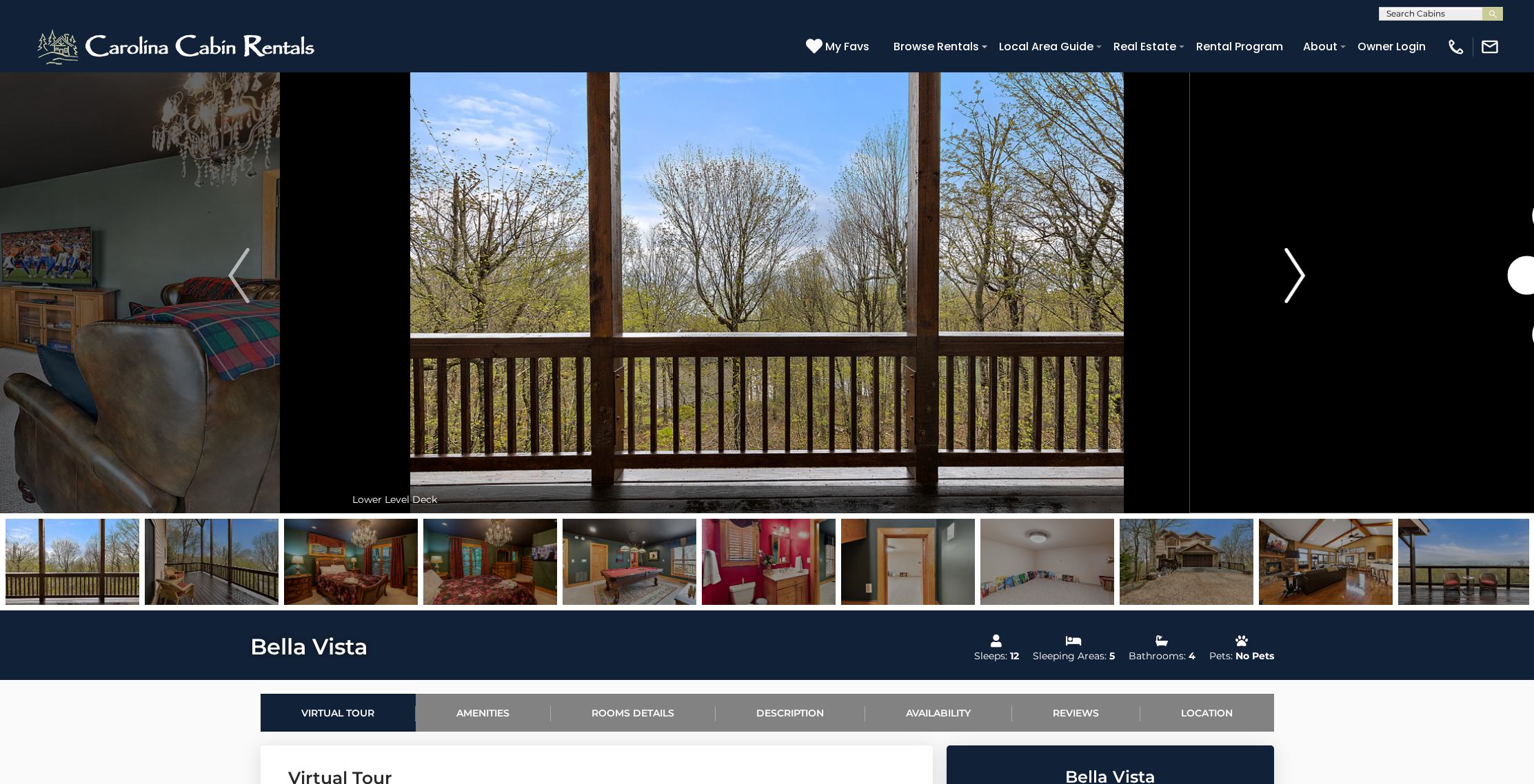
scroll to position [35, 0]
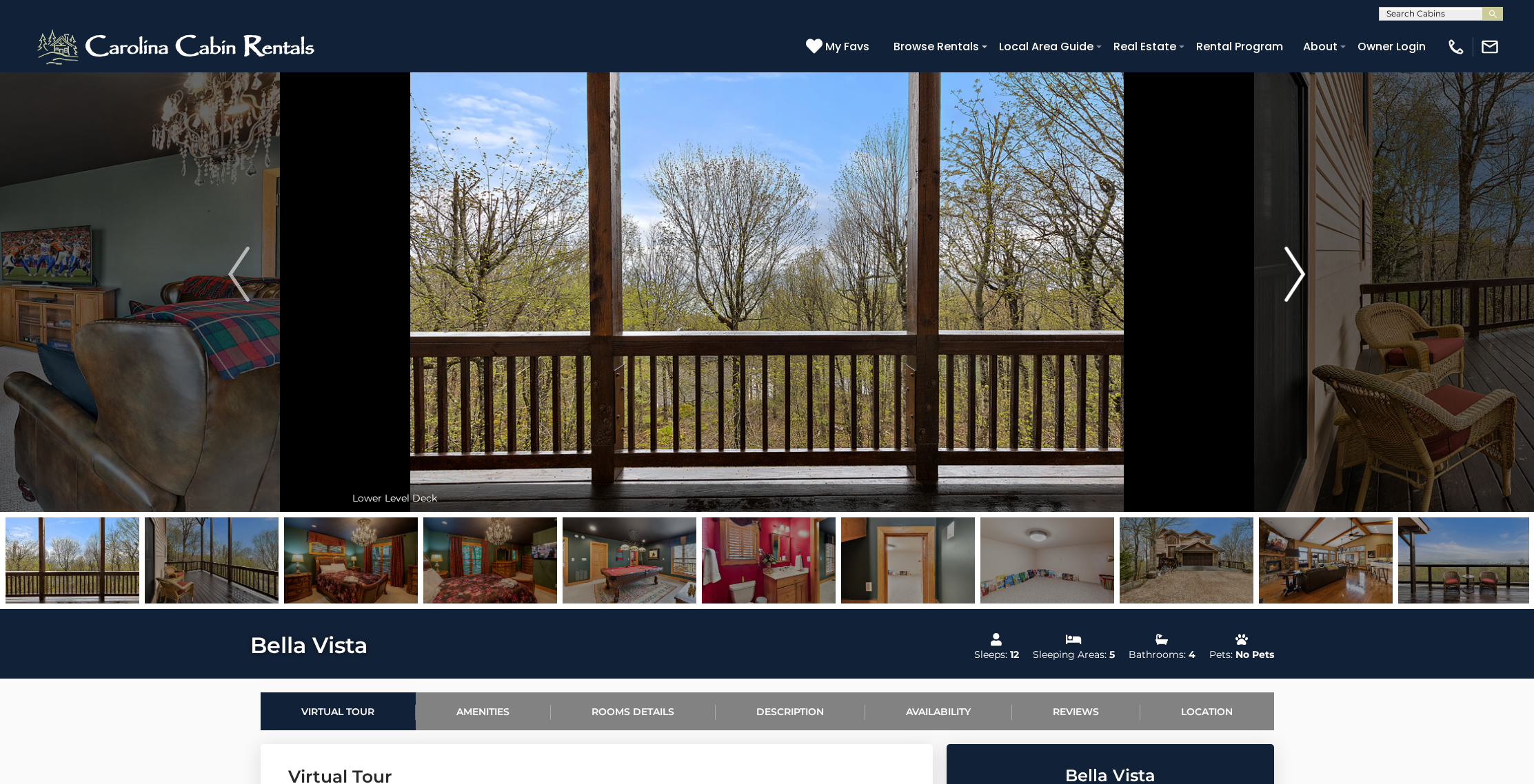
click at [1299, 282] on img "Next" at bounding box center [1294, 274] width 21 height 55
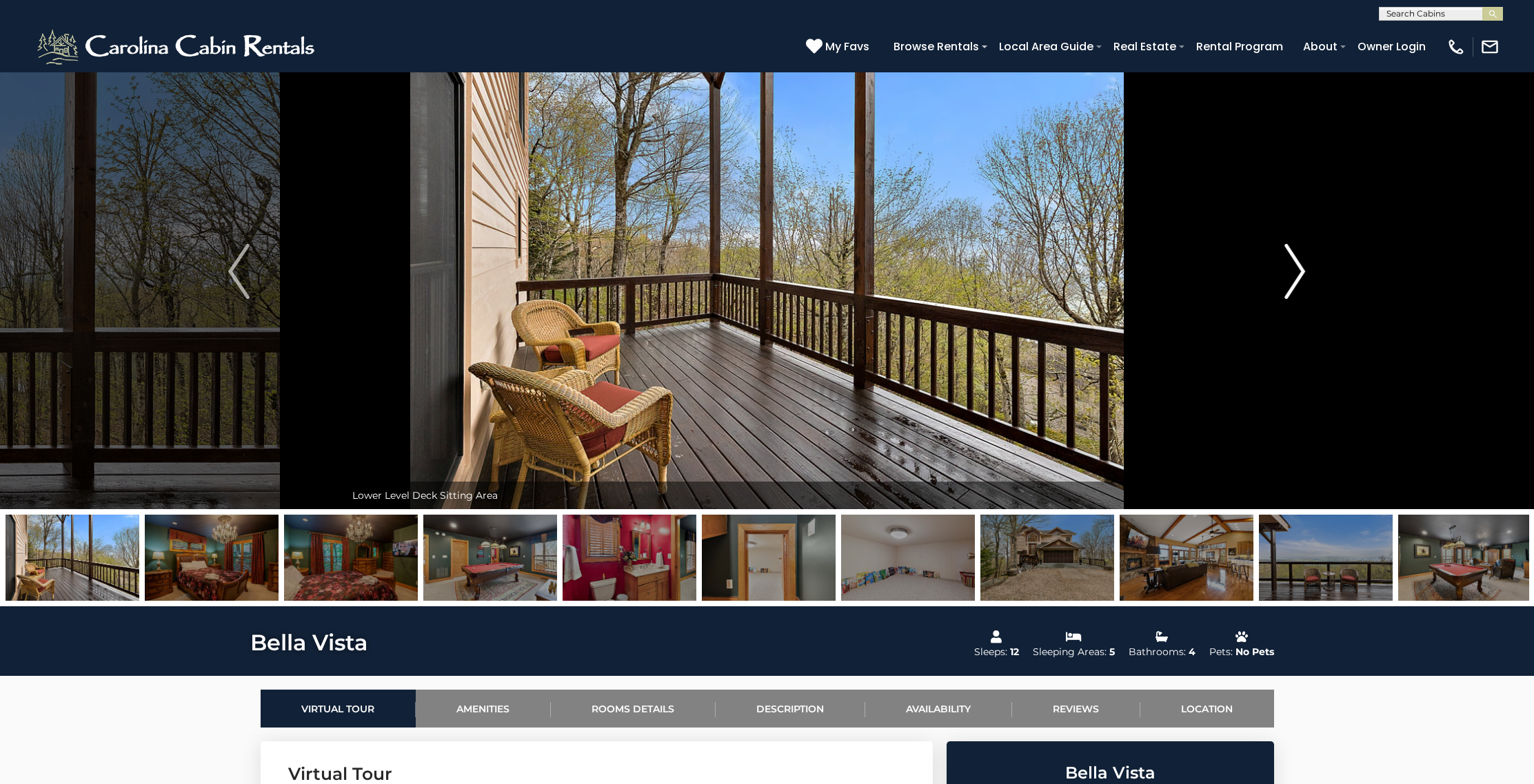
click at [1299, 282] on img "Next" at bounding box center [1294, 271] width 21 height 55
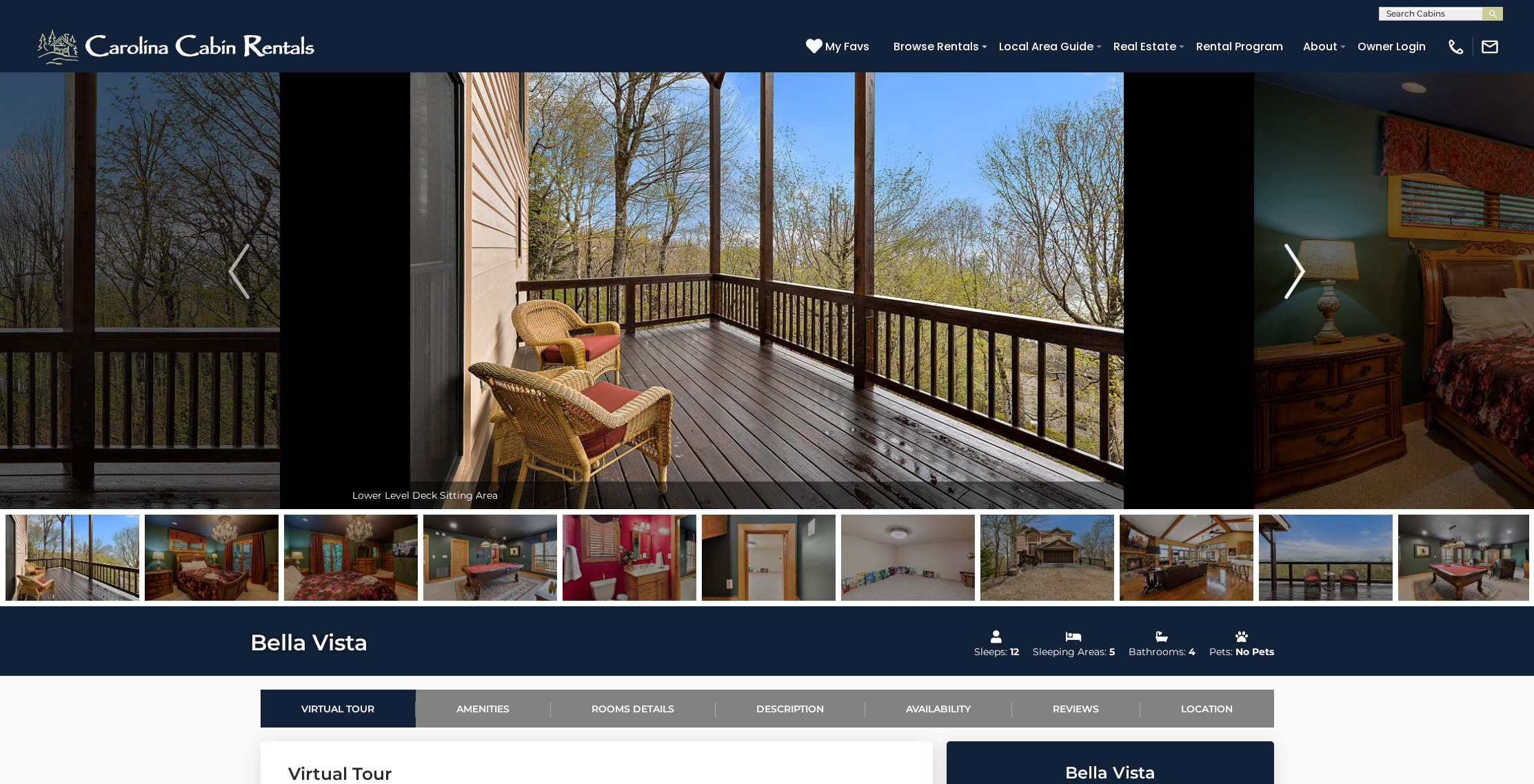
scroll to position [39, 0]
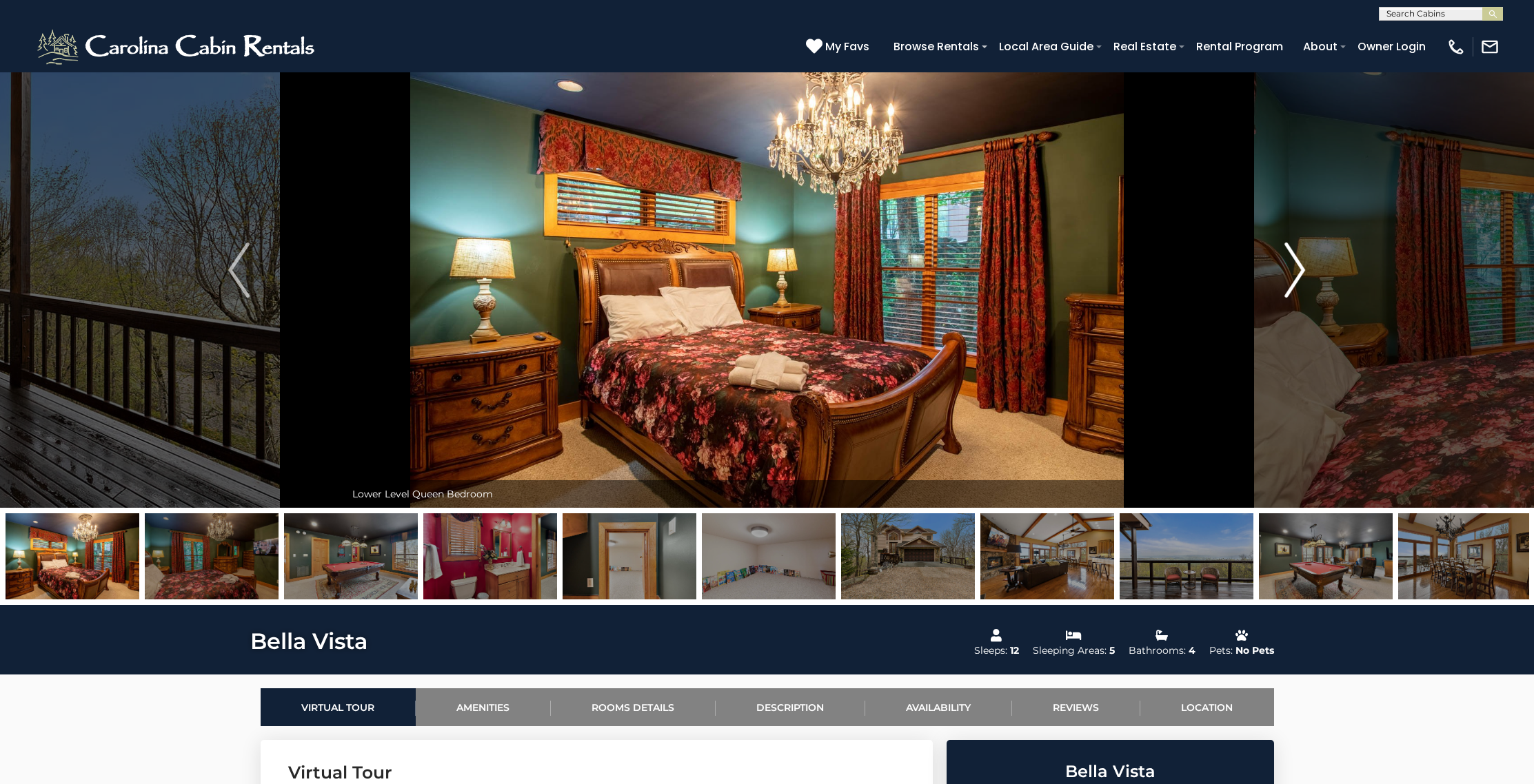
click at [1299, 282] on img "Next" at bounding box center [1294, 270] width 21 height 55
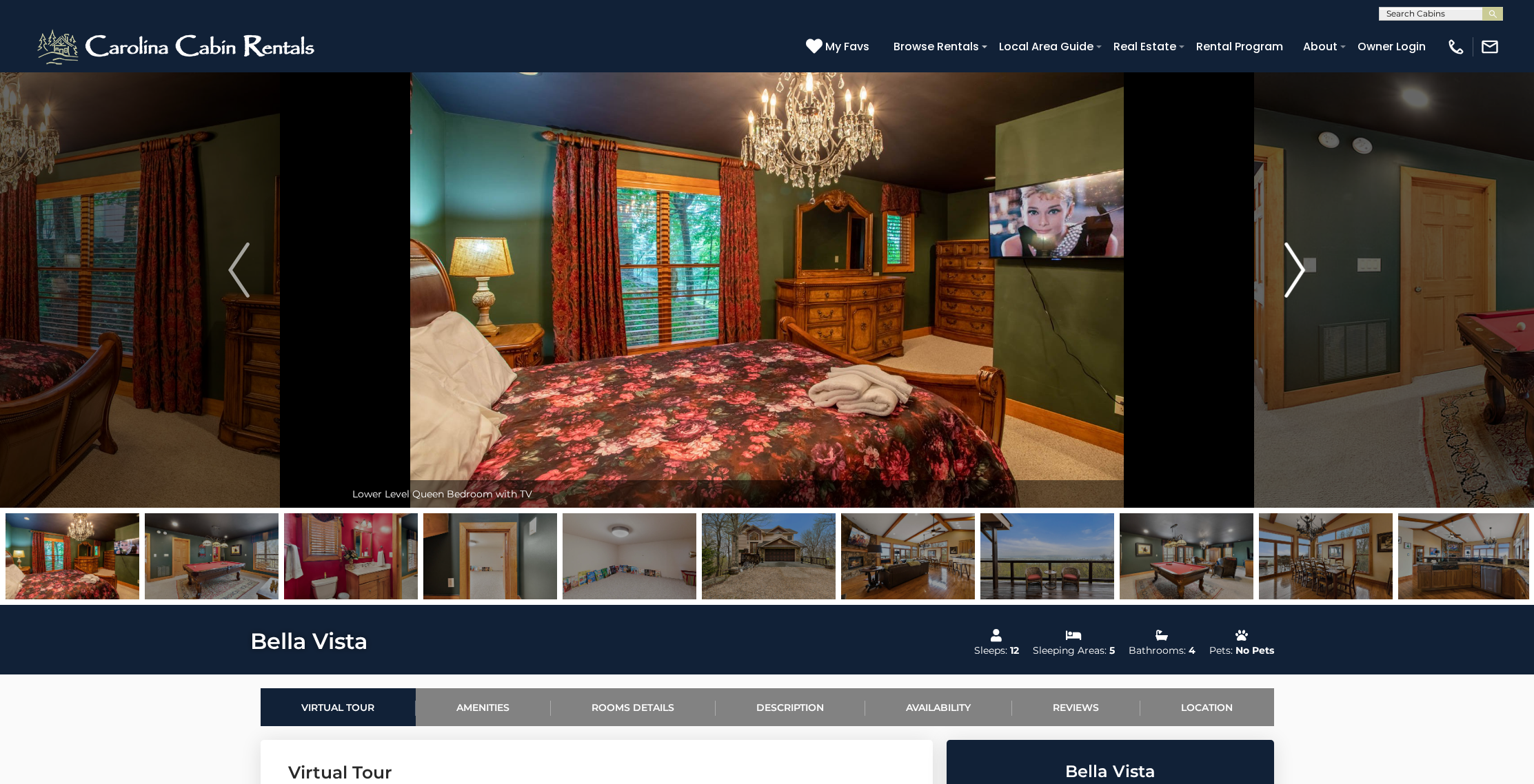
click at [1299, 282] on img "Next" at bounding box center [1294, 270] width 21 height 55
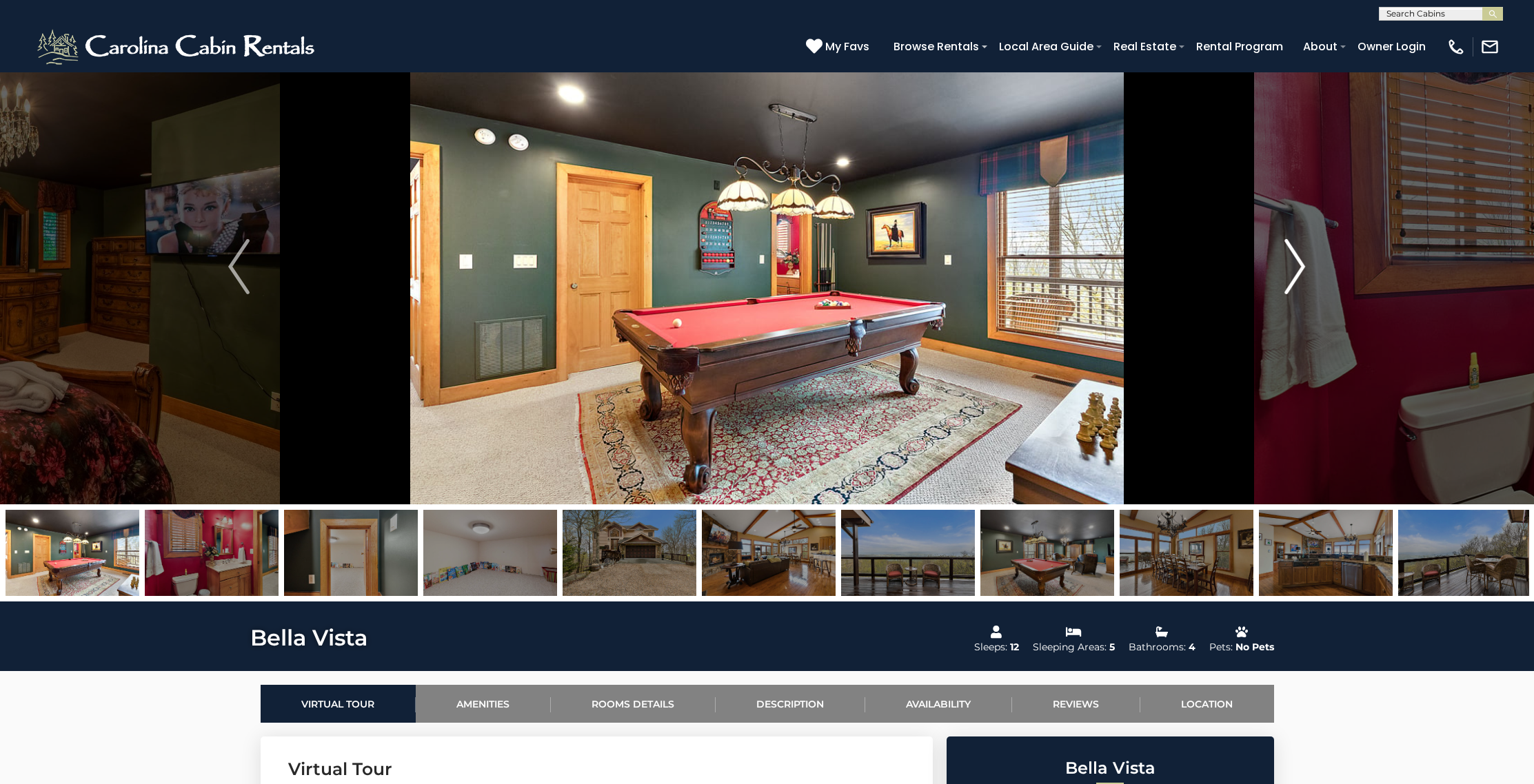
click at [1299, 282] on img "Next" at bounding box center [1294, 267] width 21 height 55
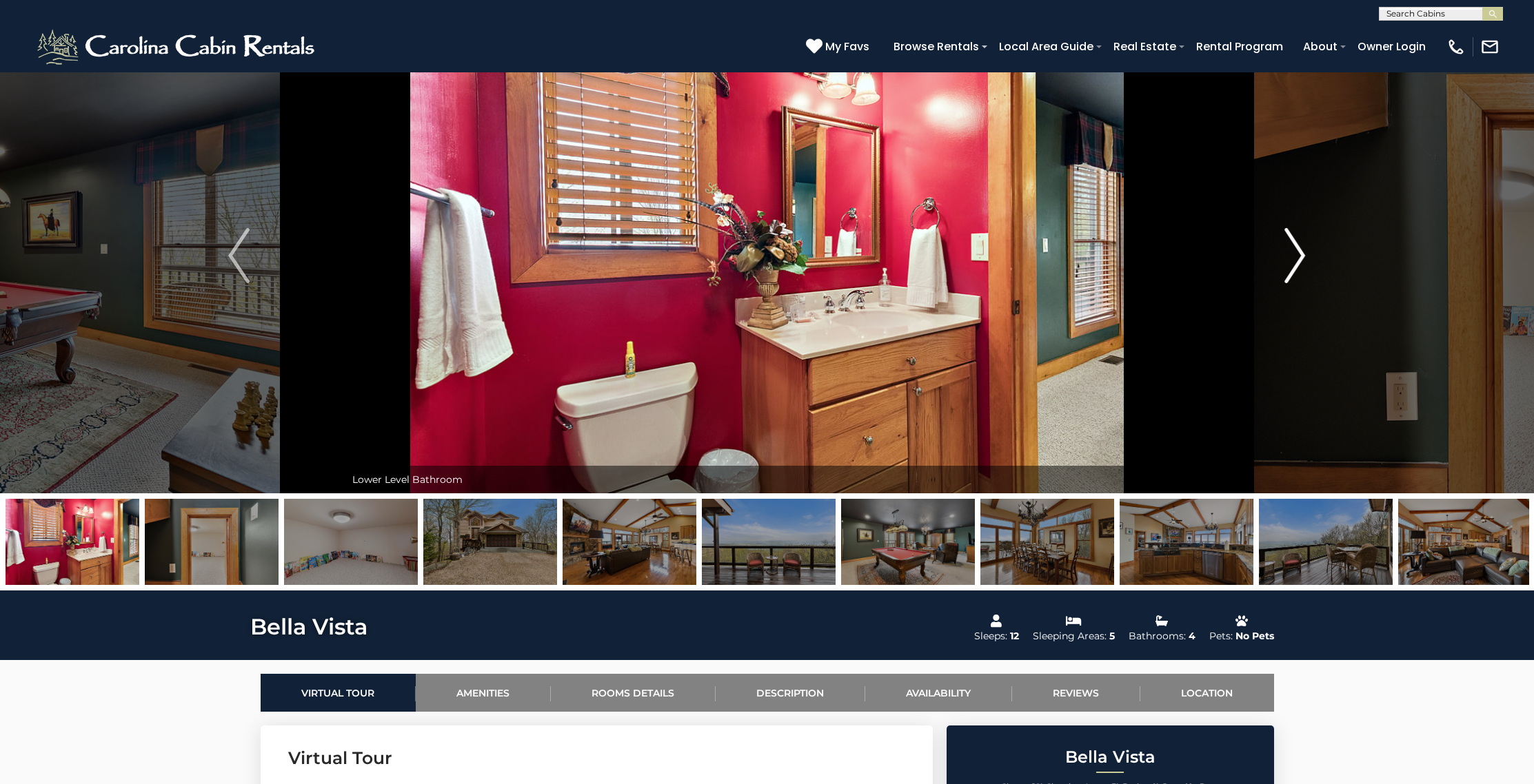
click at [1299, 282] on img "Next" at bounding box center [1294, 256] width 21 height 55
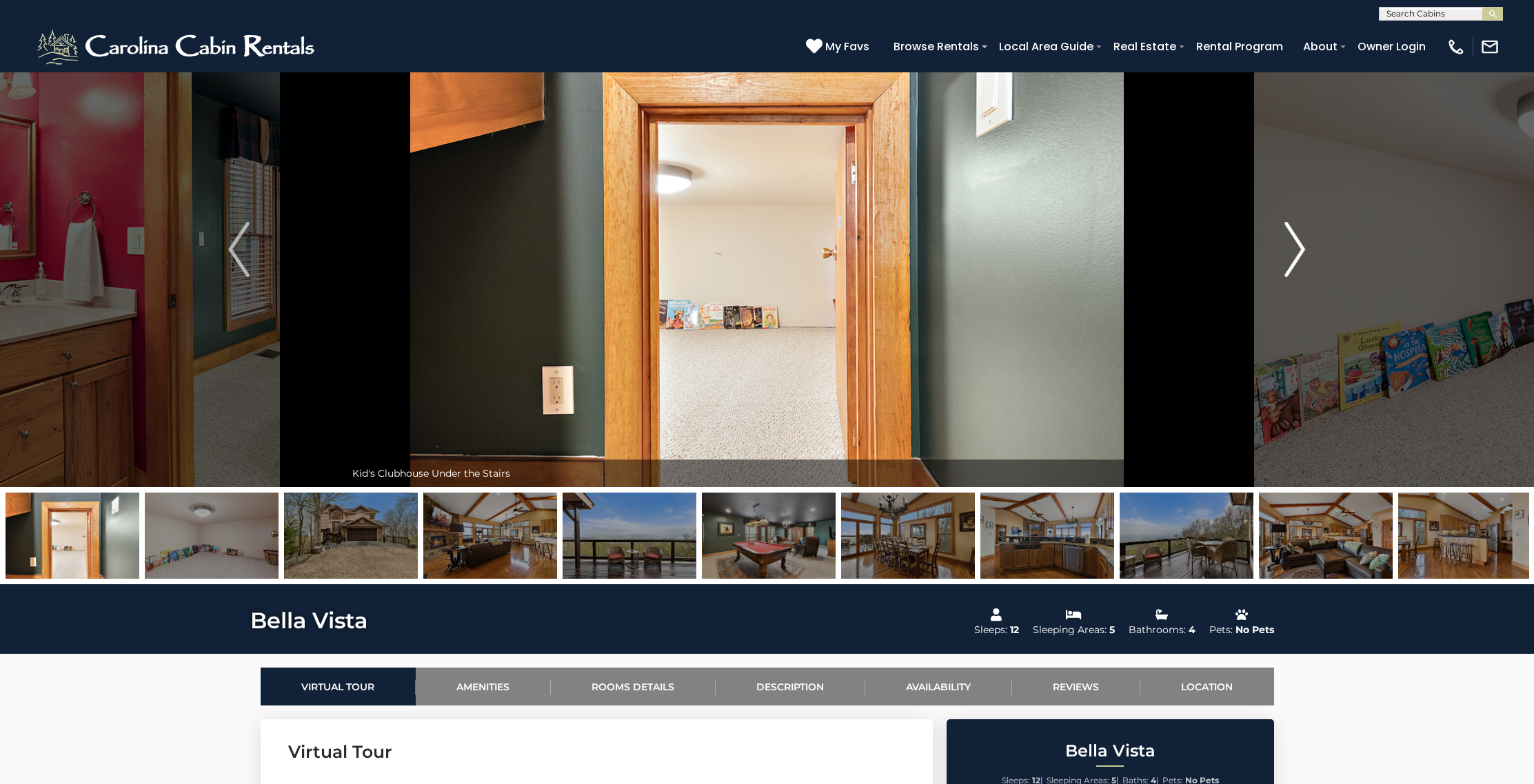
click at [1299, 282] on button "Next" at bounding box center [1294, 250] width 212 height 476
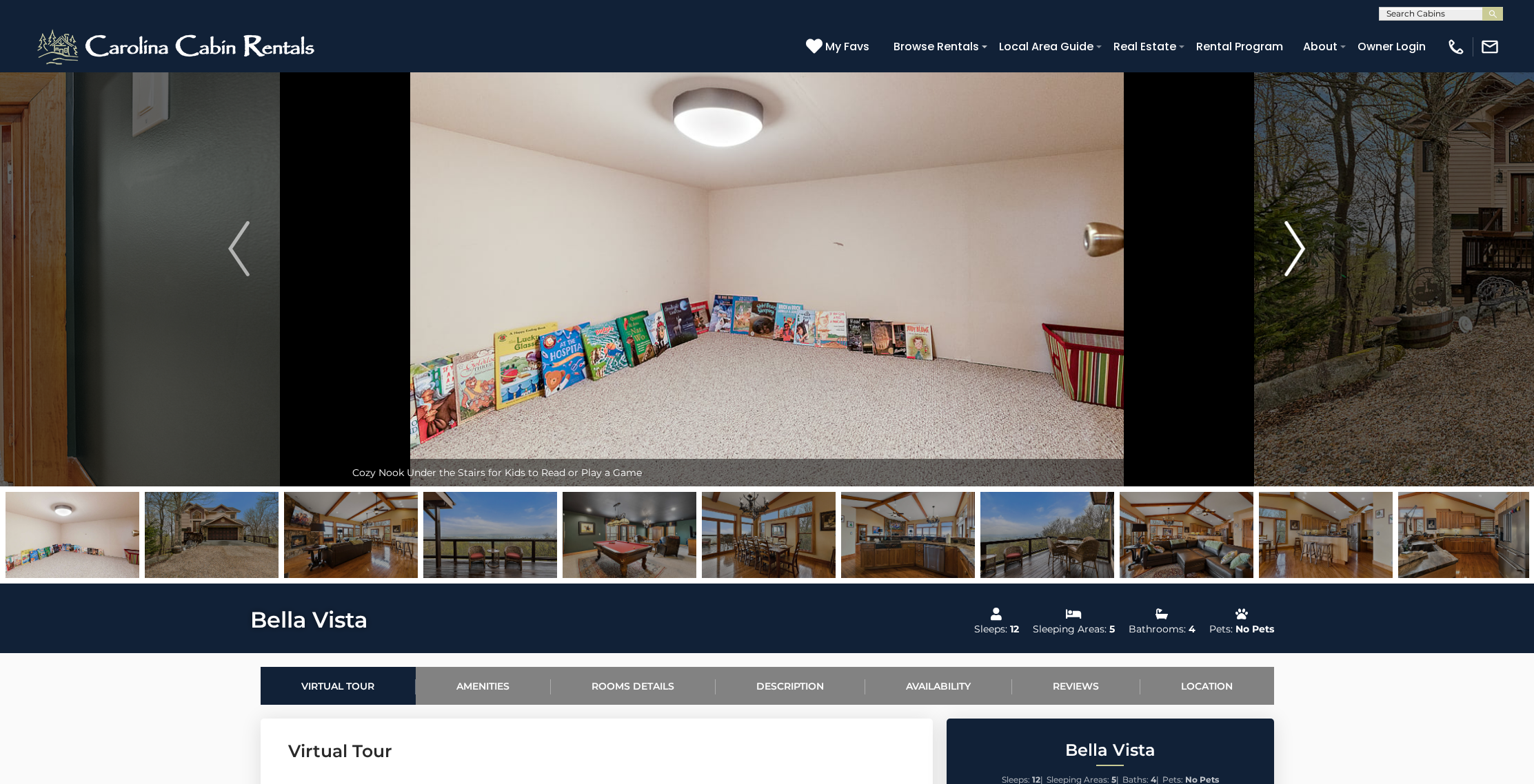
click at [1299, 282] on button "Next" at bounding box center [1294, 249] width 212 height 476
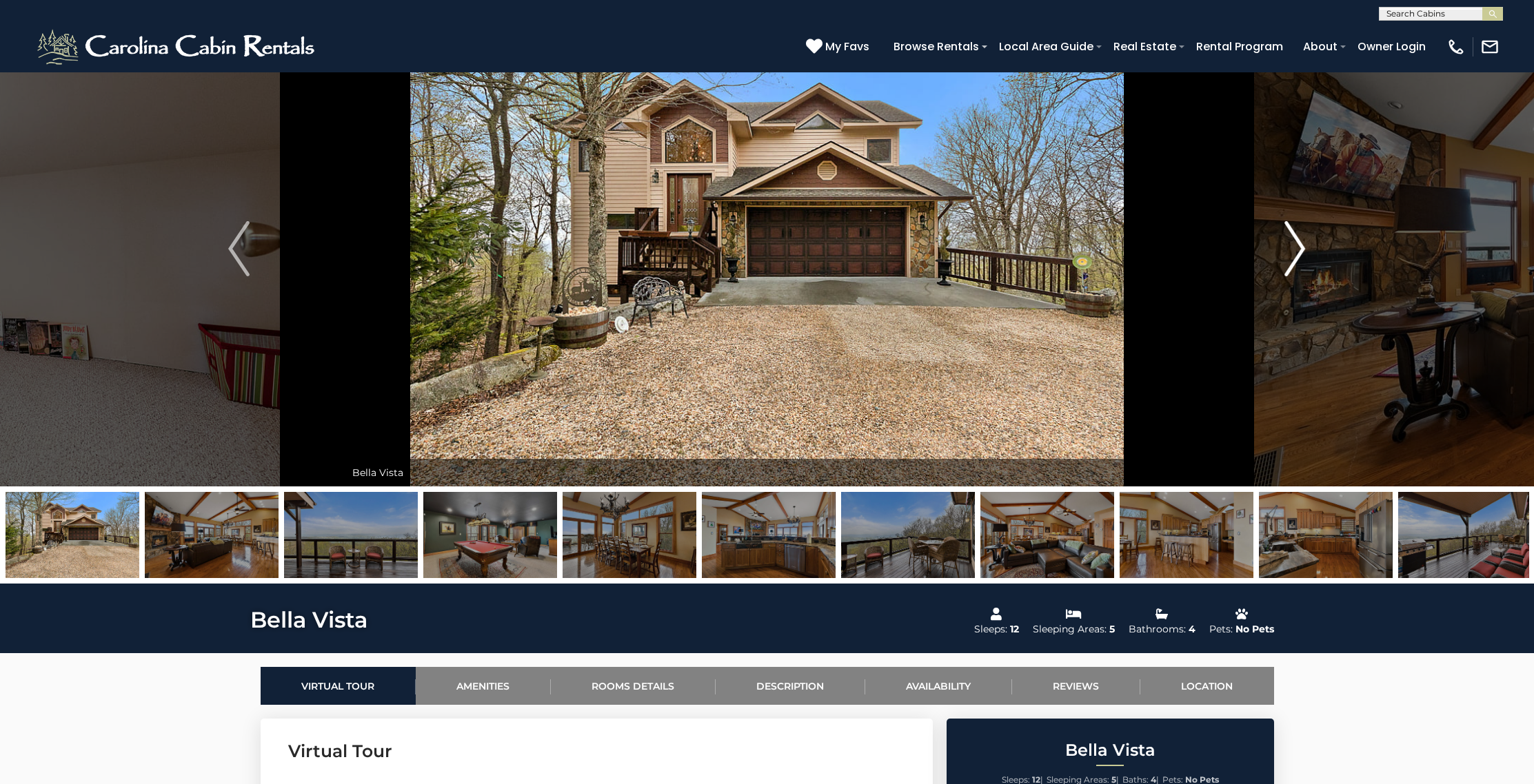
click at [1299, 282] on button "Next" at bounding box center [1294, 249] width 212 height 476
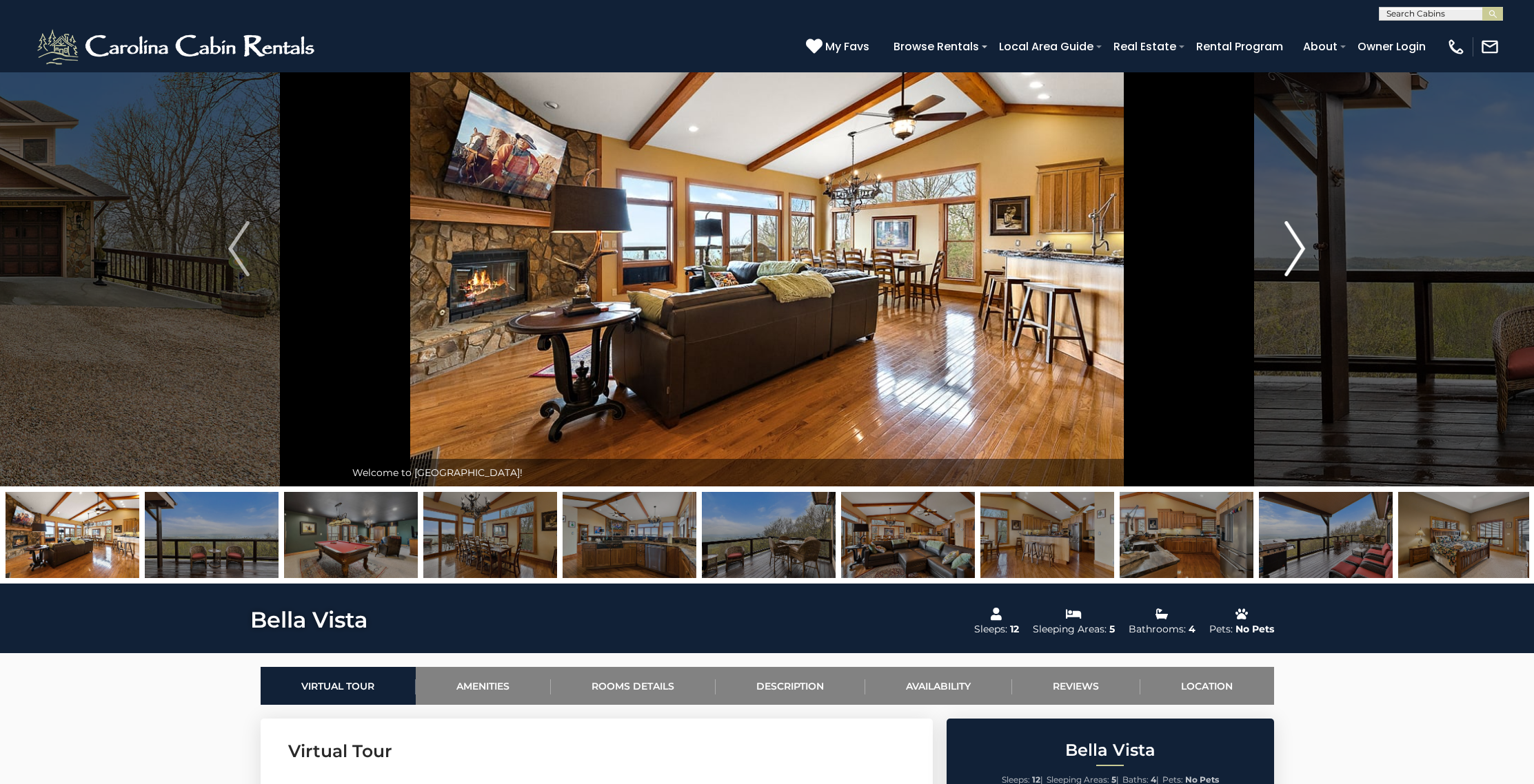
click at [1299, 282] on button "Next" at bounding box center [1294, 249] width 212 height 476
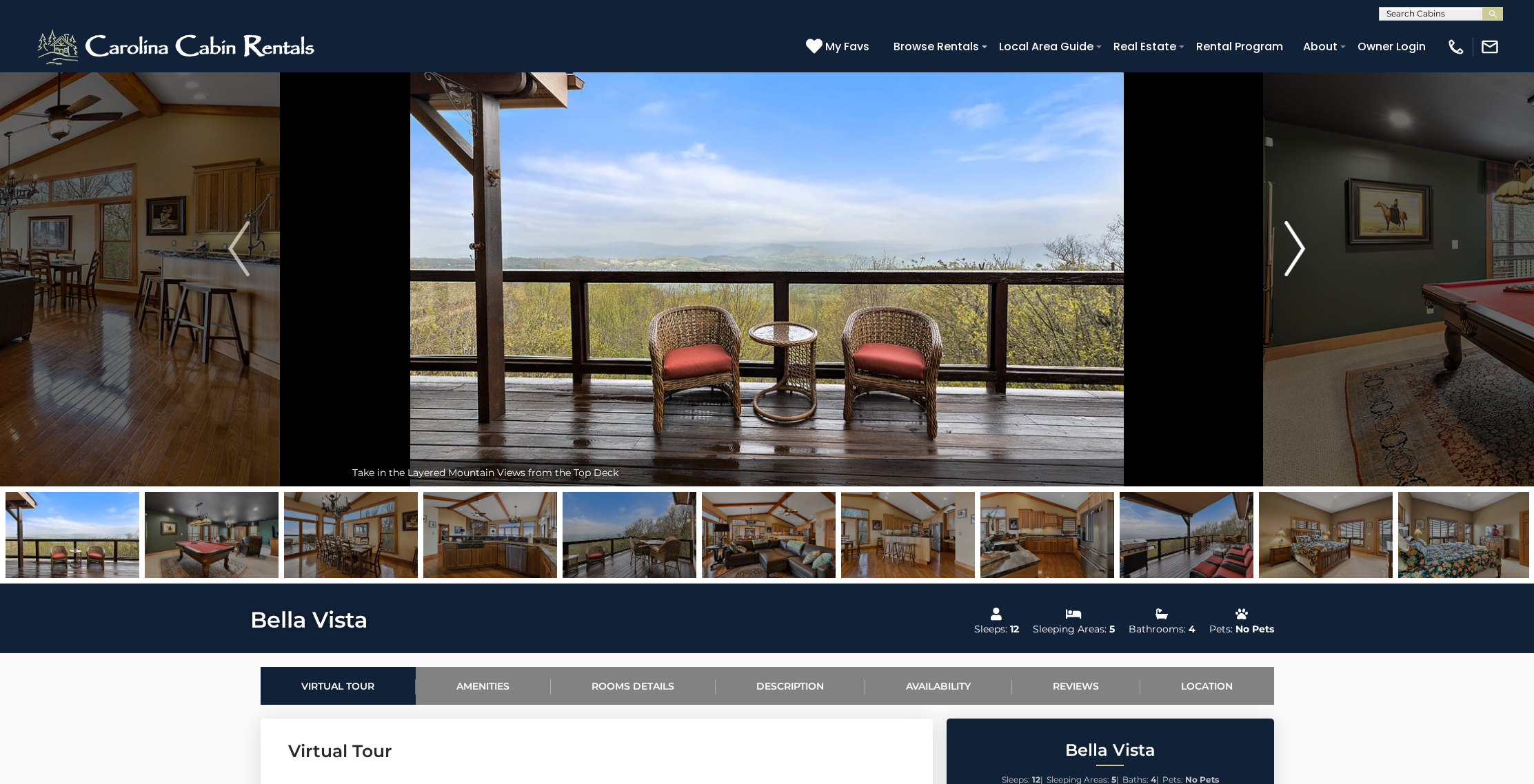
click at [1299, 282] on button "Next" at bounding box center [1294, 249] width 212 height 476
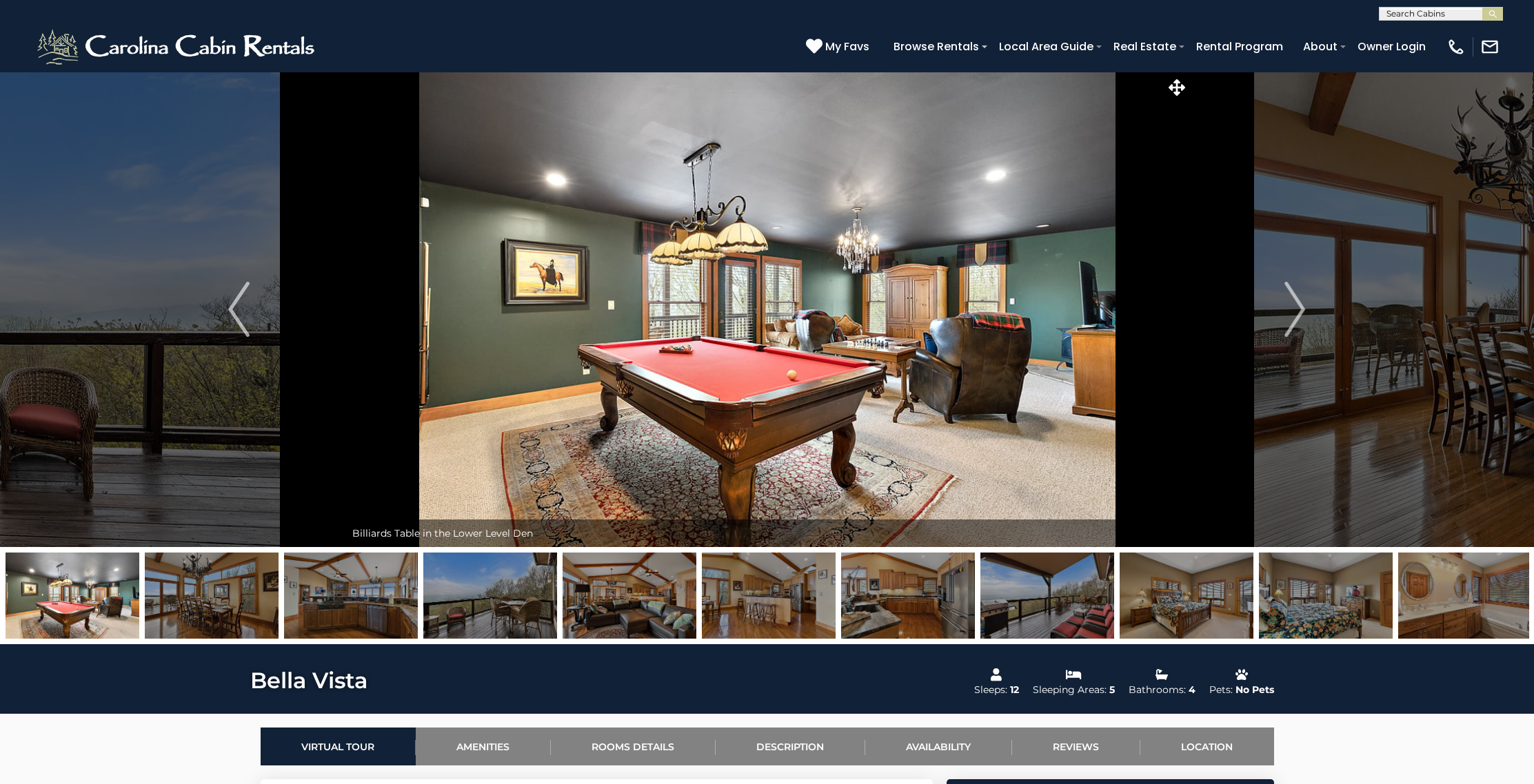
scroll to position [1, 0]
click at [1472, 12] on input "text" at bounding box center [1440, 16] width 121 height 13
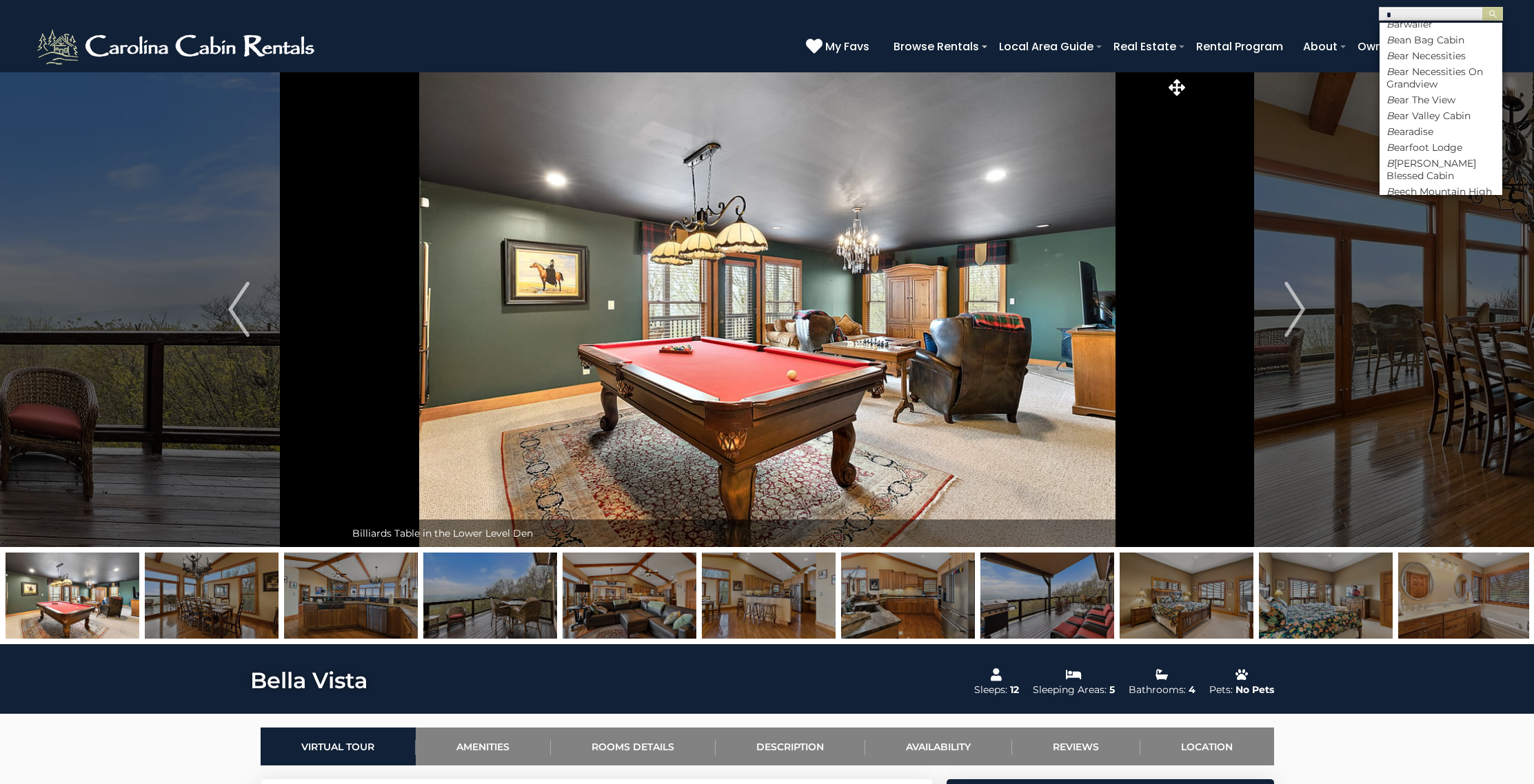
scroll to position [193, 0]
type input "*"
click at [1445, 168] on li "B eech Mountain High" at bounding box center [1440, 174] width 123 height 12
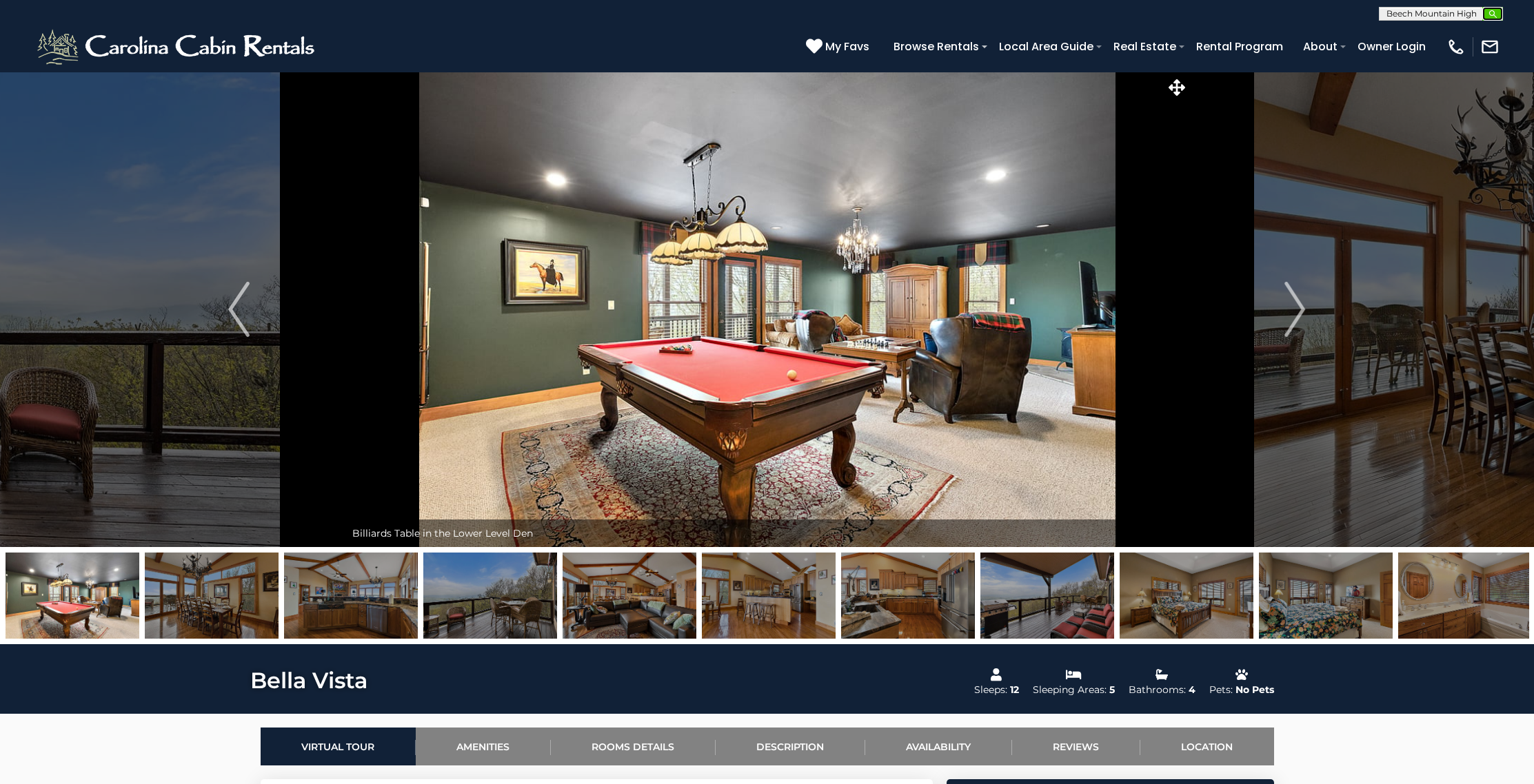
click at [1496, 18] on img "submit" at bounding box center [1492, 14] width 11 height 11
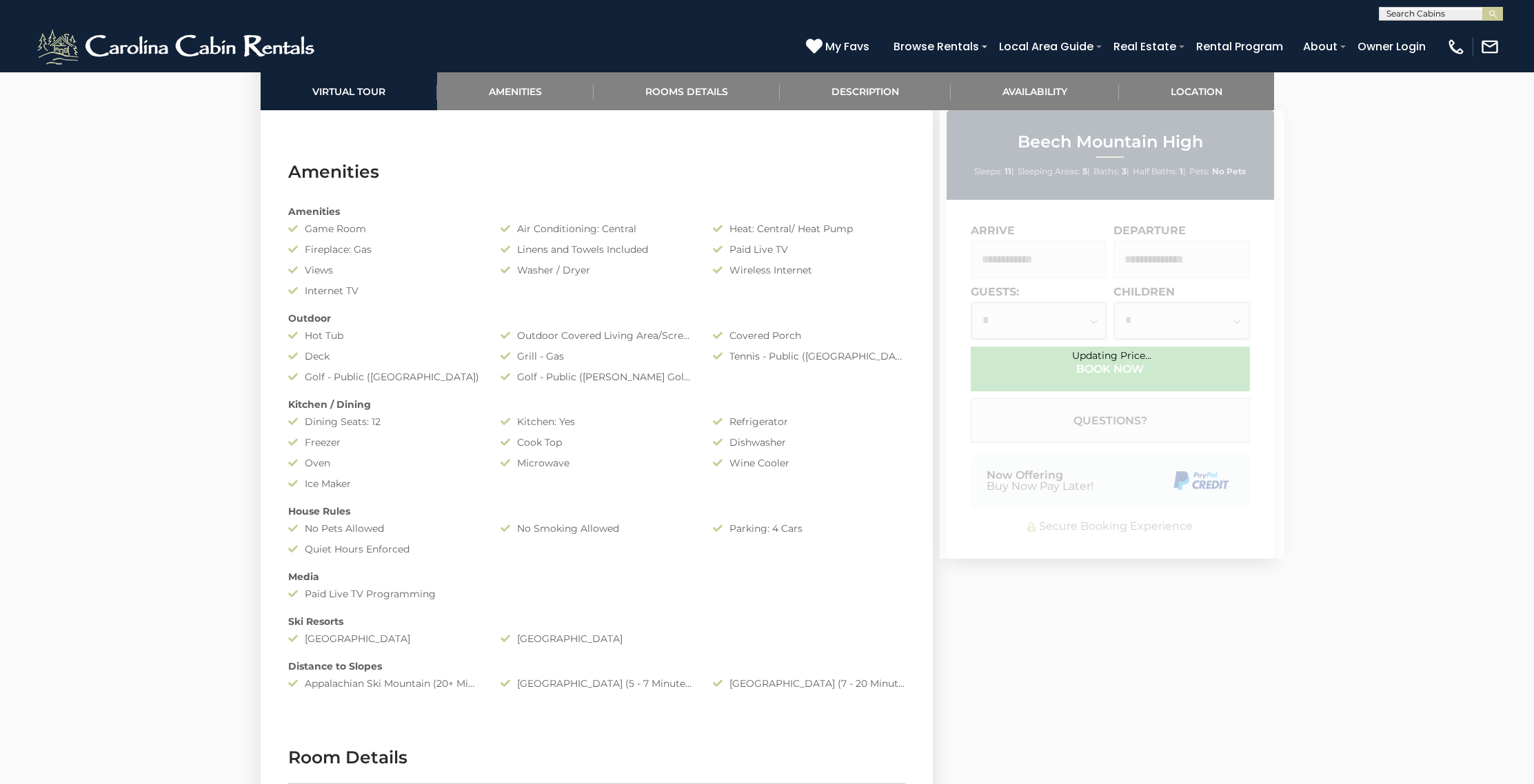
scroll to position [1065, 0]
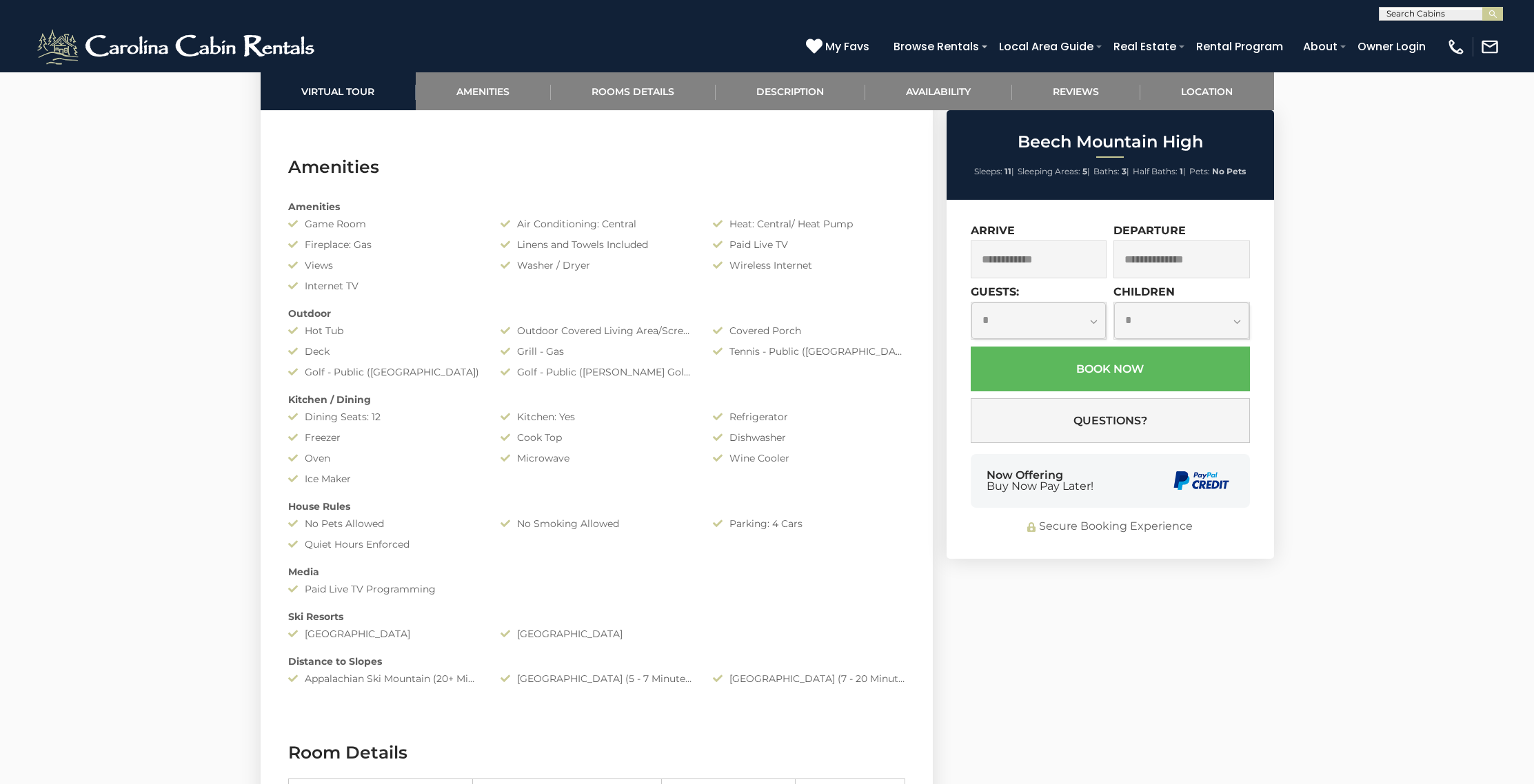
click at [1072, 263] on input "text" at bounding box center [1038, 259] width 136 height 38
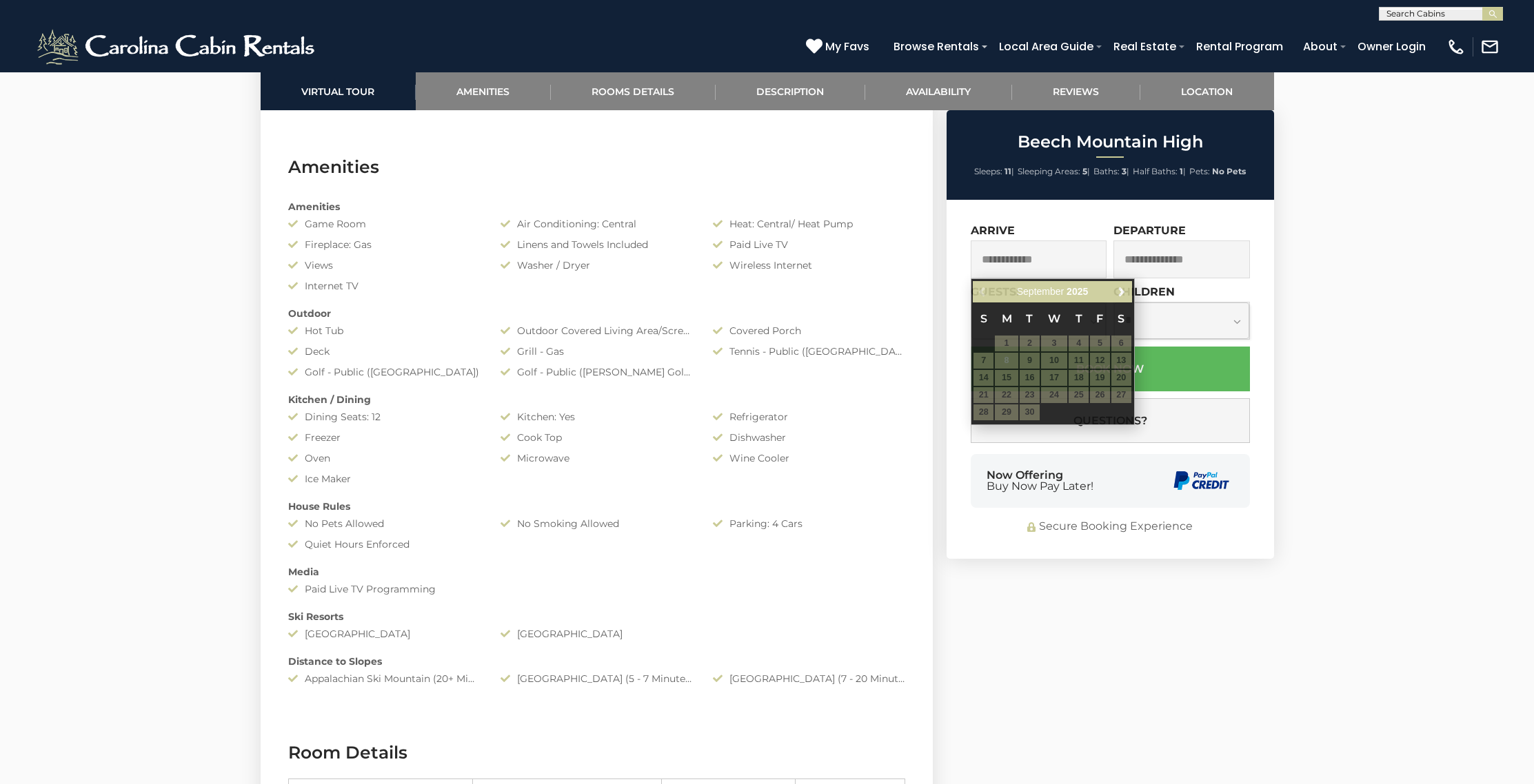
scroll to position [1065, 0]
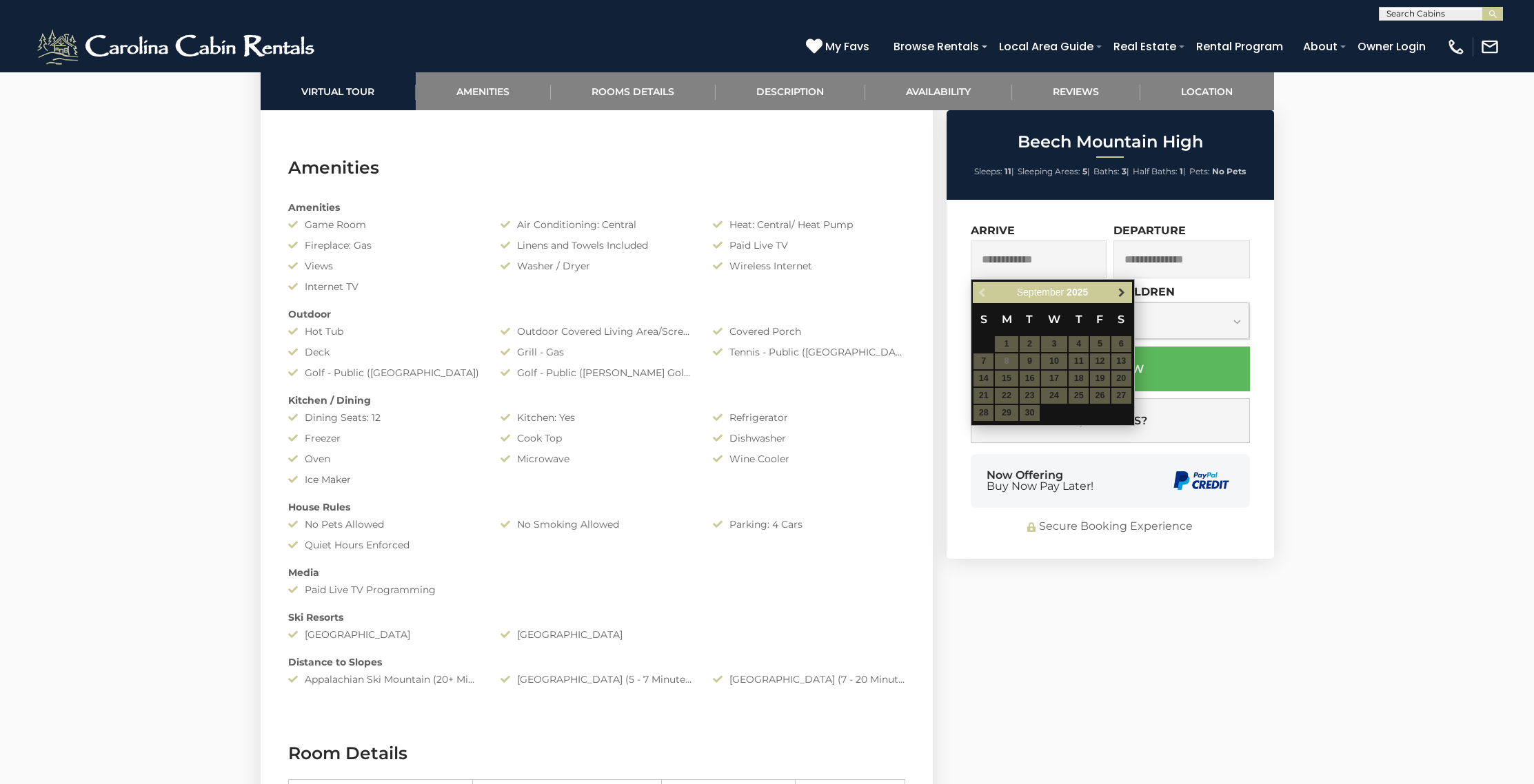
click at [1118, 291] on span "Next" at bounding box center [1122, 293] width 11 height 11
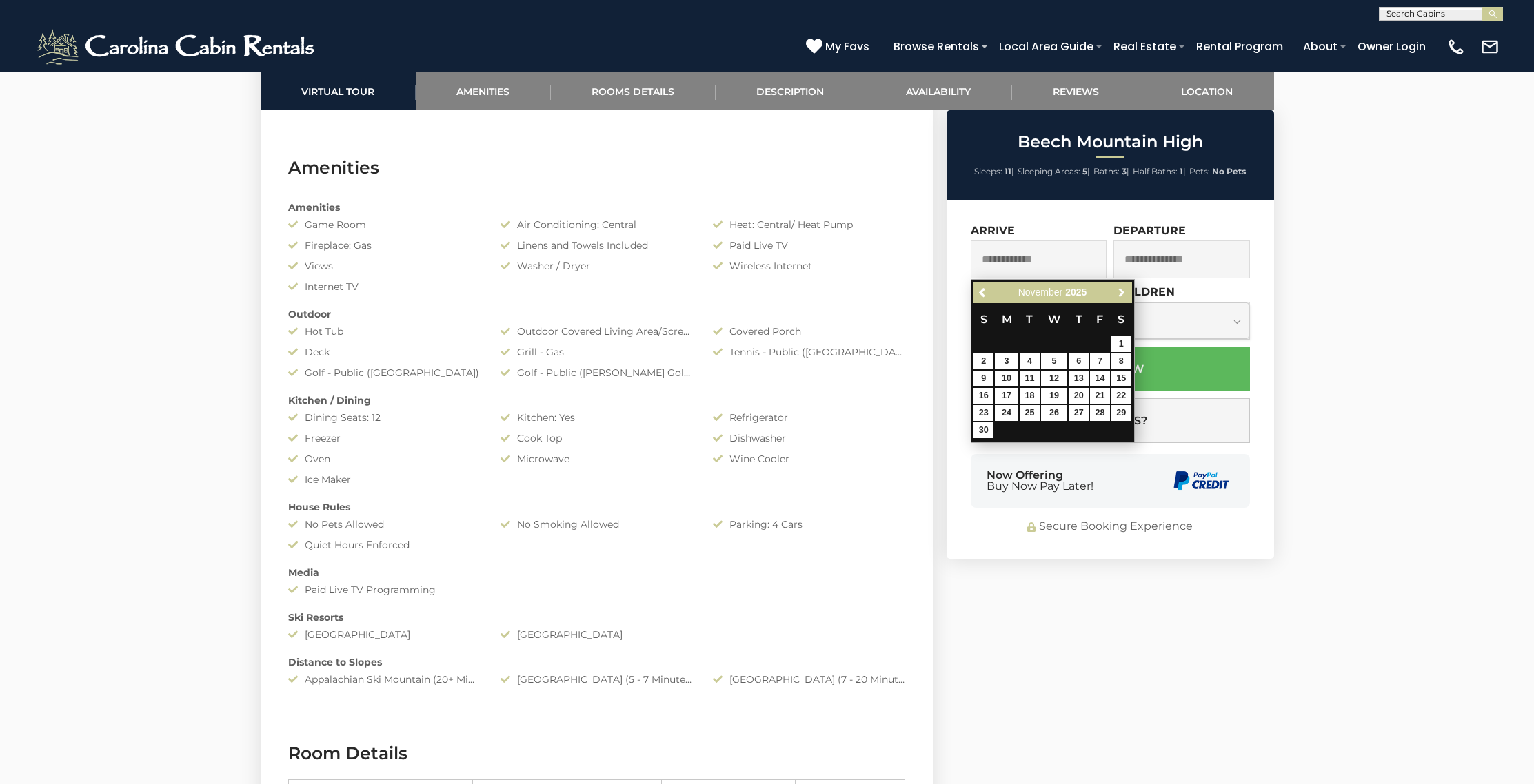
click at [1118, 291] on span "Next" at bounding box center [1122, 293] width 11 height 11
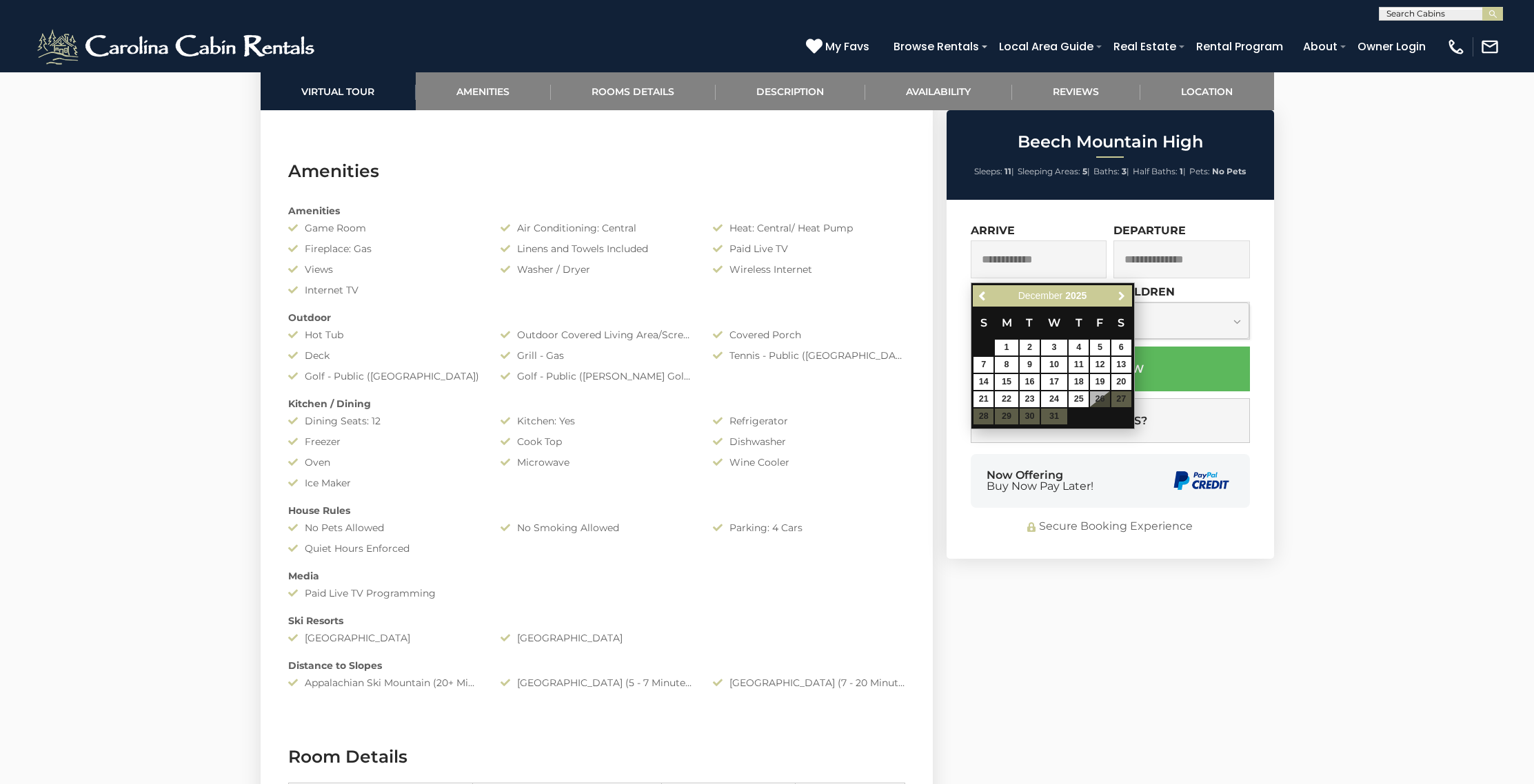
click at [1118, 291] on span "Next" at bounding box center [1122, 296] width 11 height 11
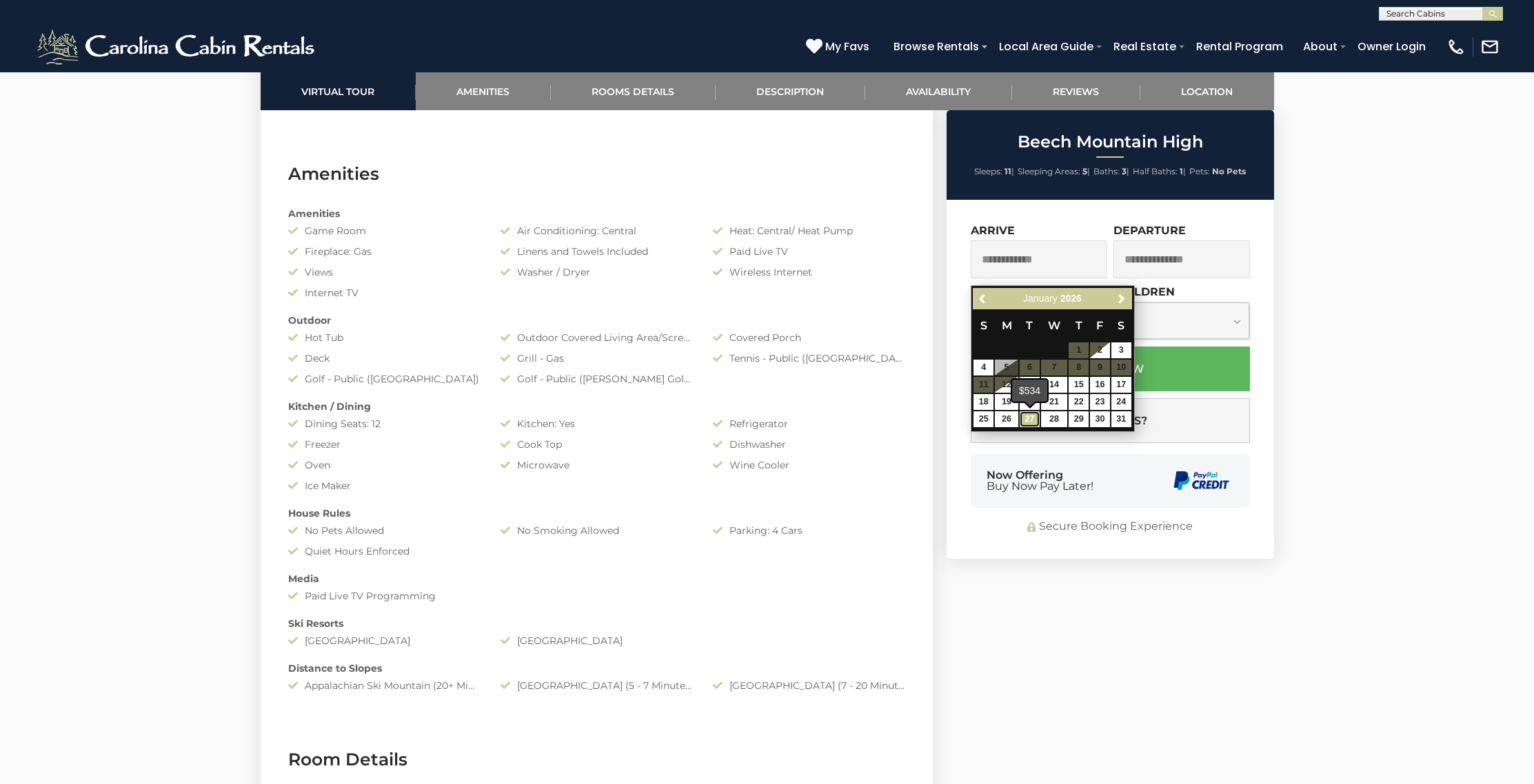
click at [1033, 417] on link "27" at bounding box center [1029, 419] width 20 height 16
type input "**********"
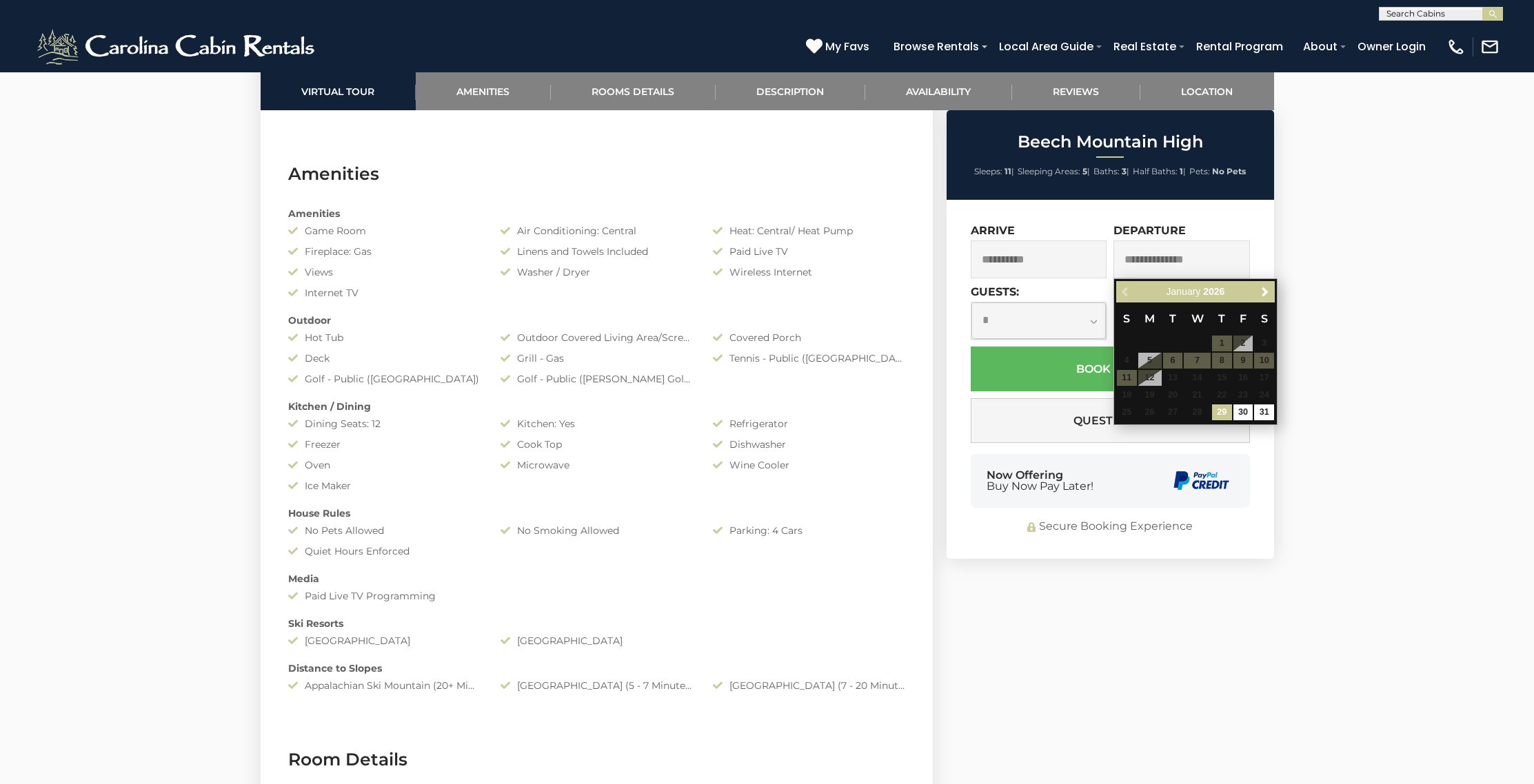
click at [1201, 258] on input "text" at bounding box center [1182, 259] width 136 height 38
click at [1262, 293] on span "Next" at bounding box center [1265, 294] width 11 height 11
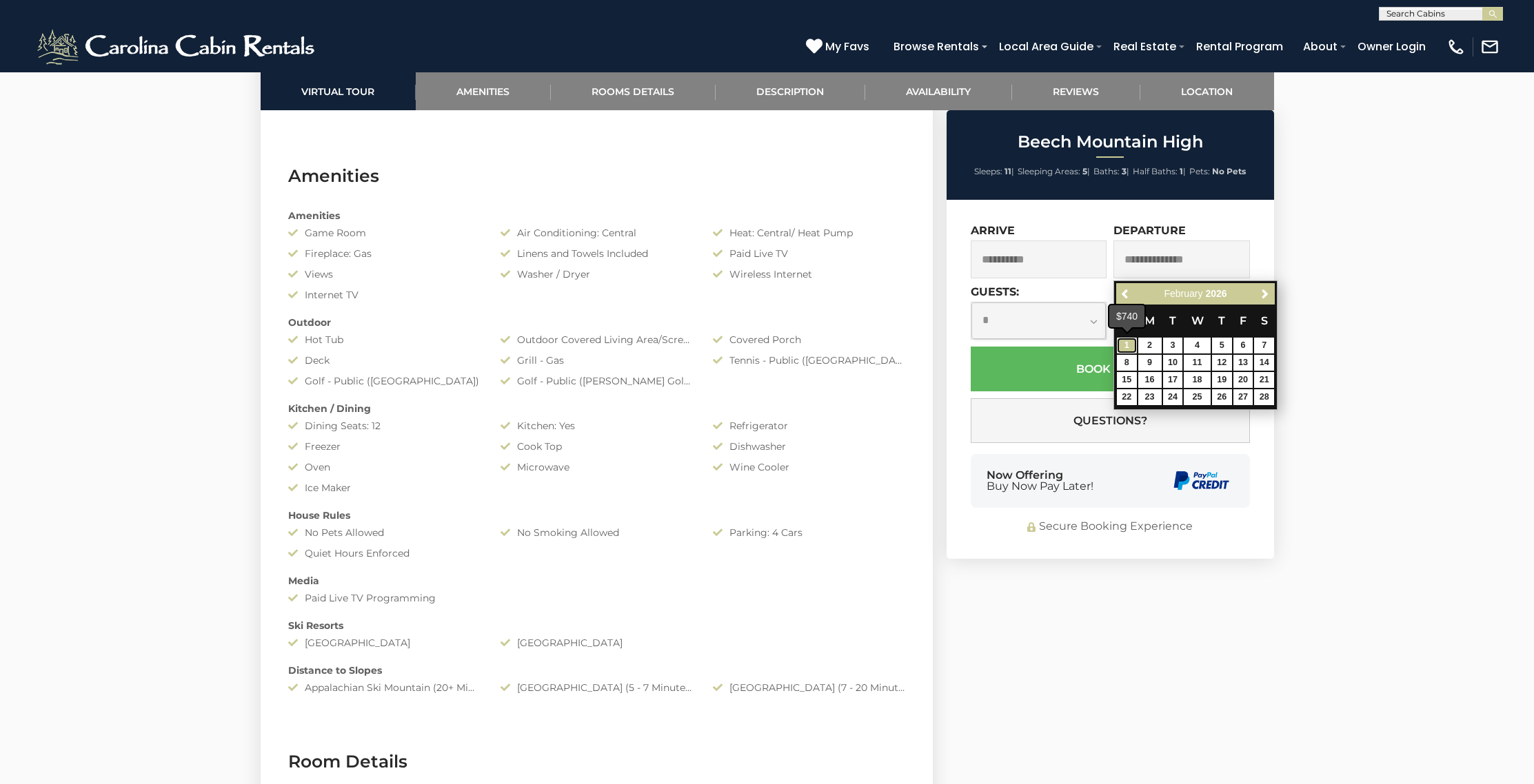
click at [1128, 342] on link "1" at bounding box center [1127, 345] width 20 height 16
type input "**********"
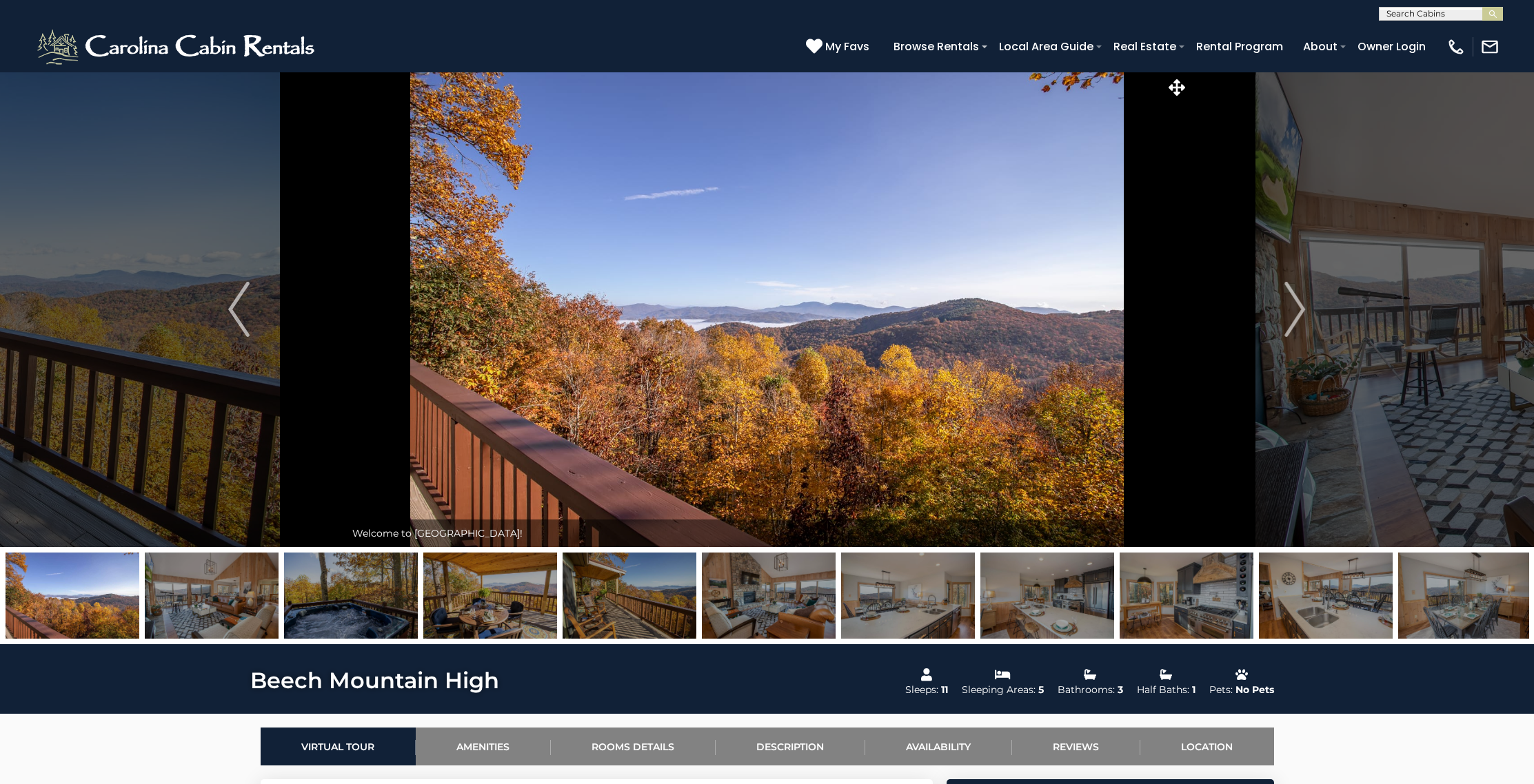
scroll to position [1, 0]
click at [1393, 16] on input "text" at bounding box center [1440, 16] width 121 height 13
type input "*"
type input "**********"
click at [1464, 30] on em "Black Bear Retreat" at bounding box center [1432, 32] width 91 height 12
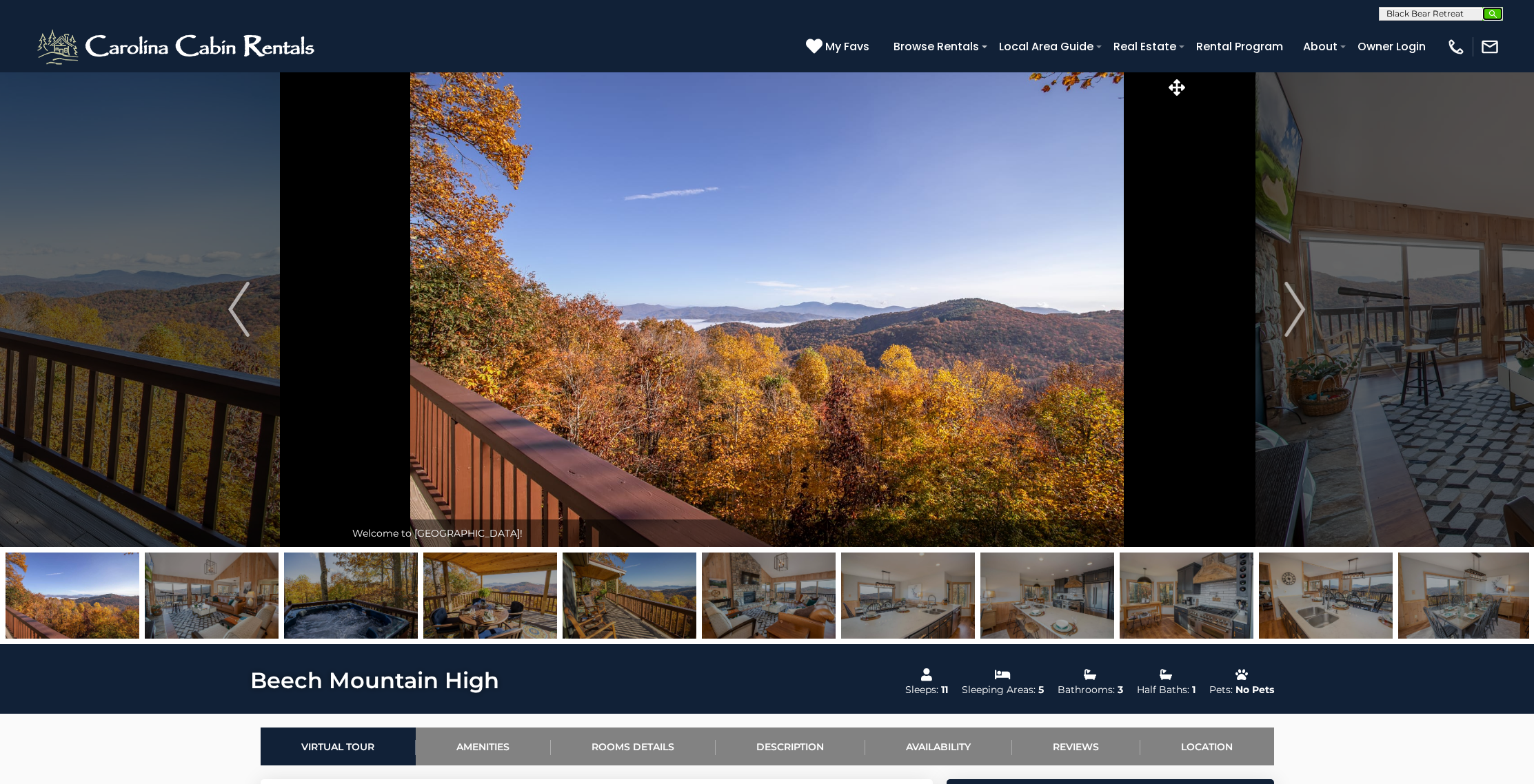
click at [1489, 16] on img "submit" at bounding box center [1492, 14] width 11 height 11
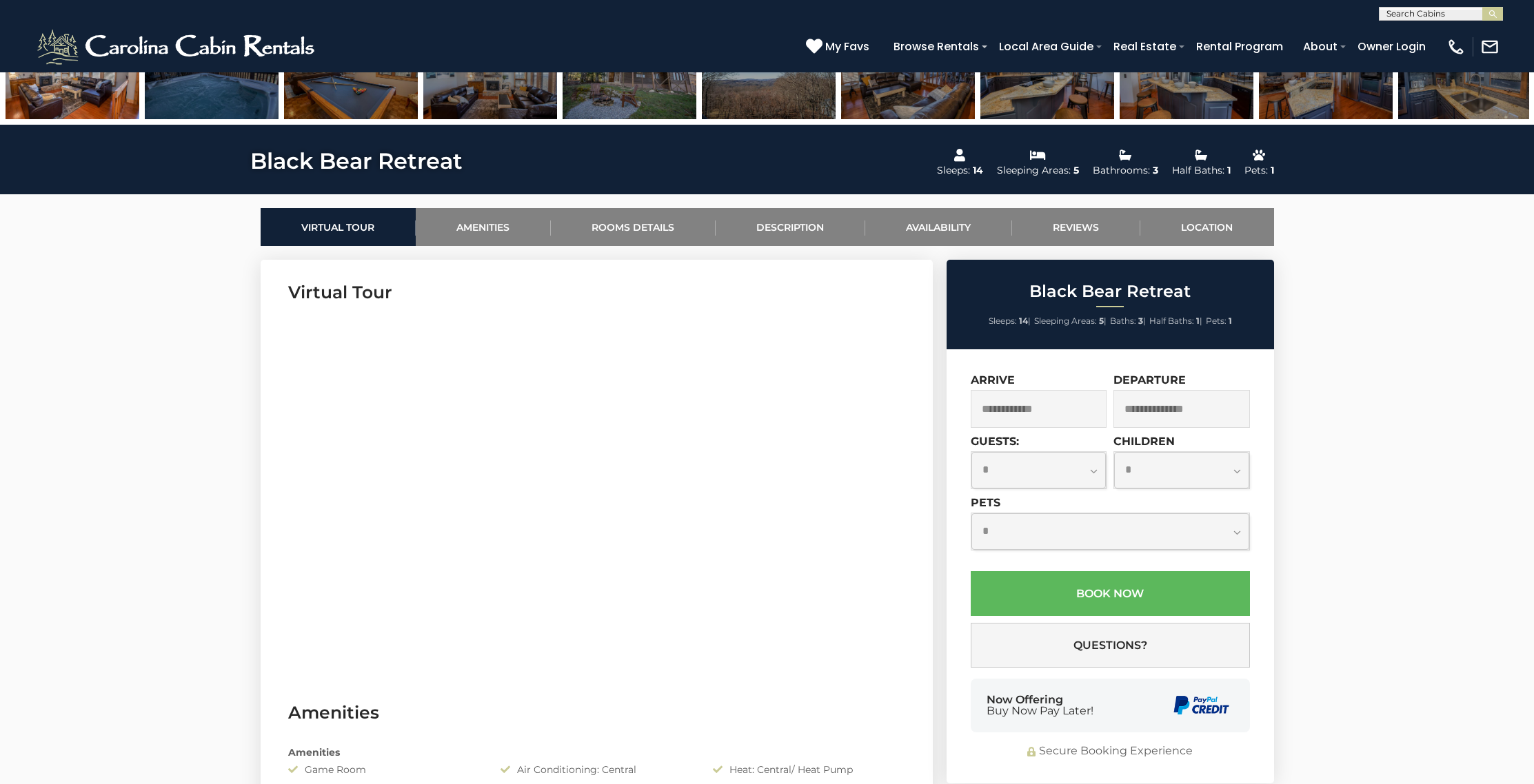
scroll to position [515, 0]
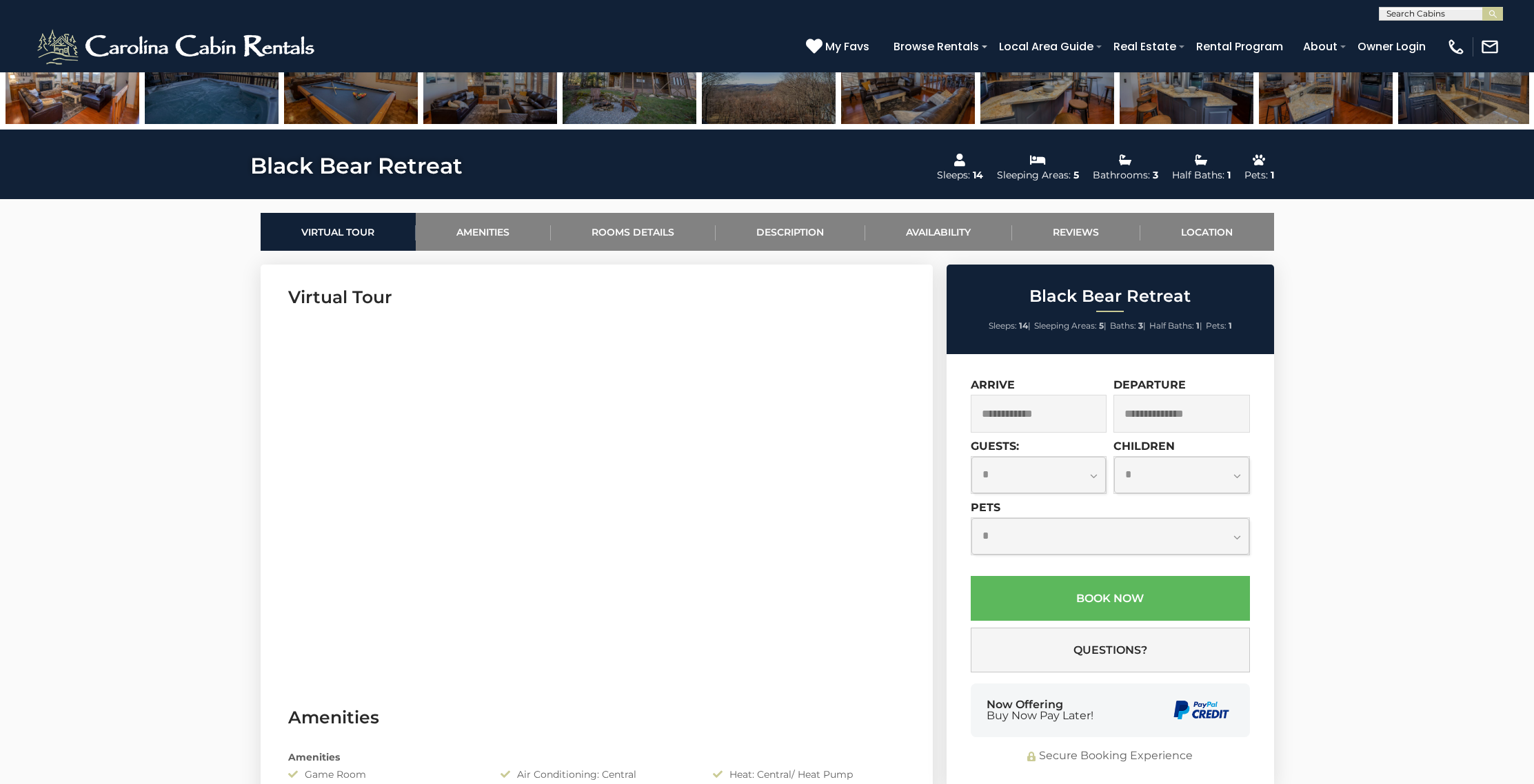
click at [1086, 402] on input "text" at bounding box center [1038, 413] width 136 height 38
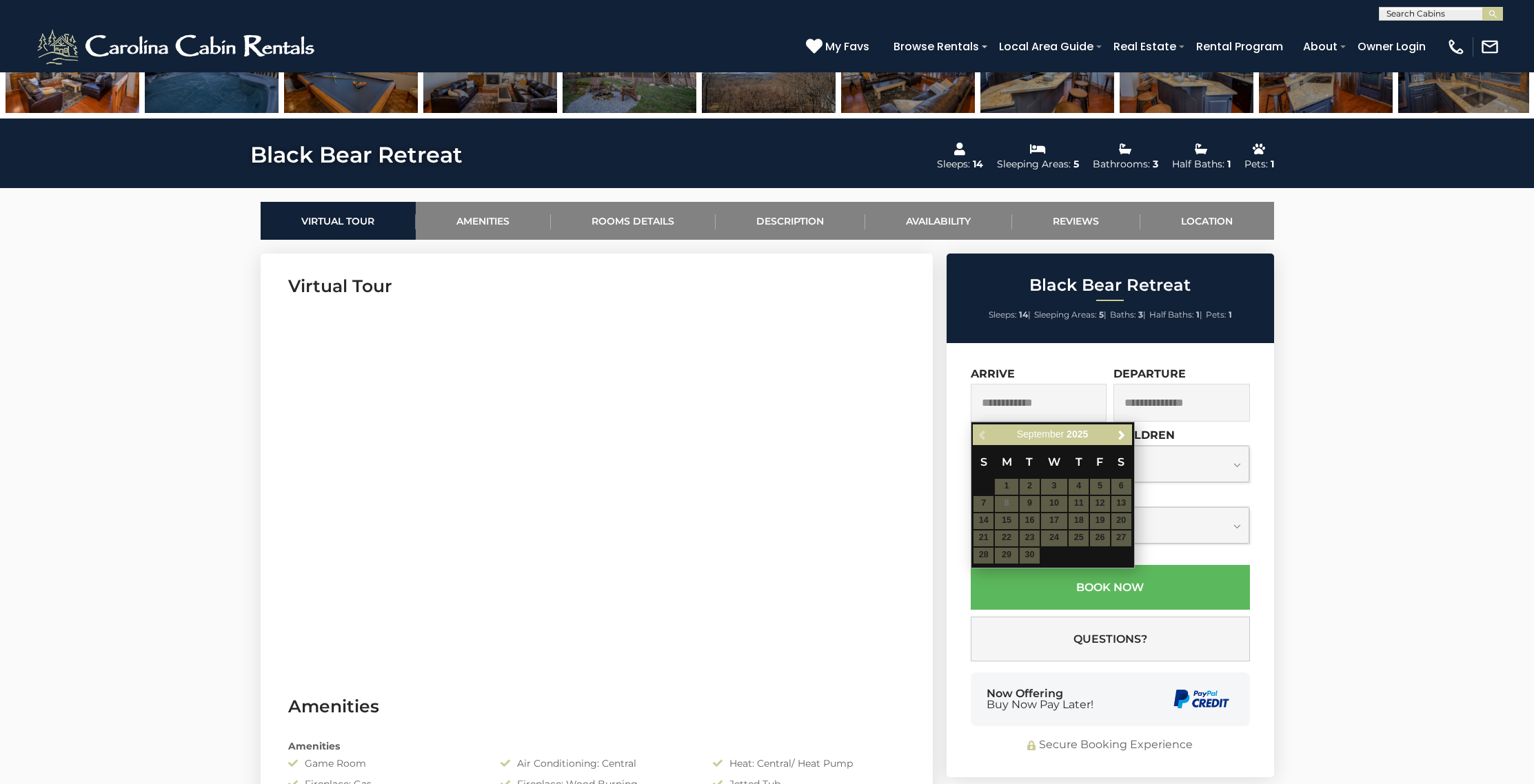
scroll to position [527, 0]
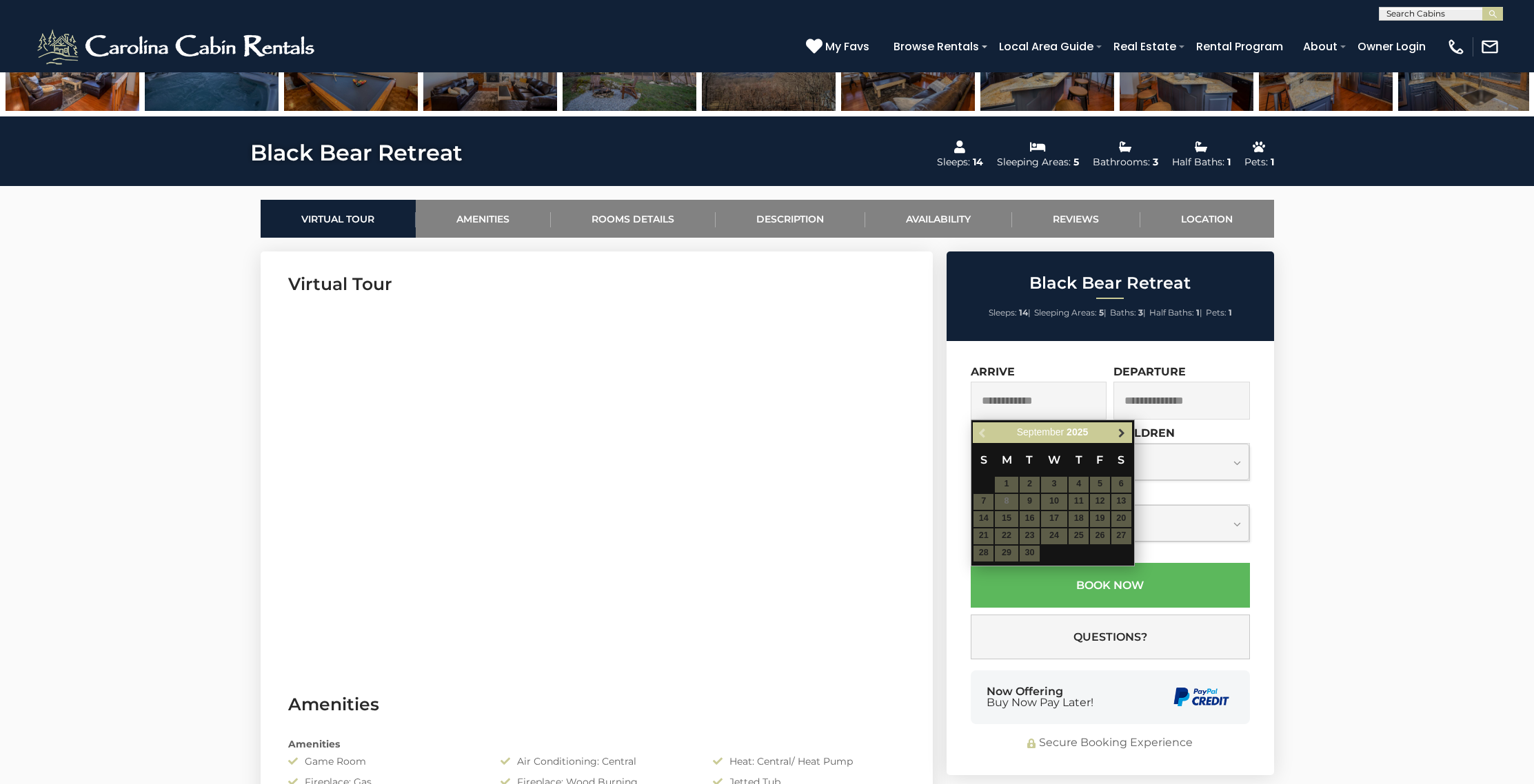
click at [1118, 432] on span "Next" at bounding box center [1122, 433] width 11 height 11
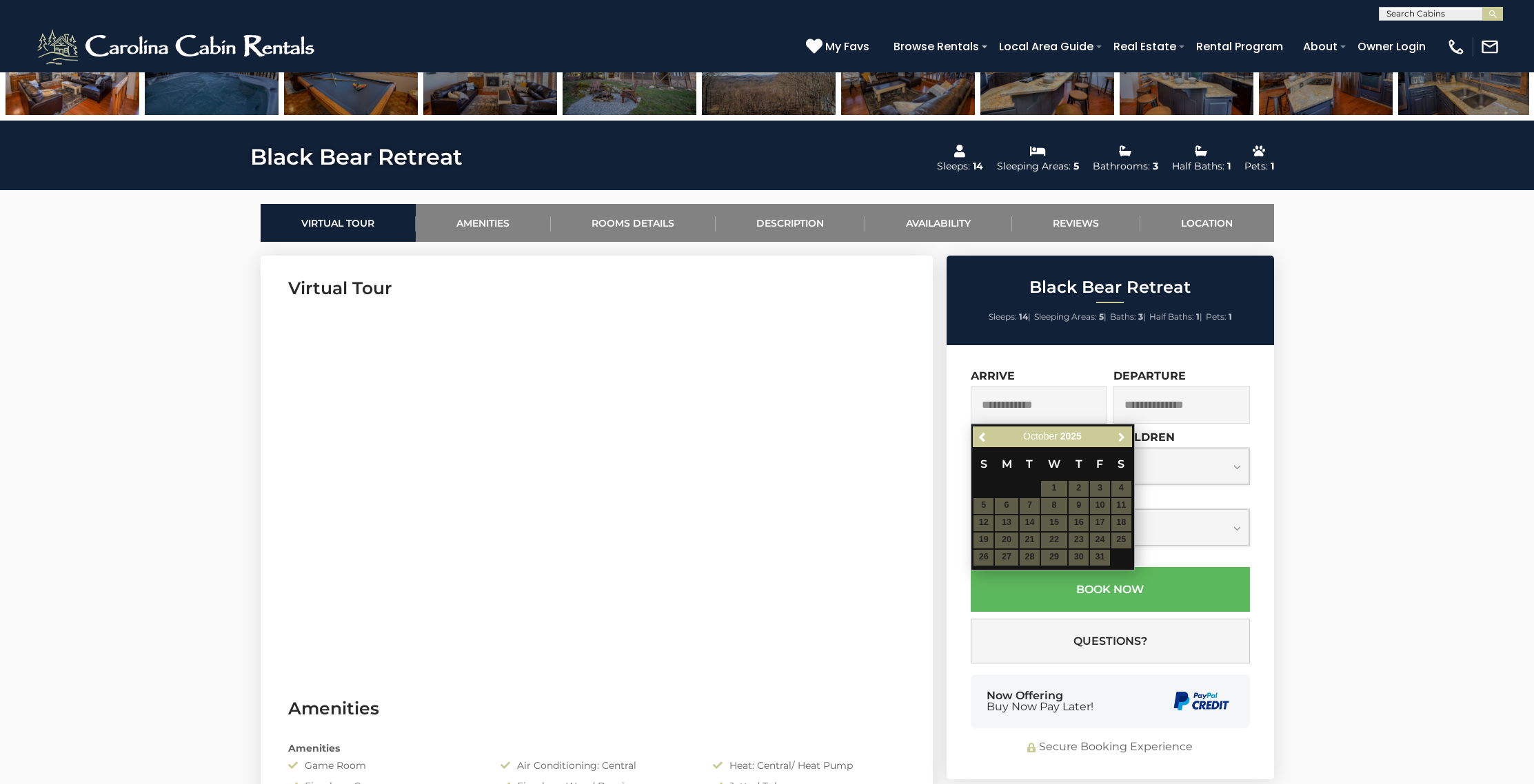
click at [1118, 432] on span "Next" at bounding box center [1122, 437] width 11 height 11
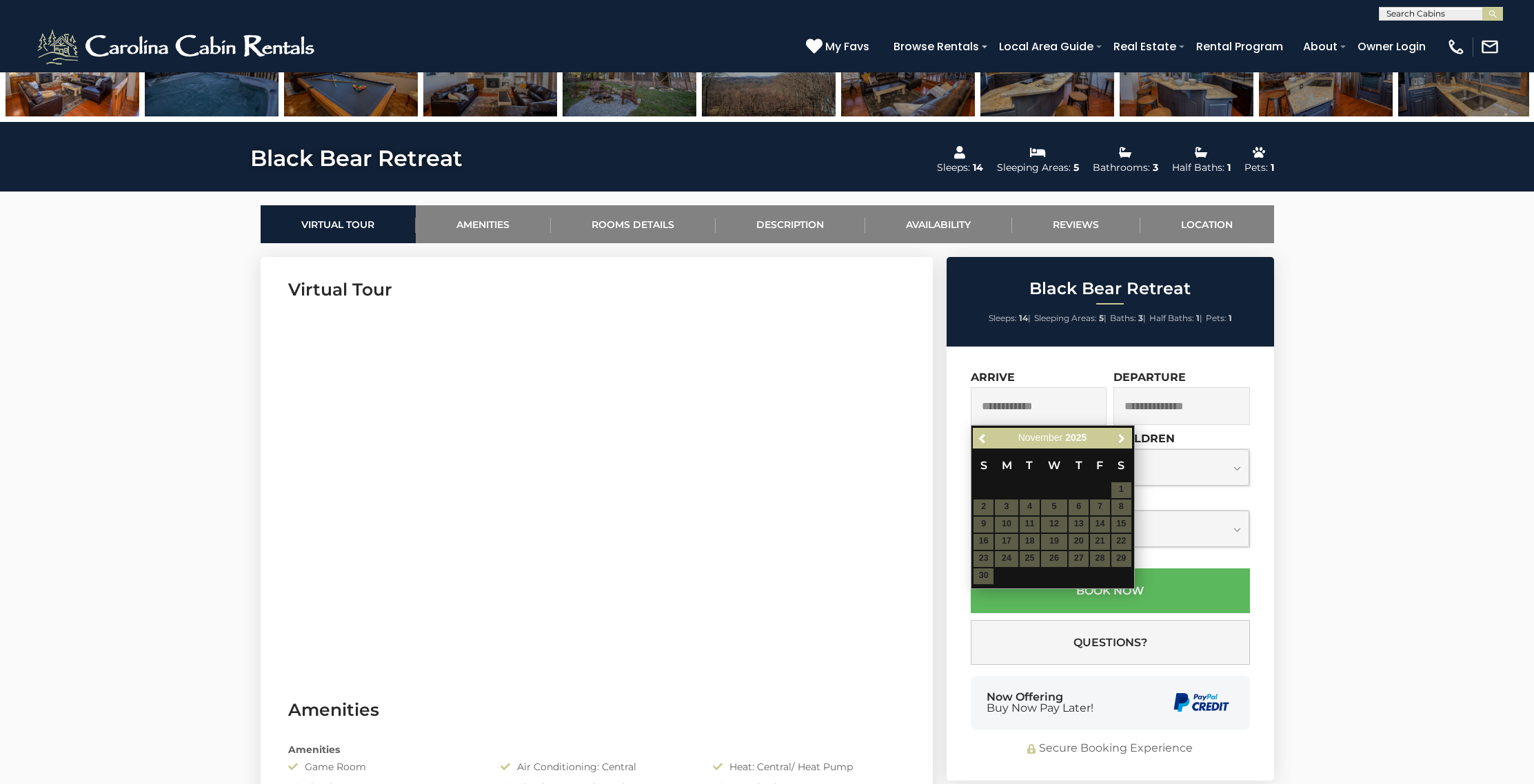
click at [1118, 432] on span "Next" at bounding box center [1122, 438] width 11 height 11
click at [1118, 432] on link "Next" at bounding box center [1122, 438] width 17 height 17
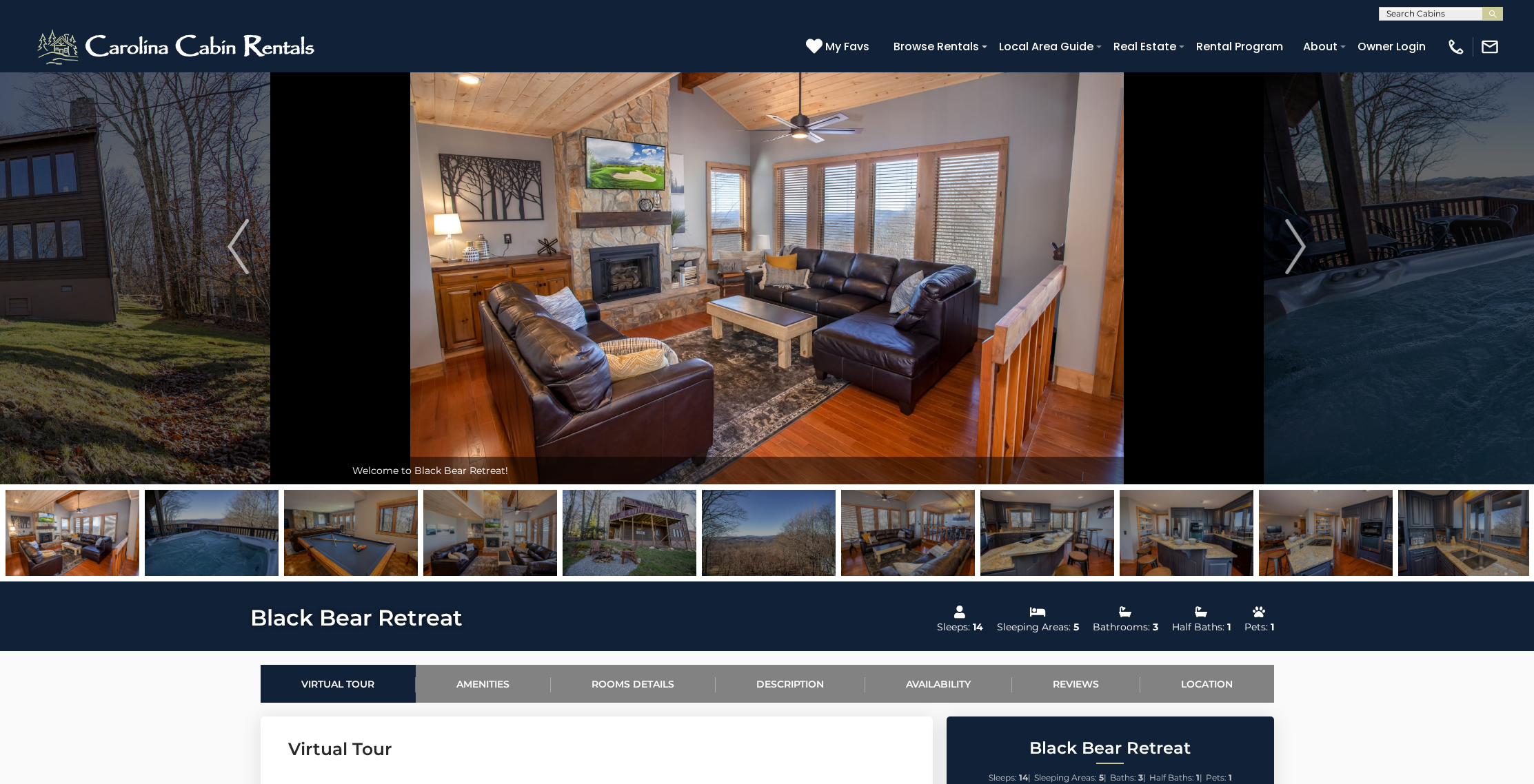
scroll to position [0, 0]
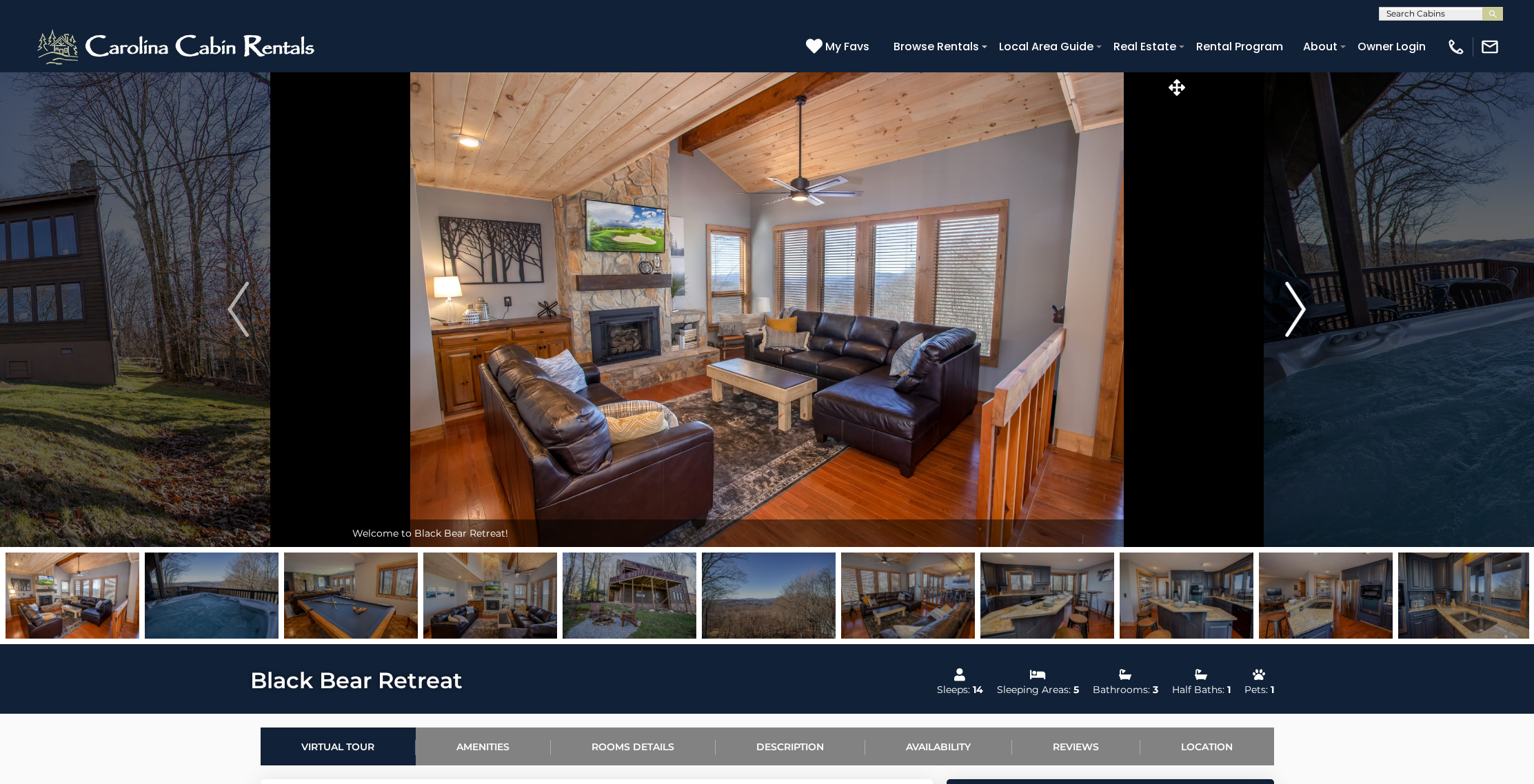
click at [1301, 313] on img "Next" at bounding box center [1295, 310] width 21 height 55
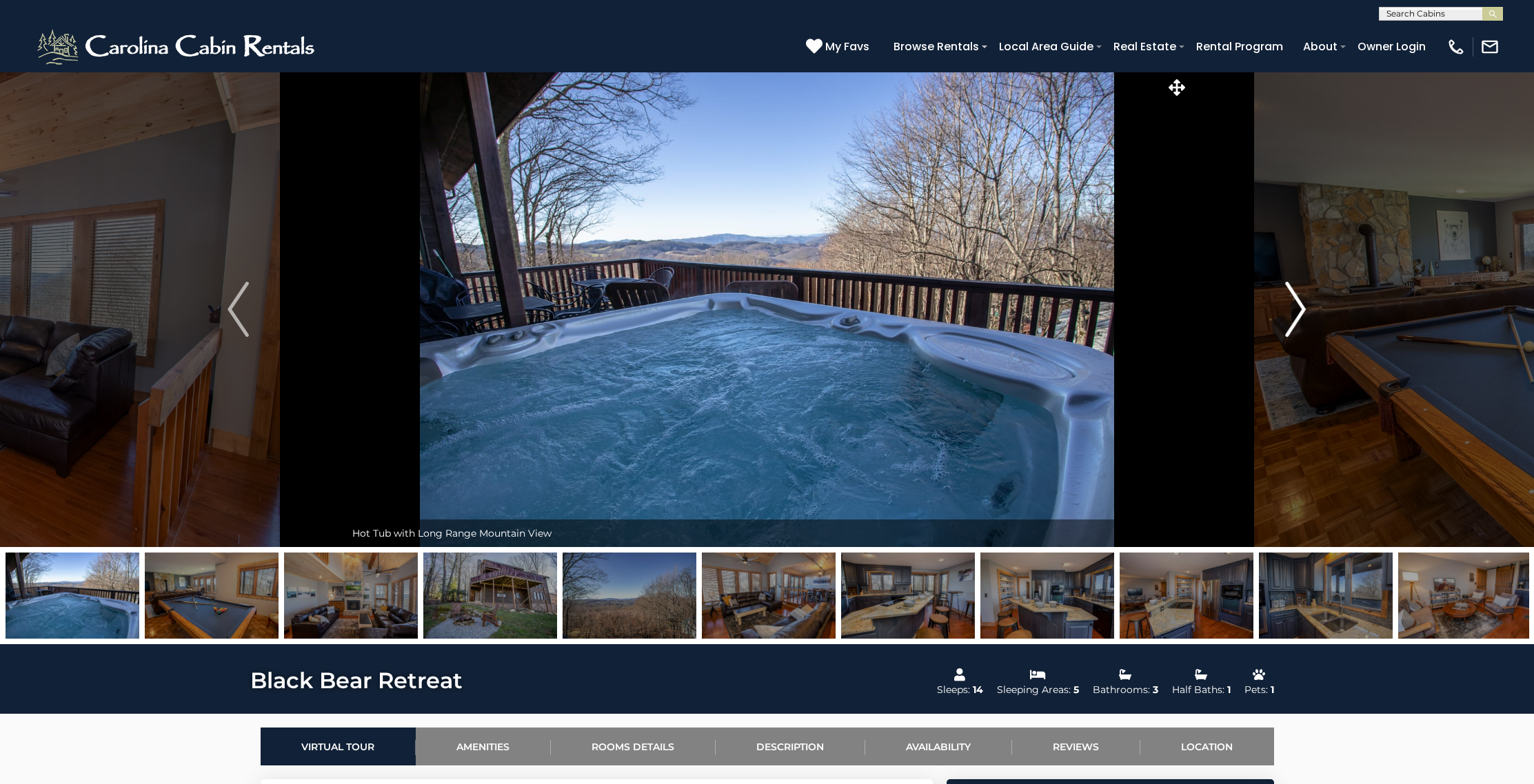
click at [1301, 313] on img "Next" at bounding box center [1295, 310] width 21 height 55
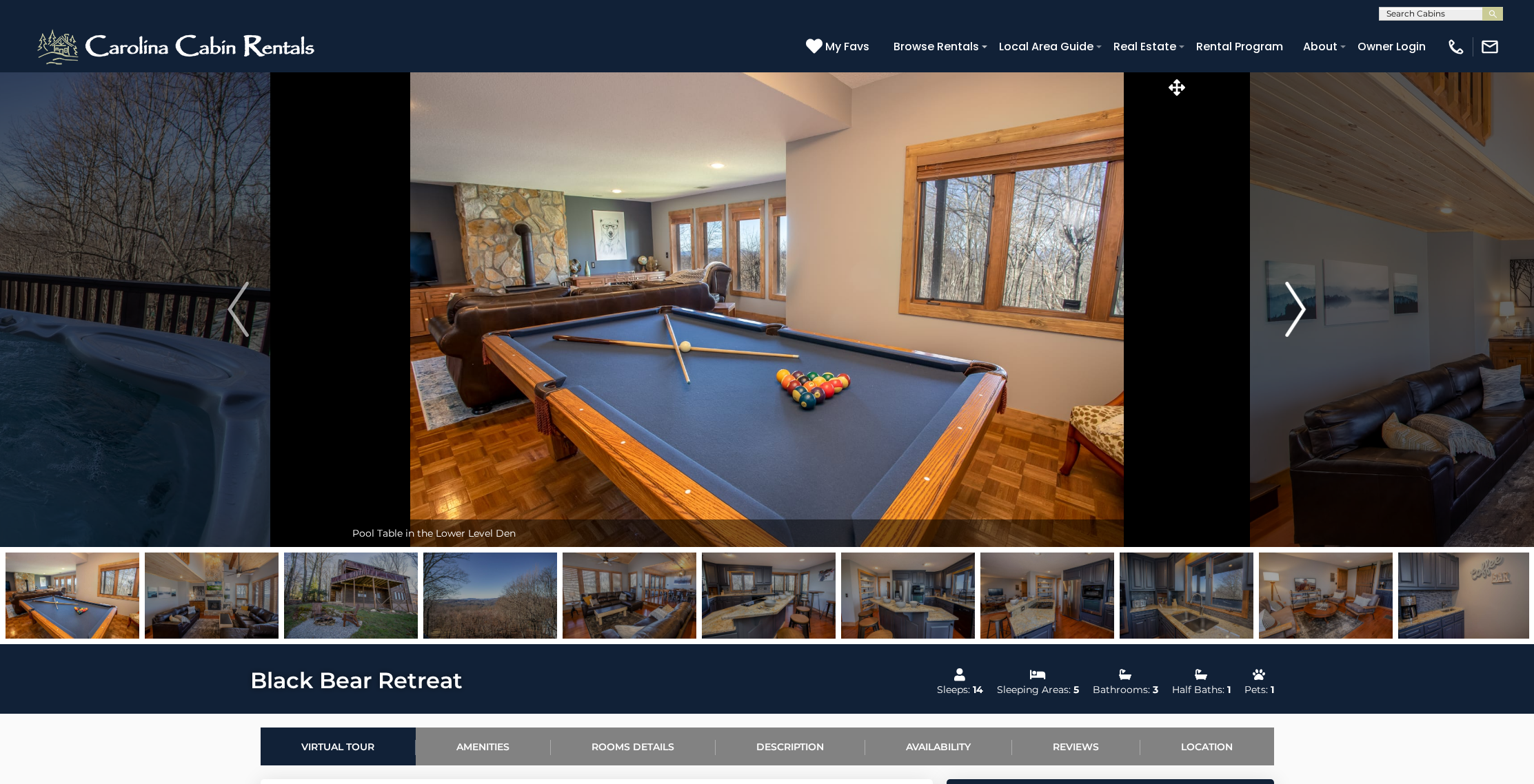
click at [1301, 313] on img "Next" at bounding box center [1295, 310] width 21 height 55
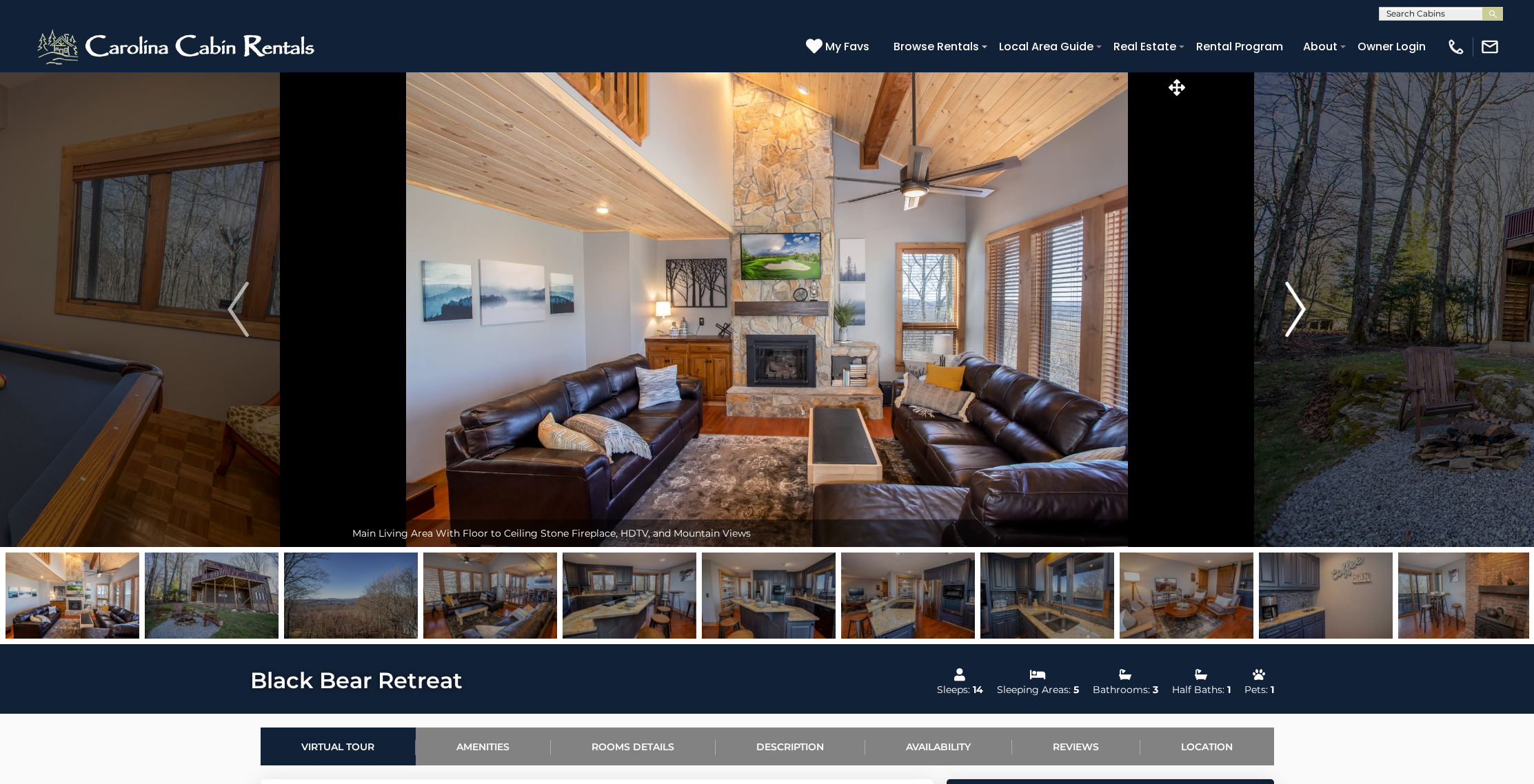
click at [1301, 313] on img "Next" at bounding box center [1295, 310] width 21 height 55
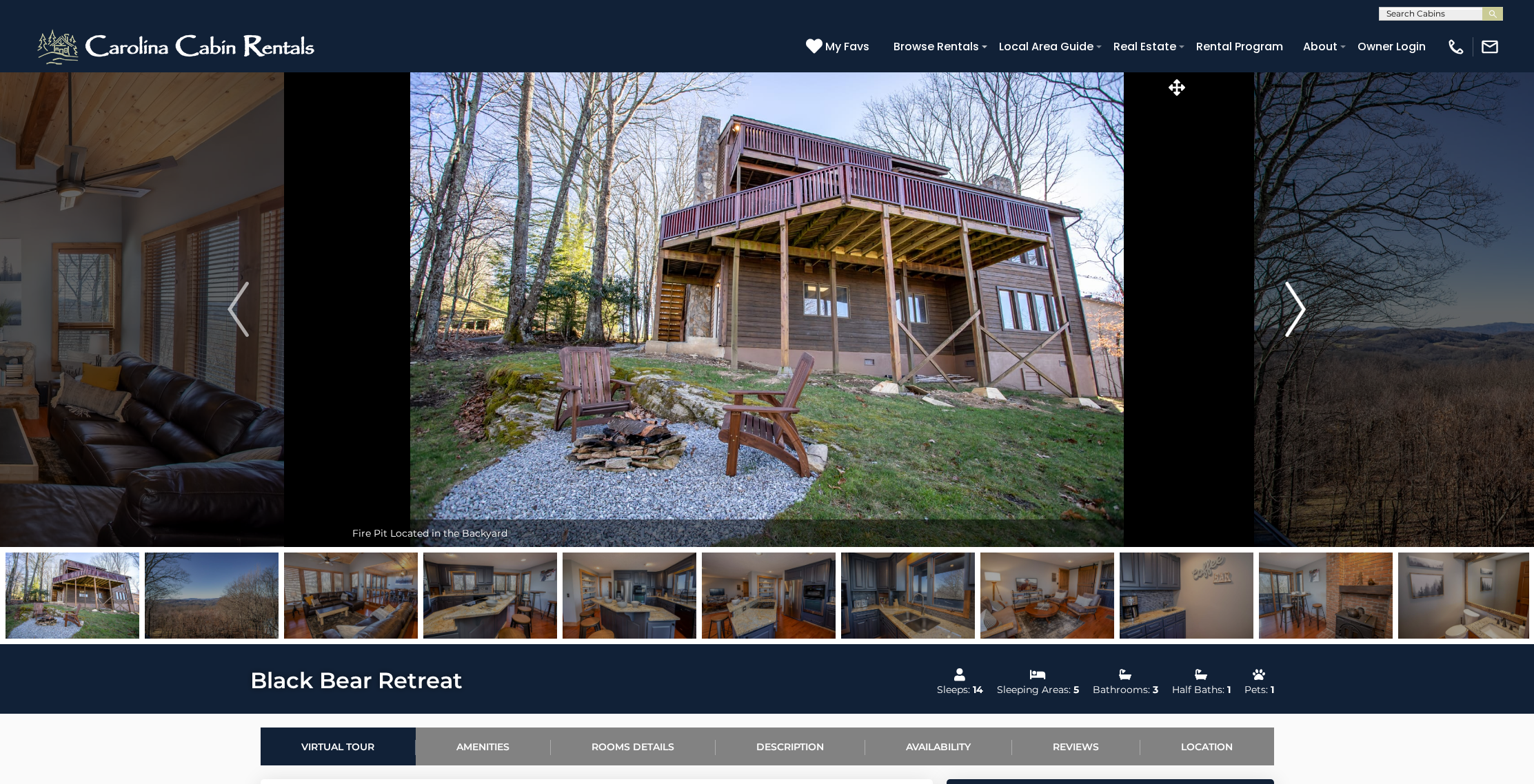
click at [1301, 313] on img "Next" at bounding box center [1295, 310] width 21 height 55
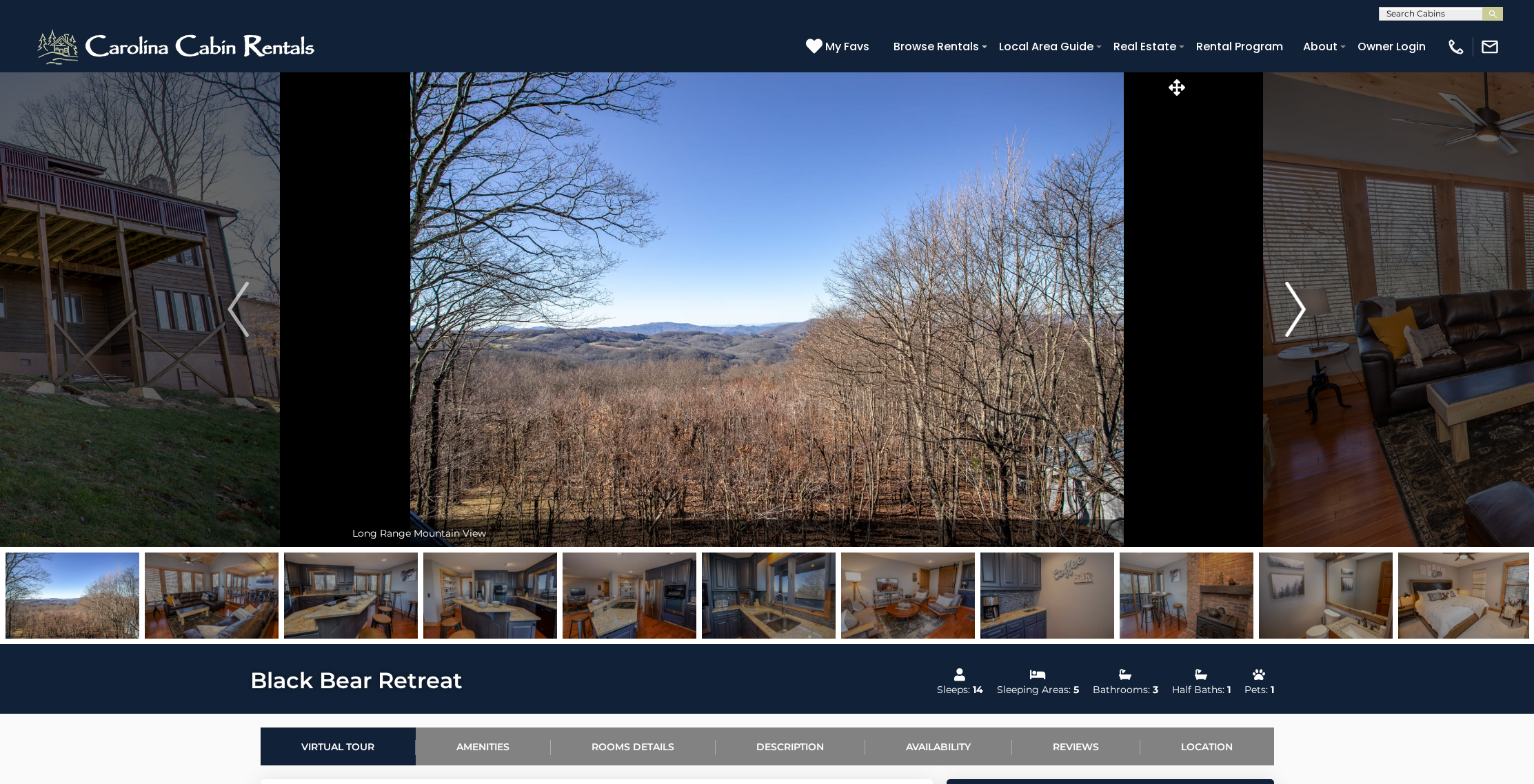
click at [1301, 313] on img "Next" at bounding box center [1295, 310] width 21 height 55
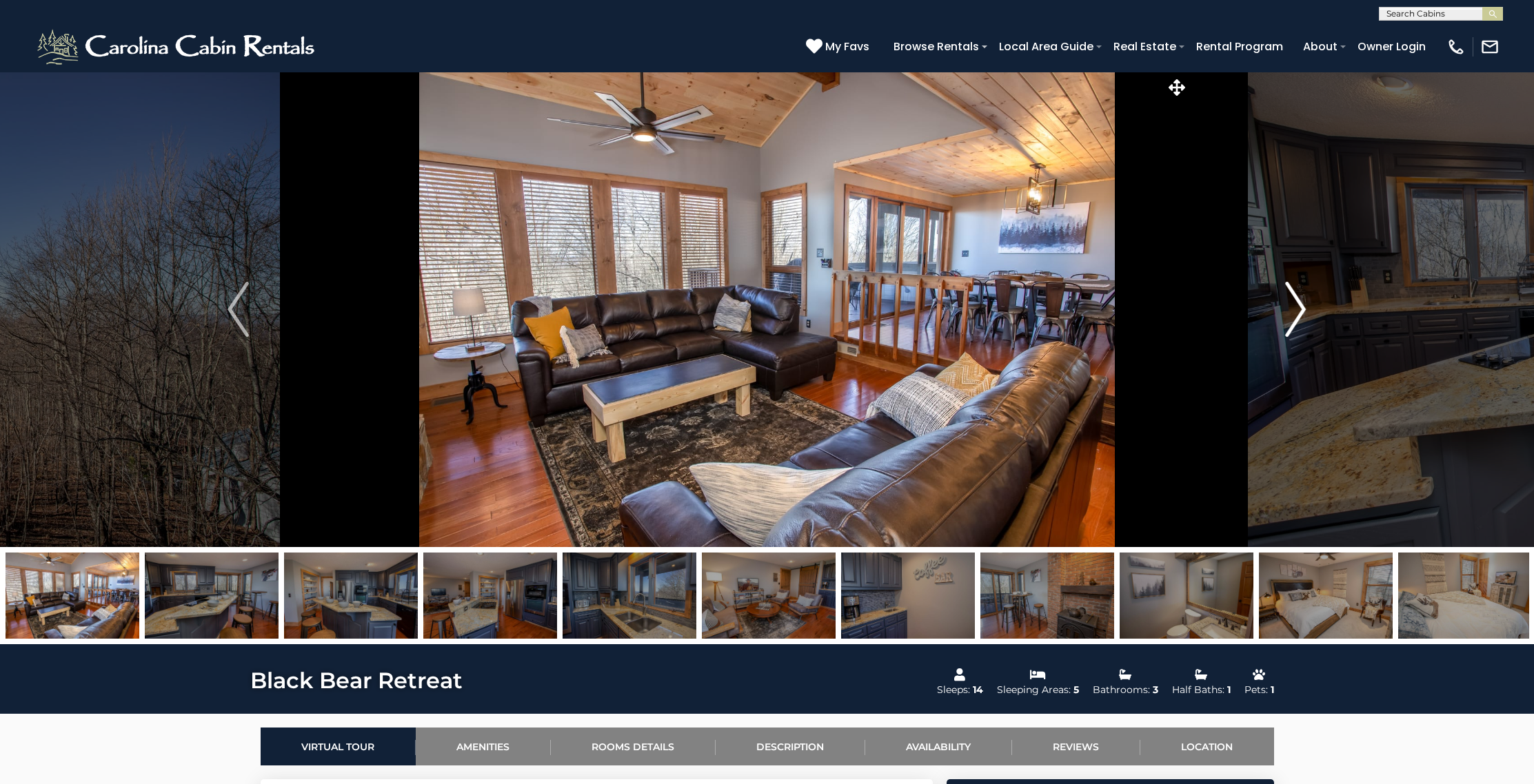
click at [1301, 313] on img "Next" at bounding box center [1295, 310] width 21 height 55
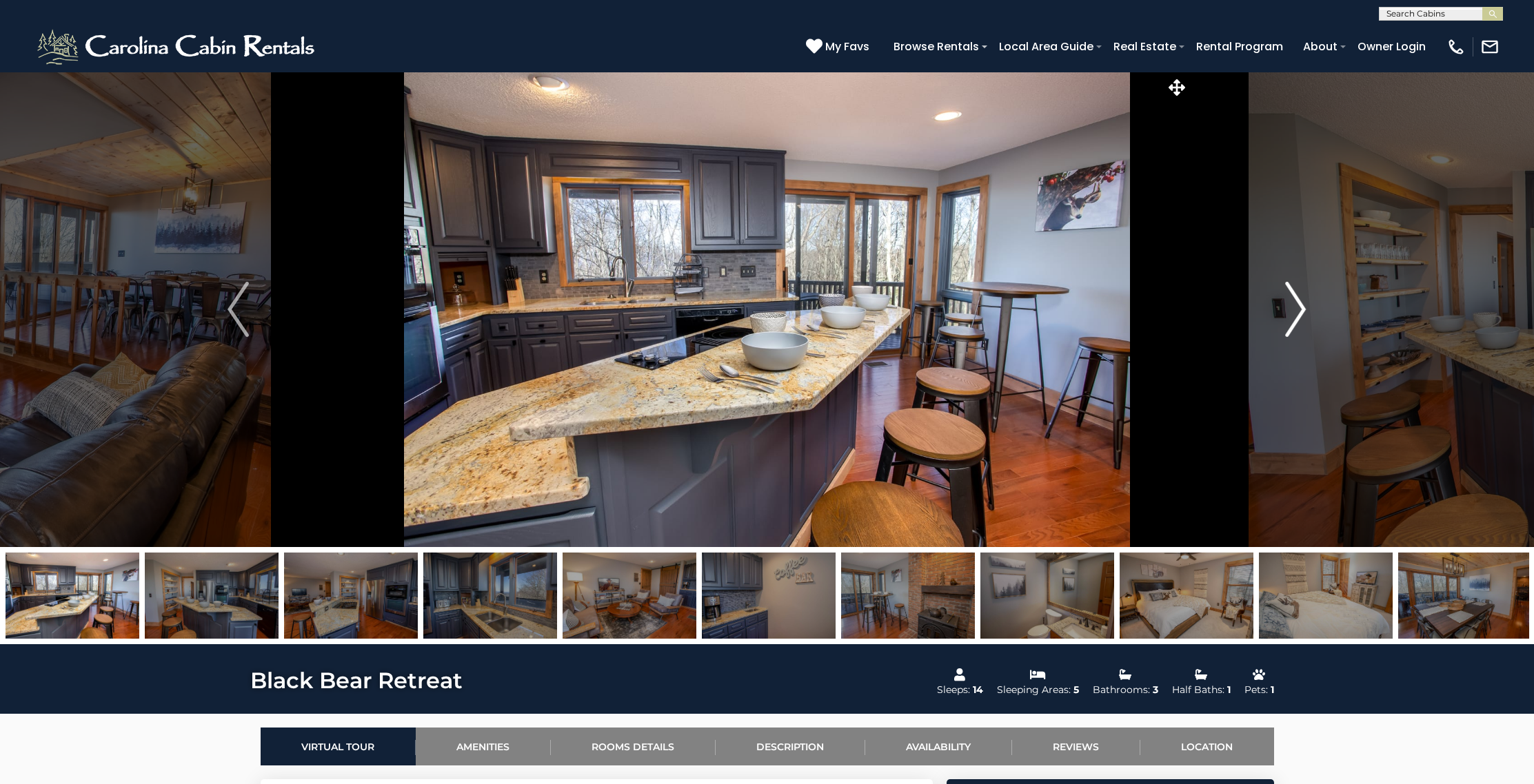
click at [1301, 313] on img "Next" at bounding box center [1295, 310] width 21 height 55
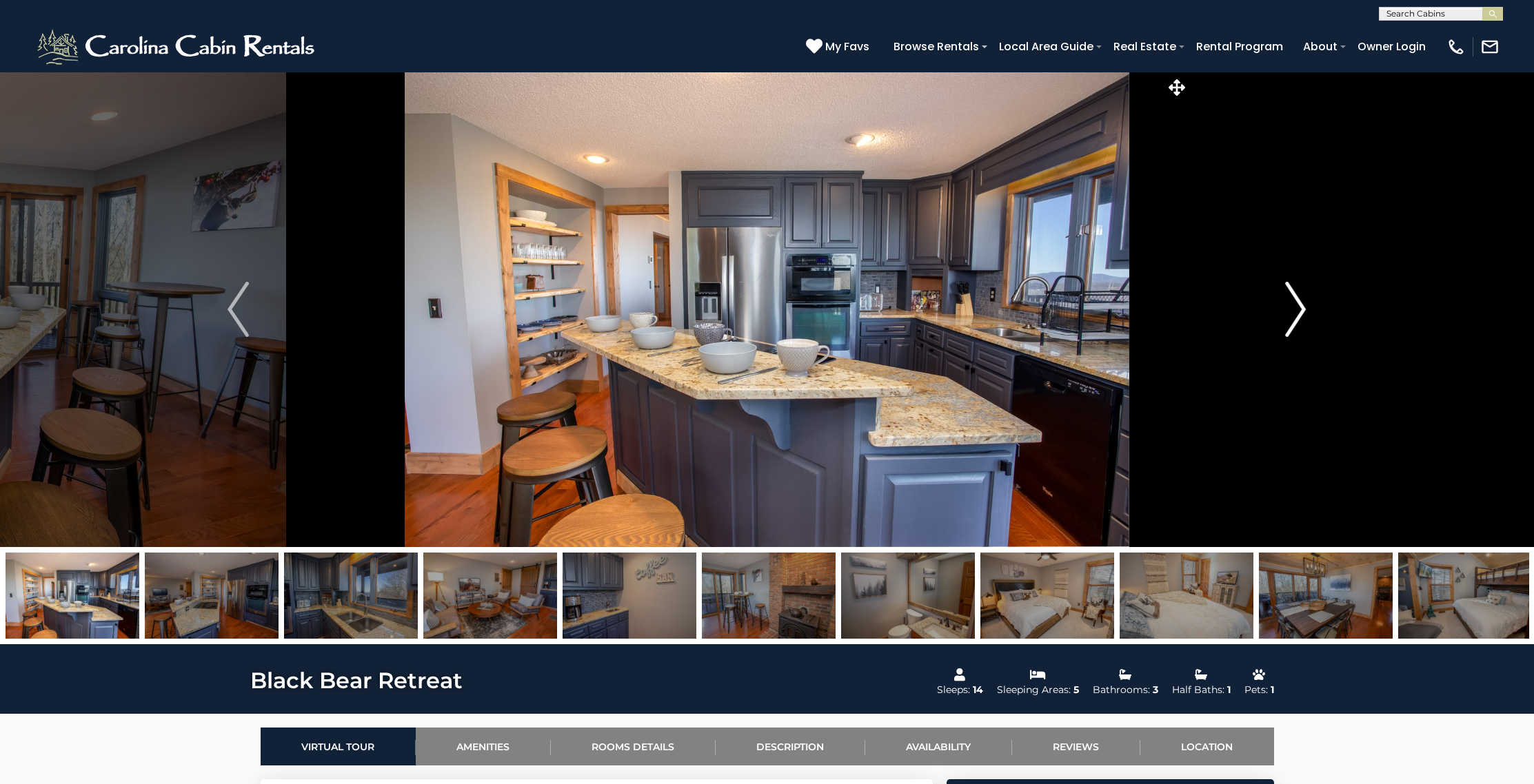
click at [1301, 314] on img "Next" at bounding box center [1295, 310] width 21 height 55
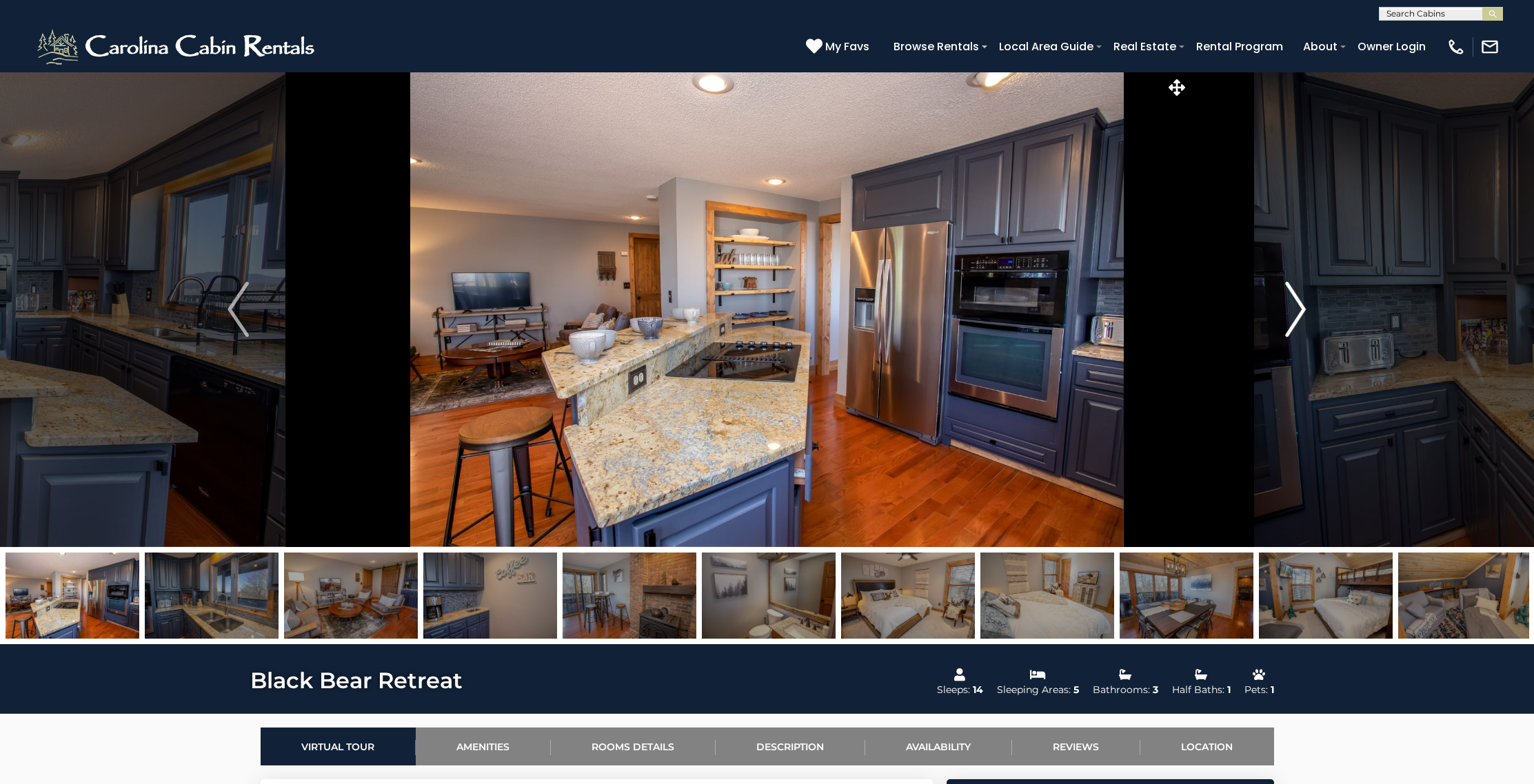
click at [1301, 308] on img "Next" at bounding box center [1295, 310] width 21 height 55
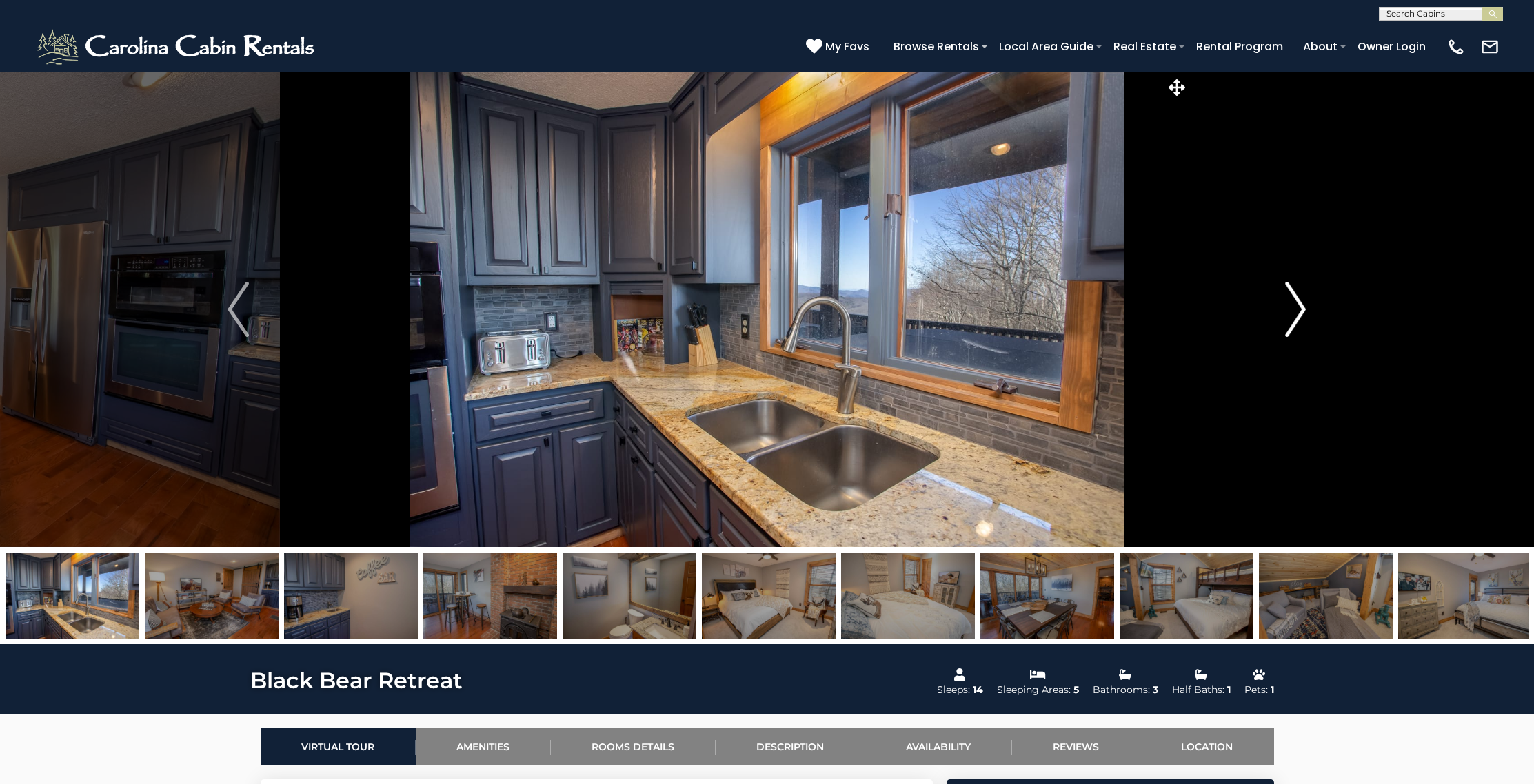
click at [1301, 308] on img "Next" at bounding box center [1295, 310] width 21 height 55
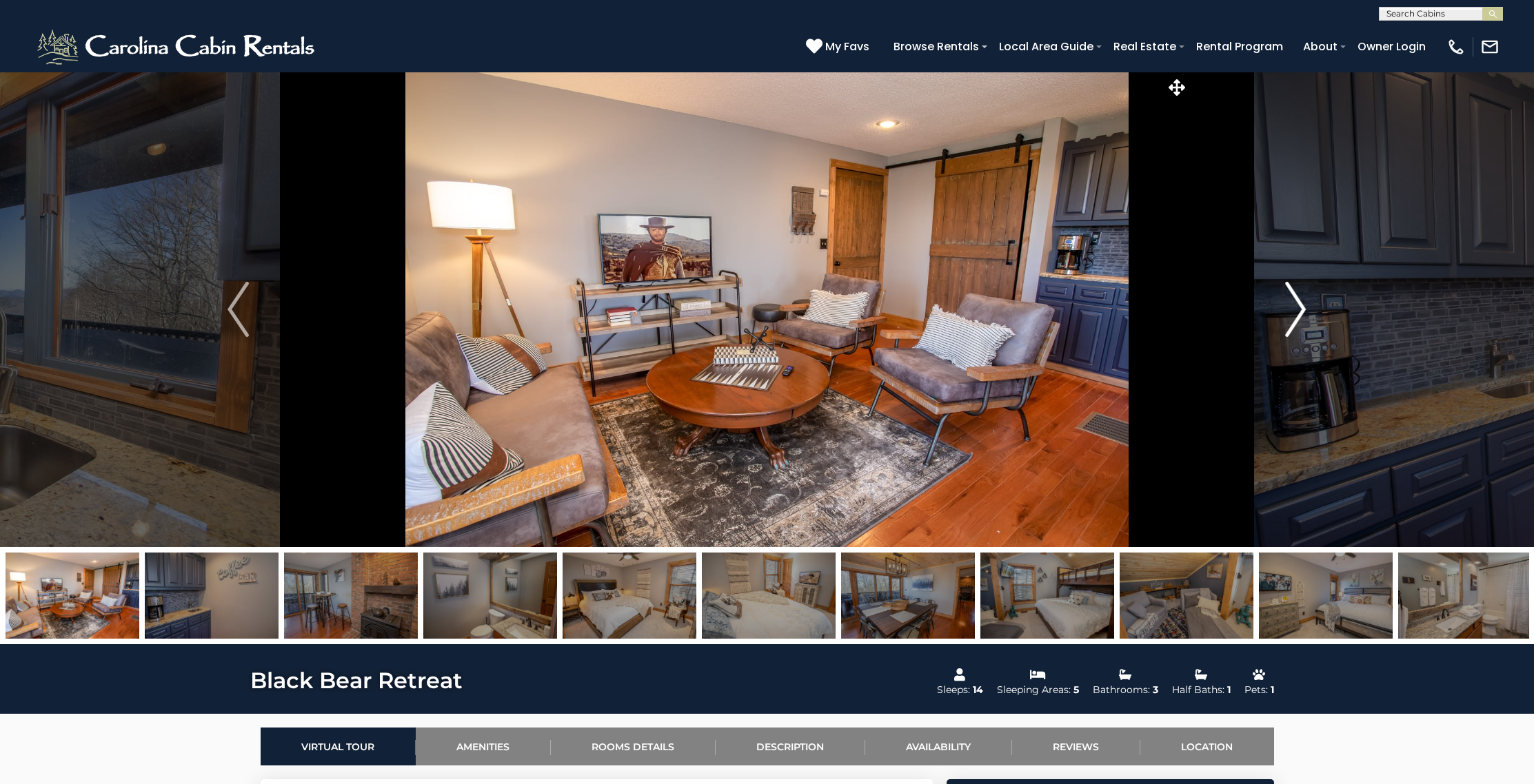
click at [1301, 308] on img "Next" at bounding box center [1295, 310] width 21 height 55
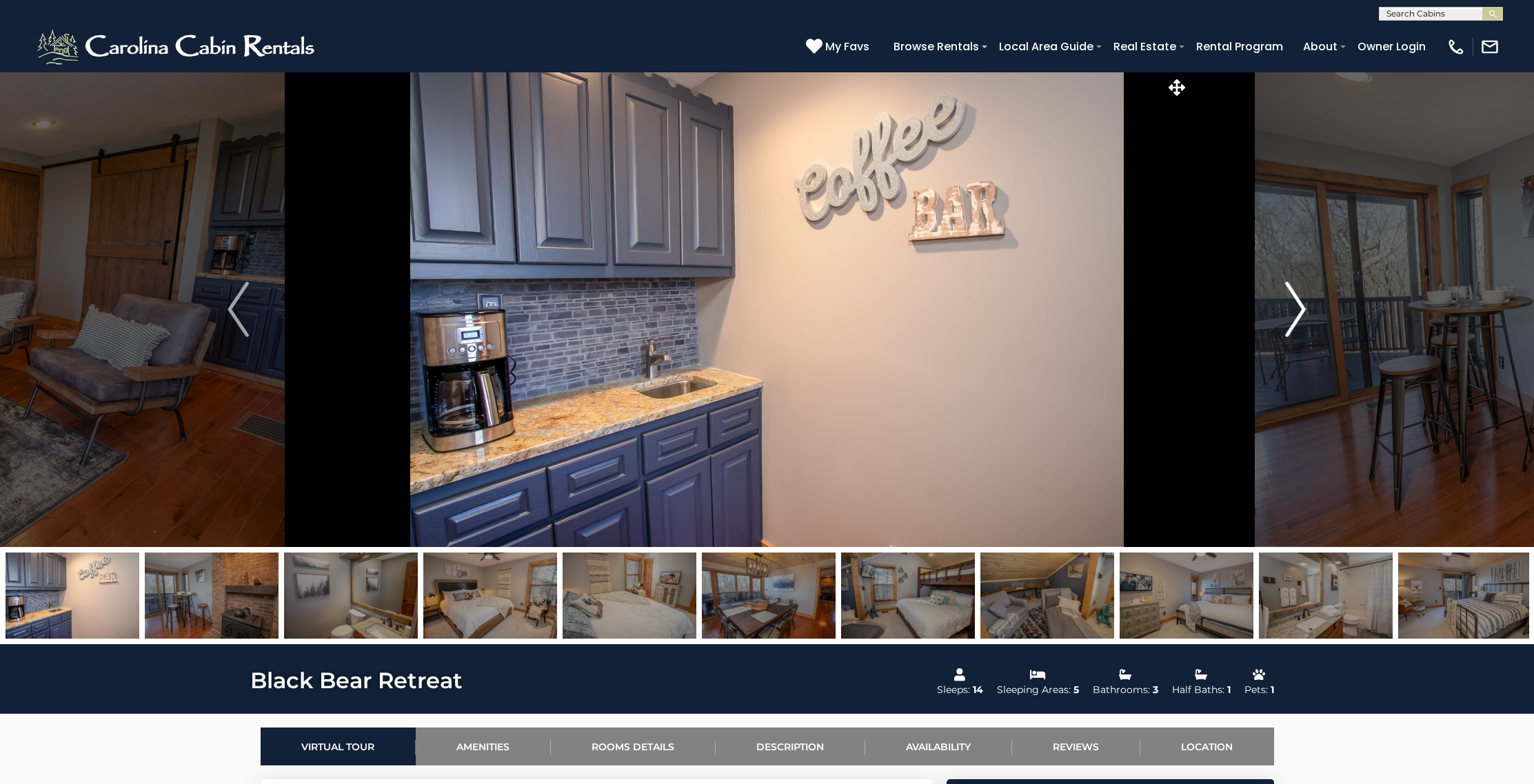
click at [1301, 308] on img "Next" at bounding box center [1295, 310] width 21 height 55
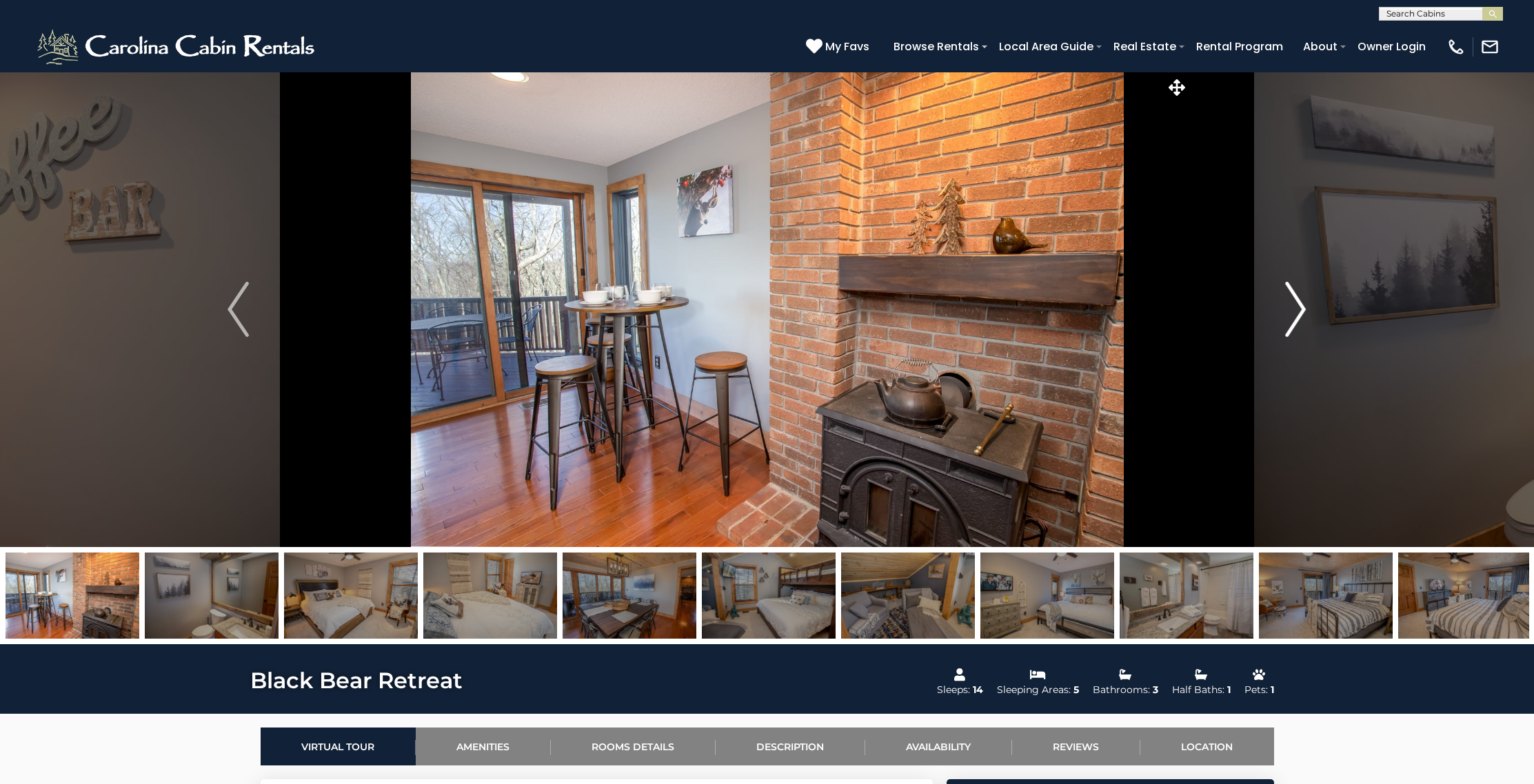
click at [1301, 308] on img "Next" at bounding box center [1295, 310] width 21 height 55
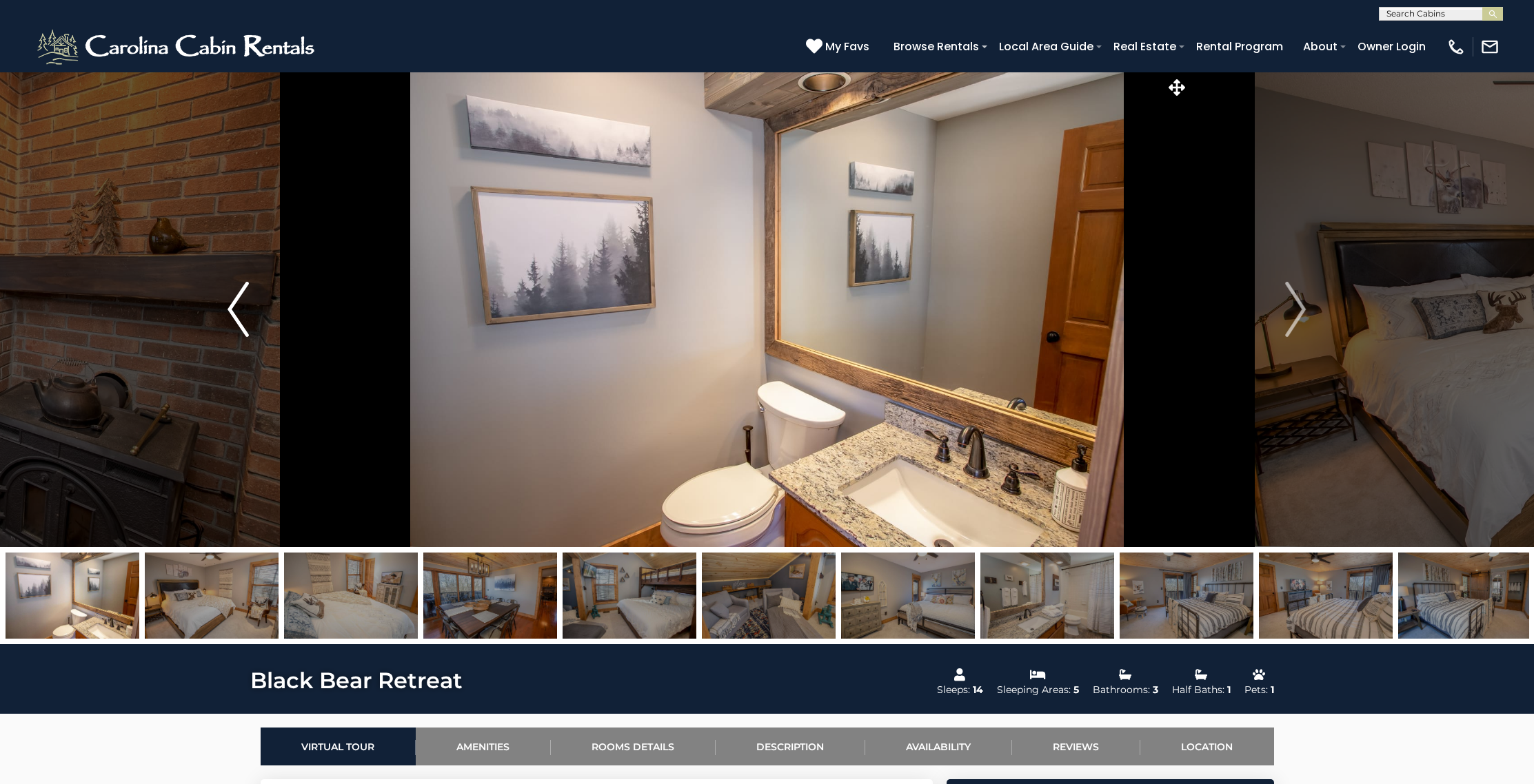
click at [225, 298] on button "Previous" at bounding box center [238, 309] width 213 height 476
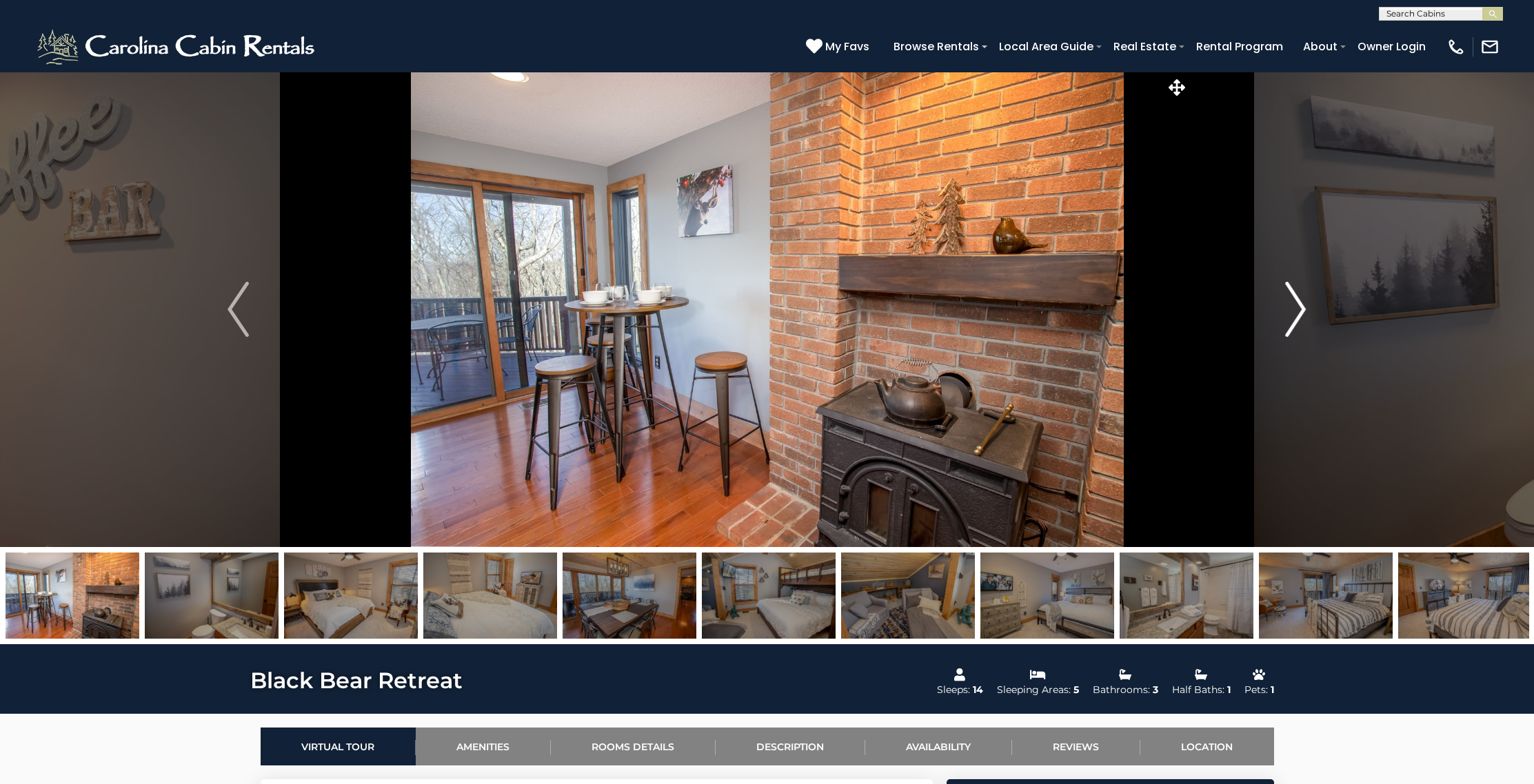
click at [1293, 322] on img "Next" at bounding box center [1295, 310] width 21 height 55
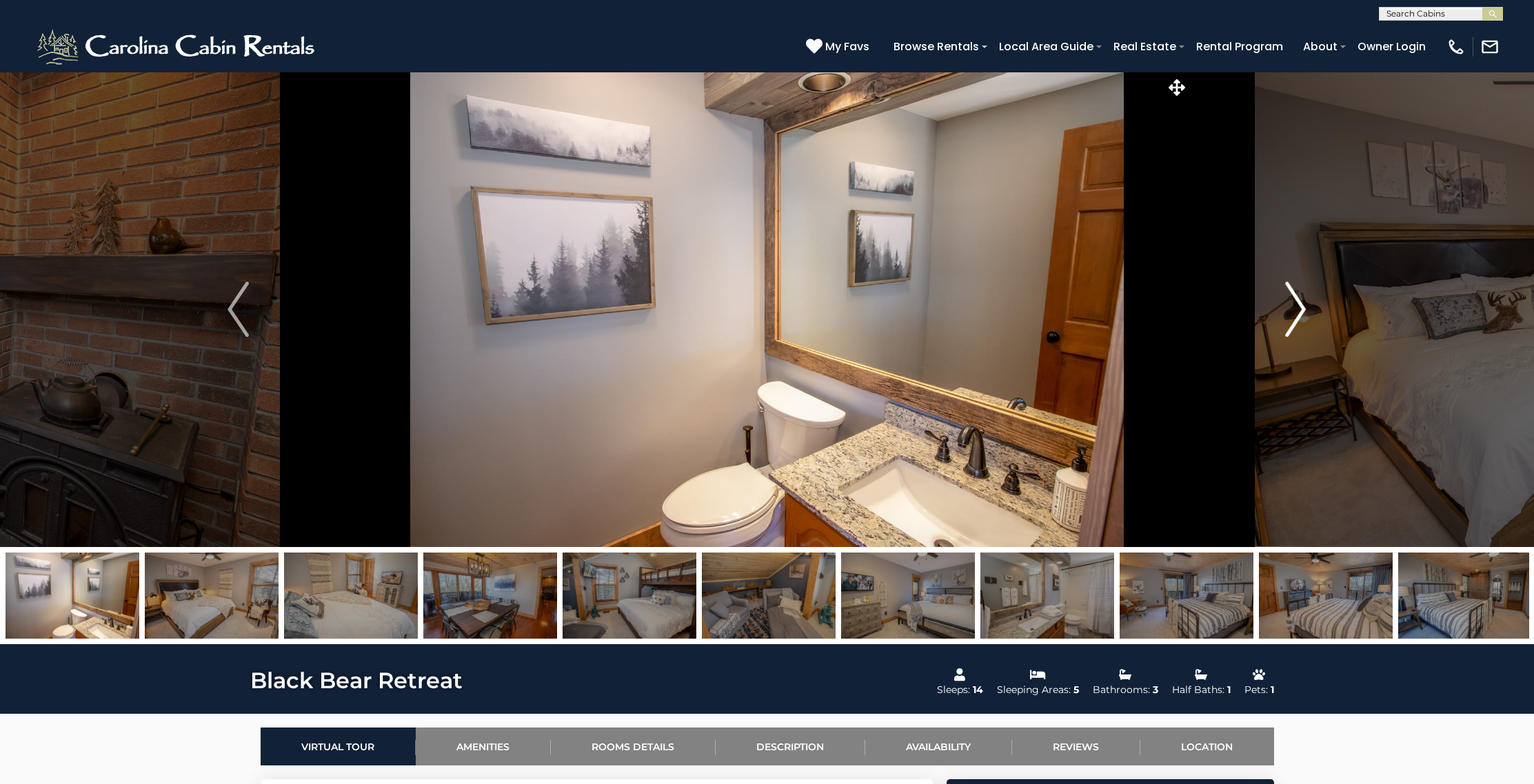
click at [1293, 322] on img "Next" at bounding box center [1295, 310] width 21 height 55
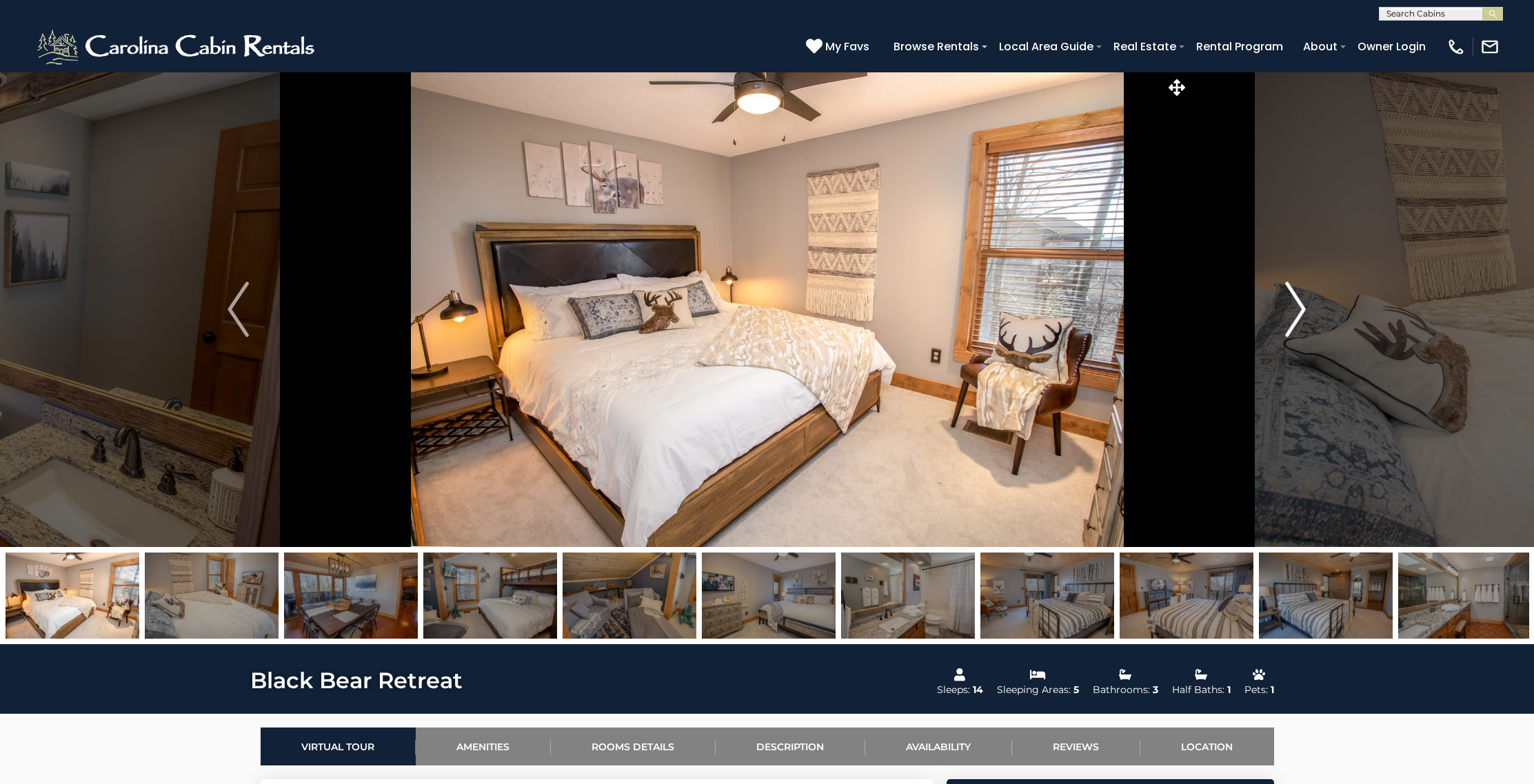
click at [1293, 322] on img "Next" at bounding box center [1295, 310] width 21 height 55
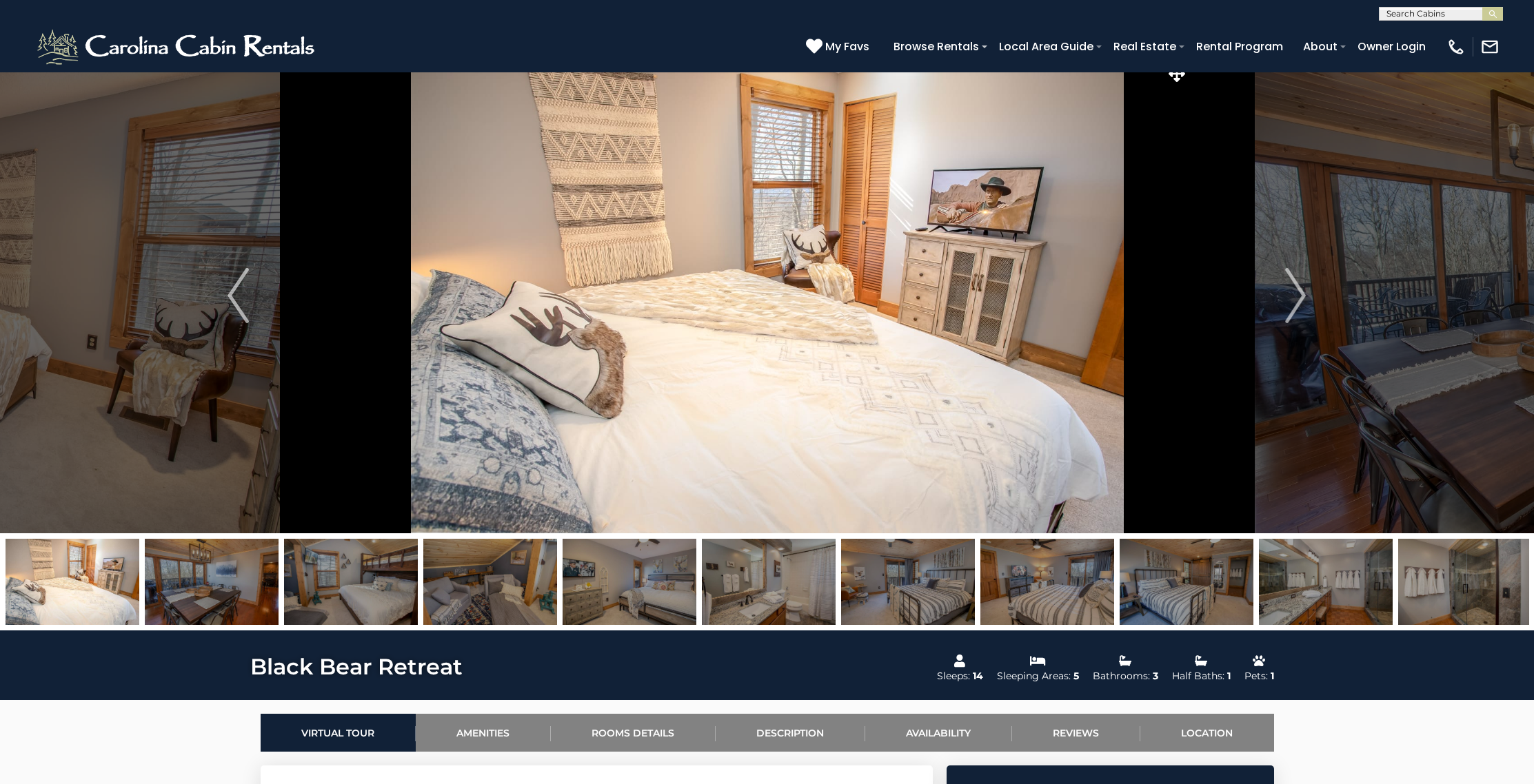
scroll to position [14, 0]
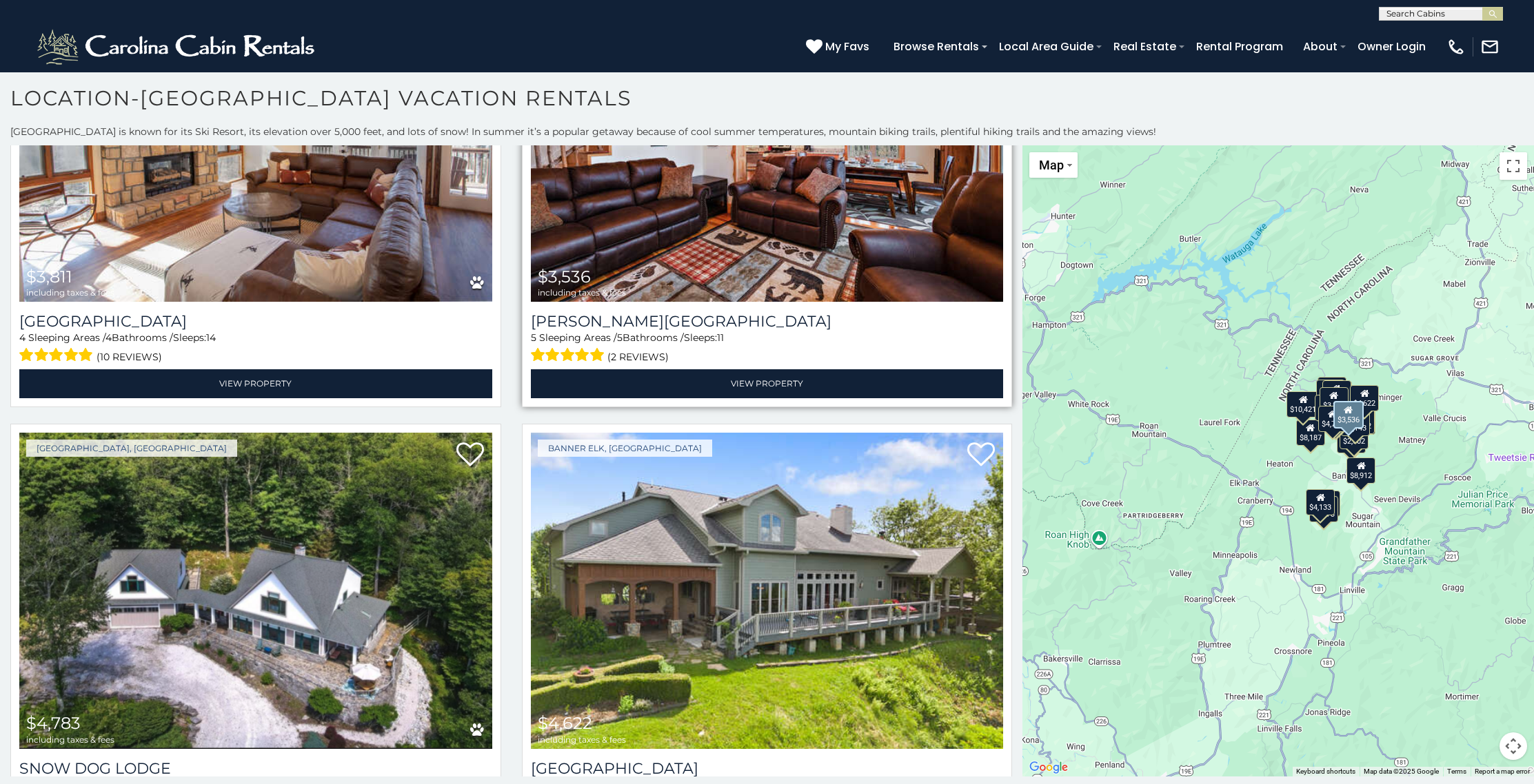
scroll to position [1146, 0]
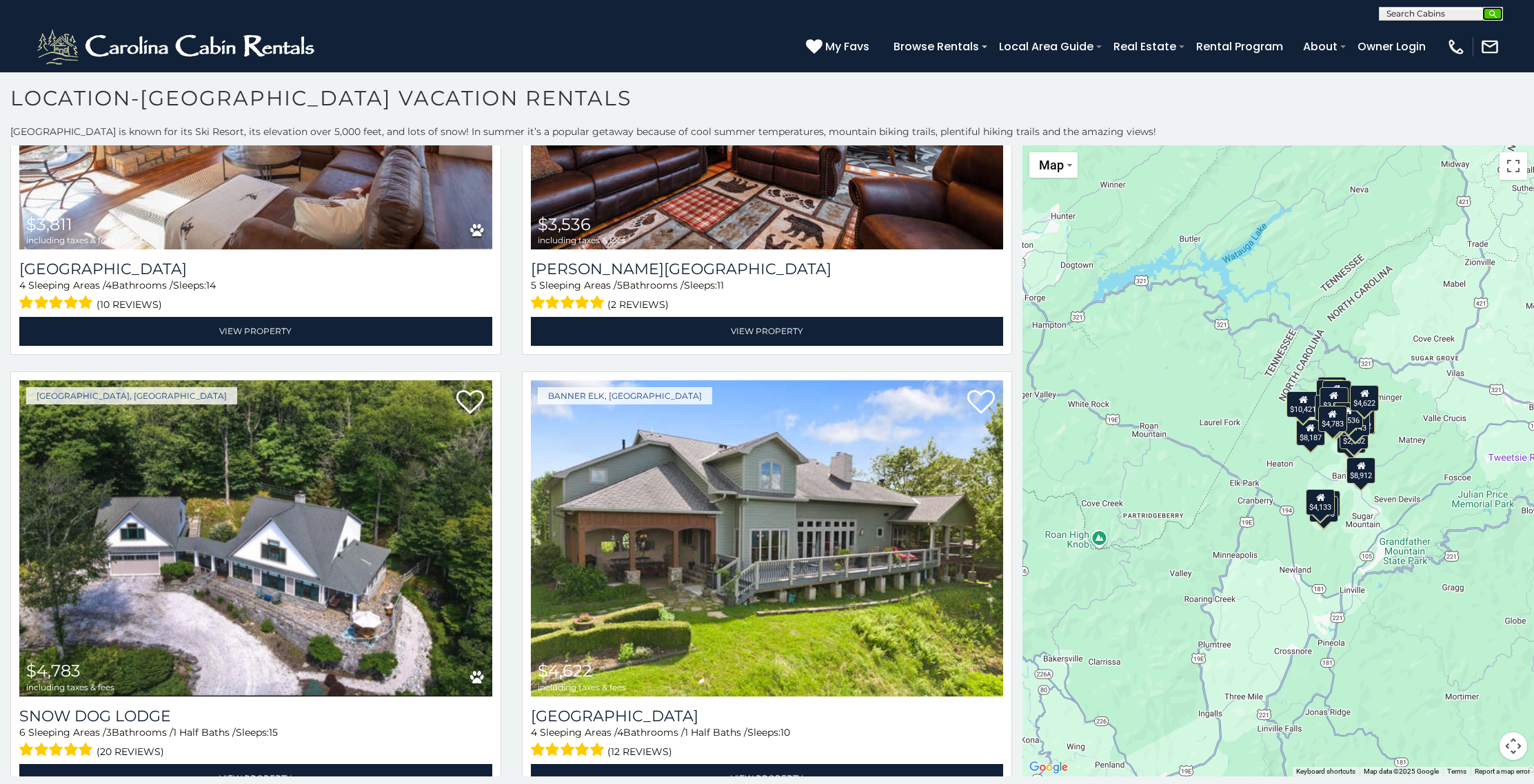
click at [1490, 13] on img "submit" at bounding box center [1492, 14] width 11 height 11
click at [1469, 13] on input "text" at bounding box center [1440, 16] width 121 height 13
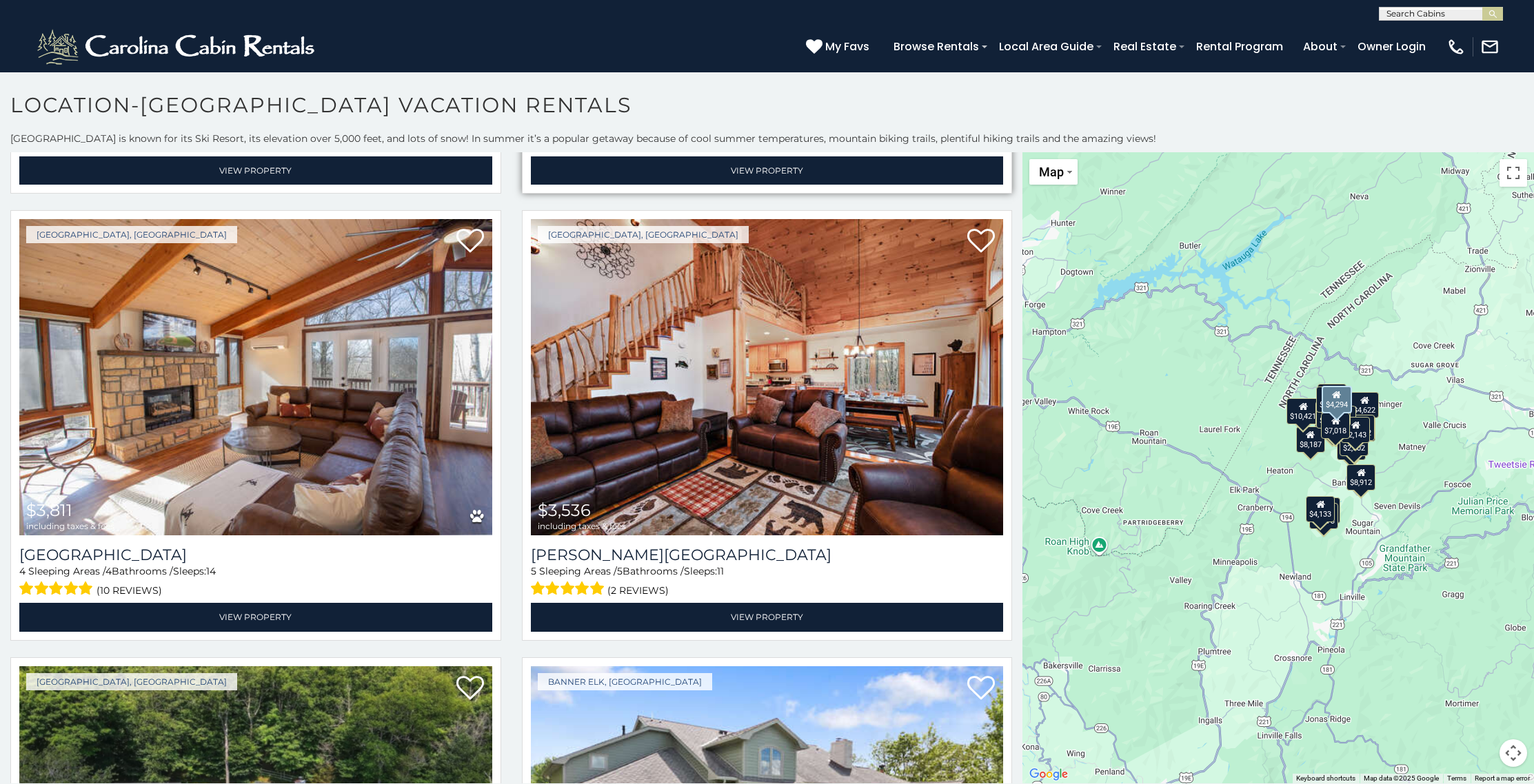
scroll to position [910, 0]
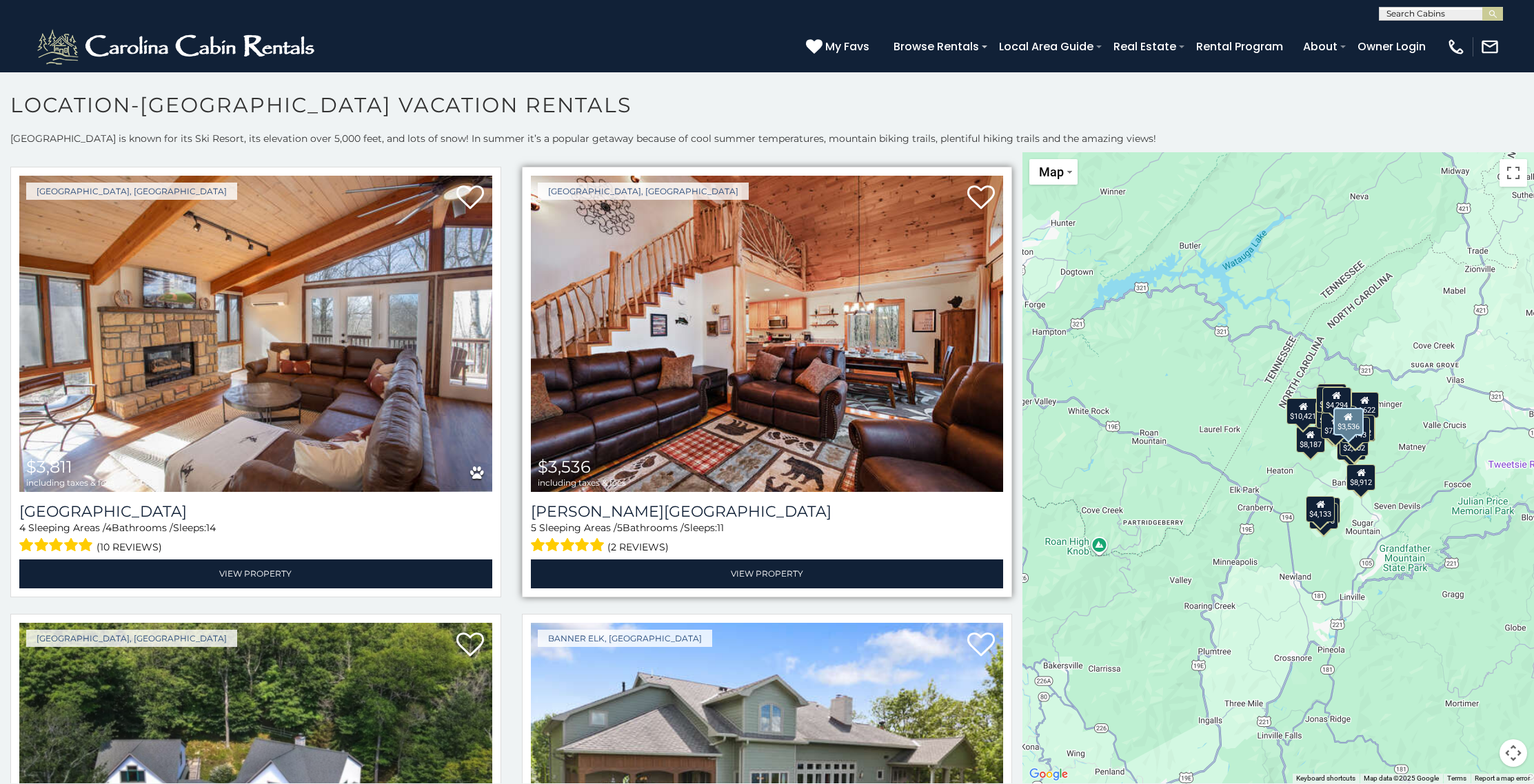
click at [747, 370] on img at bounding box center [767, 334] width 473 height 316
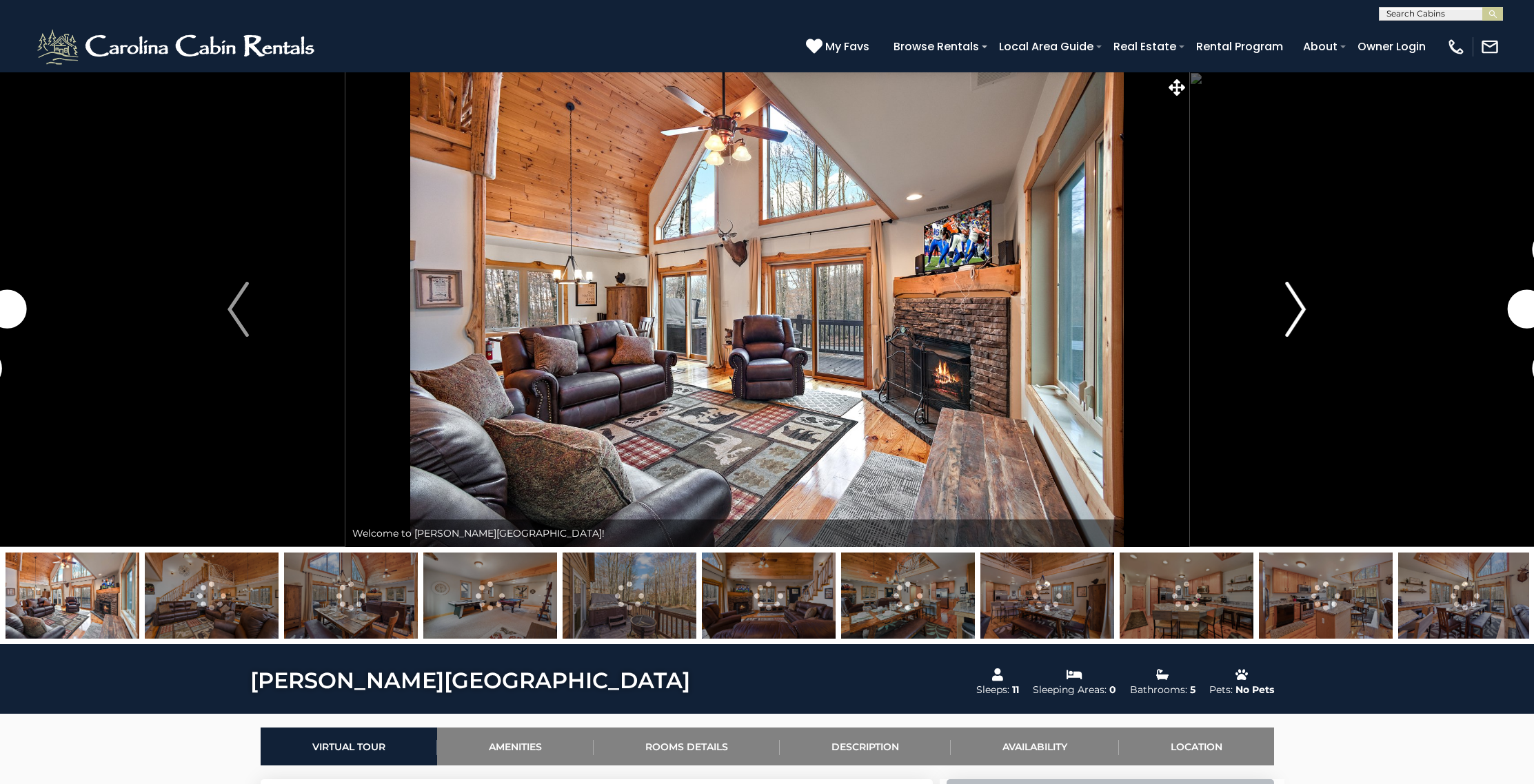
click at [1290, 297] on img "Next" at bounding box center [1295, 310] width 21 height 55
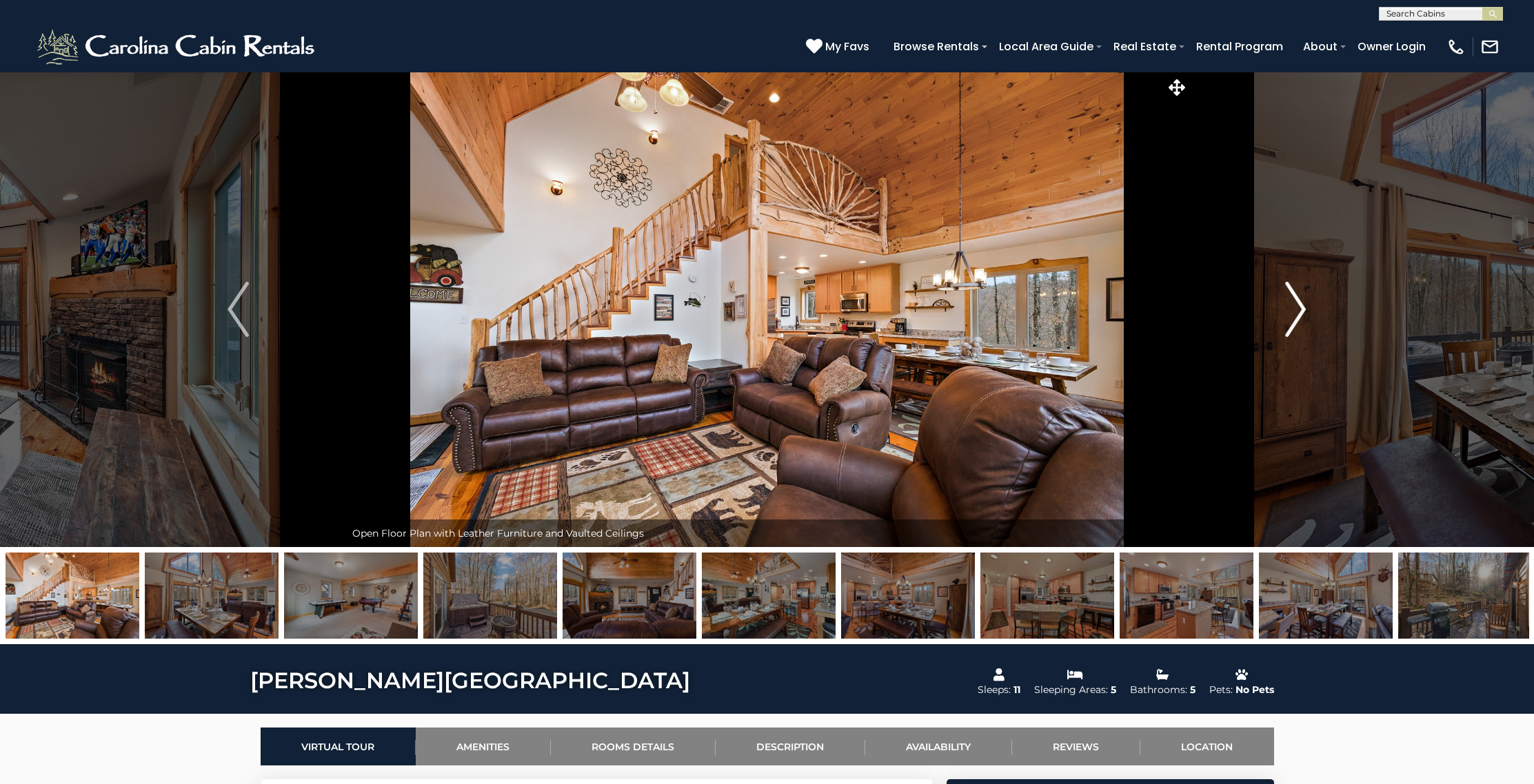
click at [1289, 298] on img "Next" at bounding box center [1295, 310] width 21 height 55
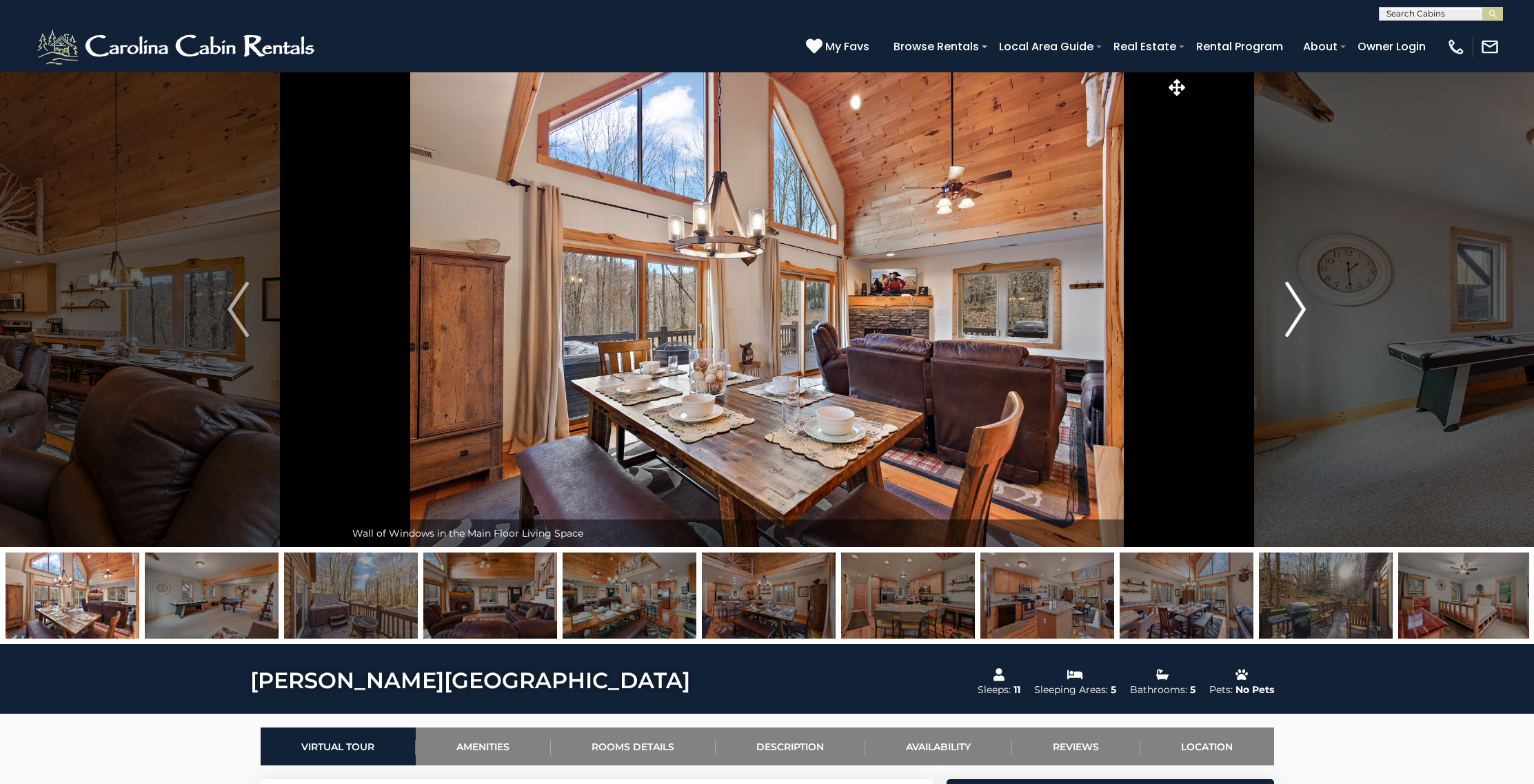
click at [1289, 298] on img "Next" at bounding box center [1295, 310] width 21 height 55
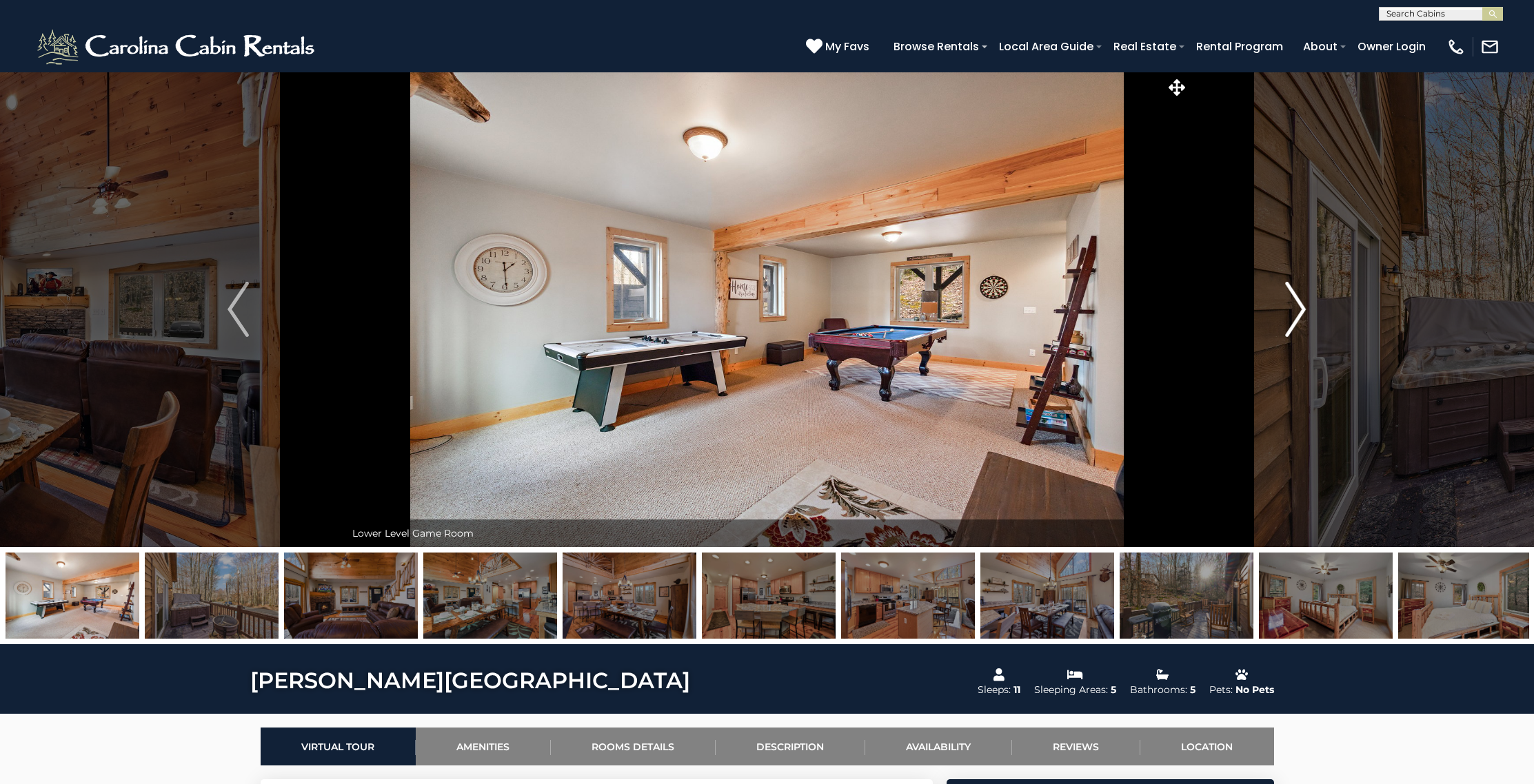
click at [1289, 298] on img "Next" at bounding box center [1295, 310] width 21 height 55
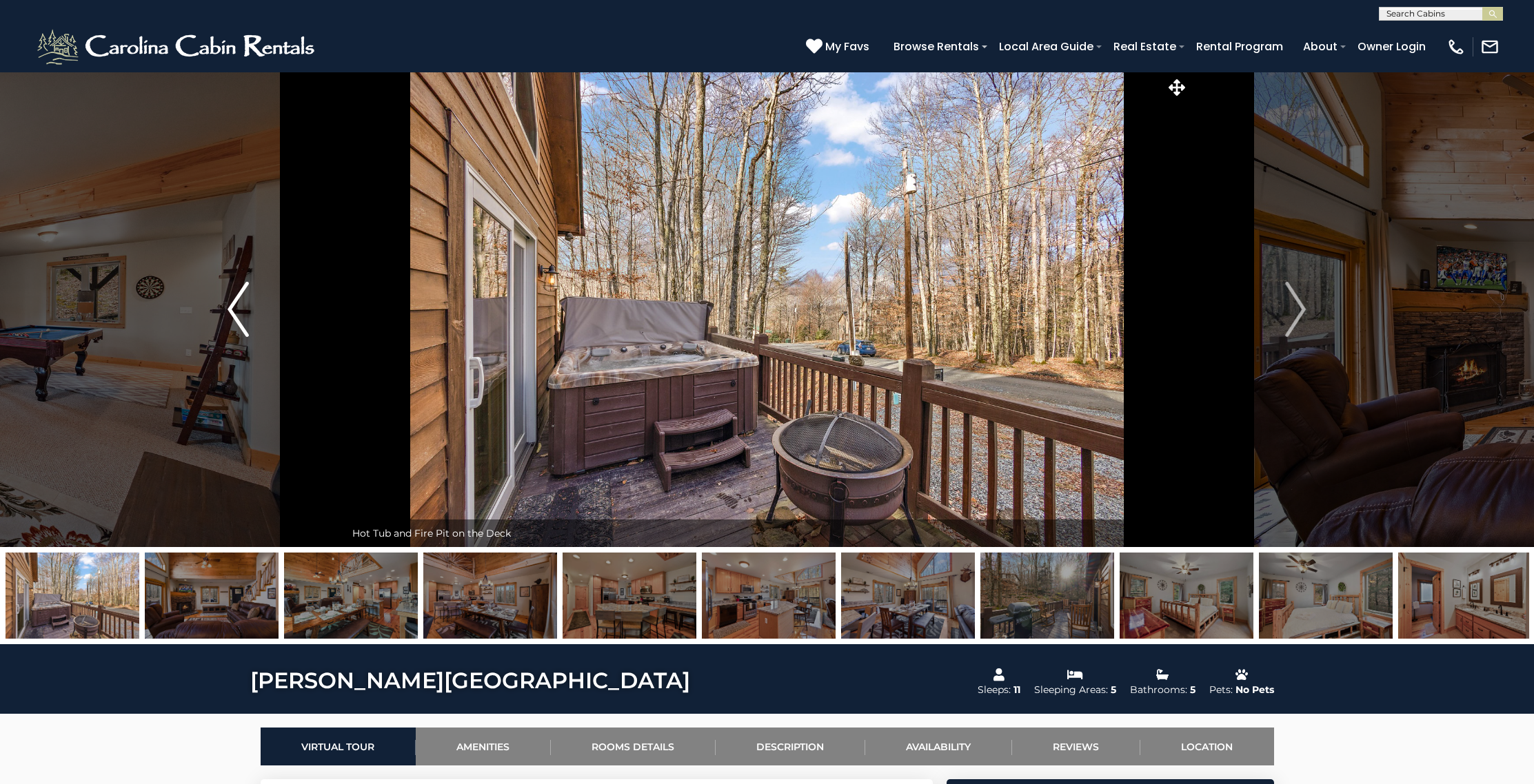
click at [238, 306] on img "Previous" at bounding box center [238, 310] width 21 height 55
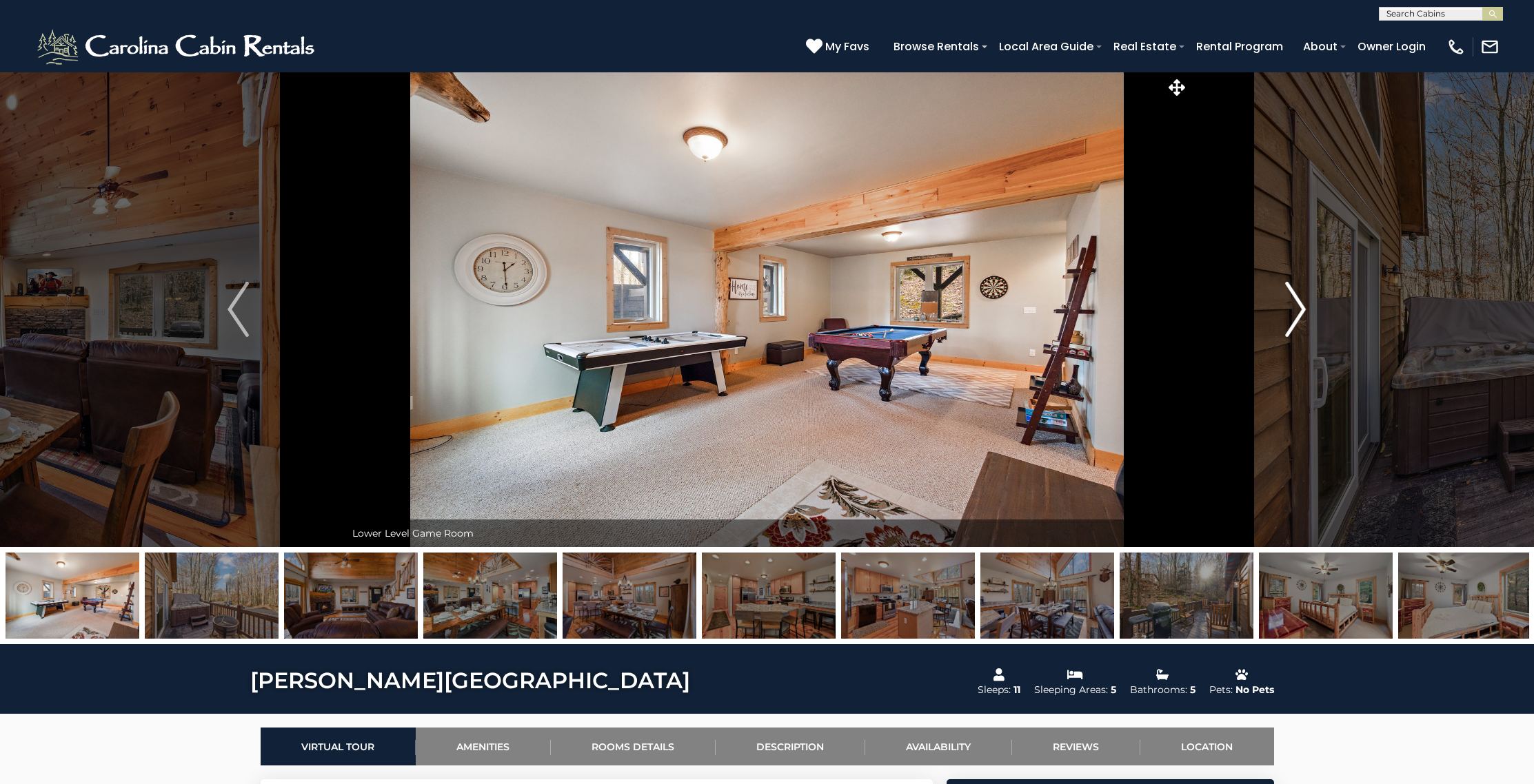
click at [1303, 304] on img "Next" at bounding box center [1295, 310] width 21 height 55
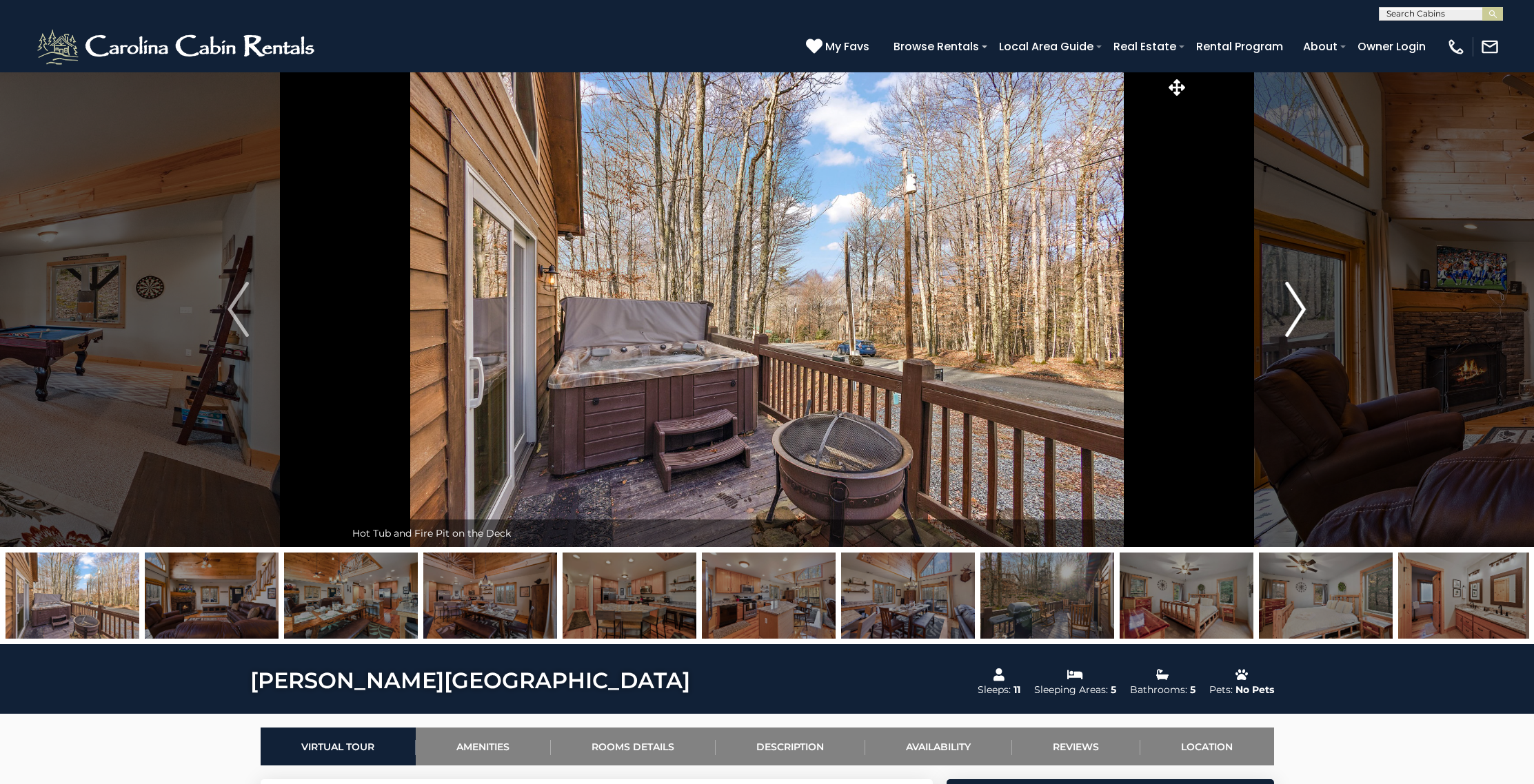
click at [1303, 304] on img "Next" at bounding box center [1295, 310] width 21 height 55
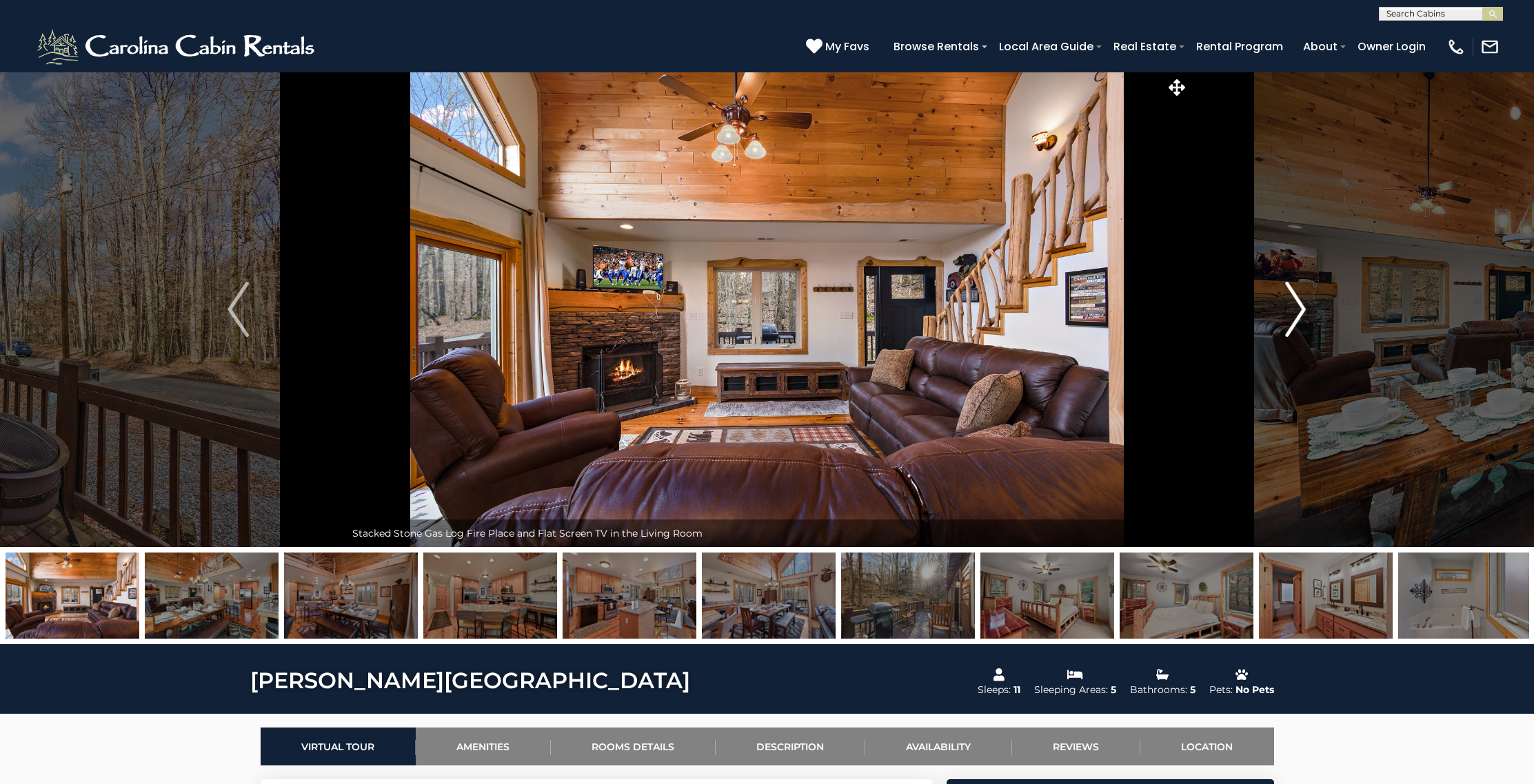
click at [1303, 304] on img "Next" at bounding box center [1295, 310] width 21 height 55
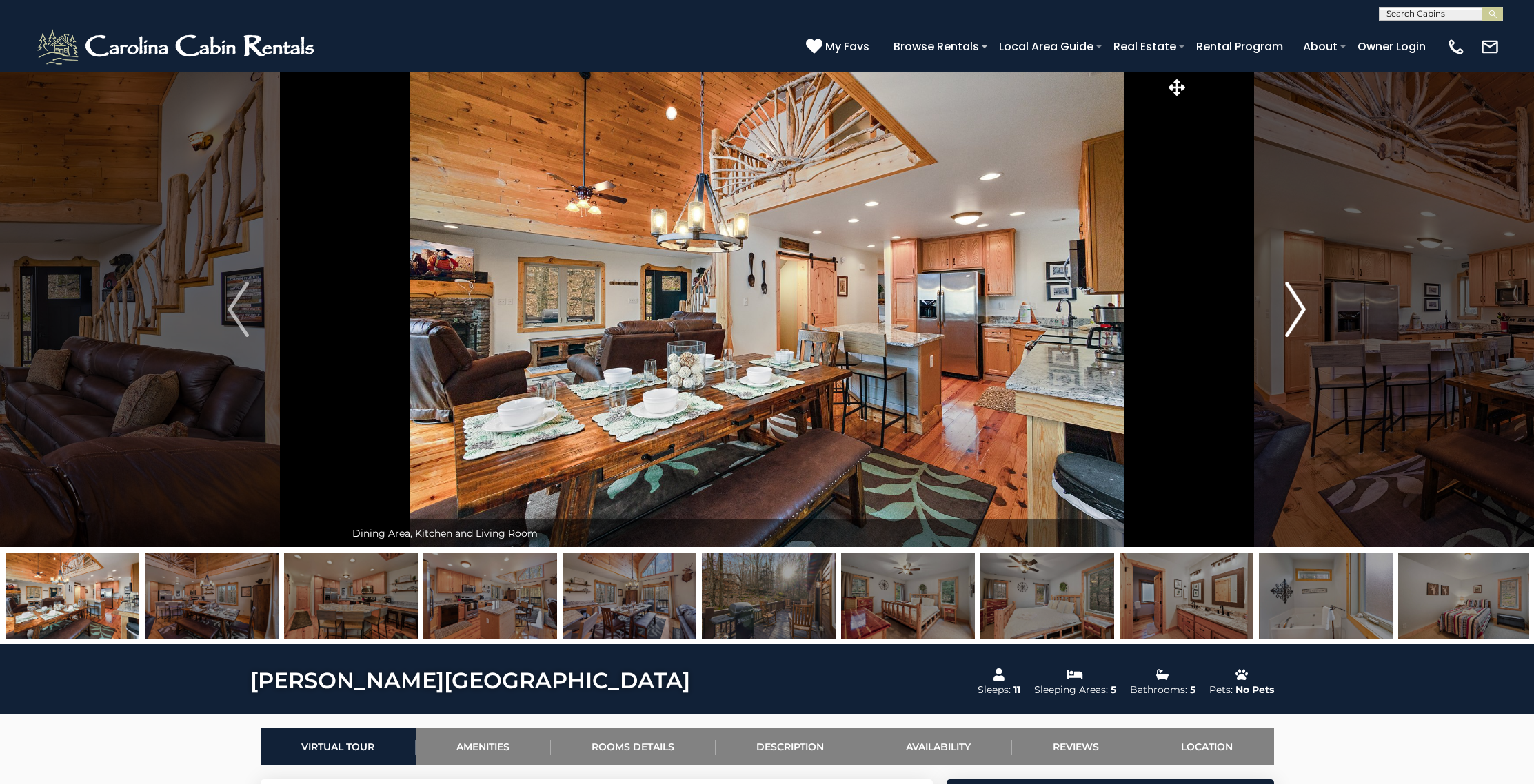
click at [1303, 304] on img "Next" at bounding box center [1295, 310] width 21 height 55
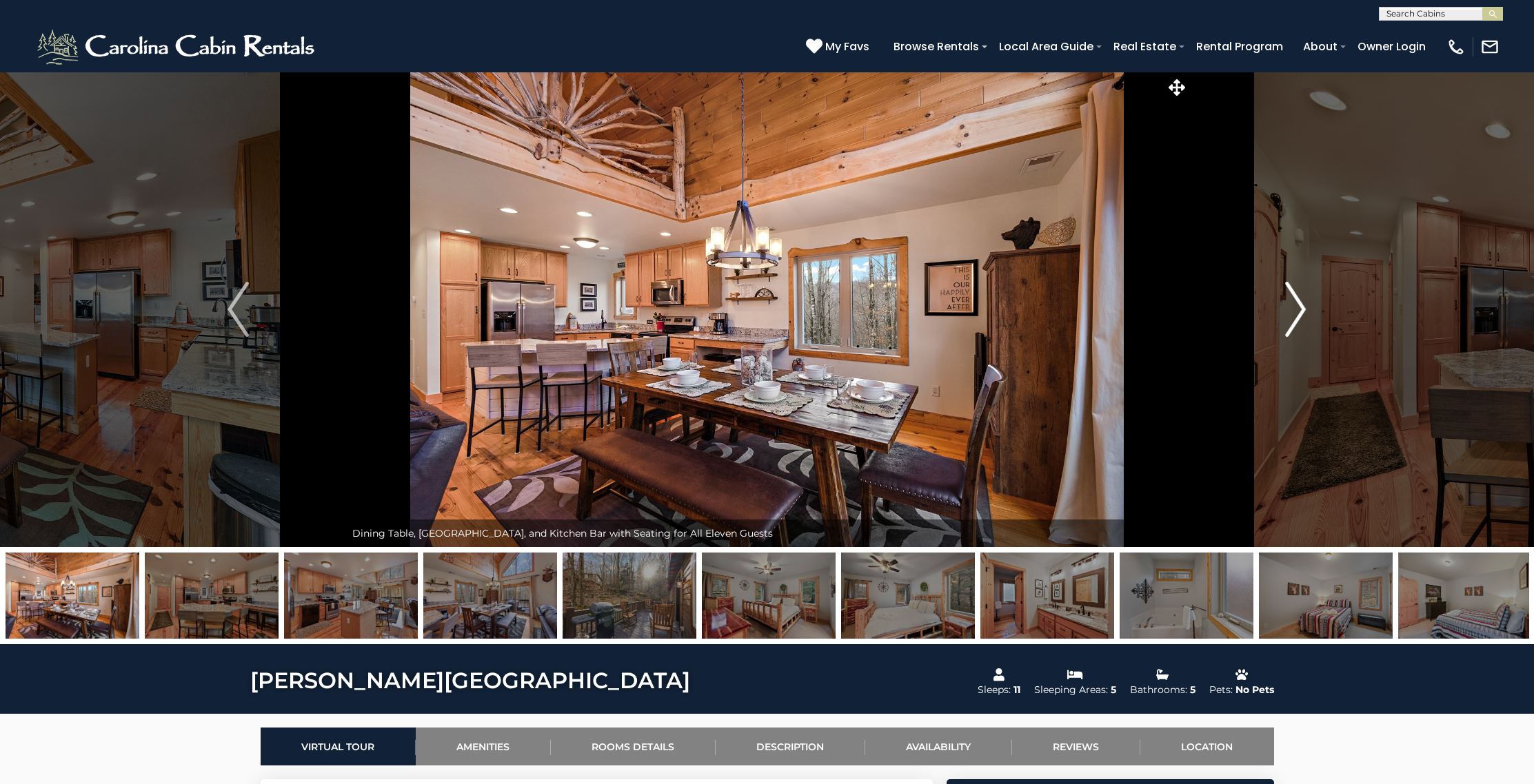
click at [1303, 304] on img "Next" at bounding box center [1295, 310] width 21 height 55
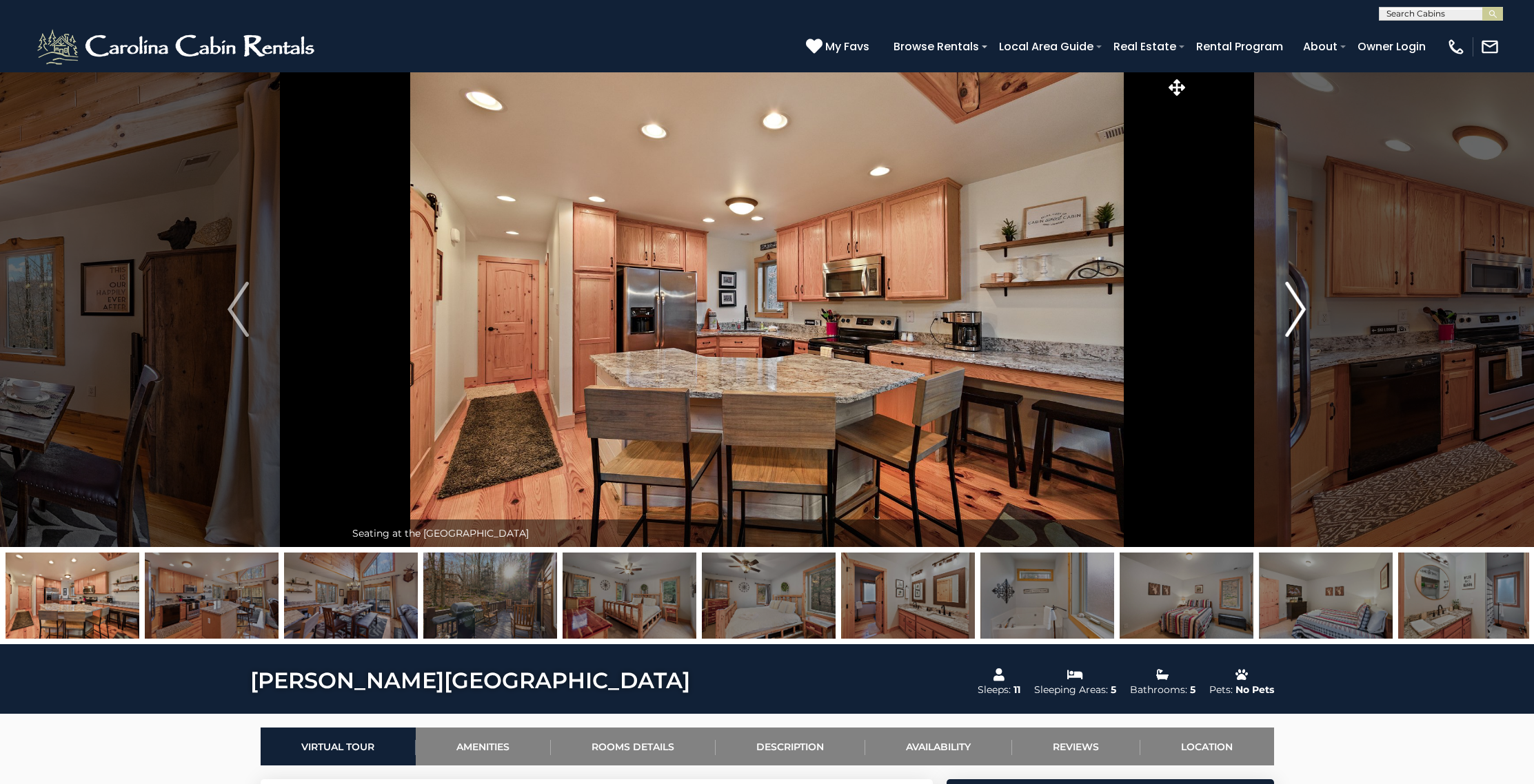
click at [1303, 304] on img "Next" at bounding box center [1295, 310] width 21 height 55
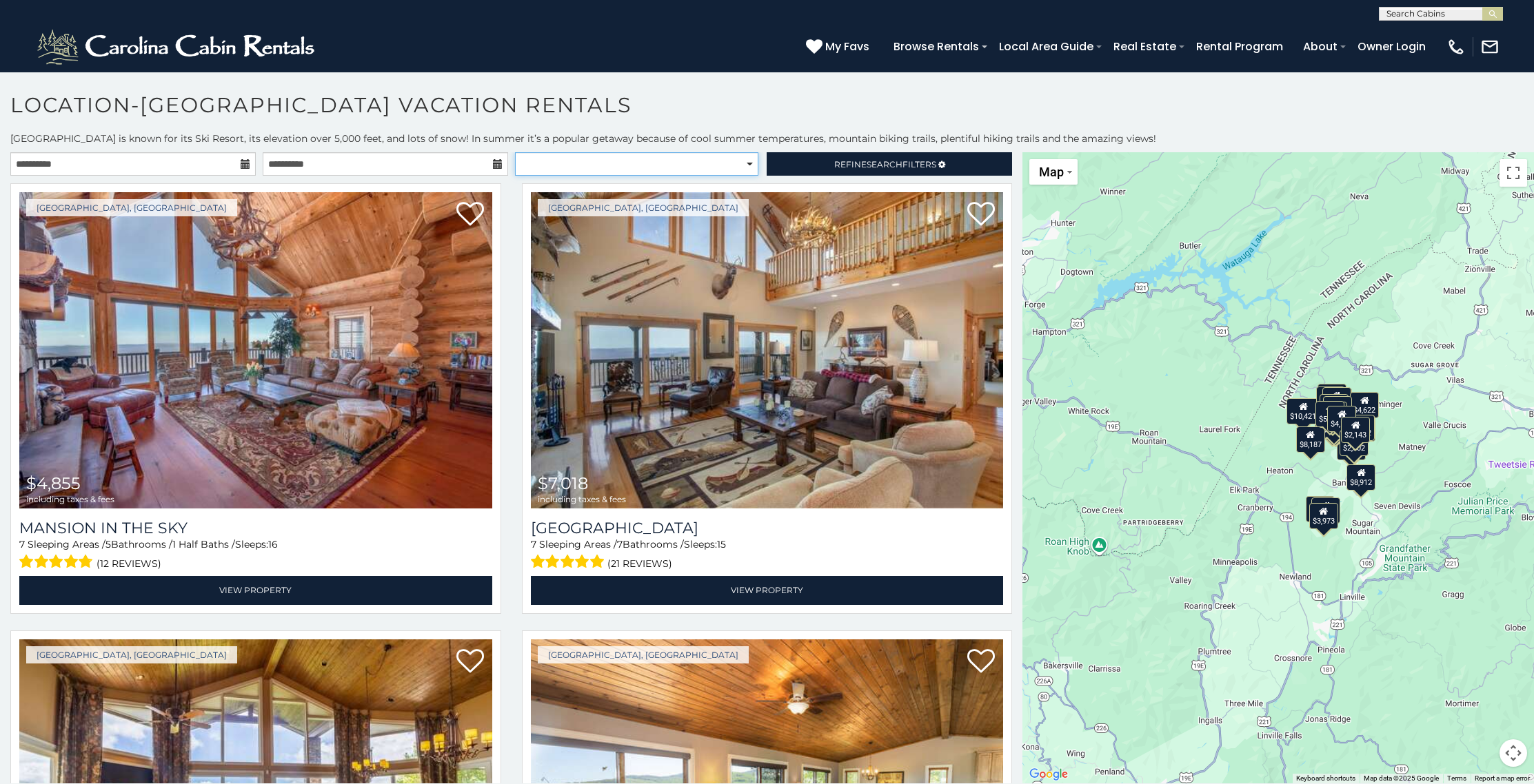
click at [741, 162] on select "**********" at bounding box center [636, 164] width 243 height 23
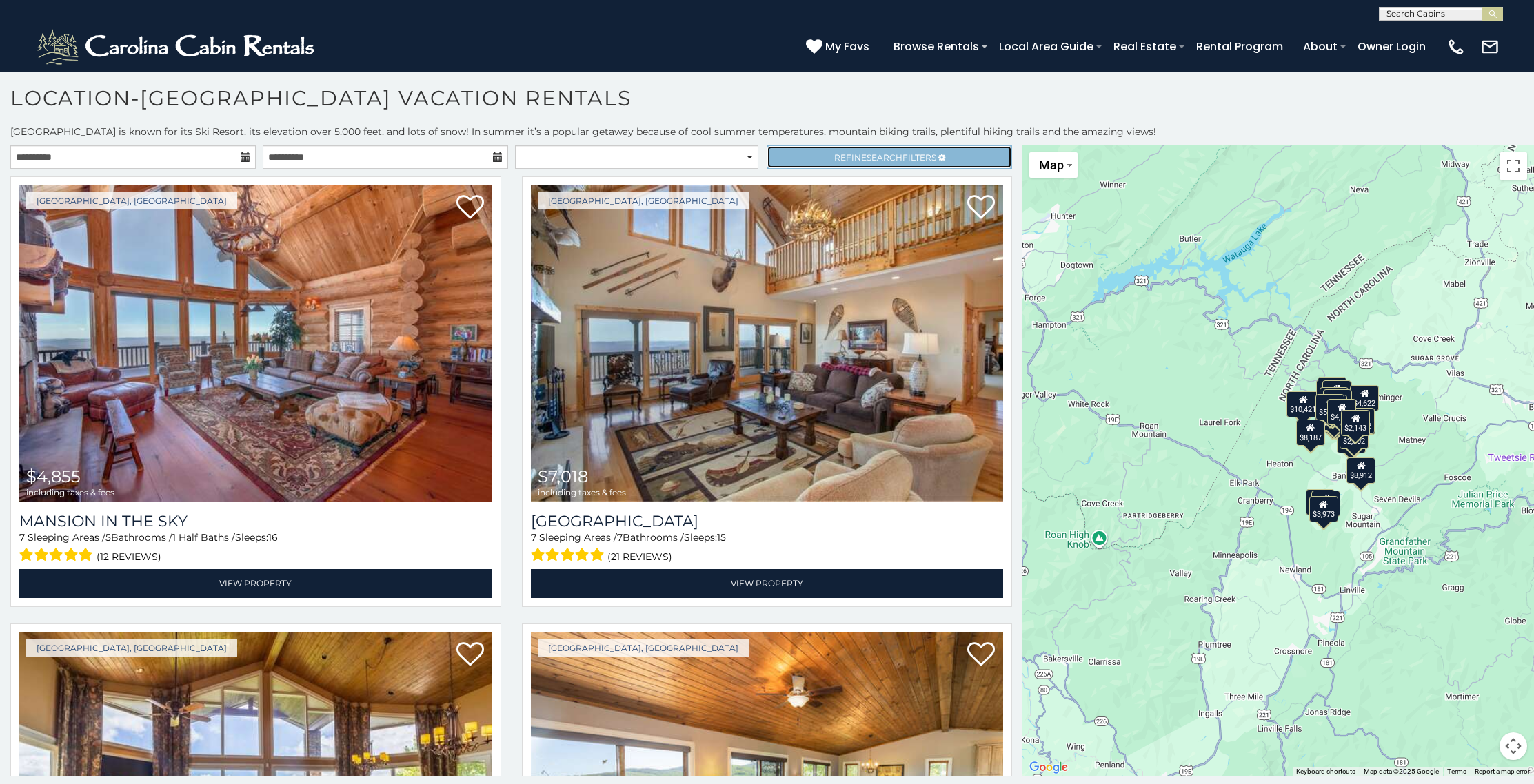
click at [843, 150] on link "Refine Search Filters" at bounding box center [889, 157] width 245 height 23
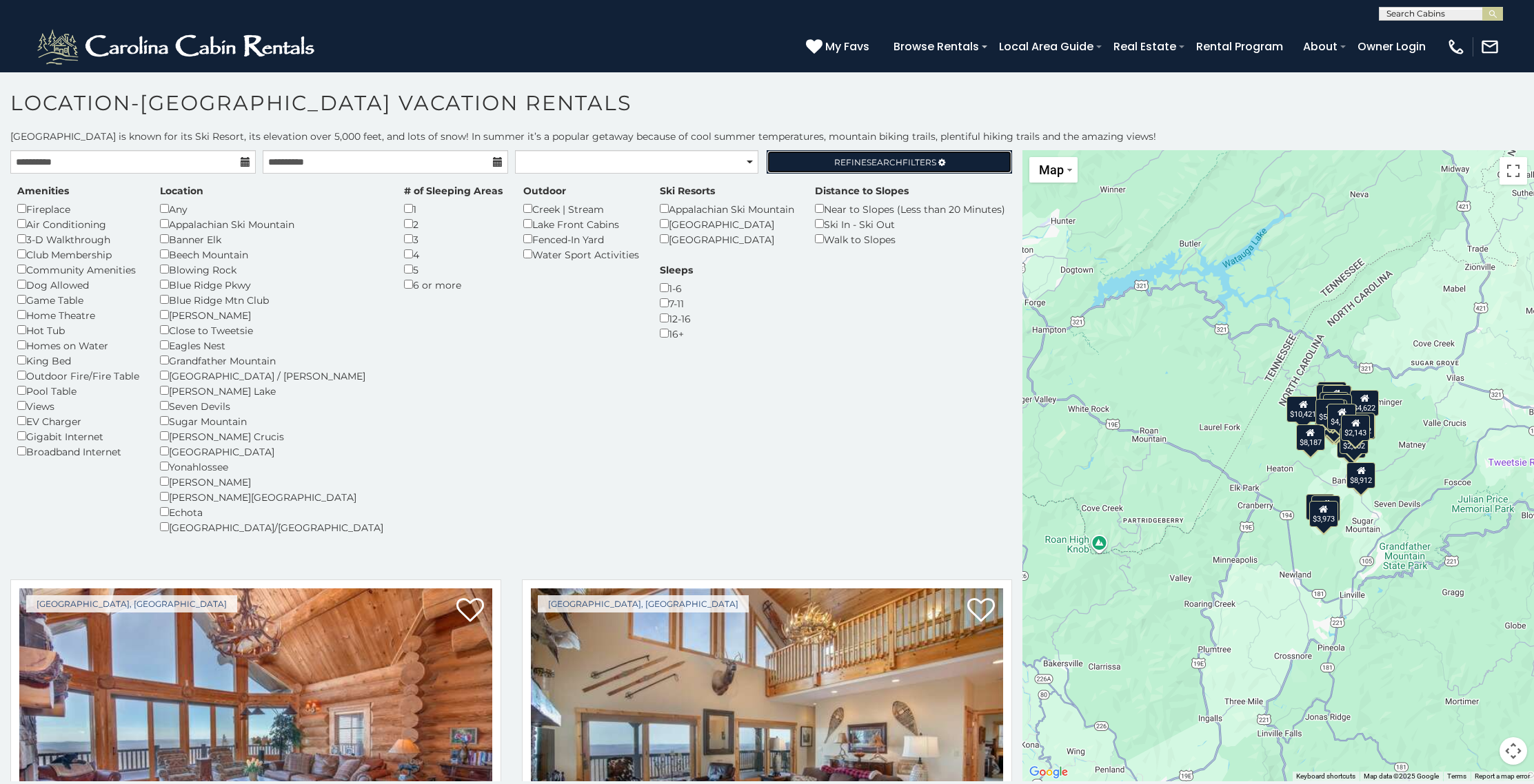
scroll to position [0, 0]
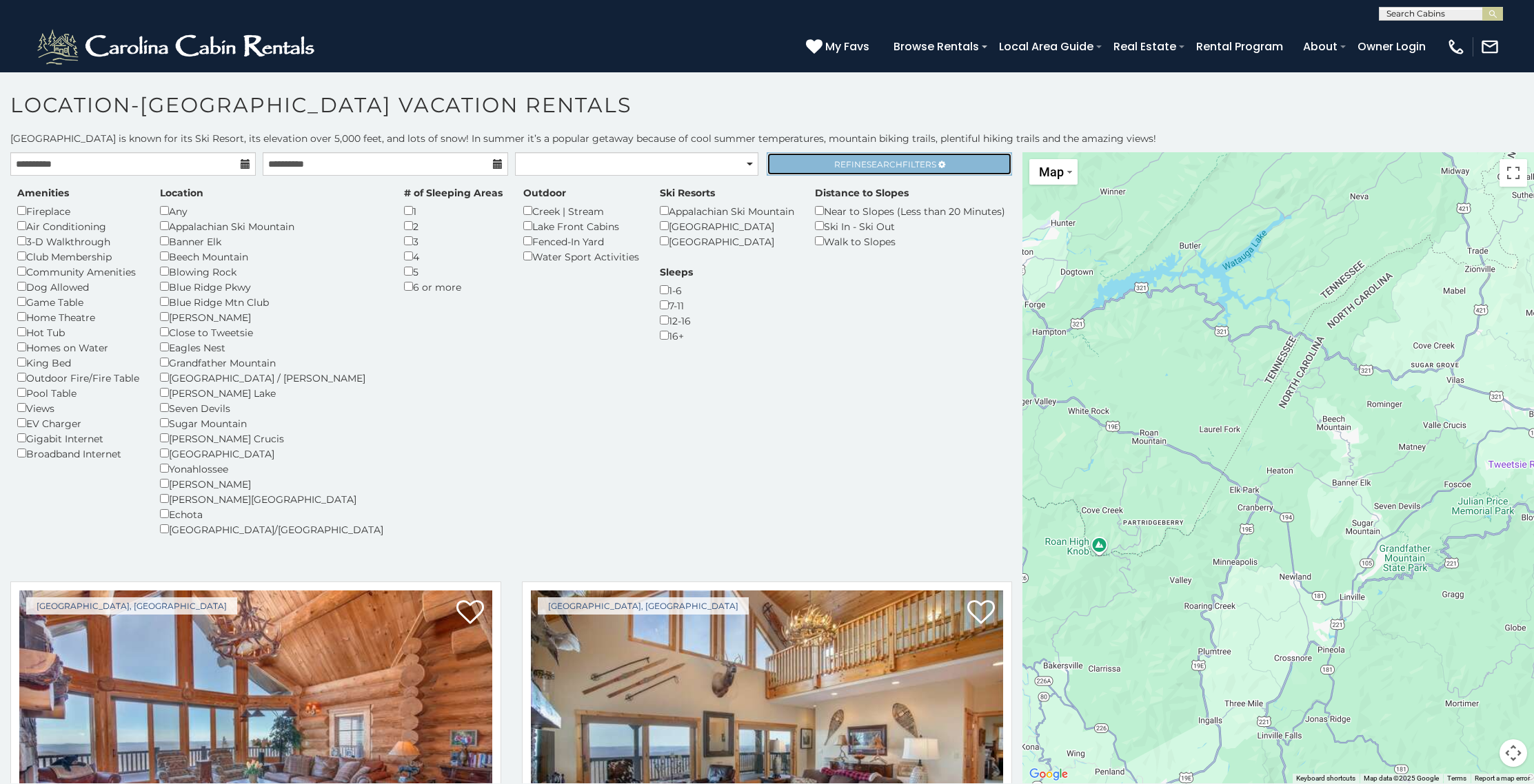
click at [810, 164] on link "Refine Search Filters" at bounding box center [889, 164] width 245 height 23
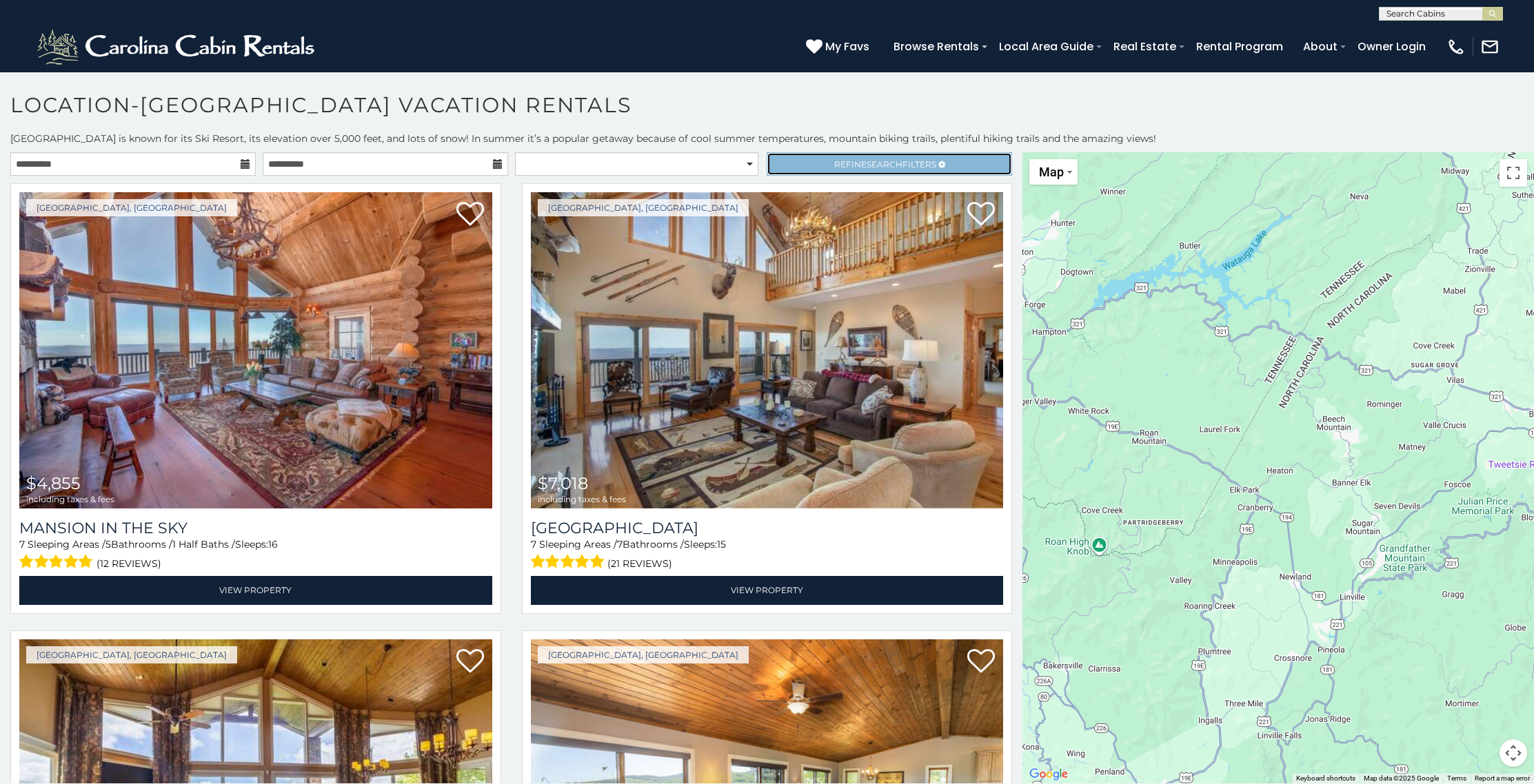
scroll to position [1, 0]
click at [810, 164] on link "Refine Search Filters" at bounding box center [889, 163] width 245 height 23
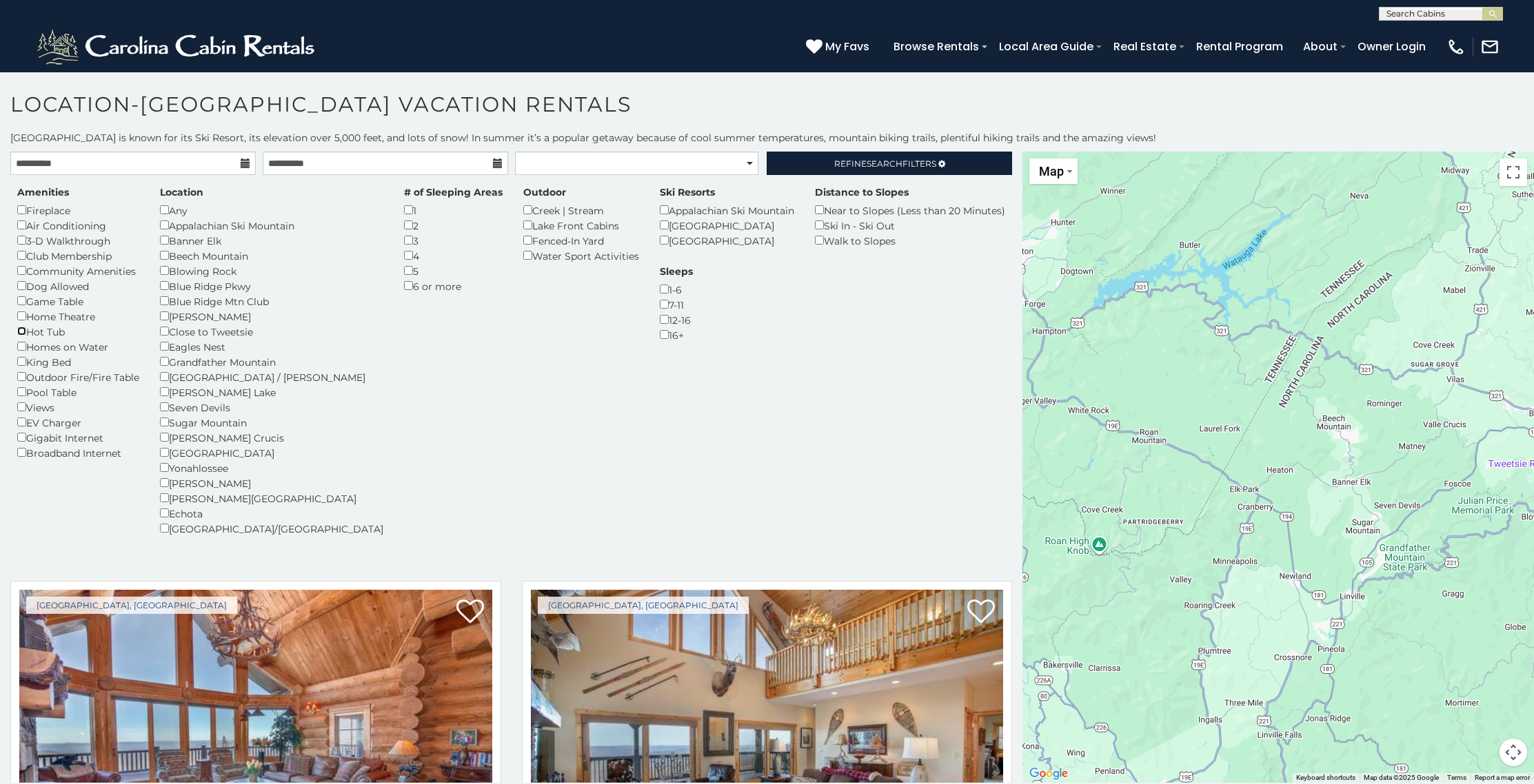
scroll to position [2, 0]
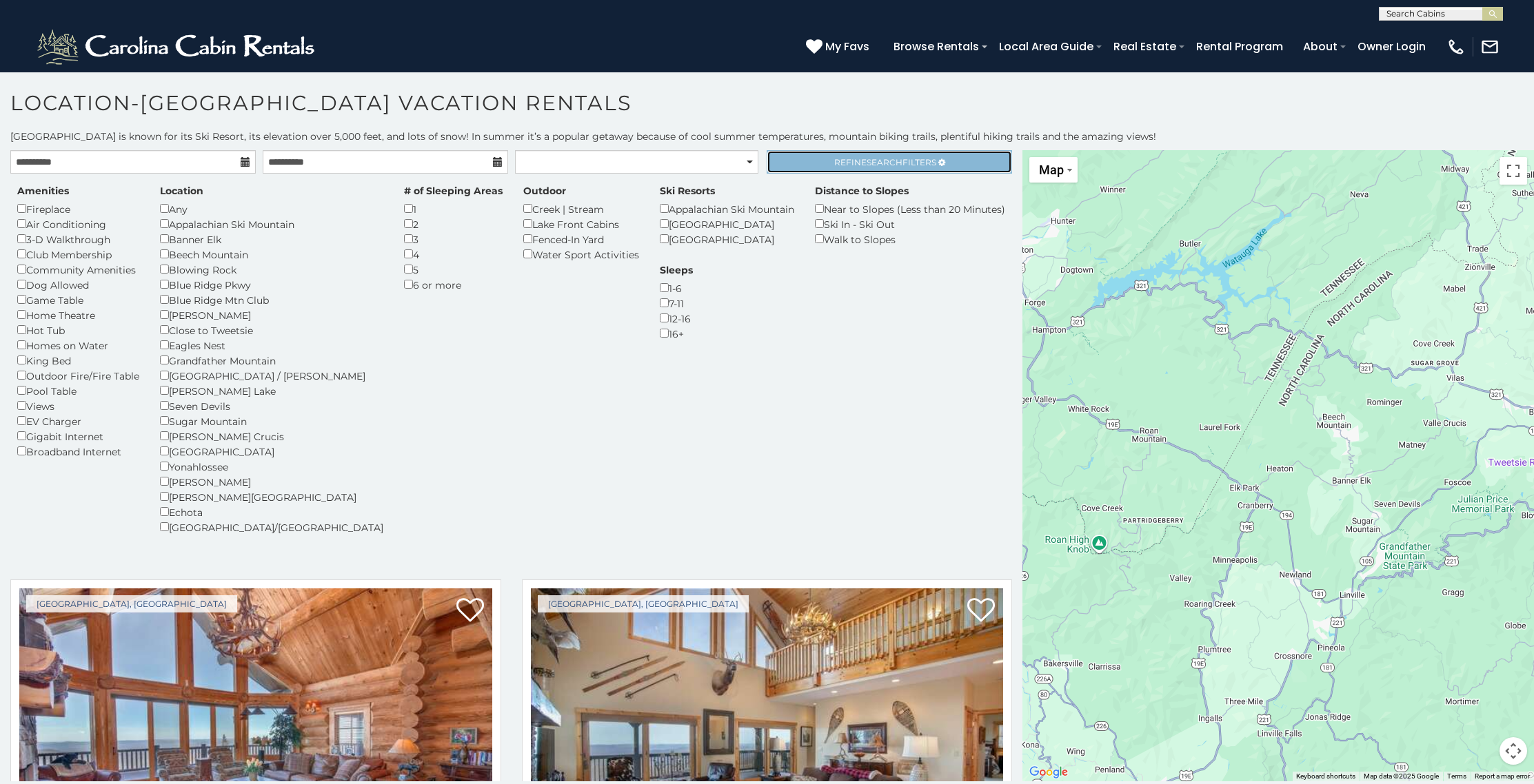
click at [843, 157] on span "Refine Search Filters" at bounding box center [885, 162] width 102 height 11
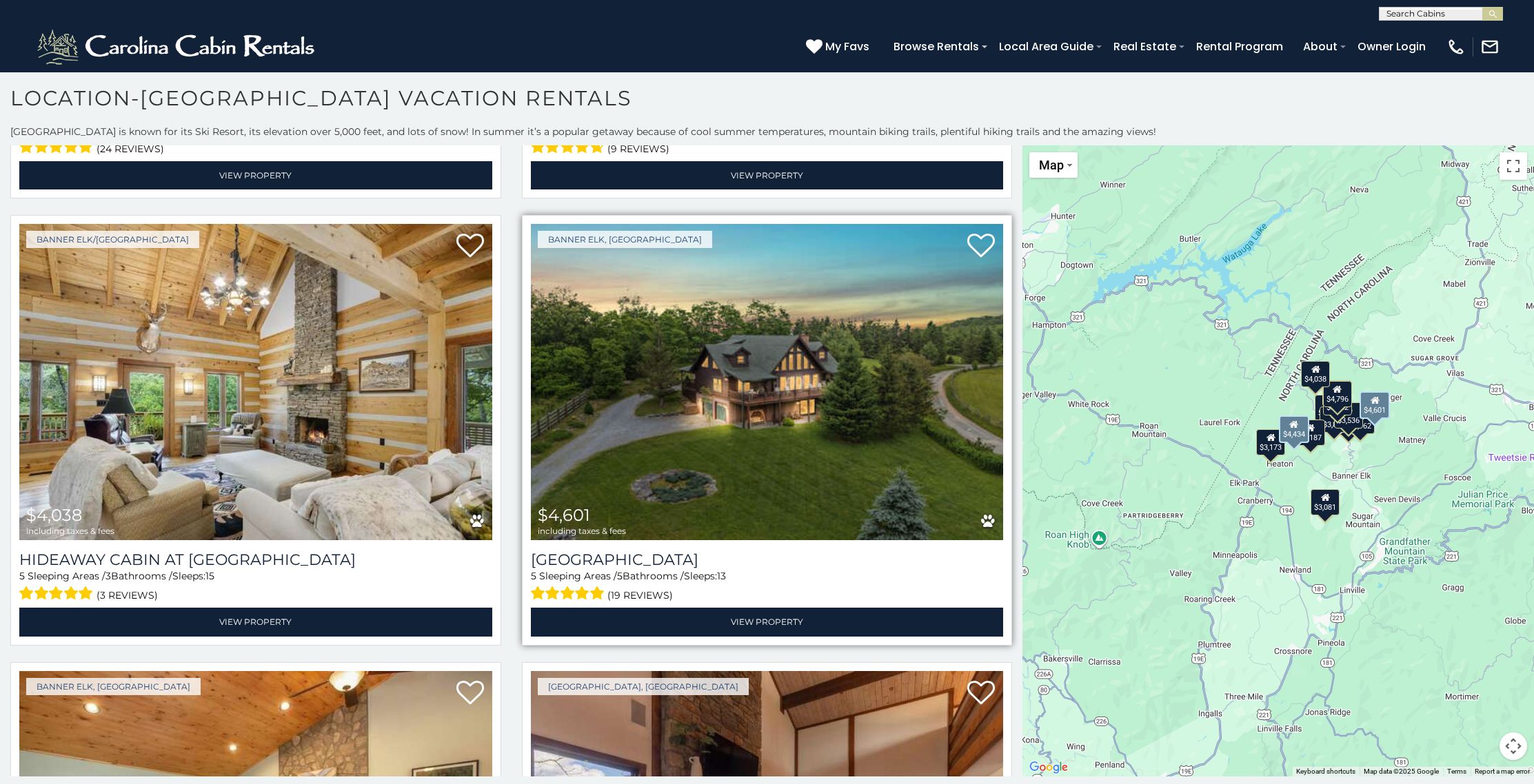
scroll to position [1798, 0]
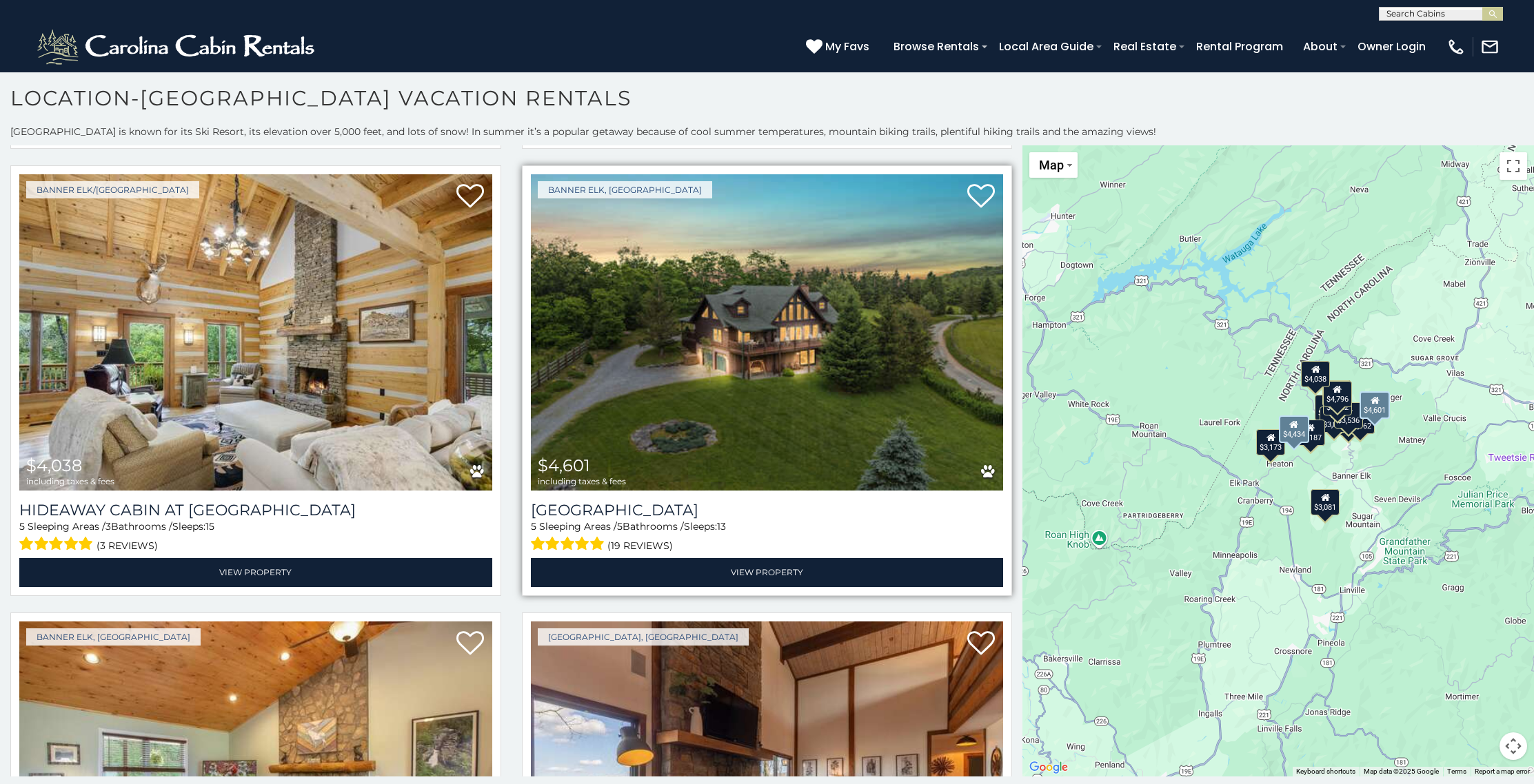
click at [643, 383] on img at bounding box center [767, 332] width 473 height 316
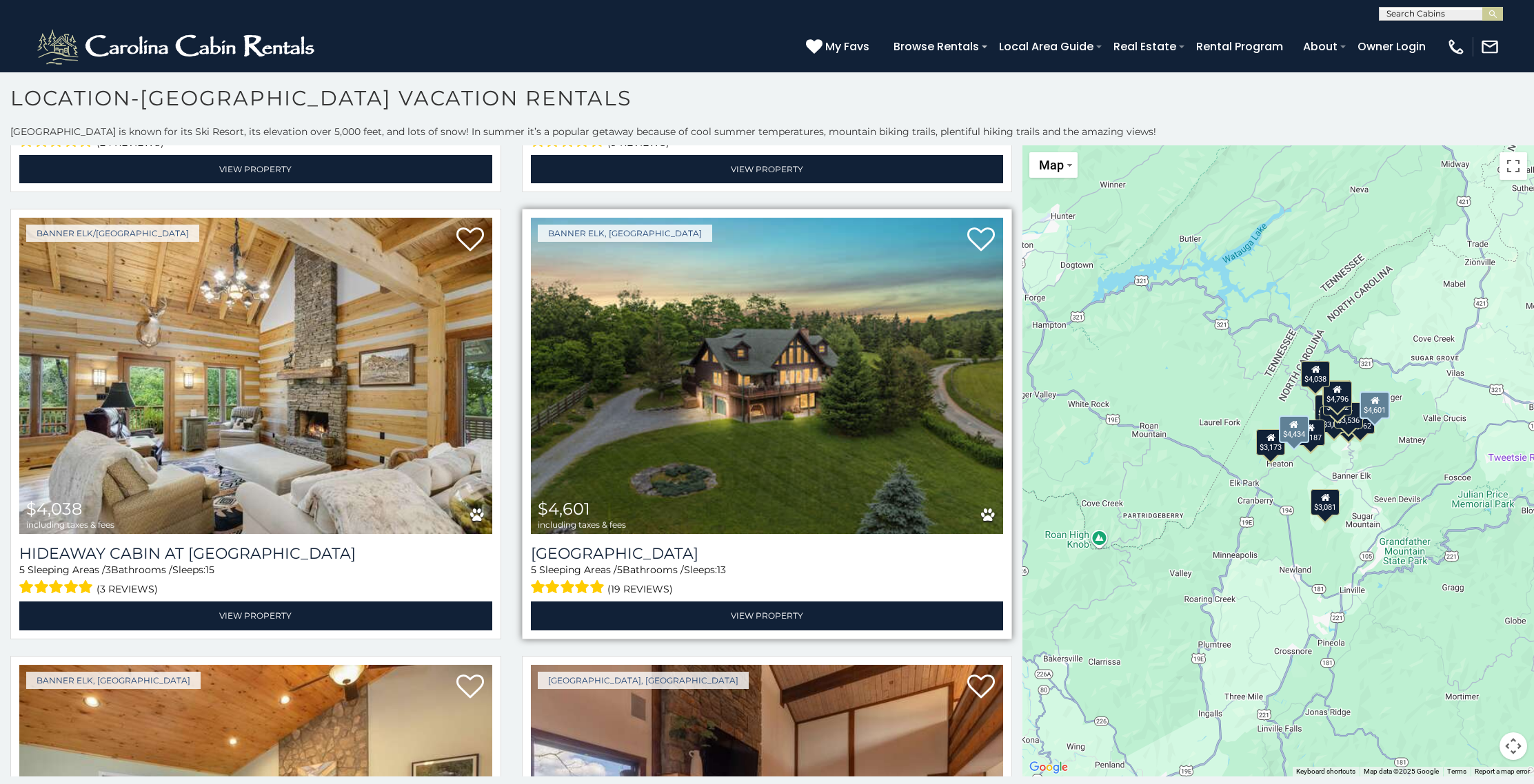
scroll to position [1753, 0]
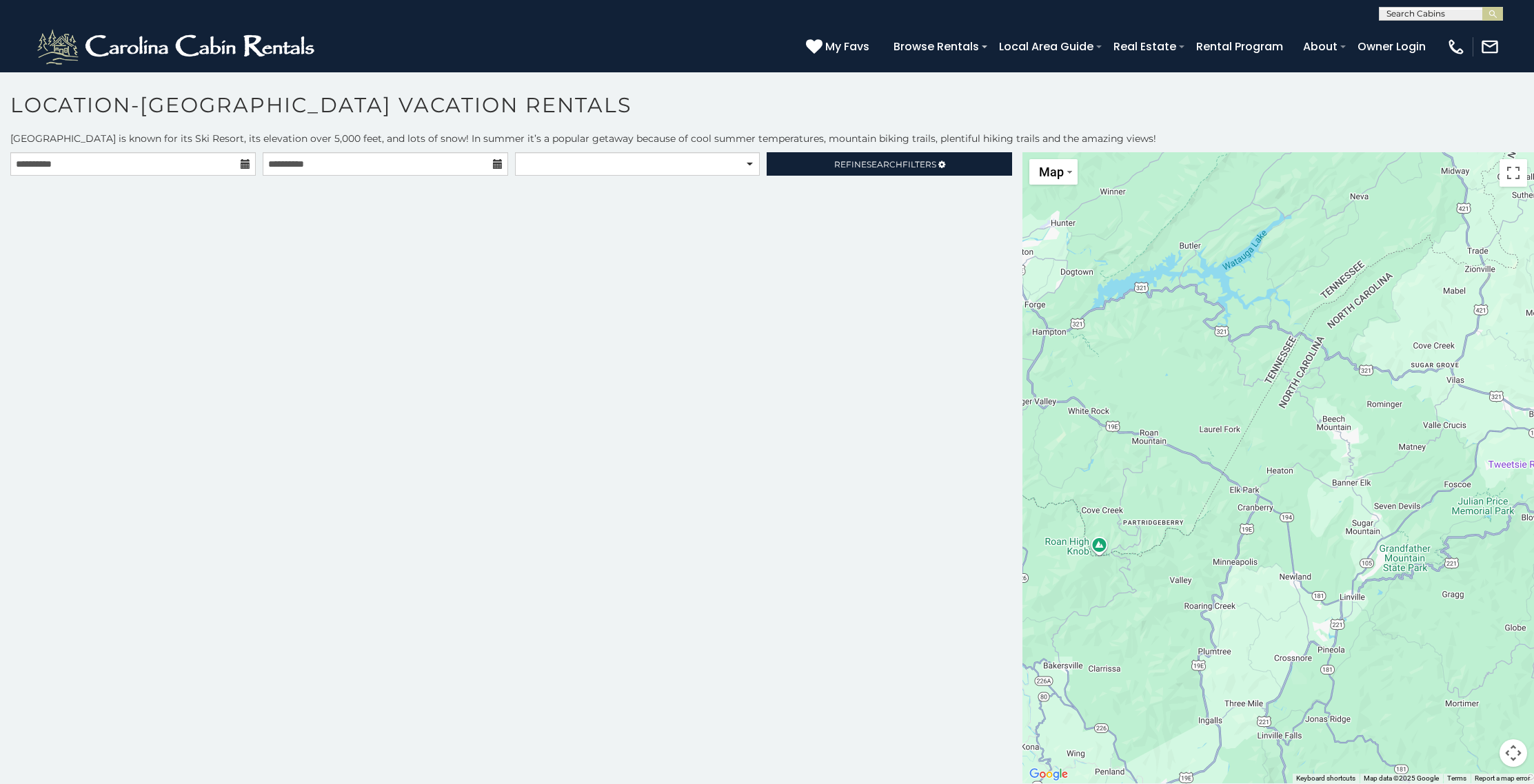
scroll to position [7, 0]
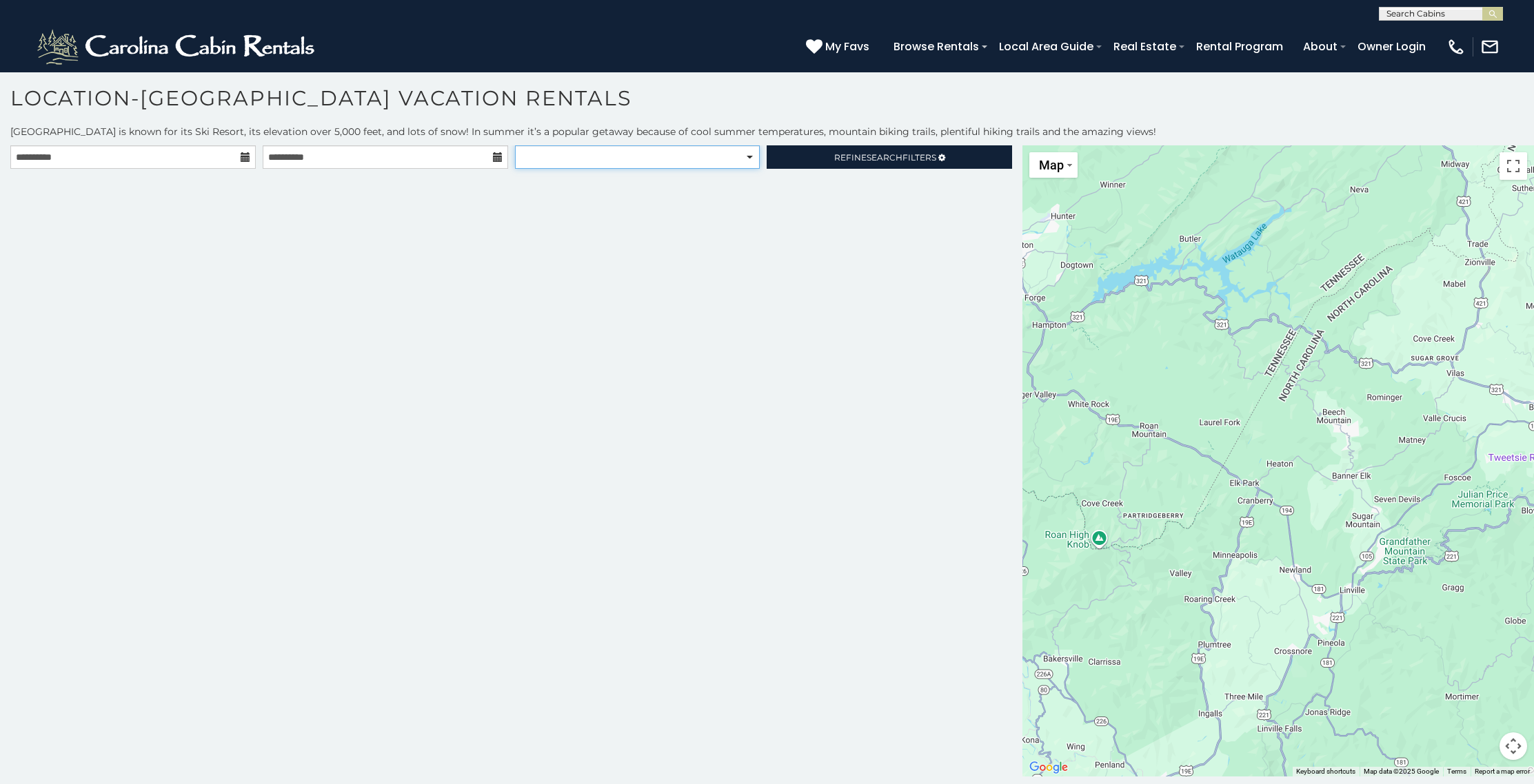
click at [753, 155] on select "**********" at bounding box center [638, 157] width 245 height 23
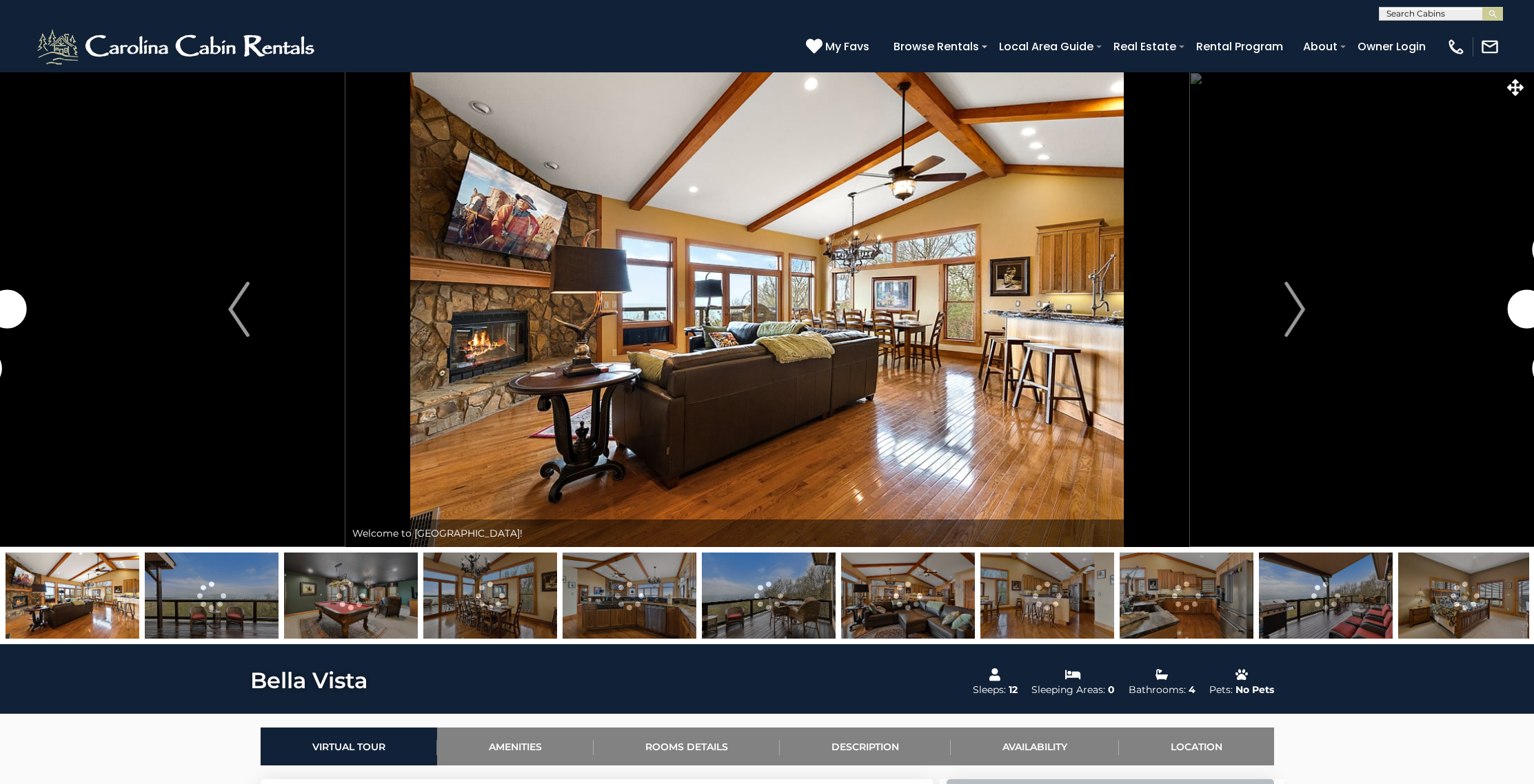
select select "*"
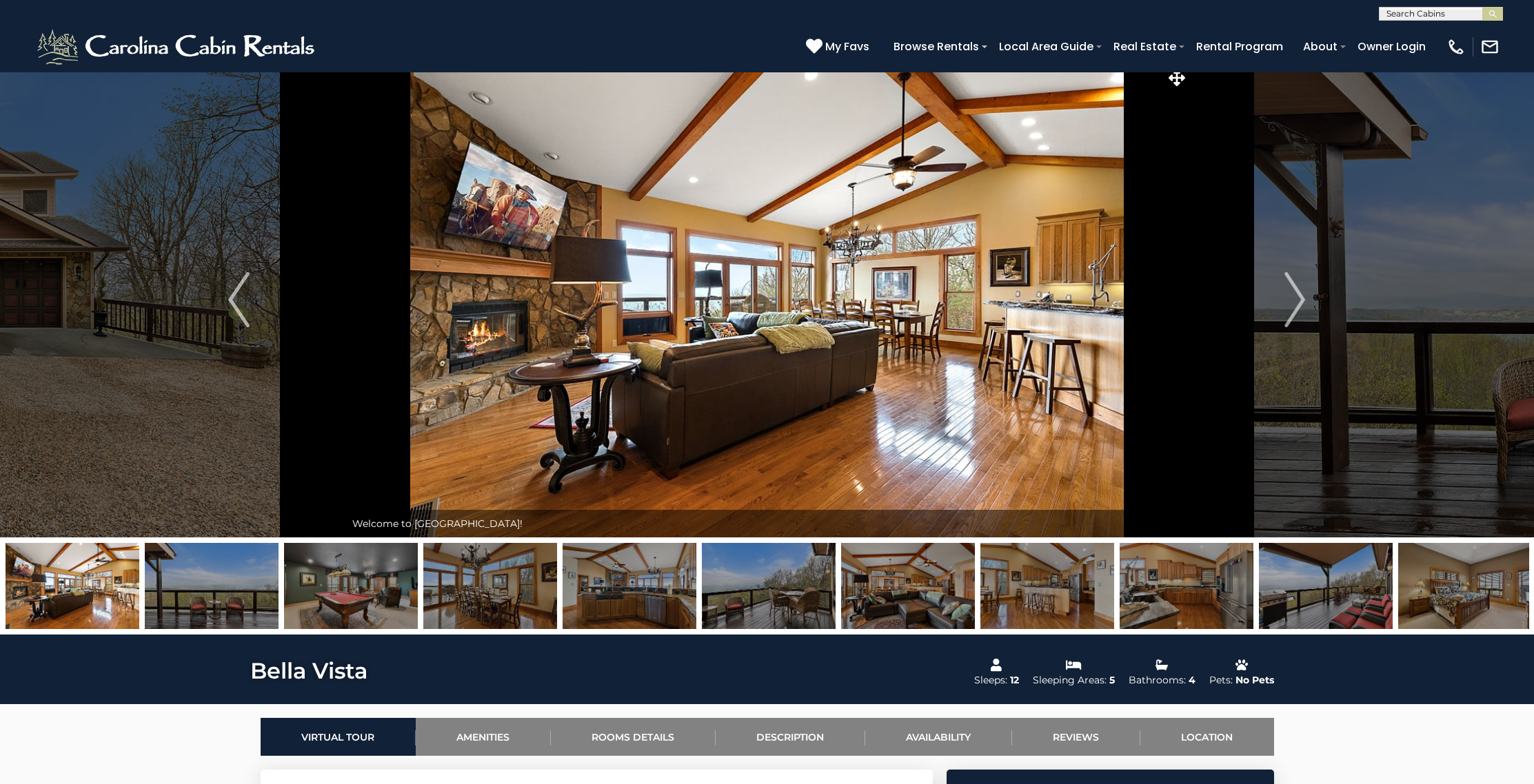
scroll to position [12, 0]
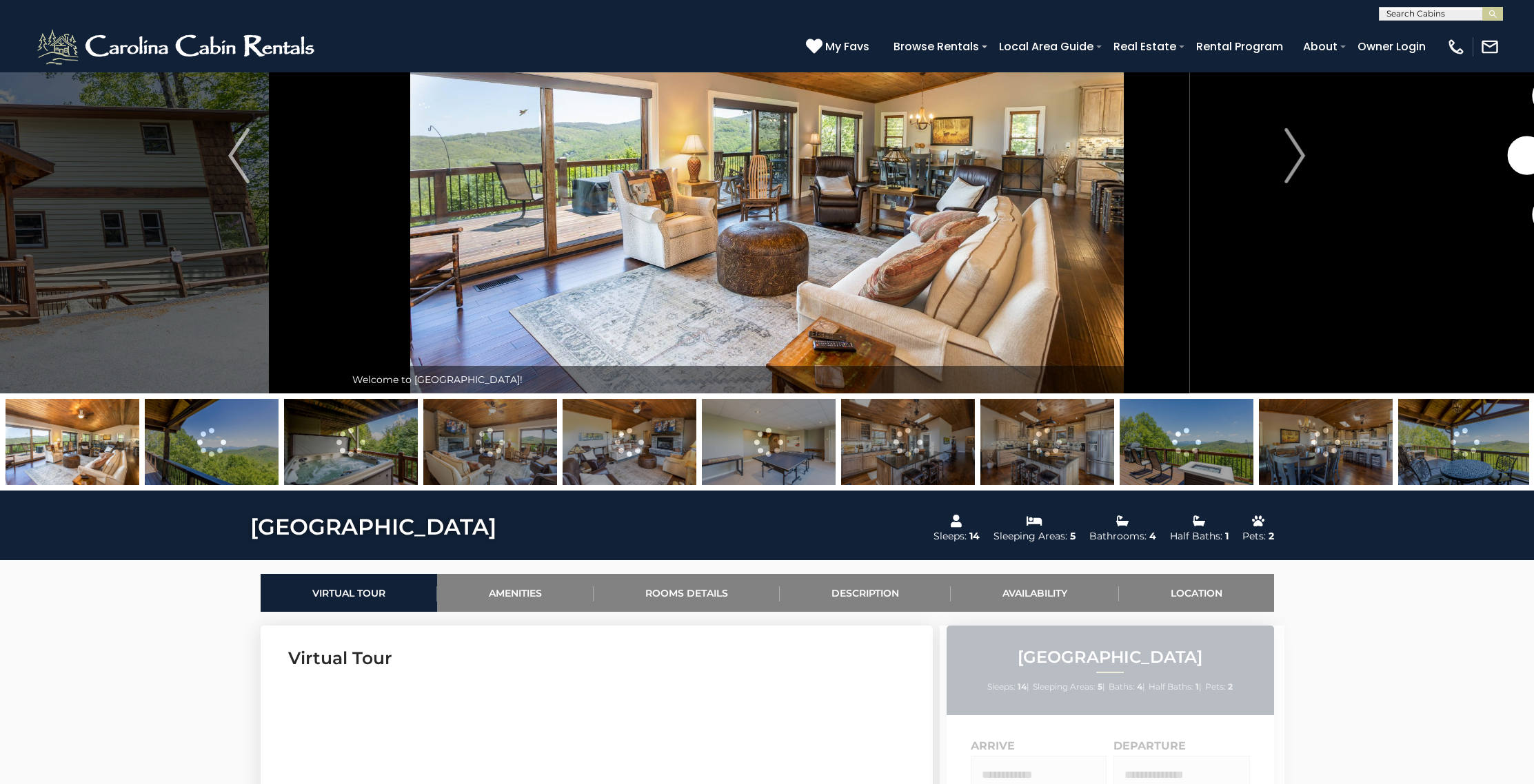
scroll to position [2, 0]
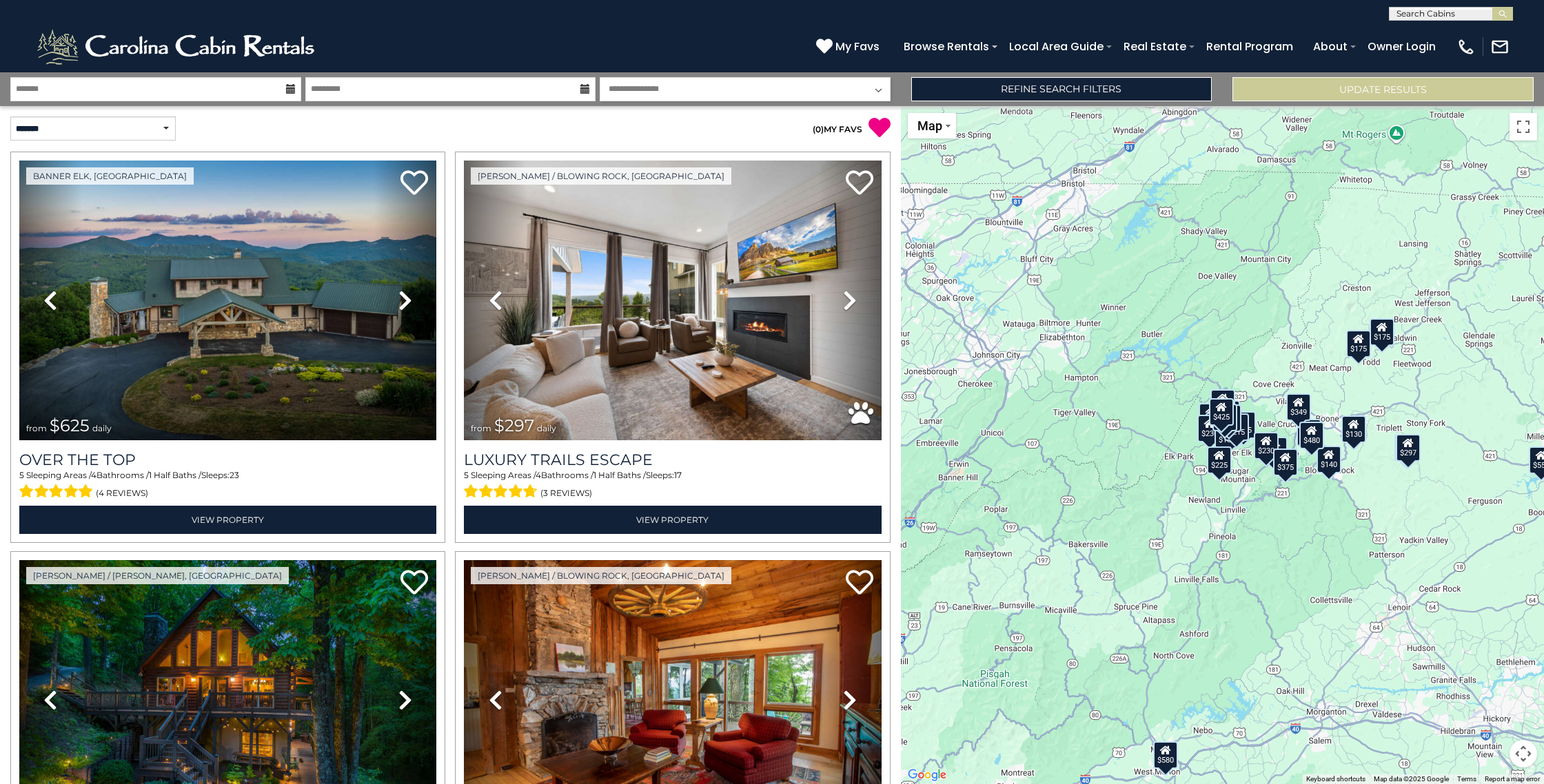
scroll to position [1, 0]
click at [1487, 13] on input "text" at bounding box center [1450, 16] width 121 height 13
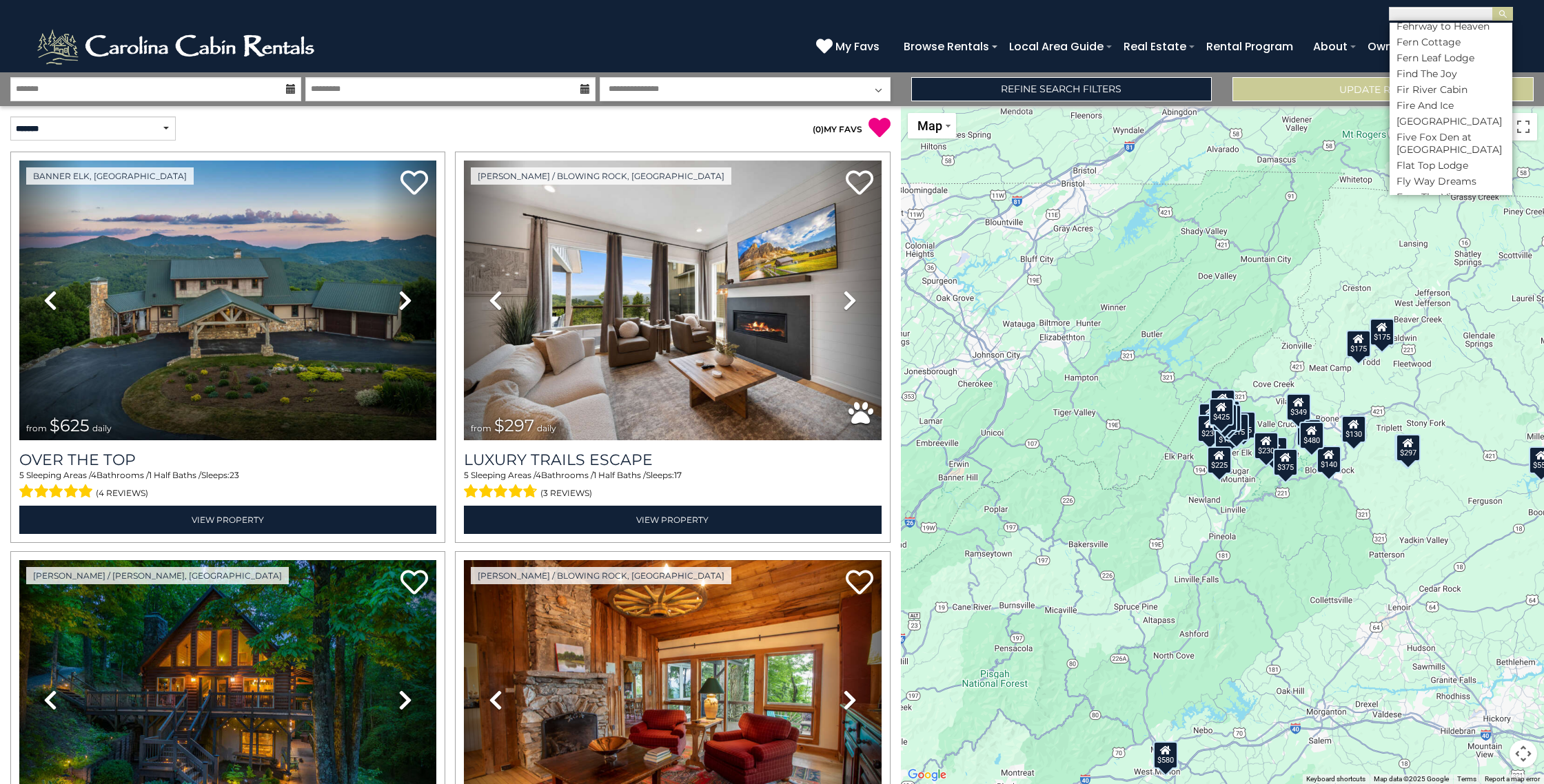
scroll to position [2671, 0]
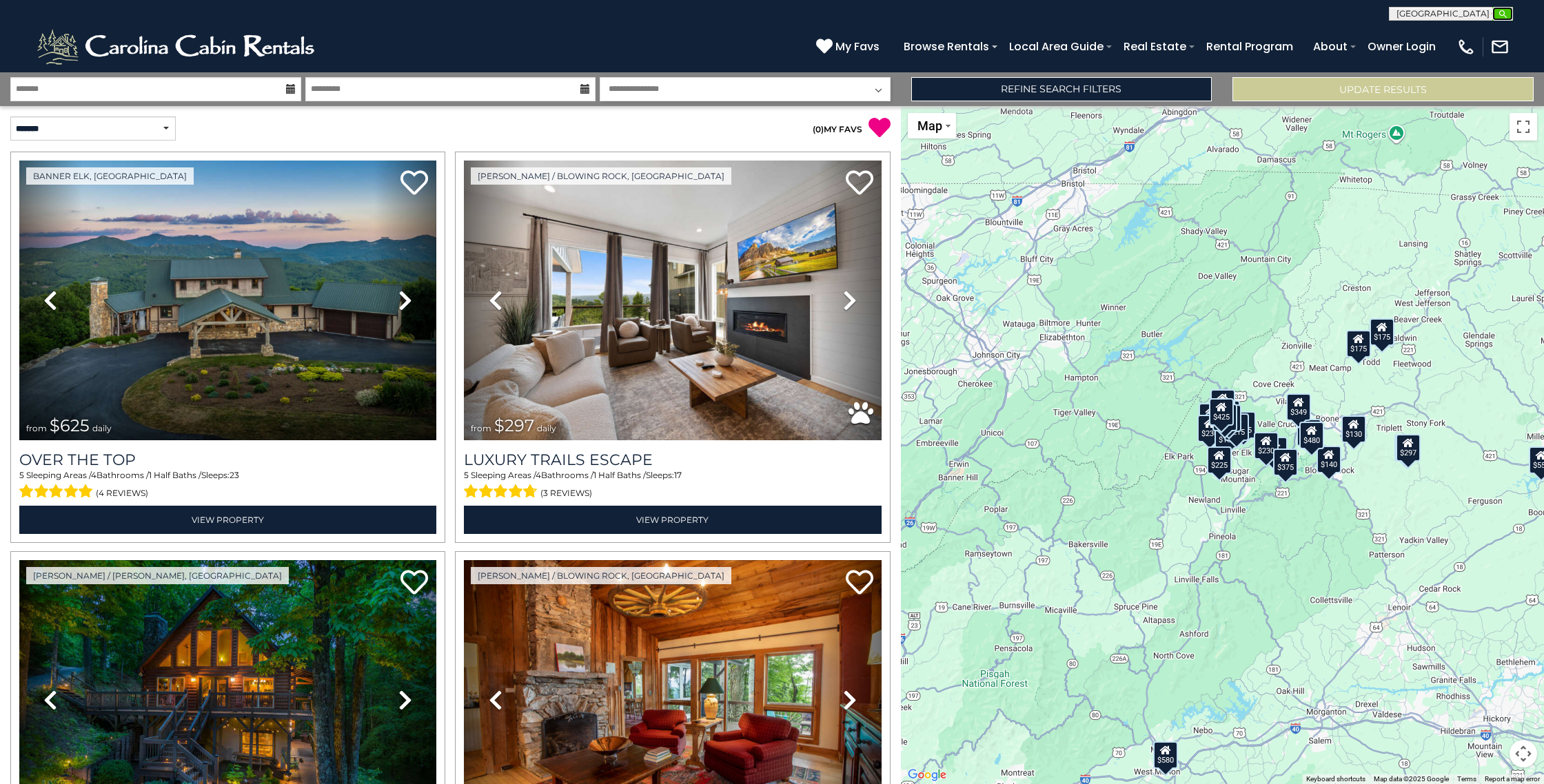
click at [1500, 13] on img "submit" at bounding box center [1503, 14] width 11 height 11
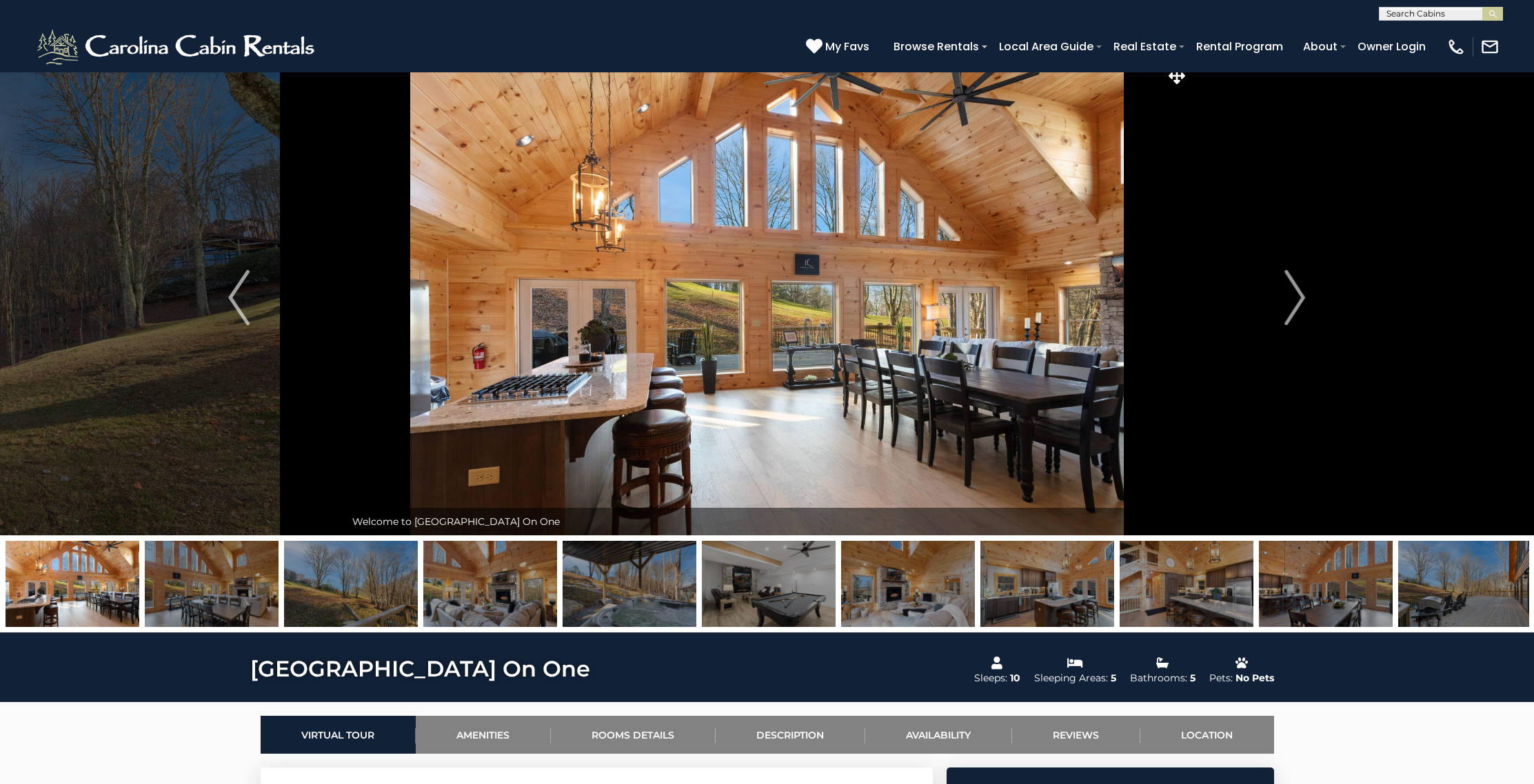
scroll to position [13, 0]
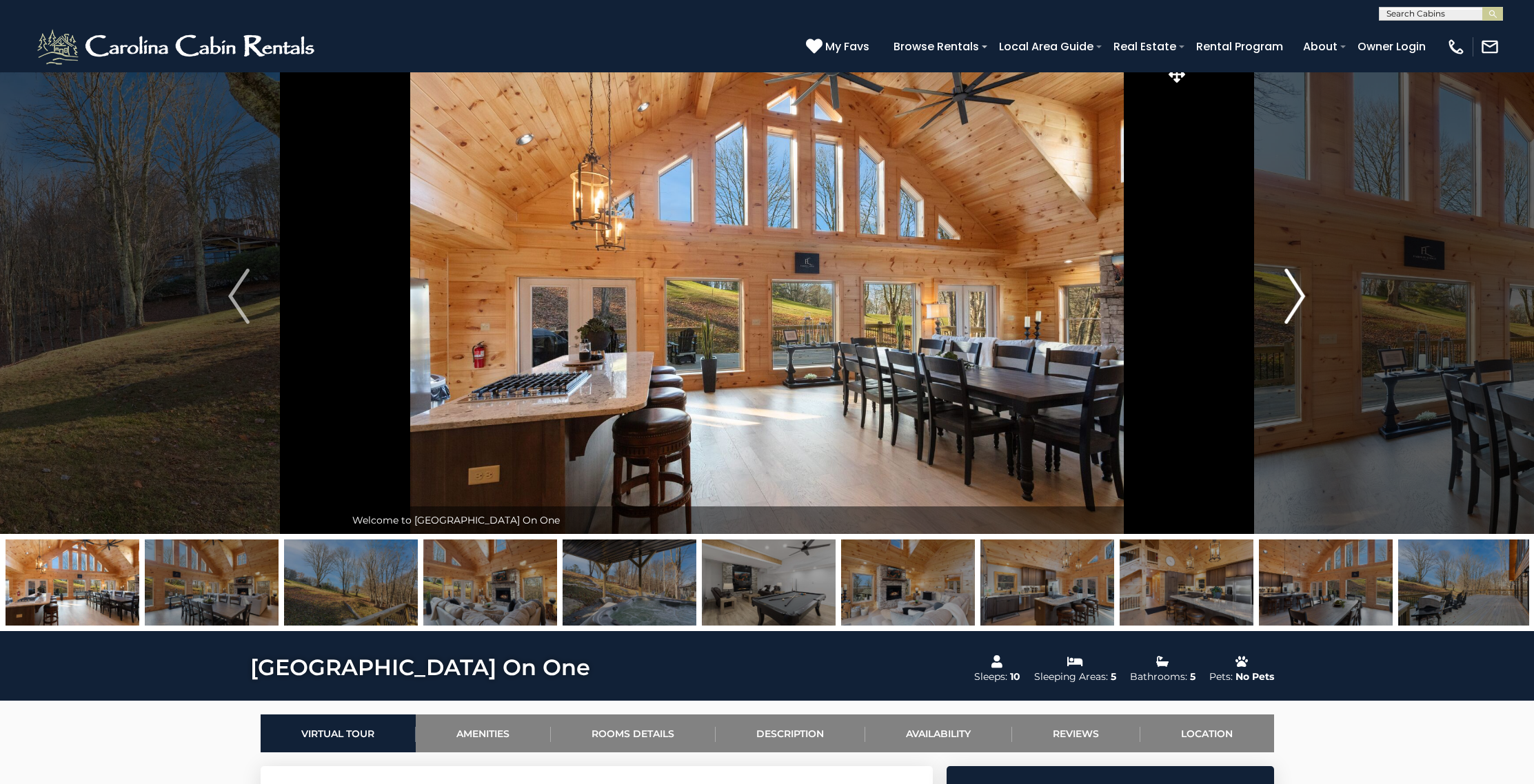
click at [1302, 285] on img "Next" at bounding box center [1294, 296] width 21 height 55
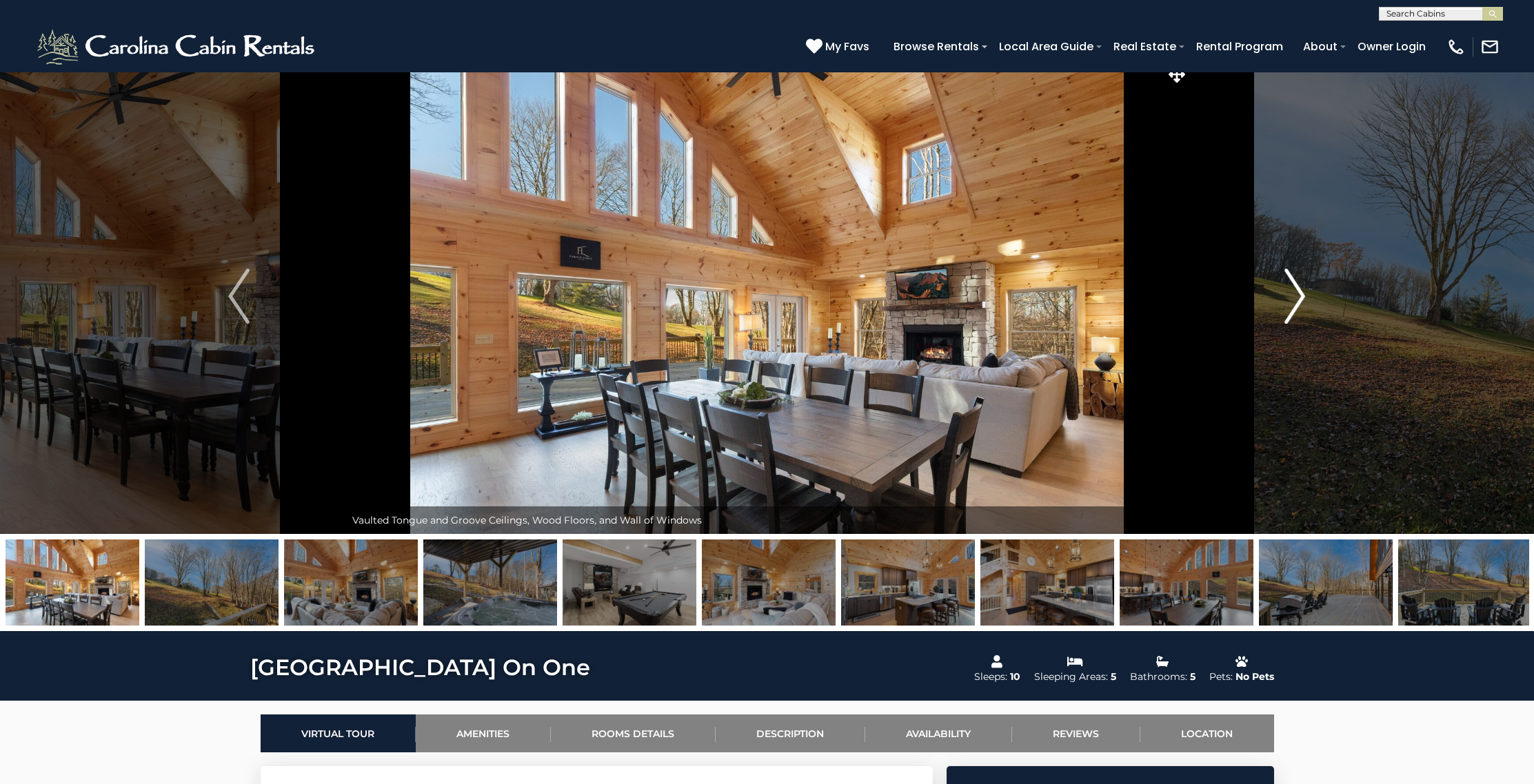
click at [1302, 285] on img "Next" at bounding box center [1294, 296] width 21 height 55
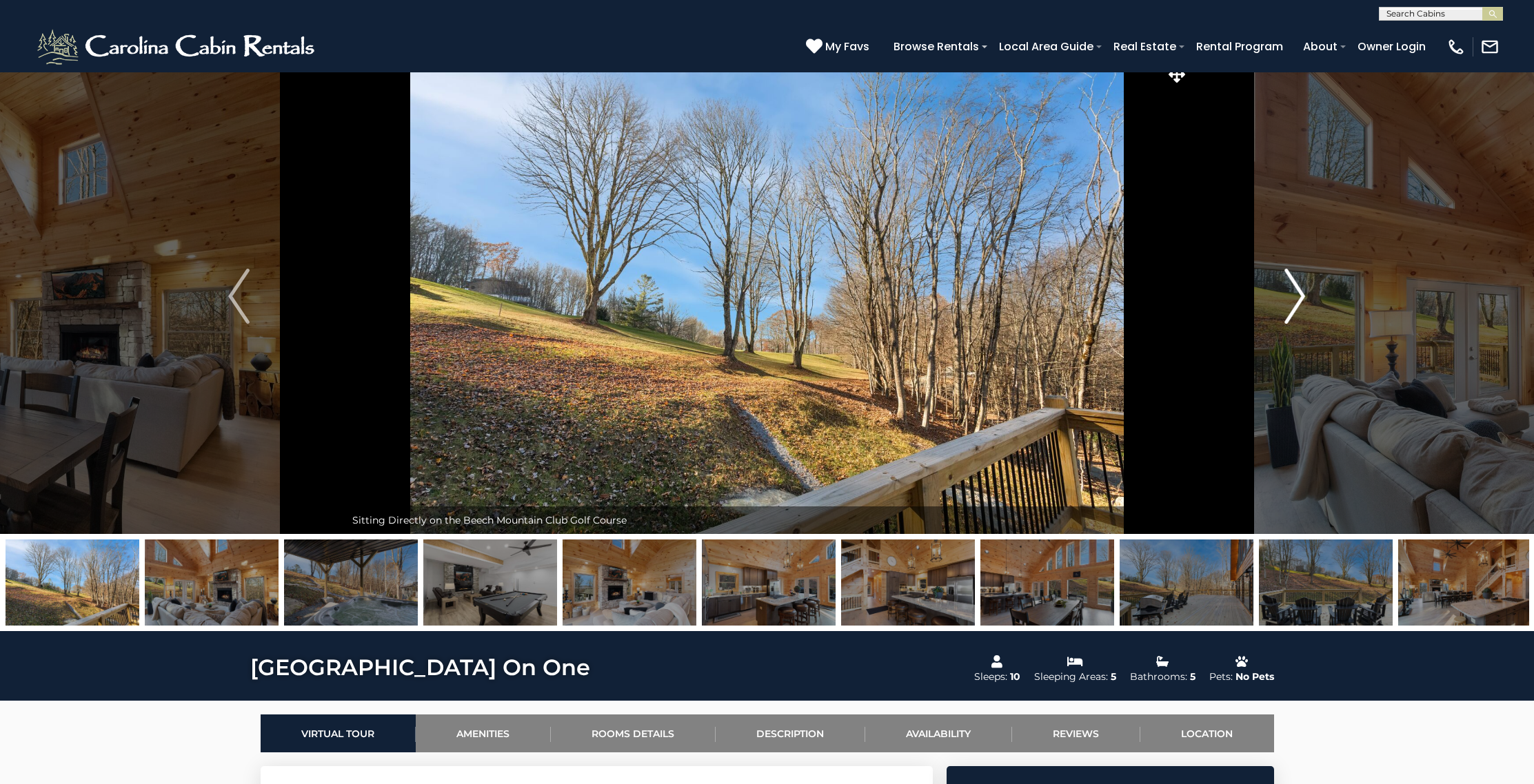
click at [1302, 285] on img "Next" at bounding box center [1294, 296] width 21 height 55
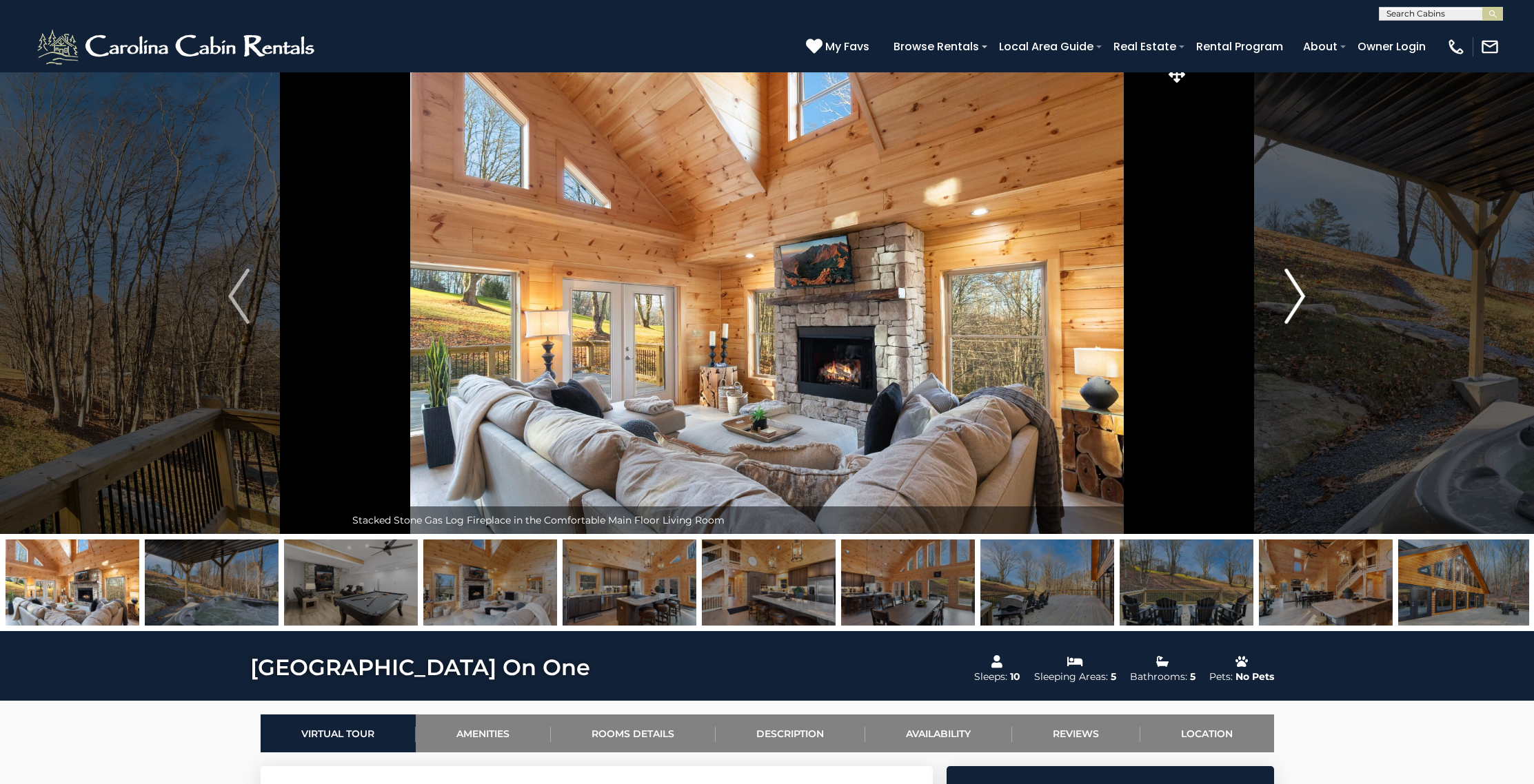
click at [1302, 285] on img "Next" at bounding box center [1294, 296] width 21 height 55
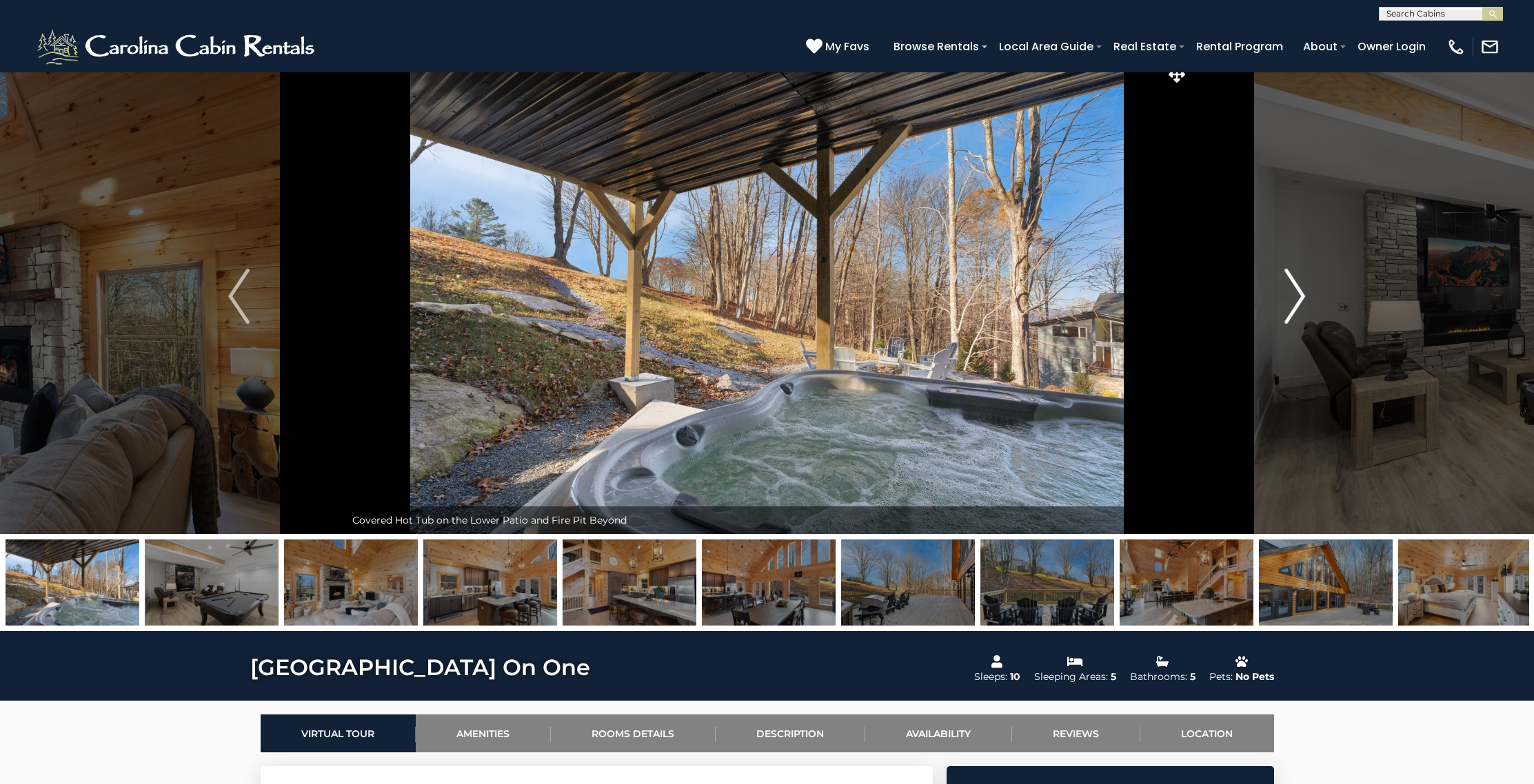
click at [1302, 285] on img "Next" at bounding box center [1294, 296] width 21 height 55
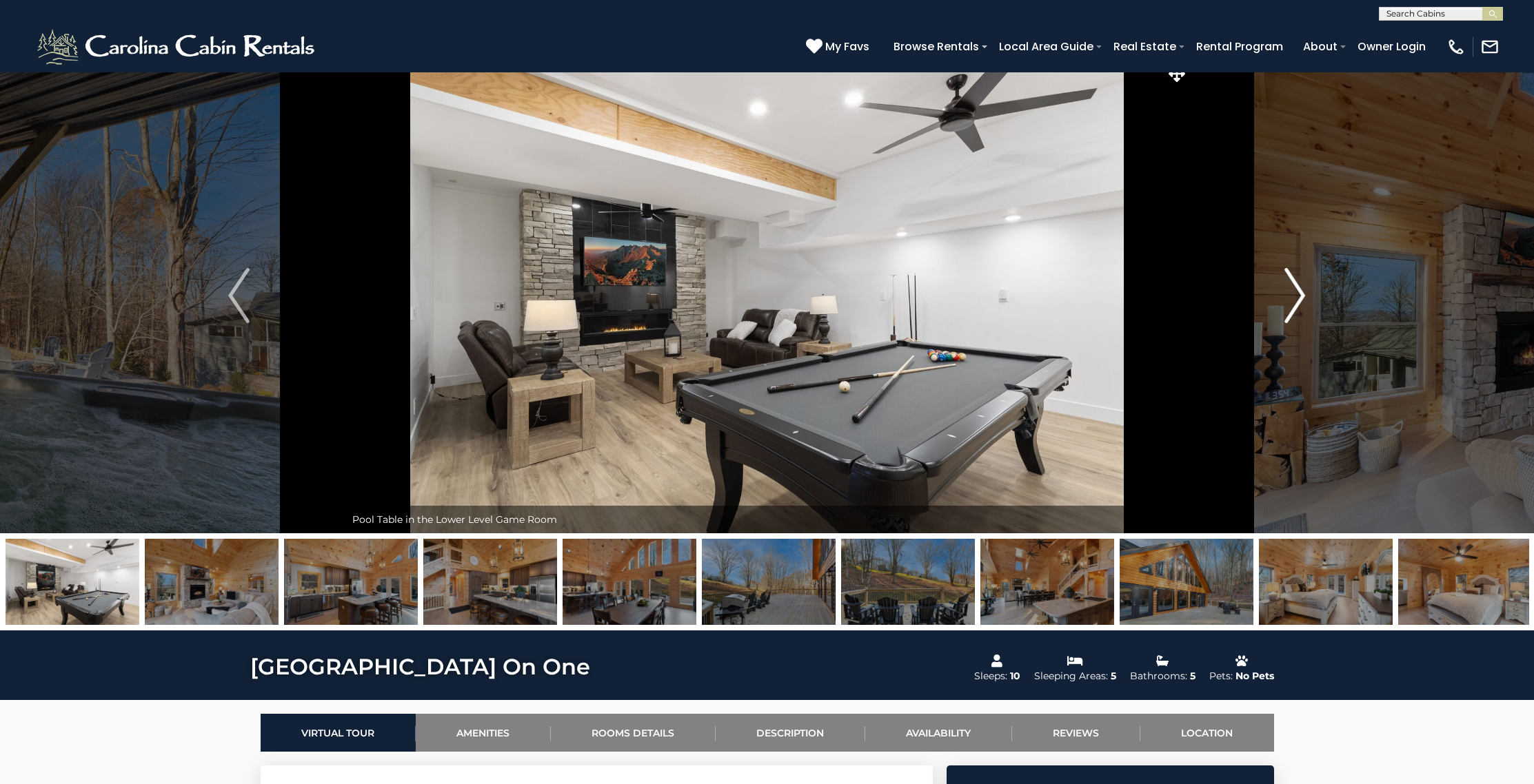
click at [1302, 285] on img "Next" at bounding box center [1294, 296] width 21 height 55
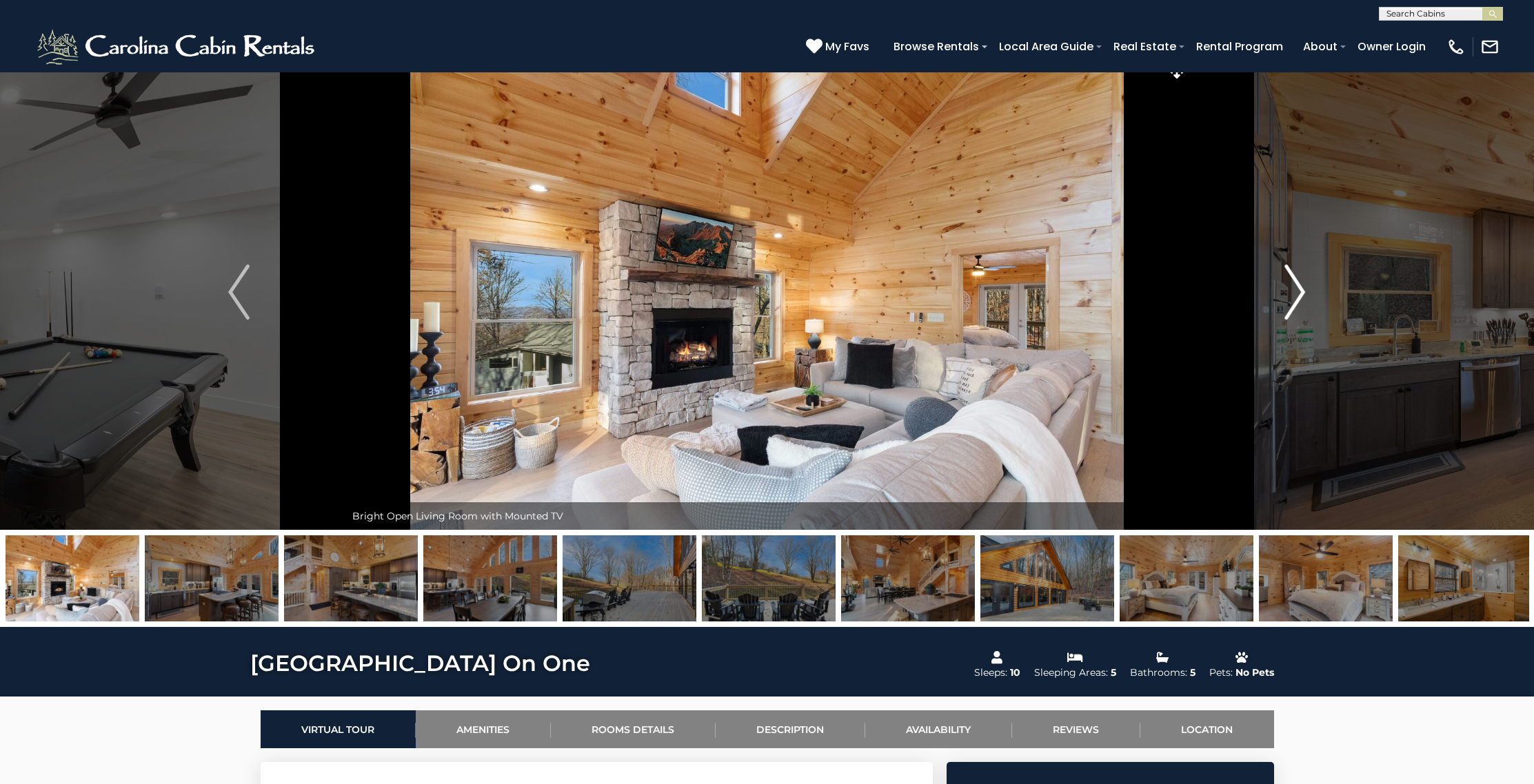
click at [1302, 285] on img "Next" at bounding box center [1294, 292] width 21 height 55
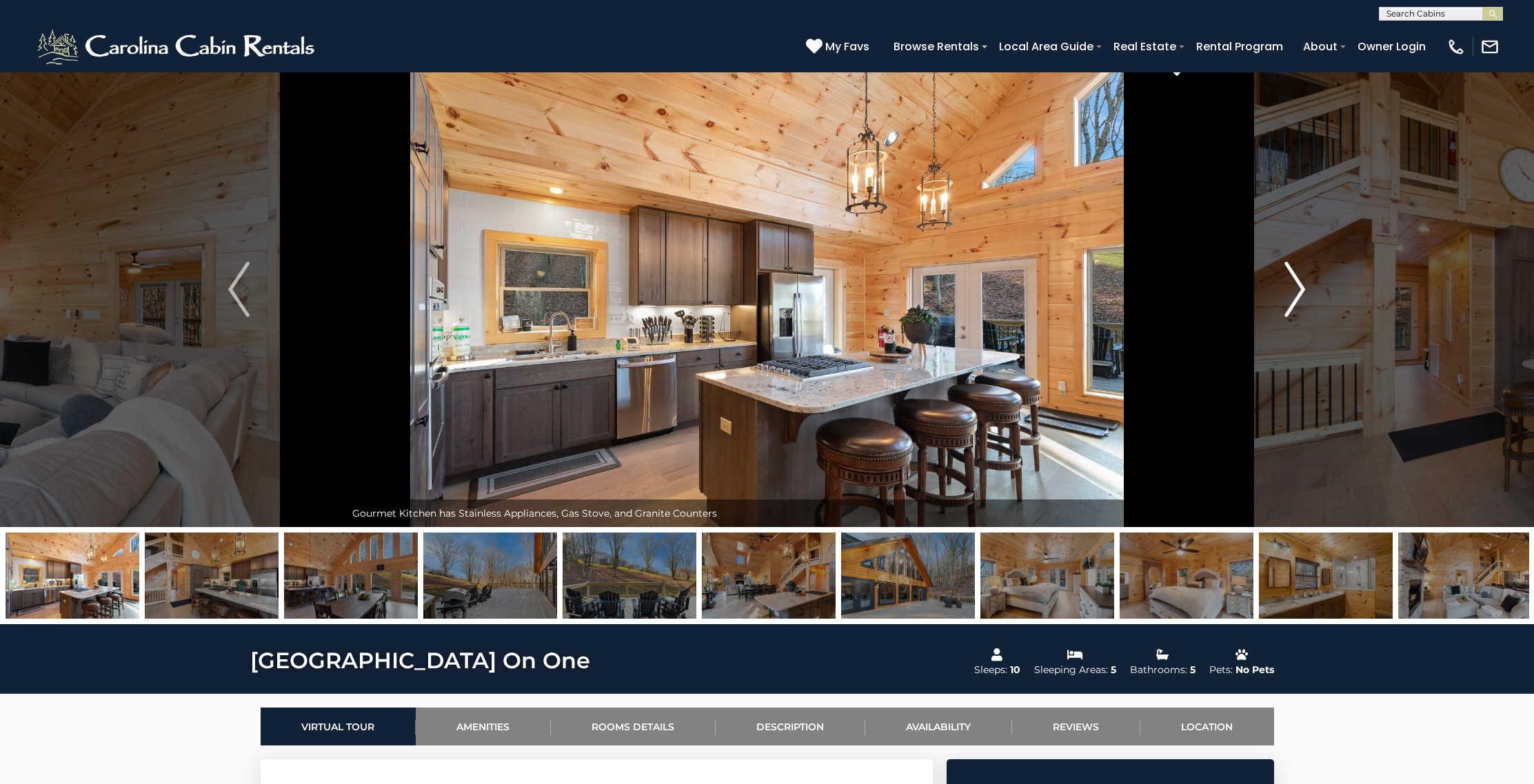
click at [1302, 285] on img "Next" at bounding box center [1294, 289] width 21 height 55
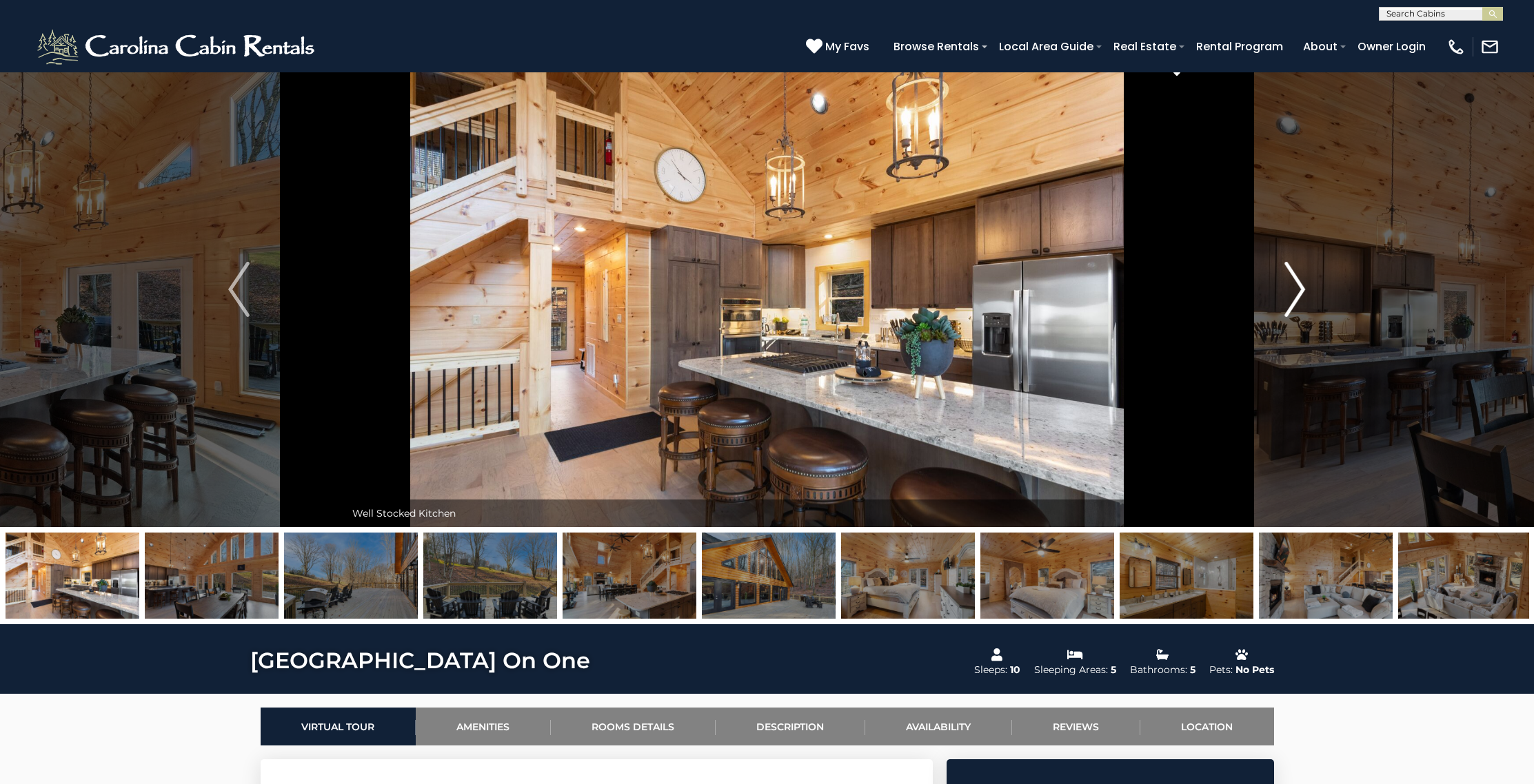
scroll to position [23, 0]
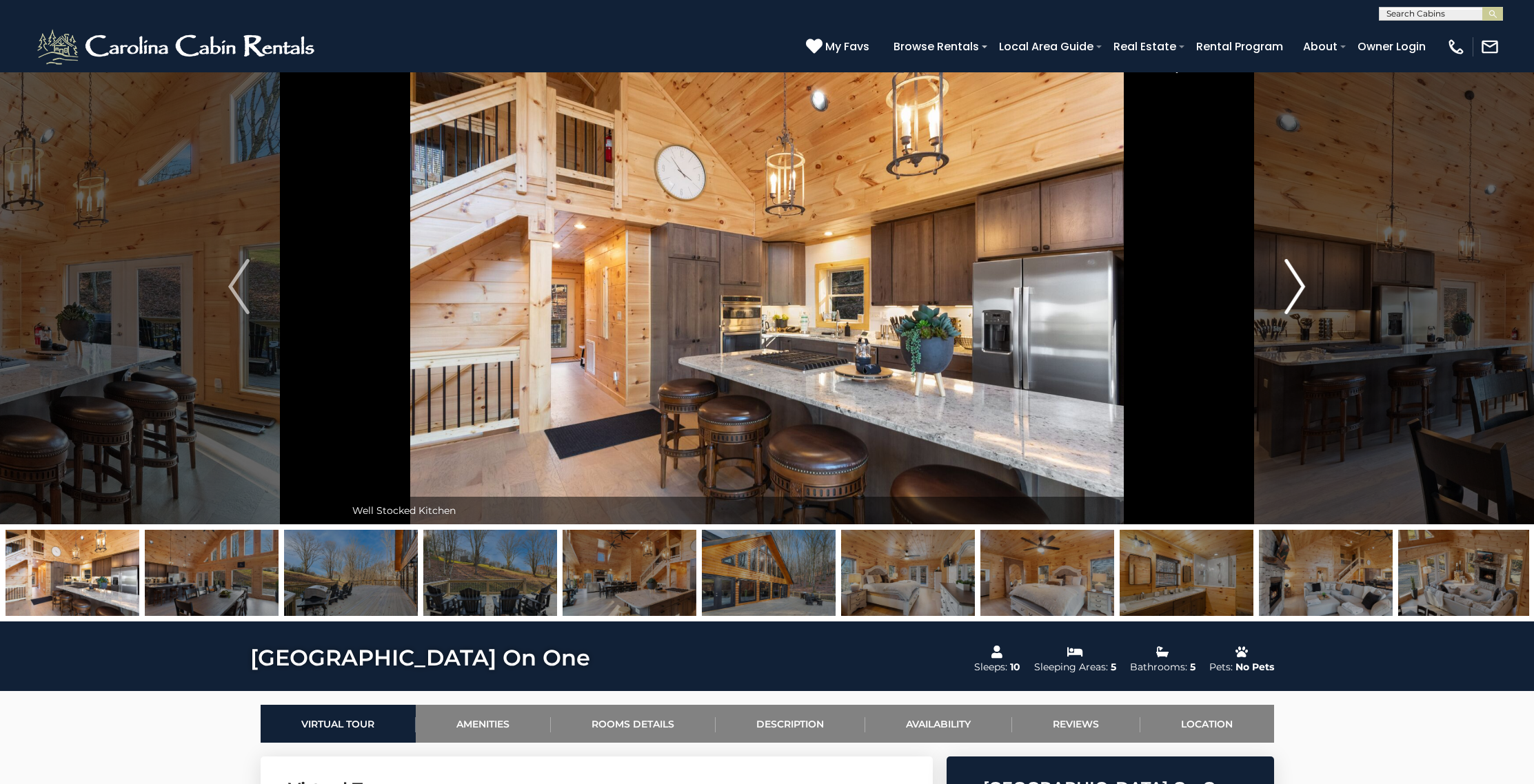
click at [1302, 285] on img "Next" at bounding box center [1294, 286] width 21 height 55
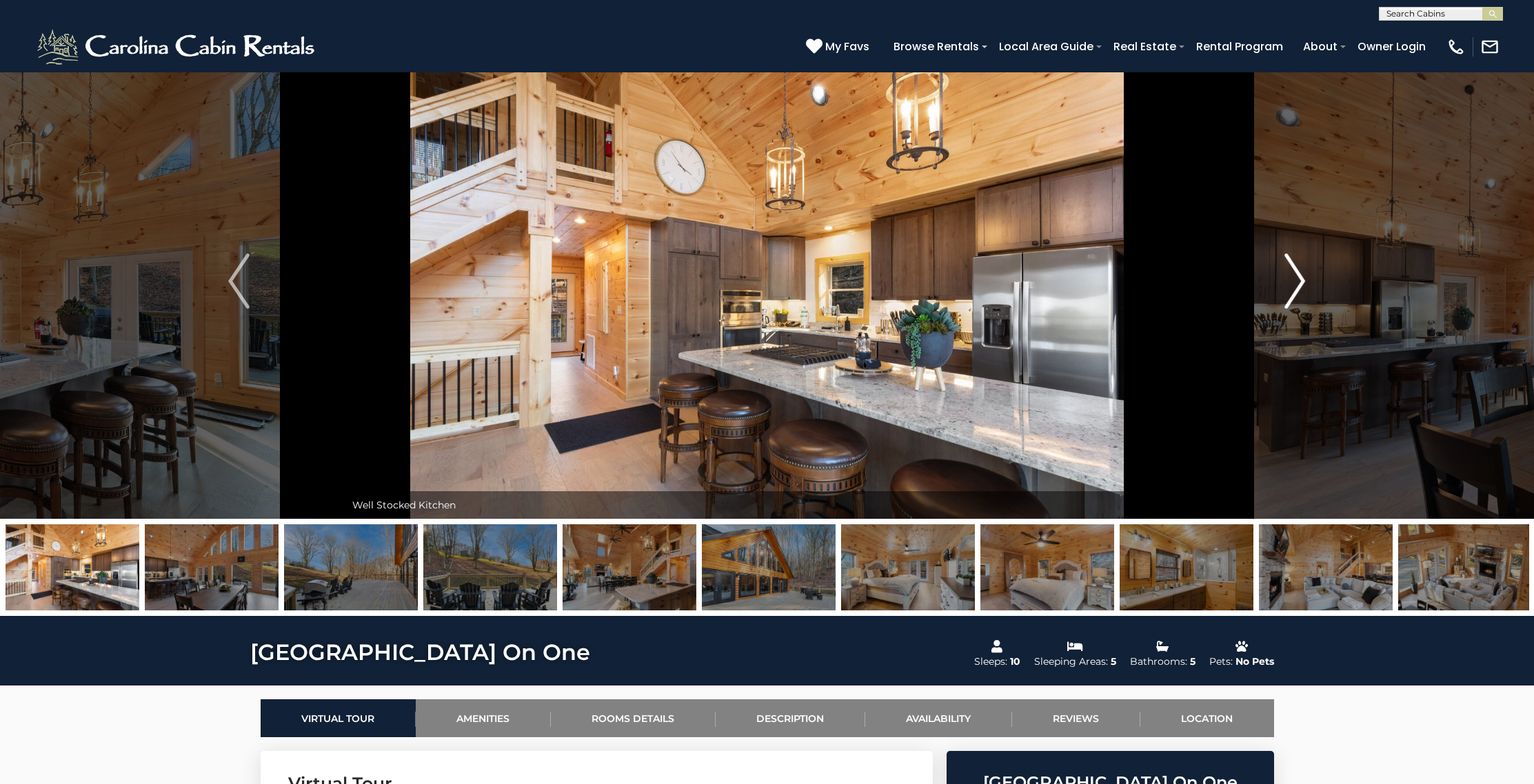
scroll to position [33, 0]
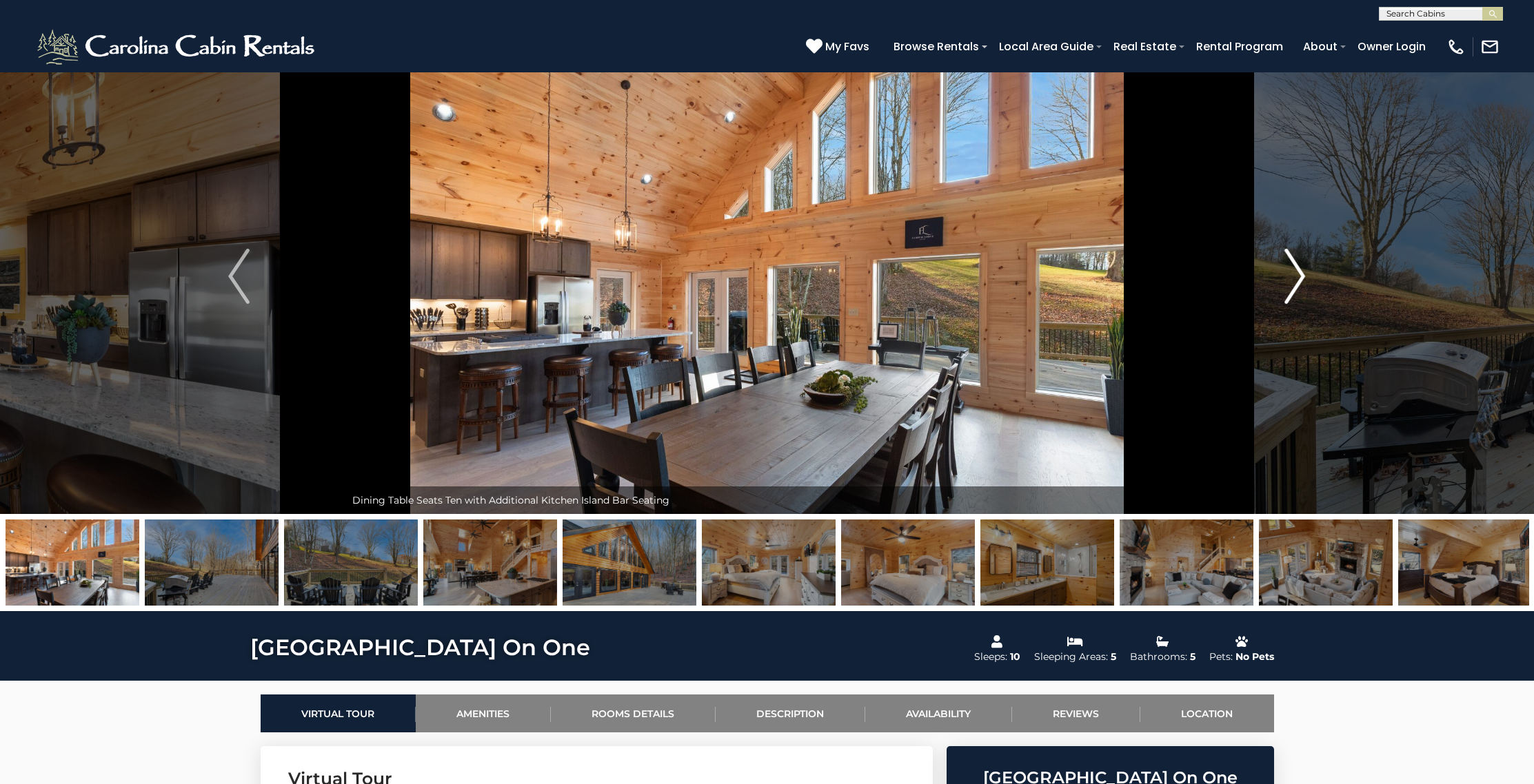
click at [1302, 285] on img "Next" at bounding box center [1294, 276] width 21 height 55
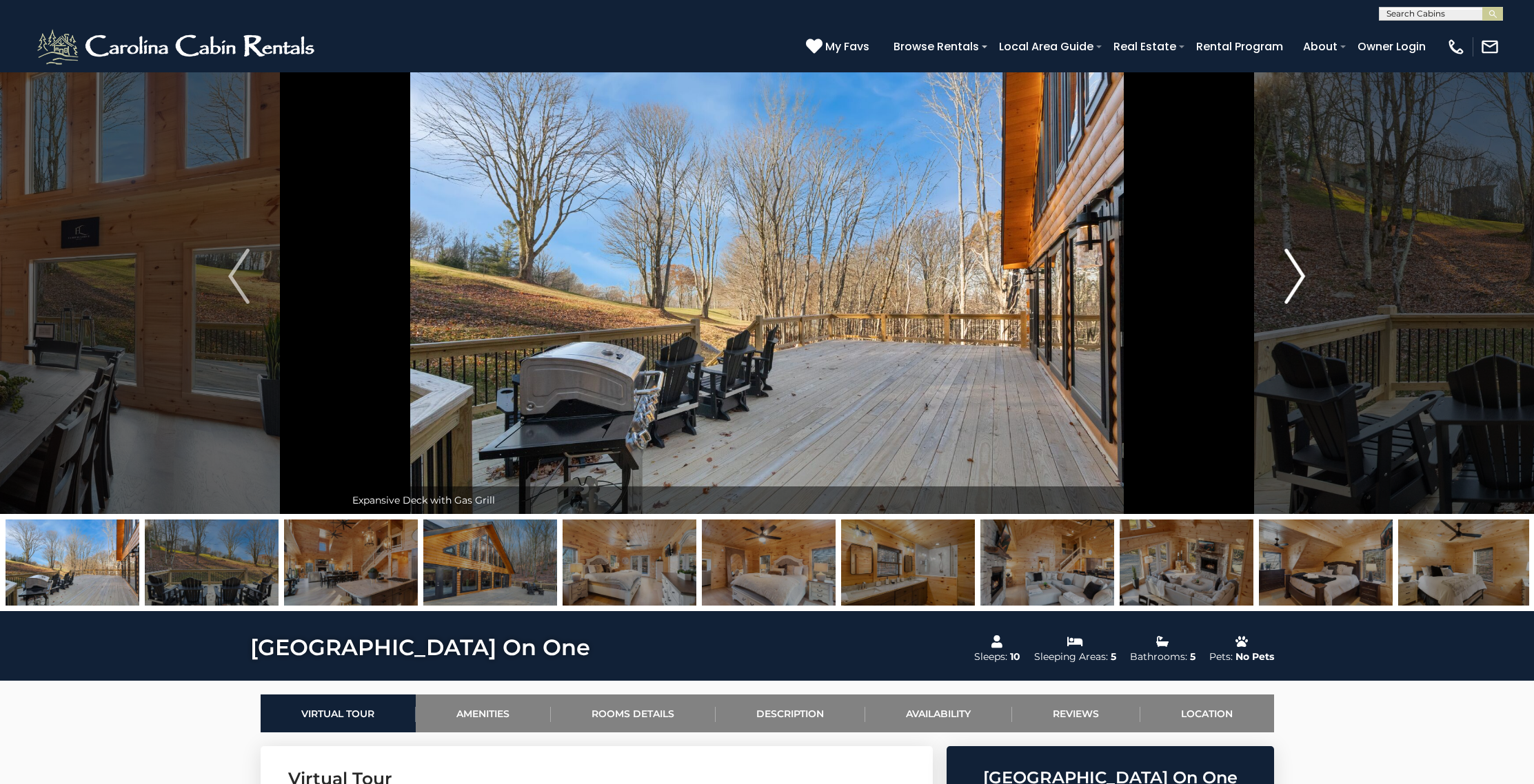
click at [1302, 285] on img "Next" at bounding box center [1294, 276] width 21 height 55
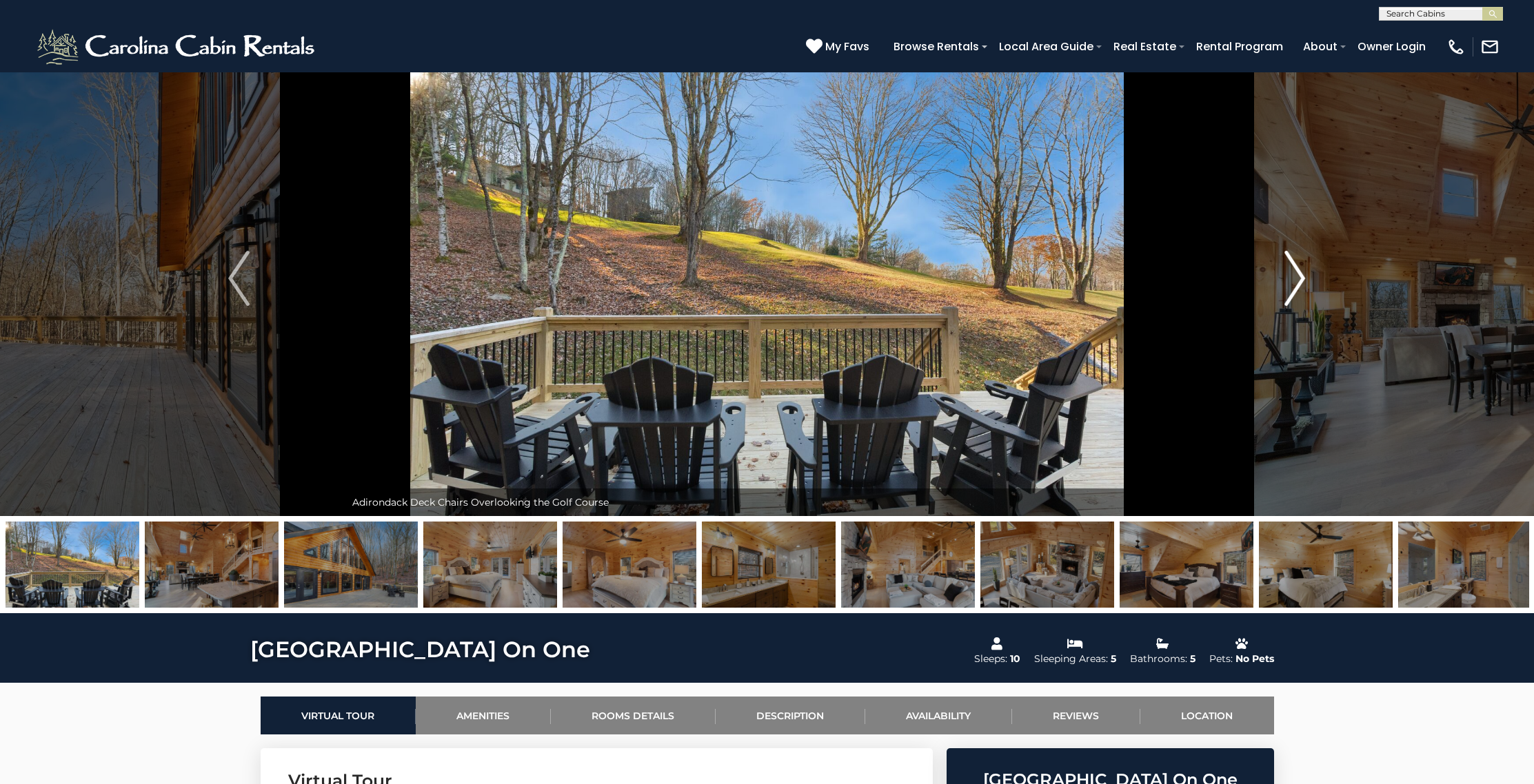
scroll to position [30, 0]
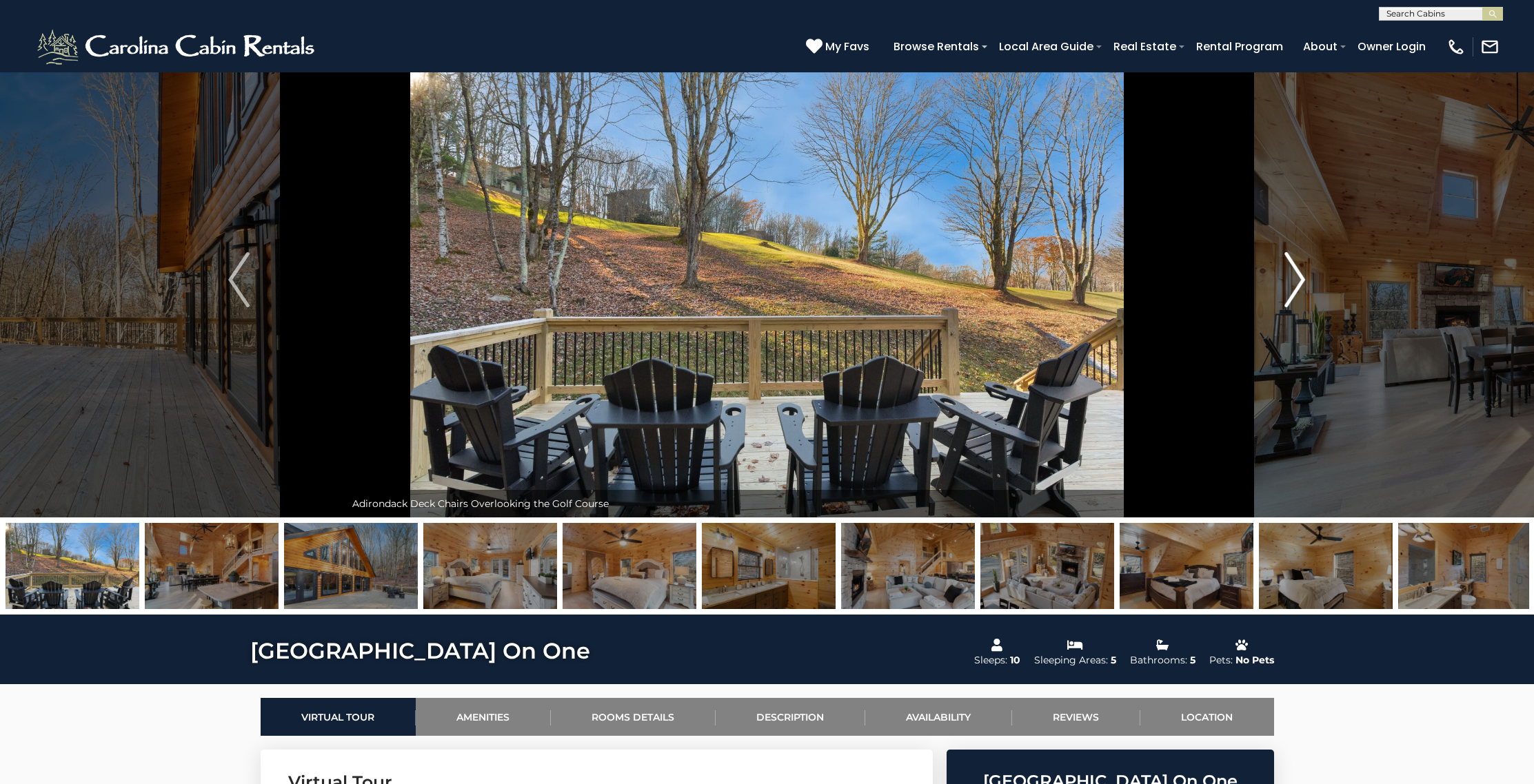
click at [1302, 285] on img "Next" at bounding box center [1294, 280] width 21 height 55
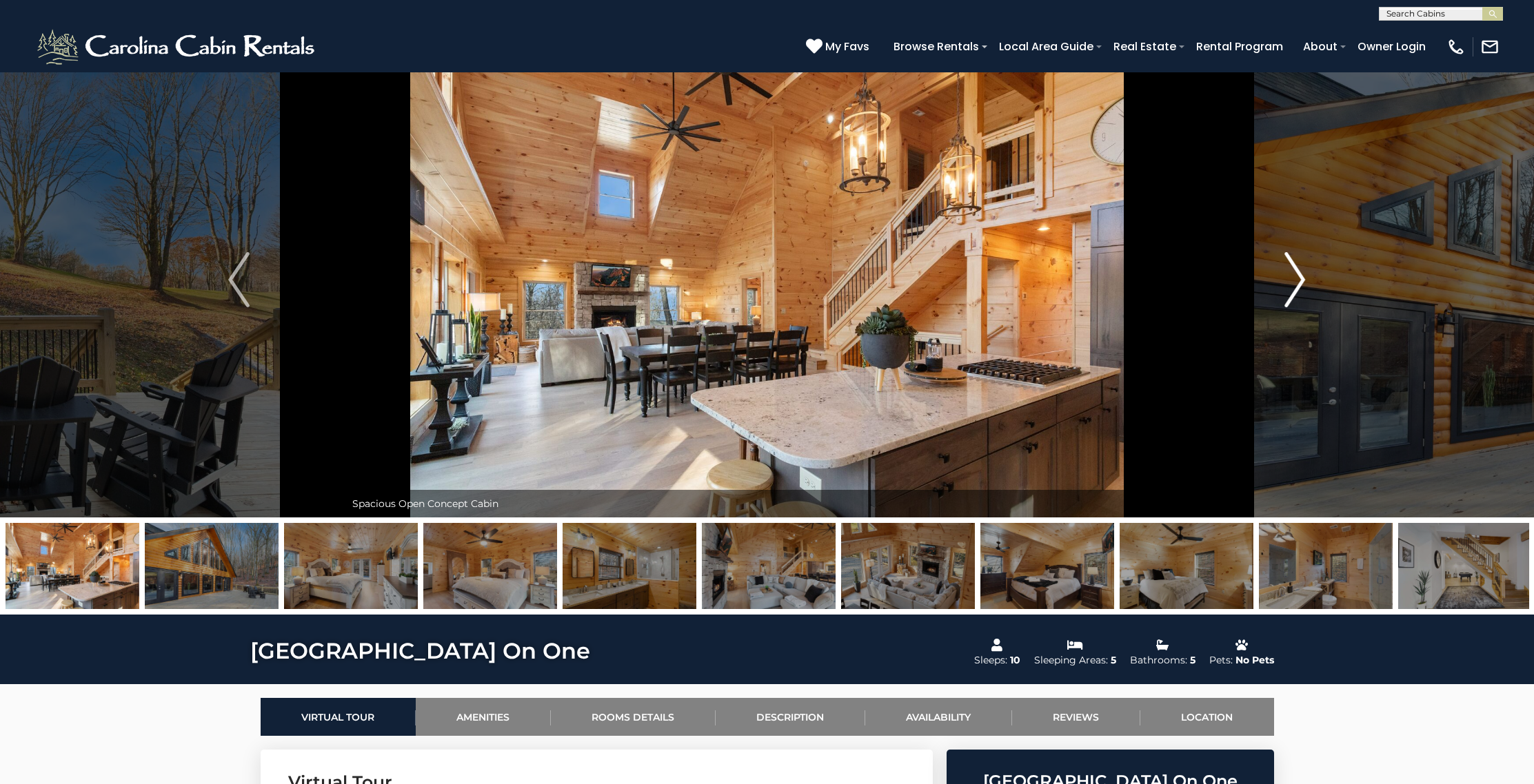
click at [1297, 286] on img "Next" at bounding box center [1294, 280] width 21 height 55
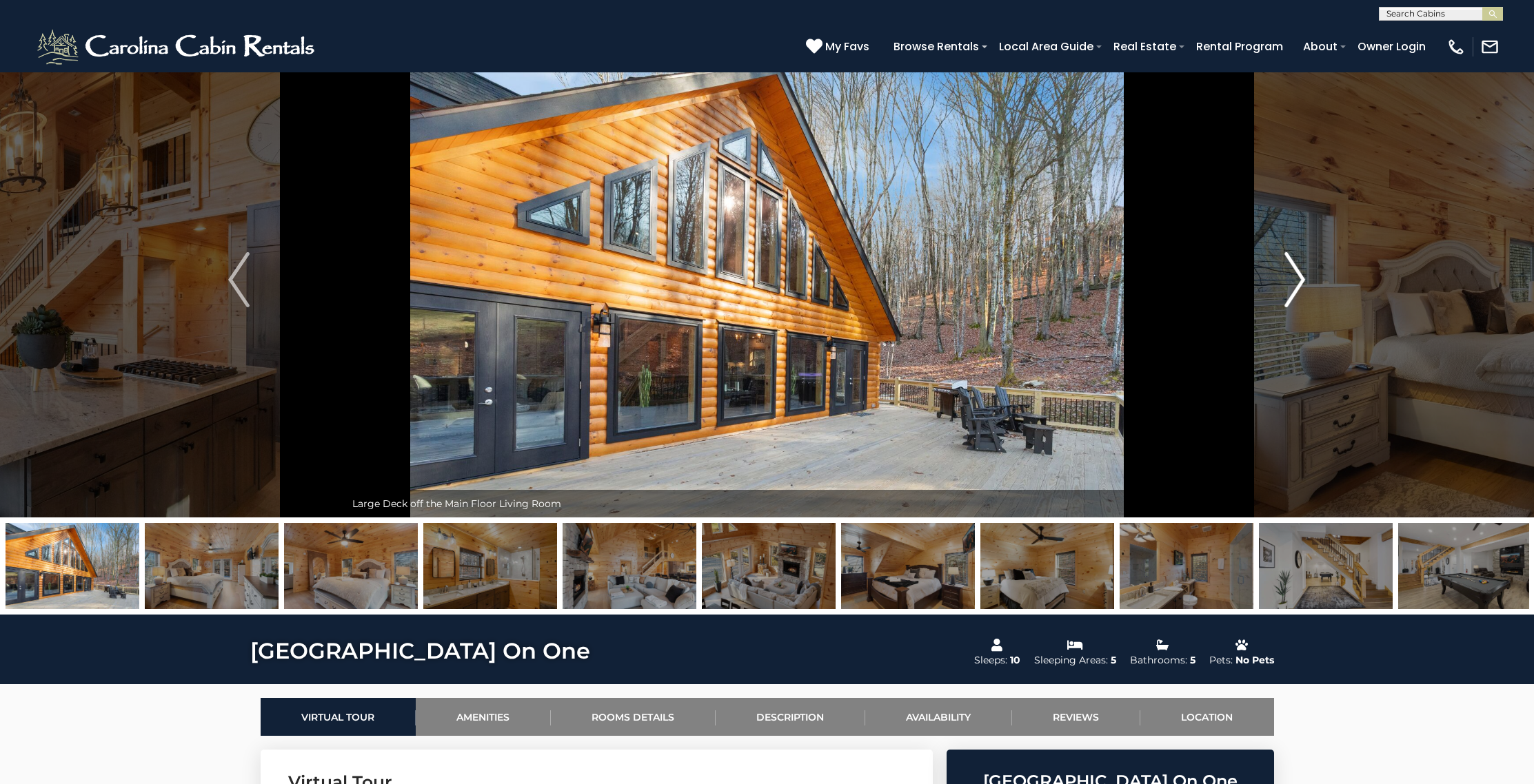
click at [1297, 286] on img "Next" at bounding box center [1294, 280] width 21 height 55
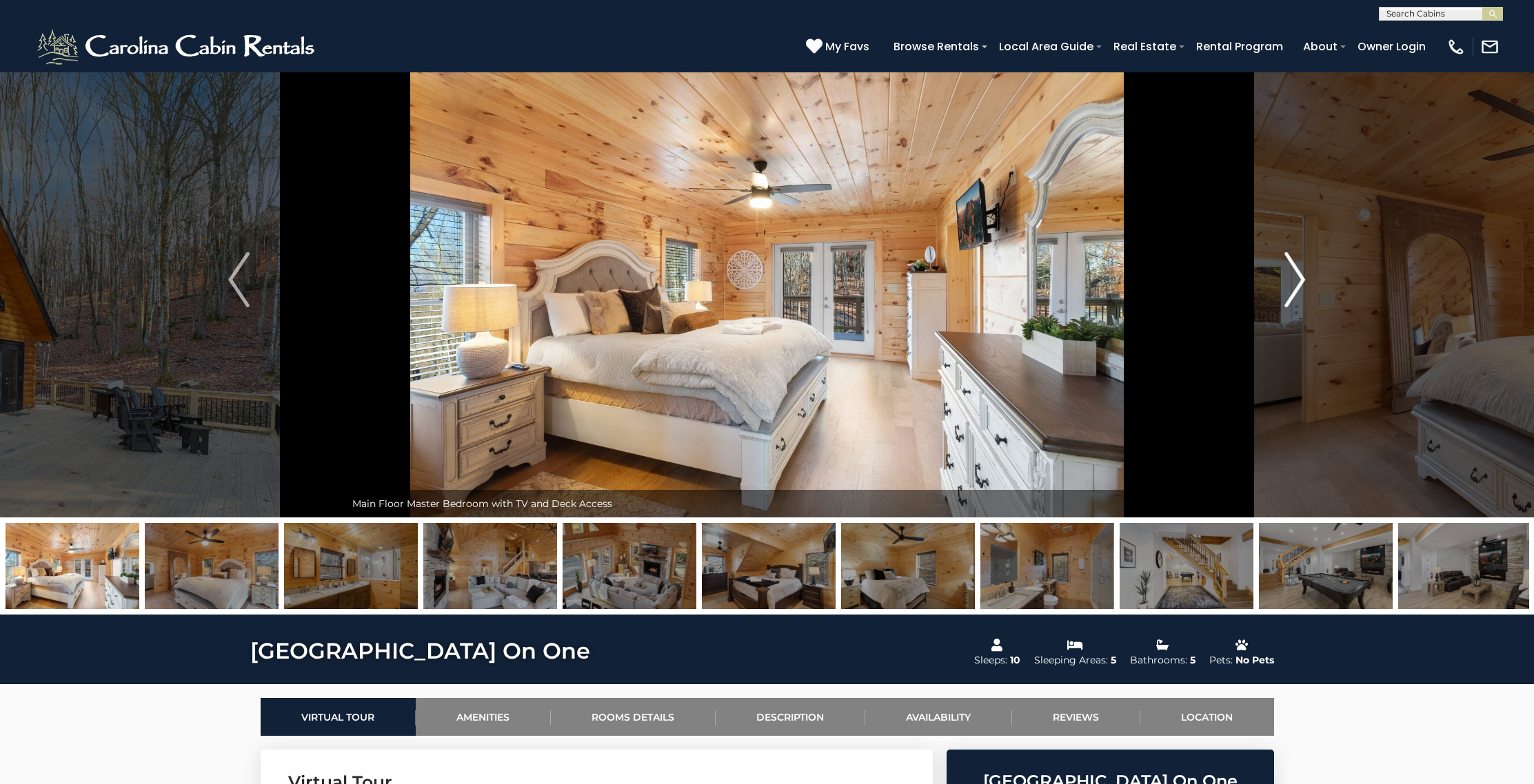
click at [1297, 286] on img "Next" at bounding box center [1294, 280] width 21 height 55
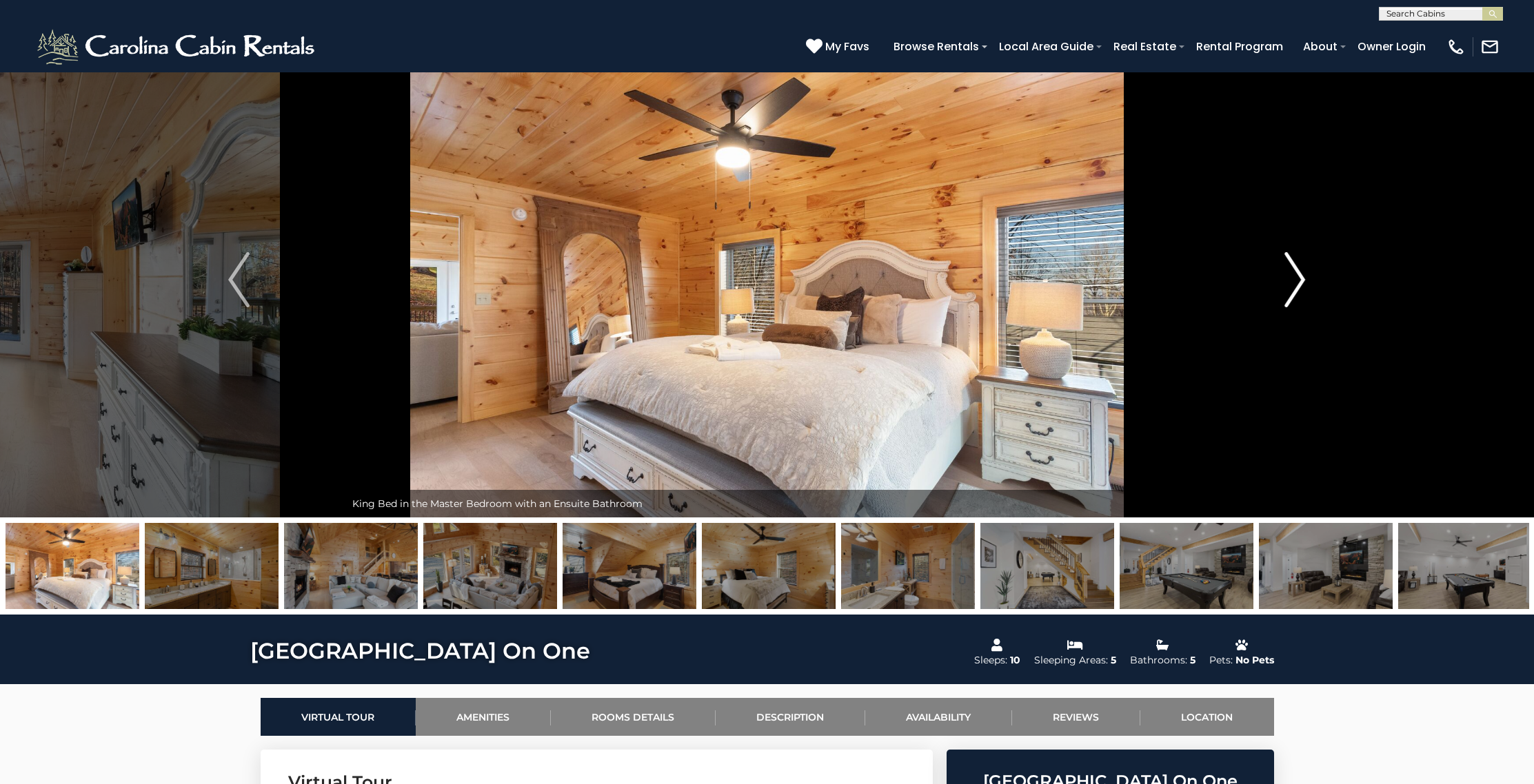
click at [1297, 286] on img "Next" at bounding box center [1294, 280] width 21 height 55
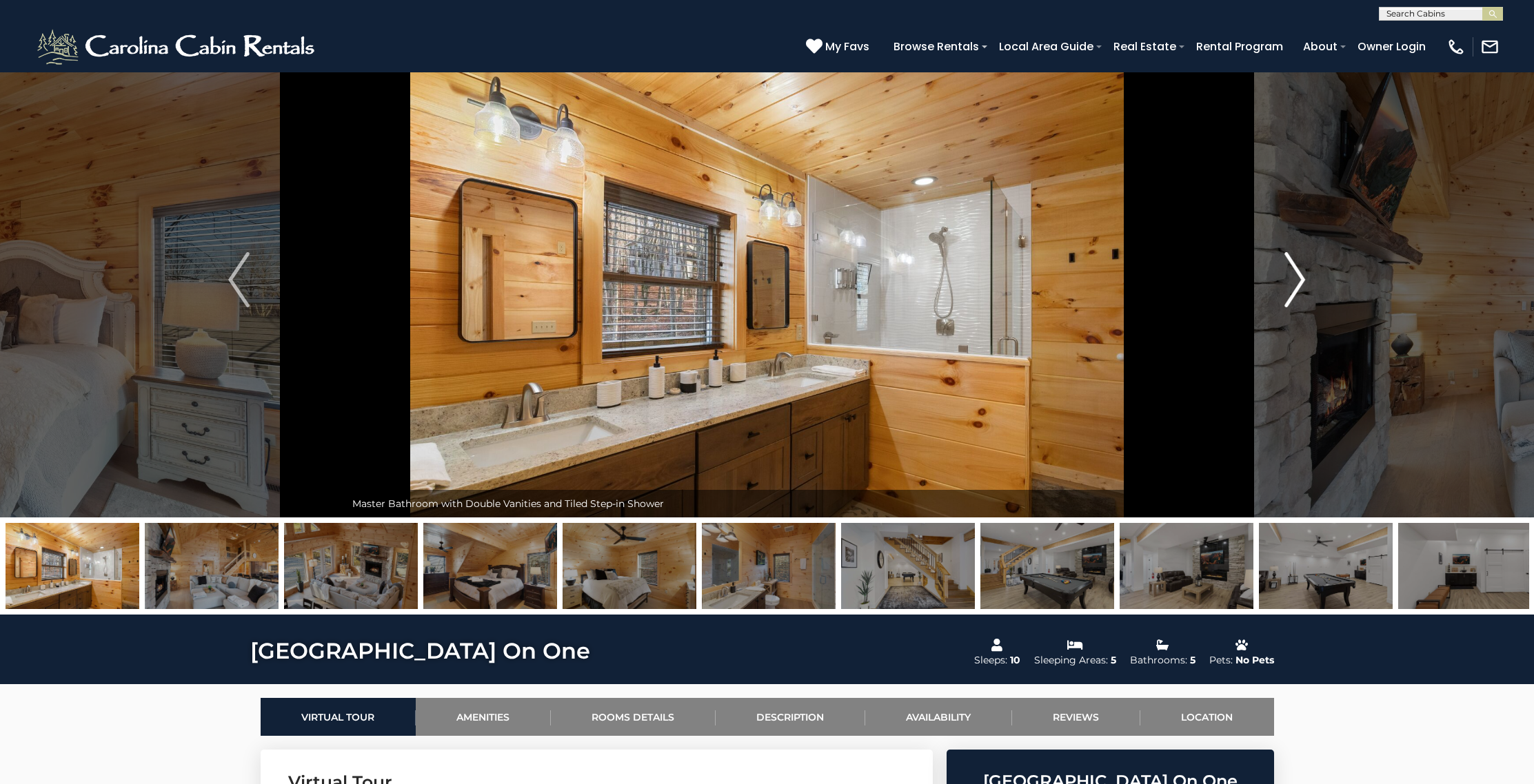
click at [1297, 286] on img "Next" at bounding box center [1294, 280] width 21 height 55
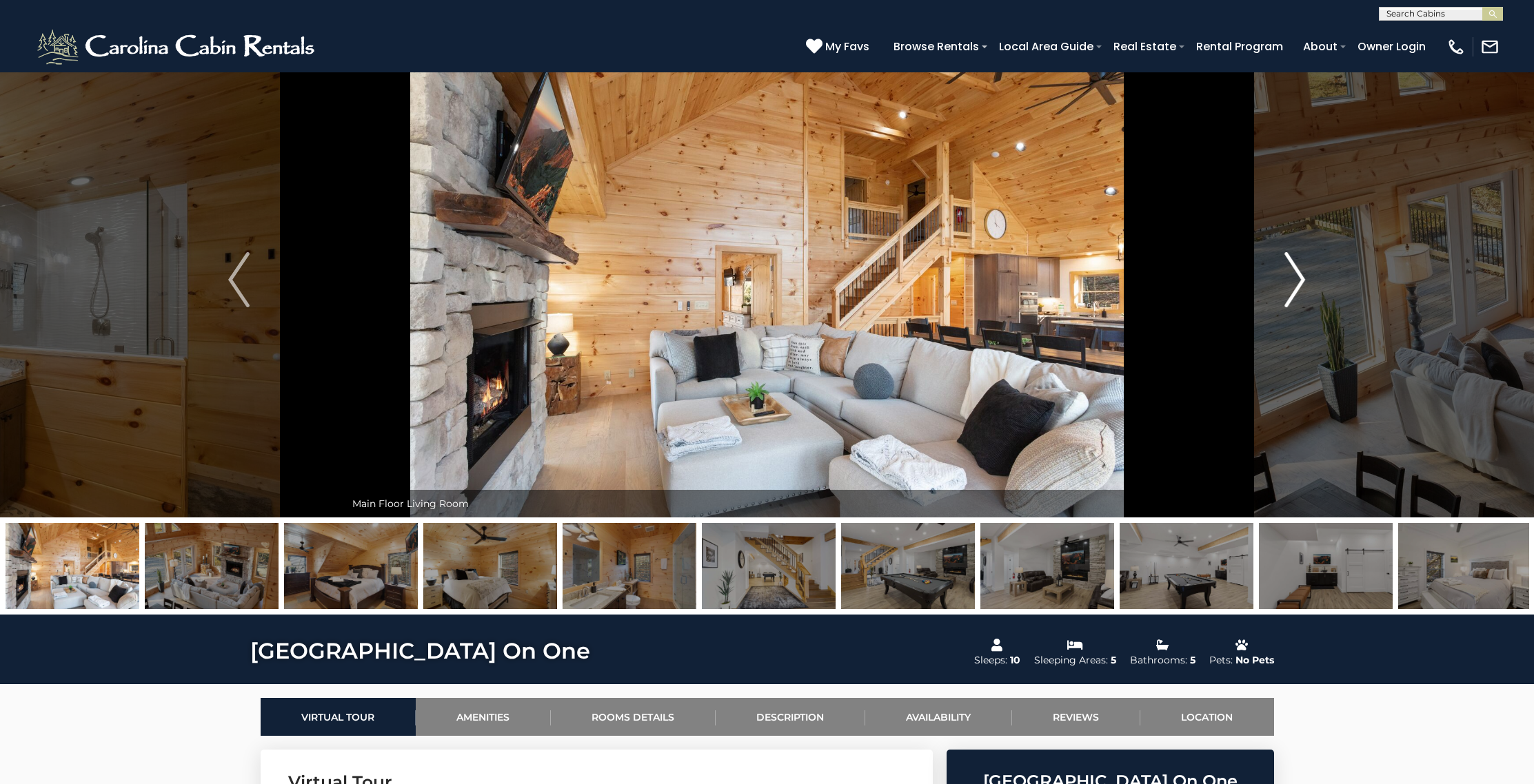
click at [1297, 286] on img "Next" at bounding box center [1294, 280] width 21 height 55
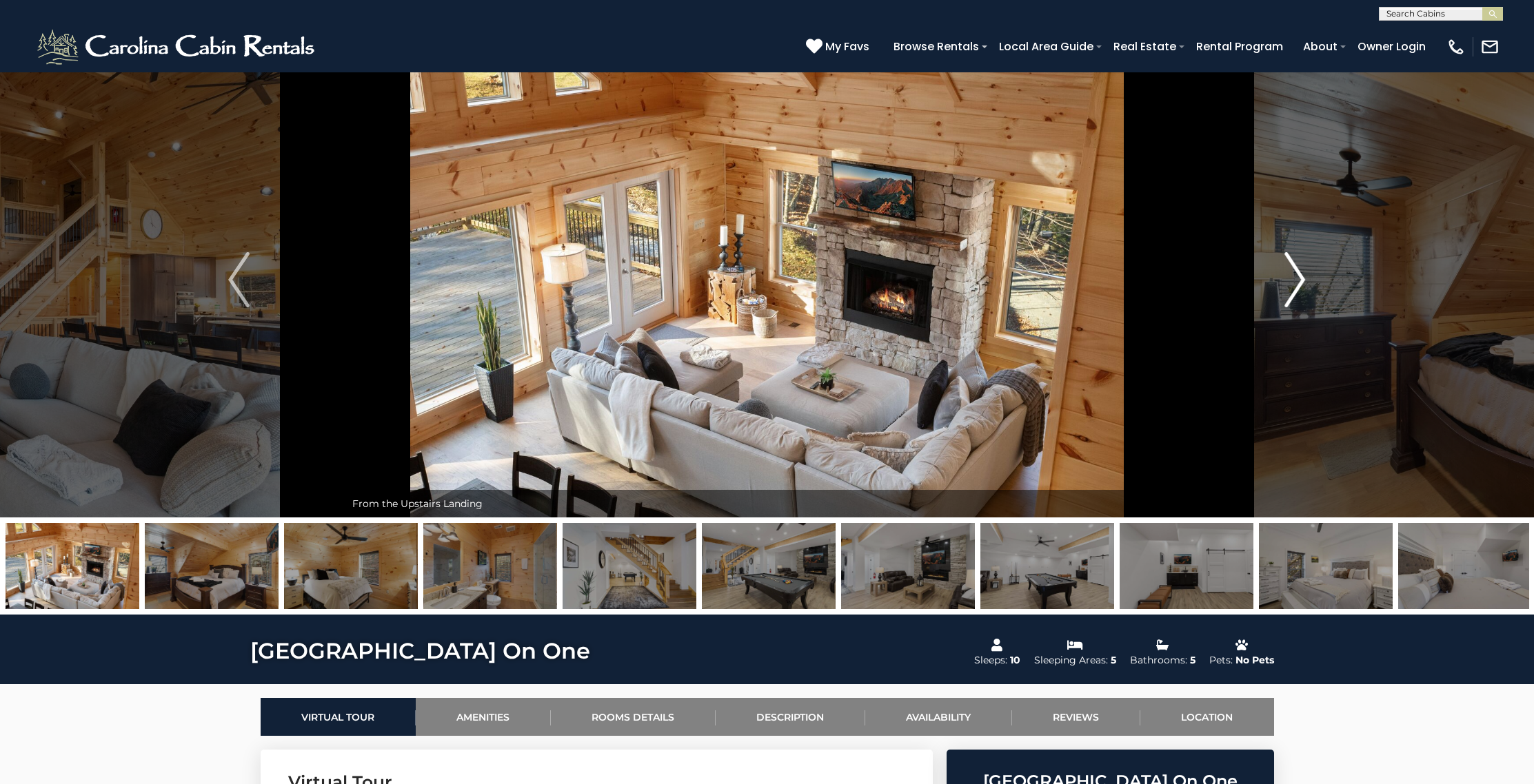
click at [1297, 286] on img "Next" at bounding box center [1294, 280] width 21 height 55
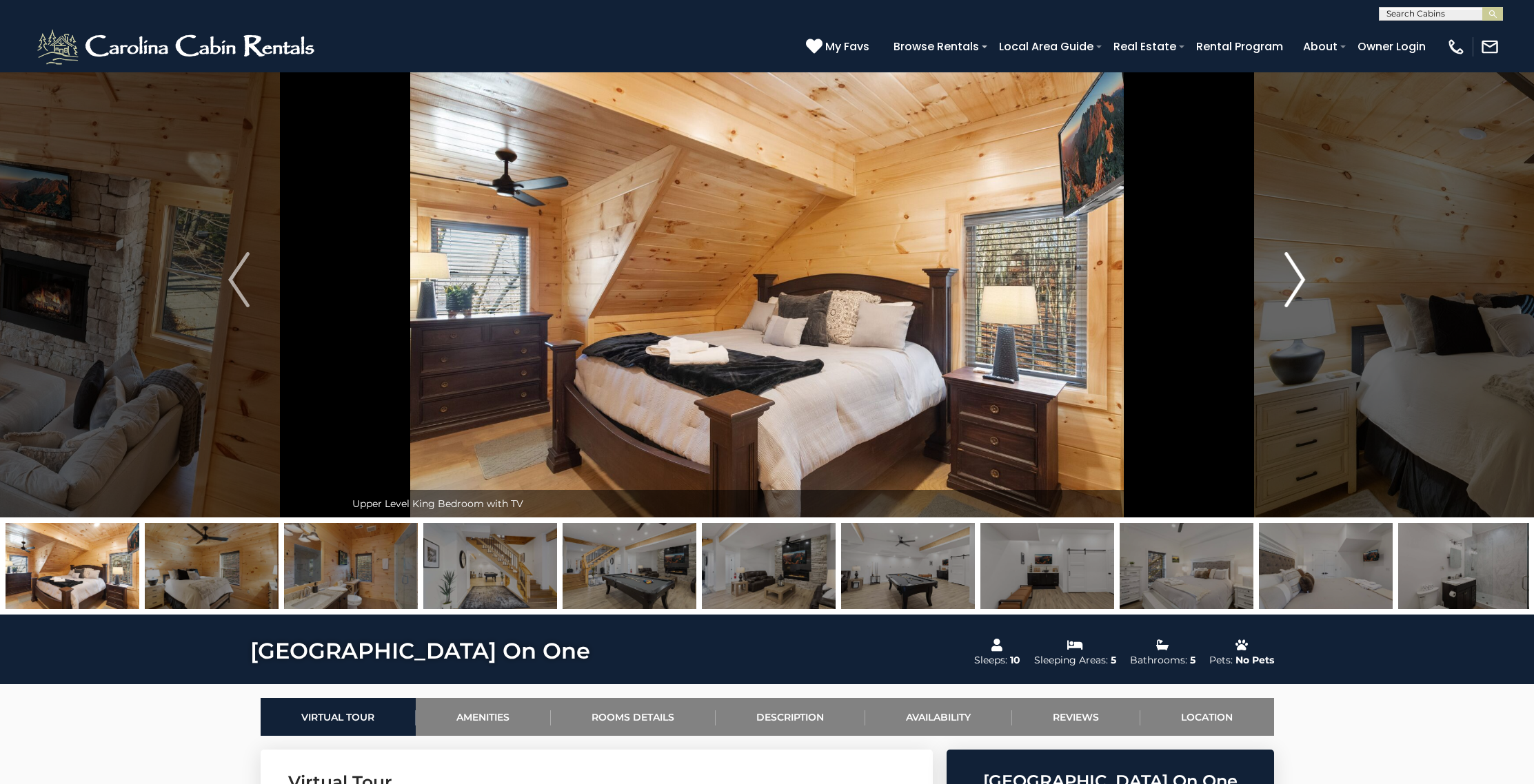
click at [1297, 286] on img "Next" at bounding box center [1294, 280] width 21 height 55
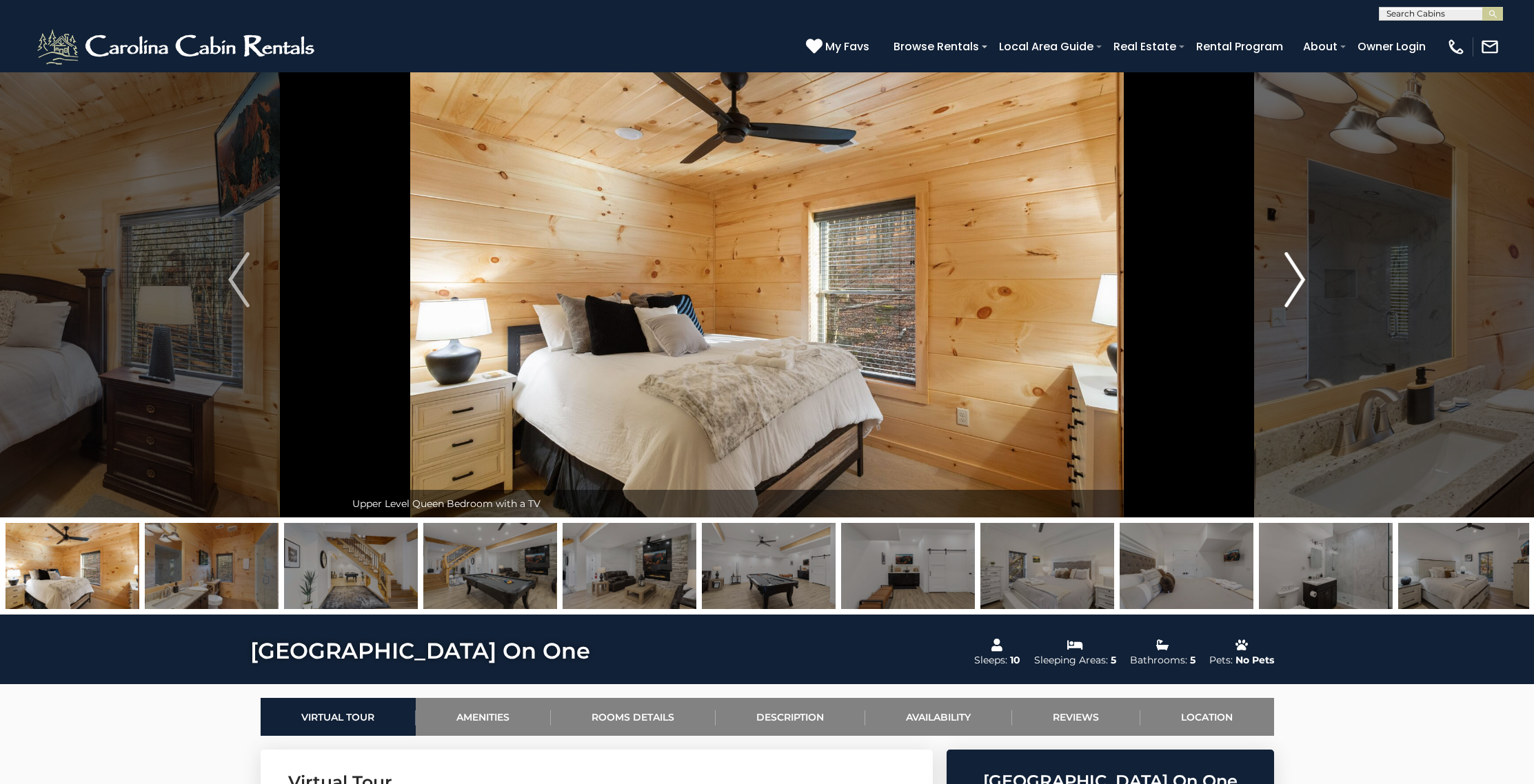
click at [1297, 286] on img "Next" at bounding box center [1294, 280] width 21 height 55
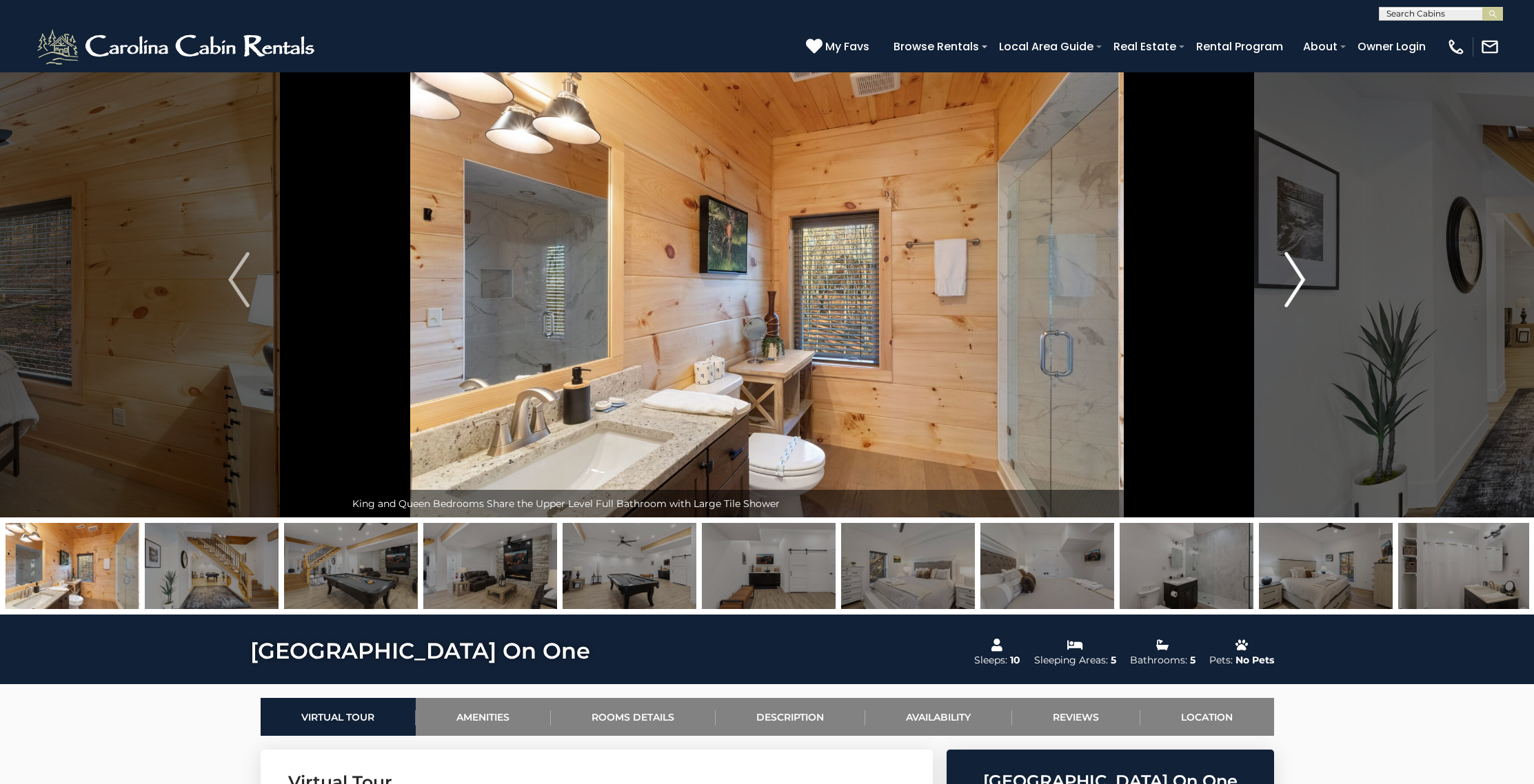
scroll to position [32, 0]
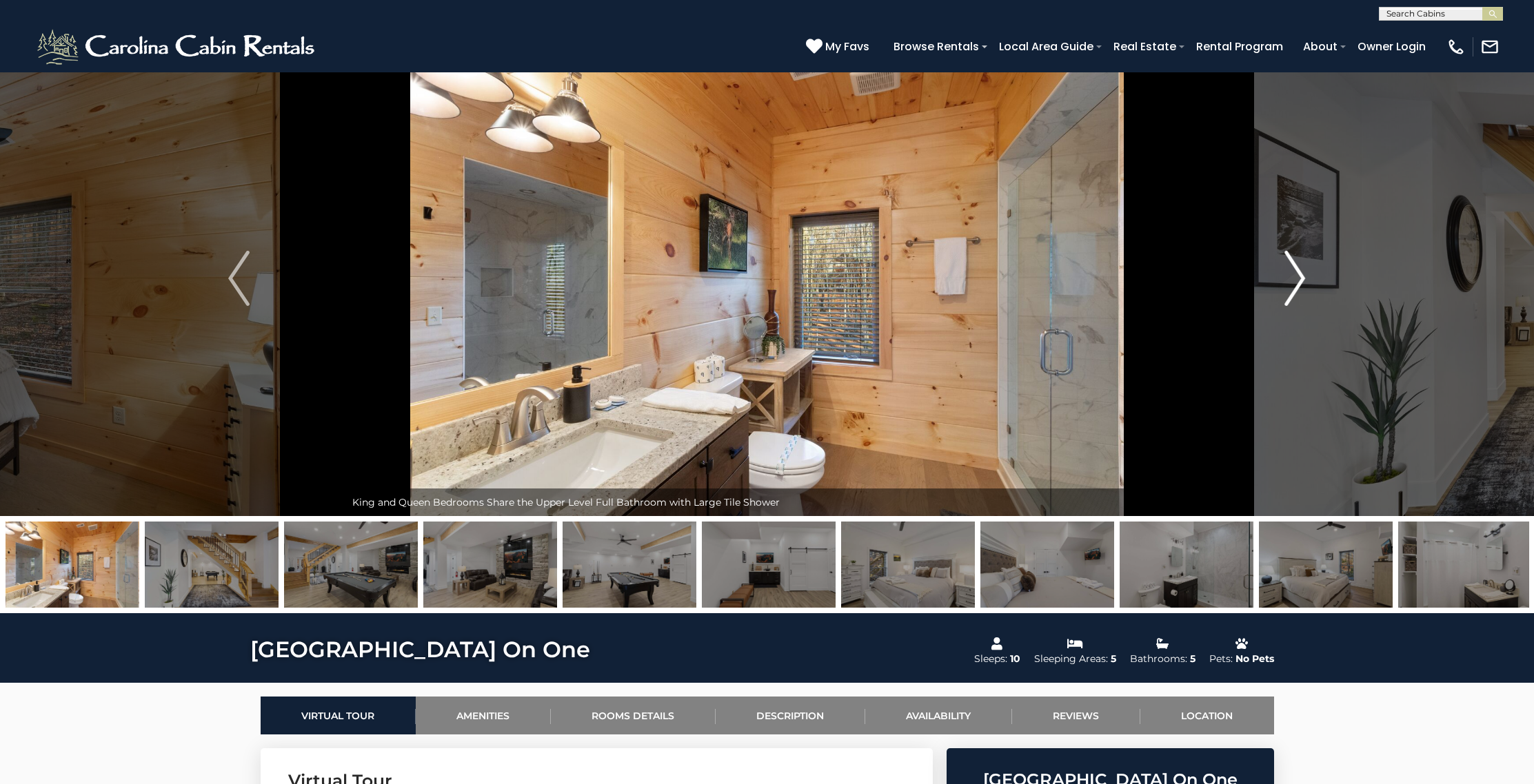
click at [1297, 286] on img "Next" at bounding box center [1294, 279] width 21 height 55
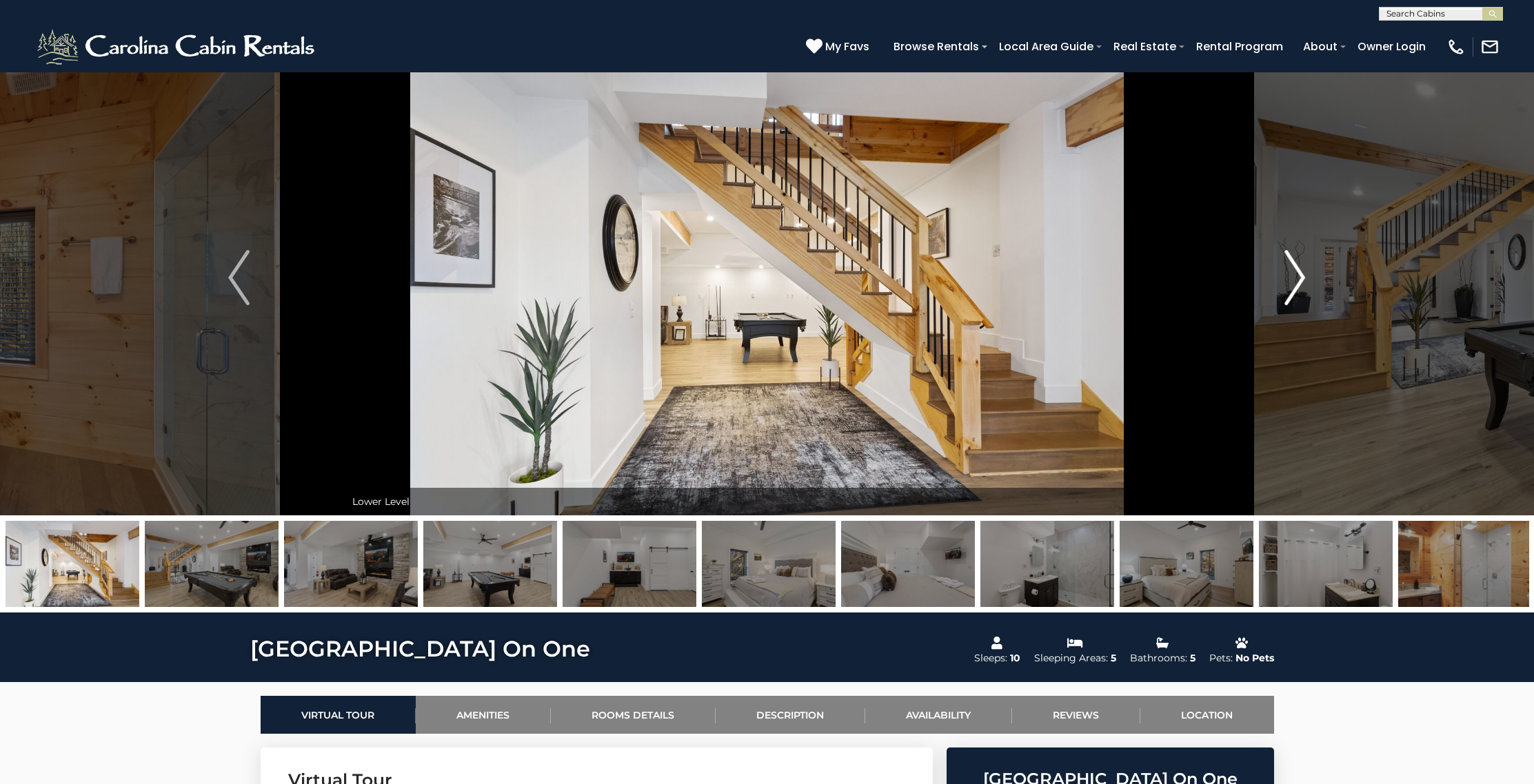
click at [1297, 286] on img "Next" at bounding box center [1294, 278] width 21 height 55
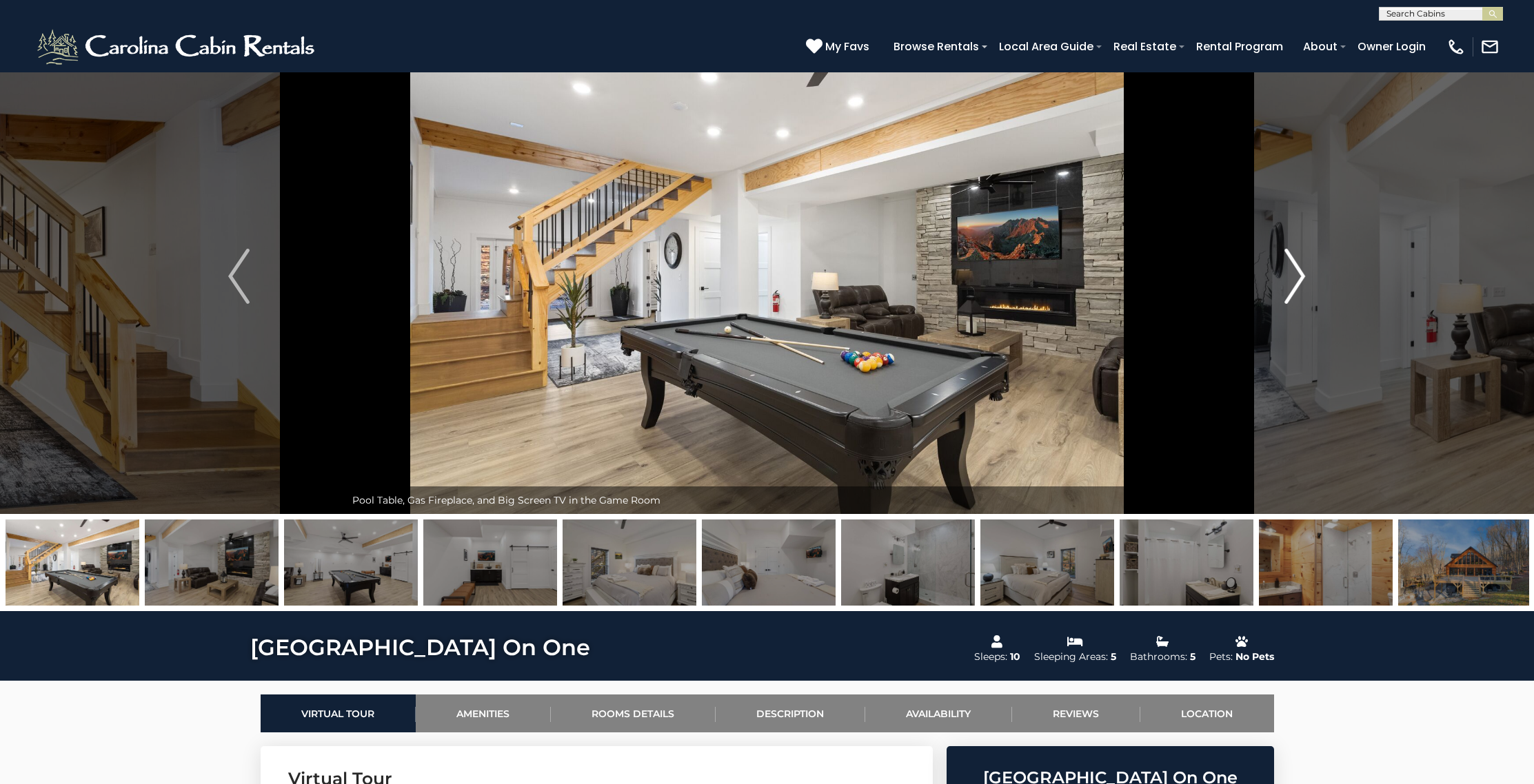
click at [1297, 286] on img "Next" at bounding box center [1294, 276] width 21 height 55
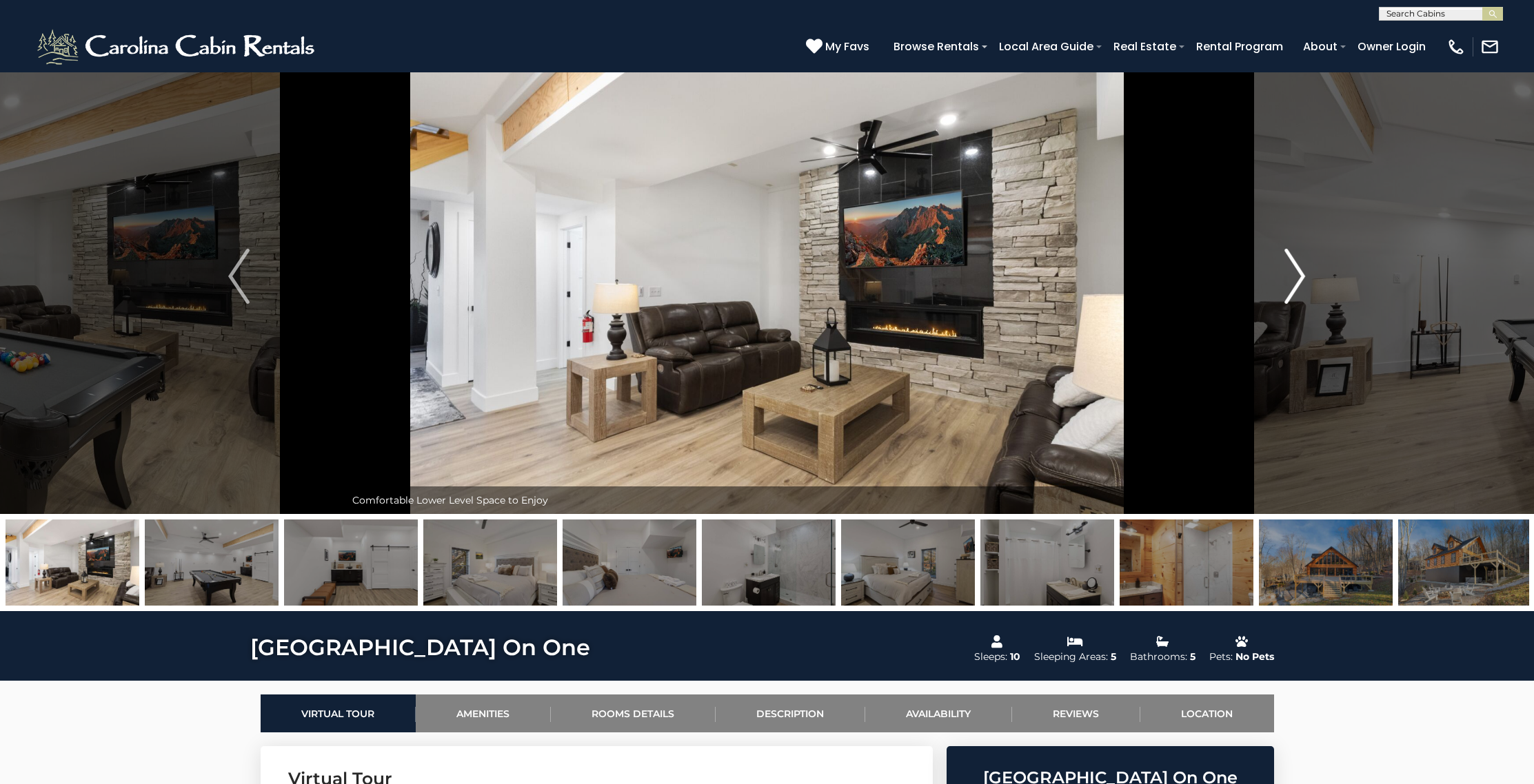
click at [1297, 286] on img "Next" at bounding box center [1294, 276] width 21 height 55
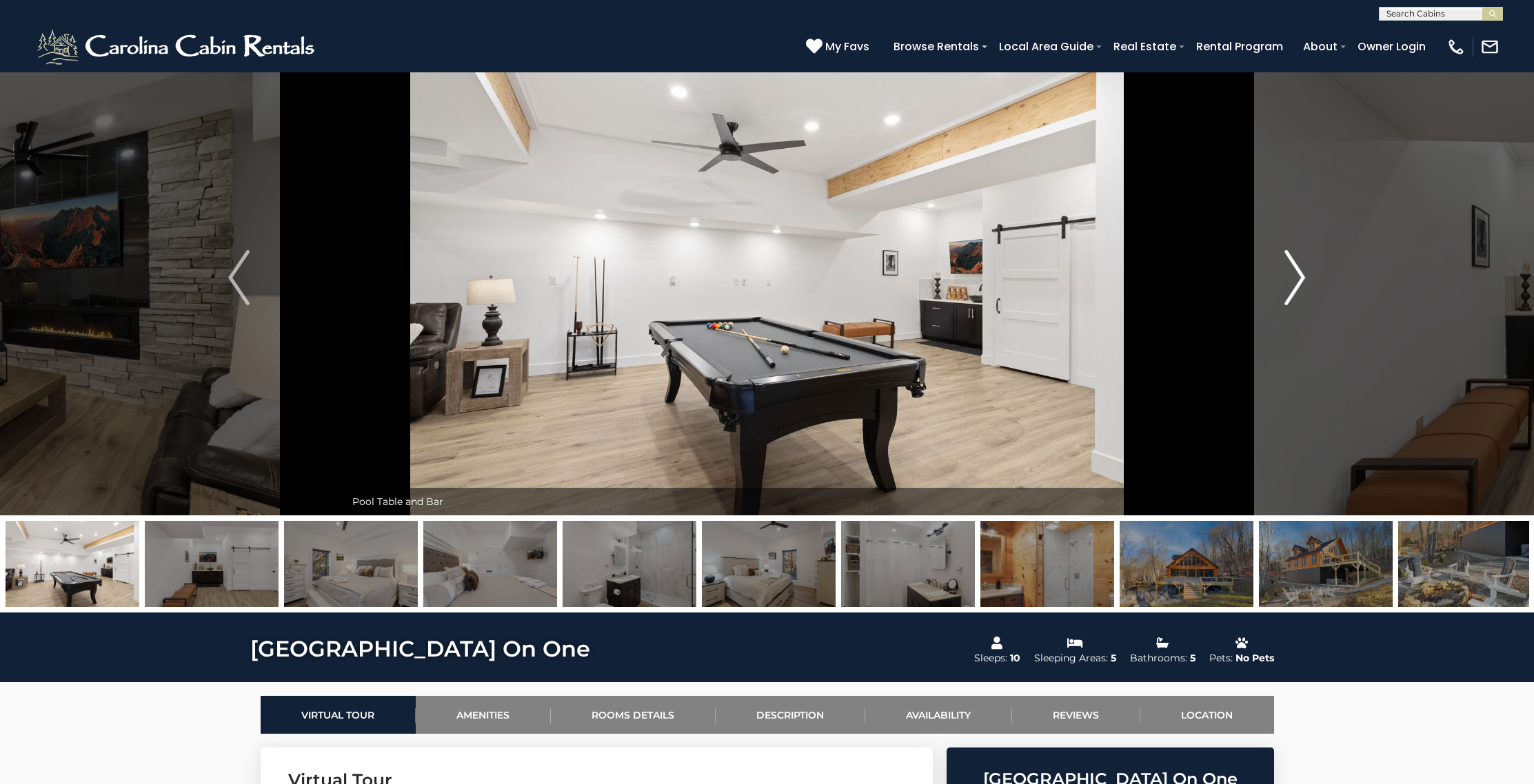
scroll to position [34, 0]
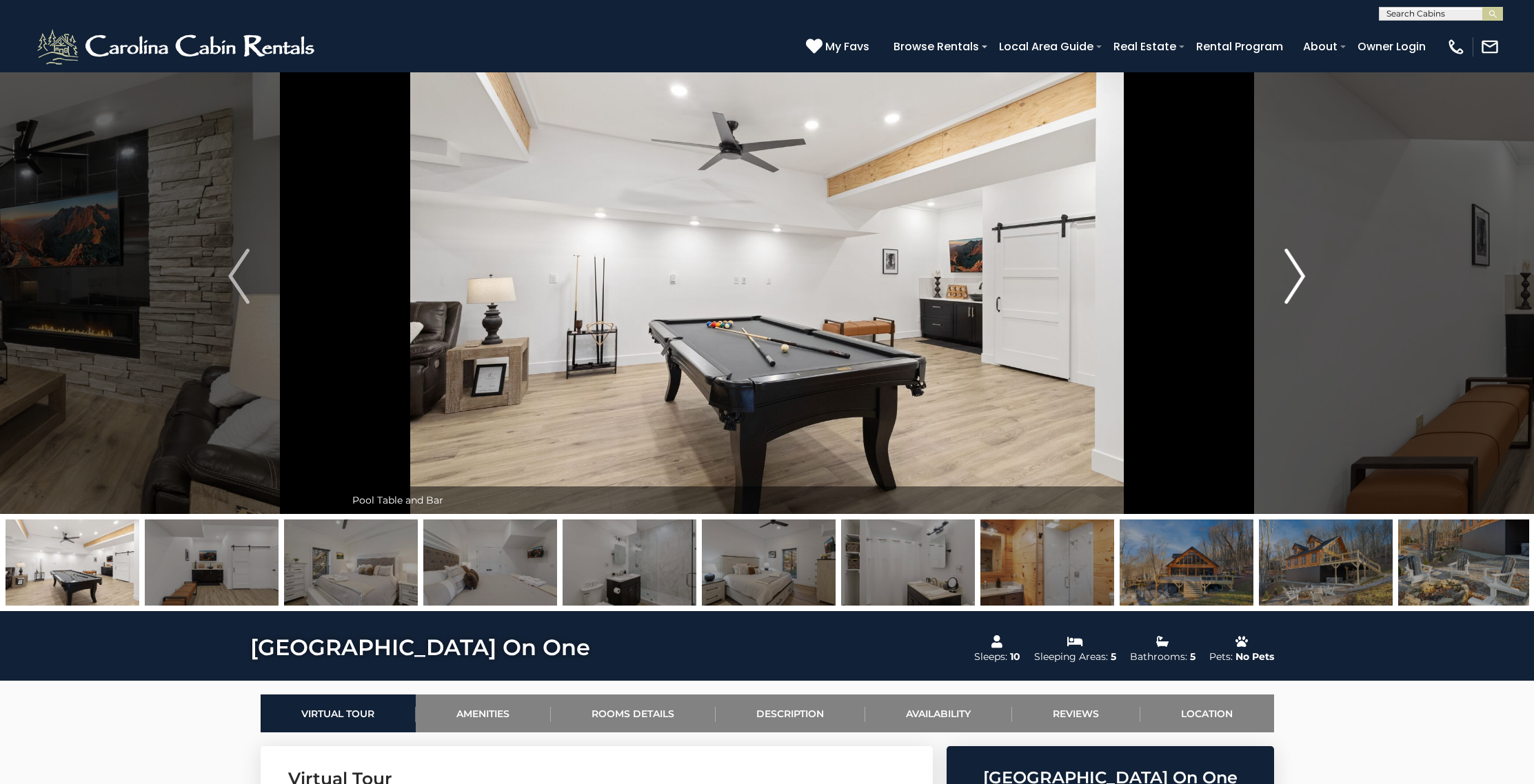
click at [1297, 286] on img "Next" at bounding box center [1294, 276] width 21 height 55
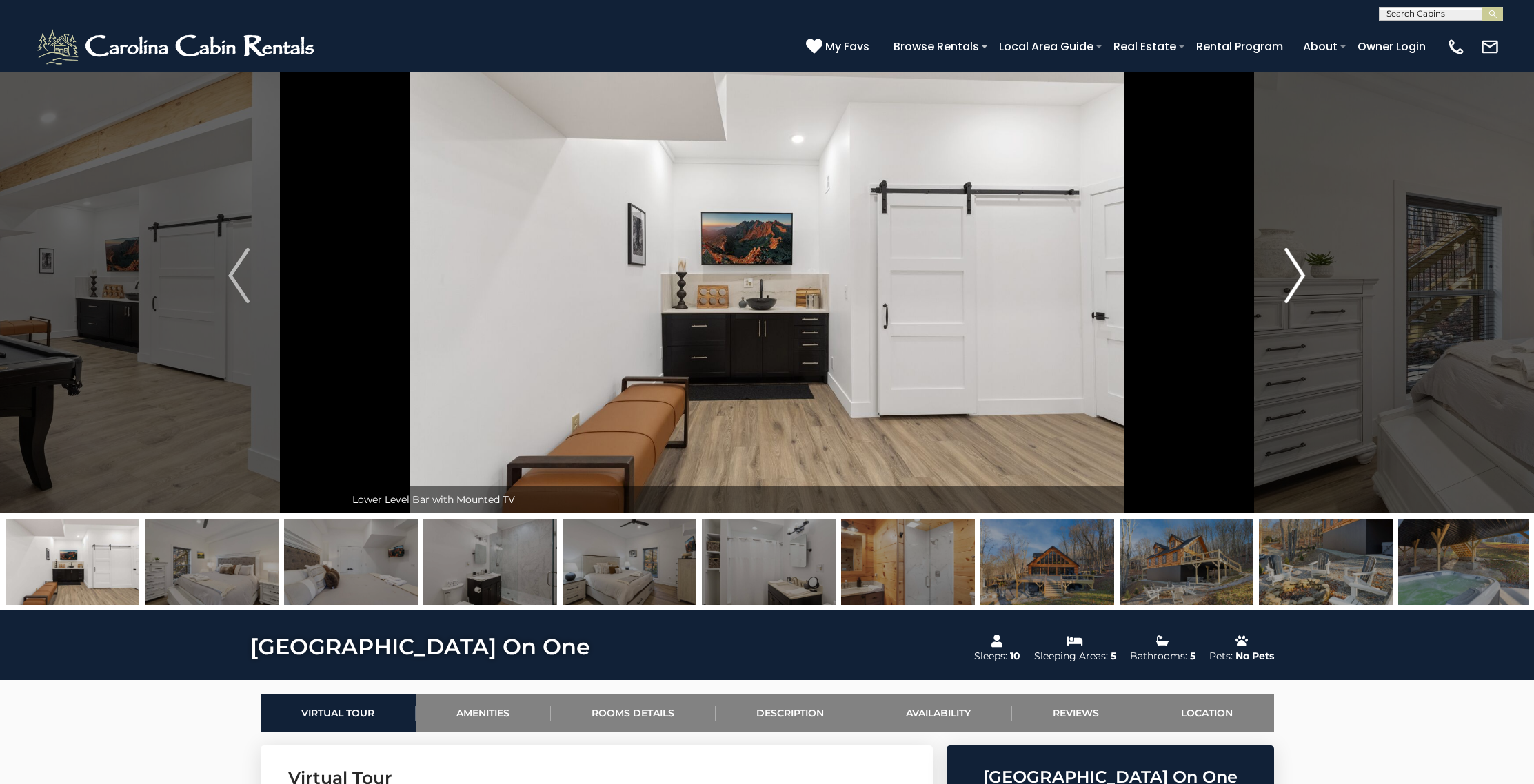
scroll to position [37, 0]
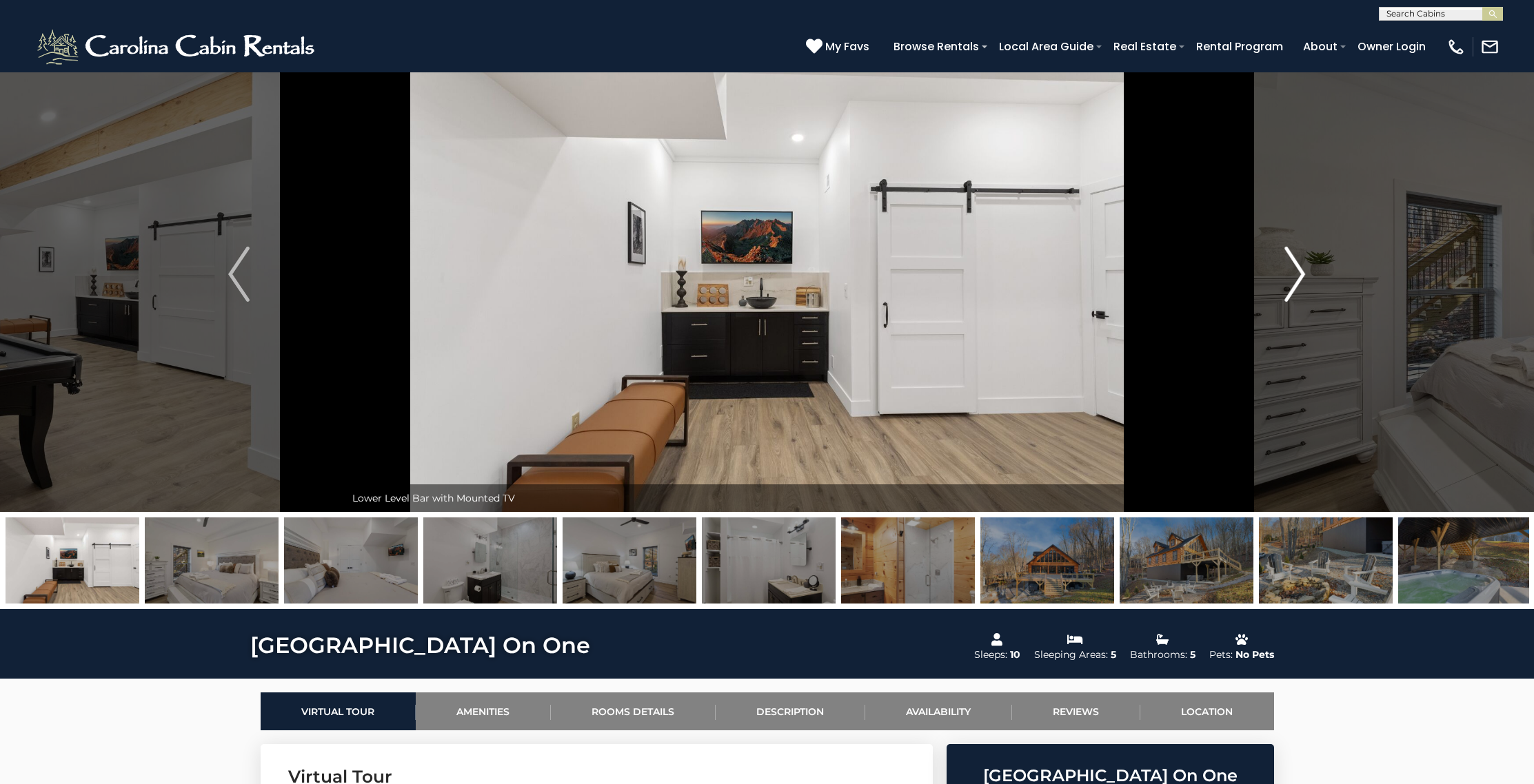
click at [1297, 286] on img "Next" at bounding box center [1294, 274] width 21 height 55
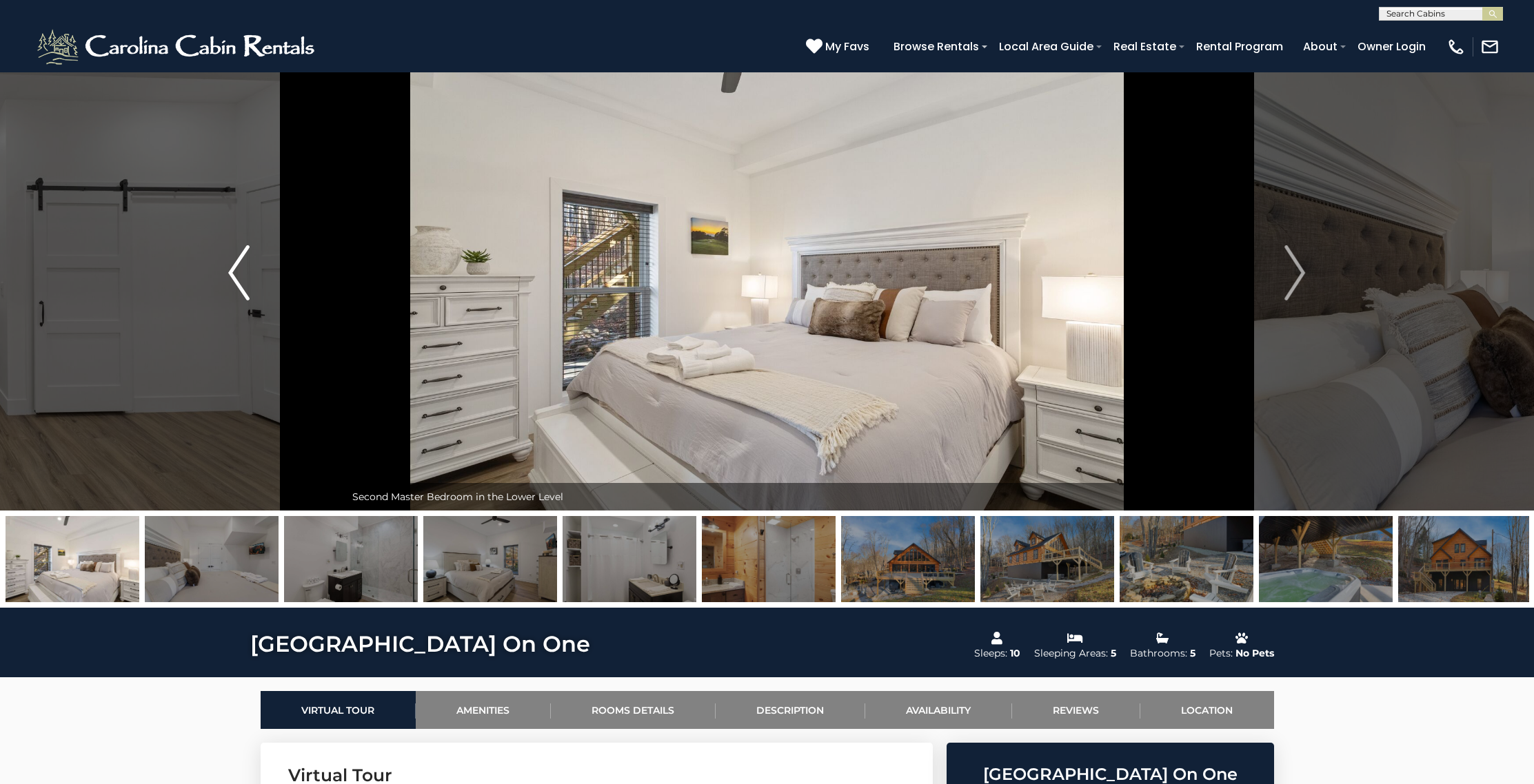
click at [229, 273] on img "Previous" at bounding box center [238, 273] width 21 height 55
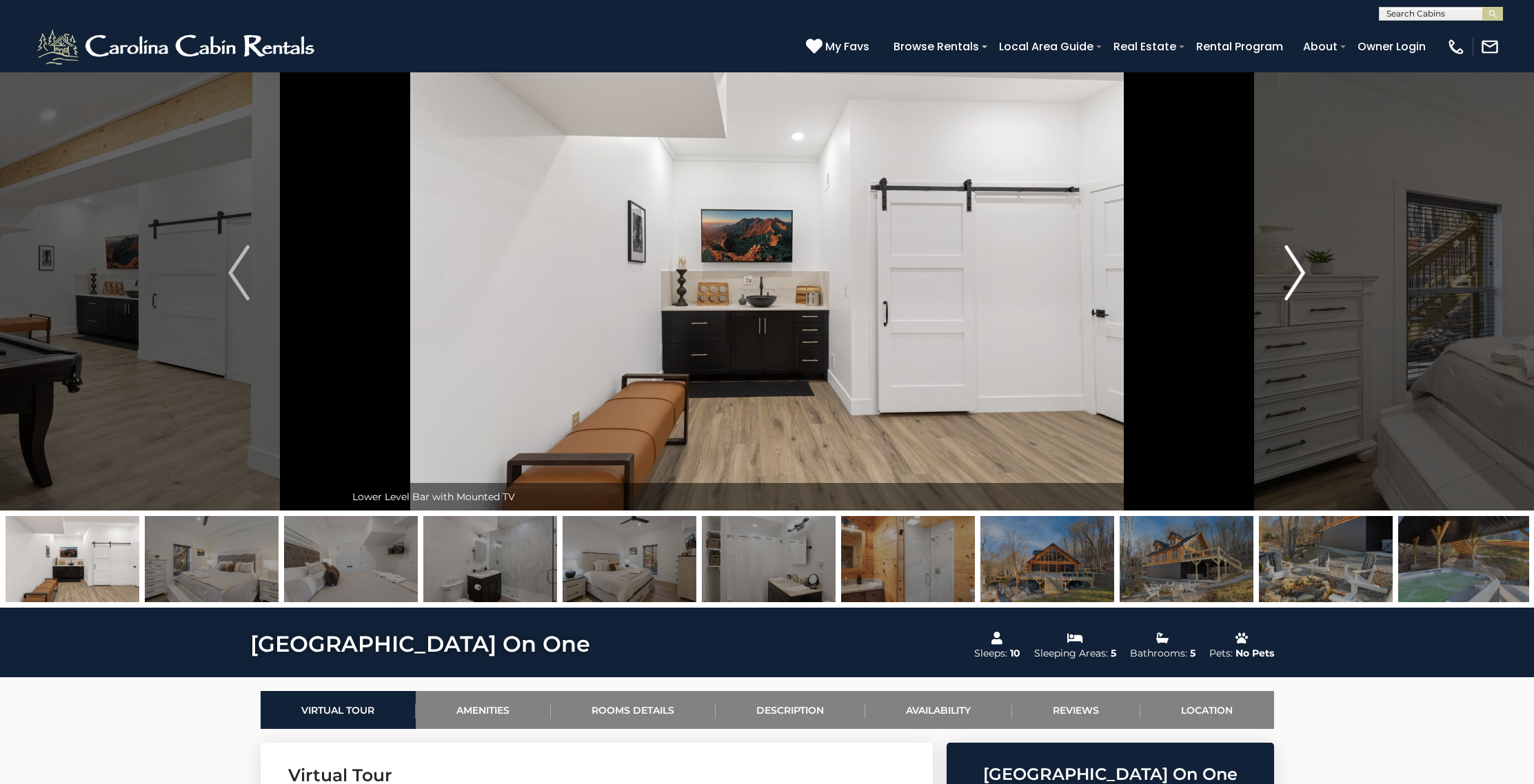
click at [1302, 268] on img "Next" at bounding box center [1294, 273] width 21 height 55
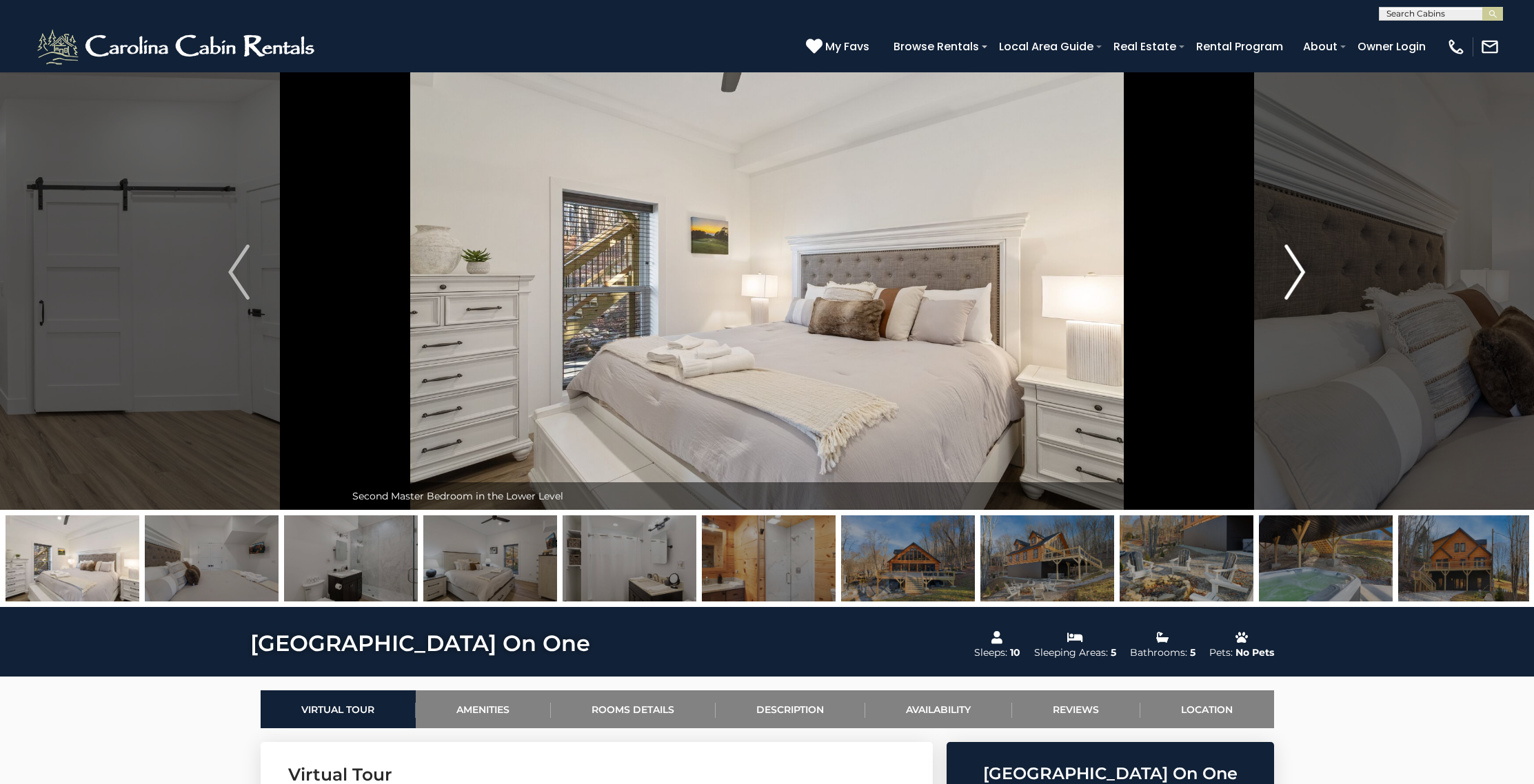
click at [1302, 268] on img "Next" at bounding box center [1294, 272] width 21 height 55
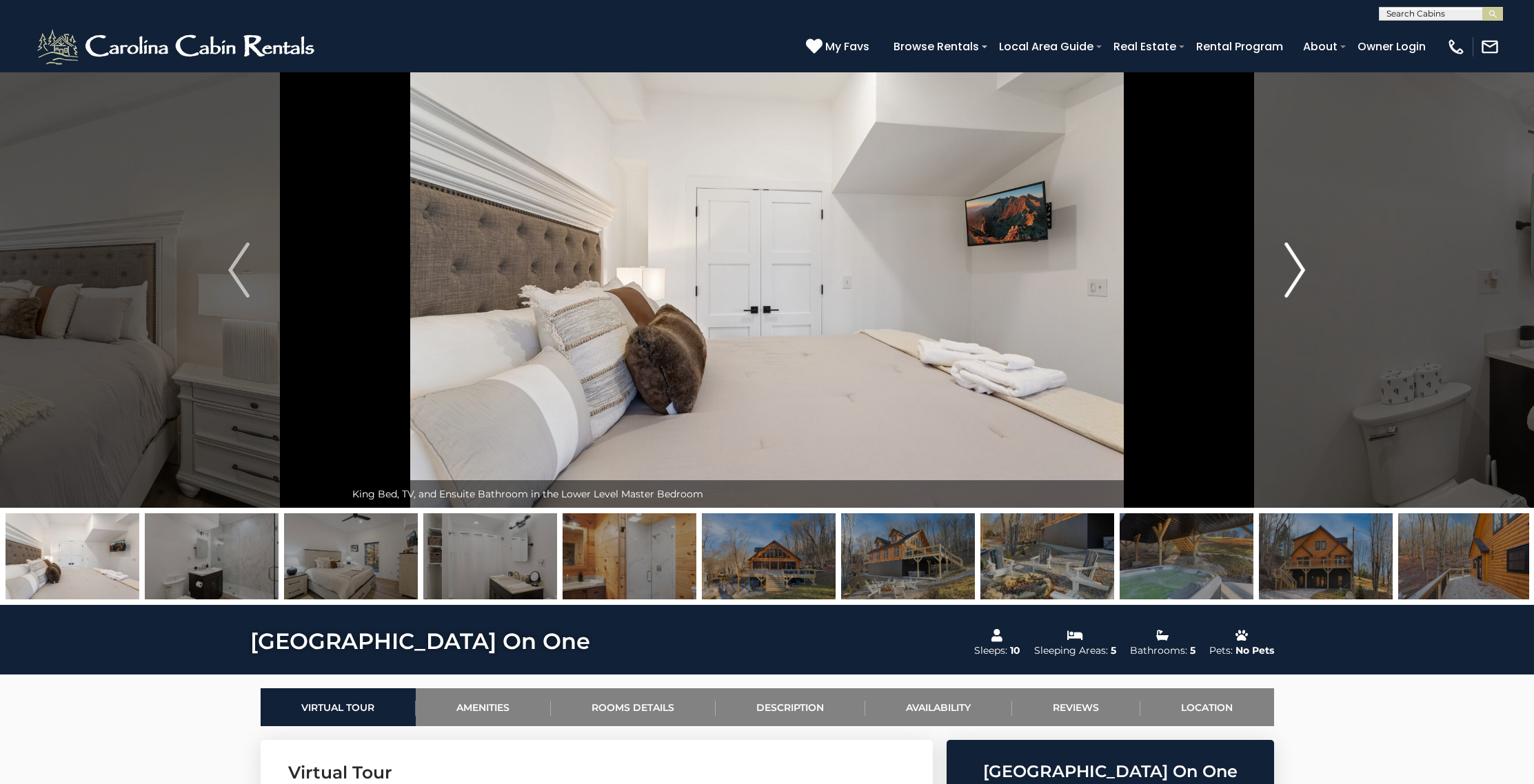
click at [1302, 268] on img "Next" at bounding box center [1294, 270] width 21 height 55
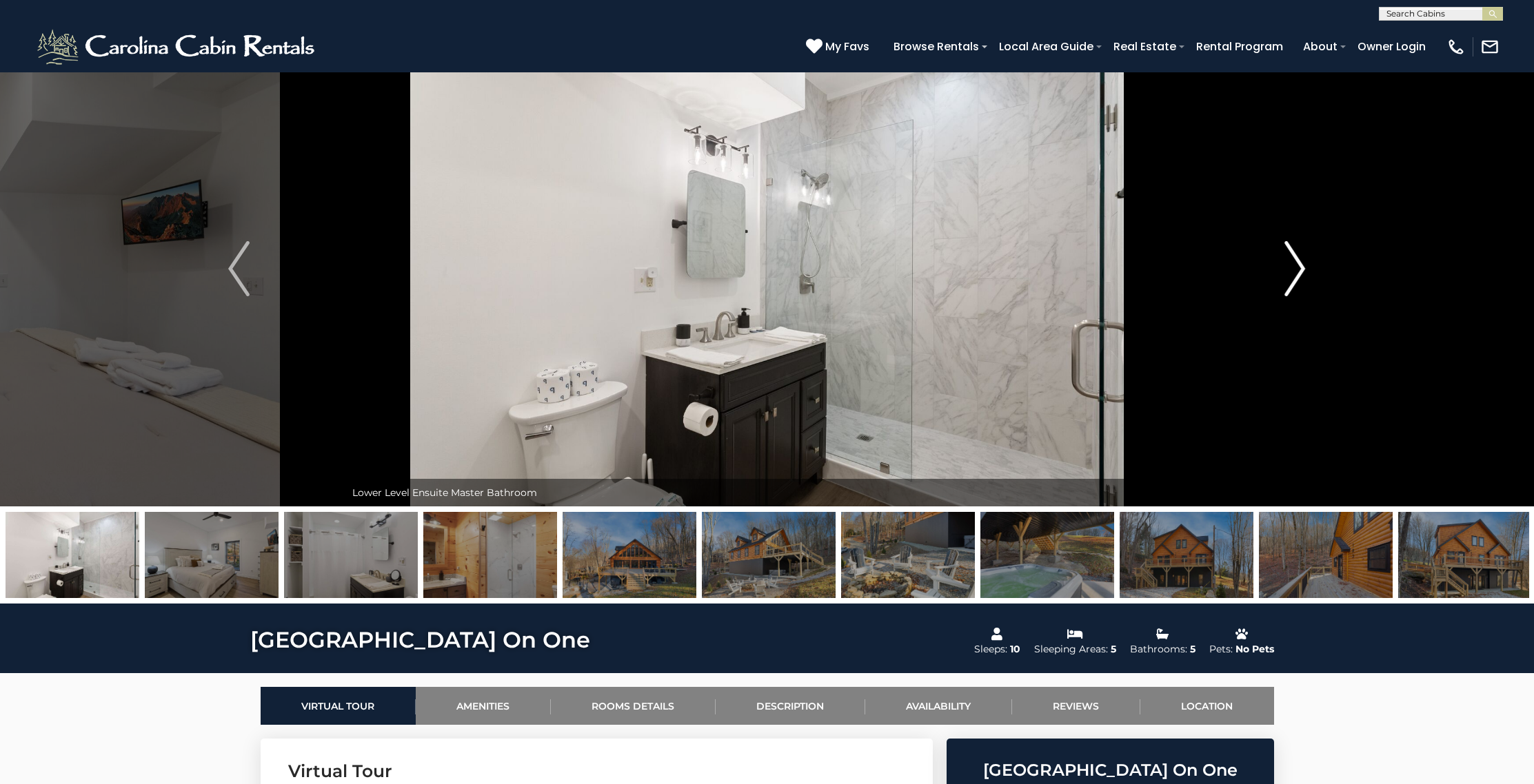
click at [1302, 268] on img "Next" at bounding box center [1294, 269] width 21 height 55
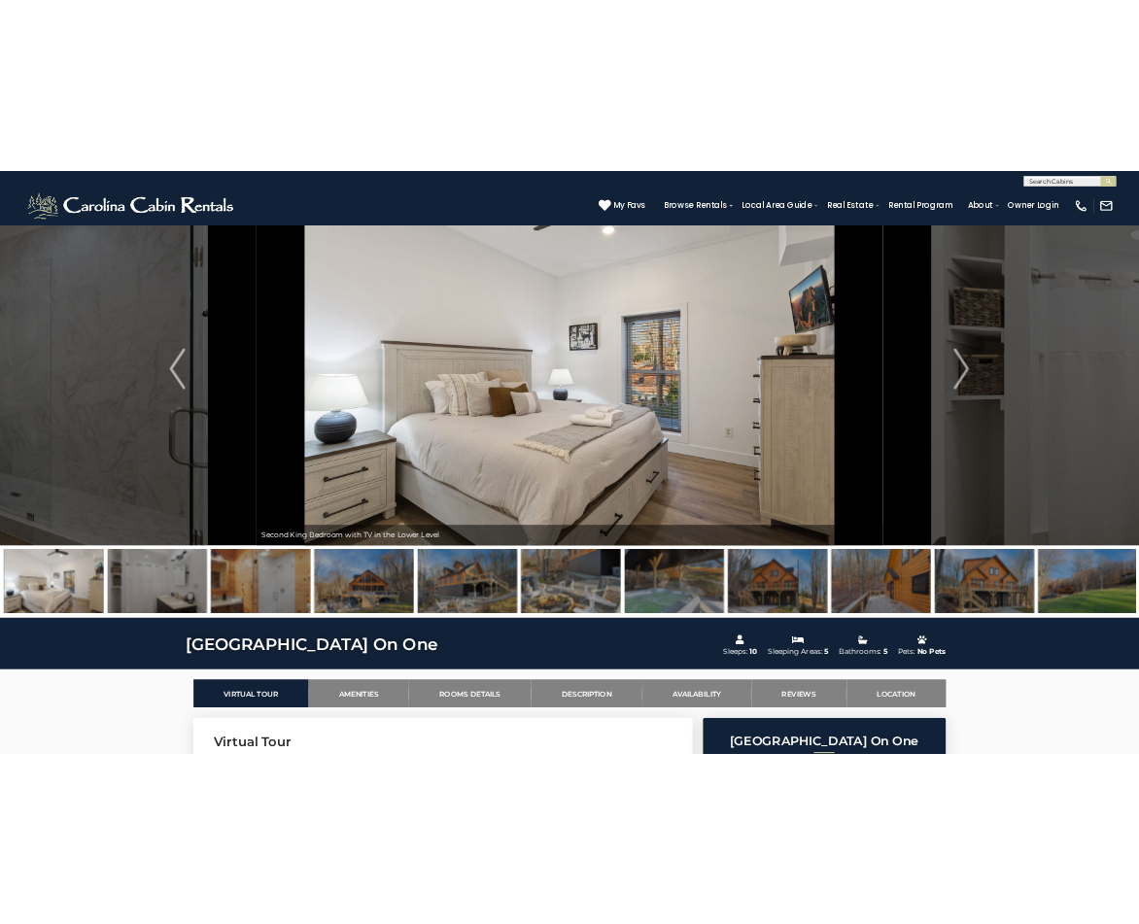
scroll to position [59, 0]
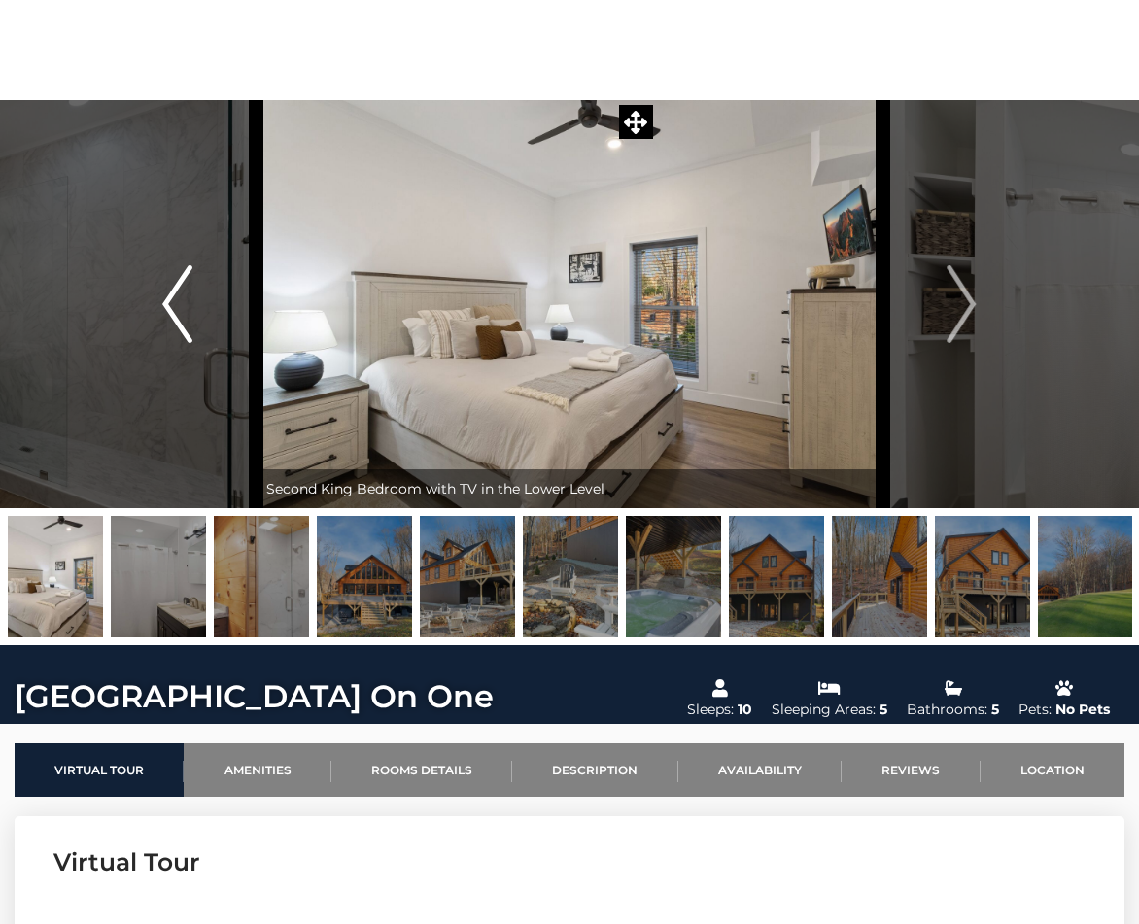
click at [170, 292] on img "Previous" at bounding box center [176, 304] width 29 height 78
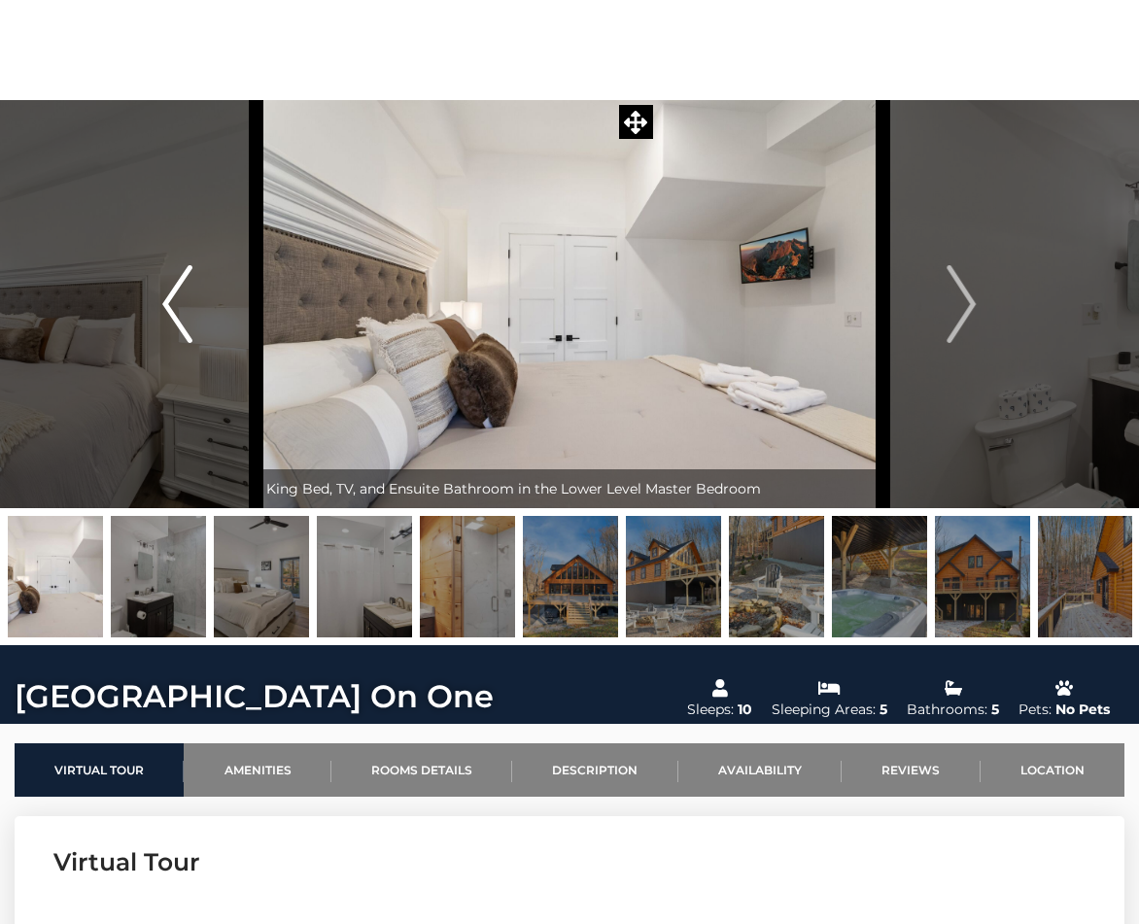
click at [170, 292] on img "Previous" at bounding box center [176, 304] width 29 height 78
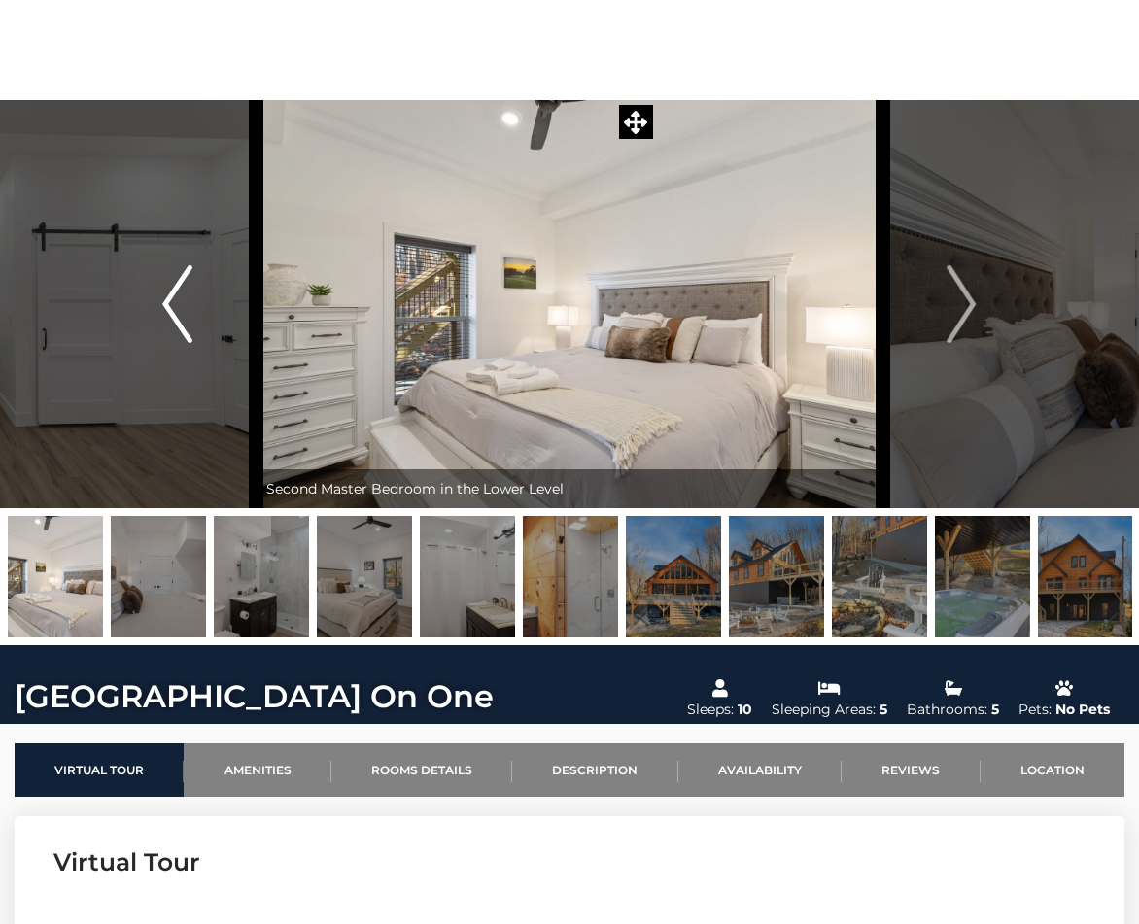
click at [170, 292] on img "Previous" at bounding box center [176, 304] width 29 height 78
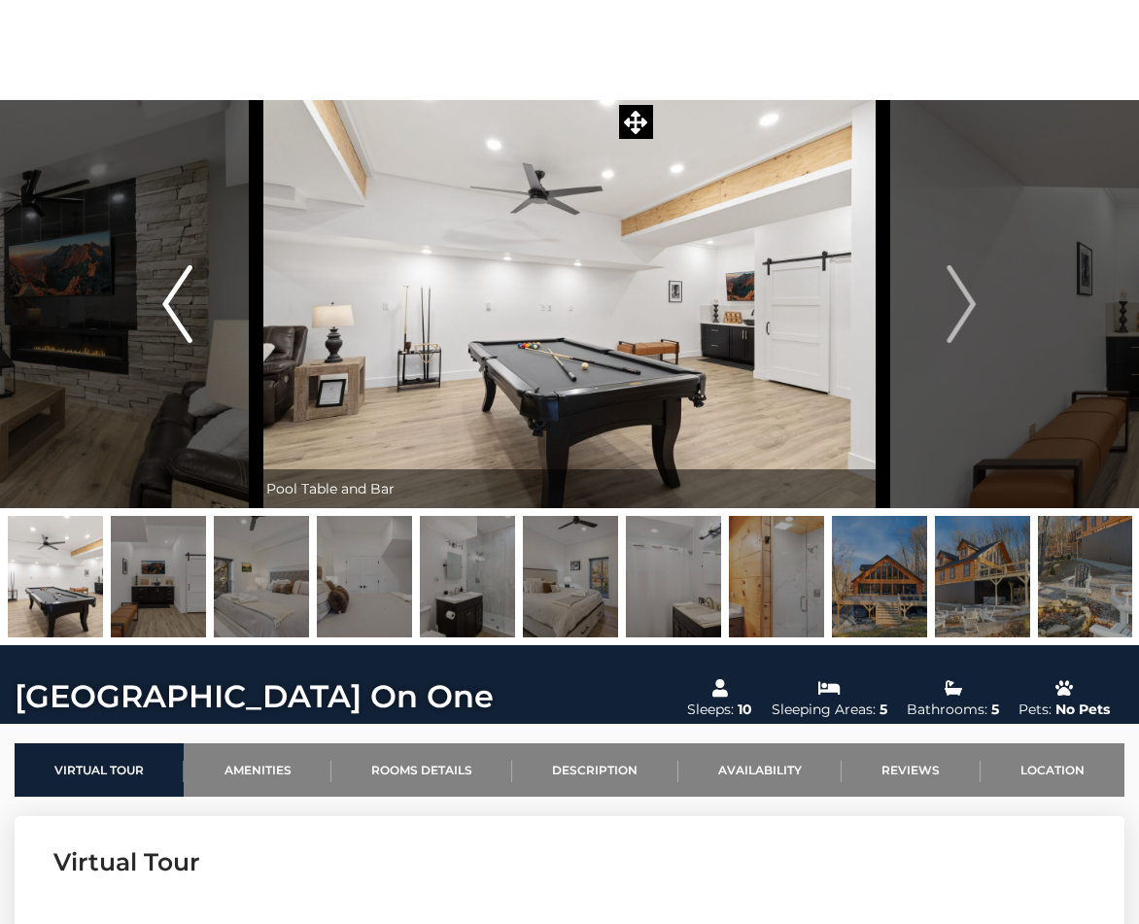
click at [170, 292] on img "Previous" at bounding box center [176, 304] width 29 height 78
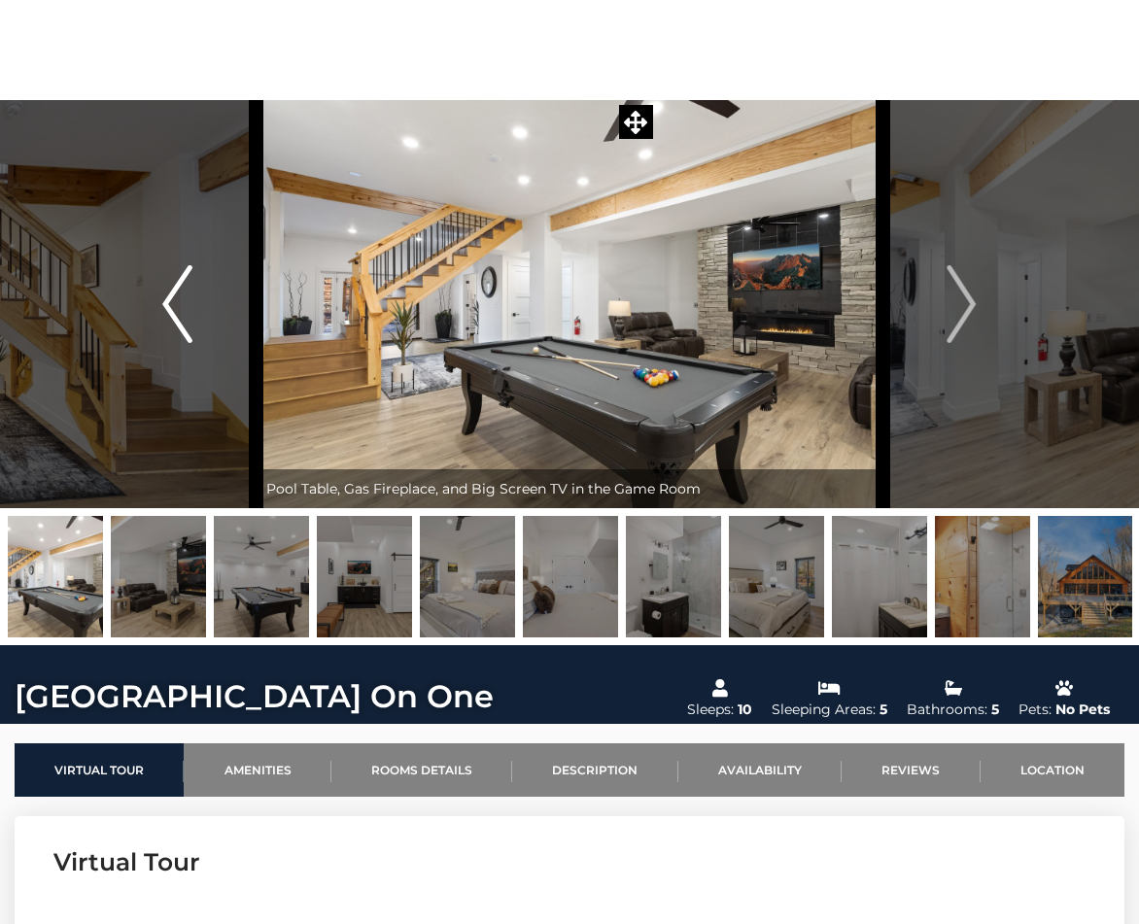
click at [170, 292] on img "Previous" at bounding box center [176, 304] width 29 height 78
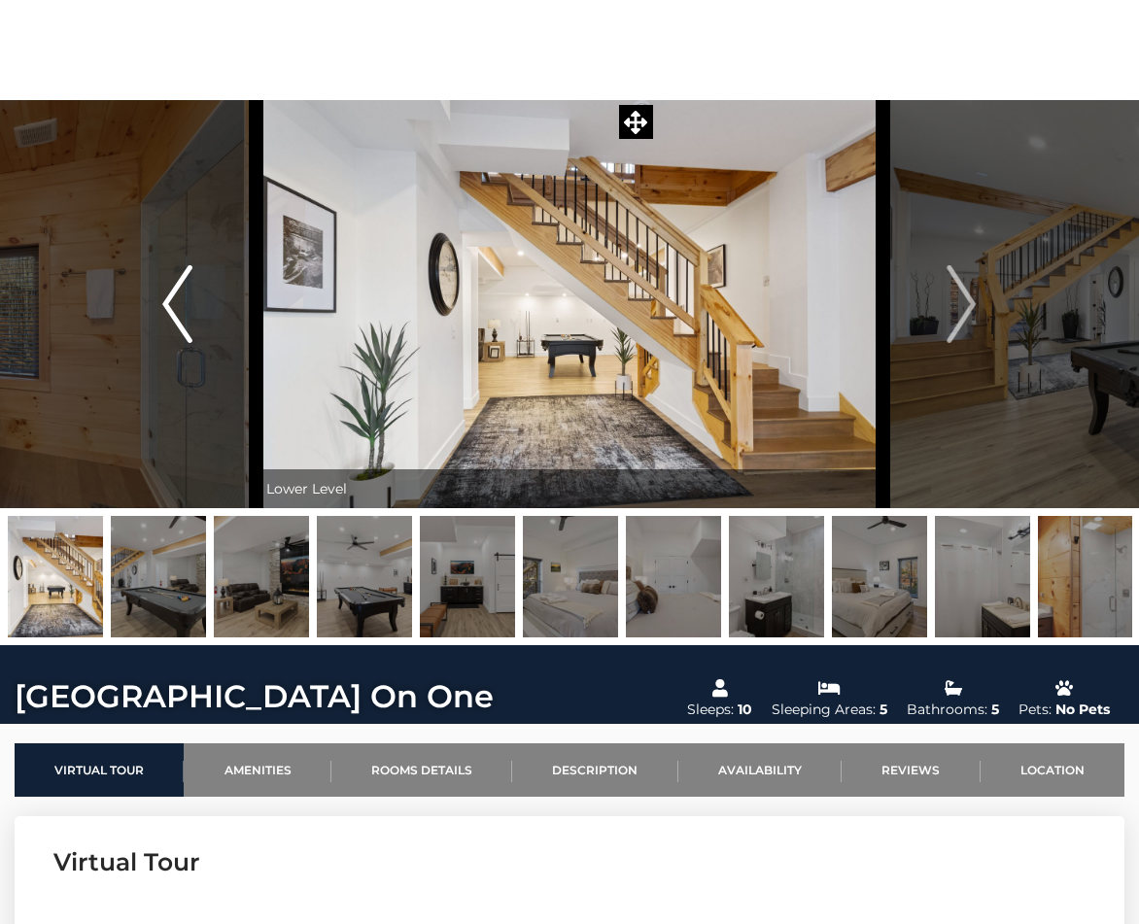
click at [170, 292] on img "Previous" at bounding box center [176, 304] width 29 height 78
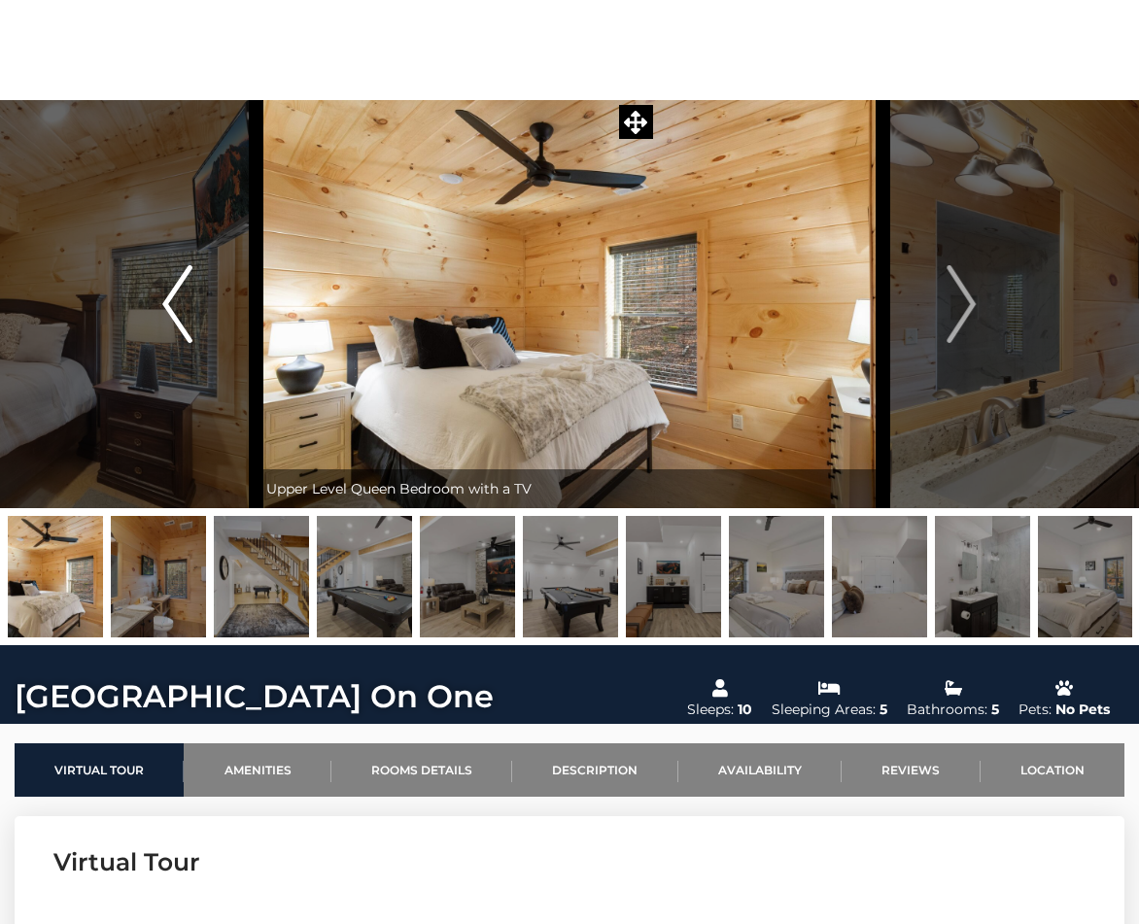
click at [170, 292] on img "Previous" at bounding box center [176, 304] width 29 height 78
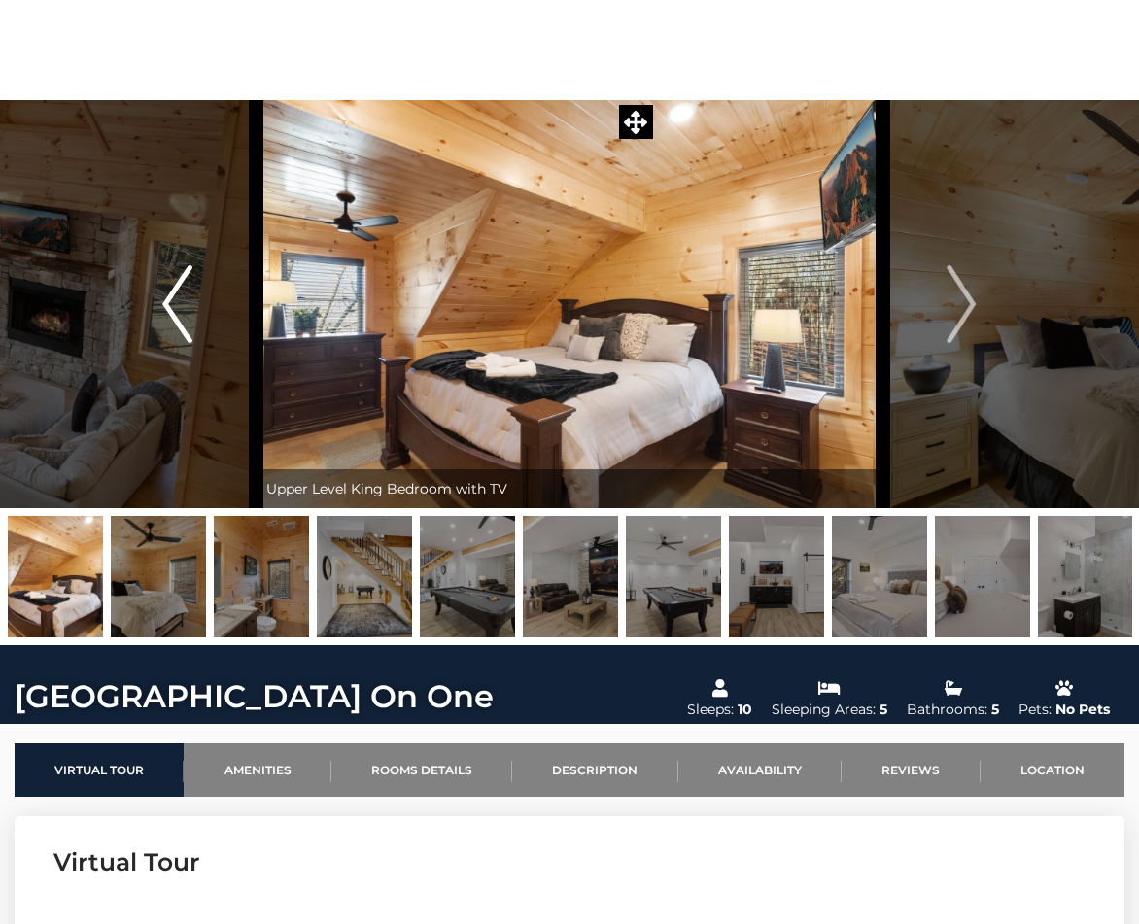
click at [170, 292] on img "Previous" at bounding box center [176, 304] width 29 height 78
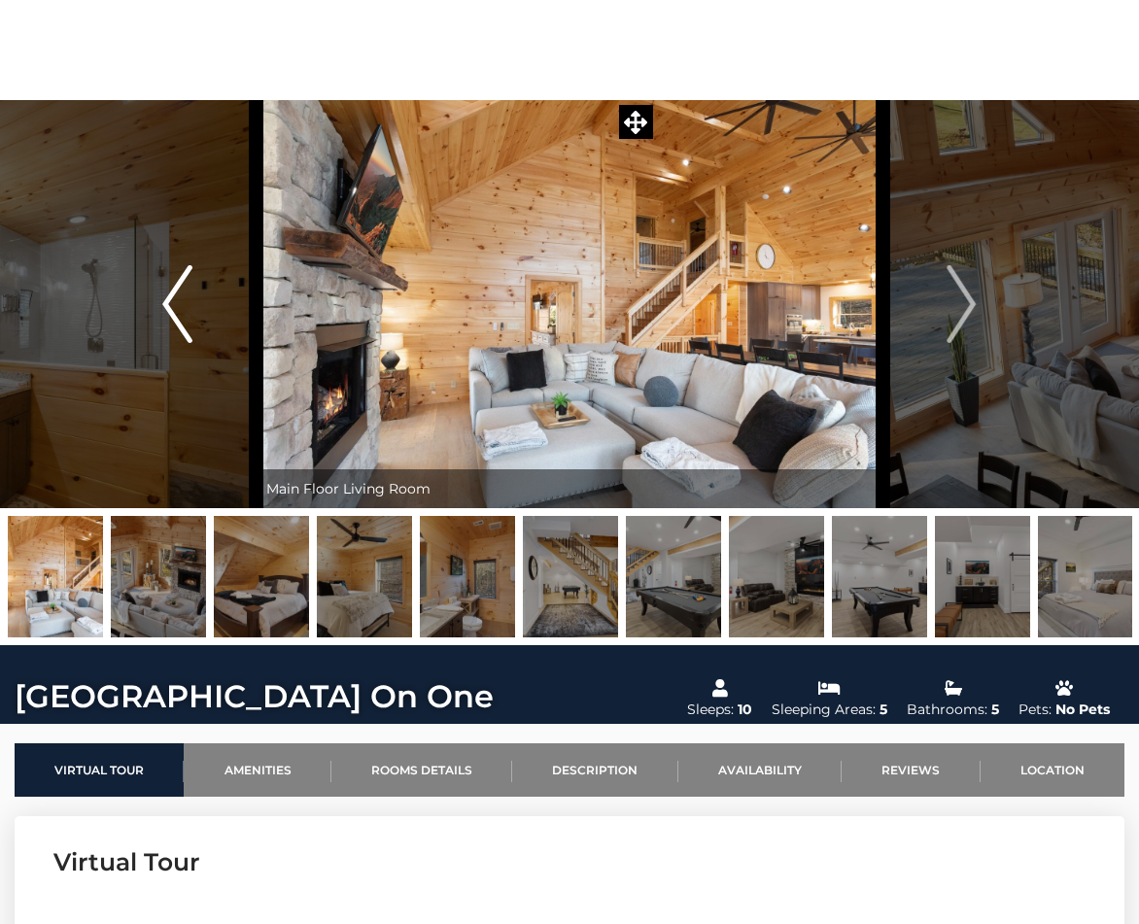
click at [170, 292] on img "Previous" at bounding box center [176, 304] width 29 height 78
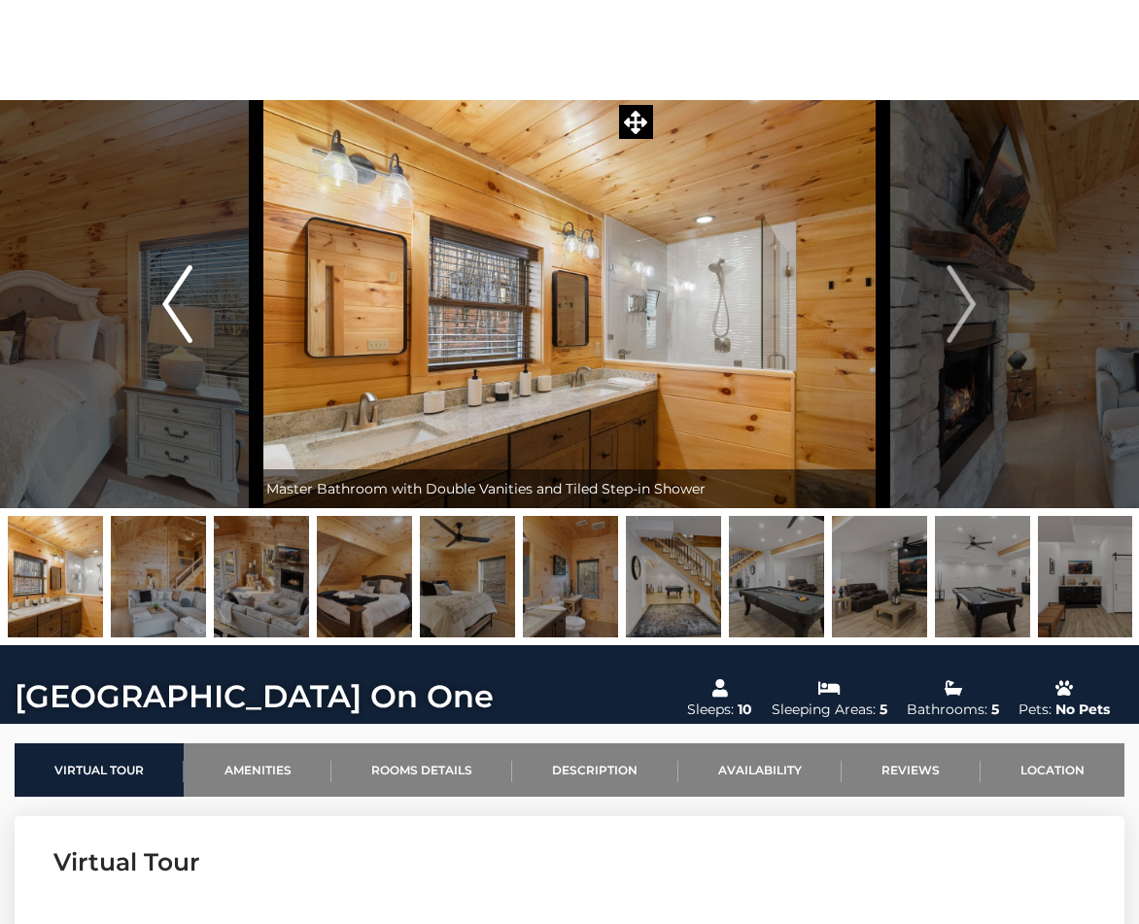
click at [170, 292] on img "Previous" at bounding box center [176, 304] width 29 height 78
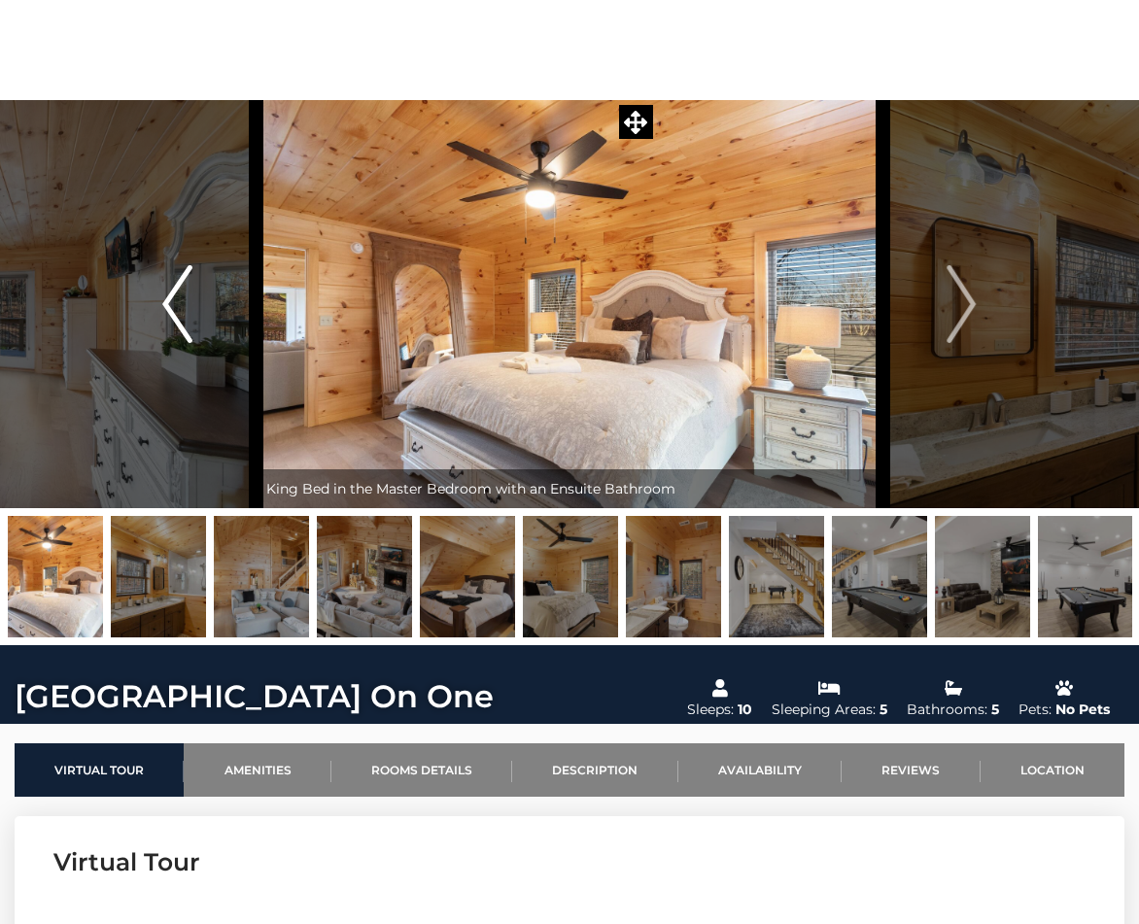
click at [170, 292] on img "Previous" at bounding box center [176, 304] width 29 height 78
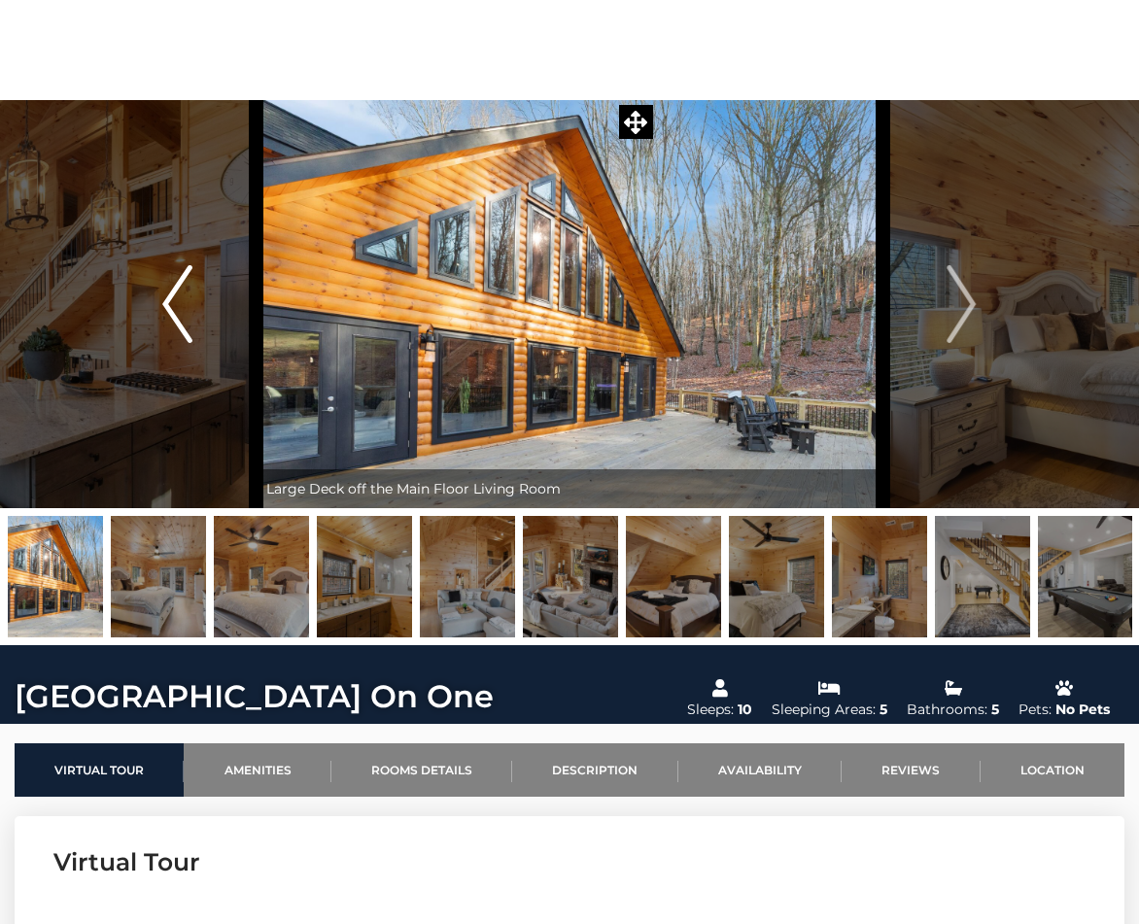
click at [170, 292] on img "Previous" at bounding box center [176, 304] width 29 height 78
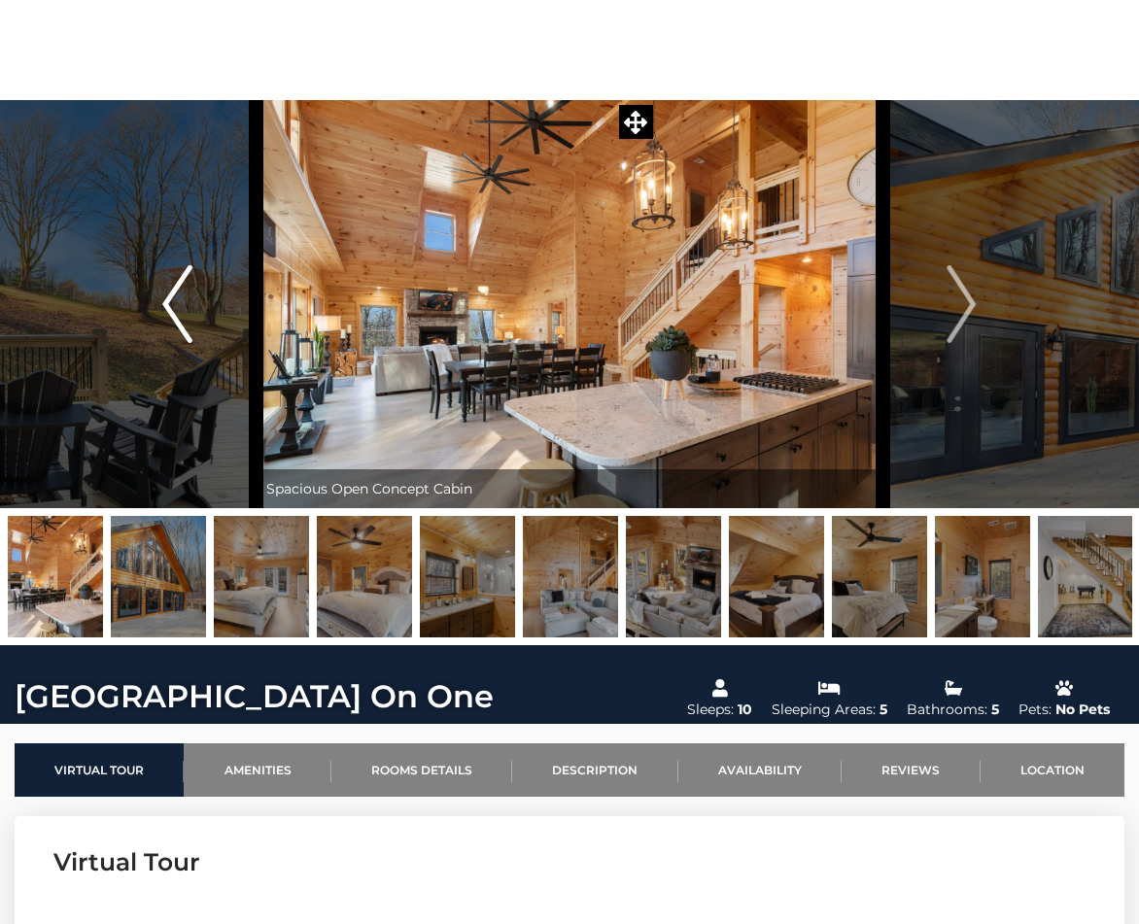
click at [170, 292] on img "Previous" at bounding box center [176, 304] width 29 height 78
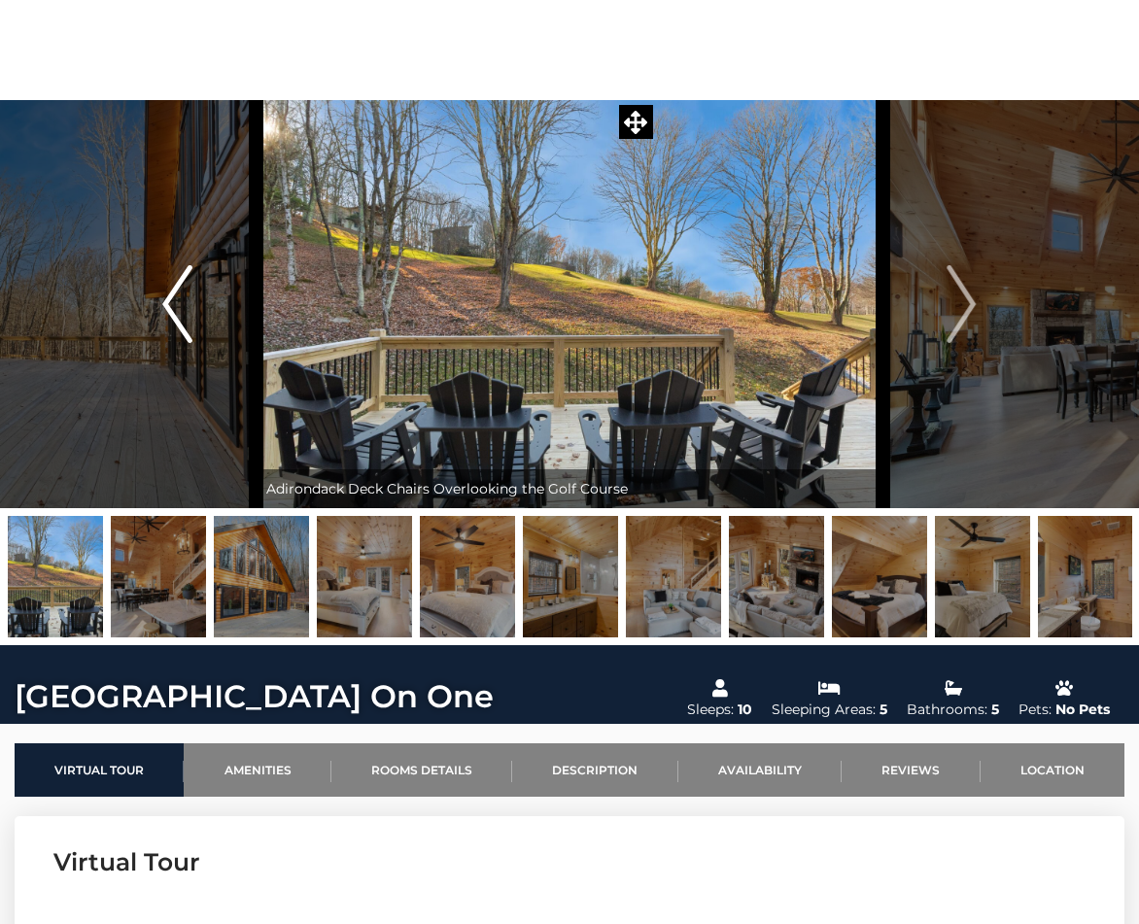
click at [170, 292] on img "Previous" at bounding box center [176, 304] width 29 height 78
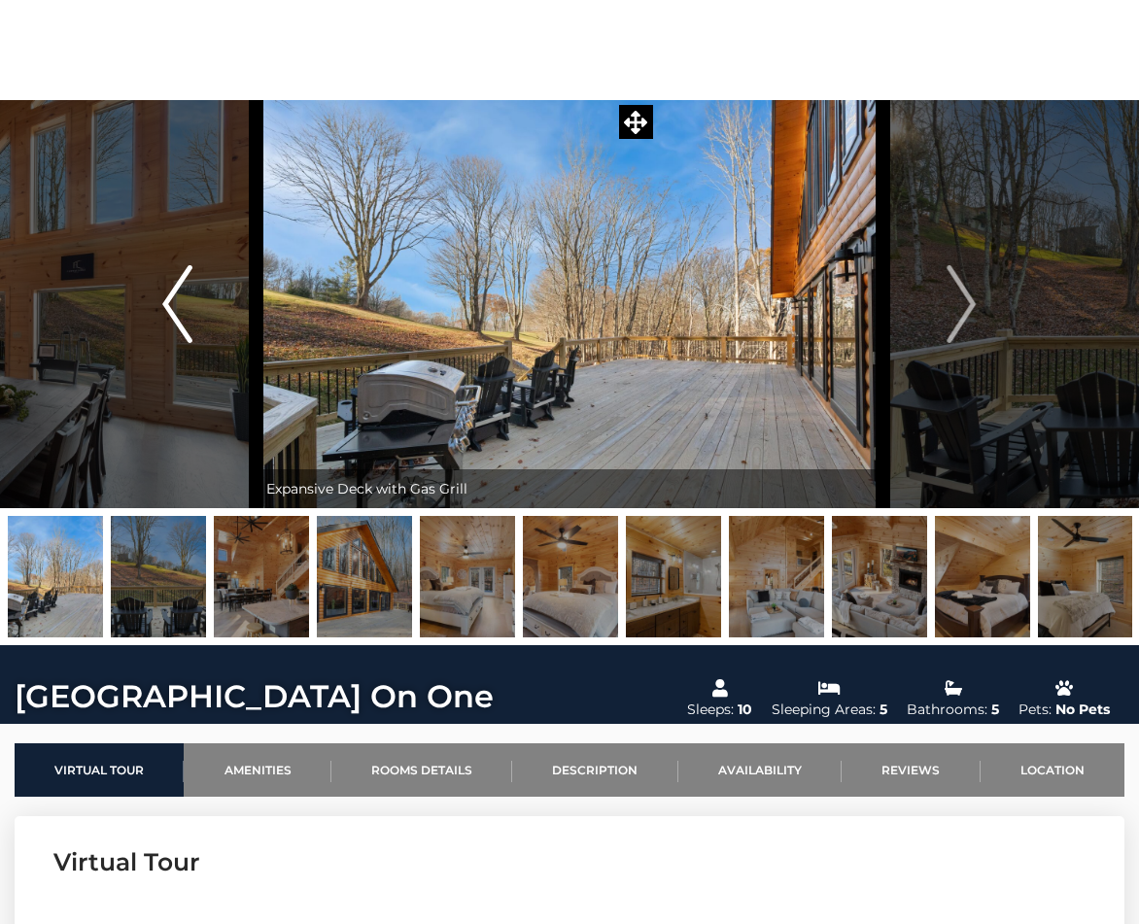
click at [170, 292] on img "Previous" at bounding box center [176, 304] width 29 height 78
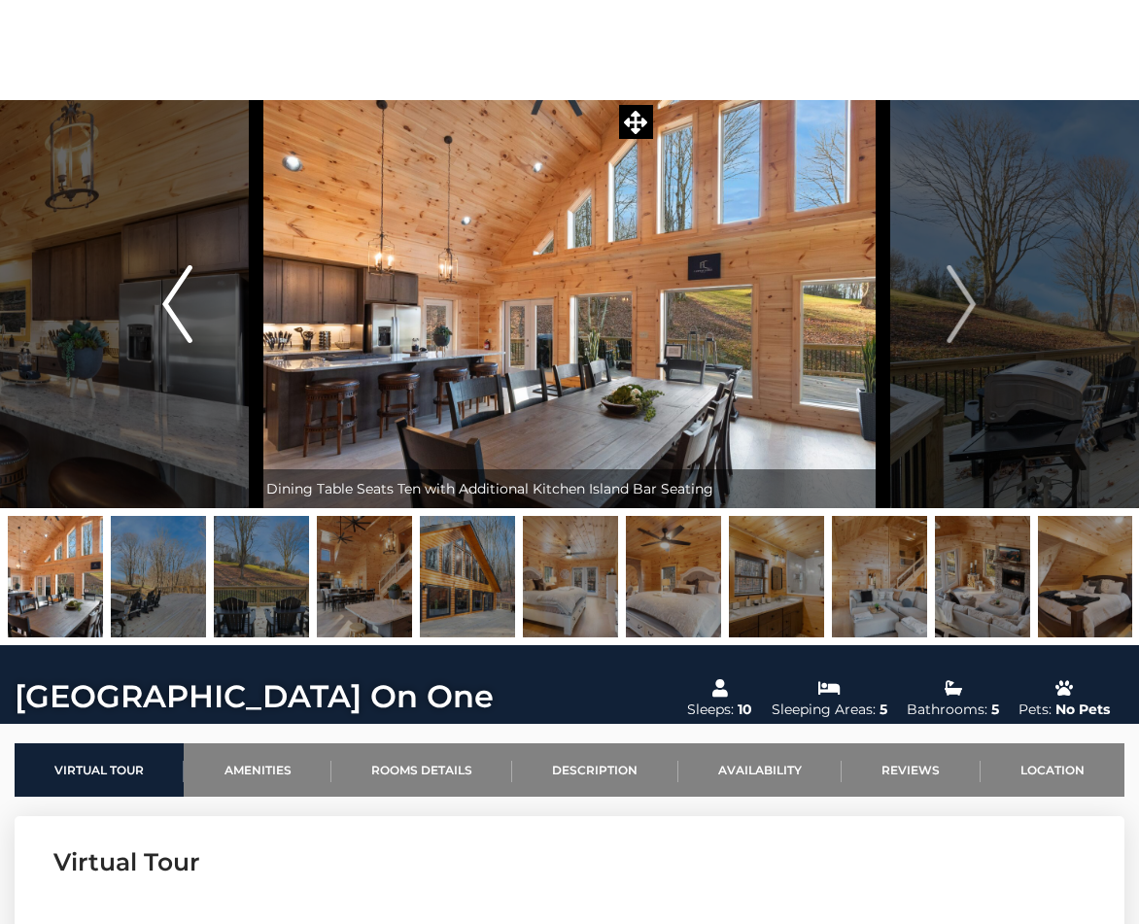
click at [170, 292] on img "Previous" at bounding box center [176, 304] width 29 height 78
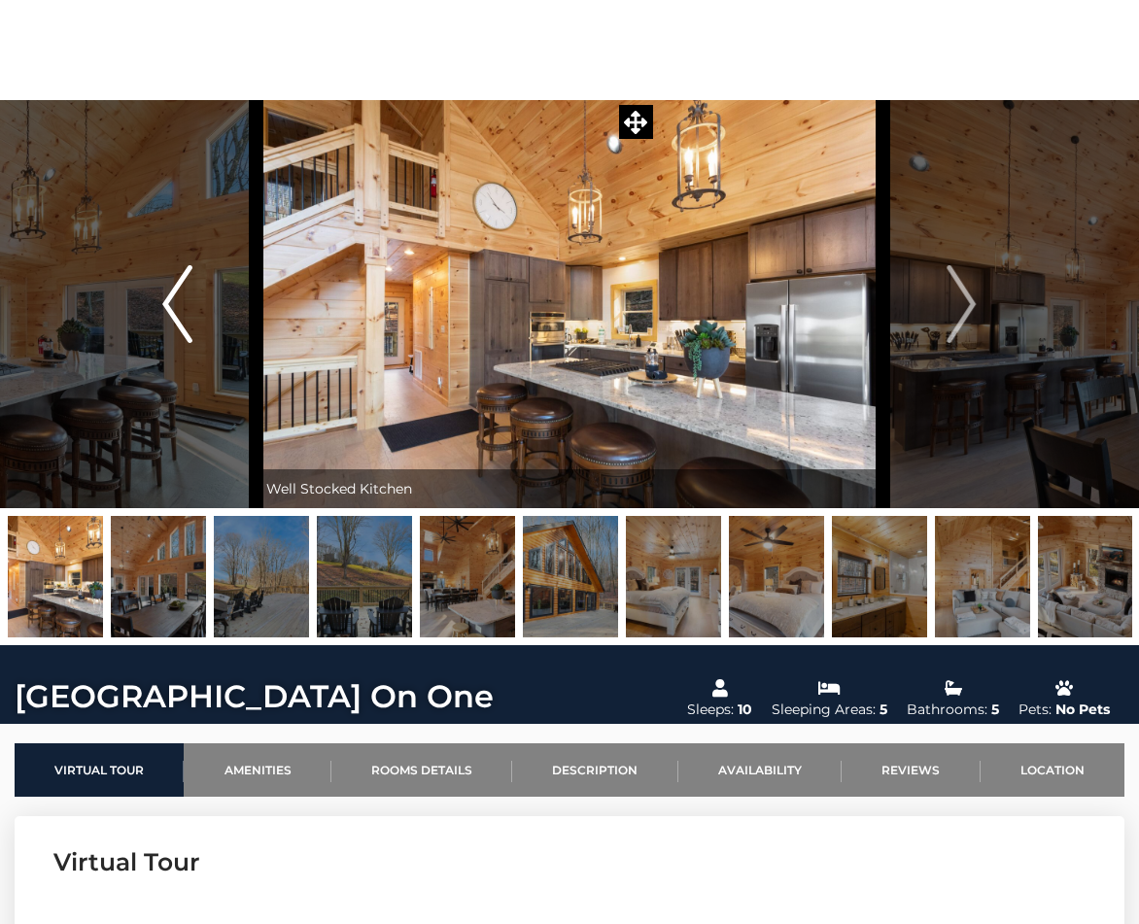
click at [170, 292] on img "Previous" at bounding box center [176, 304] width 29 height 78
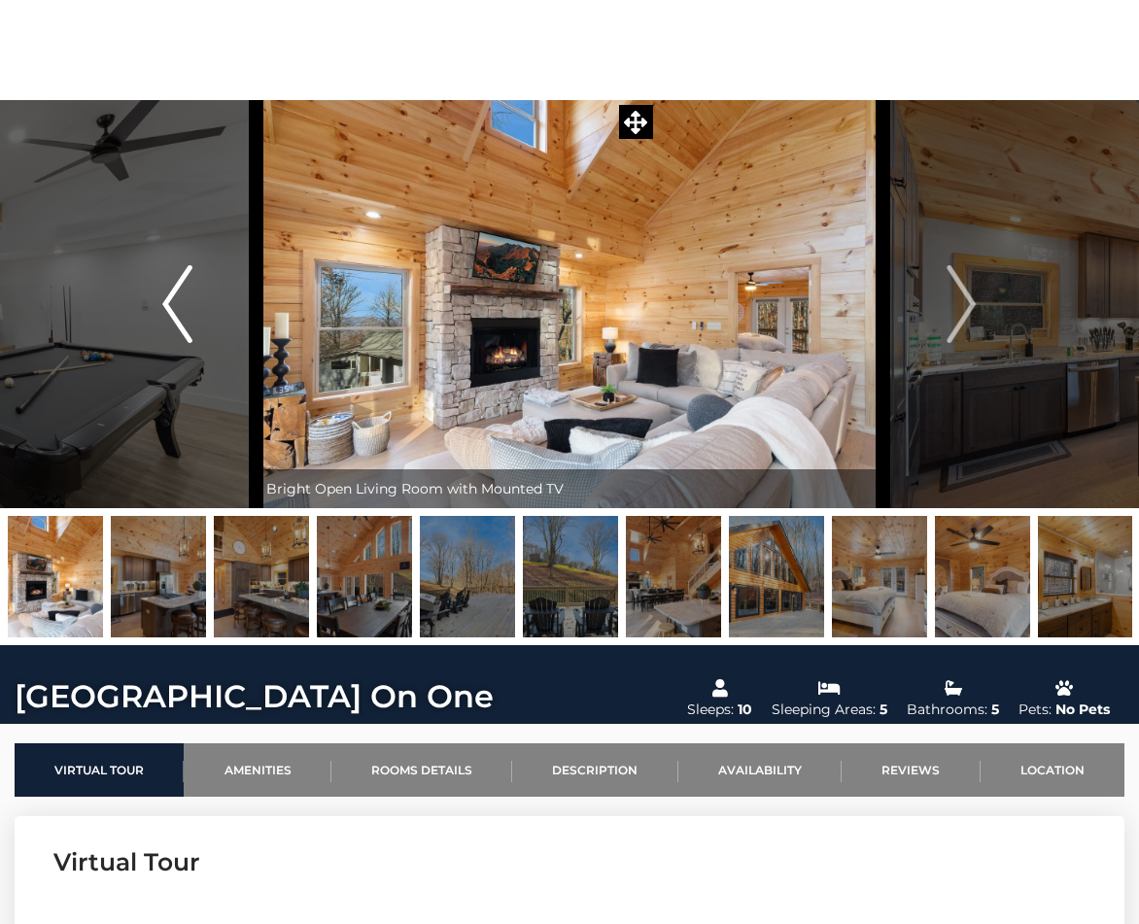
click at [170, 292] on img "Previous" at bounding box center [176, 304] width 29 height 78
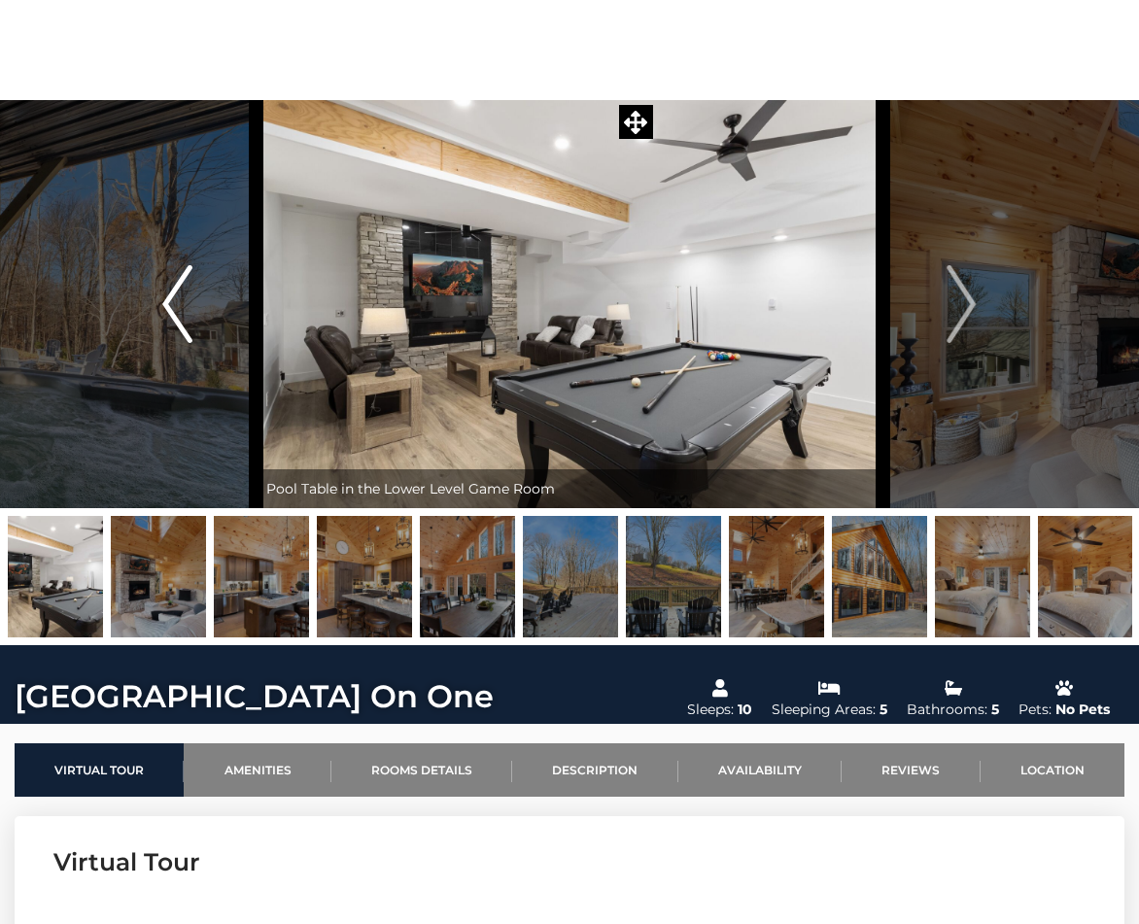
click at [170, 292] on img "Previous" at bounding box center [176, 304] width 29 height 78
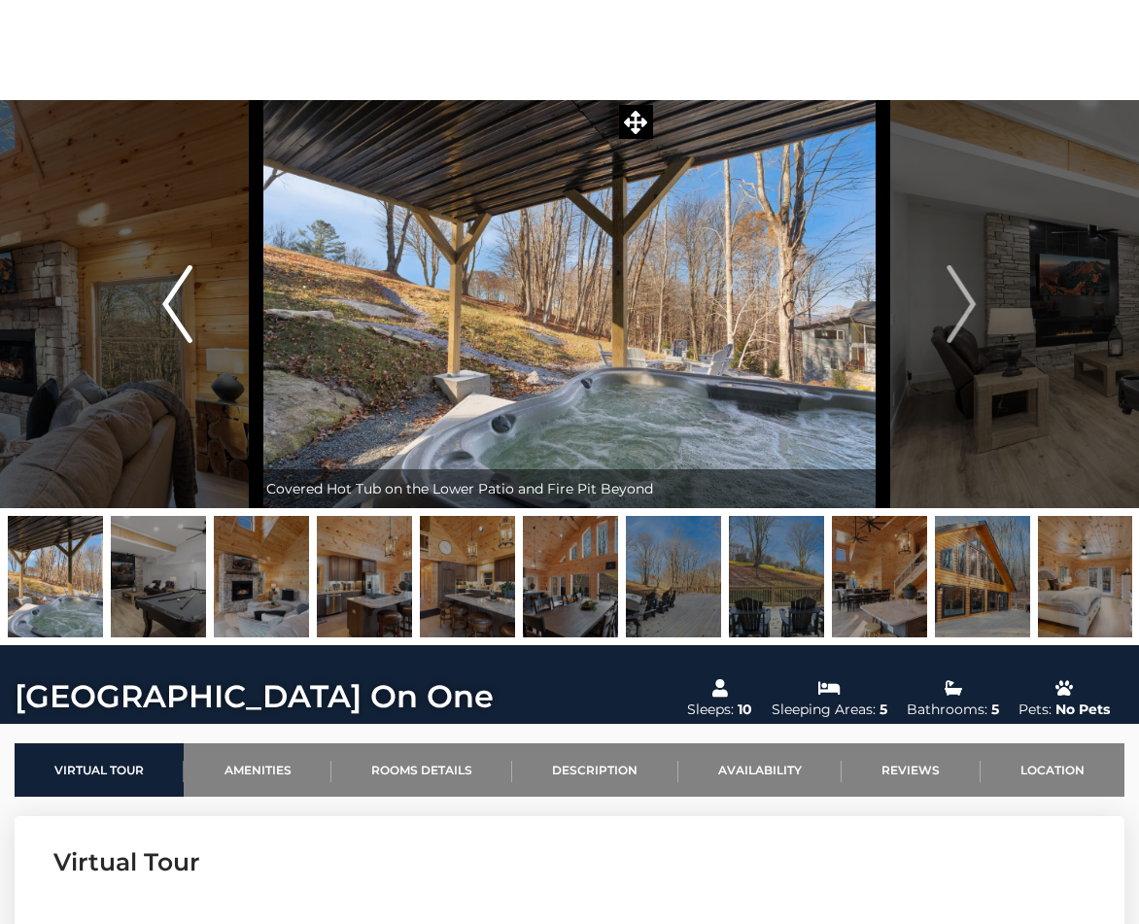
click at [170, 292] on img "Previous" at bounding box center [176, 304] width 29 height 78
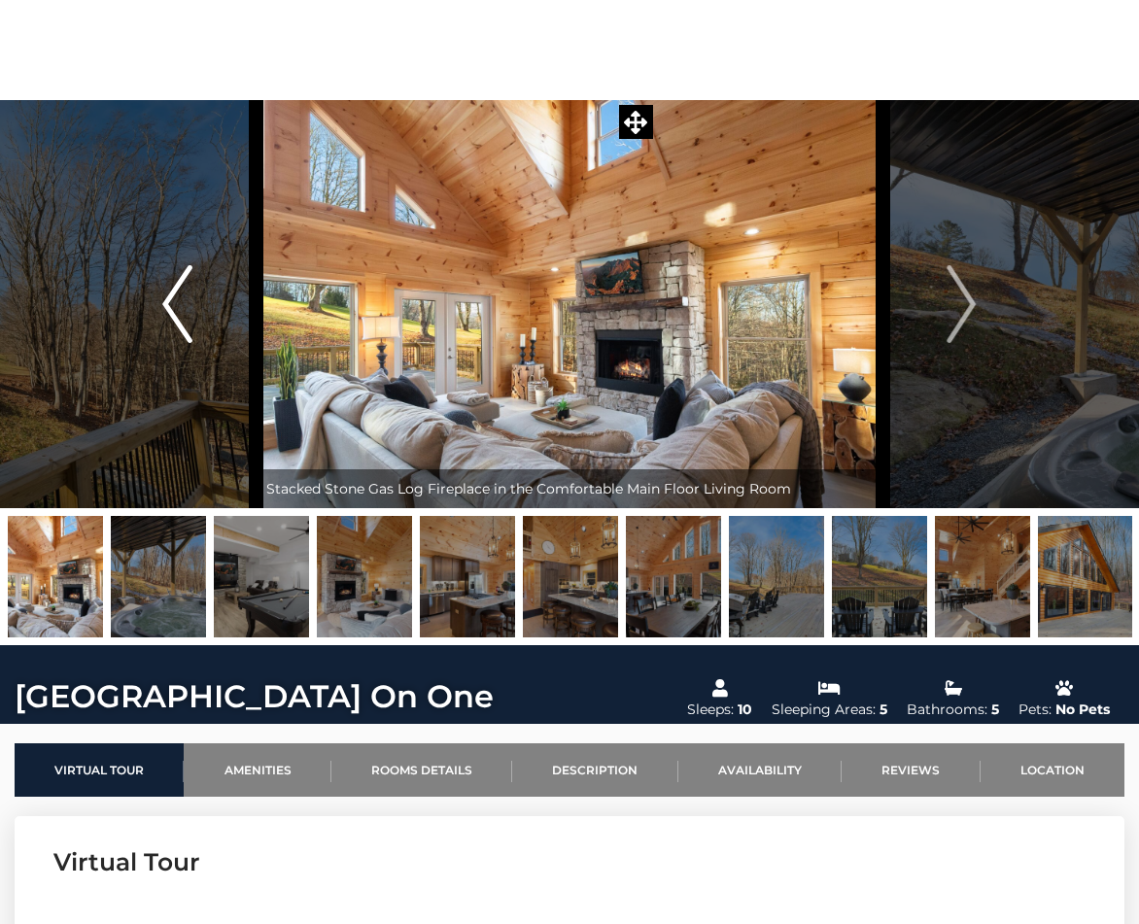
click at [170, 292] on img "Previous" at bounding box center [176, 304] width 29 height 78
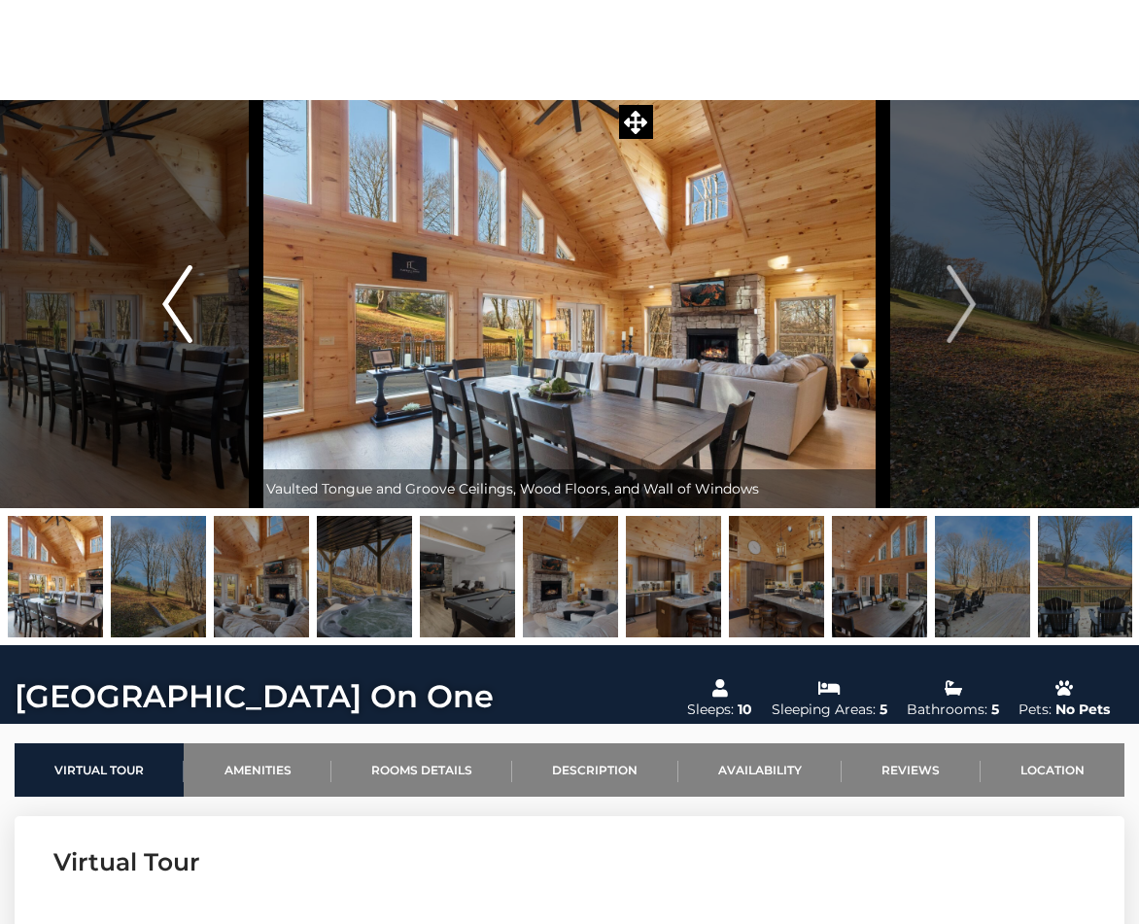
click at [170, 292] on img "Previous" at bounding box center [176, 304] width 29 height 78
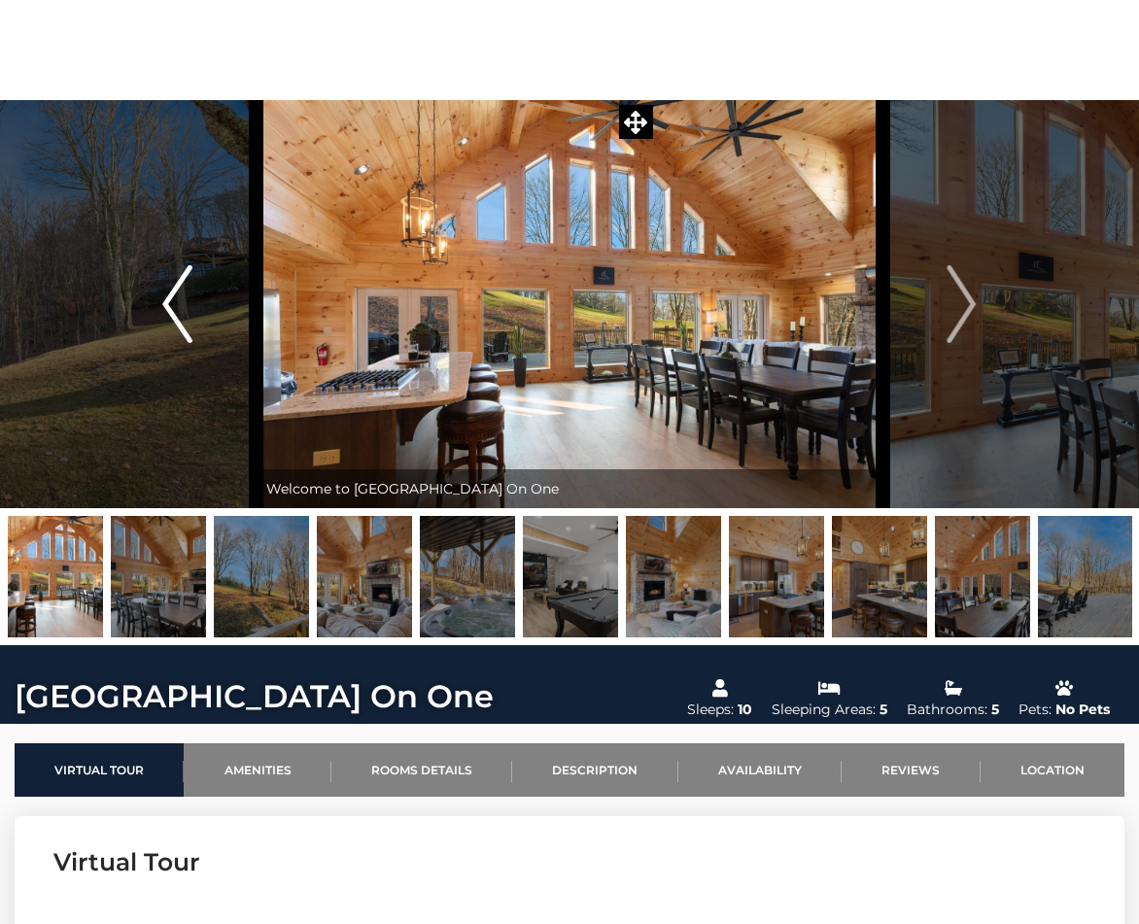
click at [170, 292] on img "Previous" at bounding box center [176, 304] width 29 height 78
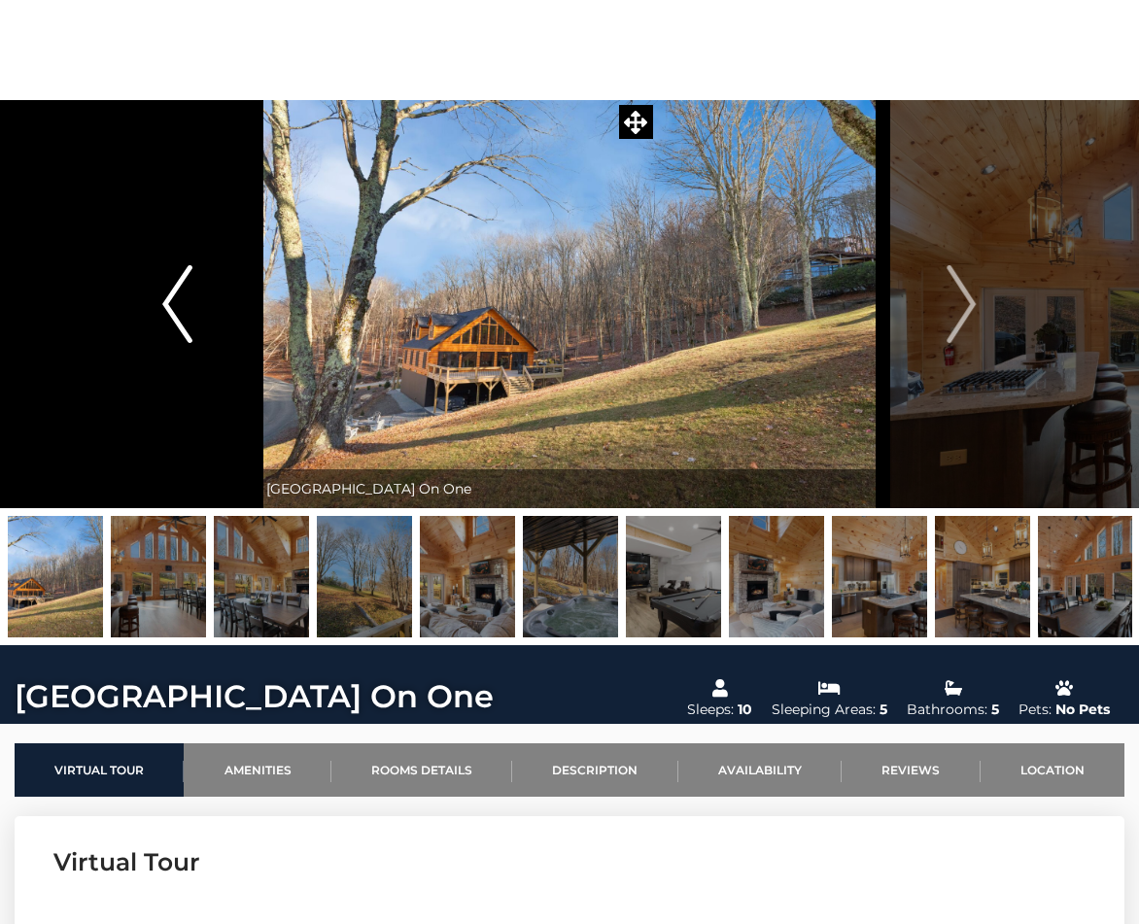
click at [170, 292] on img "Previous" at bounding box center [176, 304] width 29 height 78
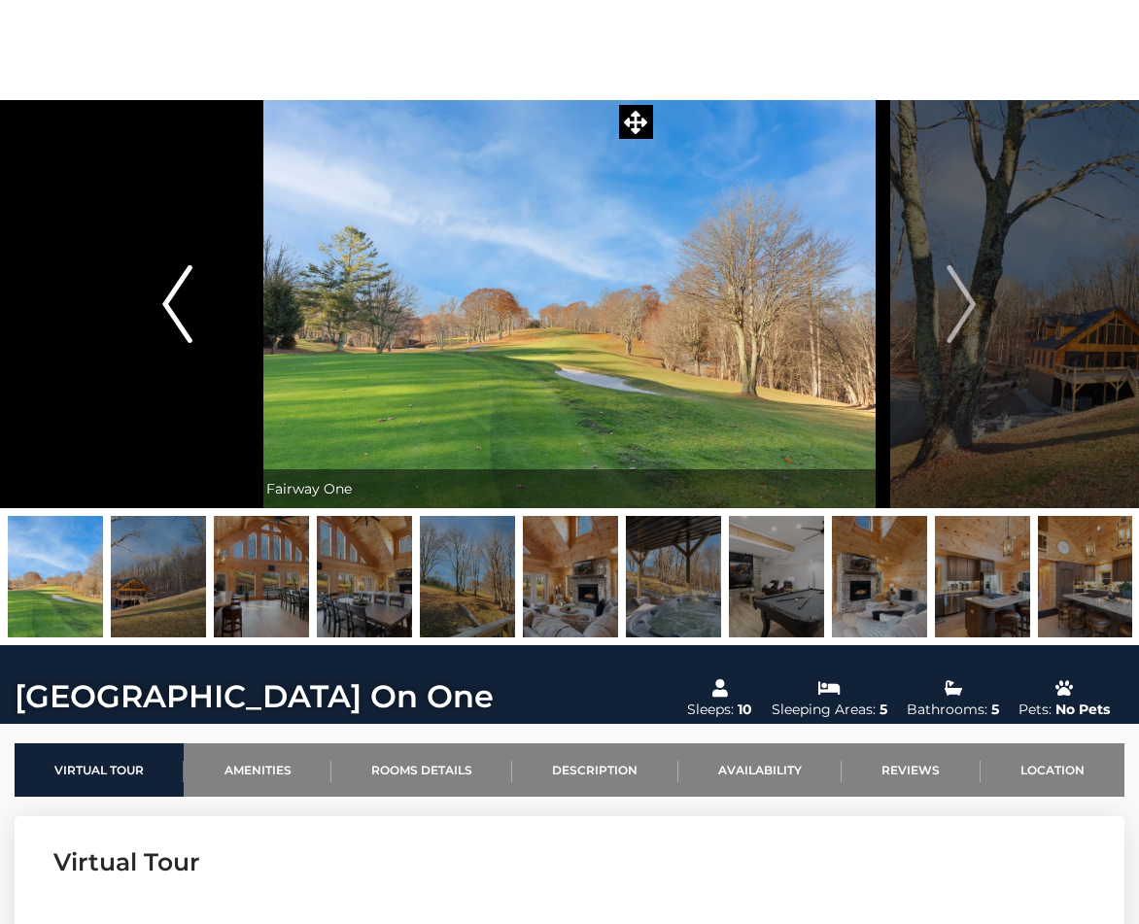
click at [164, 299] on img "Previous" at bounding box center [176, 304] width 29 height 78
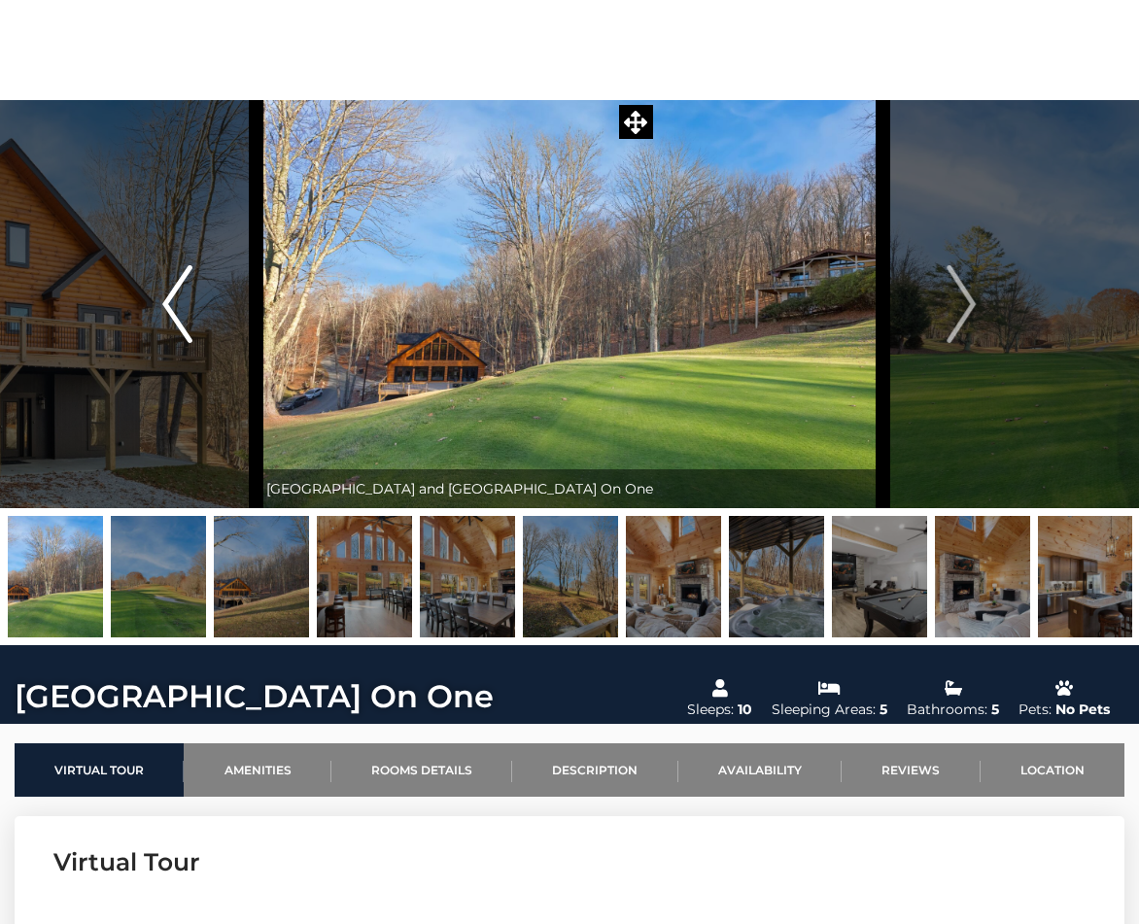
click at [164, 299] on img "Previous" at bounding box center [176, 304] width 29 height 78
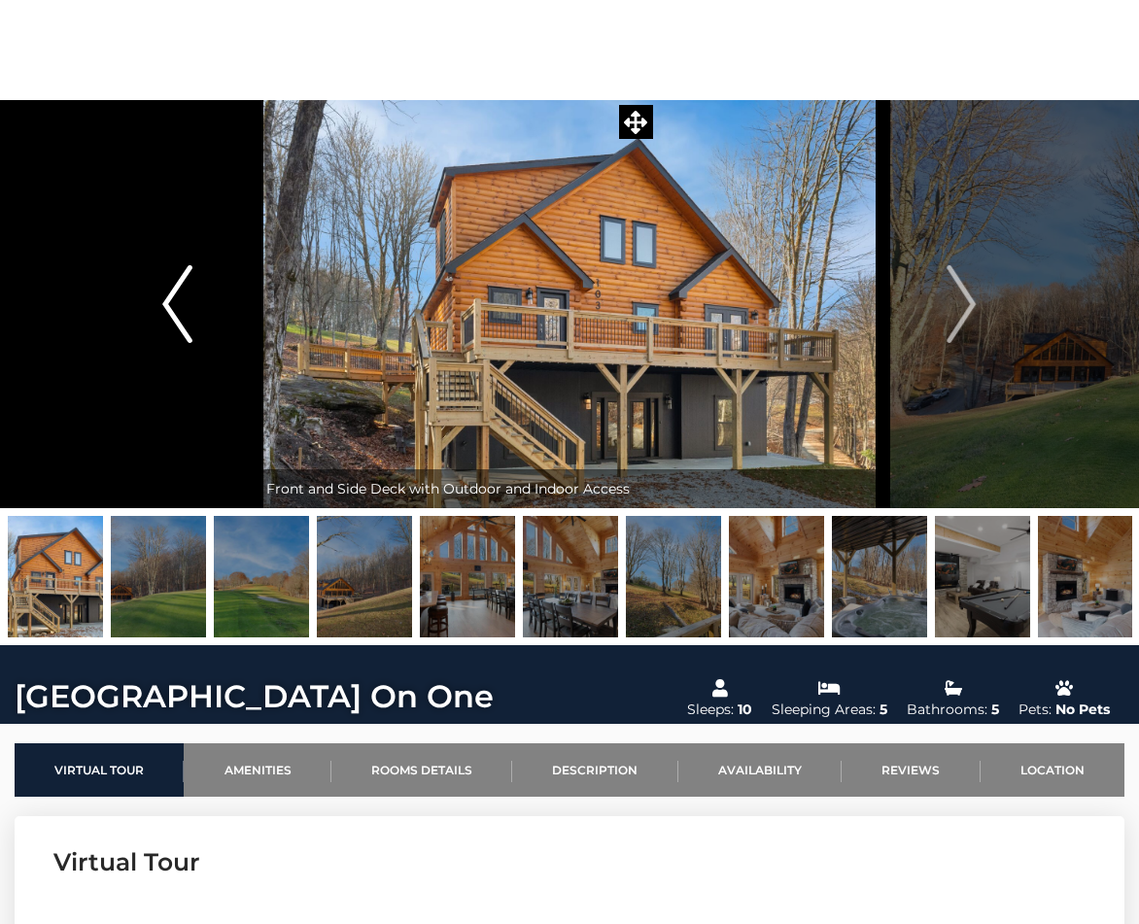
click at [164, 299] on img "Previous" at bounding box center [176, 304] width 29 height 78
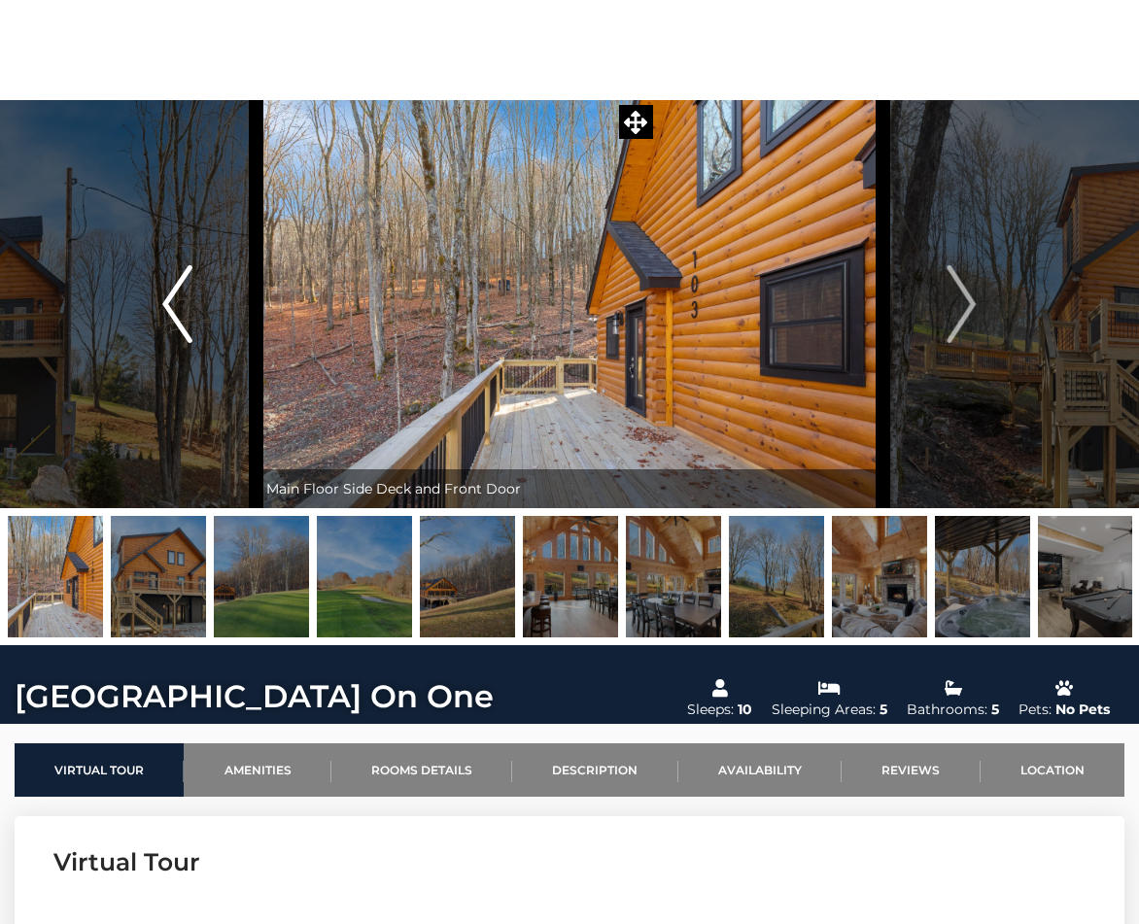
click at [164, 299] on img "Previous" at bounding box center [176, 304] width 29 height 78
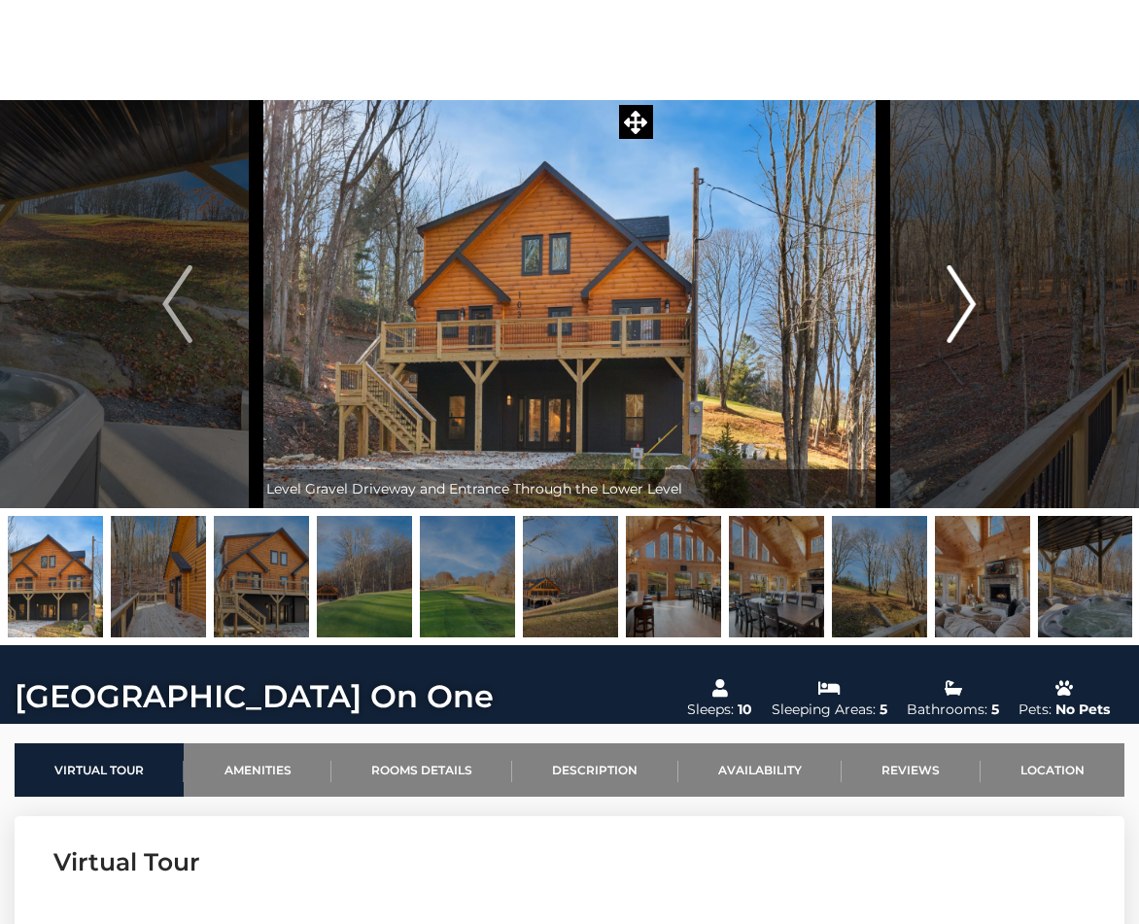
click at [959, 293] on img "Next" at bounding box center [961, 304] width 29 height 78
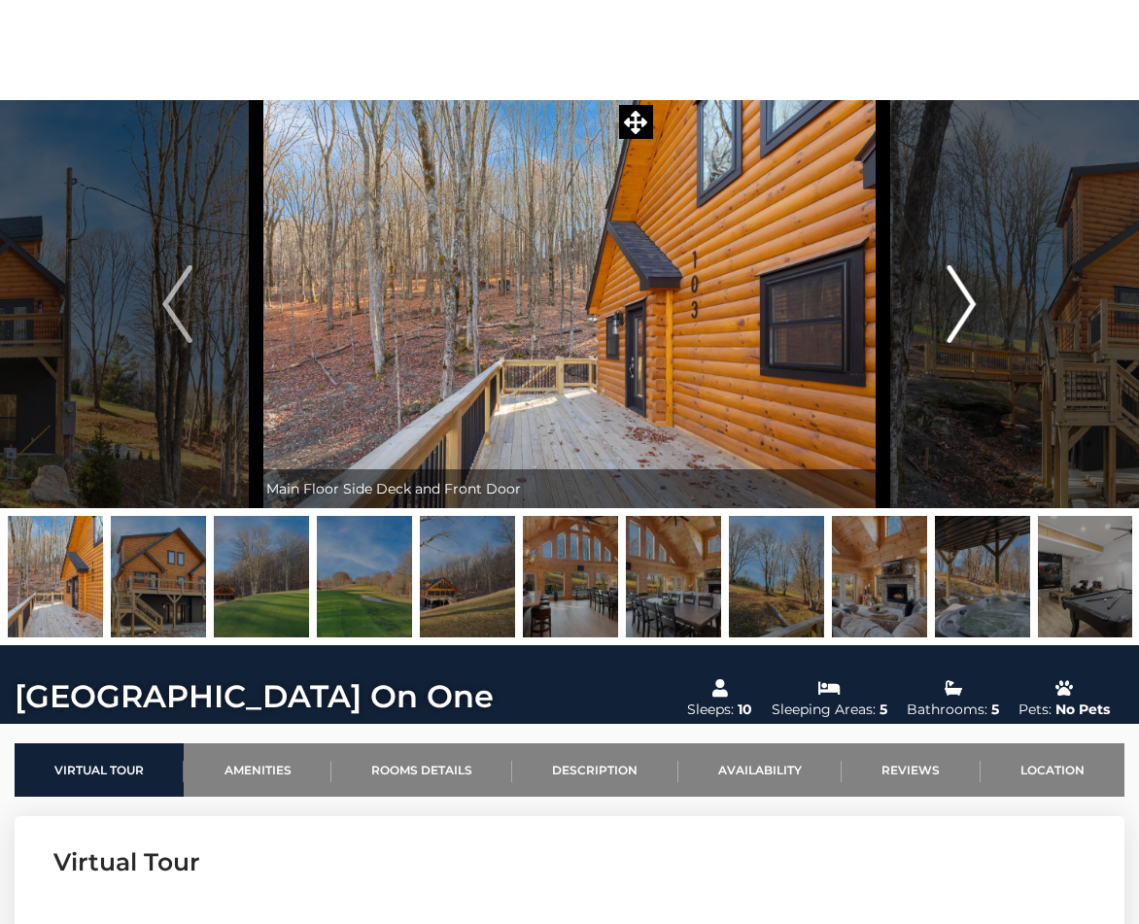
click at [959, 293] on img "Next" at bounding box center [961, 304] width 29 height 78
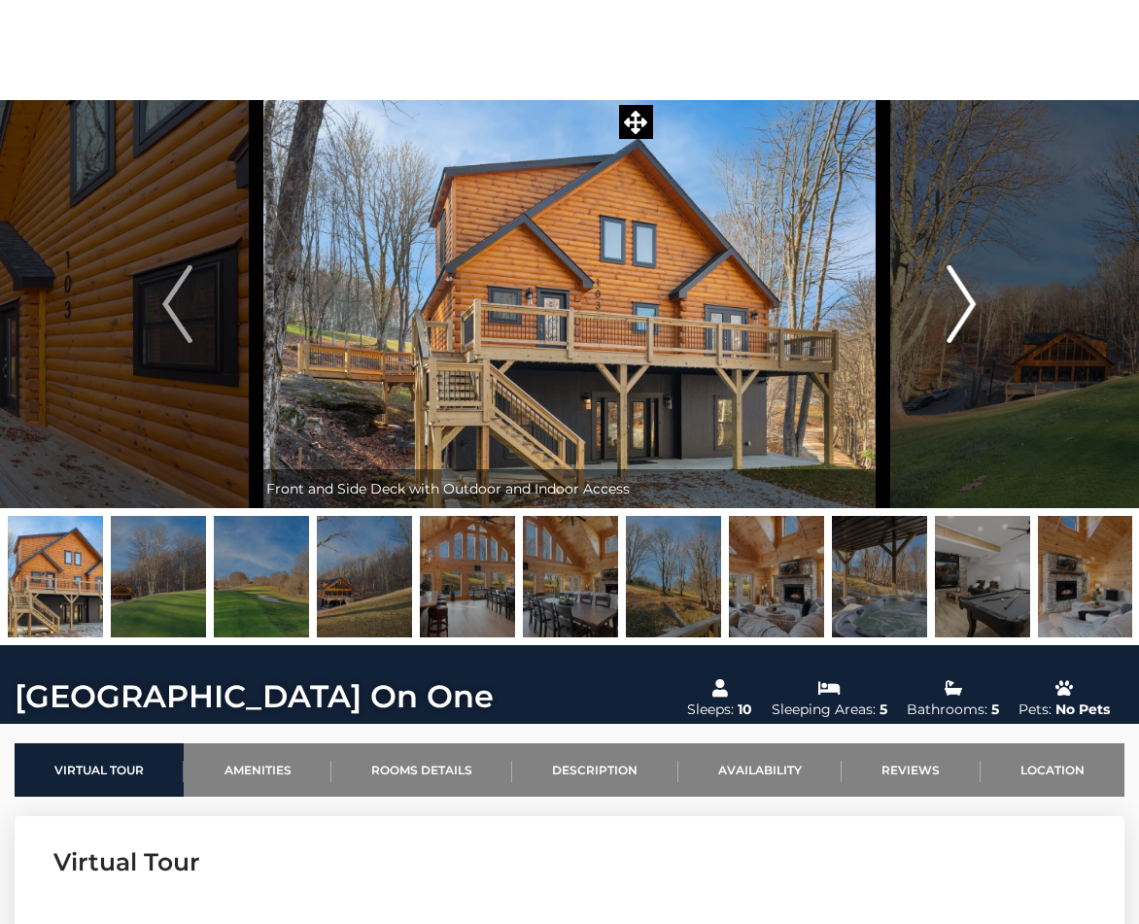
click at [959, 293] on img "Next" at bounding box center [961, 304] width 29 height 78
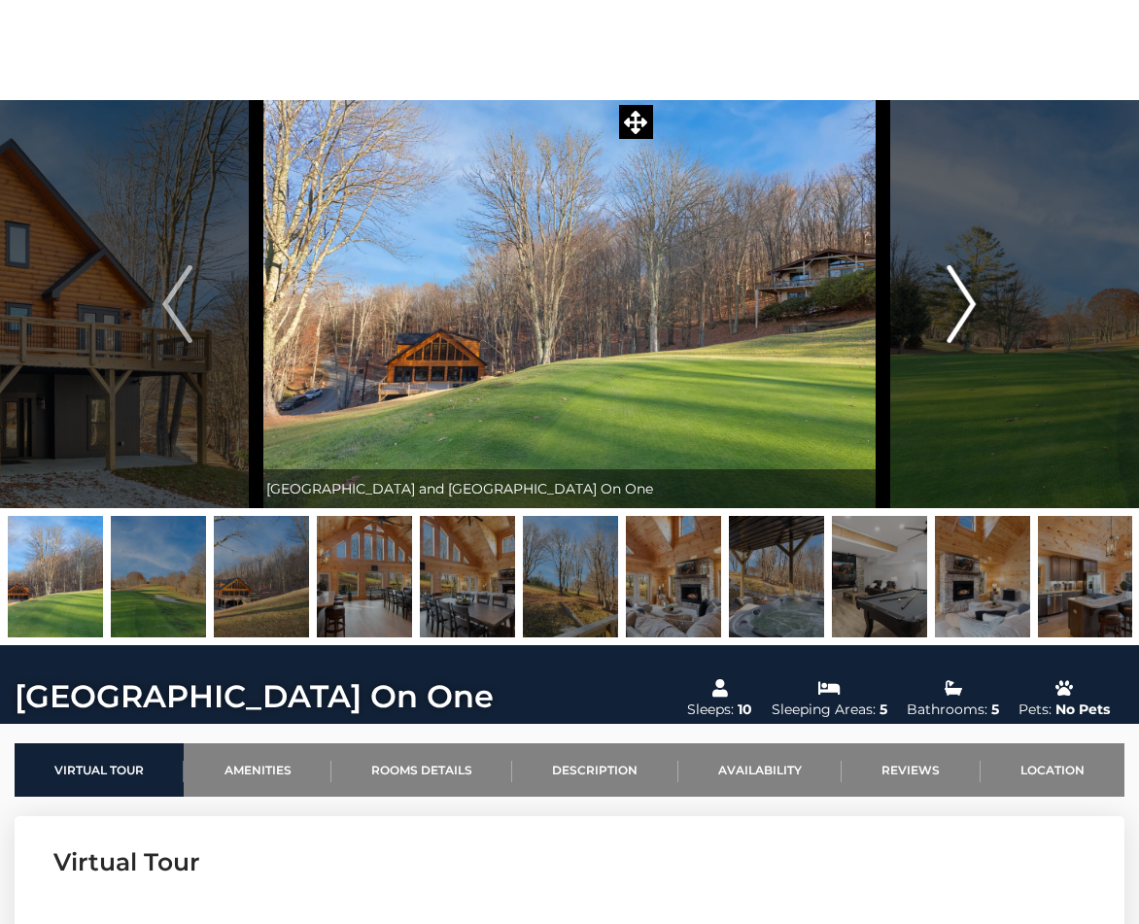
click at [959, 293] on img "Next" at bounding box center [961, 304] width 29 height 78
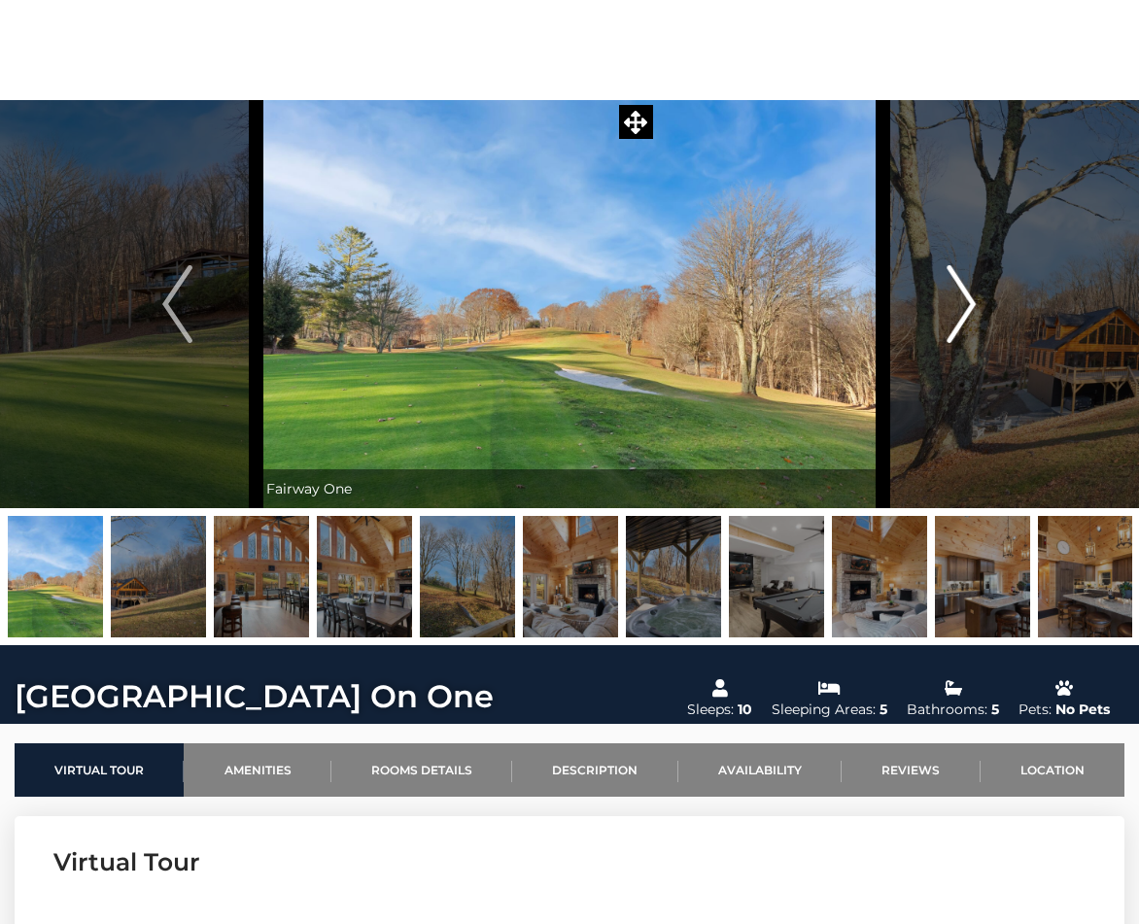
click at [960, 293] on img "Next" at bounding box center [961, 304] width 29 height 78
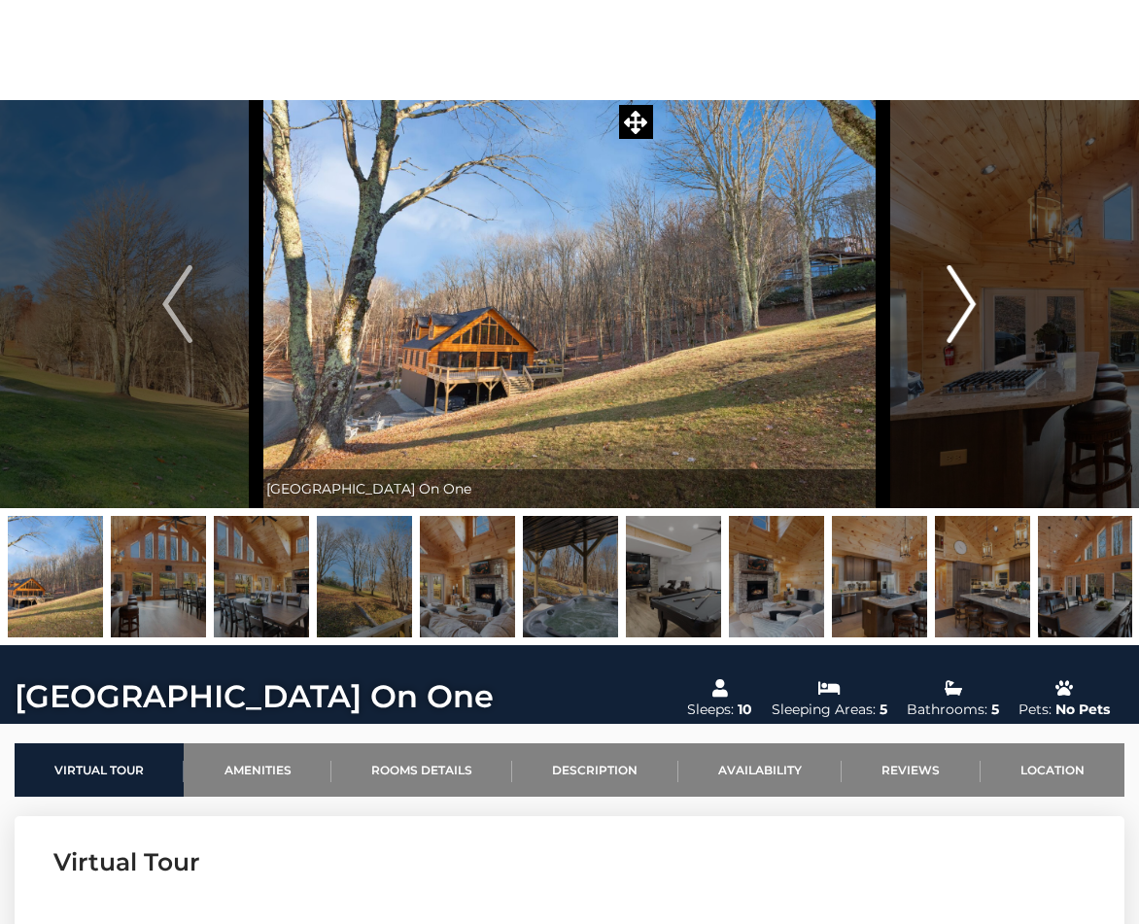
click at [960, 293] on img "Next" at bounding box center [961, 304] width 29 height 78
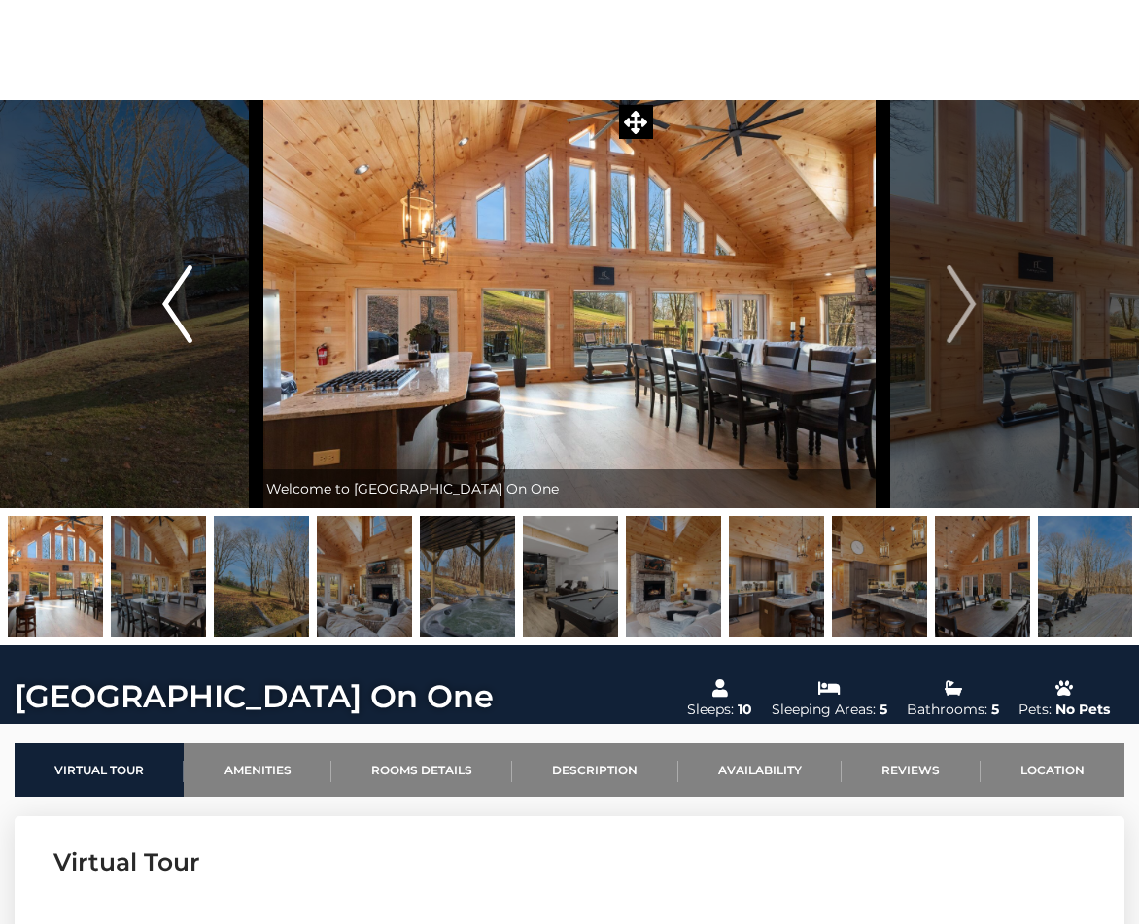
click at [158, 290] on button "Previous" at bounding box center [176, 304] width 157 height 408
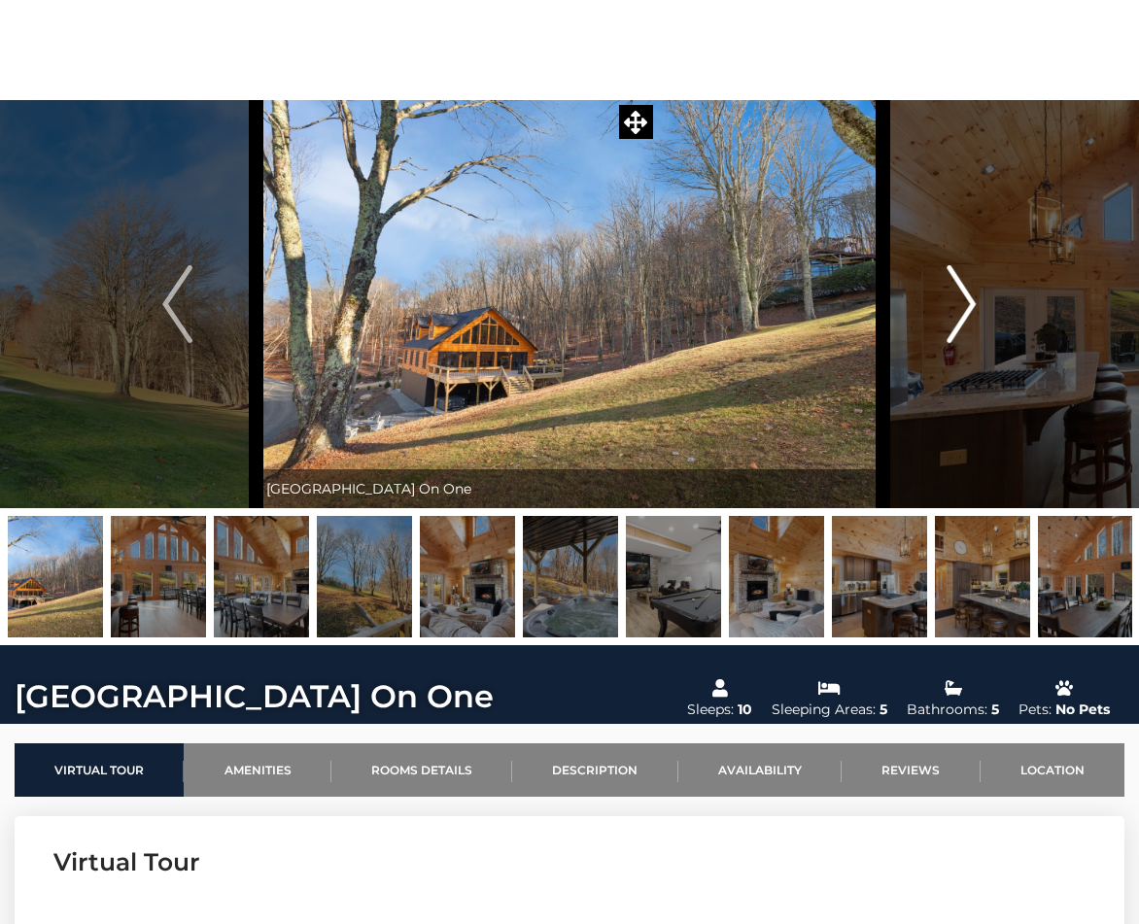
click at [959, 295] on img "Next" at bounding box center [961, 304] width 29 height 78
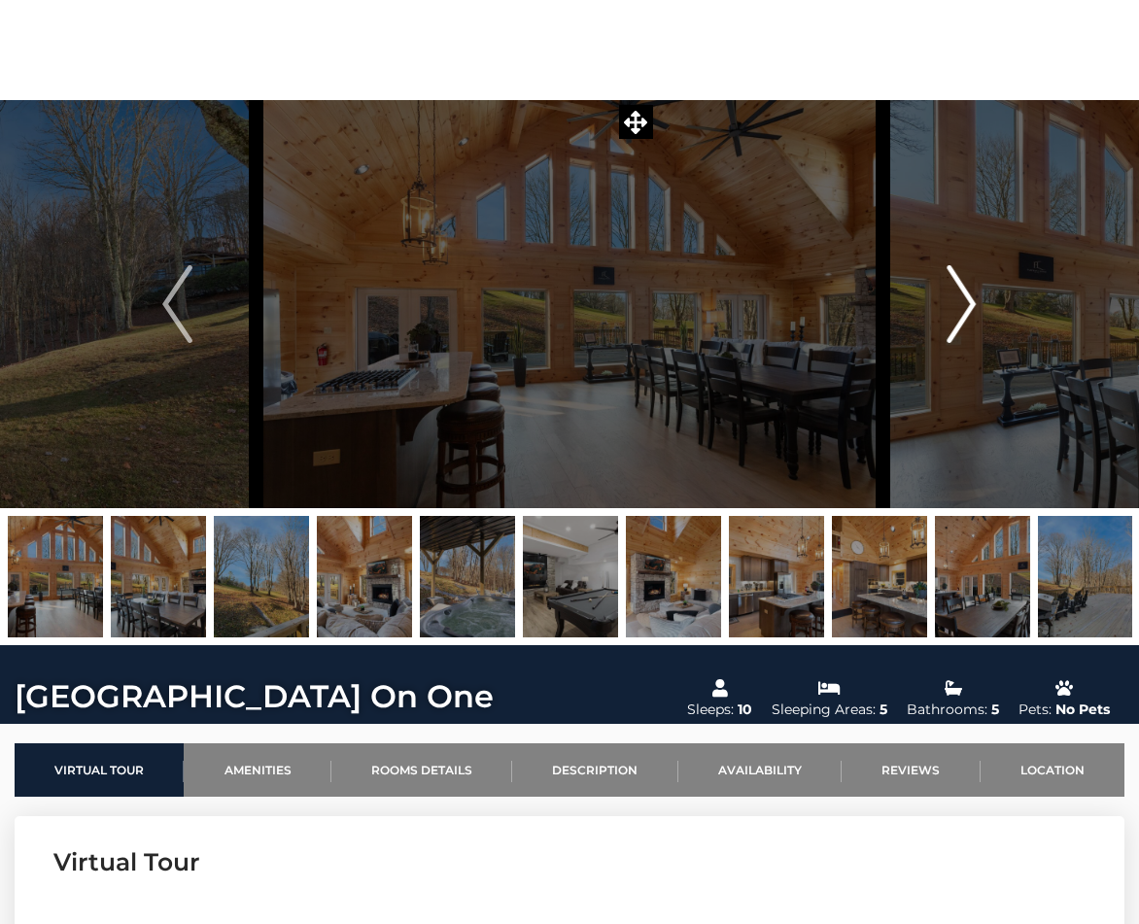
click at [959, 294] on img "Next" at bounding box center [961, 304] width 29 height 78
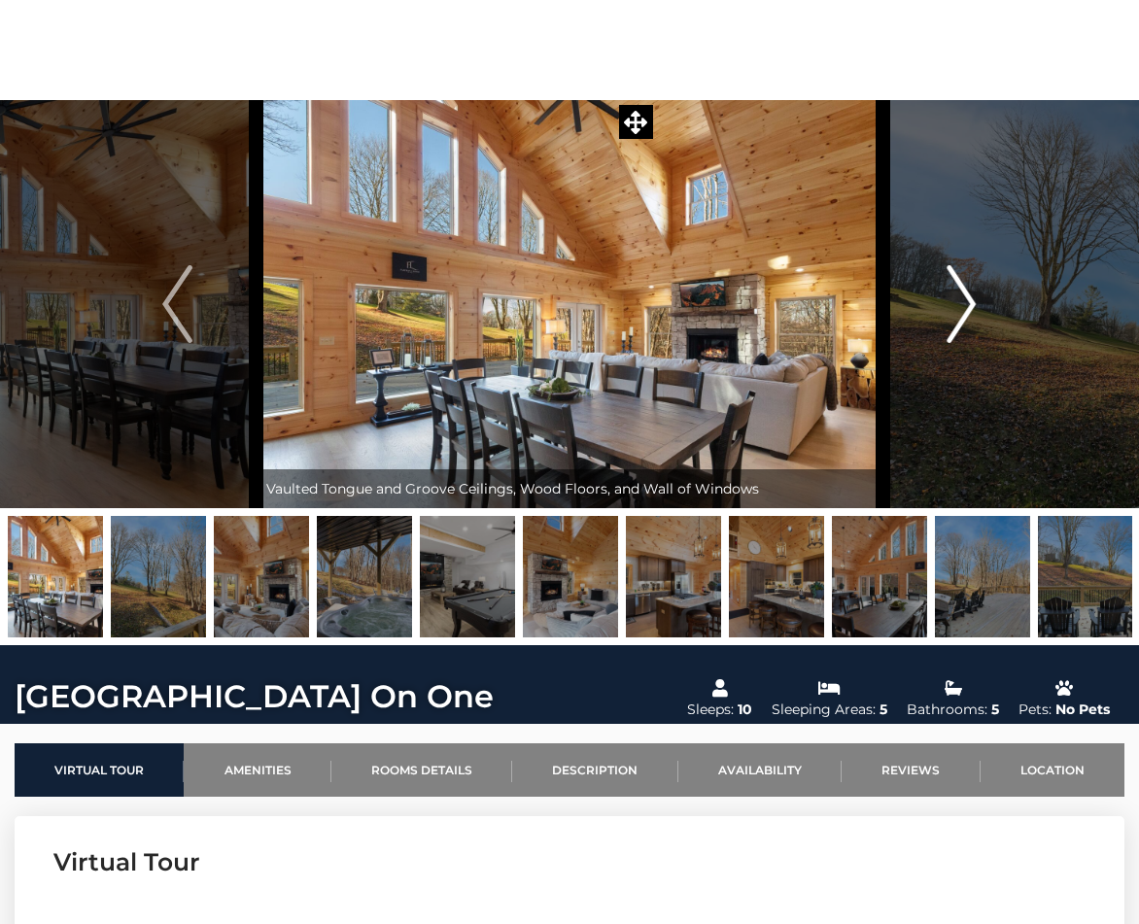
click at [959, 294] on img "Next" at bounding box center [961, 304] width 29 height 78
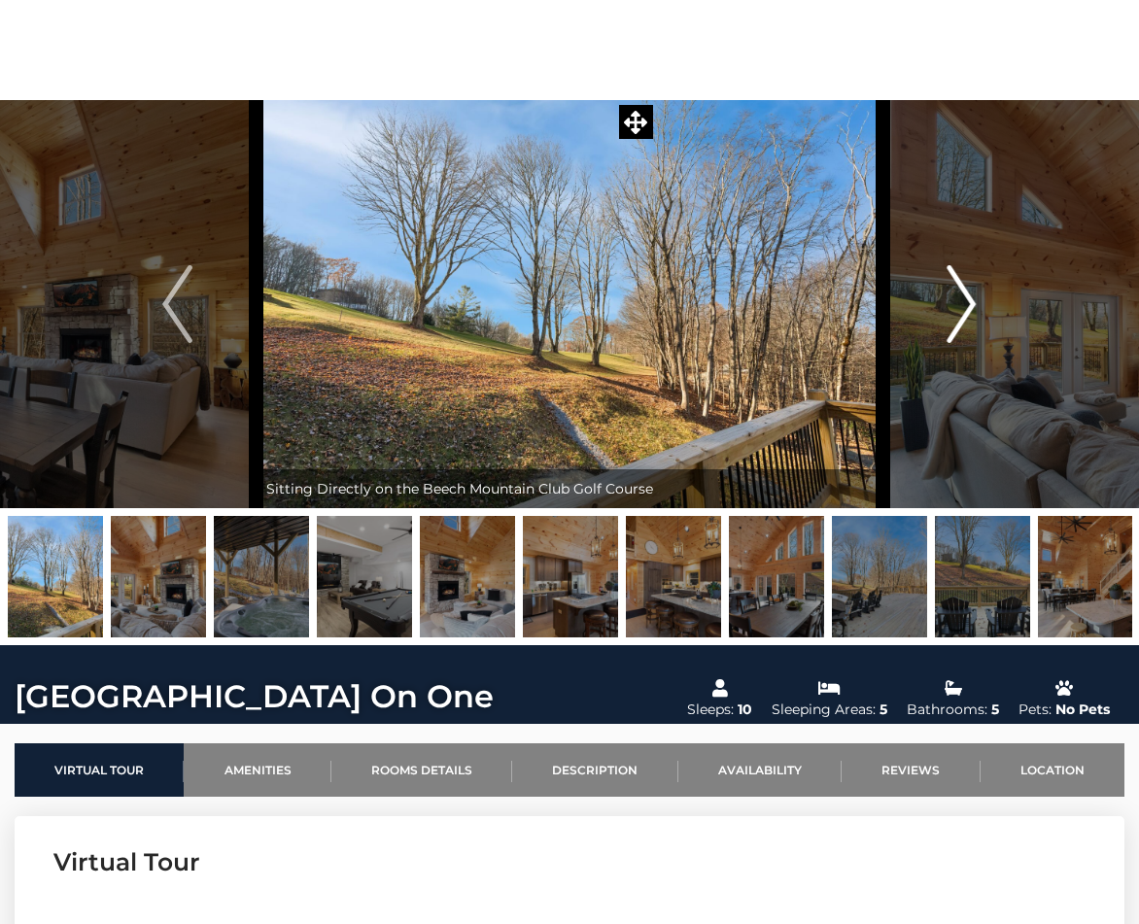
click at [959, 294] on img "Next" at bounding box center [961, 304] width 29 height 78
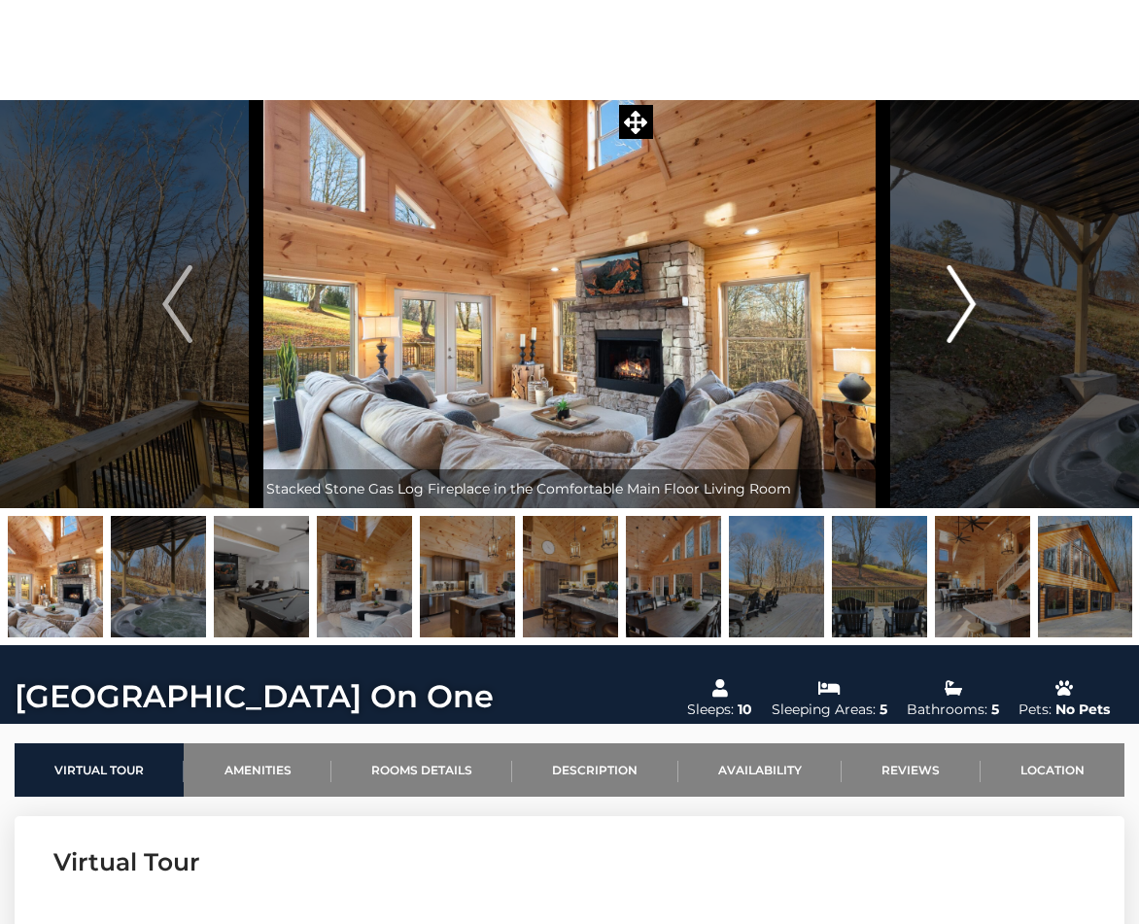
click at [959, 294] on img "Next" at bounding box center [961, 304] width 29 height 78
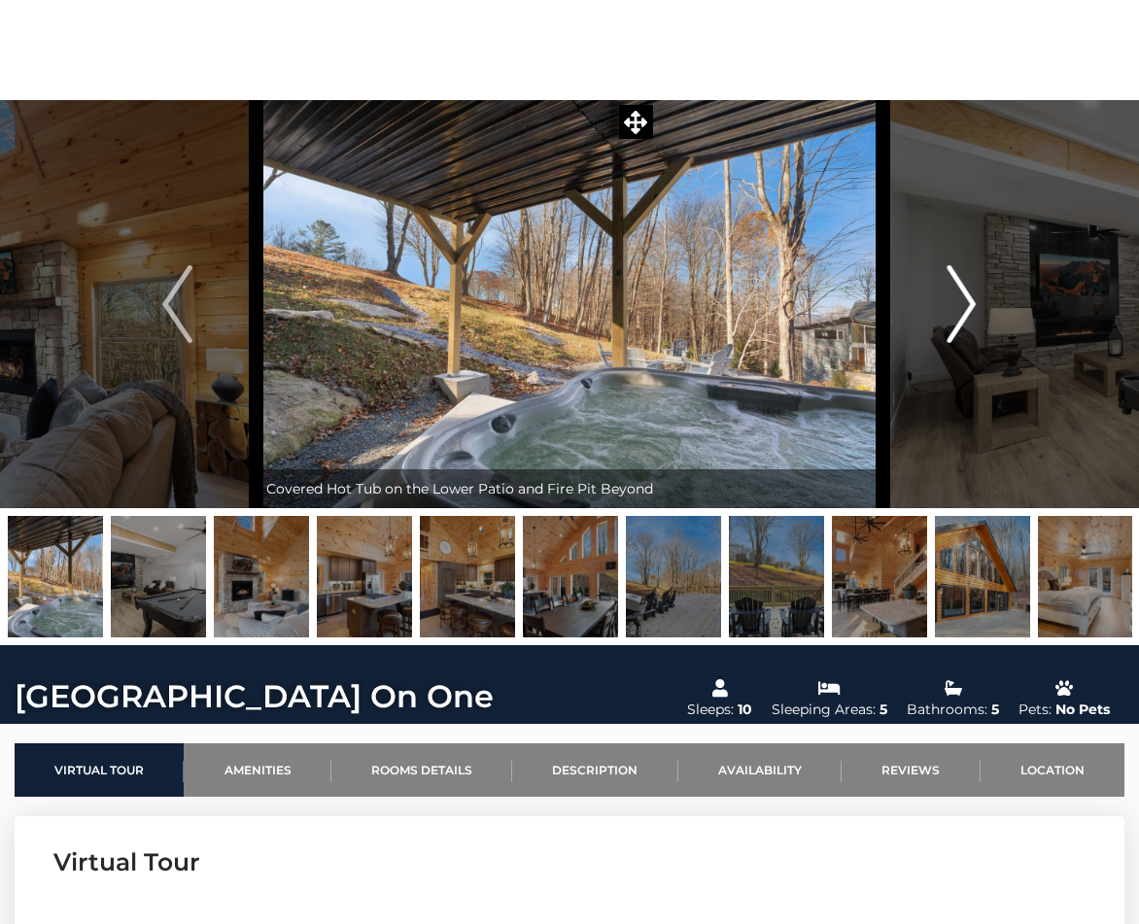
click at [959, 294] on img "Next" at bounding box center [961, 304] width 29 height 78
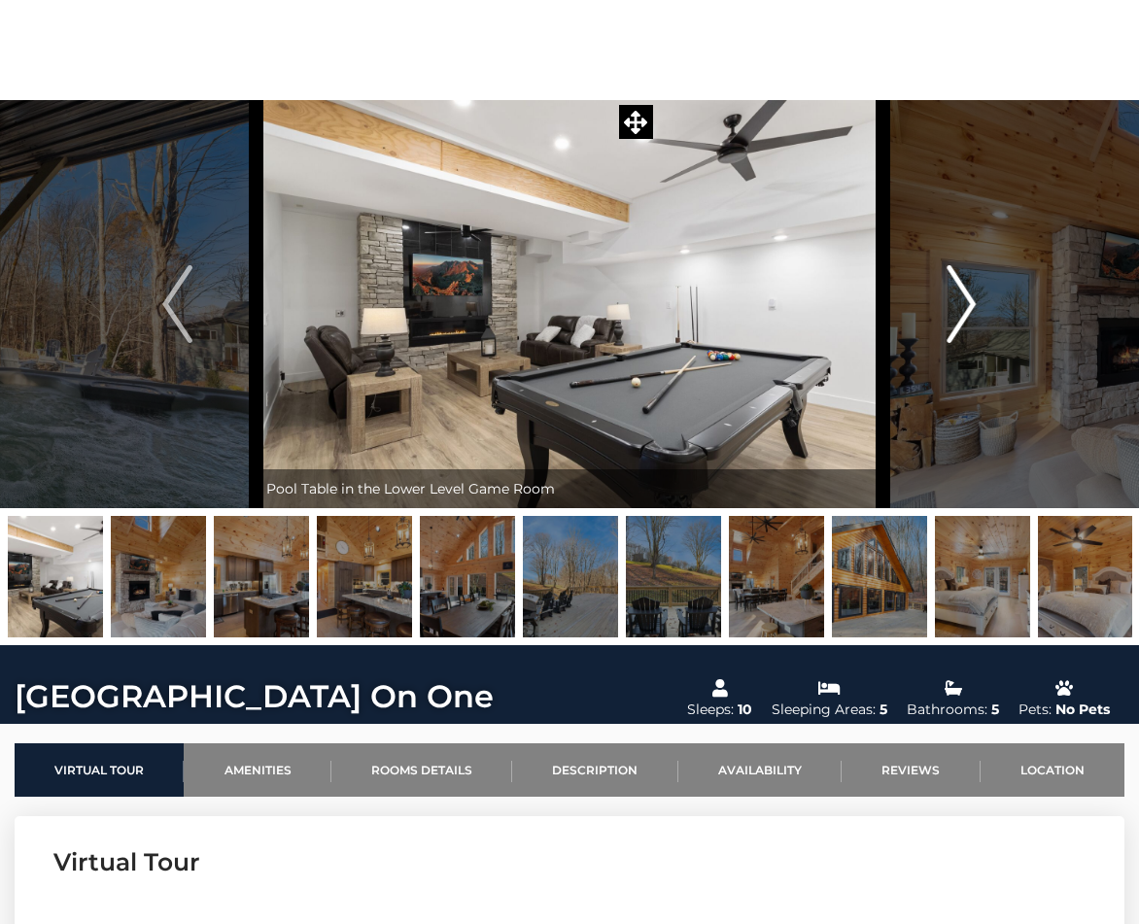
click at [959, 294] on img "Next" at bounding box center [961, 304] width 29 height 78
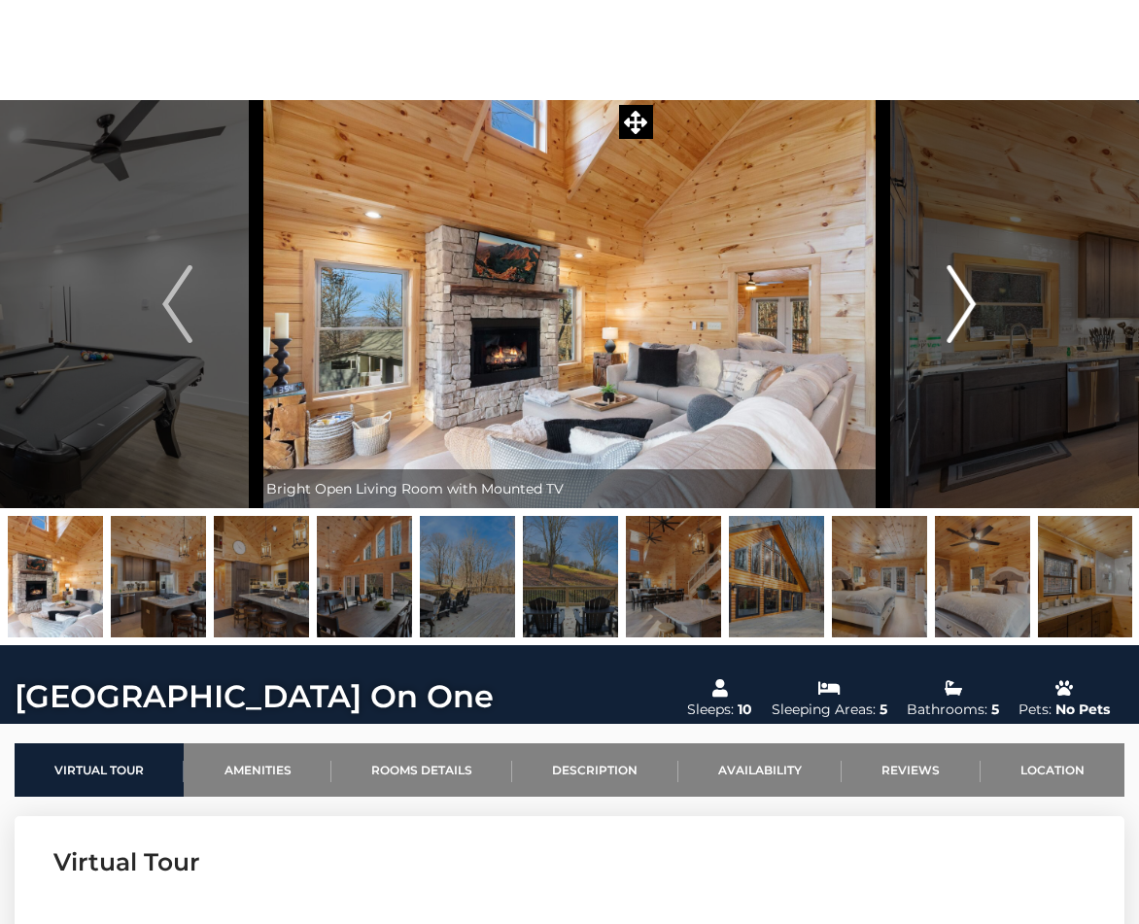
click at [959, 294] on img "Next" at bounding box center [961, 304] width 29 height 78
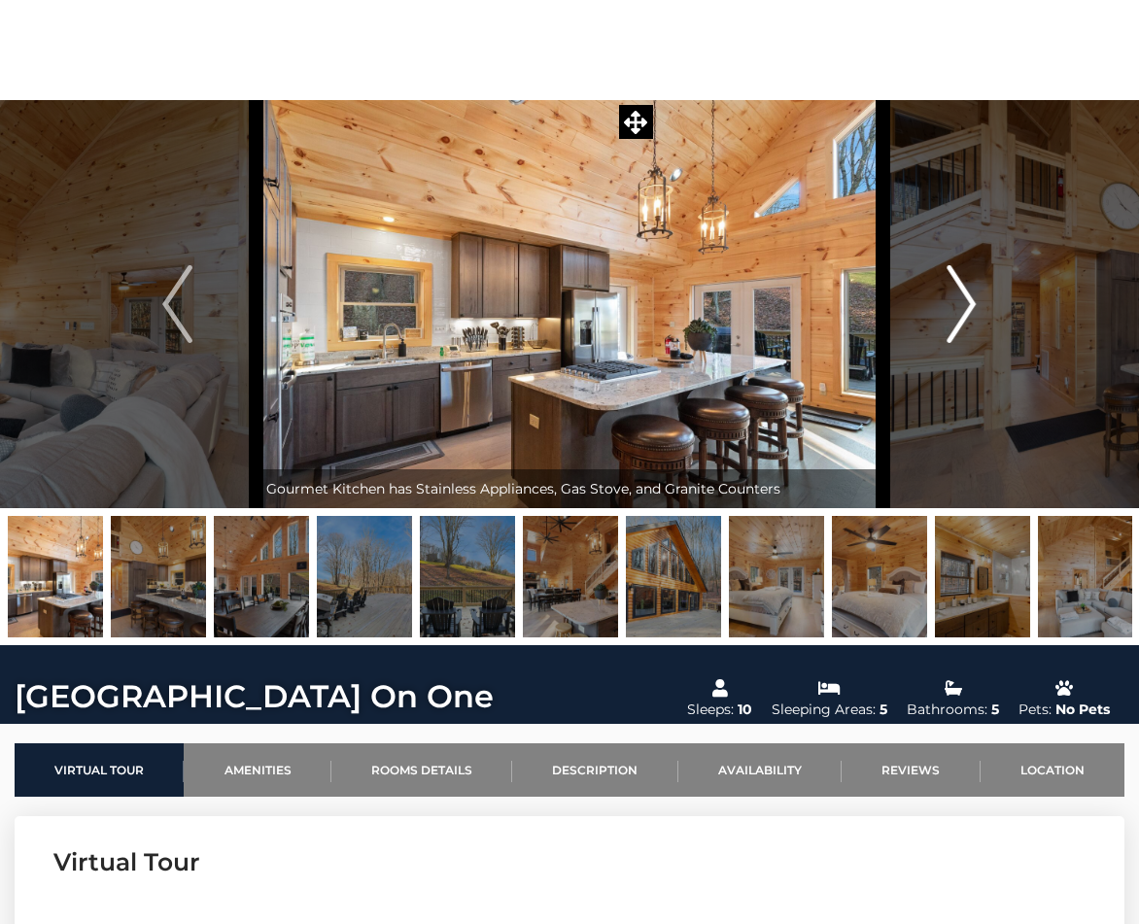
click at [956, 291] on img "Next" at bounding box center [961, 304] width 29 height 78
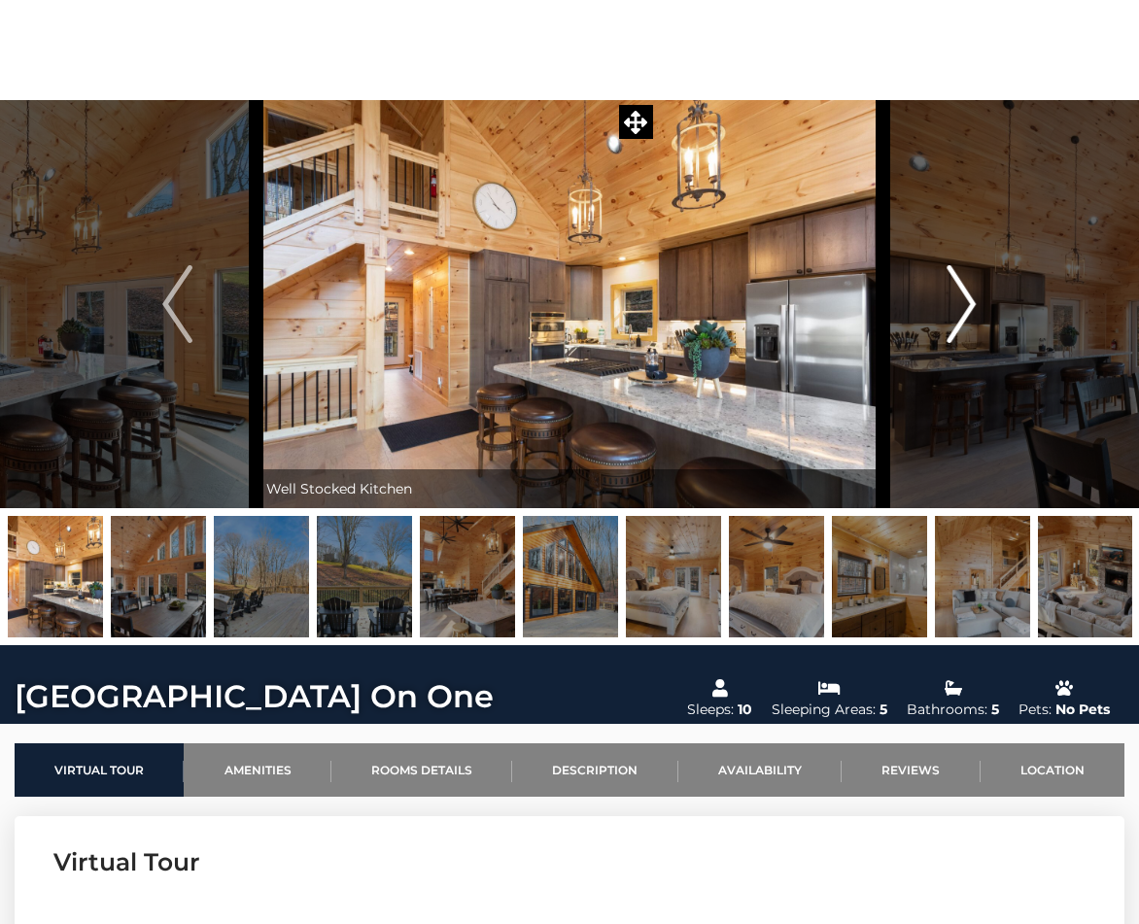
click at [956, 291] on img "Next" at bounding box center [961, 304] width 29 height 78
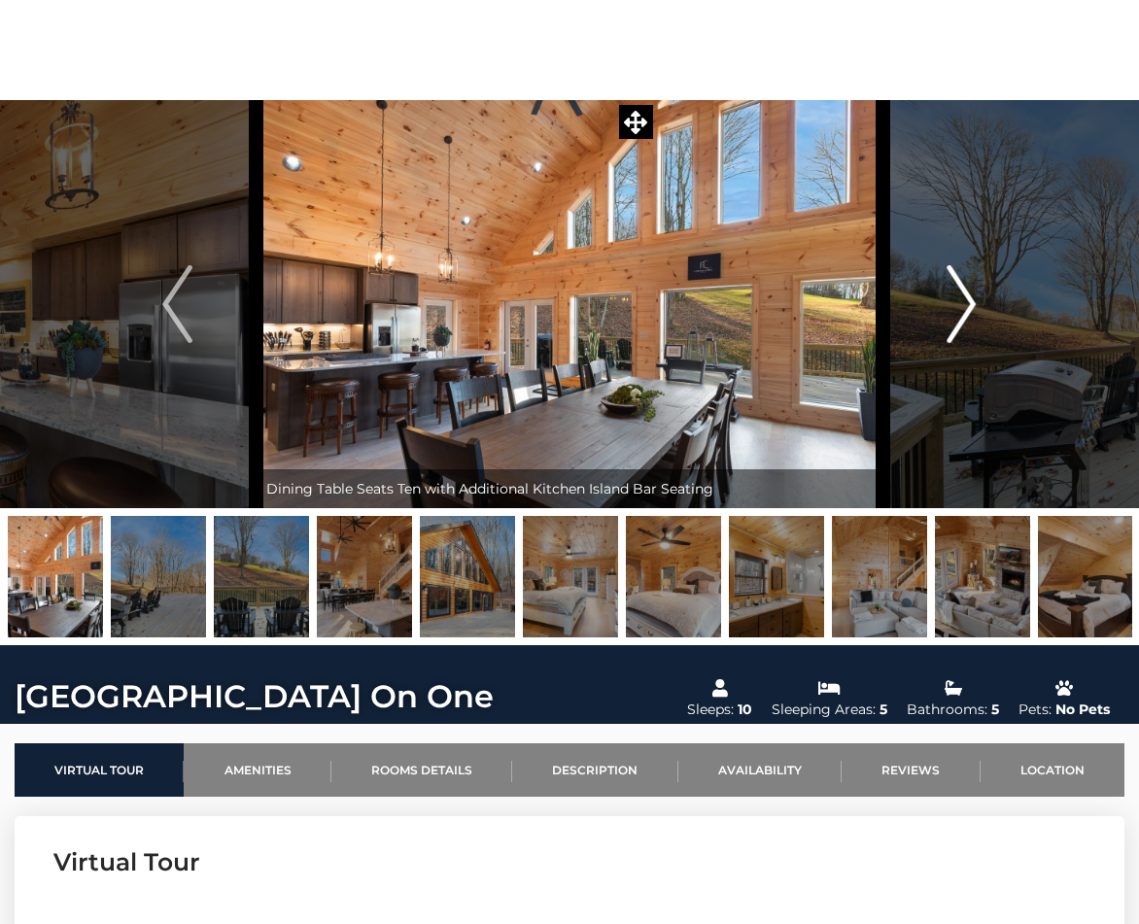
click at [956, 291] on img "Next" at bounding box center [961, 304] width 29 height 78
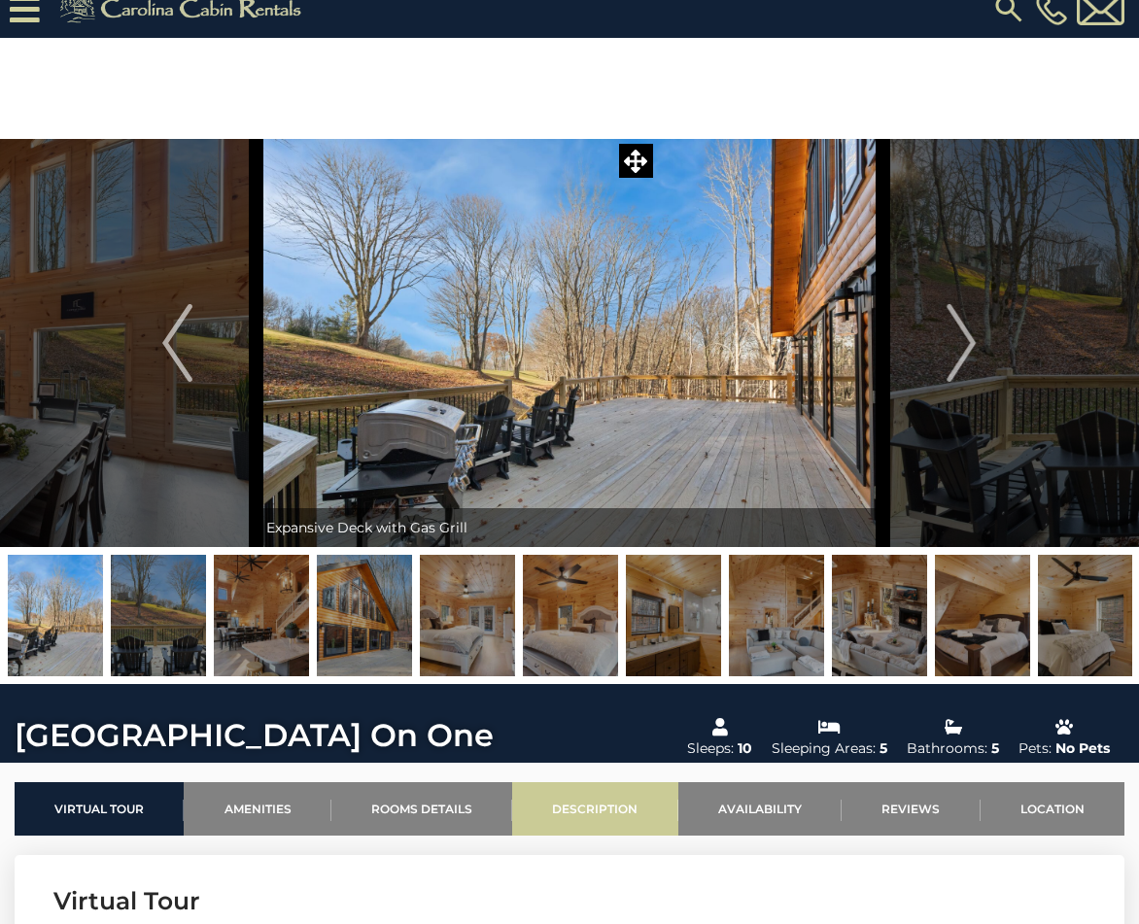
scroll to position [21, 0]
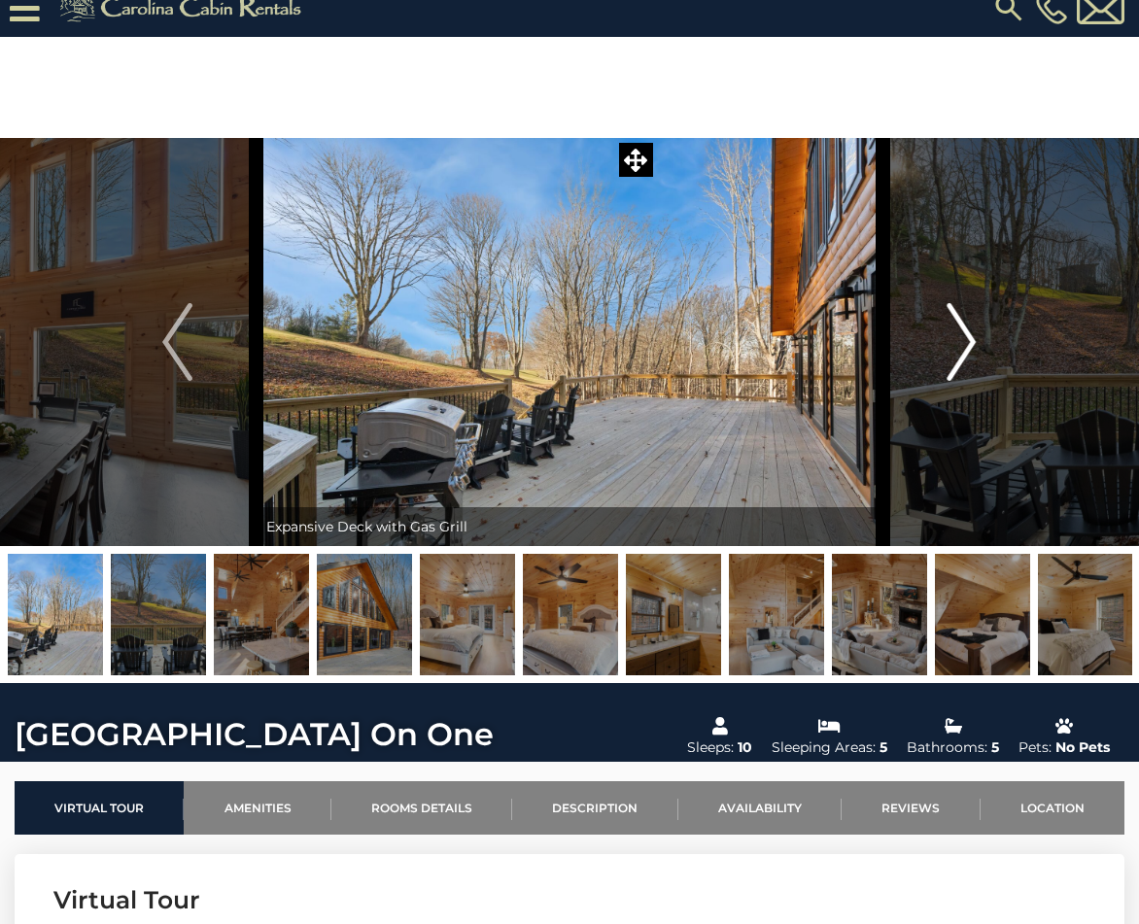
click at [959, 318] on img "Next" at bounding box center [961, 342] width 29 height 78
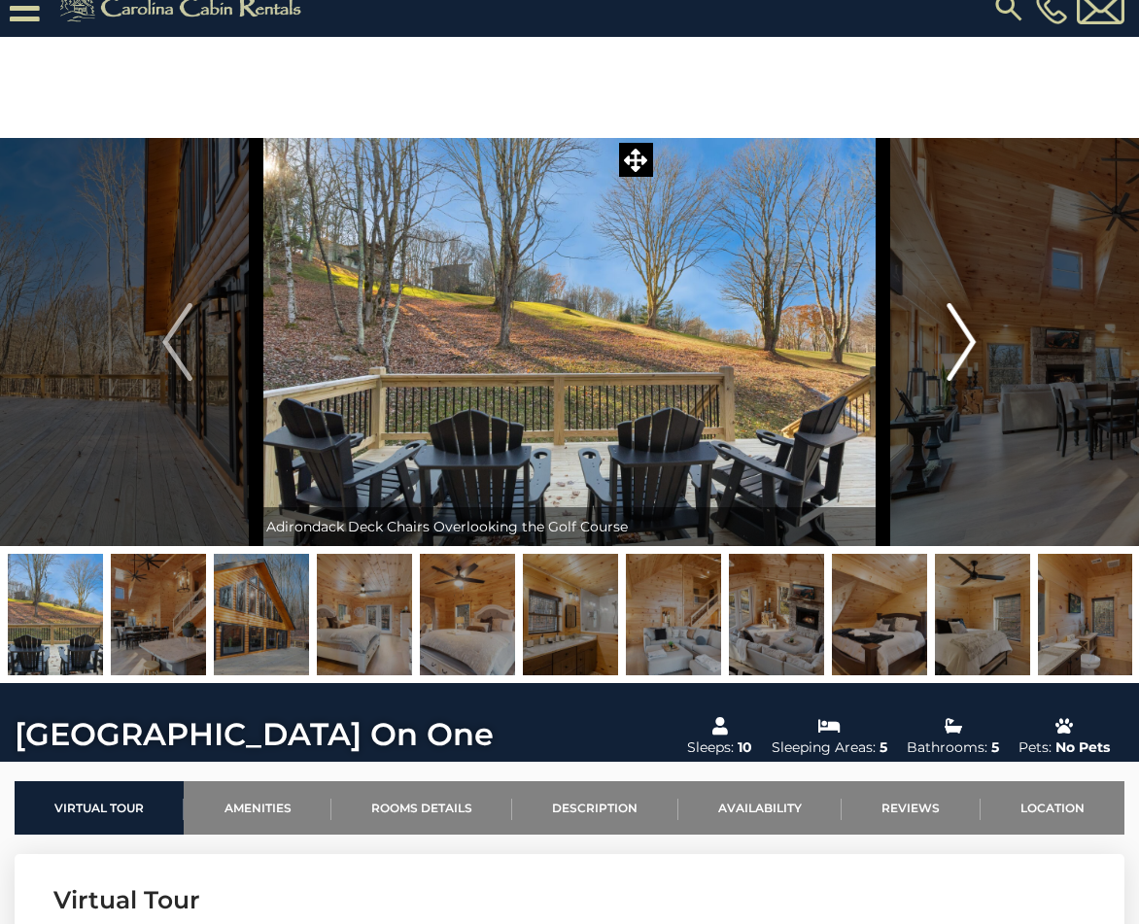
click at [959, 318] on img "Next" at bounding box center [961, 342] width 29 height 78
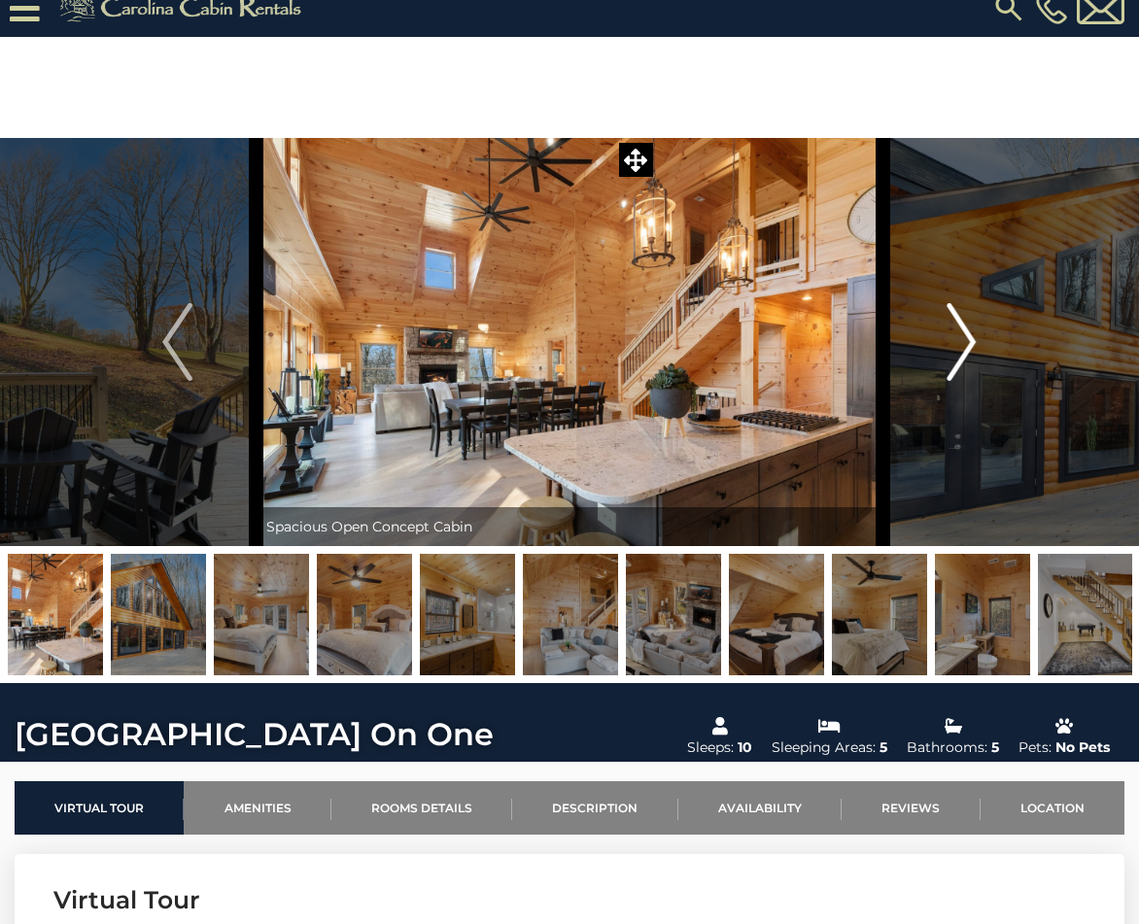
click at [959, 318] on img "Next" at bounding box center [961, 342] width 29 height 78
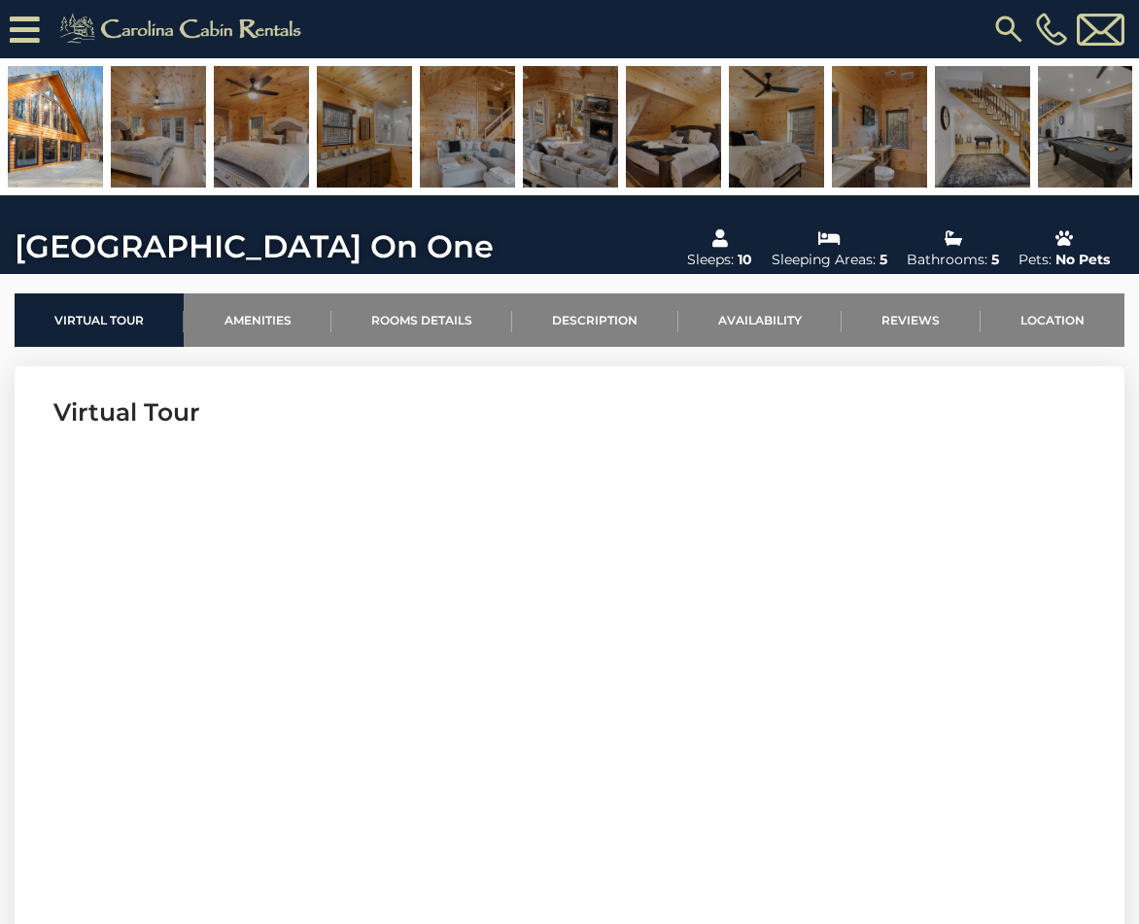
scroll to position [565, 0]
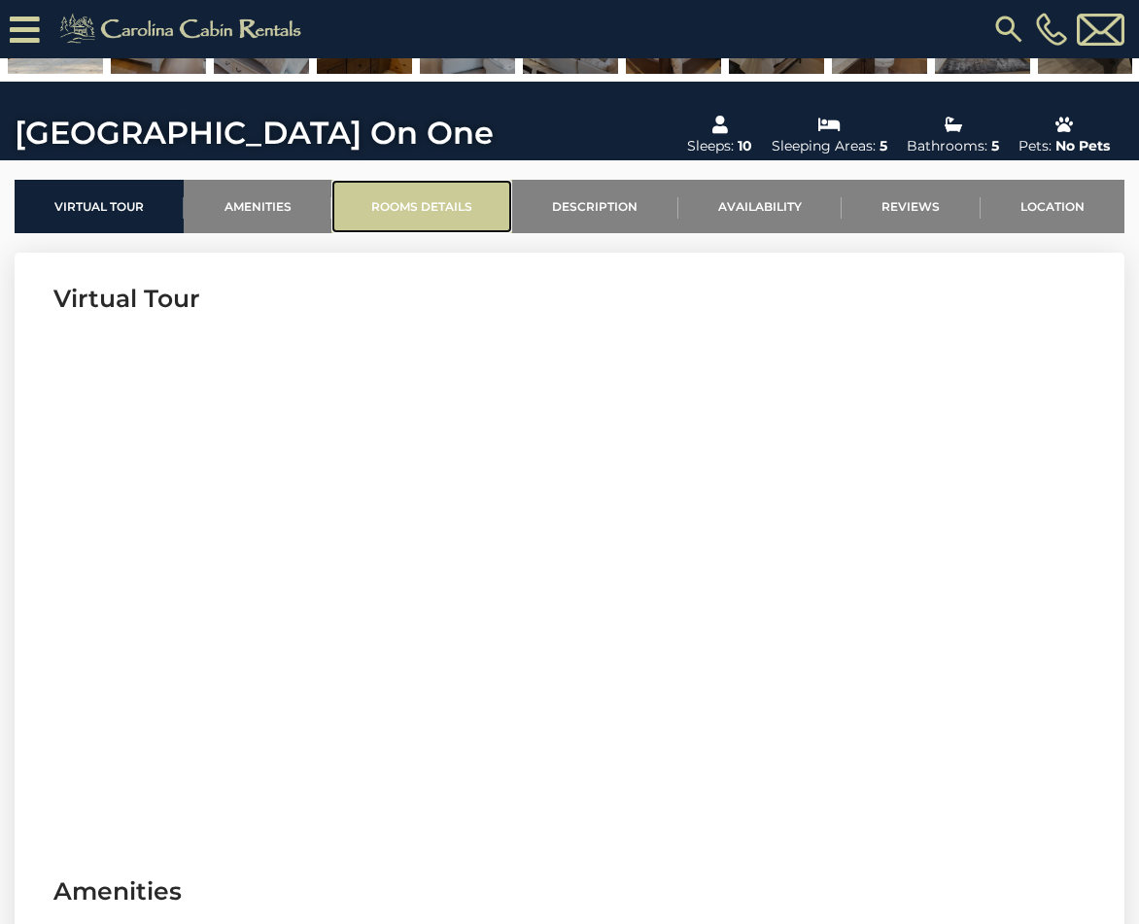
click at [435, 212] on link "Rooms Details" at bounding box center [421, 206] width 181 height 53
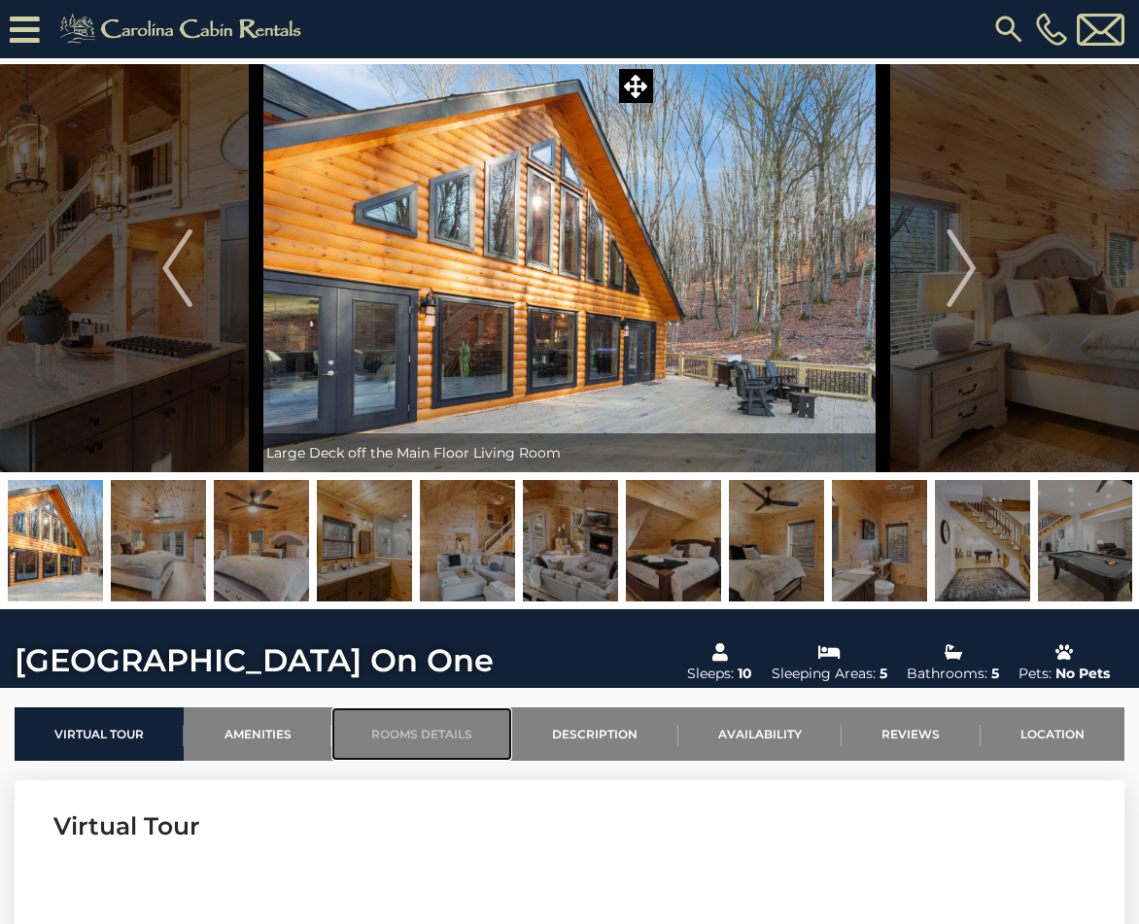
scroll to position [0, 0]
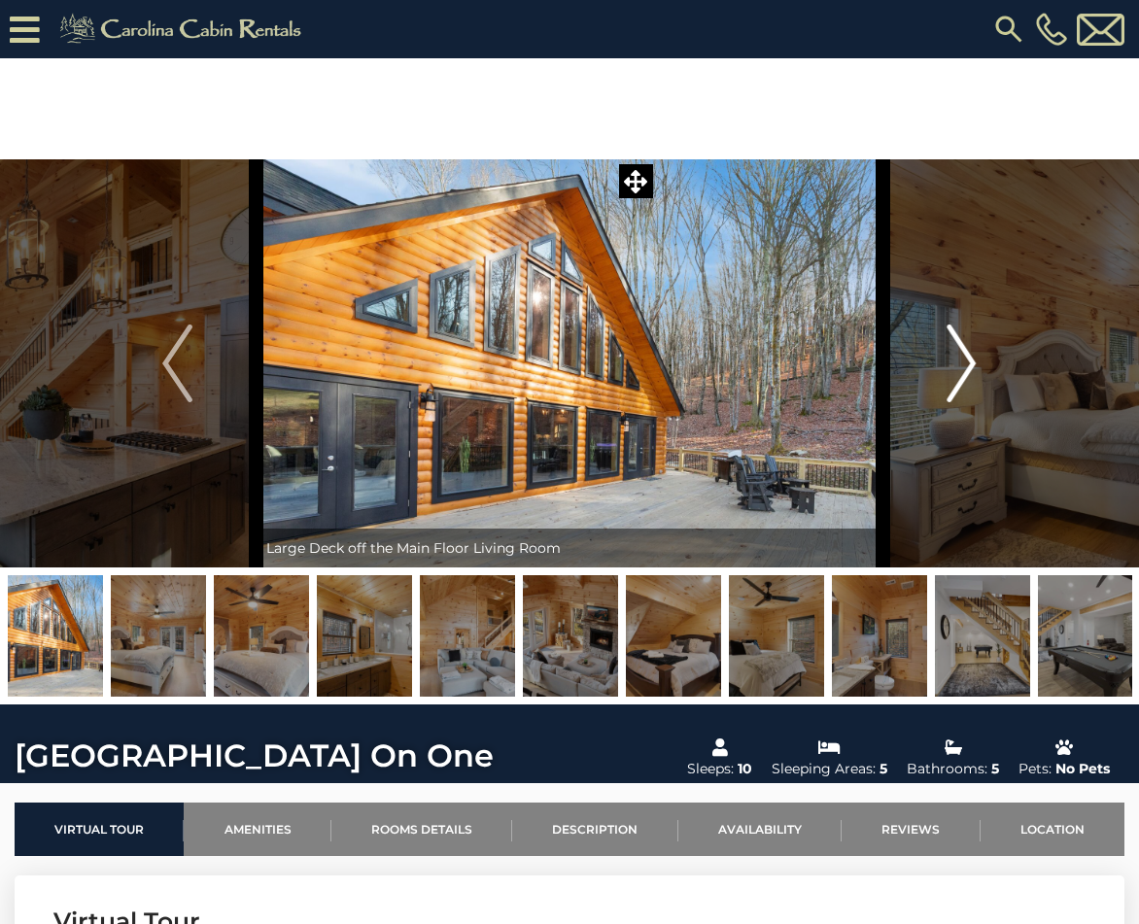
click at [985, 358] on button "Next" at bounding box center [961, 363] width 157 height 408
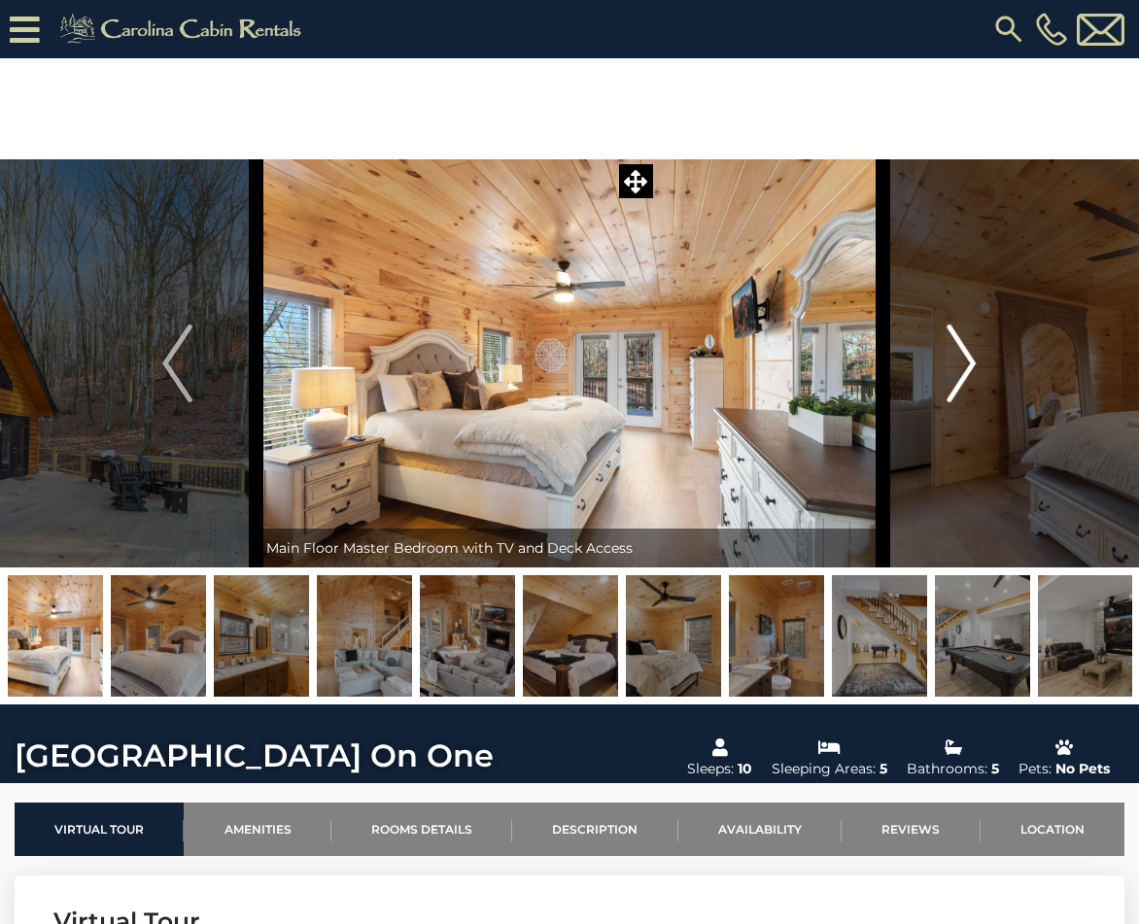
click at [962, 358] on img "Next" at bounding box center [961, 364] width 29 height 78
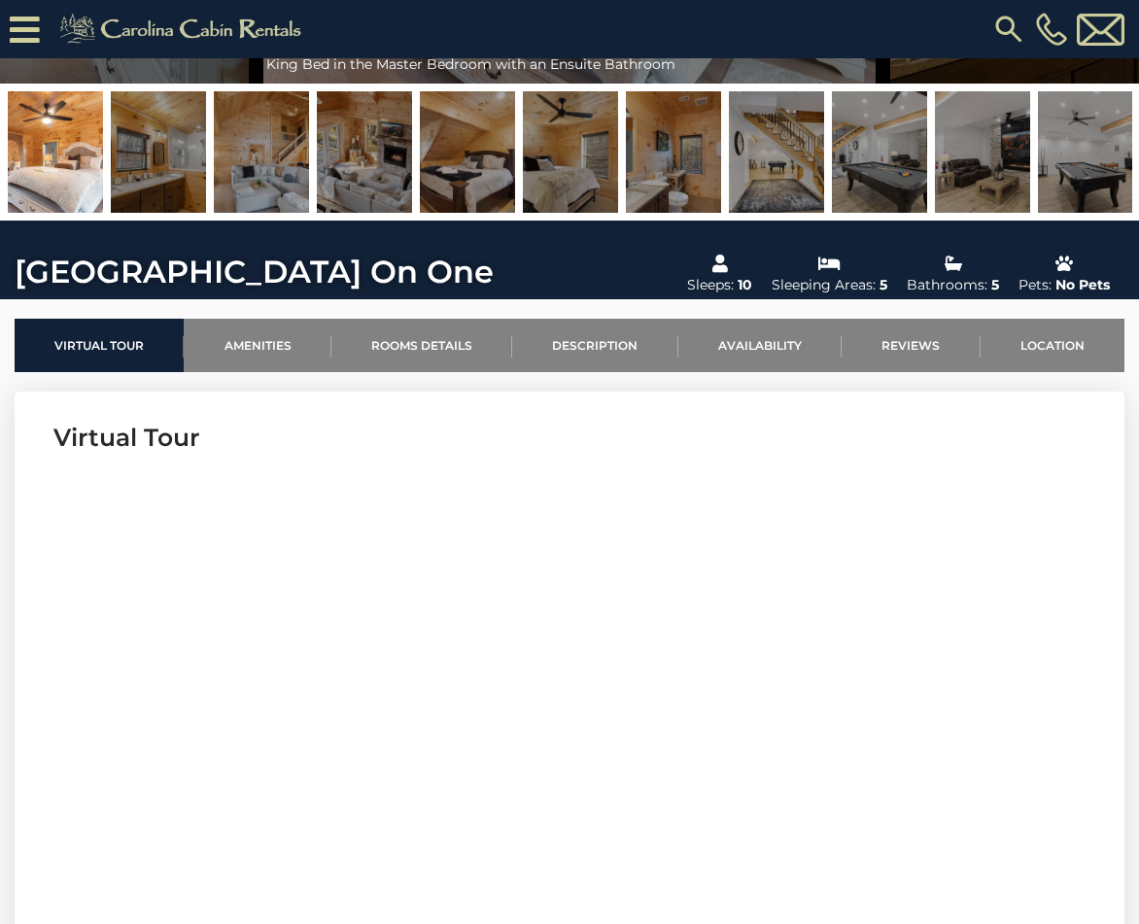
scroll to position [310, 0]
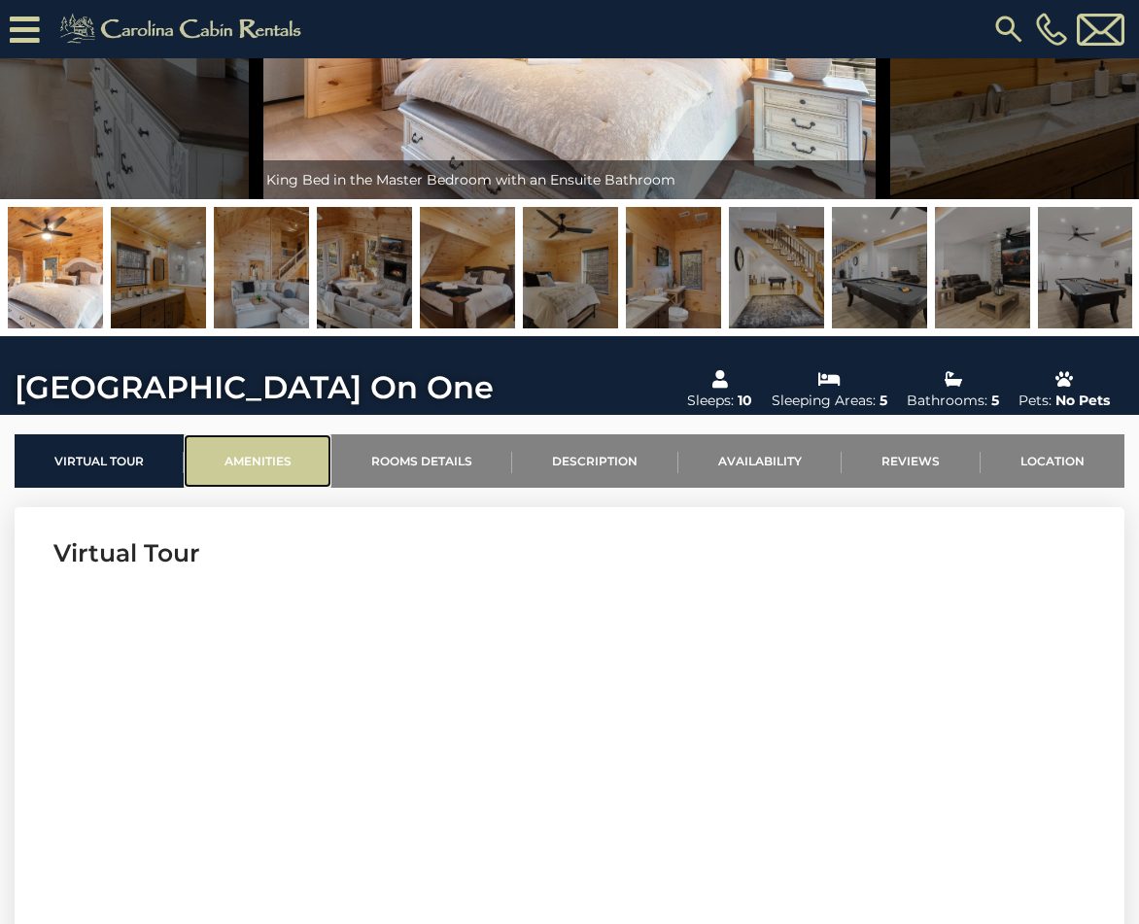
click at [279, 467] on link "Amenities" at bounding box center [257, 460] width 147 height 53
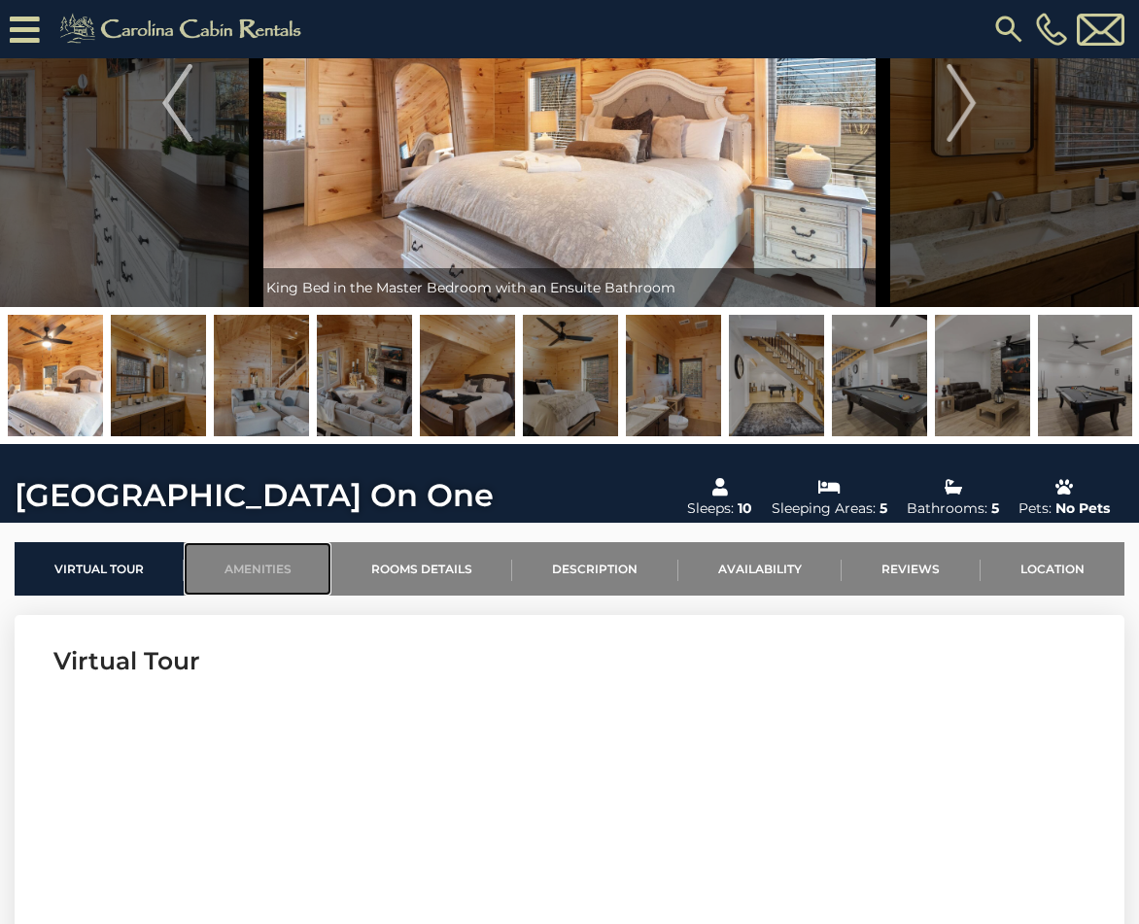
scroll to position [243, 0]
